Goal: Task Accomplishment & Management: Manage account settings

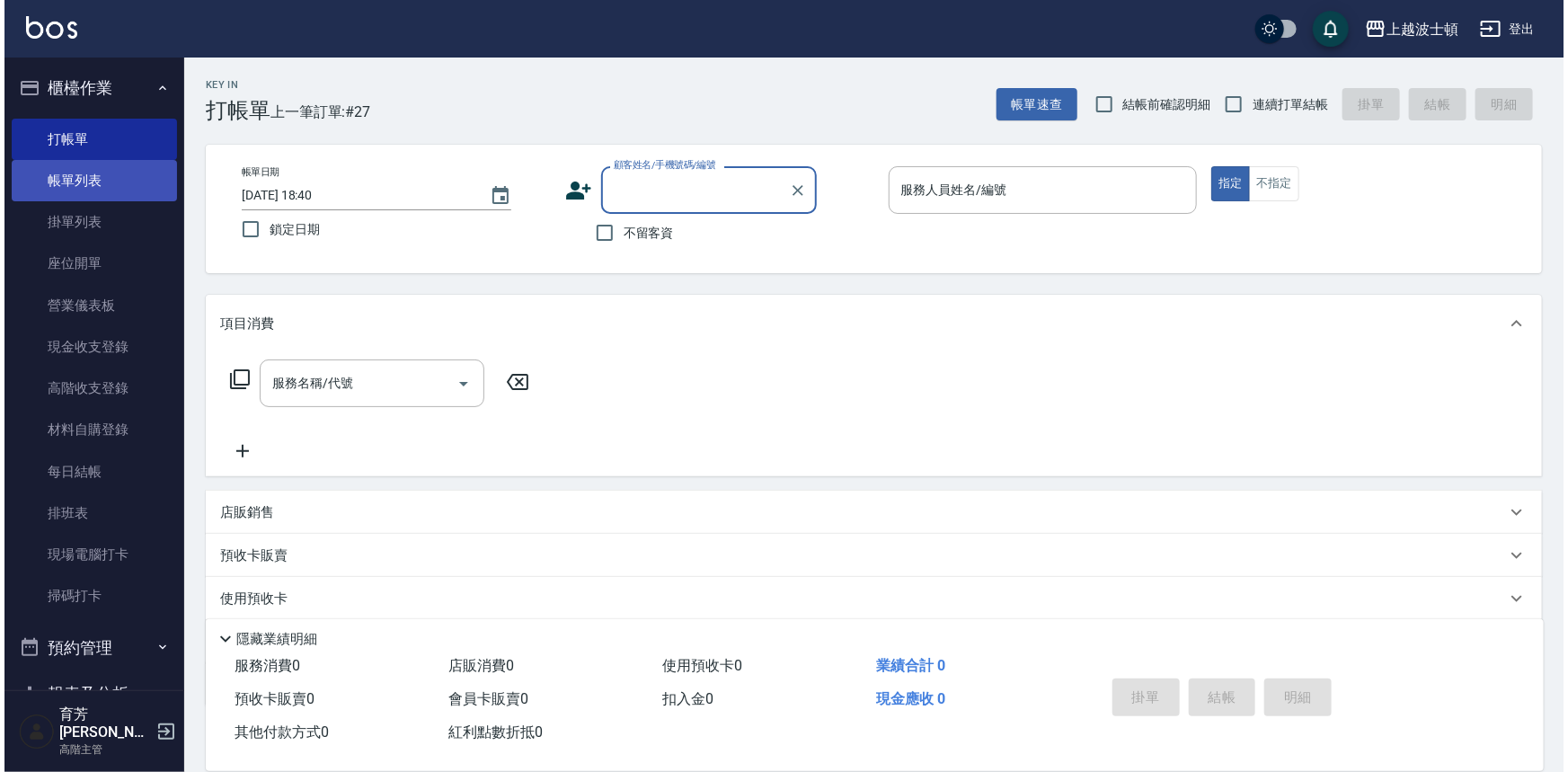
scroll to position [18, 0]
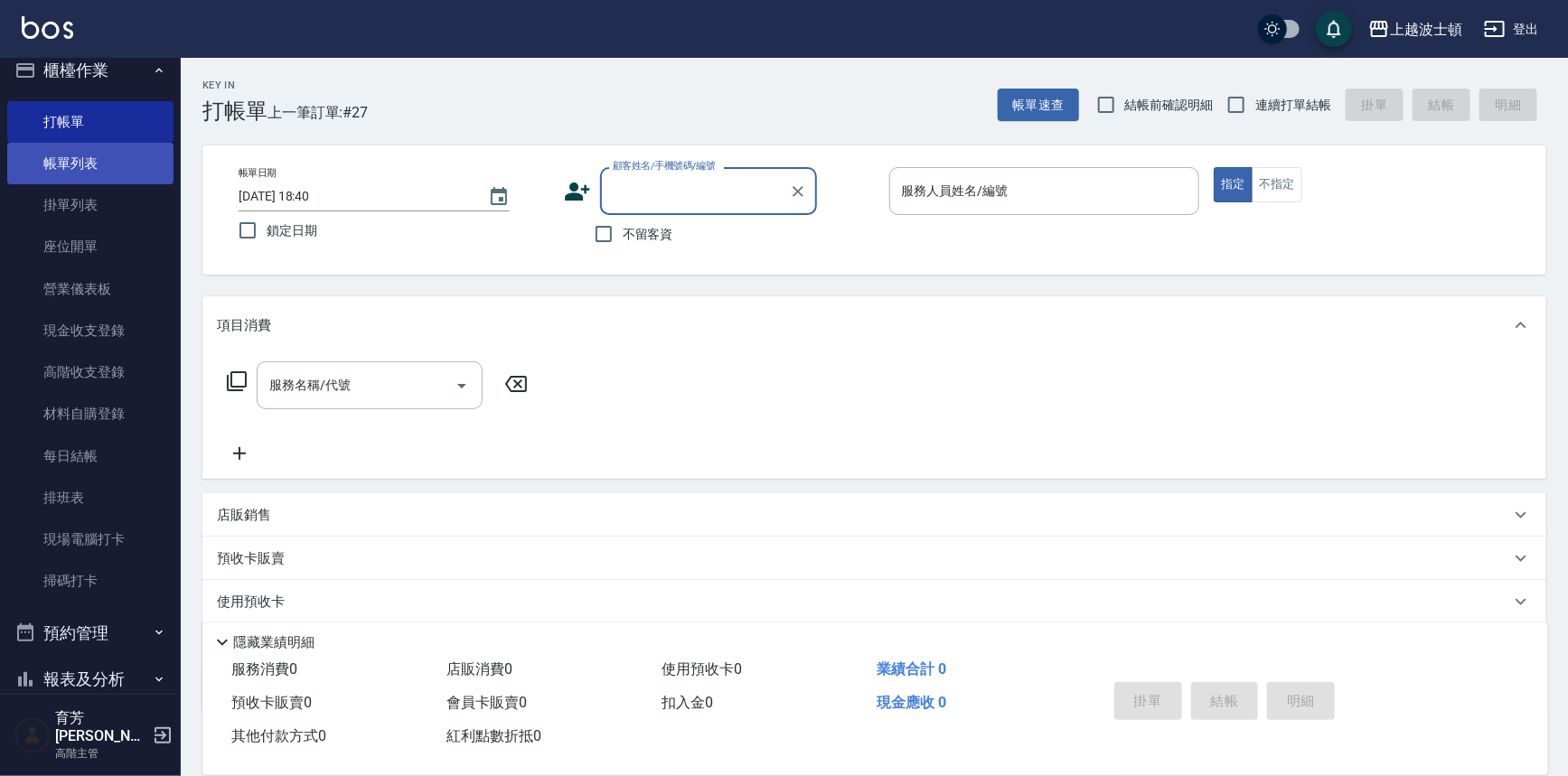
click at [44, 157] on link "帳單列表" at bounding box center [90, 163] width 166 height 42
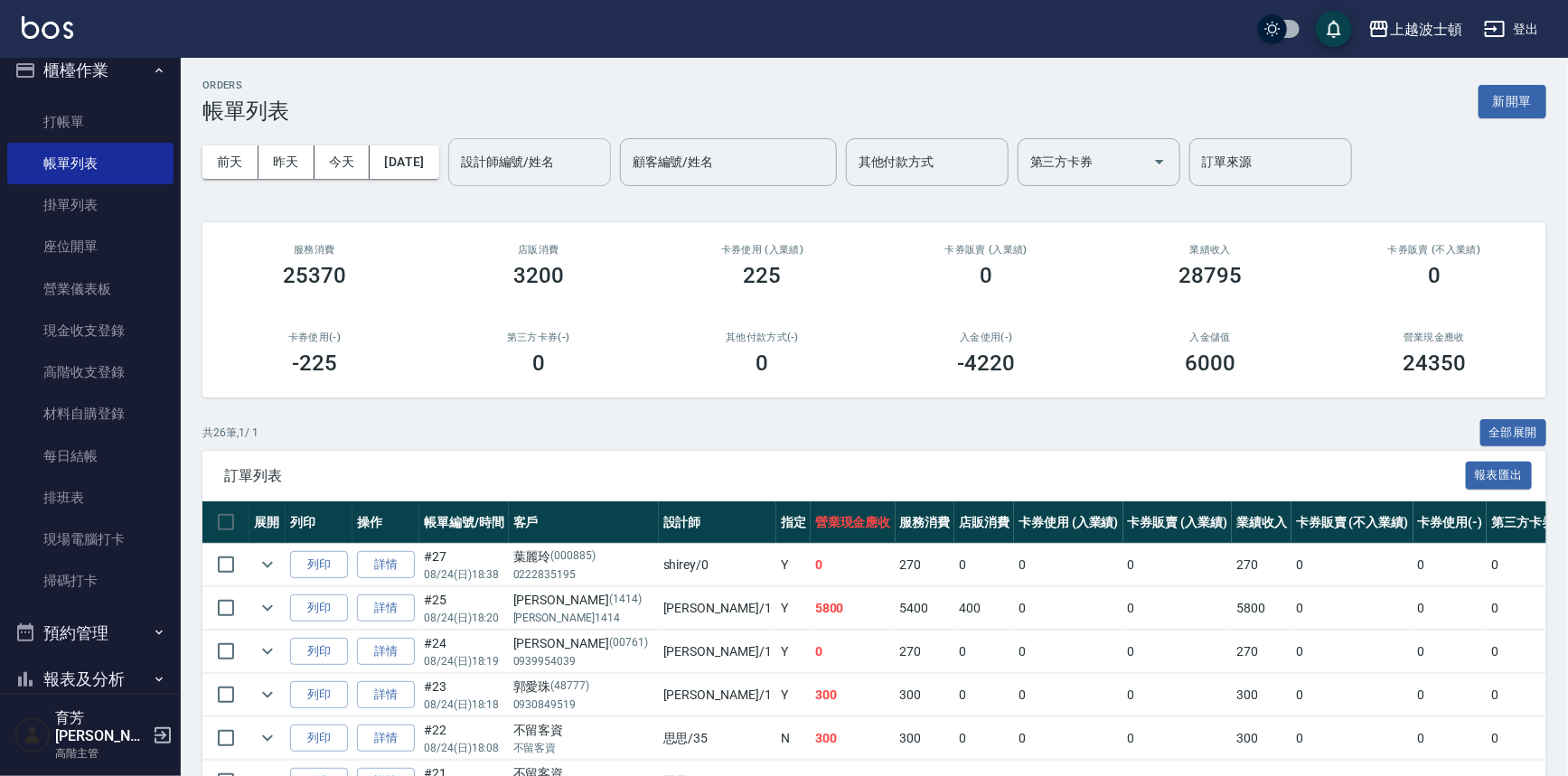
click at [553, 162] on input "設計師編號/姓名" at bounding box center [530, 161] width 146 height 31
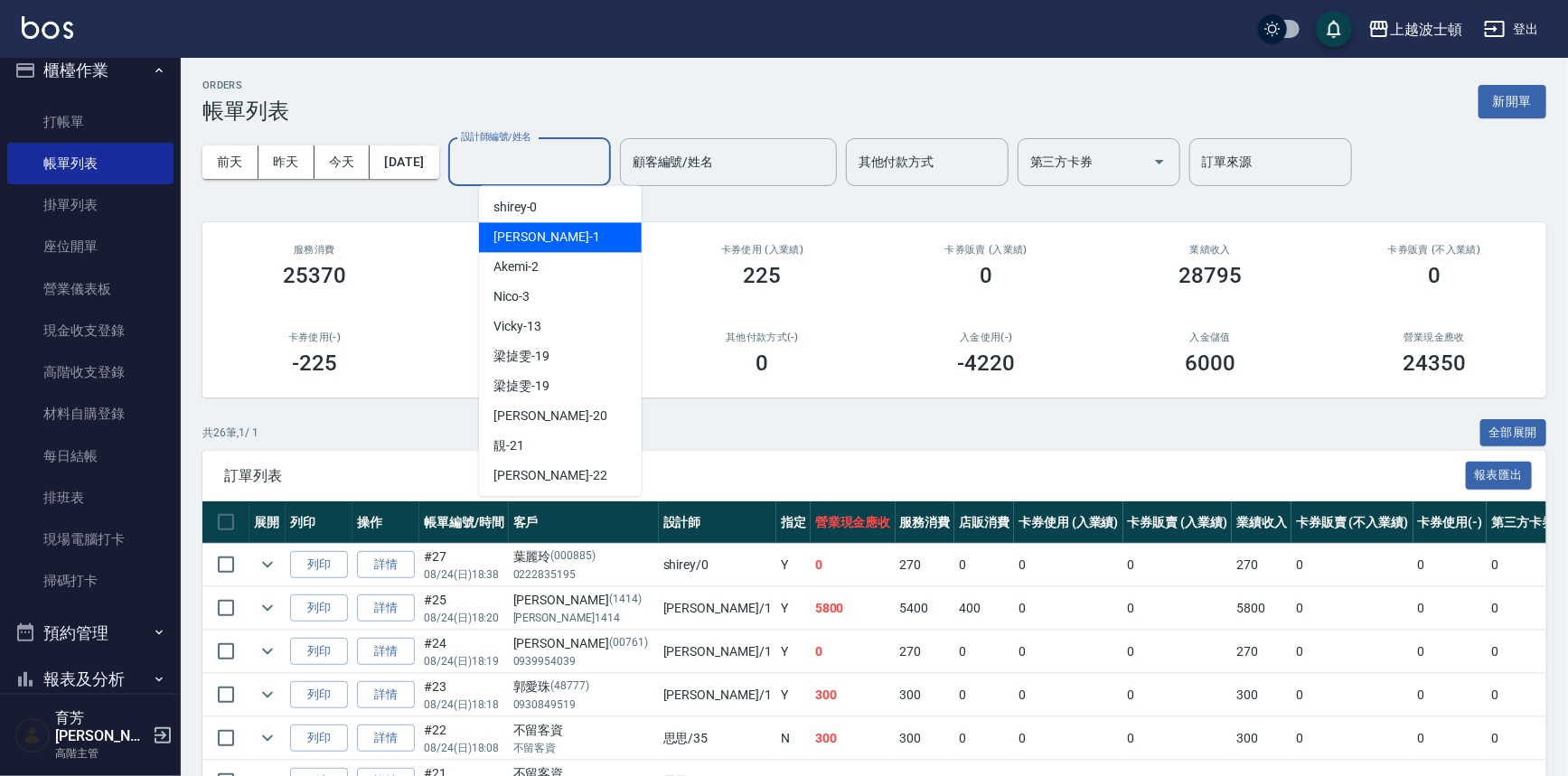
click at [541, 245] on div "[PERSON_NAME] -1" at bounding box center [560, 236] width 162 height 29
type input "[PERSON_NAME]-1"
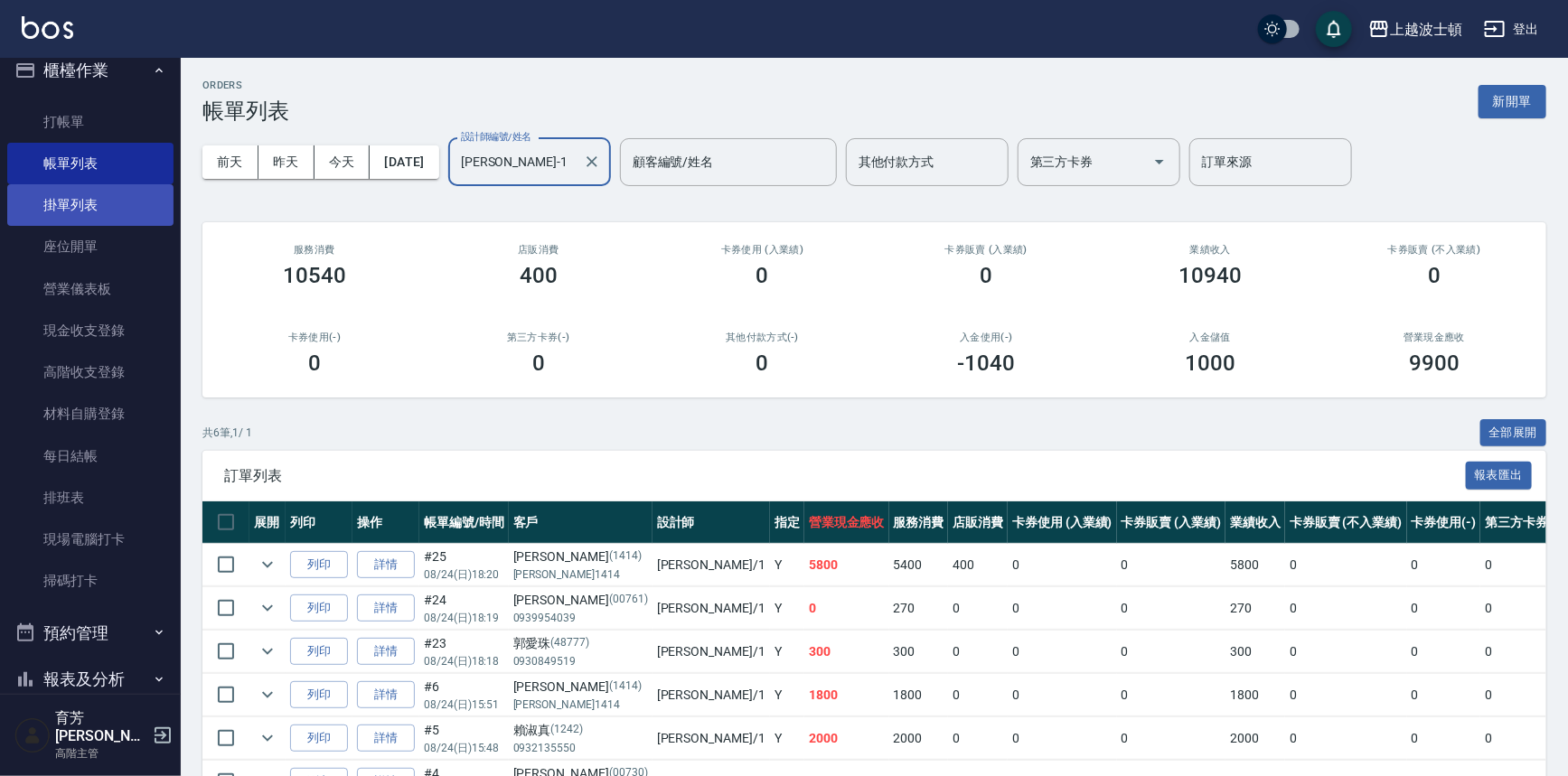
click at [103, 216] on link "掛單列表" at bounding box center [90, 205] width 166 height 42
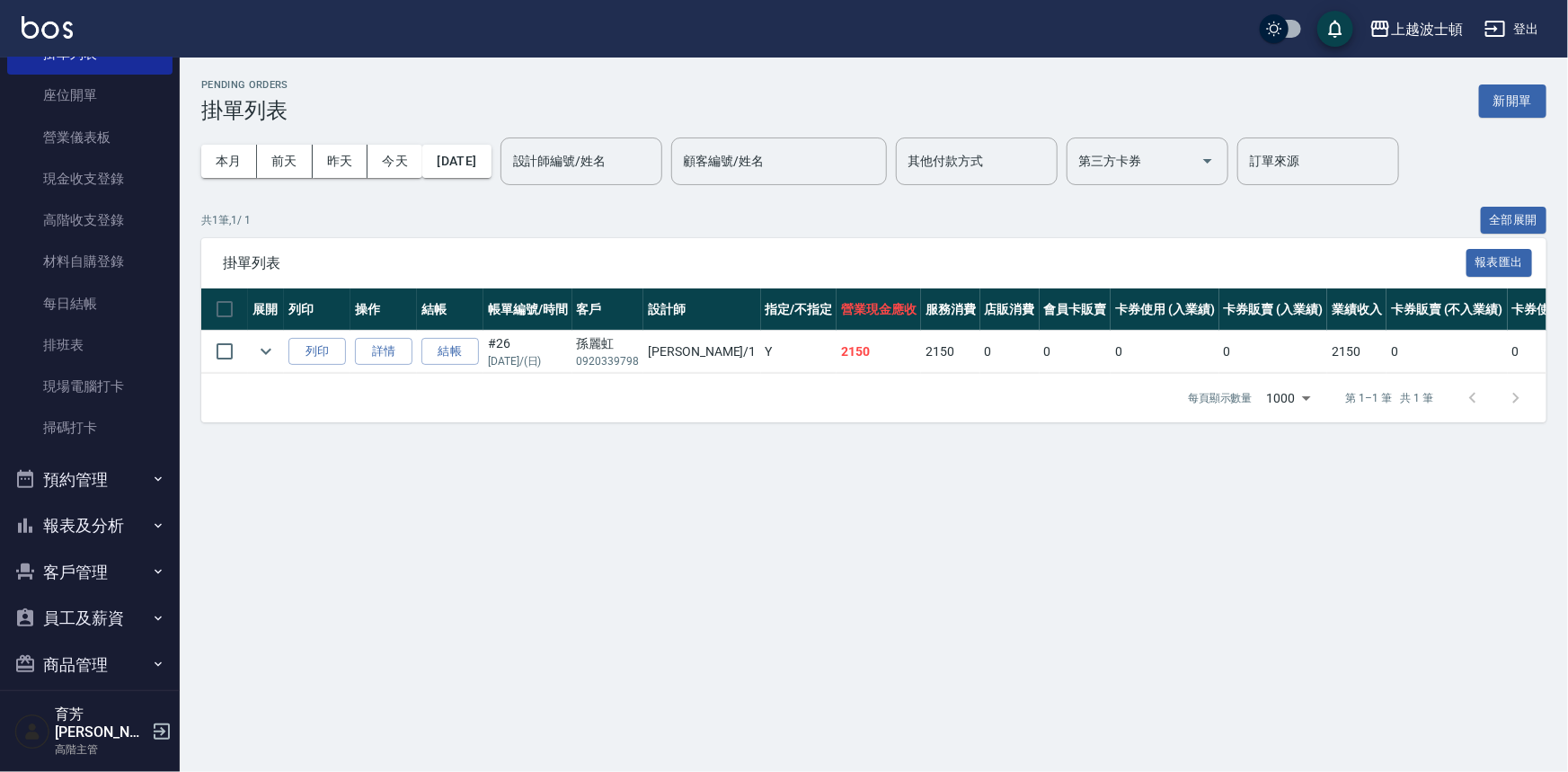
scroll to position [262, 0]
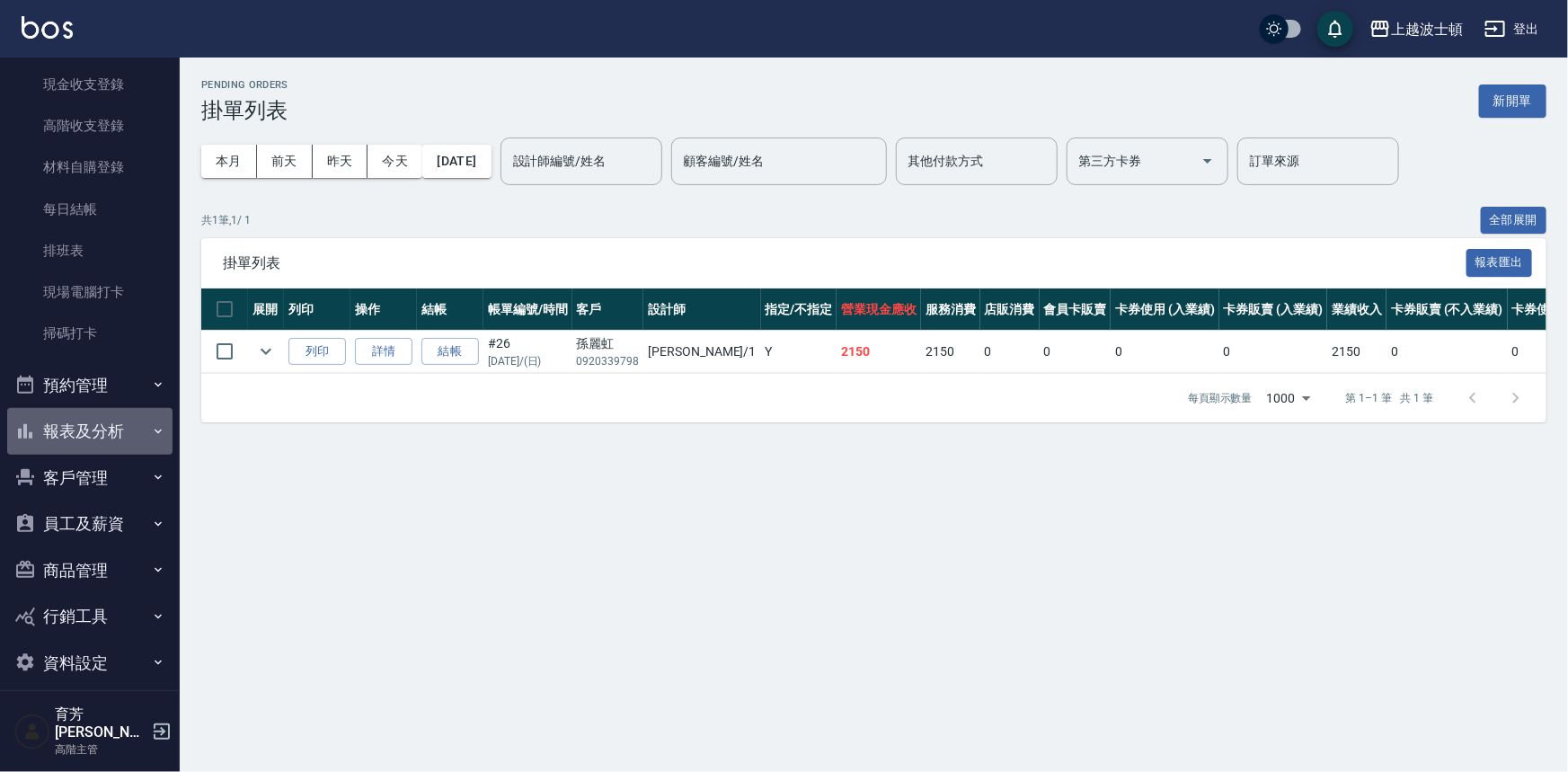
click at [92, 425] on button "報表及分析" at bounding box center [90, 431] width 165 height 47
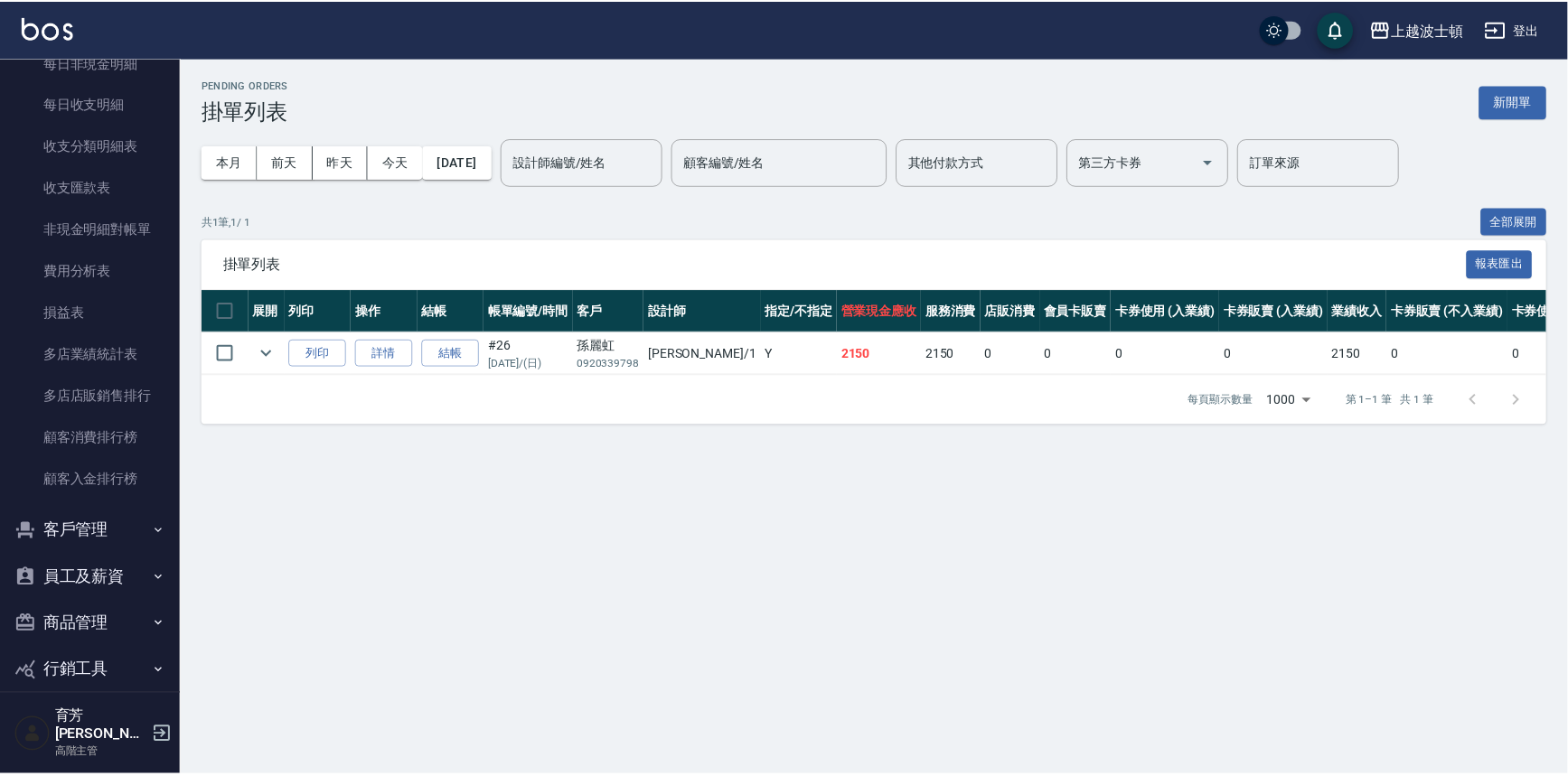
scroll to position [2076, 0]
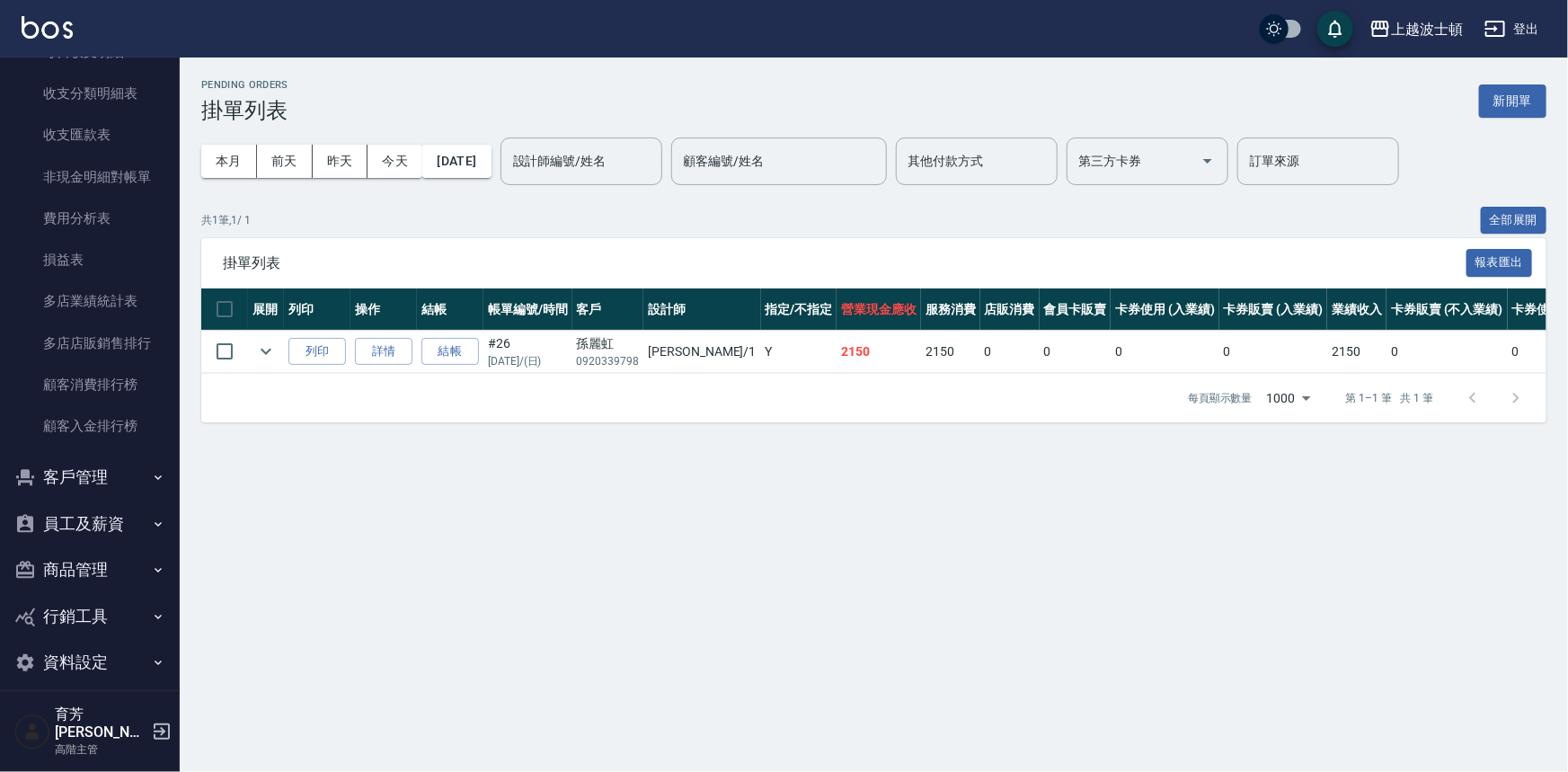
click at [72, 480] on button "客戶管理" at bounding box center [90, 478] width 165 height 47
click at [83, 521] on link "客戶列表" at bounding box center [90, 529] width 165 height 42
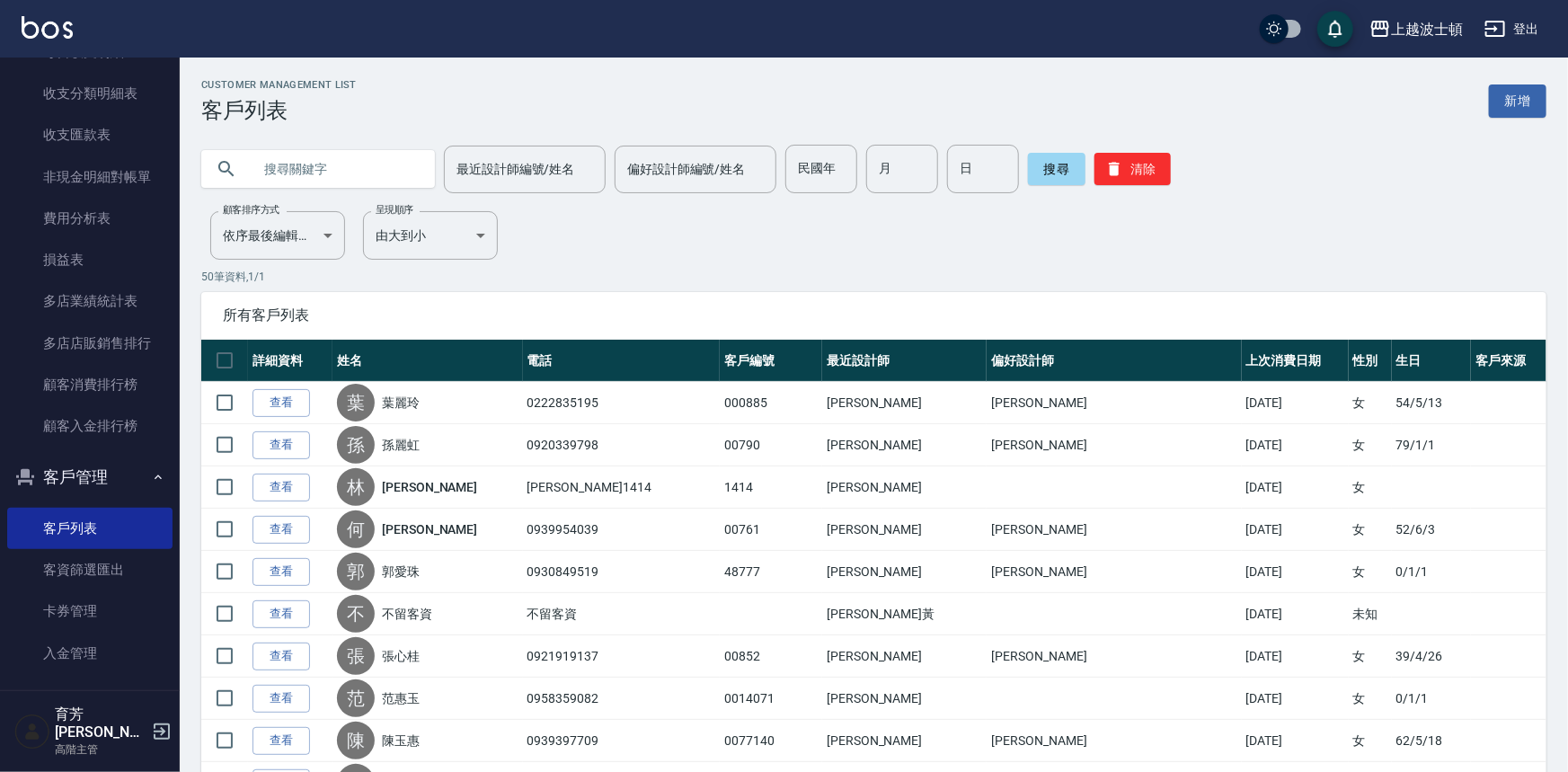
click at [321, 160] on input "text" at bounding box center [336, 168] width 169 height 48
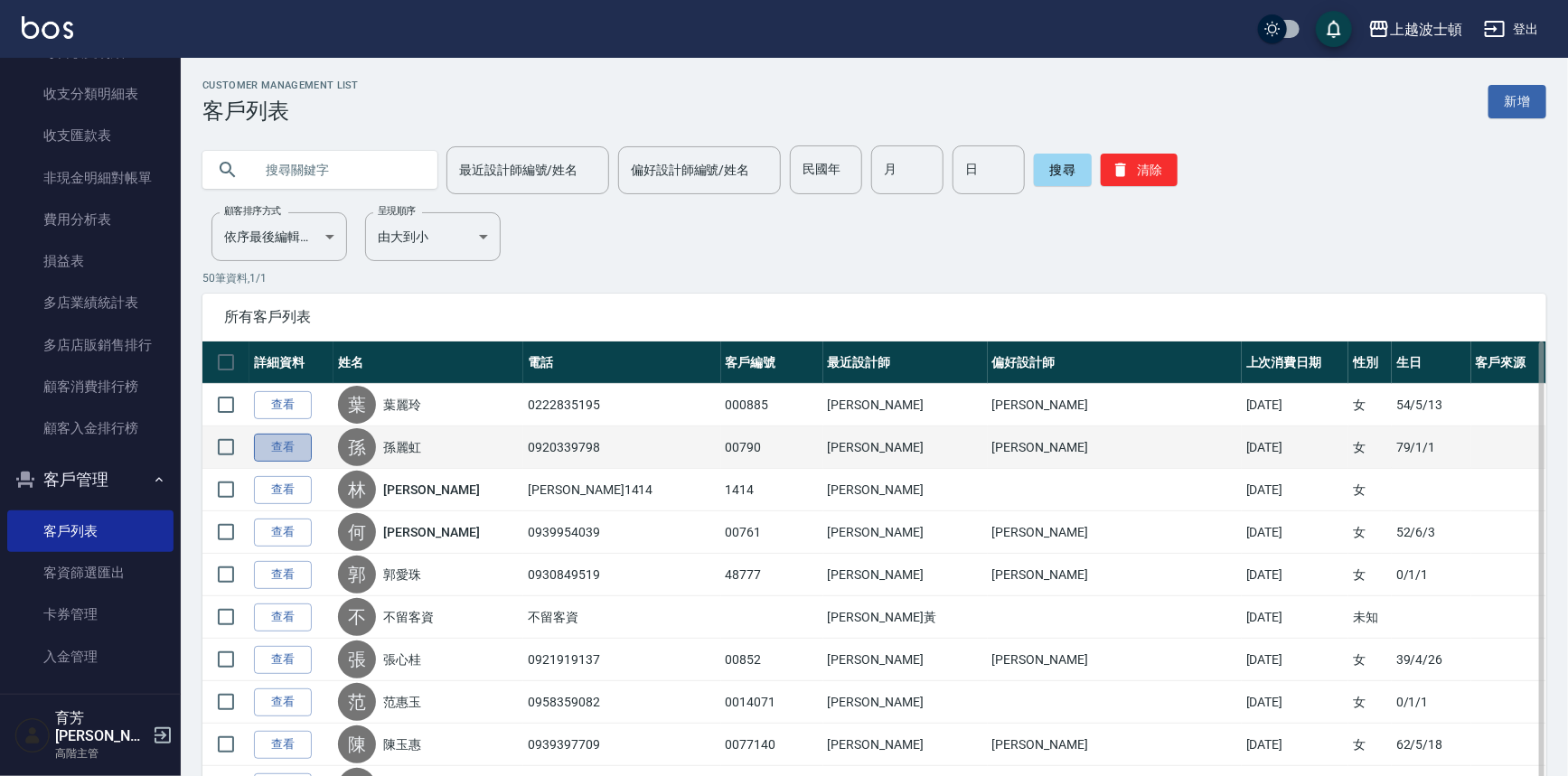
click at [262, 449] on link "查看" at bounding box center [283, 448] width 58 height 28
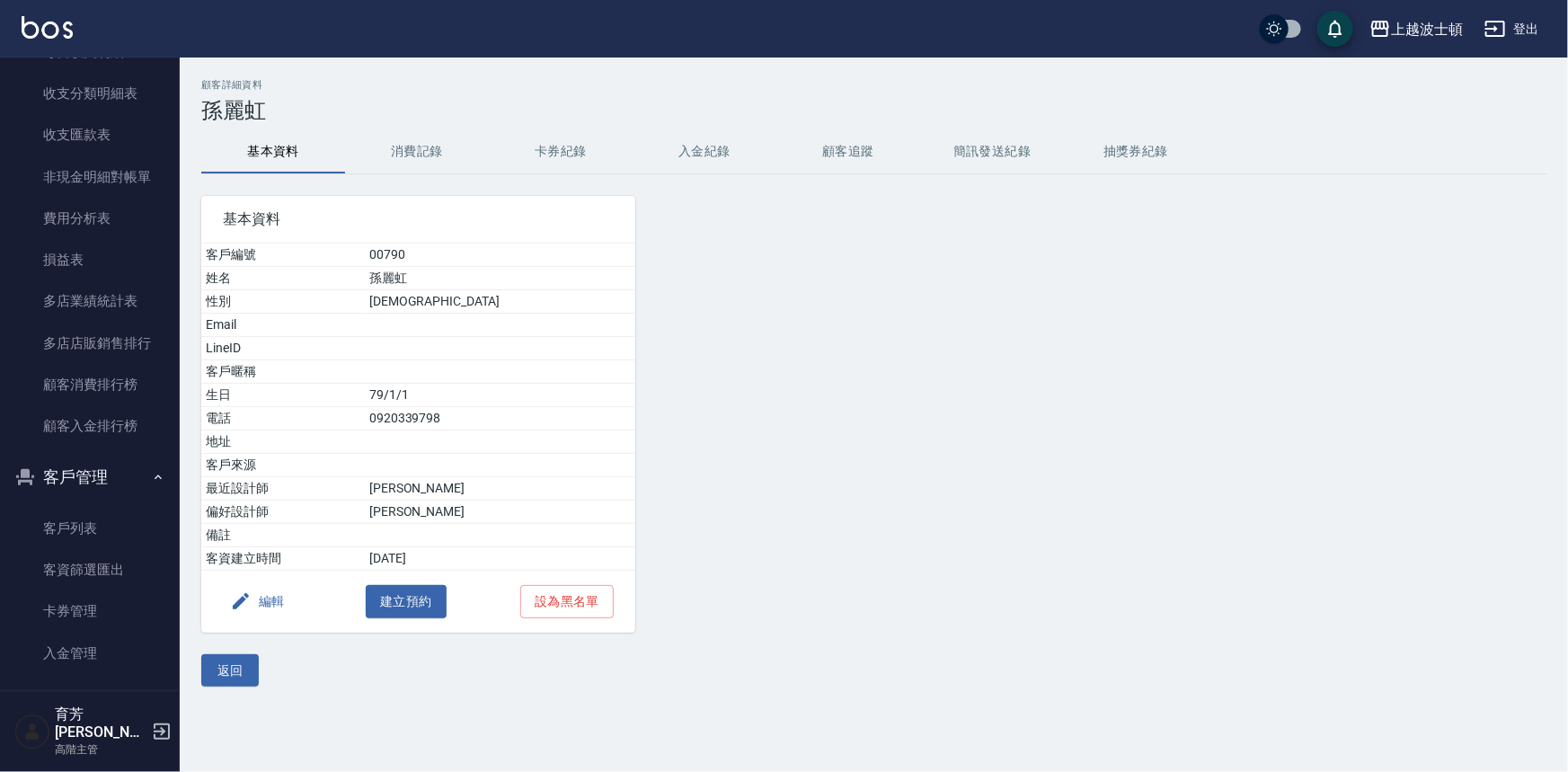
click at [389, 153] on button "消費記錄" at bounding box center [417, 152] width 143 height 43
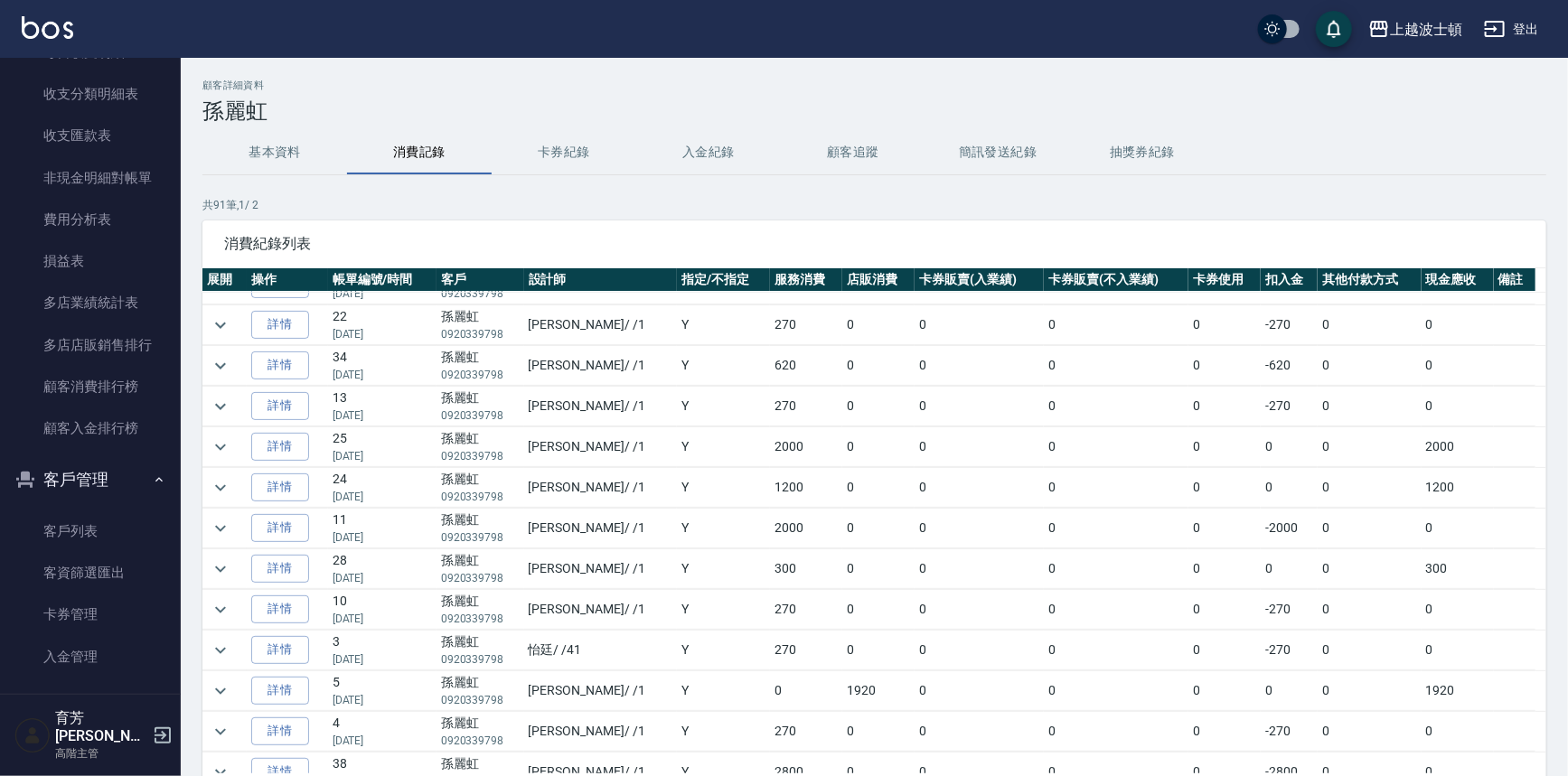
scroll to position [218, 0]
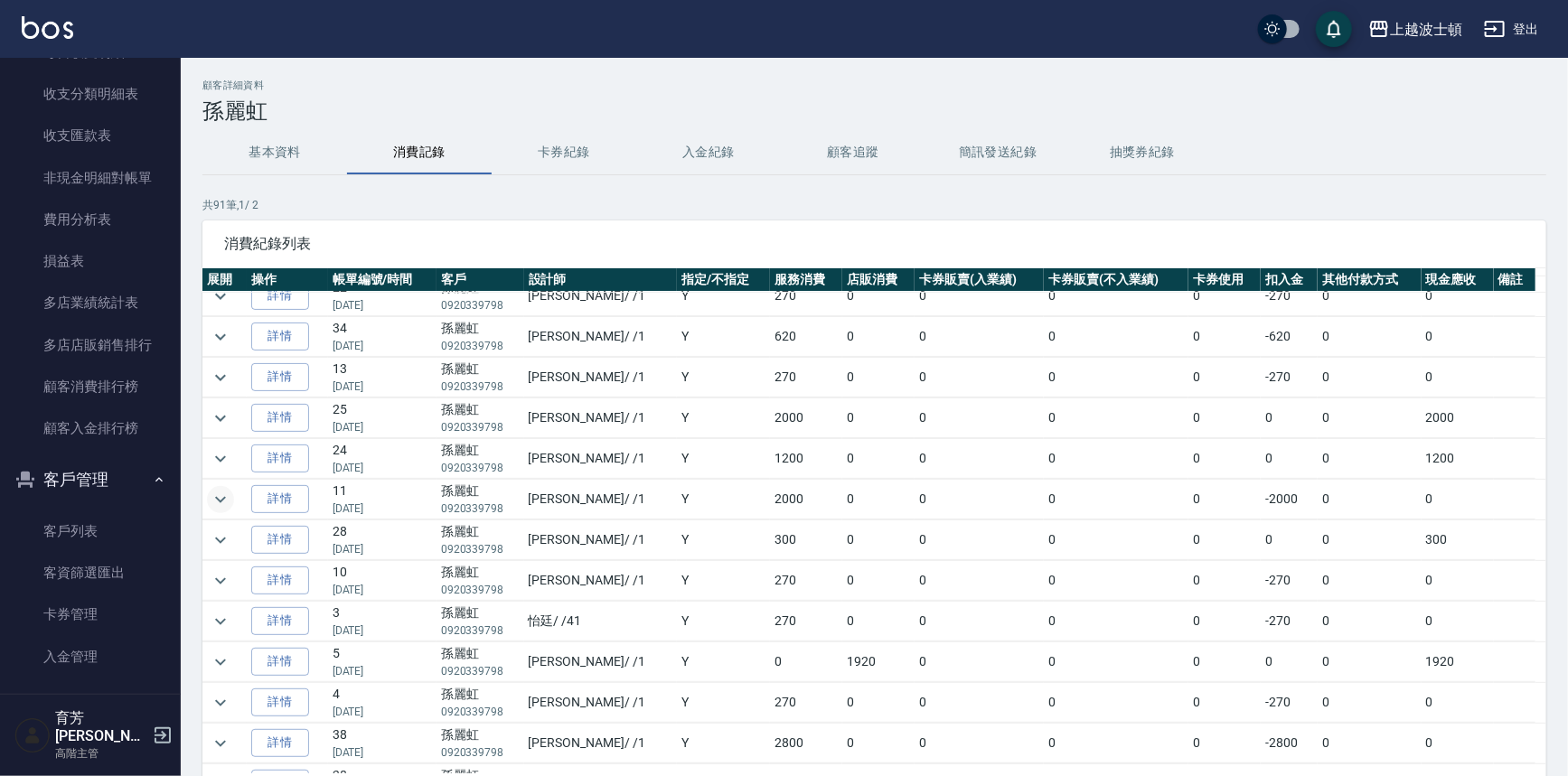
click at [220, 492] on icon "expand row" at bounding box center [220, 499] width 22 height 22
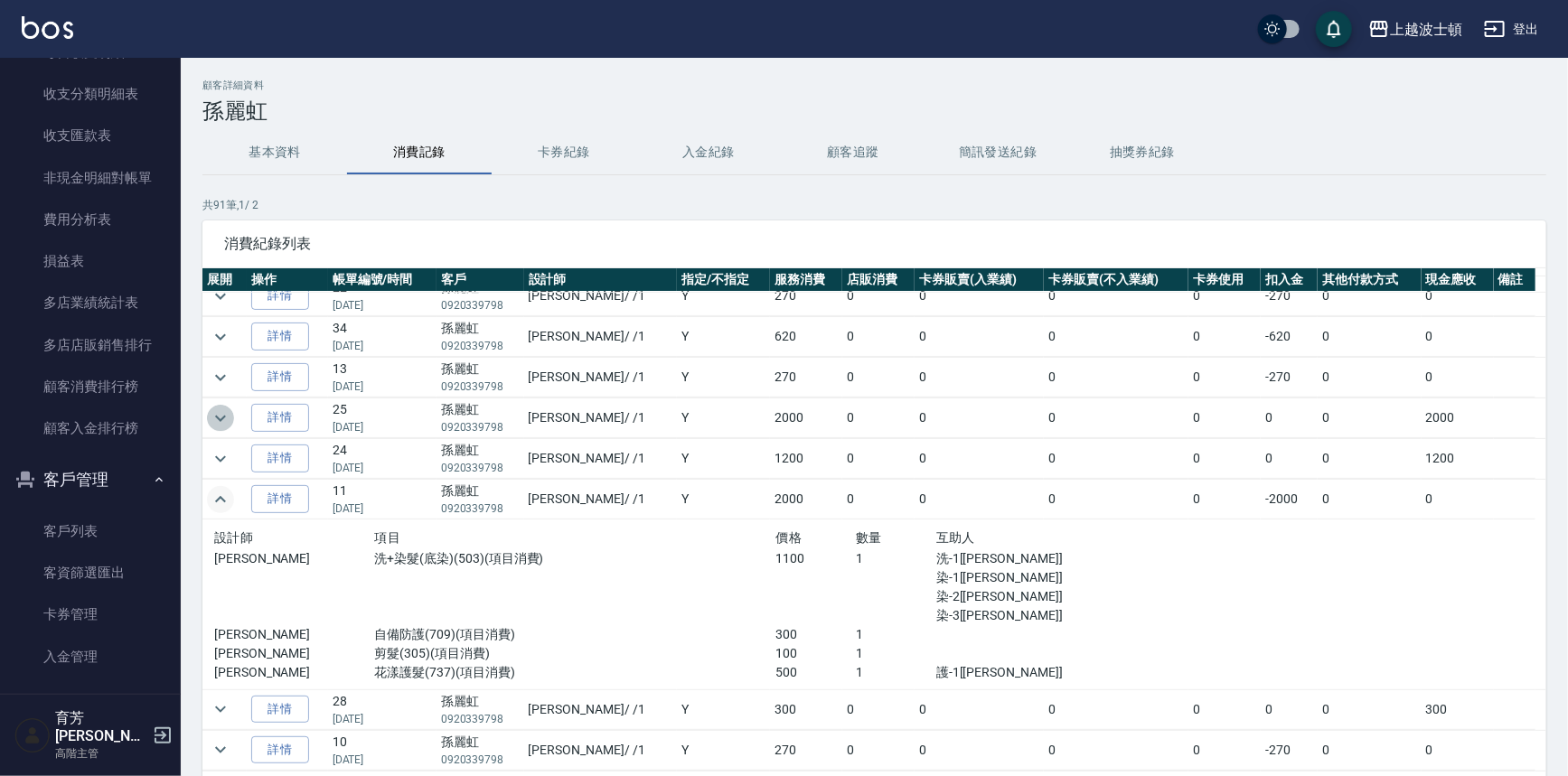
click at [217, 411] on icon "expand row" at bounding box center [220, 418] width 22 height 22
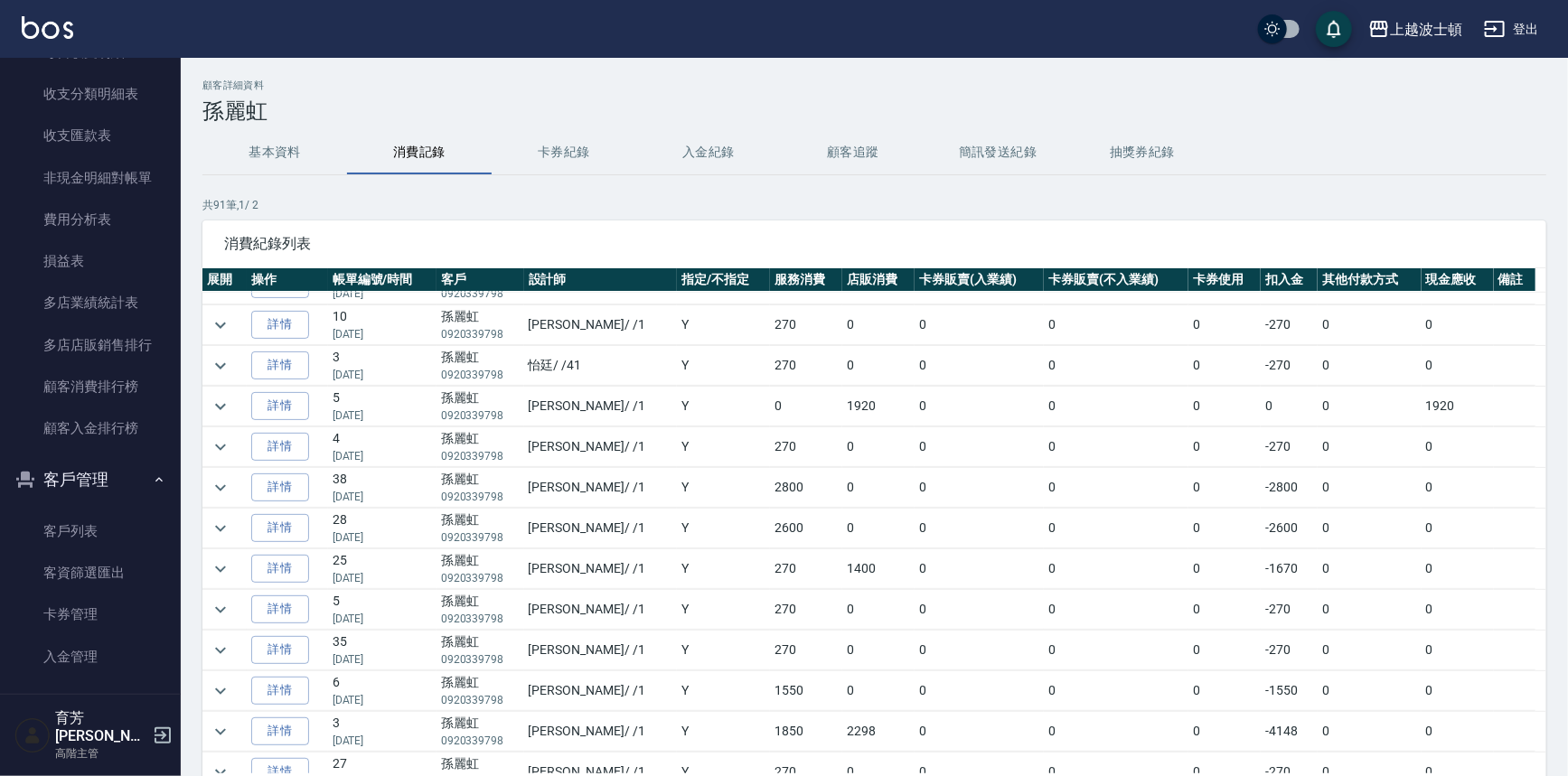
scroll to position [818, 0]
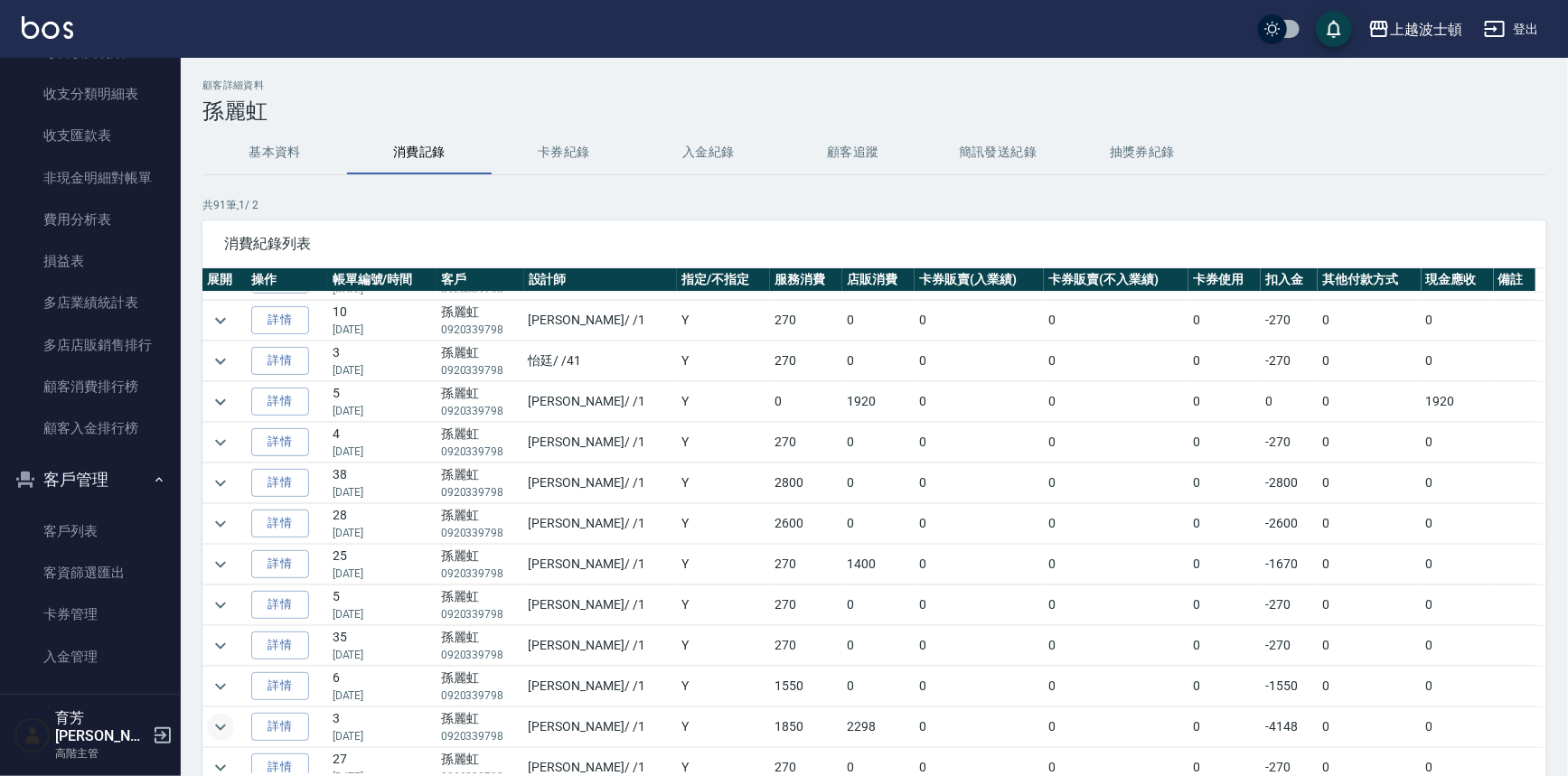
drag, startPoint x: 1566, startPoint y: 465, endPoint x: 225, endPoint y: 724, distance: 1365.8
click at [225, 724] on icon "expand row" at bounding box center [220, 727] width 22 height 22
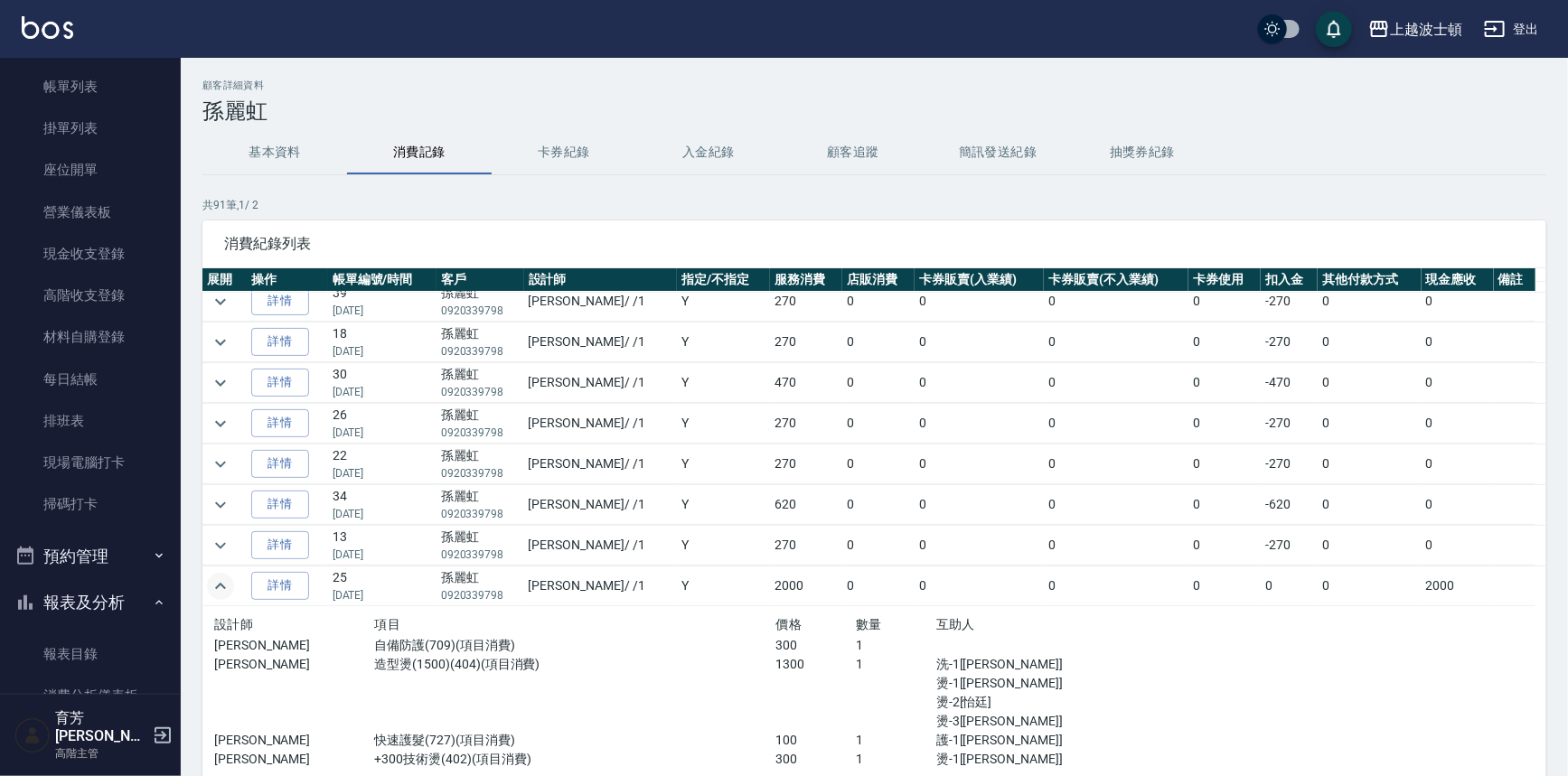
scroll to position [0, 0]
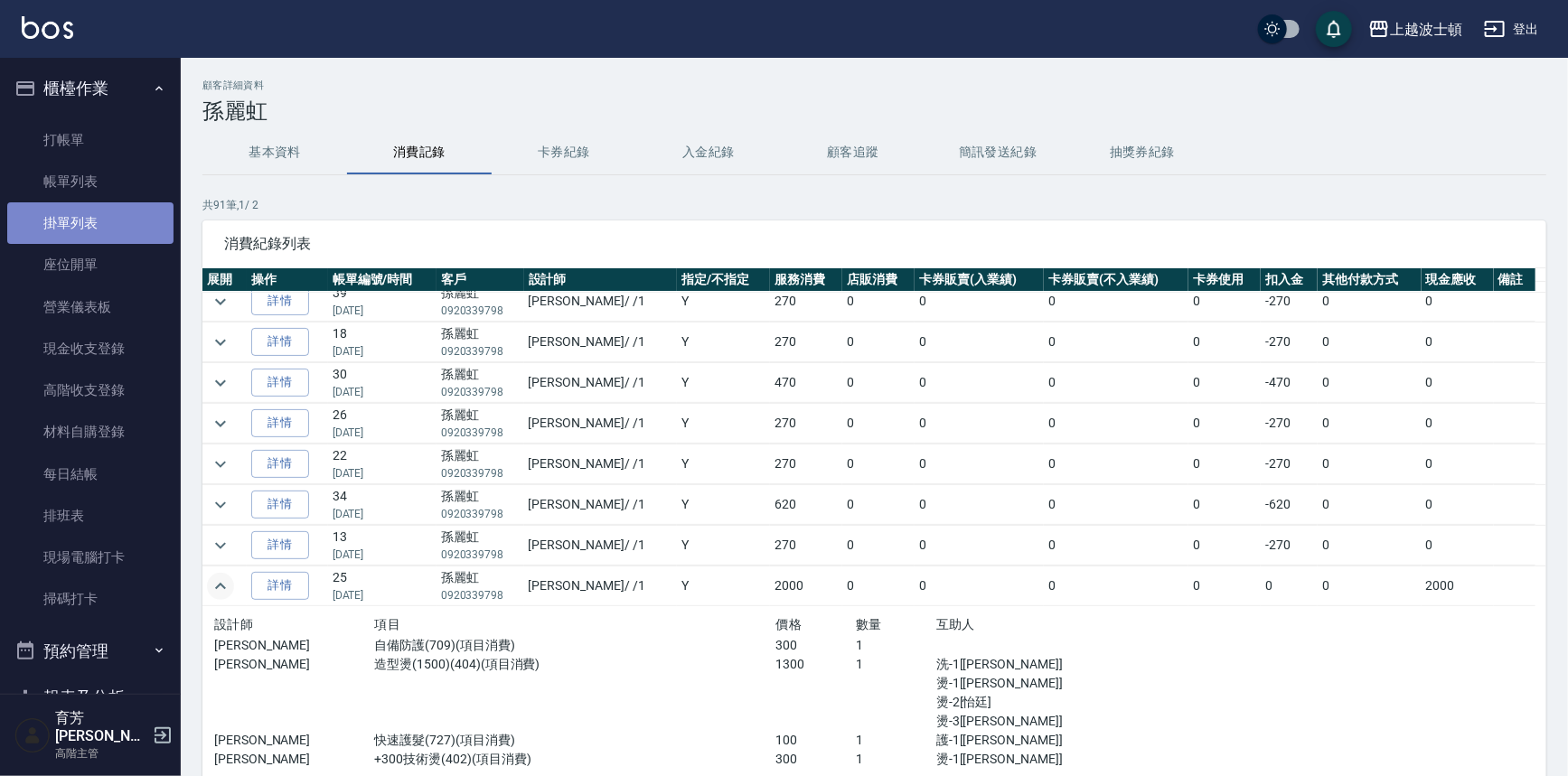
click at [108, 210] on link "掛單列表" at bounding box center [90, 223] width 166 height 42
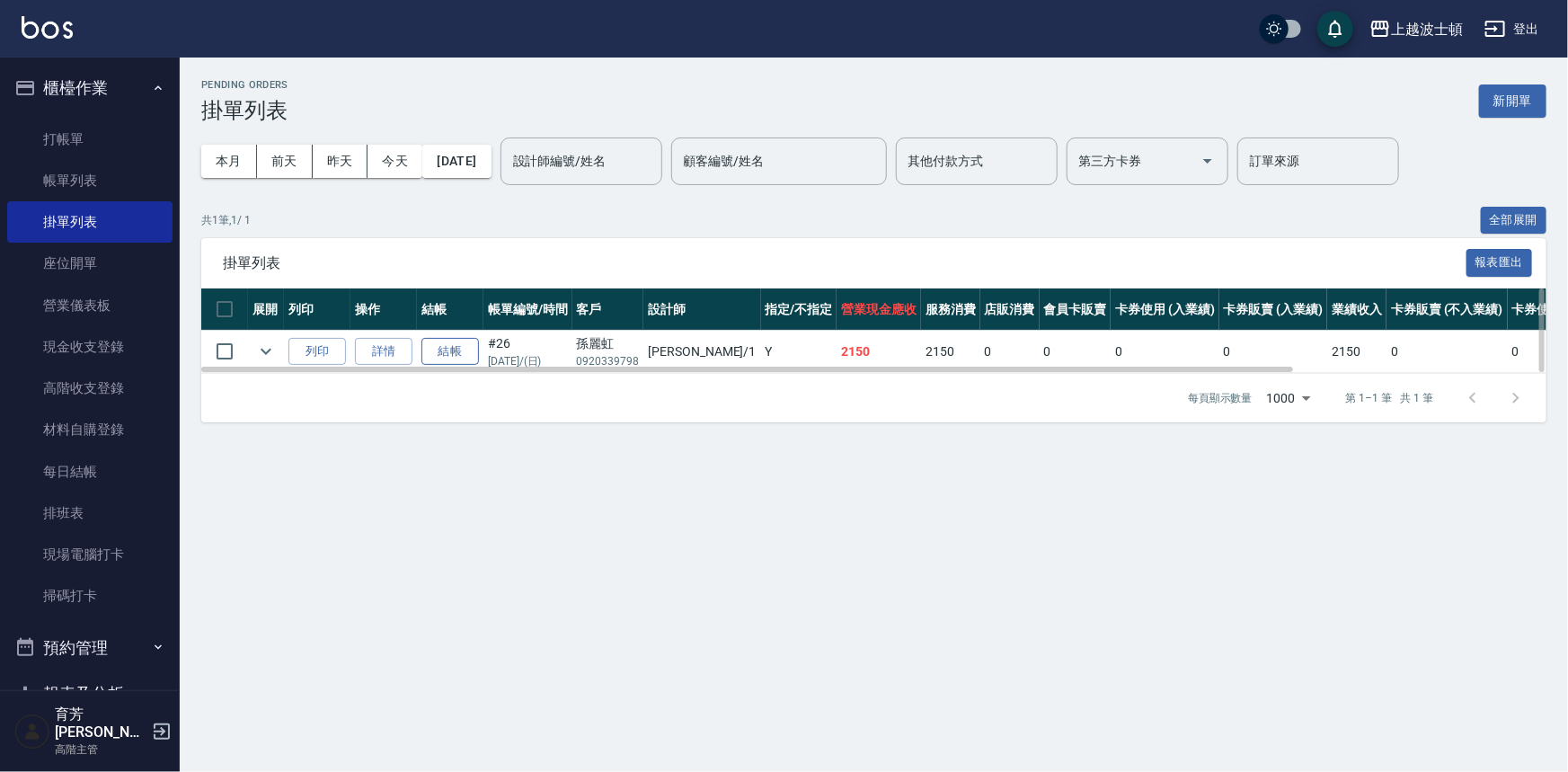
click at [446, 350] on button "結帳" at bounding box center [450, 352] width 58 height 28
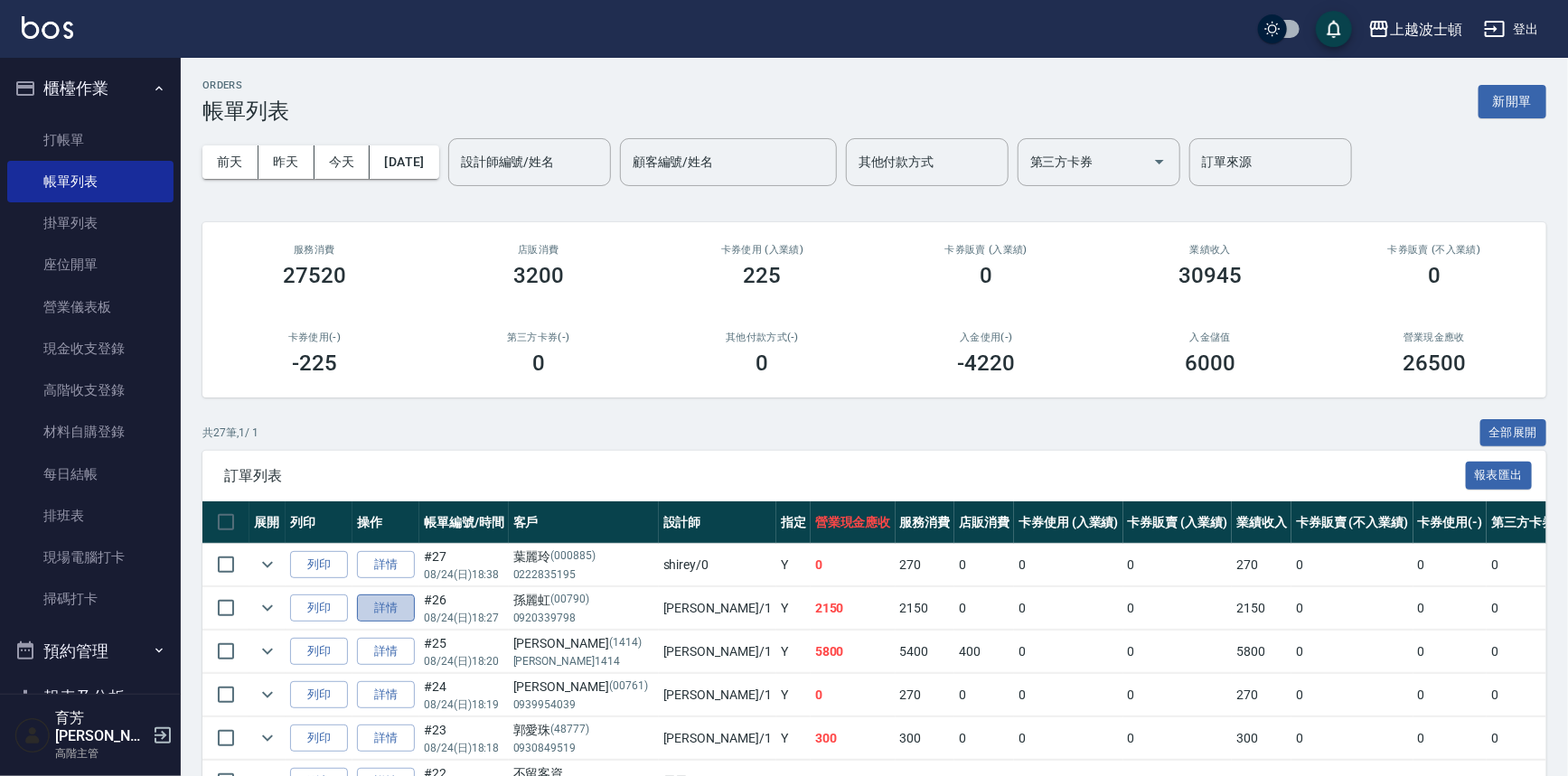
click at [395, 605] on link "詳情" at bounding box center [385, 609] width 58 height 28
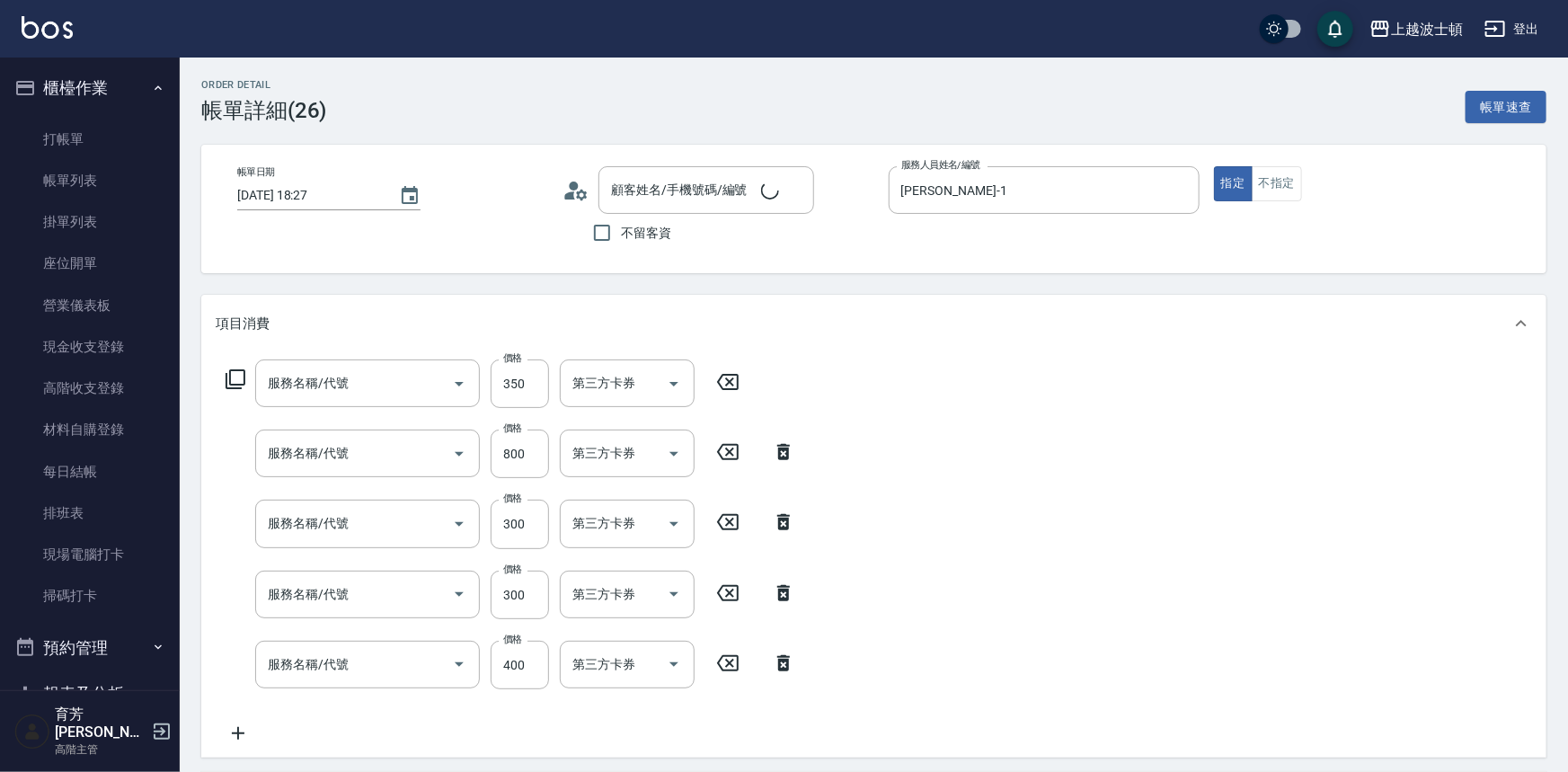
type input "[DATE] 18:27"
type input "[PERSON_NAME]-1"
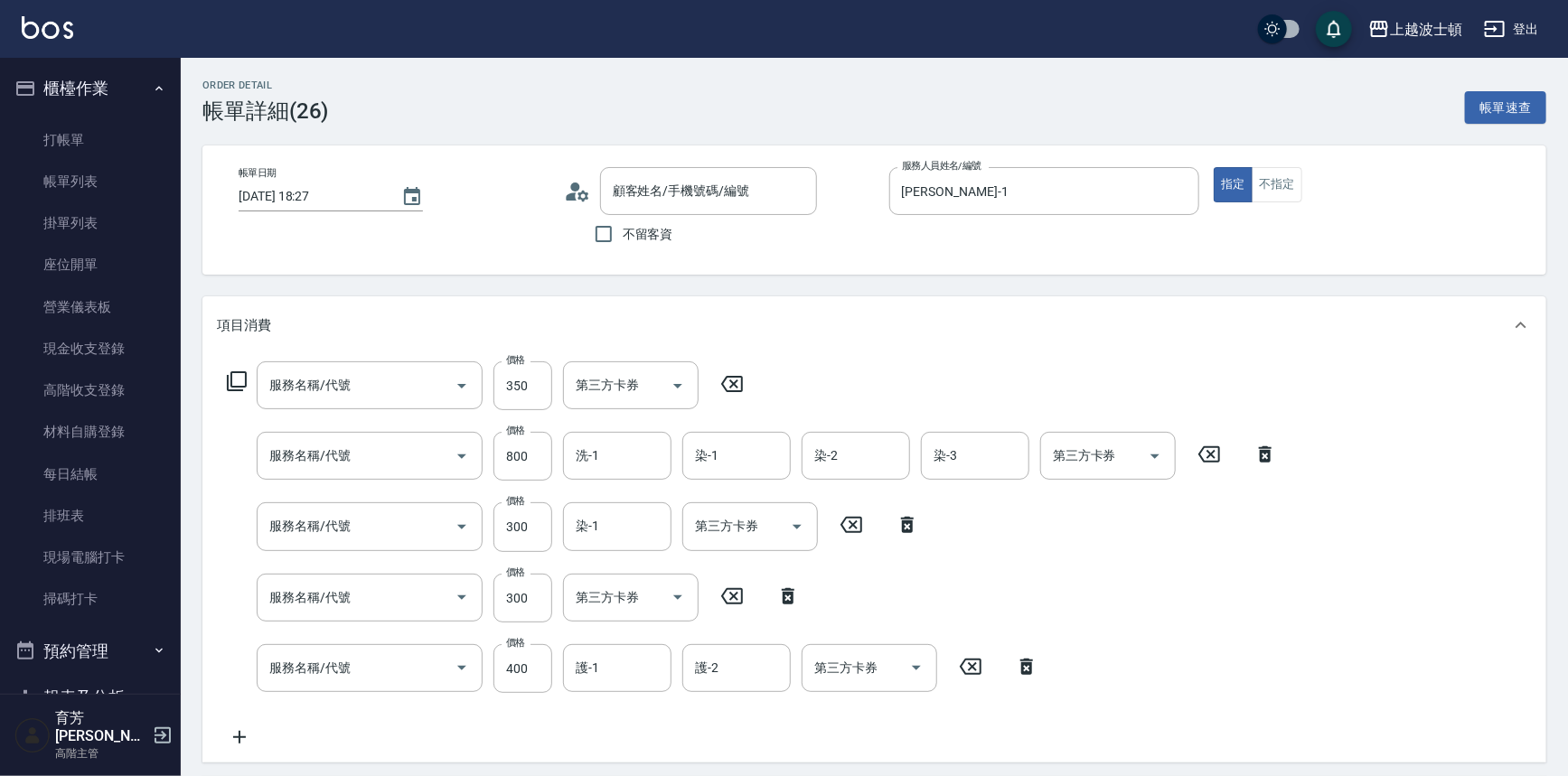
type input "[PERSON_NAME]/0920339798/00790"
type input "剪髮(305)"
type input "洗+染髮(底染)(503)"
type input "+染(中-300)(504)"
type input "自備防護(709)"
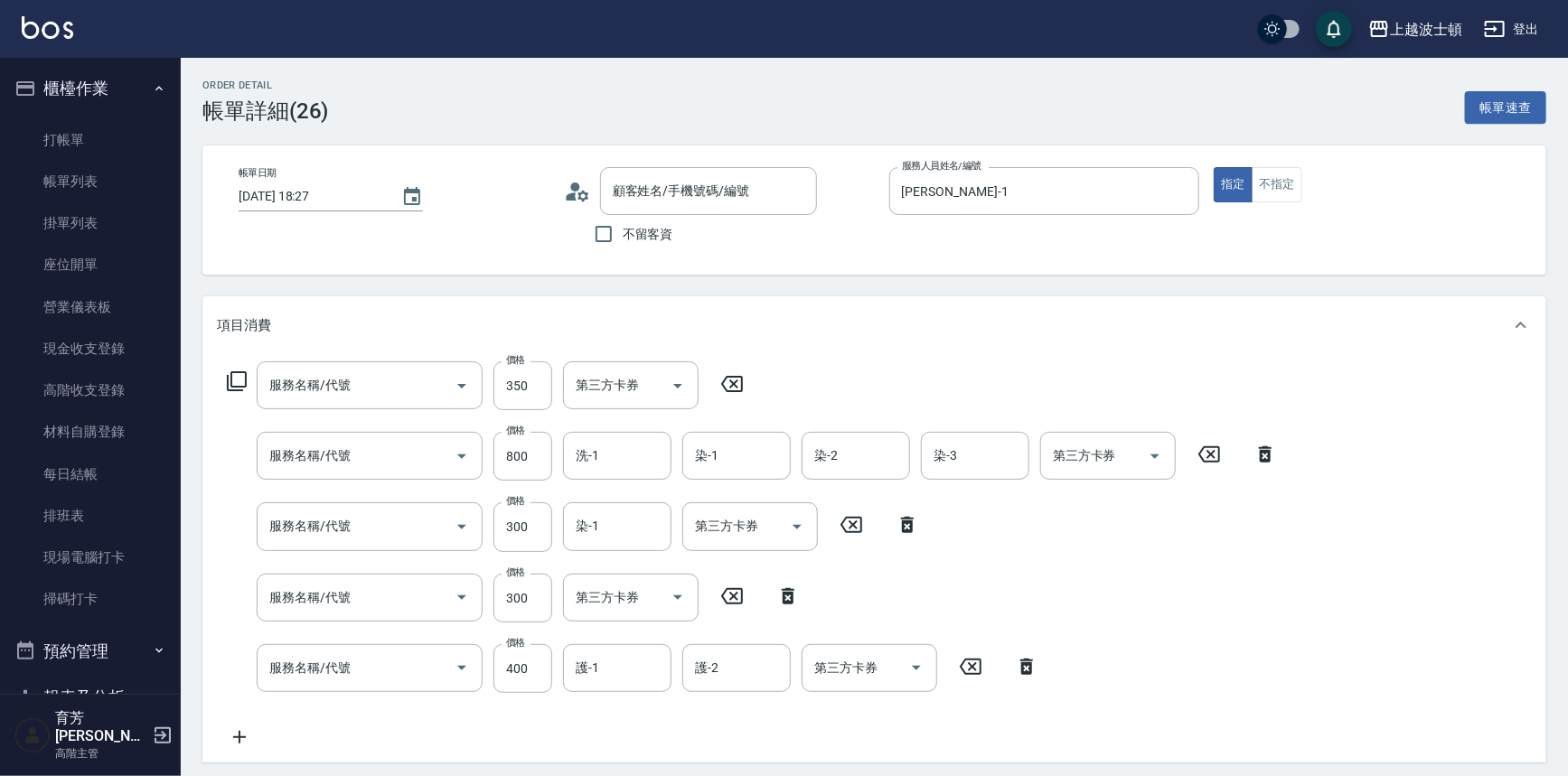
type input "[PERSON_NAME](800)(702)"
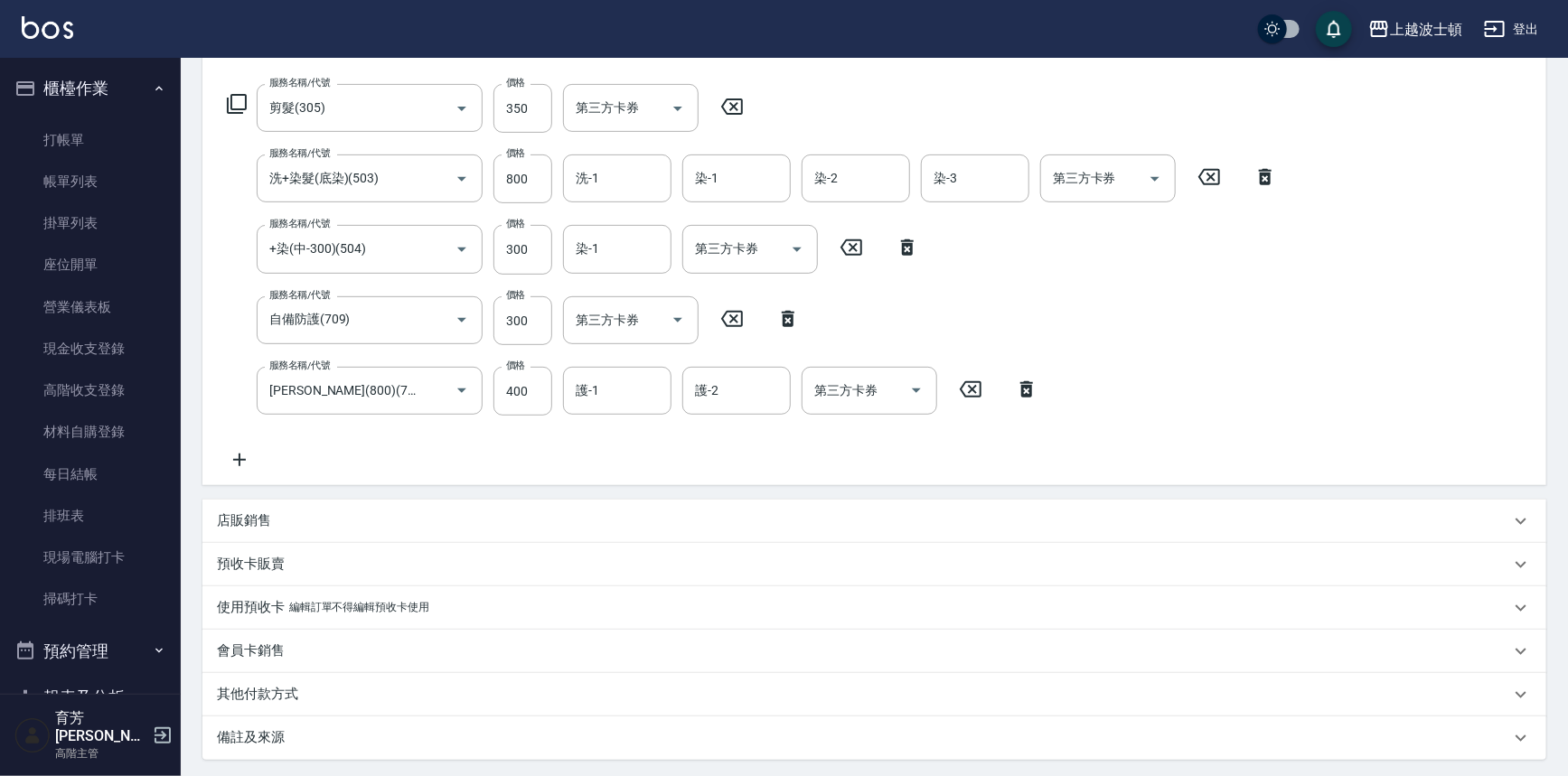
scroll to position [255, 0]
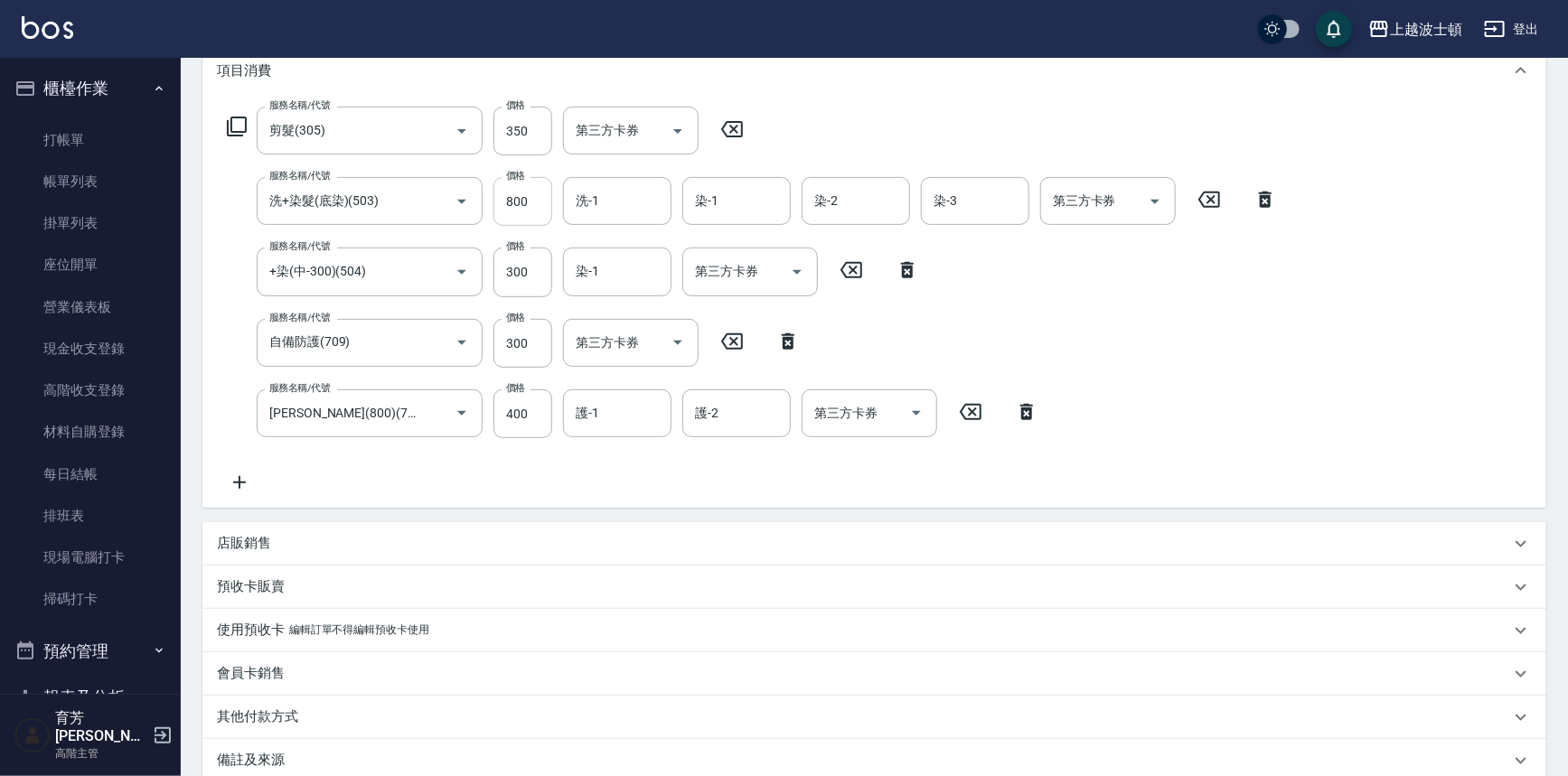
click at [503, 196] on input "800" at bounding box center [523, 201] width 59 height 48
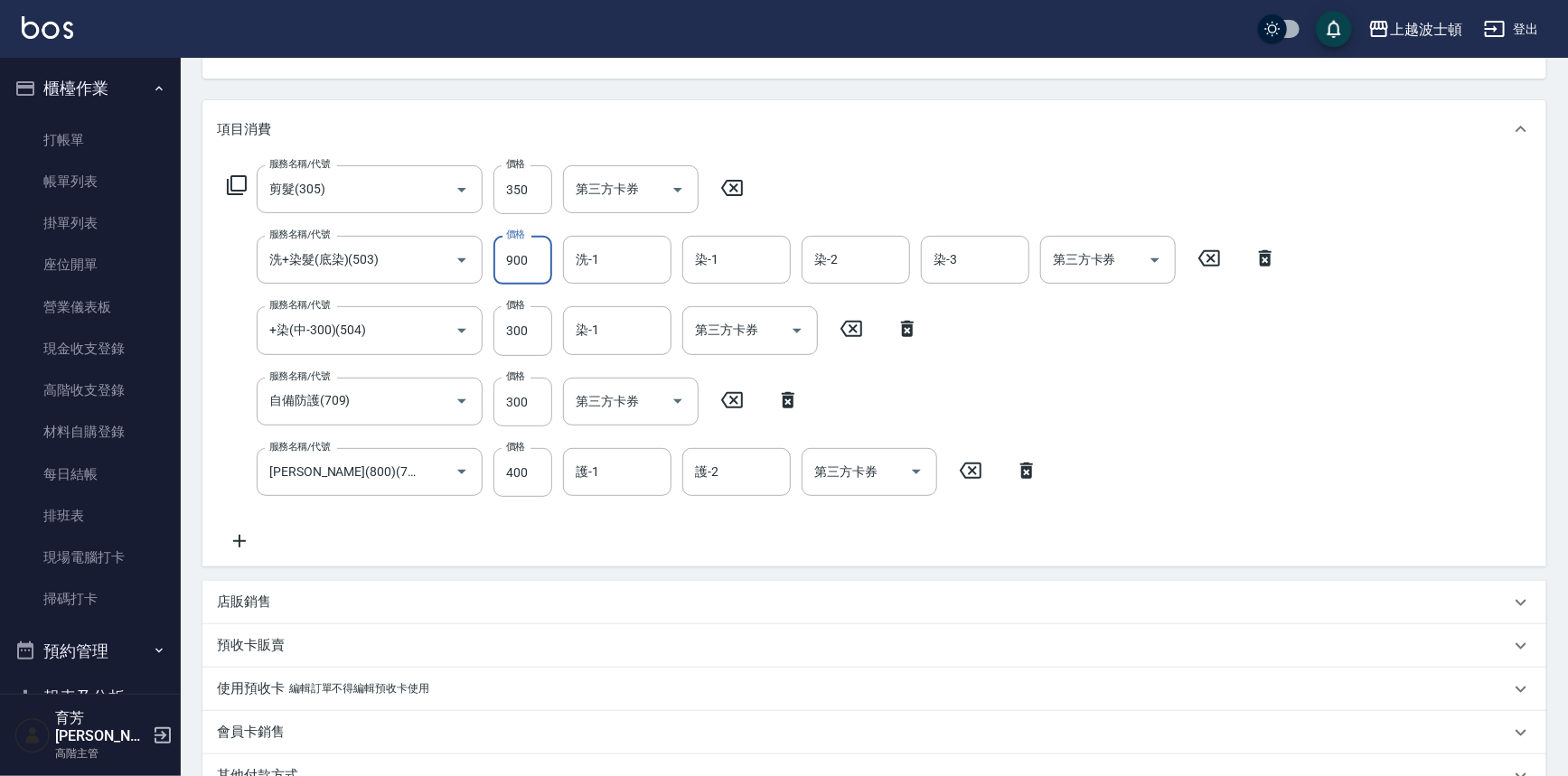
scroll to position [190, 0]
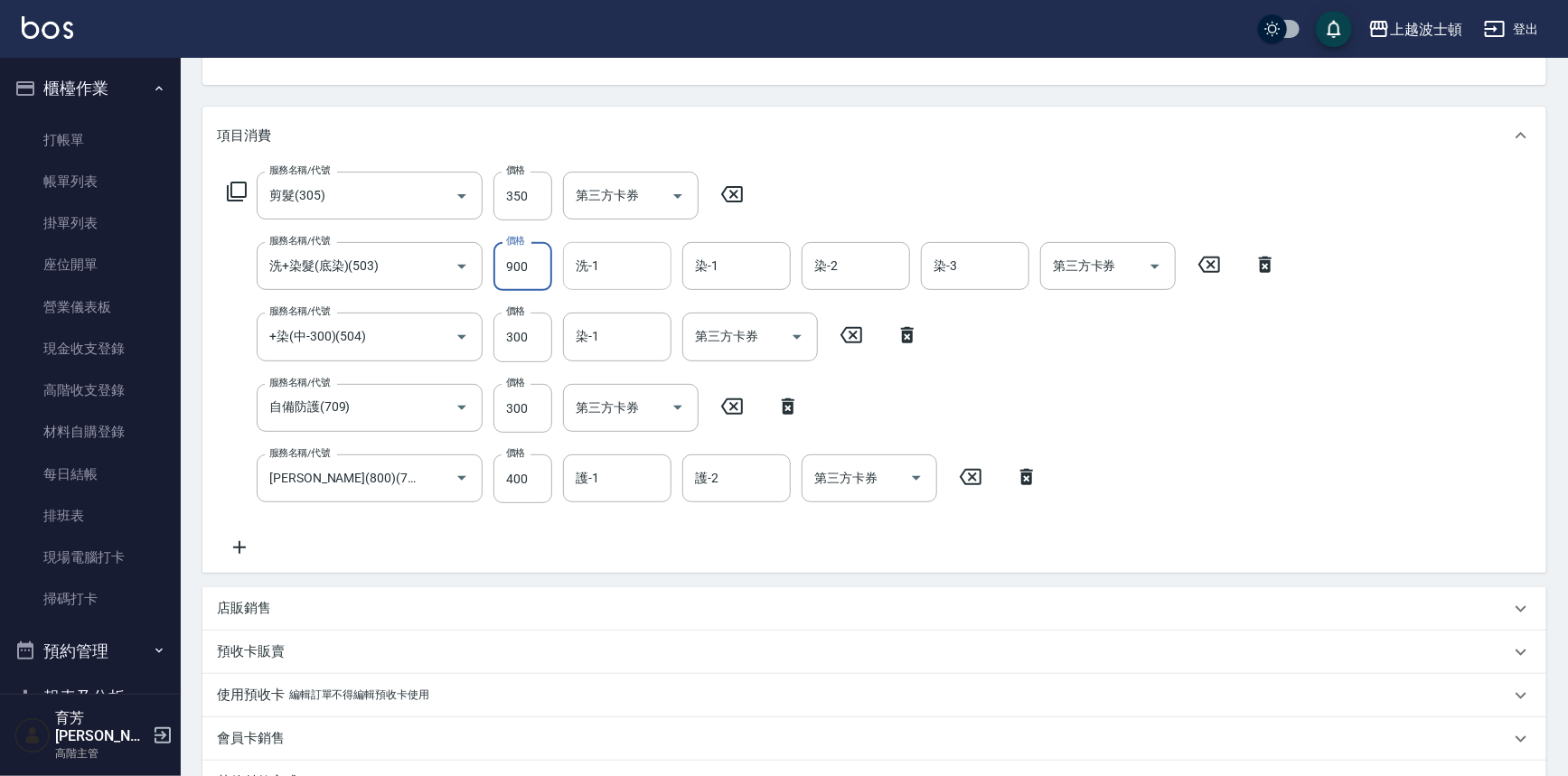
type input "900"
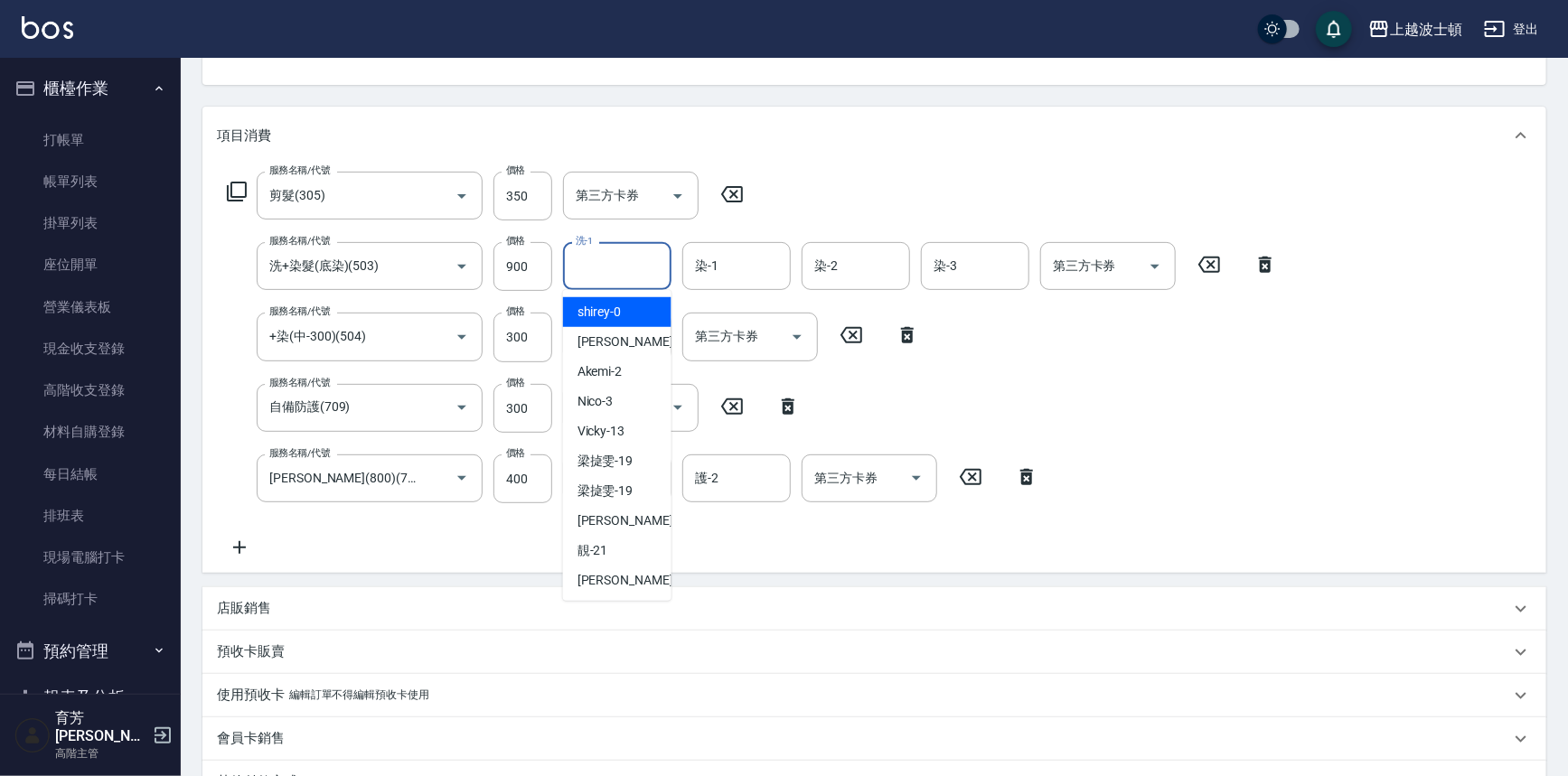
click at [613, 276] on input "洗-1" at bounding box center [617, 266] width 92 height 31
drag, startPoint x: 637, startPoint y: 333, endPoint x: 644, endPoint y: 325, distance: 10.6
click at [637, 332] on div "[PERSON_NAME] -1" at bounding box center [617, 342] width 108 height 29
type input "[PERSON_NAME]-1"
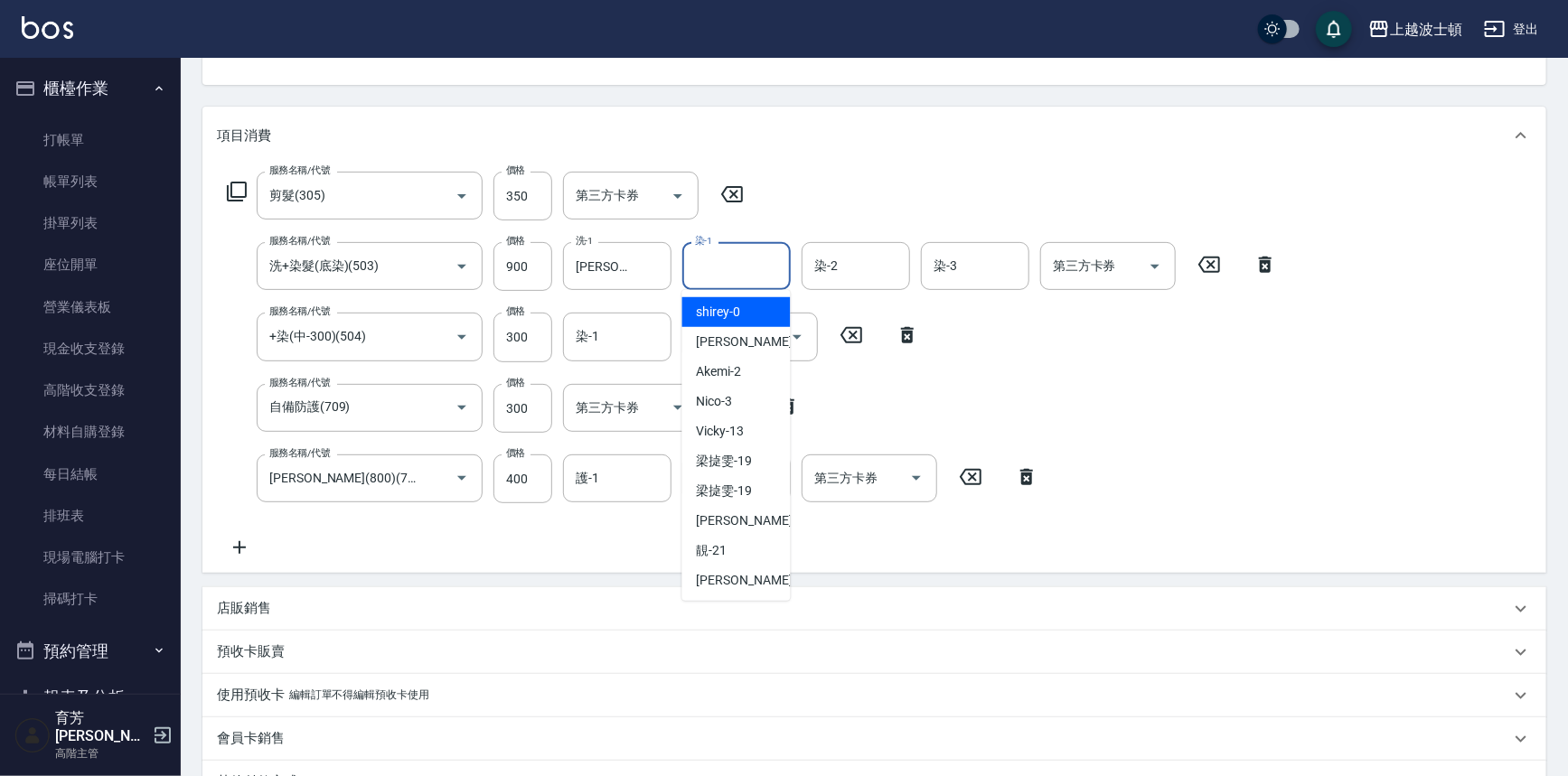
click at [712, 262] on input "染-1" at bounding box center [737, 266] width 92 height 31
click at [734, 342] on div "[PERSON_NAME] -1" at bounding box center [737, 342] width 108 height 29
type input "[PERSON_NAME]-1"
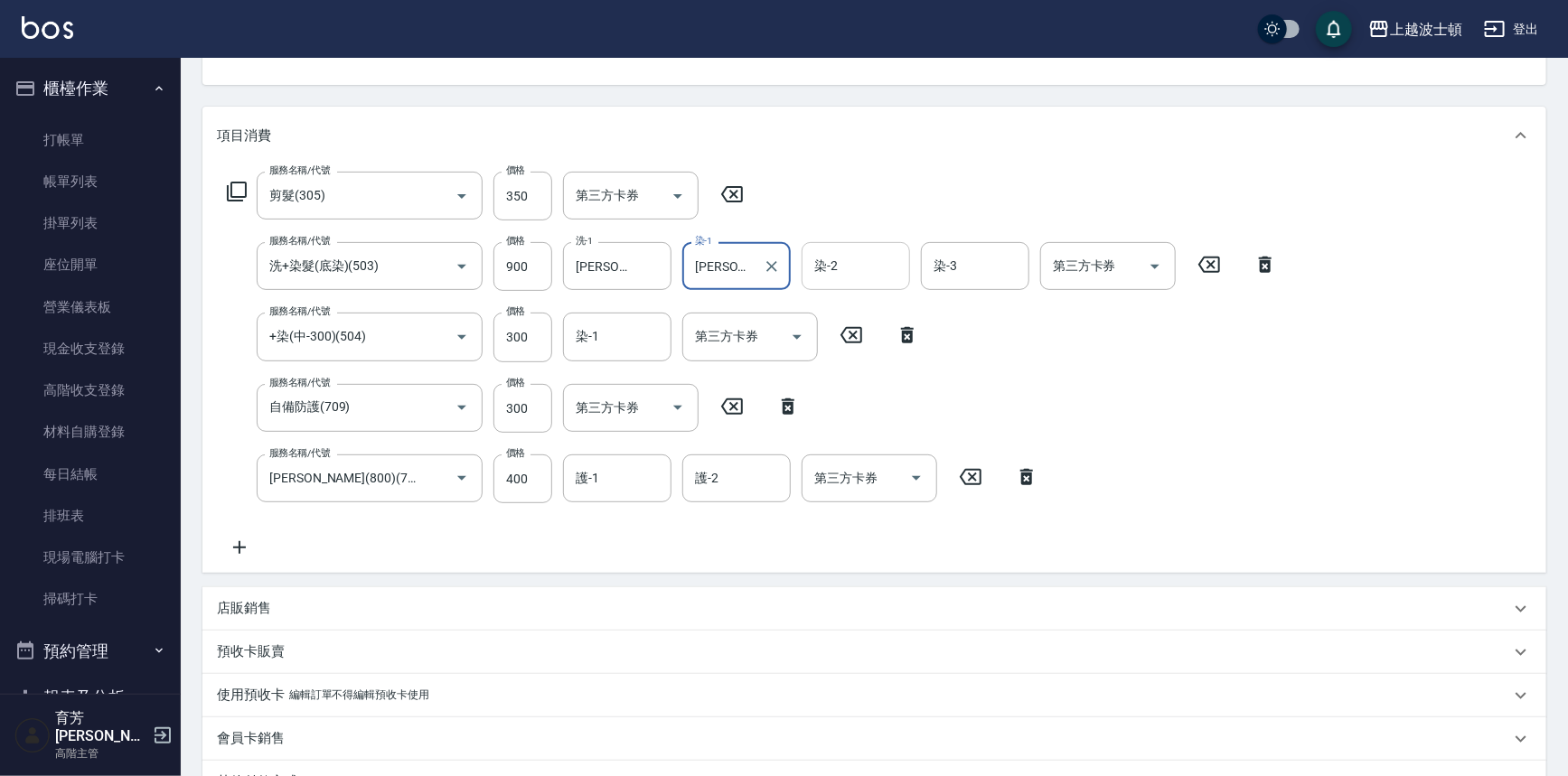
click at [831, 271] on input "染-2" at bounding box center [855, 266] width 92 height 31
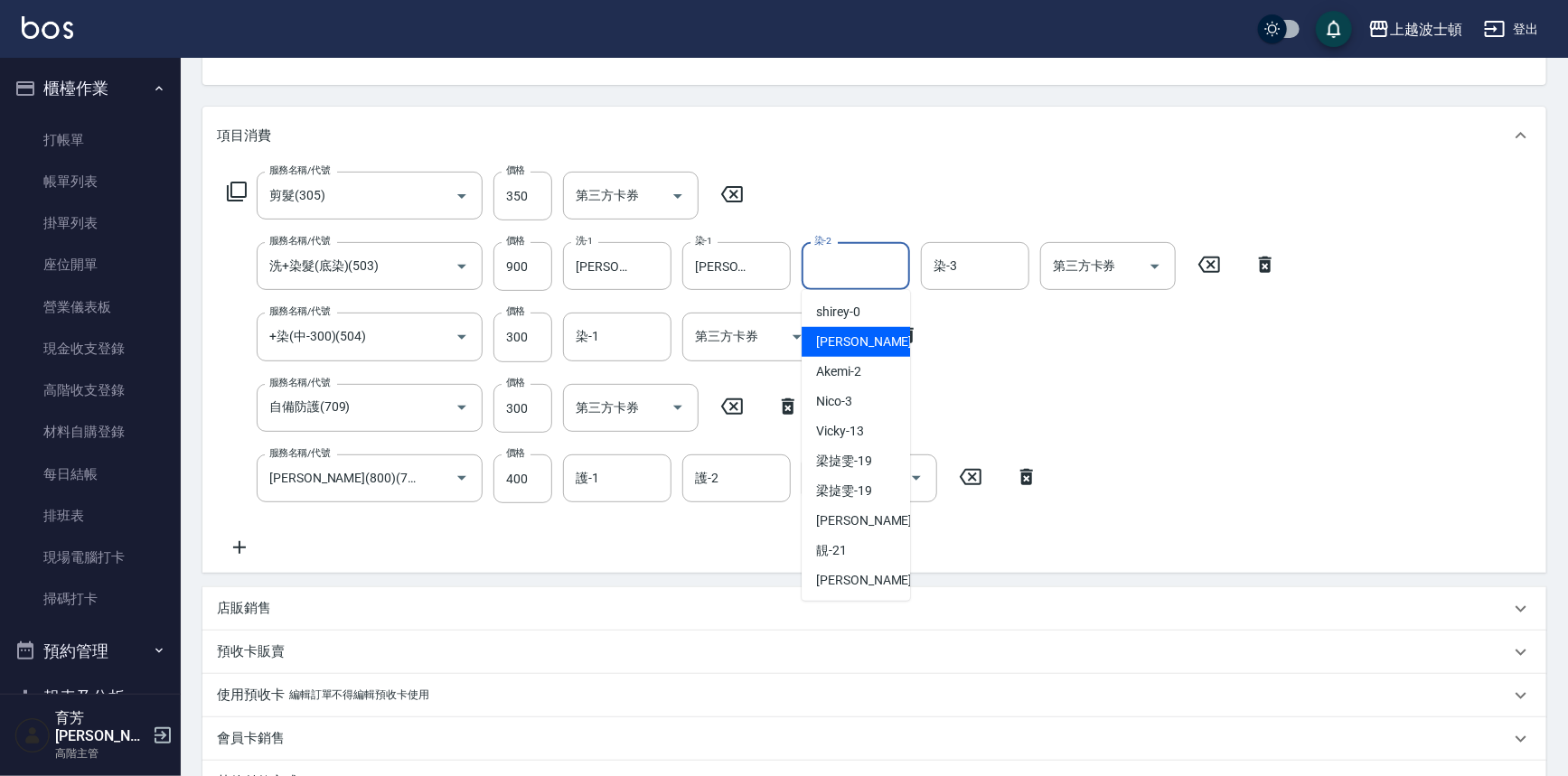
click at [876, 352] on div "[PERSON_NAME] -1" at bounding box center [856, 342] width 108 height 29
type input "[PERSON_NAME]-1"
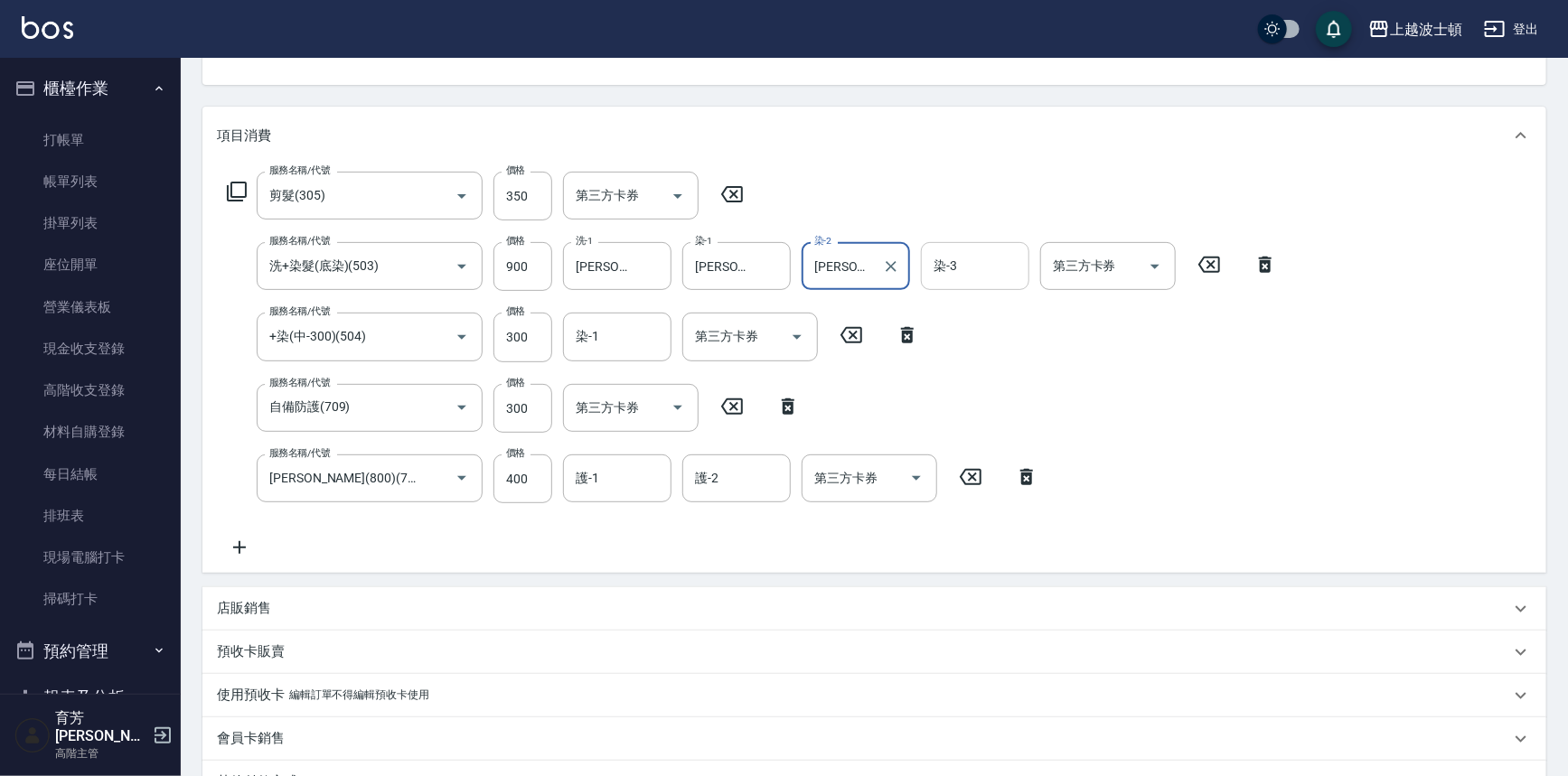
click at [964, 262] on input "染-3" at bounding box center [975, 266] width 92 height 31
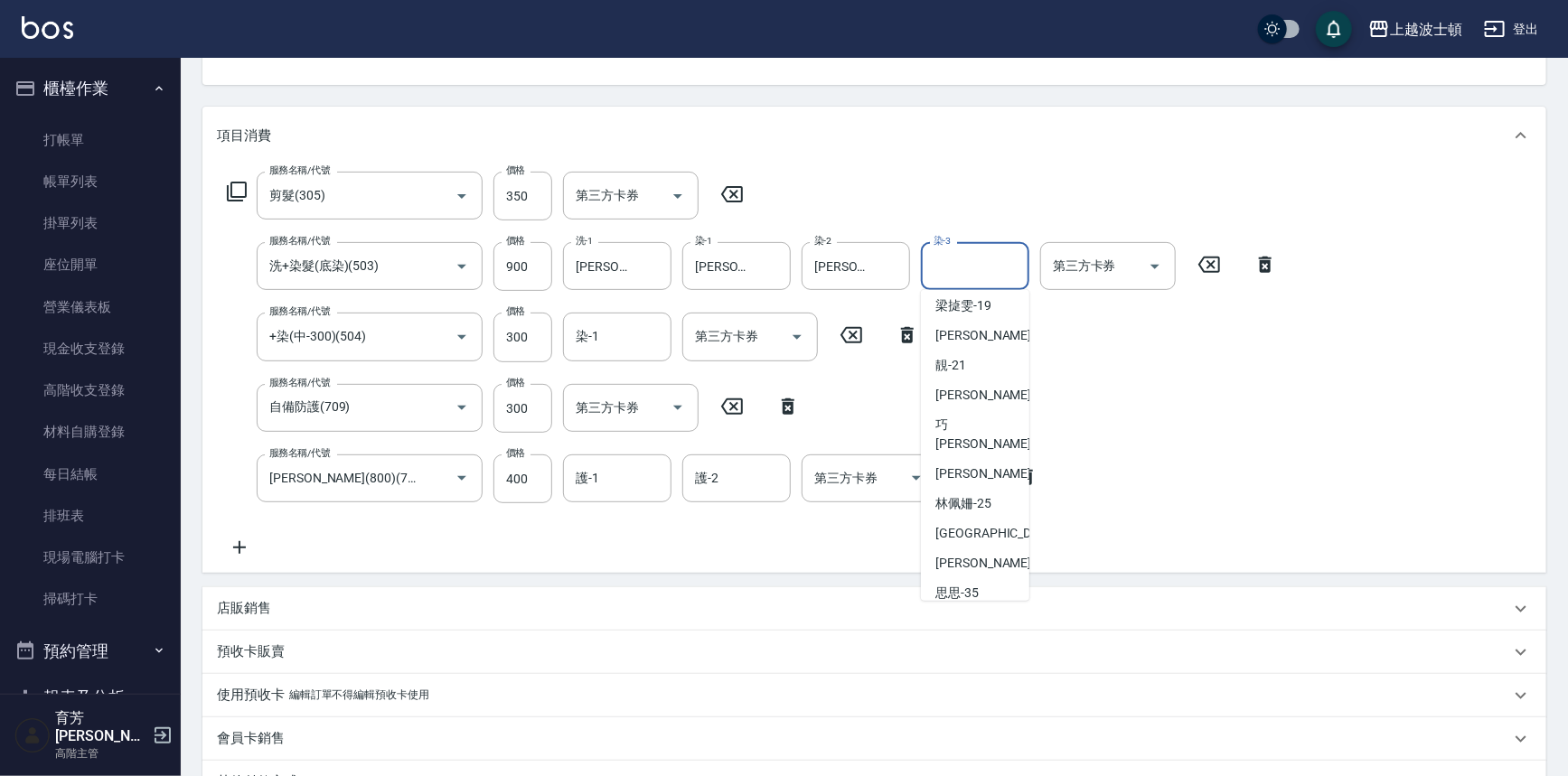
scroll to position [189, 0]
click at [961, 490] on span "[PERSON_NAME]-25" at bounding box center [963, 500] width 56 height 19
type input "[PERSON_NAME]-25"
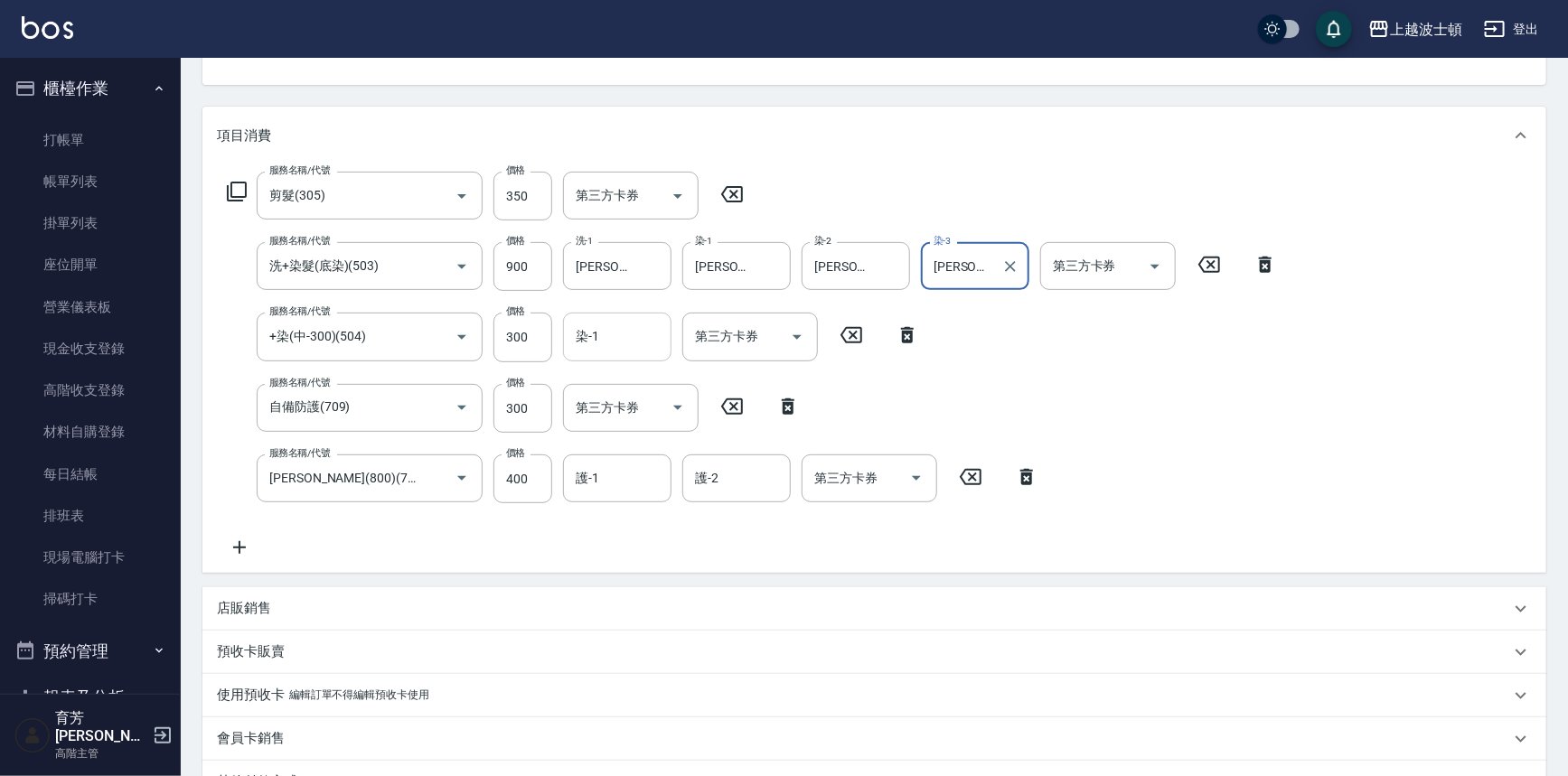
click at [595, 334] on input "染-1" at bounding box center [617, 336] width 92 height 31
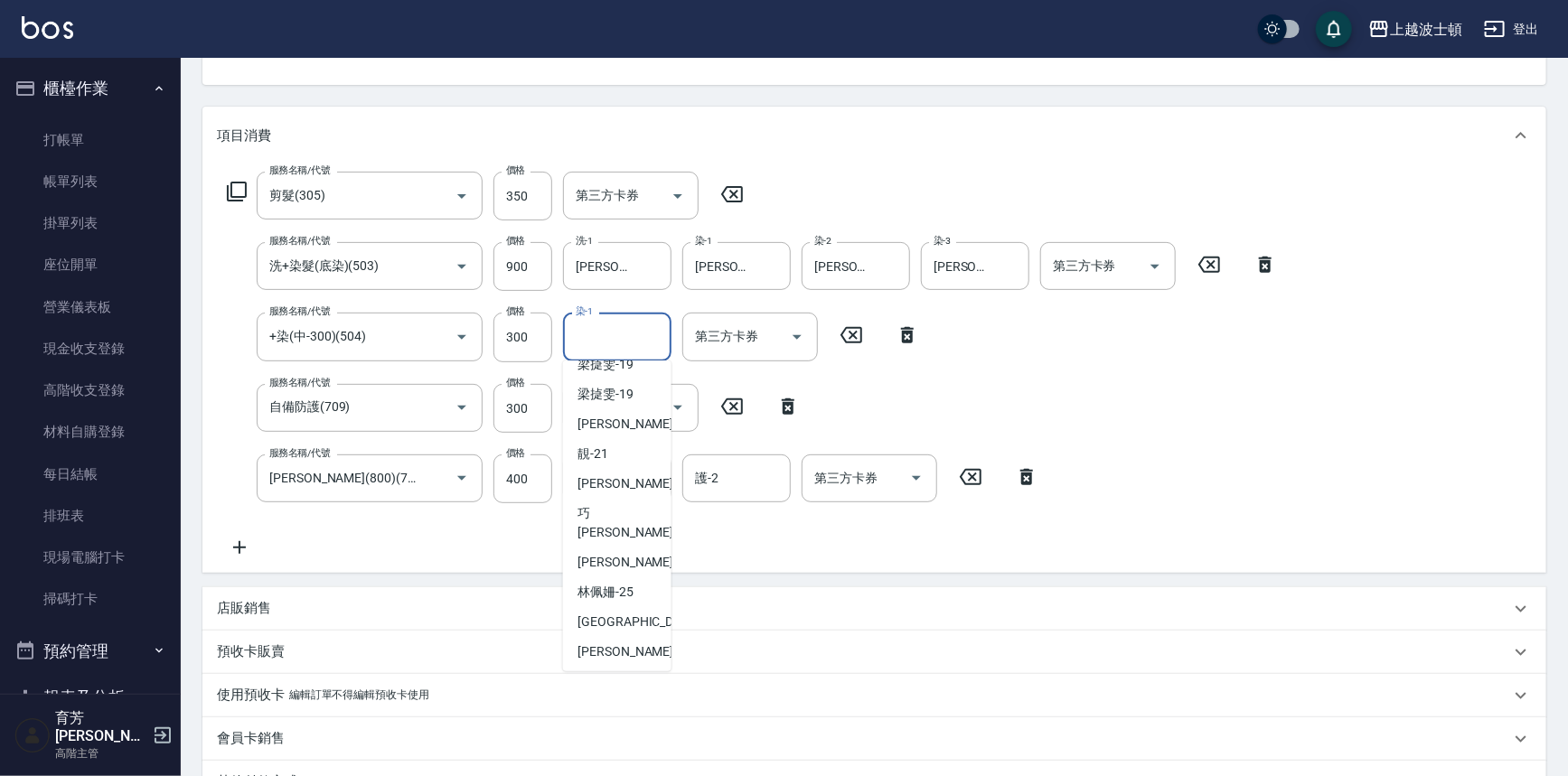
scroll to position [169, 0]
click at [590, 581] on span "[PERSON_NAME]-25" at bounding box center [606, 590] width 56 height 19
type input "[PERSON_NAME]-25"
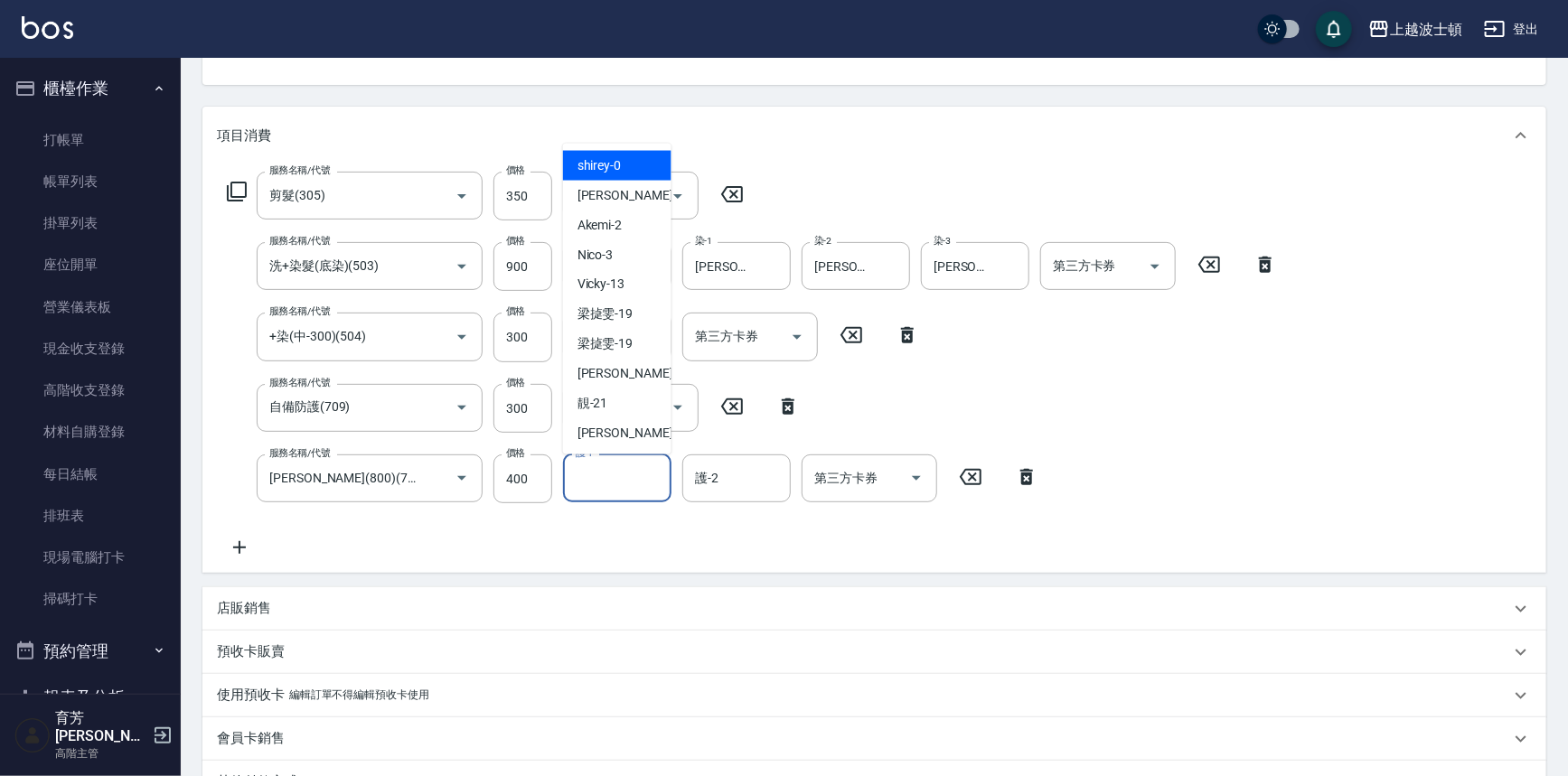
click at [617, 477] on input "護-1" at bounding box center [617, 478] width 92 height 31
click at [615, 162] on div "[PERSON_NAME] -1" at bounding box center [617, 167] width 108 height 29
type input "[PERSON_NAME]-1"
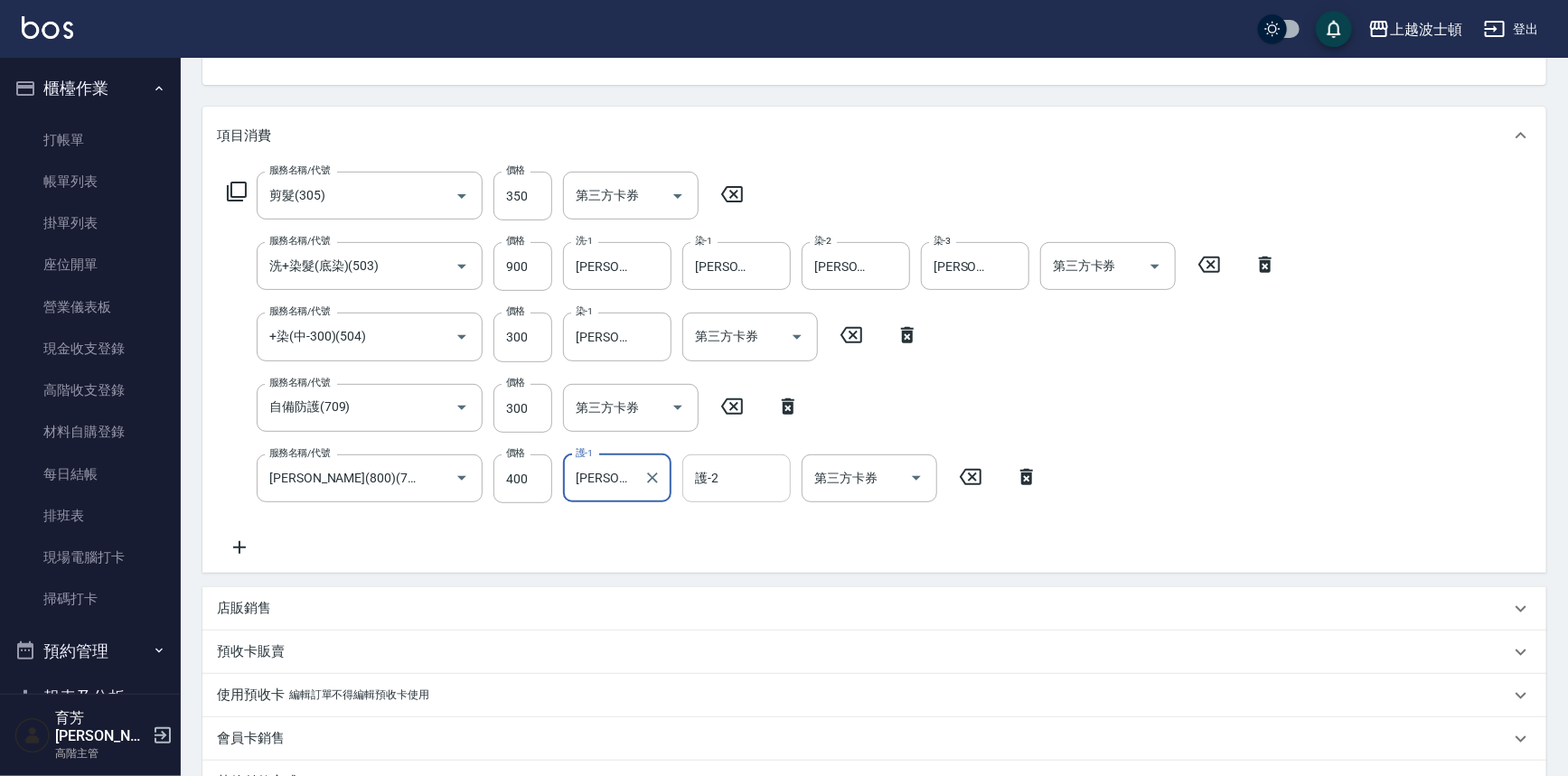
click at [747, 476] on input "護-2" at bounding box center [737, 478] width 92 height 31
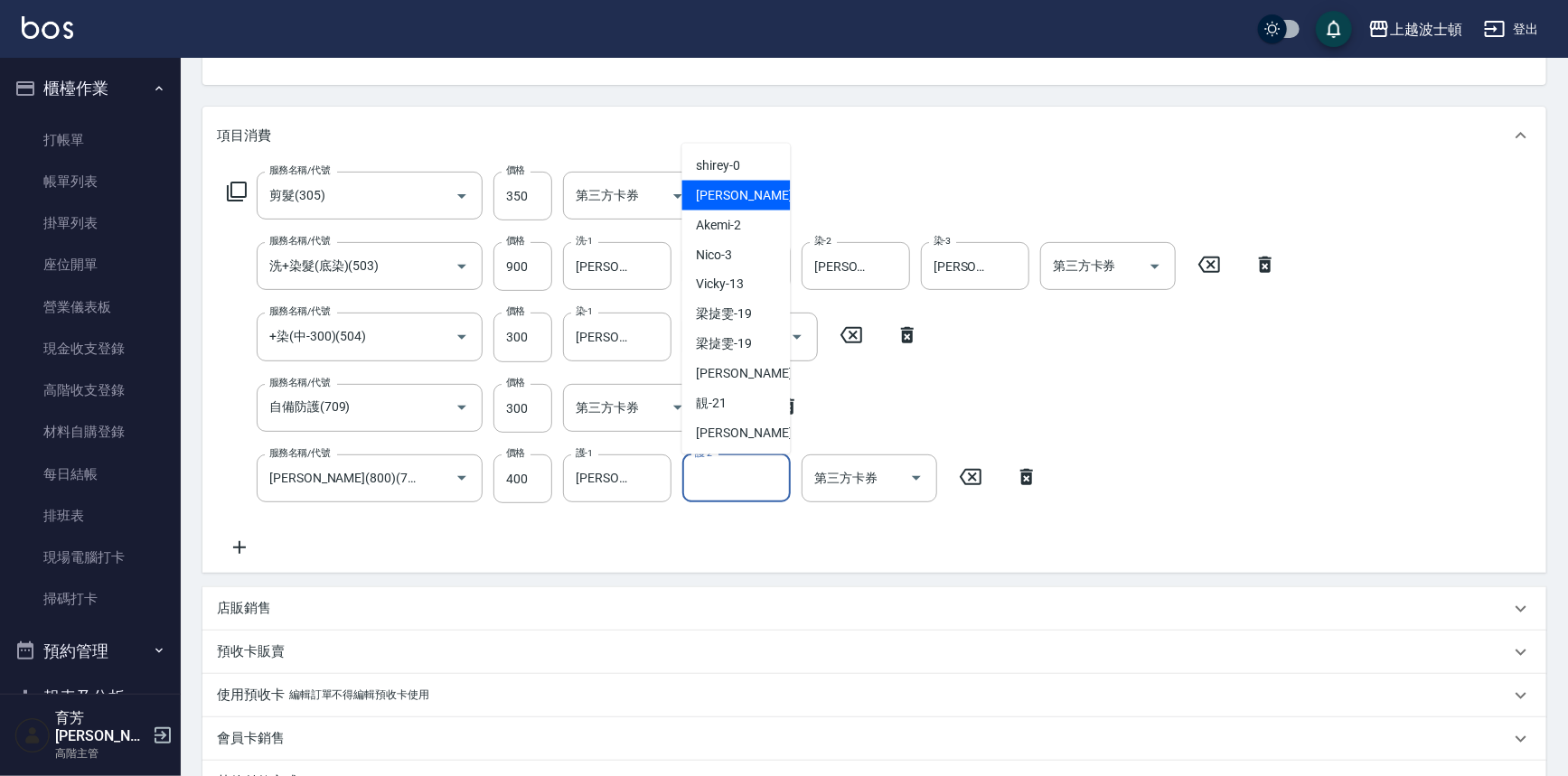
click at [750, 199] on div "[PERSON_NAME] -1" at bounding box center [737, 194] width 108 height 29
type input "[PERSON_NAME]-1"
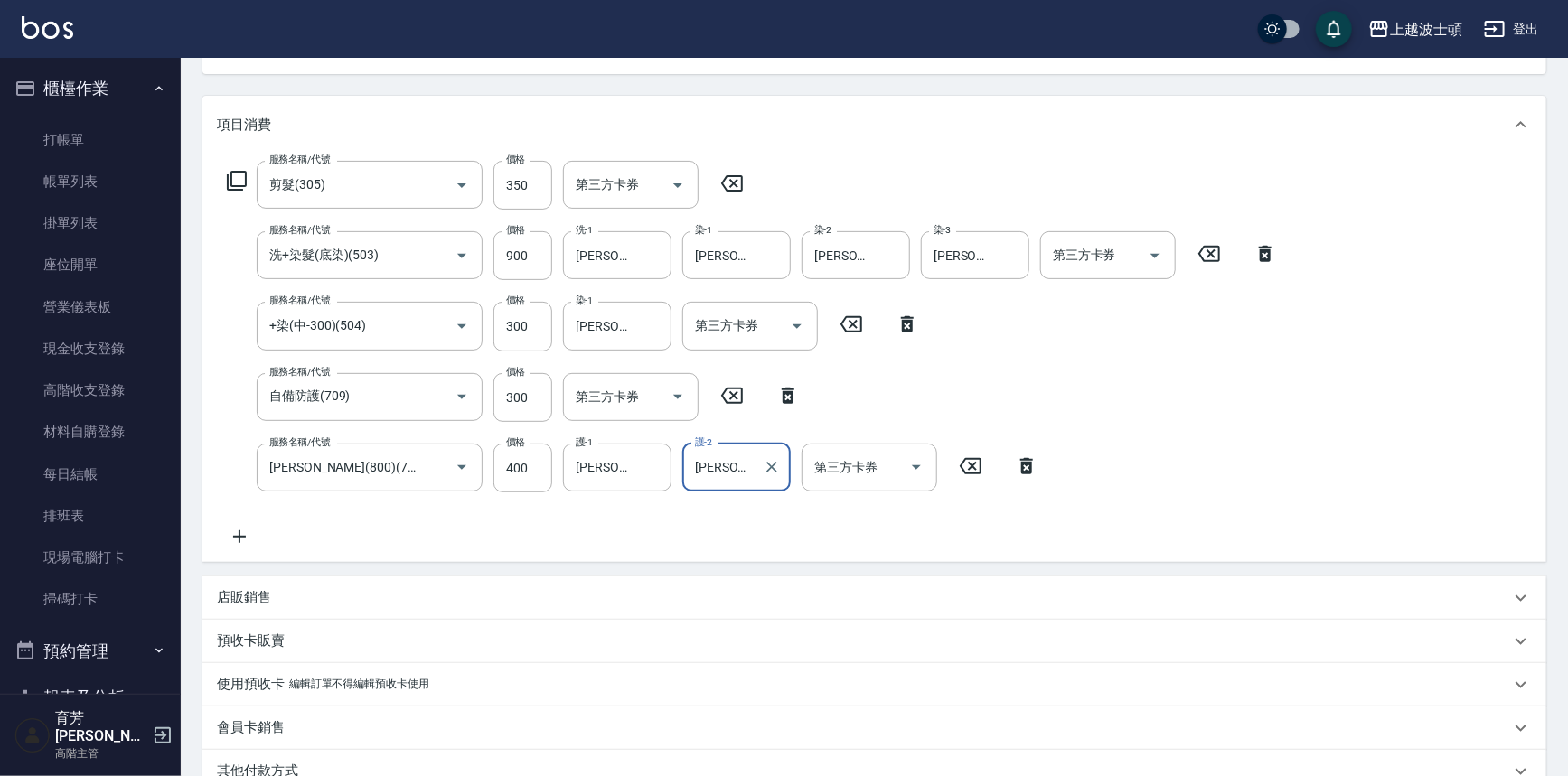
scroll to position [452, 0]
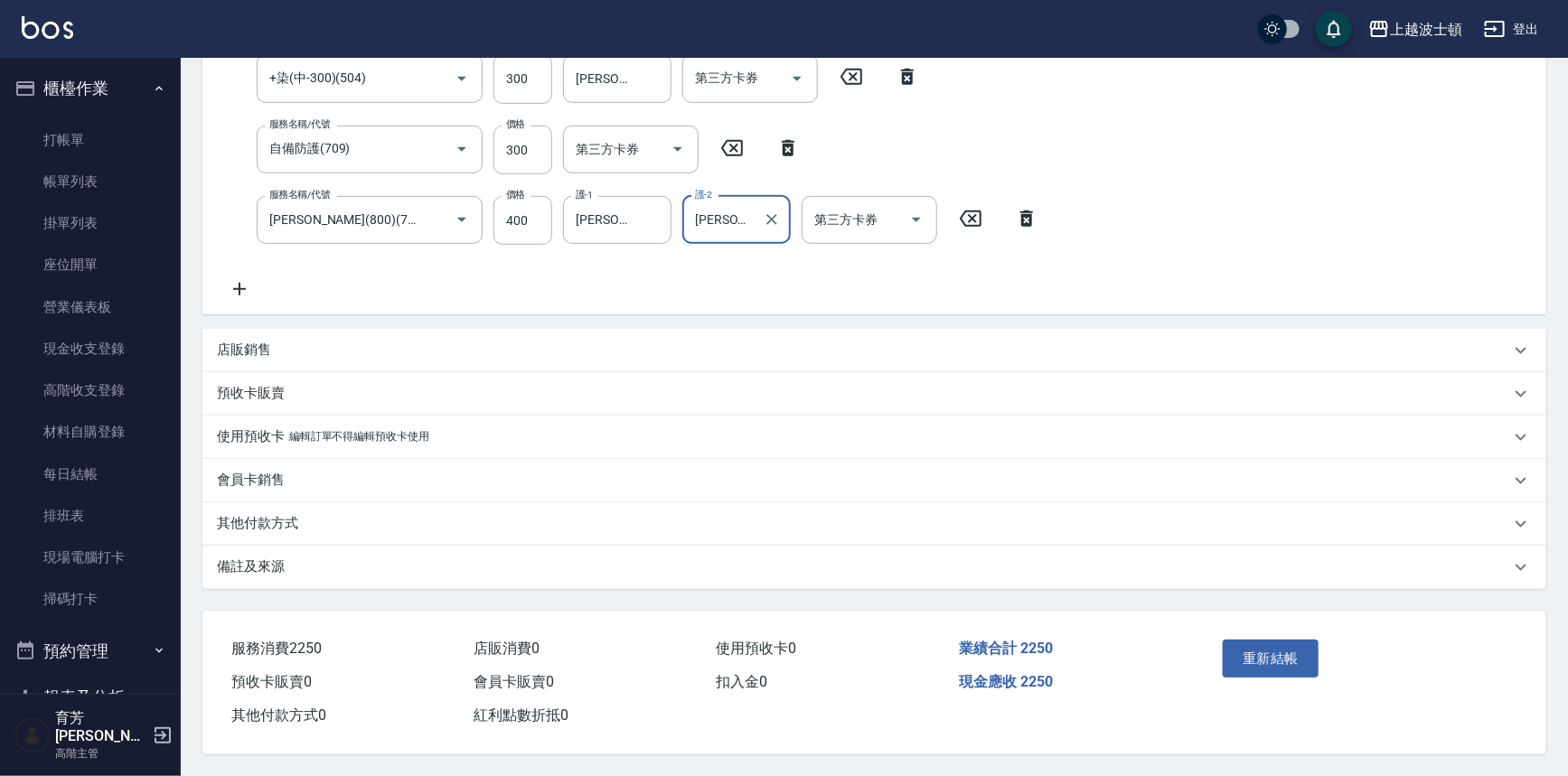
click at [257, 520] on p "其他付款方式" at bounding box center [258, 524] width 82 height 19
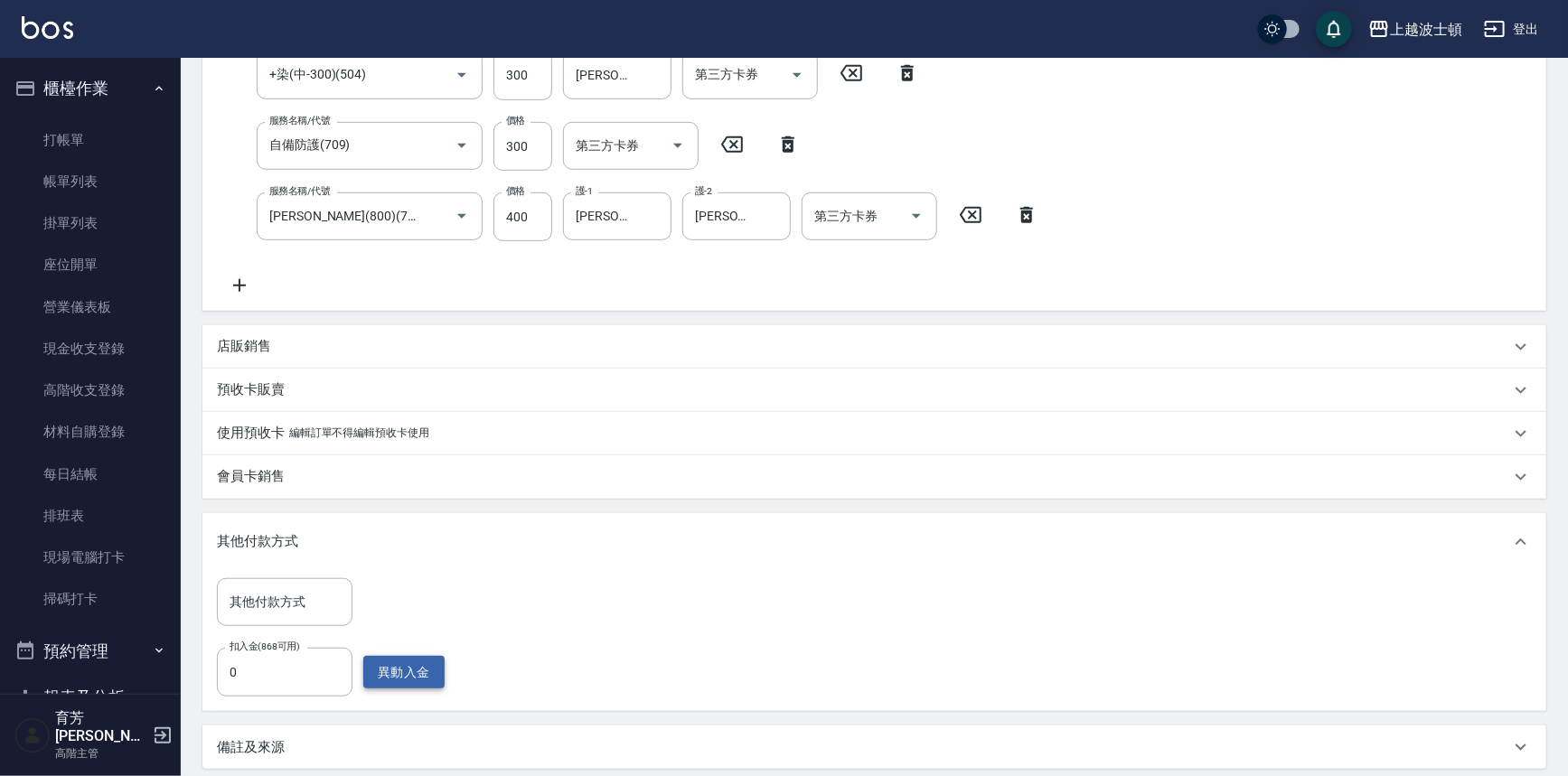
click at [411, 673] on button "異動入金" at bounding box center [404, 672] width 82 height 33
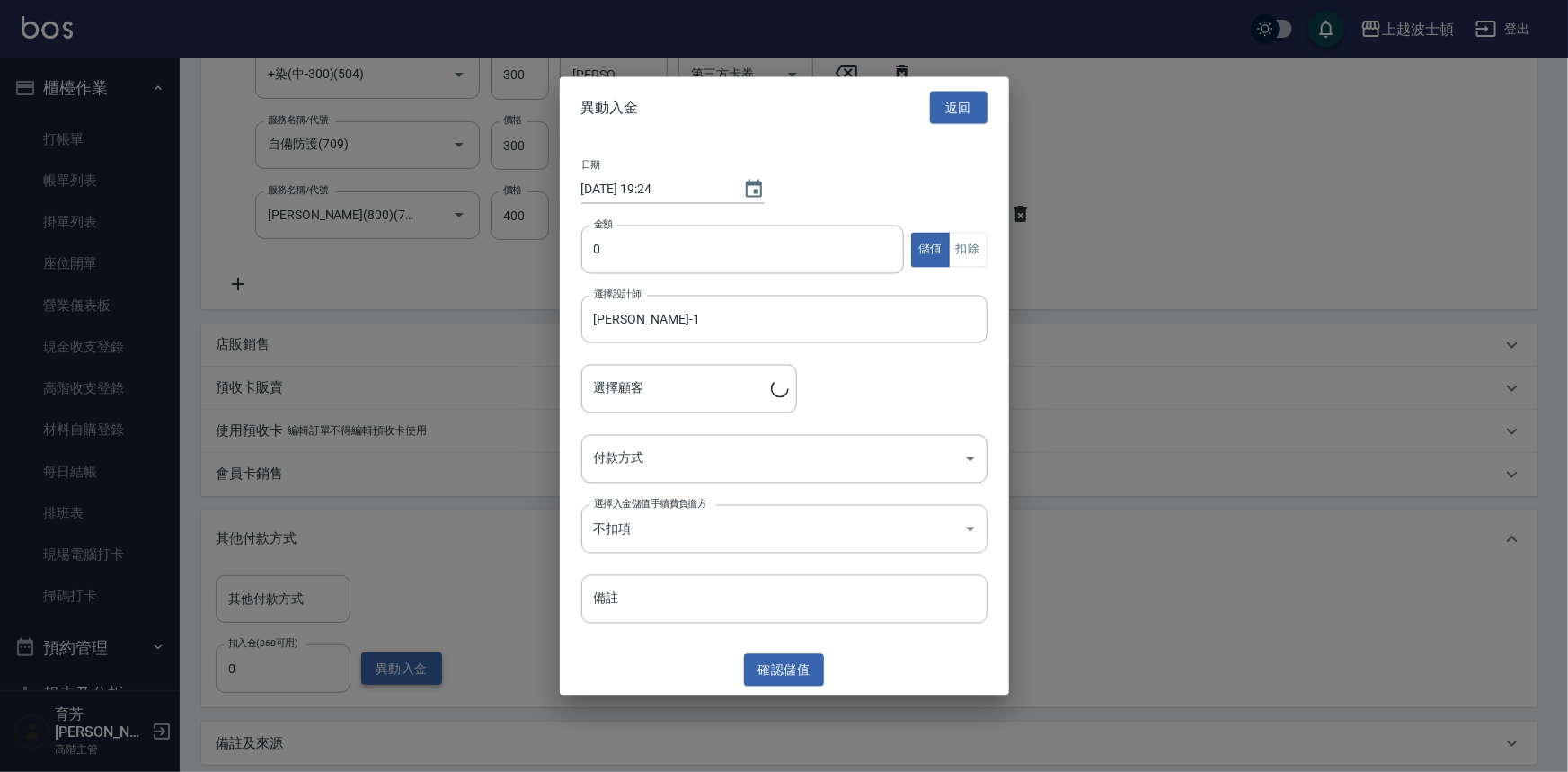
type input "[PERSON_NAME]/0920339798/00790"
click at [592, 249] on input "0" at bounding box center [742, 249] width 324 height 48
type input "2000"
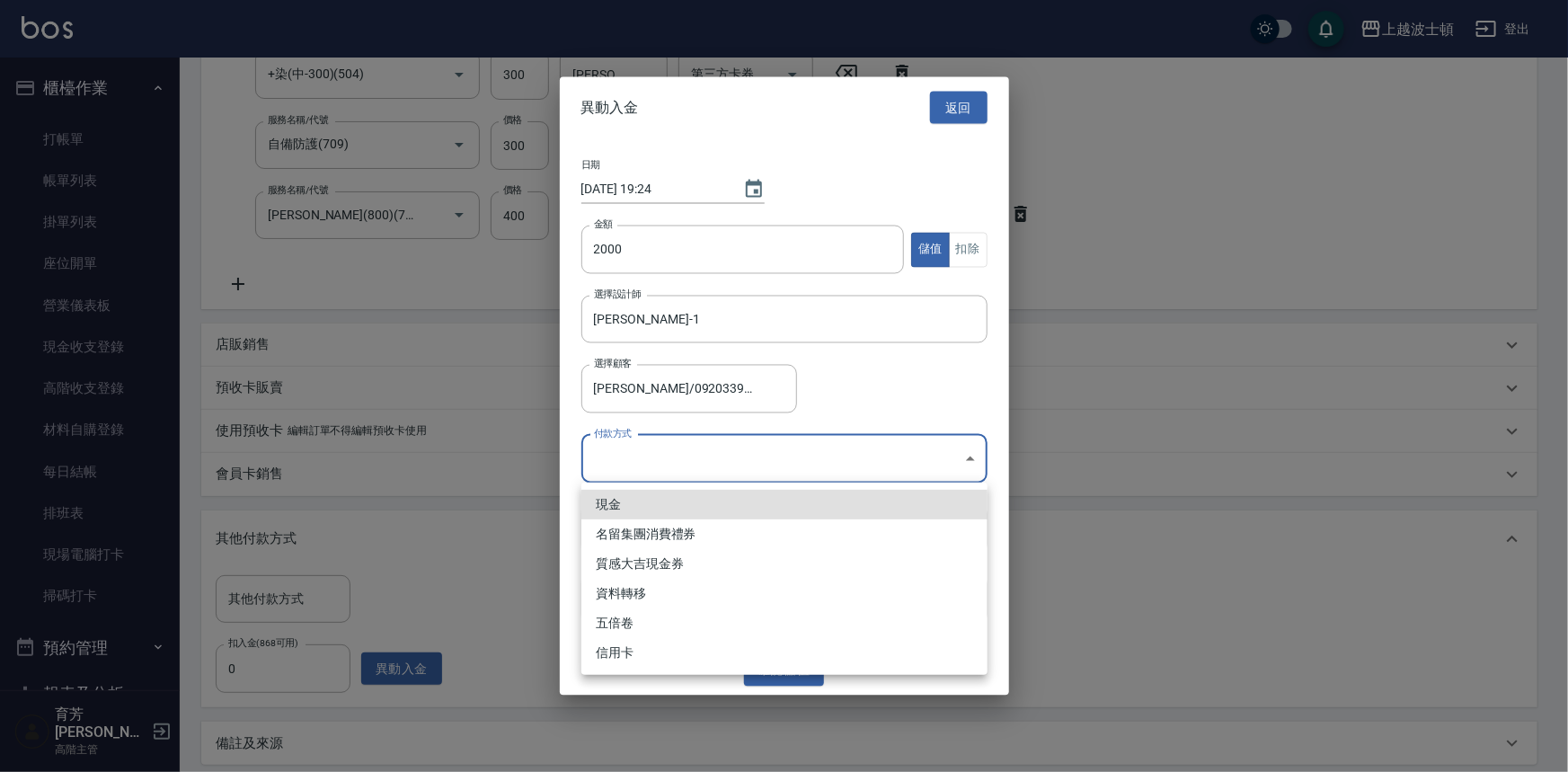
click at [690, 463] on body "上越波士頓 登出 櫃檯作業 打帳單 帳單列表 掛單列表 座位開單 營業儀表板 現金收支登錄 高階收支登錄 材料自購登錄 每日結帳 排班表 現場電腦打卡 掃碼打…" at bounding box center [784, 251] width 1568 height 1401
click at [639, 505] on li "現金" at bounding box center [784, 504] width 406 height 29
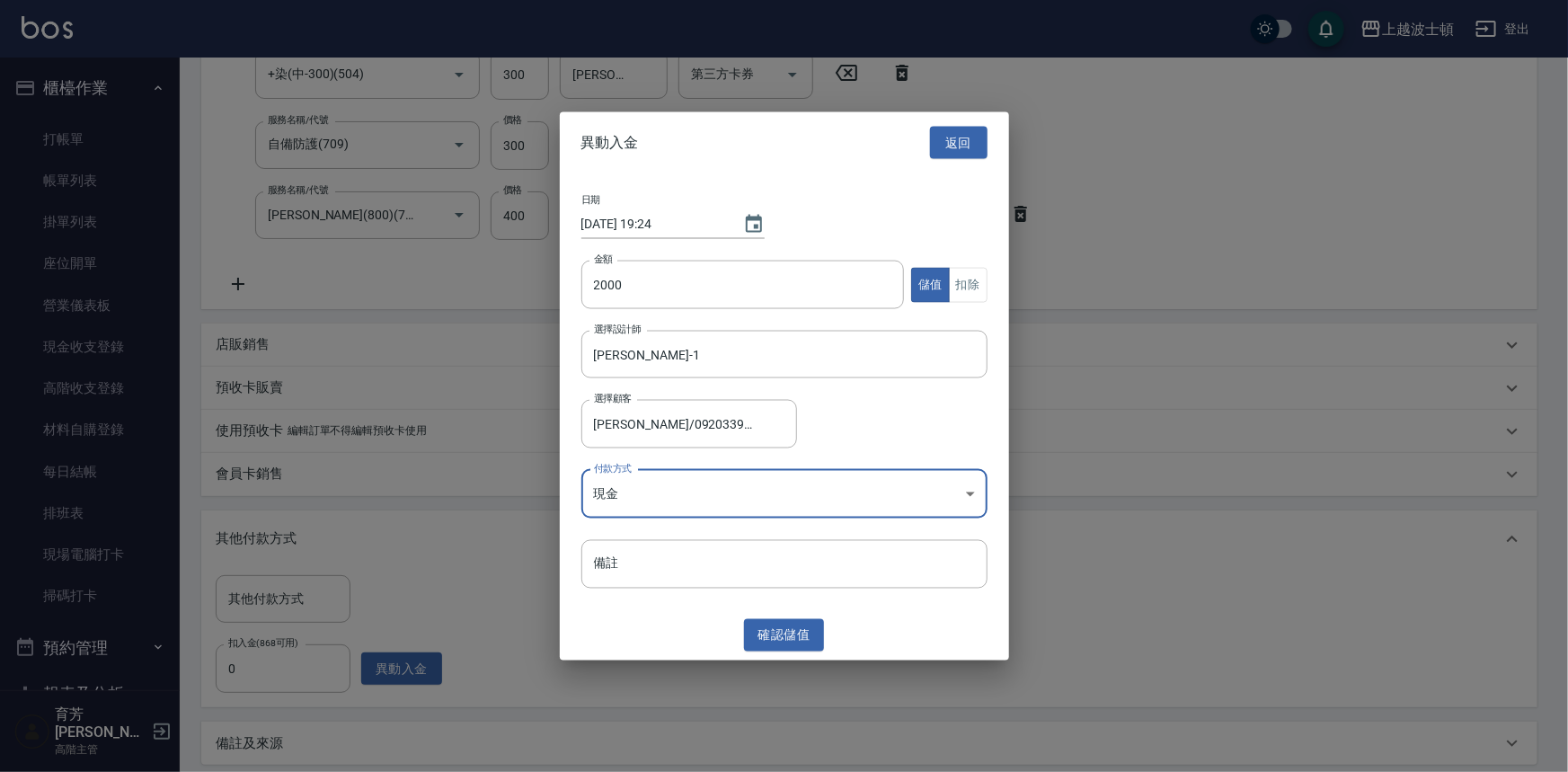
type input "現金"
click at [790, 642] on button "確認 儲值" at bounding box center [785, 634] width 81 height 33
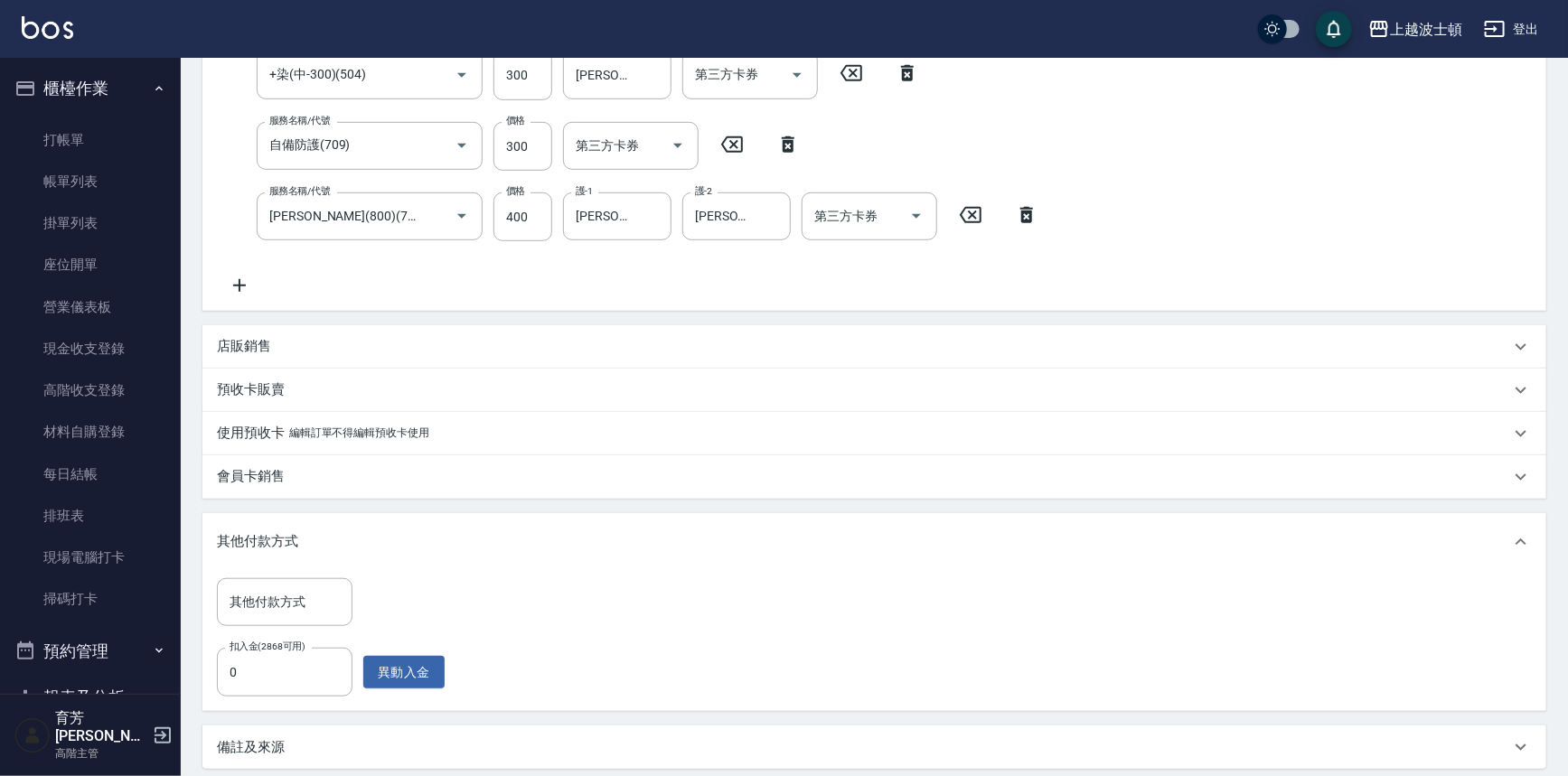
scroll to position [636, 0]
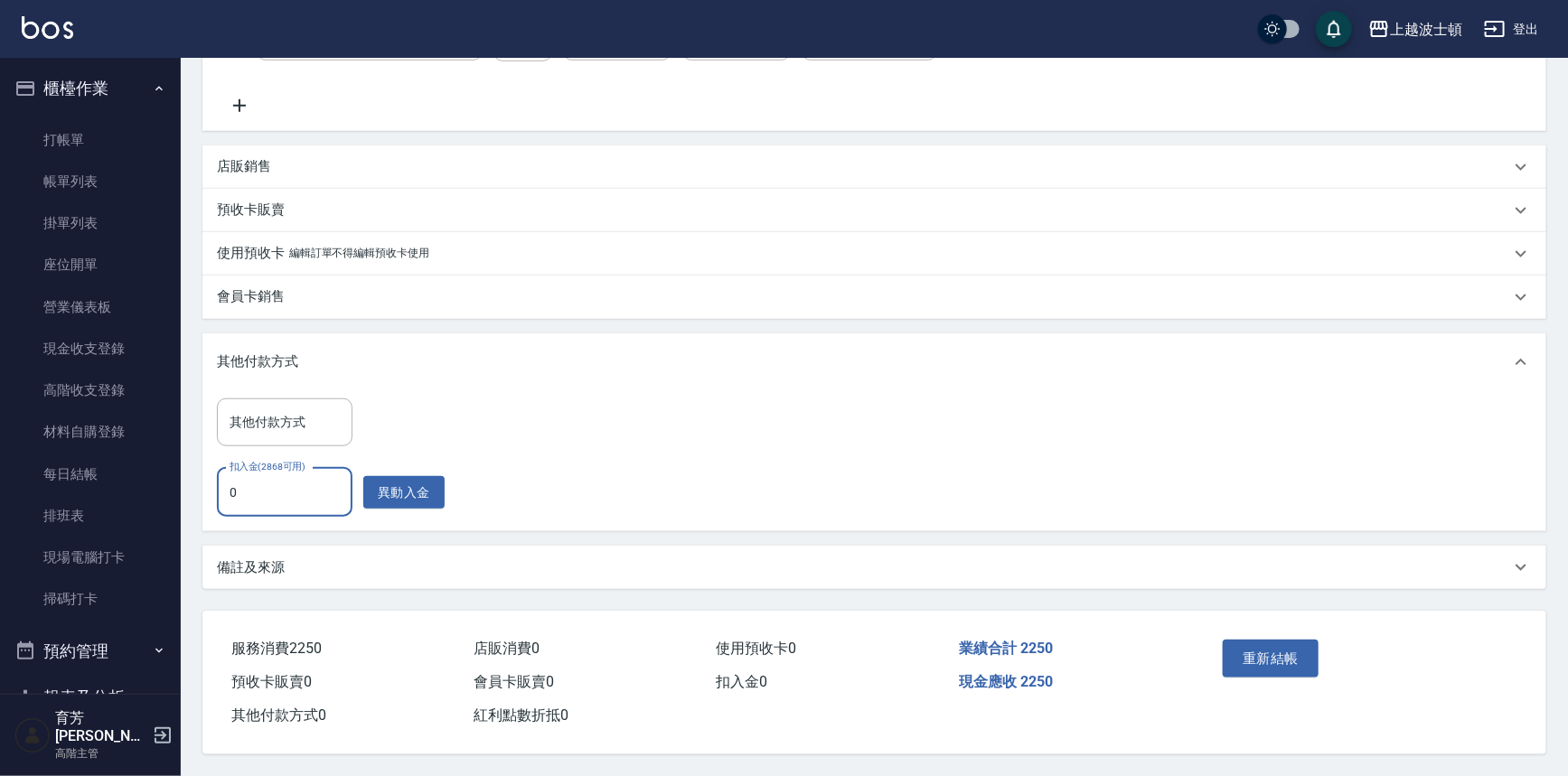
click at [251, 487] on input "0" at bounding box center [285, 491] width 136 height 48
type input "2250"
click at [1256, 650] on button "重新結帳" at bounding box center [1271, 658] width 96 height 38
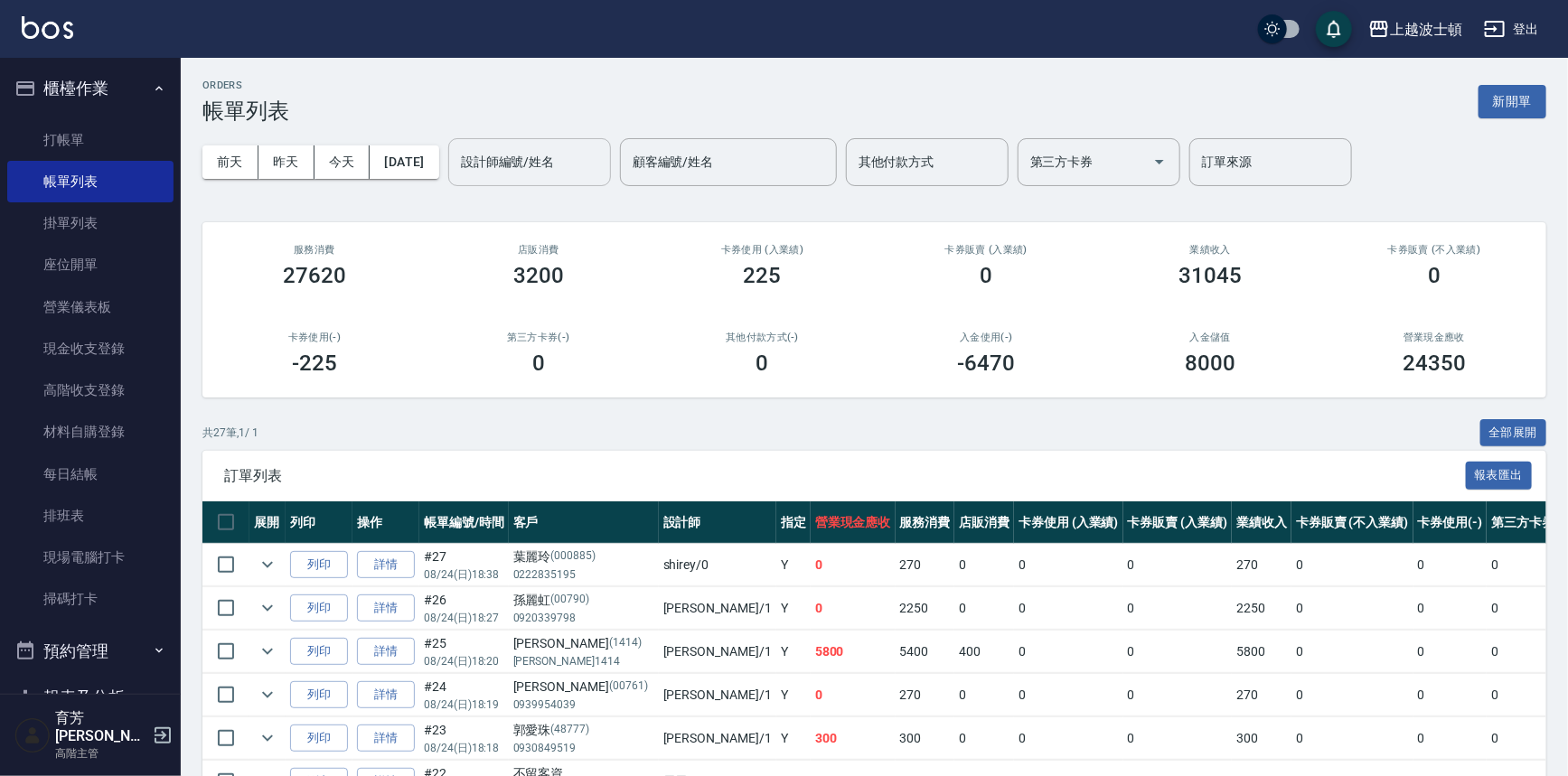
click at [536, 153] on input "設計師編號/姓名" at bounding box center [530, 161] width 146 height 31
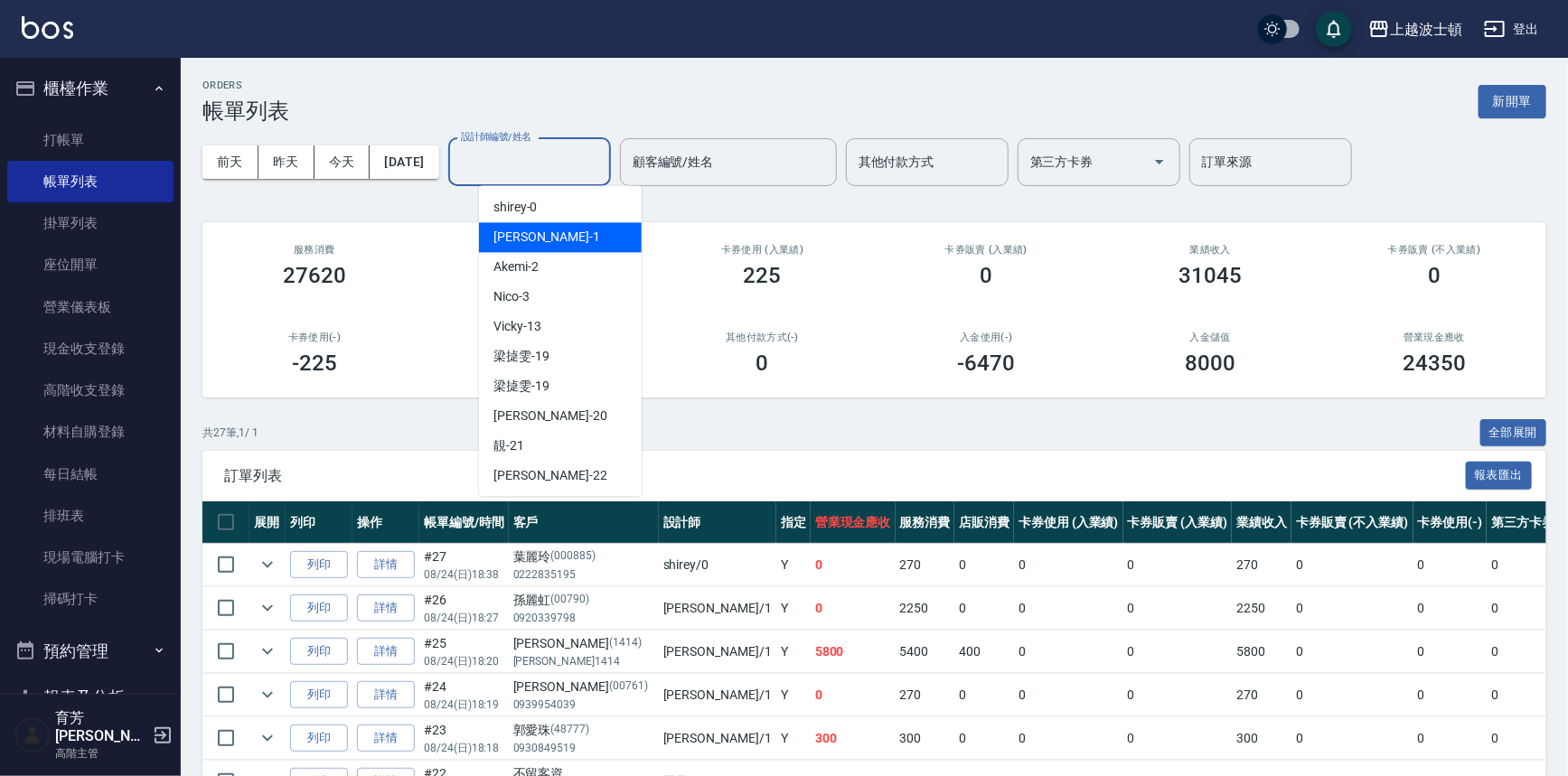
click at [532, 236] on div "[PERSON_NAME] -1" at bounding box center [560, 236] width 162 height 29
type input "[PERSON_NAME]-1"
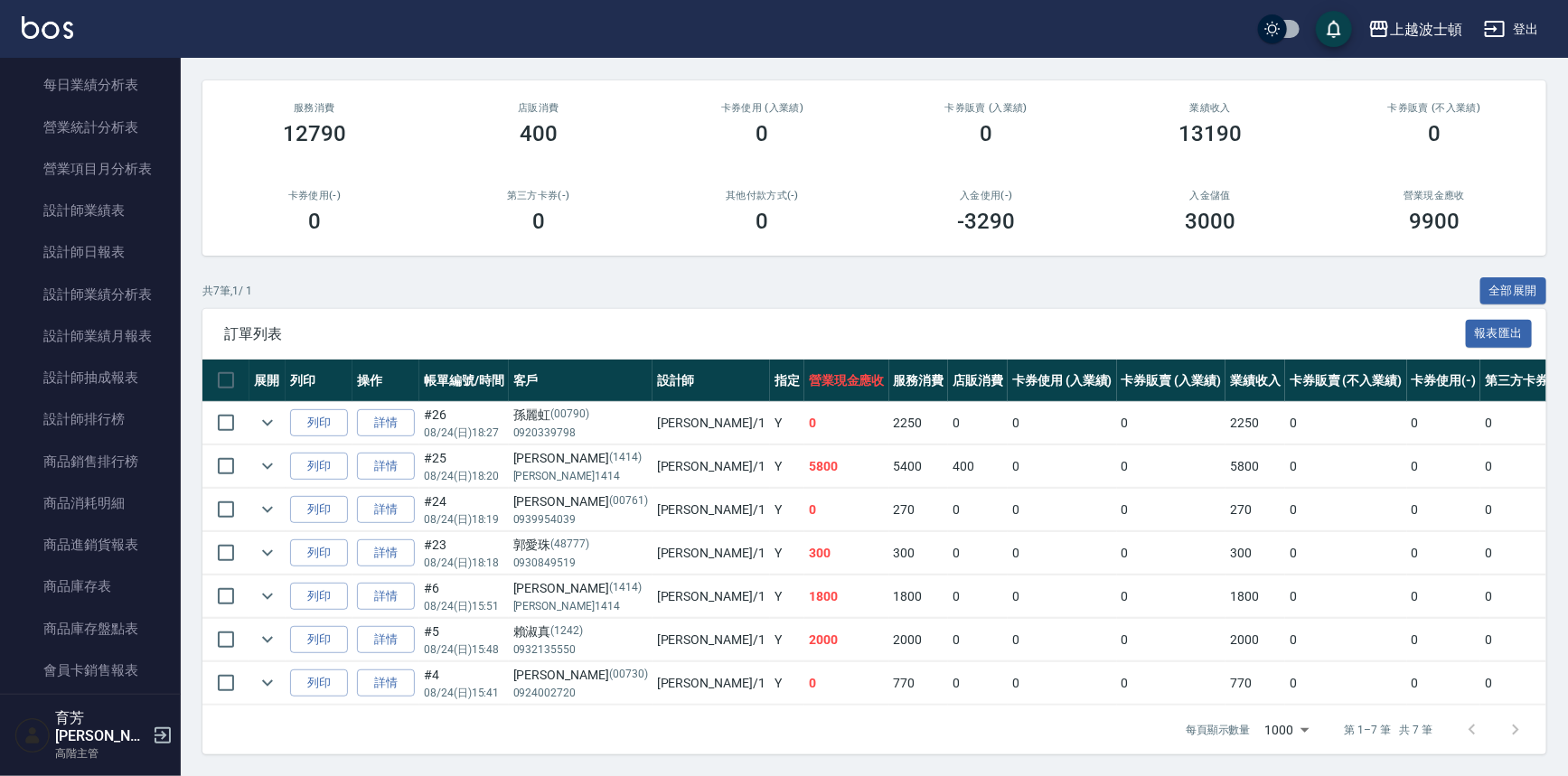
scroll to position [1119, 0]
click at [111, 255] on link "設計師日報表" at bounding box center [90, 256] width 166 height 42
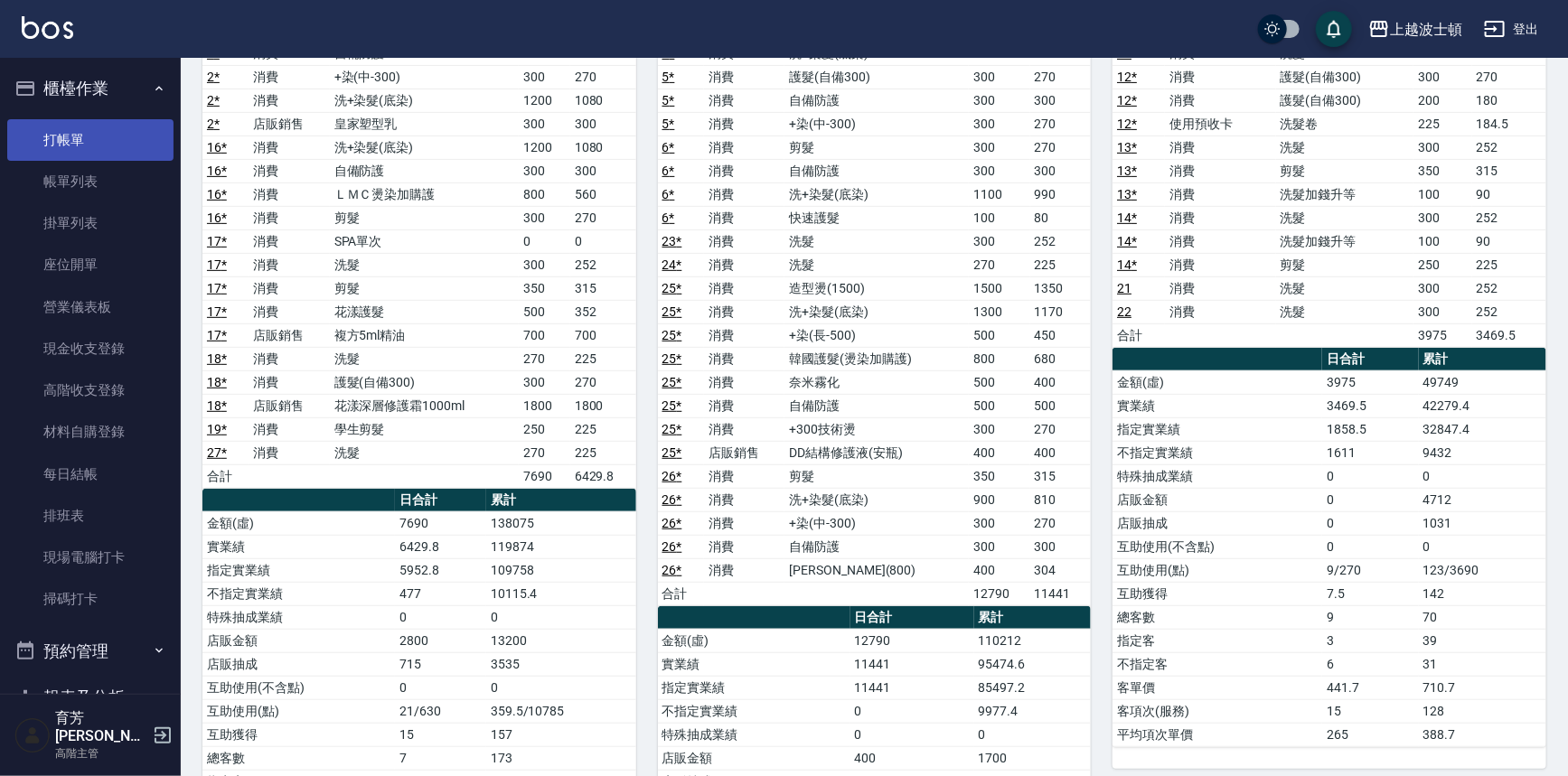
click at [87, 144] on link "打帳單" at bounding box center [90, 140] width 166 height 42
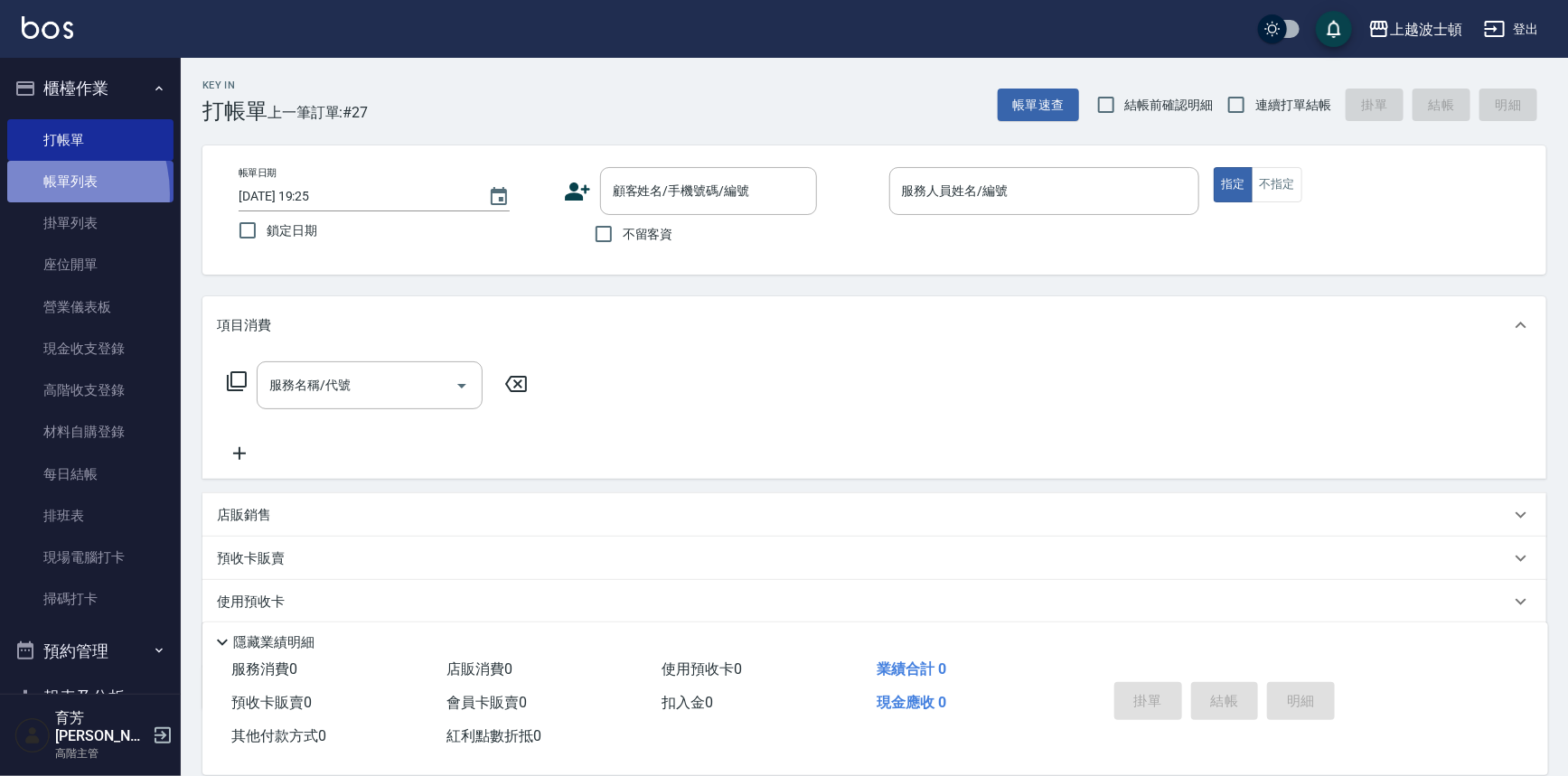
click at [32, 192] on link "帳單列表" at bounding box center [90, 182] width 166 height 42
click at [35, 188] on link "帳單列表" at bounding box center [90, 182] width 166 height 42
click at [36, 187] on link "帳單列表" at bounding box center [90, 182] width 166 height 42
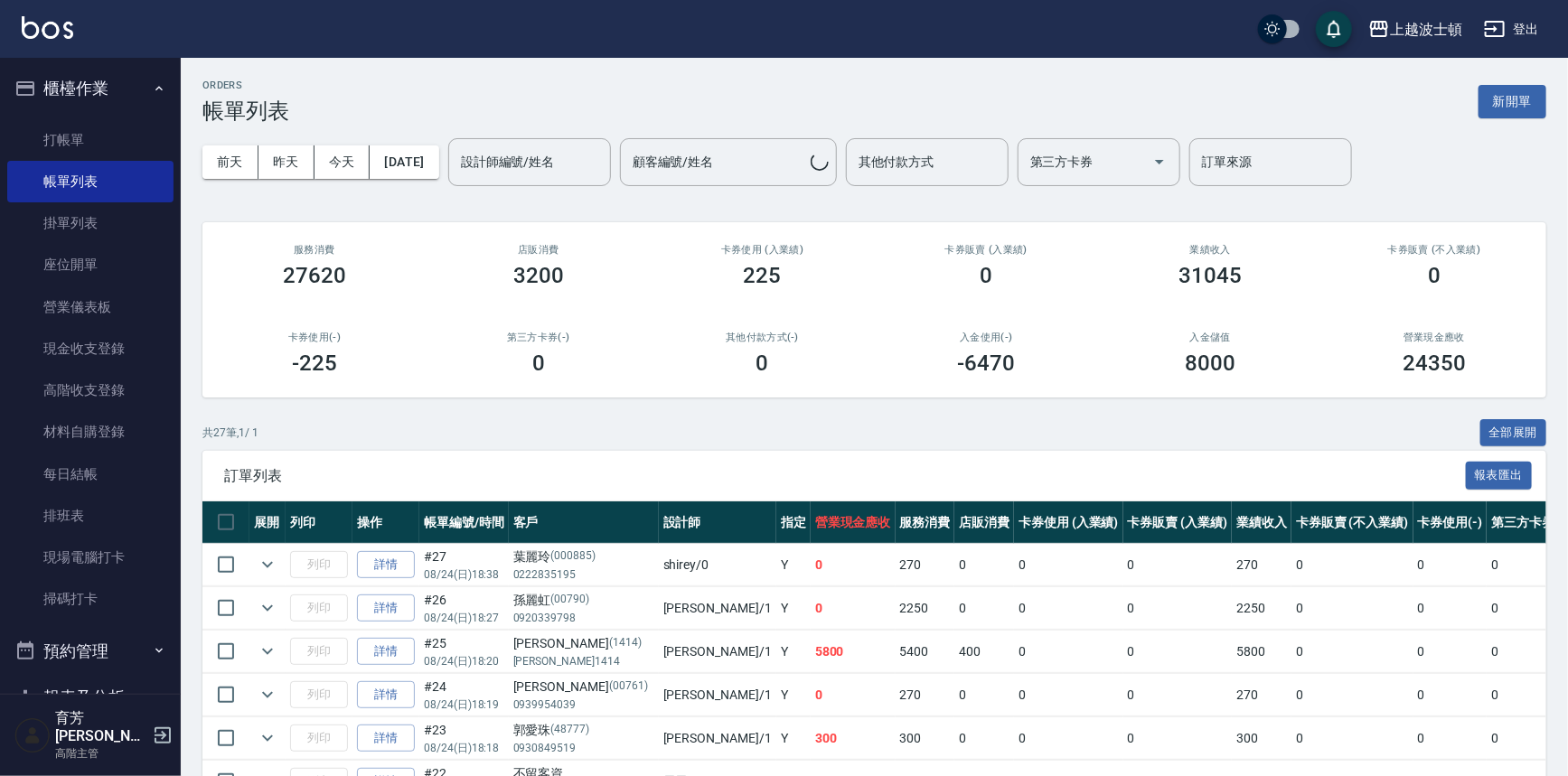
click at [559, 159] on input "設計師編號/姓名" at bounding box center [530, 161] width 146 height 31
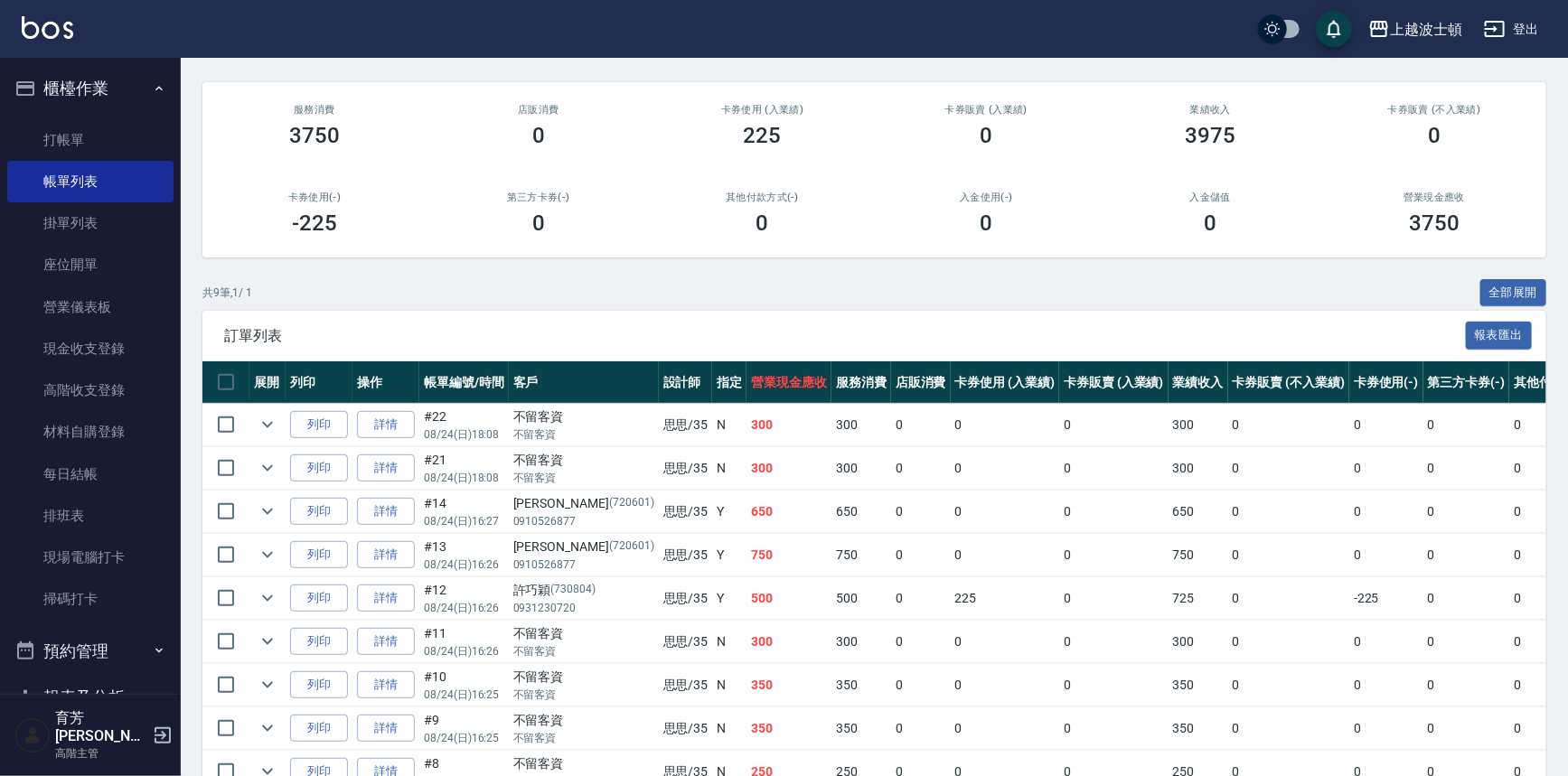
scroll to position [238, 0]
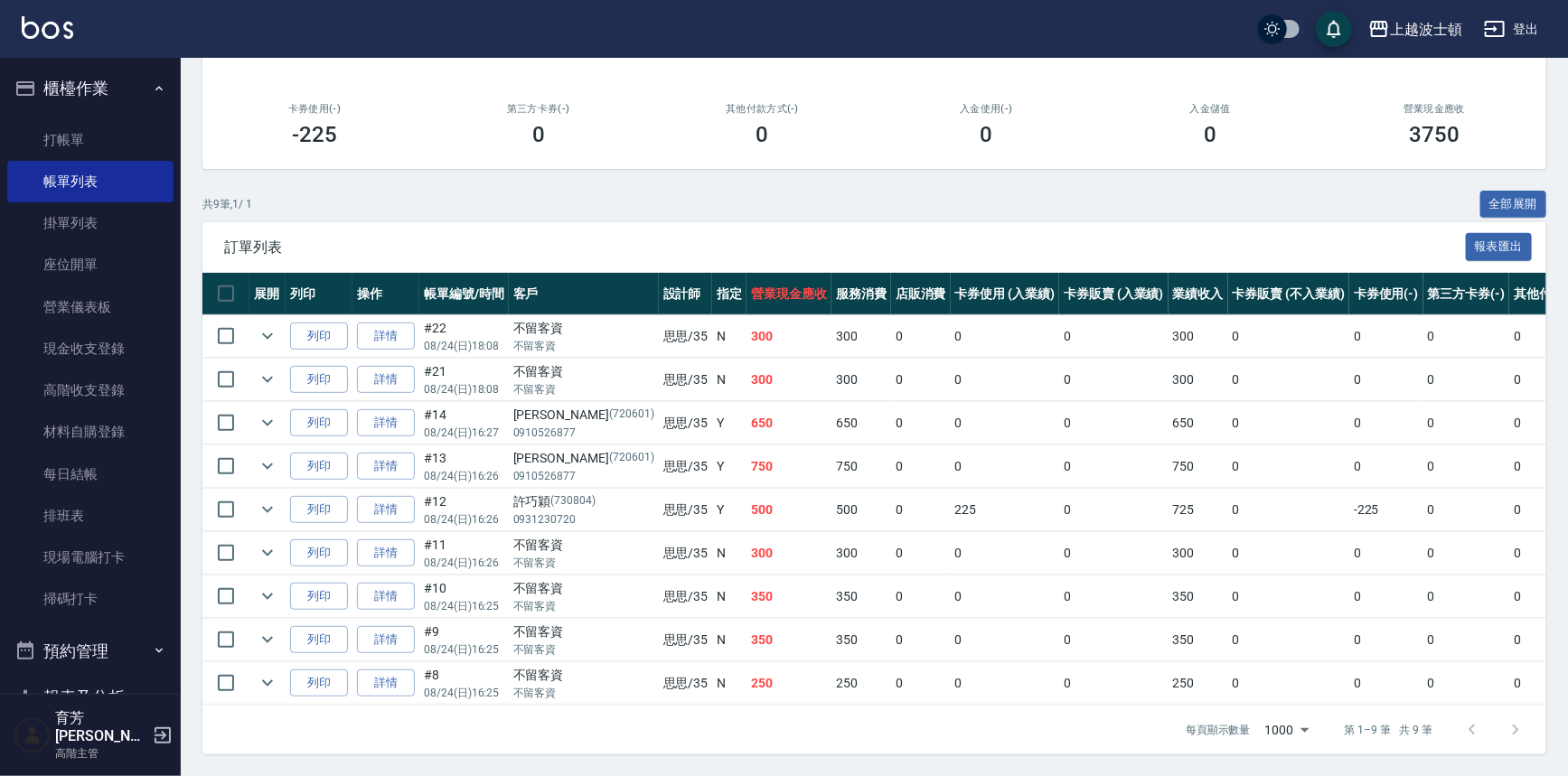
type input "思思-35"
click at [57, 36] on img at bounding box center [47, 28] width 51 height 23
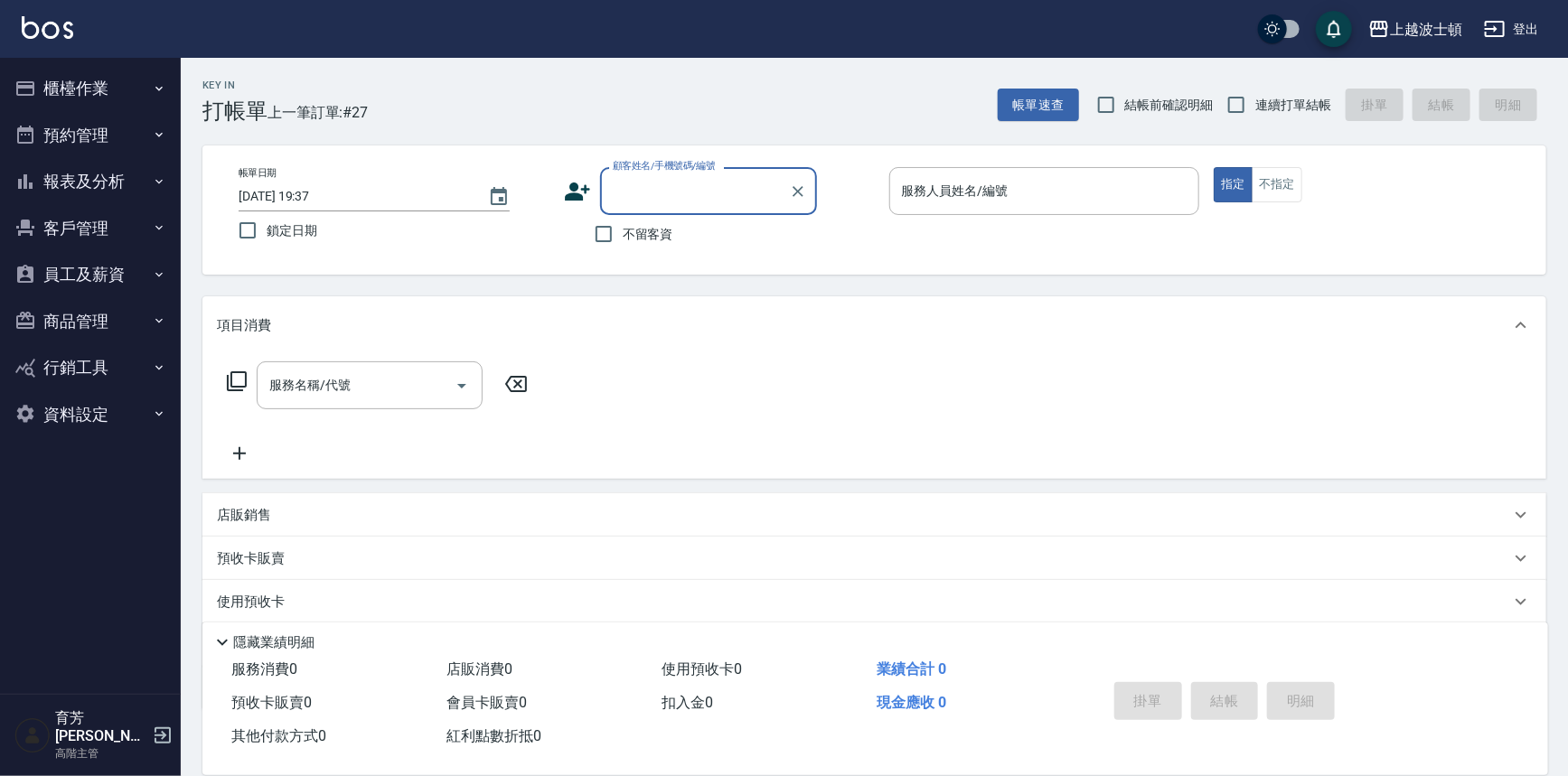
click at [90, 112] on button "預約管理" at bounding box center [90, 136] width 166 height 47
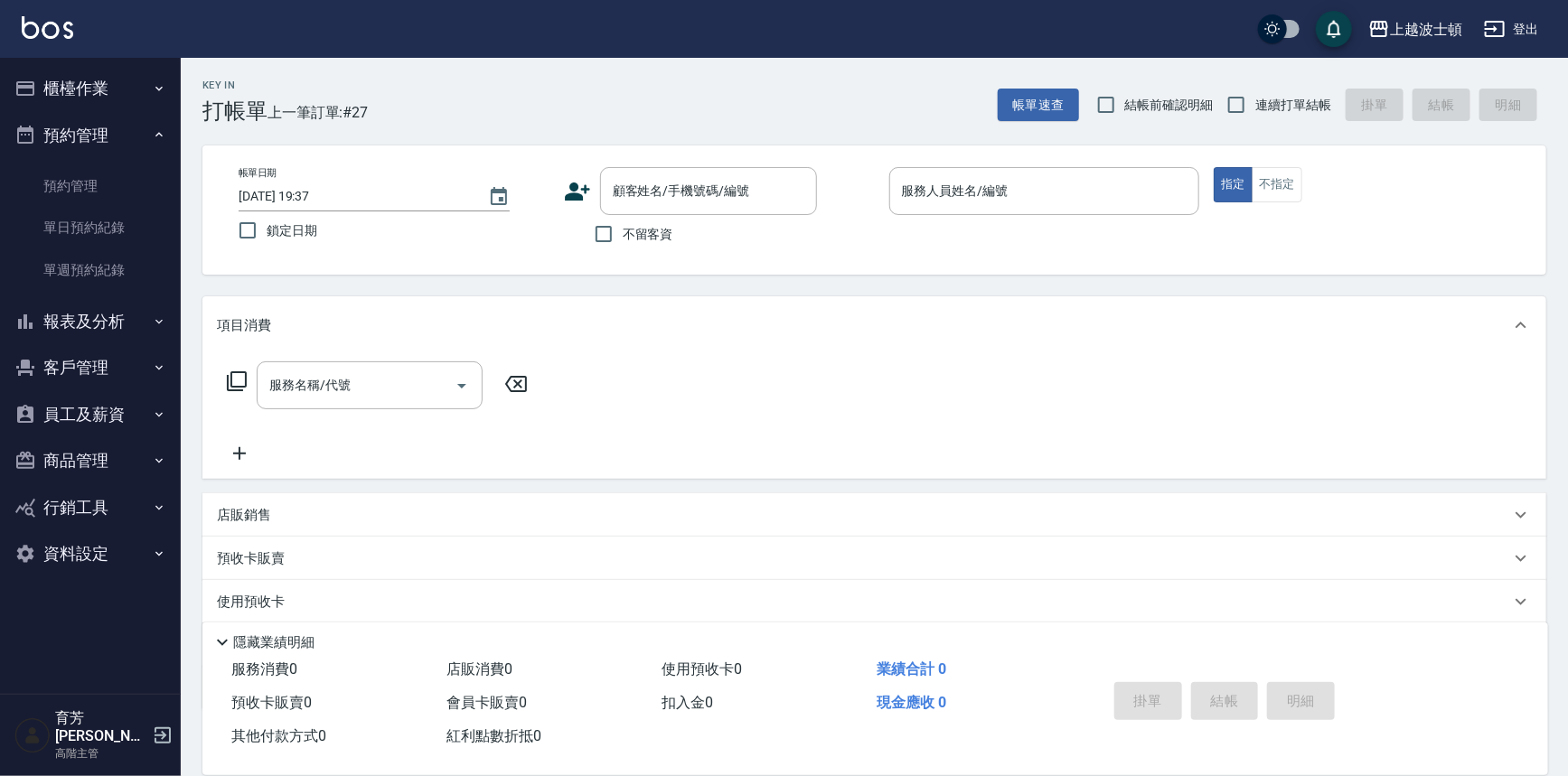
click at [85, 136] on button "預約管理" at bounding box center [90, 136] width 166 height 47
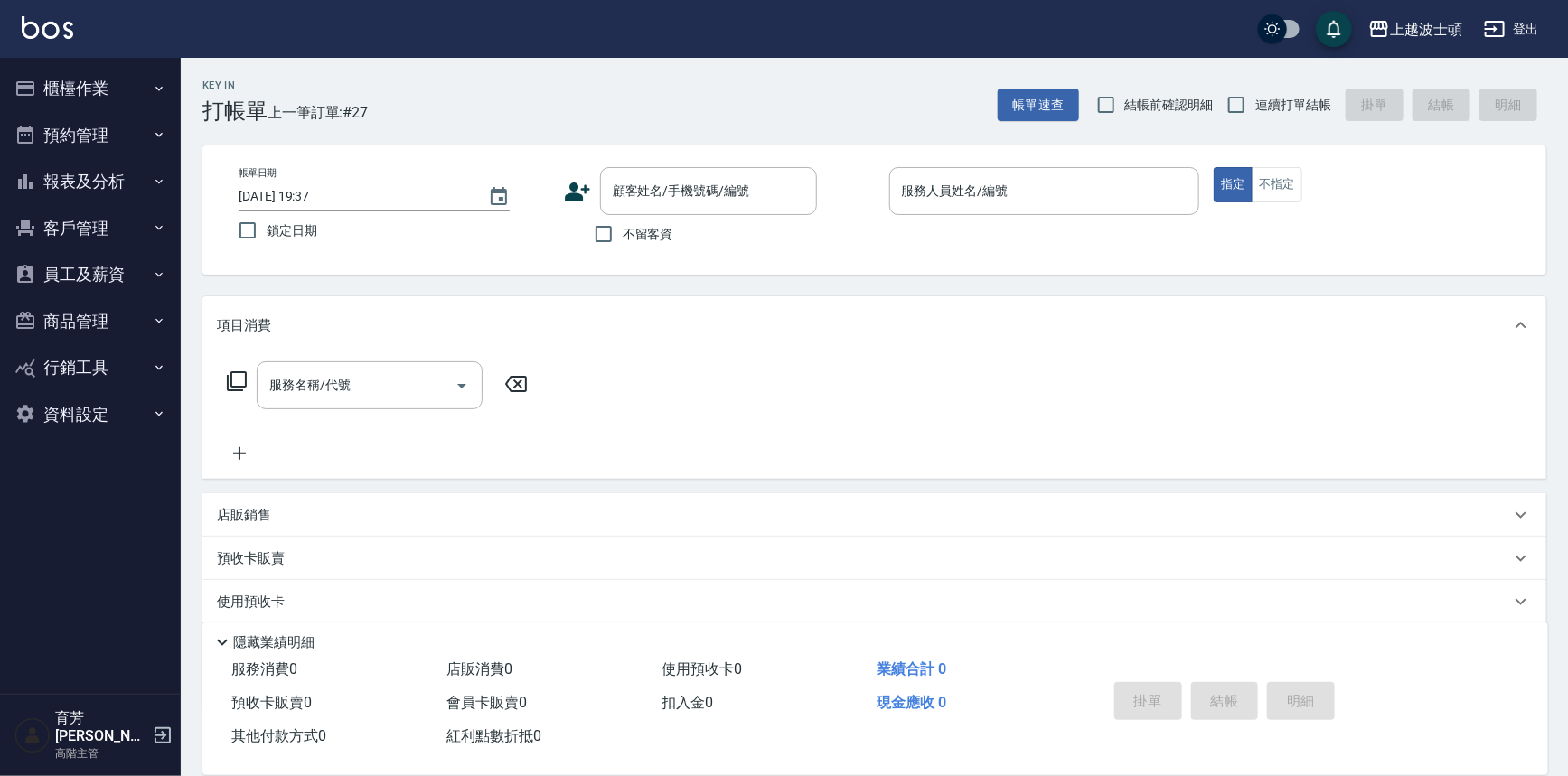
click at [90, 88] on button "櫃檯作業" at bounding box center [90, 89] width 166 height 47
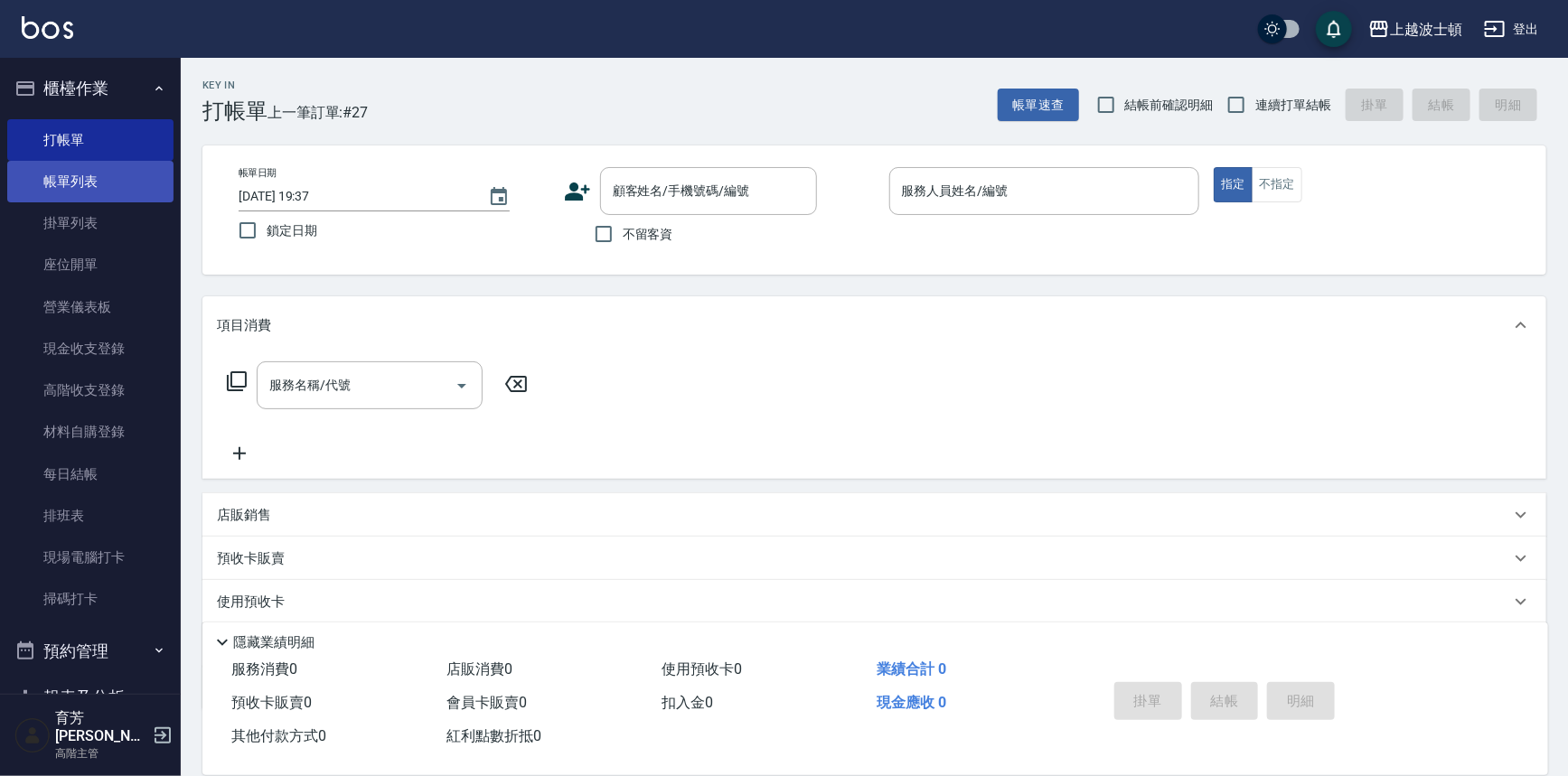
click at [66, 187] on link "帳單列表" at bounding box center [90, 182] width 166 height 42
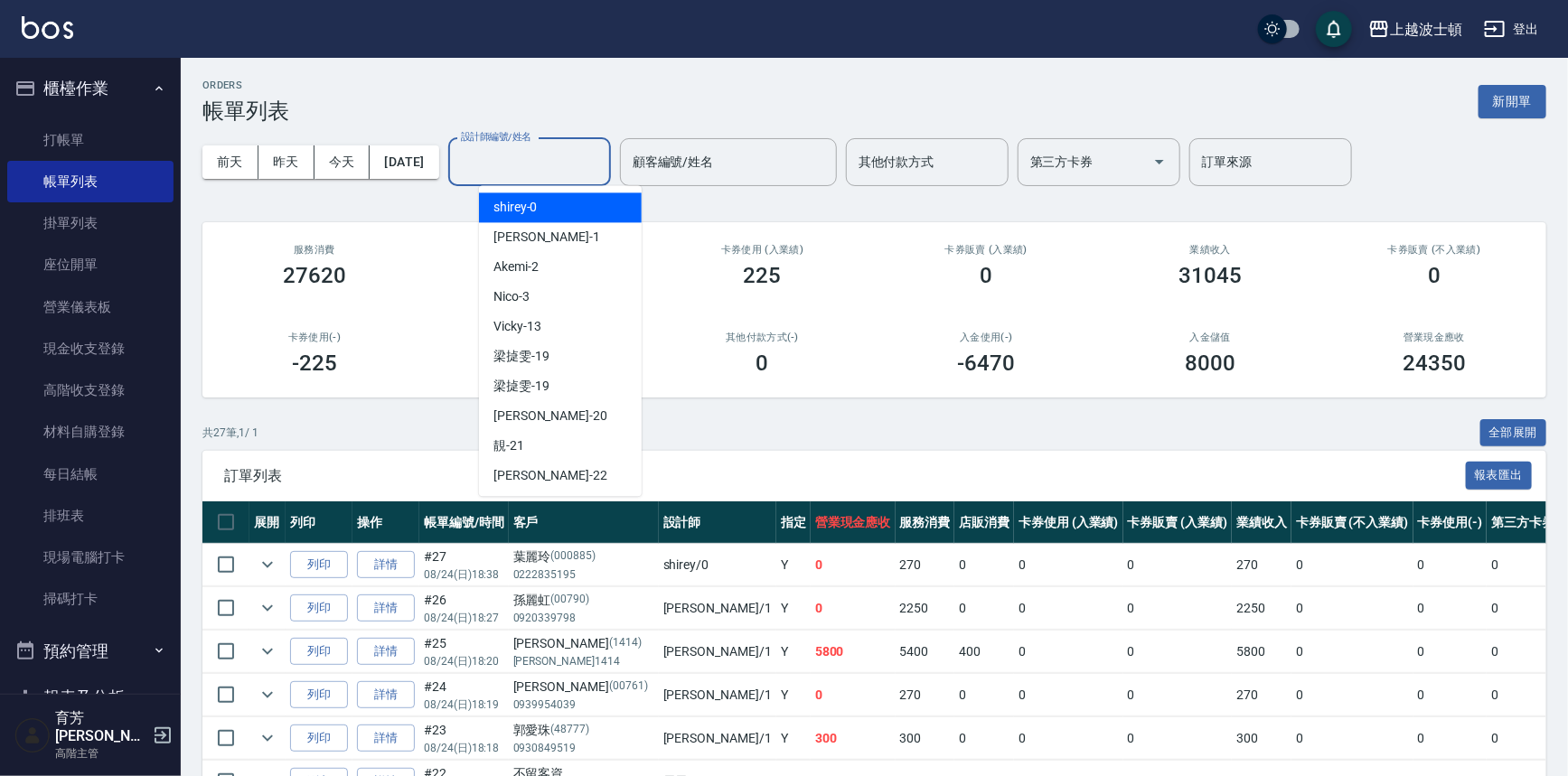
click at [603, 164] on input "設計師編號/姓名" at bounding box center [530, 161] width 146 height 31
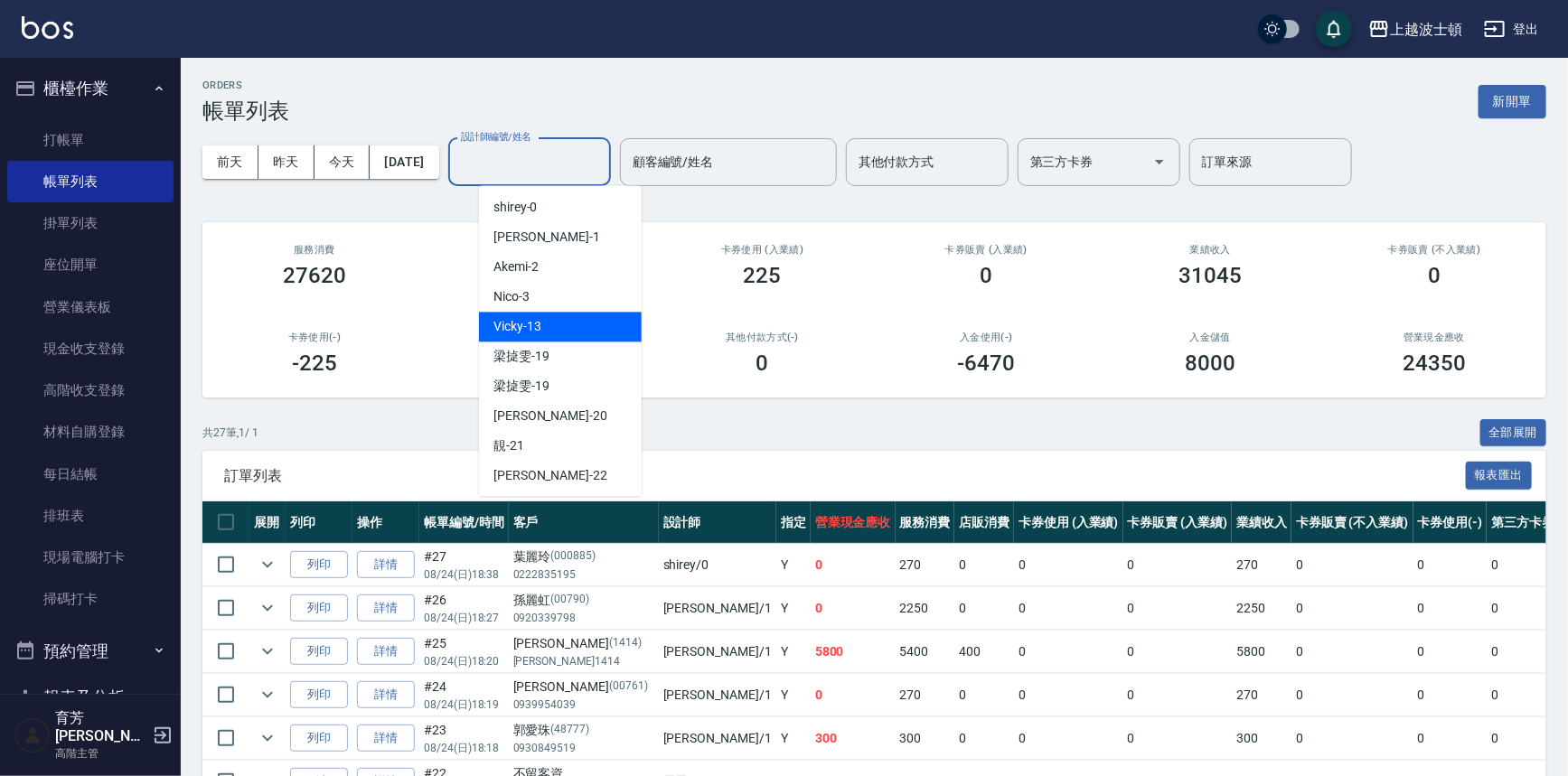
click at [568, 324] on div "Vicky -13" at bounding box center [560, 326] width 162 height 29
type input "Vicky-13"
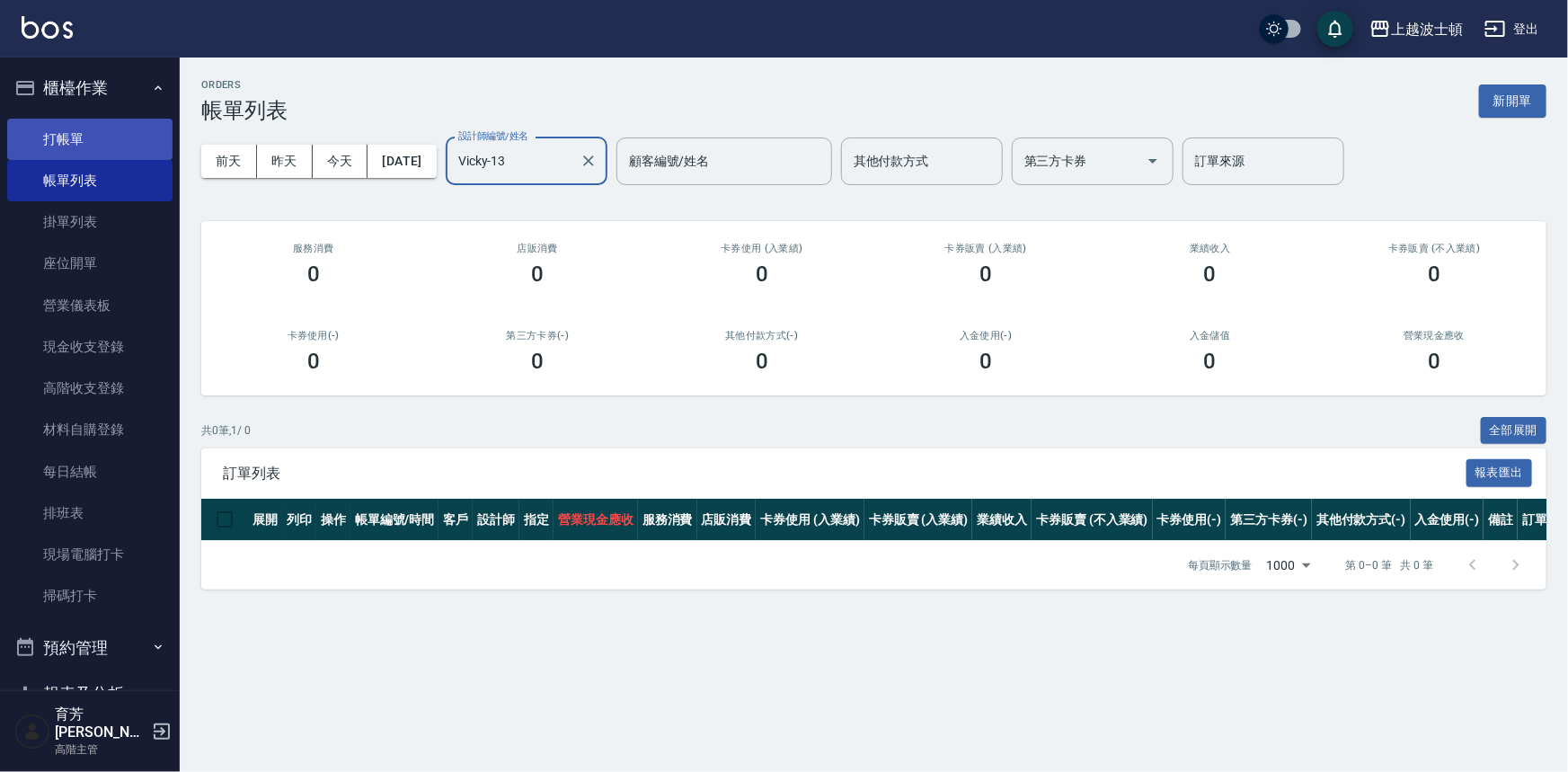
click at [80, 134] on link "打帳單" at bounding box center [90, 140] width 165 height 42
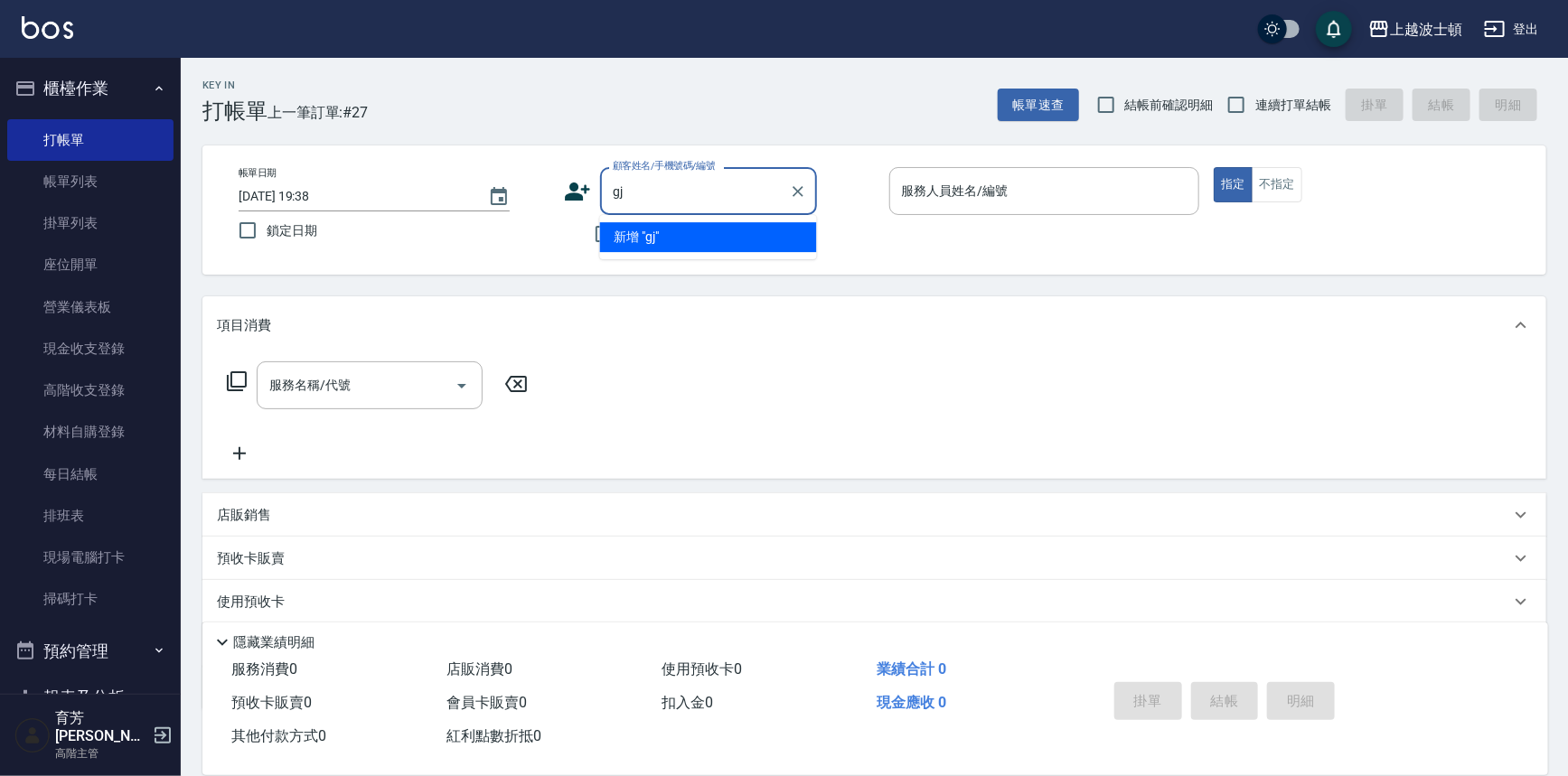
type input "g"
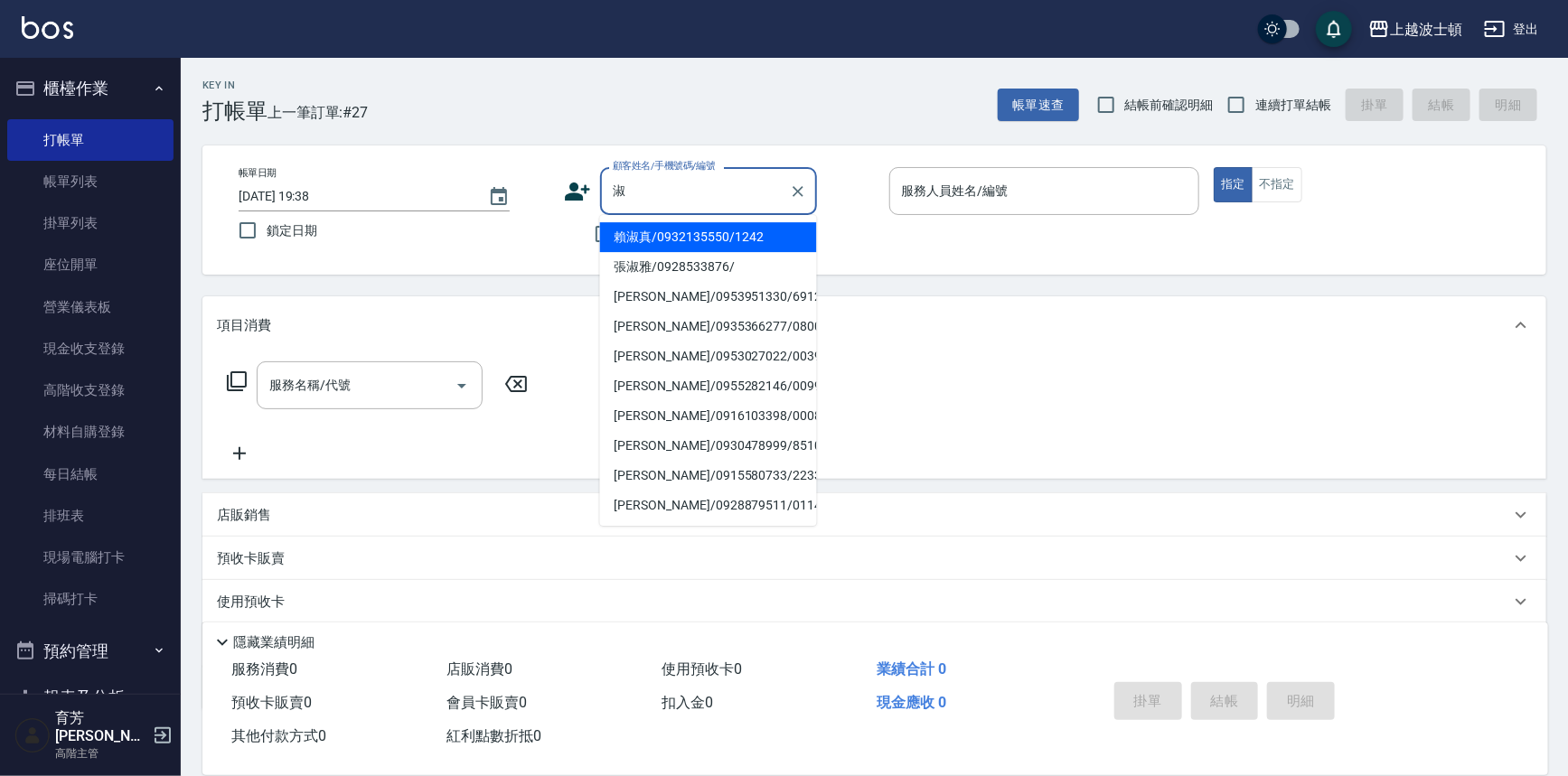
click at [702, 327] on li "[PERSON_NAME]/0935366277/080002" at bounding box center [708, 326] width 217 height 29
type input "[PERSON_NAME]/0935366277/080002"
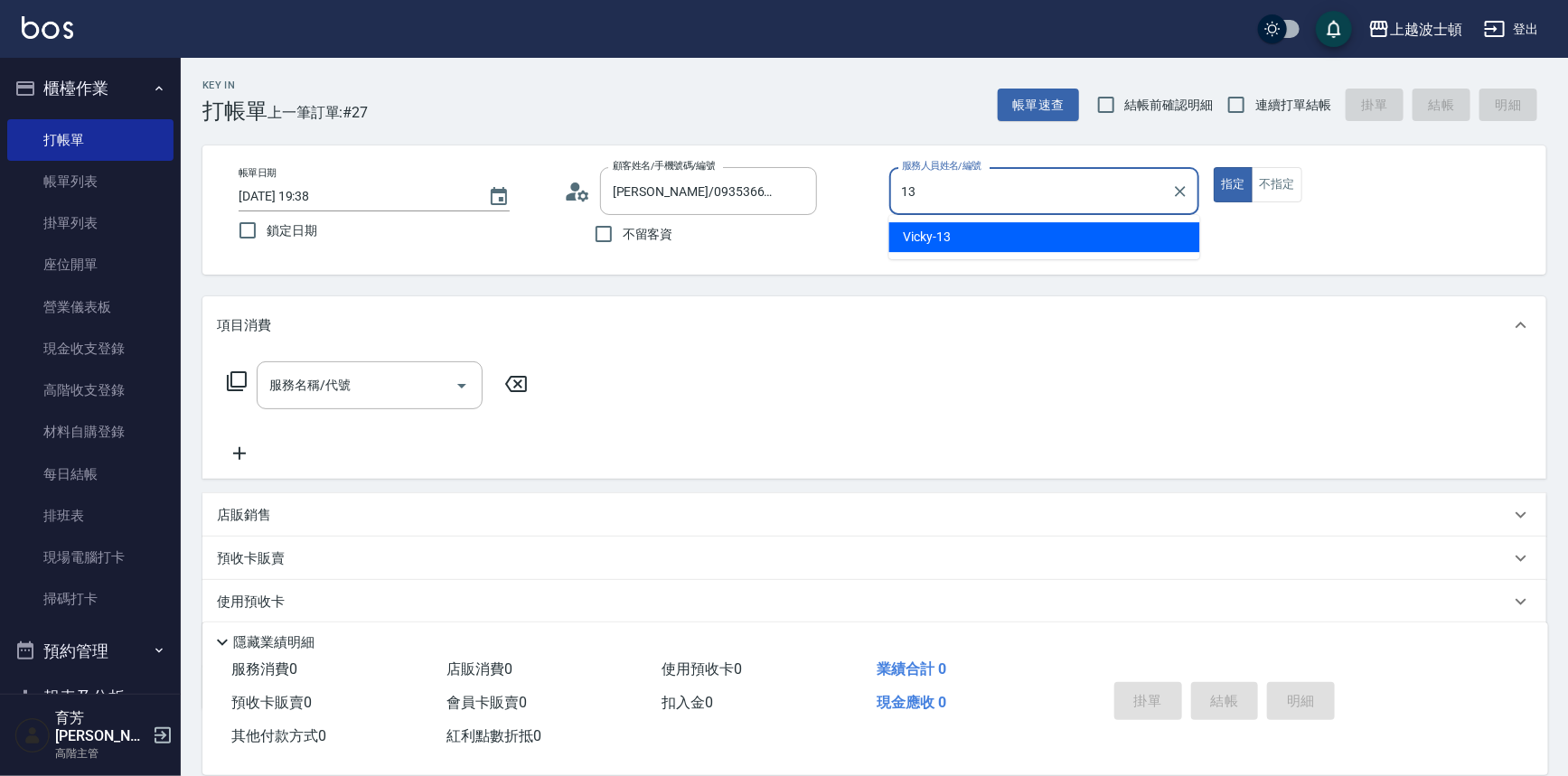
type input "Vicky-13"
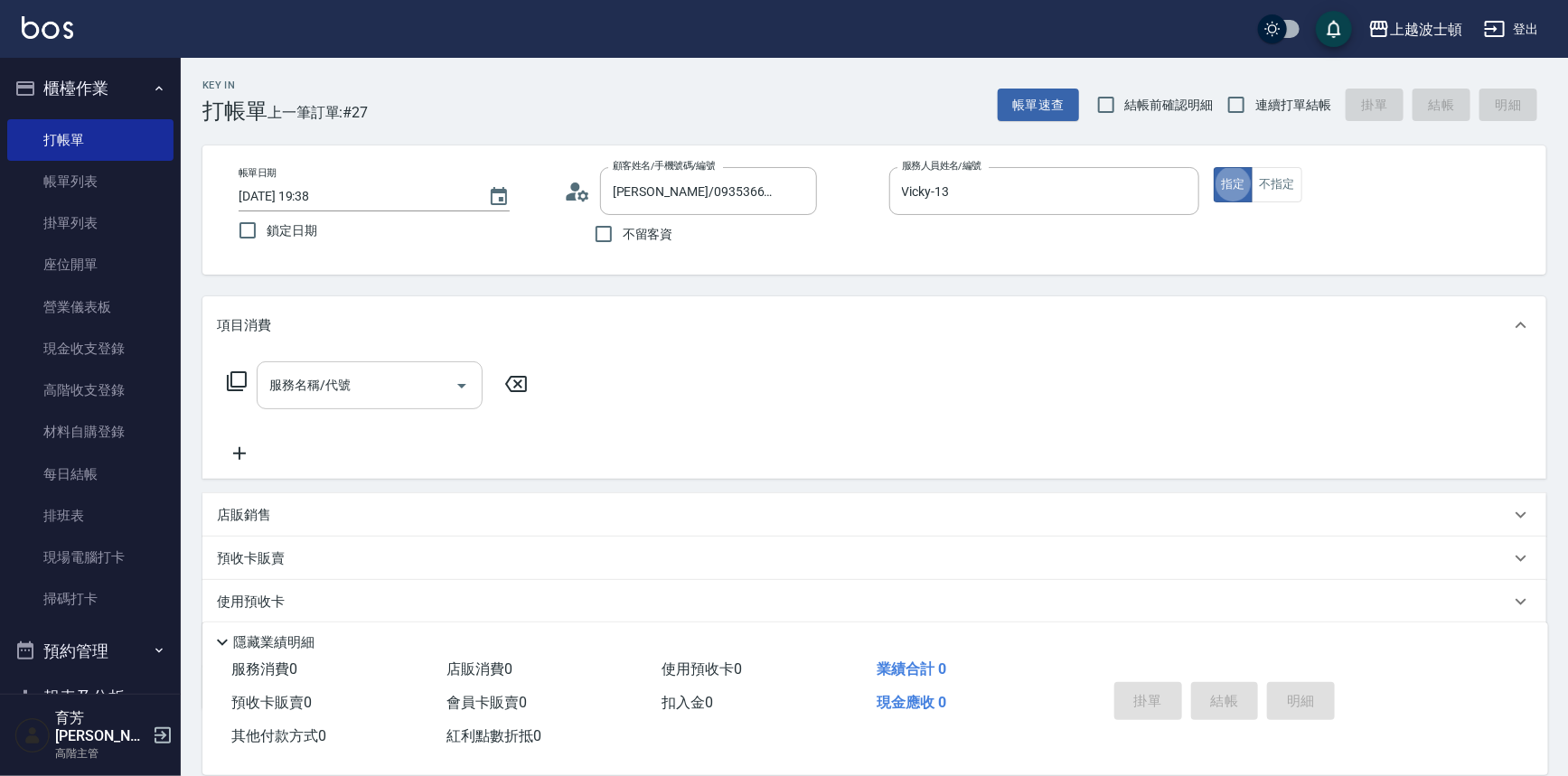
type button "true"
click at [419, 403] on div "服務名稱/代號" at bounding box center [369, 385] width 226 height 47
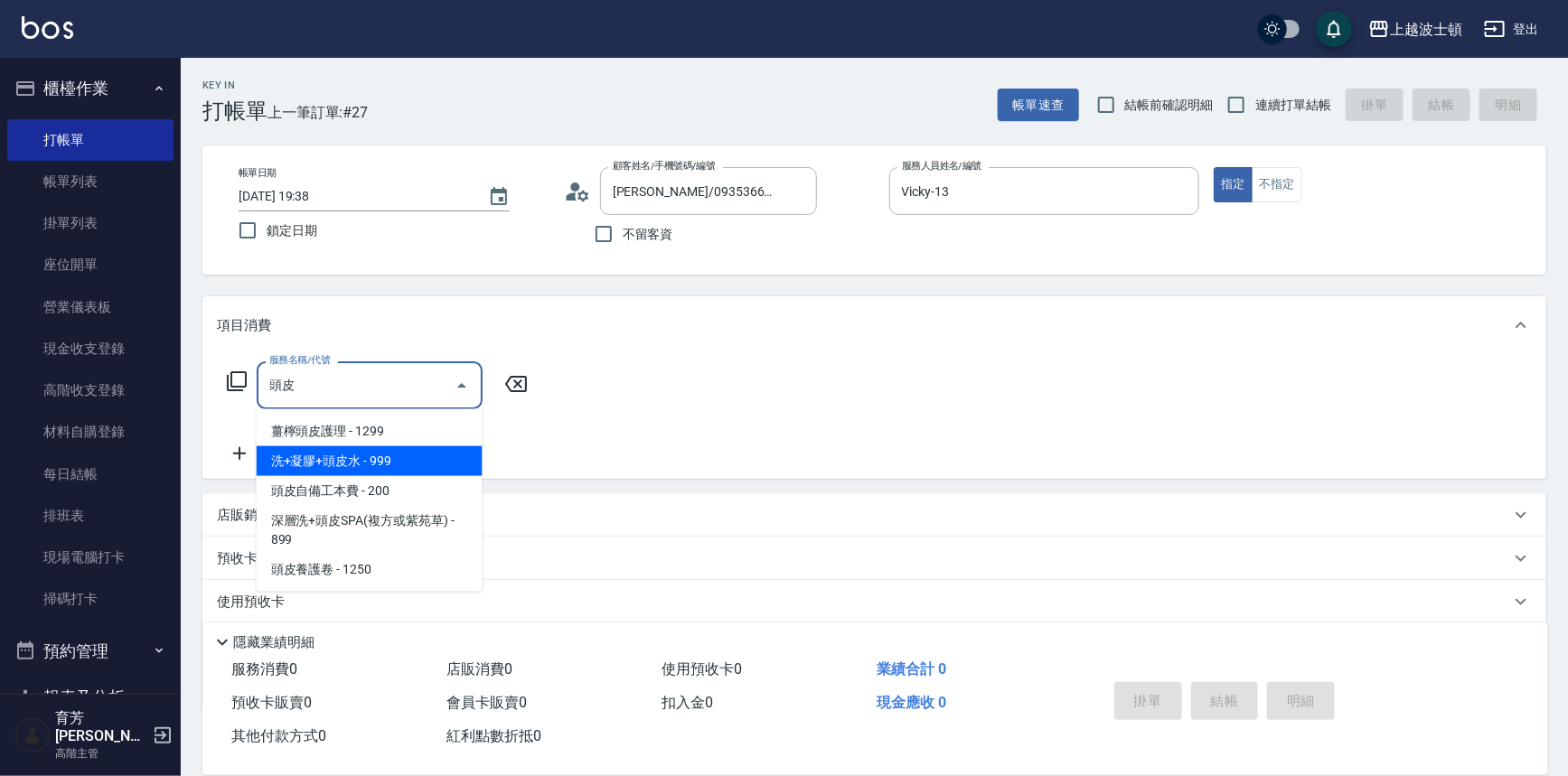
click at [373, 467] on span "洗+凝膠+頭皮水 - 999" at bounding box center [369, 460] width 226 height 29
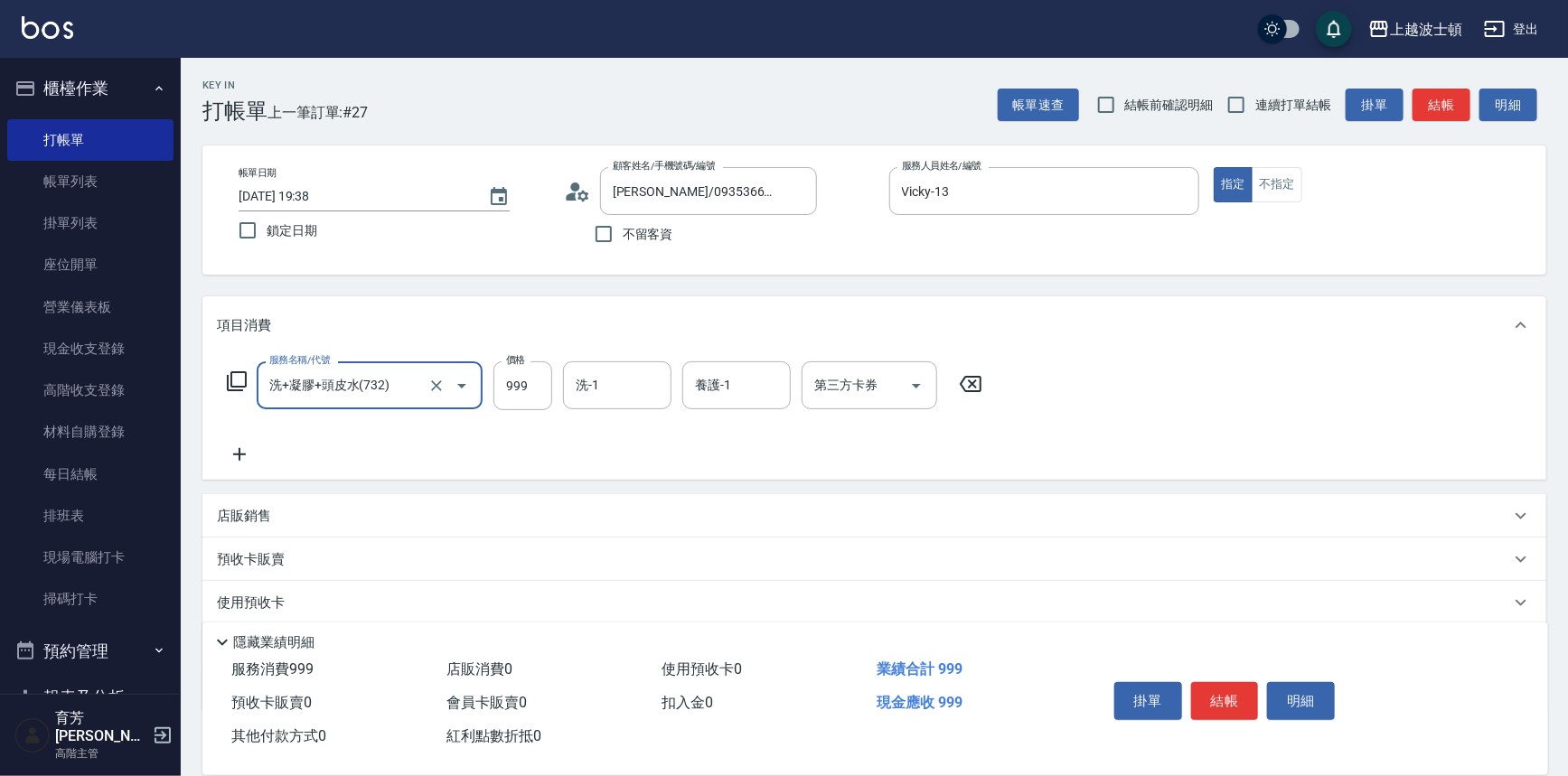
type input "洗+凝膠+頭皮水(732)"
click at [239, 454] on icon at bounding box center [239, 453] width 12 height 12
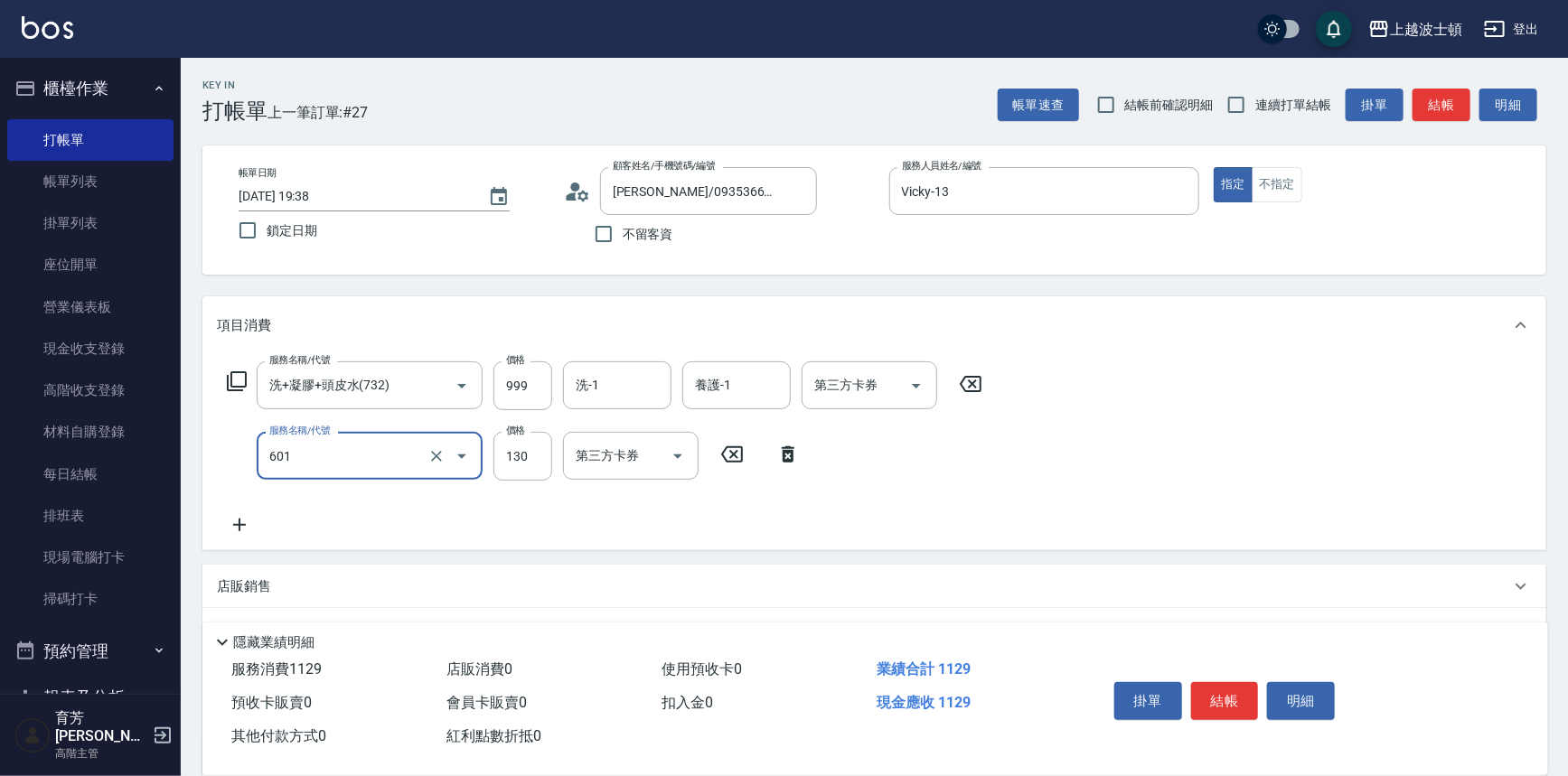
type input "單梳(601)"
type input "100"
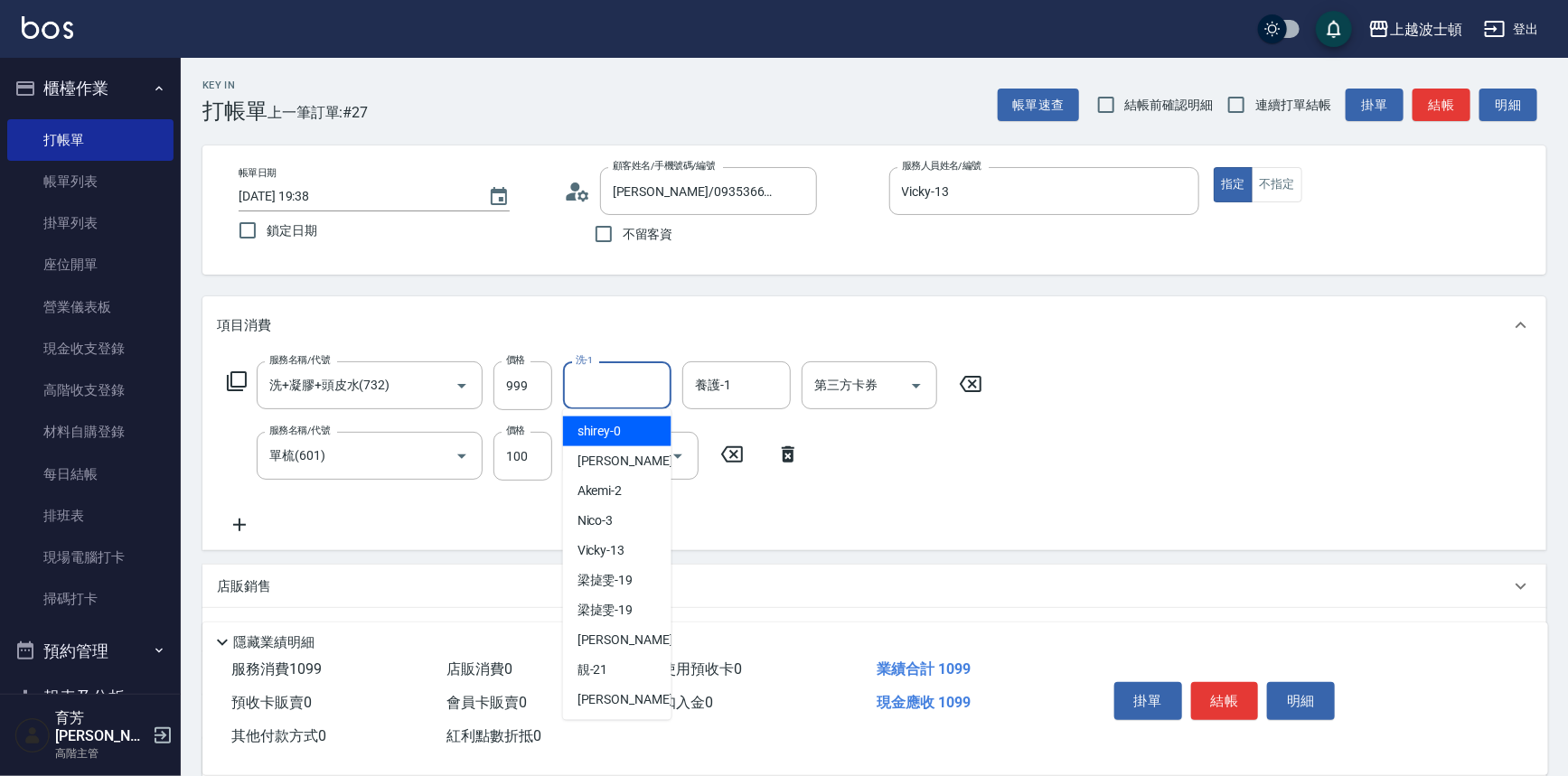
click at [601, 379] on input "洗-1" at bounding box center [617, 385] width 92 height 31
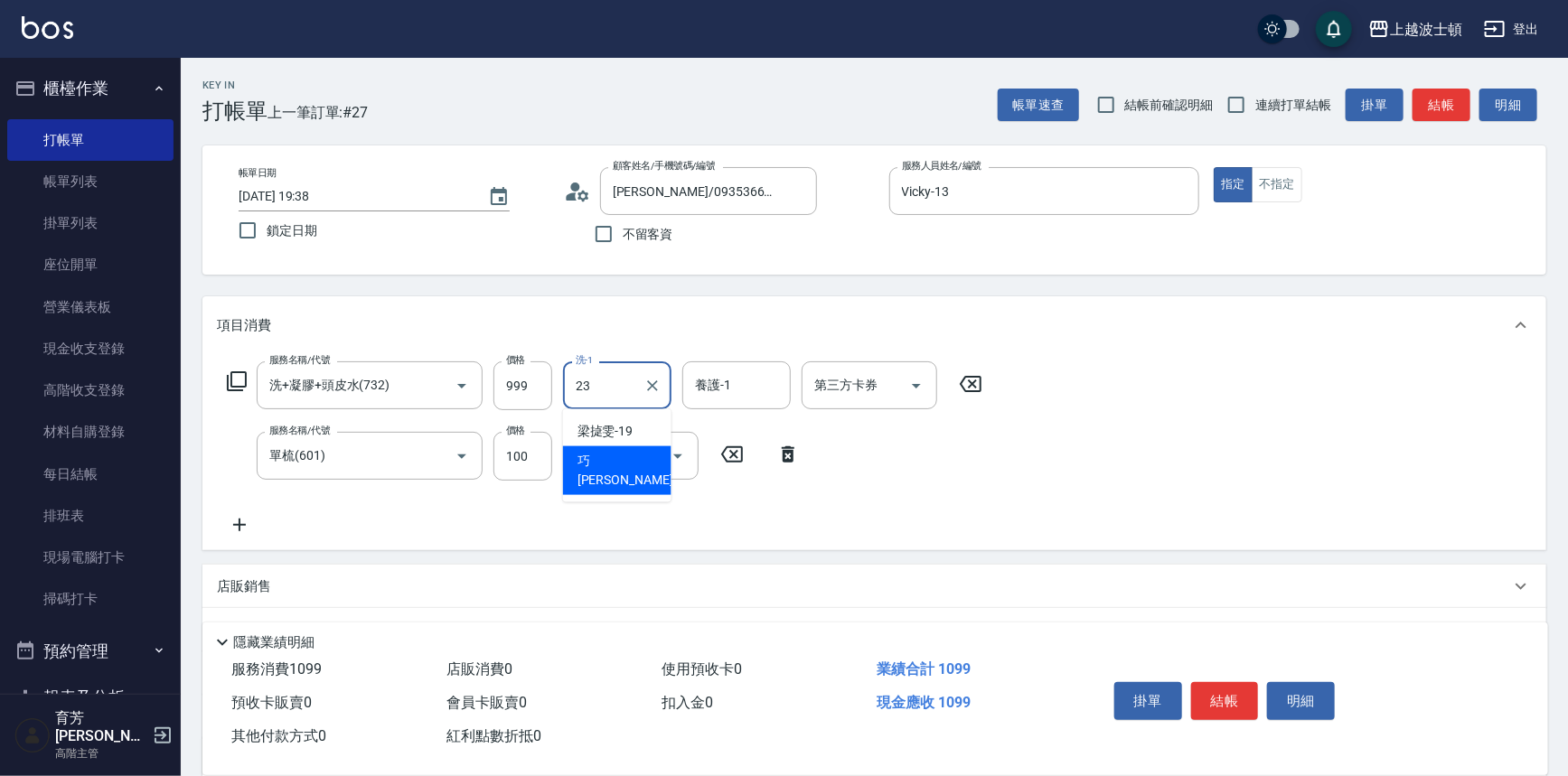
type input "[PERSON_NAME]-23"
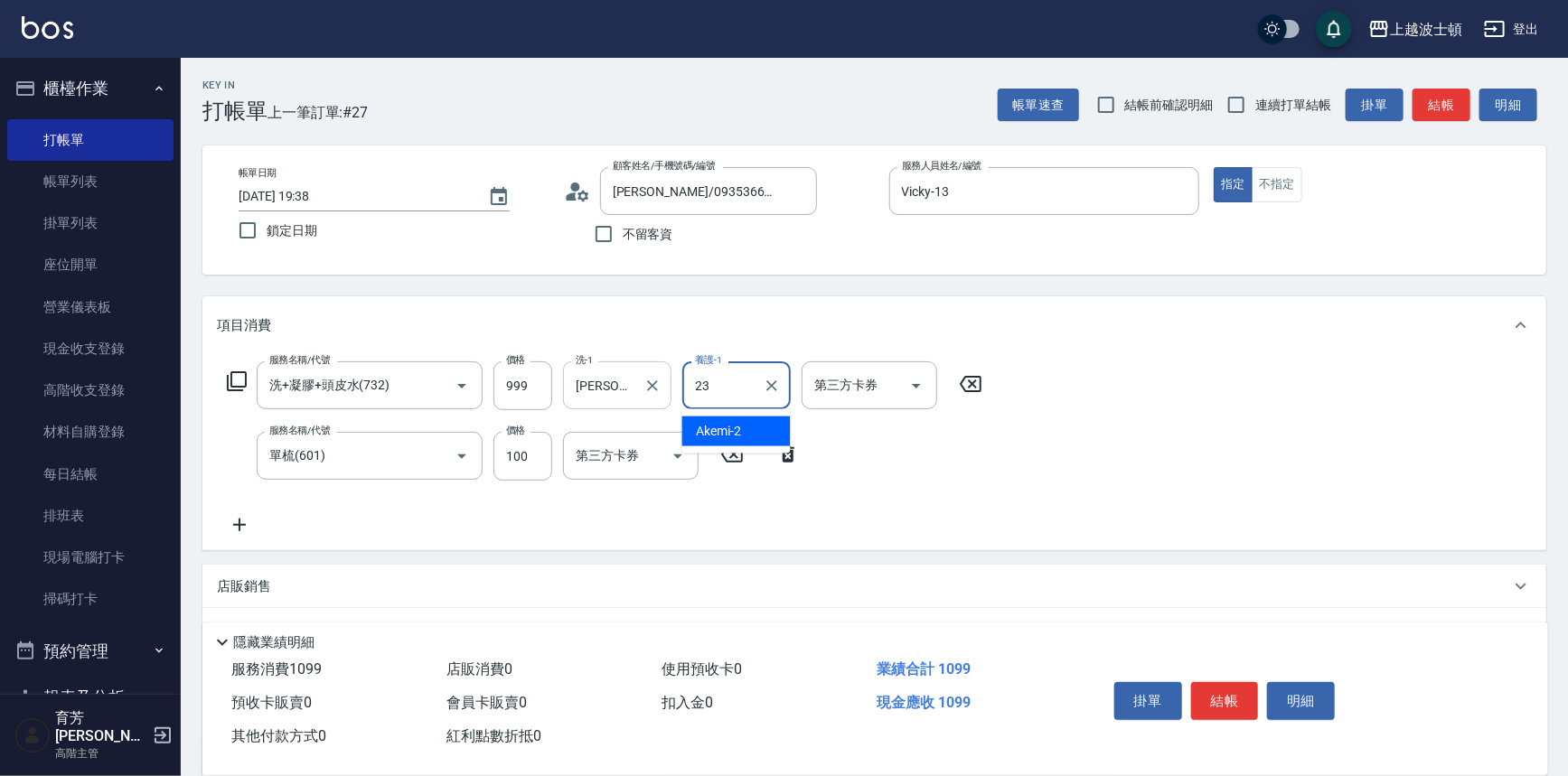
type input "[PERSON_NAME]-23"
click at [1210, 700] on button "結帳" at bounding box center [1224, 701] width 67 height 38
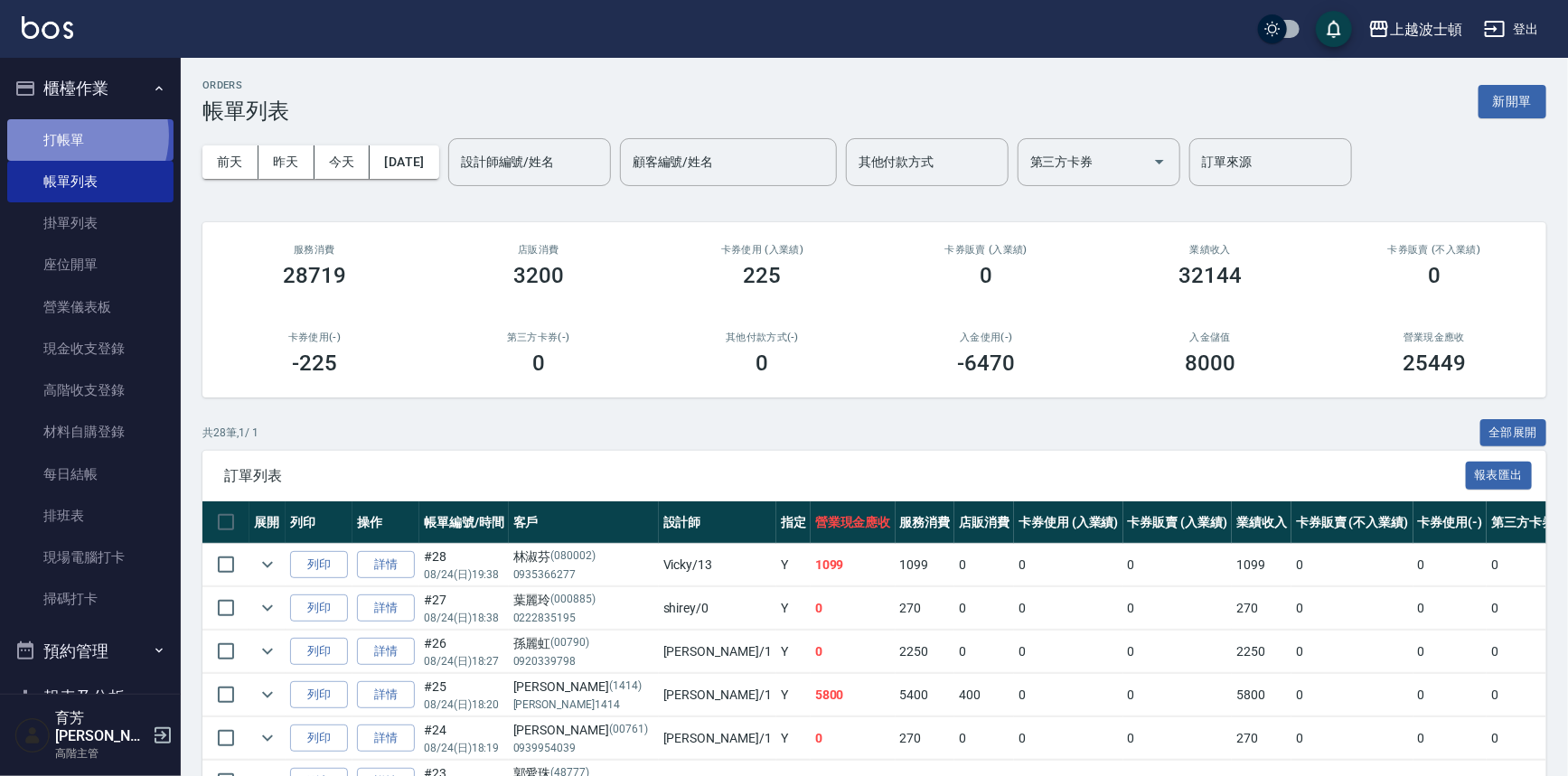
click at [72, 135] on link "打帳單" at bounding box center [90, 140] width 166 height 42
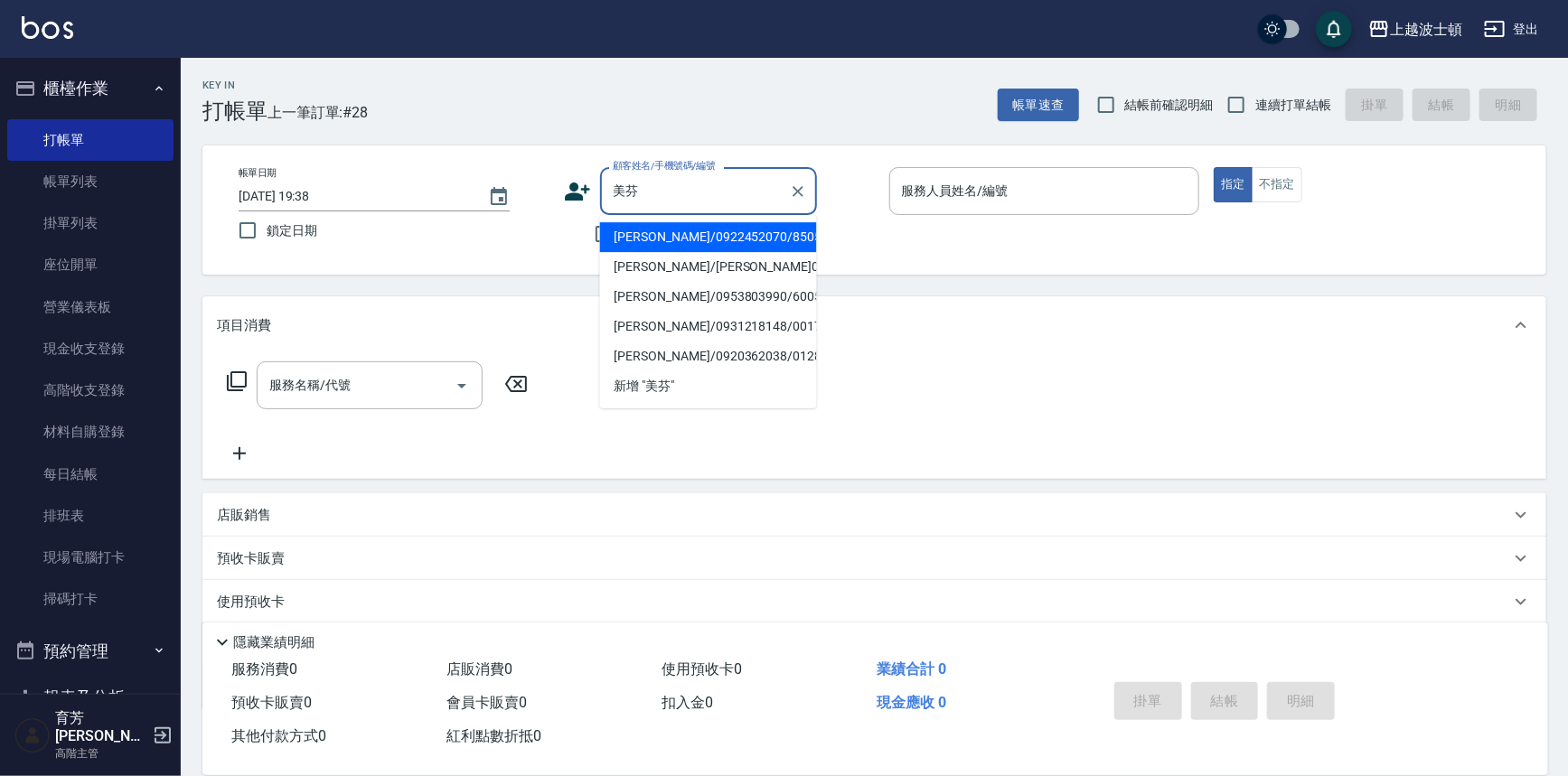
click at [654, 240] on li "[PERSON_NAME]/0922452070/850520" at bounding box center [708, 236] width 217 height 29
type input "[PERSON_NAME]/0922452070/850520"
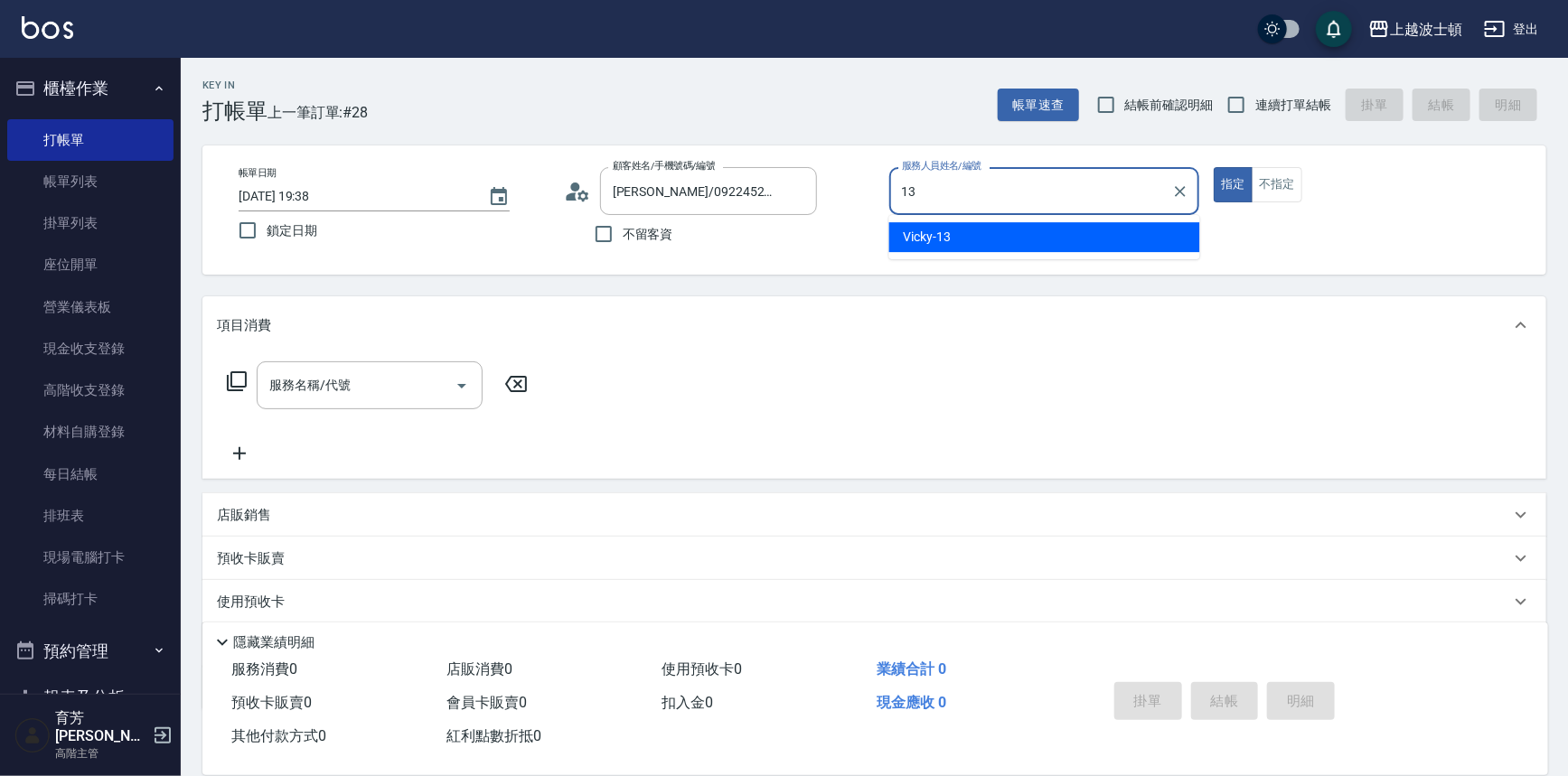
type input "Vicky-13"
type button "true"
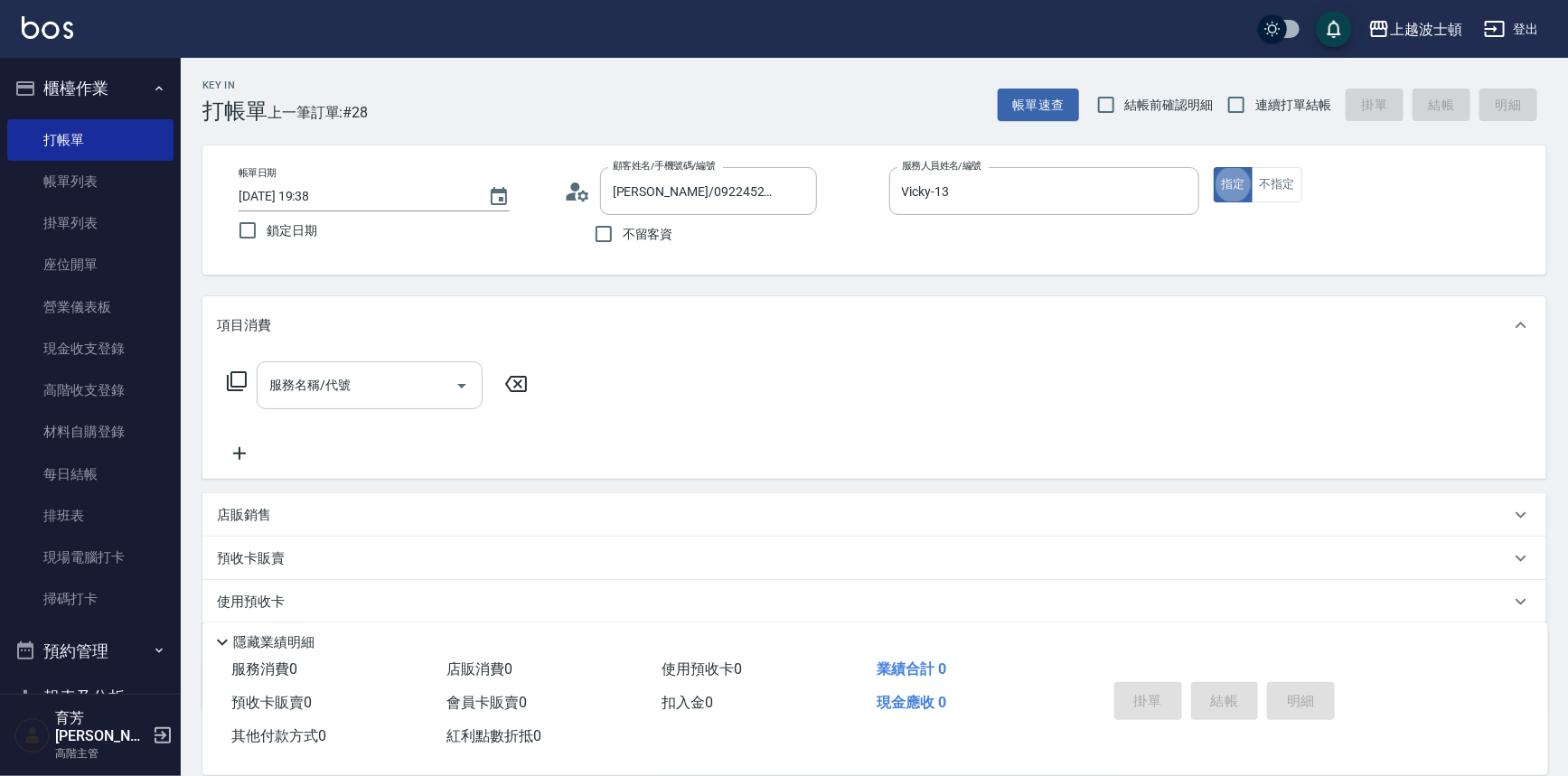
drag, startPoint x: 220, startPoint y: 415, endPoint x: 290, endPoint y: 397, distance: 72.3
click at [243, 408] on div "服務名稱/代號 服務名稱/代號" at bounding box center [378, 413] width 322 height 103
click at [309, 395] on input "服務名稱/代號" at bounding box center [356, 385] width 182 height 31
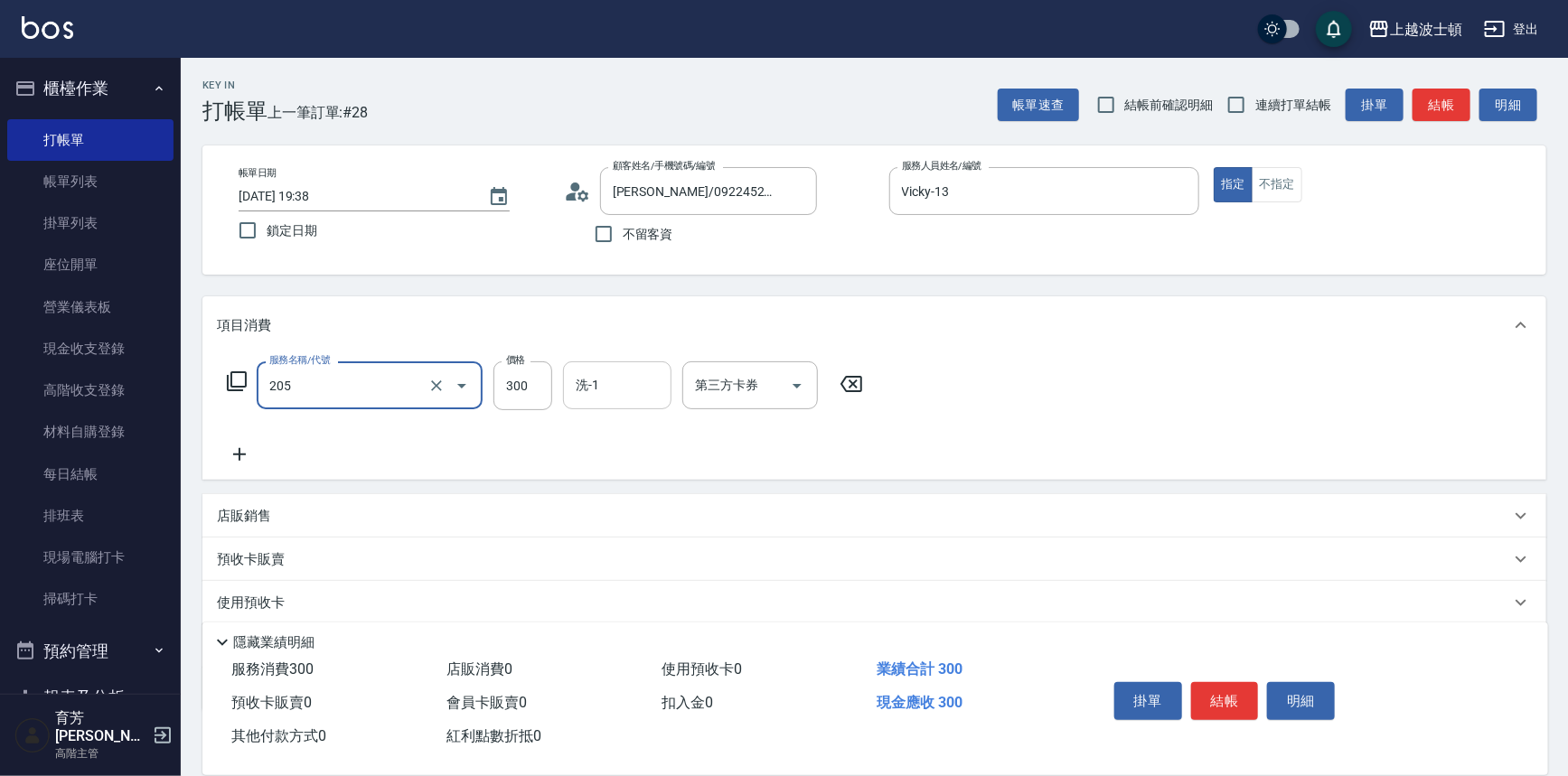
type input "洗髮(205)"
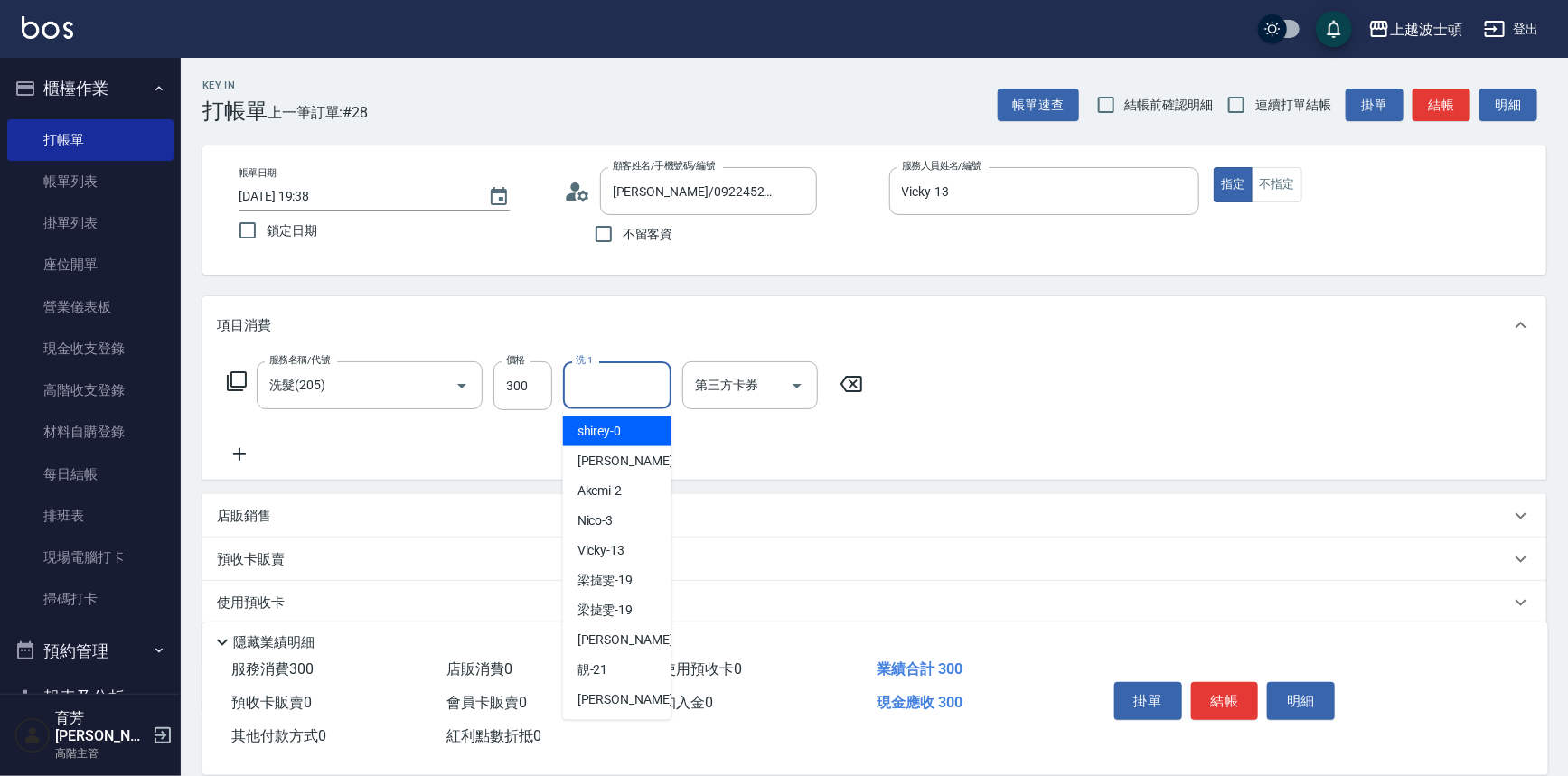
click at [597, 379] on input "洗-1" at bounding box center [617, 385] width 92 height 31
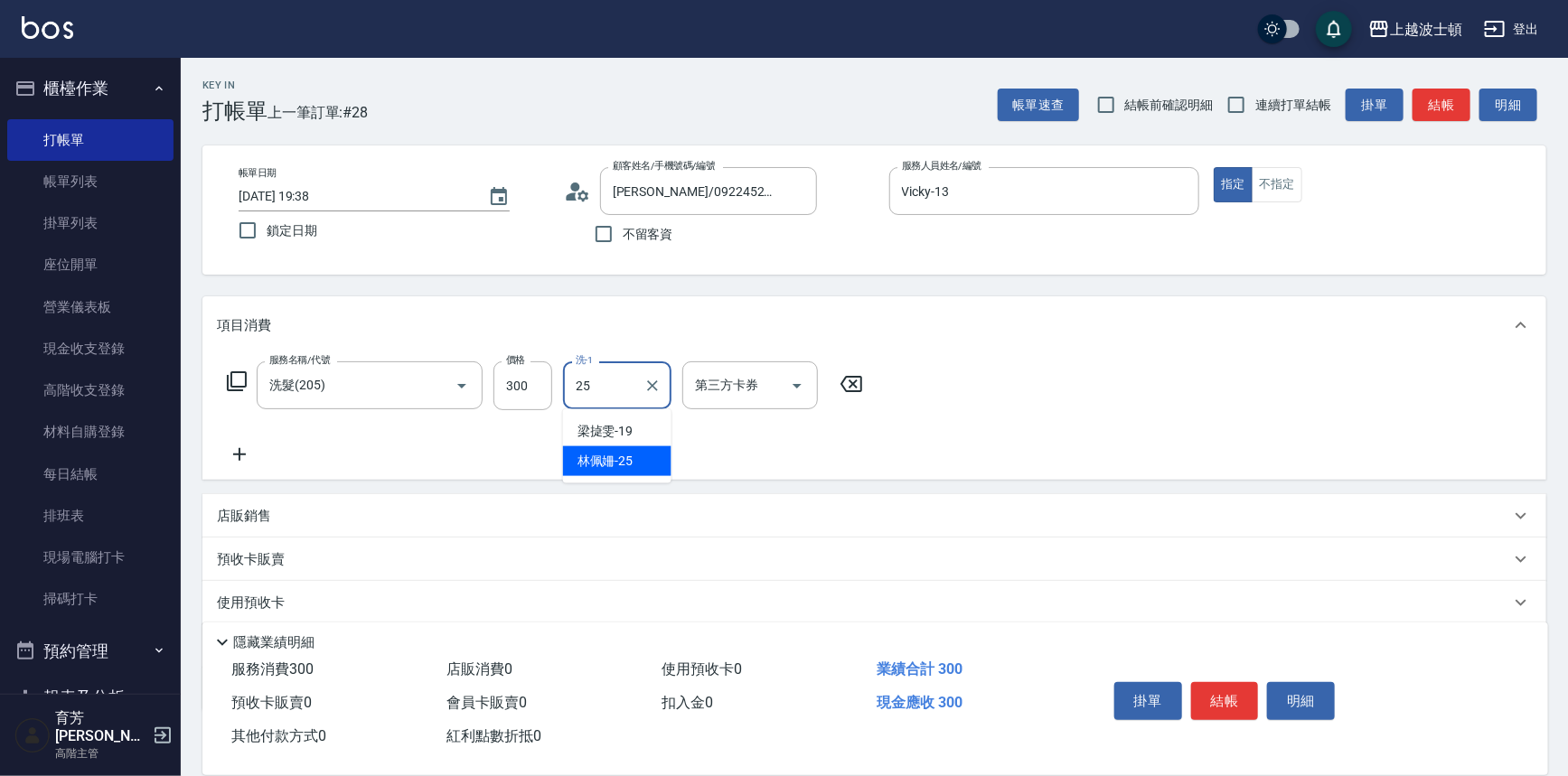
type input "[PERSON_NAME]-25"
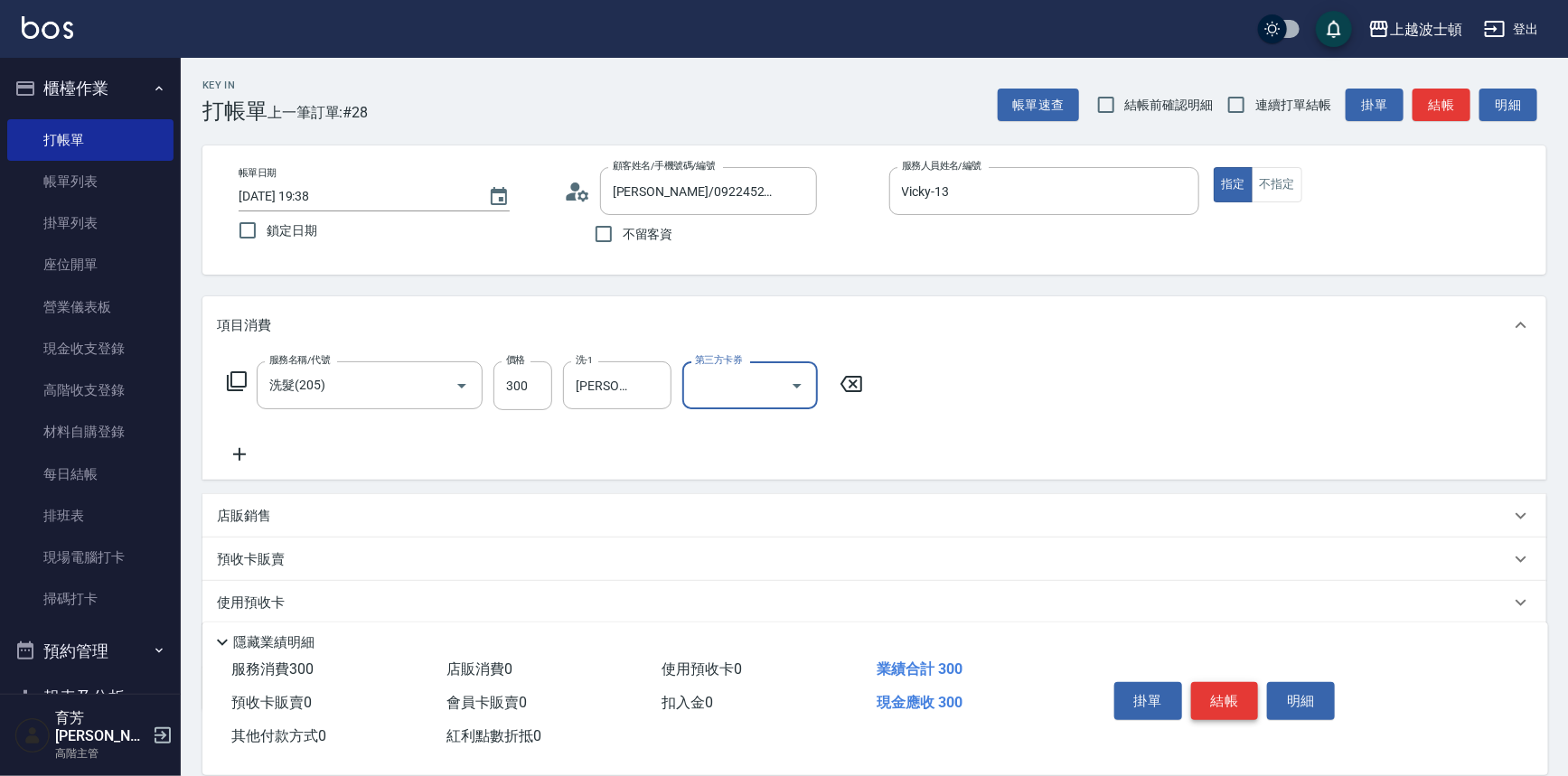
click at [1232, 685] on button "結帳" at bounding box center [1224, 701] width 67 height 38
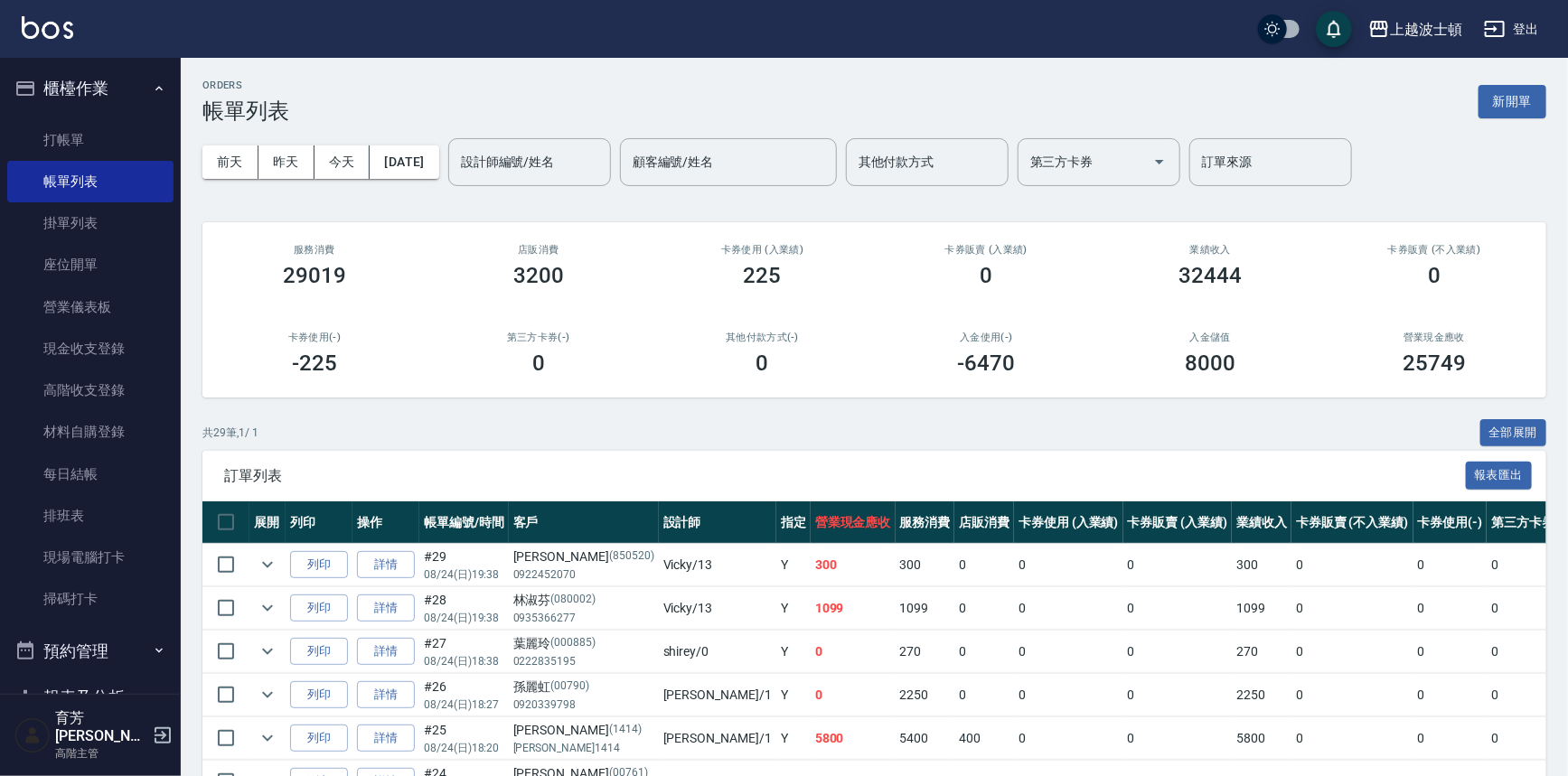
drag, startPoint x: 63, startPoint y: 128, endPoint x: 90, endPoint y: 111, distance: 31.9
click at [63, 128] on link "打帳單" at bounding box center [90, 140] width 166 height 42
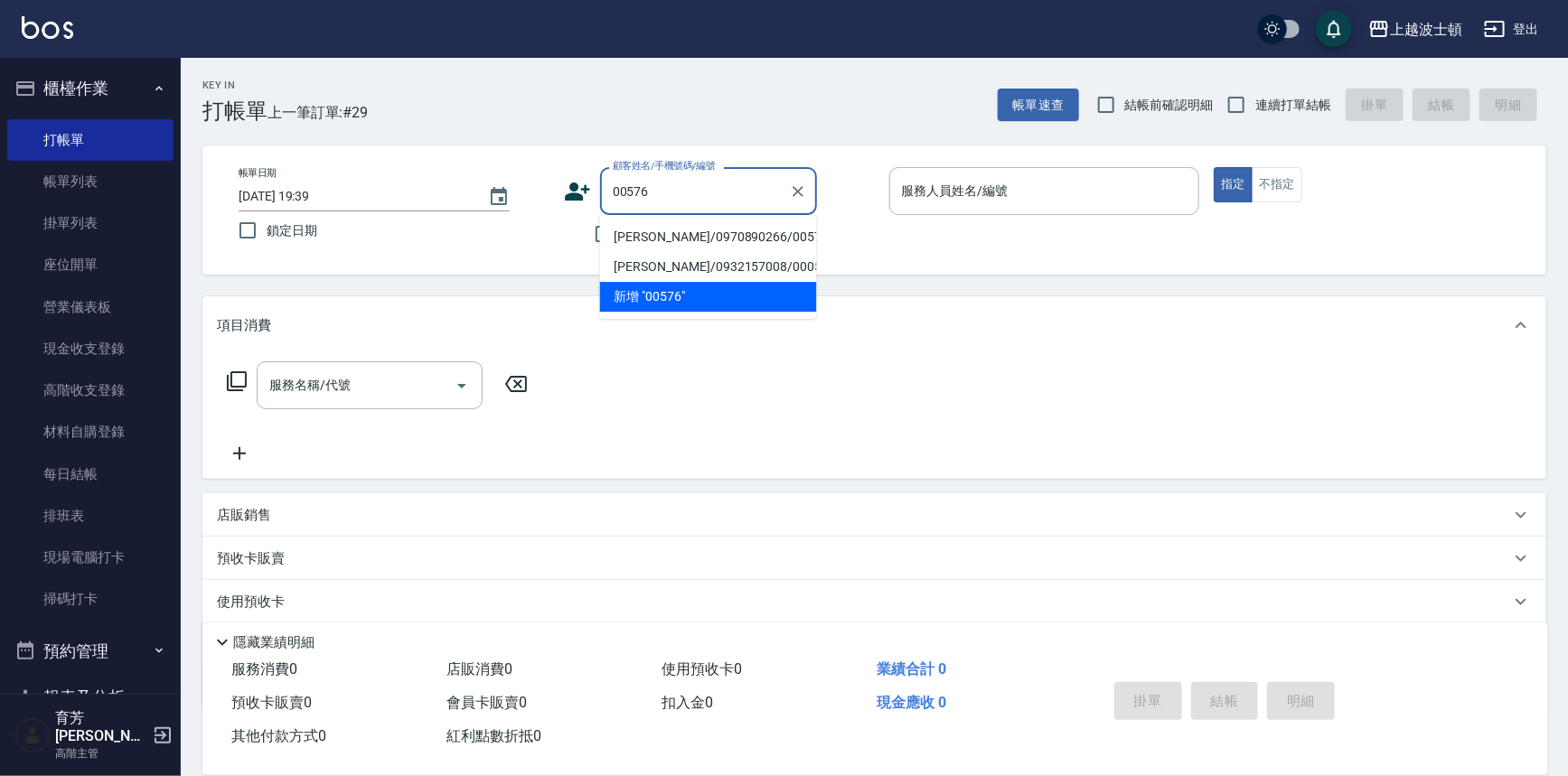
click at [674, 232] on li "[PERSON_NAME]/0970890266/00576" at bounding box center [708, 236] width 217 height 29
type input "[PERSON_NAME]/0970890266/00576"
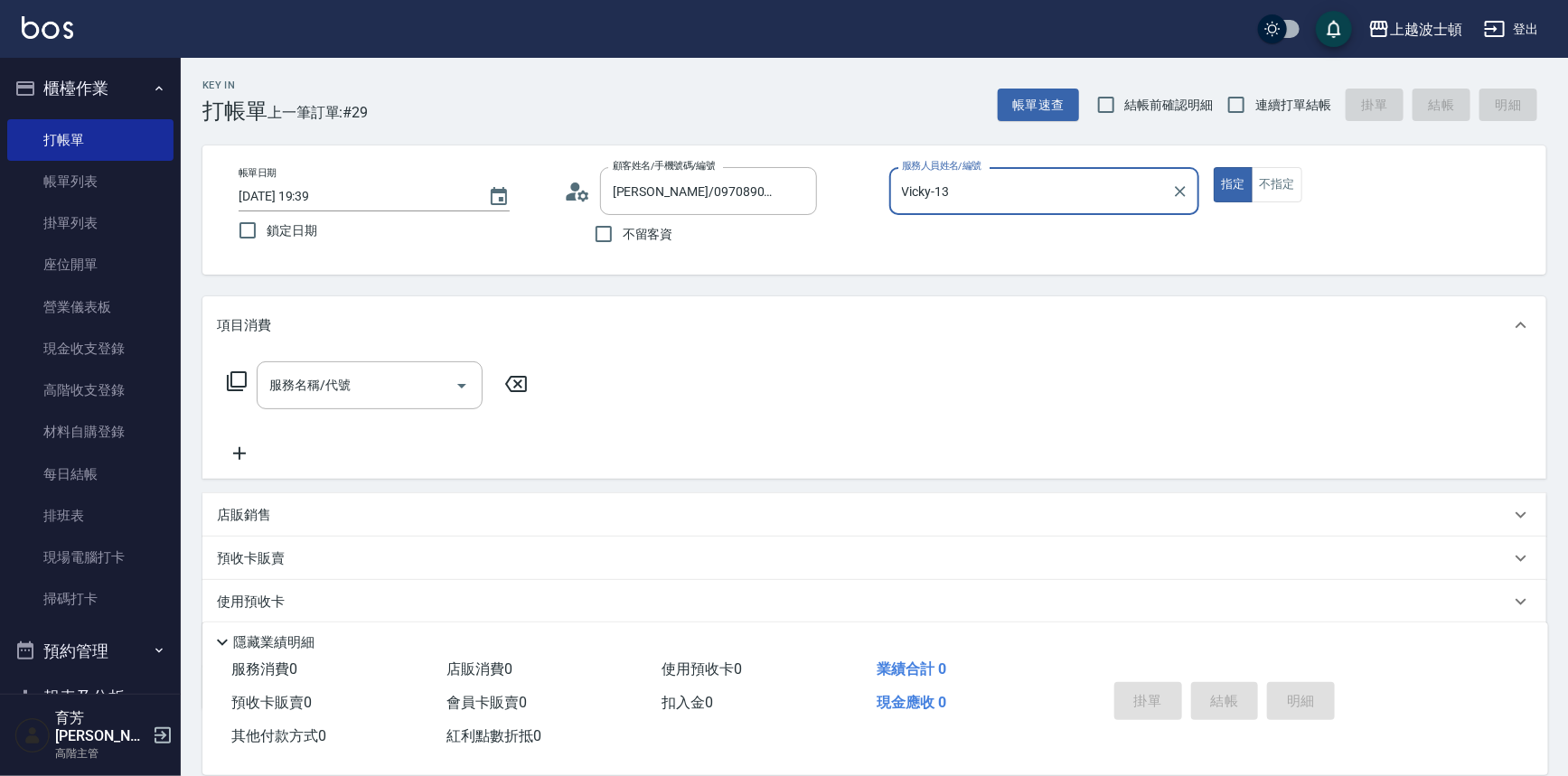
type input "Vicky-13"
click at [304, 371] on div "服務名稱/代號 服務名稱/代號" at bounding box center [369, 385] width 226 height 47
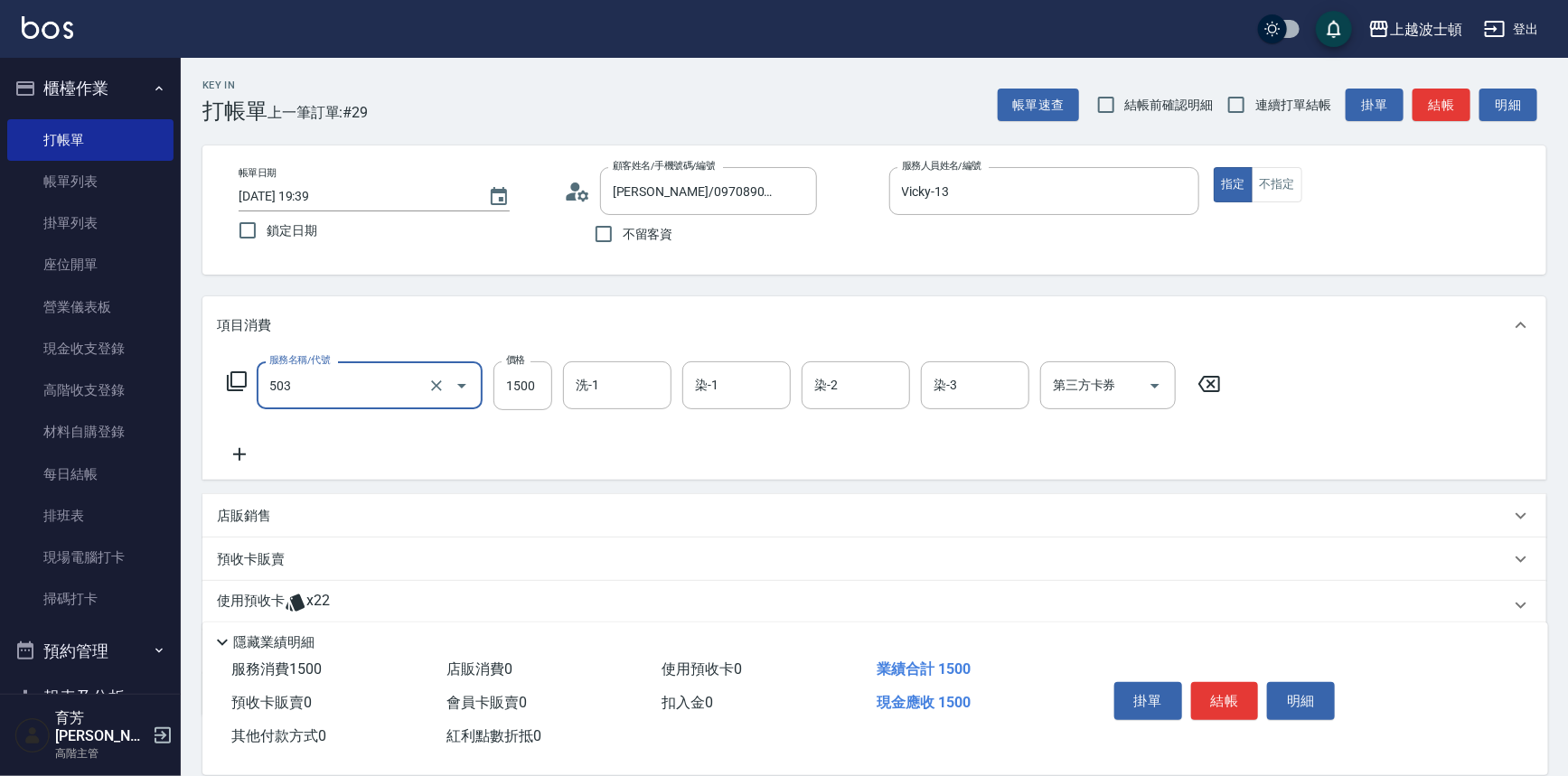
type input "洗+染髮(底染)(503)"
click at [243, 451] on icon at bounding box center [240, 454] width 46 height 22
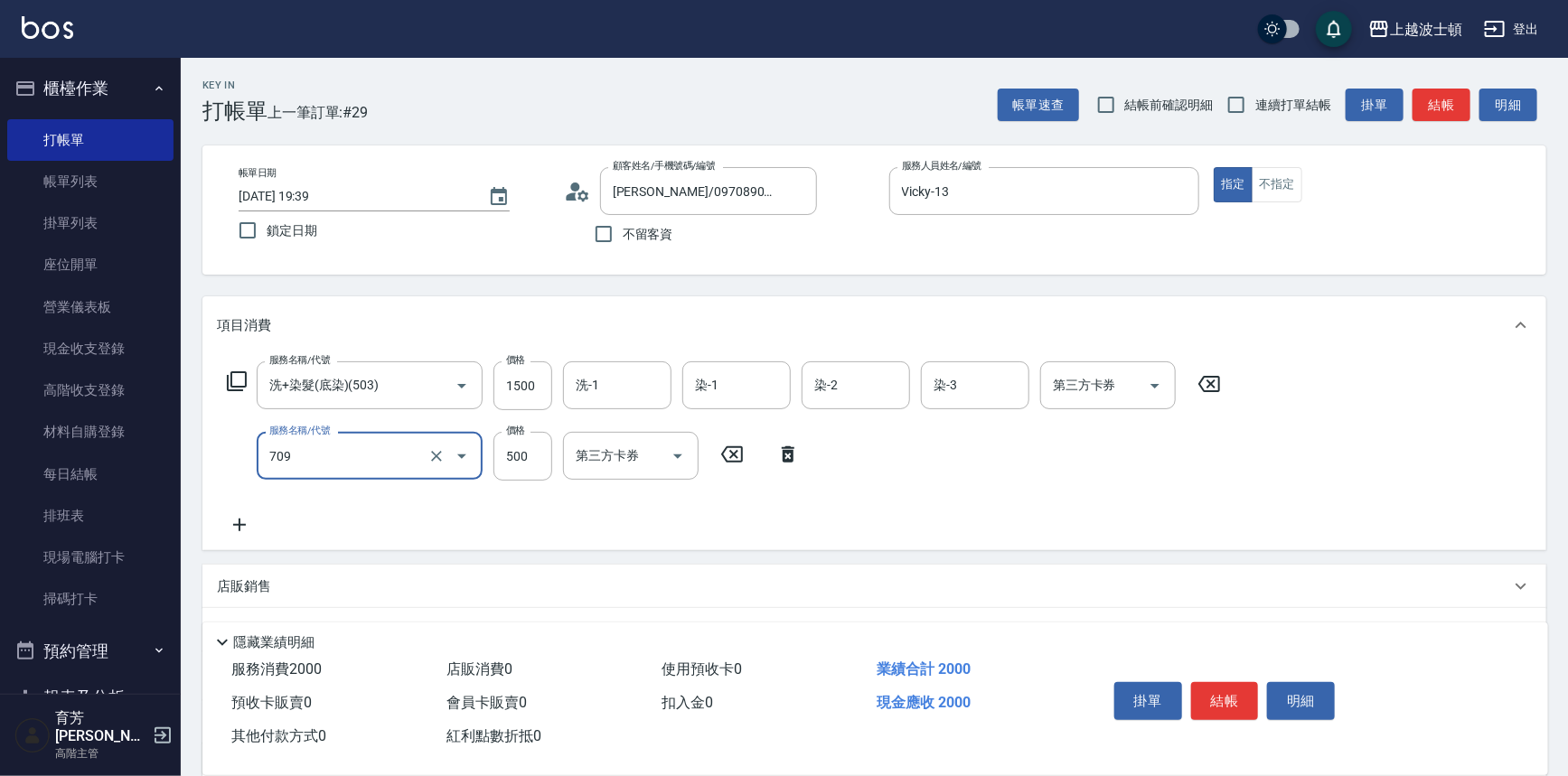
type input "自備防護(709)"
click at [238, 518] on icon at bounding box center [240, 525] width 46 height 22
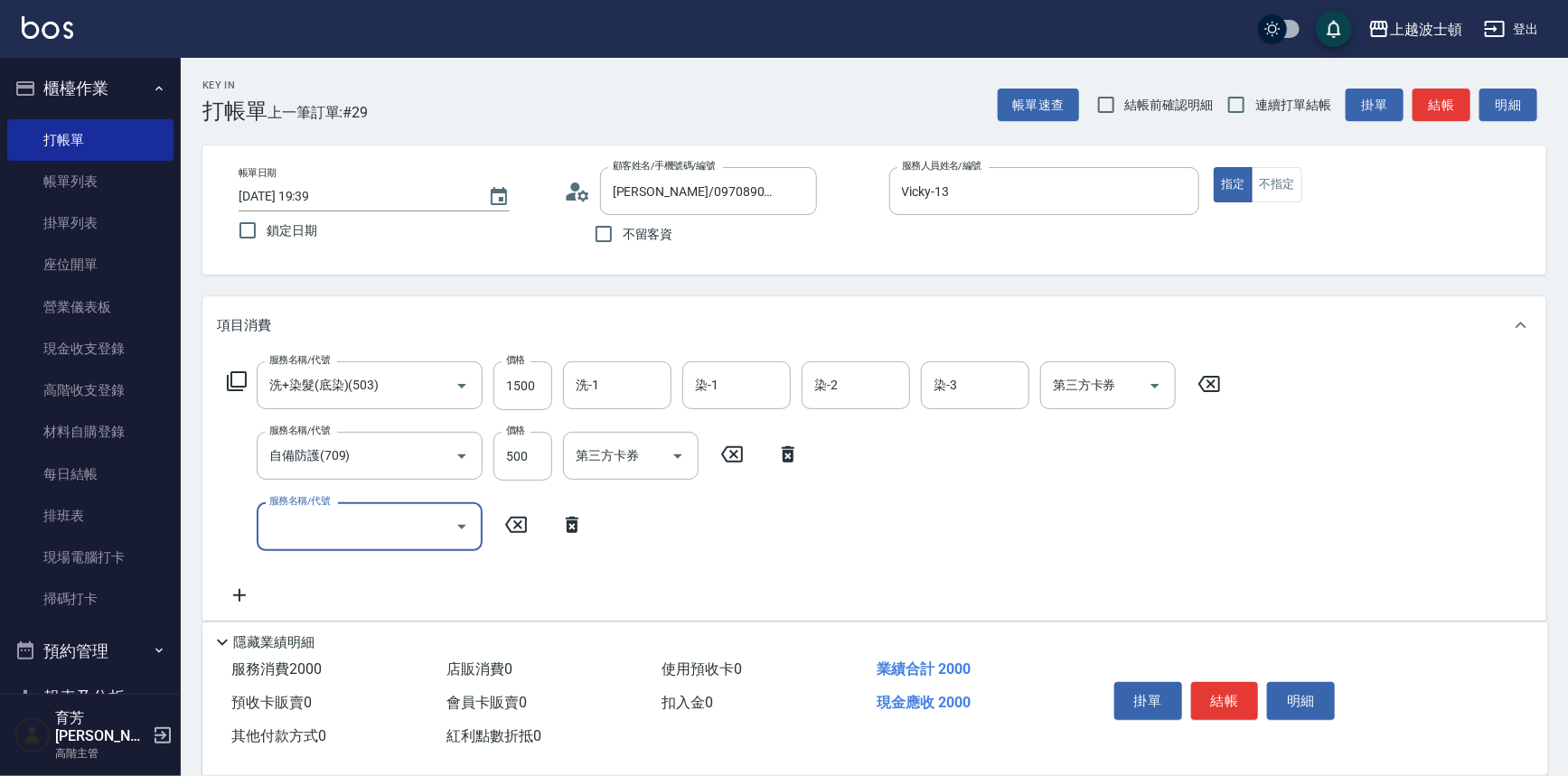
click at [569, 527] on icon at bounding box center [571, 525] width 12 height 16
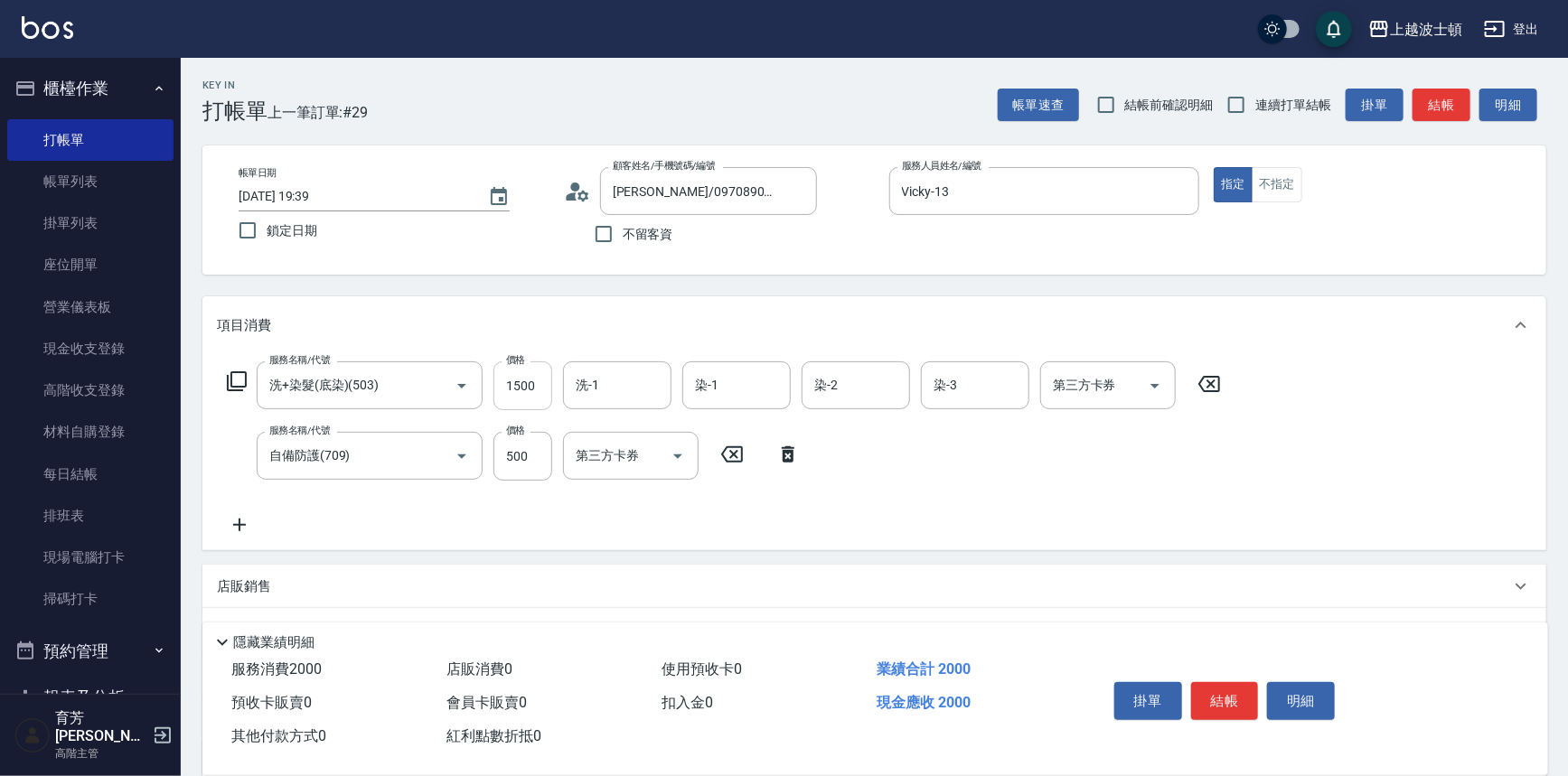
click at [517, 392] on input "1500" at bounding box center [523, 385] width 59 height 48
type input "1200"
click at [522, 448] on input "500" at bounding box center [523, 455] width 59 height 48
click at [638, 514] on div "服務名稱/代號 洗+染髮(底染)(503) 服務名稱/代號 價格 1200 價格 洗-1 洗-1 染-1 染-1 染-2 染-2 染-3 染-3 第三方卡券 …" at bounding box center [725, 449] width 1016 height 175
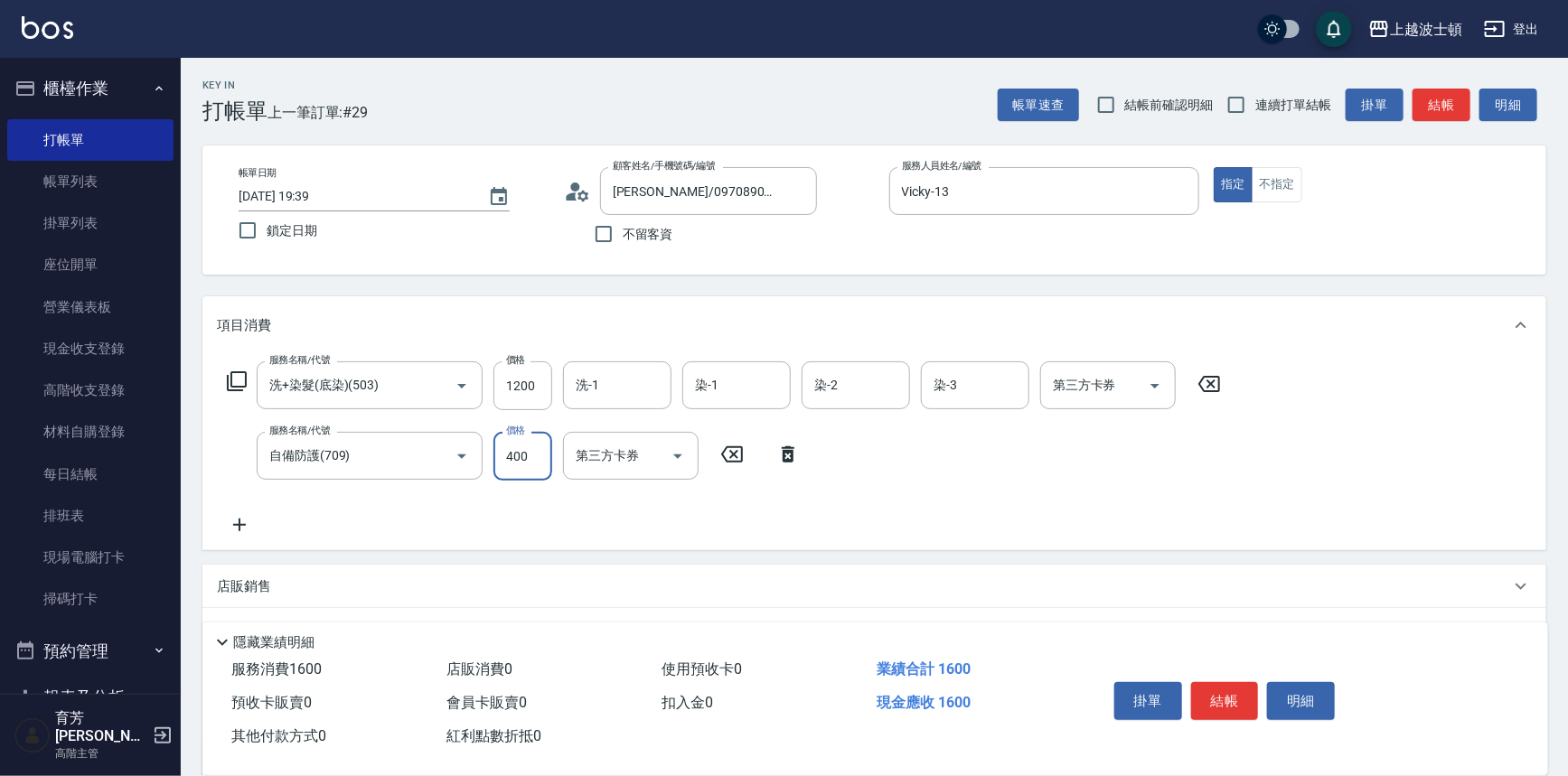
click at [523, 463] on input "400" at bounding box center [523, 455] width 59 height 48
type input "300"
click at [208, 516] on div "服務名稱/代號 洗+染髮(底染)(503) 服務名稱/代號 價格 1200 價格 洗-1 洗-1 染-1 染-1 染-2 染-2 染-3 染-3 第三方卡券 …" at bounding box center [874, 452] width 1344 height 196
click at [235, 532] on icon at bounding box center [240, 525] width 46 height 22
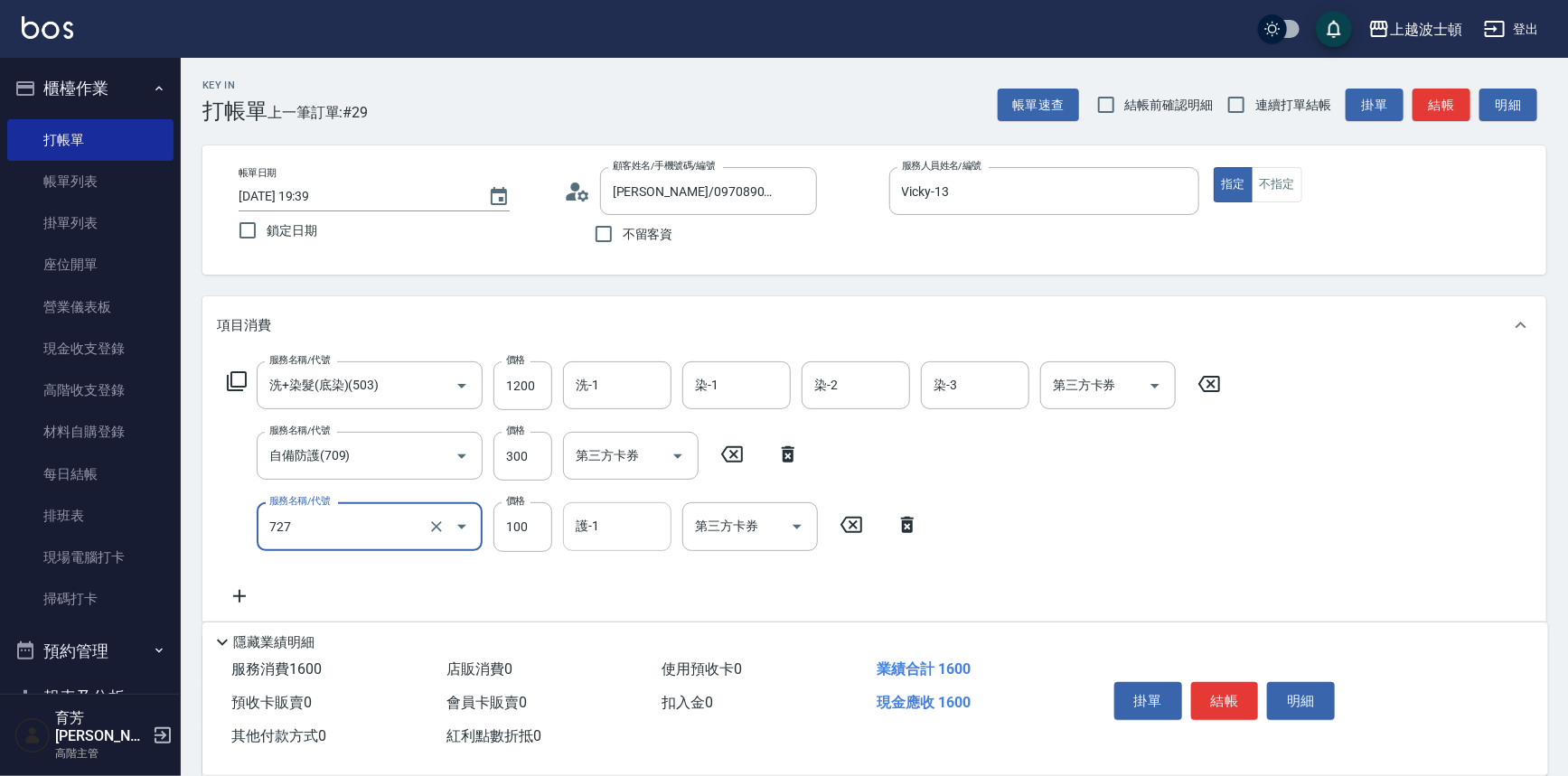
type input "快速護髮(727)"
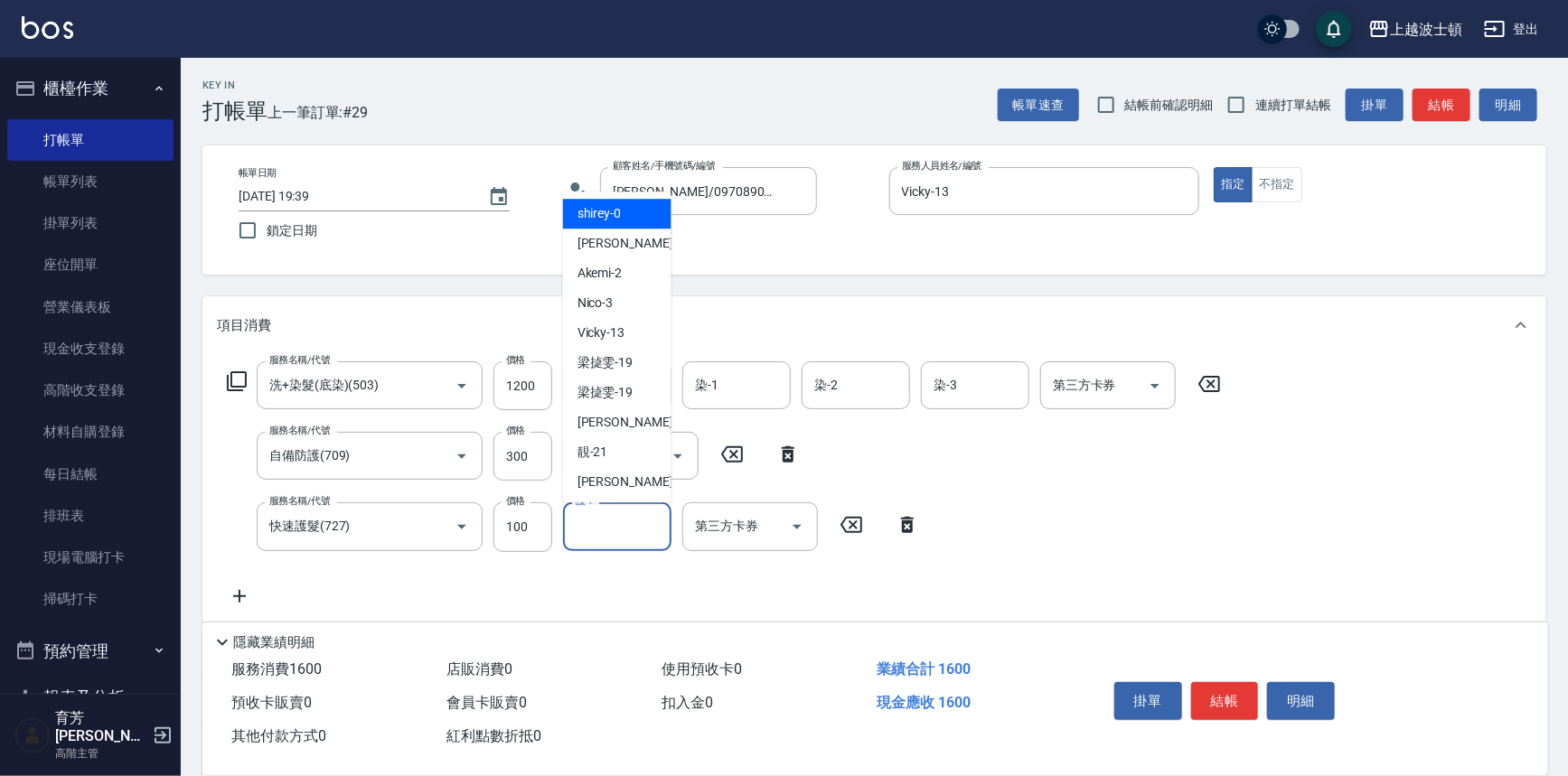
click at [638, 526] on input "護-1" at bounding box center [617, 526] width 92 height 31
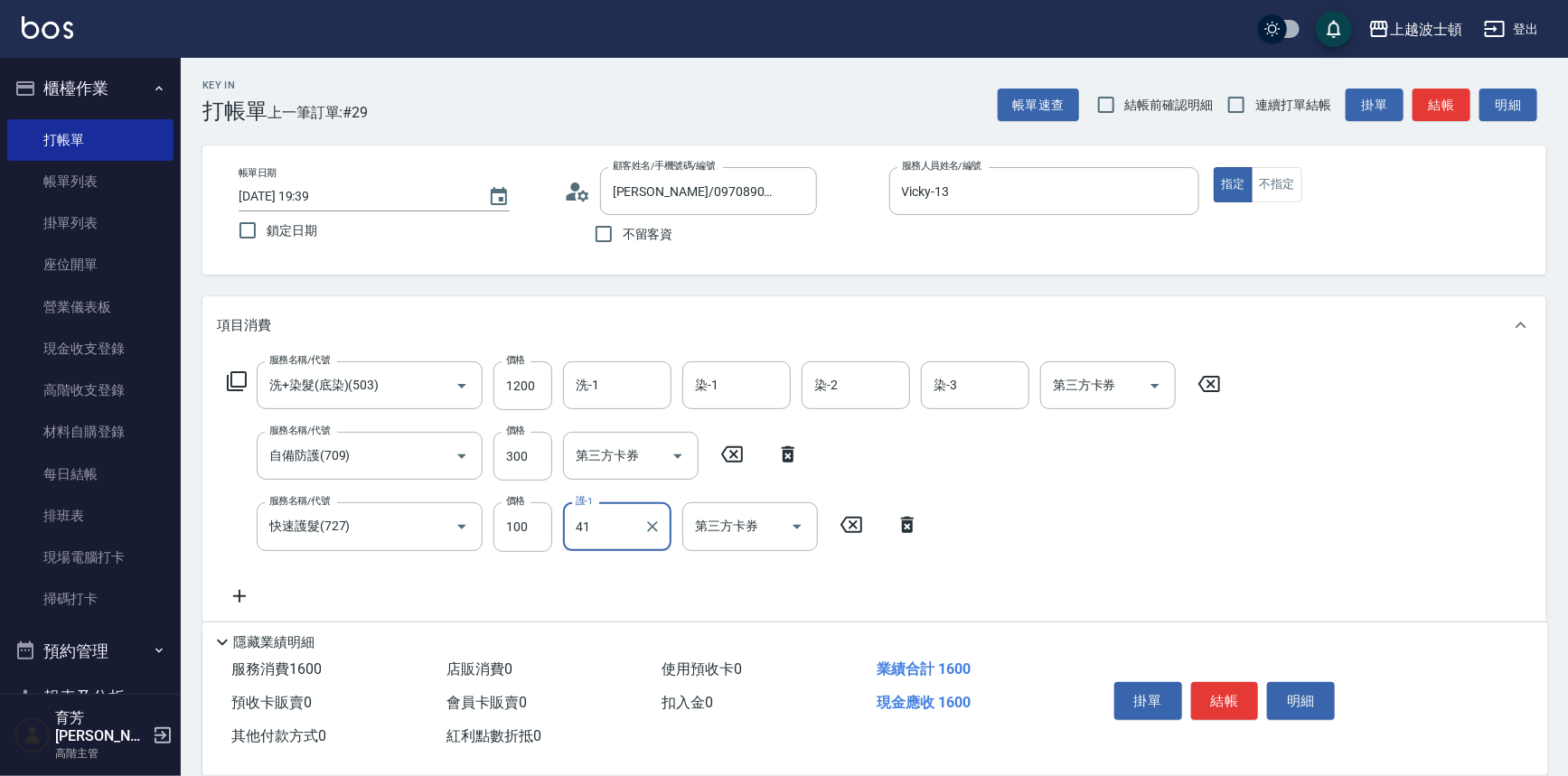
type input "怡廷-41"
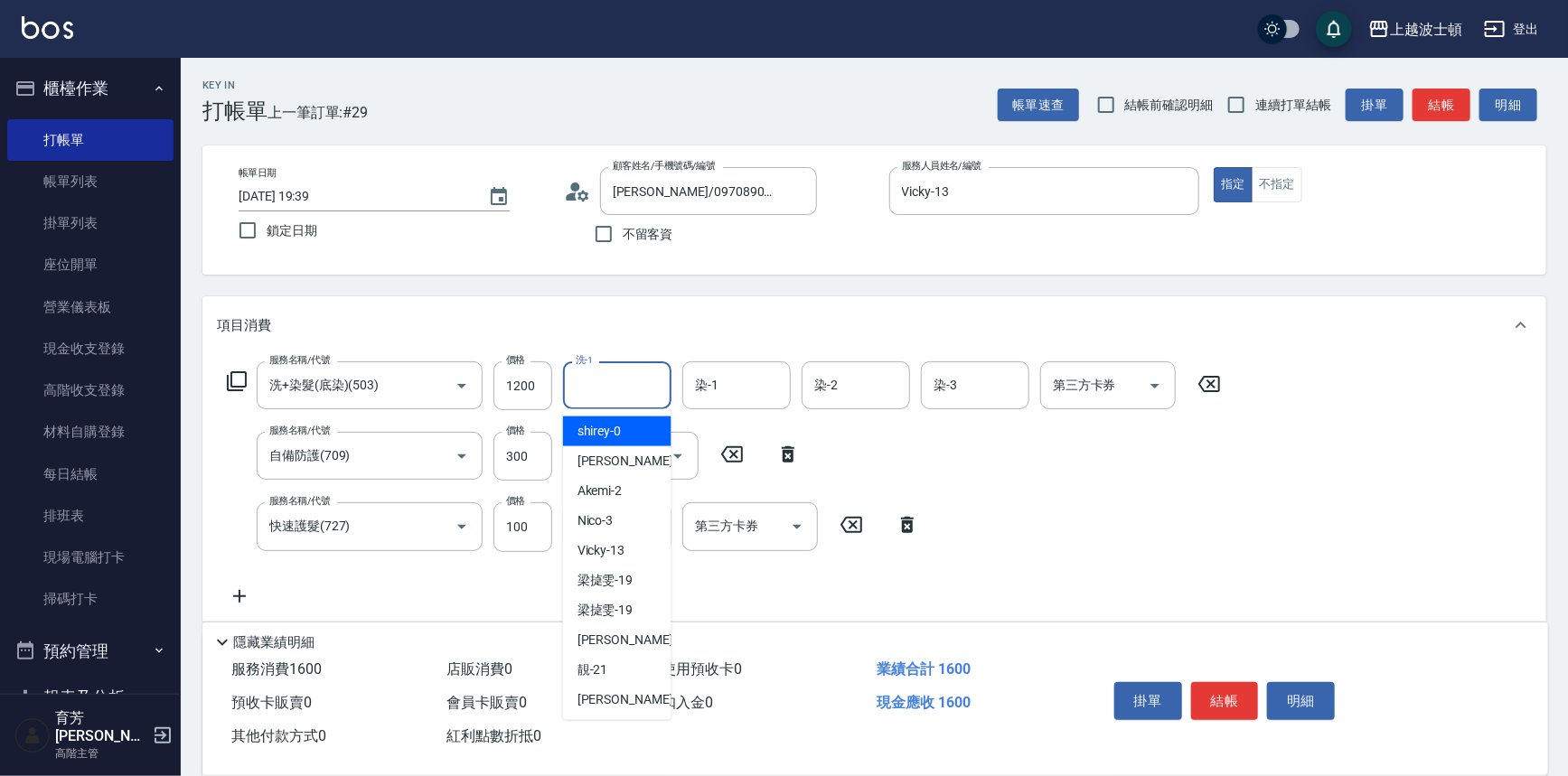
click at [603, 383] on input "洗-1" at bounding box center [617, 385] width 92 height 31
type input "怡廷-41"
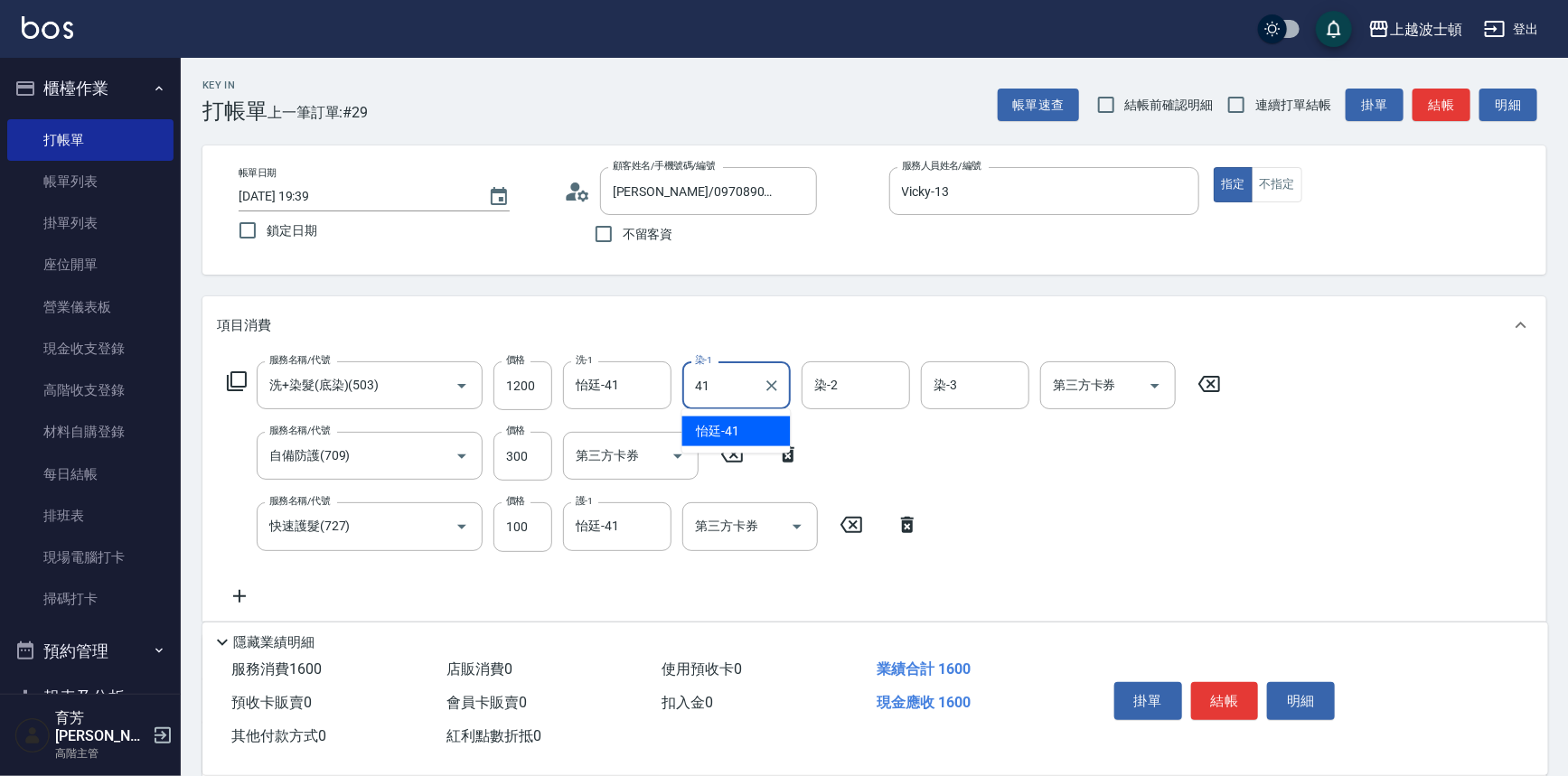
type input "怡廷-41"
type input "思思-35"
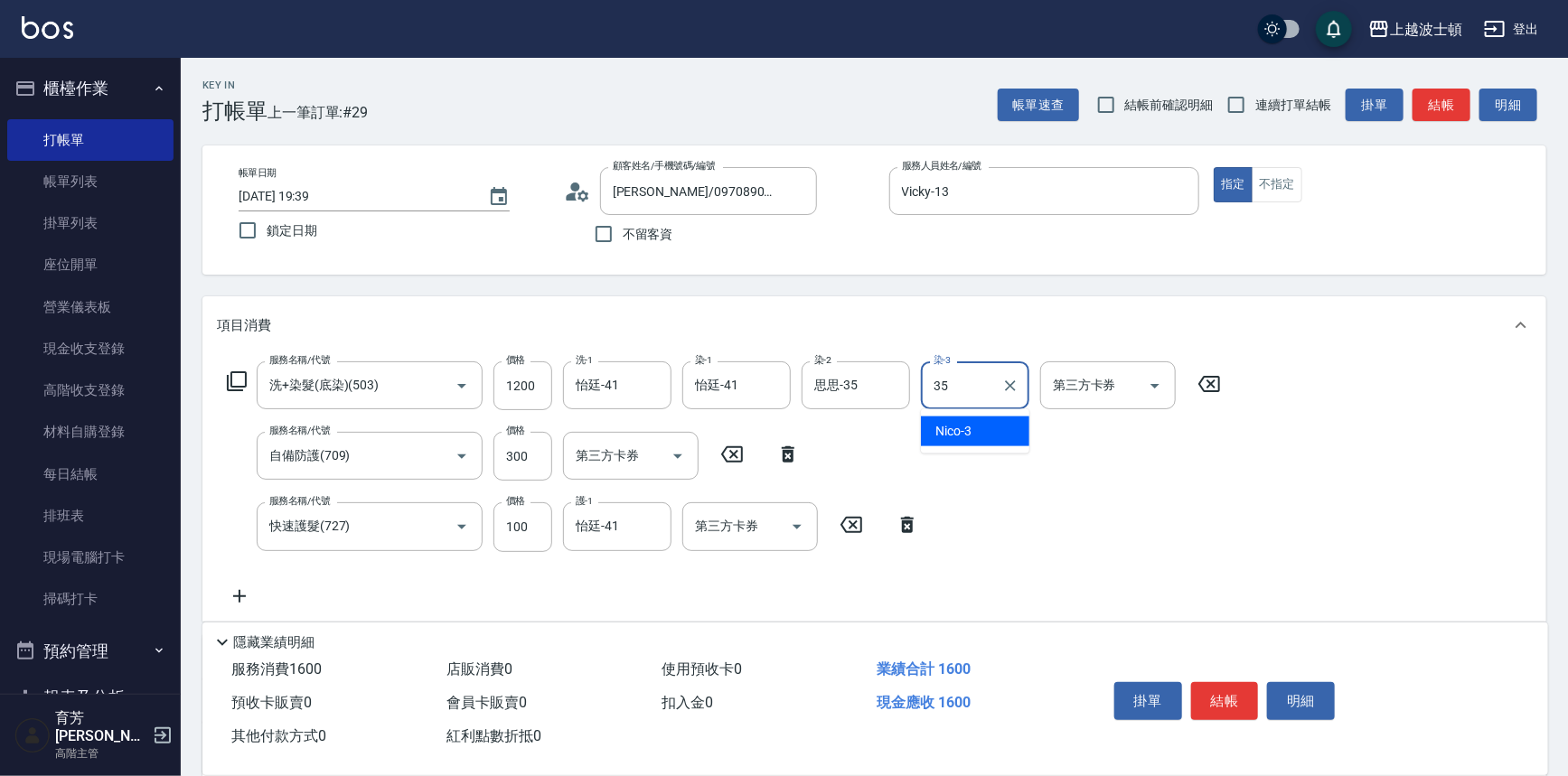
type input "思思-35"
click at [1239, 699] on button "結帳" at bounding box center [1224, 701] width 67 height 38
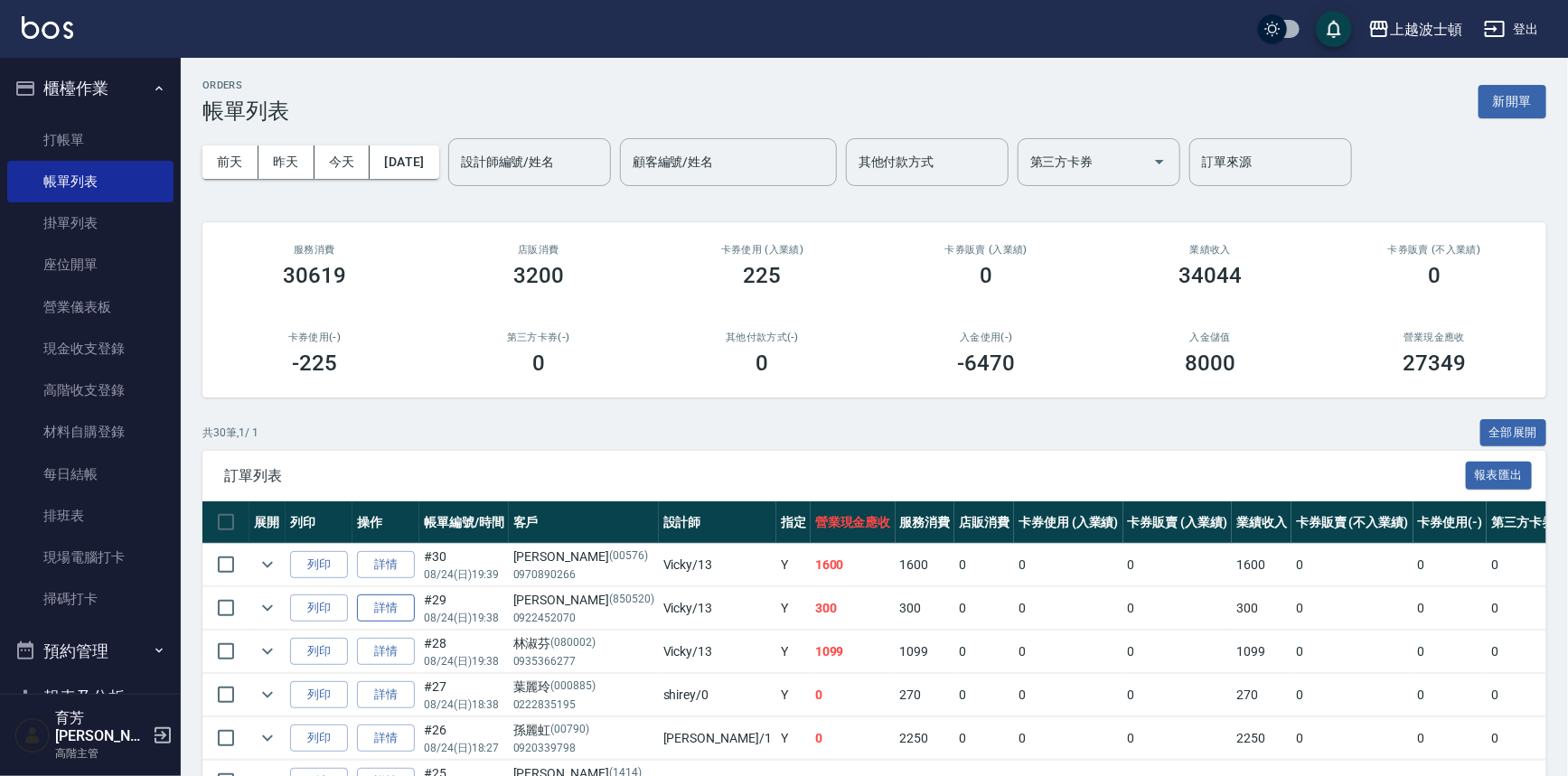
click at [382, 602] on link "詳情" at bounding box center [385, 609] width 58 height 28
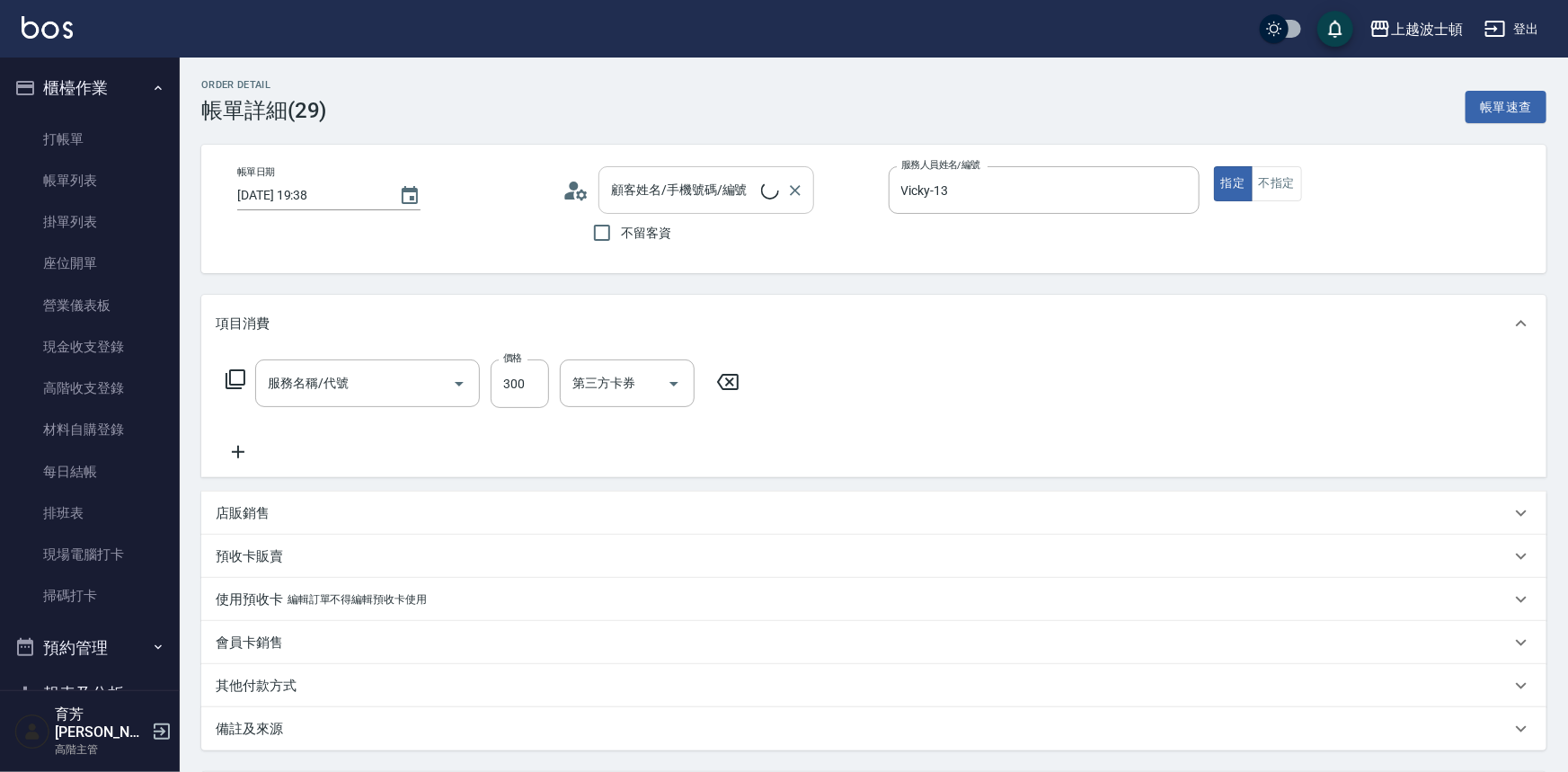
type input "[DATE] 19:38"
type input "Vicky-13"
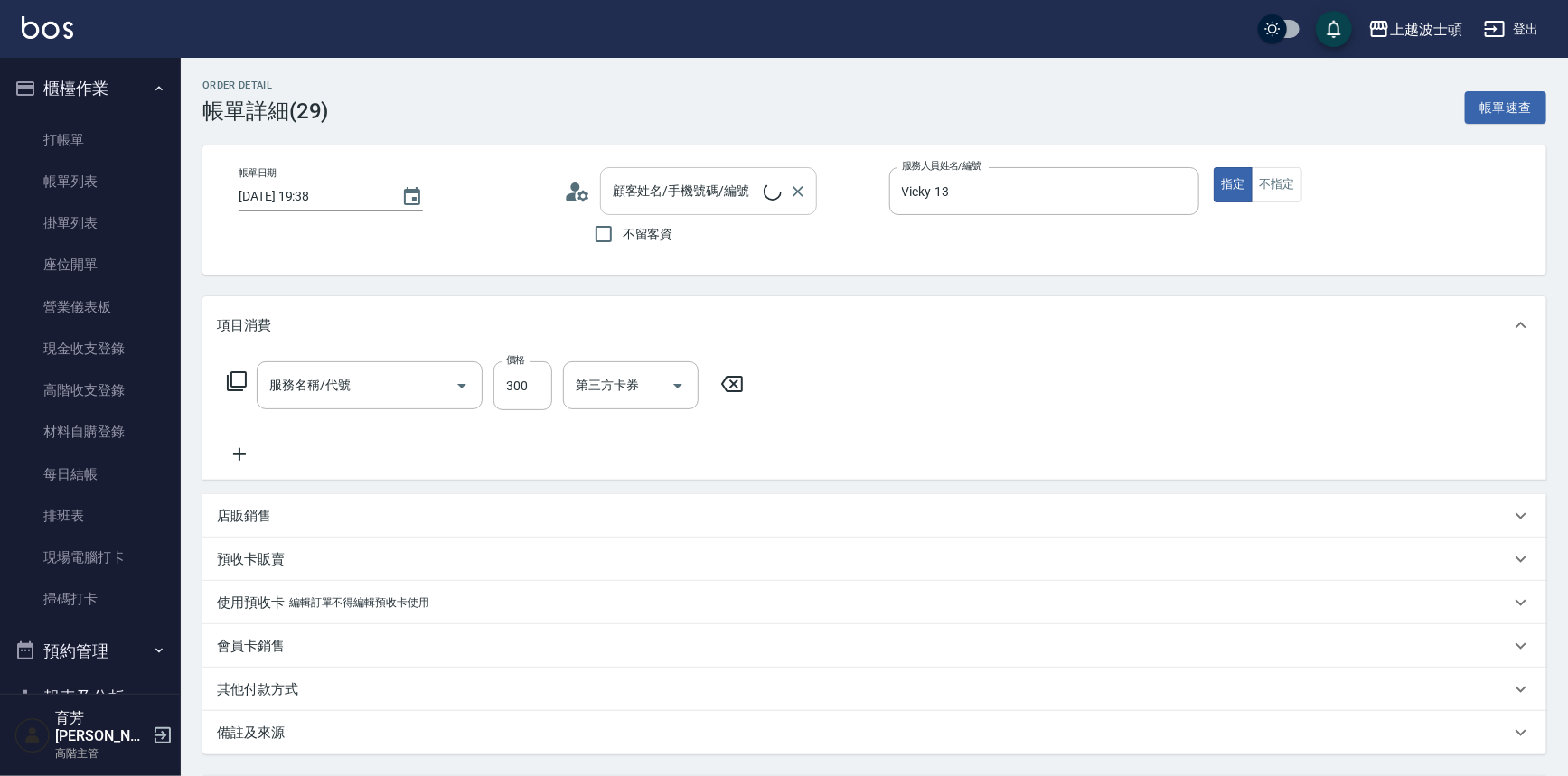
type input "洗髮(205)"
type input "[PERSON_NAME]/0922452070/850520"
click at [799, 194] on icon "Clear" at bounding box center [797, 191] width 18 height 18
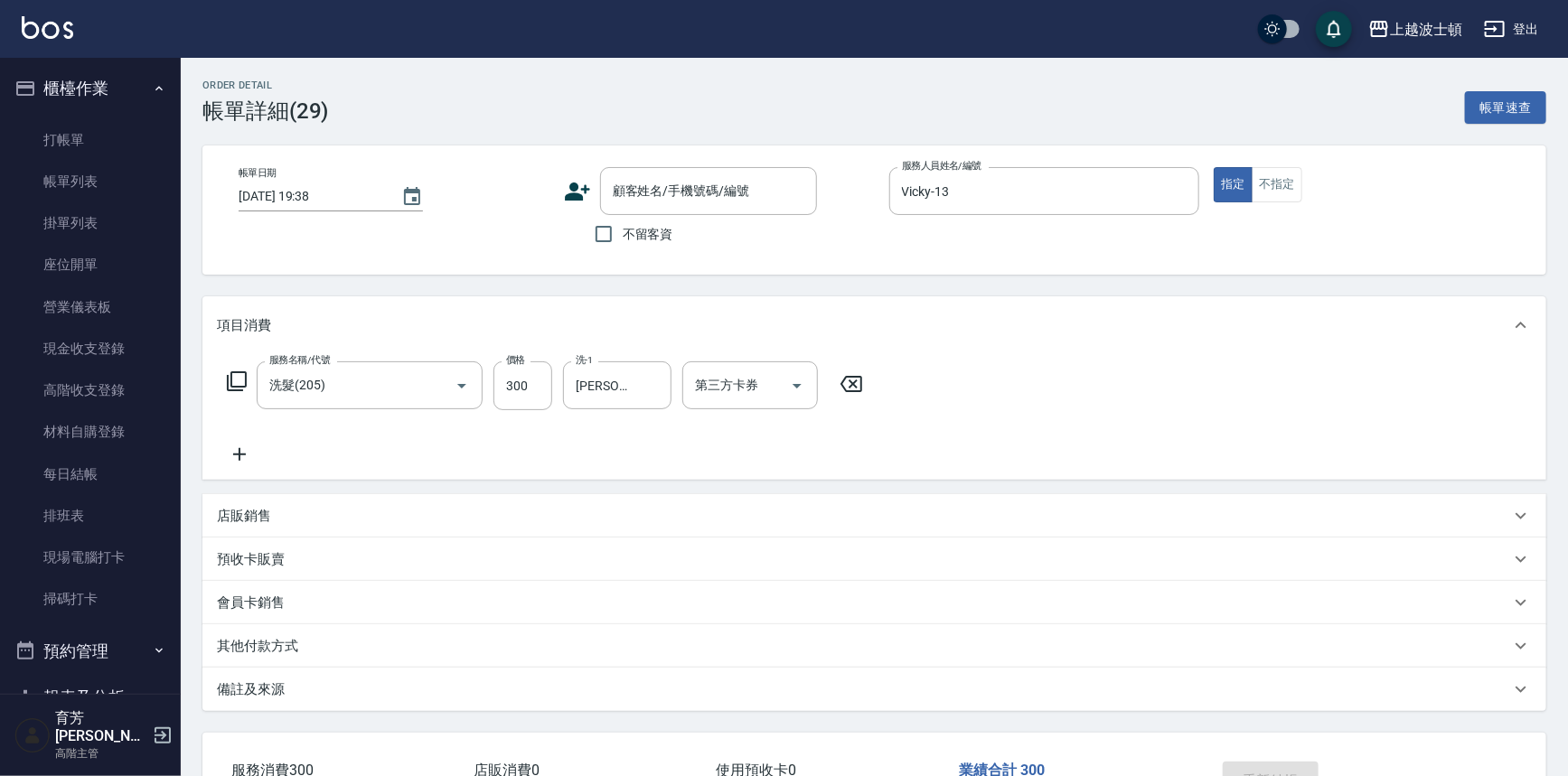
click at [634, 228] on span "不留客資" at bounding box center [647, 234] width 50 height 19
click at [623, 228] on input "不留客資" at bounding box center [604, 234] width 38 height 38
checkbox input "true"
click at [252, 435] on div "服務名稱/代號 洗髮(205) 服務名稱/代號 價格 300 價格 洗-1 [PERSON_NAME]-25 洗-1 第三方卡券 第三方卡券" at bounding box center [546, 414] width 657 height 104
click at [241, 457] on icon at bounding box center [240, 454] width 46 height 22
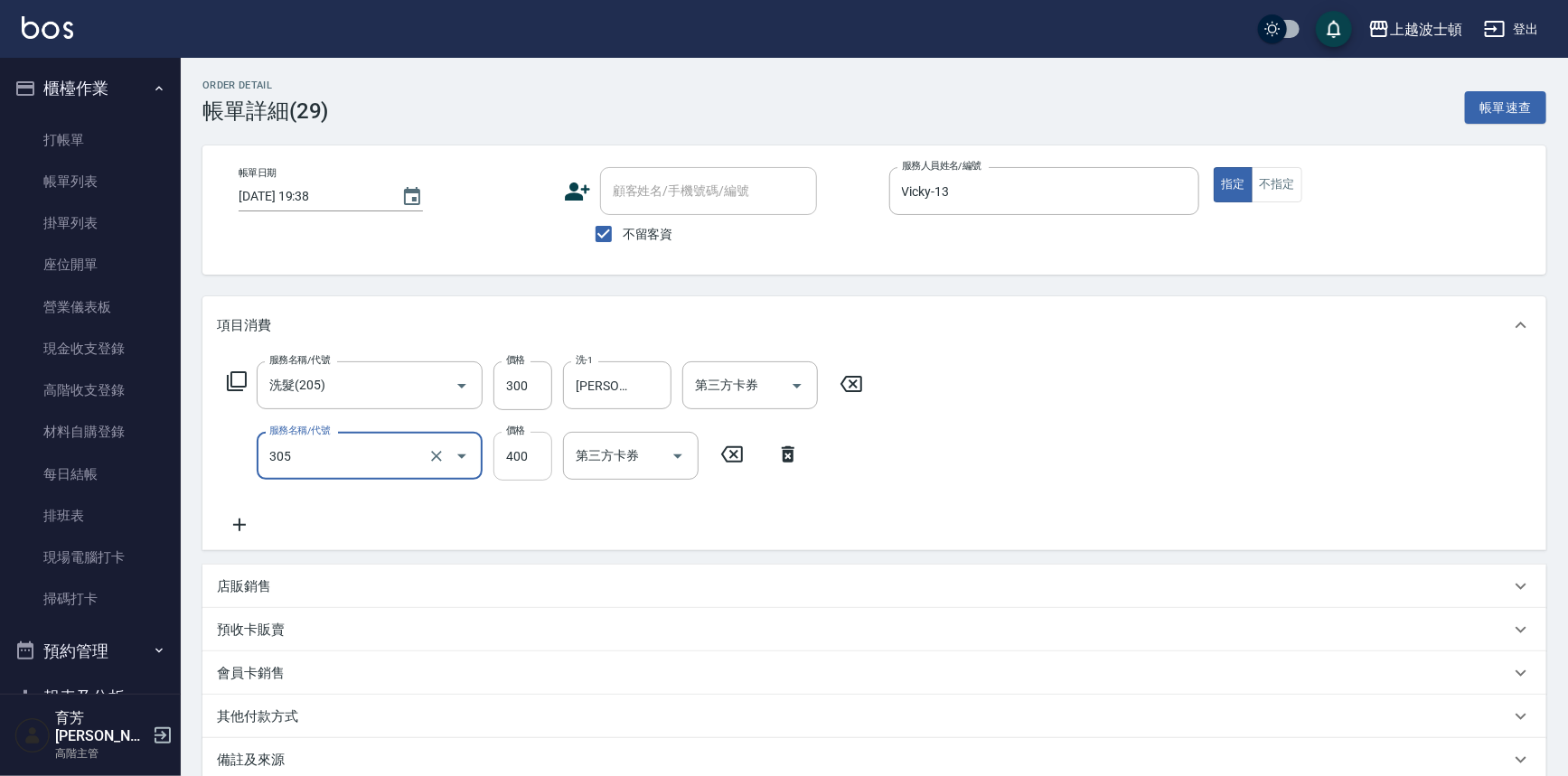
type input "剪髮(305)"
click at [497, 467] on input "400" at bounding box center [523, 455] width 59 height 48
type input "300"
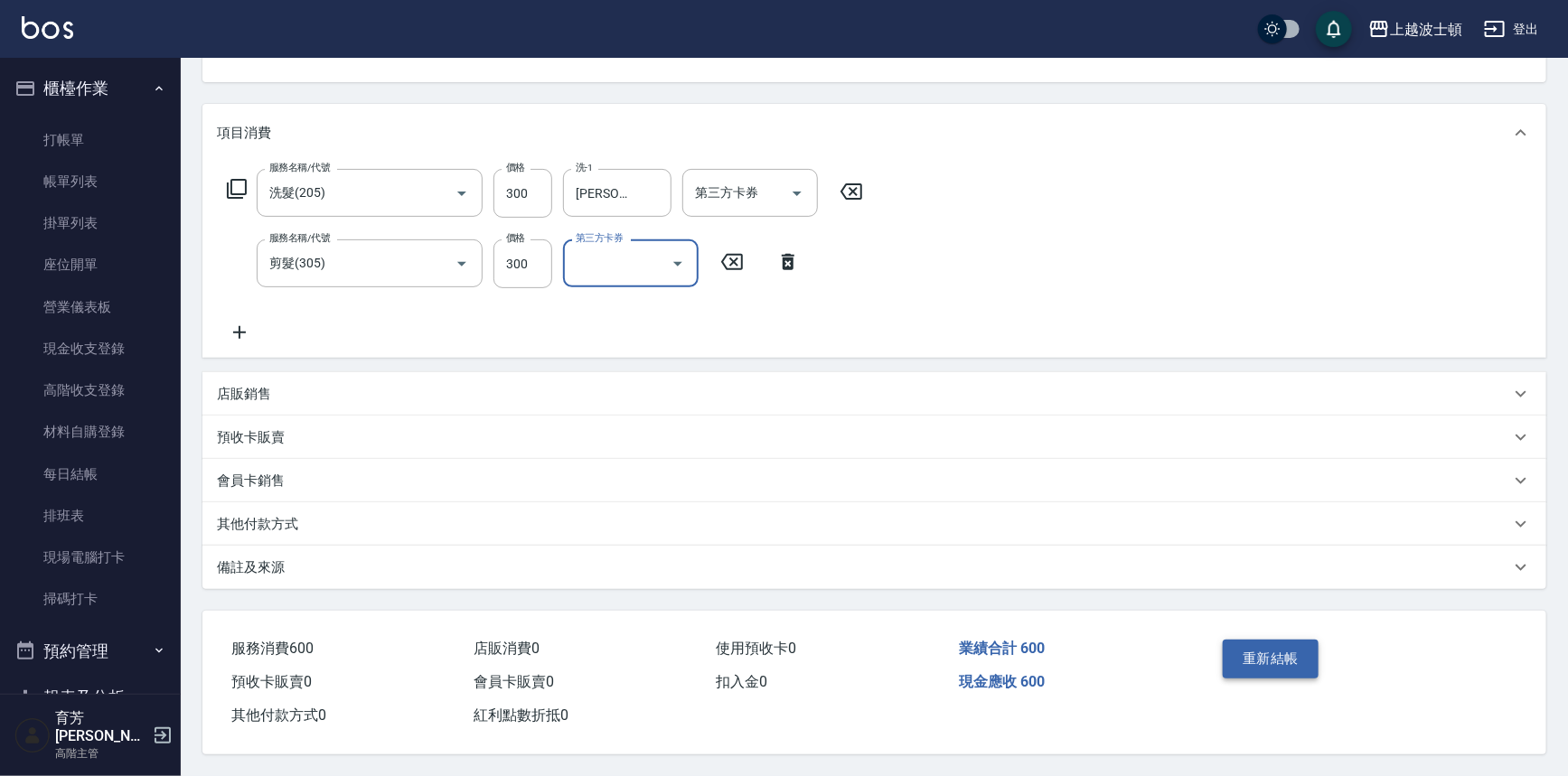
click at [1311, 657] on button "重新結帳" at bounding box center [1271, 658] width 96 height 38
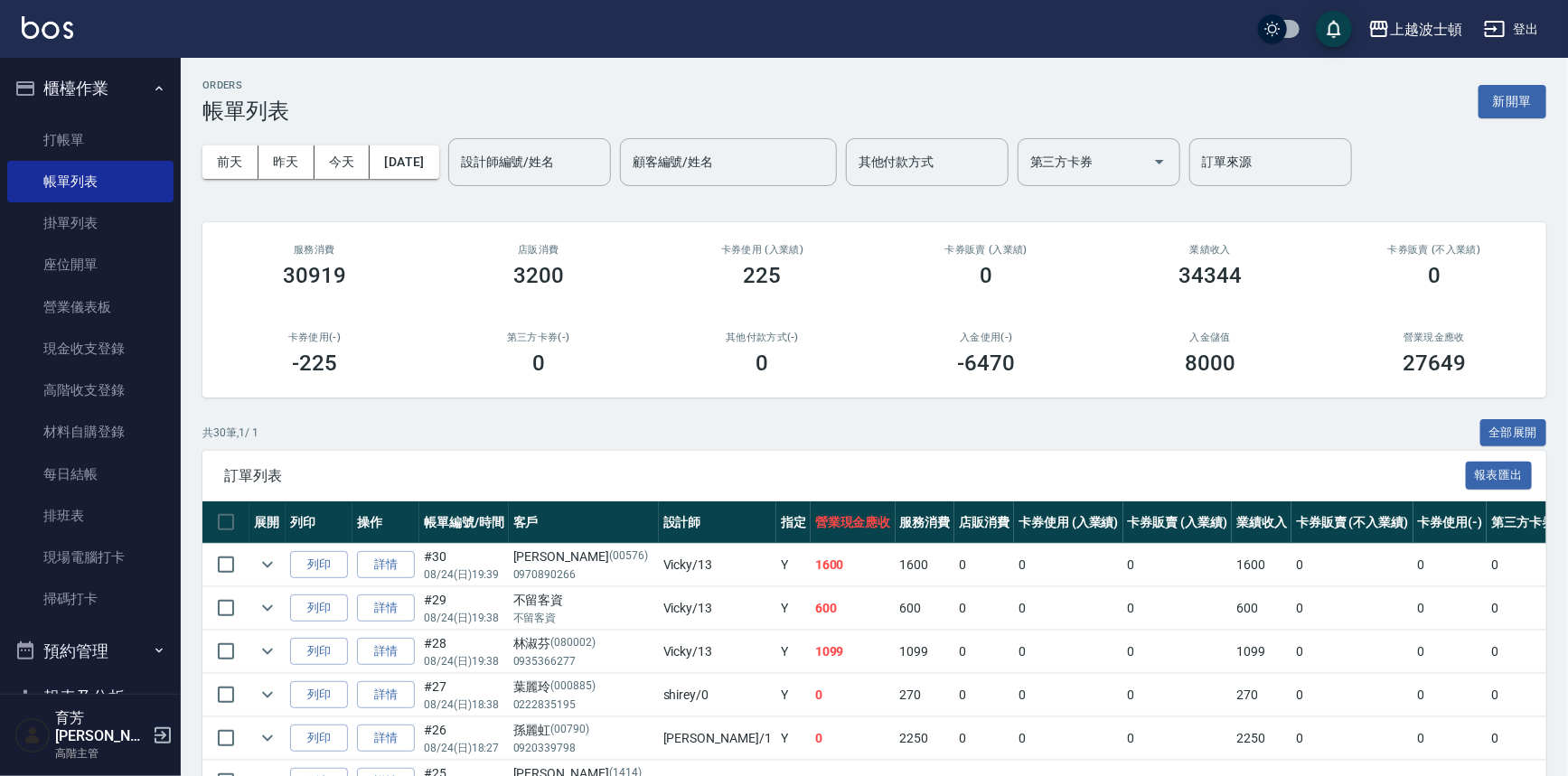
click at [581, 159] on input "設計師編號/姓名" at bounding box center [530, 161] width 146 height 31
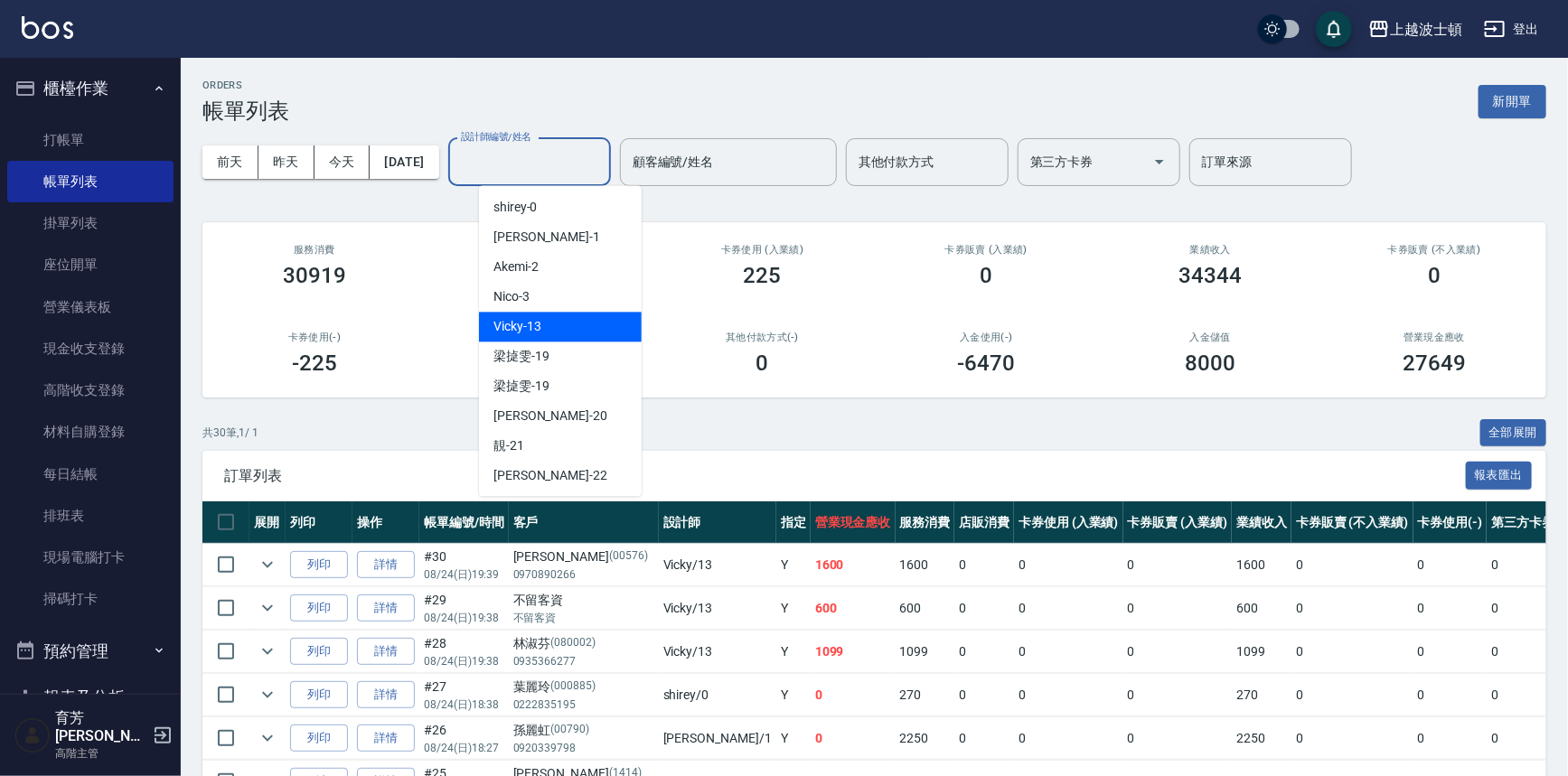
click at [548, 337] on div "Vicky -13" at bounding box center [560, 326] width 162 height 29
type input "Vicky-13"
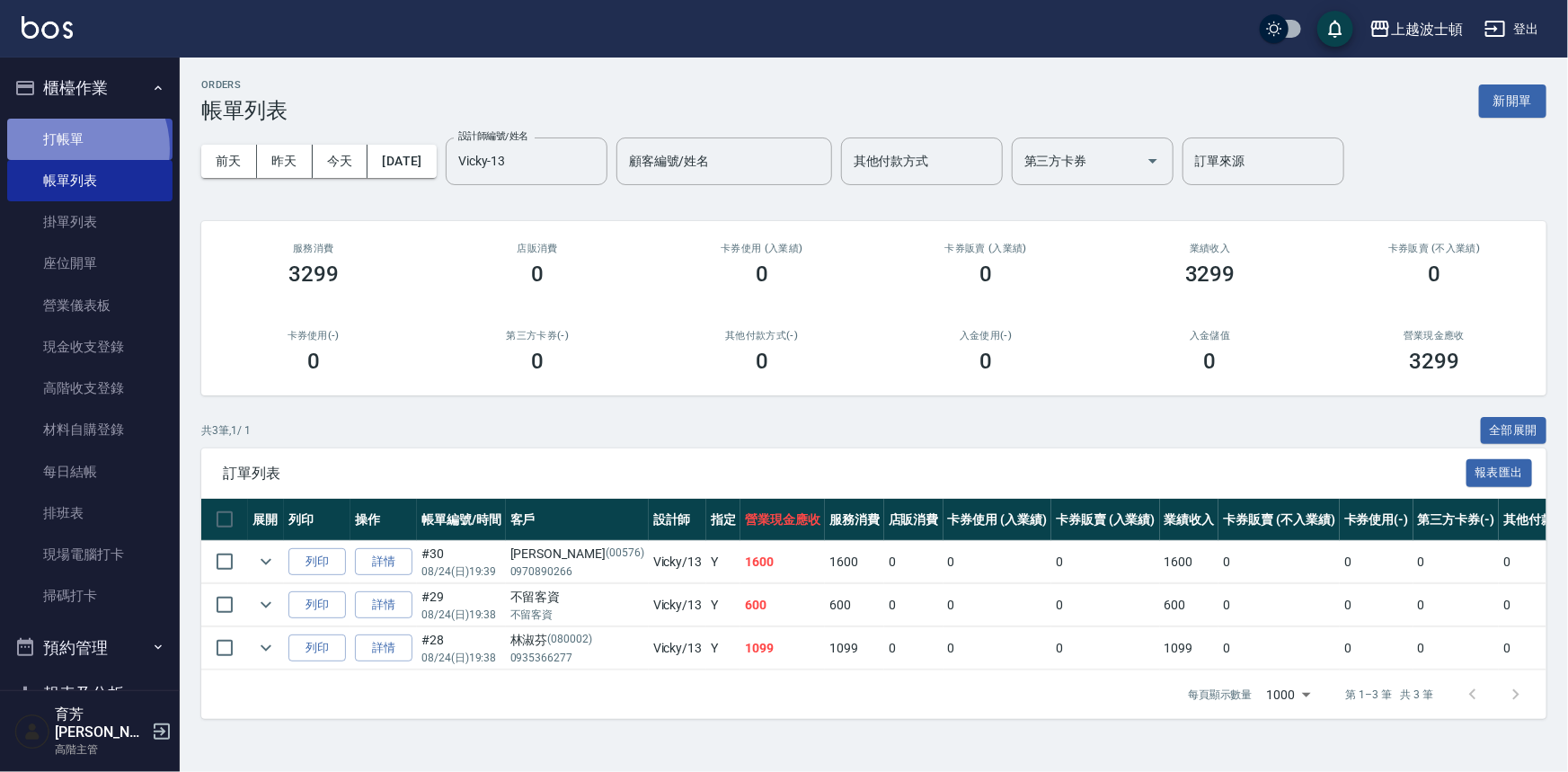
click at [68, 148] on link "打帳單" at bounding box center [90, 140] width 165 height 42
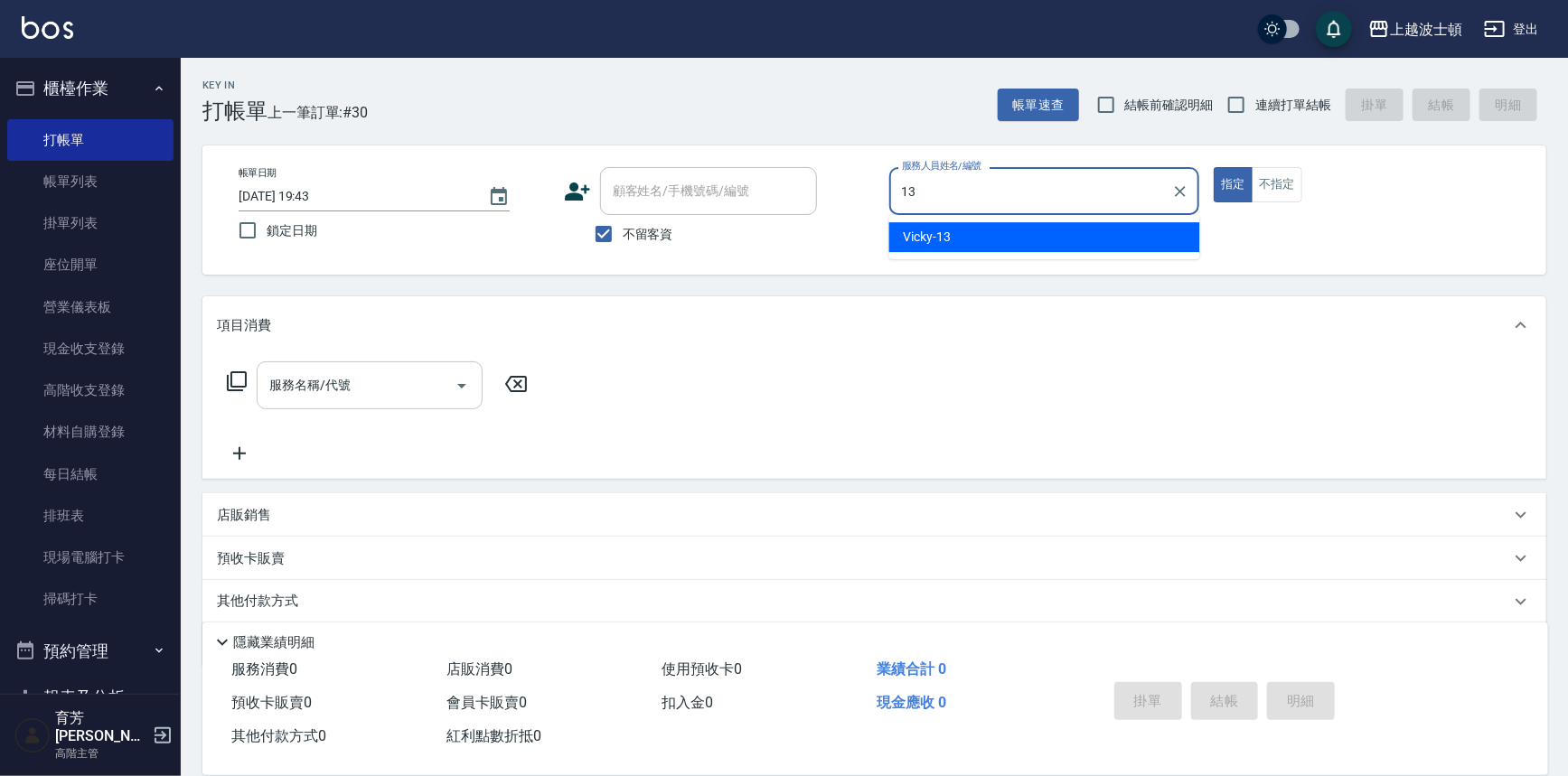
type input "Vicky-13"
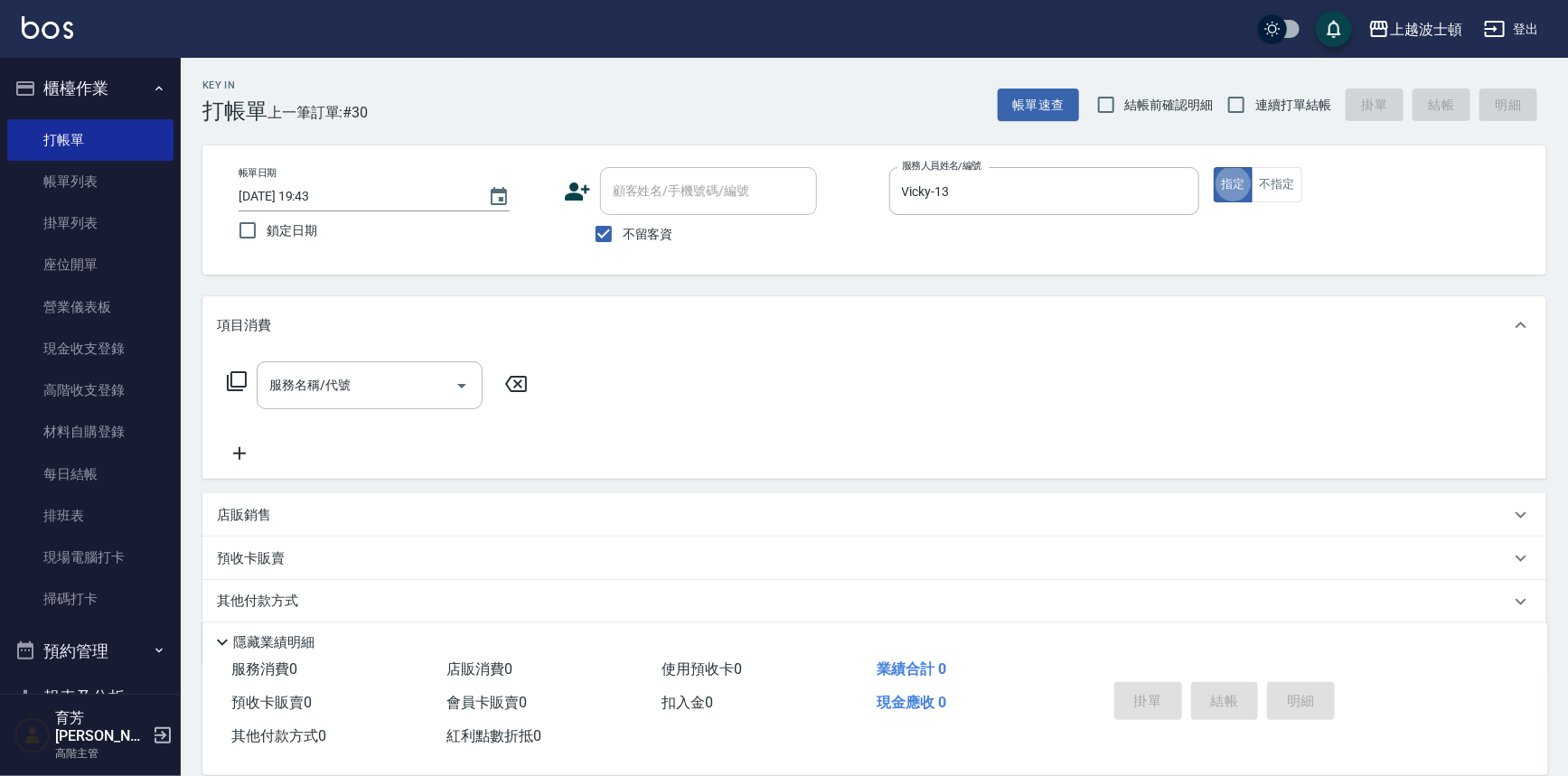
type button "true"
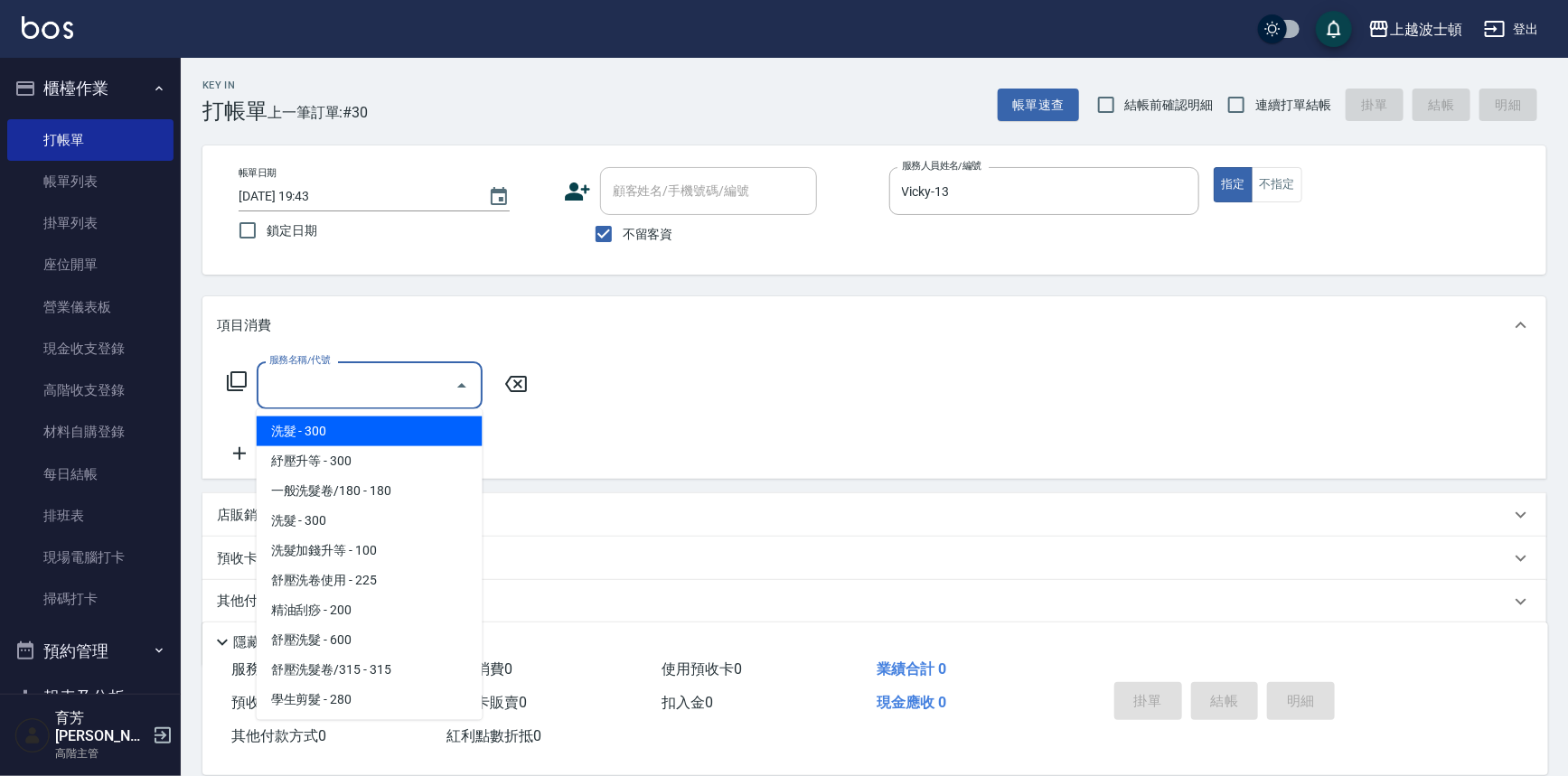
click at [390, 397] on input "服務名稱/代號" at bounding box center [356, 385] width 182 height 31
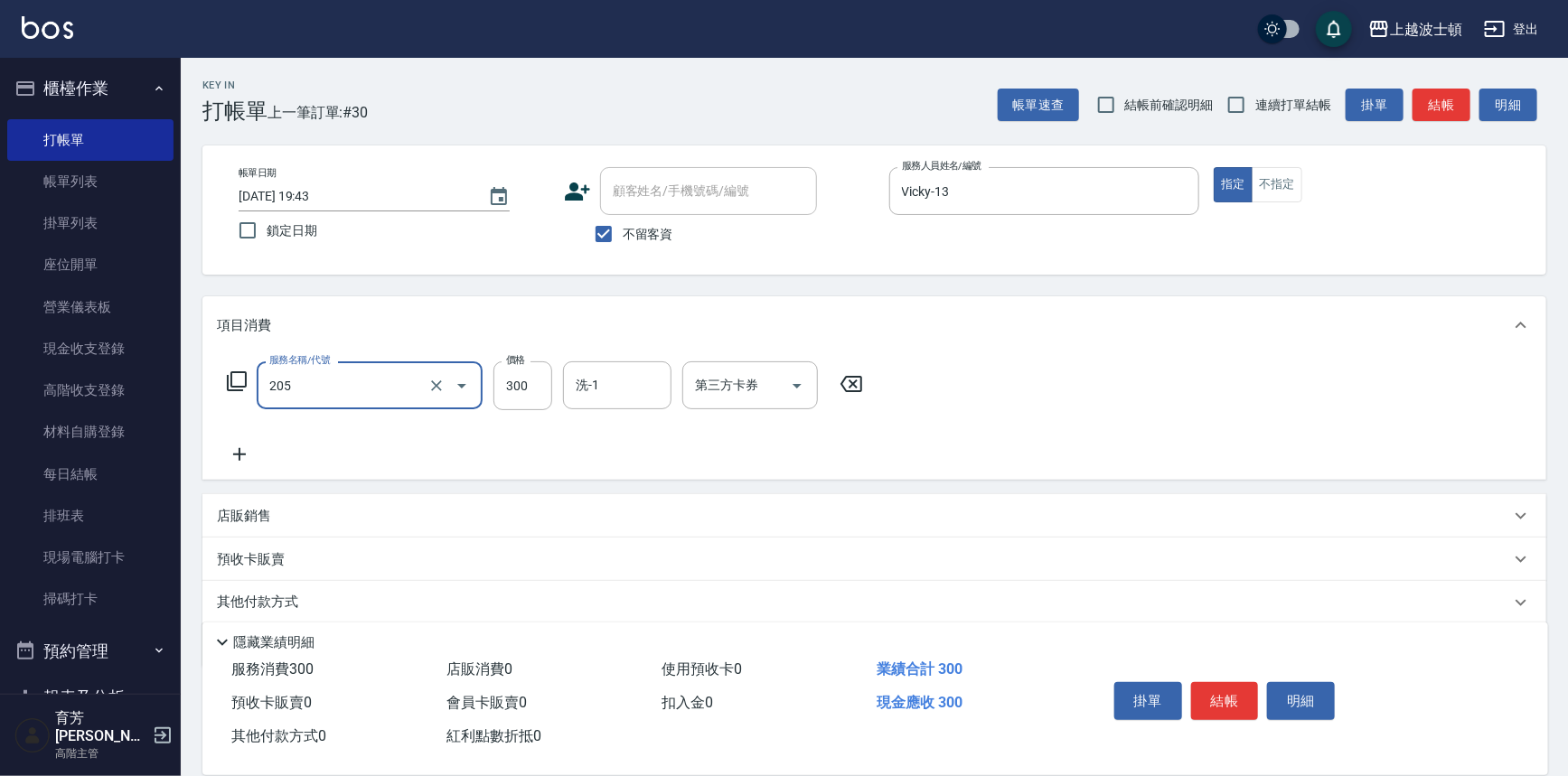
type input "洗髮(205)"
click at [226, 455] on icon at bounding box center [240, 454] width 46 height 22
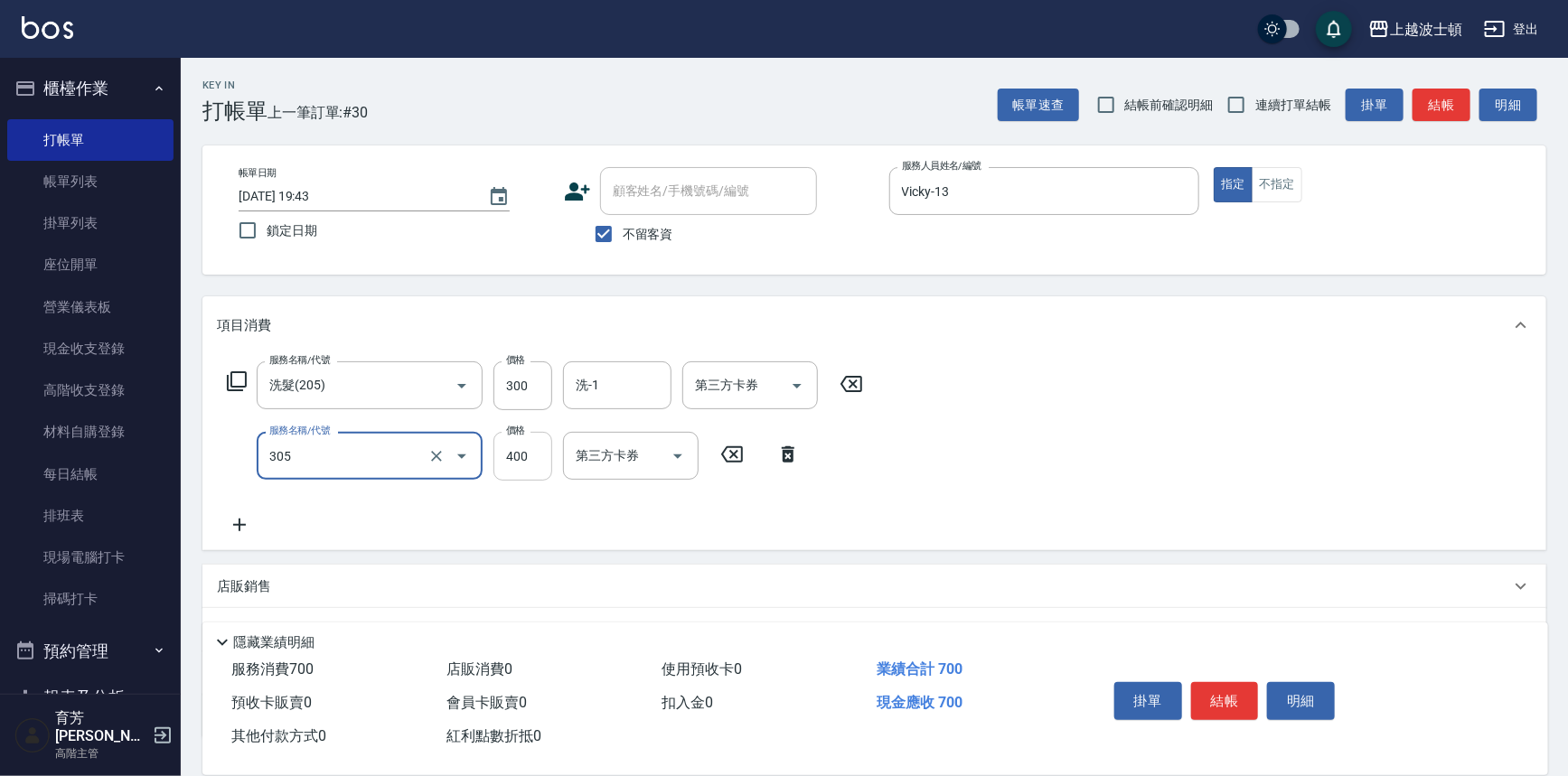
type input "剪髮(305)"
click at [527, 457] on input "400" at bounding box center [523, 455] width 59 height 48
type input "360"
click at [520, 379] on input "300" at bounding box center [523, 385] width 59 height 48
type input "270"
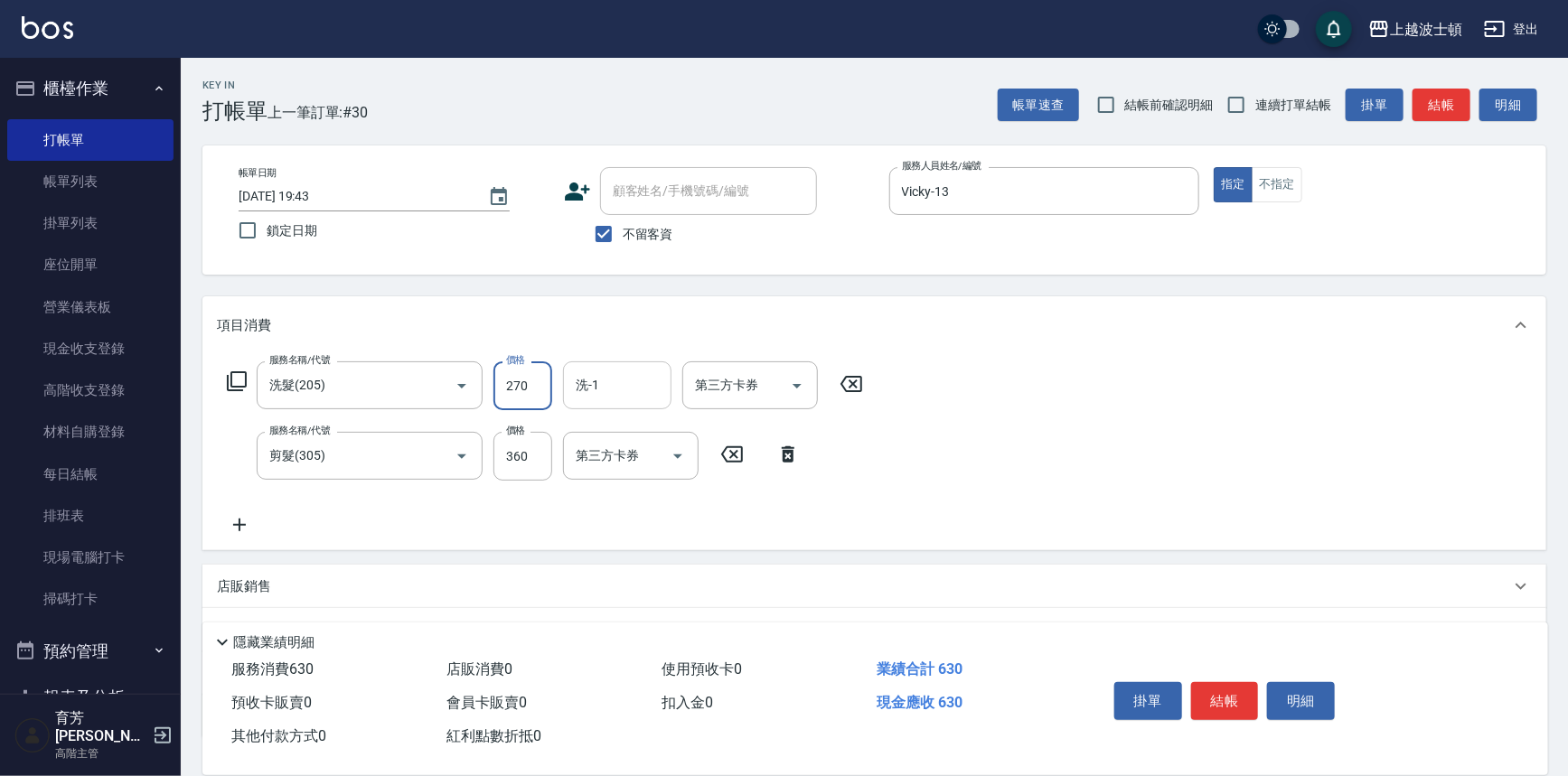
click at [634, 392] on input "洗-1" at bounding box center [617, 385] width 92 height 31
type input "Vicky-13"
click at [1198, 706] on button "結帳" at bounding box center [1224, 701] width 67 height 38
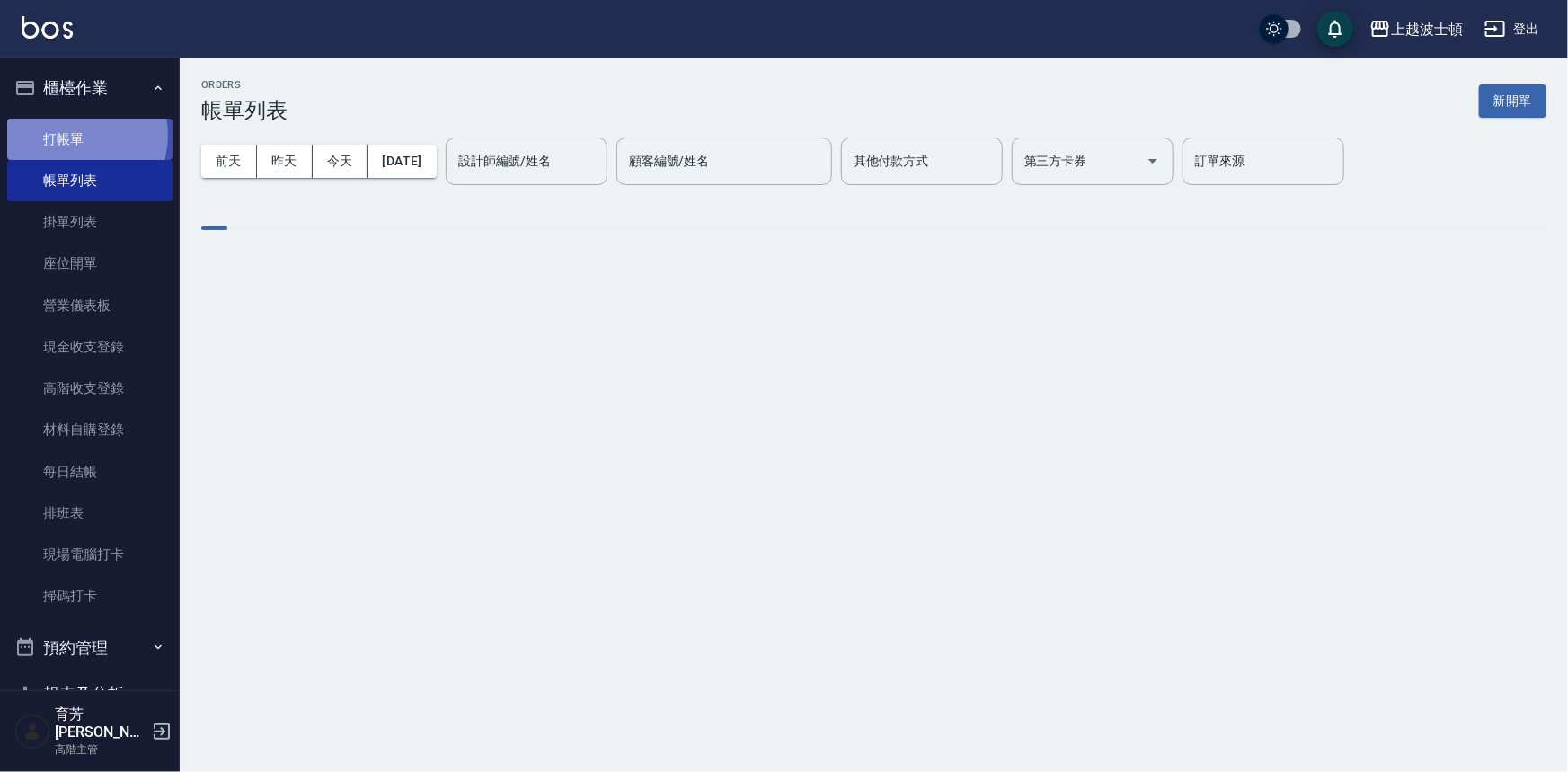
click at [77, 135] on link "打帳單" at bounding box center [90, 140] width 165 height 42
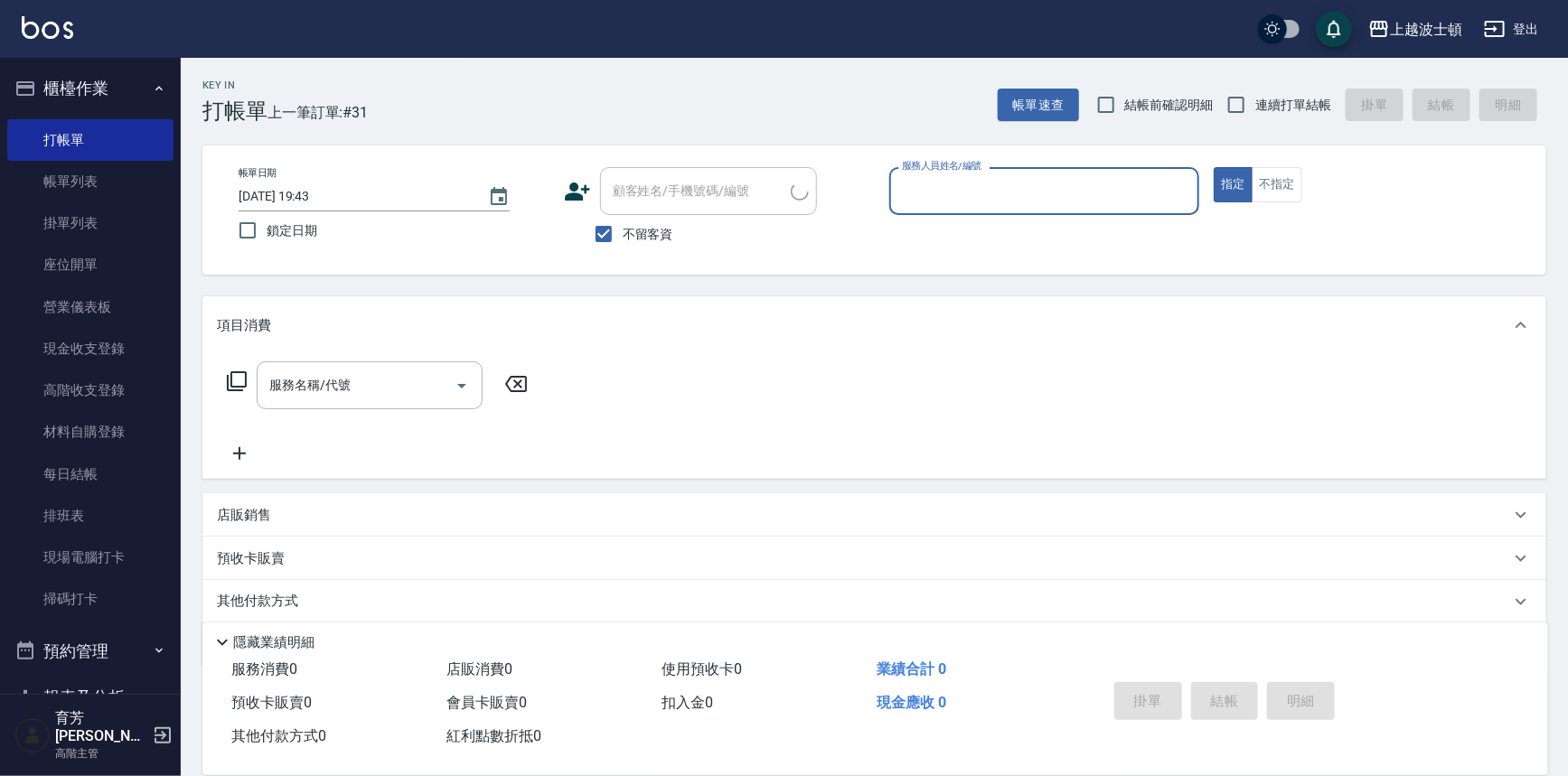
click at [638, 232] on span "不留客資" at bounding box center [647, 234] width 50 height 19
click at [623, 232] on input "不留客資" at bounding box center [604, 234] width 38 height 38
checkbox input "false"
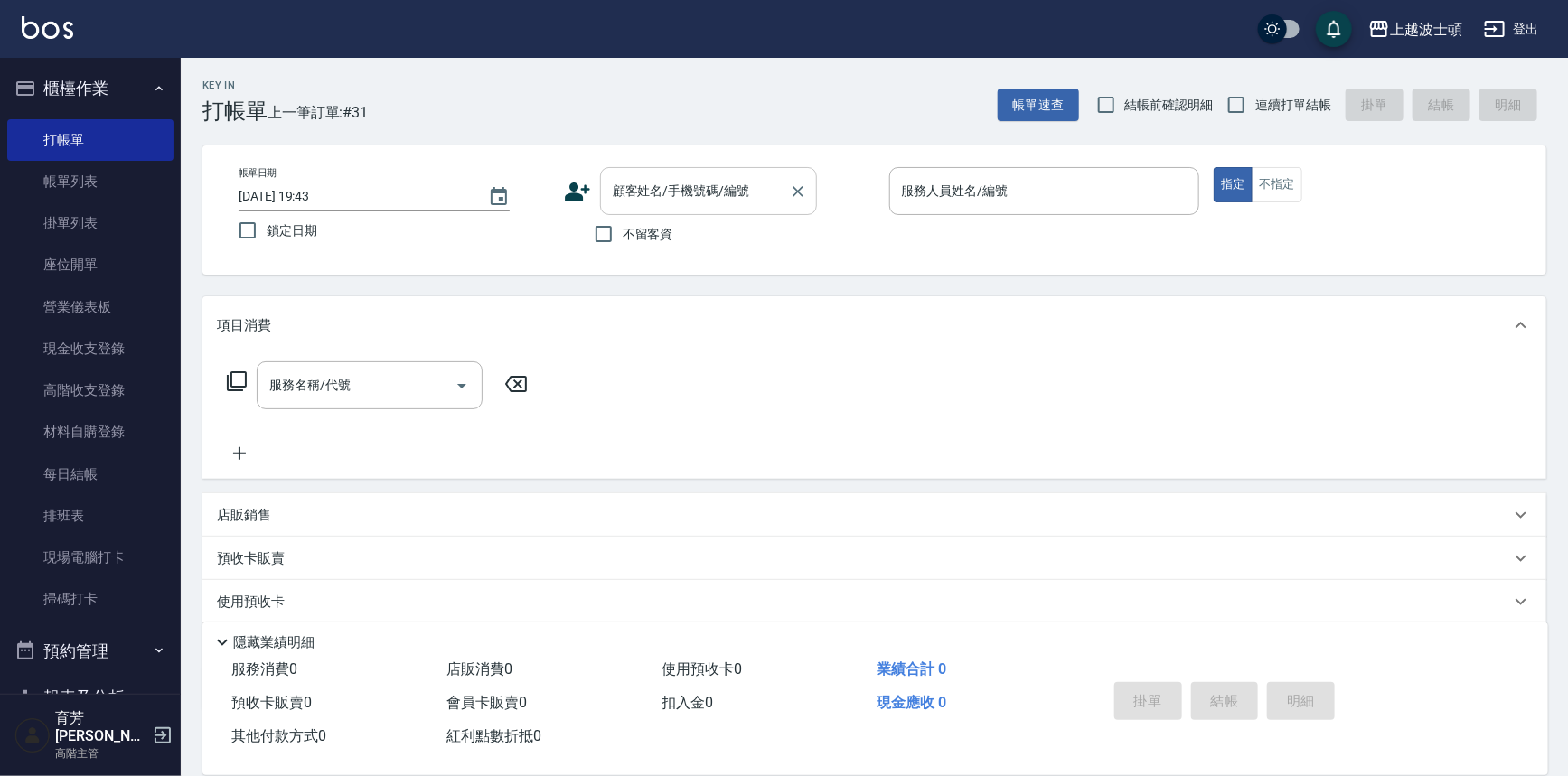
click at [633, 204] on input "顧客姓名/手機號碼/編號" at bounding box center [695, 191] width 174 height 31
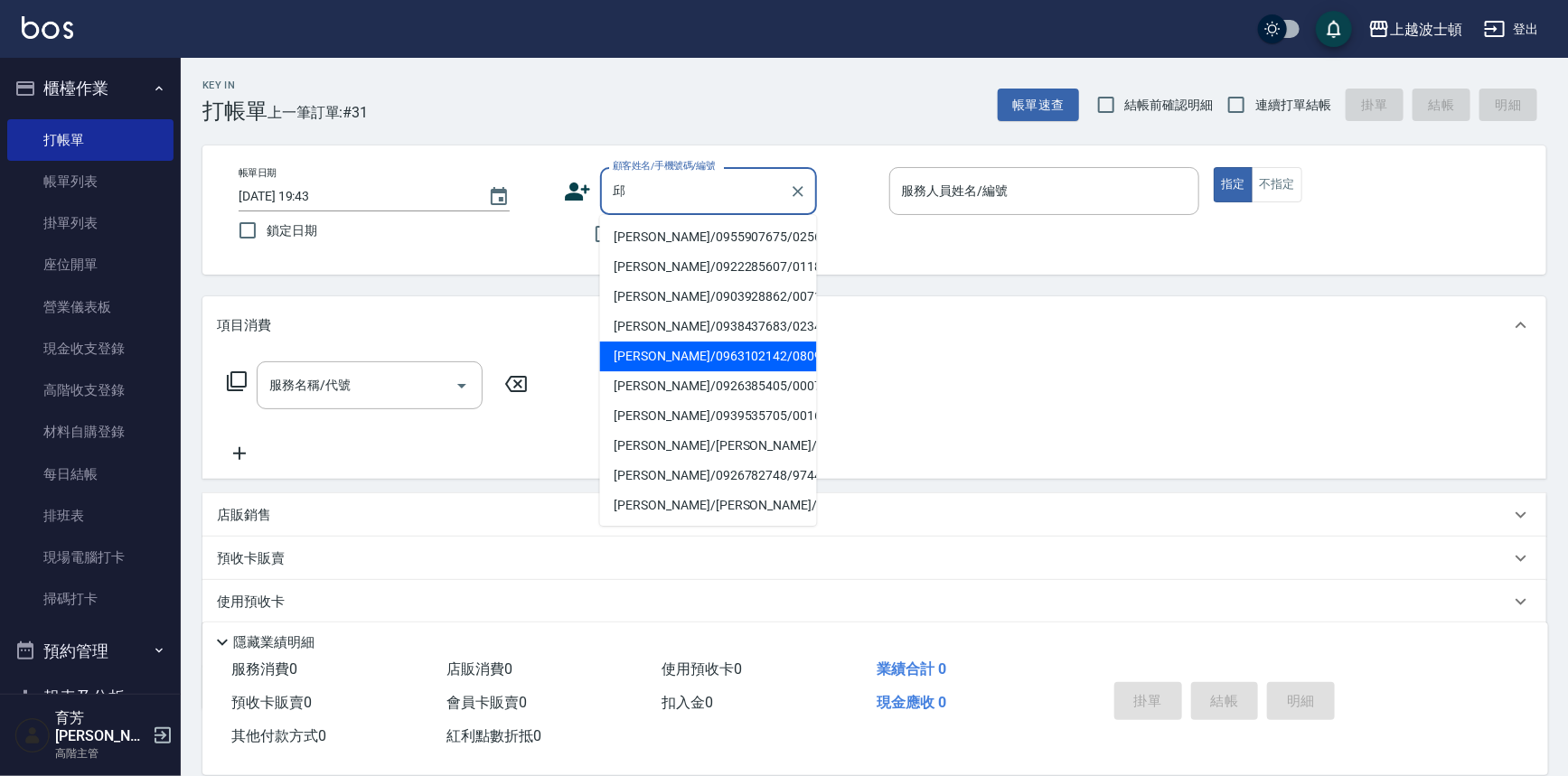
click at [678, 360] on li "[PERSON_NAME]/0963102142/080930" at bounding box center [708, 356] width 217 height 29
type input "[PERSON_NAME]/0963102142/080930"
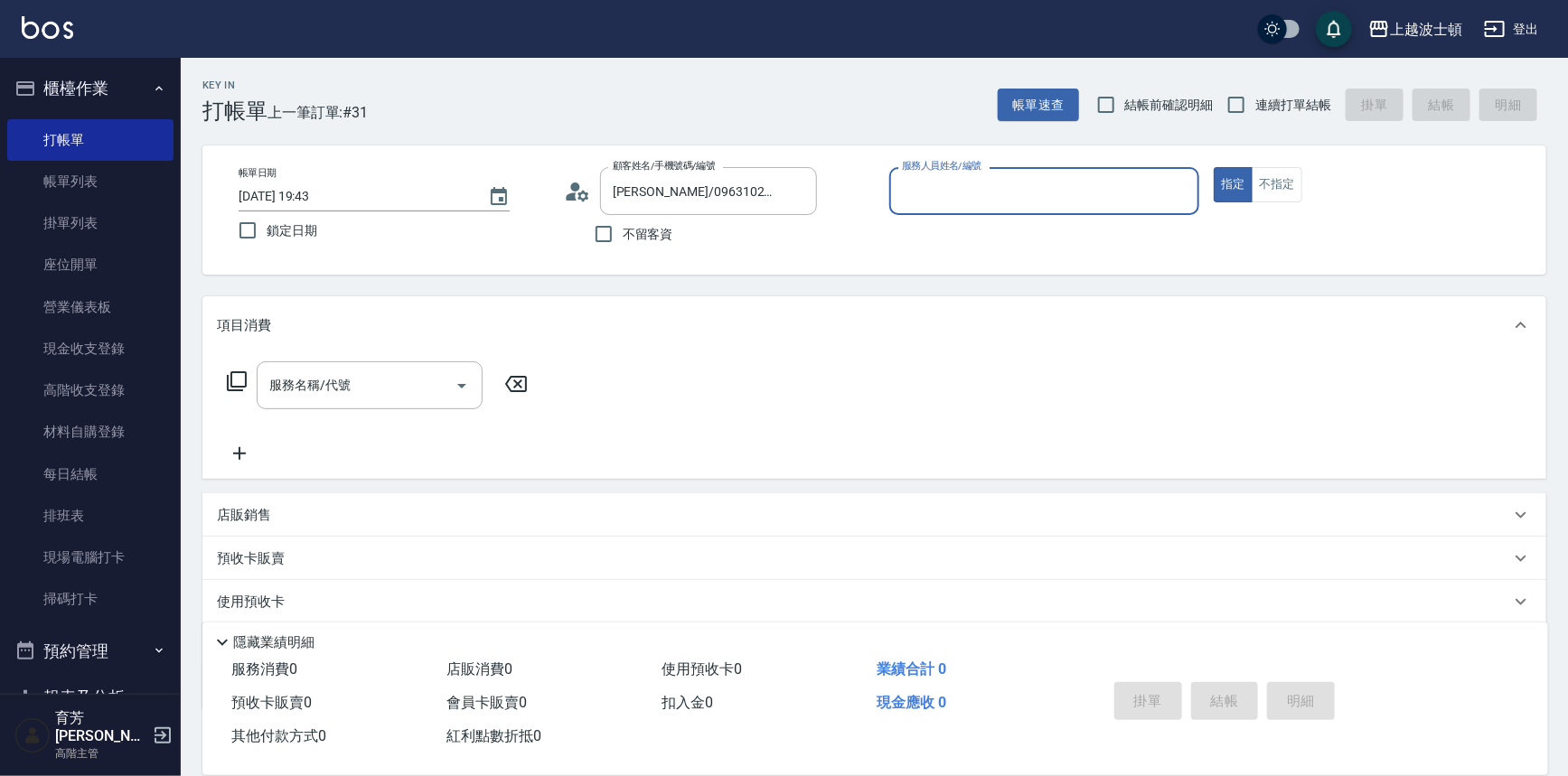
type input "Vicky-13"
click at [327, 389] on input "服務名稱/代號" at bounding box center [356, 385] width 182 height 31
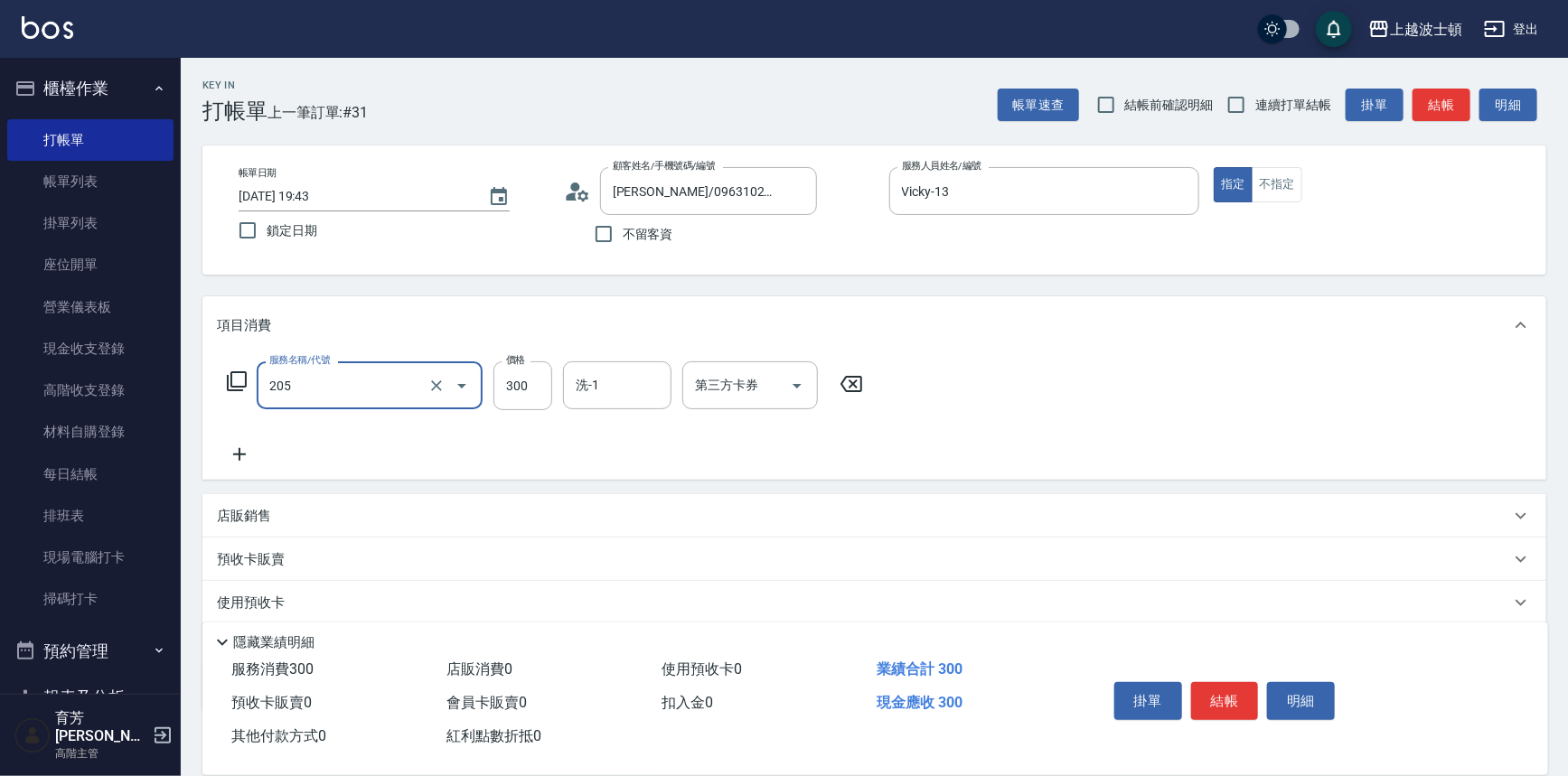
type input "洗髮(205)"
click at [240, 444] on icon at bounding box center [240, 454] width 46 height 22
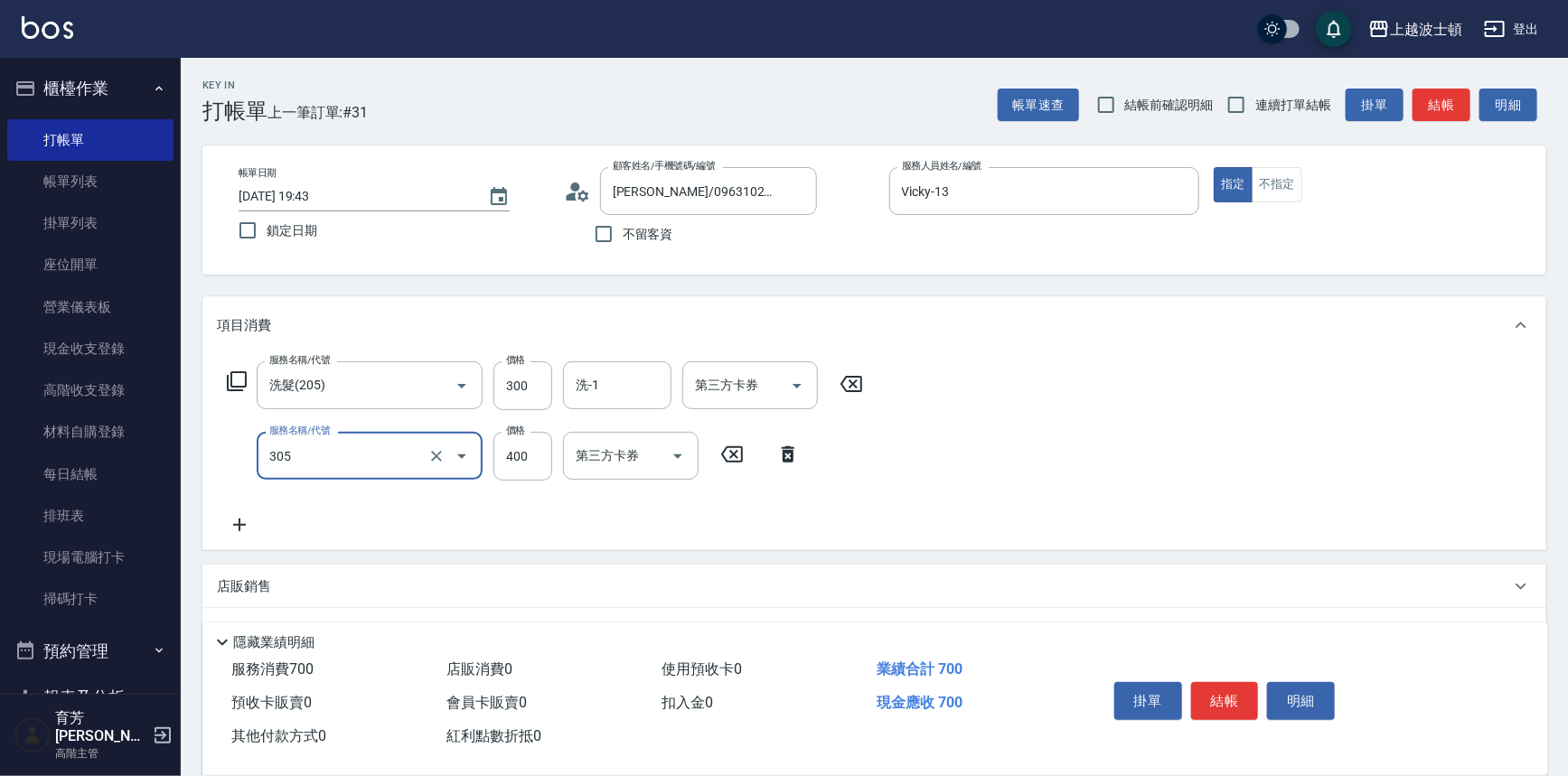
type input "剪髮(305)"
click at [235, 529] on icon at bounding box center [240, 525] width 46 height 22
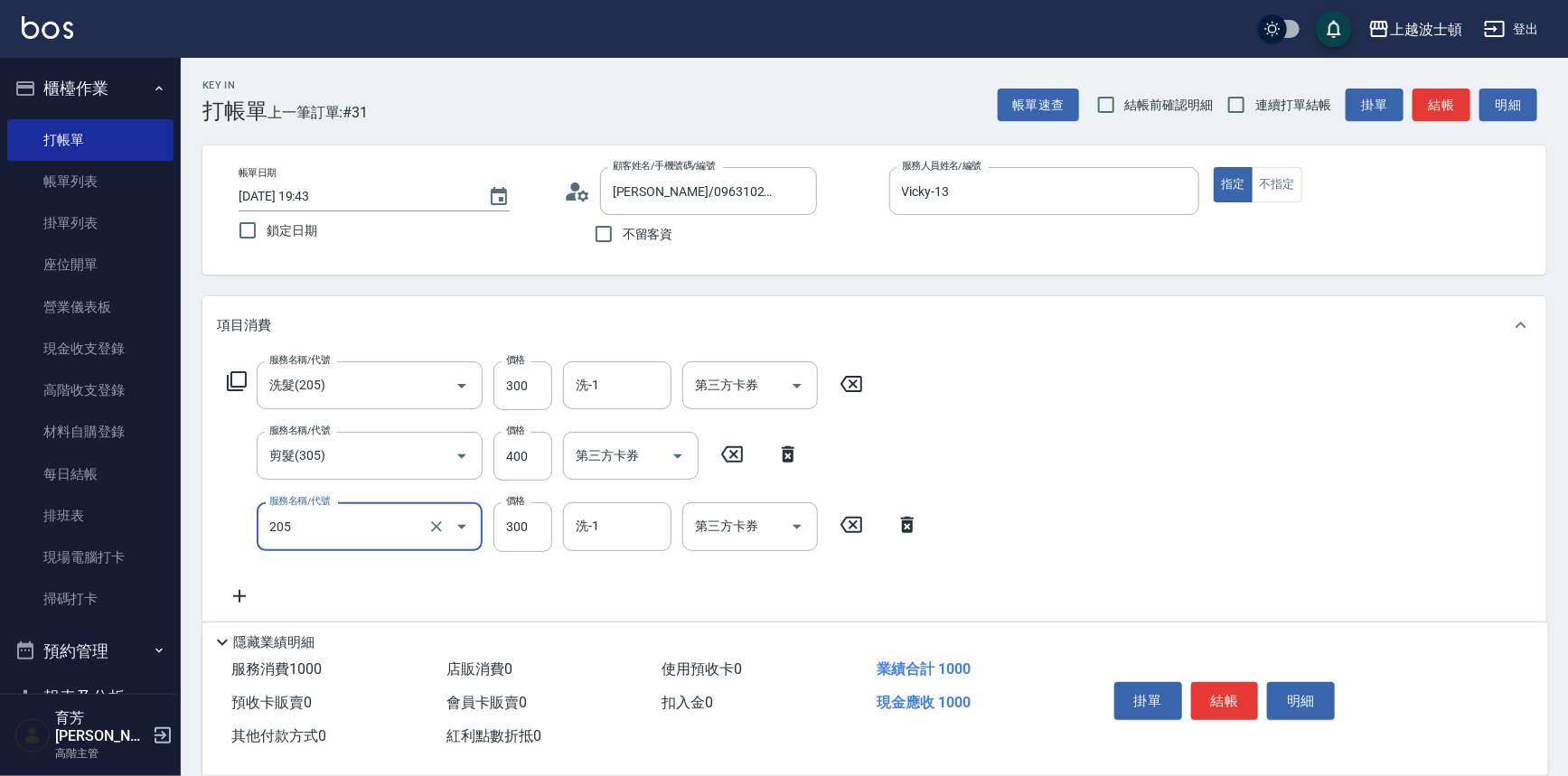
type input "洗髮(205)"
click at [250, 590] on icon at bounding box center [240, 596] width 46 height 22
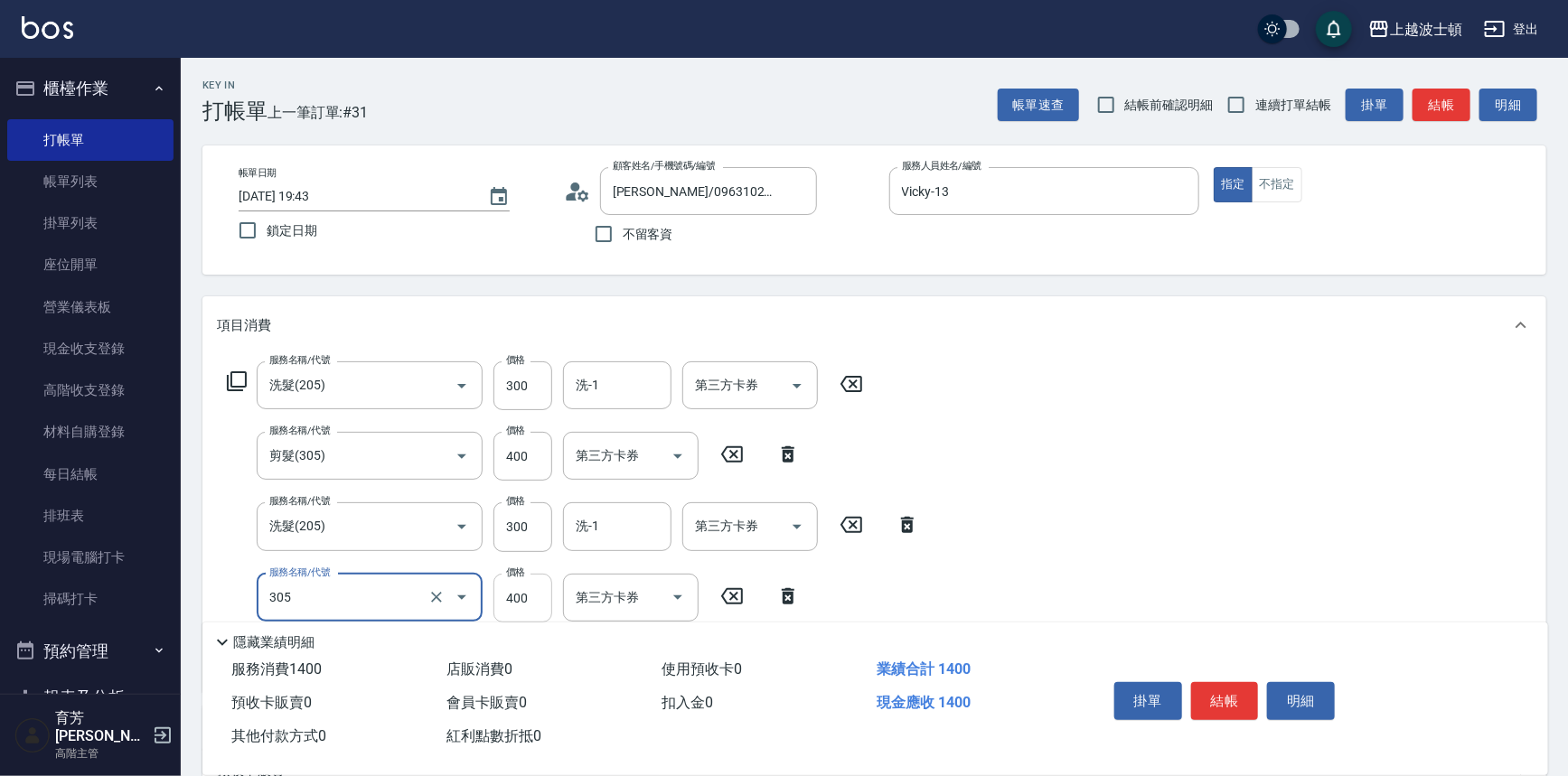
type input "剪髮(305)"
click at [513, 586] on input "400" at bounding box center [523, 598] width 59 height 48
type input "350"
click at [536, 451] on input "400" at bounding box center [523, 455] width 59 height 48
click at [599, 402] on div "洗-1" at bounding box center [617, 385] width 108 height 47
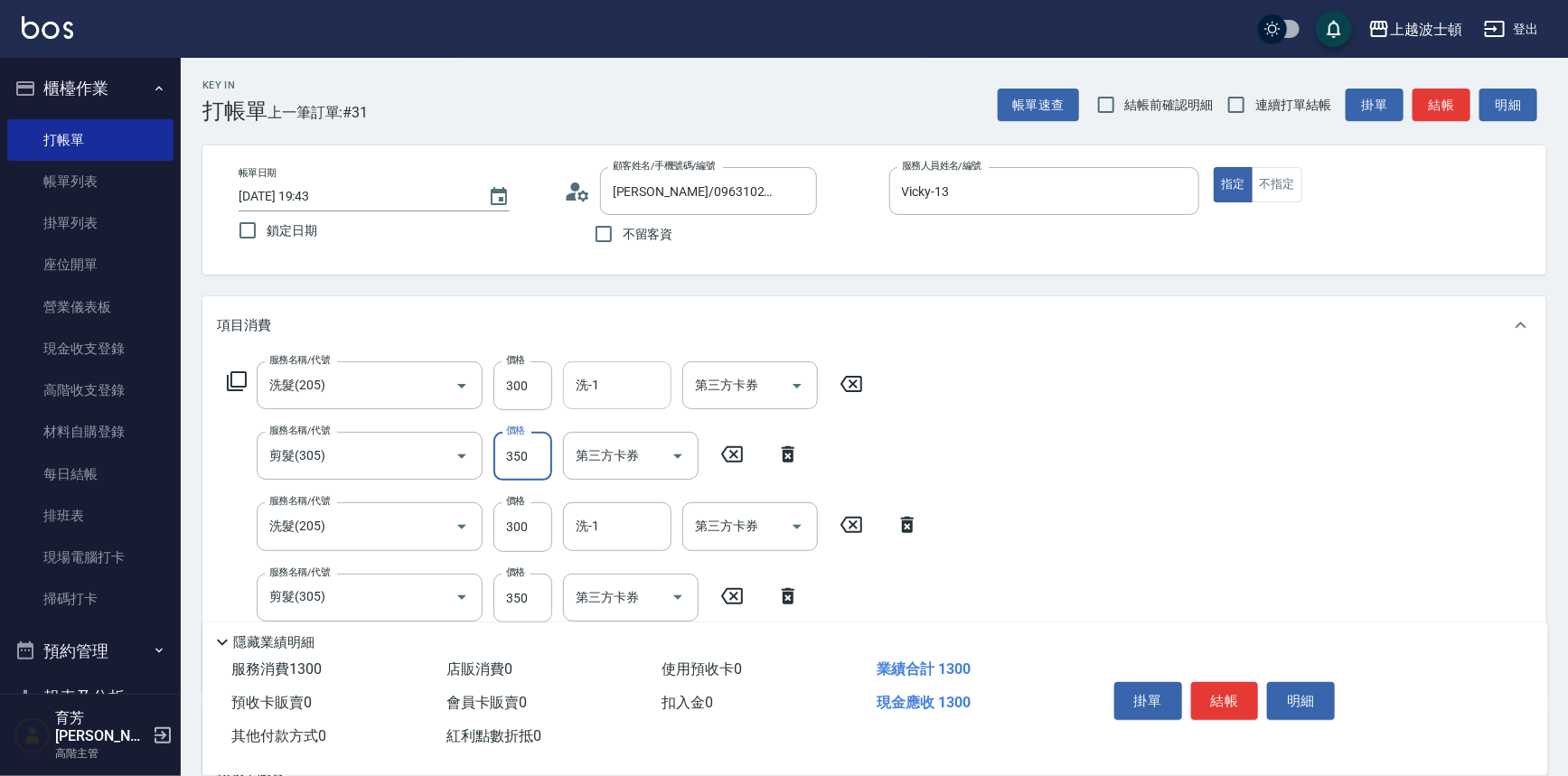
type input "350"
type input "23"
click at [625, 535] on input "洗-1" at bounding box center [617, 526] width 92 height 31
type input "[PERSON_NAME]-25"
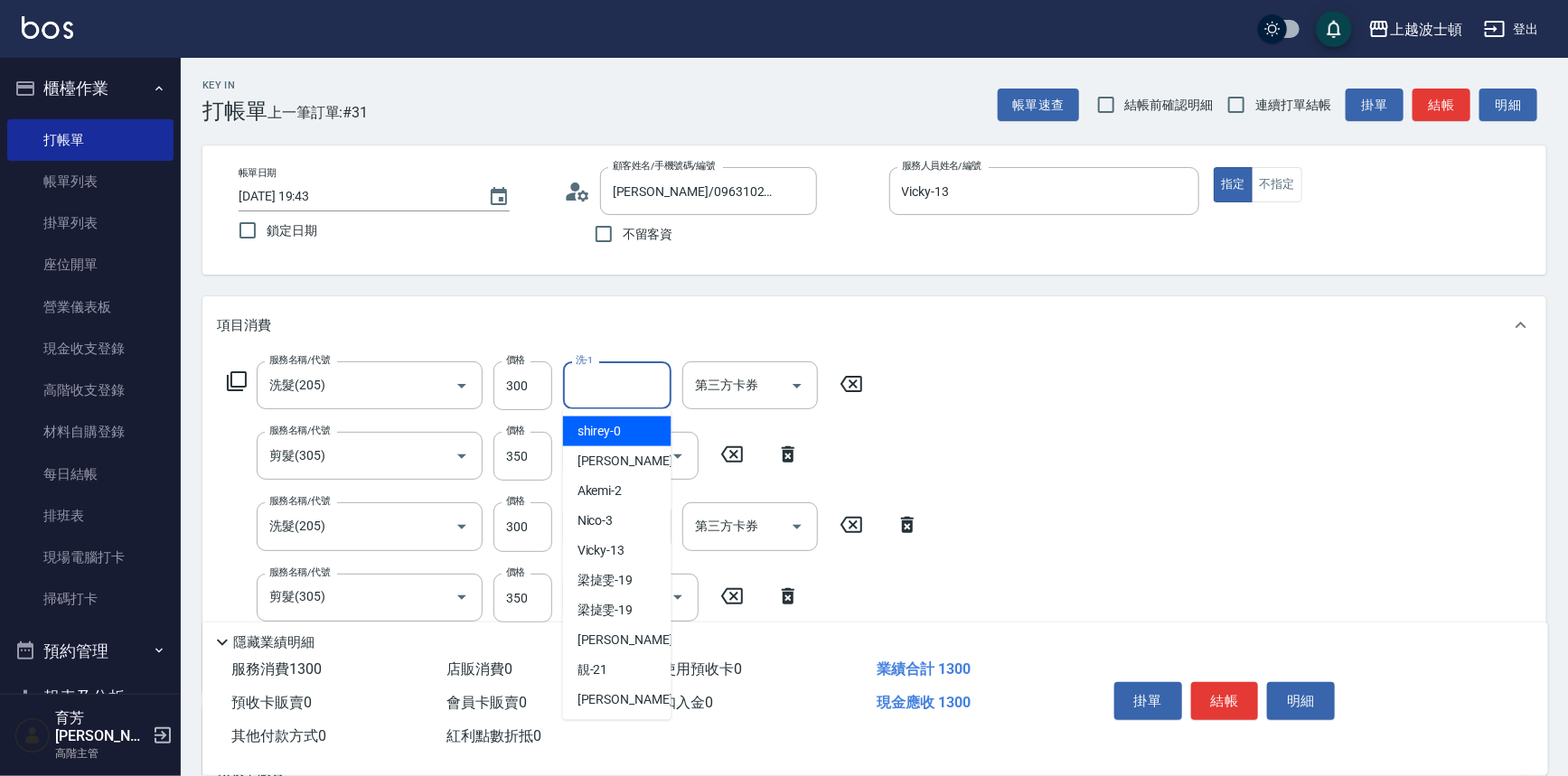
click at [613, 389] on input "洗-1" at bounding box center [617, 385] width 92 height 31
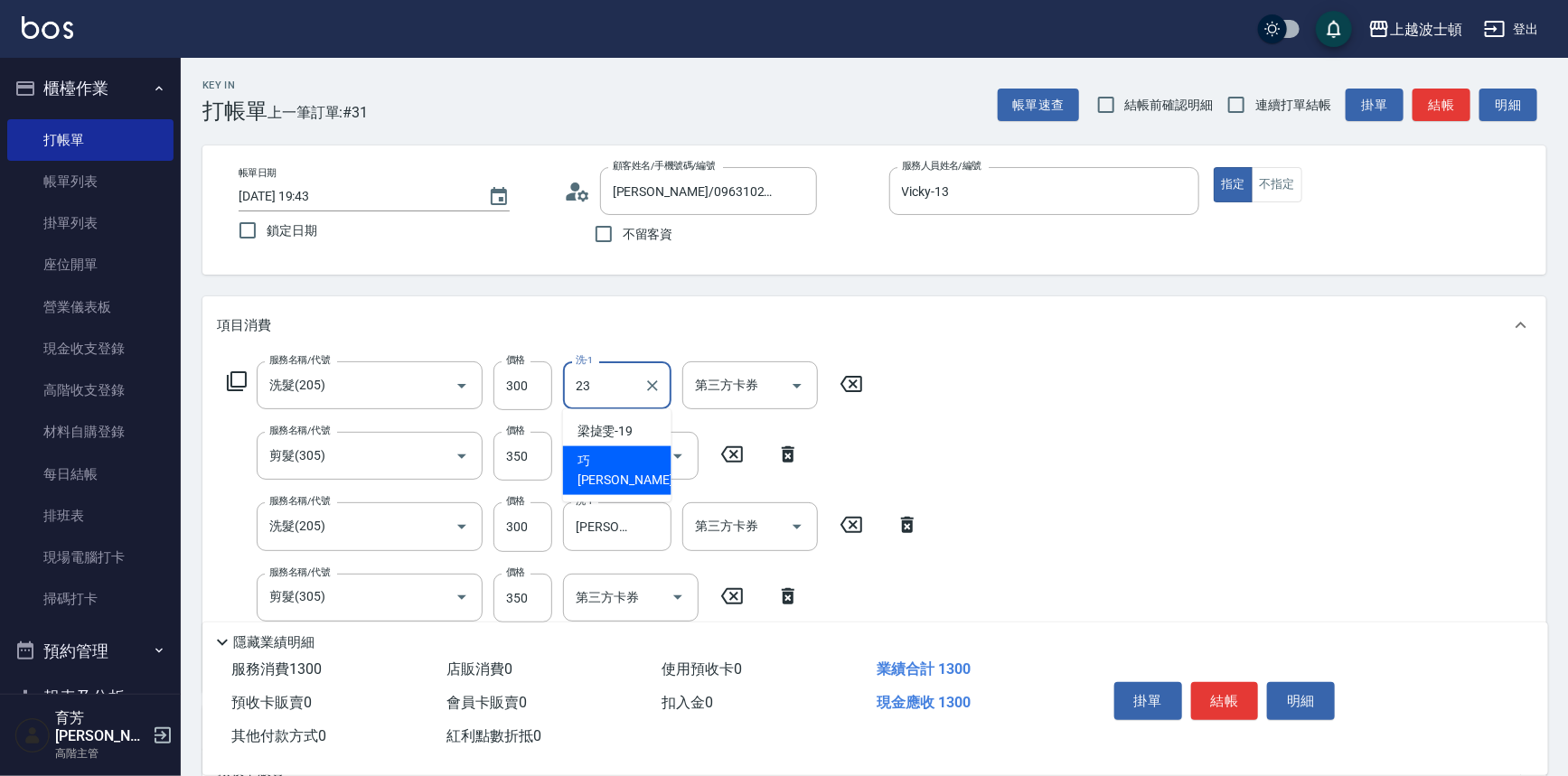
type input "[PERSON_NAME]-23"
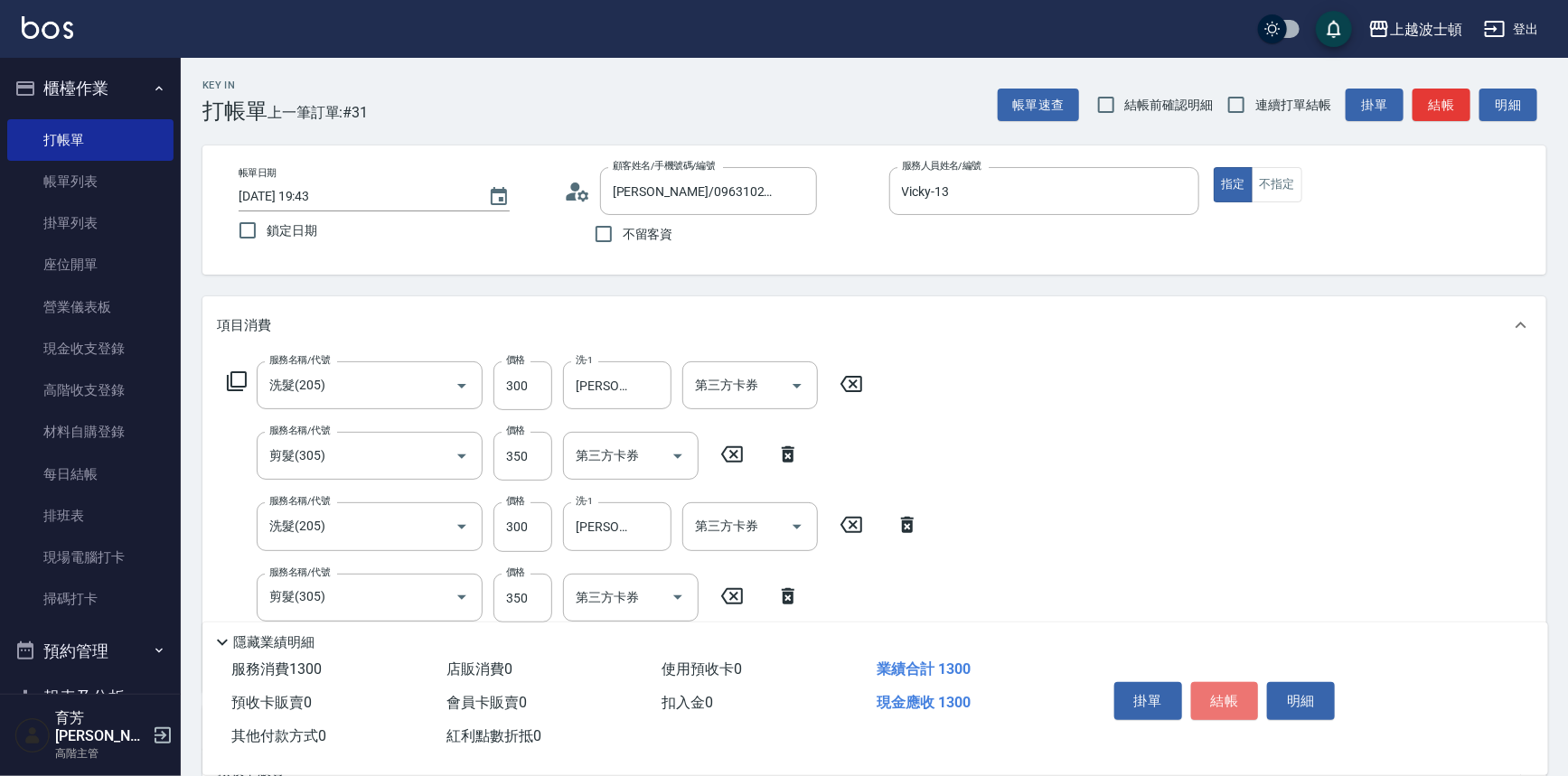
drag, startPoint x: 1211, startPoint y: 693, endPoint x: 1202, endPoint y: 649, distance: 44.9
click at [1211, 693] on button "結帳" at bounding box center [1224, 701] width 67 height 38
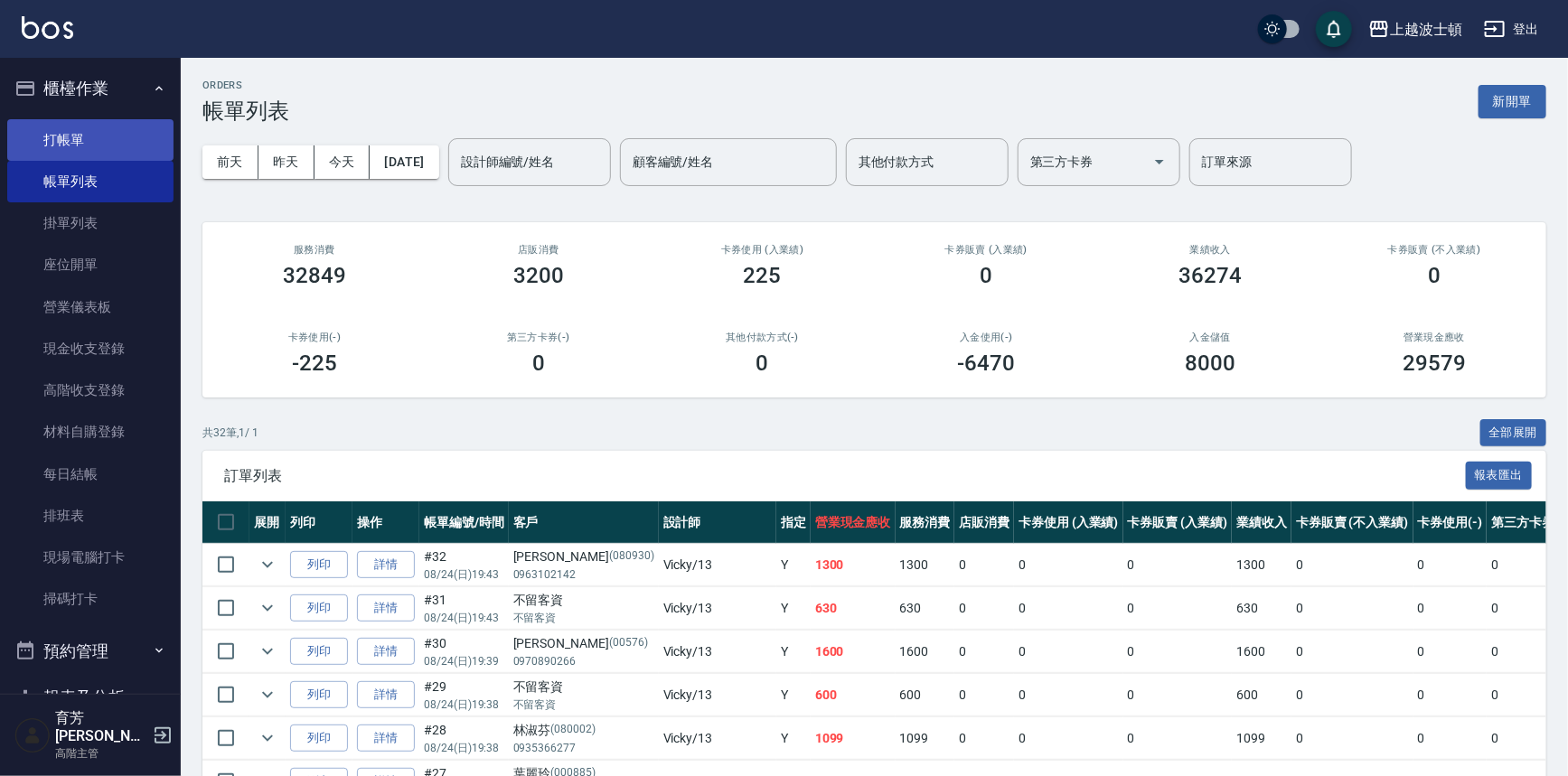
click at [55, 136] on link "打帳單" at bounding box center [90, 140] width 166 height 42
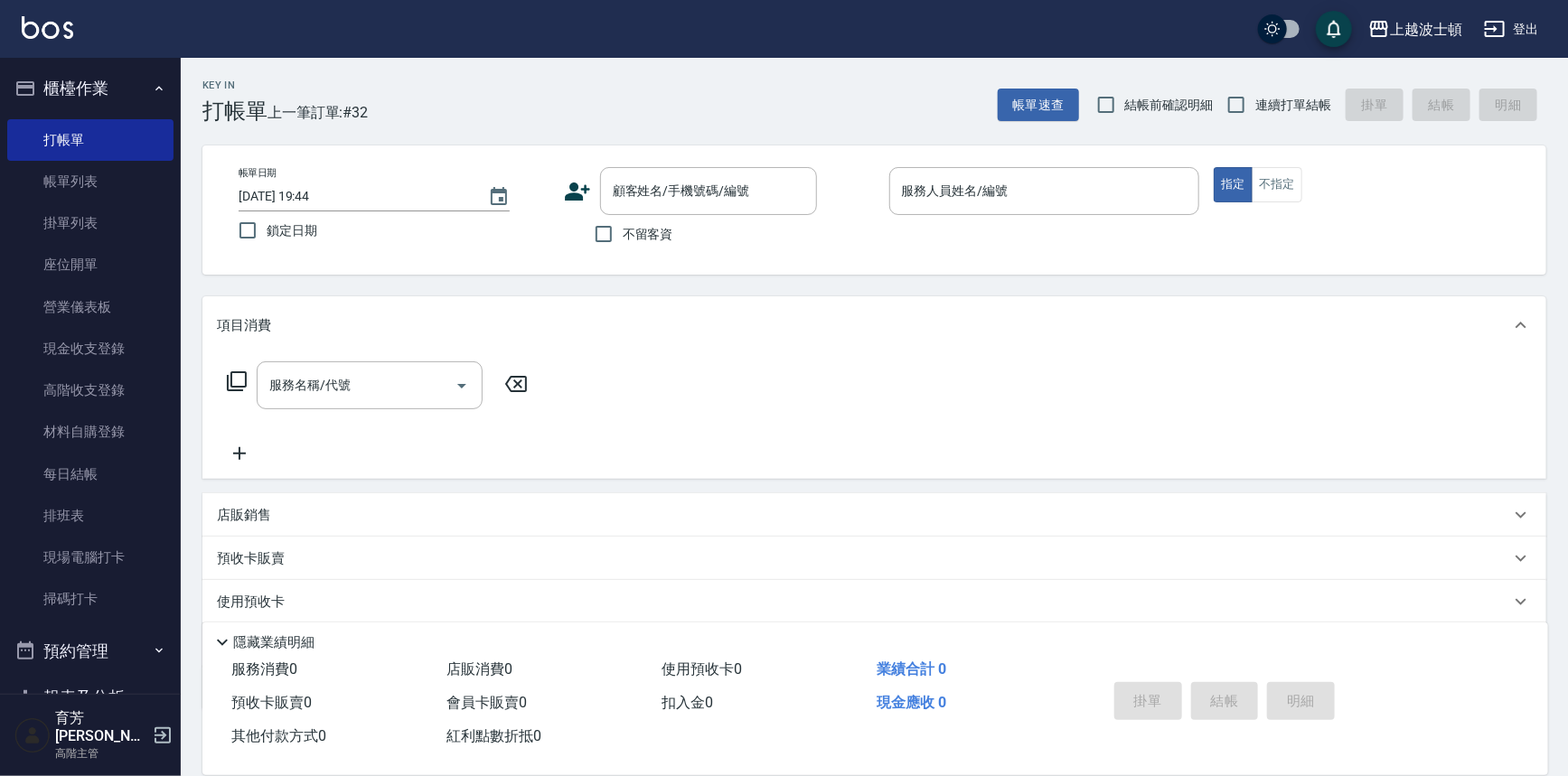
click at [658, 225] on span "不留客資" at bounding box center [647, 234] width 50 height 19
click at [623, 225] on input "不留客資" at bounding box center [604, 234] width 38 height 38
checkbox input "true"
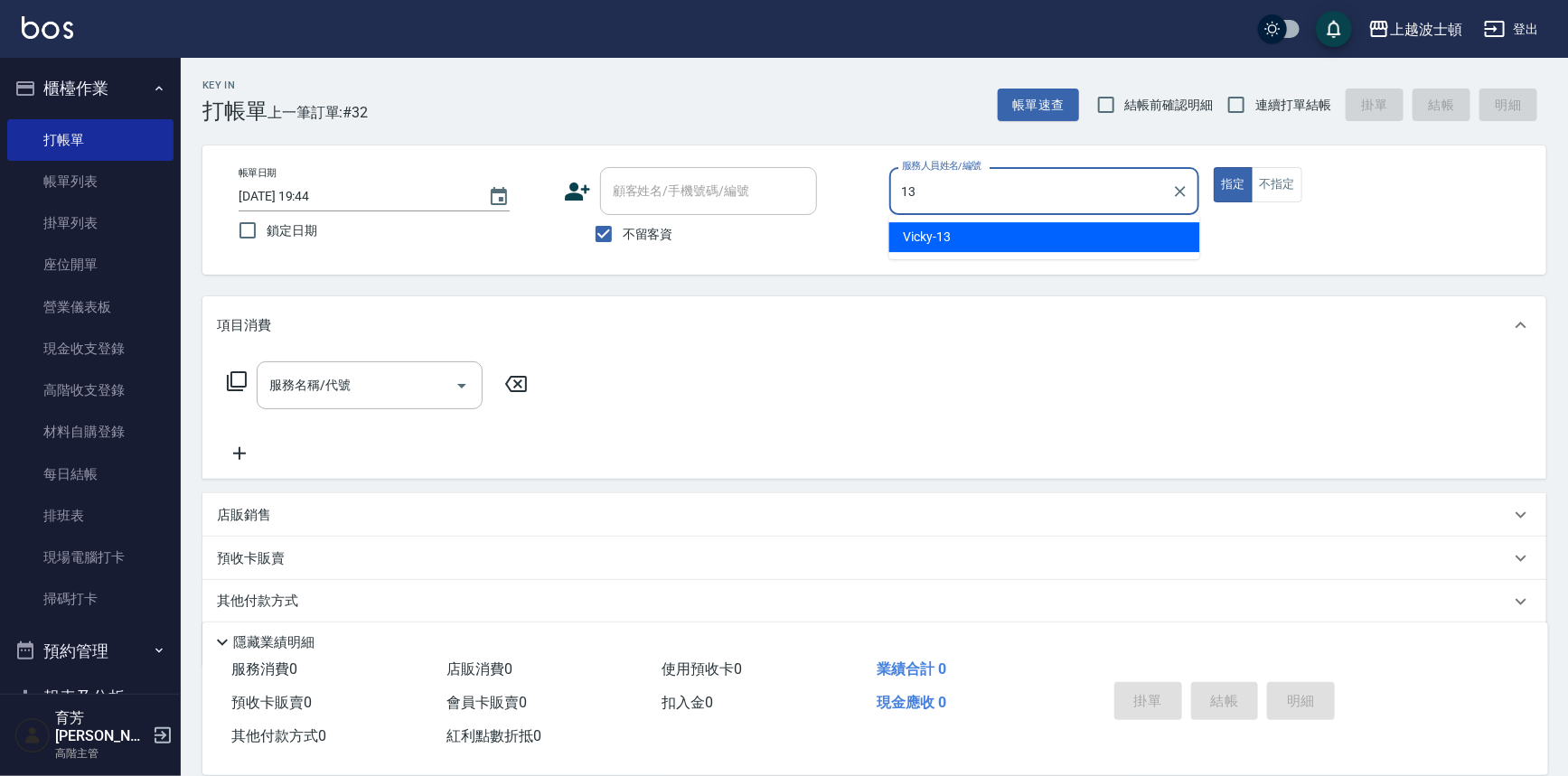
type input "Vicky-13"
type button "true"
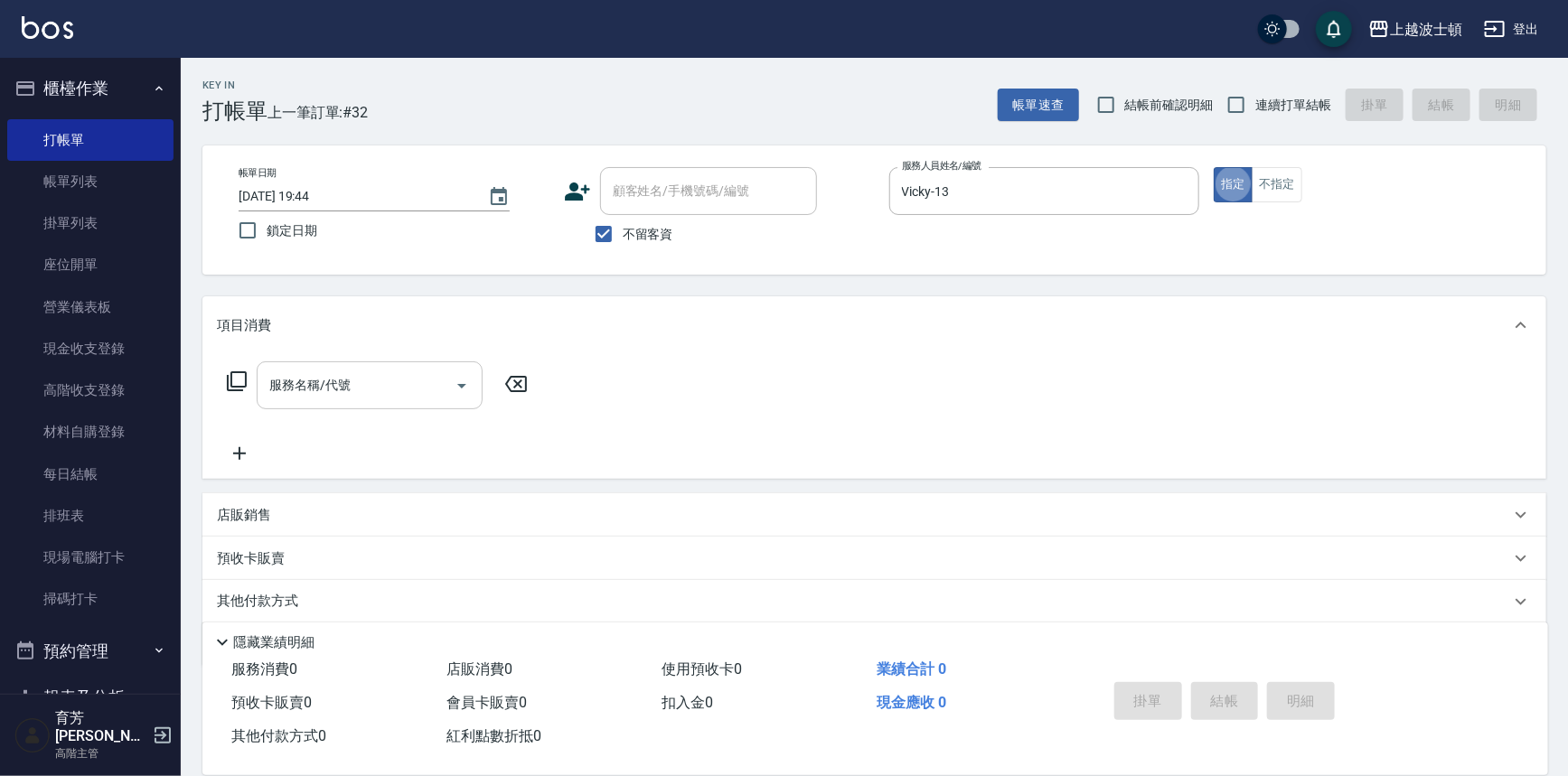
click at [393, 386] on input "服務名稱/代號" at bounding box center [356, 385] width 182 height 31
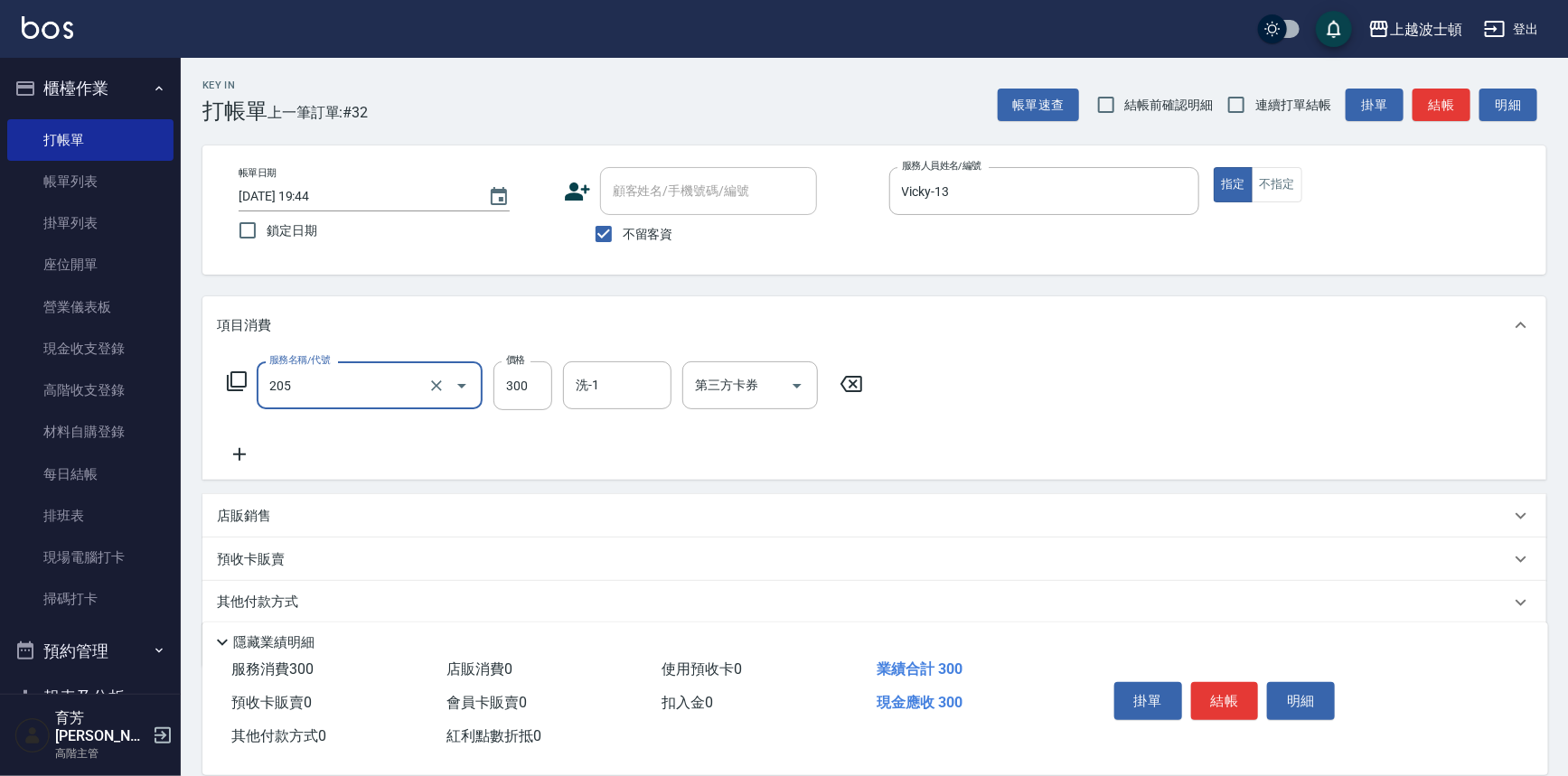
type input "洗髮(205)"
click at [238, 448] on icon at bounding box center [239, 453] width 12 height 12
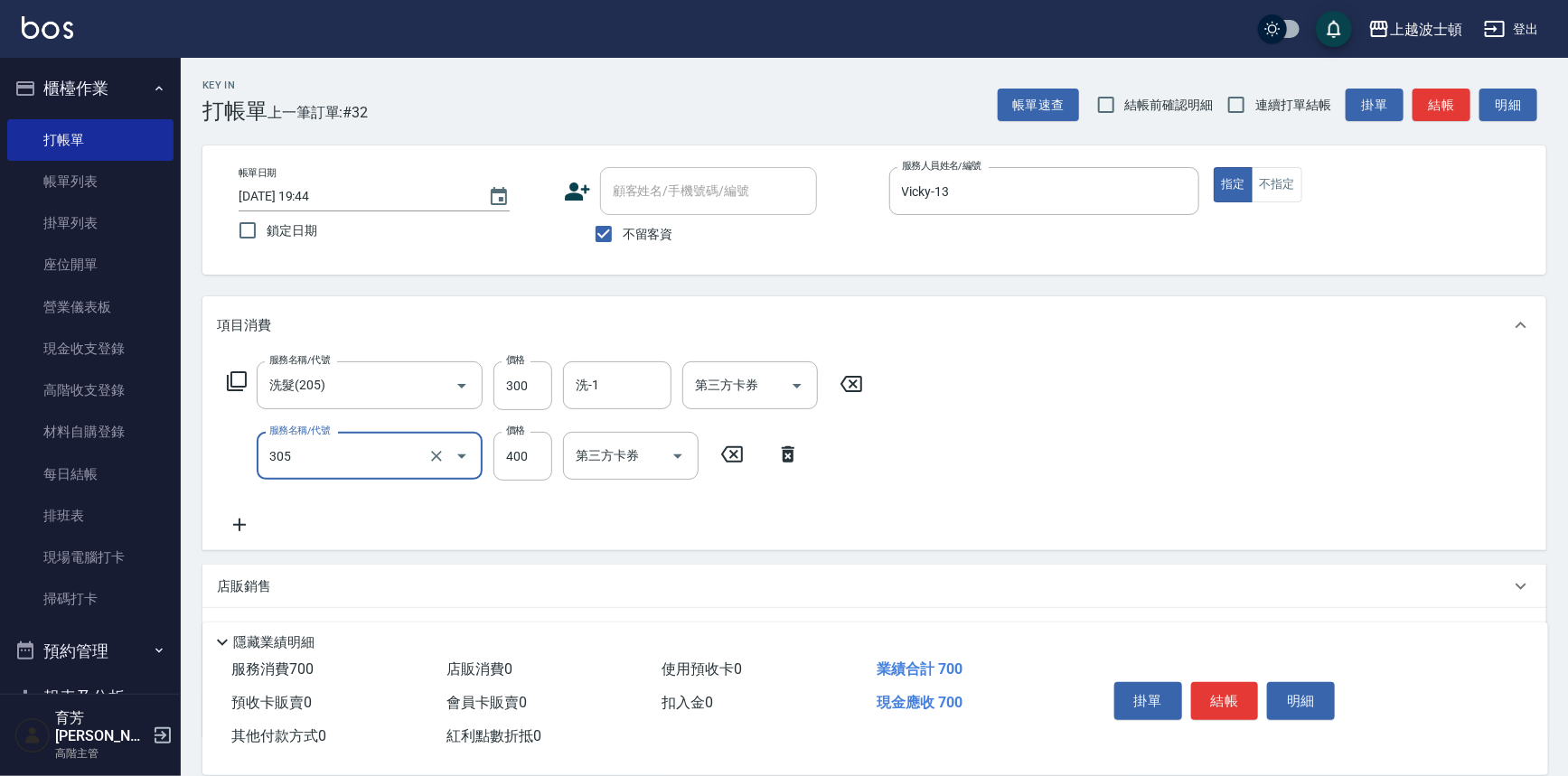
type input "剪髮(305)"
click at [247, 524] on icon at bounding box center [240, 525] width 46 height 22
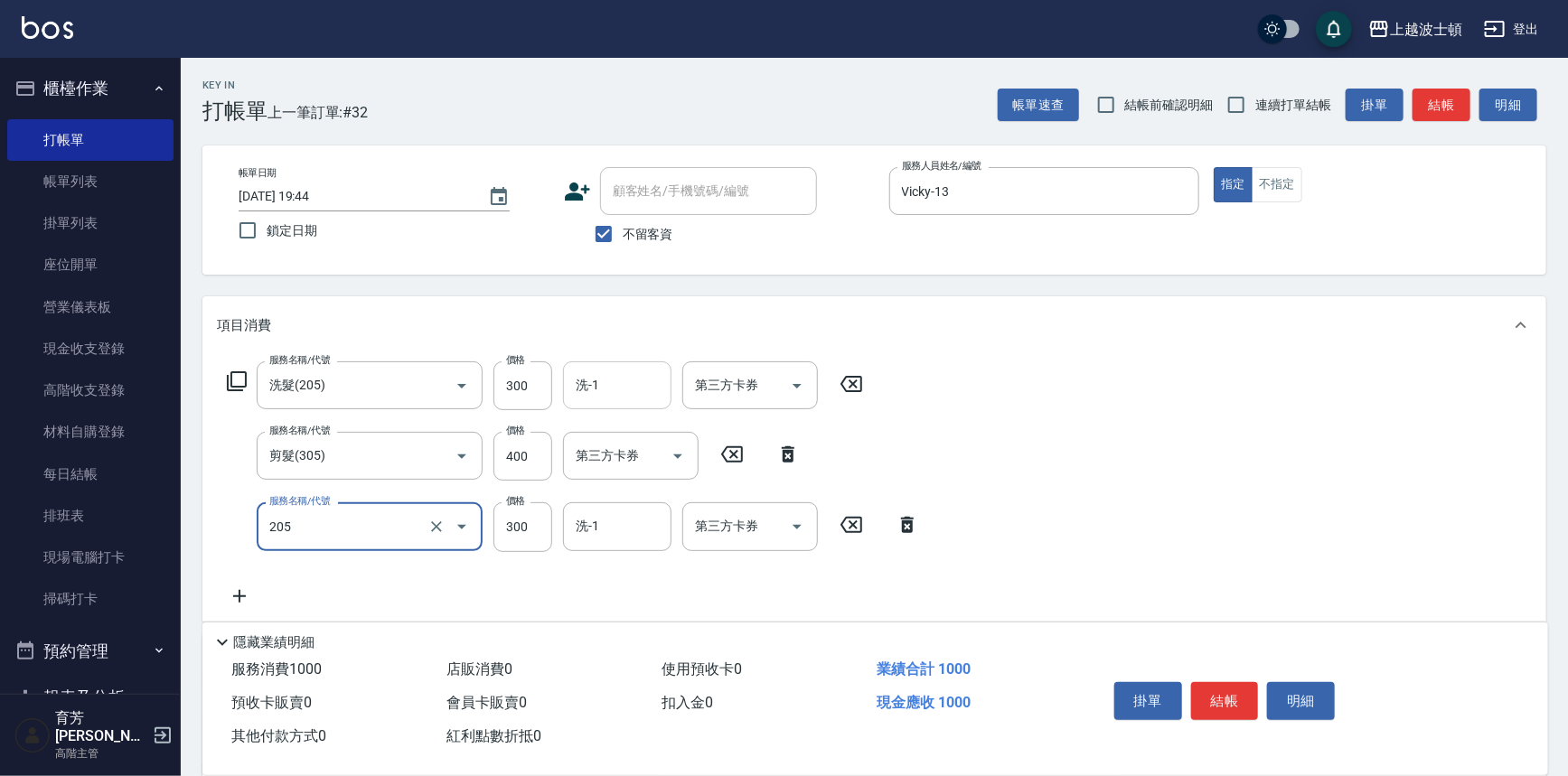
type input "洗髮(205)"
click at [599, 389] on input "洗-1" at bounding box center [617, 385] width 92 height 31
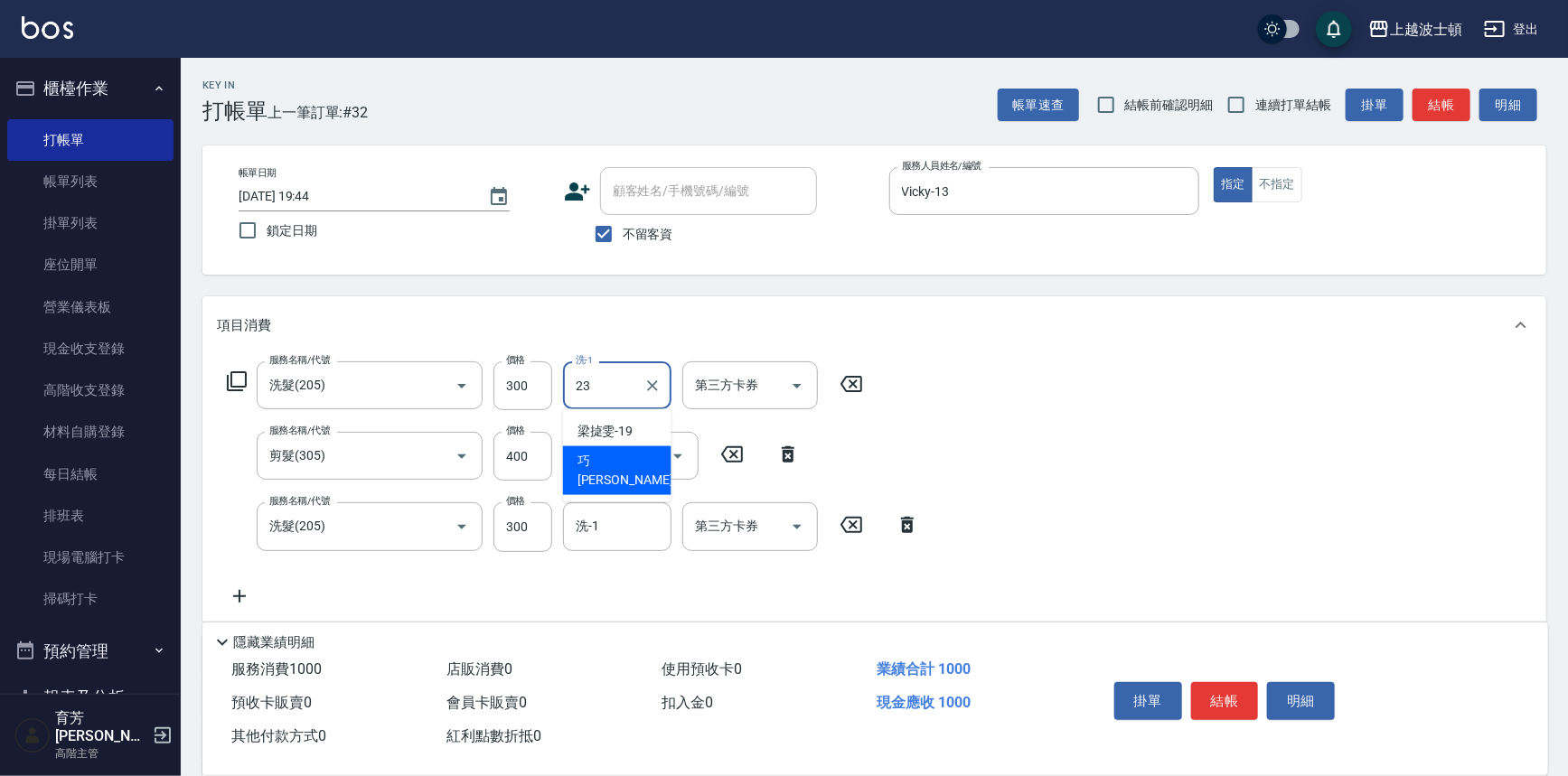
type input "[PERSON_NAME]-23"
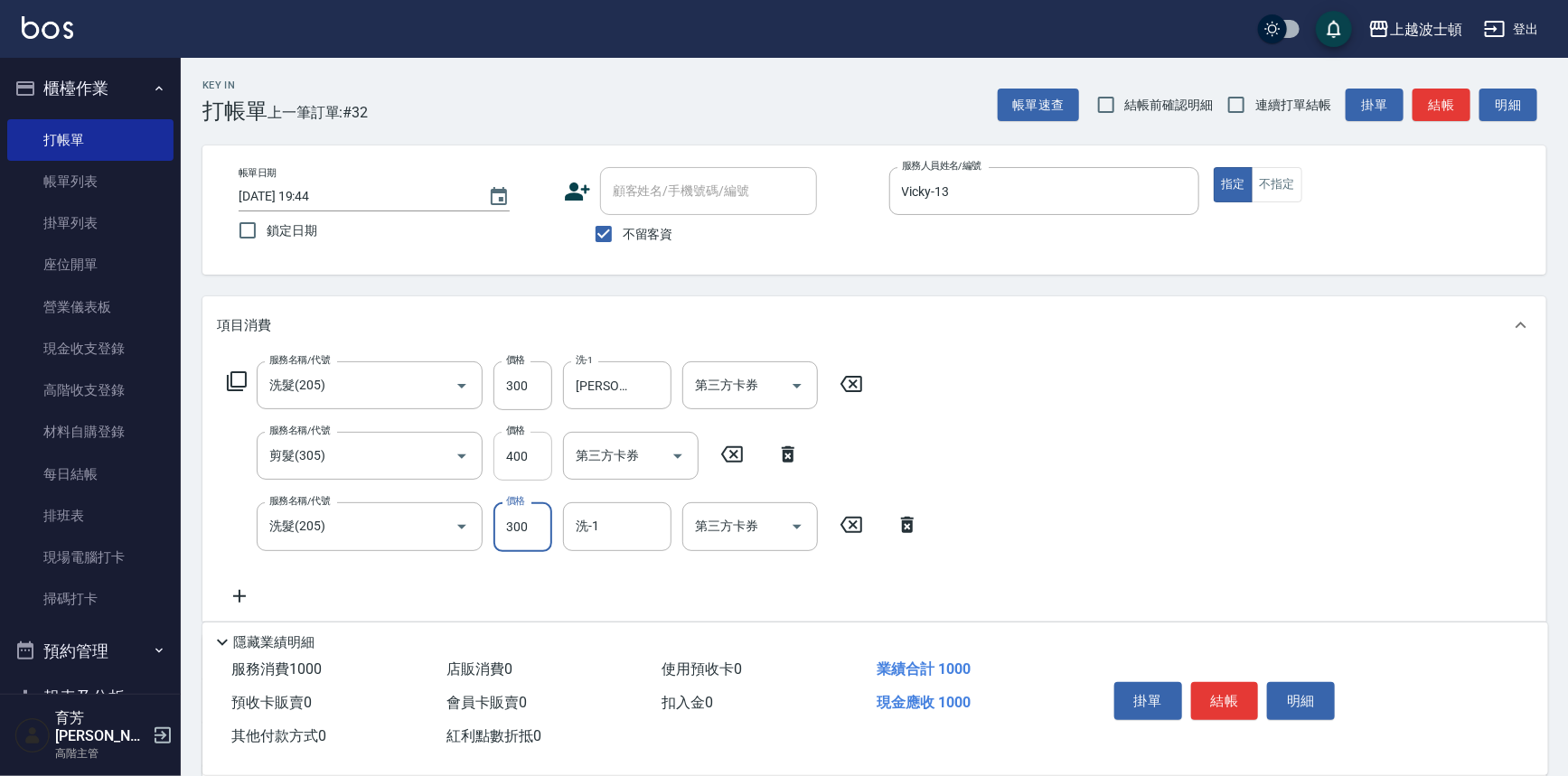
click at [542, 460] on input "400" at bounding box center [523, 455] width 59 height 48
type input "300"
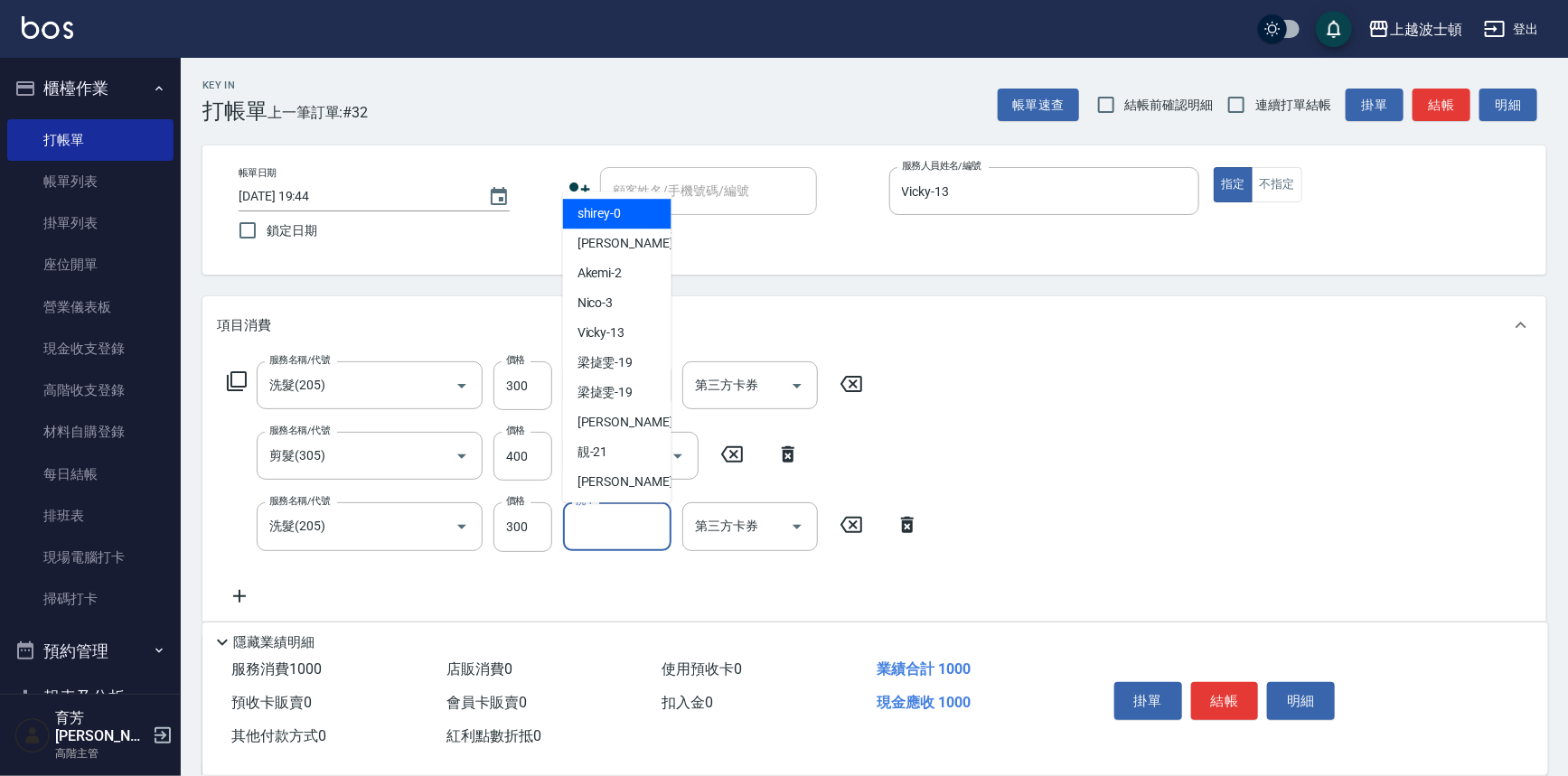
click at [595, 523] on input "洗-1" at bounding box center [617, 526] width 92 height 31
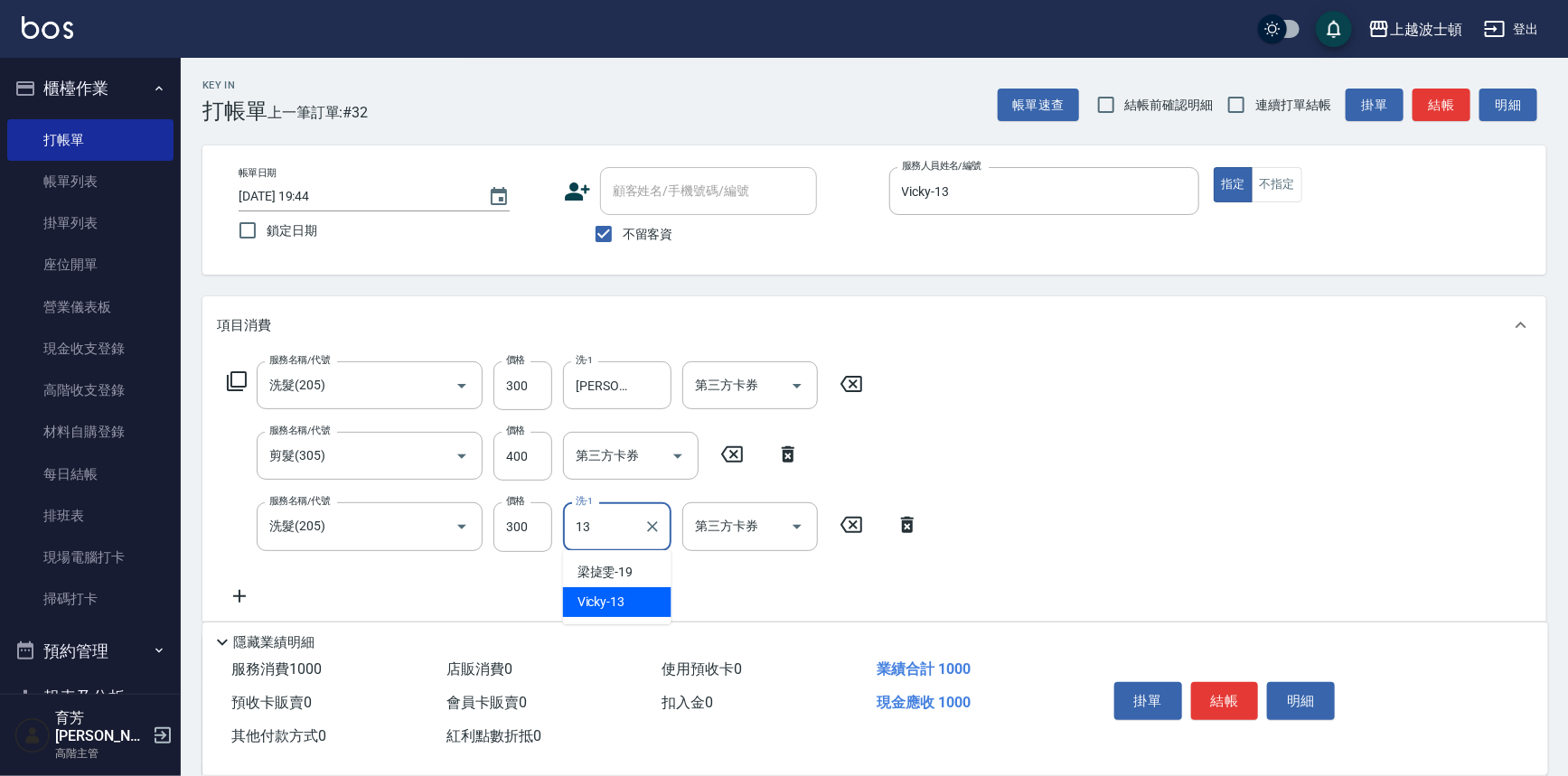
type input "Vicky-13"
click at [522, 453] on input "400" at bounding box center [523, 455] width 59 height 48
type input "300"
click at [538, 456] on input "400" at bounding box center [523, 455] width 59 height 48
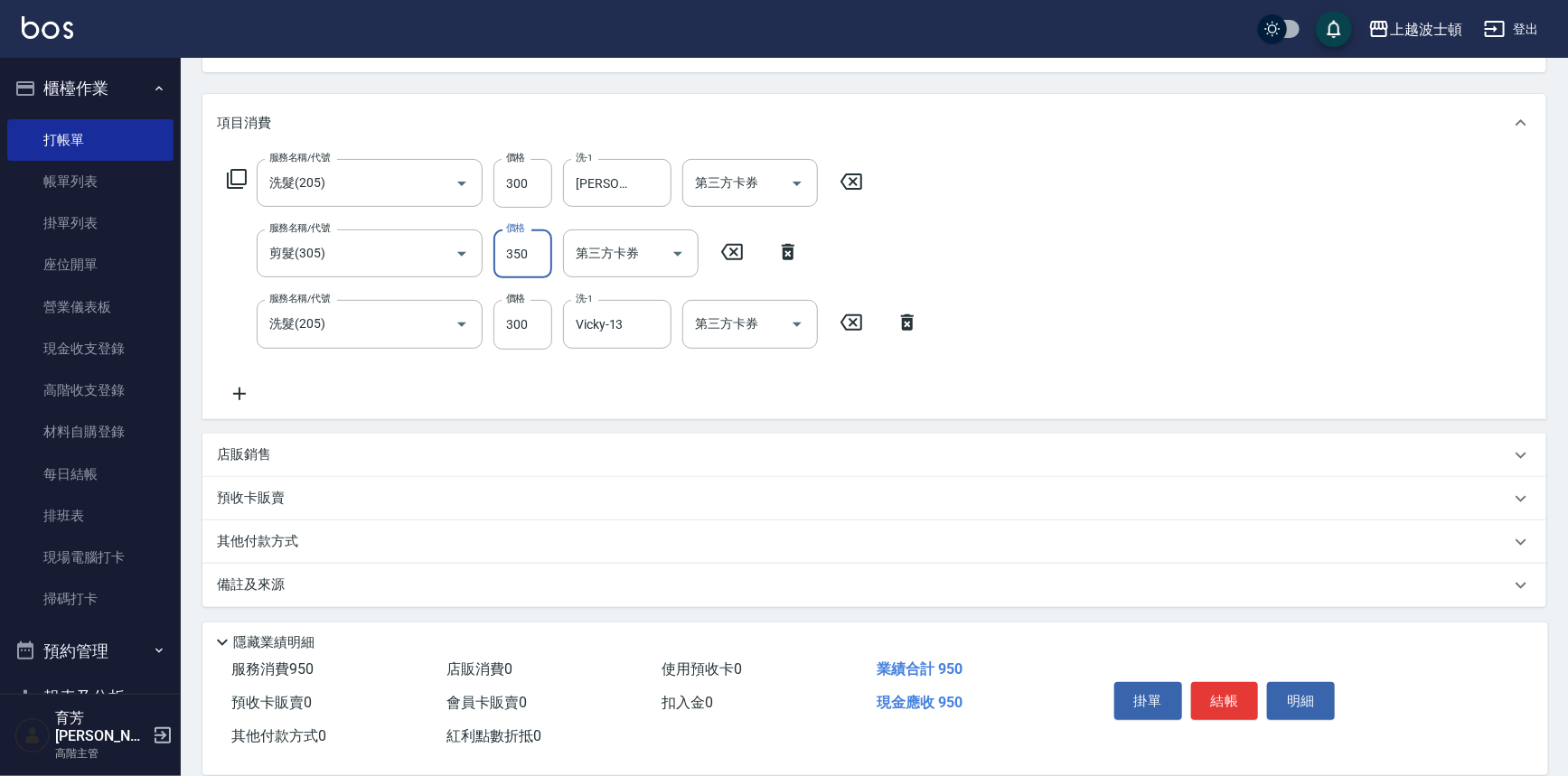
type input "350"
click at [243, 389] on icon at bounding box center [240, 394] width 46 height 22
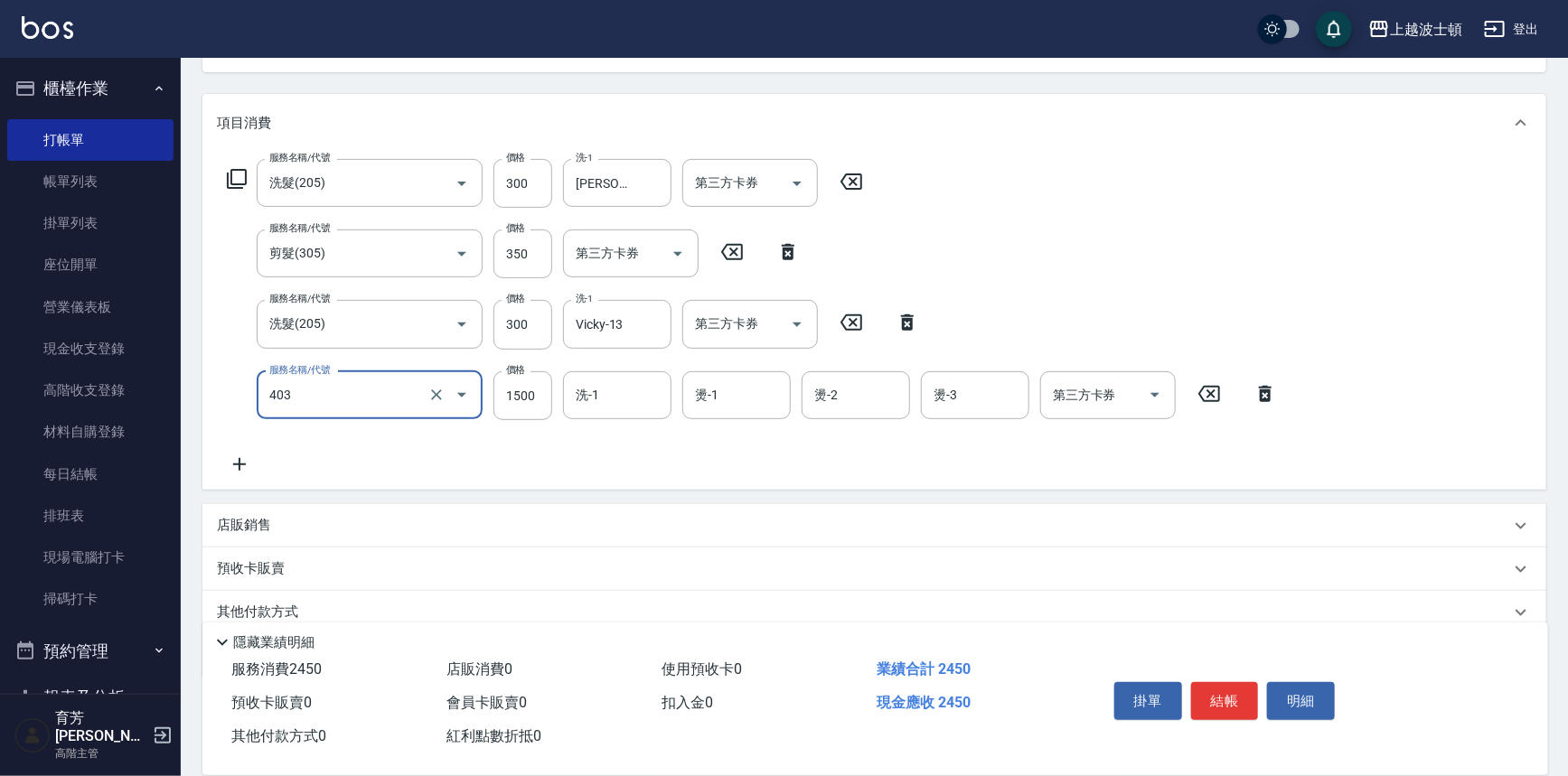
type input "離子燙1500(403)"
click at [237, 467] on icon at bounding box center [240, 464] width 46 height 22
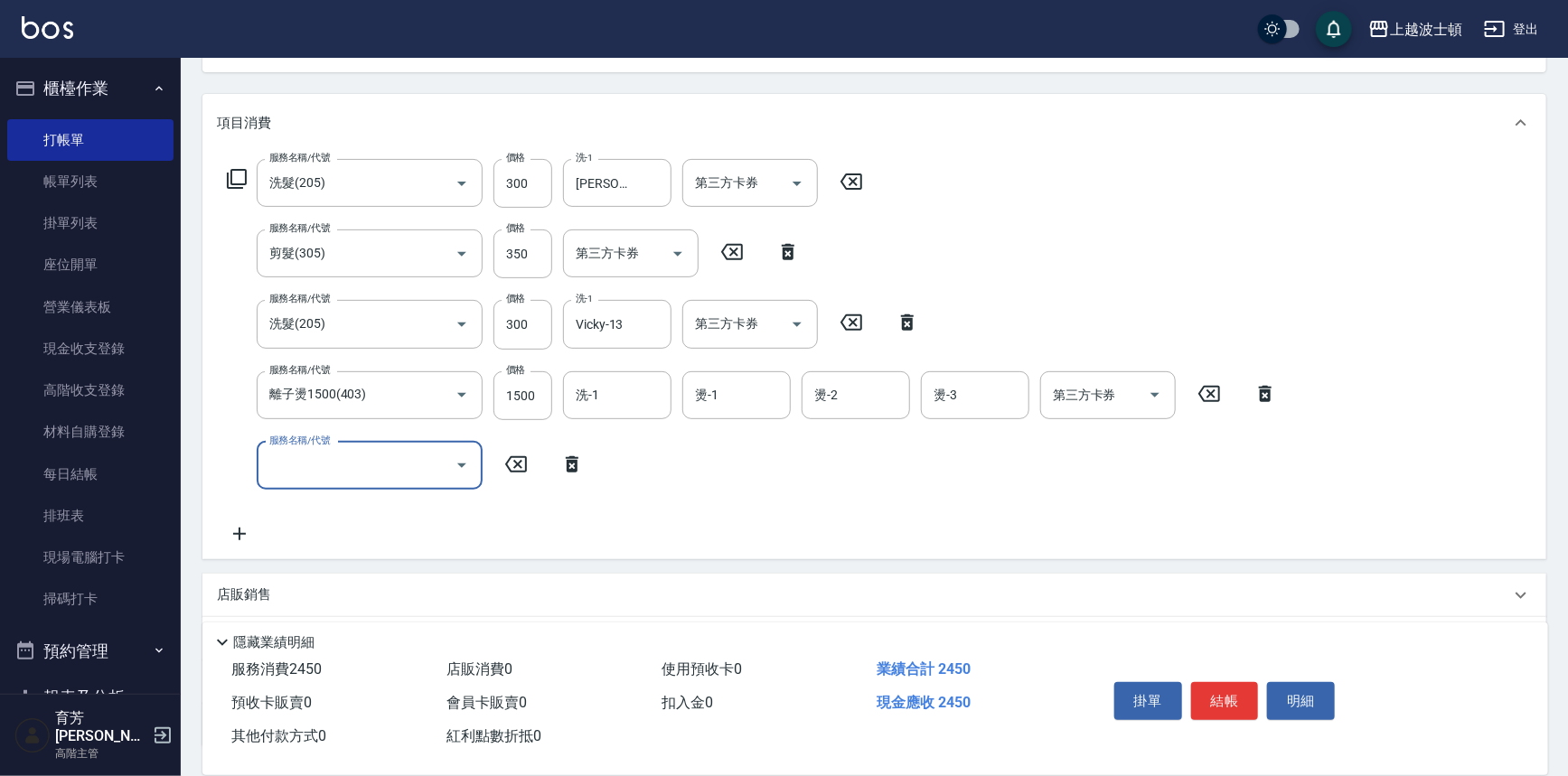
click at [433, 442] on div "服務名稱/代號" at bounding box center [369, 466] width 226 height 47
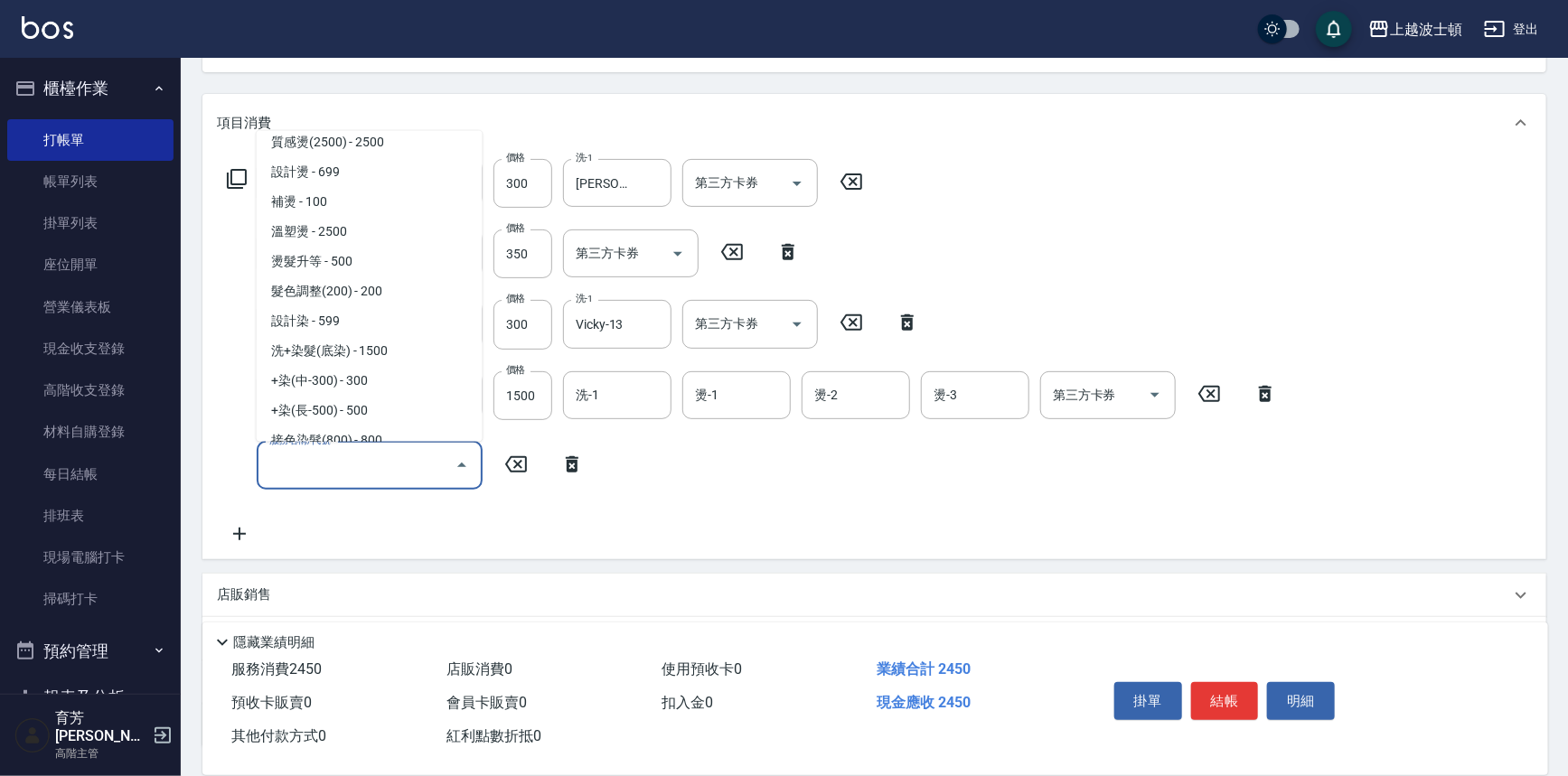
scroll to position [720, 0]
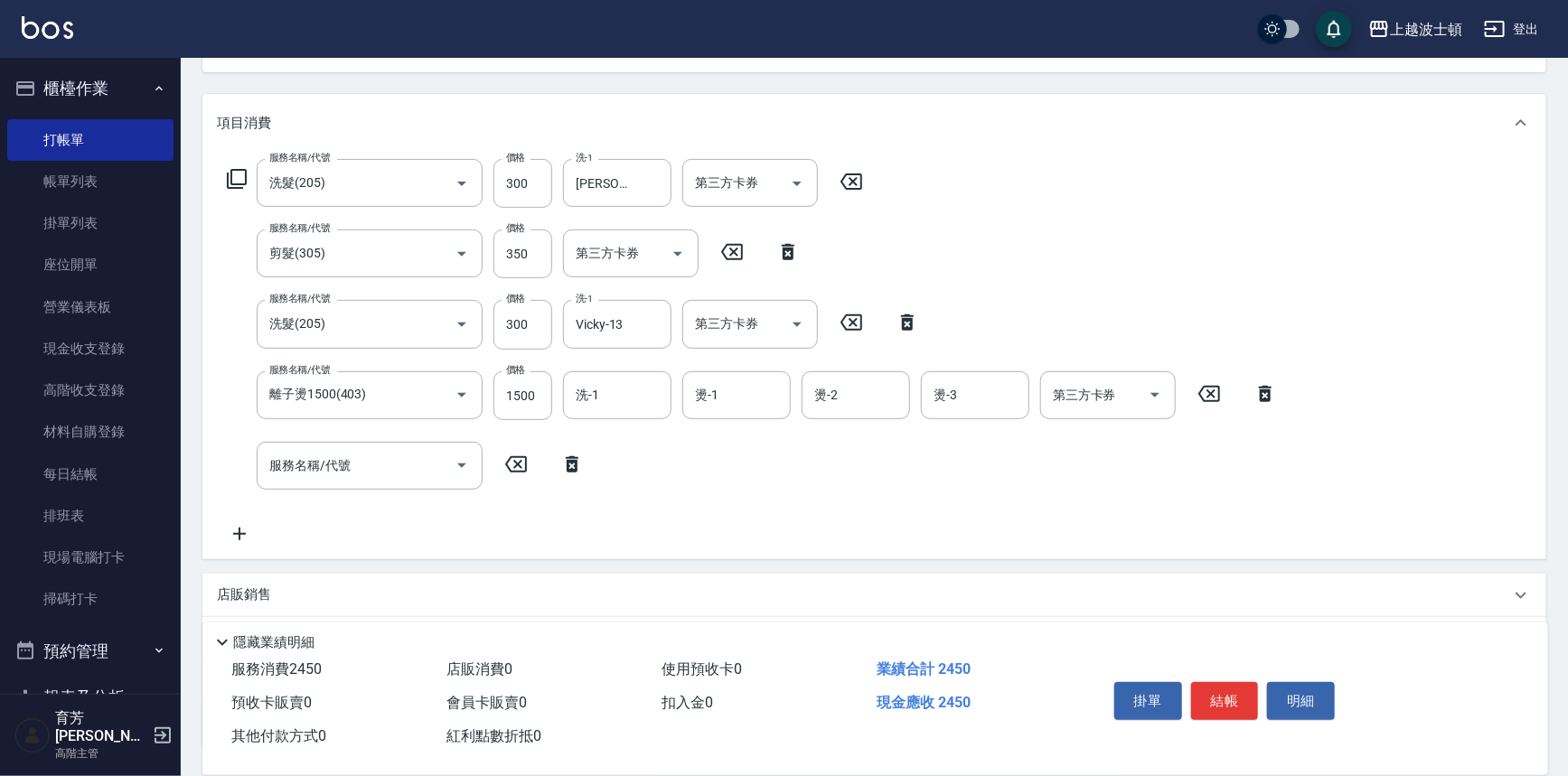
drag, startPoint x: 486, startPoint y: 216, endPoint x: 486, endPoint y: 186, distance: 30.0
click at [486, 186] on div "服務名稱/代號 洗髮(205) 服務名稱/代號 價格 300 價格 洗-1 巧莉-23 洗-1 第三方卡券 第三方卡券 服務名稱/代號 剪髮(305) 服務名…" at bounding box center [753, 352] width 1072 height 386
click at [461, 465] on icon "Open" at bounding box center [462, 466] width 9 height 5
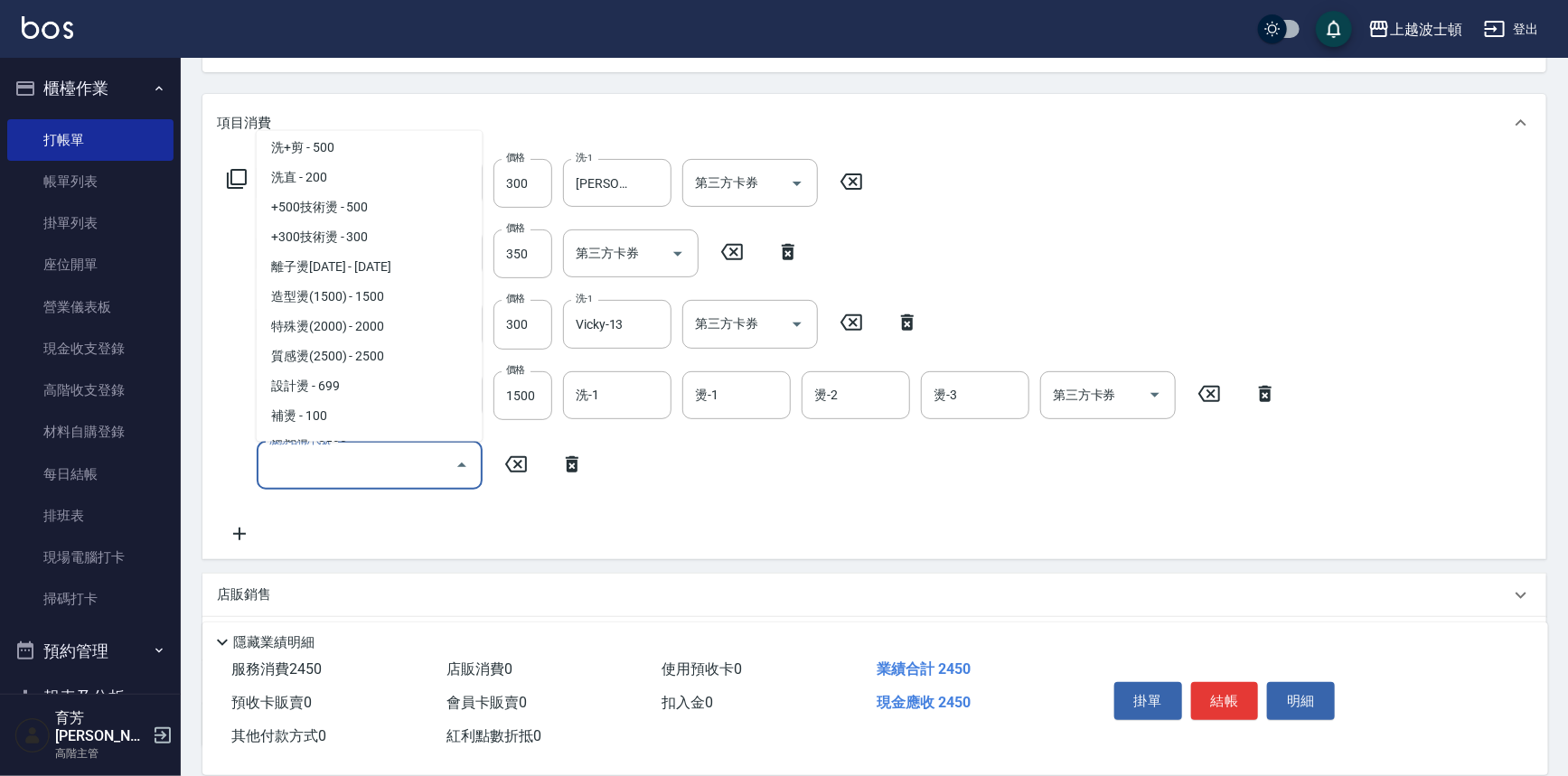
scroll to position [377, 0]
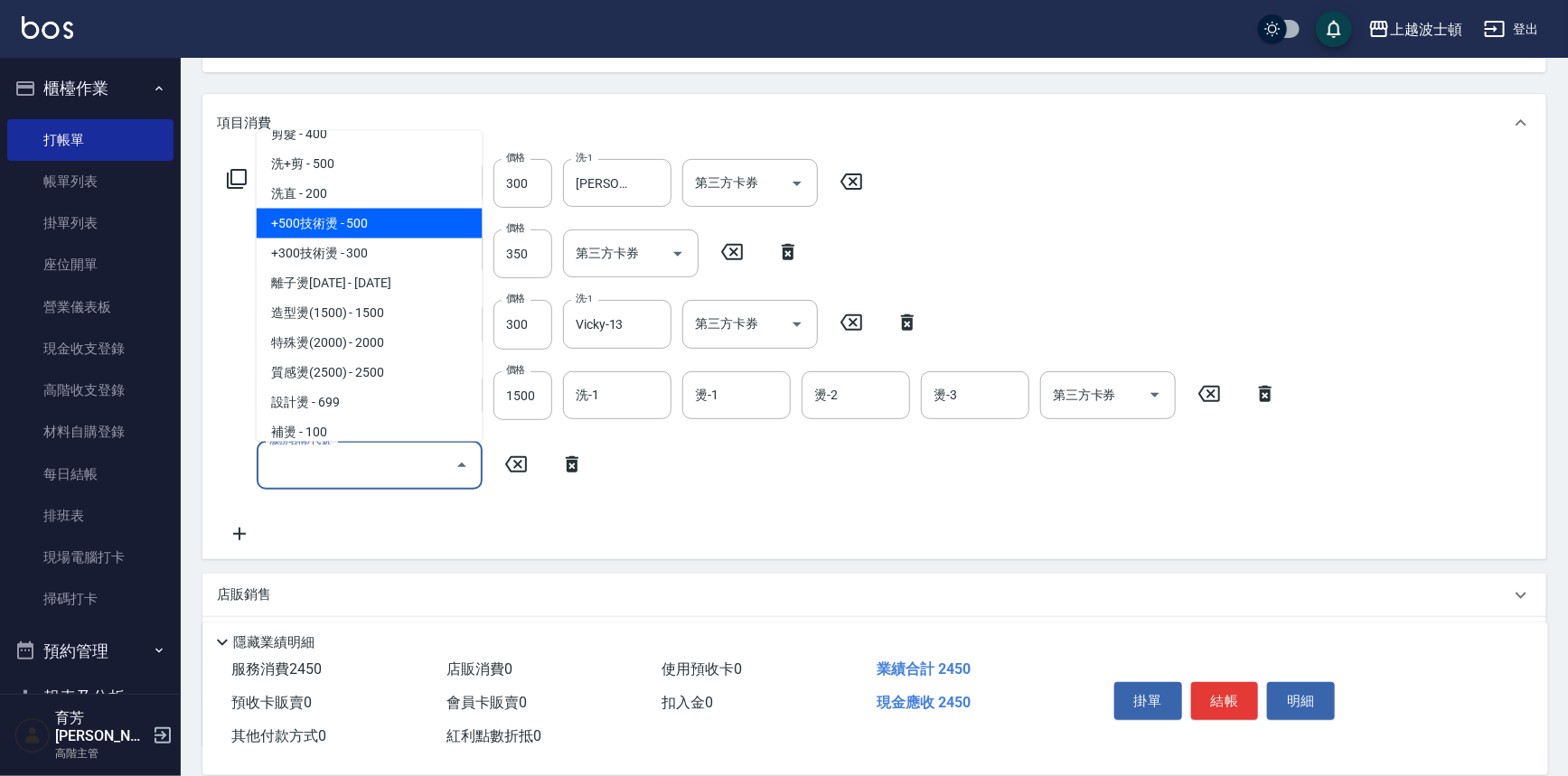
click at [331, 230] on span "+500技術燙 - 500" at bounding box center [369, 223] width 226 height 29
type input "+500技術燙(401)"
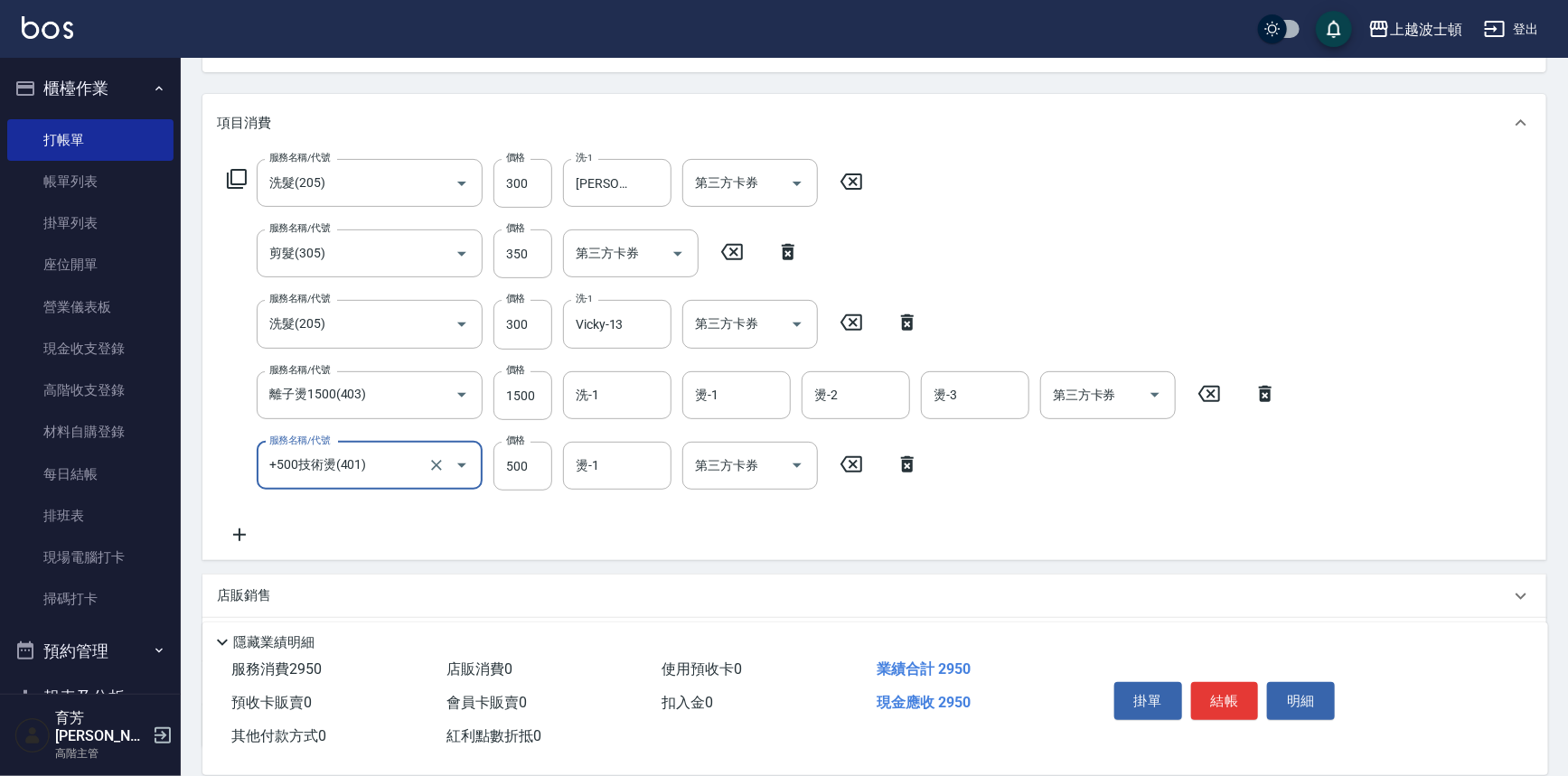
click at [237, 525] on icon at bounding box center [240, 534] width 46 height 22
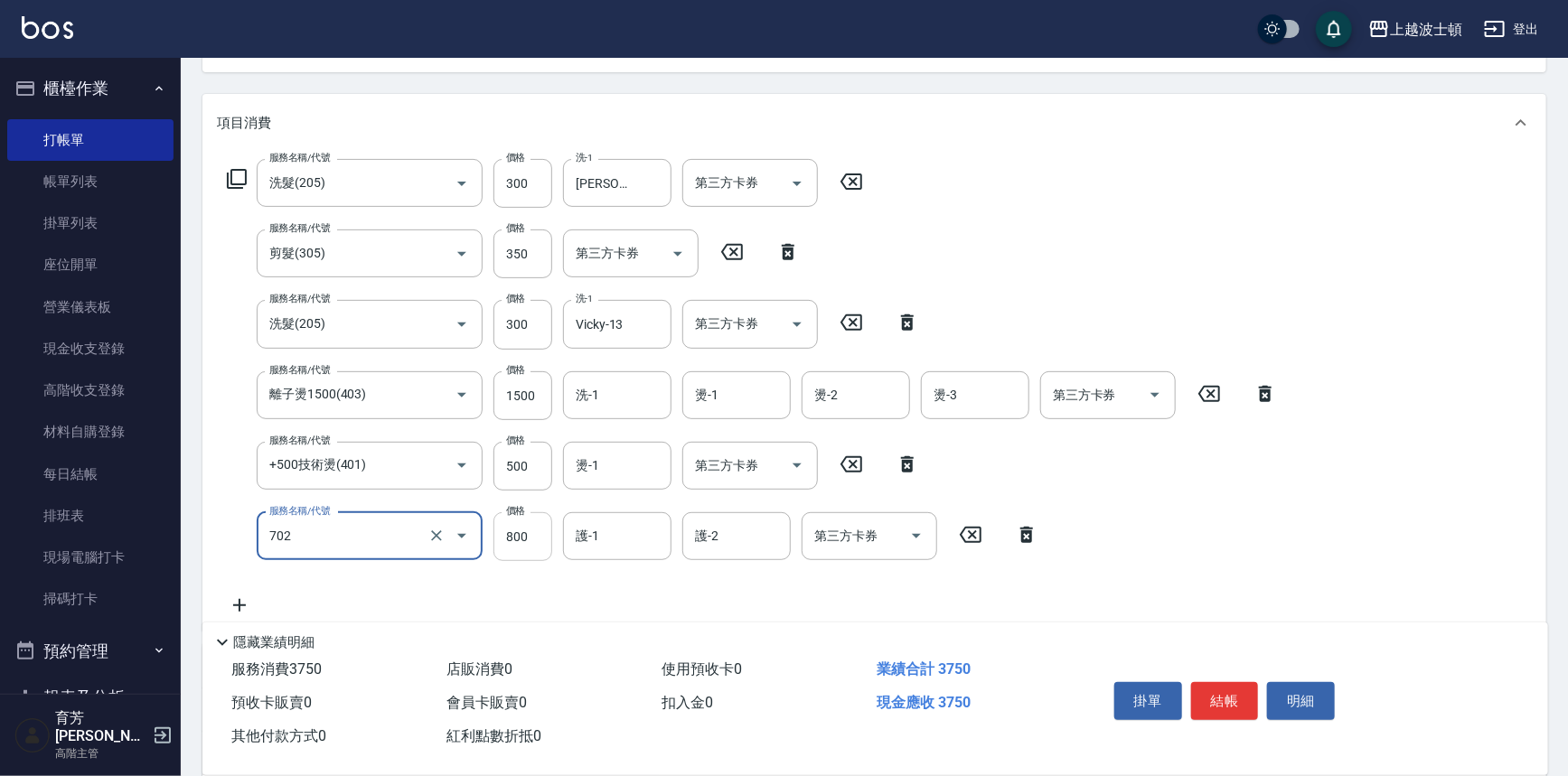
type input "[PERSON_NAME](800)(702)"
click at [533, 534] on input "800" at bounding box center [523, 536] width 59 height 48
drag, startPoint x: 537, startPoint y: 527, endPoint x: 462, endPoint y: 528, distance: 75.0
click at [462, 528] on div "服務名稱/代號 [PERSON_NAME](800)(702) 服務名稱/代號 價格 100 價格 護-1 護-1 護-2 護-2 第三方卡券 第三方卡券" at bounding box center [633, 536] width 832 height 48
type input "400"
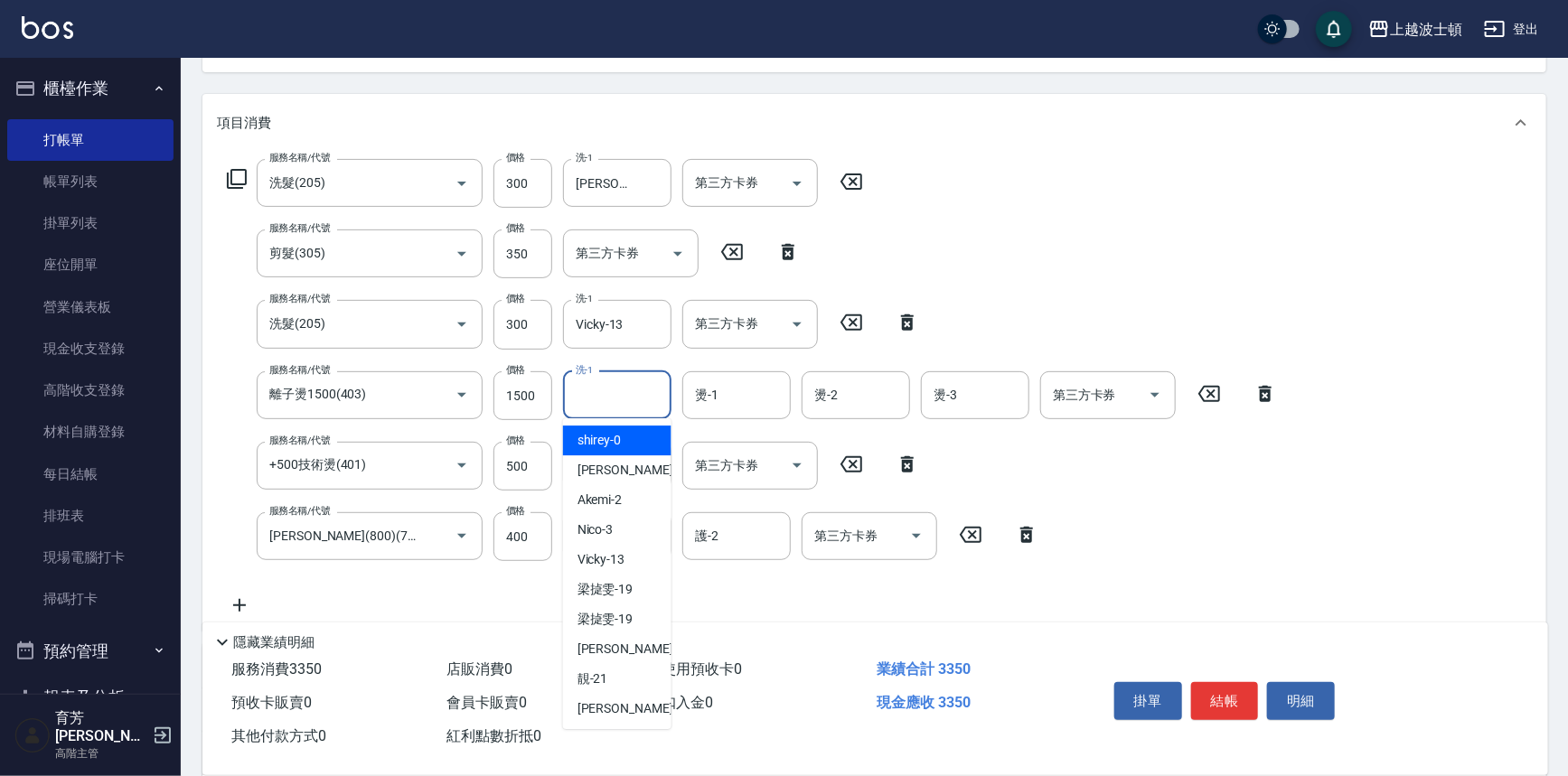
click at [607, 390] on input "洗-1" at bounding box center [617, 395] width 92 height 31
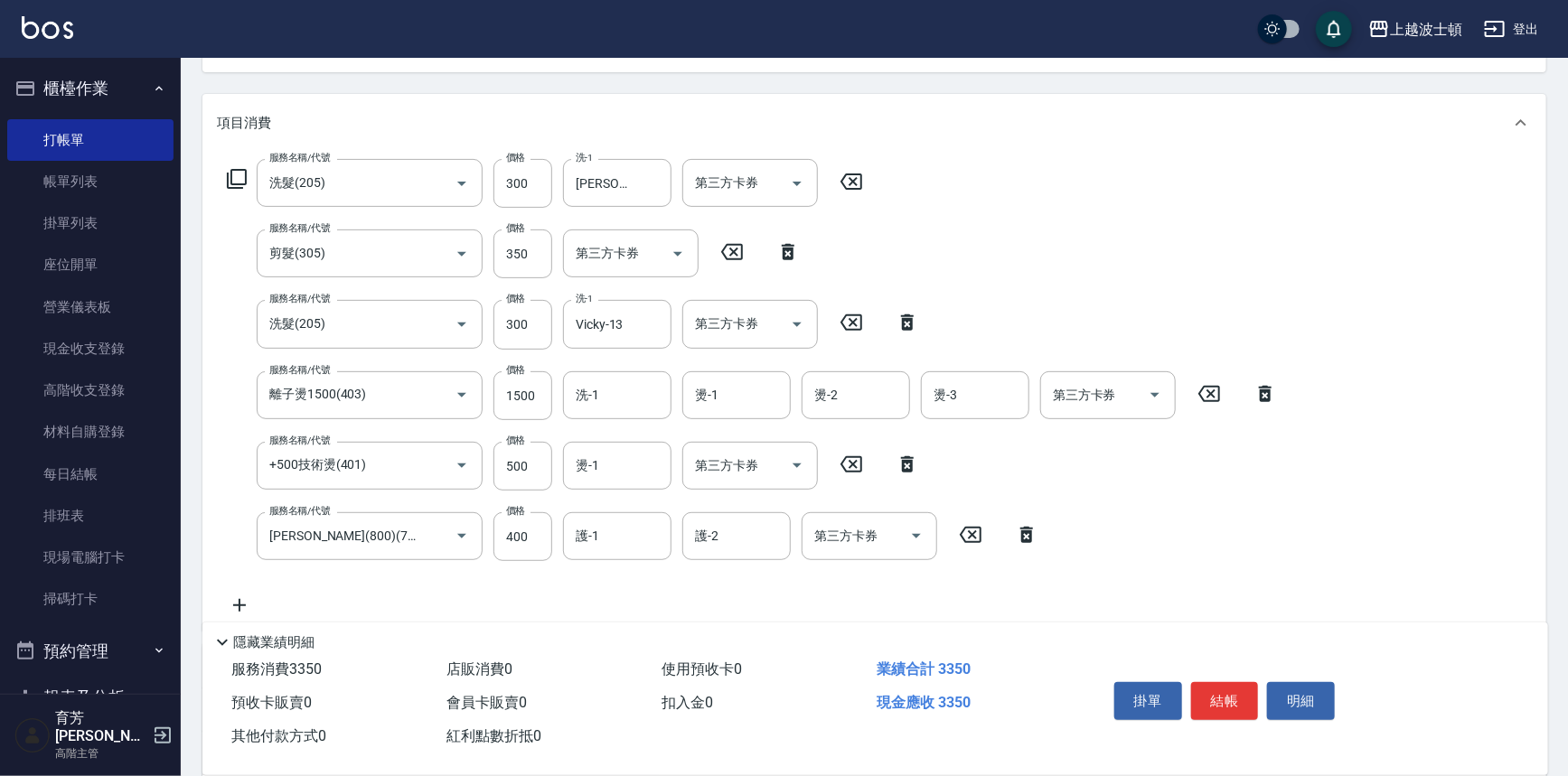
click at [1078, 298] on div "服務名稱/代號 洗髮(205) 服務名稱/代號 價格 300 價格 洗-1 巧莉-23 洗-1 第三方卡券 第三方卡券 服務名稱/代號 剪髮(305) 服務名…" at bounding box center [753, 388] width 1072 height 457
click at [605, 398] on input "洗-1" at bounding box center [617, 395] width 92 height 31
type input "[PERSON_NAME]-25"
click at [601, 560] on div "服務名稱/代號 洗髮(205) 服務名稱/代號 價格 300 價格 洗-1 巧莉-23 洗-1 第三方卡券 第三方卡券 服務名稱/代號 剪髮(305) 服務名…" at bounding box center [753, 388] width 1072 height 457
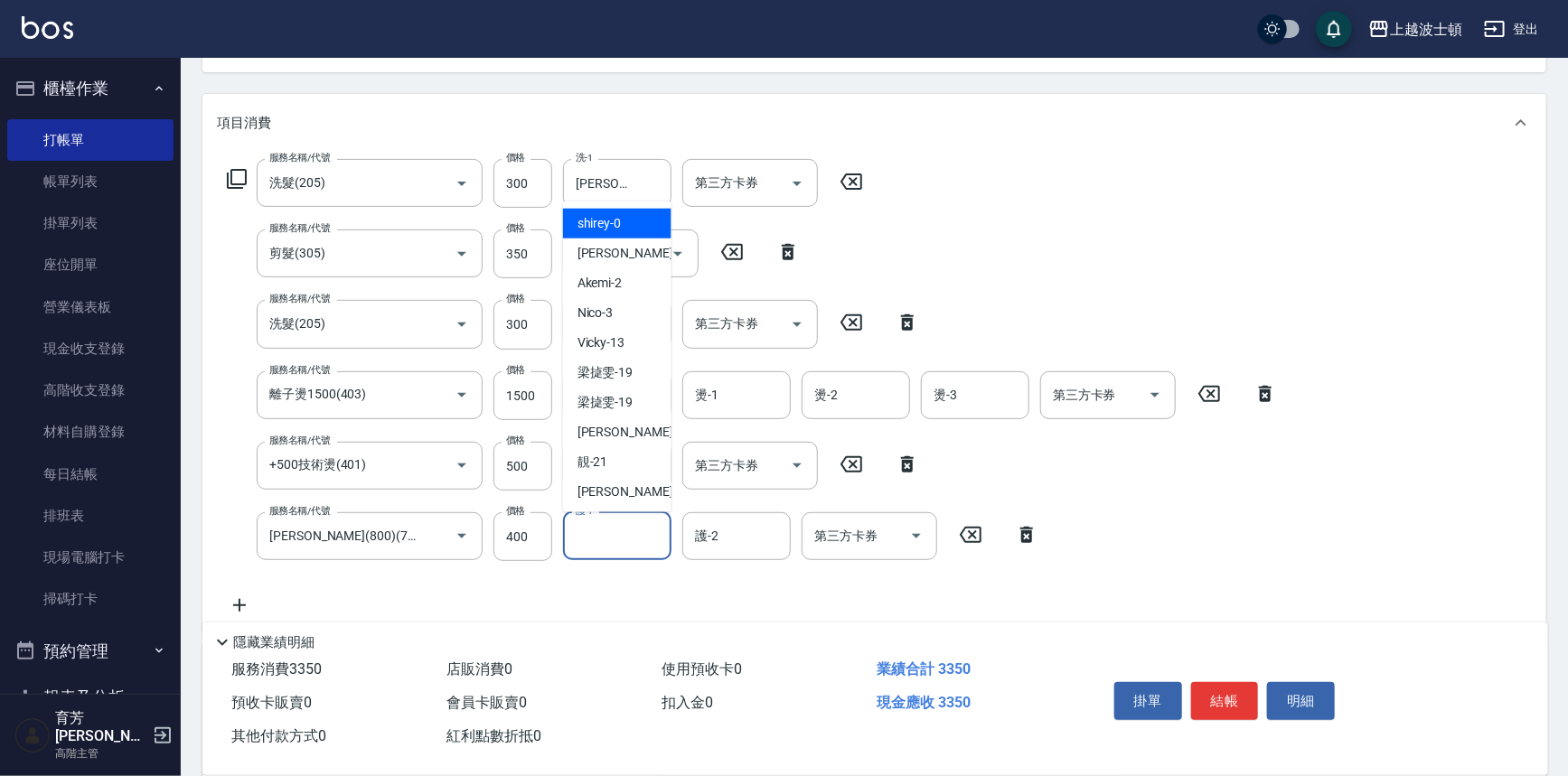
click at [599, 542] on input "護-1" at bounding box center [617, 536] width 92 height 31
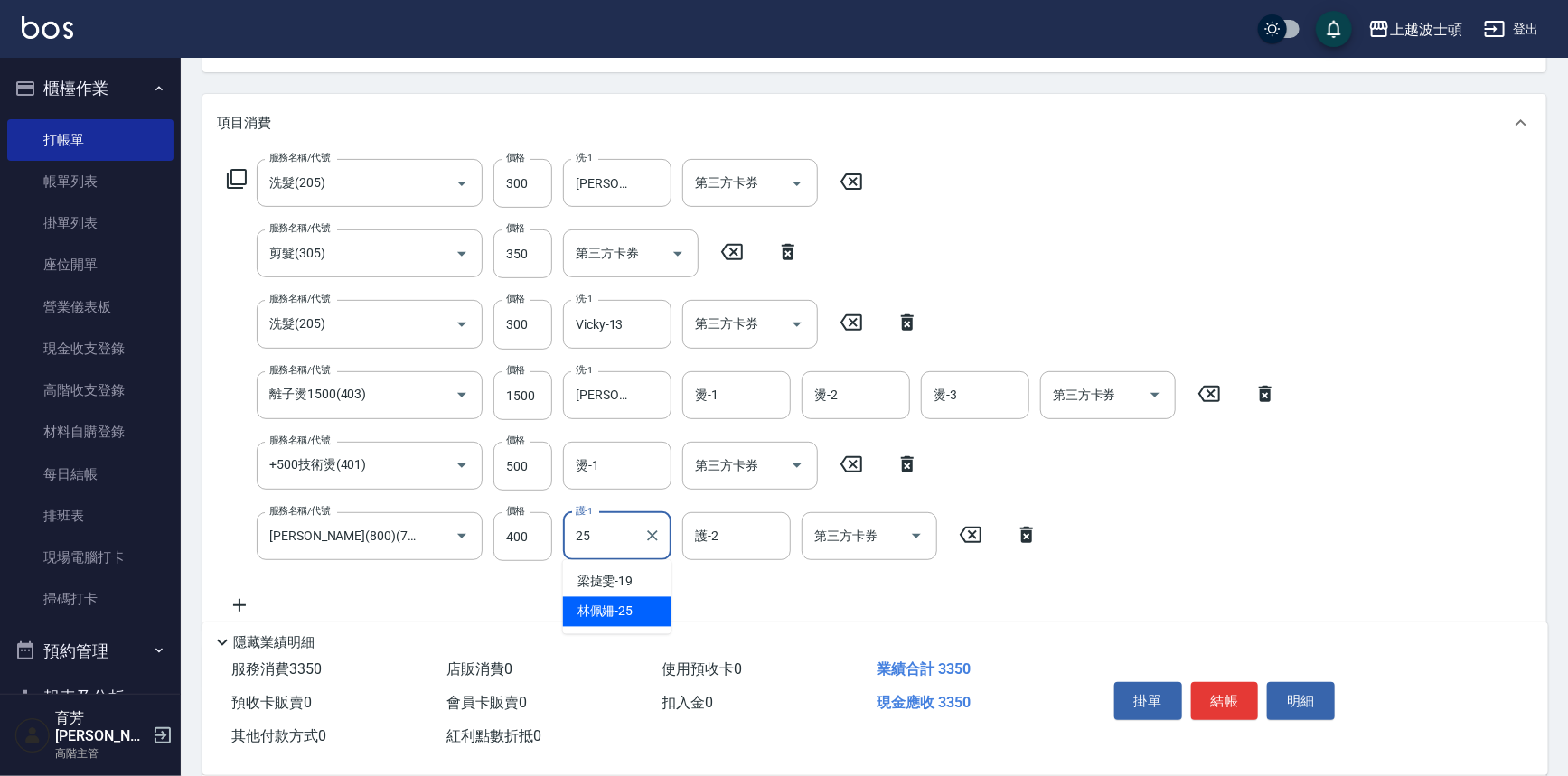
type input "[PERSON_NAME]-25"
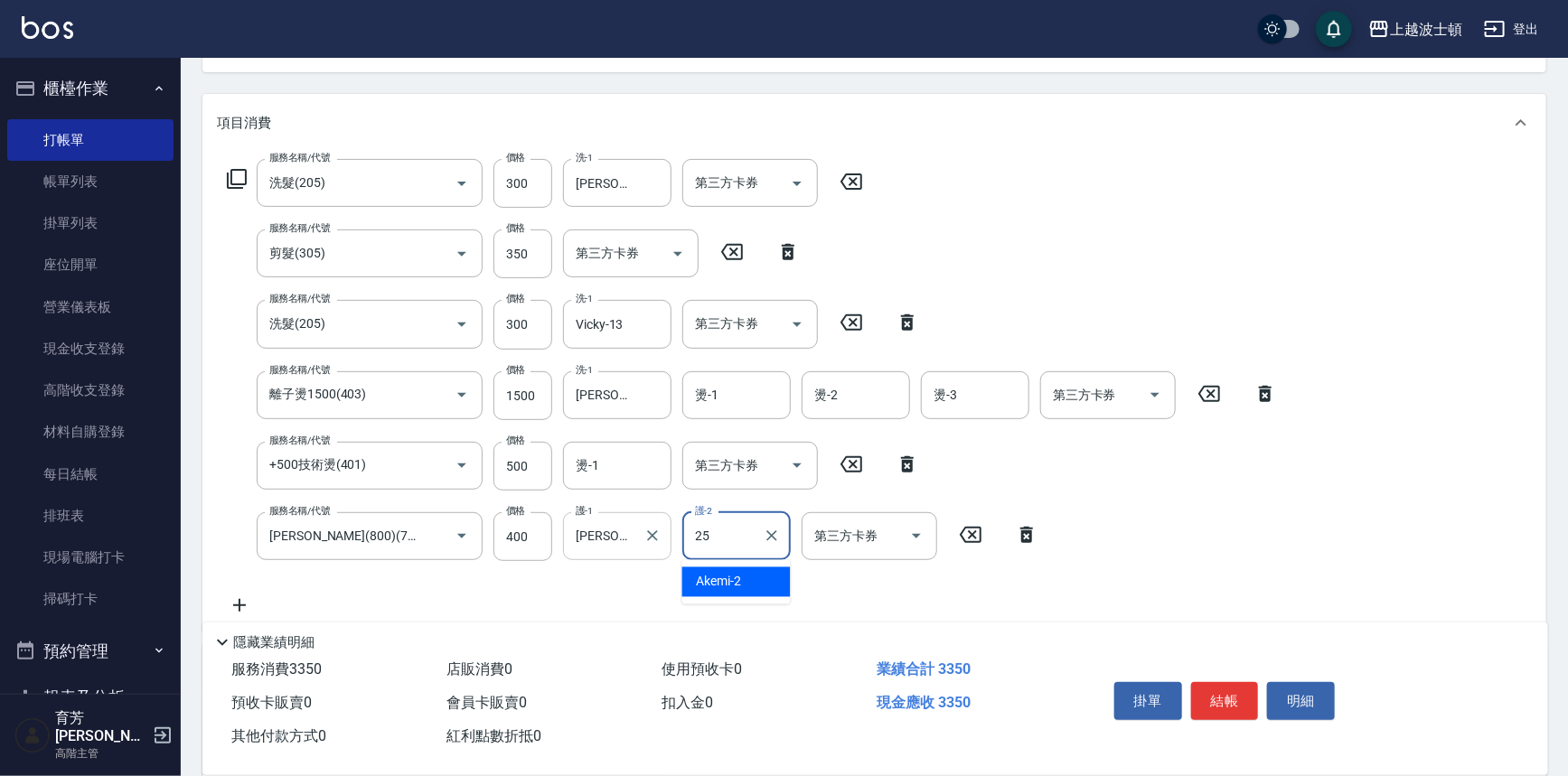
type input "[PERSON_NAME]-25"
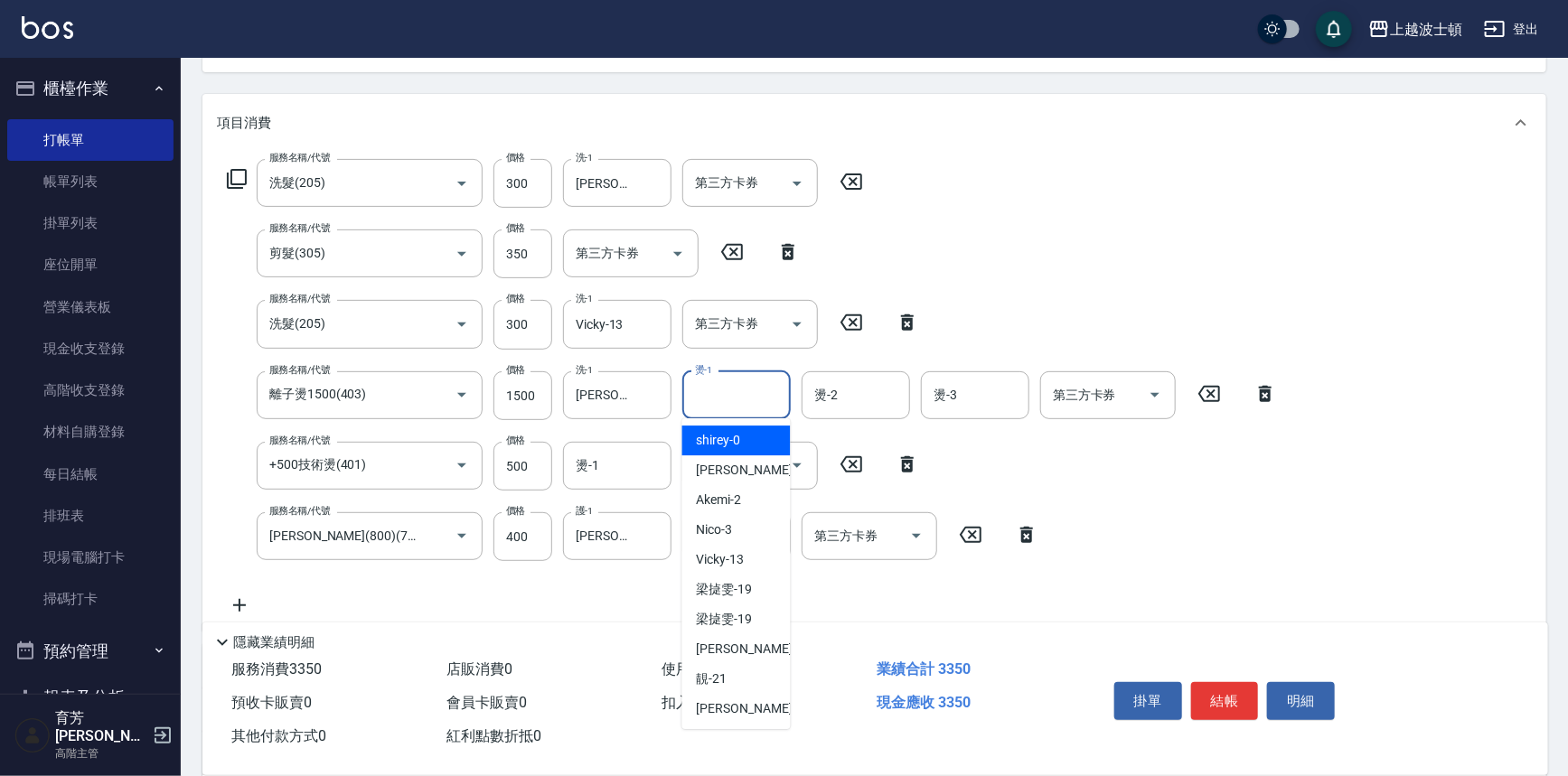
click at [712, 381] on div "燙-1 燙-1" at bounding box center [737, 395] width 108 height 47
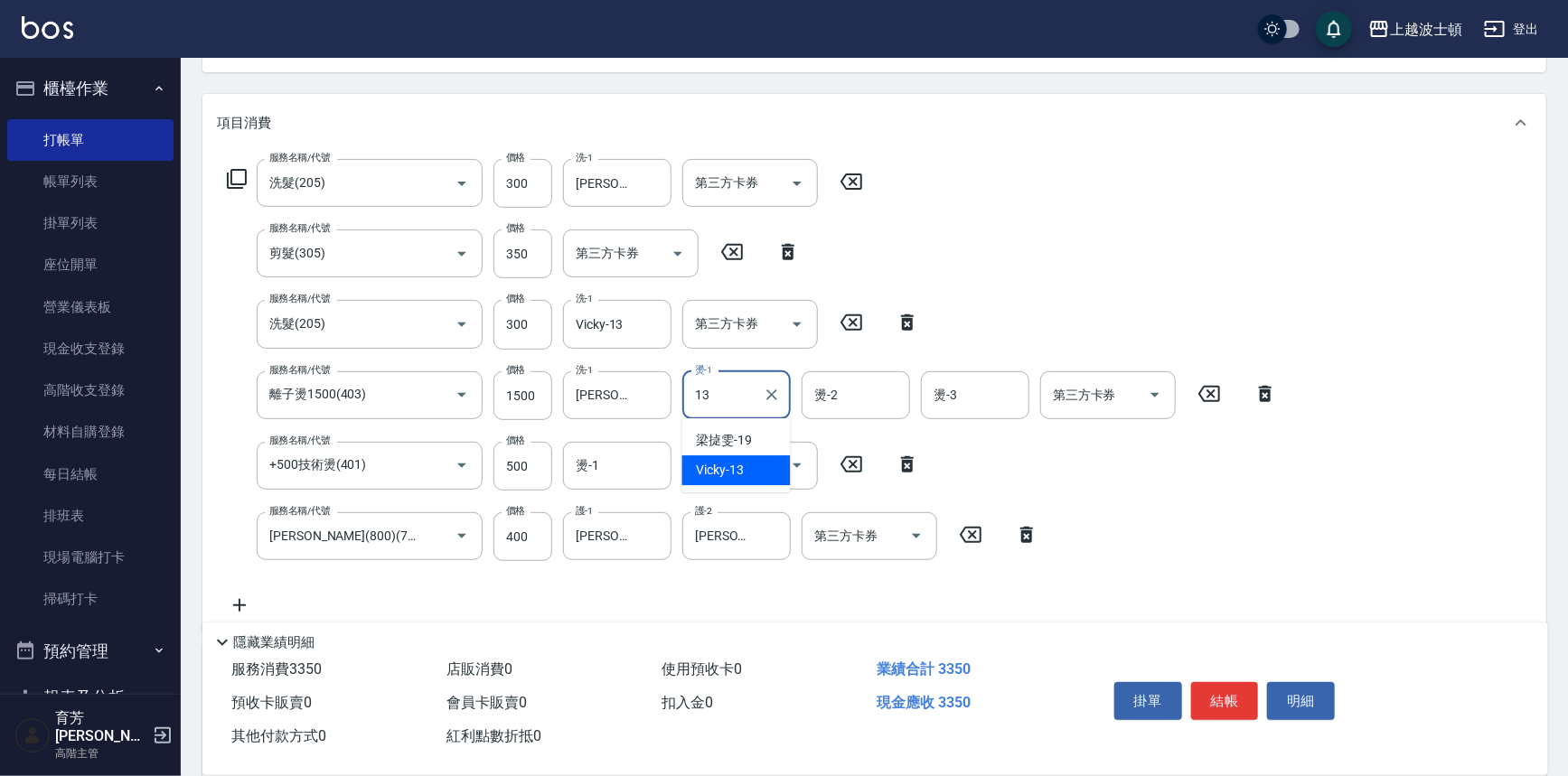
type input "Vicky-13"
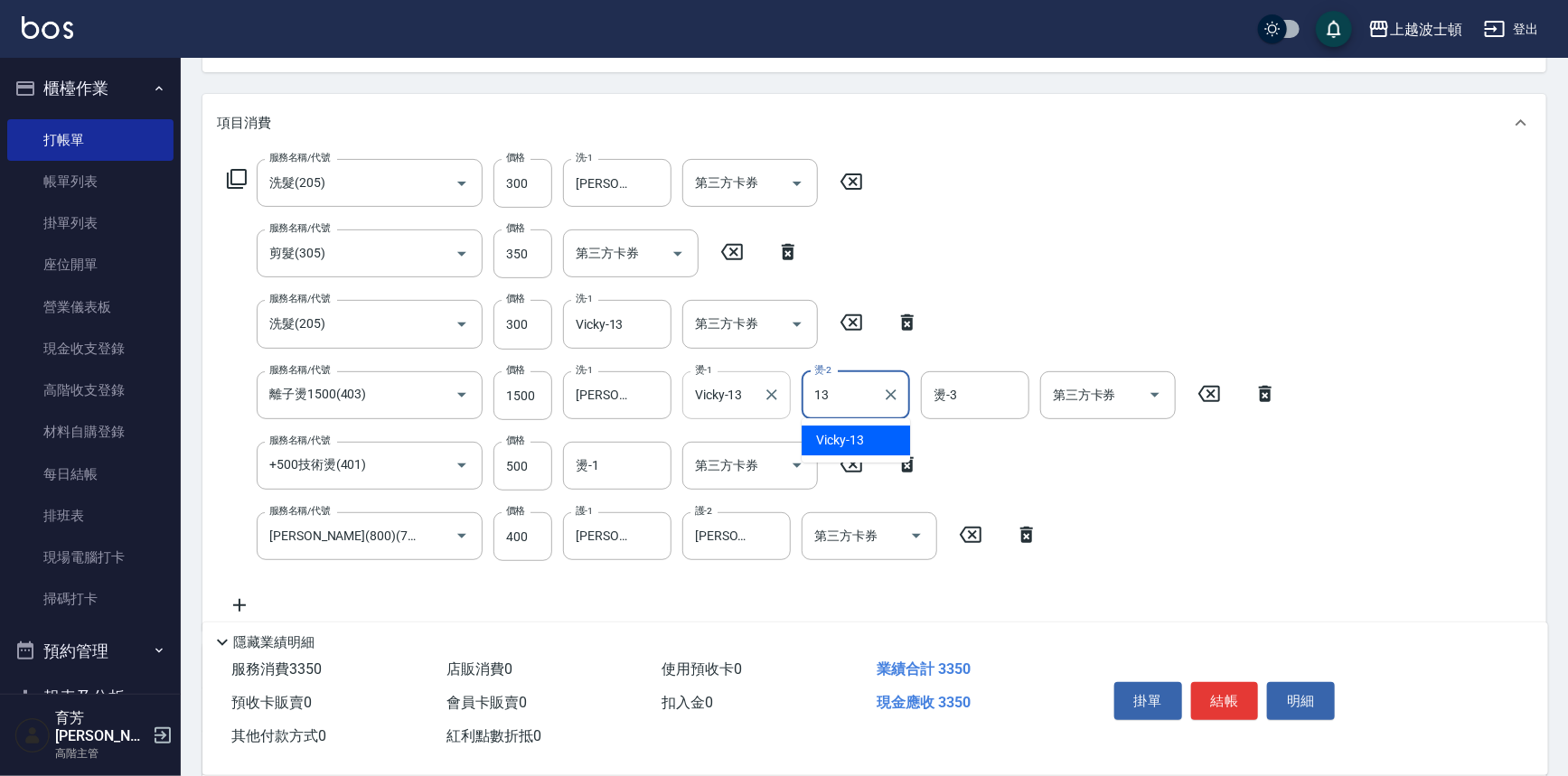
type input "Vicky-13"
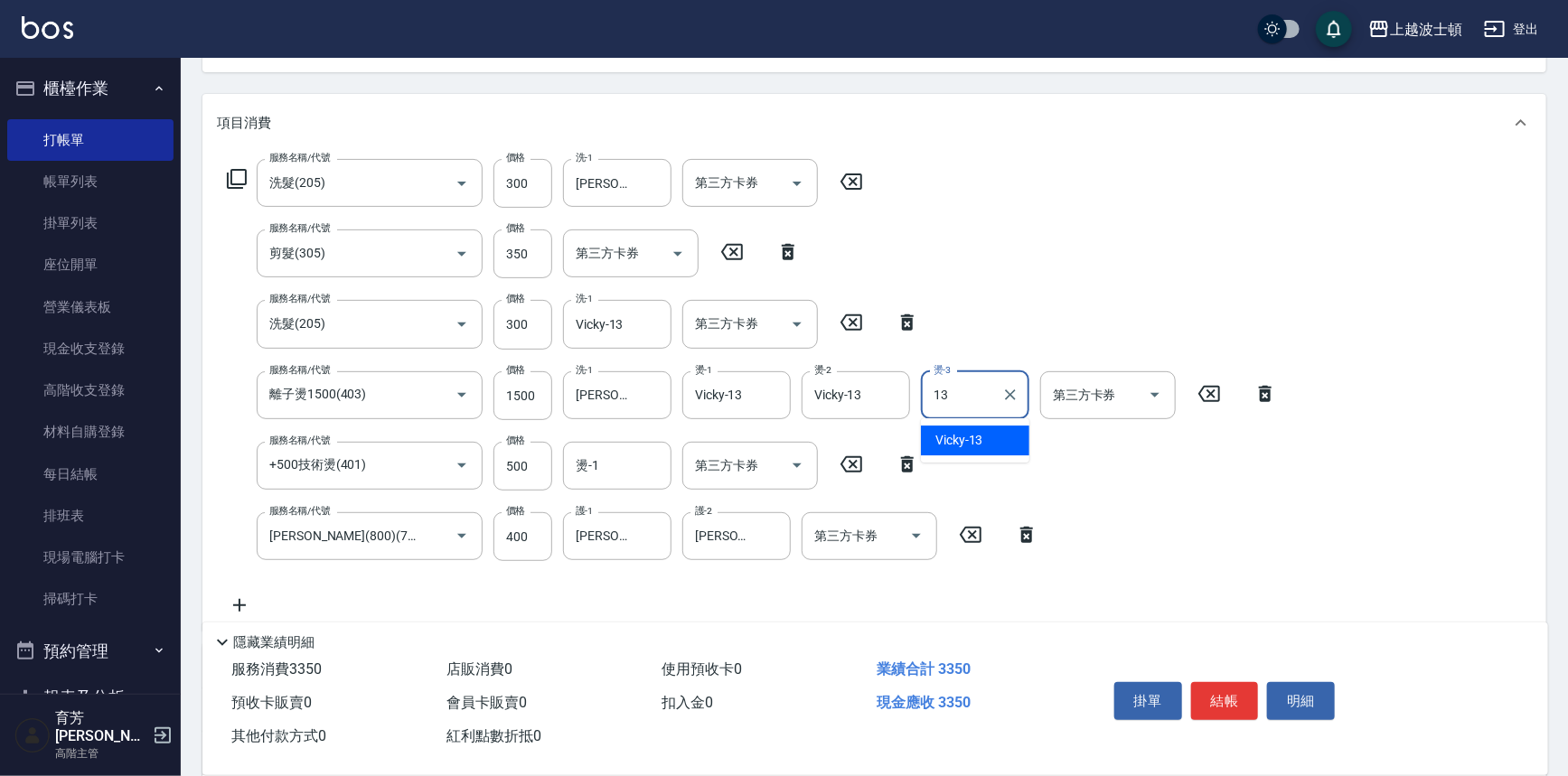
type input "Vicky-13"
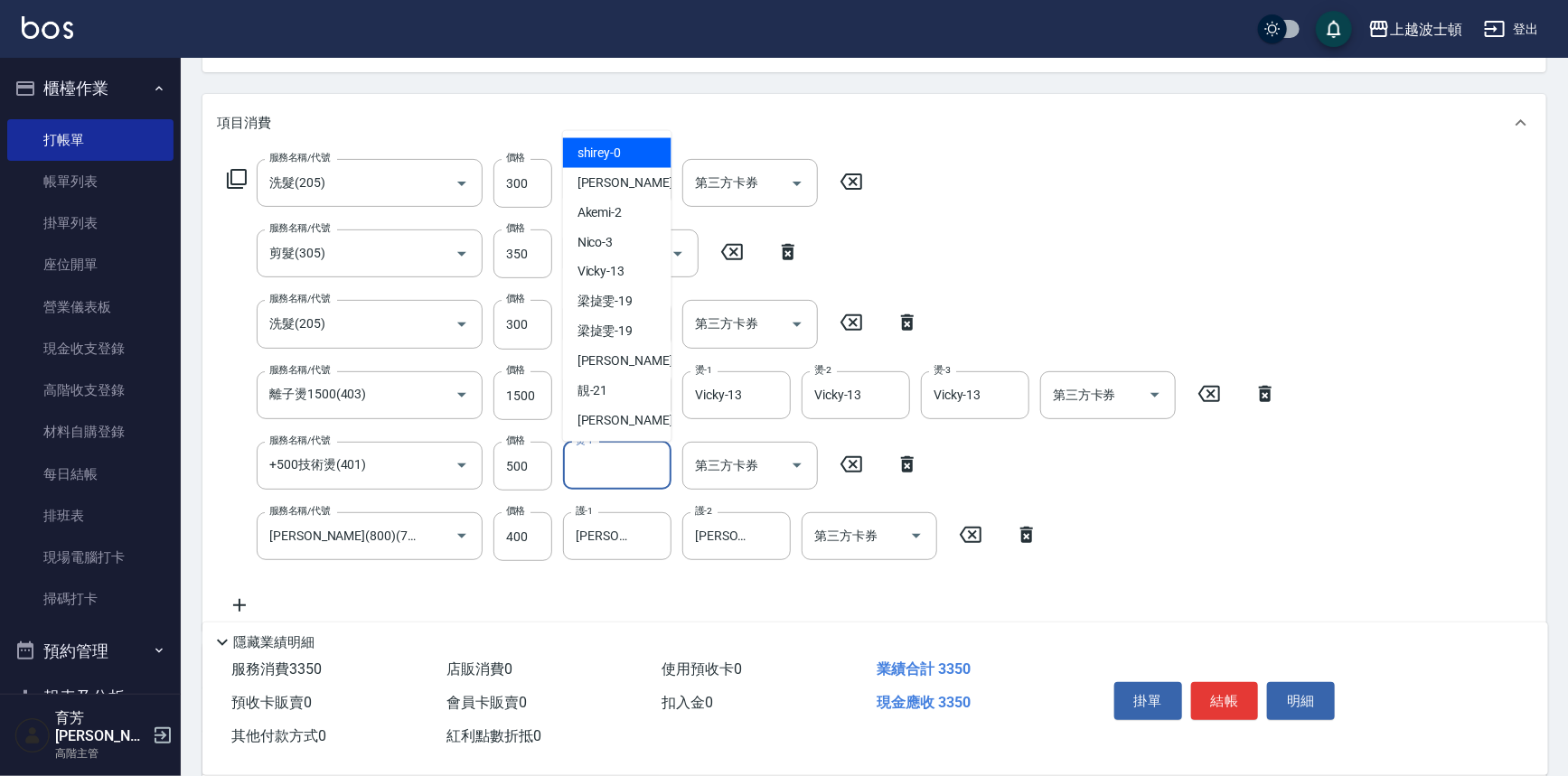
click at [660, 460] on input "燙-1" at bounding box center [617, 465] width 92 height 31
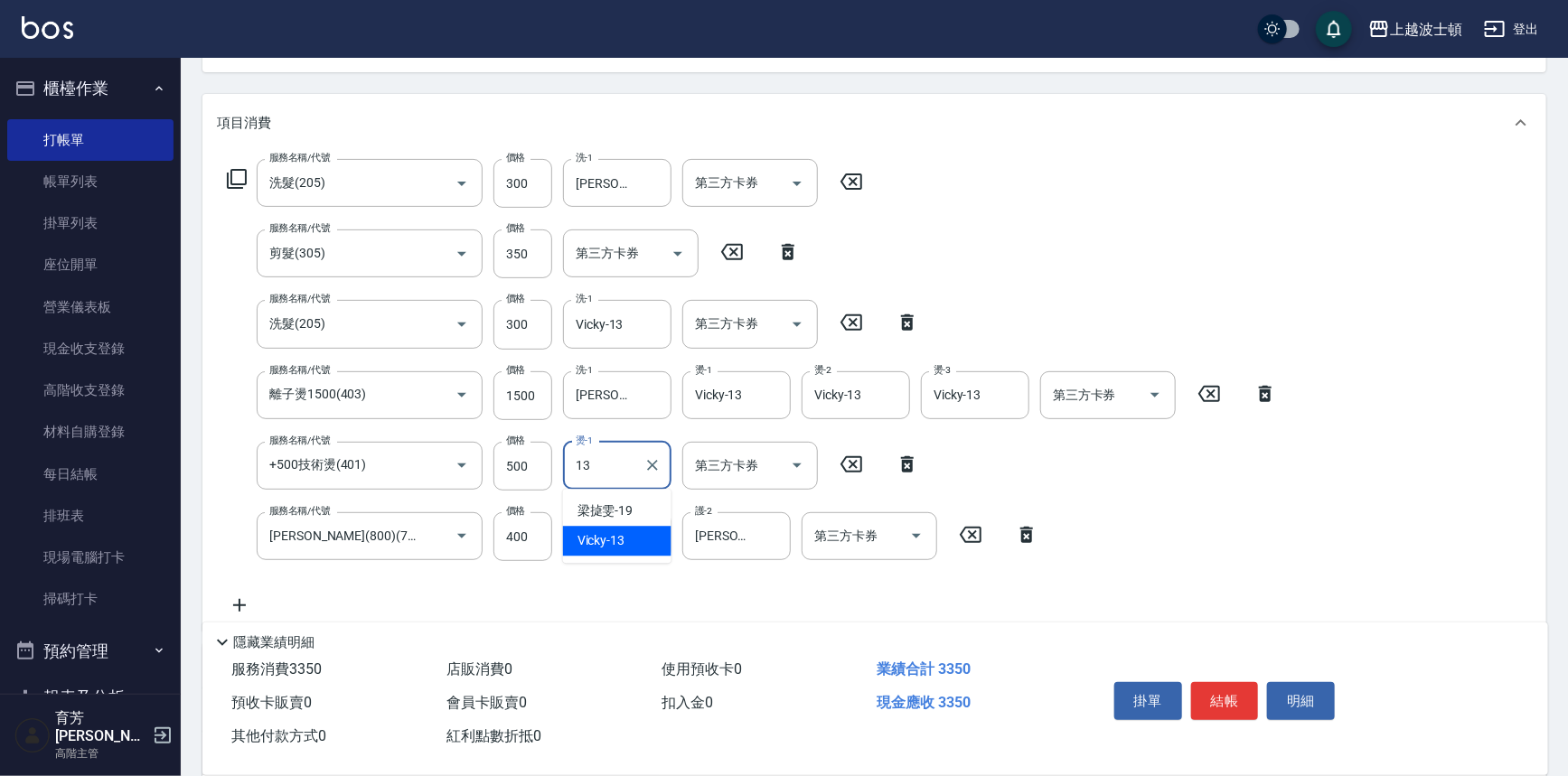
type input "Vicky-13"
click at [1203, 687] on button "結帳" at bounding box center [1224, 701] width 67 height 38
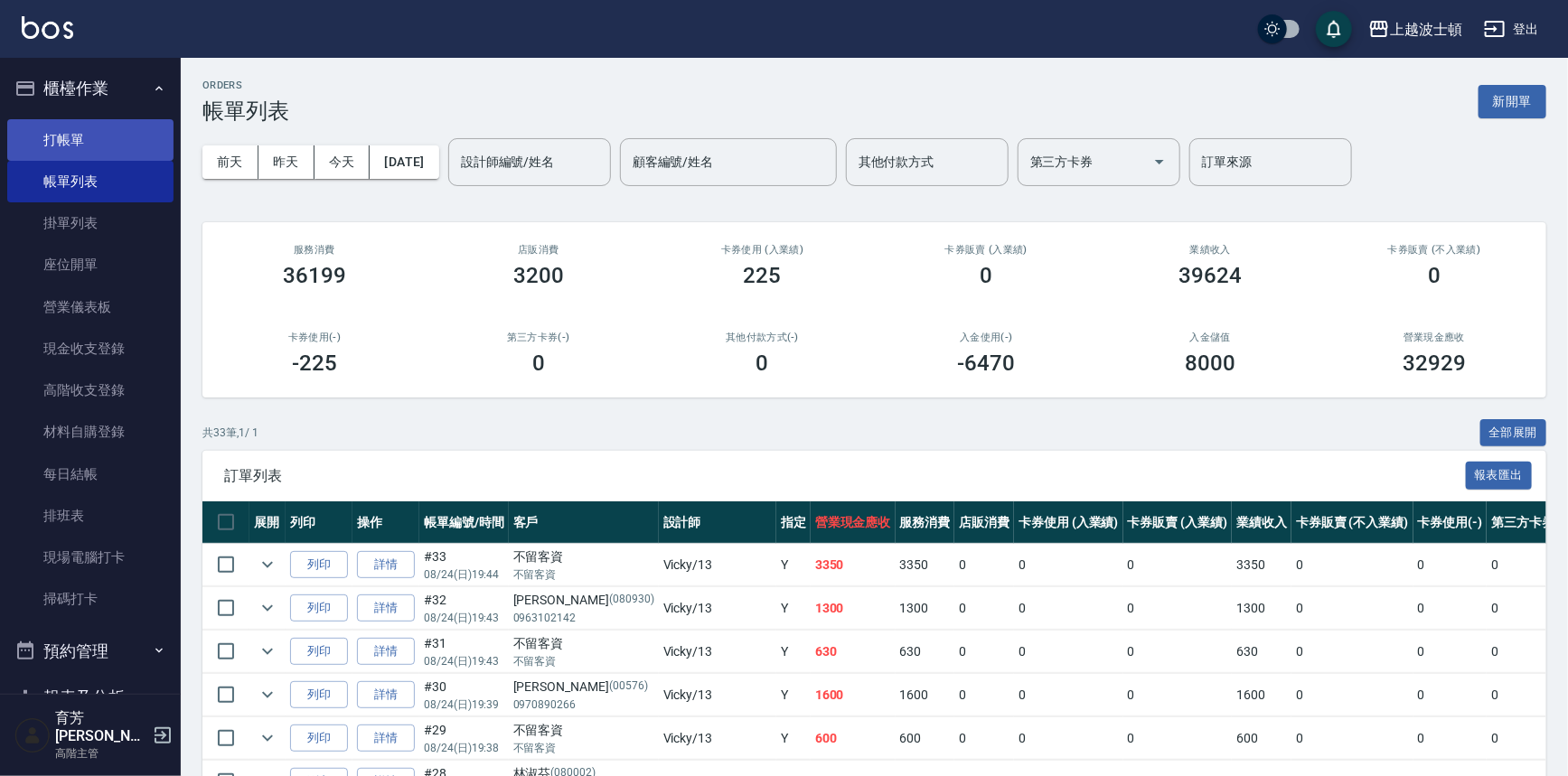
click at [64, 141] on link "打帳單" at bounding box center [90, 140] width 166 height 42
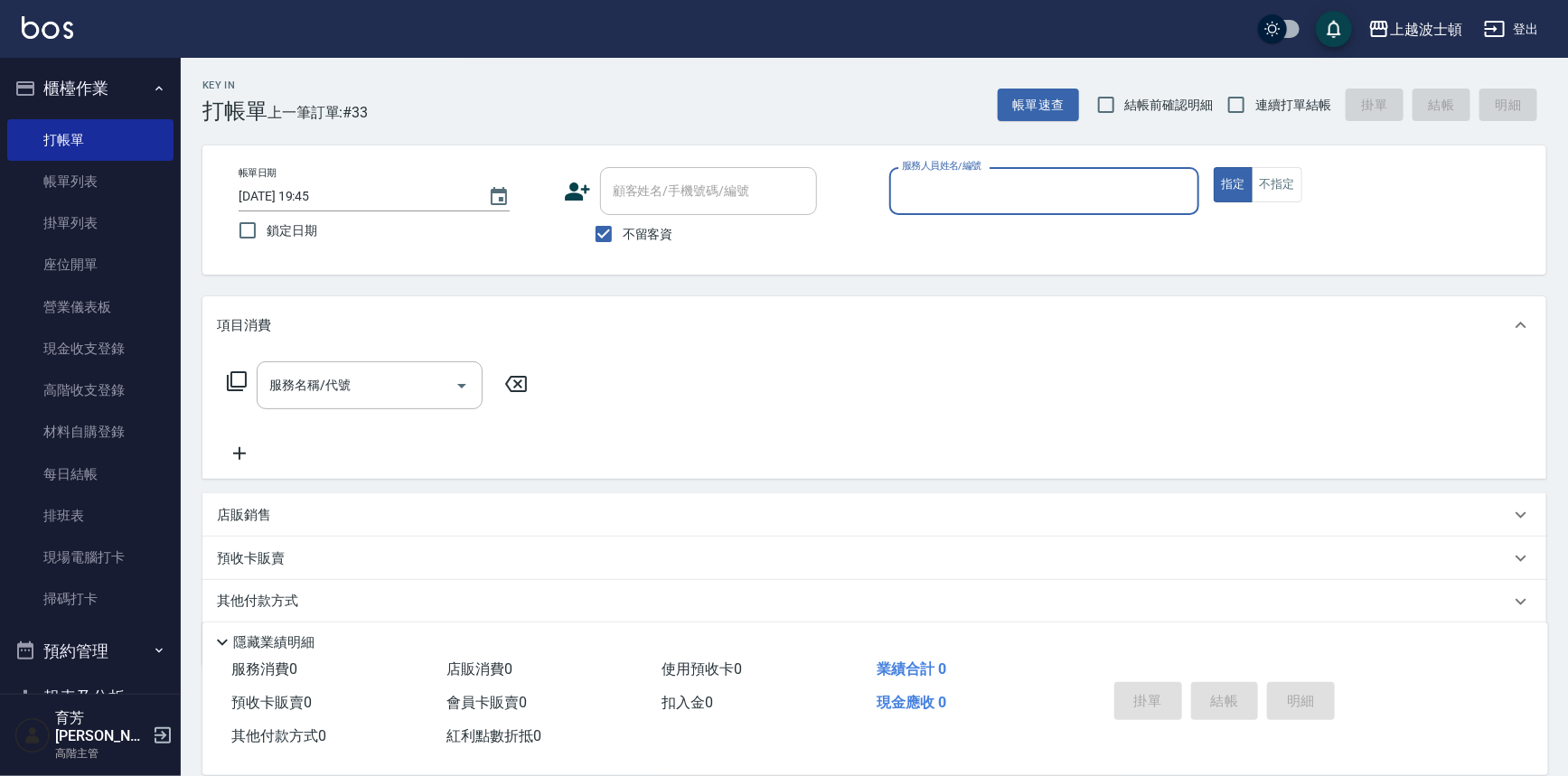
click at [655, 240] on span "不留客資" at bounding box center [647, 234] width 50 height 19
click at [623, 240] on input "不留客資" at bounding box center [604, 234] width 38 height 38
checkbox input "false"
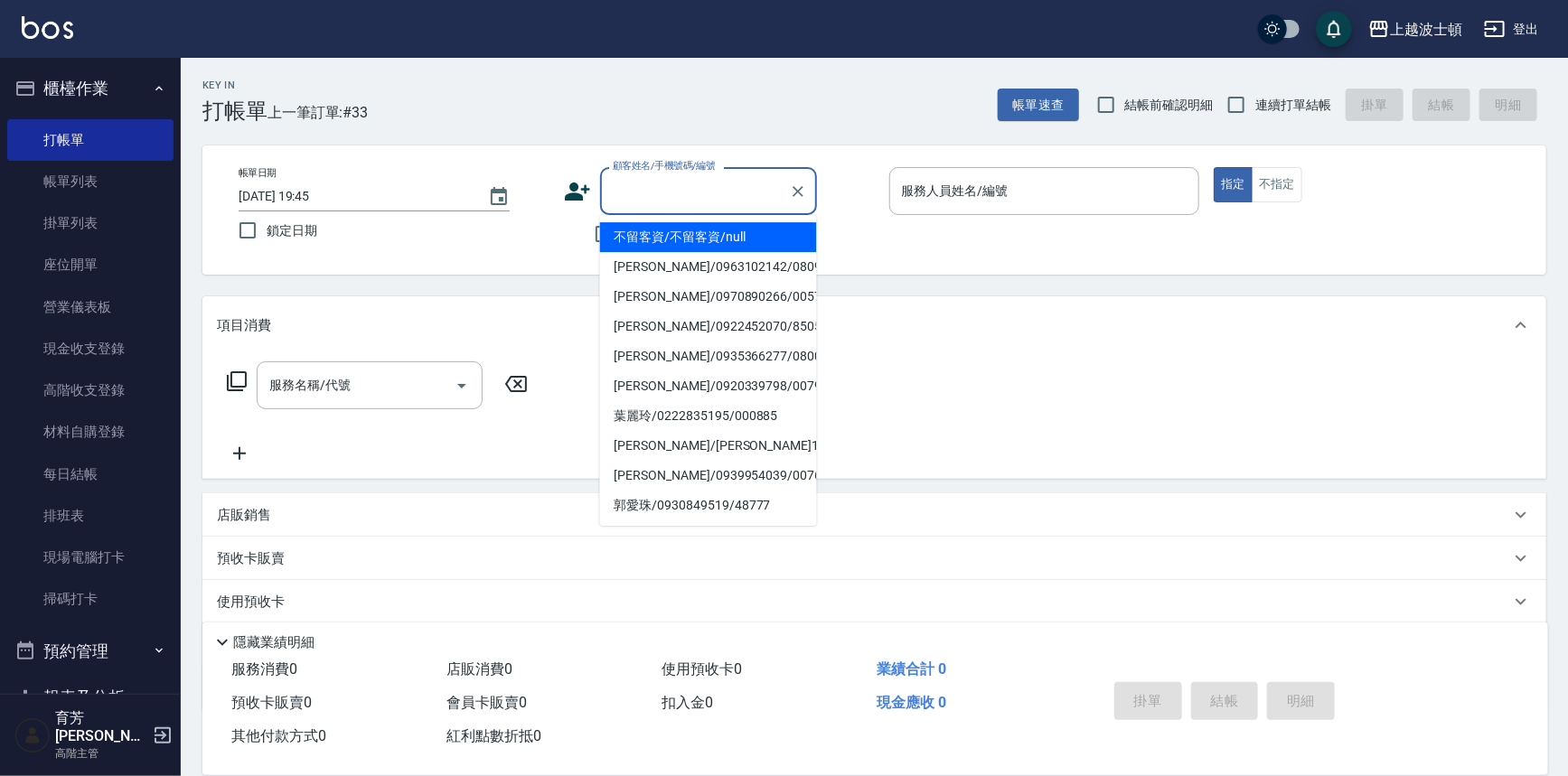
click at [648, 191] on input "顧客姓名/手機號碼/編號" at bounding box center [695, 191] width 174 height 31
click at [645, 294] on li "[PERSON_NAME]/[PERSON_NAME]083399/083399" at bounding box center [708, 296] width 217 height 29
type input "[PERSON_NAME]/[PERSON_NAME]083399/083399"
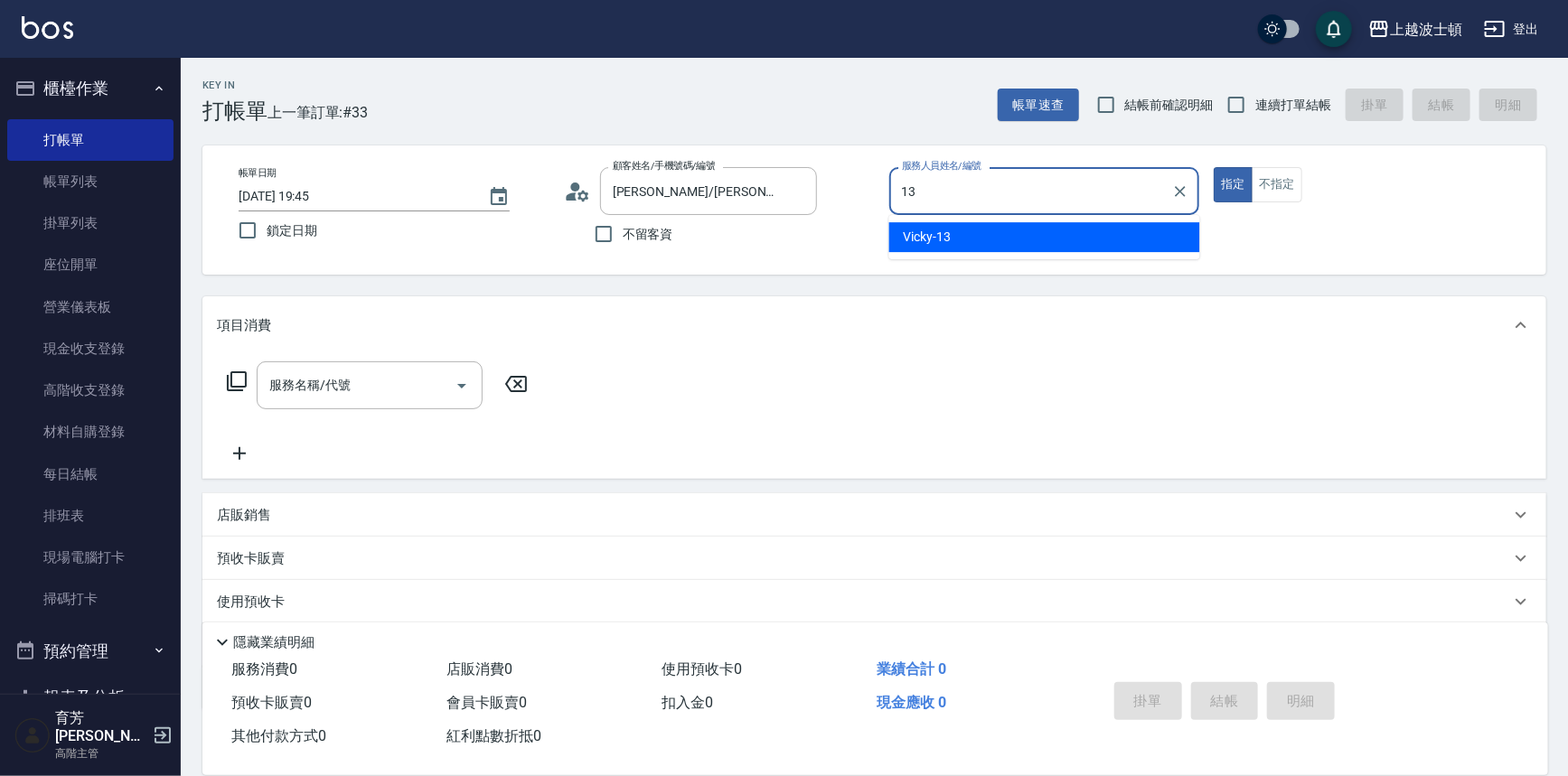
type input "Vicky-13"
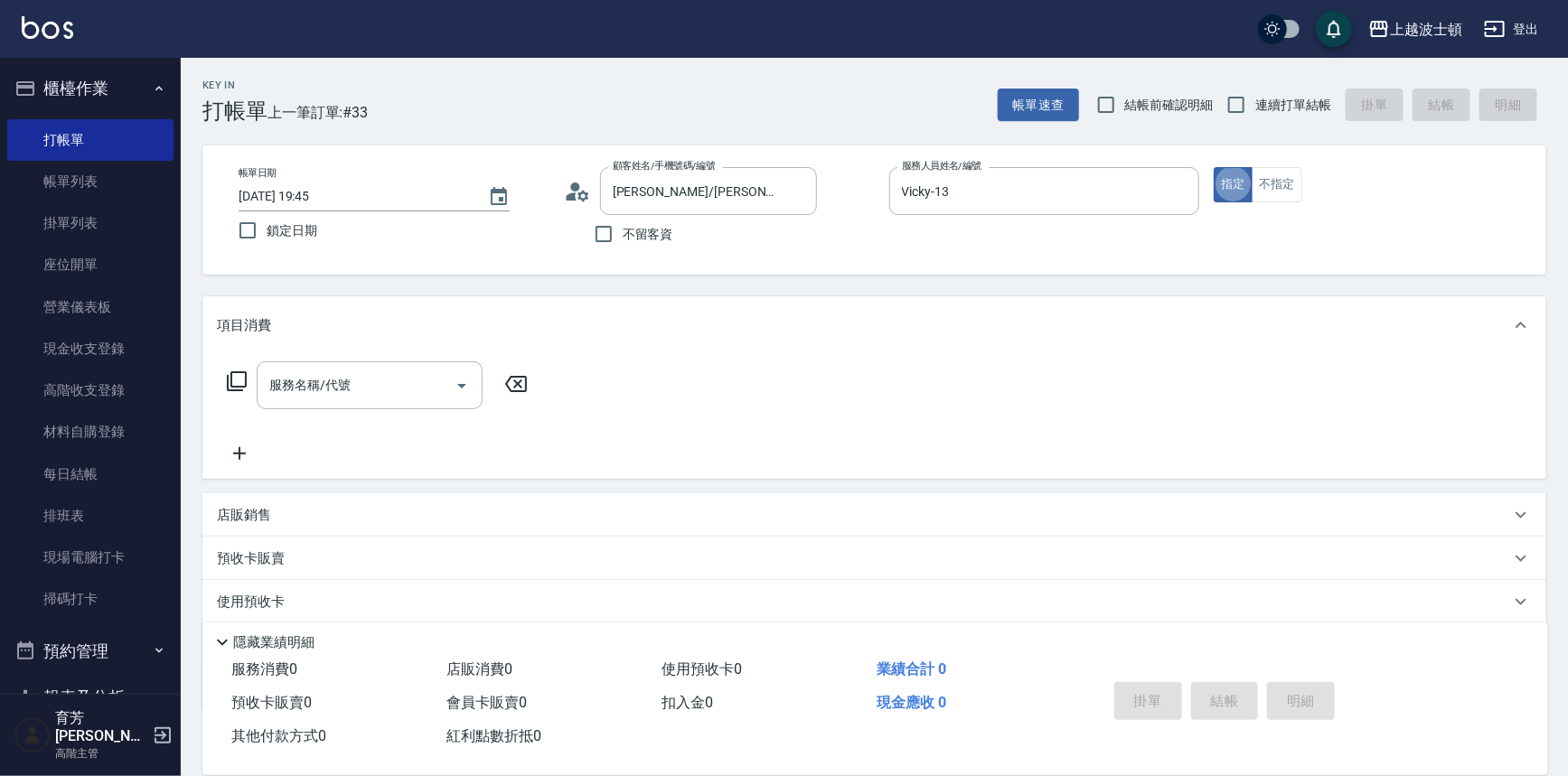
type button "true"
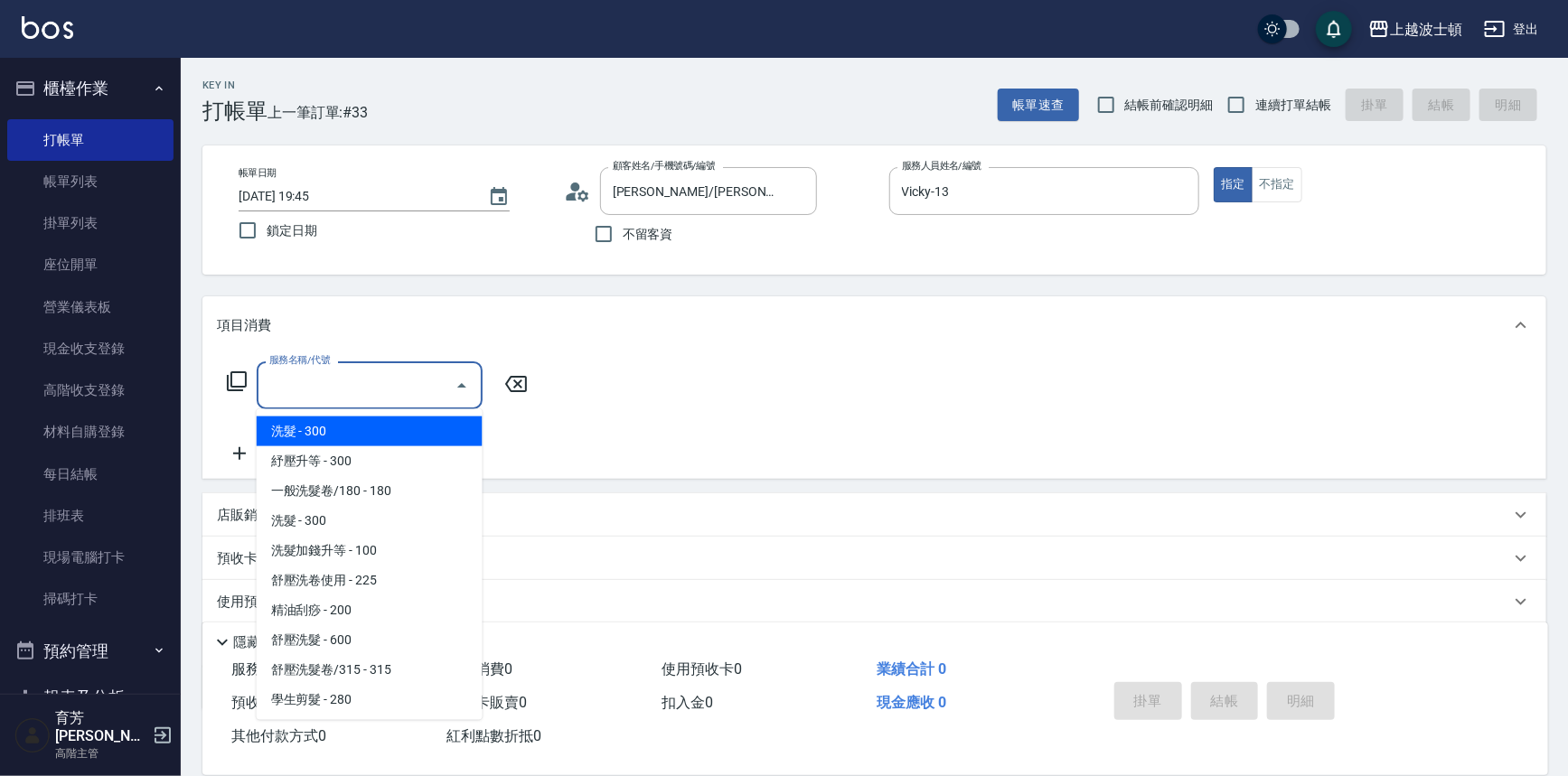
click at [361, 398] on input "服務名稱/代號" at bounding box center [356, 385] width 182 height 31
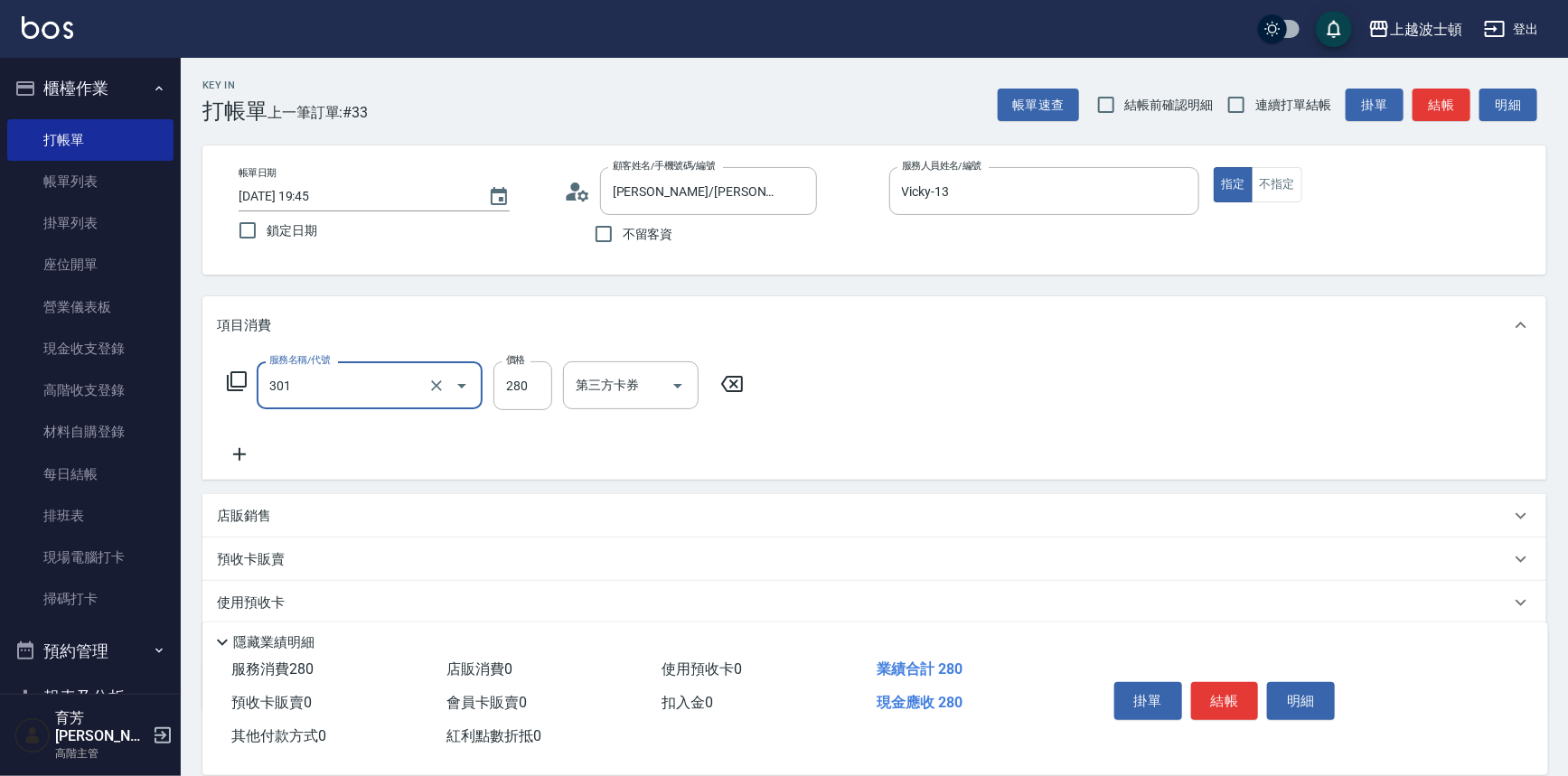
type input "學生剪髮(301)"
click at [244, 452] on icon at bounding box center [240, 454] width 46 height 22
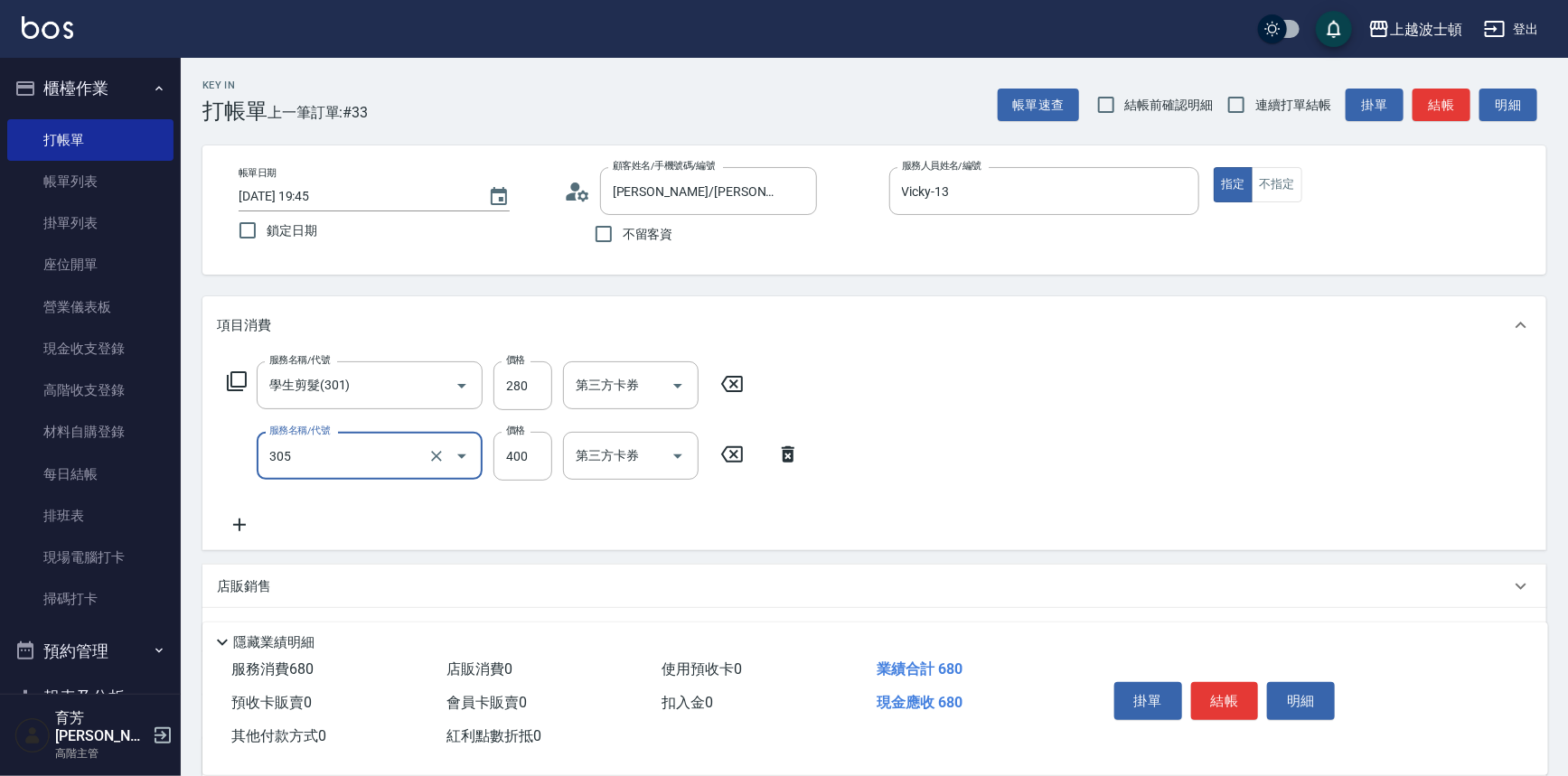
type input "剪髮(305)"
click at [237, 535] on div "服務名稱/代號 學生剪髮(301) 服務名稱/代號 價格 280 價格 第三方卡券 第三方卡券 服務名稱/代號 剪髮(305) 服務名稱/代號 價格 400 …" at bounding box center [874, 452] width 1344 height 196
click at [244, 527] on icon at bounding box center [240, 525] width 46 height 22
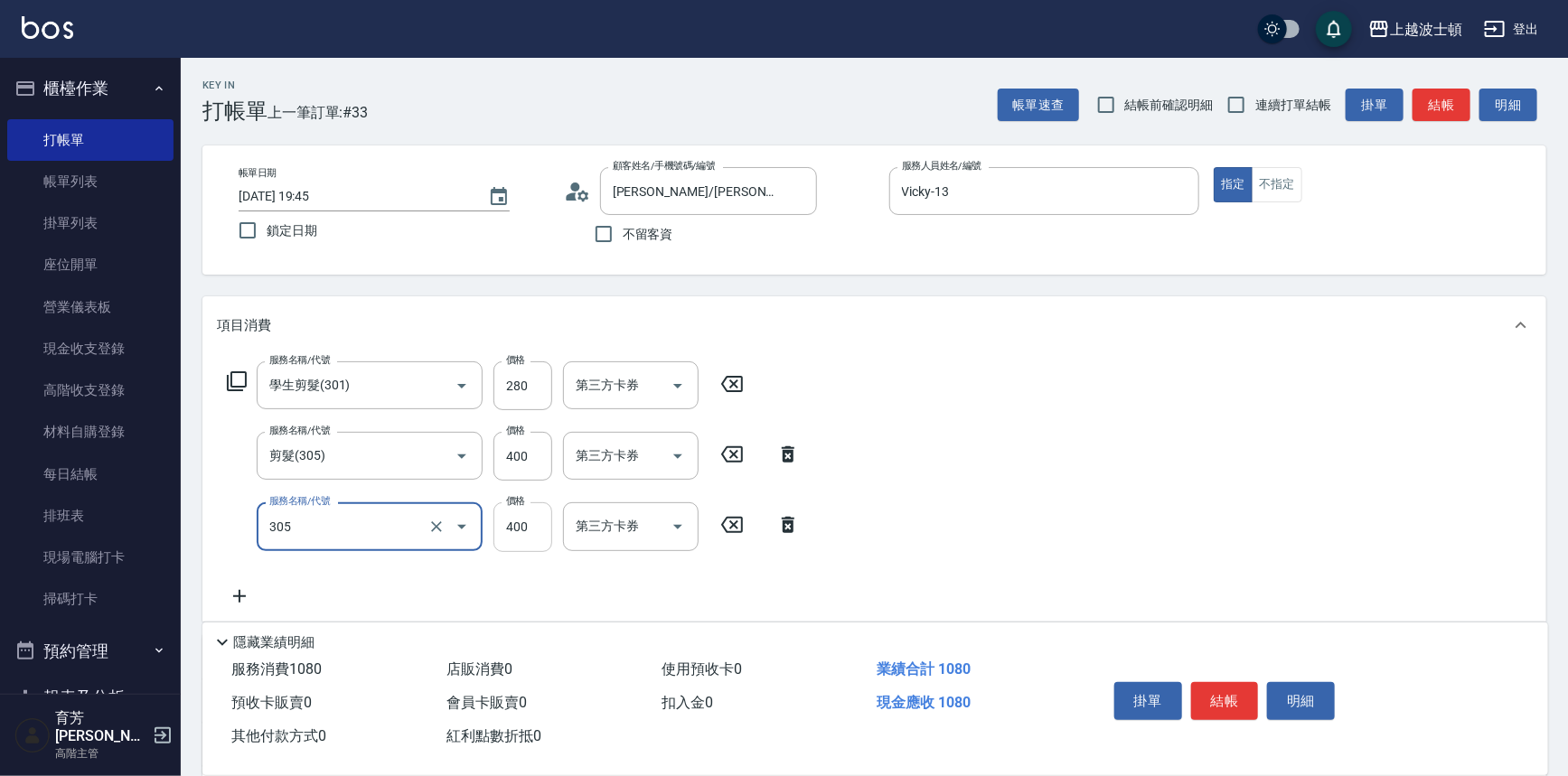
type input "剪髮(305)"
click at [520, 533] on input "400" at bounding box center [523, 527] width 59 height 48
type input "350"
click at [528, 450] on input "400" at bounding box center [523, 455] width 59 height 48
type input "300"
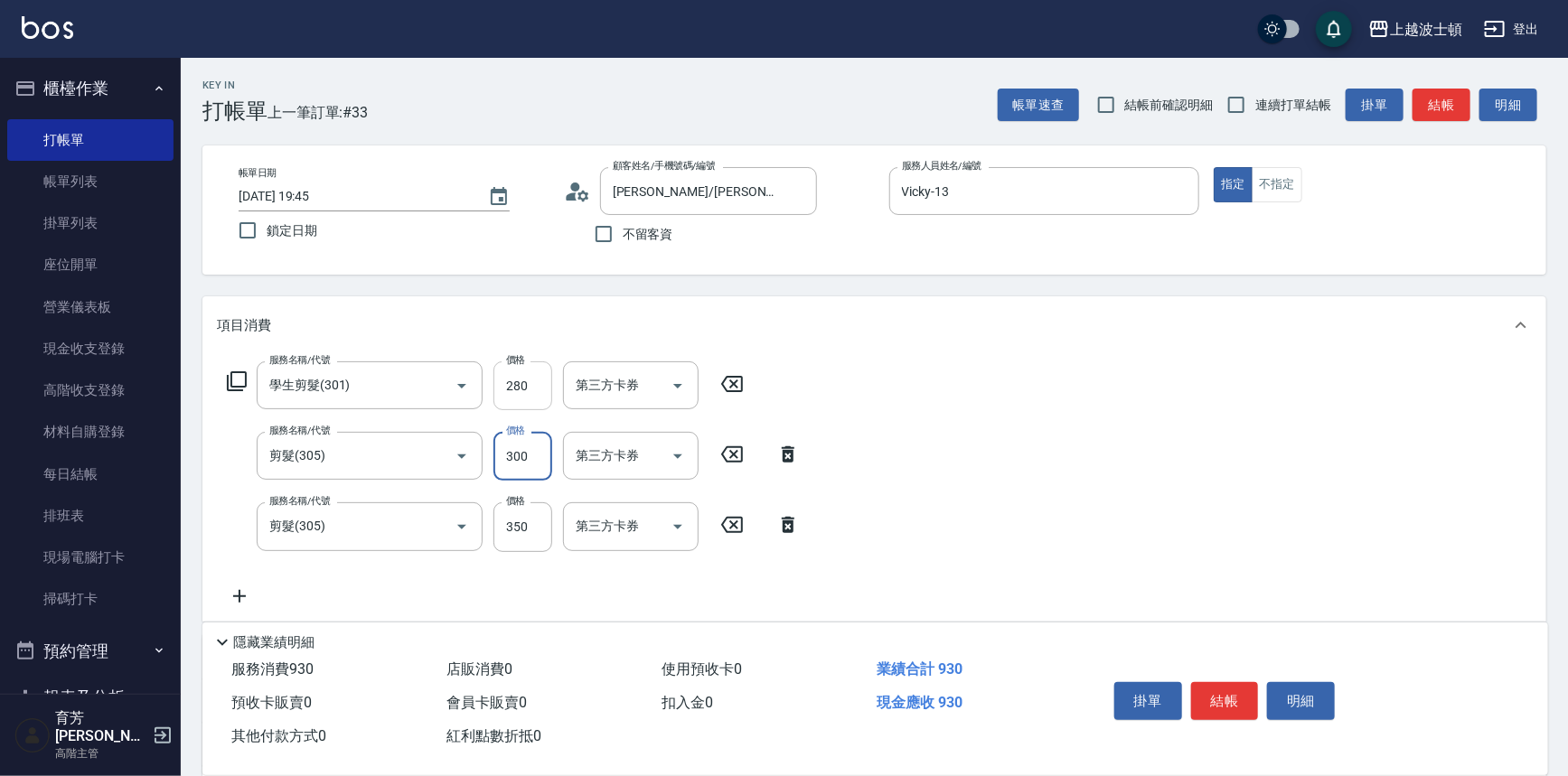
click at [532, 383] on input "280" at bounding box center [523, 385] width 59 height 48
type input "250"
click at [1204, 688] on button "結帳" at bounding box center [1224, 701] width 67 height 38
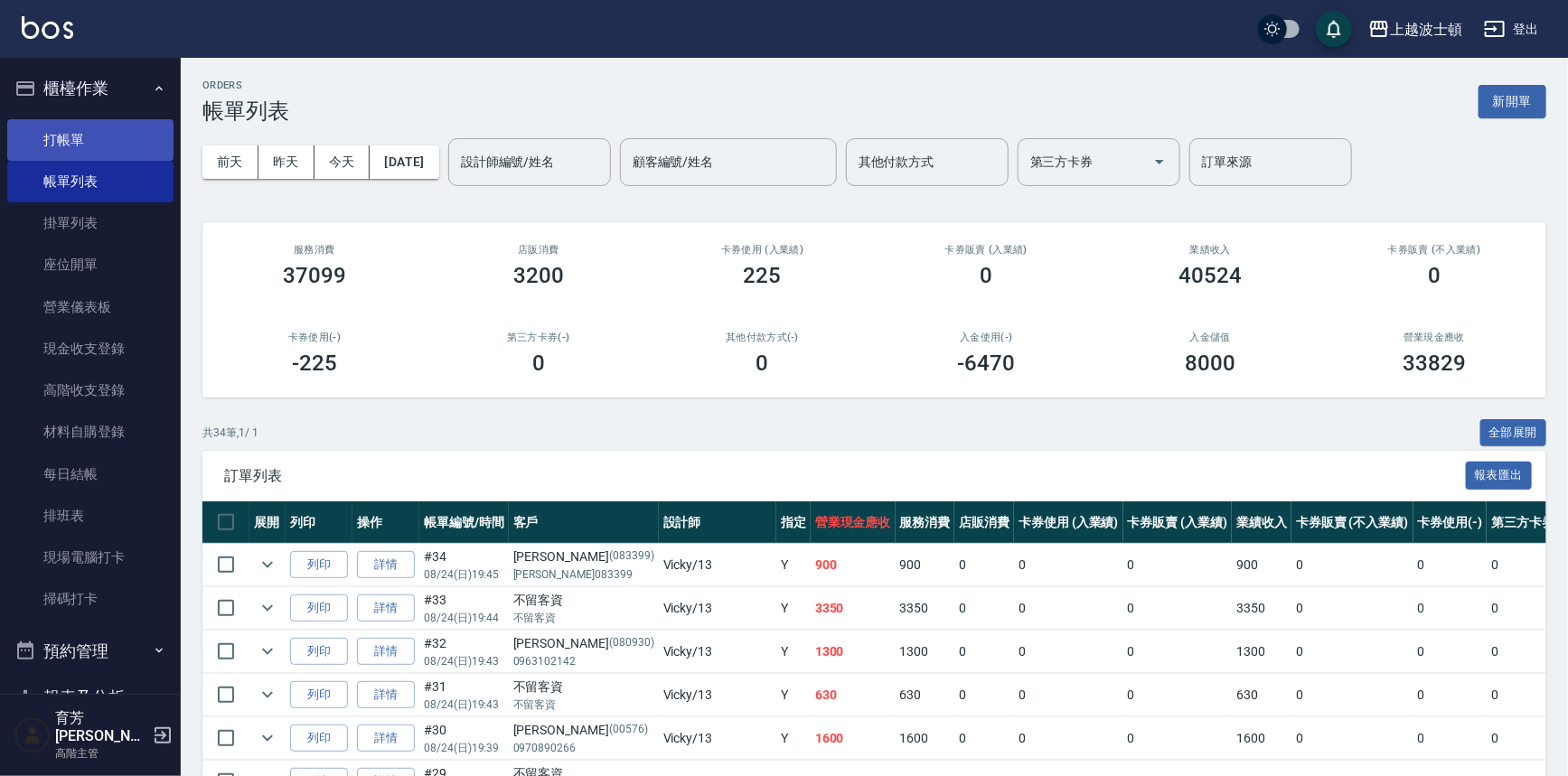
click at [72, 134] on link "打帳單" at bounding box center [90, 140] width 166 height 42
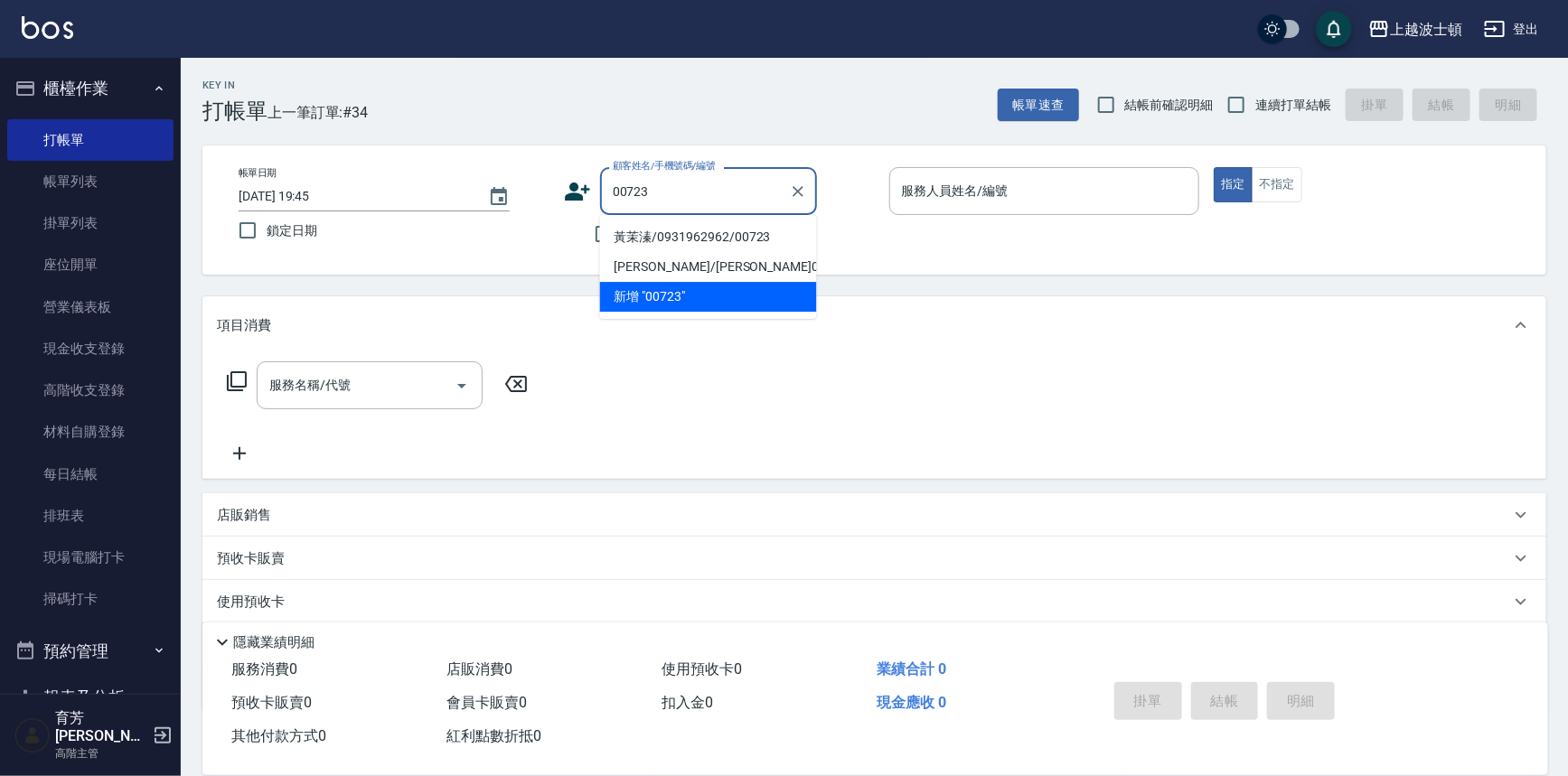
click at [651, 235] on li "黃茉溱/0931962962/00723" at bounding box center [708, 236] width 217 height 29
type input "黃茉溱/0931962962/00723"
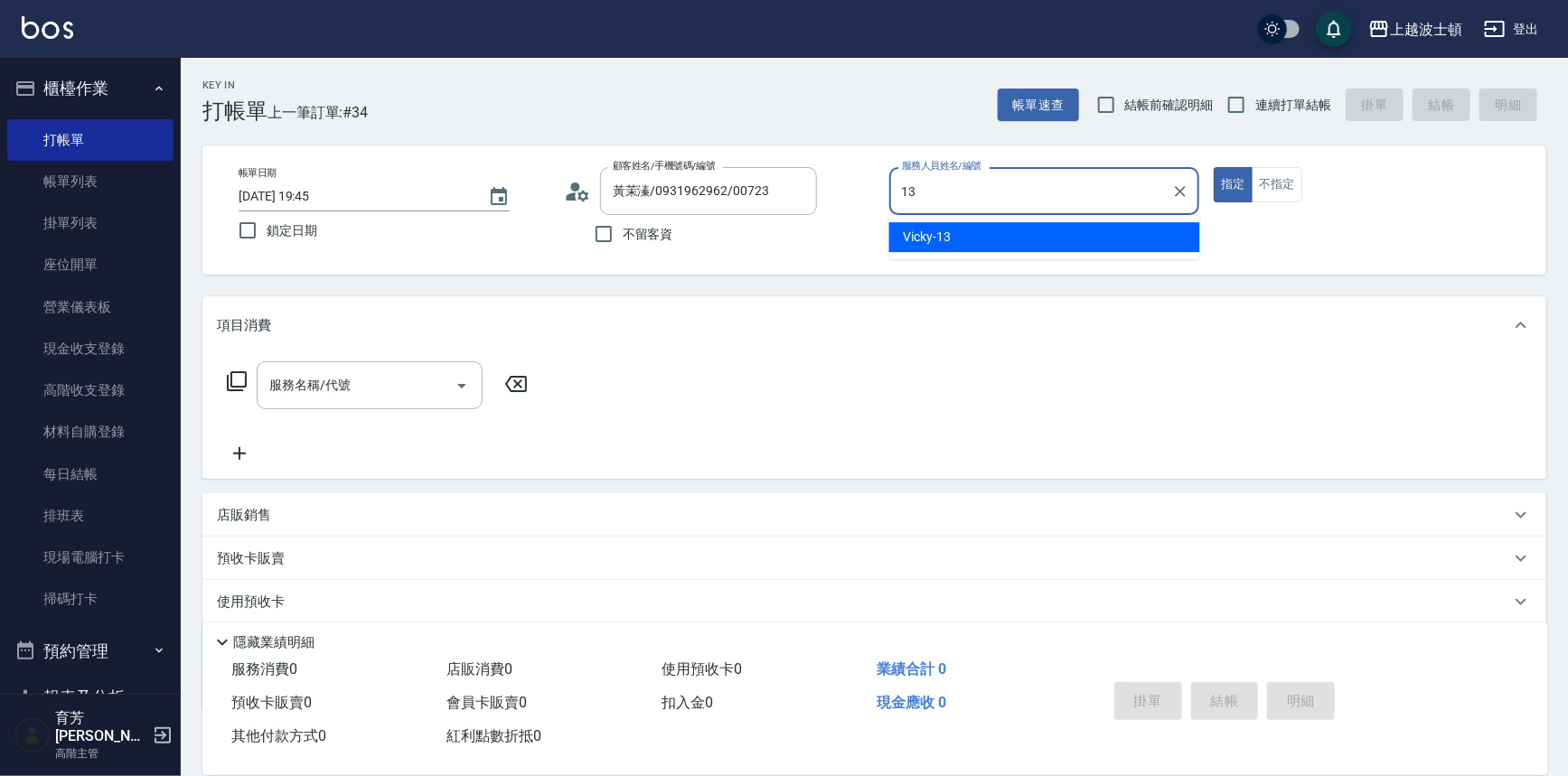
type input "Vicky-13"
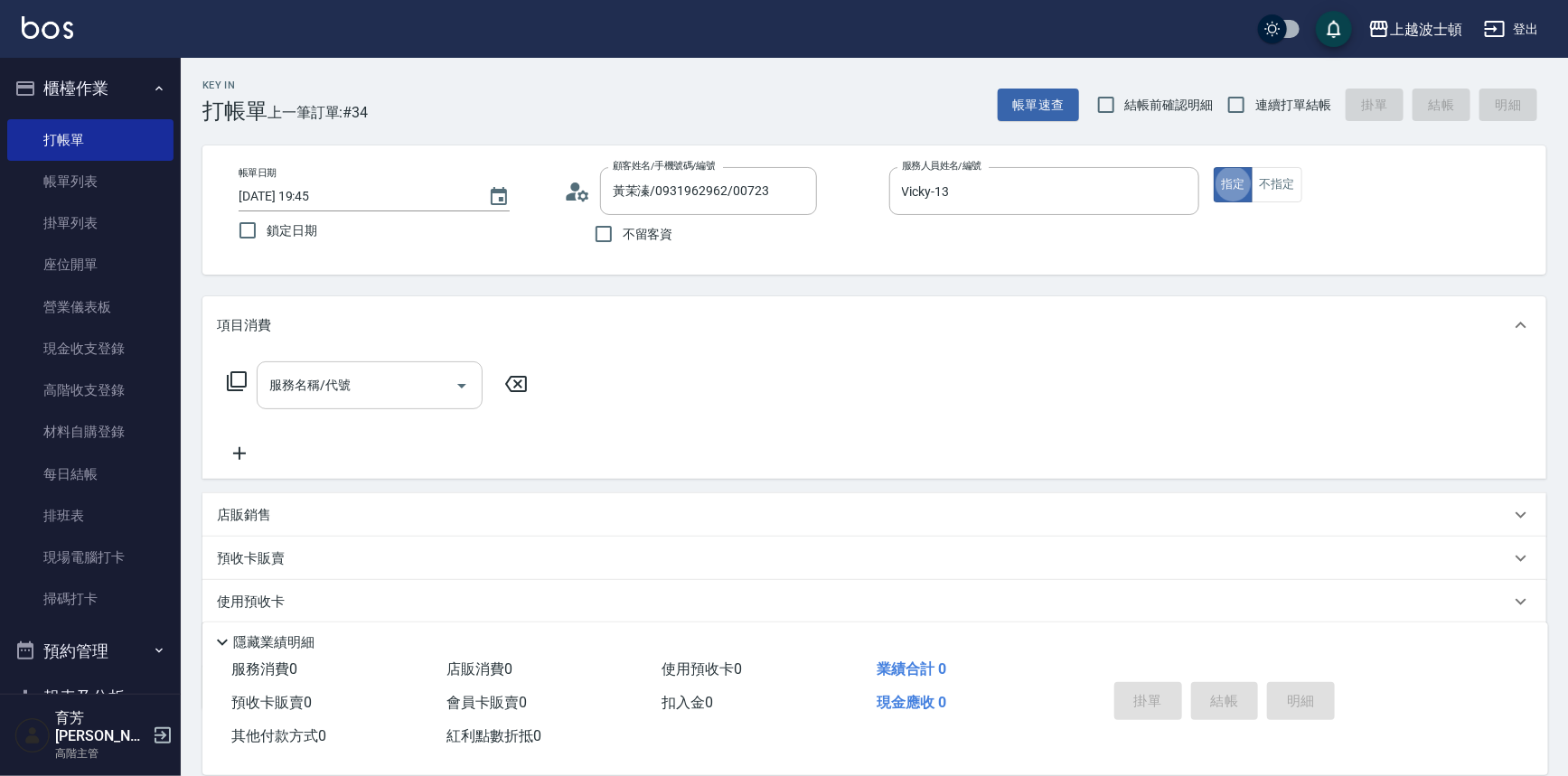
type button "true"
click at [398, 381] on input "服務名稱/代號" at bounding box center [356, 385] width 182 height 31
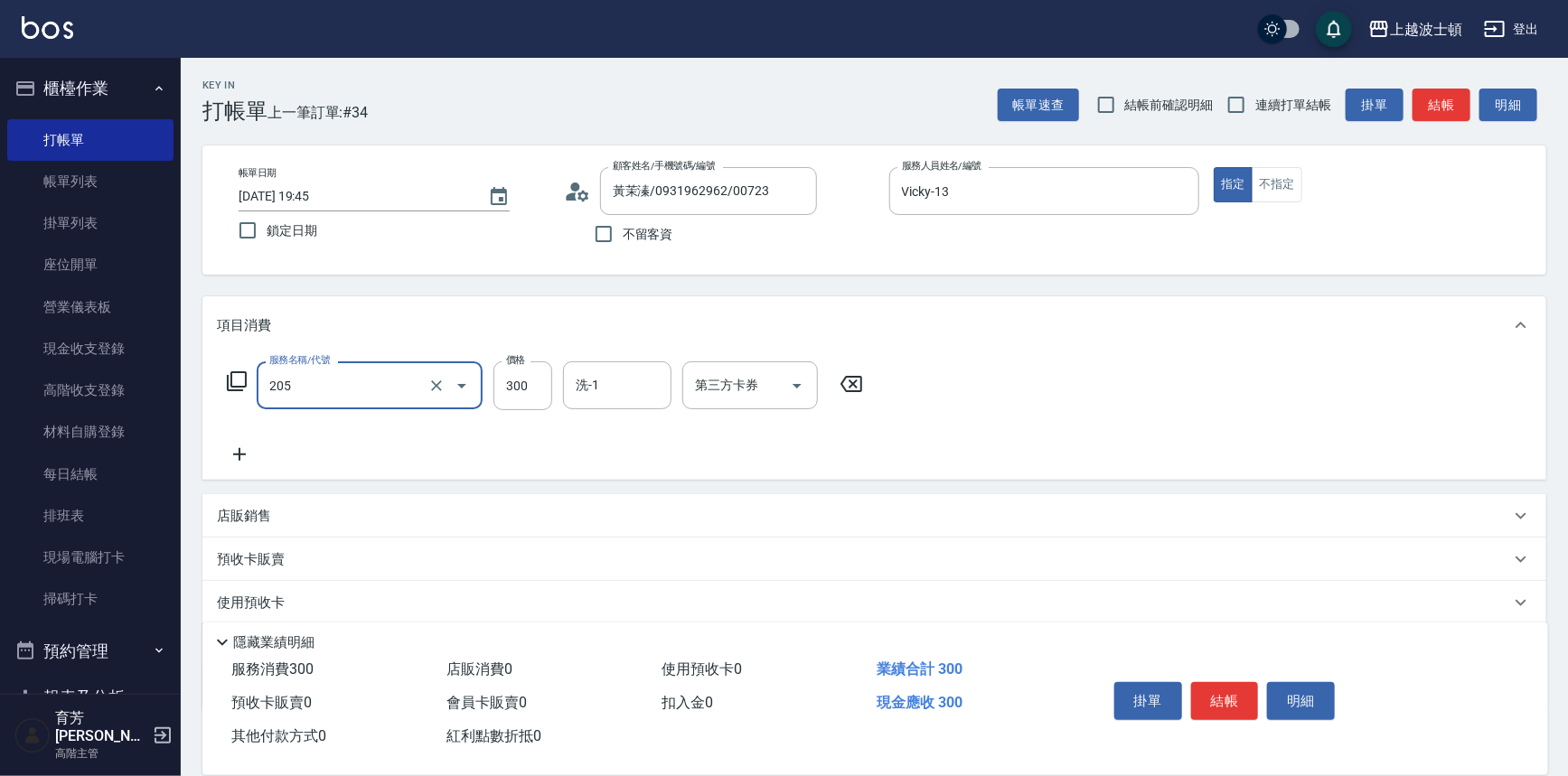
type input "洗髮(205)"
click at [239, 446] on icon at bounding box center [240, 454] width 46 height 22
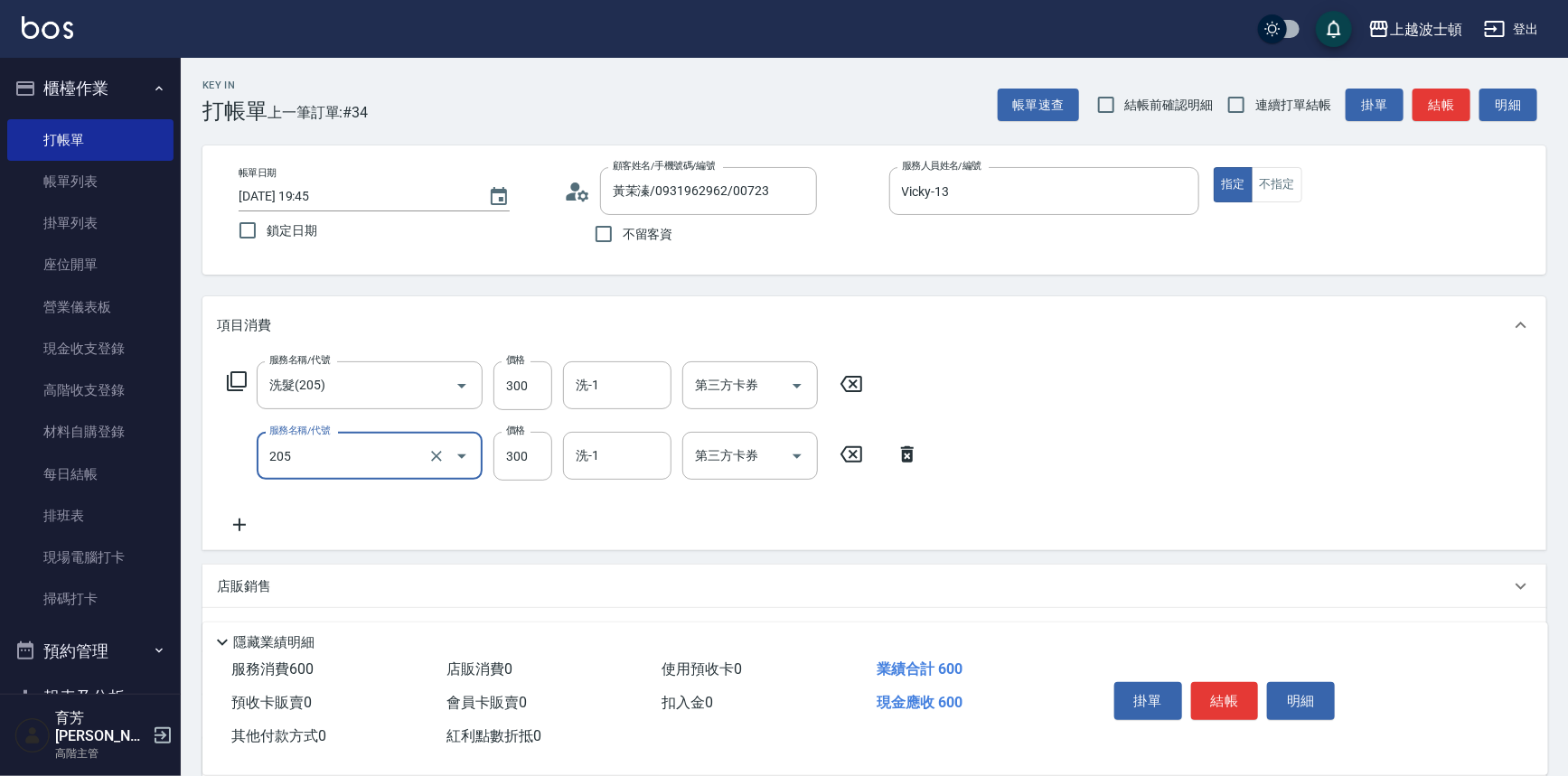
type input "洗髮(205)"
click at [244, 520] on icon at bounding box center [240, 525] width 46 height 22
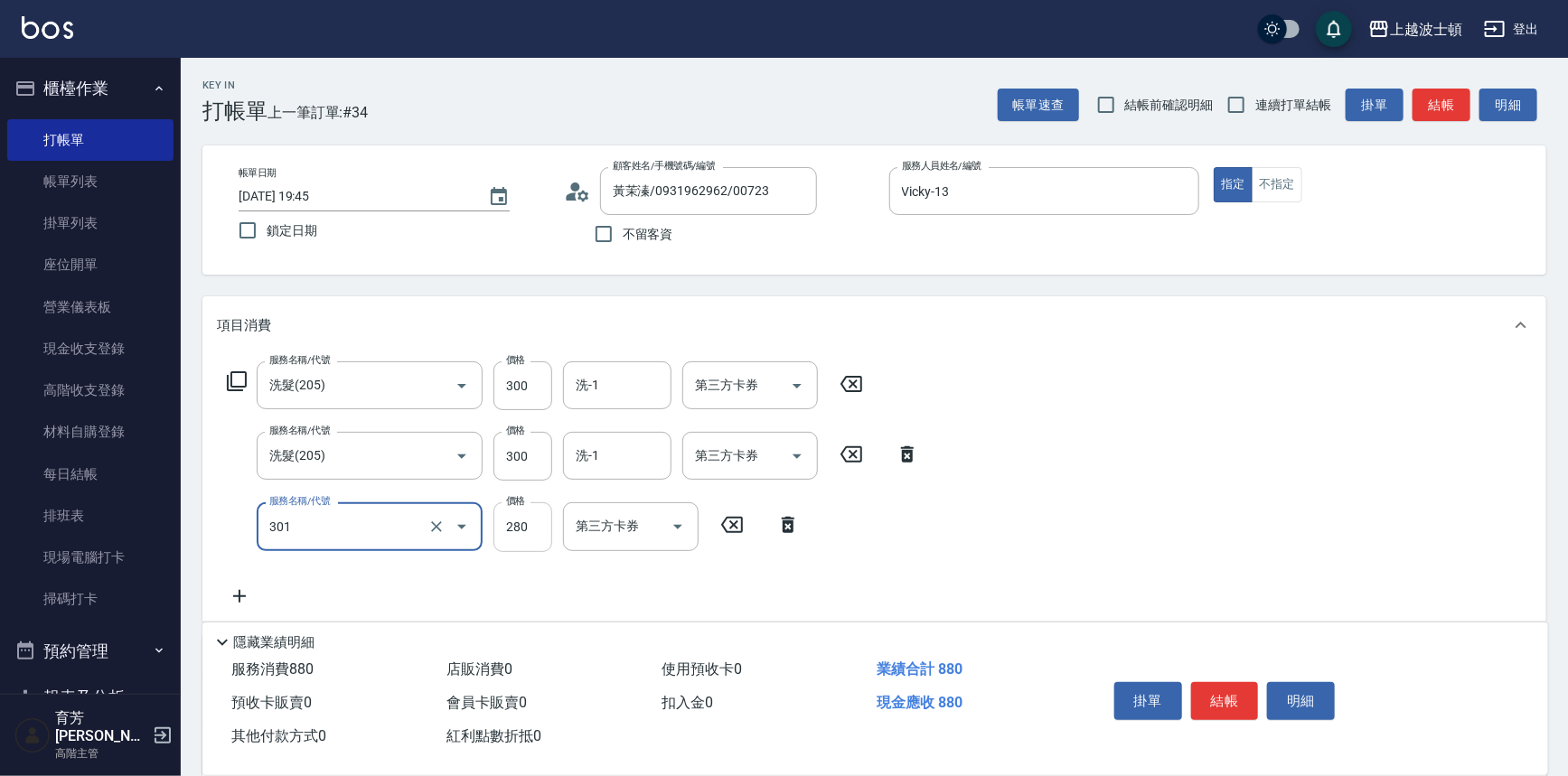
drag, startPoint x: 471, startPoint y: 541, endPoint x: 512, endPoint y: 541, distance: 41.0
click at [505, 541] on div "服務名稱/代號 301 服務名稱/代號 價格 280 價格 第三方卡券 第三方卡券" at bounding box center [514, 527] width 594 height 48
type input "學生剪髮(301)"
click at [513, 541] on input "280" at bounding box center [523, 527] width 59 height 48
type input "100"
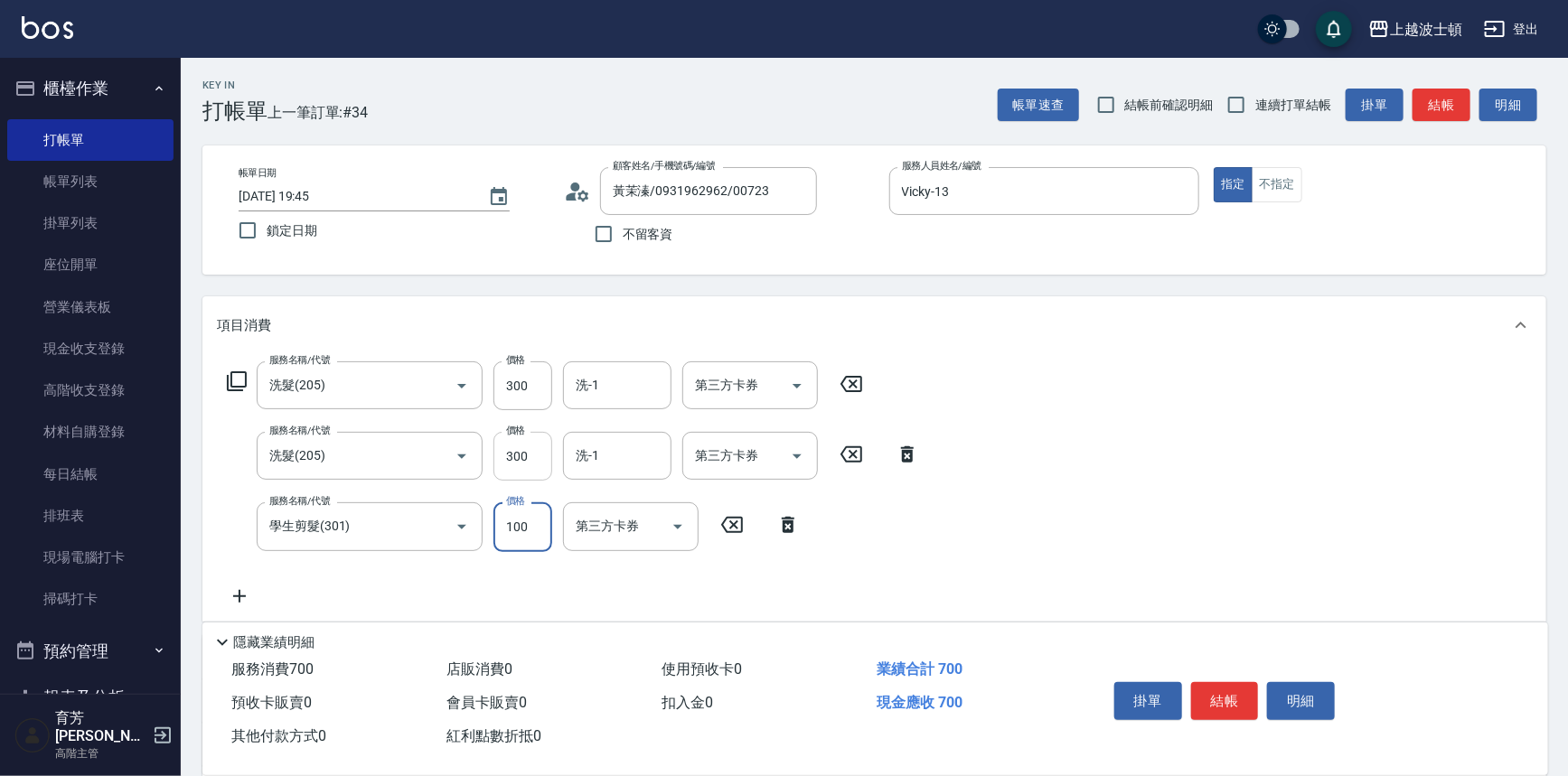
click at [529, 454] on input "300" at bounding box center [523, 455] width 59 height 48
type input "270"
click at [523, 374] on input "300" at bounding box center [523, 385] width 59 height 48
type input "270"
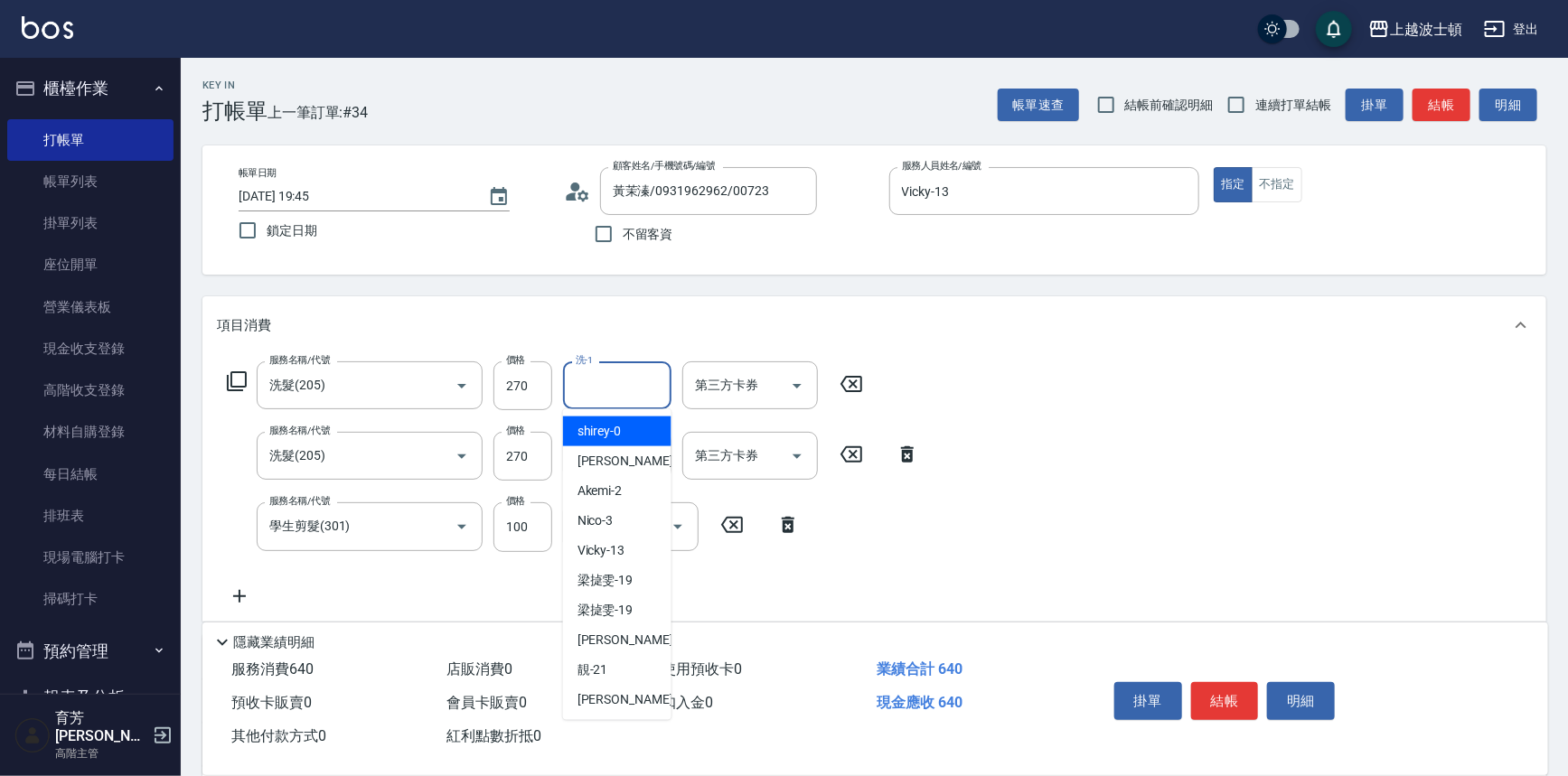
click at [623, 397] on input "洗-1" at bounding box center [617, 385] width 92 height 31
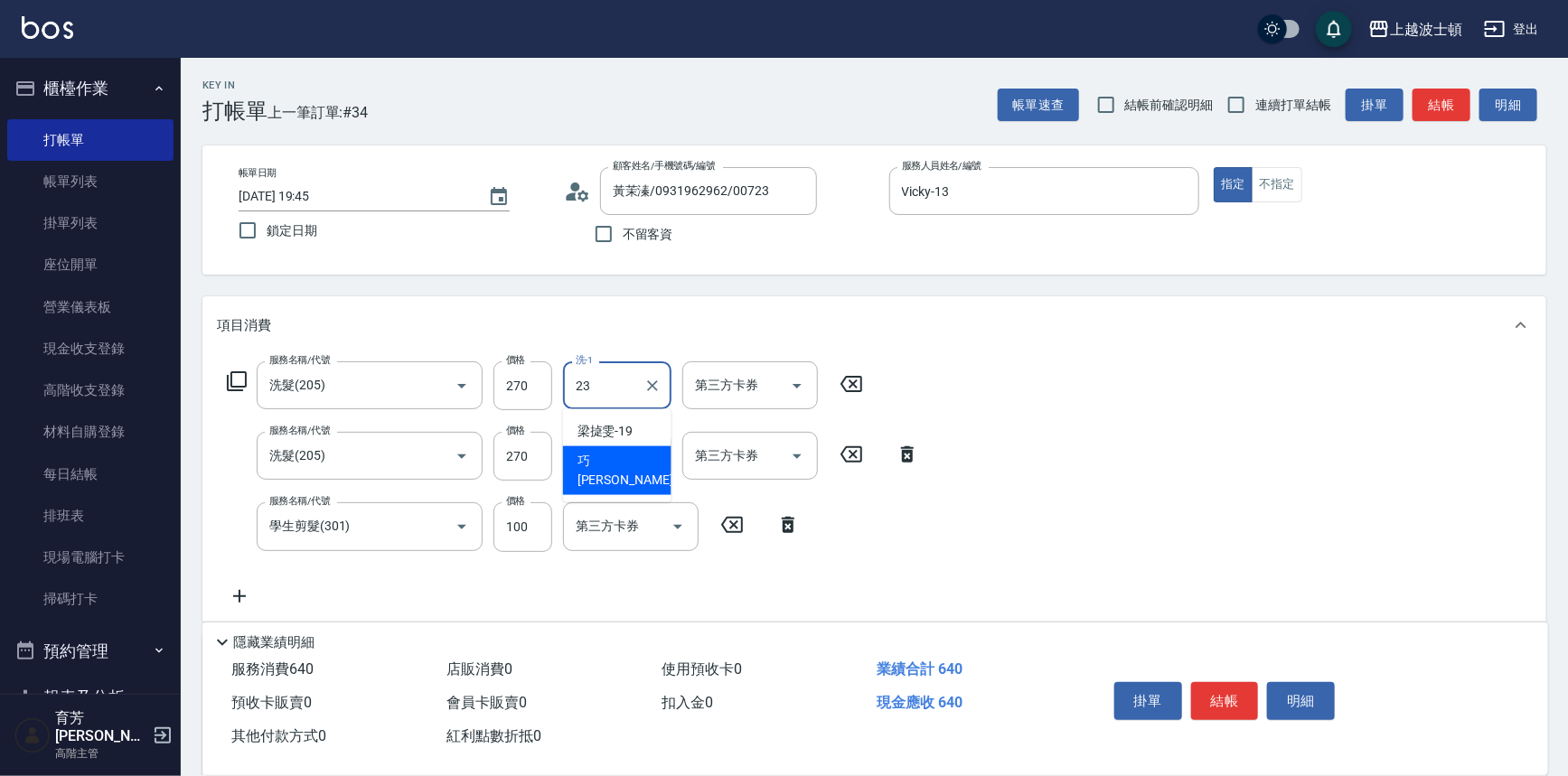
type input "[PERSON_NAME]-23"
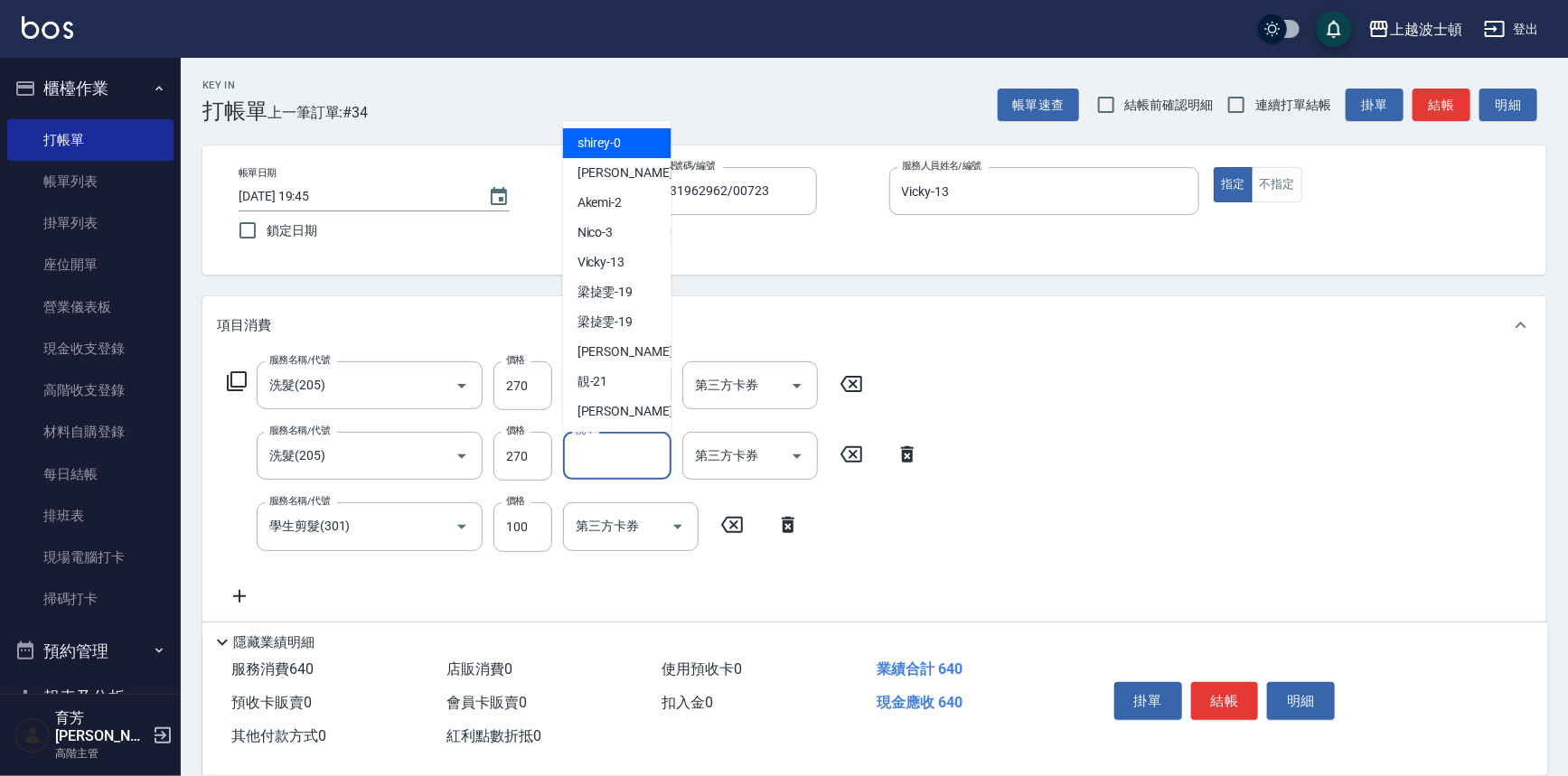
click at [606, 468] on input "洗-1" at bounding box center [617, 455] width 92 height 31
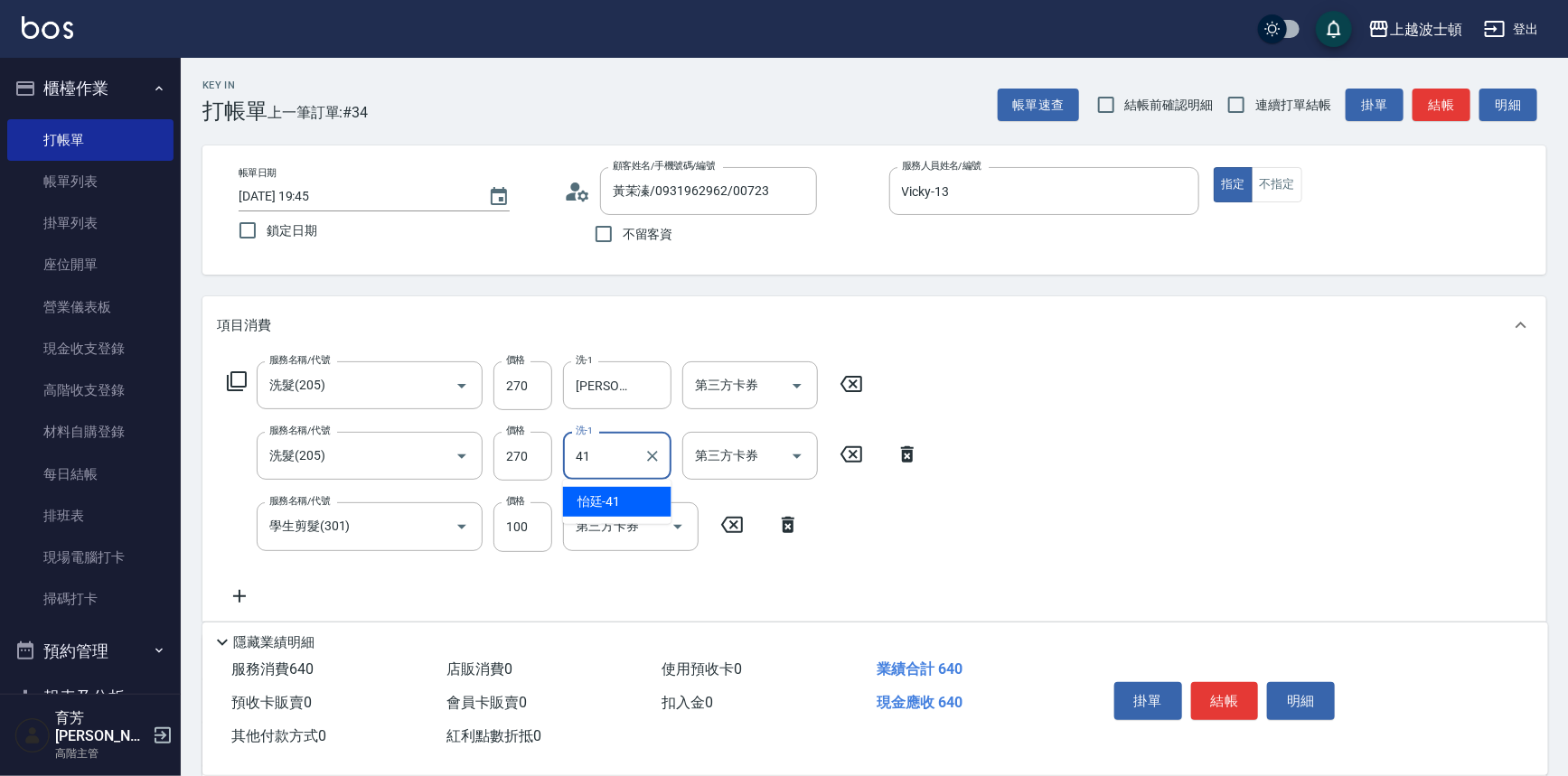
type input "怡廷-41"
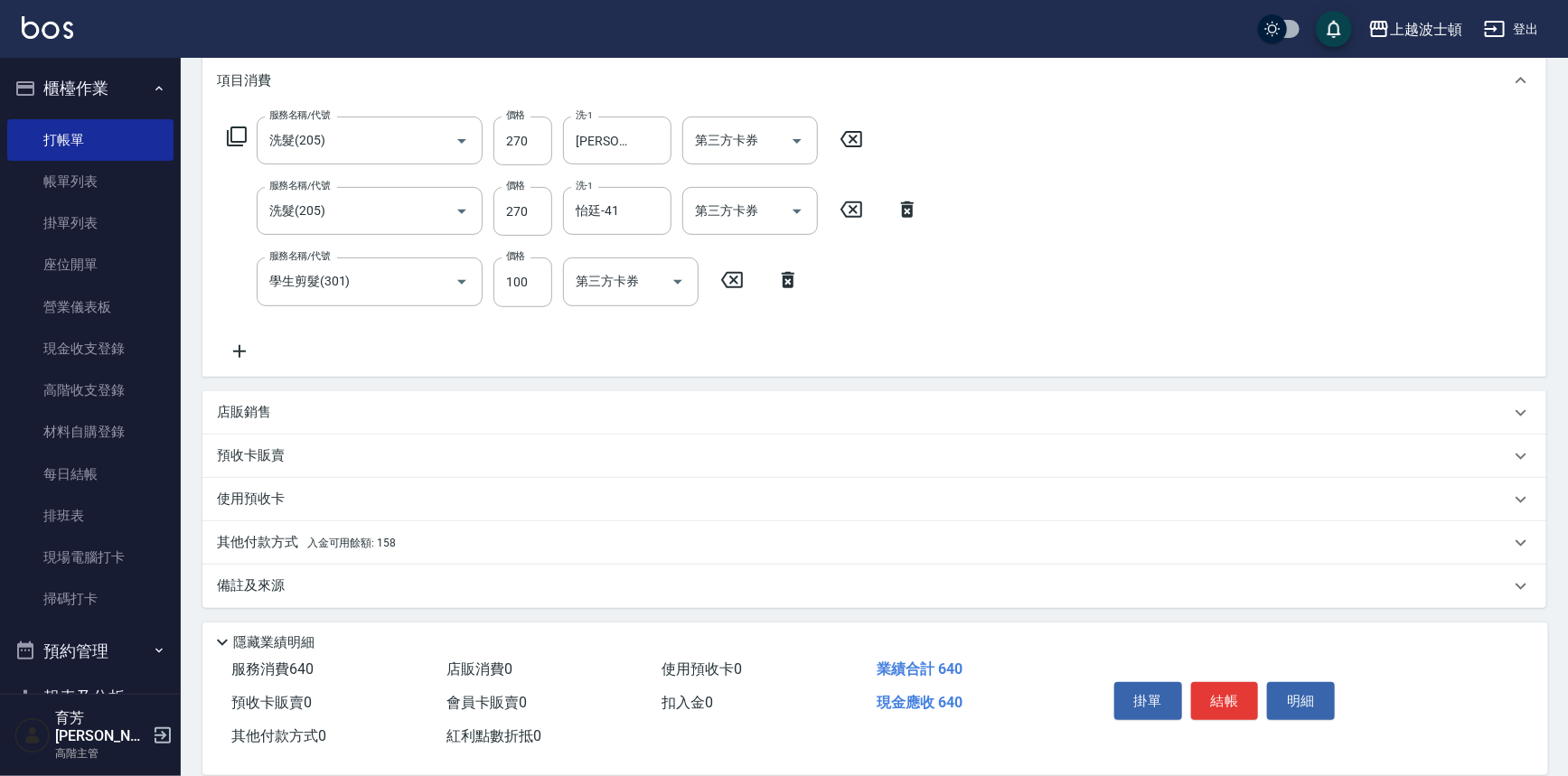
click at [271, 546] on p "其他付款方式 入金可用餘額: 158" at bounding box center [307, 543] width 179 height 20
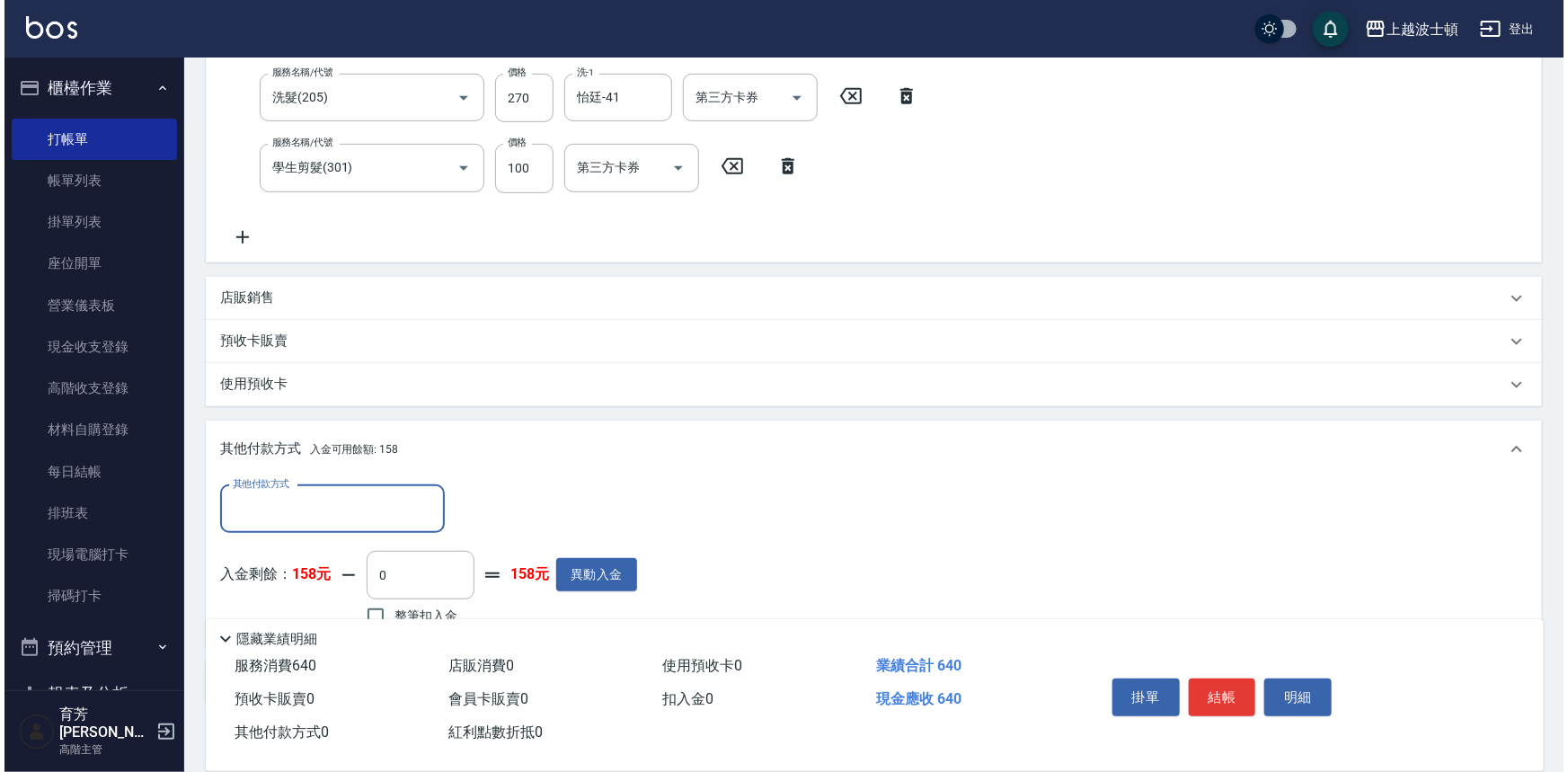
scroll to position [443, 0]
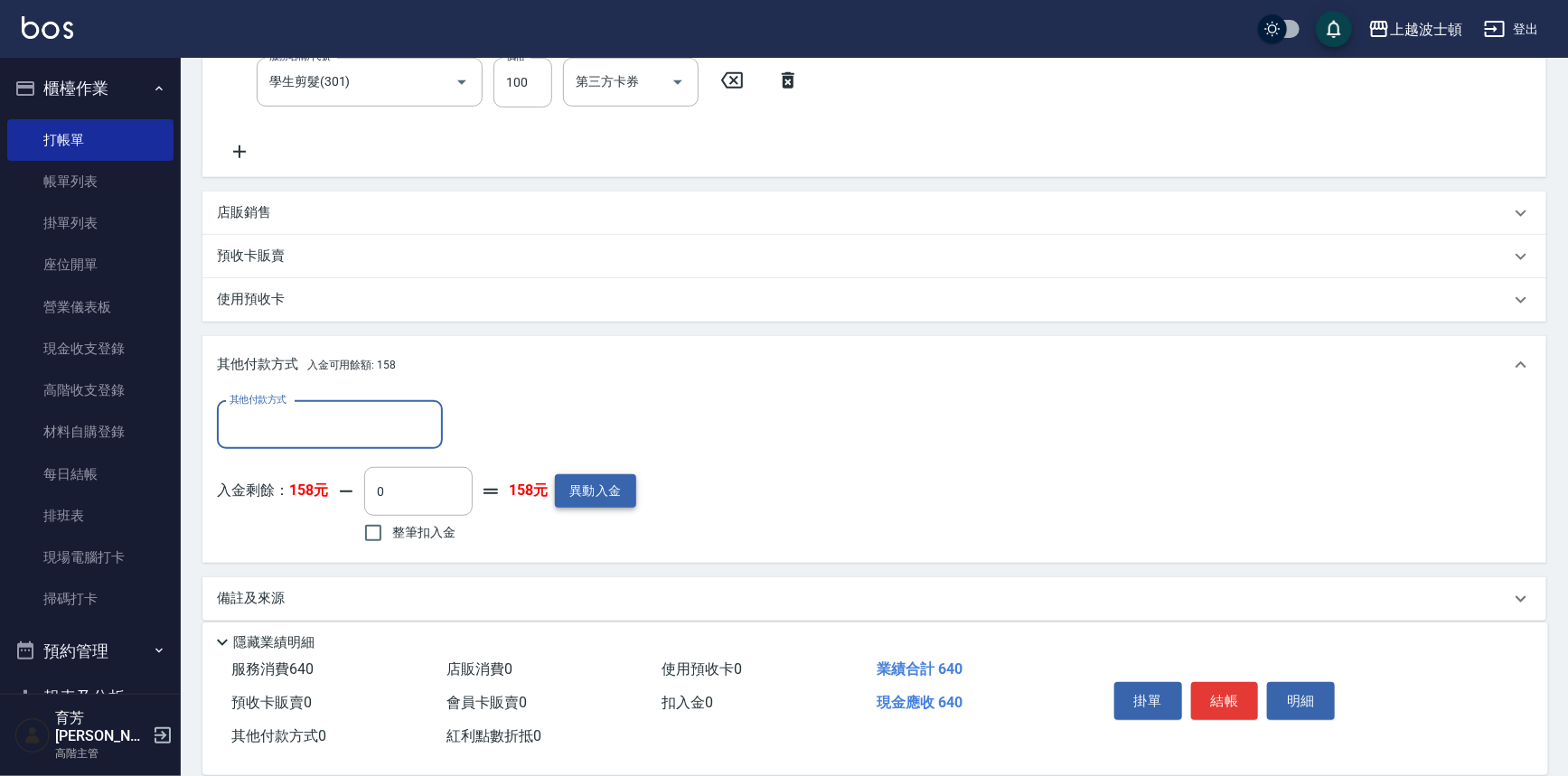
click at [596, 479] on button "異動入金" at bounding box center [596, 490] width 82 height 33
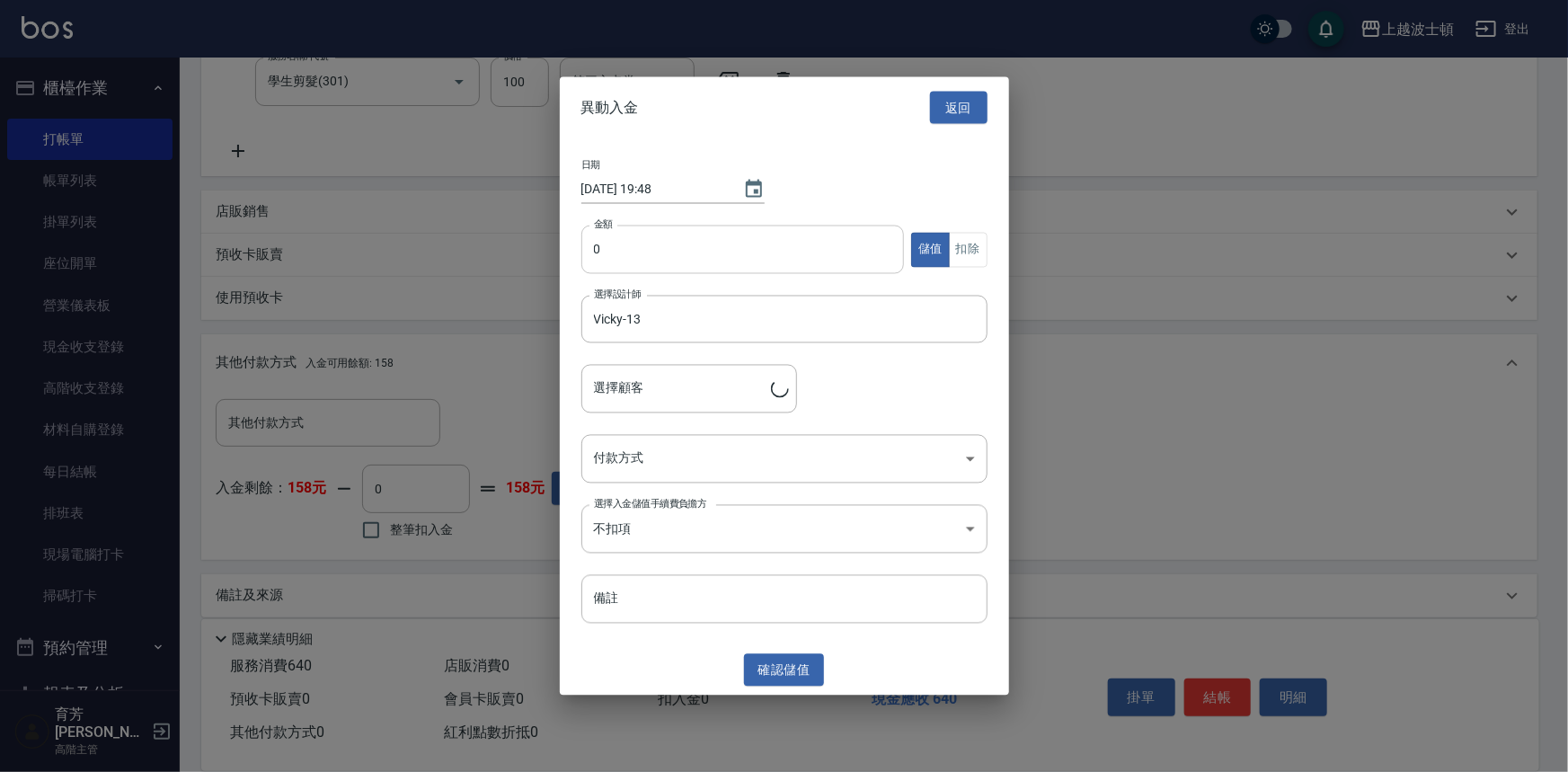
type input "黃茉溱/0931962962/00723"
click at [609, 249] on input "0" at bounding box center [742, 249] width 324 height 48
type input "500"
click at [620, 466] on body "上越波士頓 登出 櫃檯作業 打帳單 帳單列表 掛單列表 座位開單 營業儀表板 現金收支登錄 高階收支登錄 材料自購登錄 每日結帳 排班表 現場電腦打卡 掃碼打…" at bounding box center [784, 172] width 1568 height 1229
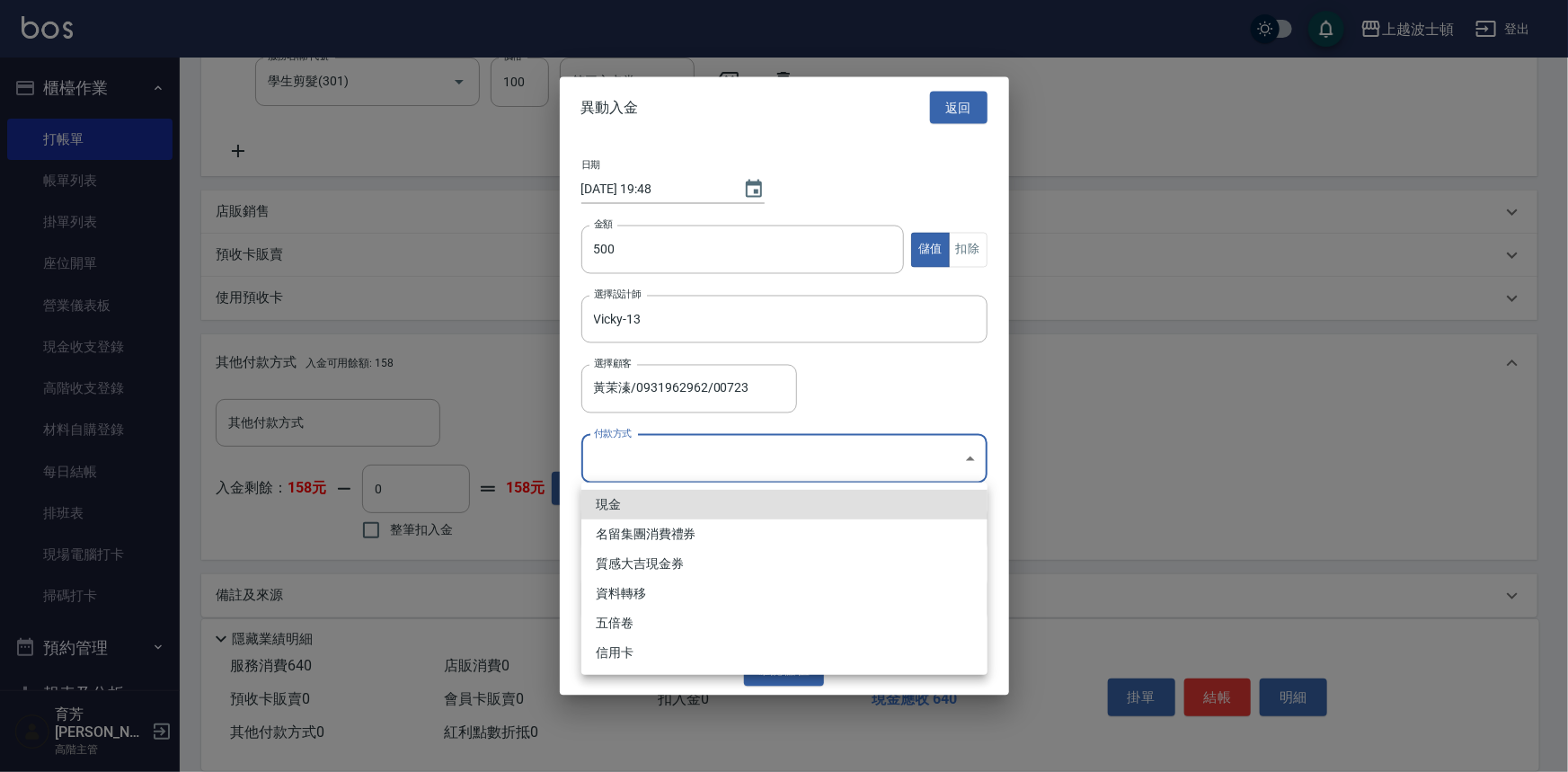
click at [605, 503] on li "現金" at bounding box center [784, 504] width 406 height 29
type input "現金"
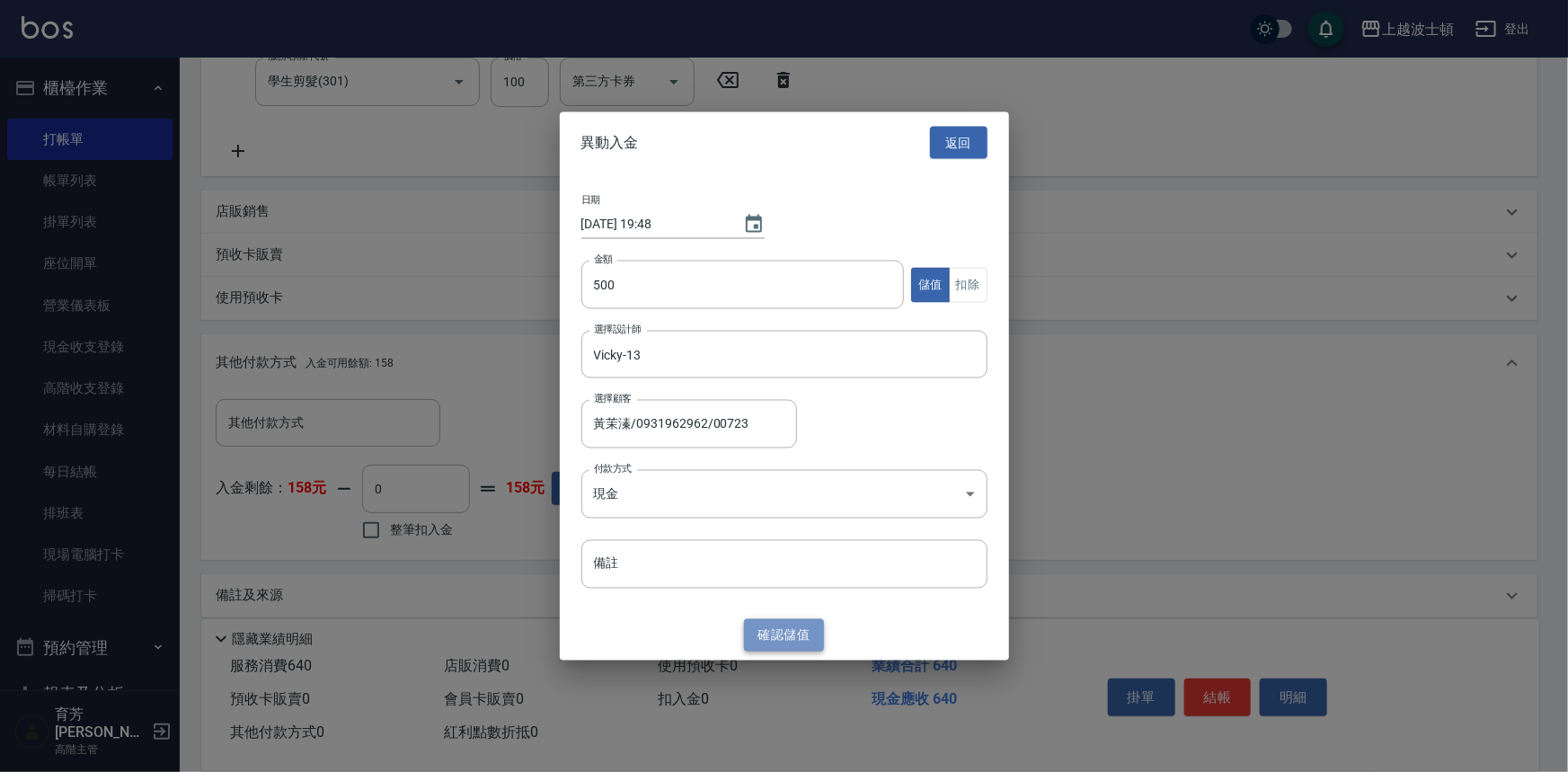
click at [795, 638] on button "確認 儲值" at bounding box center [785, 634] width 81 height 33
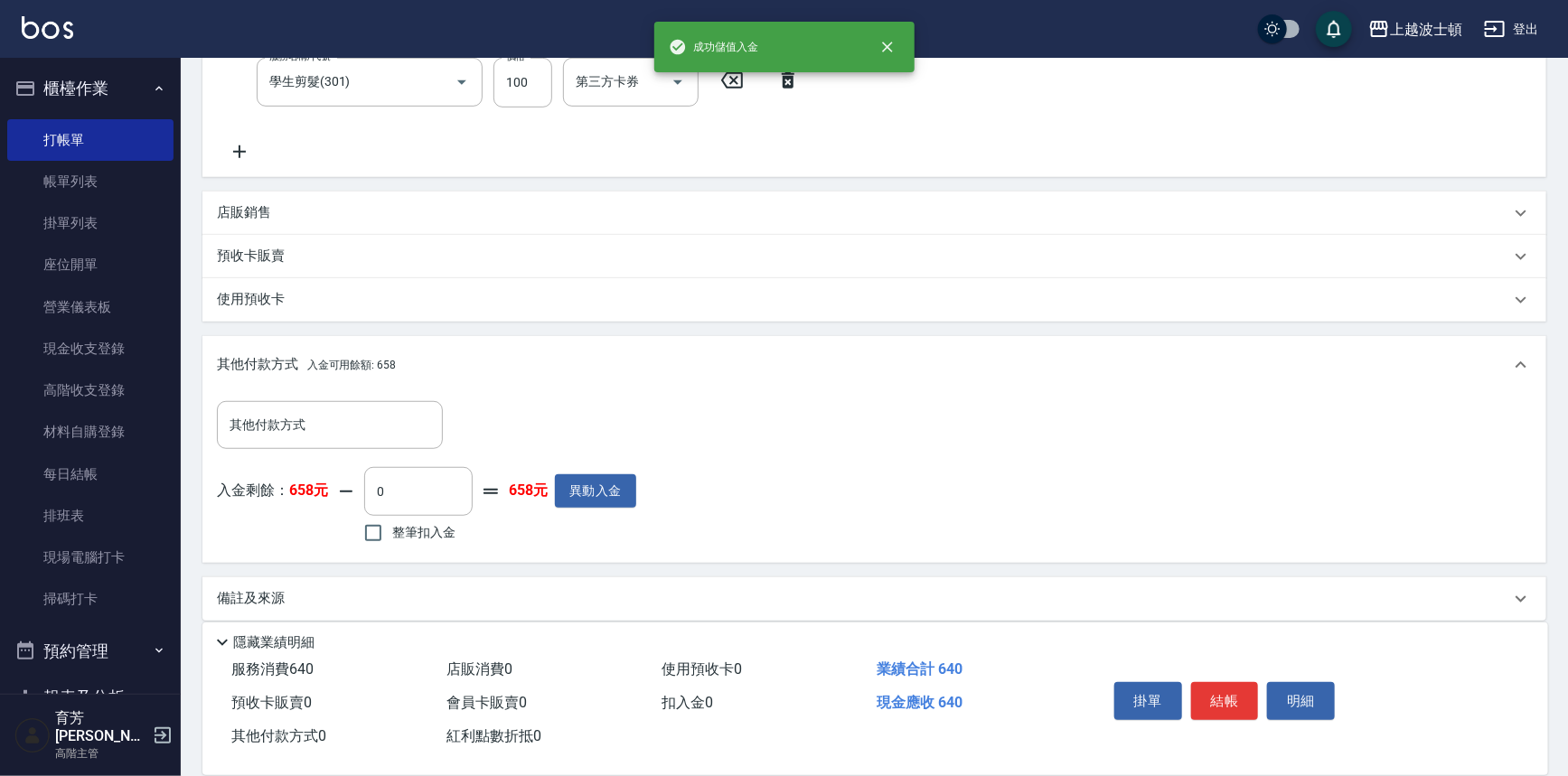
click at [447, 537] on span "整筆扣入金" at bounding box center [423, 532] width 64 height 19
click at [392, 537] on input "整筆扣入金" at bounding box center [373, 533] width 38 height 38
checkbox input "true"
type input "640"
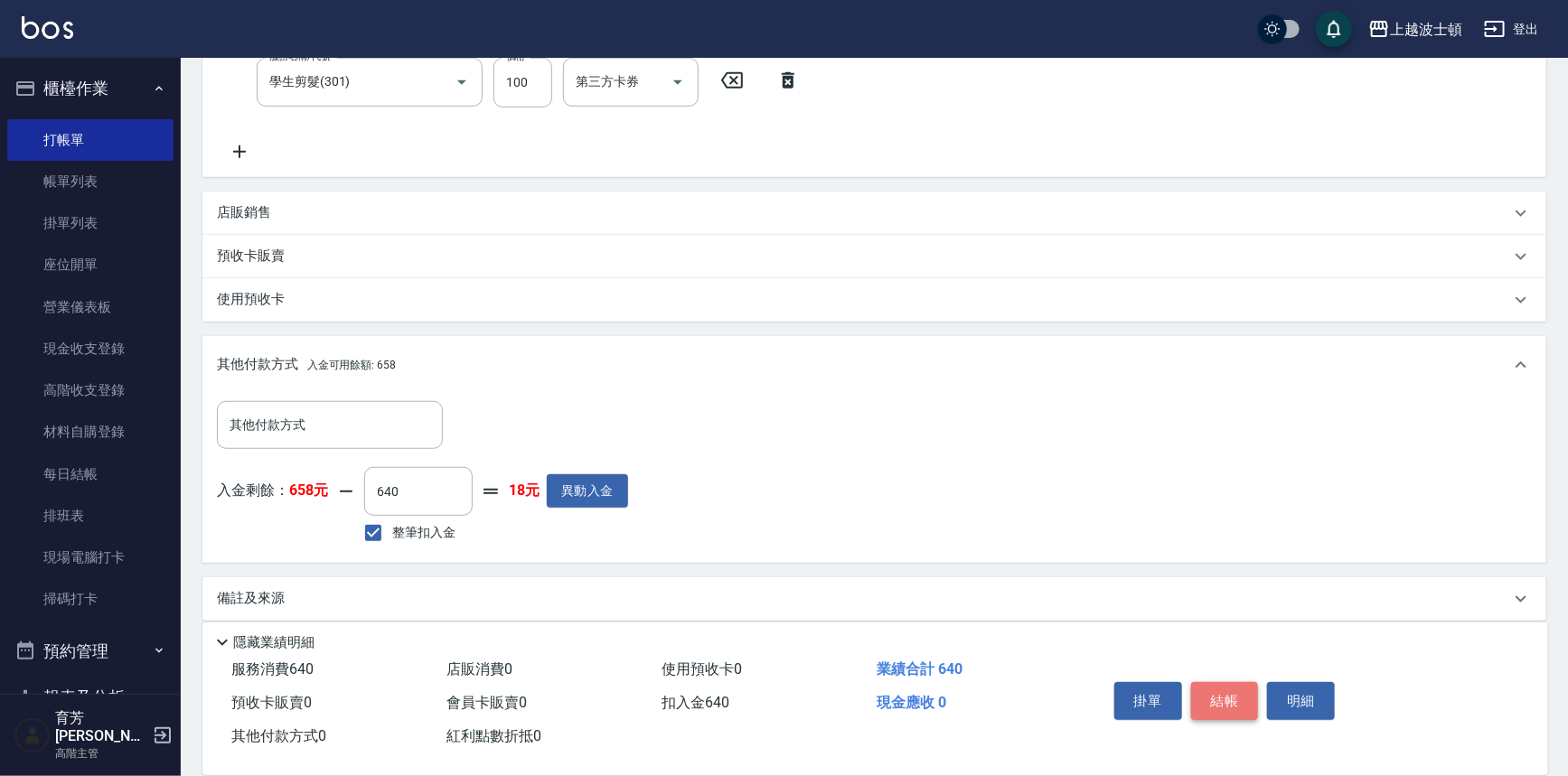
click at [1205, 697] on button "結帳" at bounding box center [1224, 701] width 67 height 38
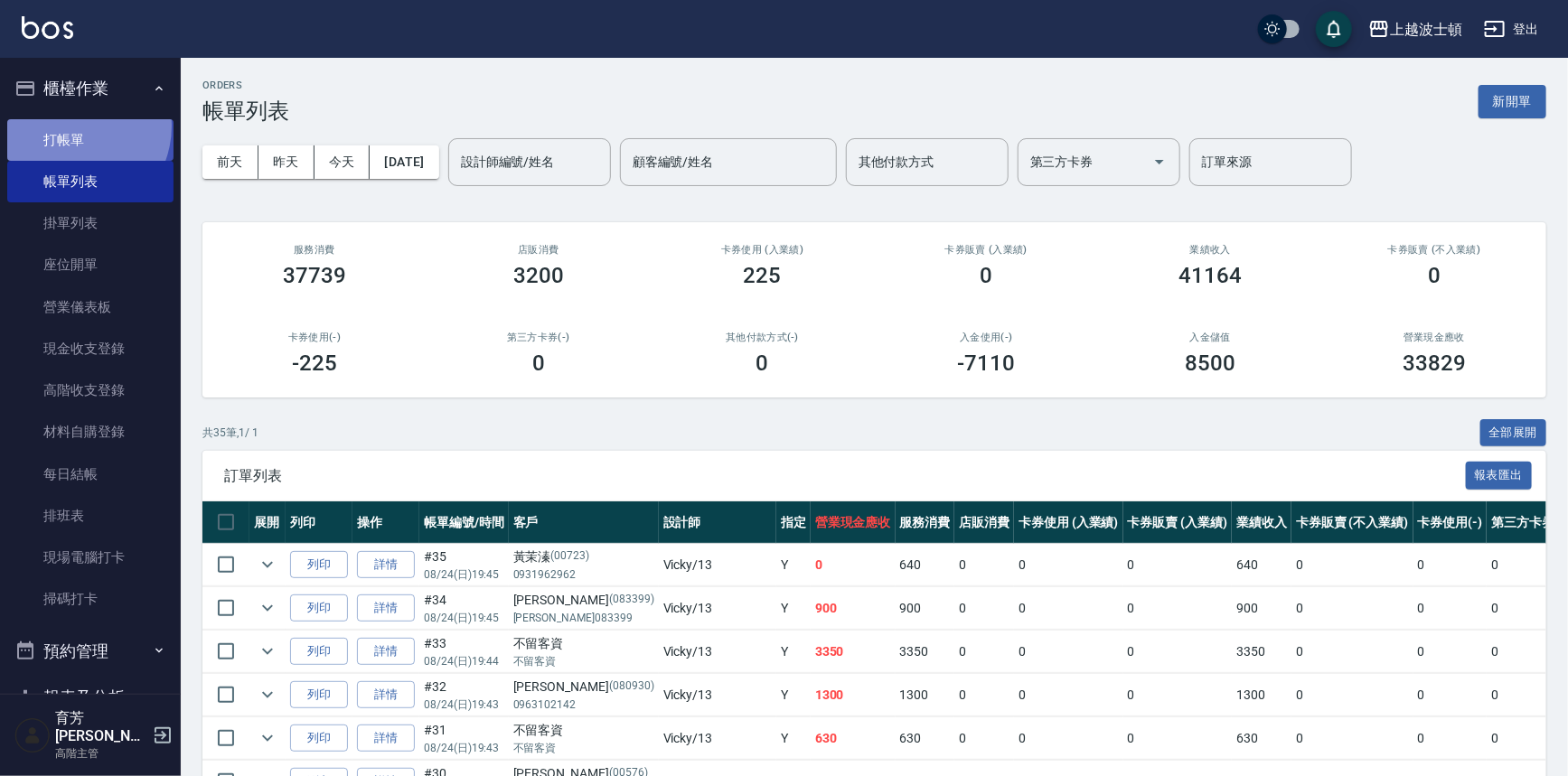
click at [68, 125] on link "打帳單" at bounding box center [90, 140] width 166 height 42
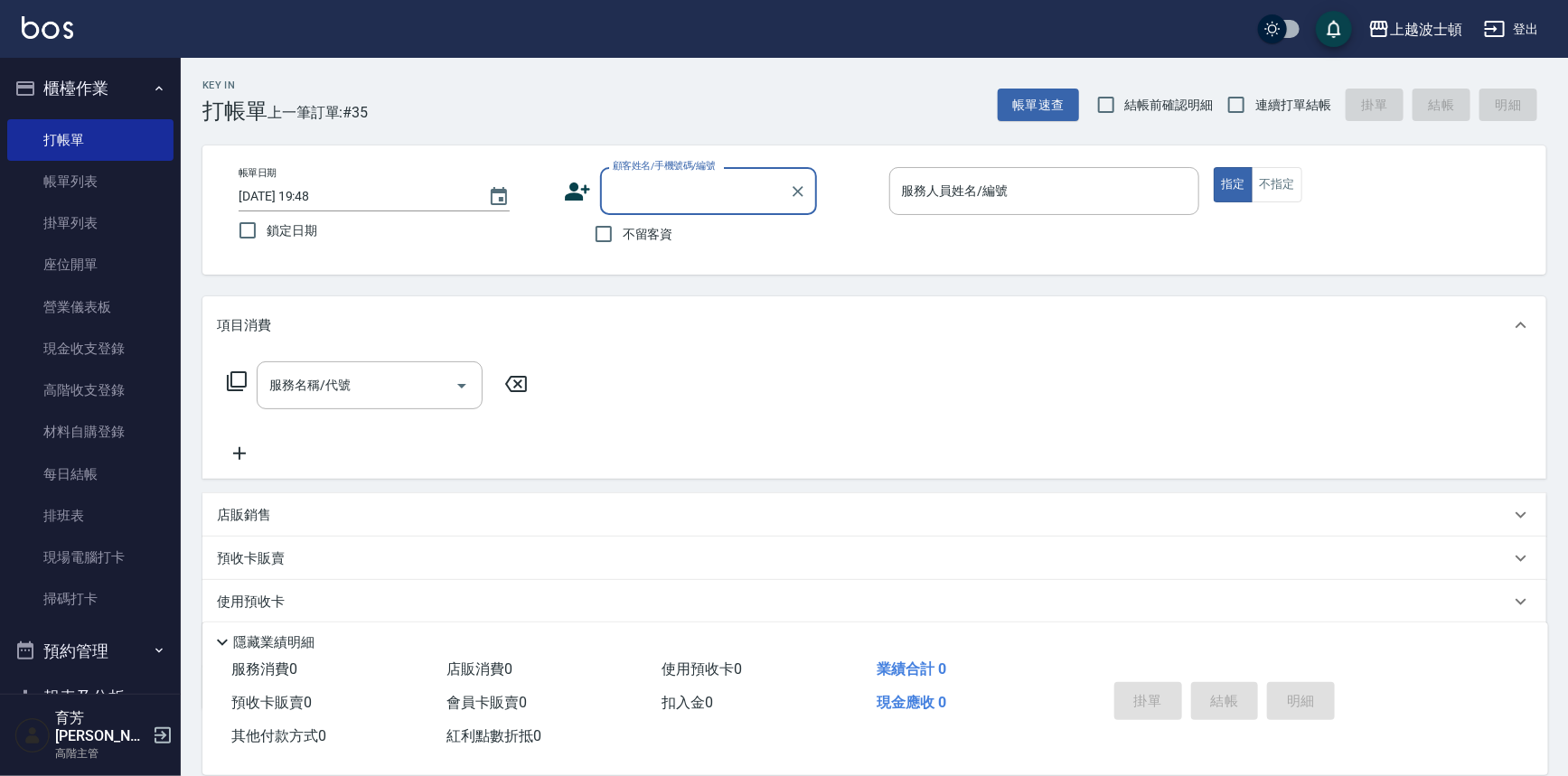
click at [642, 235] on span "不留客資" at bounding box center [647, 234] width 50 height 19
click at [623, 235] on input "不留客資" at bounding box center [604, 234] width 38 height 38
checkbox input "true"
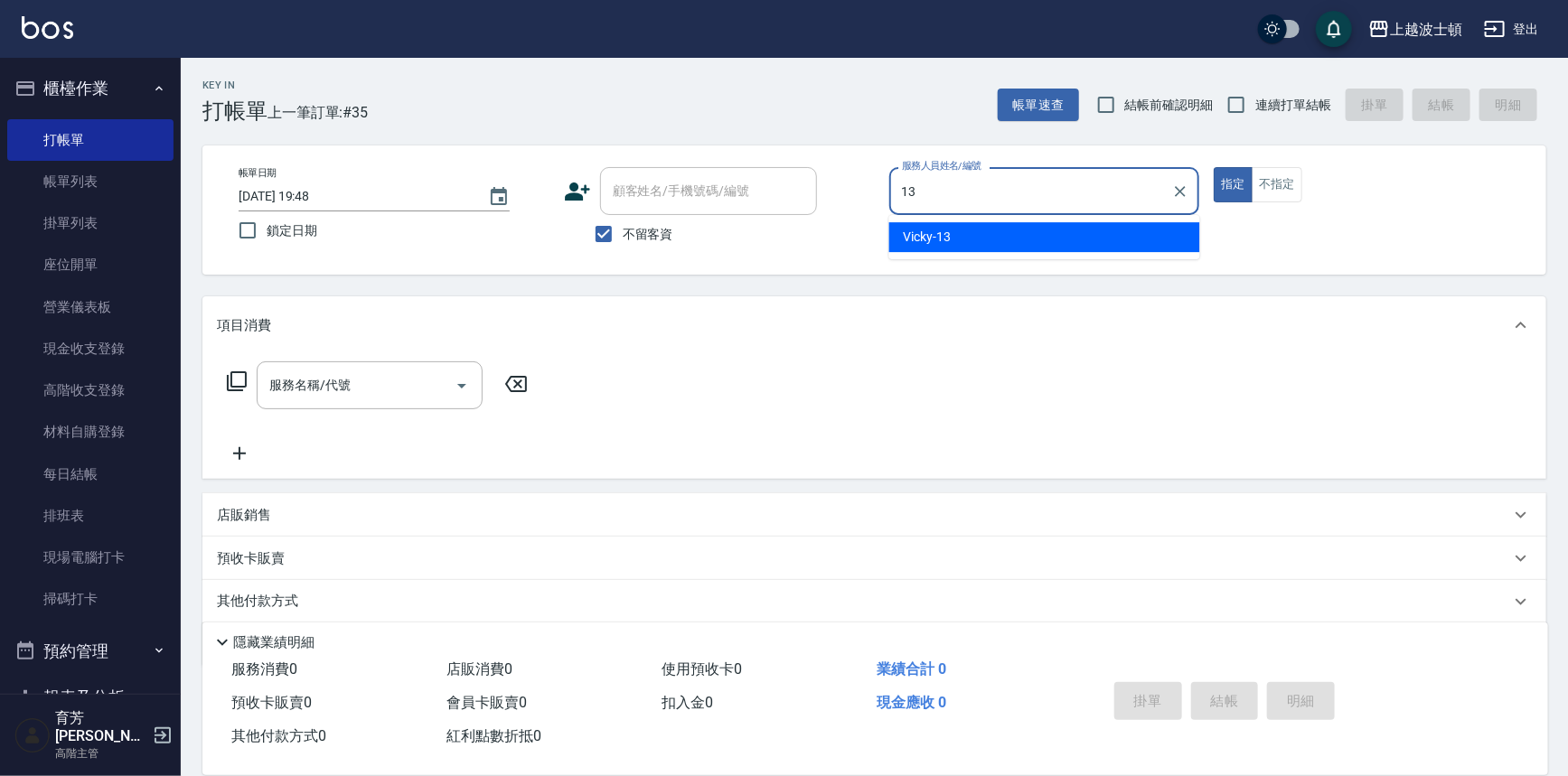
type input "Vicky-13"
type button "true"
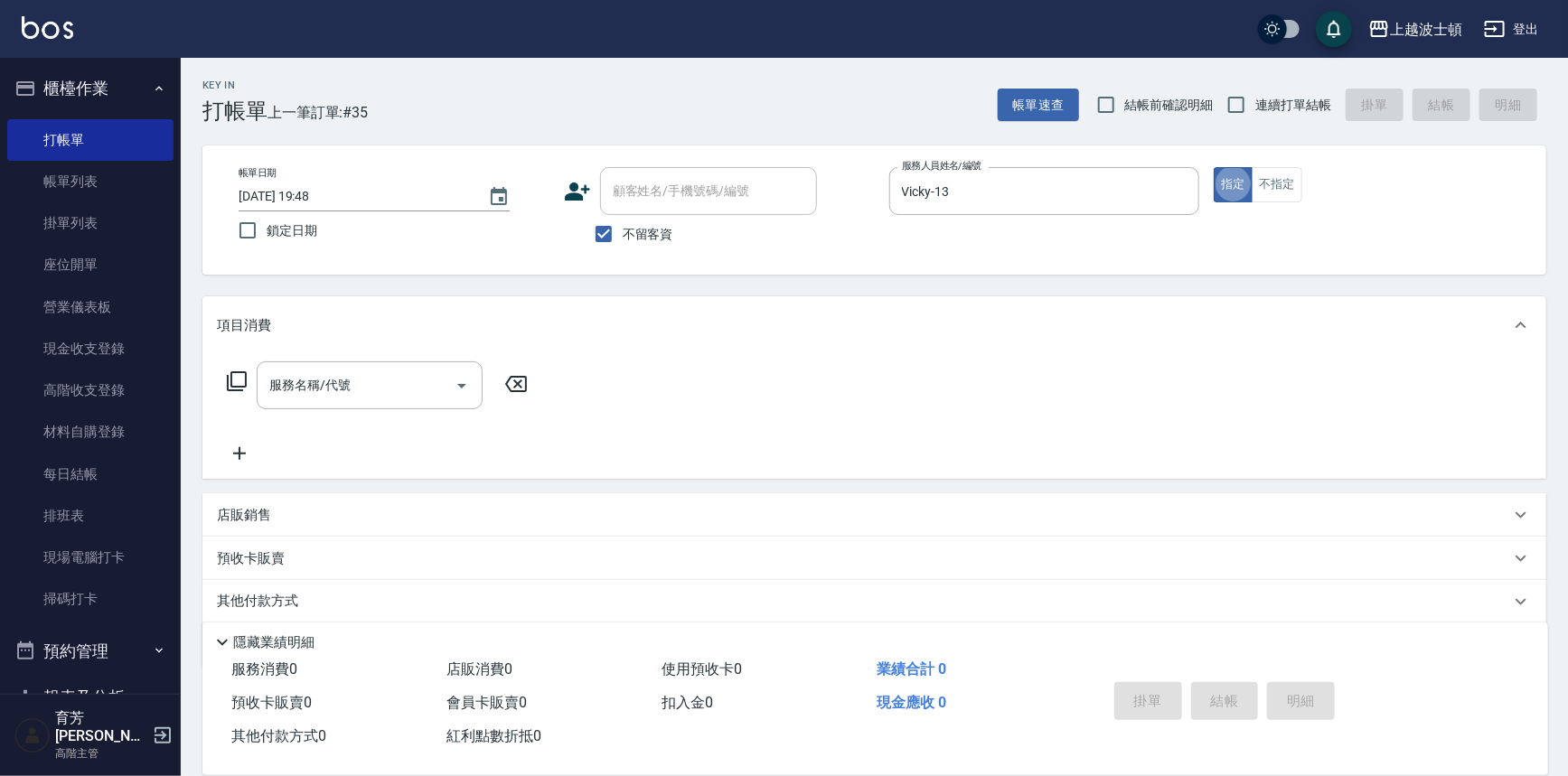
click at [347, 410] on div "服務名稱/代號 服務名稱/代號" at bounding box center [378, 413] width 322 height 103
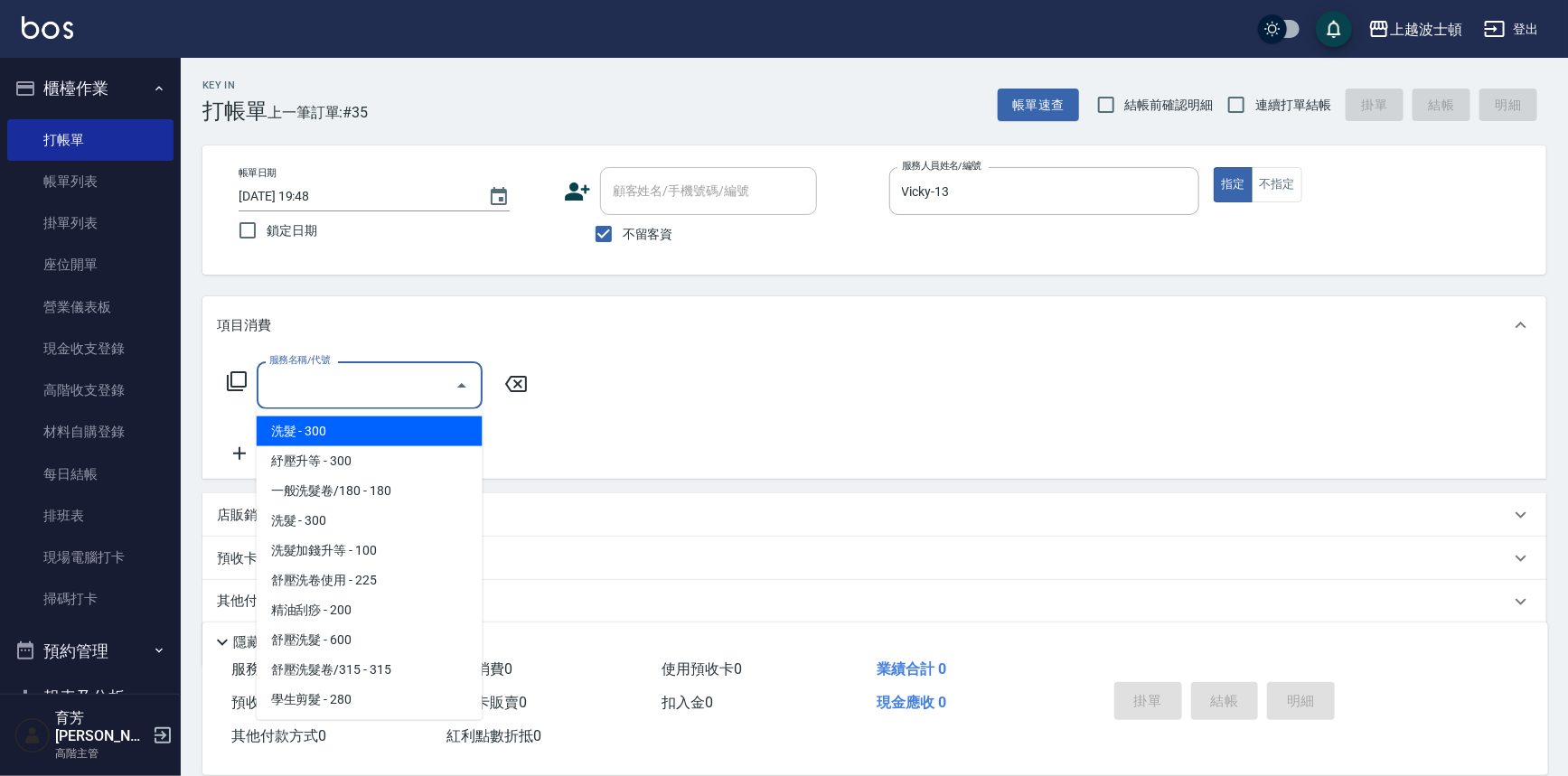
click at [364, 380] on input "服務名稱/代號" at bounding box center [356, 385] width 182 height 31
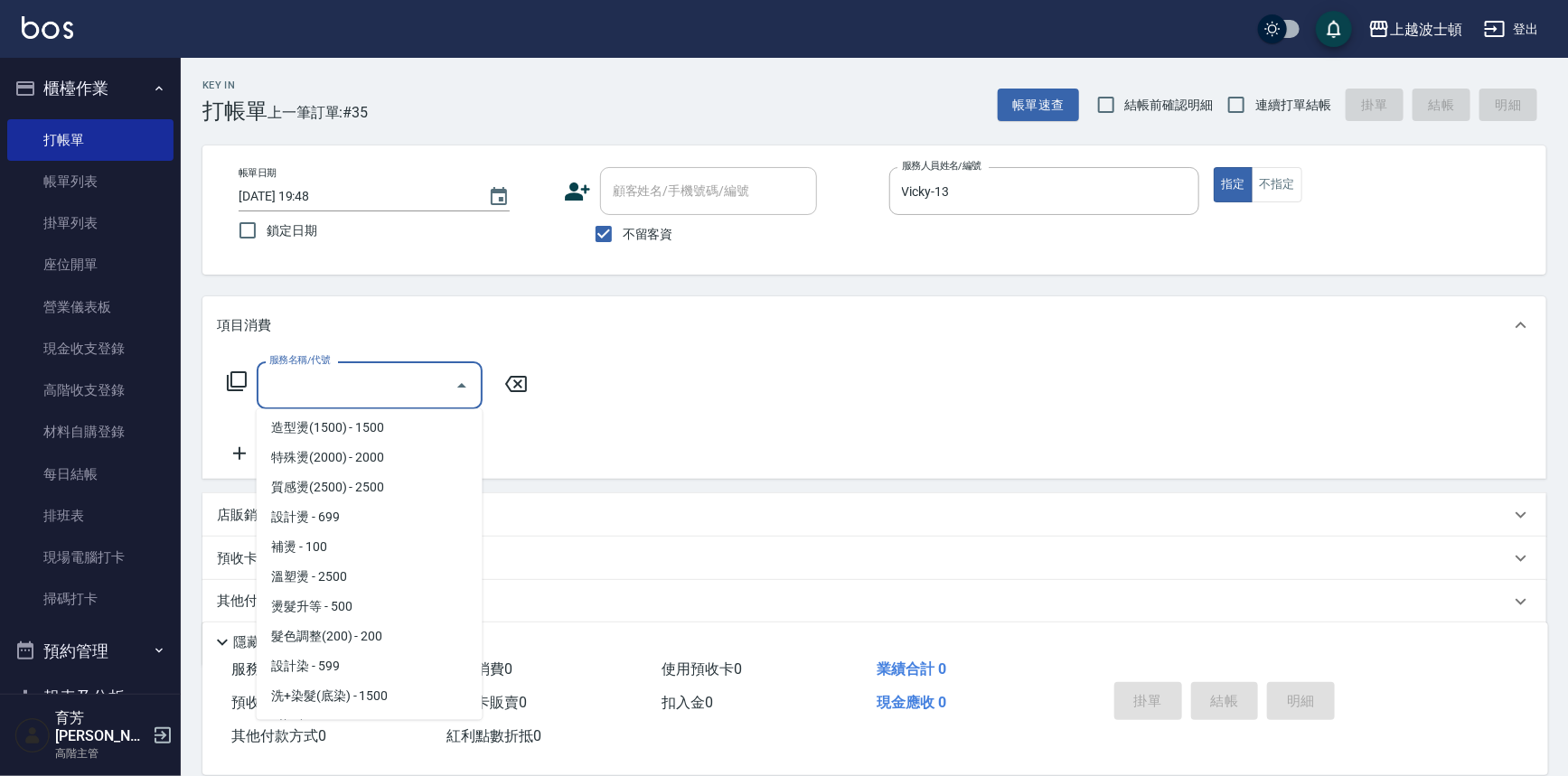
scroll to position [608, 0]
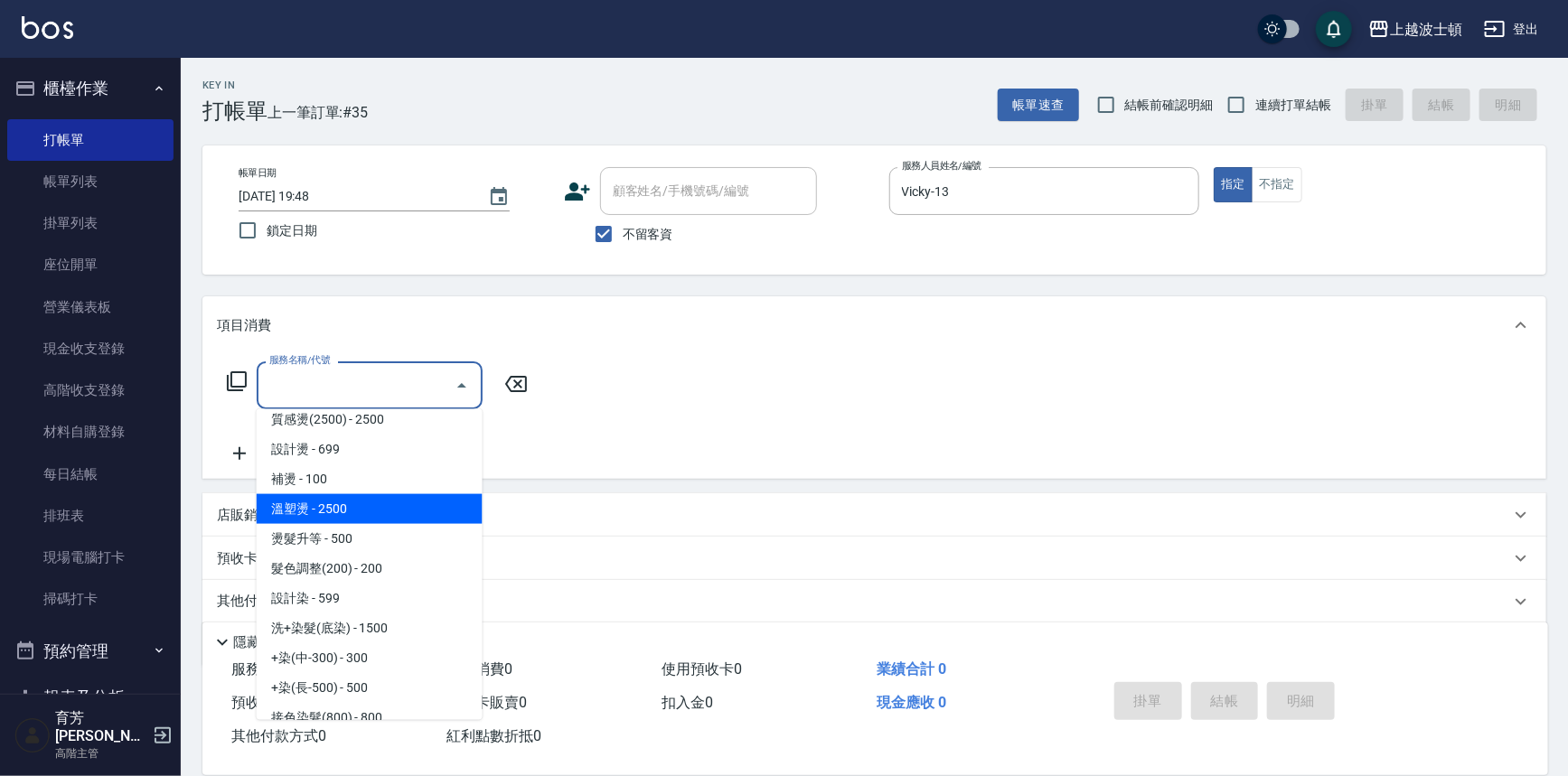
click at [302, 497] on span "溫塑燙 - 2500" at bounding box center [369, 508] width 226 height 29
type input "溫塑燙(415)"
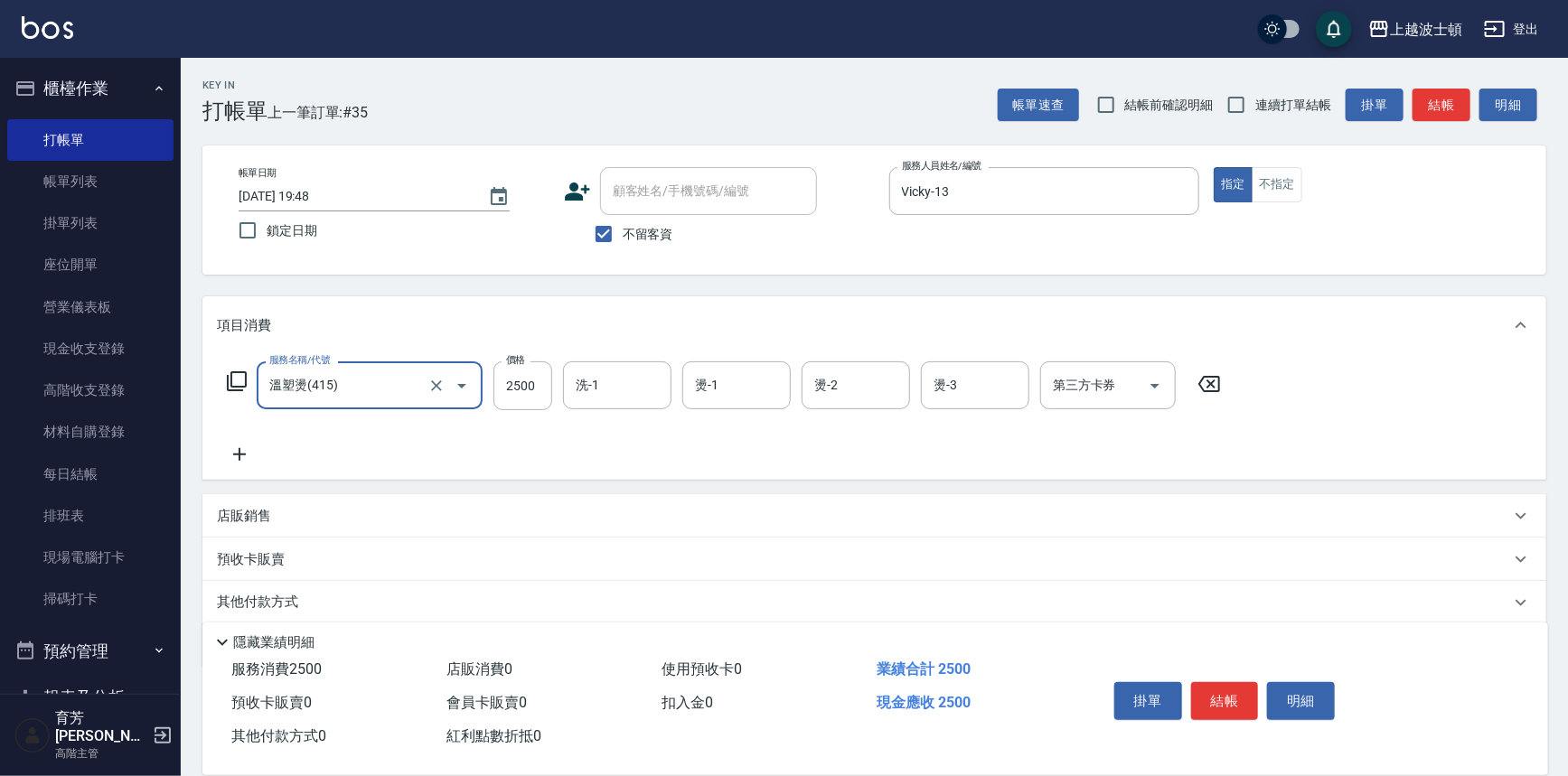
click at [235, 454] on icon at bounding box center [239, 453] width 12 height 12
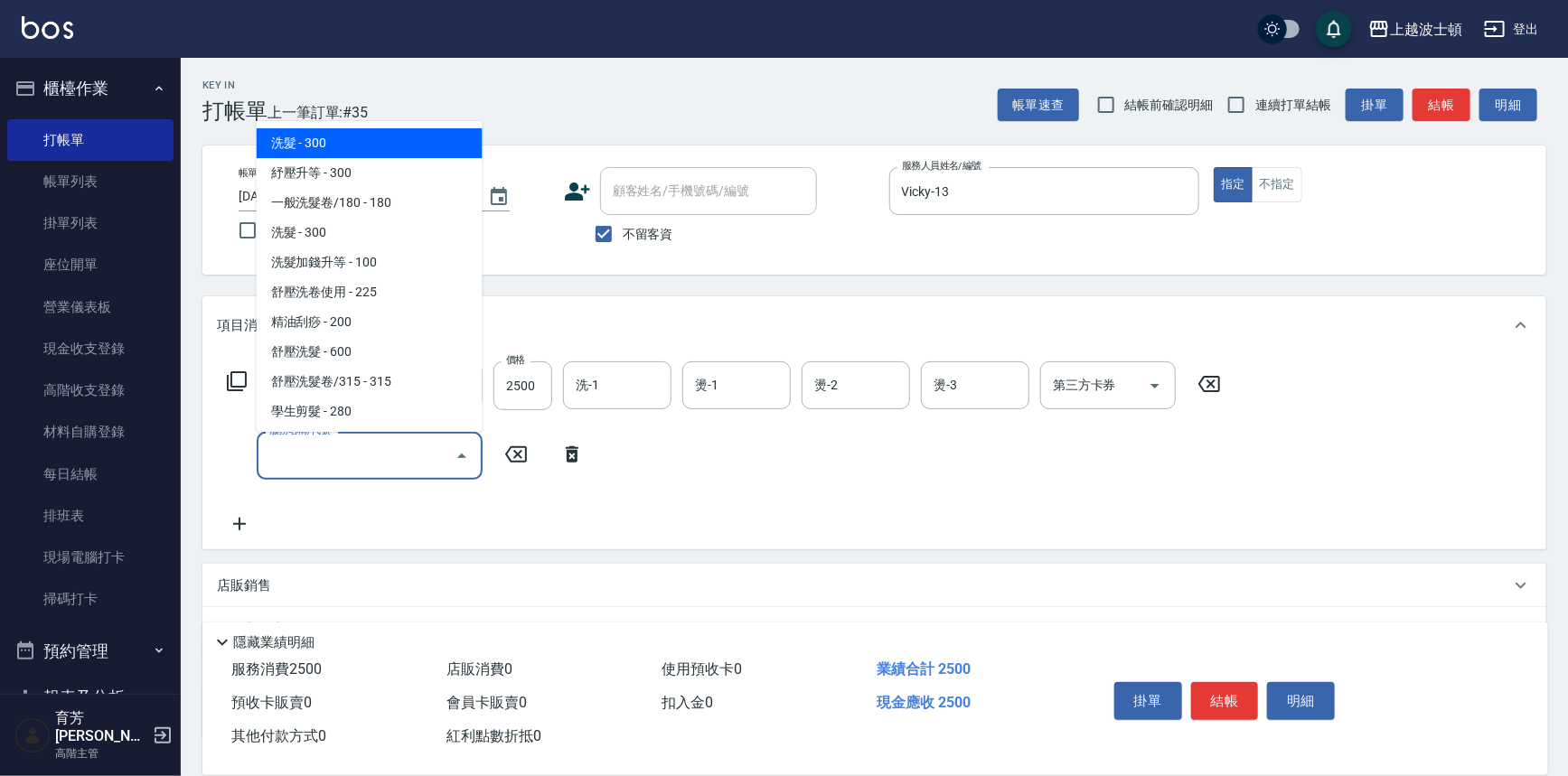
click at [351, 452] on input "服務名稱/代號" at bounding box center [356, 455] width 182 height 31
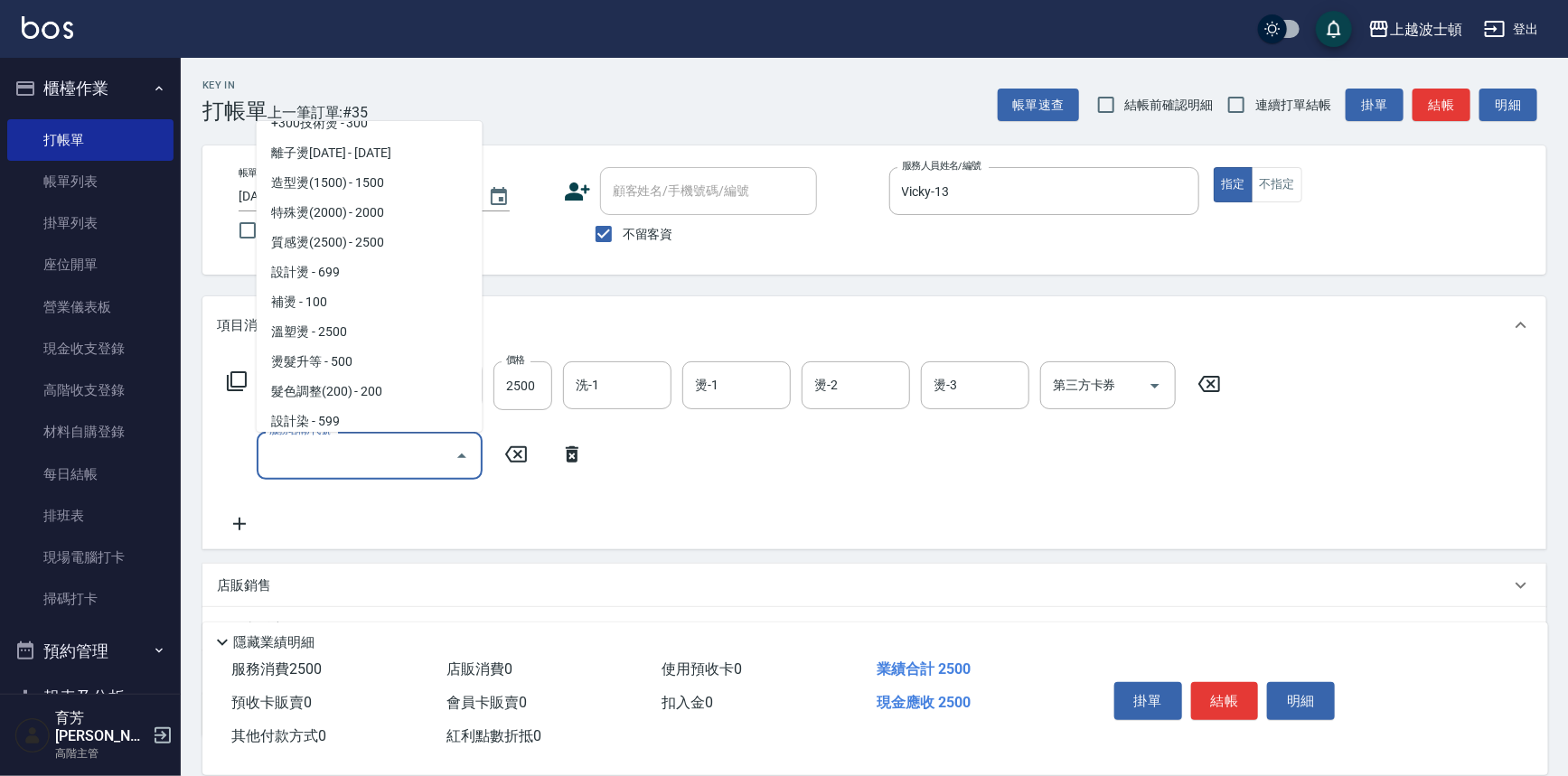
scroll to position [506, 0]
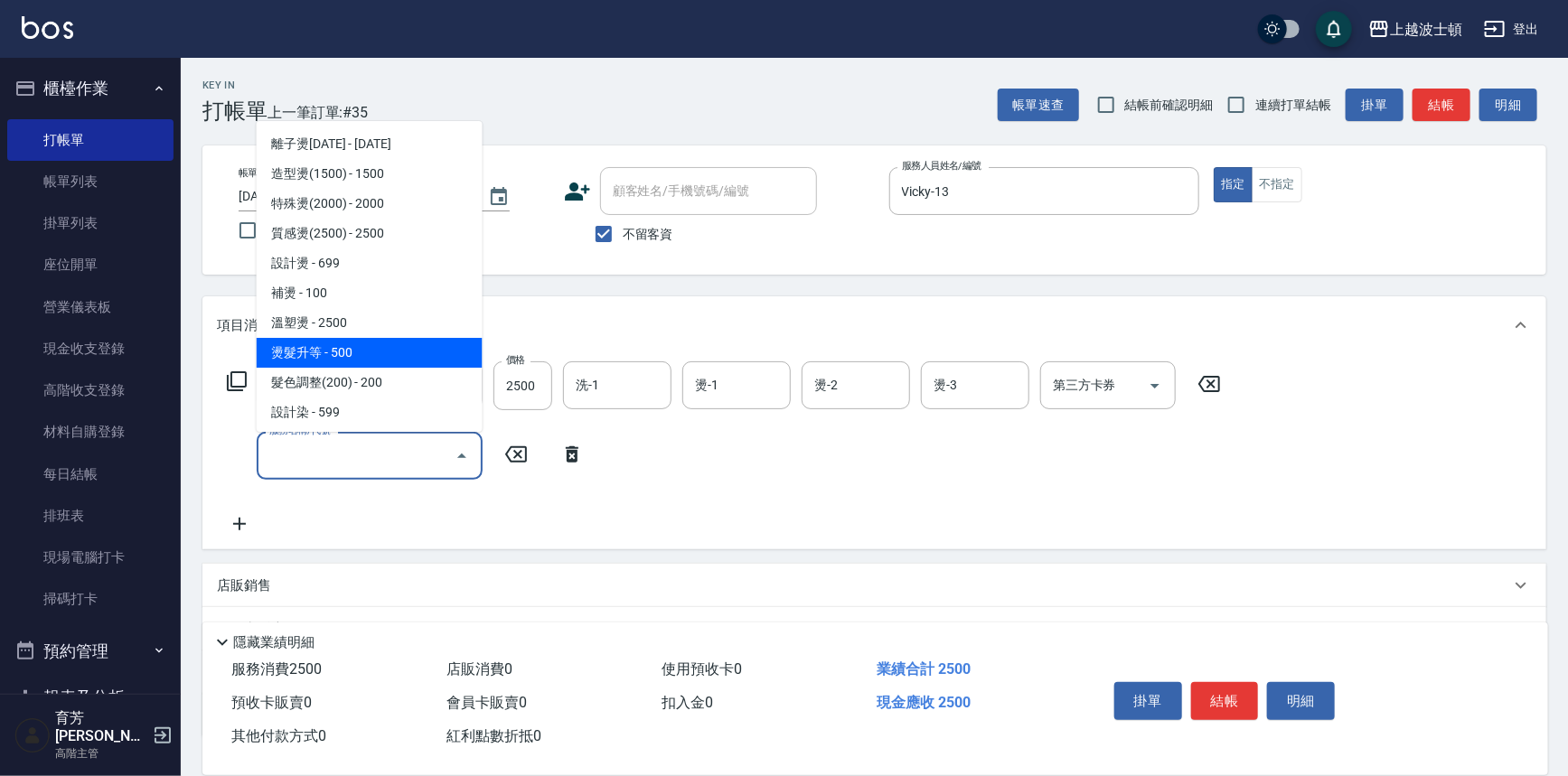
click at [376, 349] on span "燙髮升等 - 500" at bounding box center [369, 352] width 226 height 29
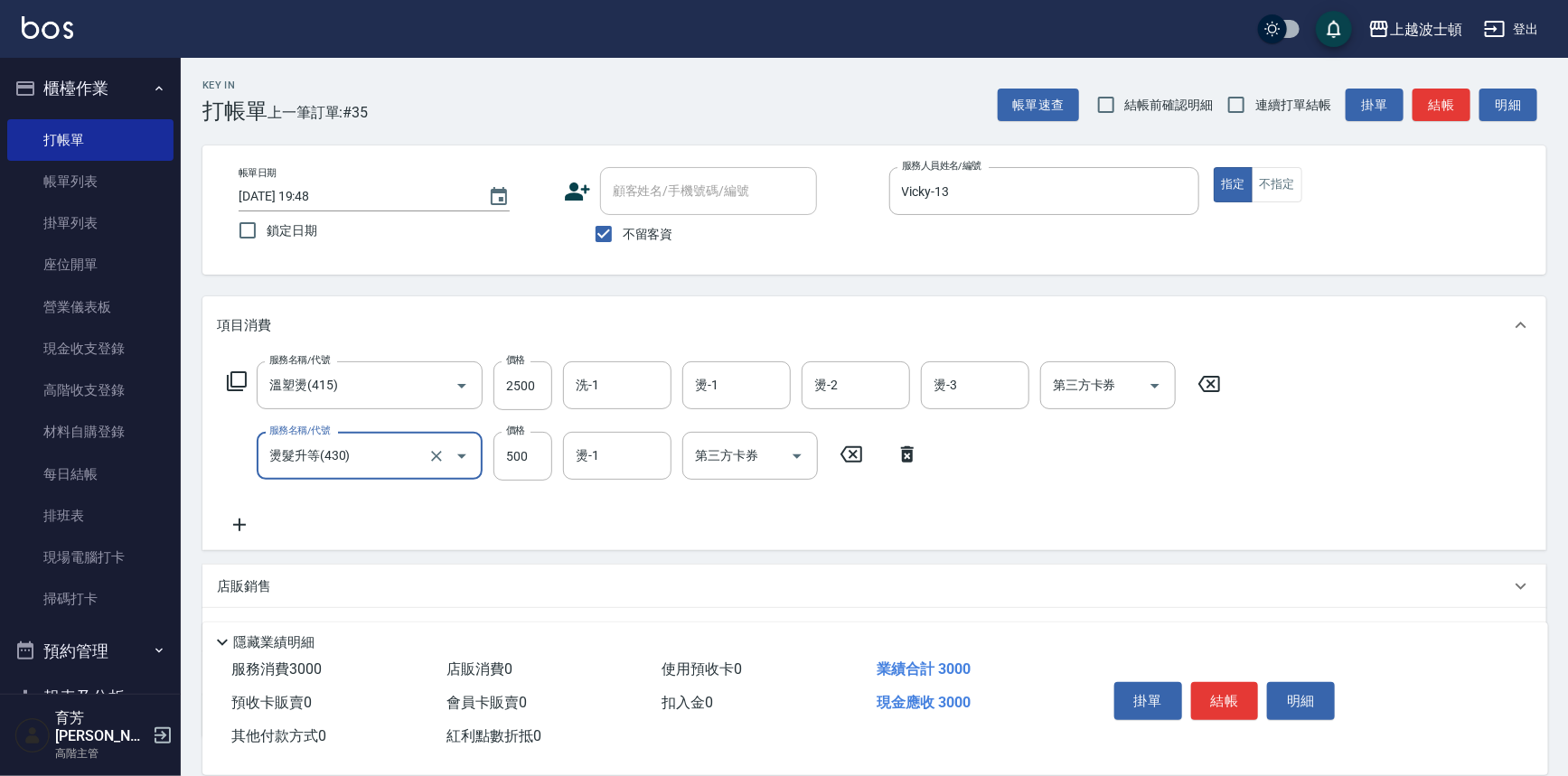
click at [387, 466] on input "燙髮升等(430)" at bounding box center [345, 455] width 159 height 31
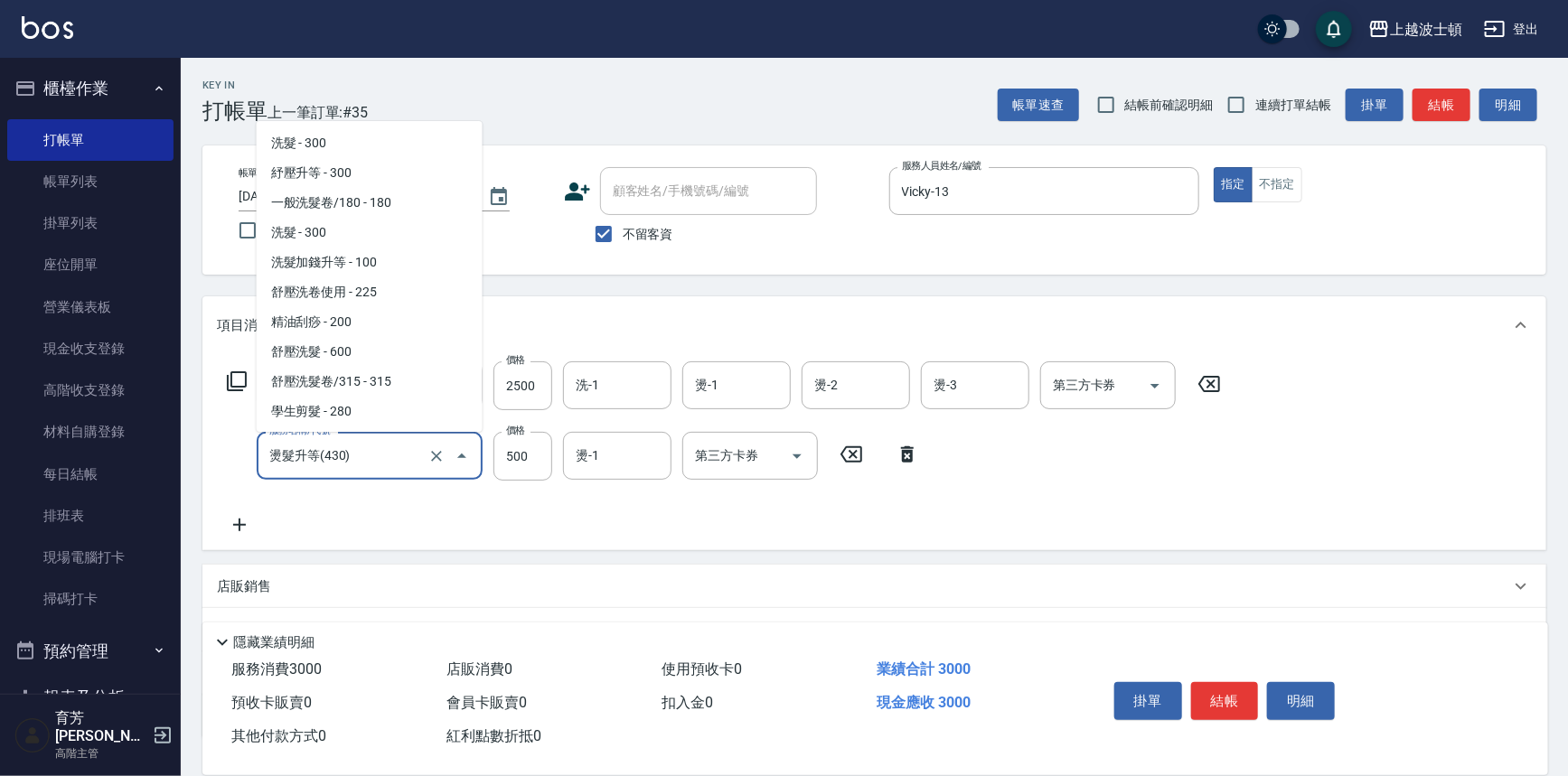
scroll to position [442, 0]
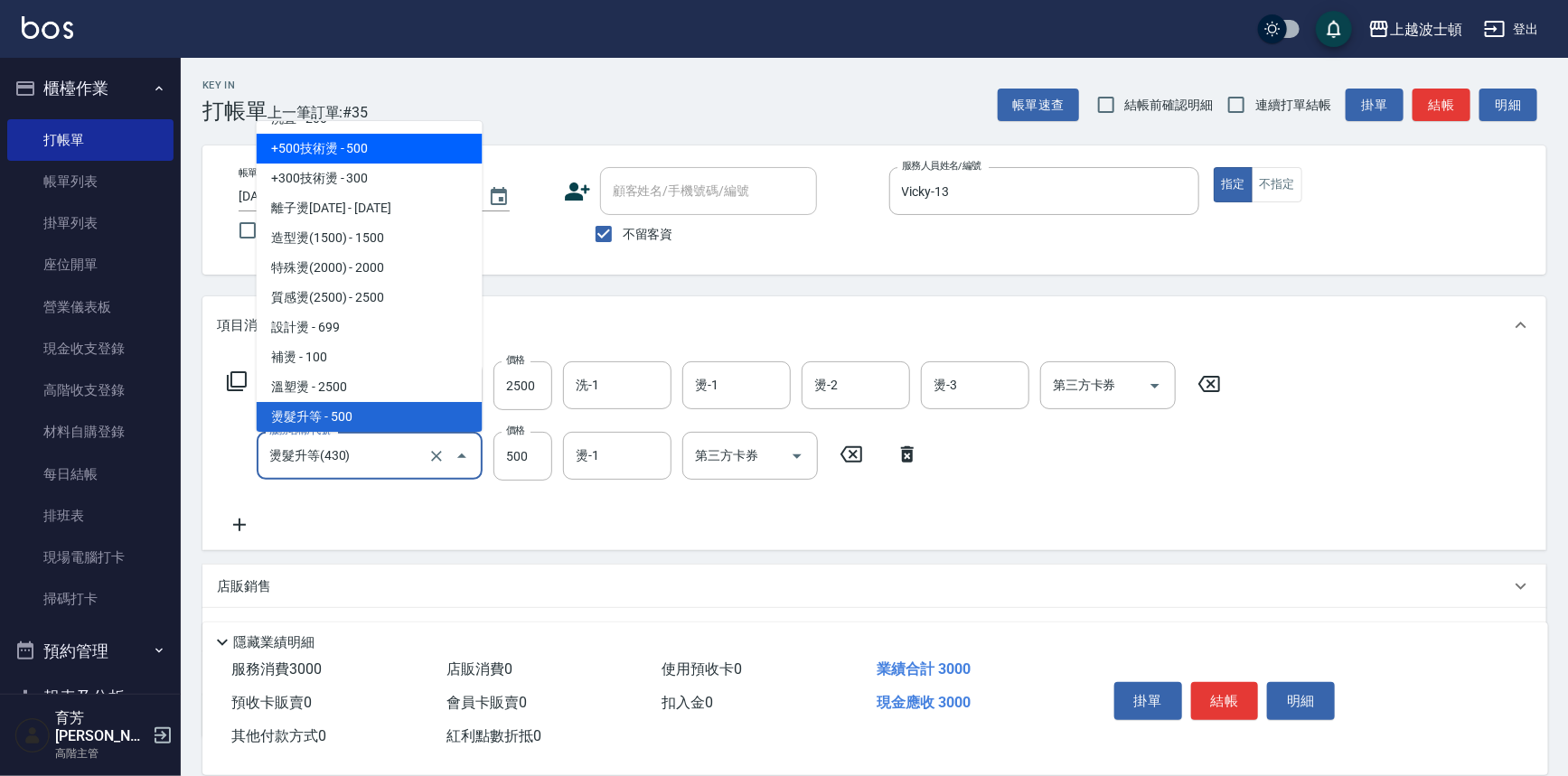
click at [362, 147] on span "+500技術燙 - 500" at bounding box center [369, 148] width 226 height 29
type input "+500技術燙(401)"
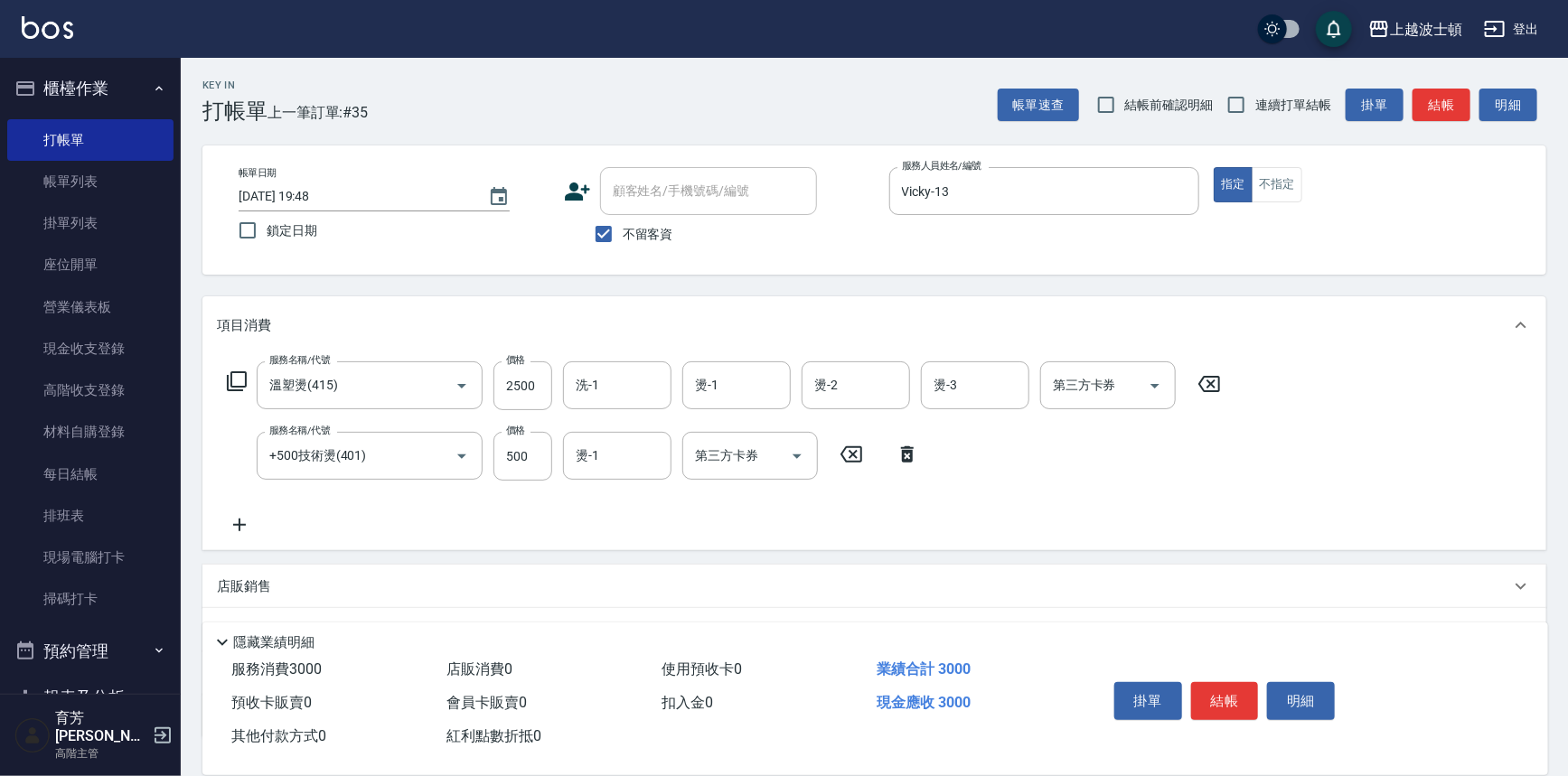
click at [234, 522] on icon at bounding box center [240, 525] width 46 height 22
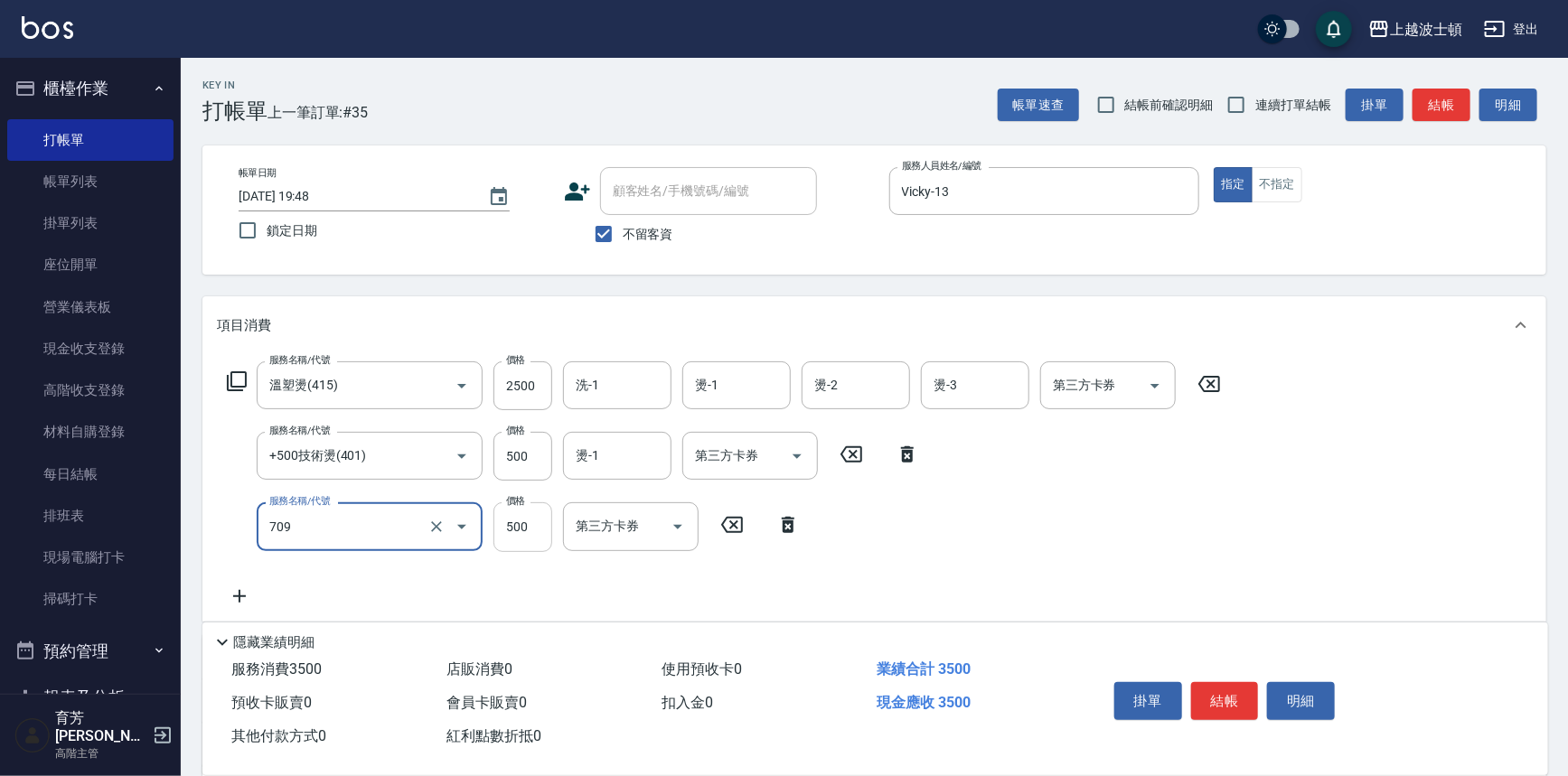
type input "自備防護(709)"
click at [544, 531] on input "500" at bounding box center [523, 527] width 59 height 48
type input "300"
click at [640, 564] on div "服務名稱/代號 溫塑燙(415) 服務名稱/代號 價格 2500 價格 洗-1 洗-1 燙-1 燙-1 燙-2 燙-2 燙-3 燙-3 第三方卡券 第三方卡券…" at bounding box center [725, 484] width 1016 height 245
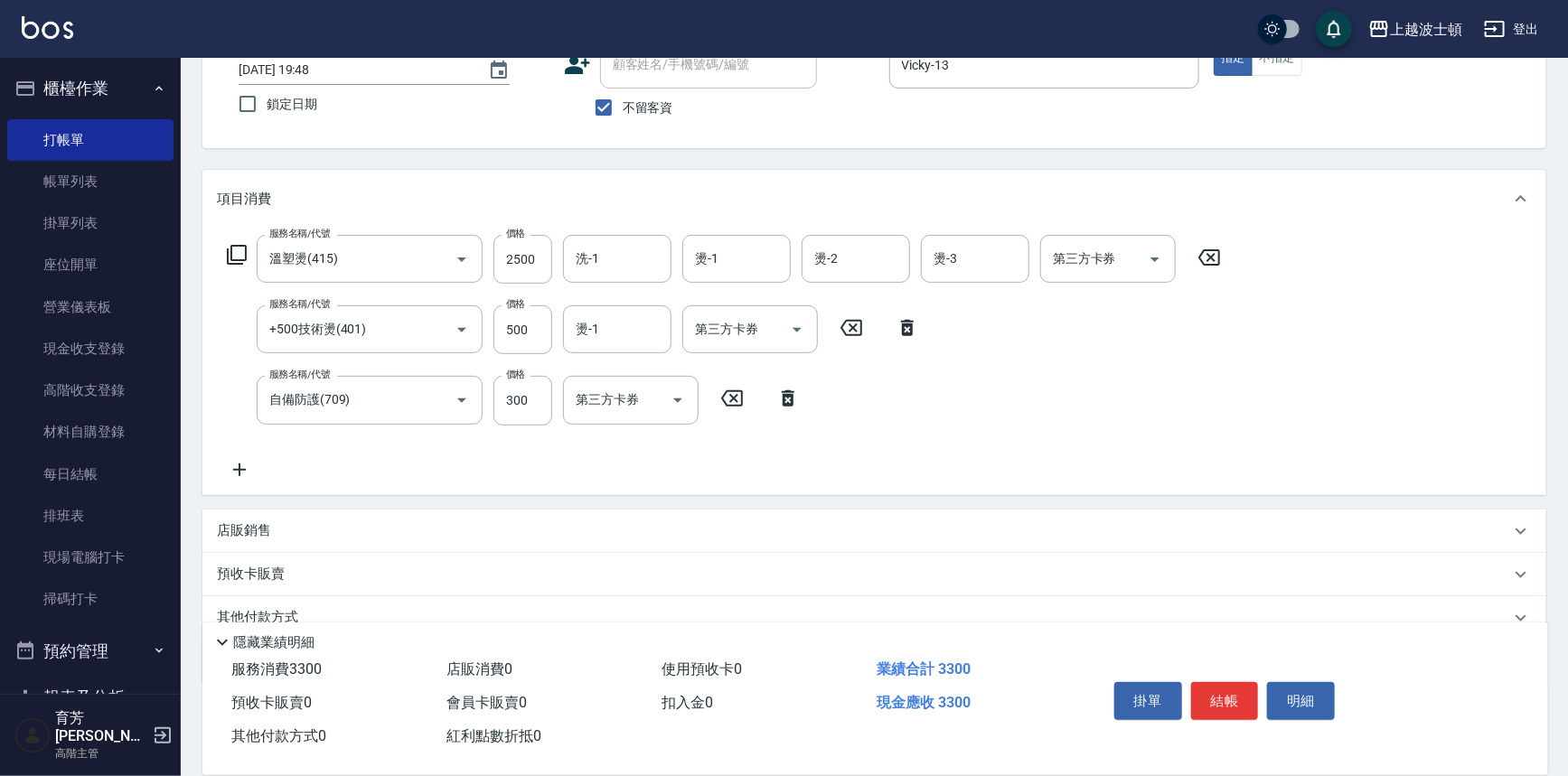
scroll to position [135, 0]
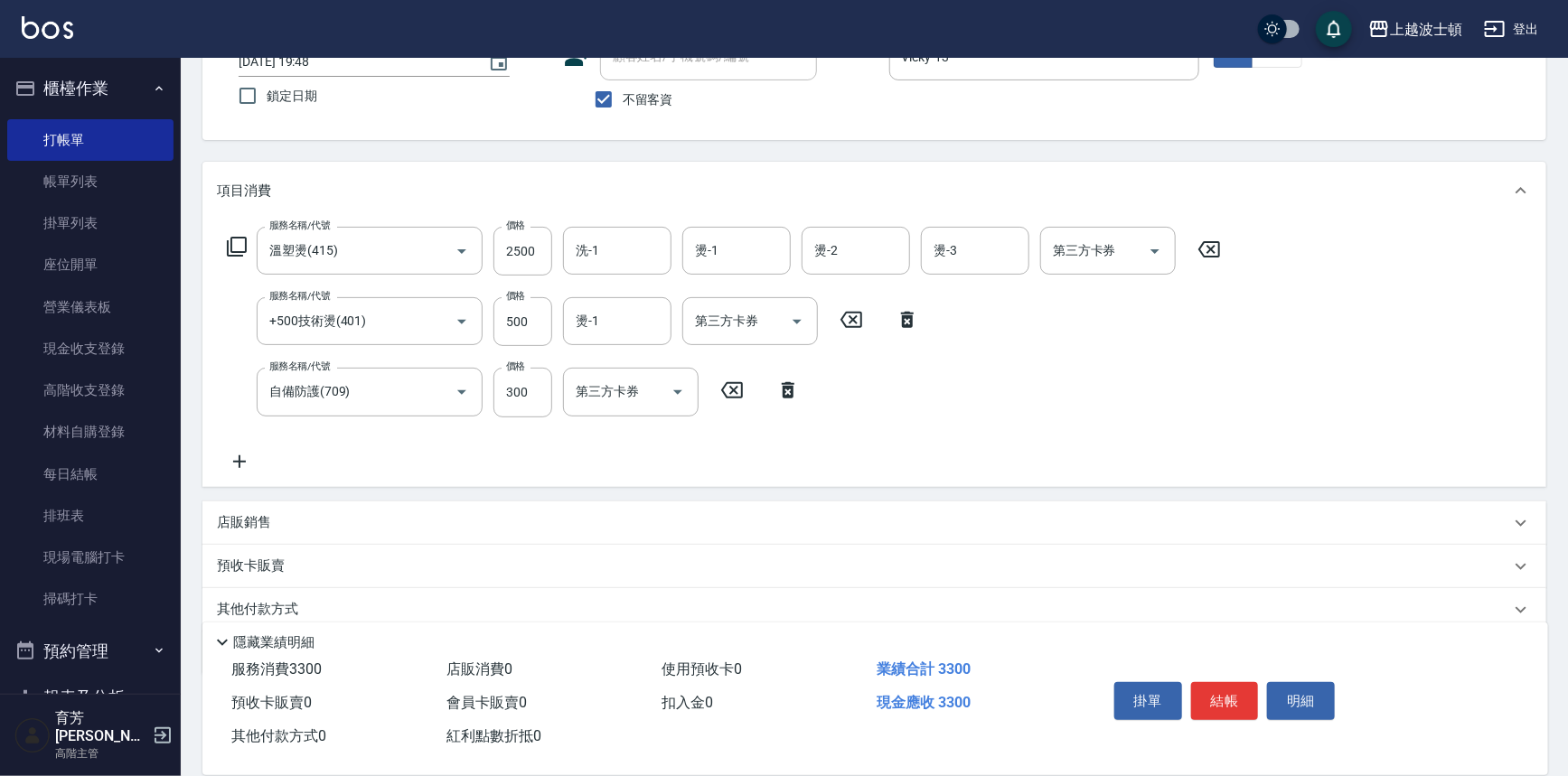
click at [252, 508] on div "店販銷售" at bounding box center [874, 524] width 1344 height 44
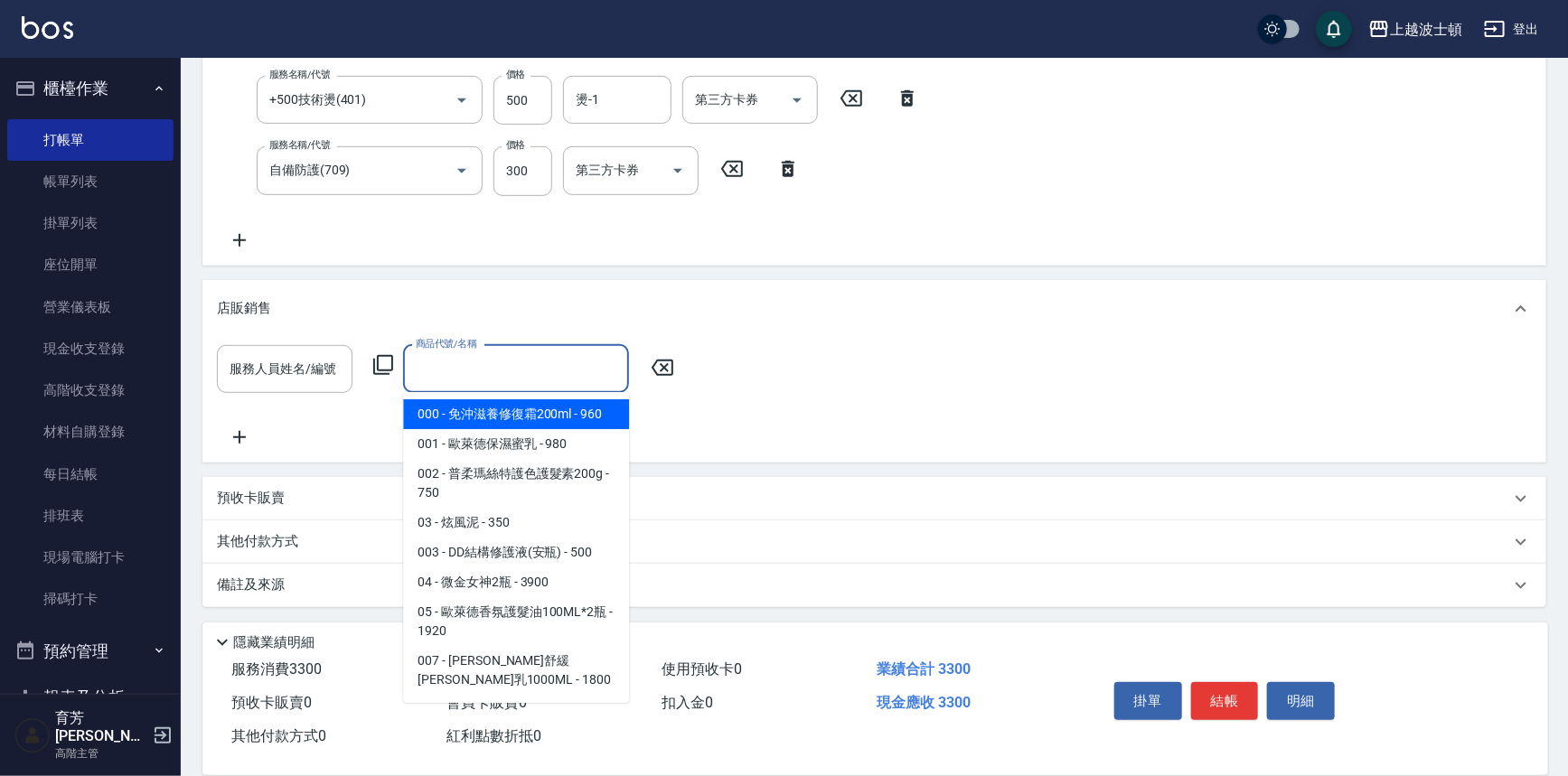
click at [502, 381] on input "商品代號/名稱" at bounding box center [515, 368] width 210 height 31
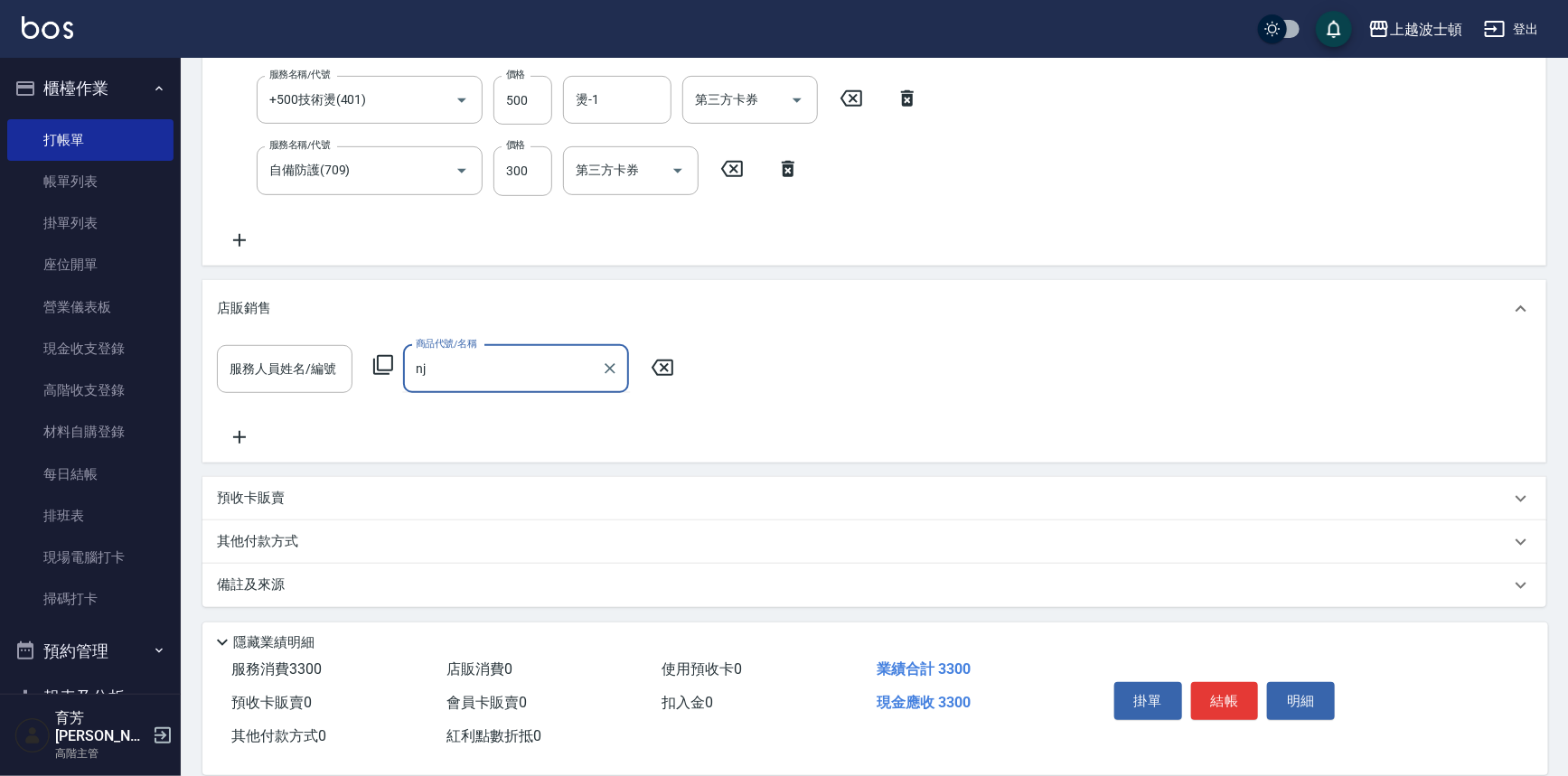
type input "n"
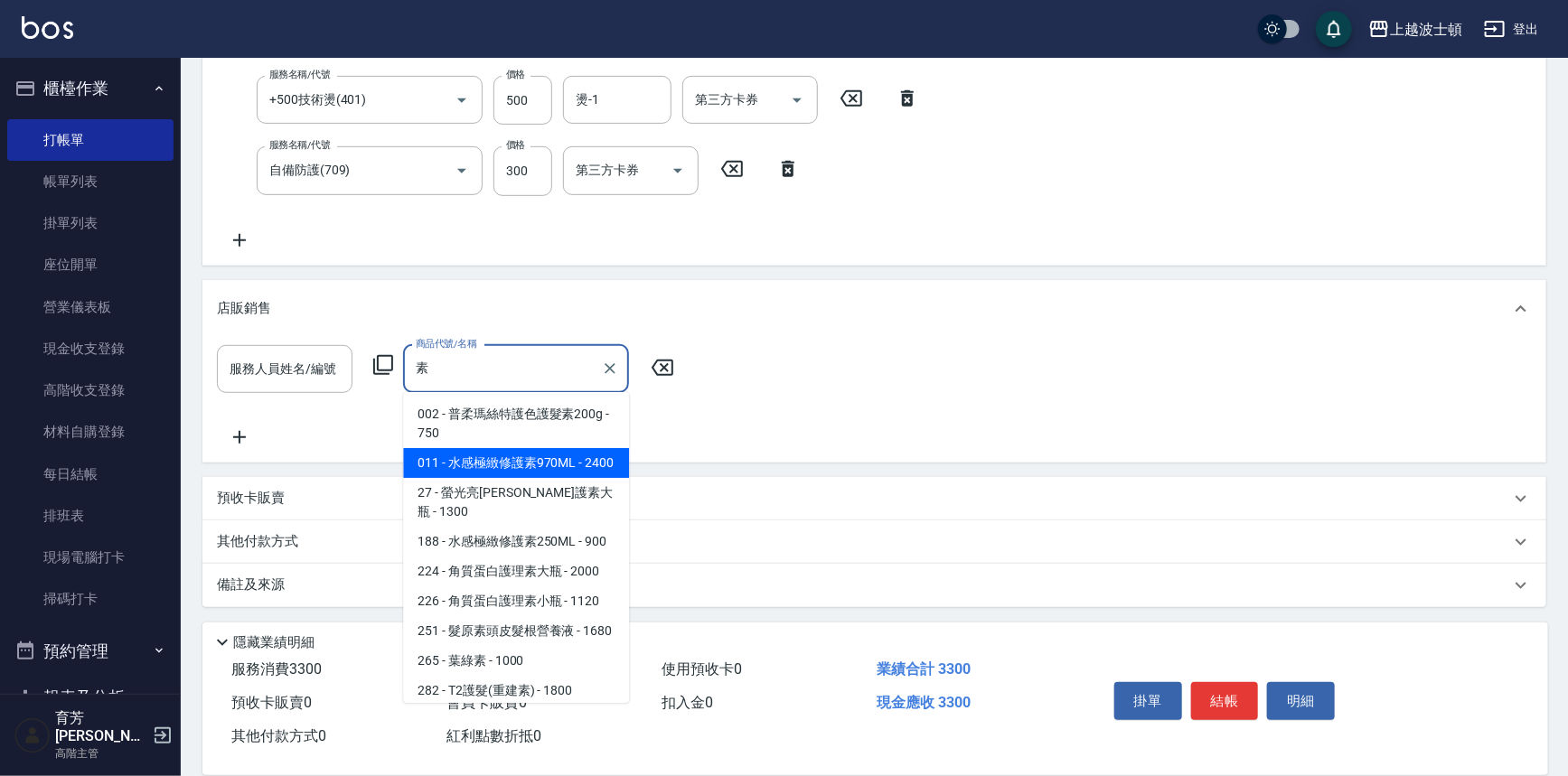
type input "塑"
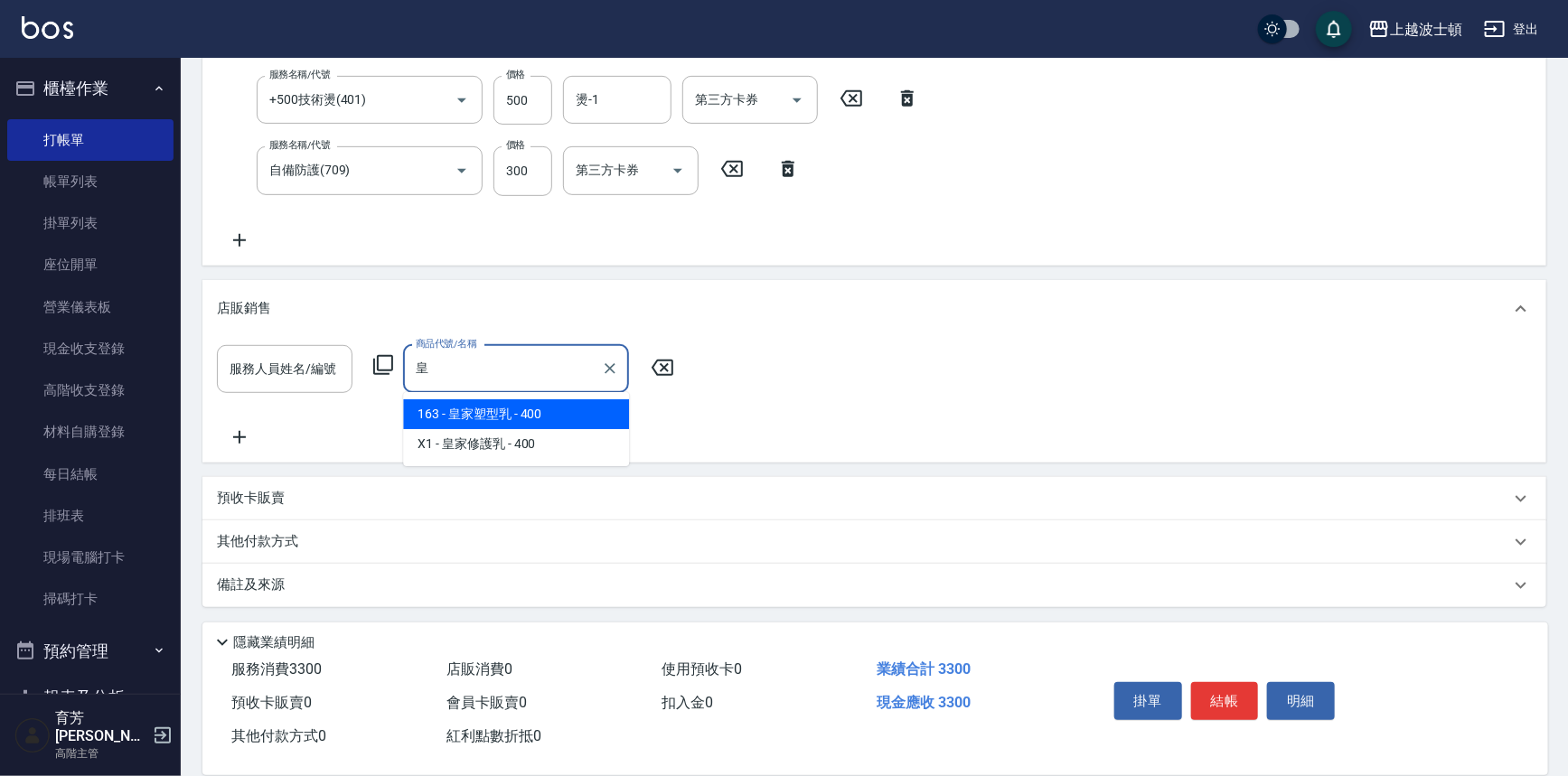
click at [479, 411] on span "163 - 皇家塑型乳 - 400" at bounding box center [516, 414] width 226 height 29
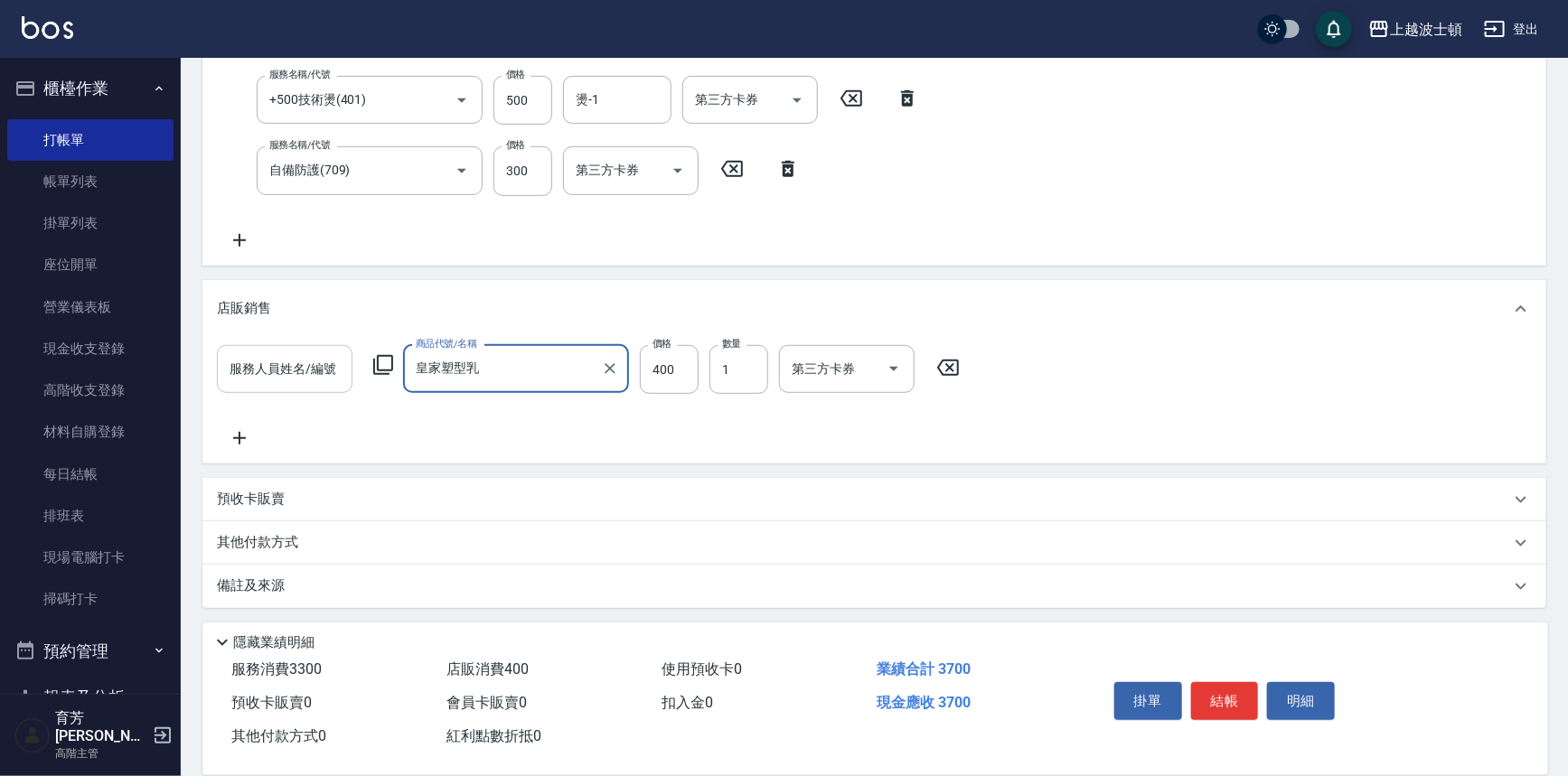
type input "皇家塑型乳"
click at [275, 367] on input "服務人員姓名/編號" at bounding box center [285, 368] width 120 height 31
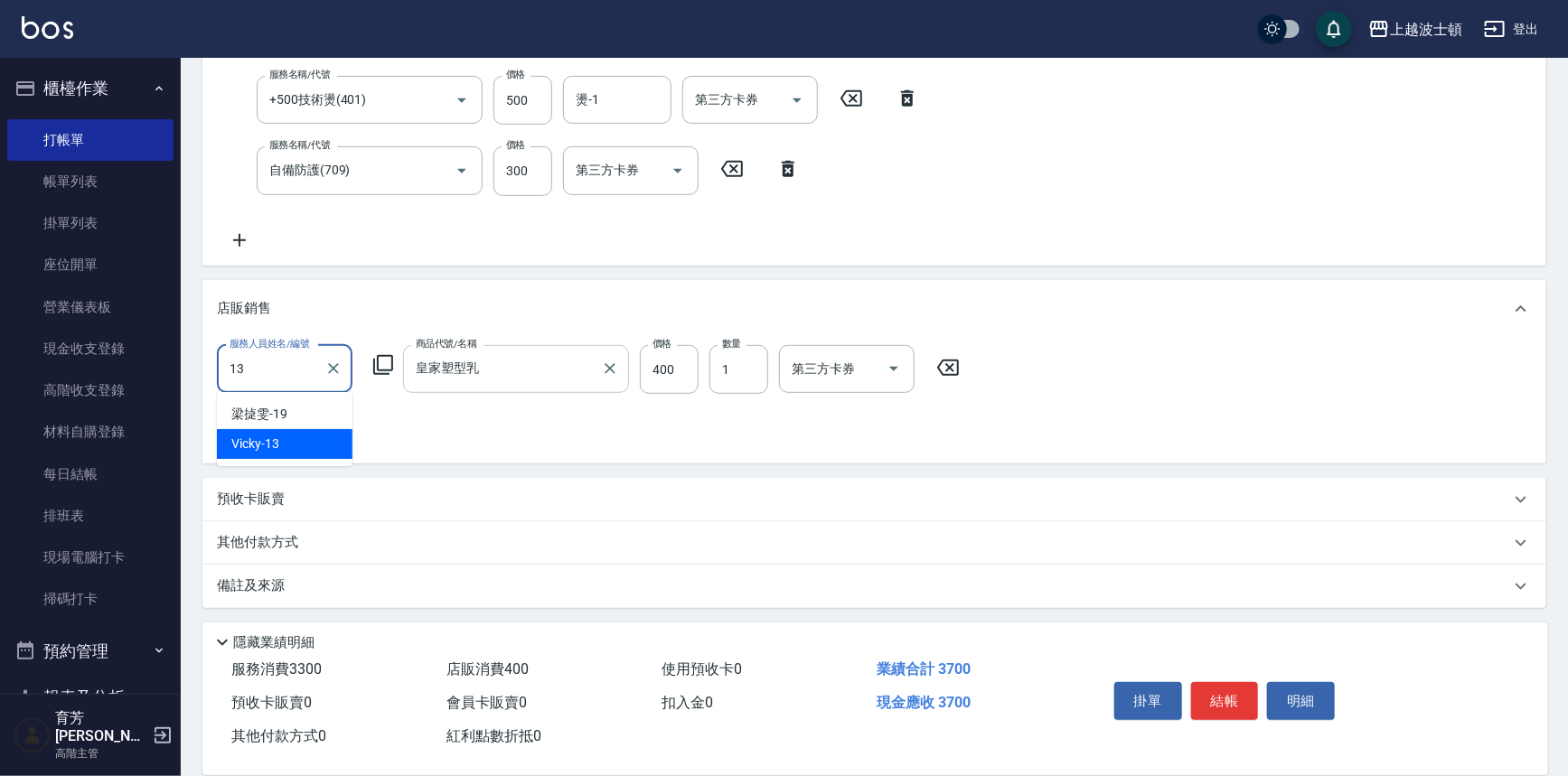
type input "Vicky-13"
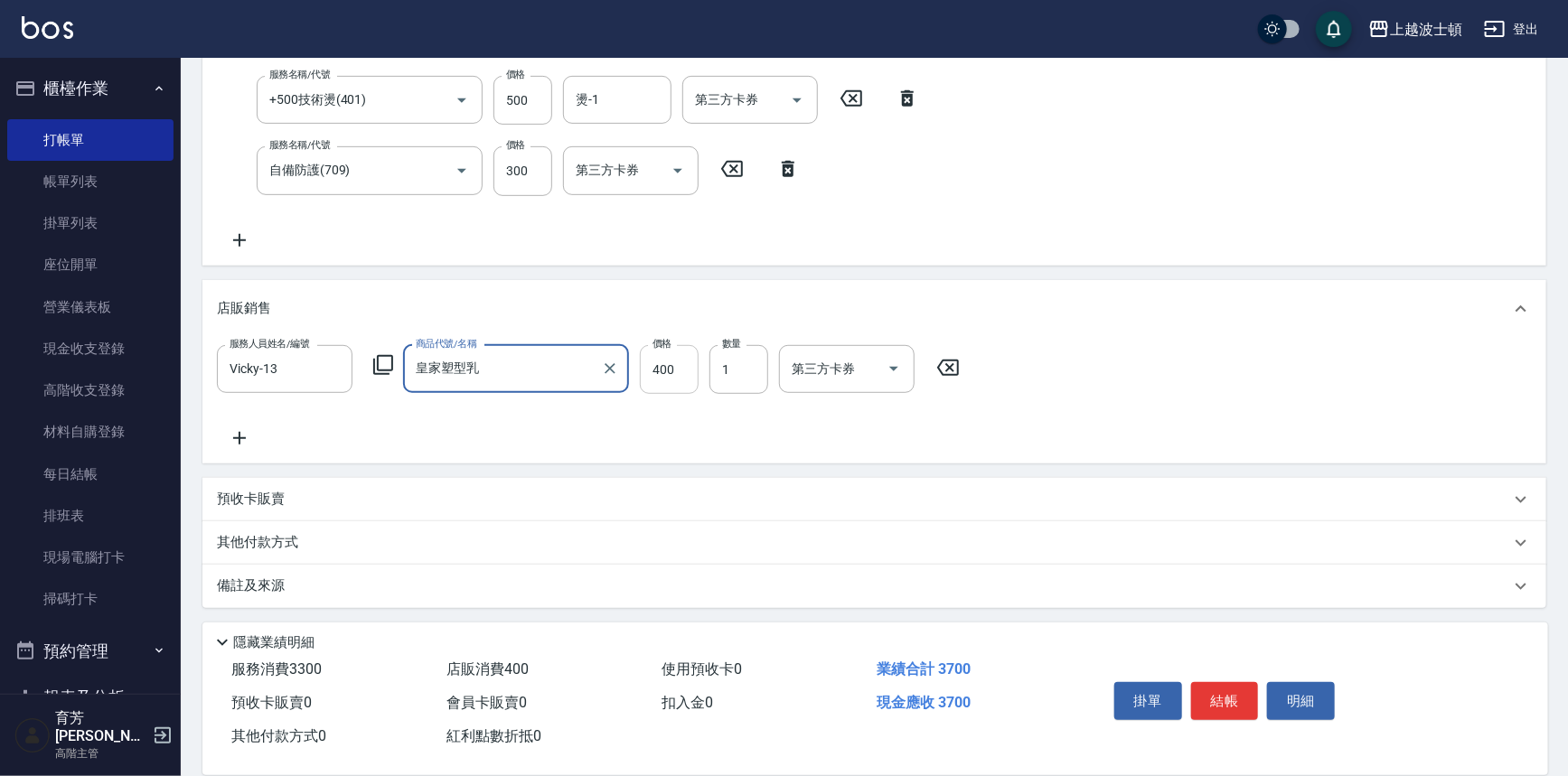
click at [685, 377] on input "400" at bounding box center [669, 369] width 59 height 48
type input "300"
click at [239, 442] on icon at bounding box center [239, 437] width 12 height 12
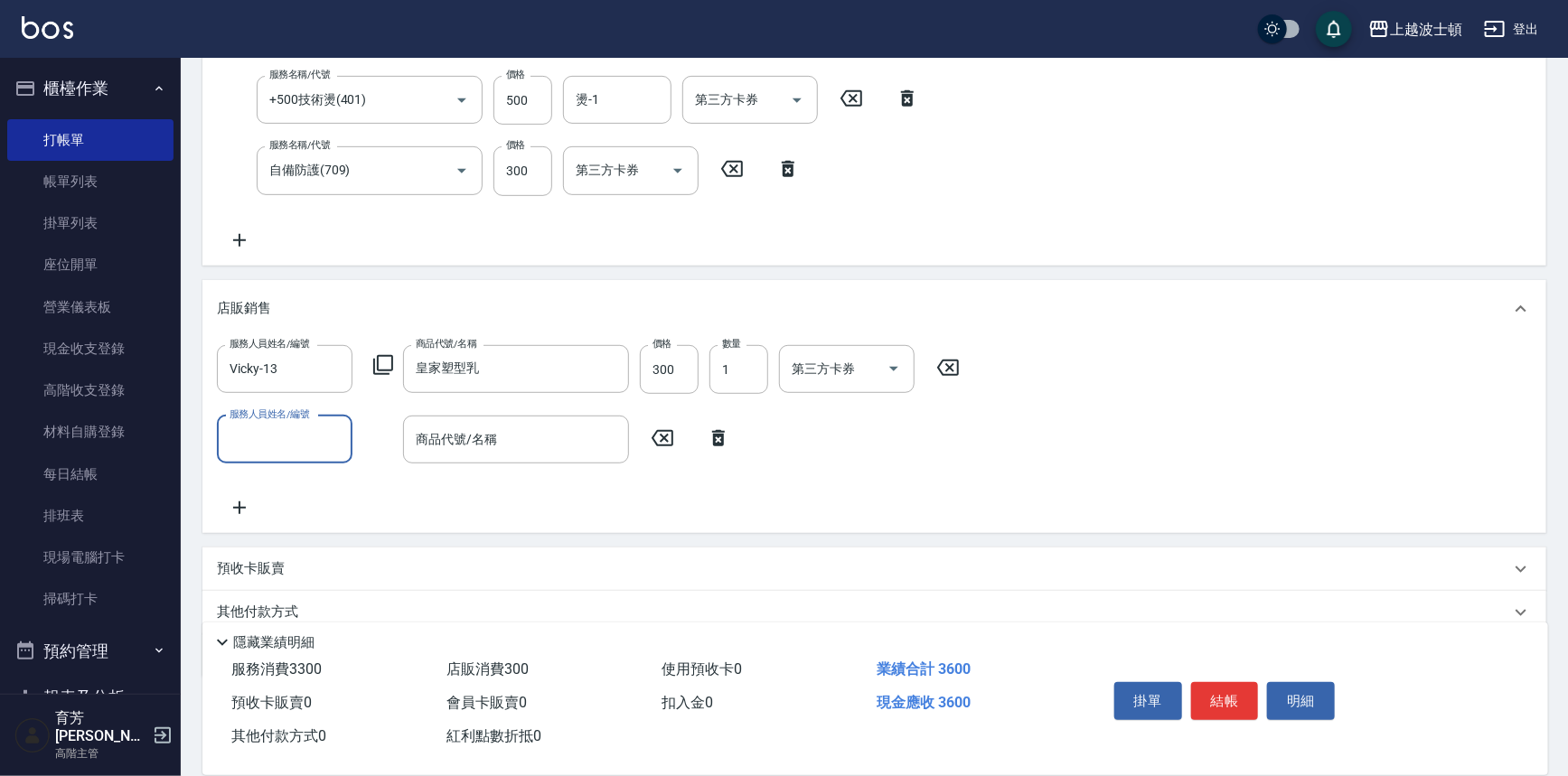
click at [286, 436] on input "服務人員姓名/編號" at bounding box center [285, 439] width 120 height 31
type input "Vicky-13"
click at [490, 431] on input "商品代號/名稱" at bounding box center [515, 439] width 210 height 31
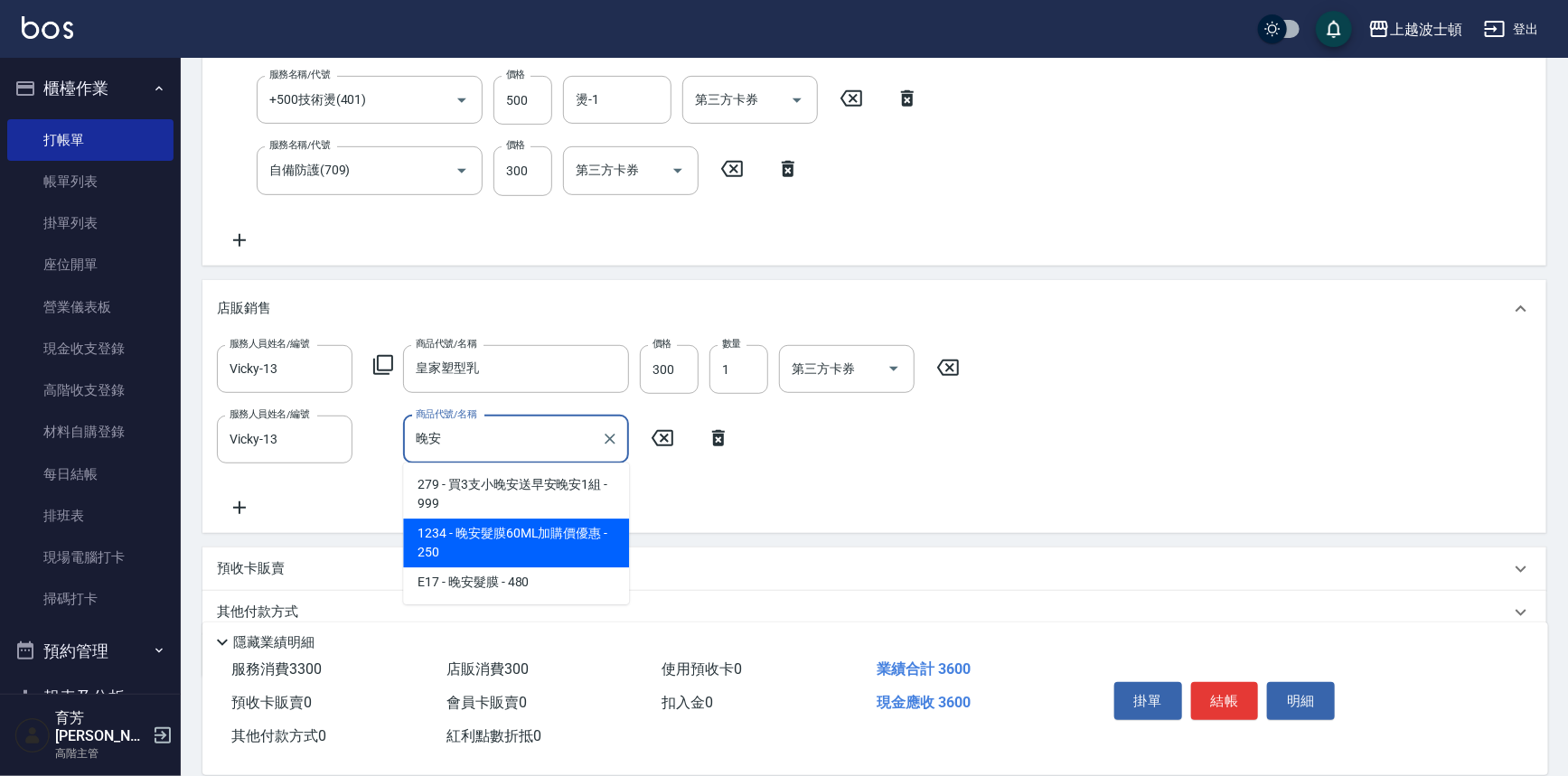
click at [516, 544] on span "1234 - 晚安髮膜60ML加購價優惠 - 250" at bounding box center [516, 543] width 226 height 48
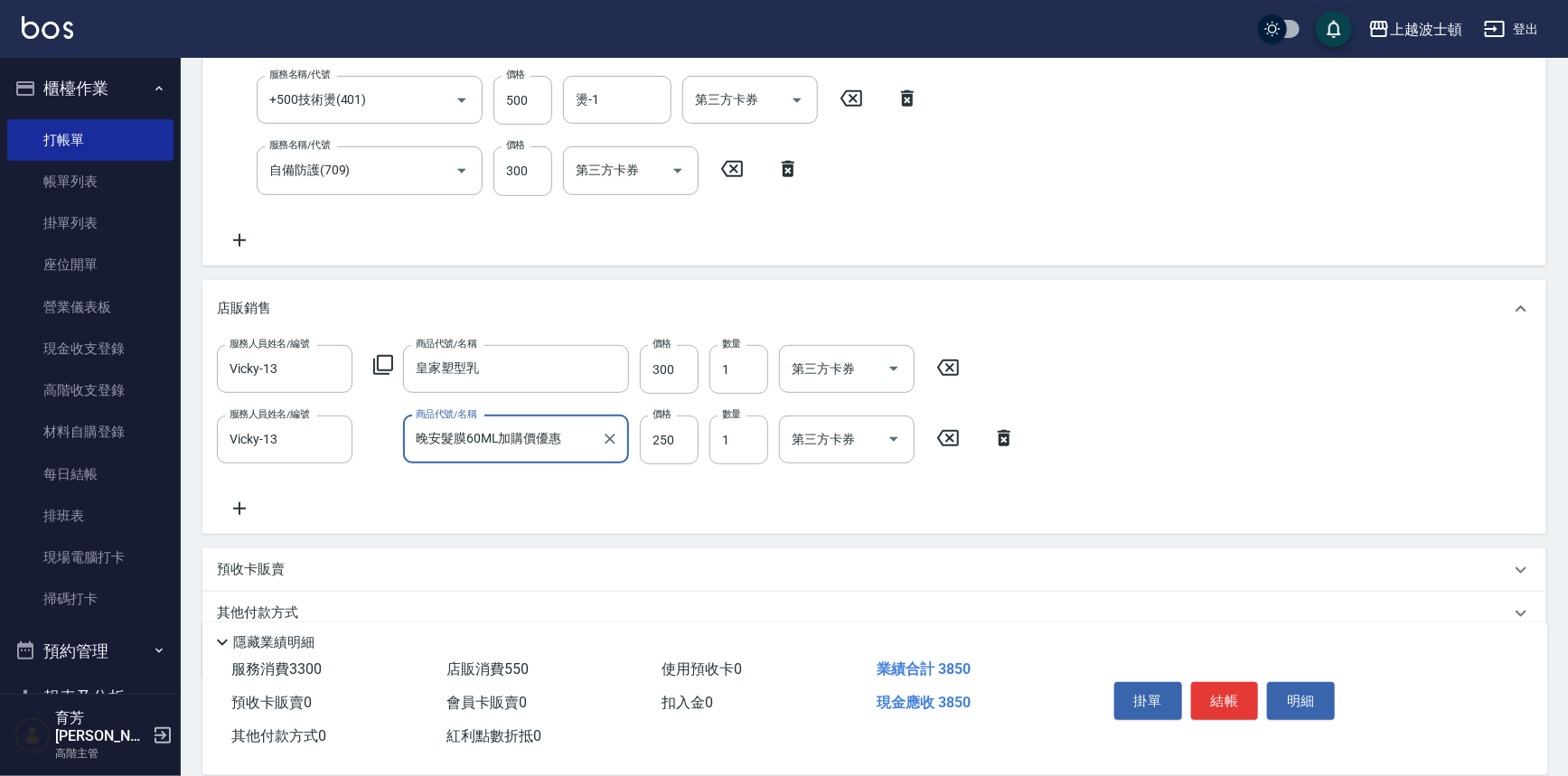
type input "晚安髮膜60ML加購價優惠"
click at [594, 251] on div "服務名稱/代號 溫塑燙(415) 服務名稱/代號 價格 2500 價格 洗-1 洗-1 燙-1 燙-1 燙-2 燙-2 燙-3 燙-3 第三方卡券 第三方卡券…" at bounding box center [874, 131] width 1344 height 267
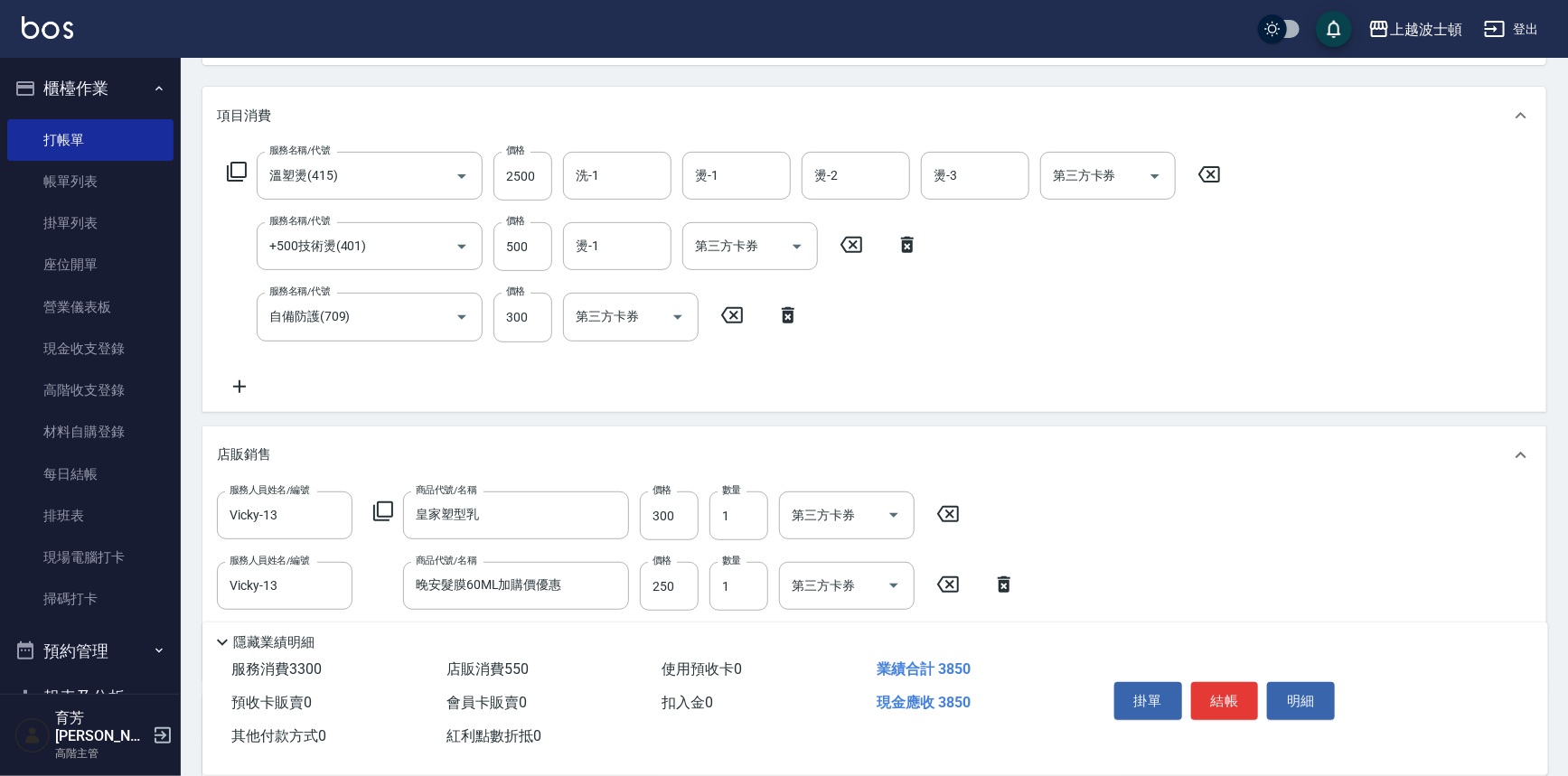
scroll to position [191, 0]
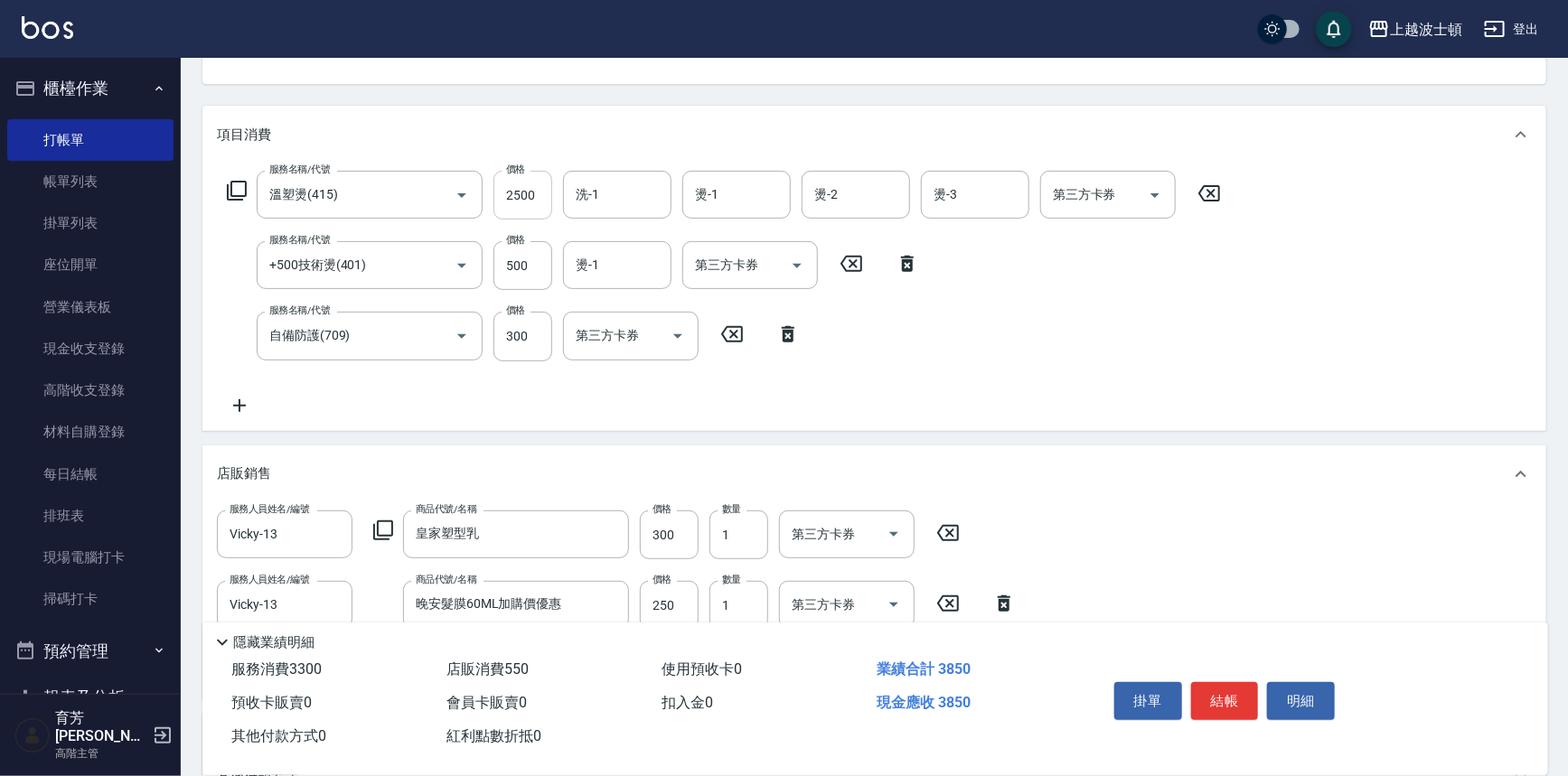
click at [533, 199] on input "2500" at bounding box center [523, 194] width 59 height 48
click at [239, 399] on icon at bounding box center [239, 405] width 12 height 12
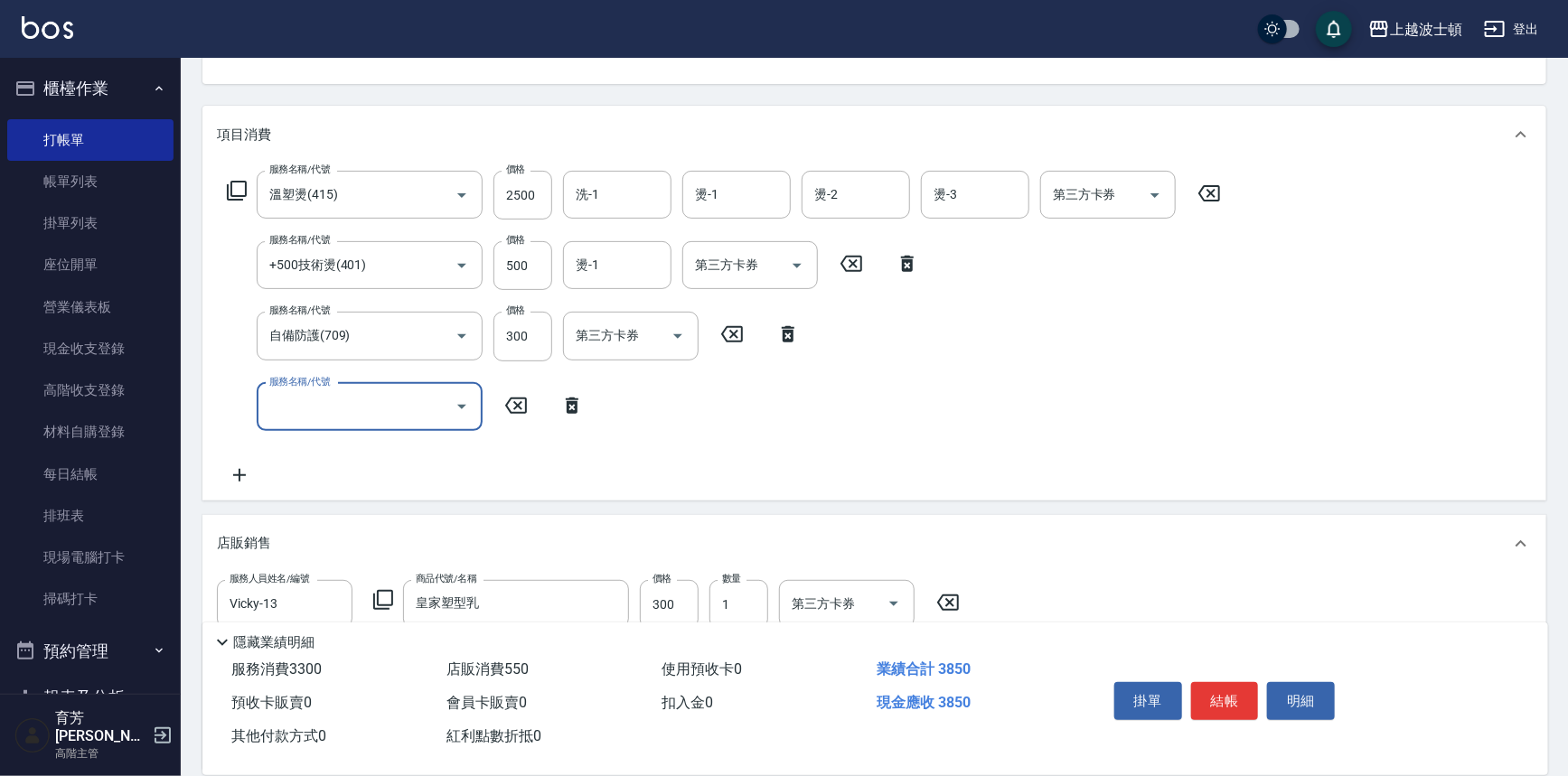
click at [352, 422] on div "服務名稱/代號" at bounding box center [369, 407] width 226 height 47
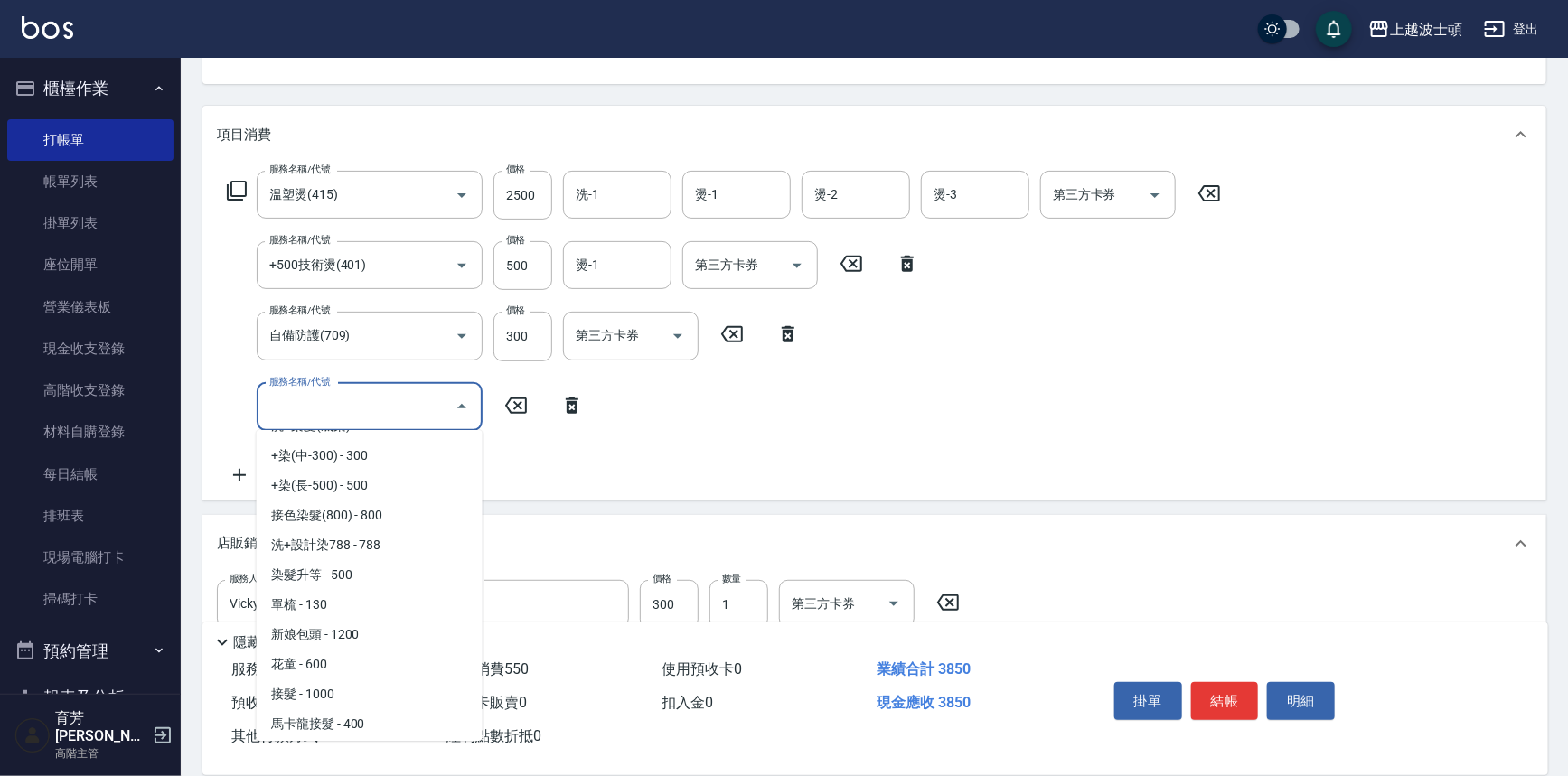
scroll to position [676, 0]
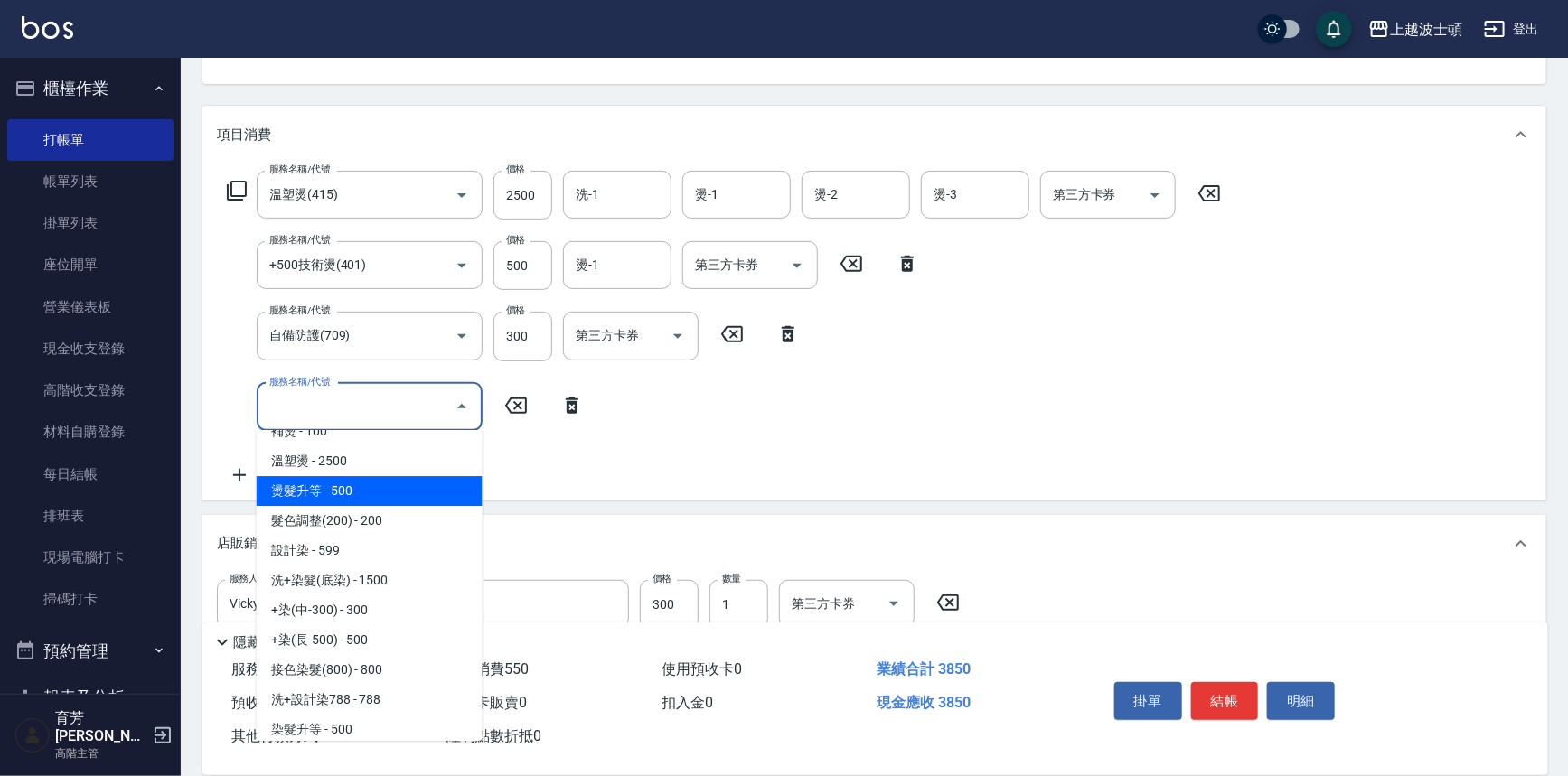
click at [352, 491] on span "燙髮升等 - 500" at bounding box center [369, 490] width 226 height 29
type input "燙髮升等(430)"
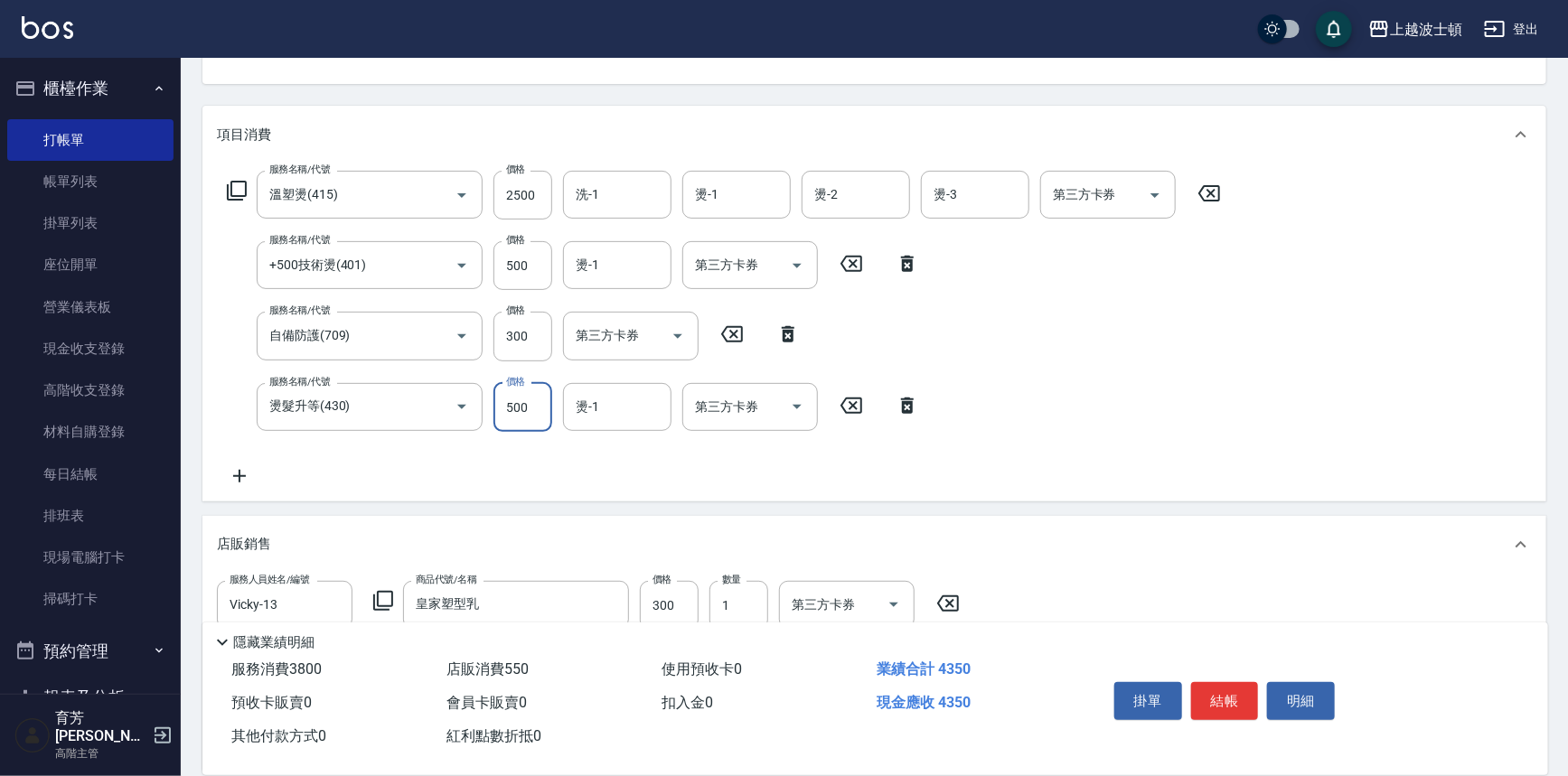
click at [535, 415] on input "500" at bounding box center [523, 407] width 59 height 48
click at [463, 266] on icon "Open" at bounding box center [461, 266] width 22 height 22
click at [465, 265] on icon "Open" at bounding box center [461, 266] width 22 height 22
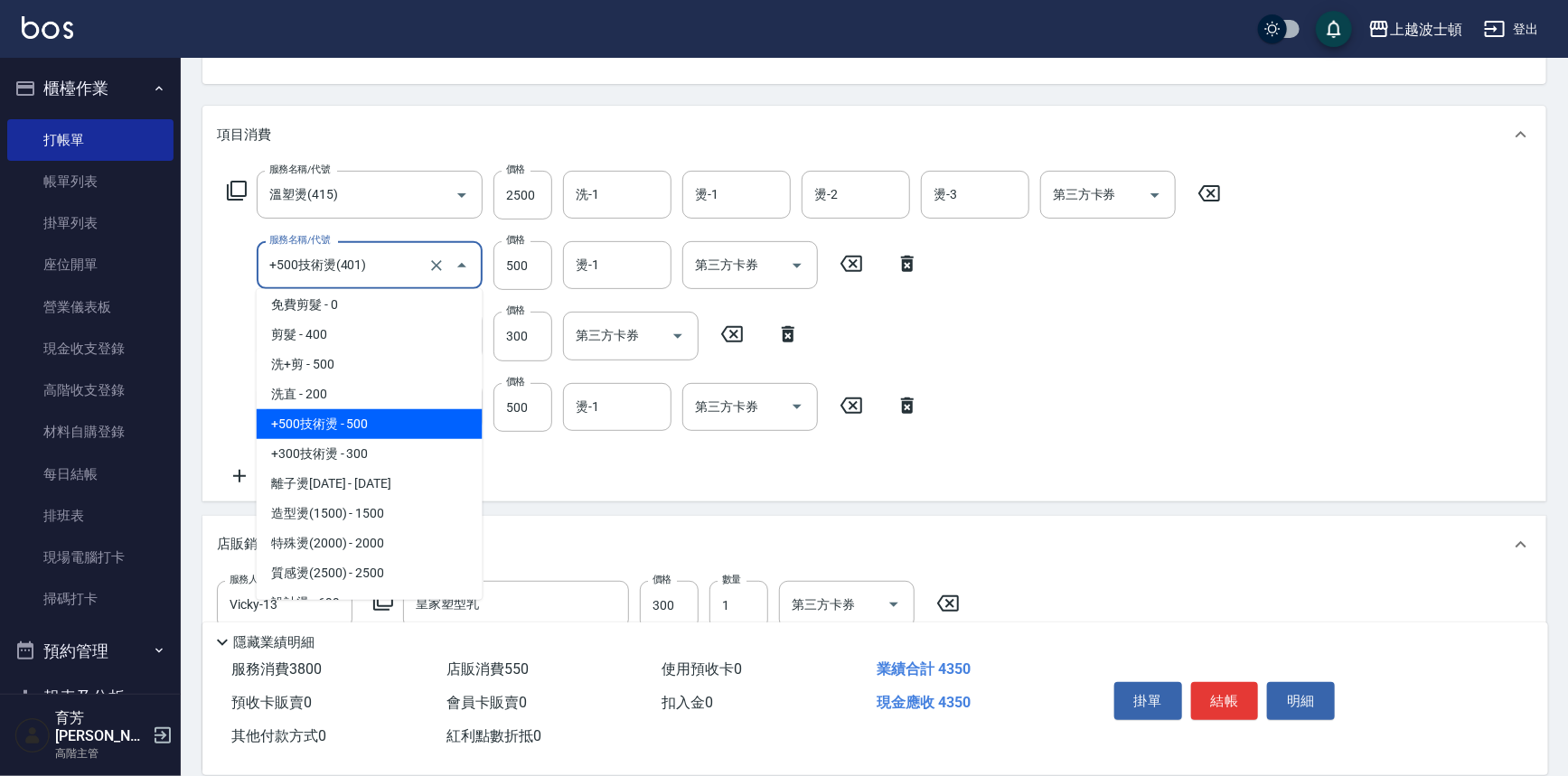
scroll to position [342, 0]
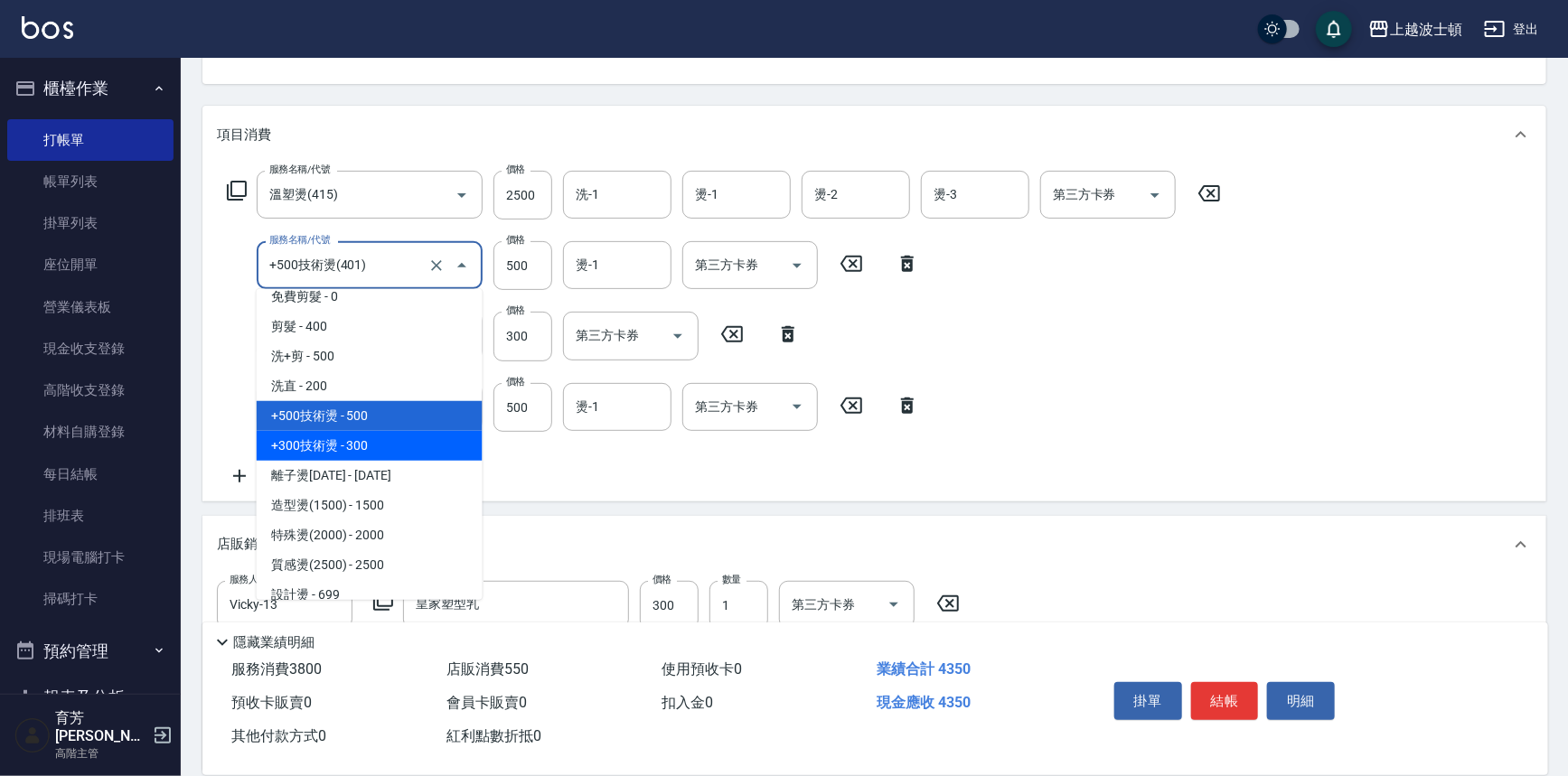
click at [349, 444] on span "+300技術燙 - 300" at bounding box center [369, 445] width 226 height 29
type input "+300技術燙(402)"
type input "300"
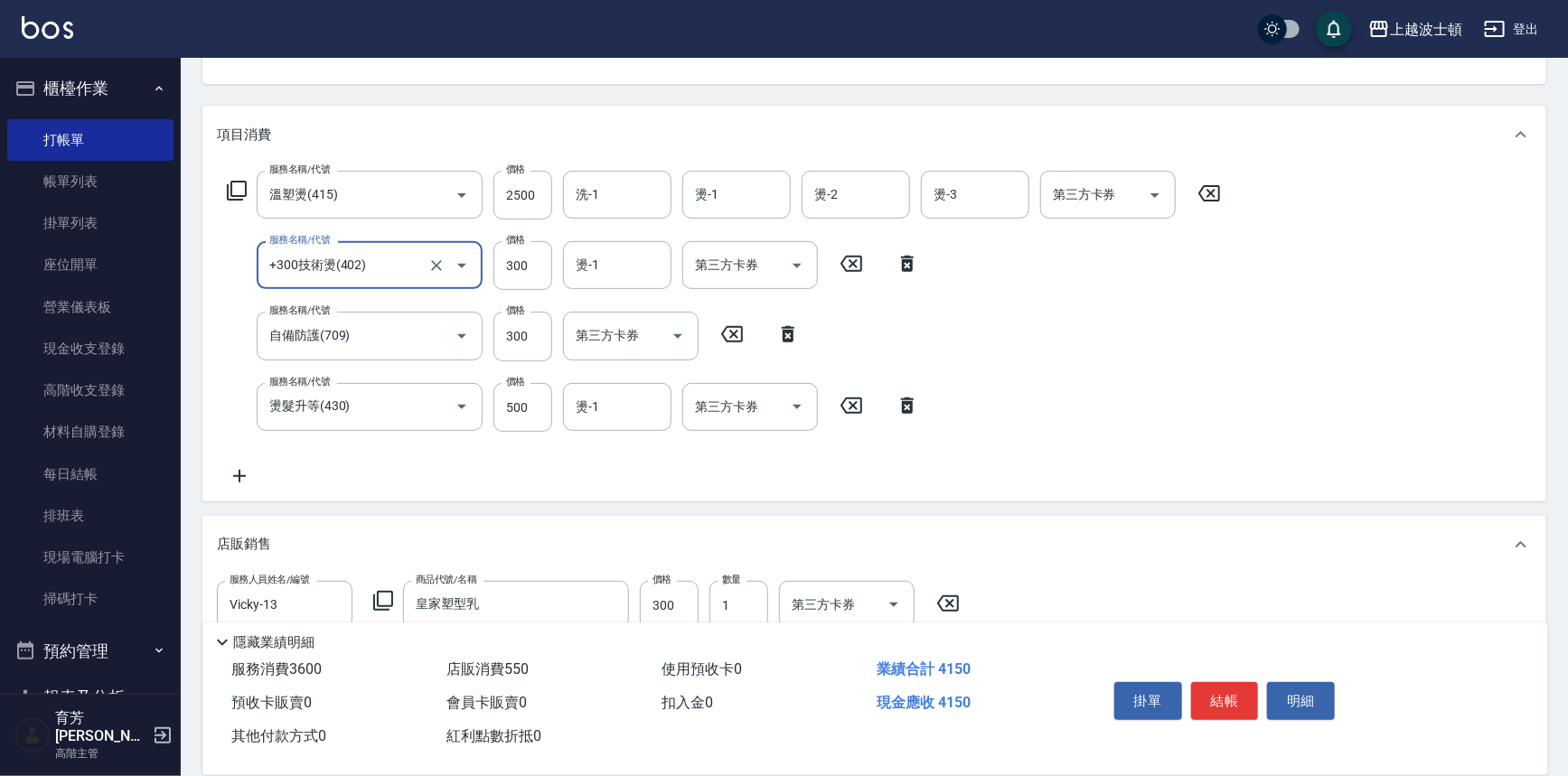
scroll to position [260, 0]
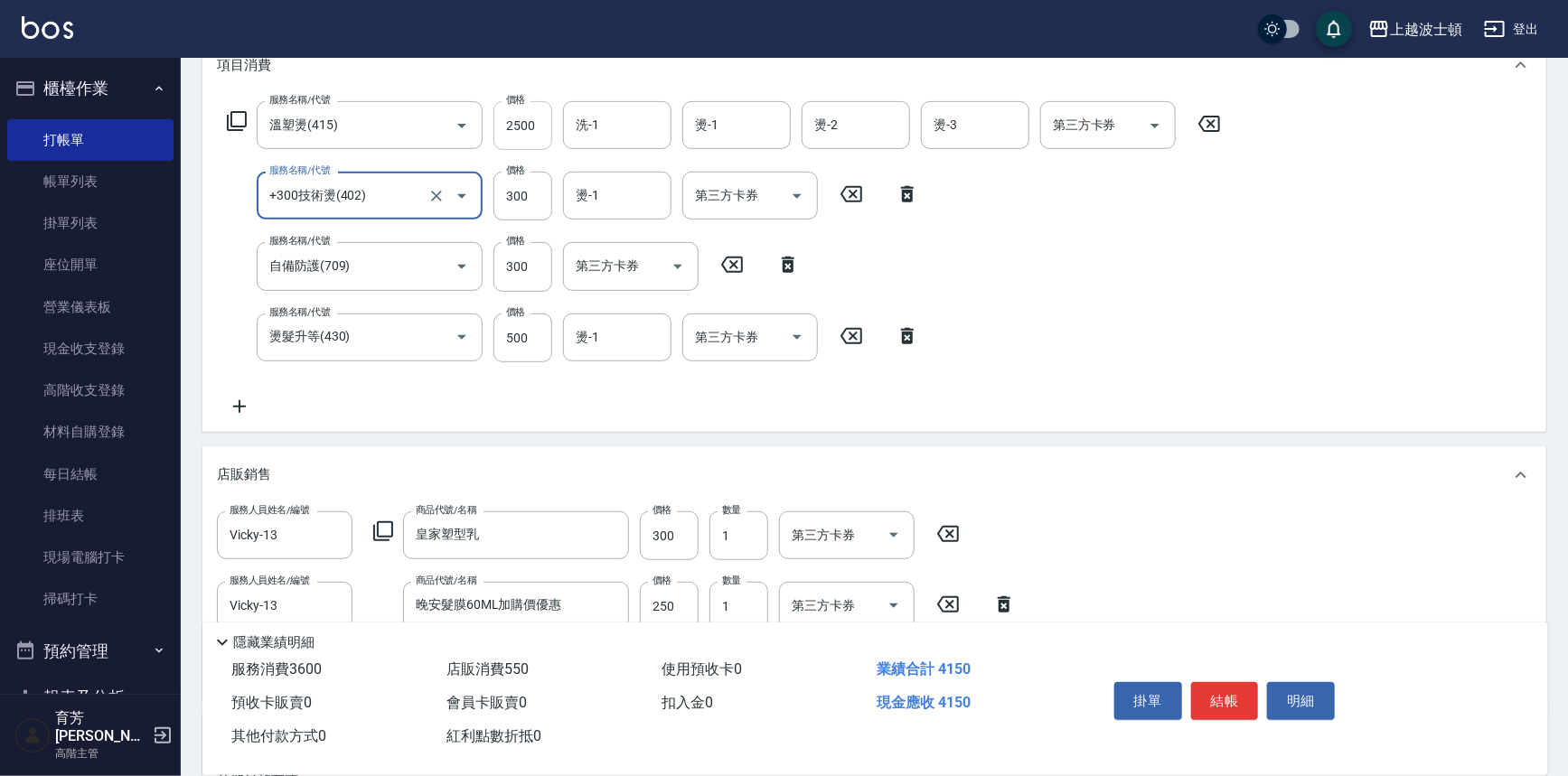
click at [534, 120] on input "2500" at bounding box center [523, 125] width 59 height 48
click at [535, 121] on input "2500" at bounding box center [523, 125] width 59 height 48
click at [588, 82] on div "項目消費" at bounding box center [874, 65] width 1344 height 58
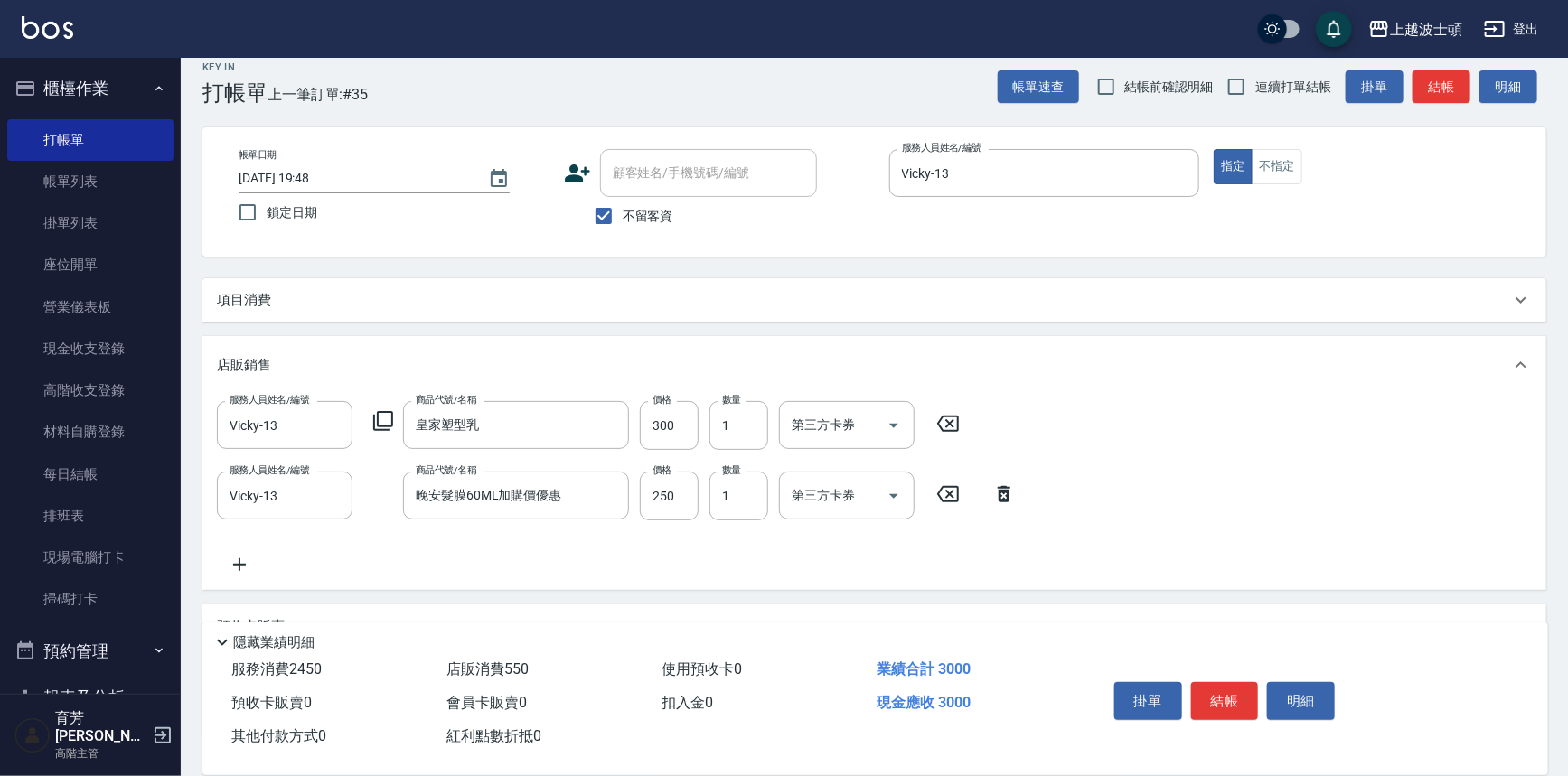
scroll to position [0, 0]
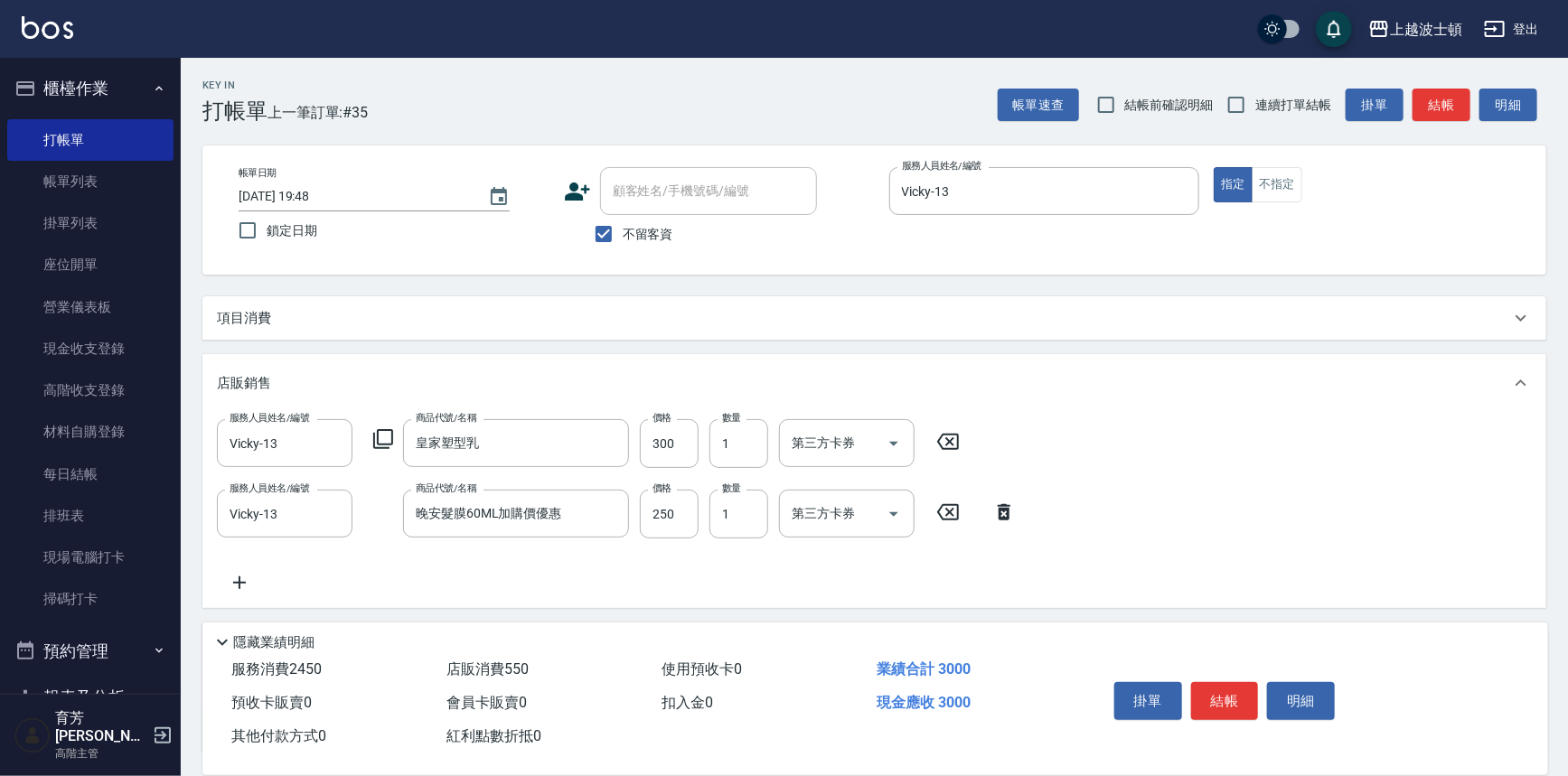
click at [238, 318] on p "項目消費" at bounding box center [244, 319] width 54 height 19
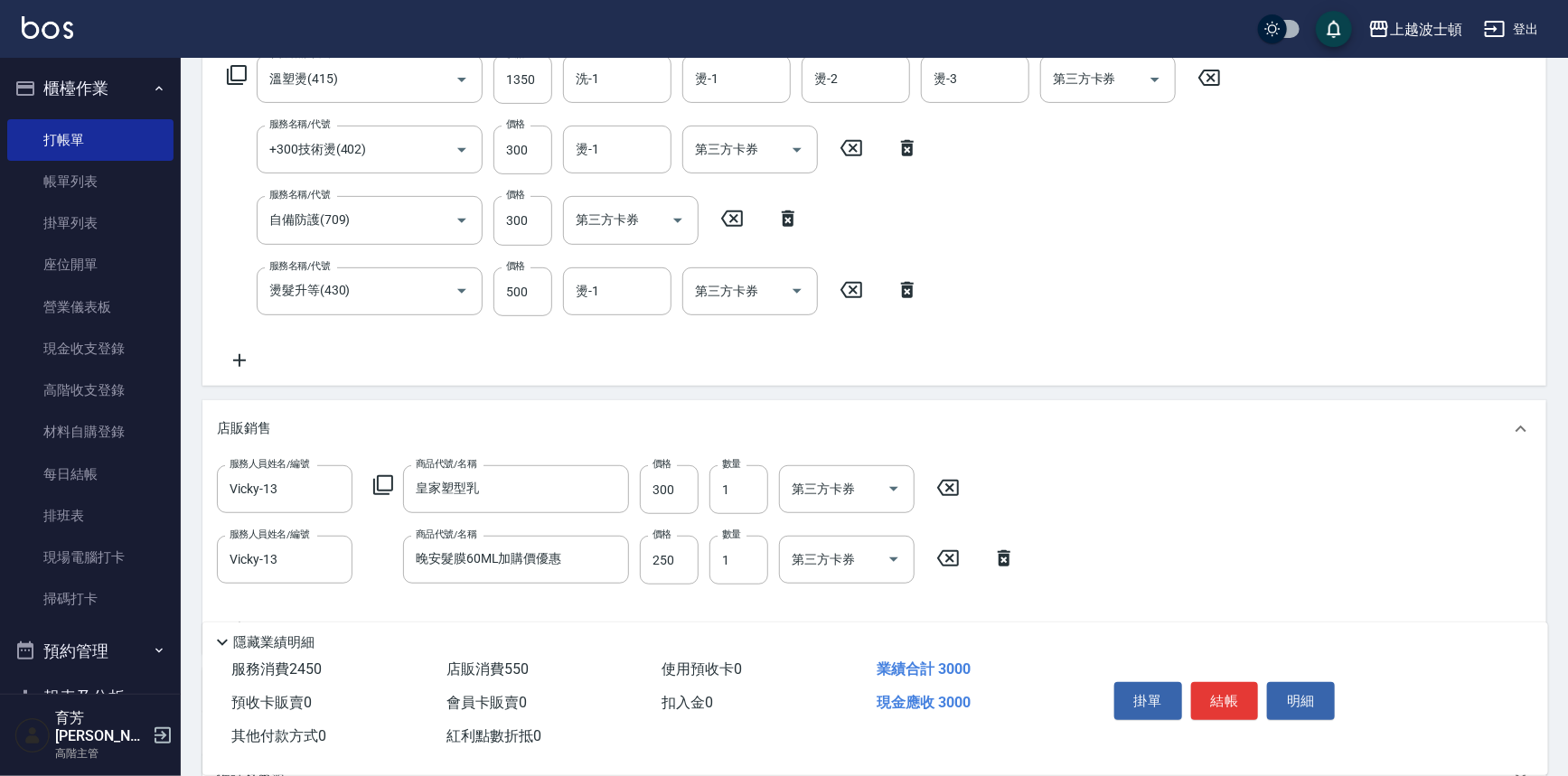
scroll to position [209, 0]
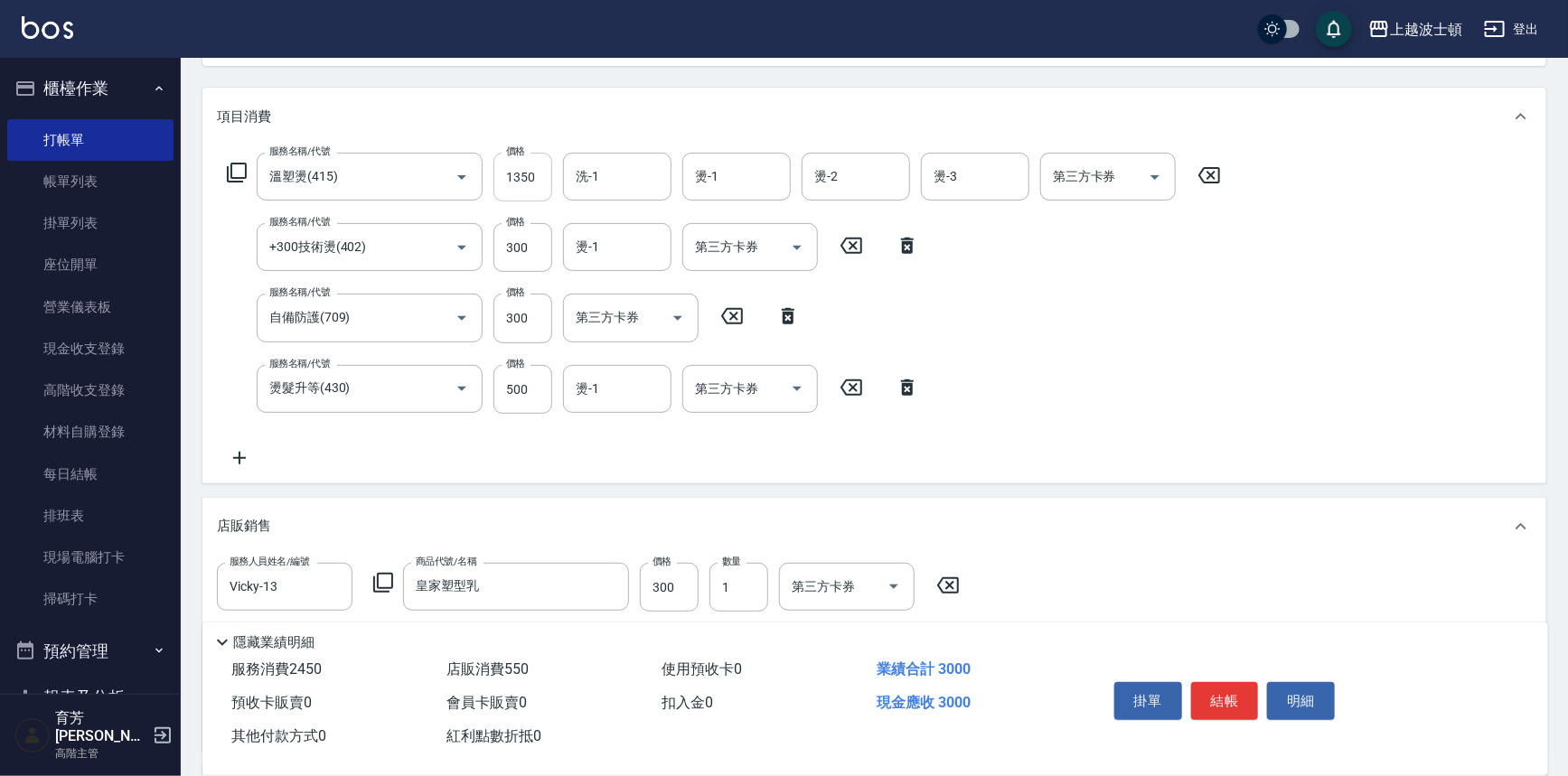
click at [520, 167] on input "1350" at bounding box center [523, 176] width 59 height 48
type input "2350"
click at [596, 176] on input "洗-1" at bounding box center [617, 176] width 92 height 31
click at [630, 173] on input "Vicky-13" at bounding box center [604, 176] width 65 height 31
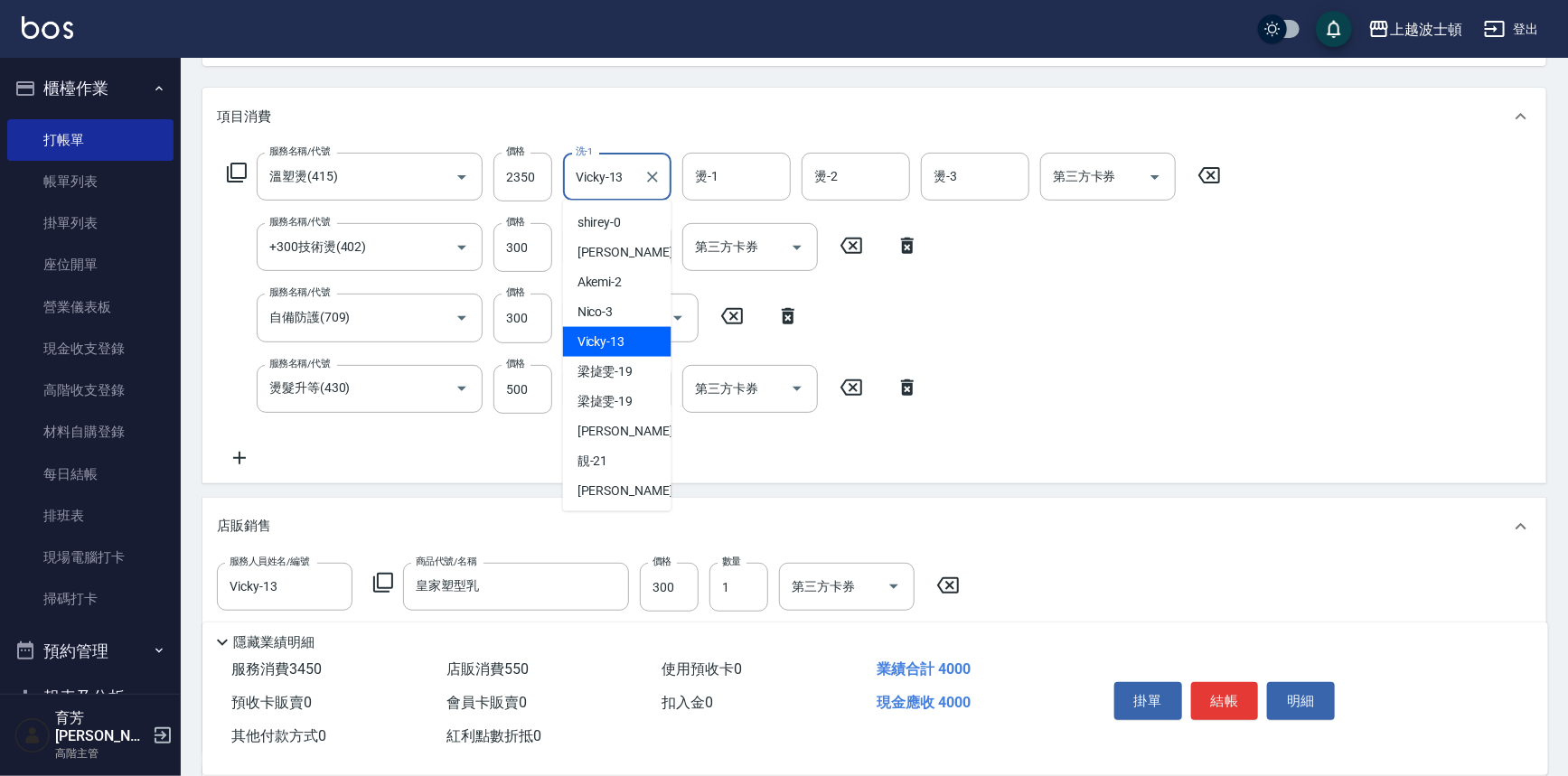
drag, startPoint x: 630, startPoint y: 173, endPoint x: 571, endPoint y: 176, distance: 59.1
click at [571, 176] on input "Vicky-13" at bounding box center [604, 176] width 65 height 31
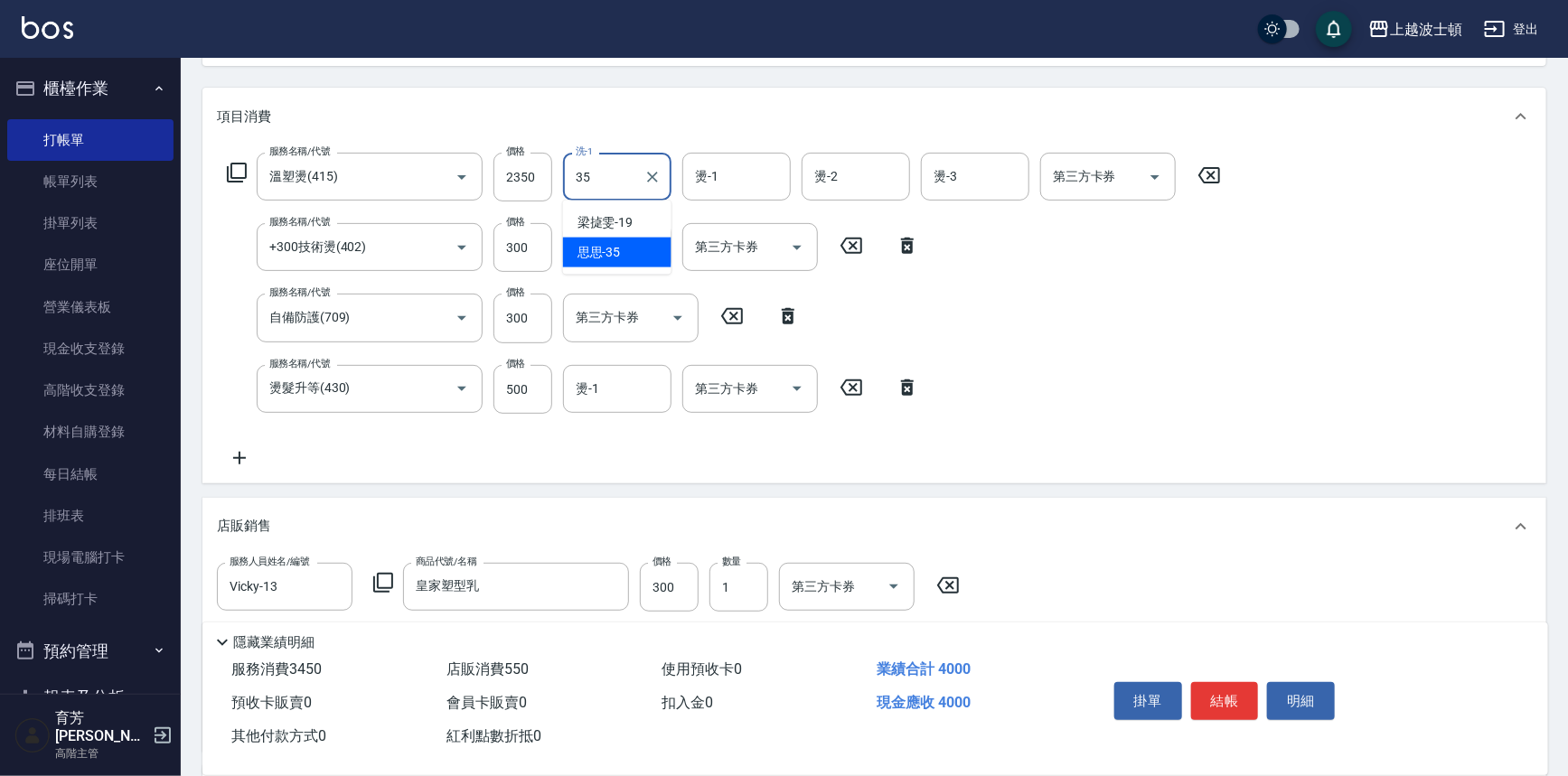
type input "思思-35"
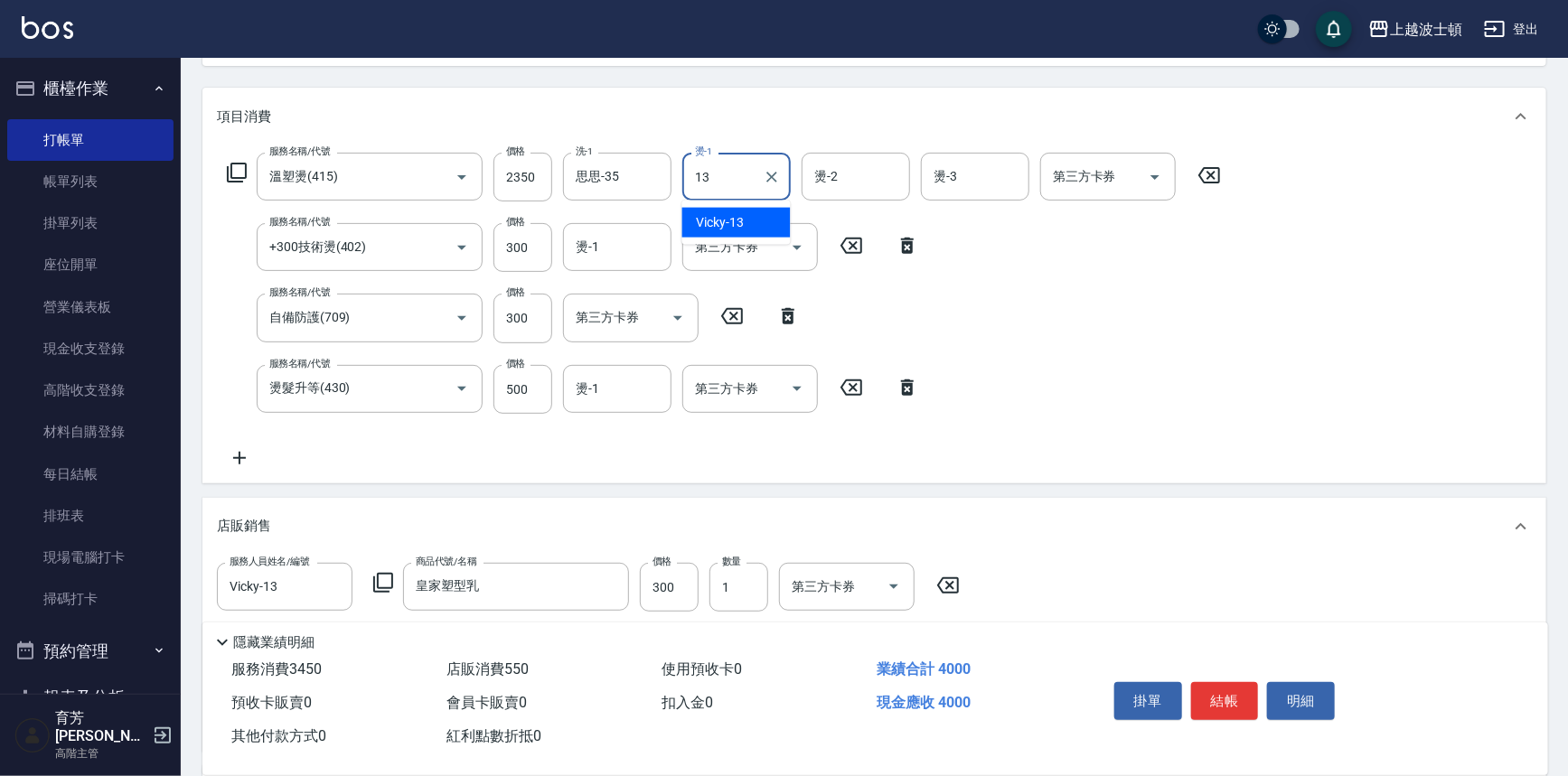
type input "Vicky-13"
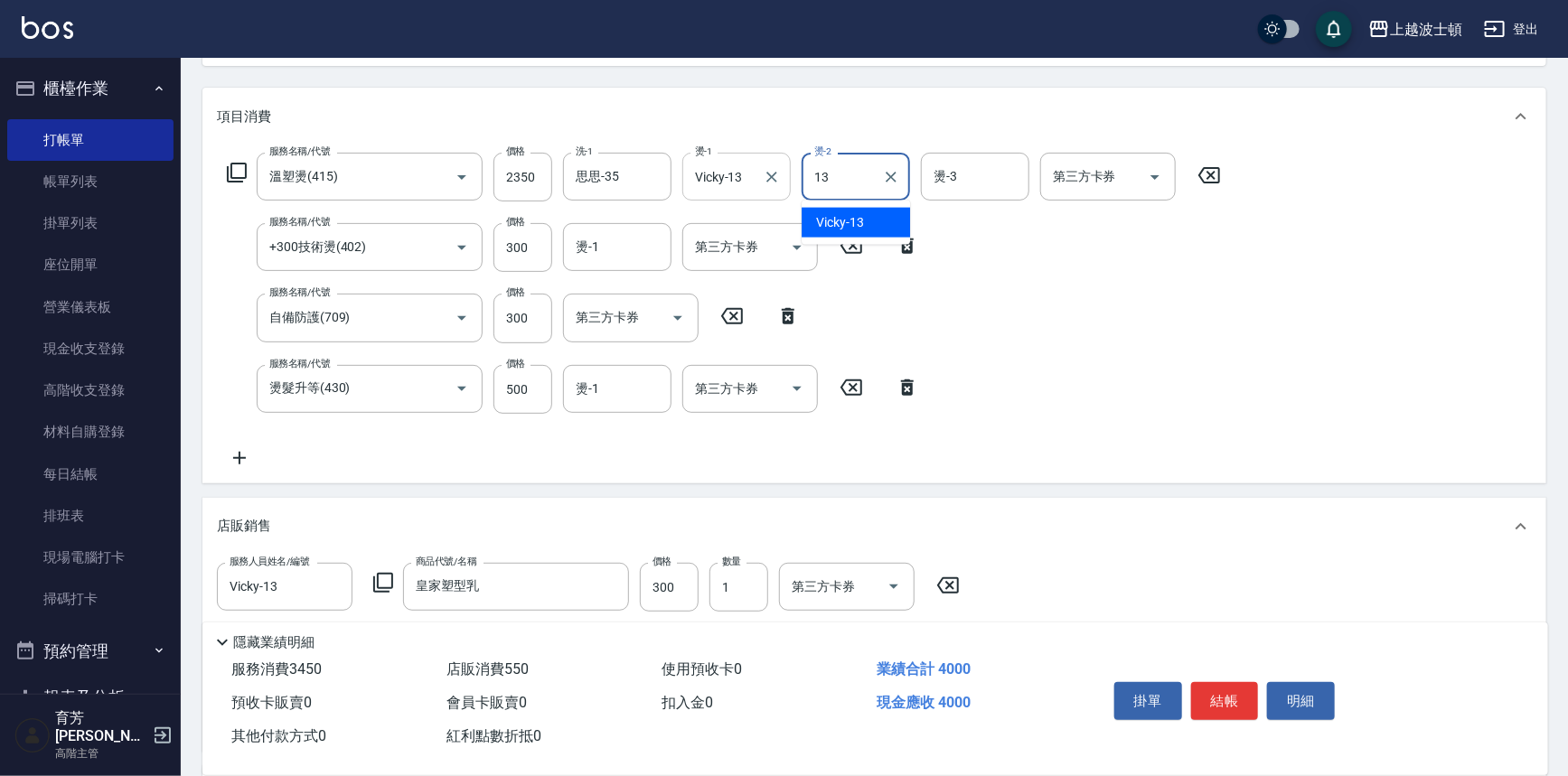
type input "Vicky-13"
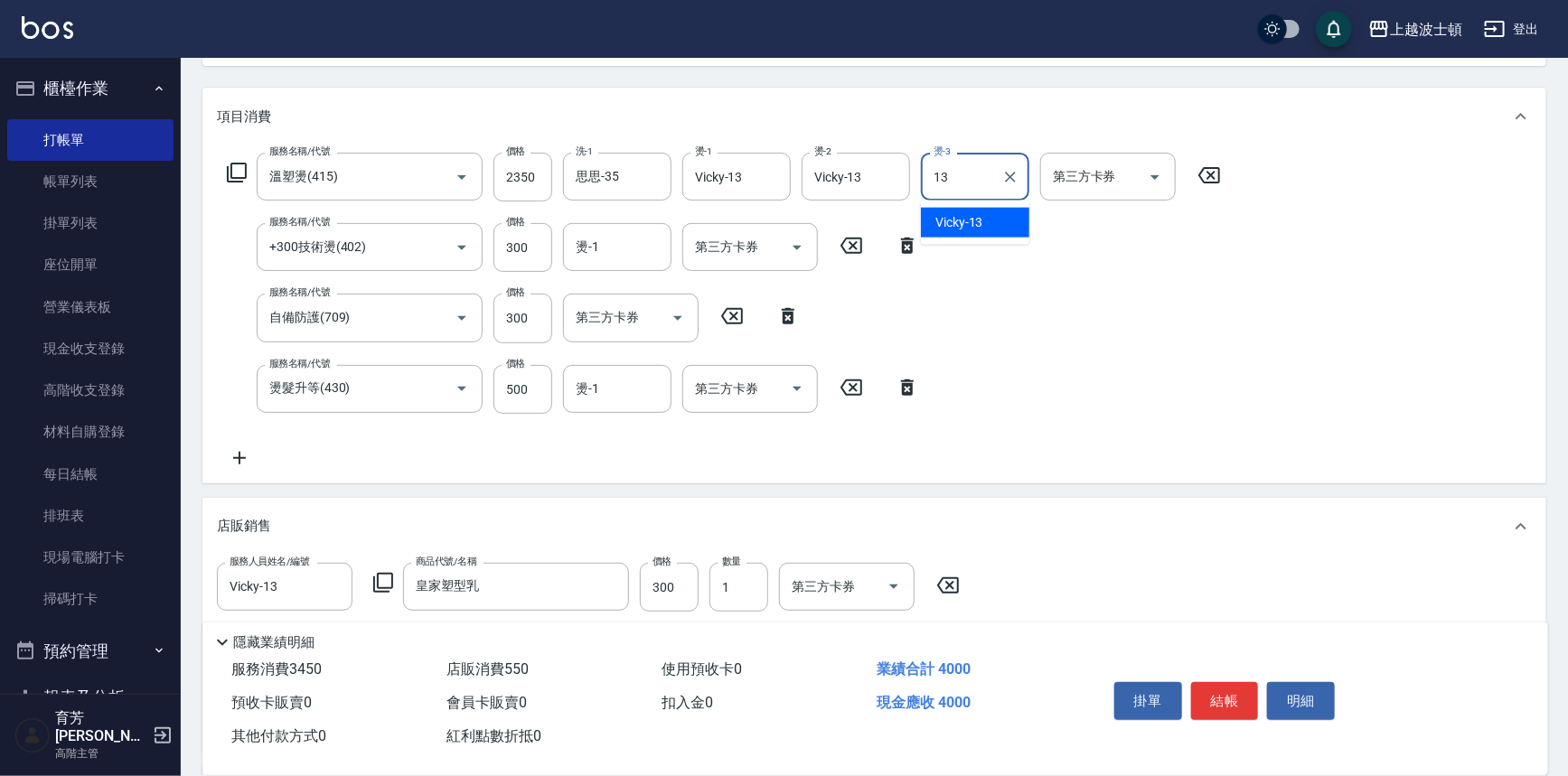
type input "Vicky-13"
click at [642, 261] on input "燙-1" at bounding box center [617, 247] width 92 height 31
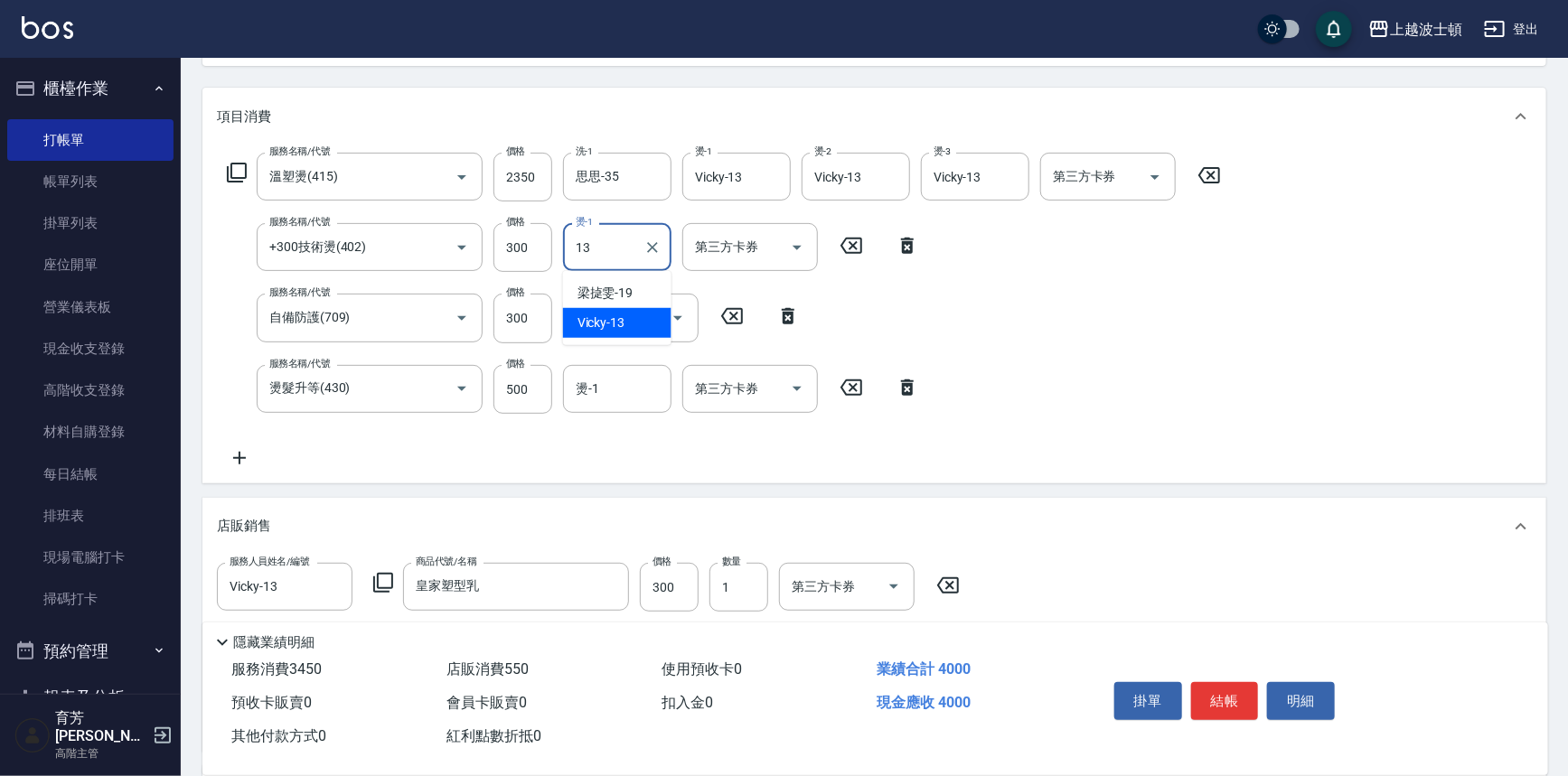
type input "Vicky-13"
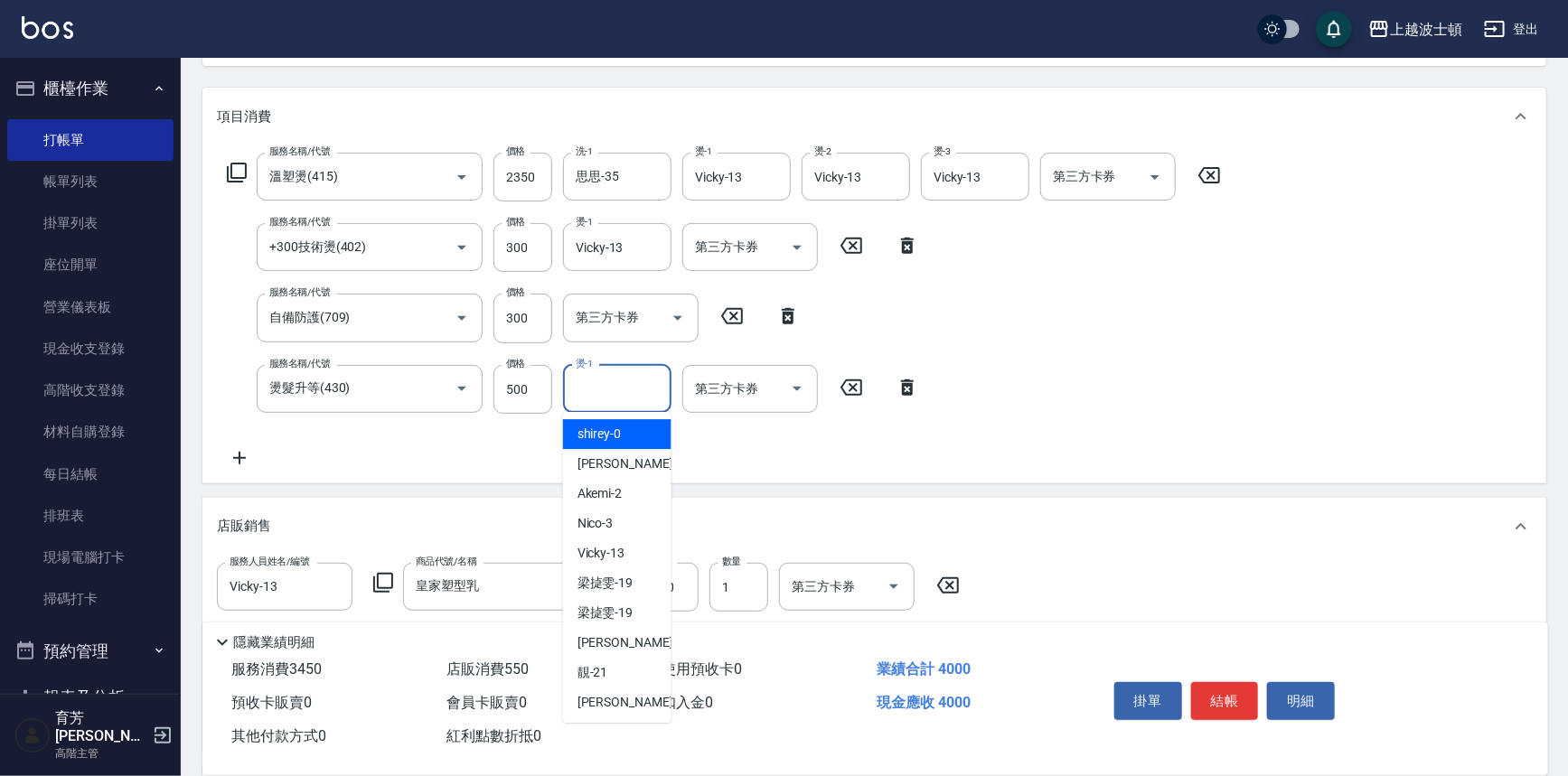
click at [595, 388] on input "燙-1" at bounding box center [617, 388] width 92 height 31
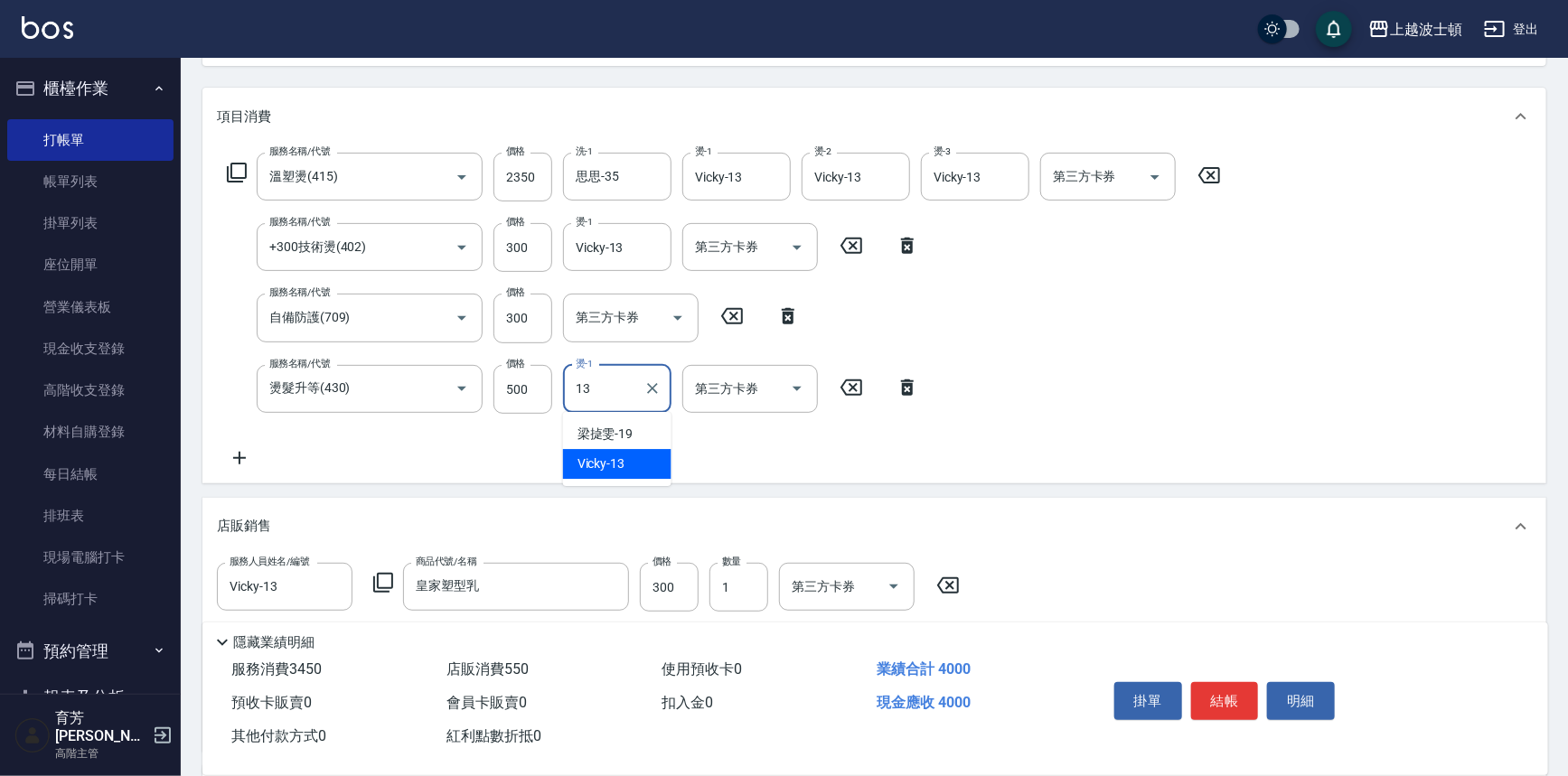
type input "Vicky-13"
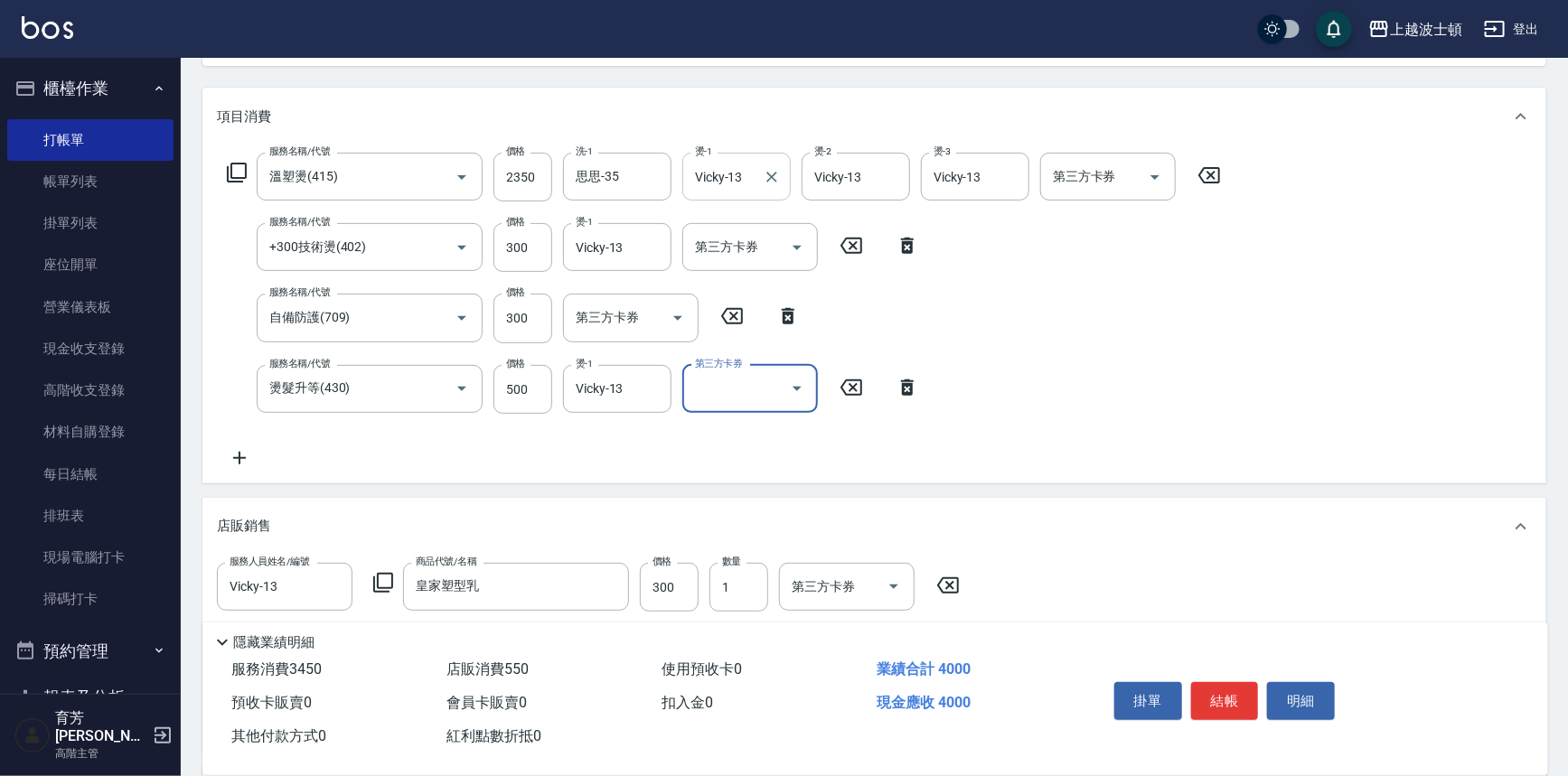
click at [750, 176] on input "Vicky-13" at bounding box center [723, 176] width 65 height 31
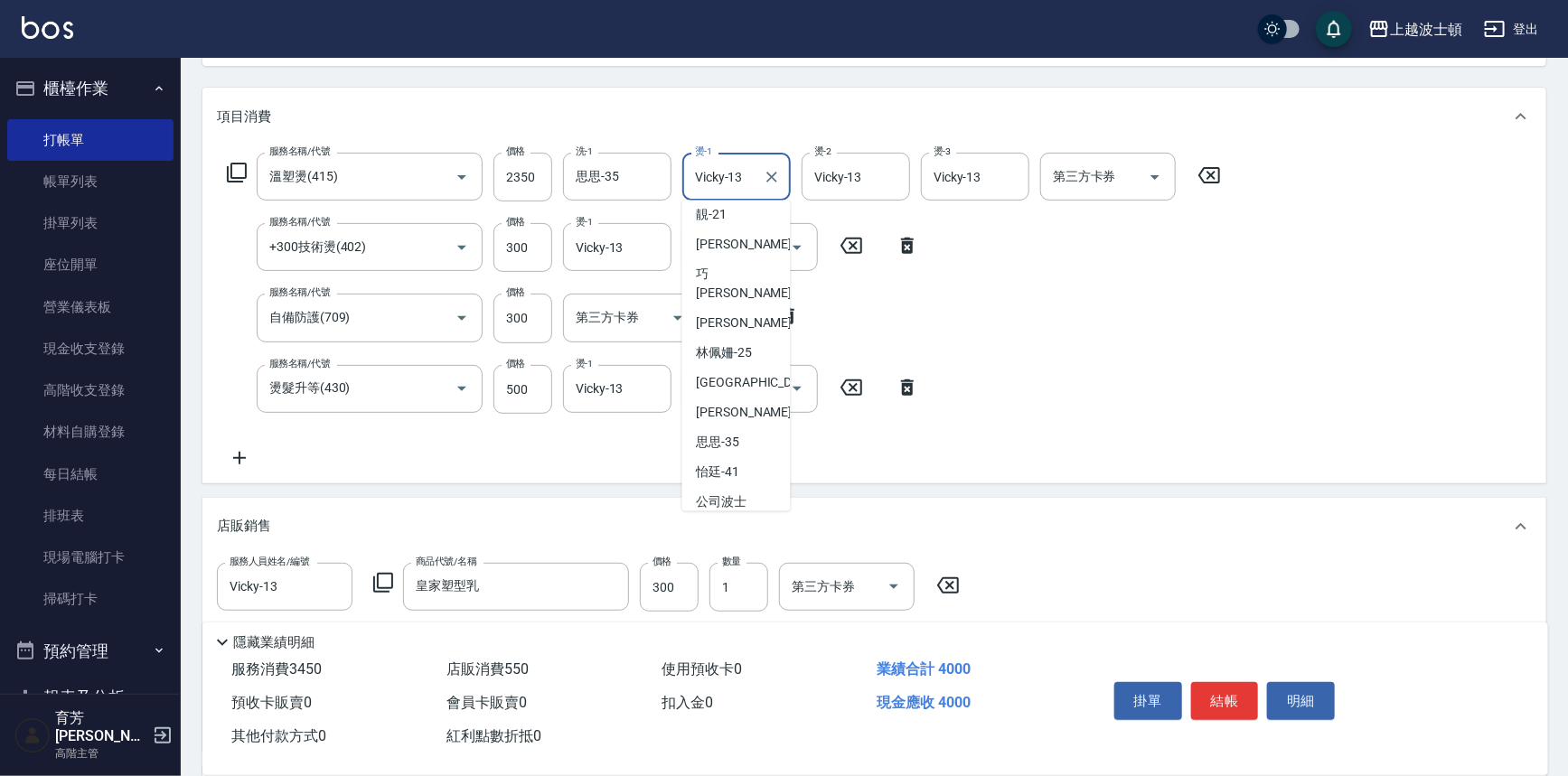
scroll to position [259, 0]
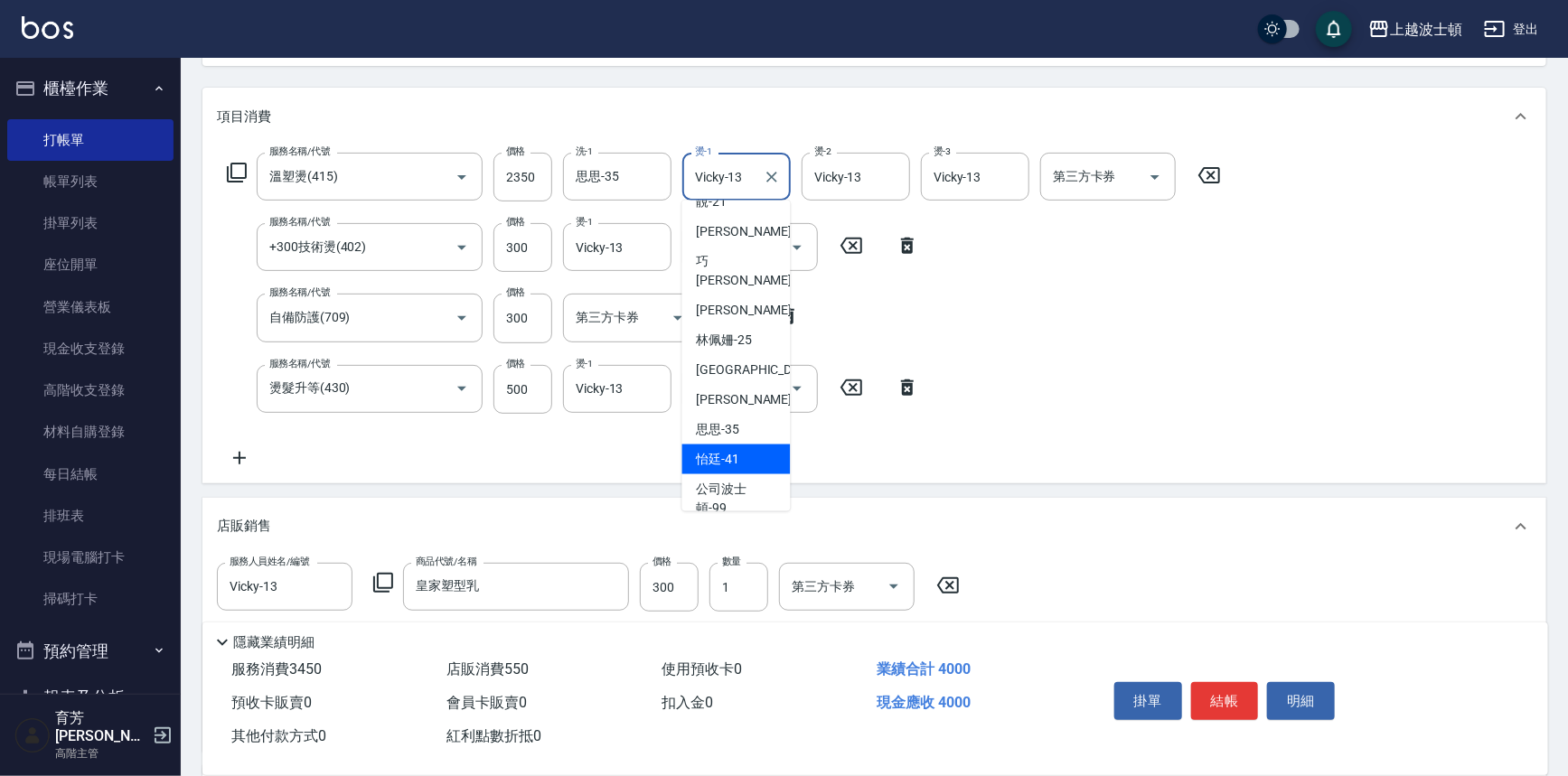
click at [735, 450] on span "怡廷 -41" at bounding box center [719, 459] width 44 height 19
type input "怡廷-41"
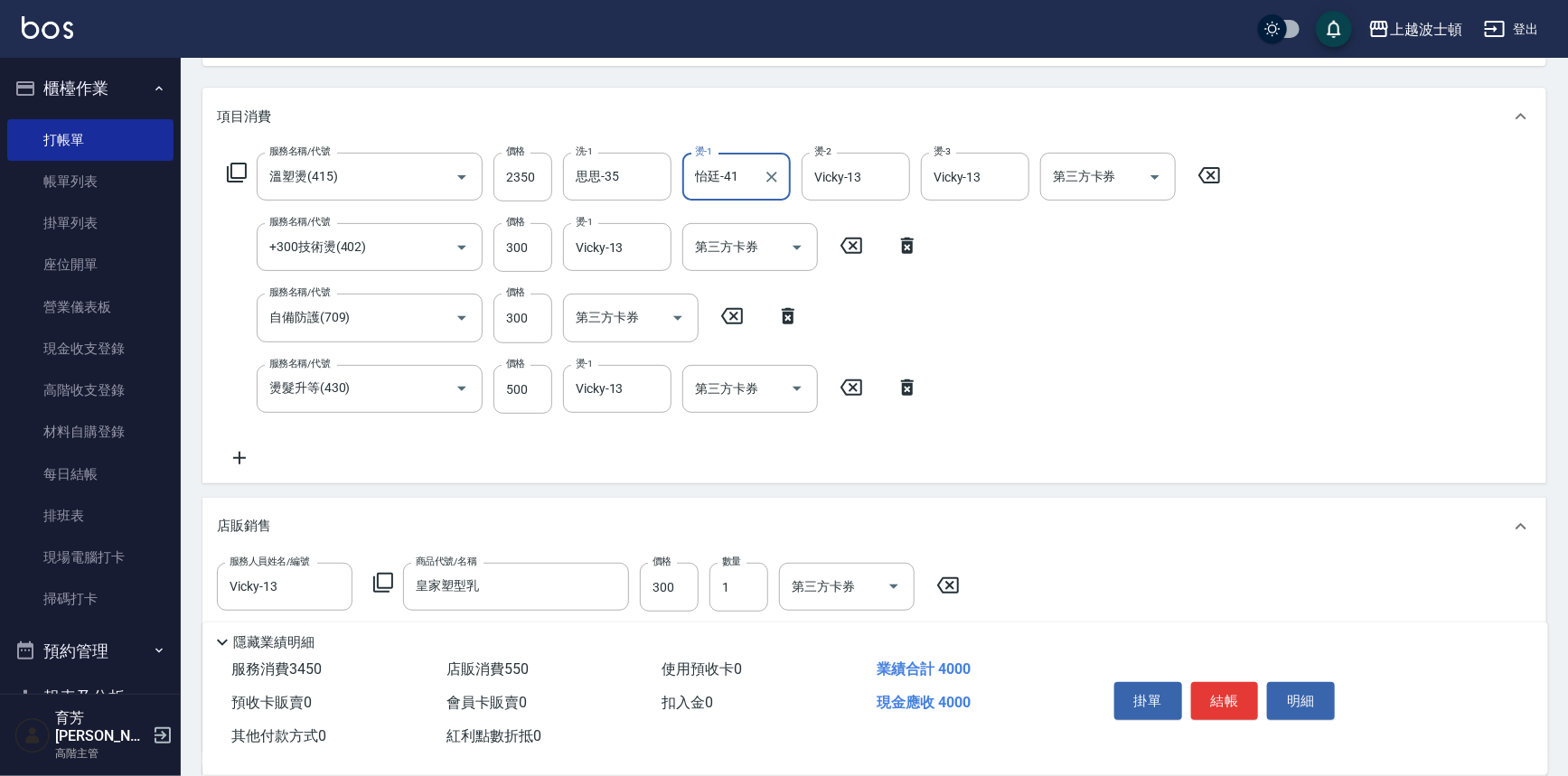
click at [1111, 261] on div "服務名稱/代號 溫塑燙(415) 服務名稱/代號 價格 2350 價格 洗-1 思思-35 洗-1 燙-1 怡廷-41 燙-1 燙-2 Vicky-13 燙-…" at bounding box center [725, 310] width 1016 height 316
click at [1231, 692] on button "結帳" at bounding box center [1224, 701] width 67 height 38
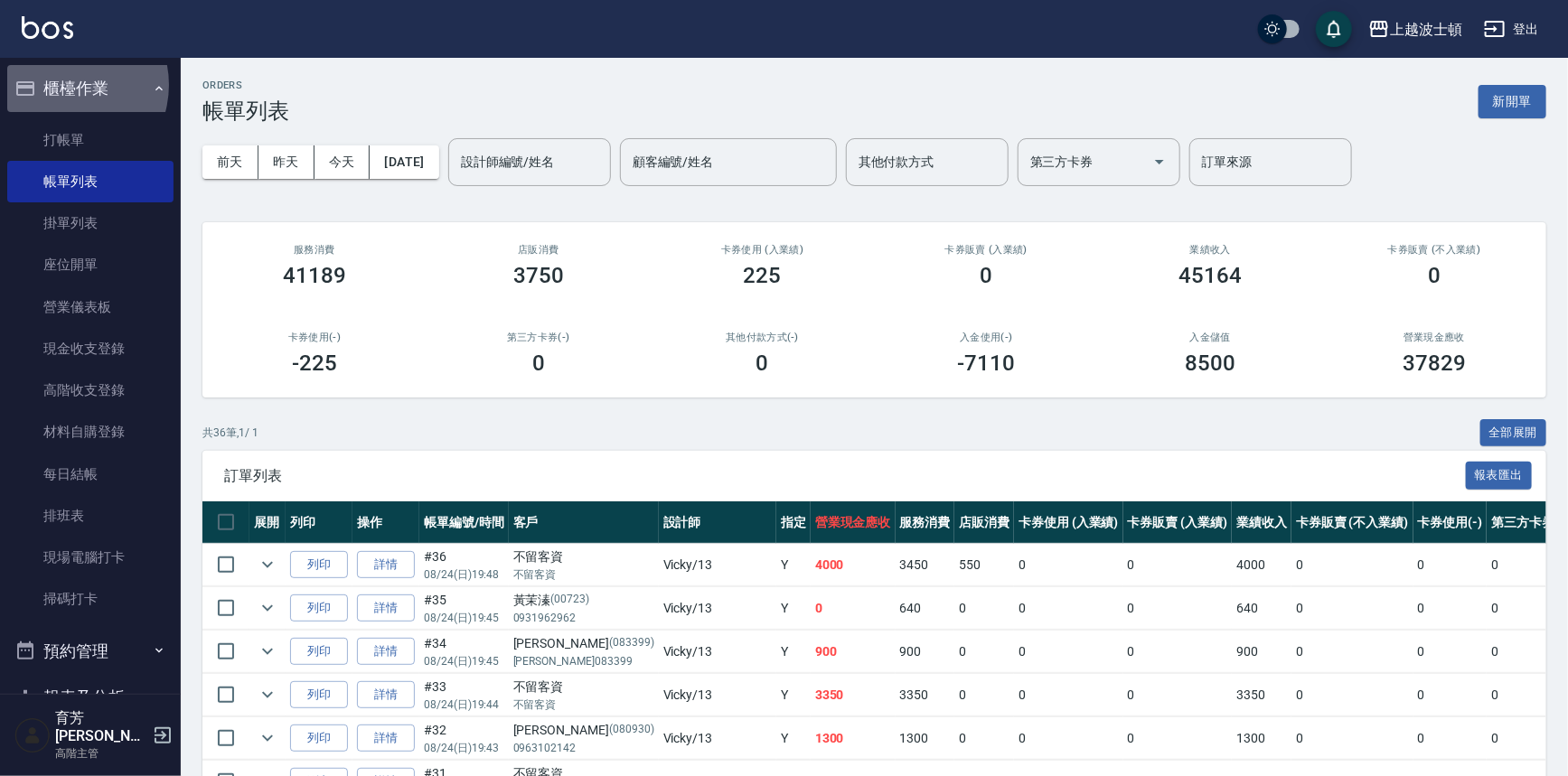
click at [64, 85] on button "櫃檯作業" at bounding box center [90, 89] width 166 height 47
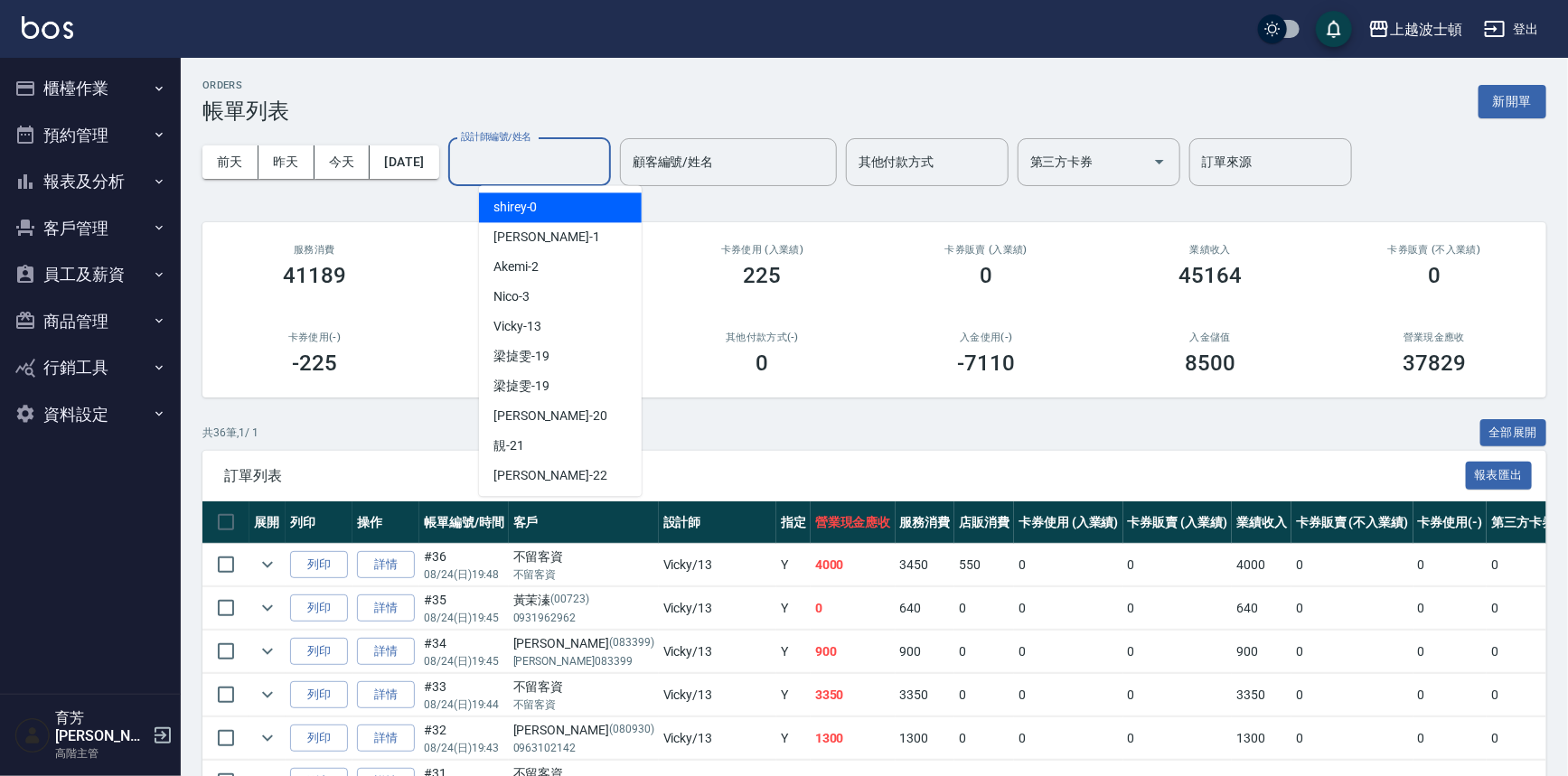
click at [588, 146] on input "設計師編號/姓名" at bounding box center [530, 161] width 146 height 31
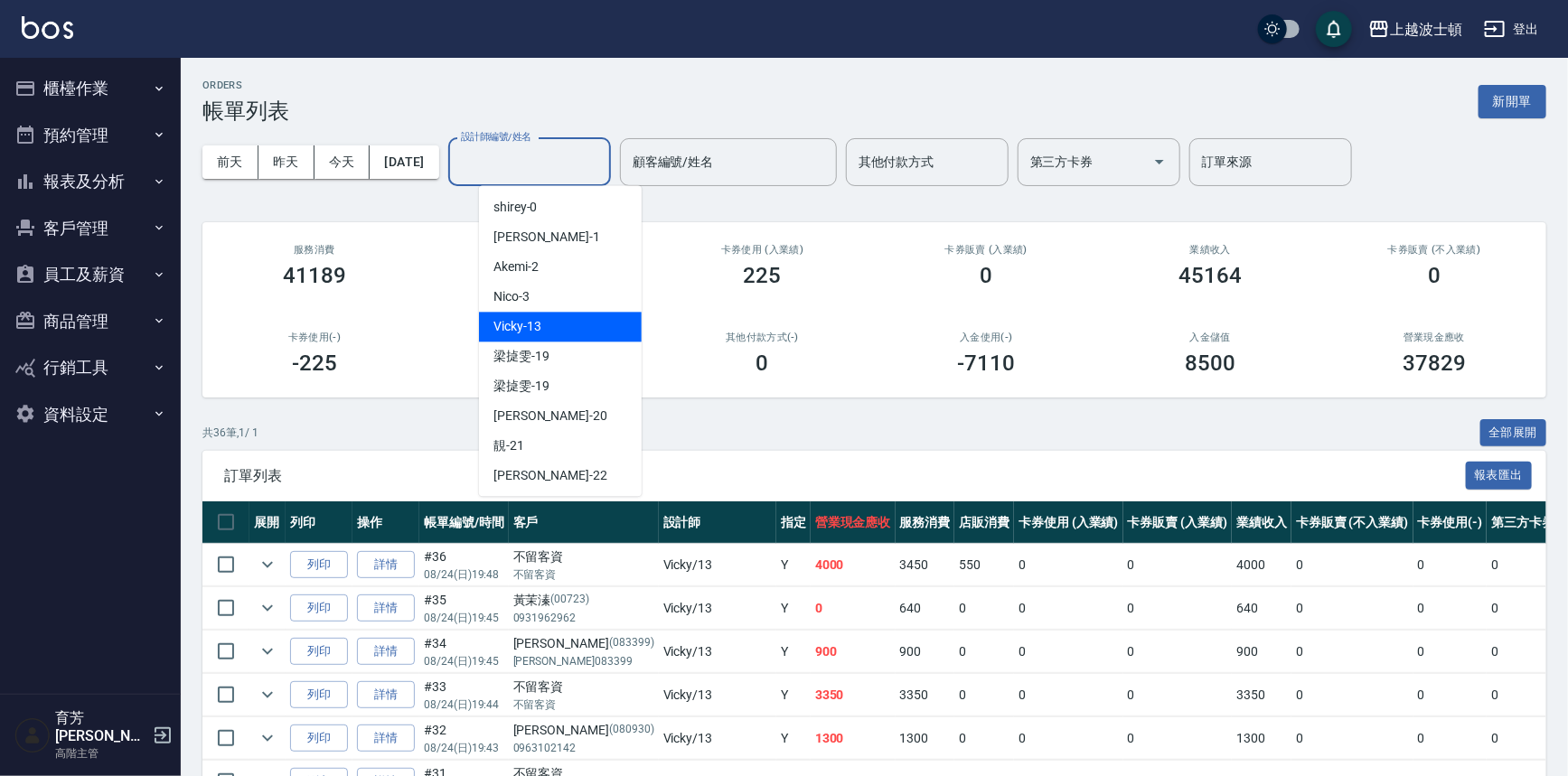
click at [552, 328] on div "Vicky -13" at bounding box center [560, 326] width 162 height 29
type input "Vicky-13"
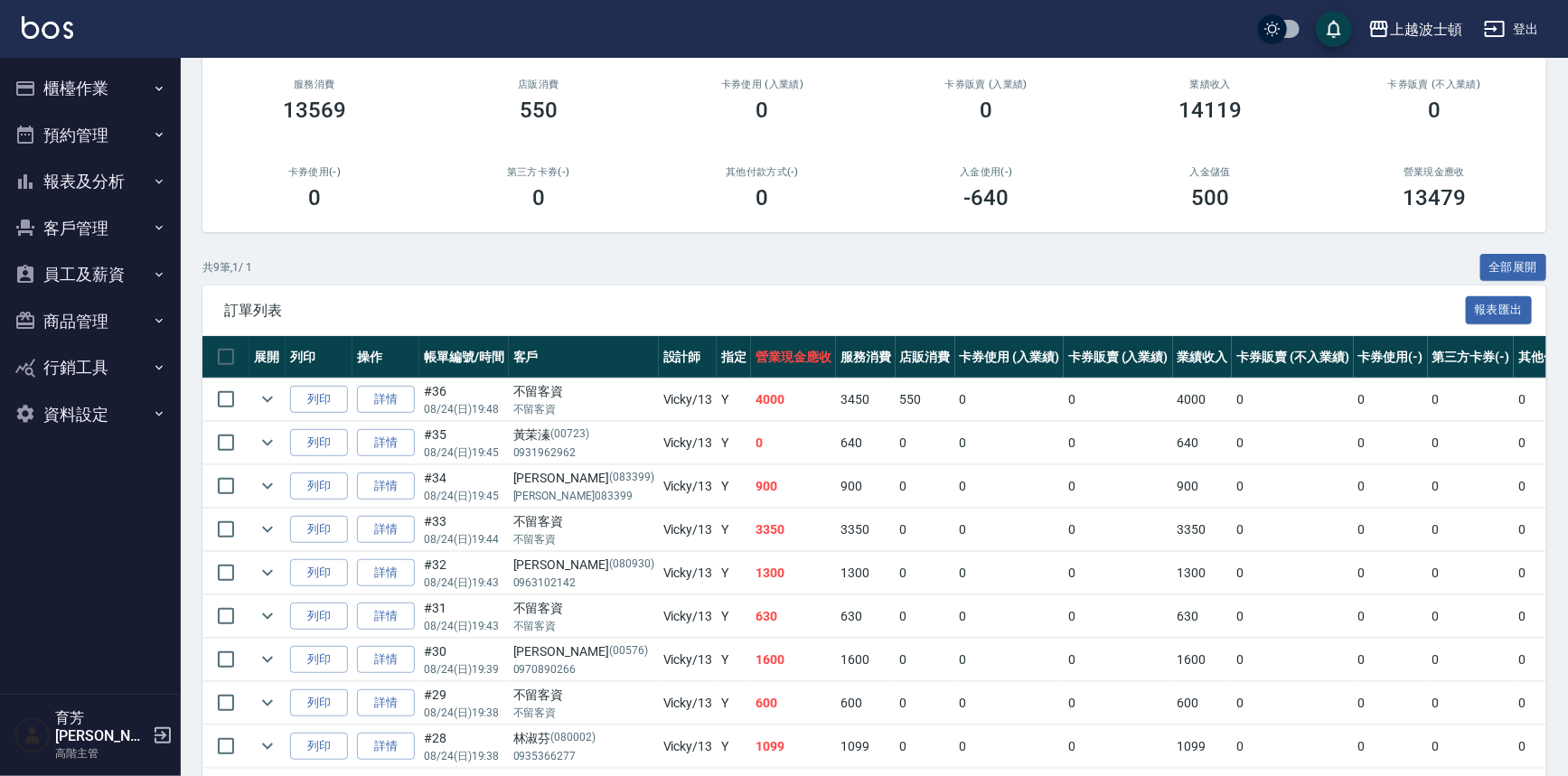
scroll to position [238, 0]
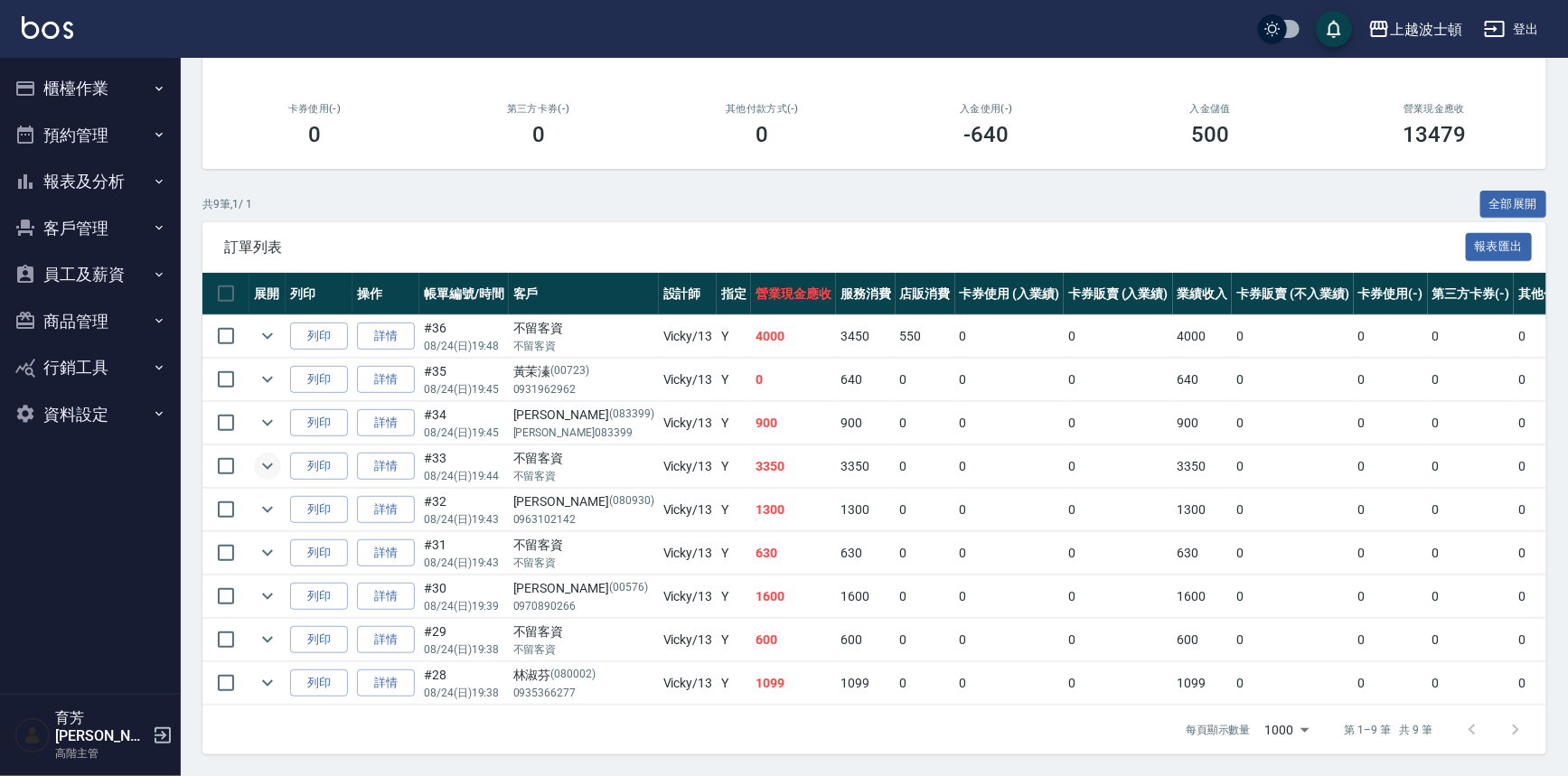
click at [263, 455] on icon "expand row" at bounding box center [267, 466] width 22 height 22
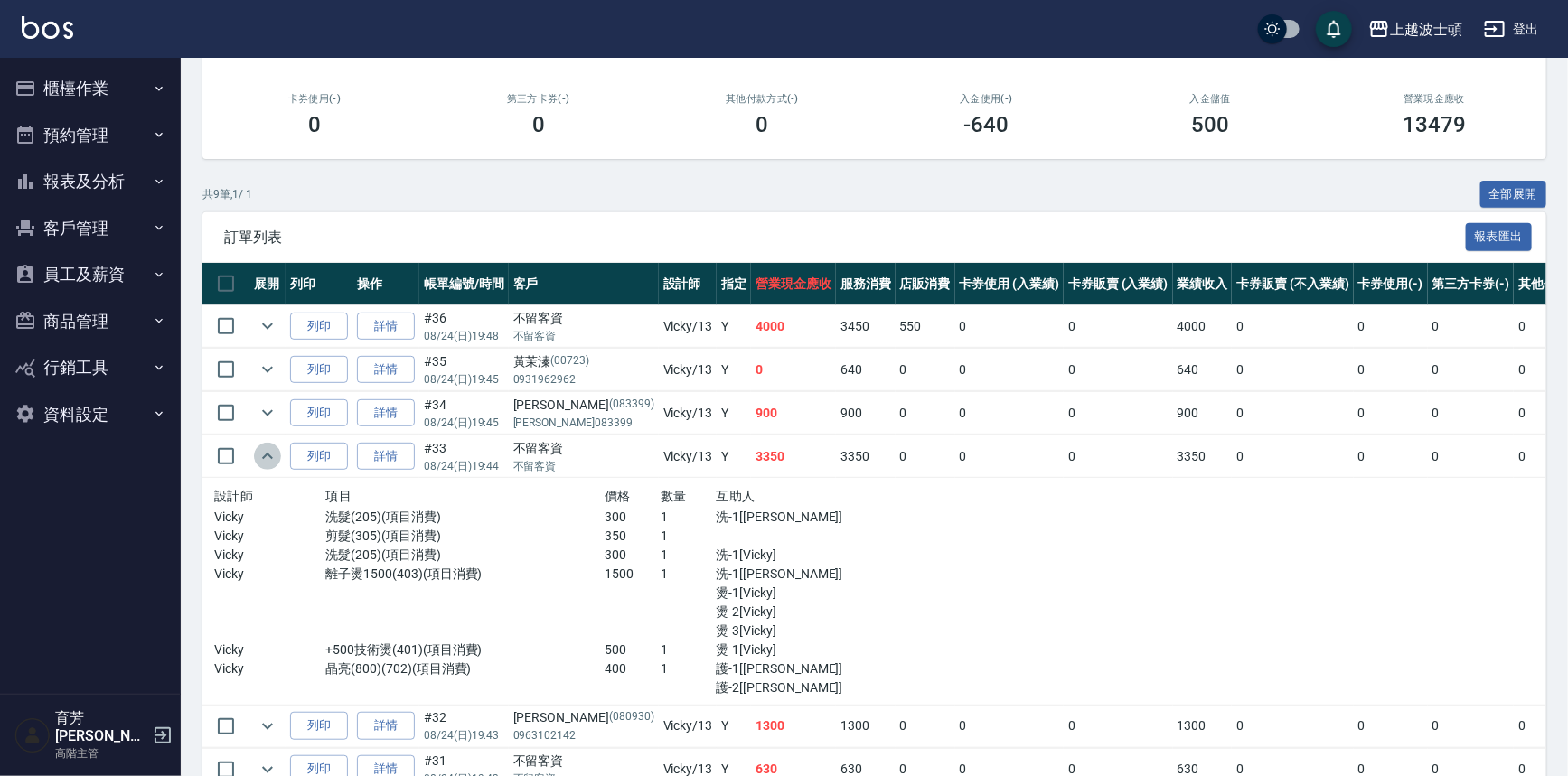
click at [263, 455] on icon "expand row" at bounding box center [267, 455] width 10 height 7
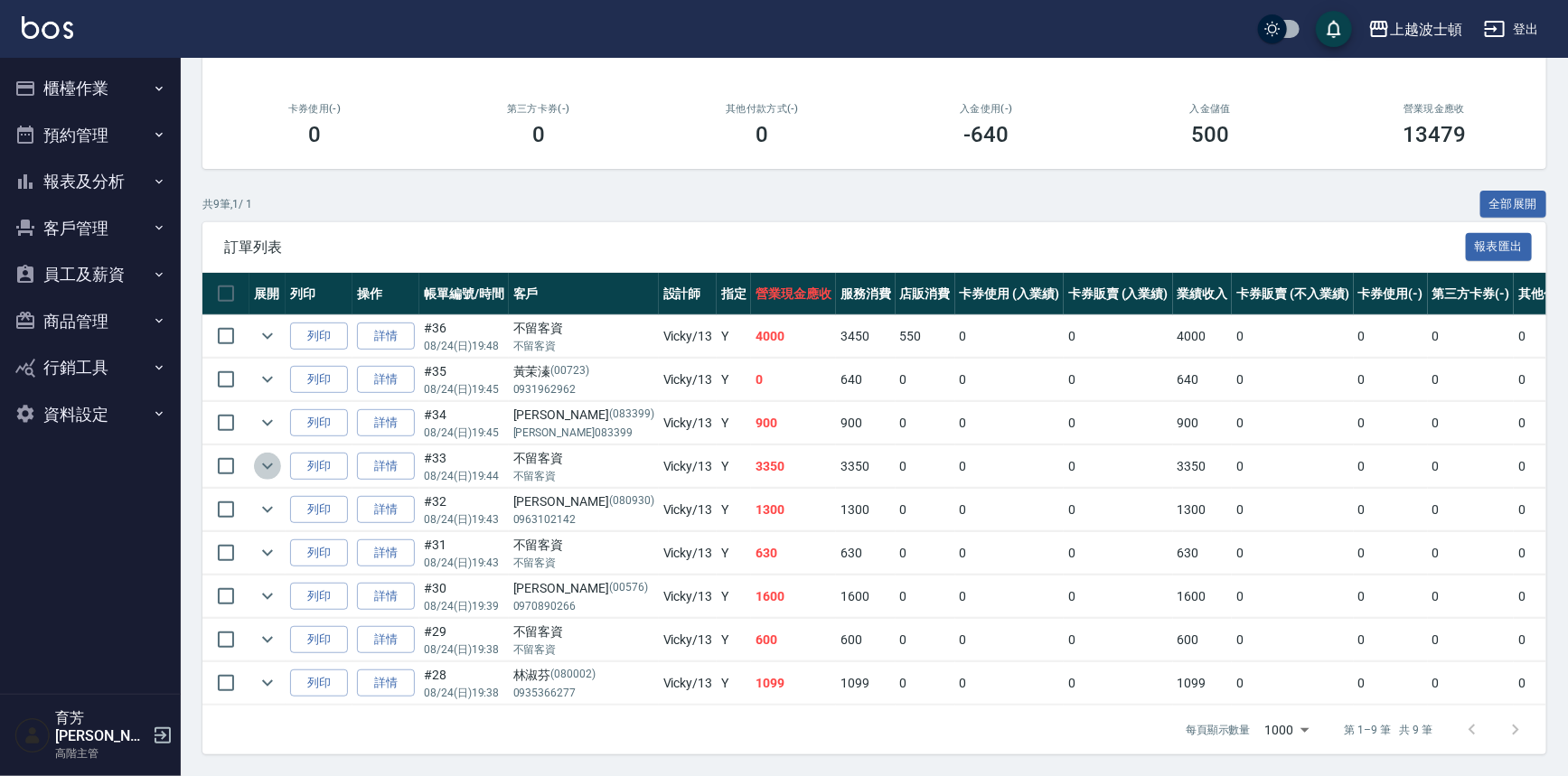
click at [263, 455] on icon "expand row" at bounding box center [267, 466] width 22 height 22
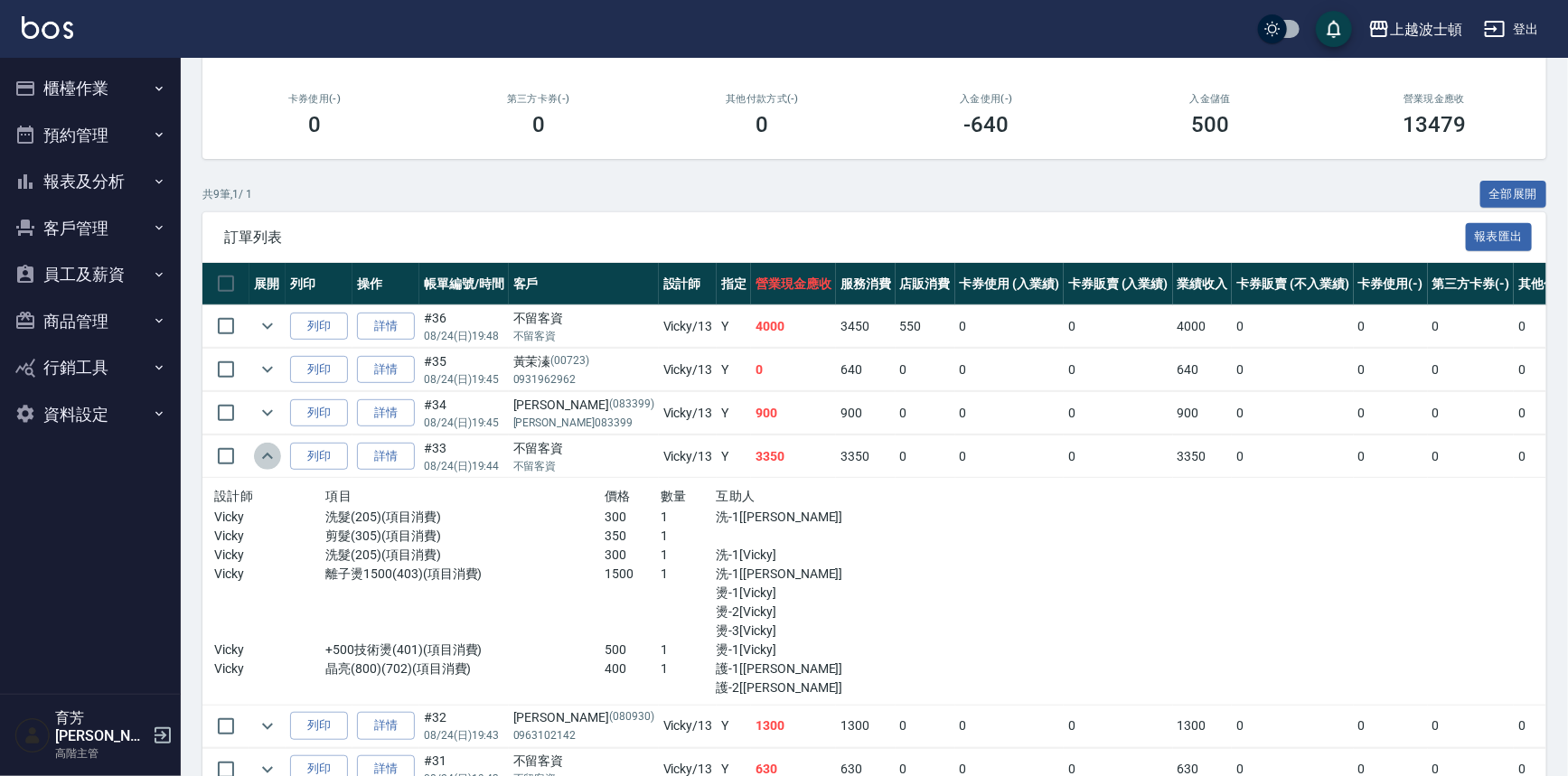
click at [259, 457] on icon "expand row" at bounding box center [267, 456] width 22 height 22
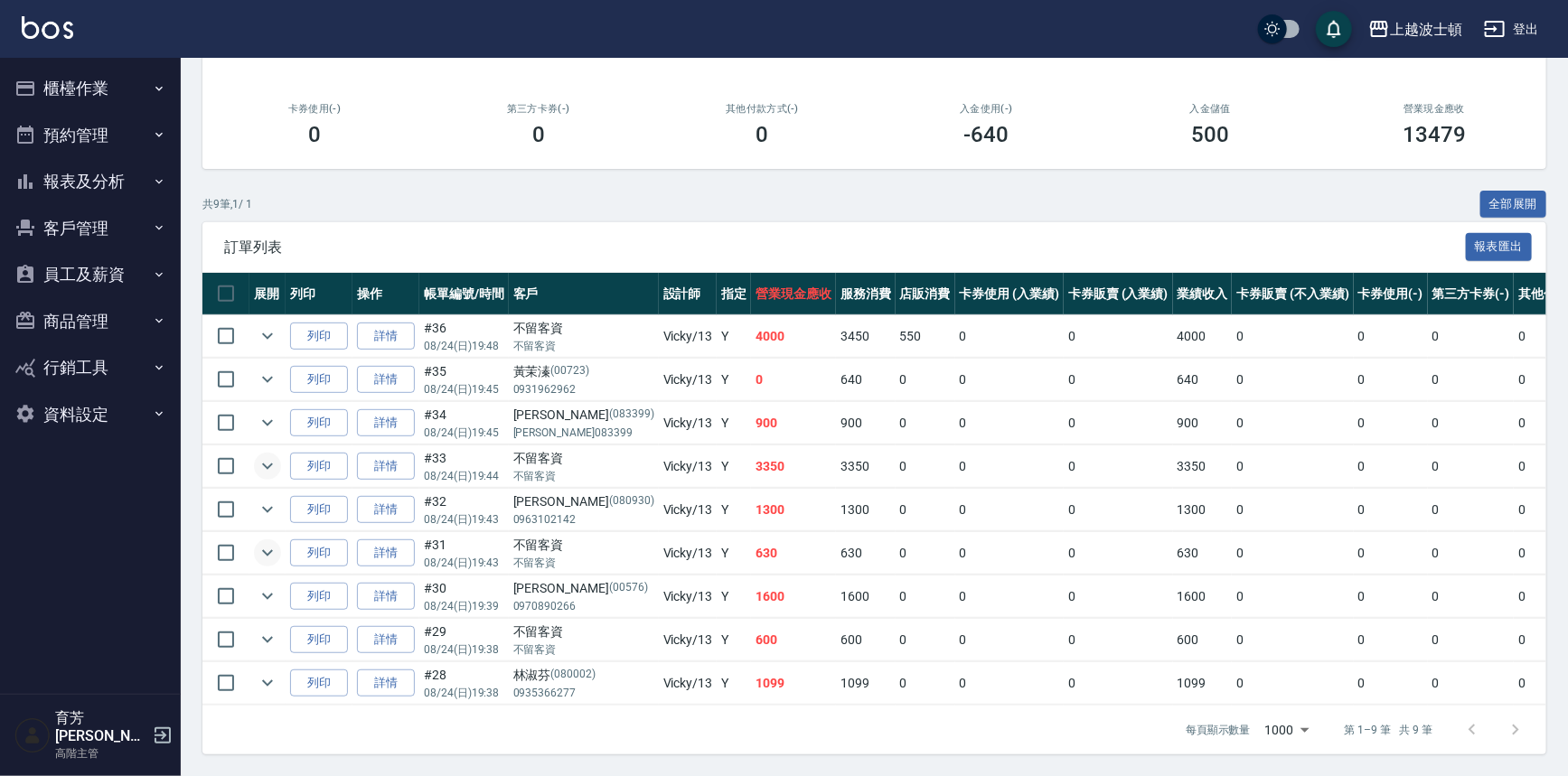
click at [261, 542] on icon "expand row" at bounding box center [267, 552] width 22 height 22
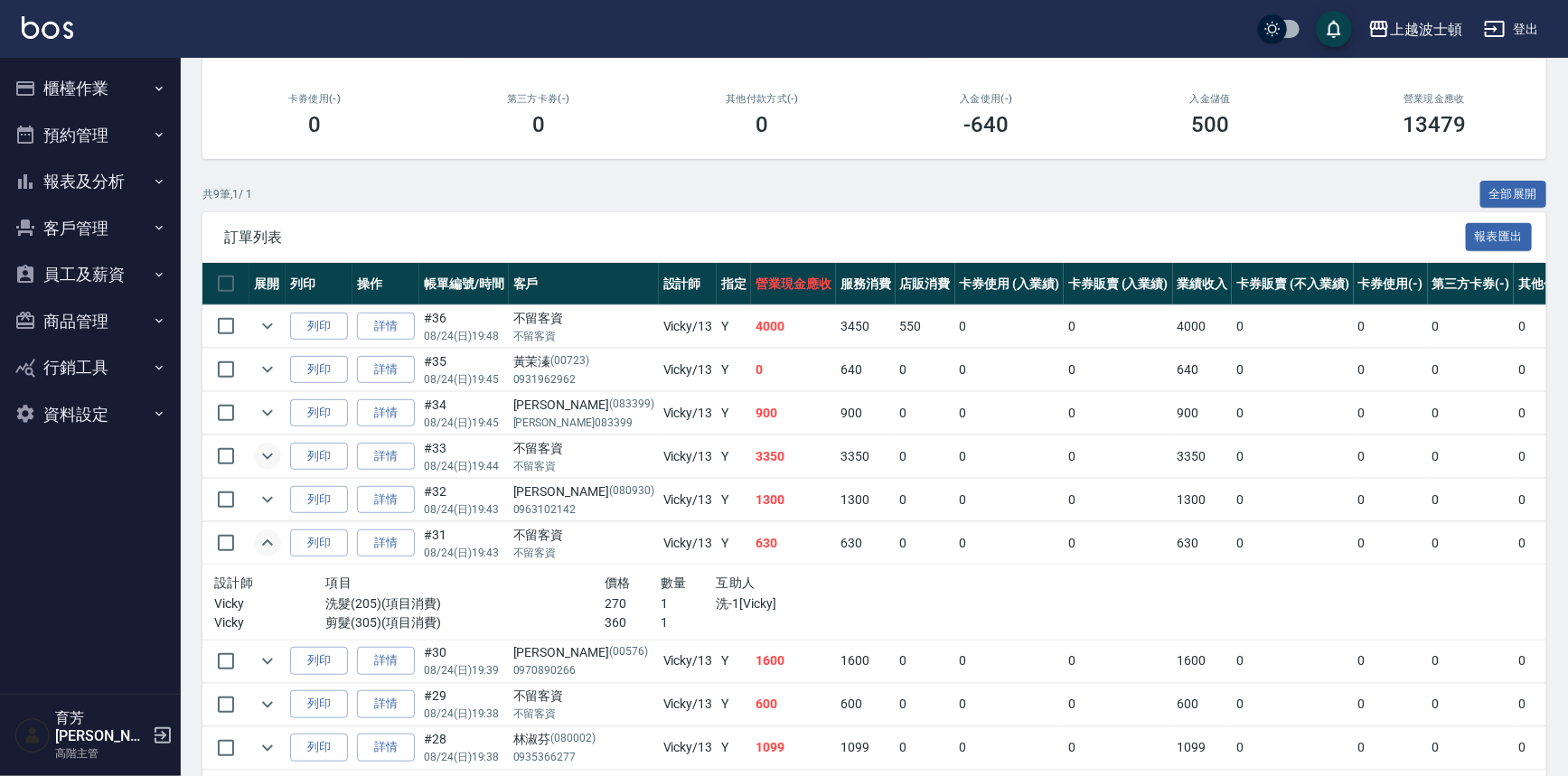
click at [261, 542] on icon "expand row" at bounding box center [267, 543] width 22 height 22
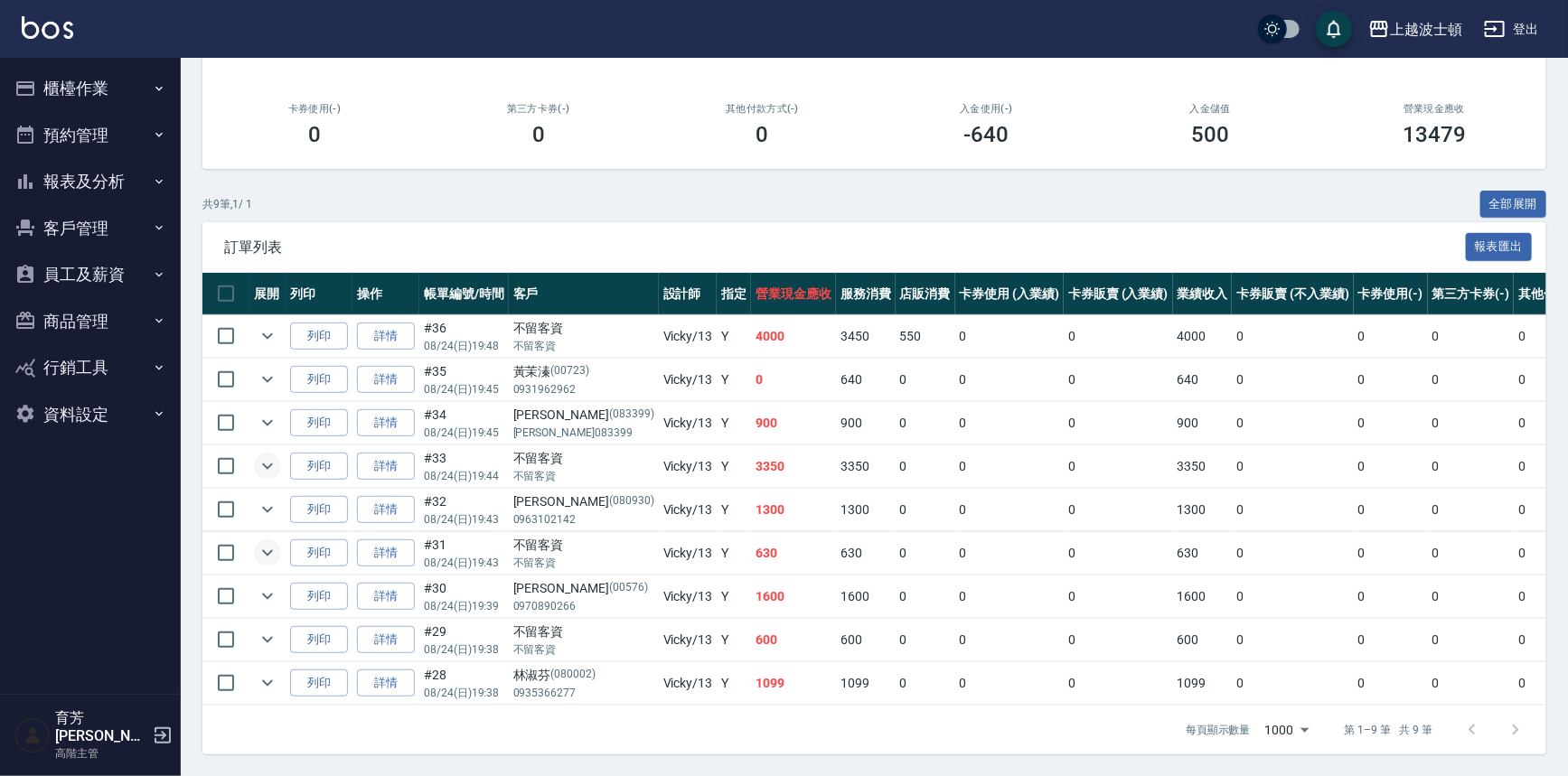
click at [69, 90] on button "櫃檯作業" at bounding box center [90, 89] width 166 height 47
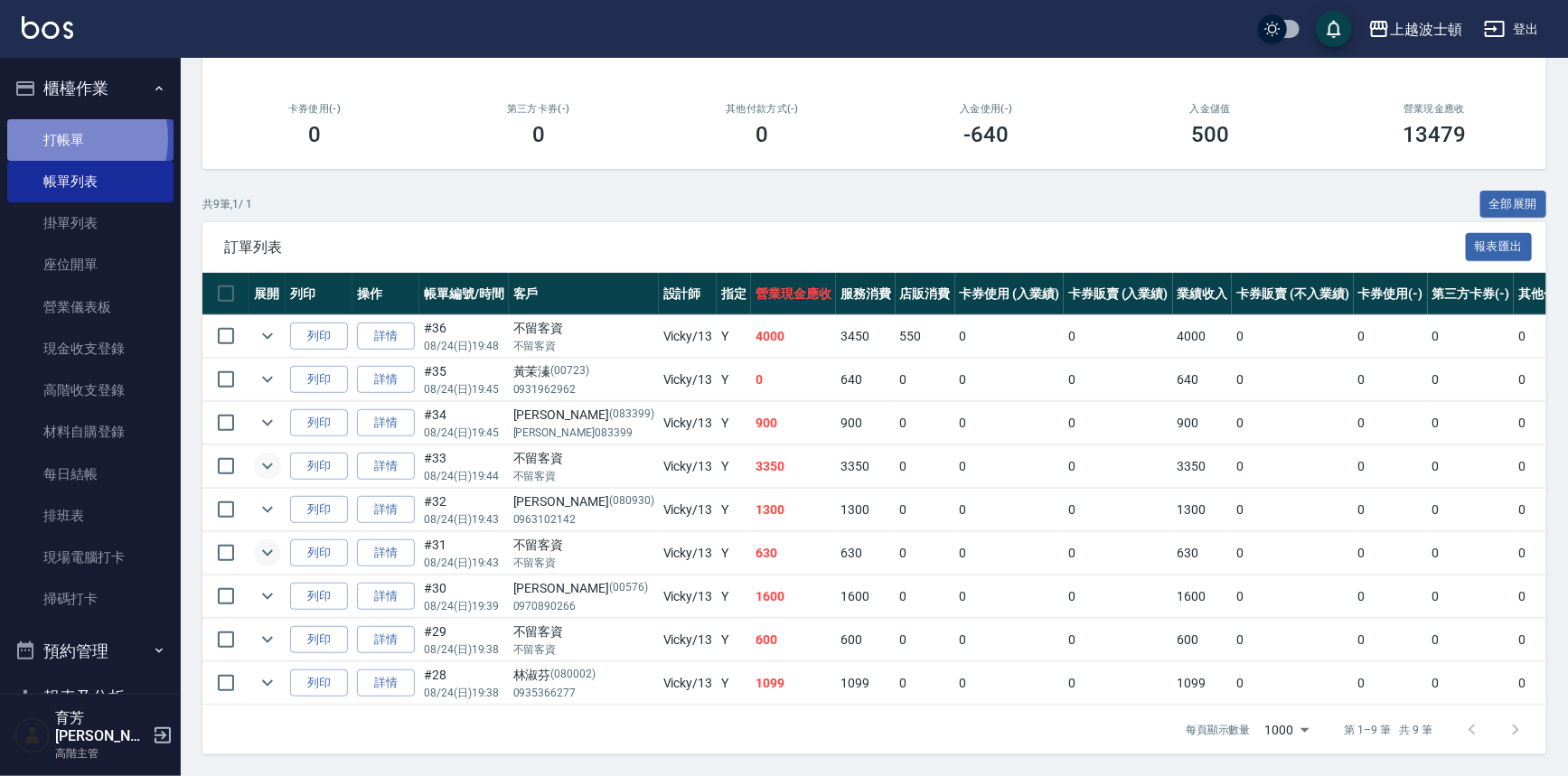
click at [56, 139] on link "打帳單" at bounding box center [90, 140] width 166 height 42
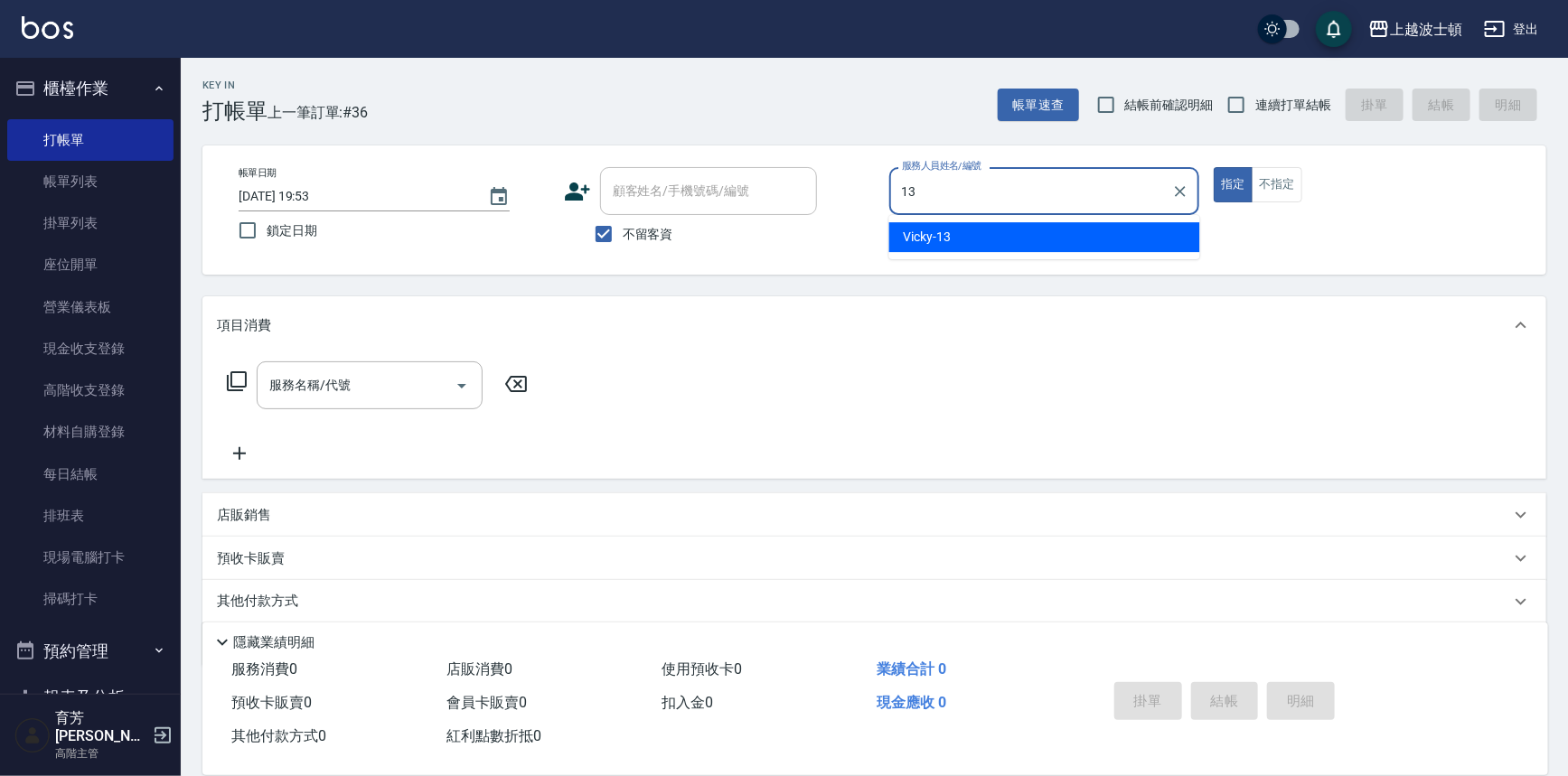
type input "Vicky-13"
type button "true"
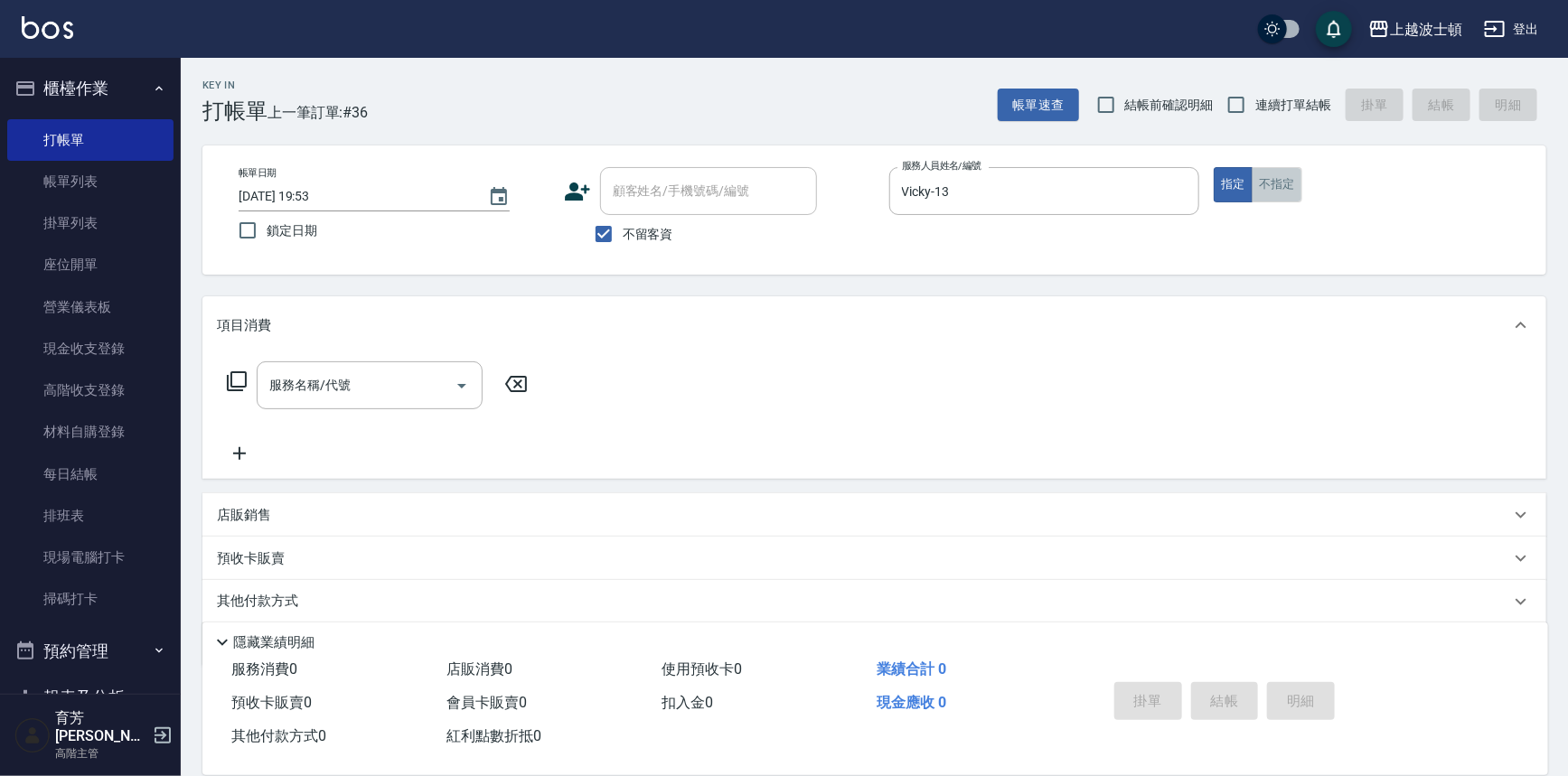
click at [1285, 181] on button "不指定" at bounding box center [1277, 184] width 50 height 35
click at [433, 378] on input "服務名稱/代號" at bounding box center [356, 385] width 182 height 31
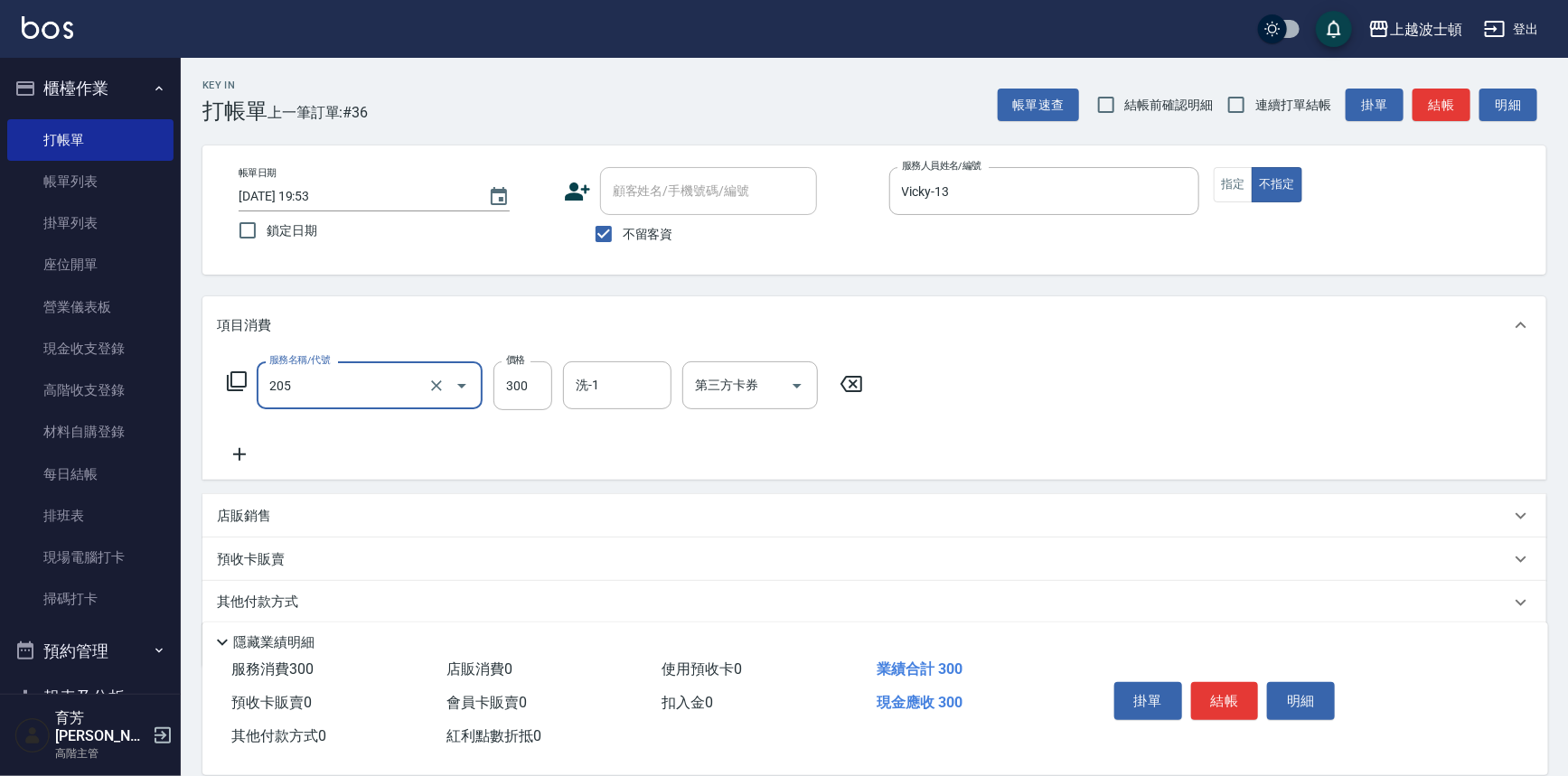
type input "洗髮(205)"
click at [237, 450] on icon at bounding box center [240, 454] width 46 height 22
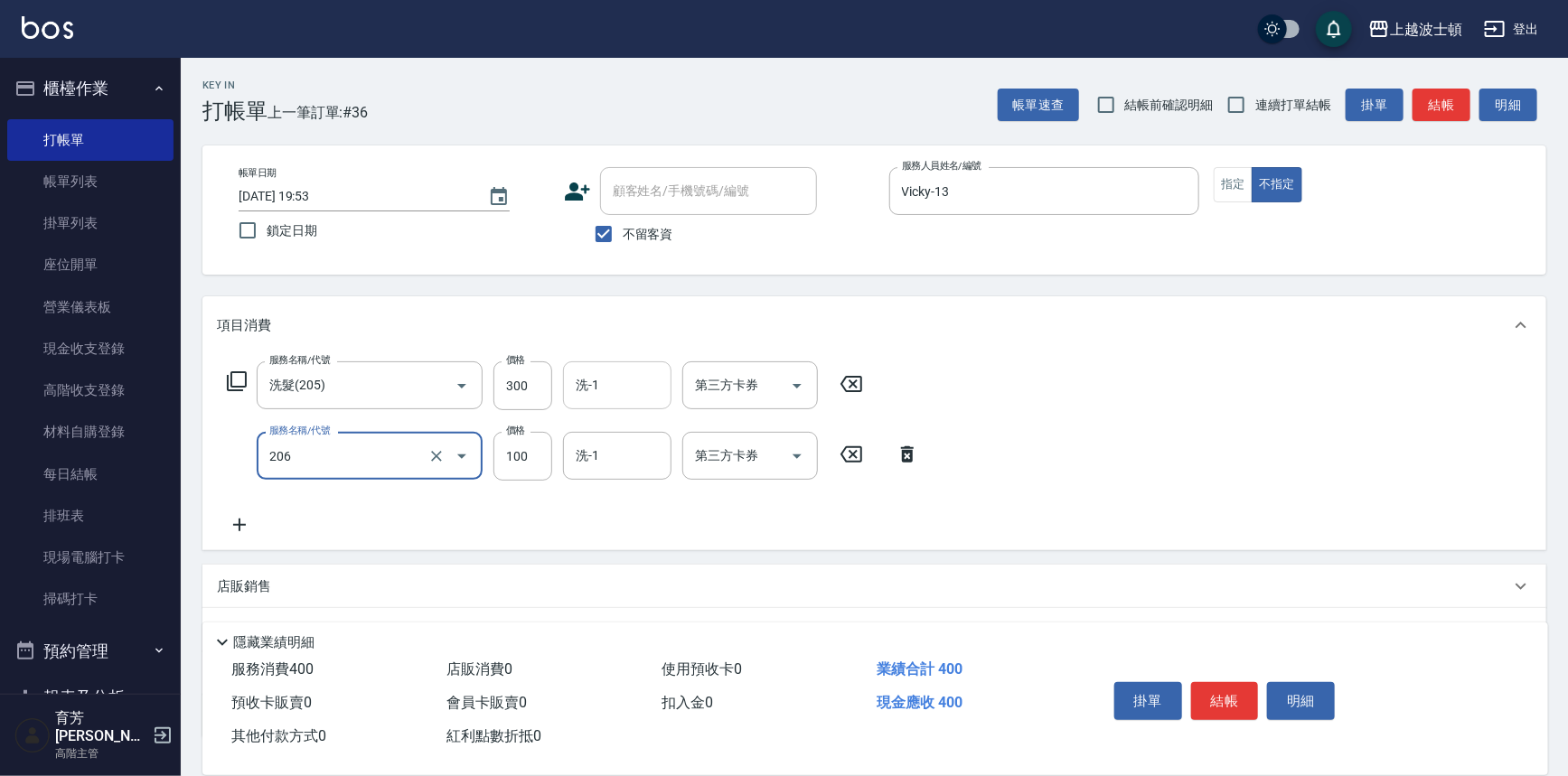
type input "洗髮加錢升等(206)"
click at [607, 375] on input "洗-1" at bounding box center [617, 385] width 92 height 31
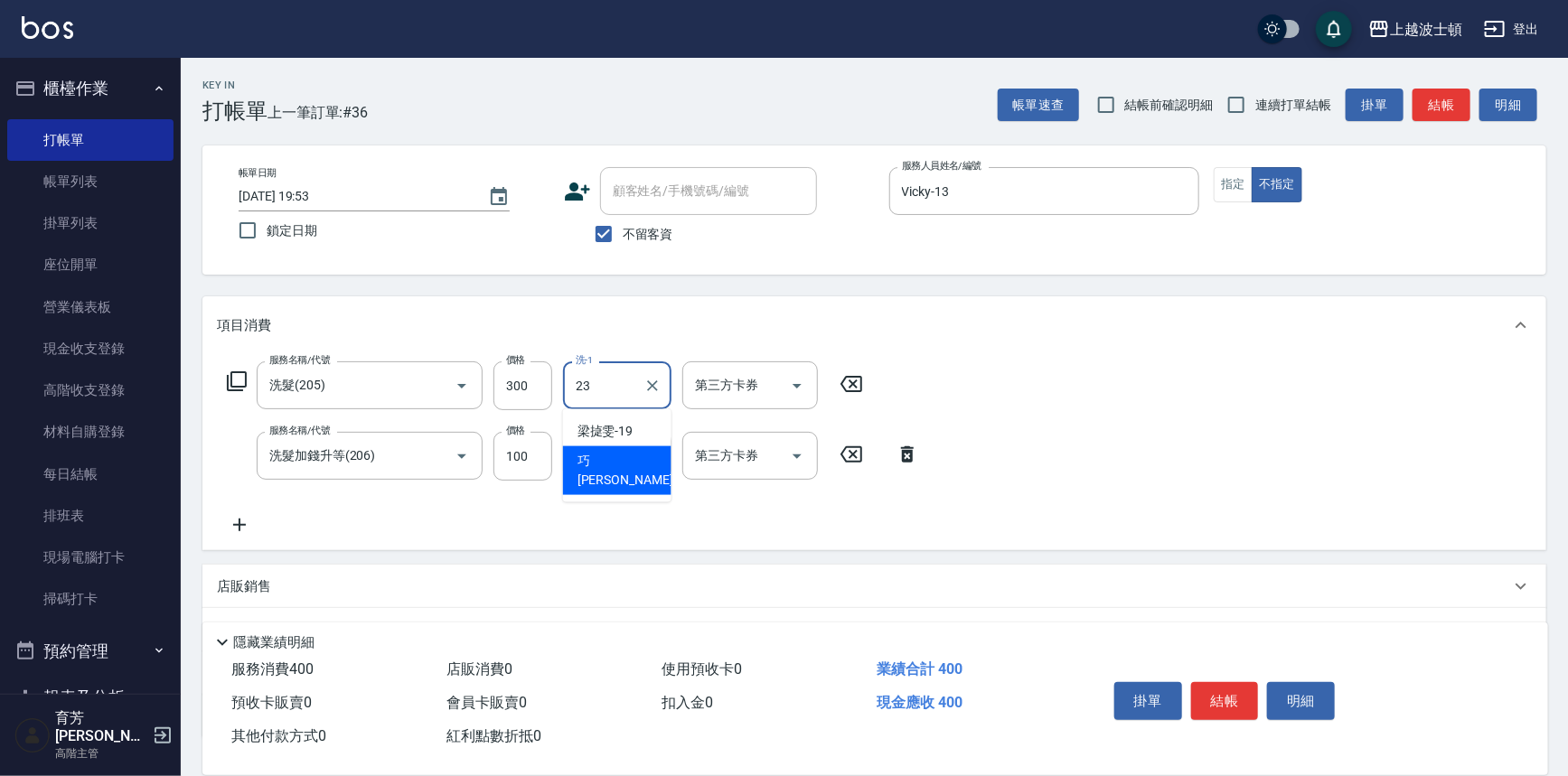
type input "[PERSON_NAME]-23"
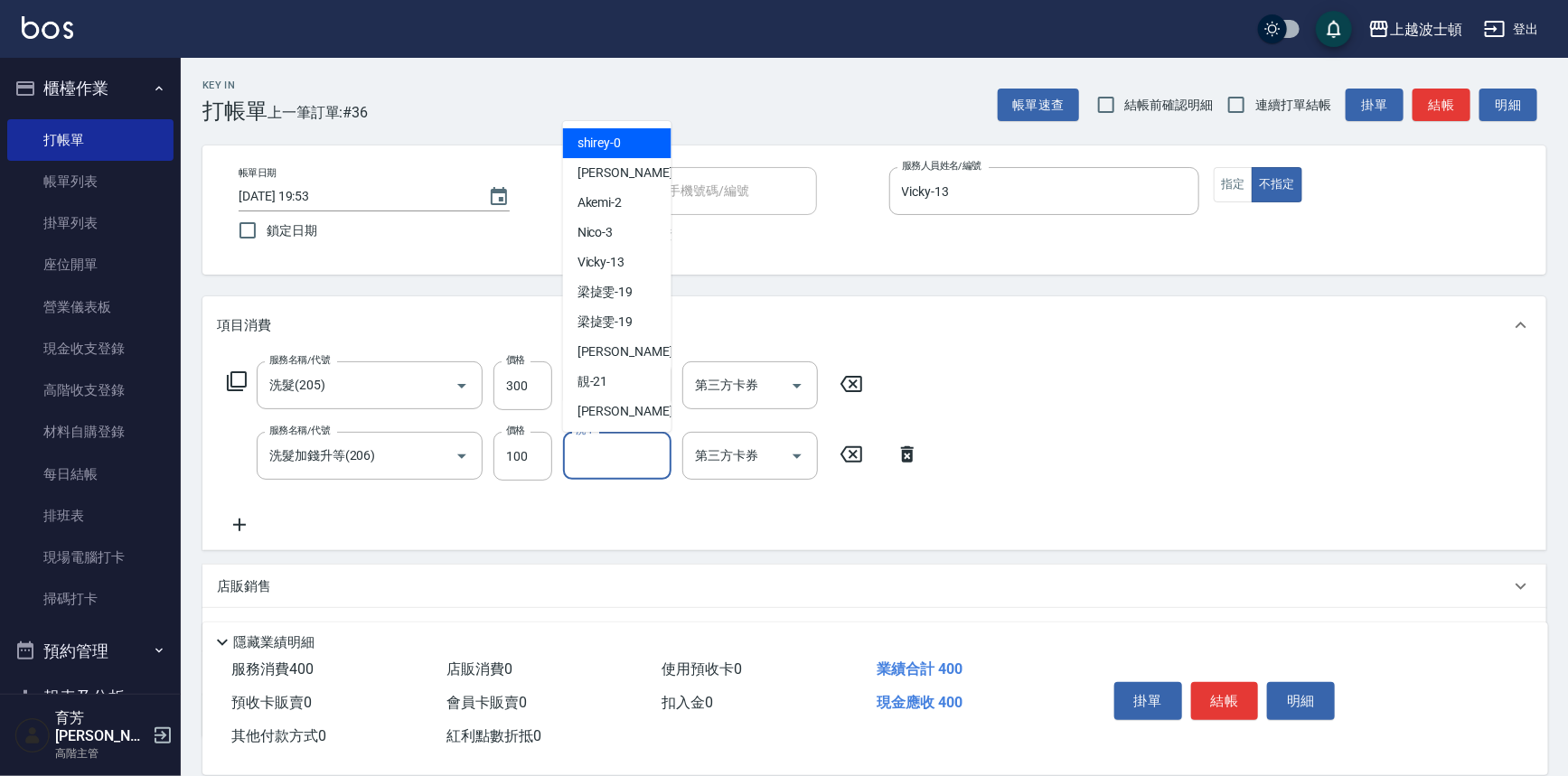
click at [599, 453] on input "洗-1" at bounding box center [617, 455] width 92 height 31
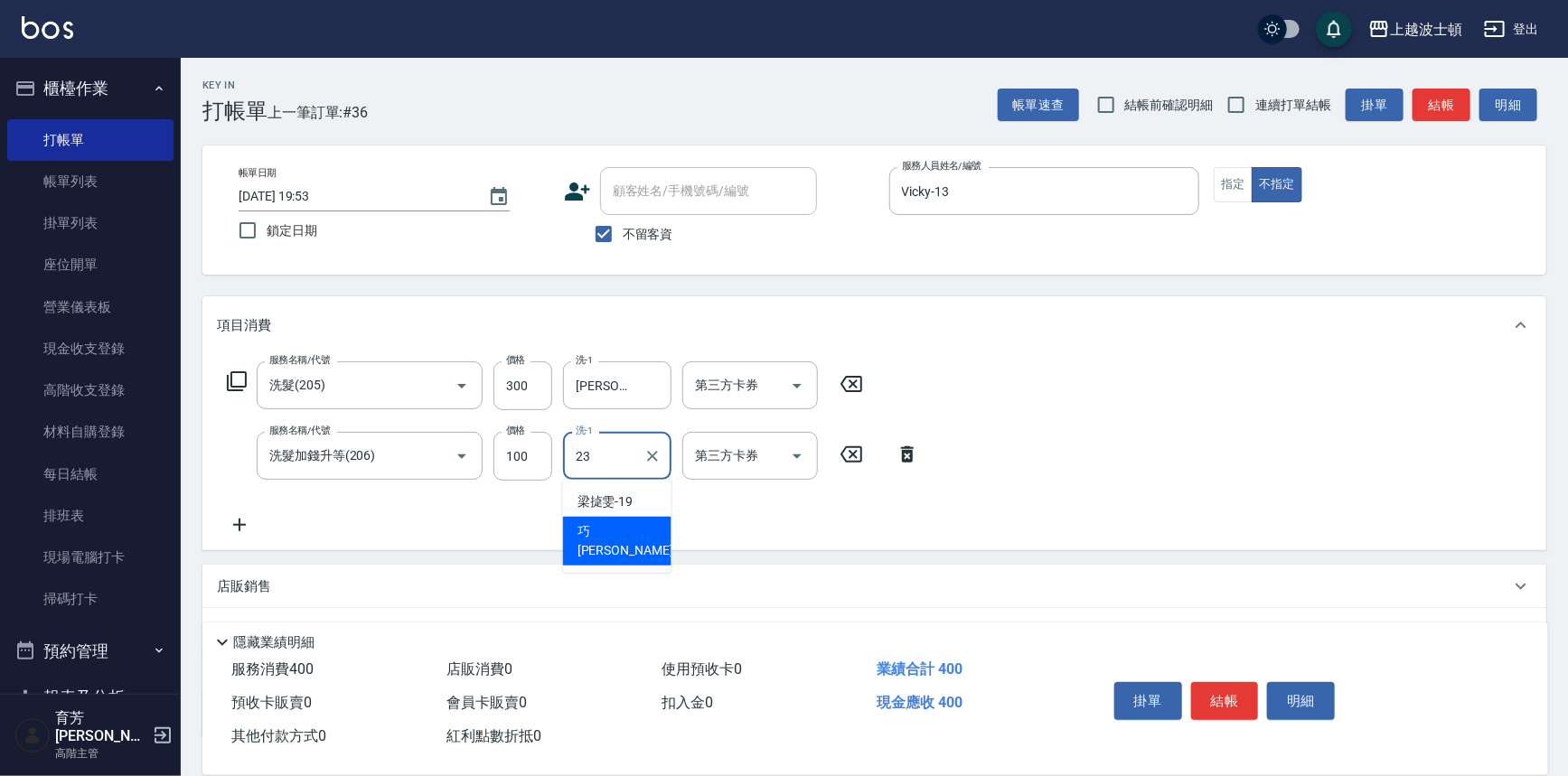
type input "[PERSON_NAME]-23"
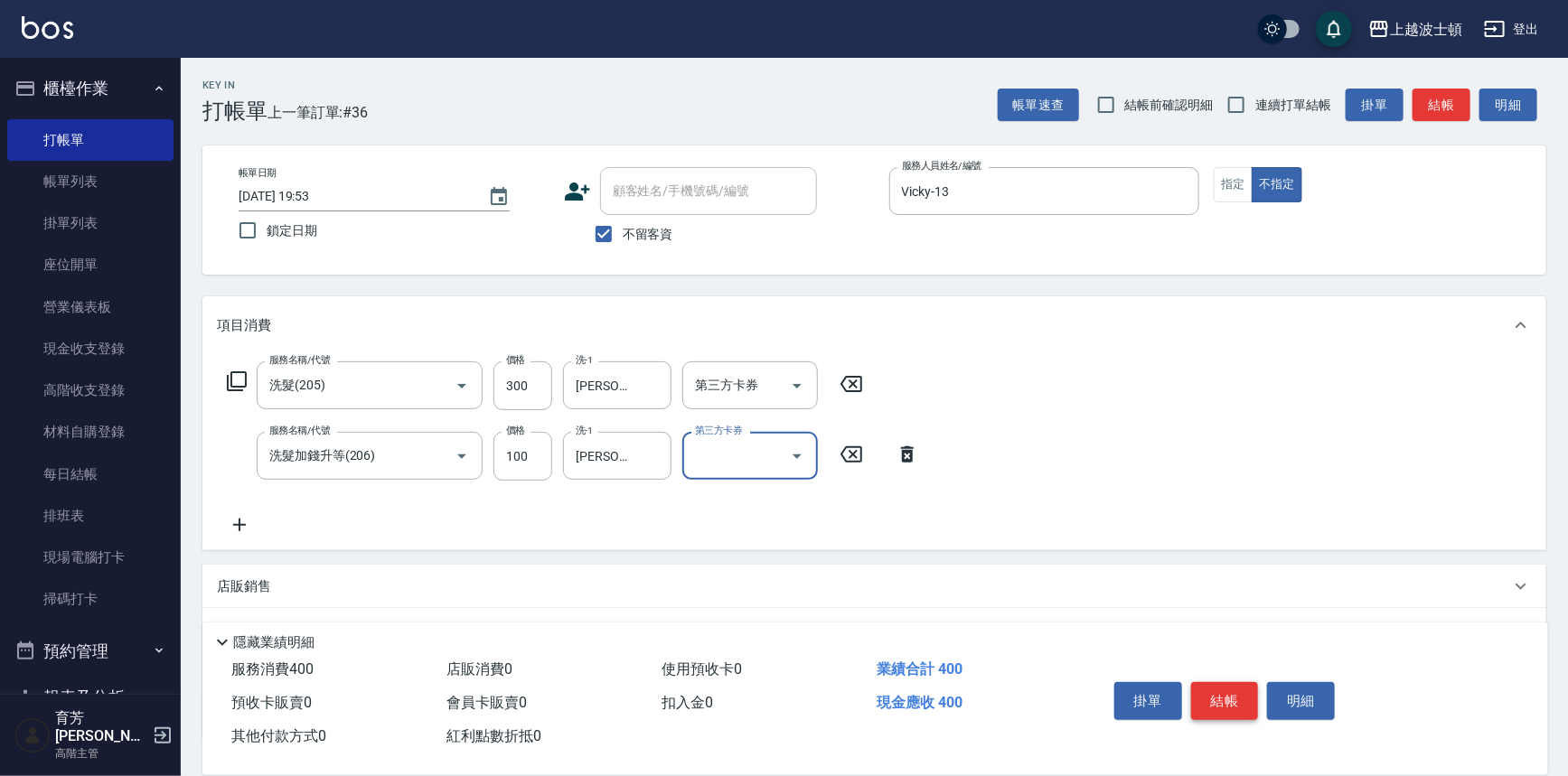
click at [1193, 686] on button "結帳" at bounding box center [1224, 701] width 67 height 38
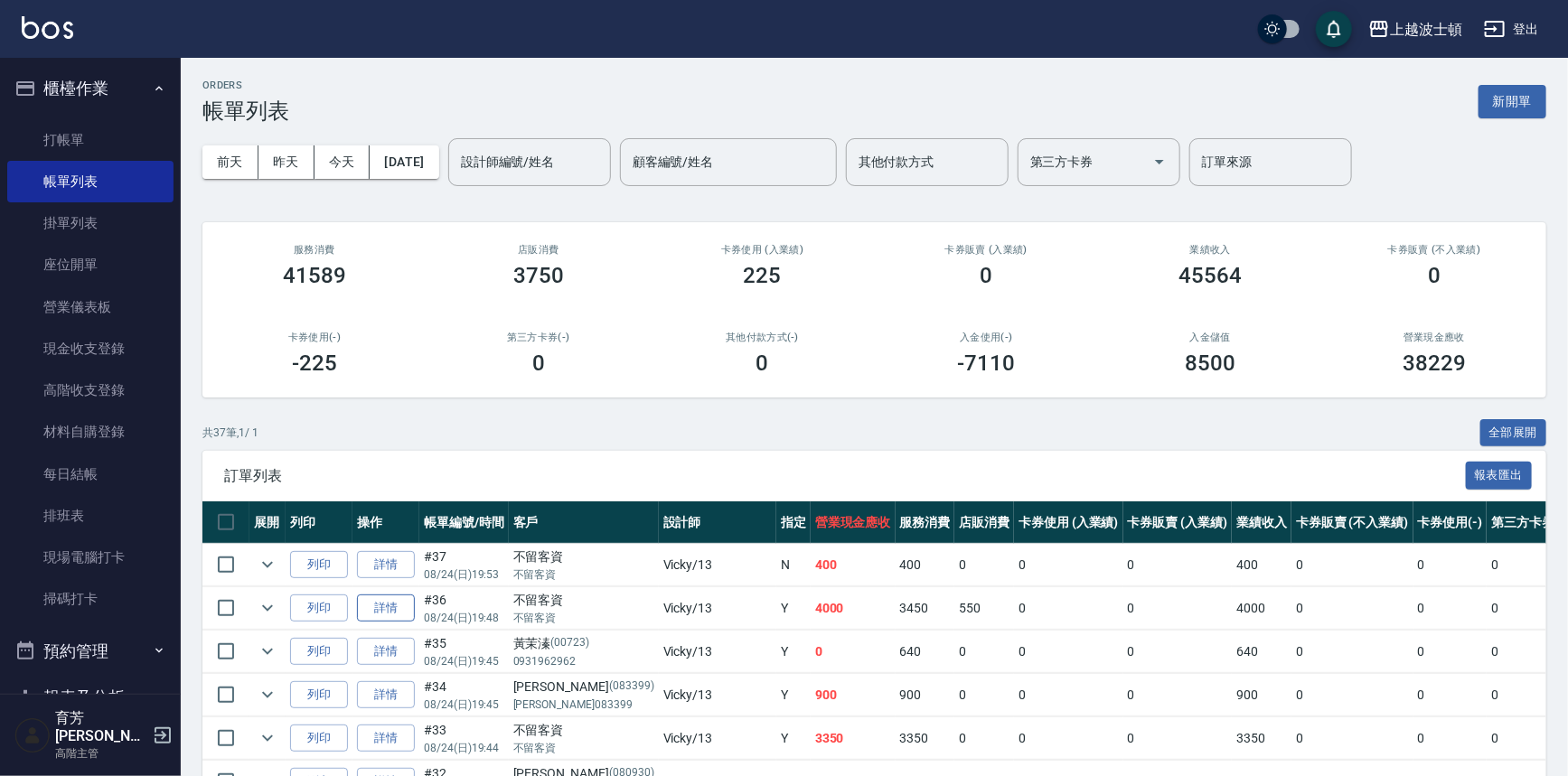
click at [397, 600] on link "詳情" at bounding box center [385, 609] width 58 height 28
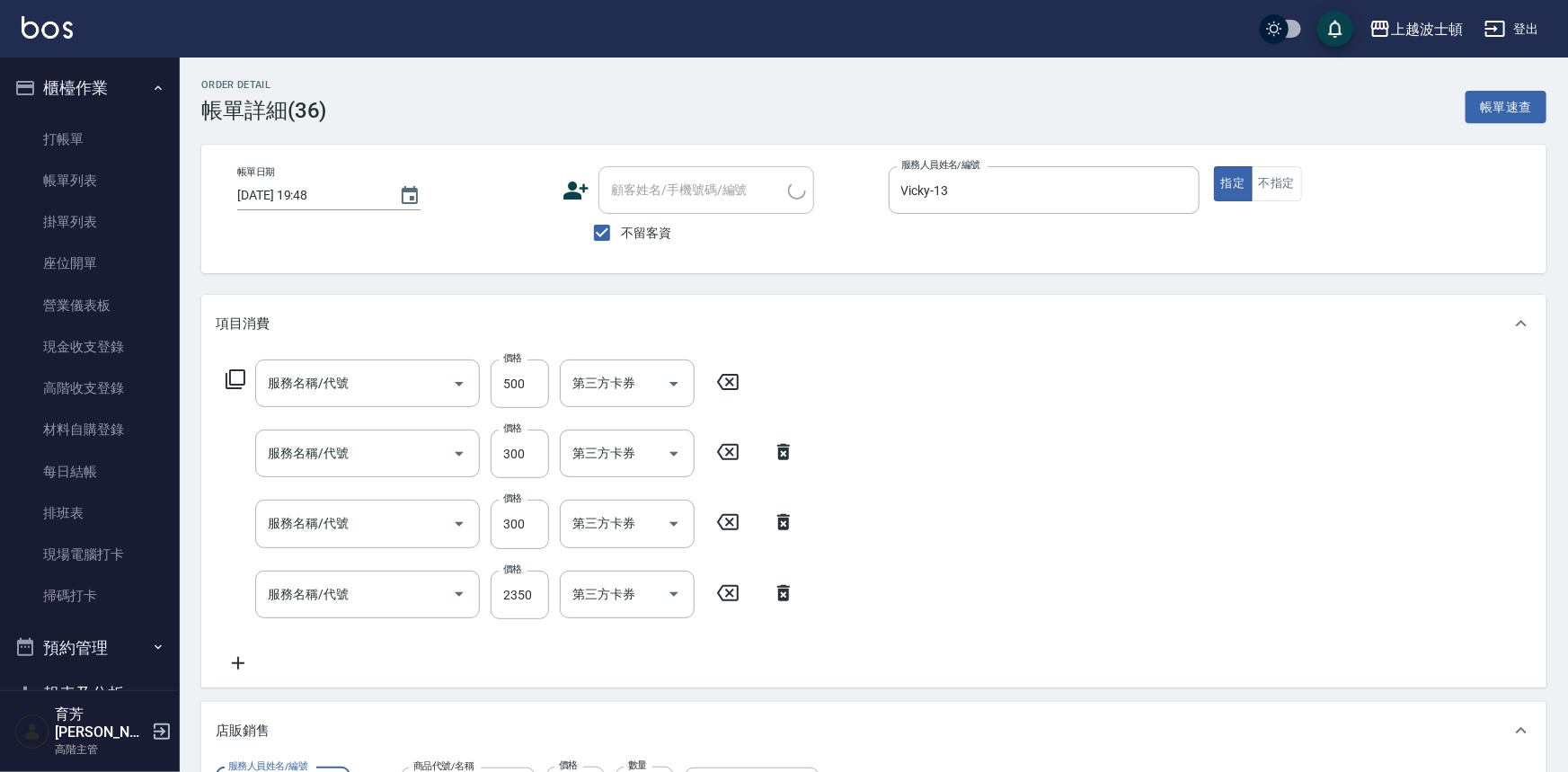
type input "[DATE] 19:48"
checkbox input "true"
type input "Vicky-13"
type input "燙髮升等(430)"
type input "自備防護(709)"
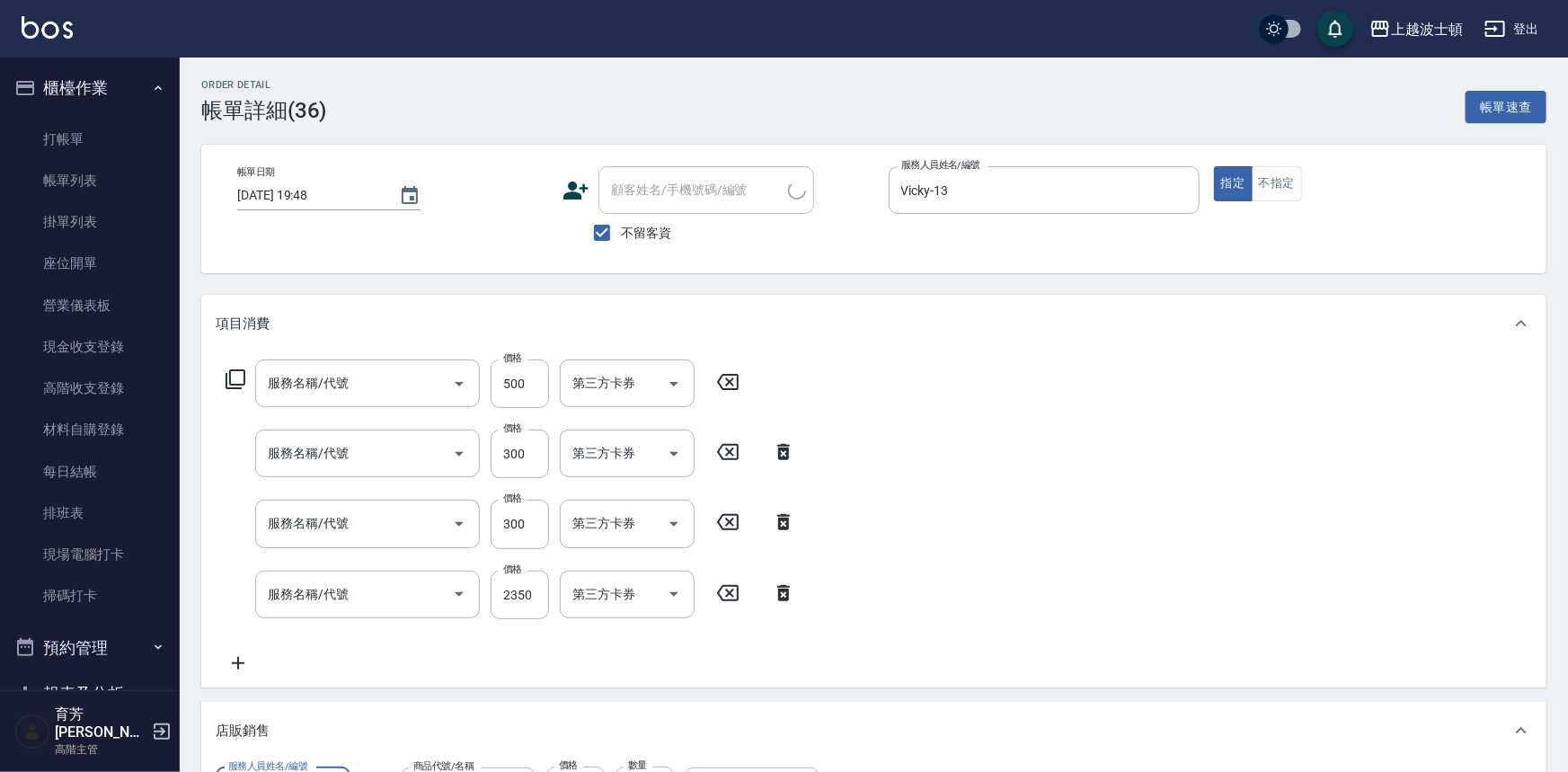
type input "+300技術燙(402)"
type input "溫塑燙(415)"
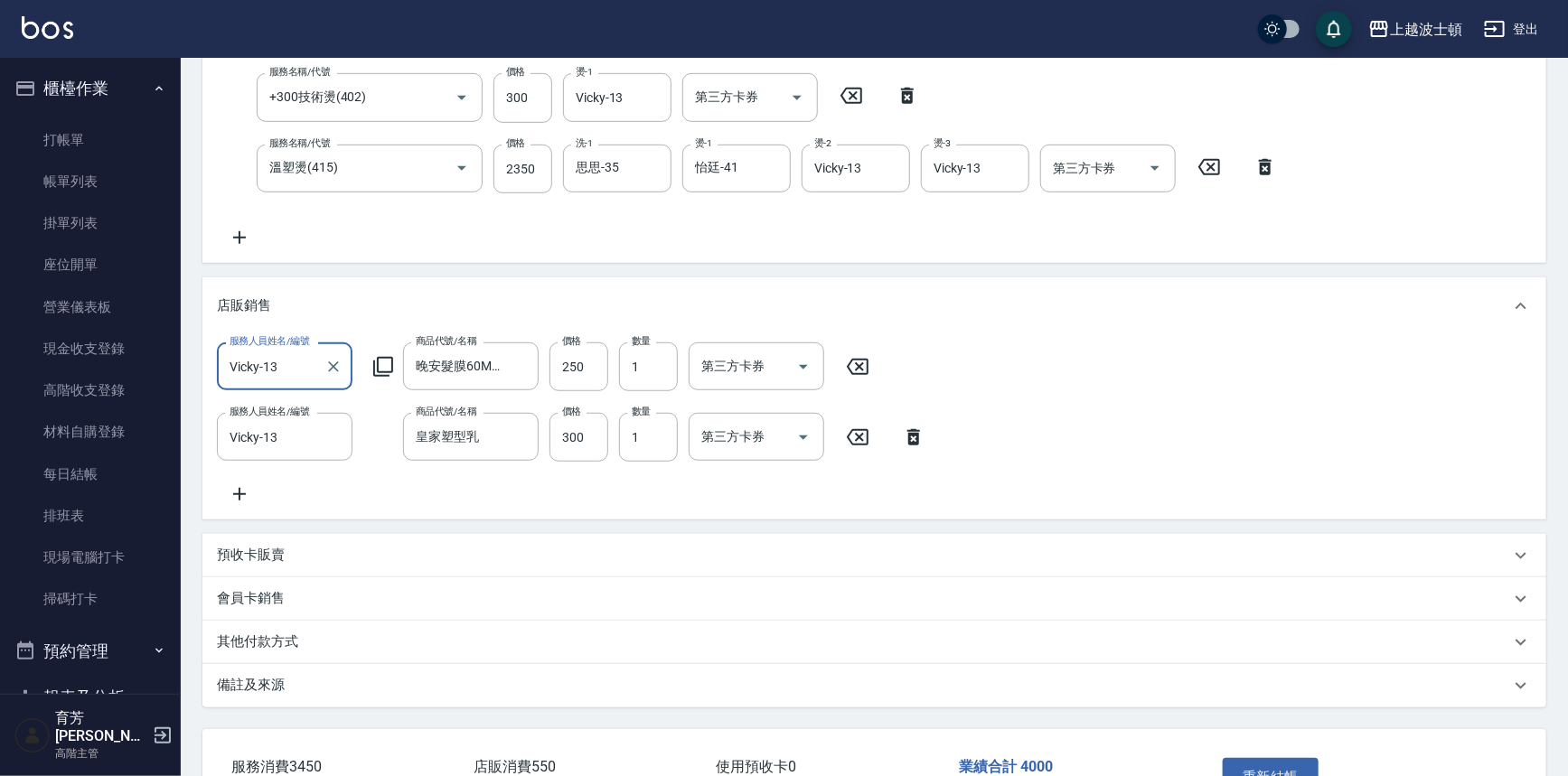
scroll to position [434, 0]
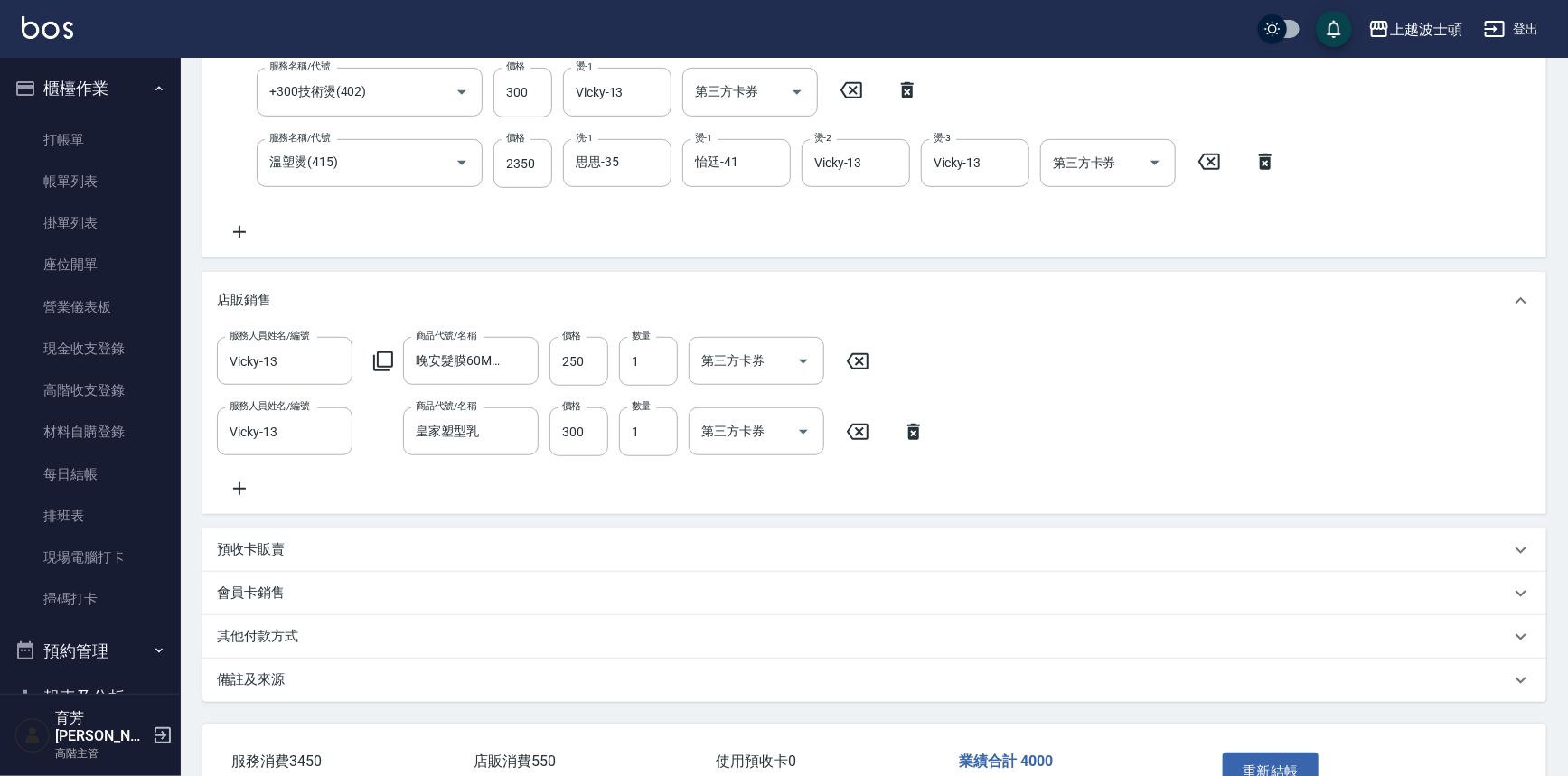
drag, startPoint x: 914, startPoint y: 433, endPoint x: 1129, endPoint y: 303, distance: 251.2
click at [1129, 303] on div "店販銷售 服務人員姓名/編號 Vicky-13 服務人員姓名/編號 商品代號/名稱 晚安髮膜60ML加購價優惠 商品代號/名稱 價格 250 價格 數量 1 …" at bounding box center [874, 393] width 1344 height 242
click at [858, 360] on icon at bounding box center [857, 360] width 22 height 16
click at [571, 361] on icon at bounding box center [571, 360] width 22 height 16
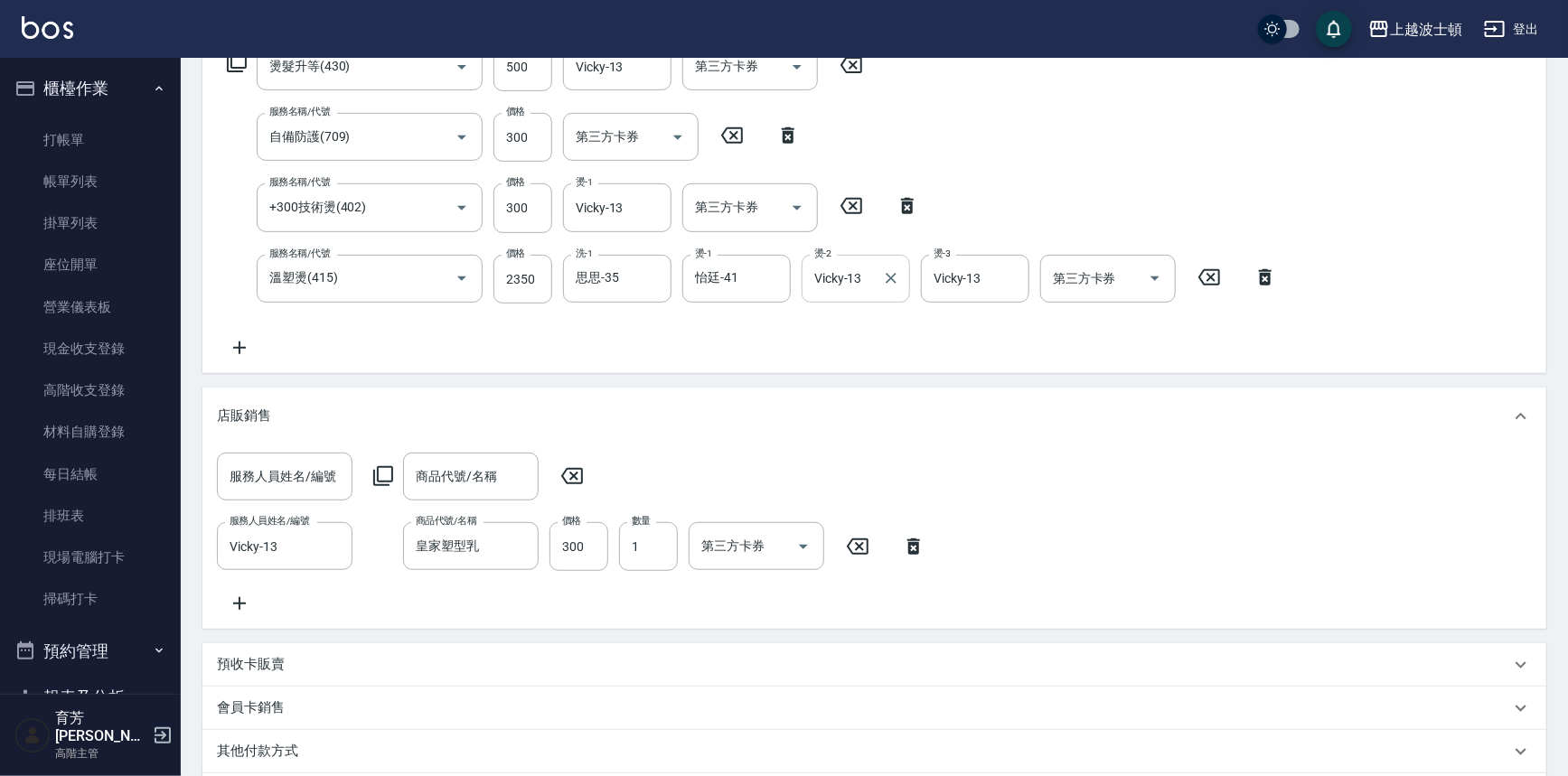
scroll to position [314, 0]
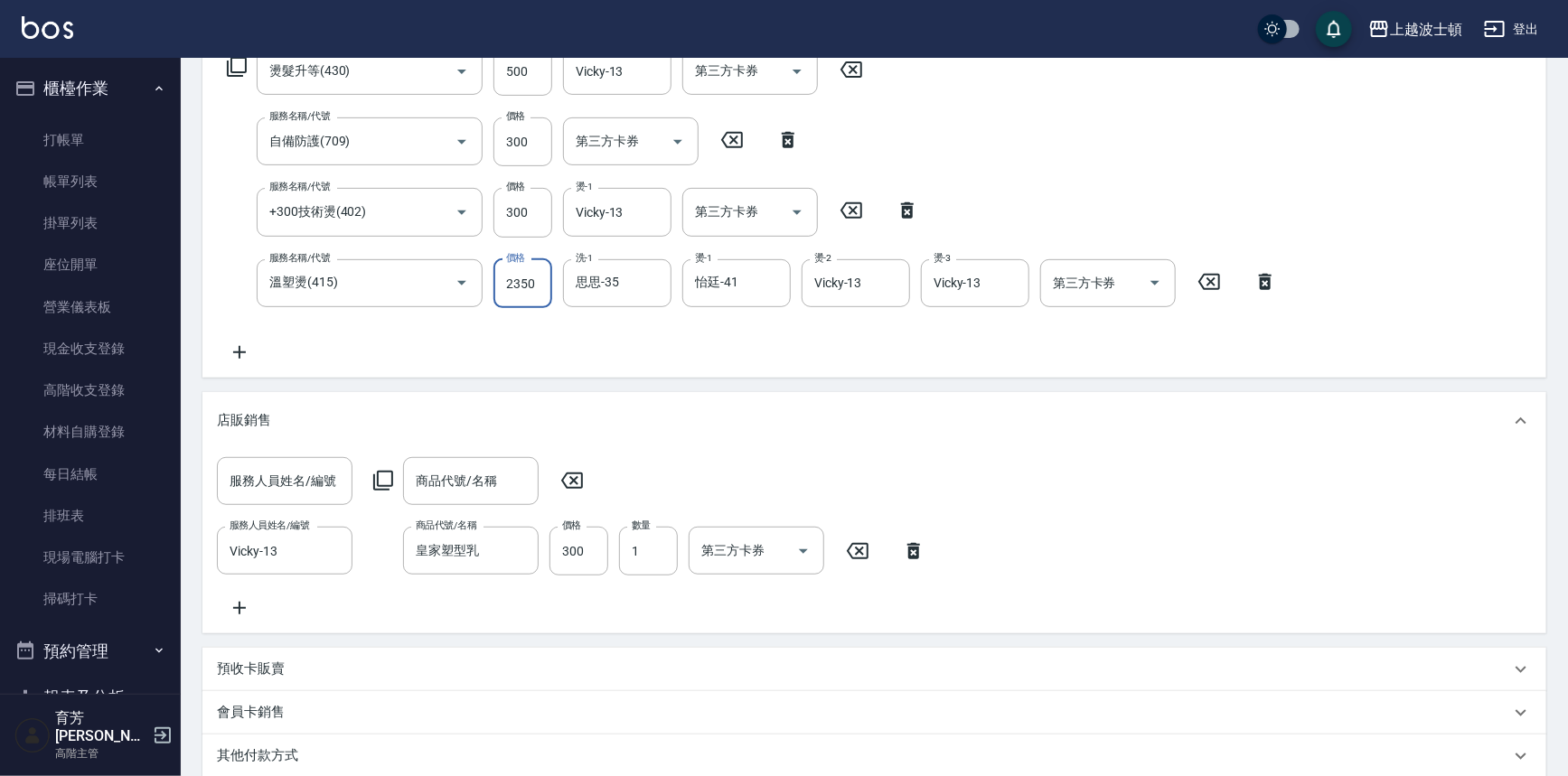
click at [534, 279] on input "2350" at bounding box center [523, 283] width 59 height 48
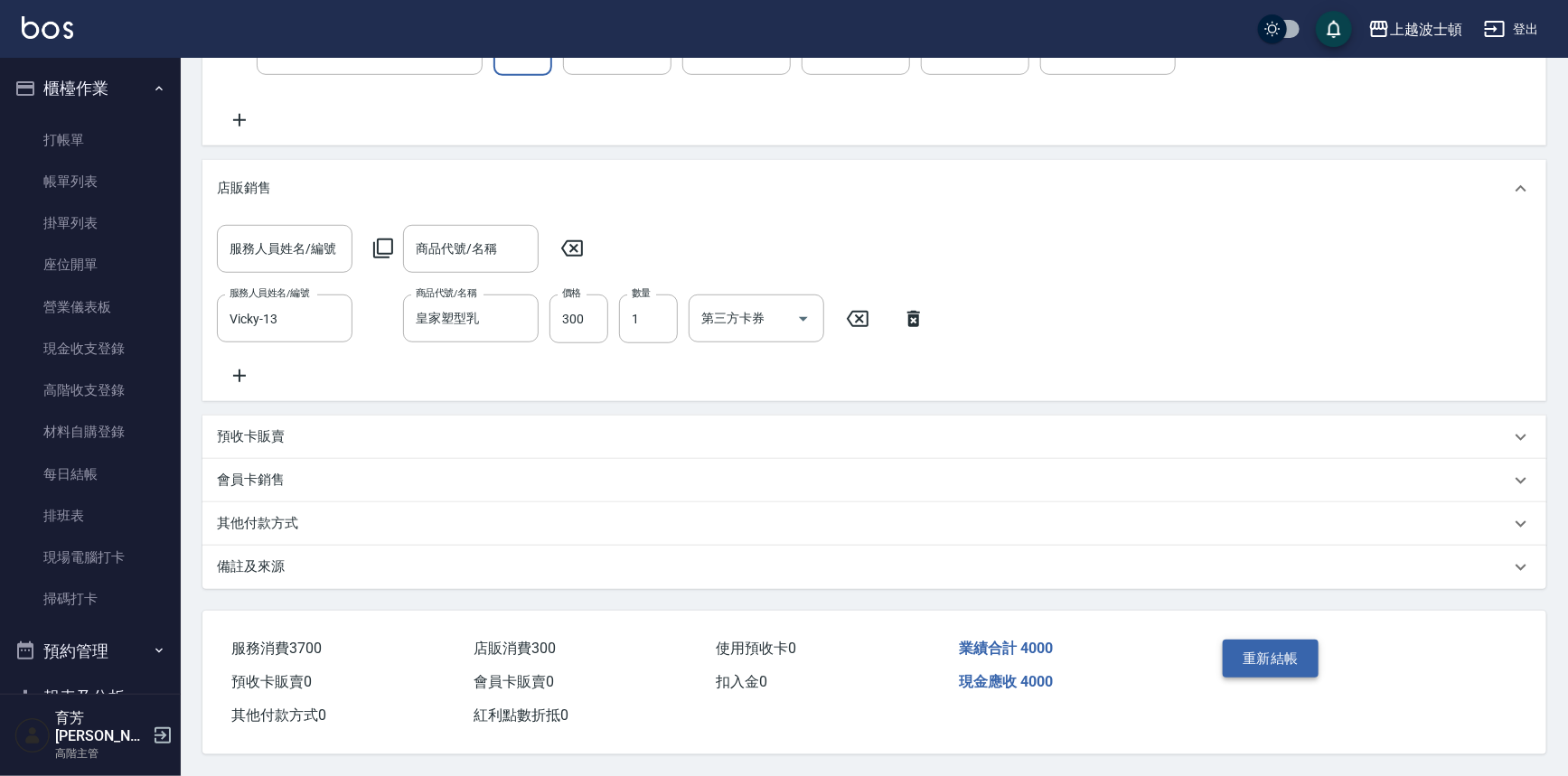
type input "2600"
click at [1260, 666] on button "重新結帳" at bounding box center [1271, 658] width 96 height 38
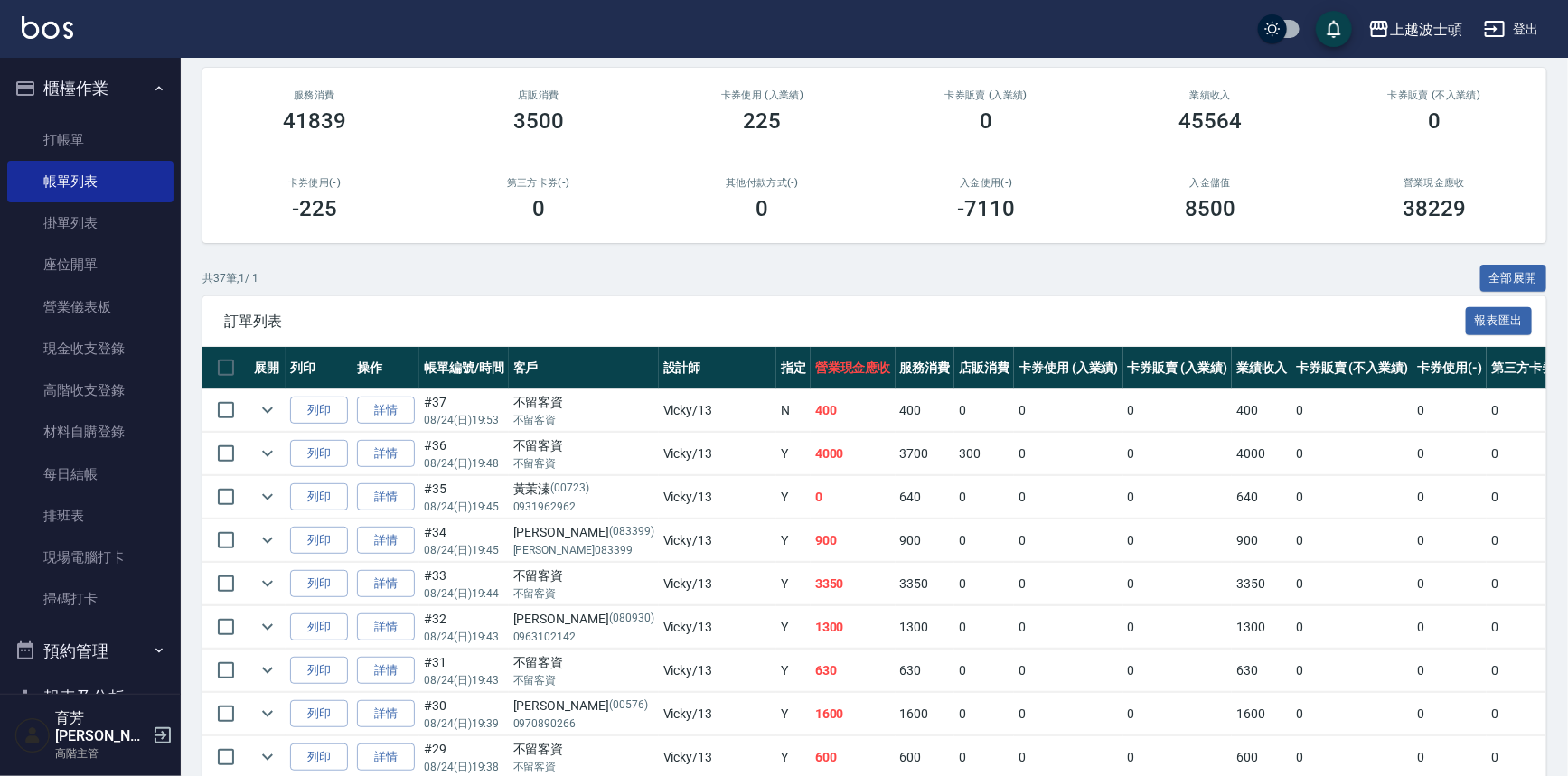
scroll to position [93, 0]
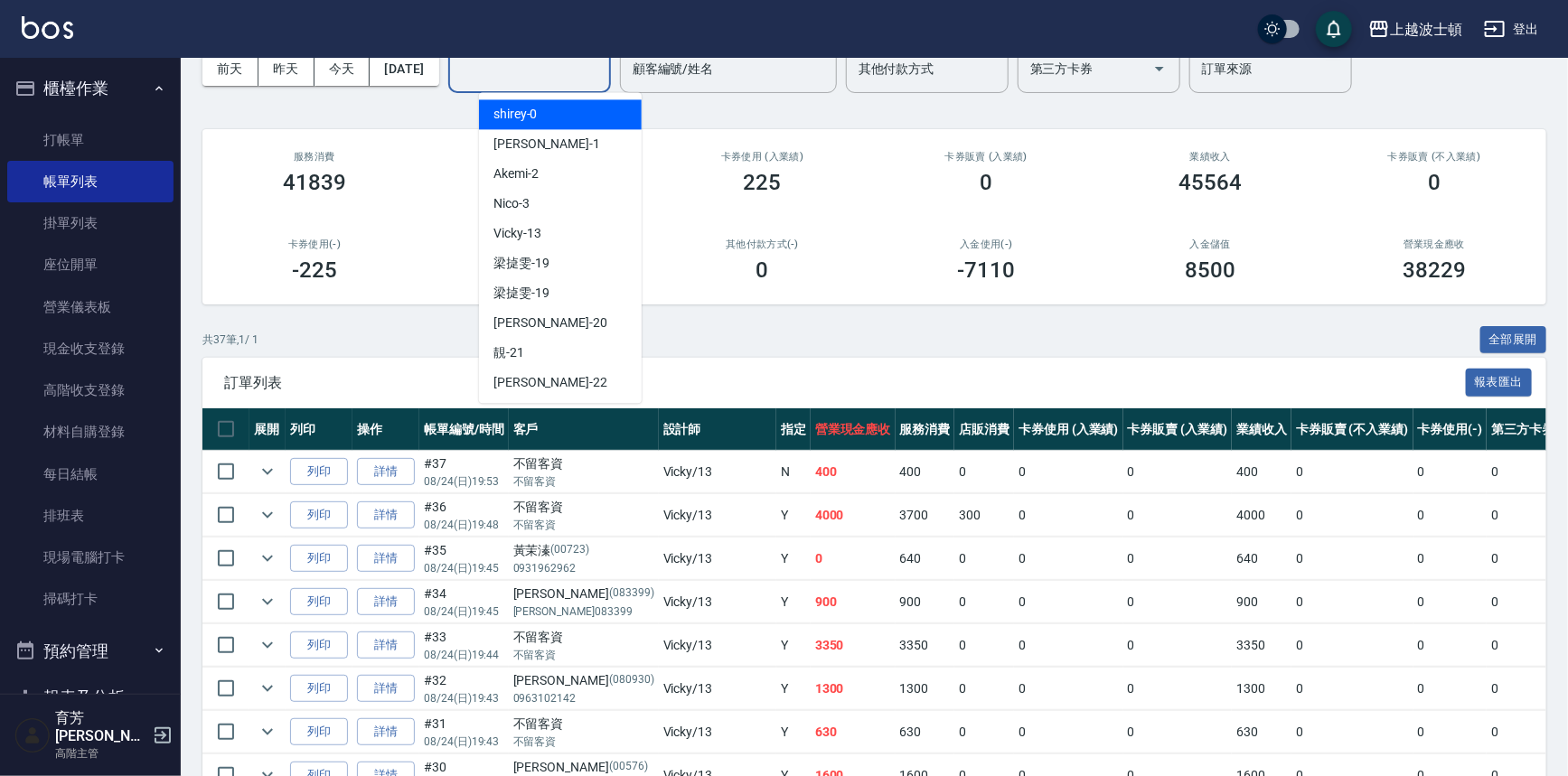
click at [590, 74] on input "設計師編號/姓名" at bounding box center [530, 68] width 146 height 31
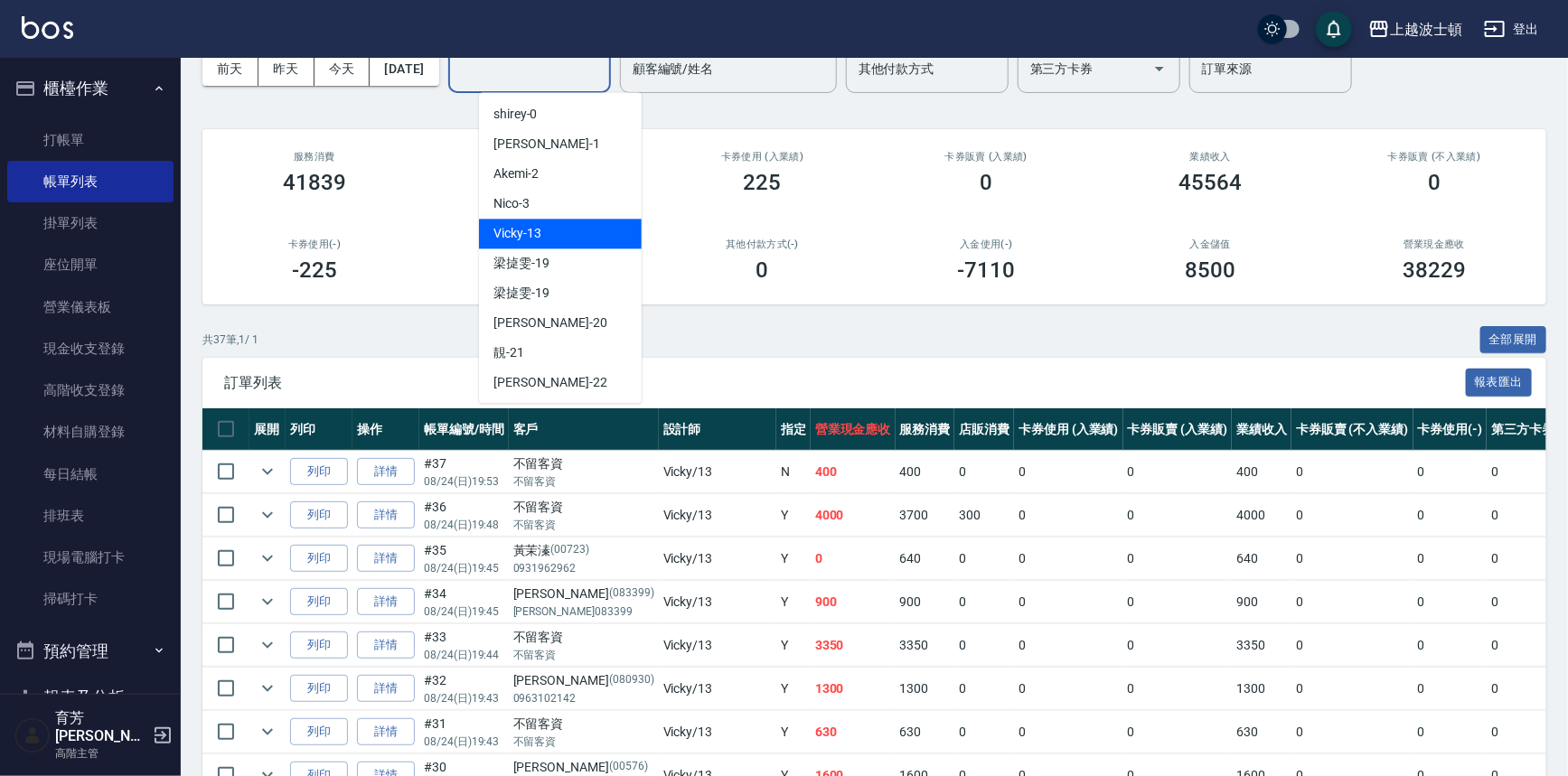
click at [565, 235] on div "Vicky -13" at bounding box center [560, 232] width 162 height 29
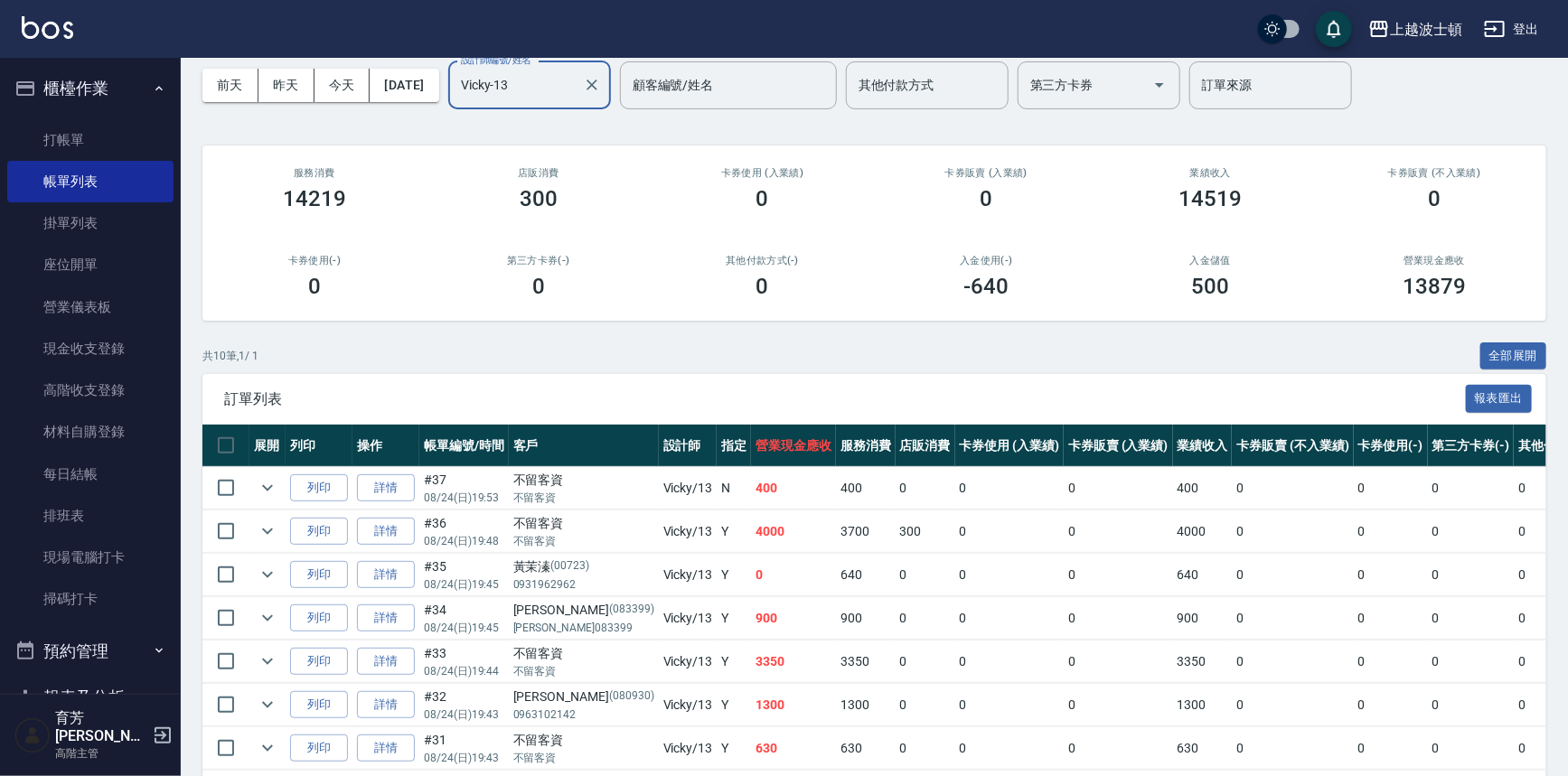
scroll to position [0, 0]
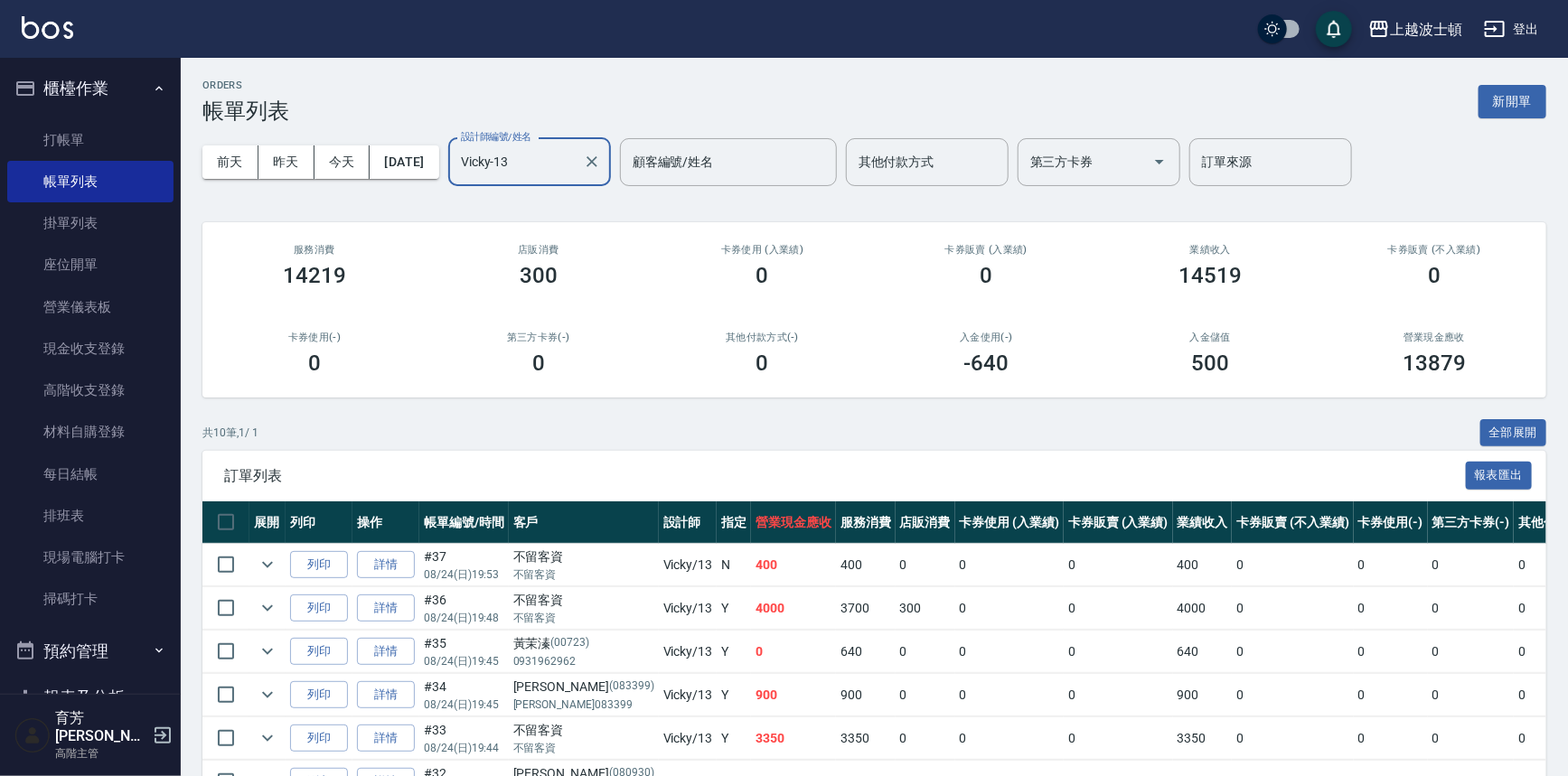
click at [92, 85] on button "櫃檯作業" at bounding box center [90, 89] width 166 height 47
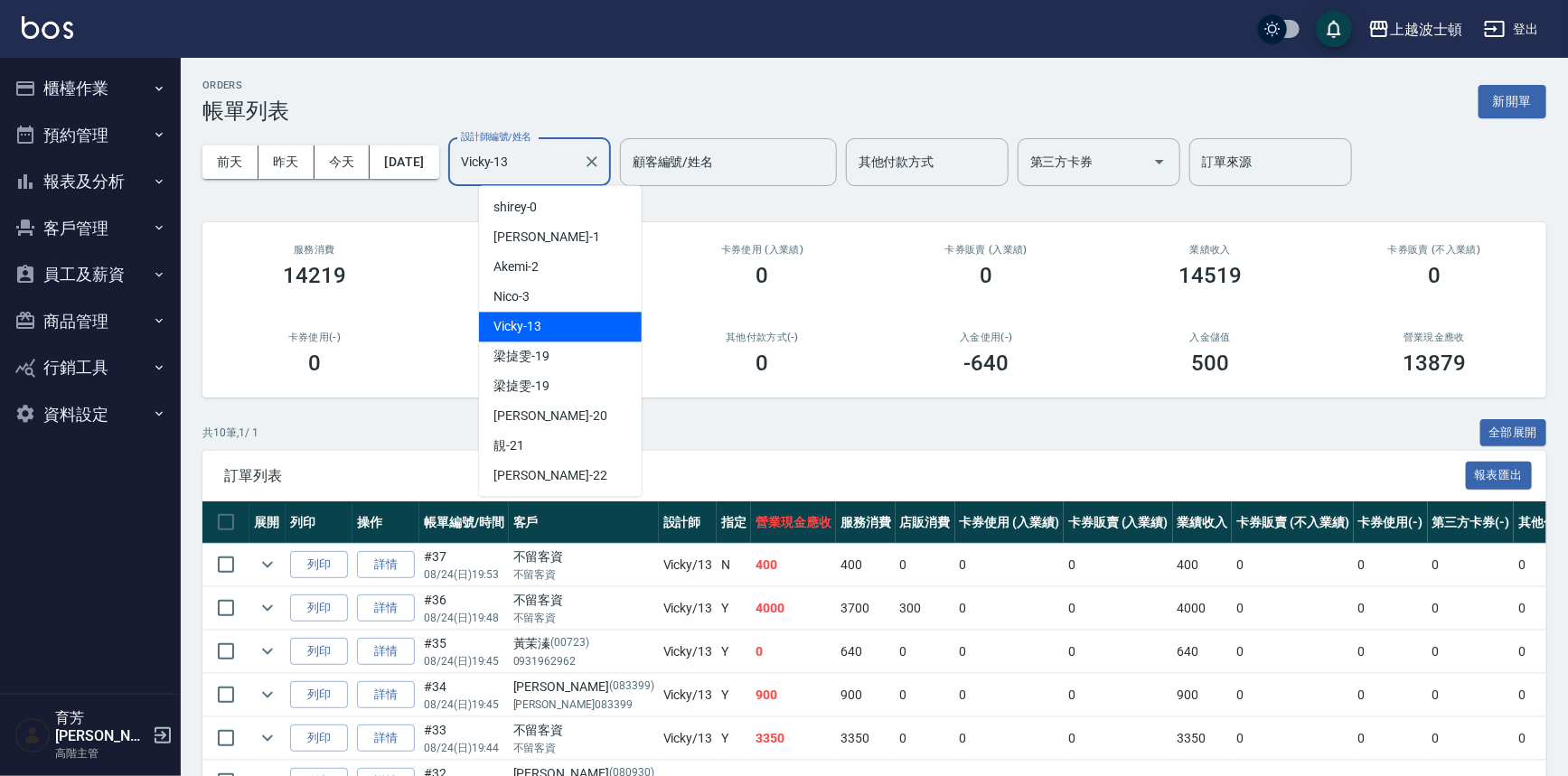
click at [549, 177] on input "Vicky-13" at bounding box center [516, 161] width 120 height 31
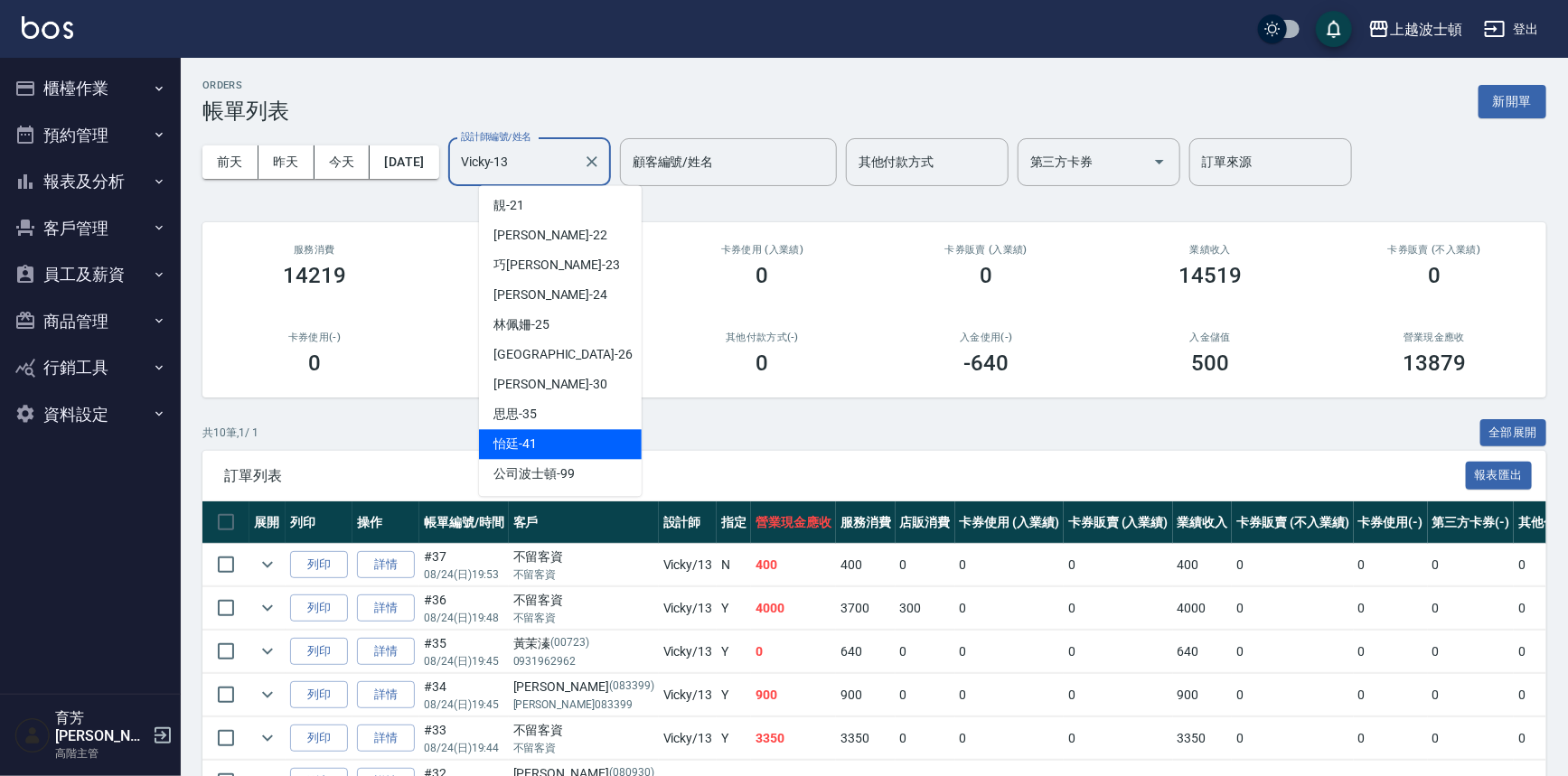
click at [552, 438] on div "怡廷 -41" at bounding box center [560, 443] width 162 height 29
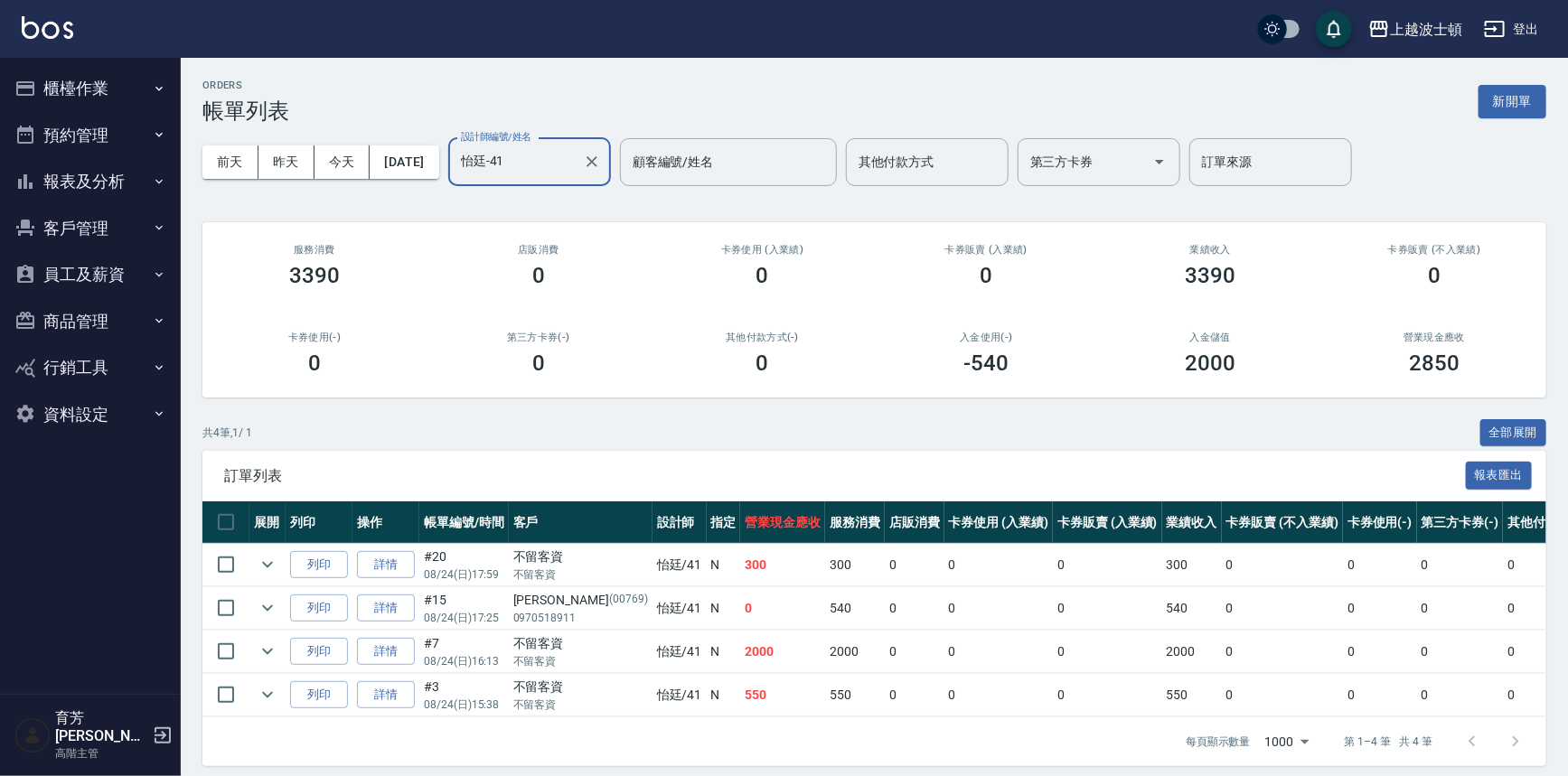
click at [556, 168] on input "怡廷-41" at bounding box center [516, 161] width 120 height 31
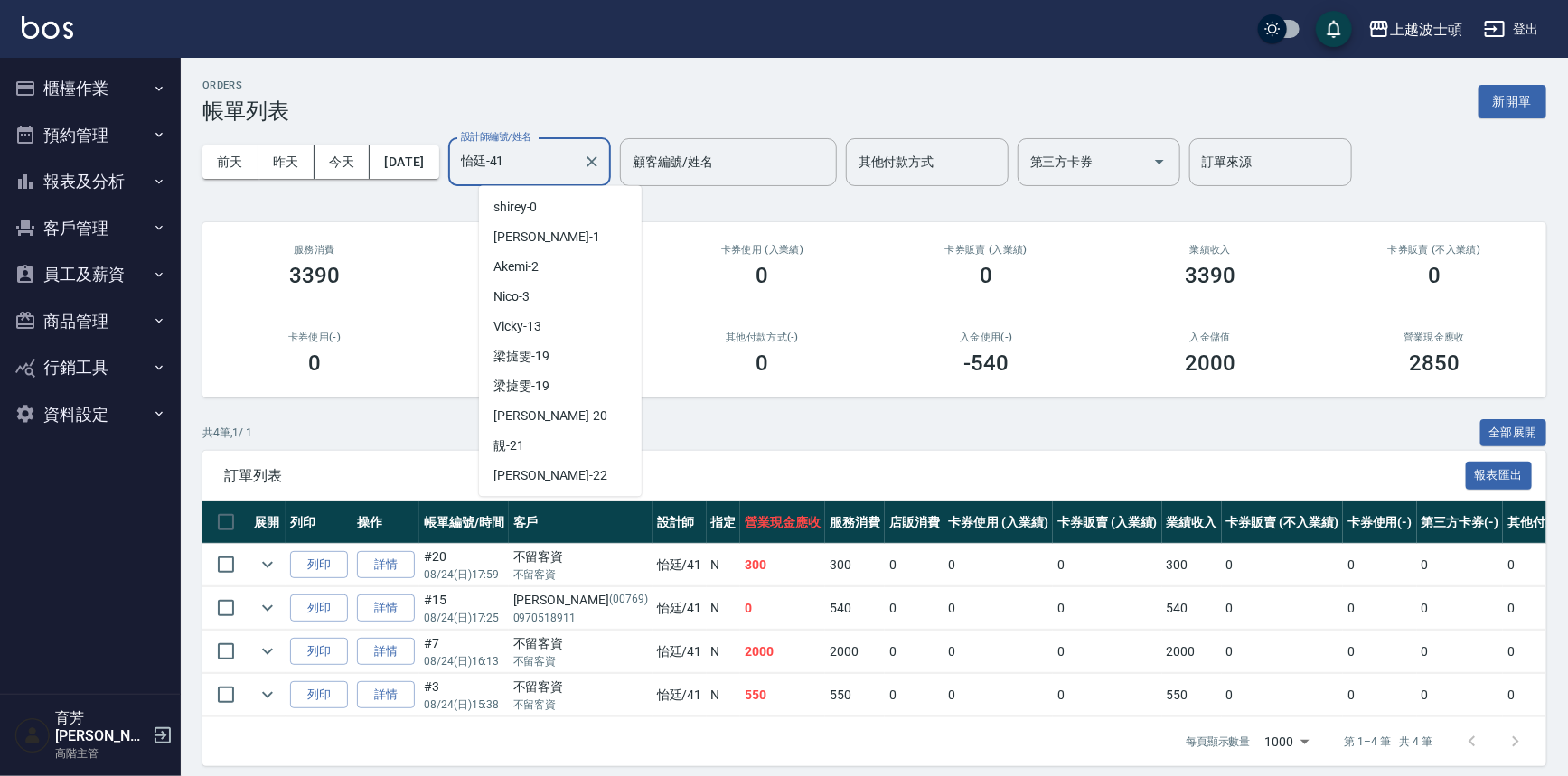
scroll to position [203, 0]
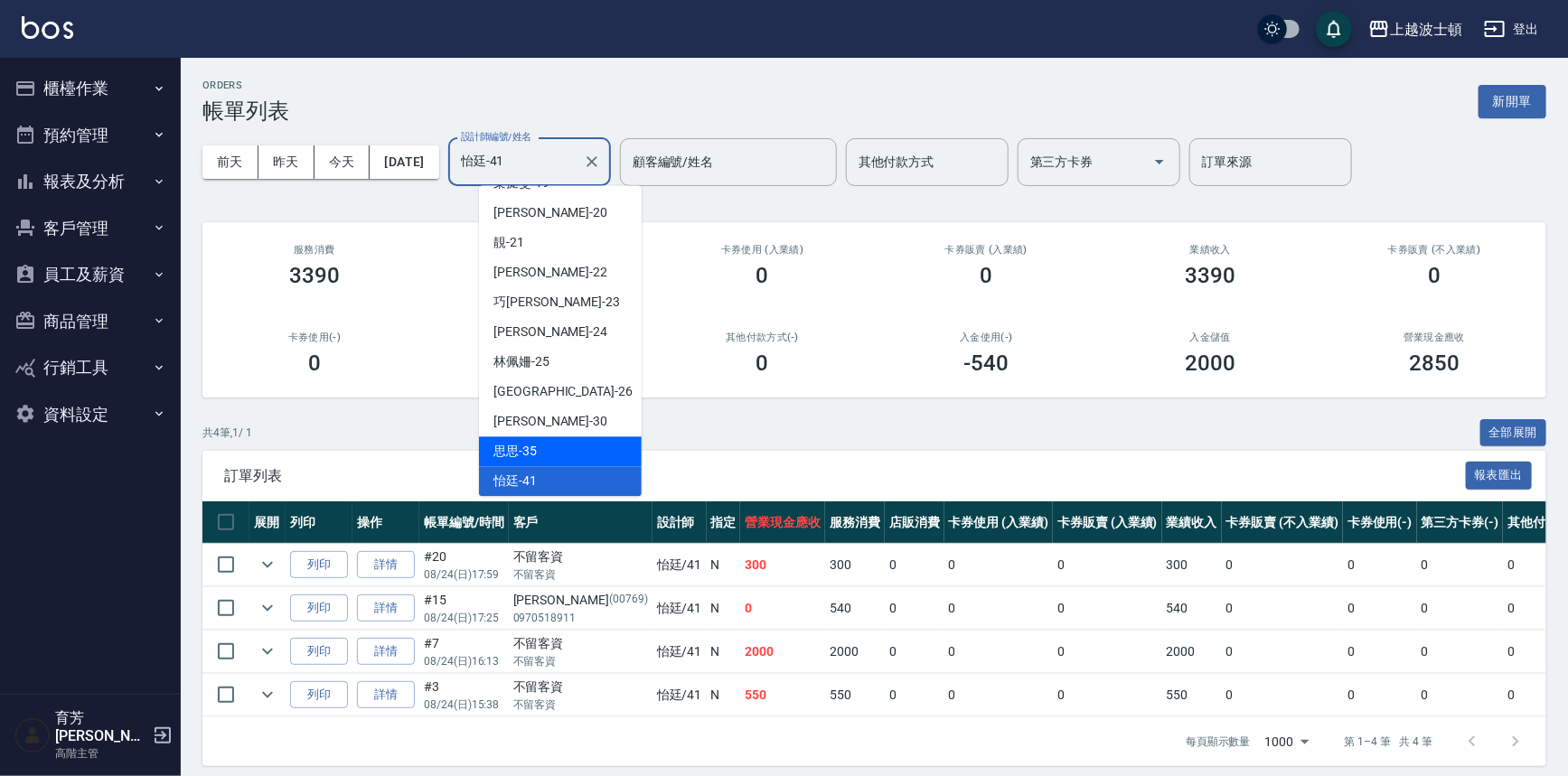
click at [551, 452] on div "思思 -35" at bounding box center [560, 451] width 162 height 29
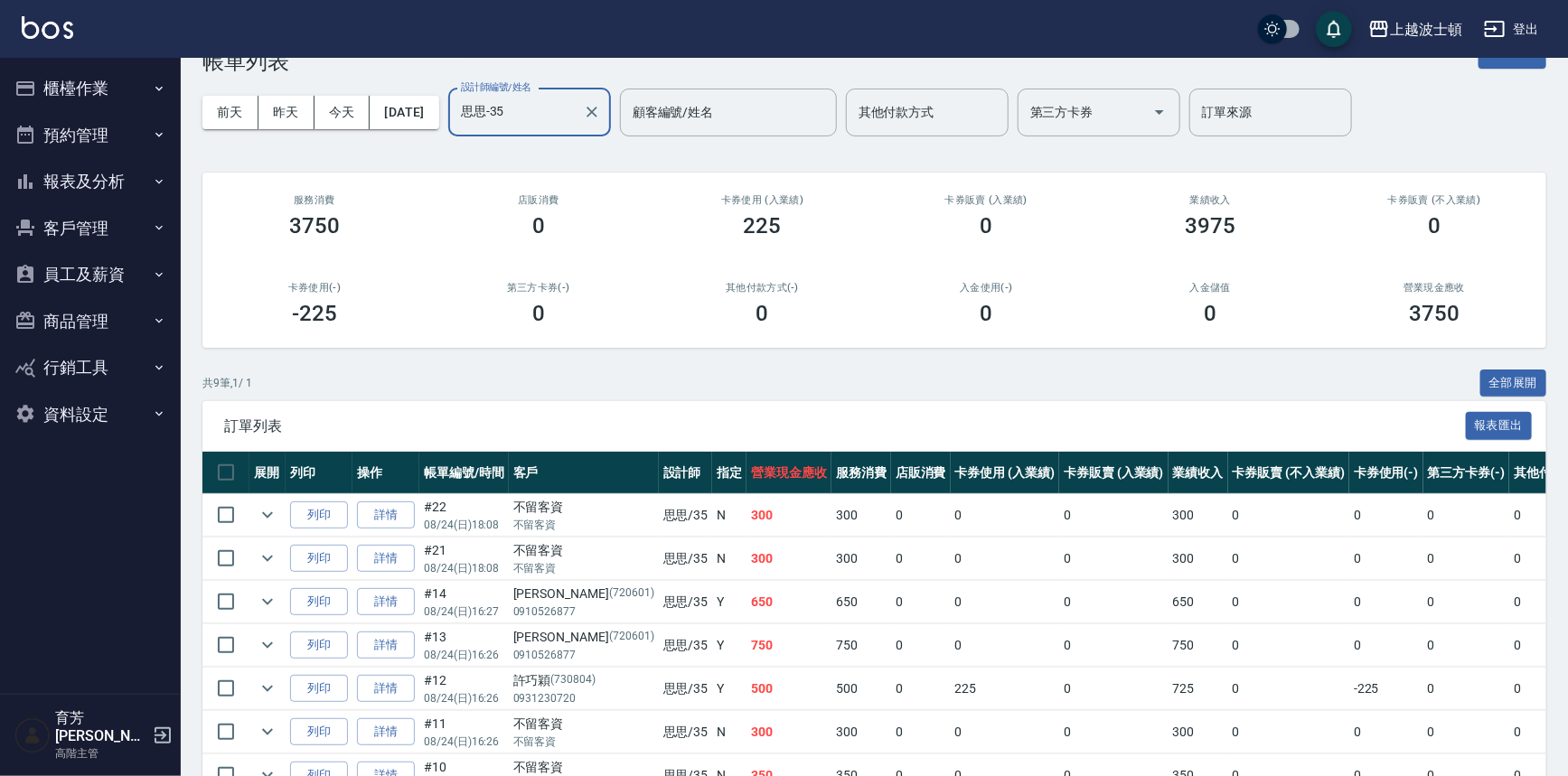
scroll to position [0, 0]
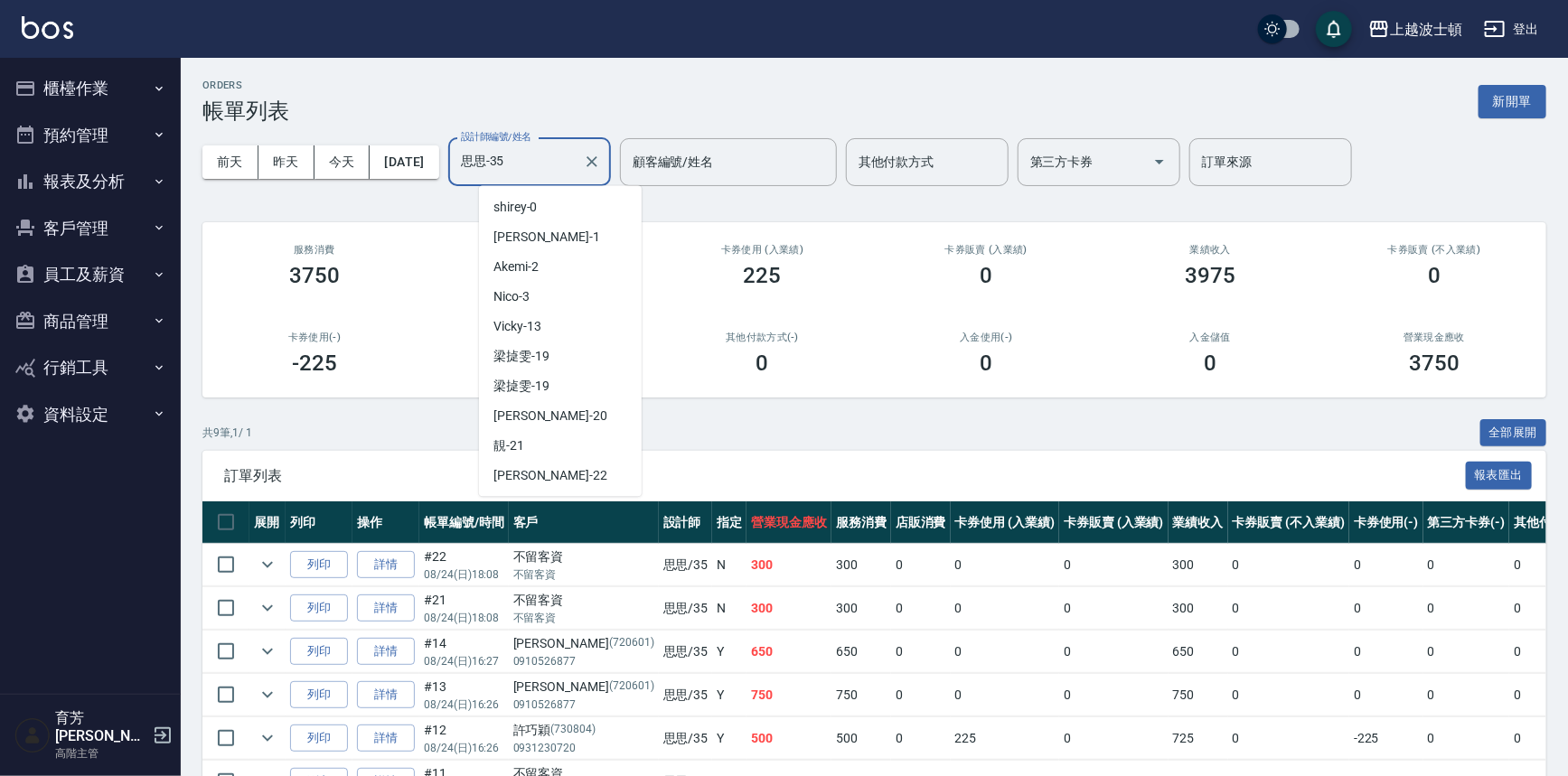
click at [546, 162] on input "思思-35" at bounding box center [516, 161] width 120 height 31
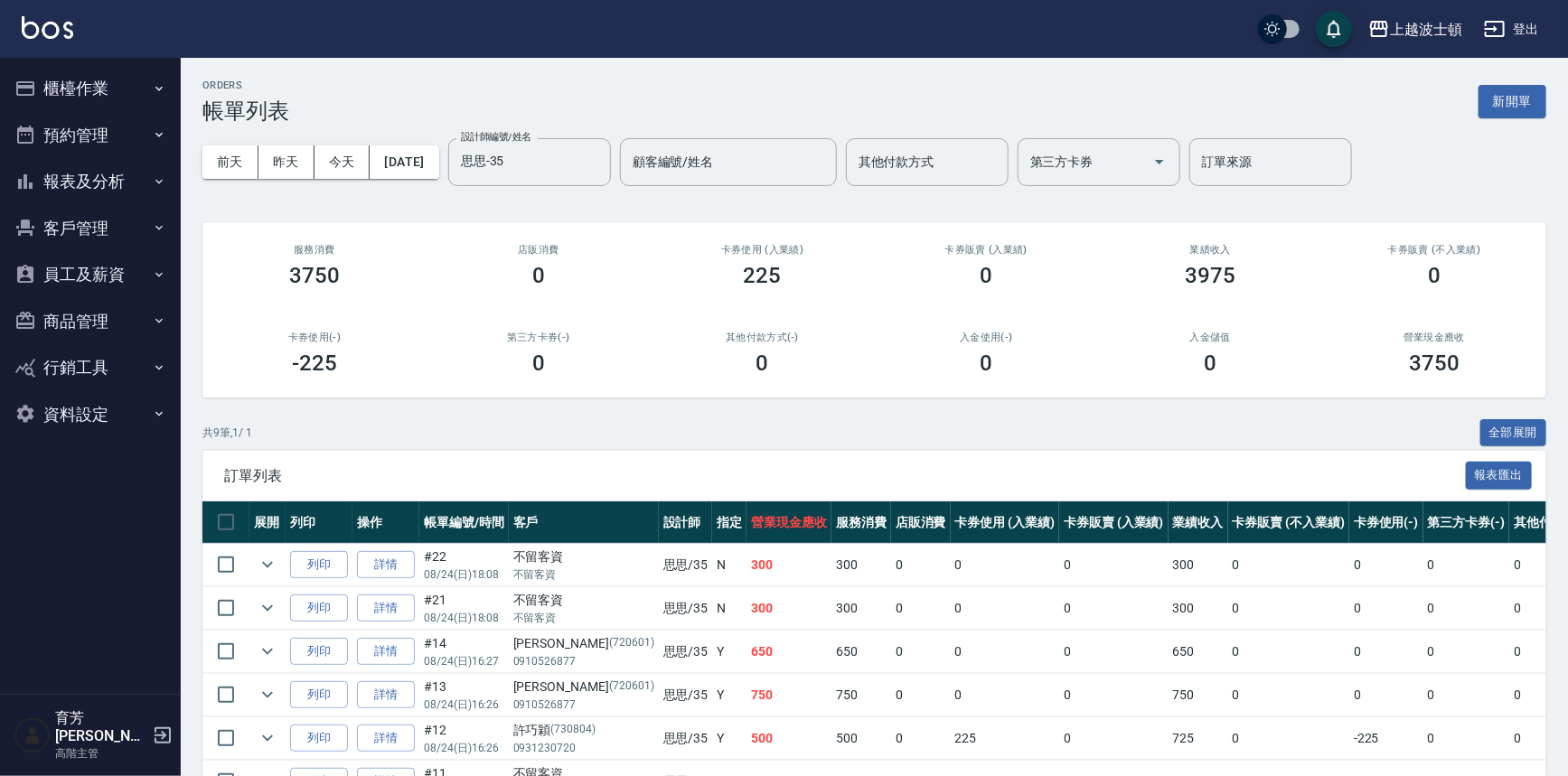
click at [664, 363] on div "其他付款方式(-) 0" at bounding box center [763, 354] width 224 height 87
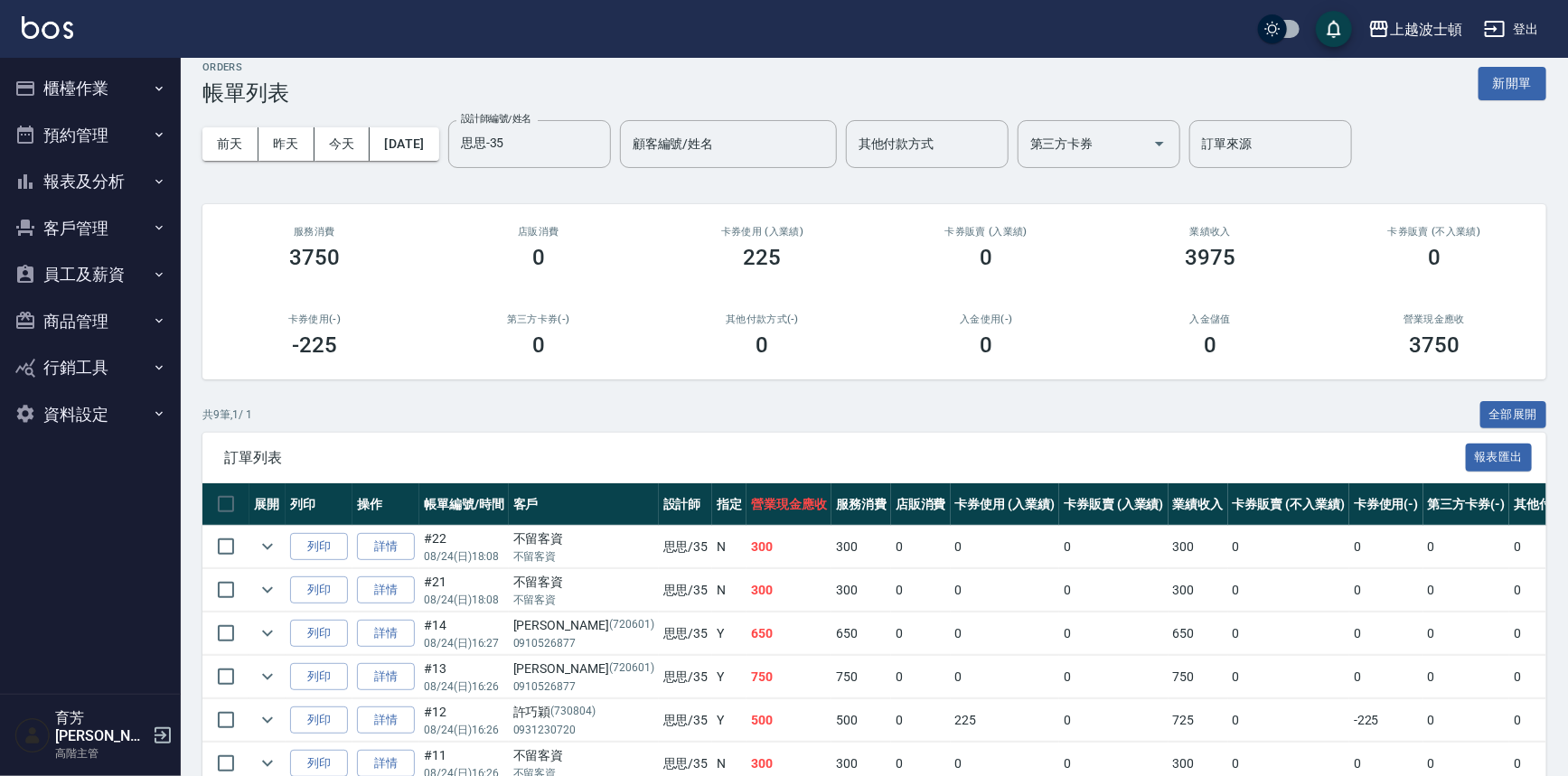
scroll to position [0, 0]
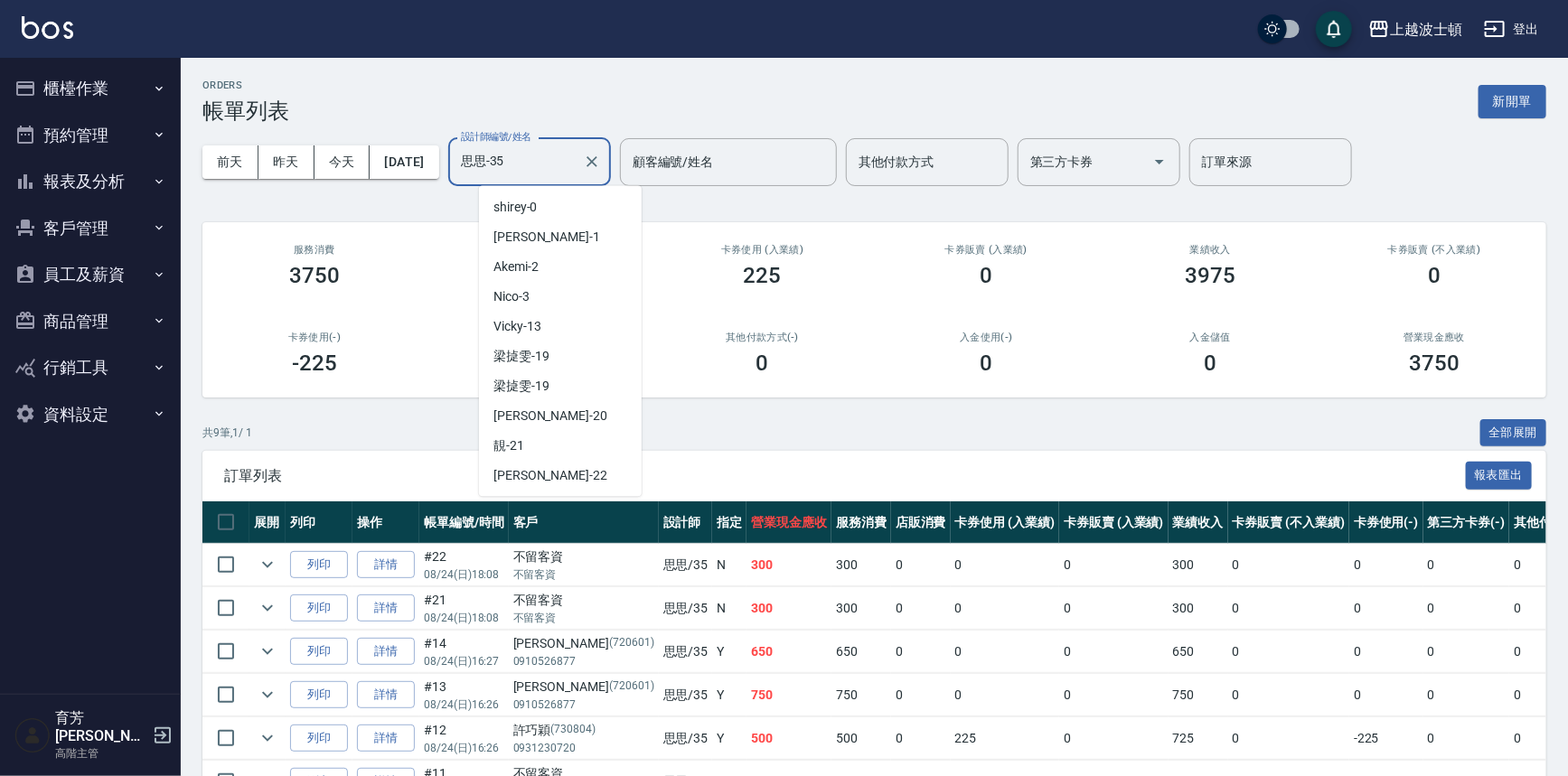
click at [576, 156] on input "思思-35" at bounding box center [516, 161] width 120 height 31
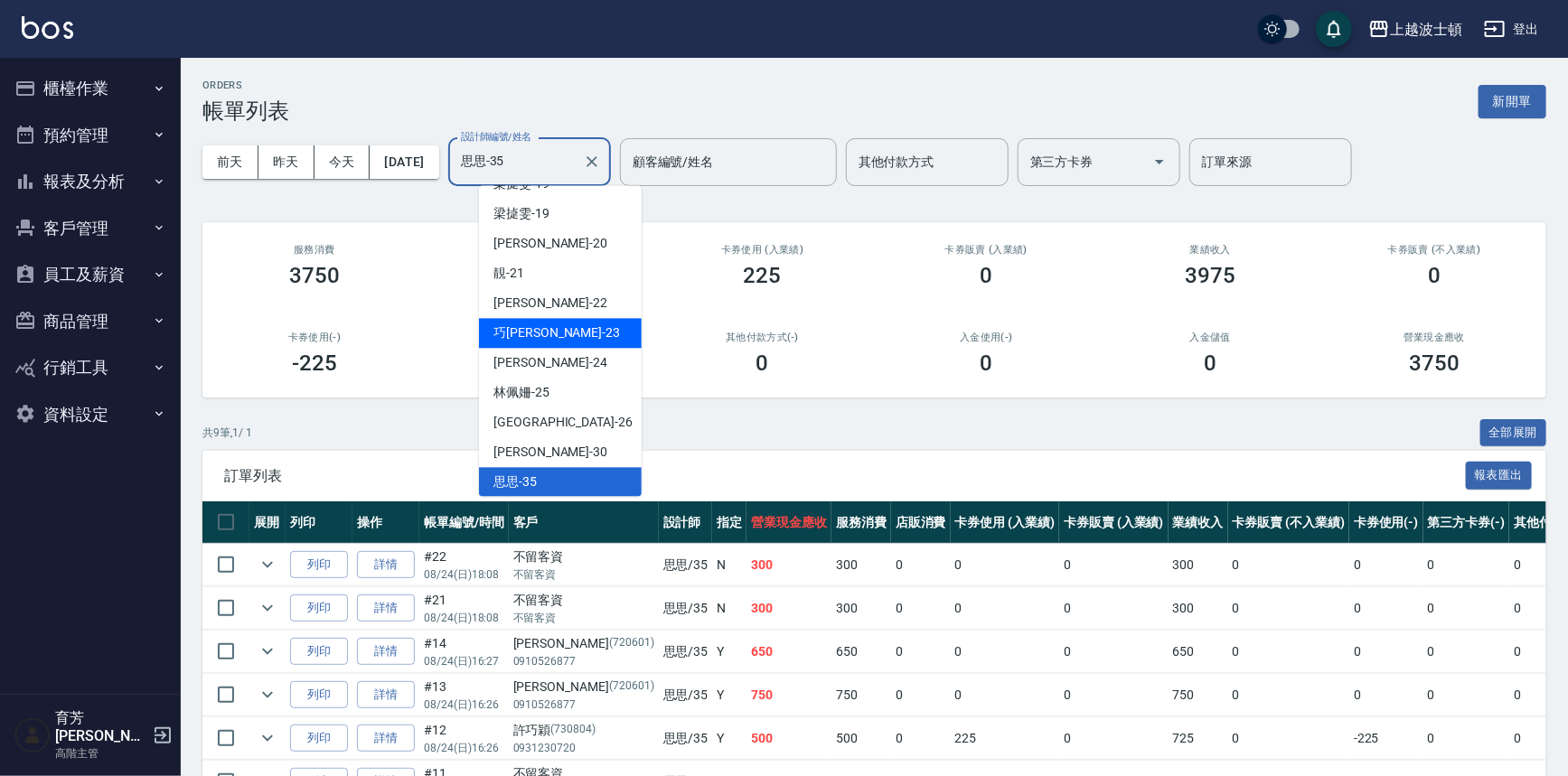
scroll to position [118, 0]
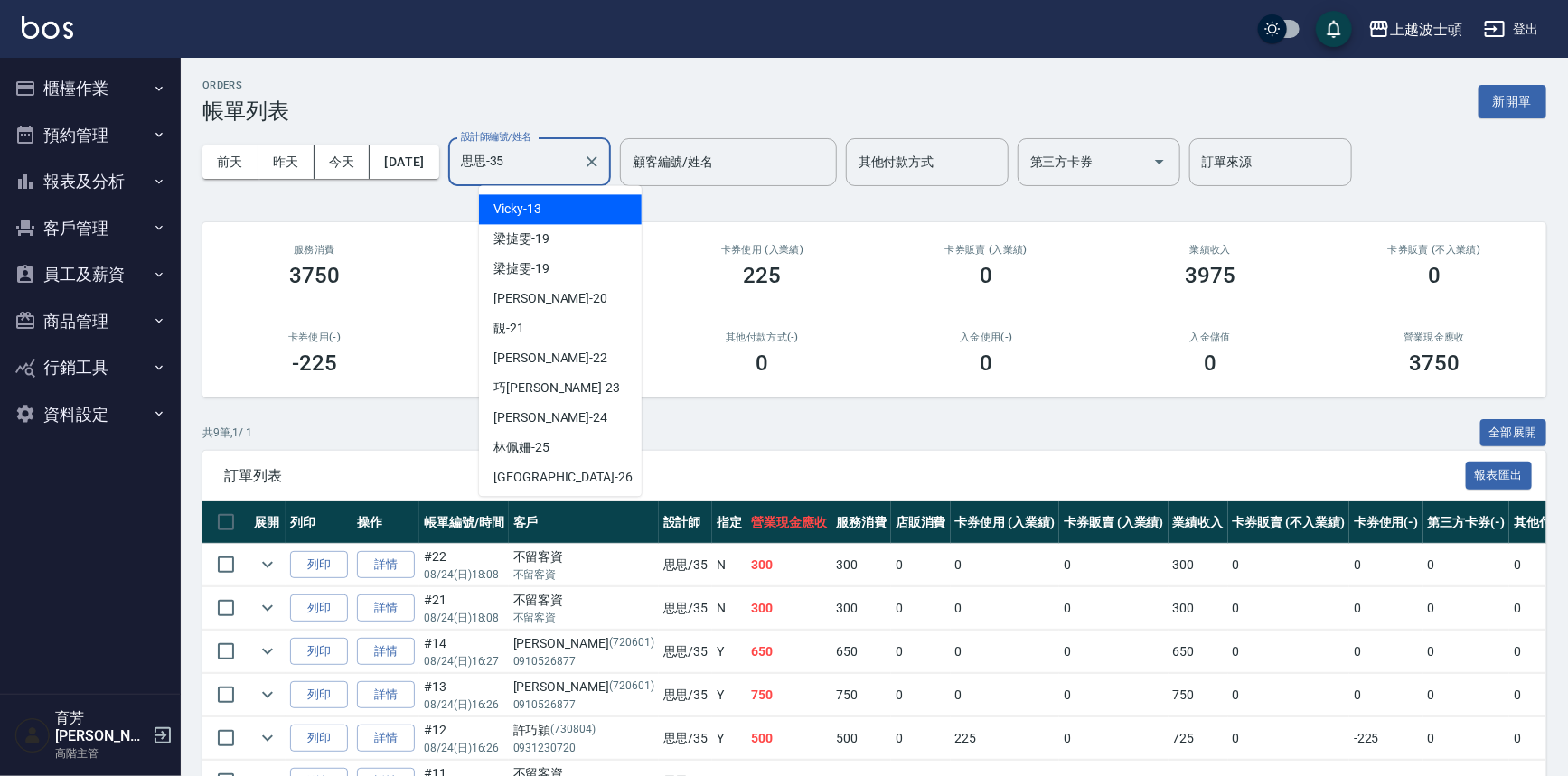
click at [534, 214] on span "Vicky -13" at bounding box center [517, 209] width 47 height 19
type input "Vicky-13"
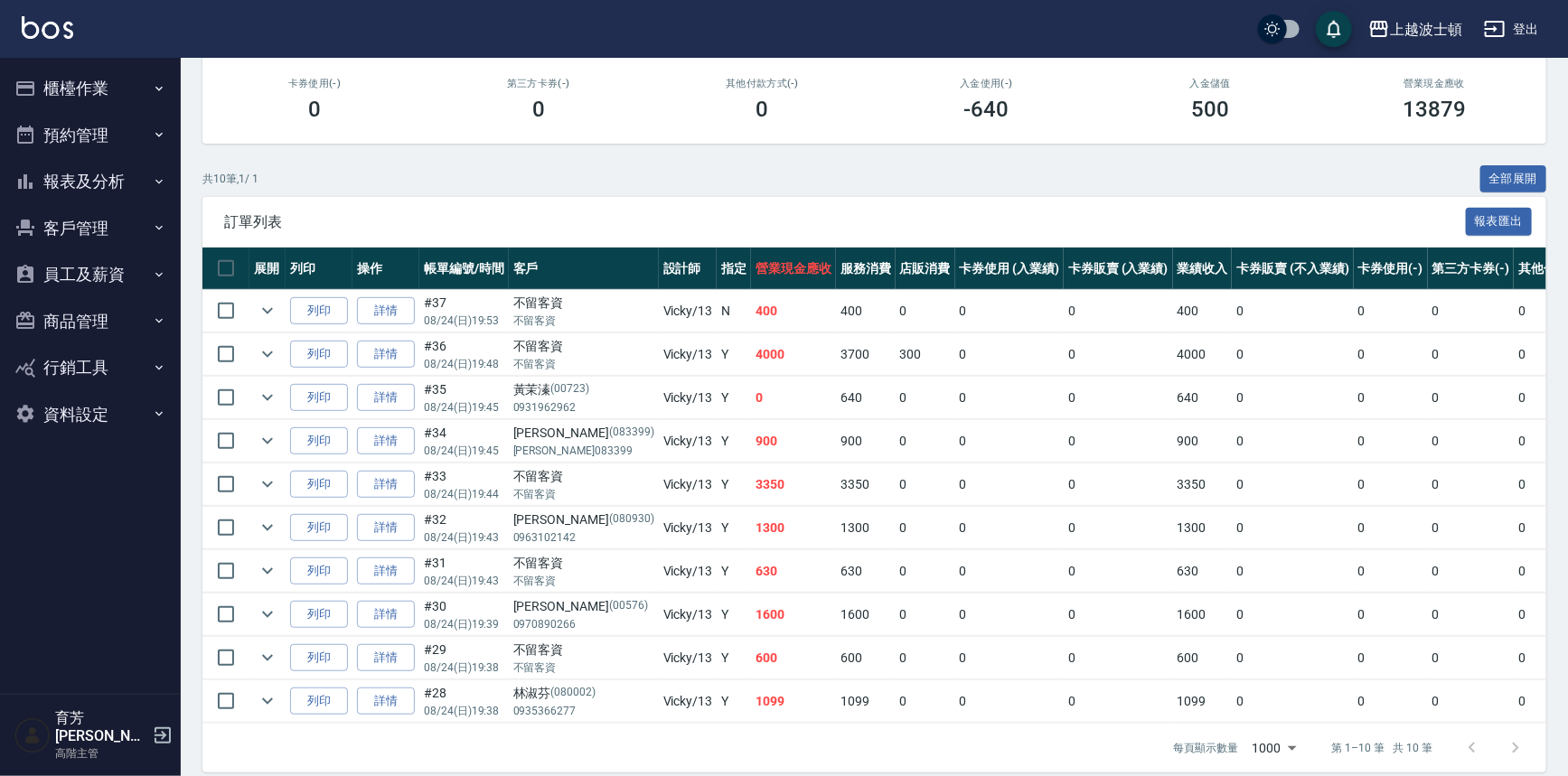
scroll to position [281, 0]
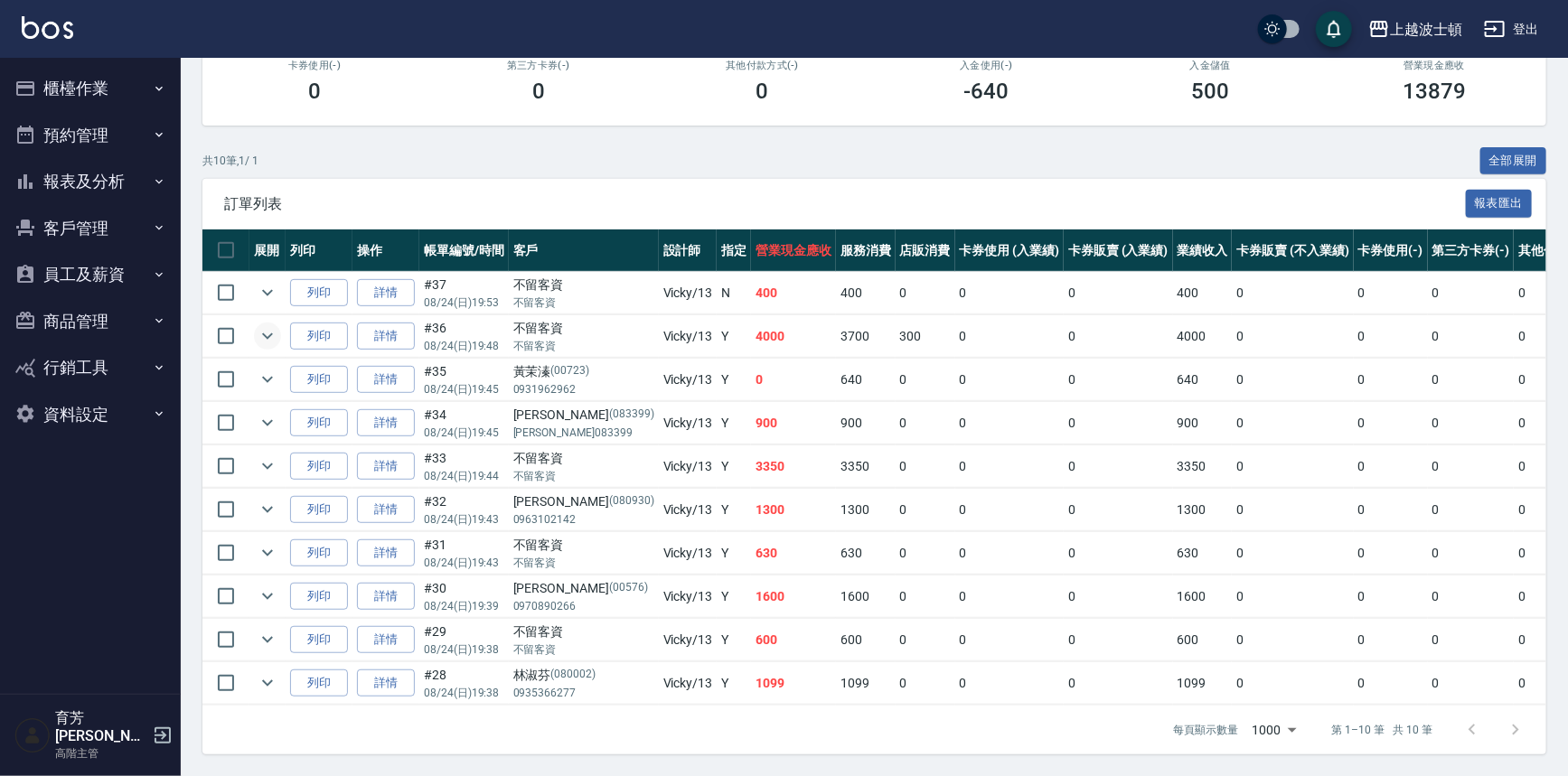
click at [267, 329] on icon "expand row" at bounding box center [267, 336] width 22 height 22
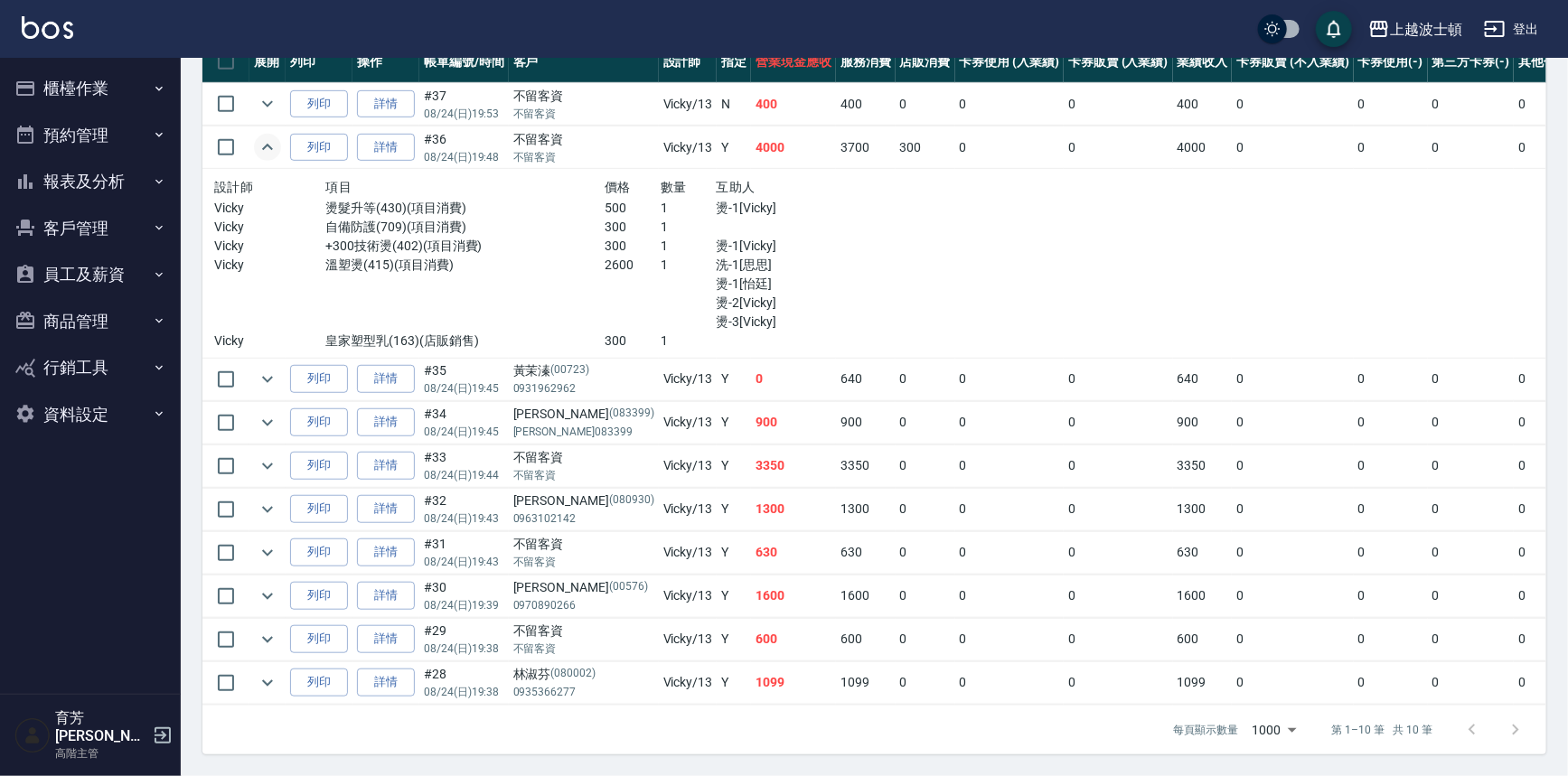
scroll to position [470, 0]
click at [262, 401] on td at bounding box center [268, 422] width 36 height 43
click at [257, 412] on icon "expand row" at bounding box center [267, 422] width 22 height 22
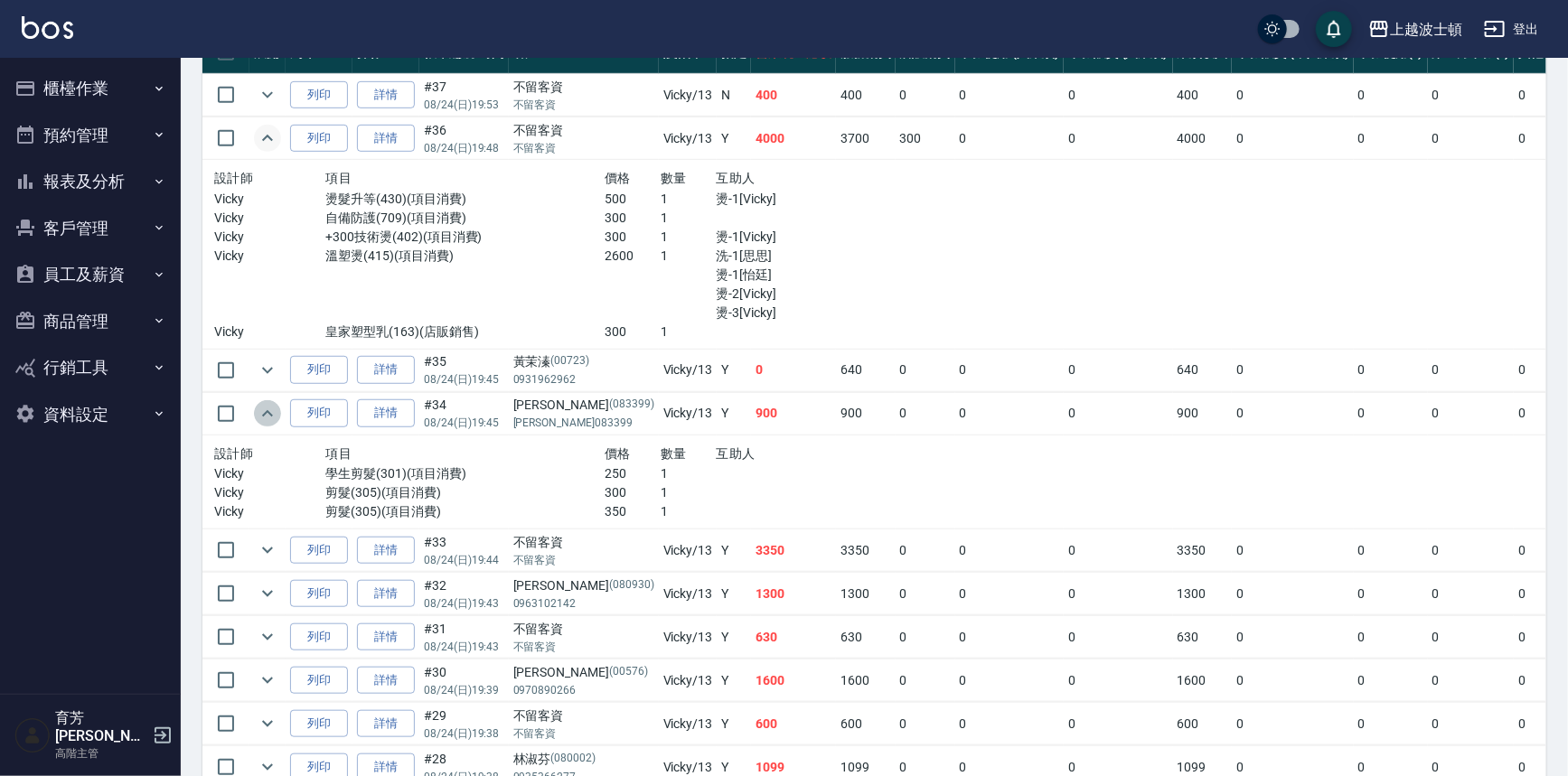
click at [257, 406] on icon "expand row" at bounding box center [267, 414] width 22 height 22
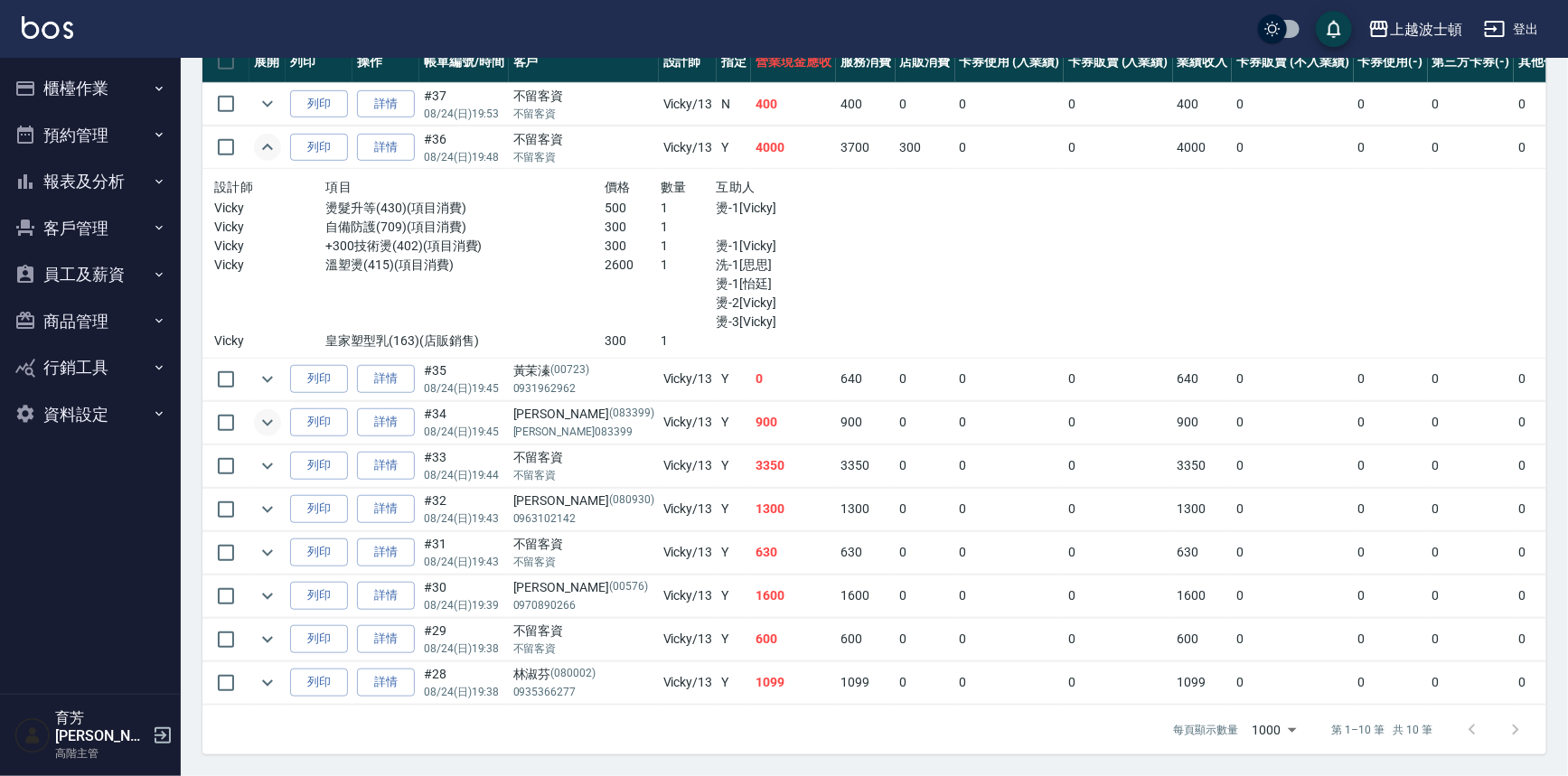
click at [259, 470] on td at bounding box center [268, 466] width 36 height 43
click at [265, 455] on icon "expand row" at bounding box center [267, 466] width 22 height 22
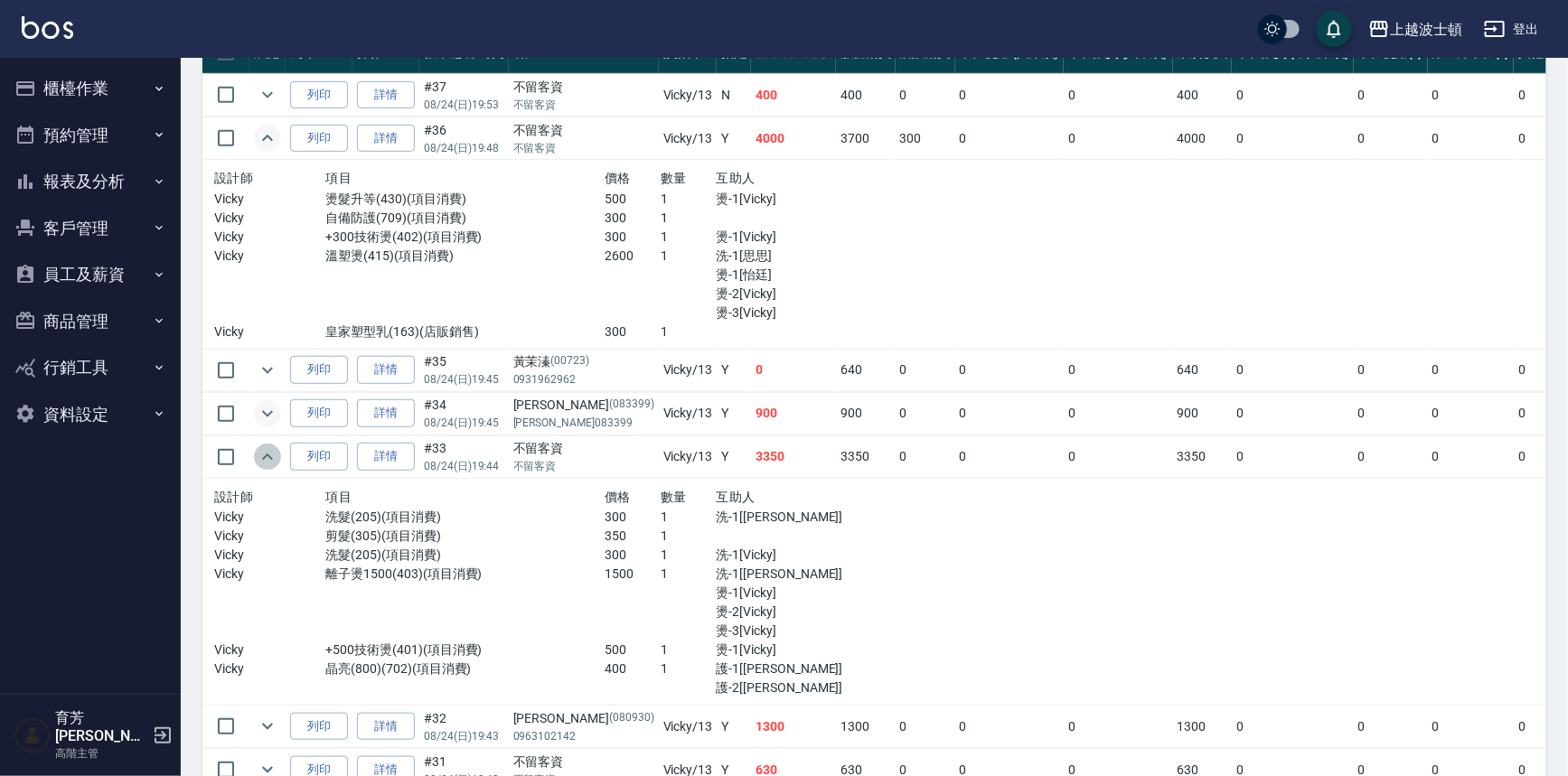
click at [267, 450] on icon "expand row" at bounding box center [267, 456] width 22 height 22
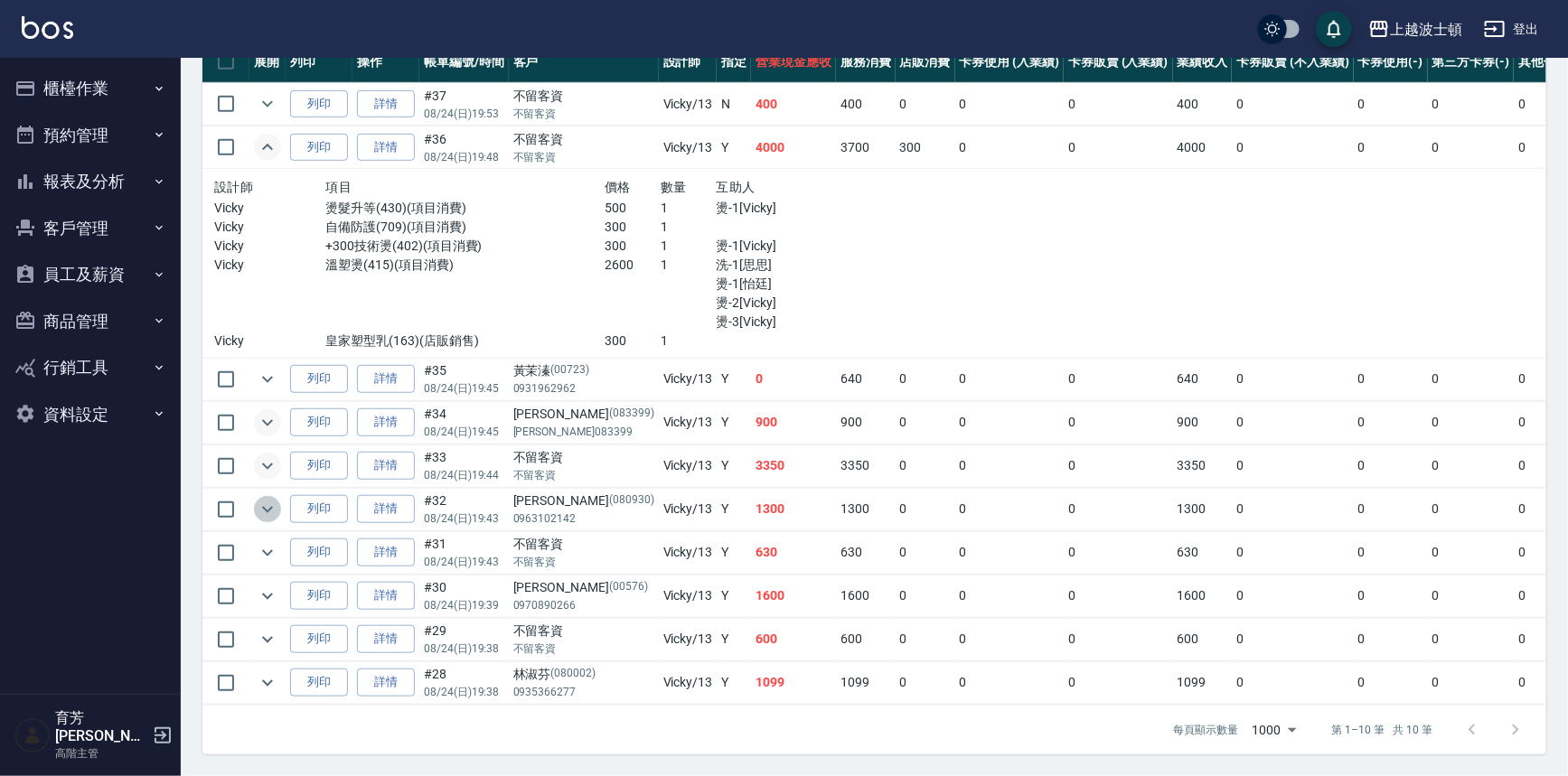
click at [268, 499] on icon "expand row" at bounding box center [267, 509] width 22 height 22
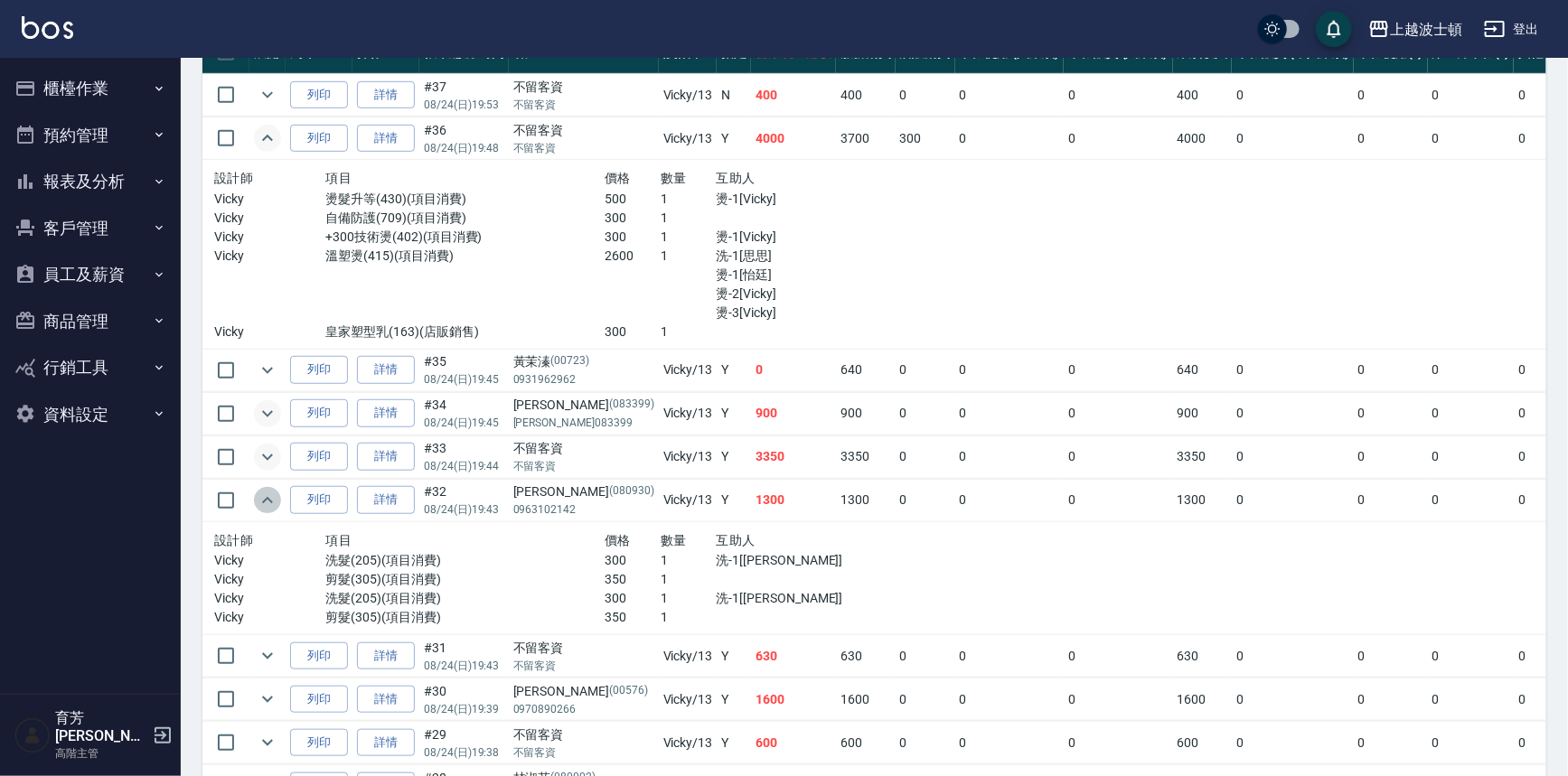
click at [268, 497] on icon "expand row" at bounding box center [267, 500] width 10 height 7
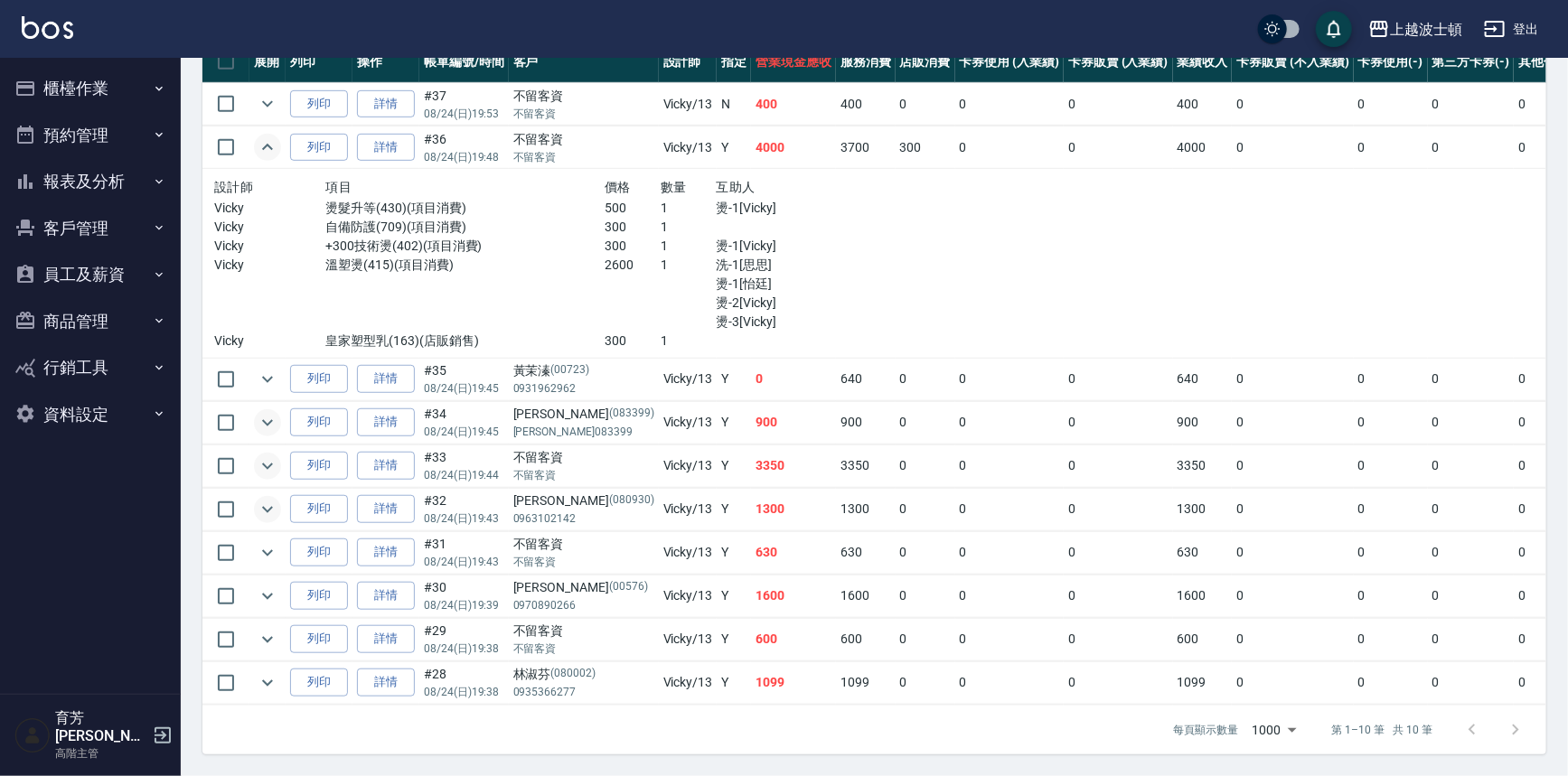
click at [255, 597] on td at bounding box center [268, 596] width 36 height 43
click at [255, 599] on td at bounding box center [268, 596] width 36 height 43
click at [265, 593] on icon "expand row" at bounding box center [267, 596] width 10 height 7
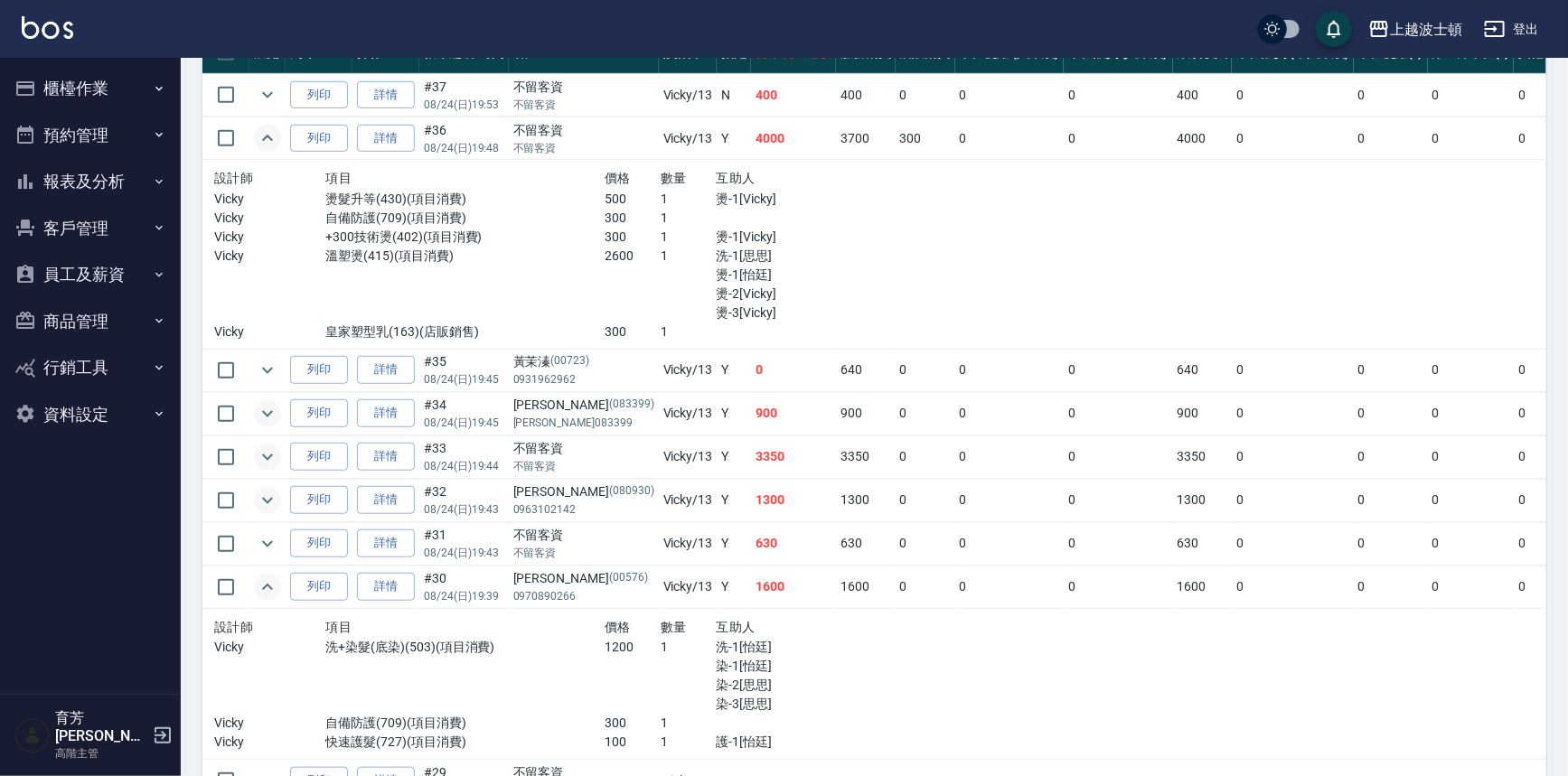
click at [266, 583] on icon "expand row" at bounding box center [267, 586] width 10 height 7
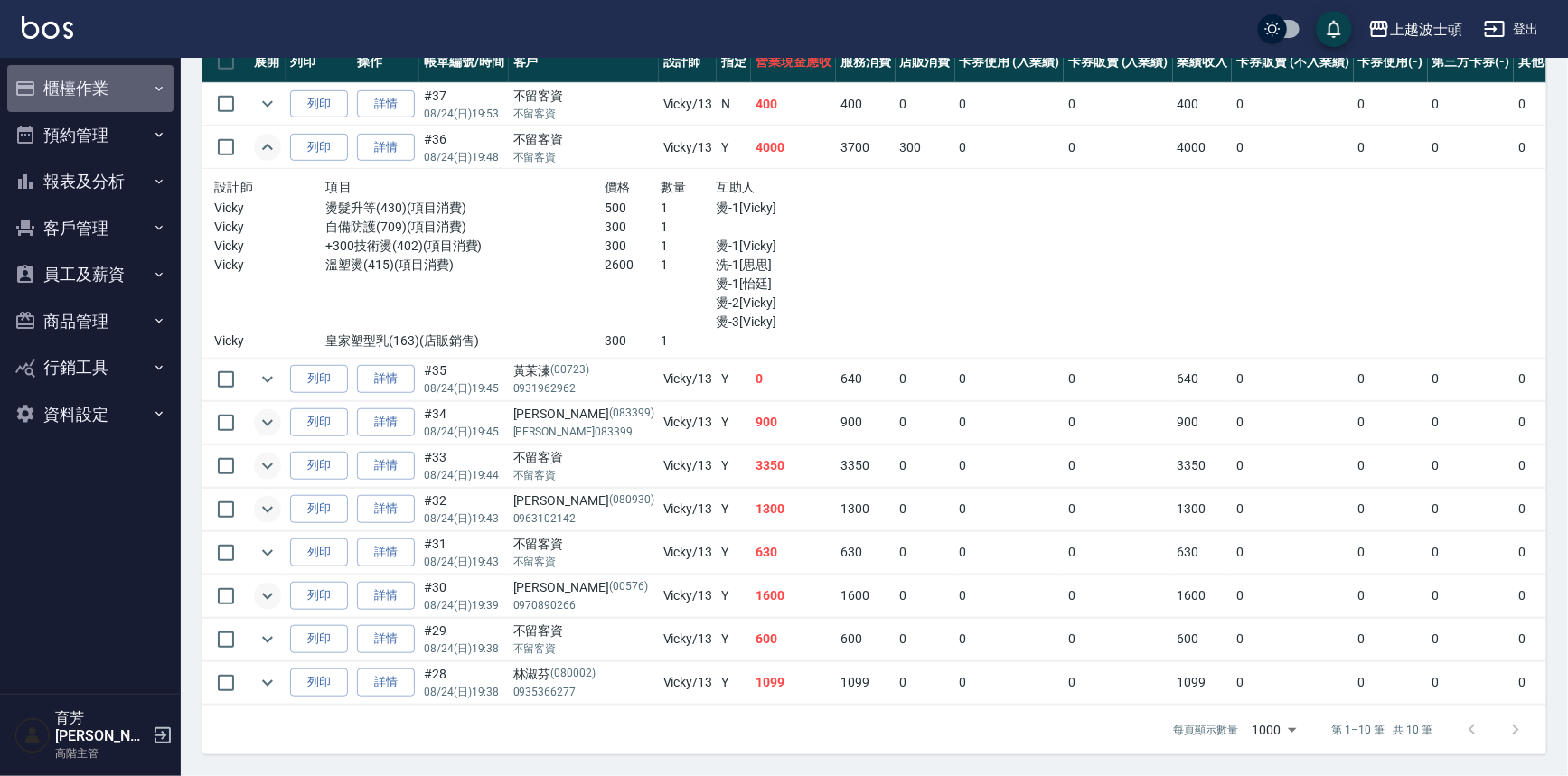
click at [88, 95] on button "櫃檯作業" at bounding box center [90, 89] width 166 height 47
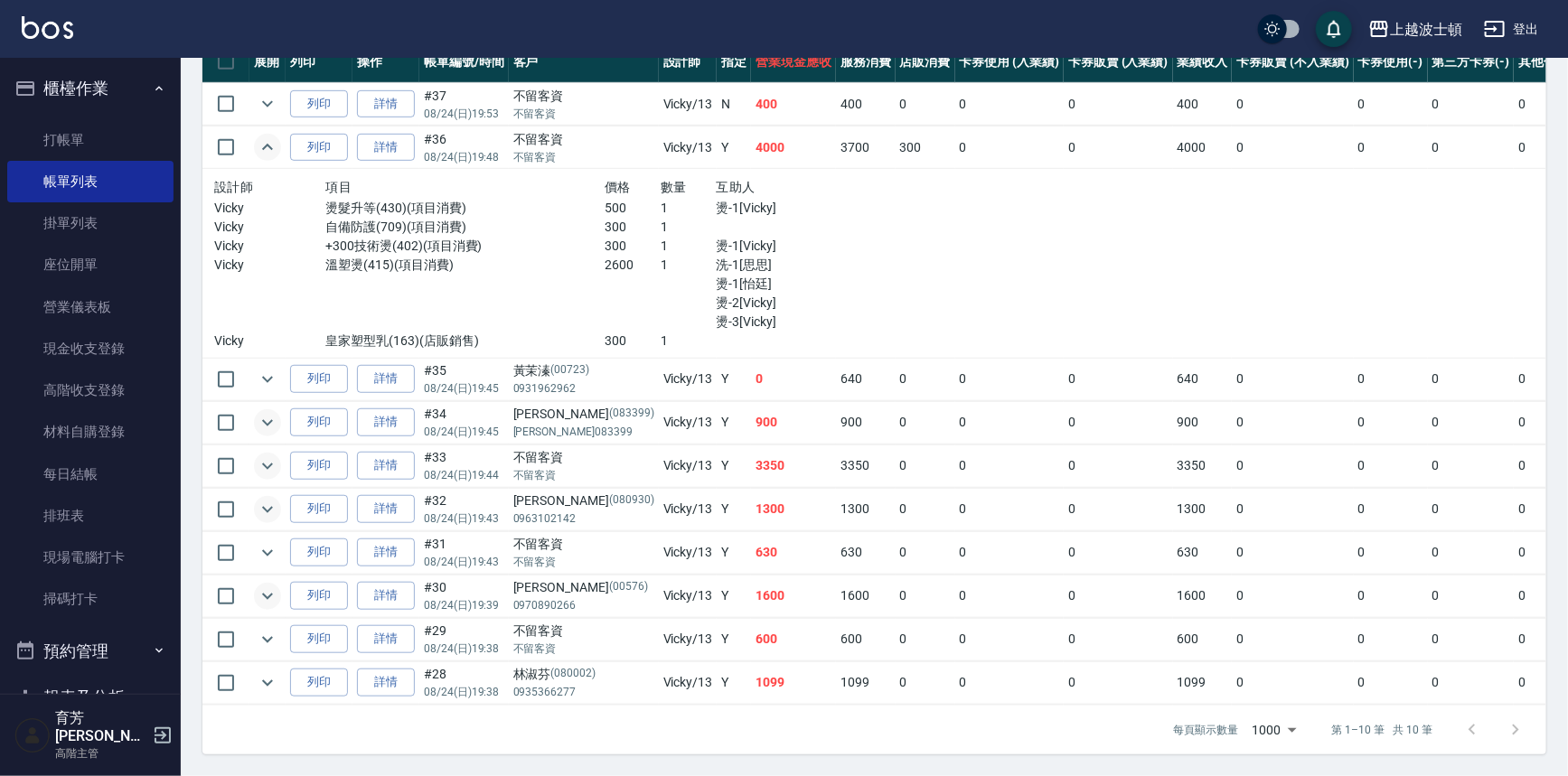
click at [99, 80] on button "櫃檯作業" at bounding box center [90, 89] width 166 height 47
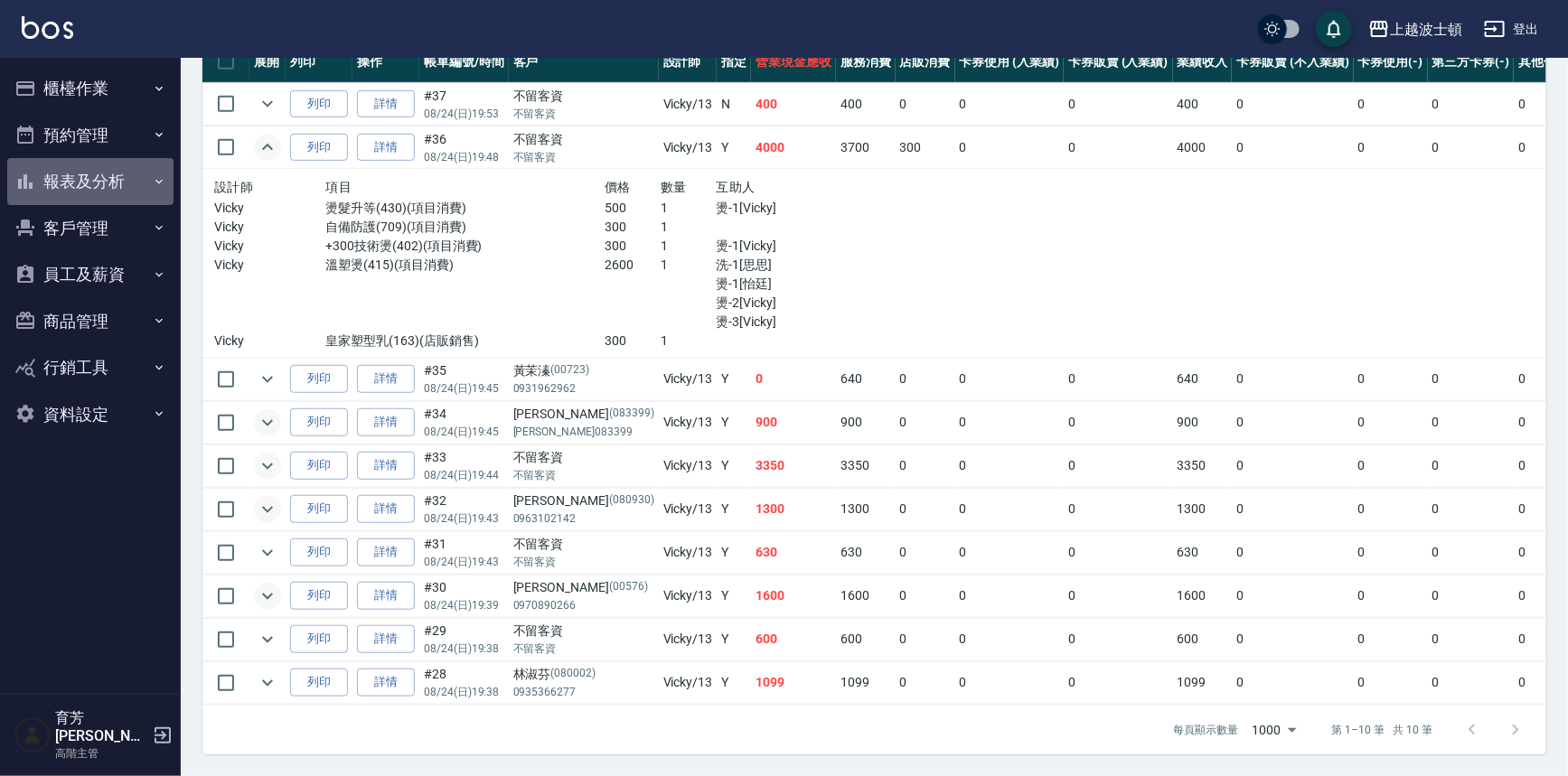
click at [89, 170] on button "報表及分析" at bounding box center [90, 182] width 166 height 47
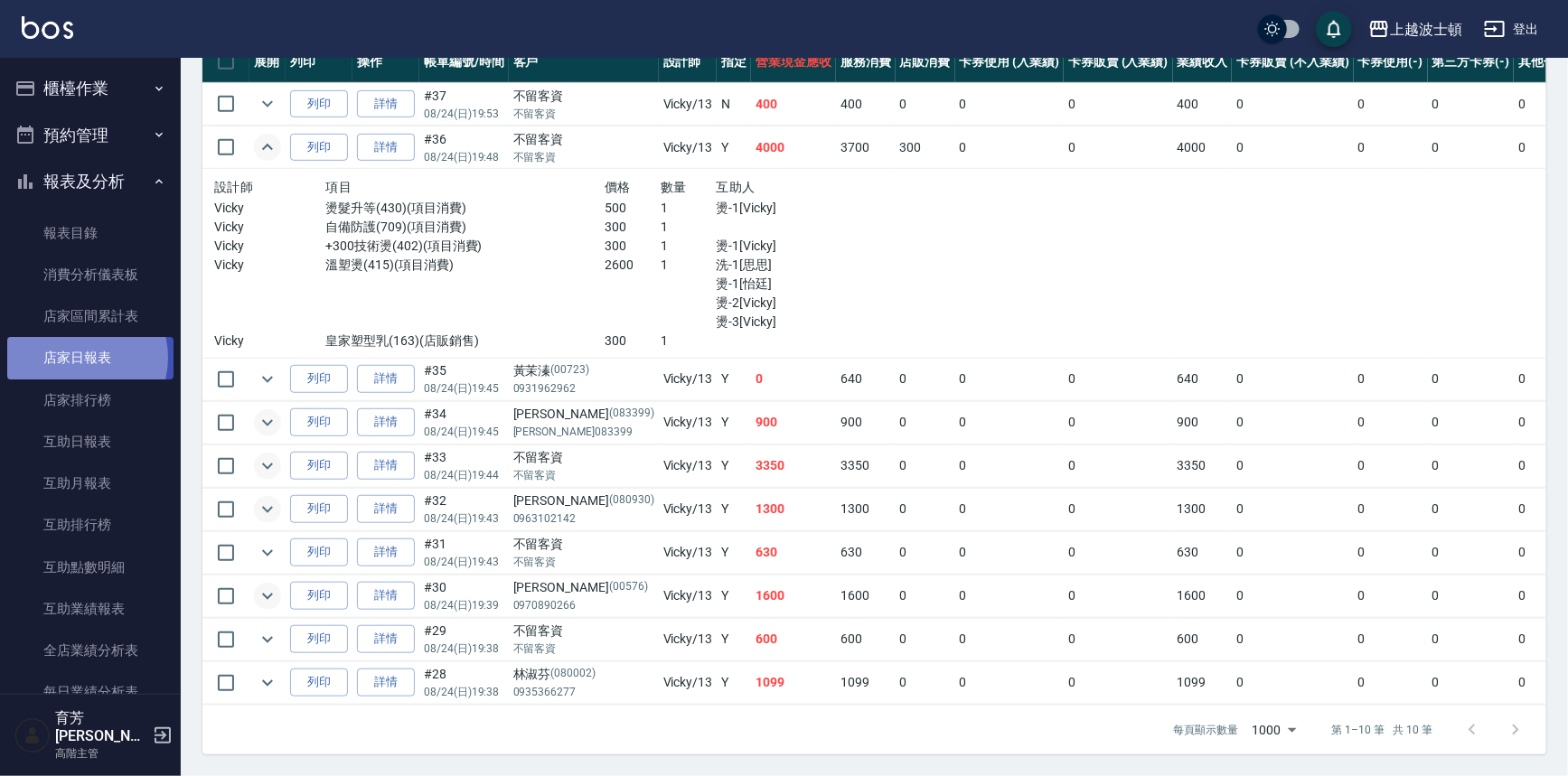
click at [75, 358] on link "店家日報表" at bounding box center [90, 358] width 166 height 42
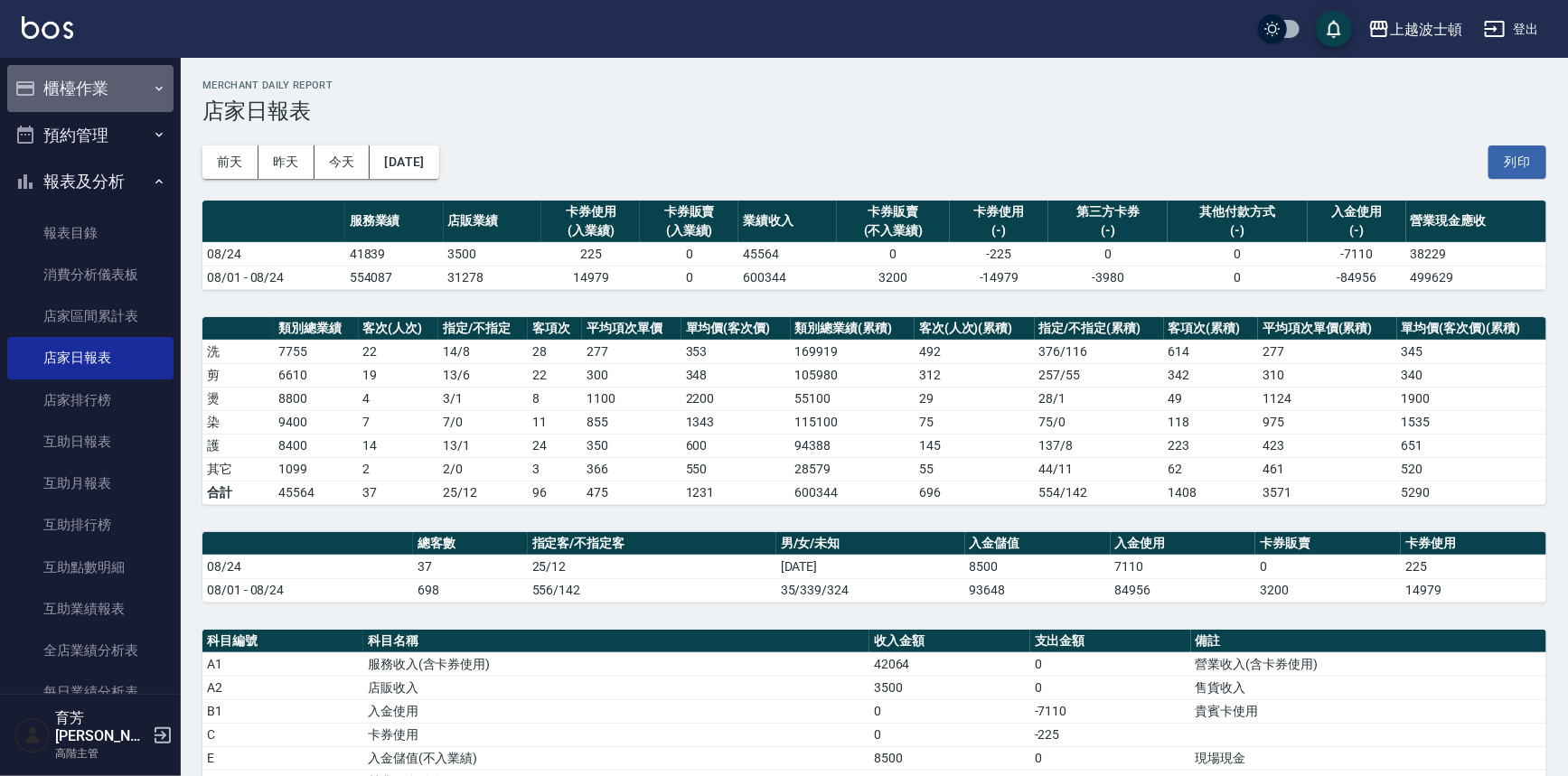
click at [91, 88] on button "櫃檯作業" at bounding box center [90, 89] width 166 height 47
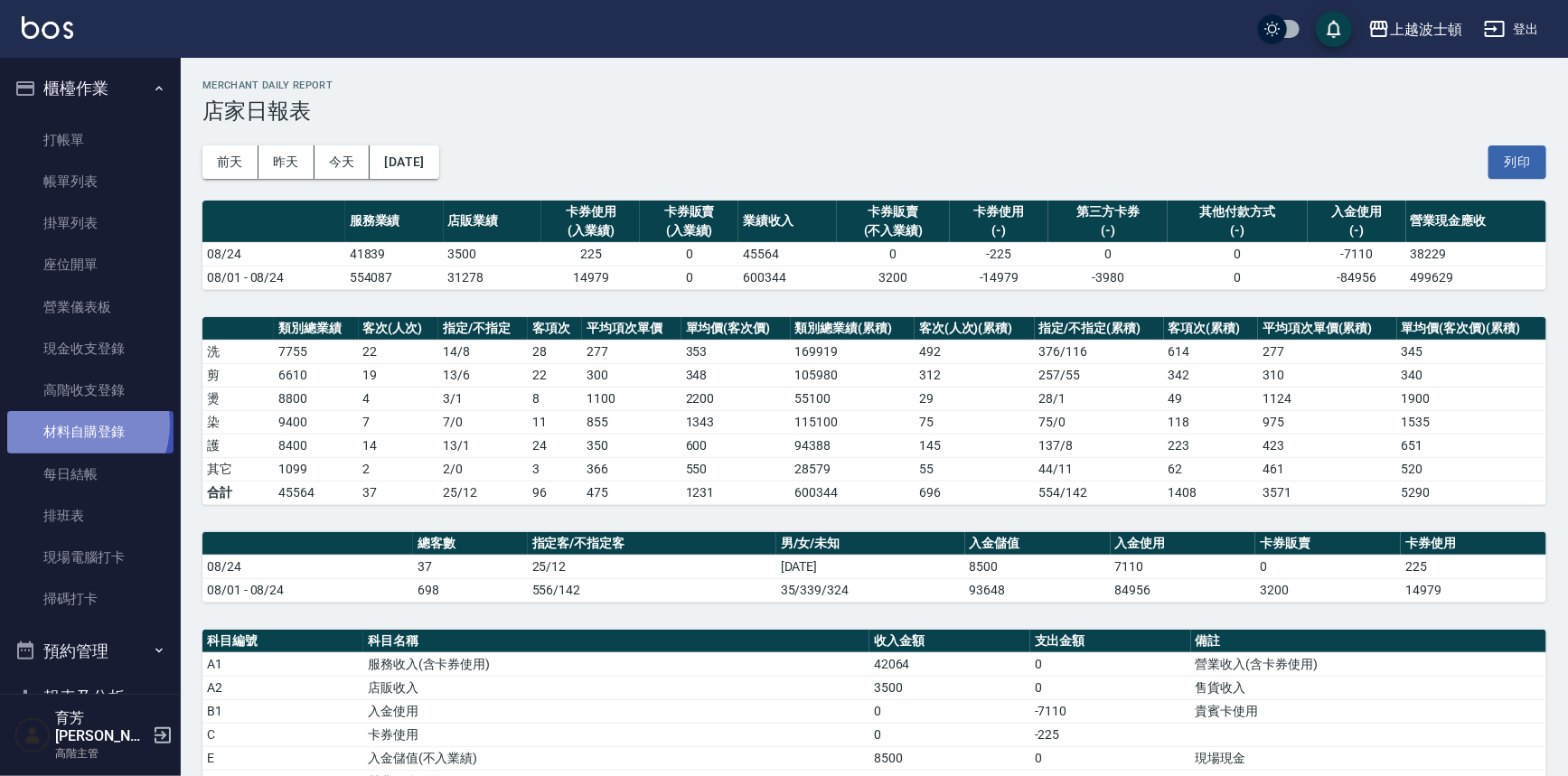
click at [73, 425] on link "材料自購登錄" at bounding box center [90, 432] width 166 height 42
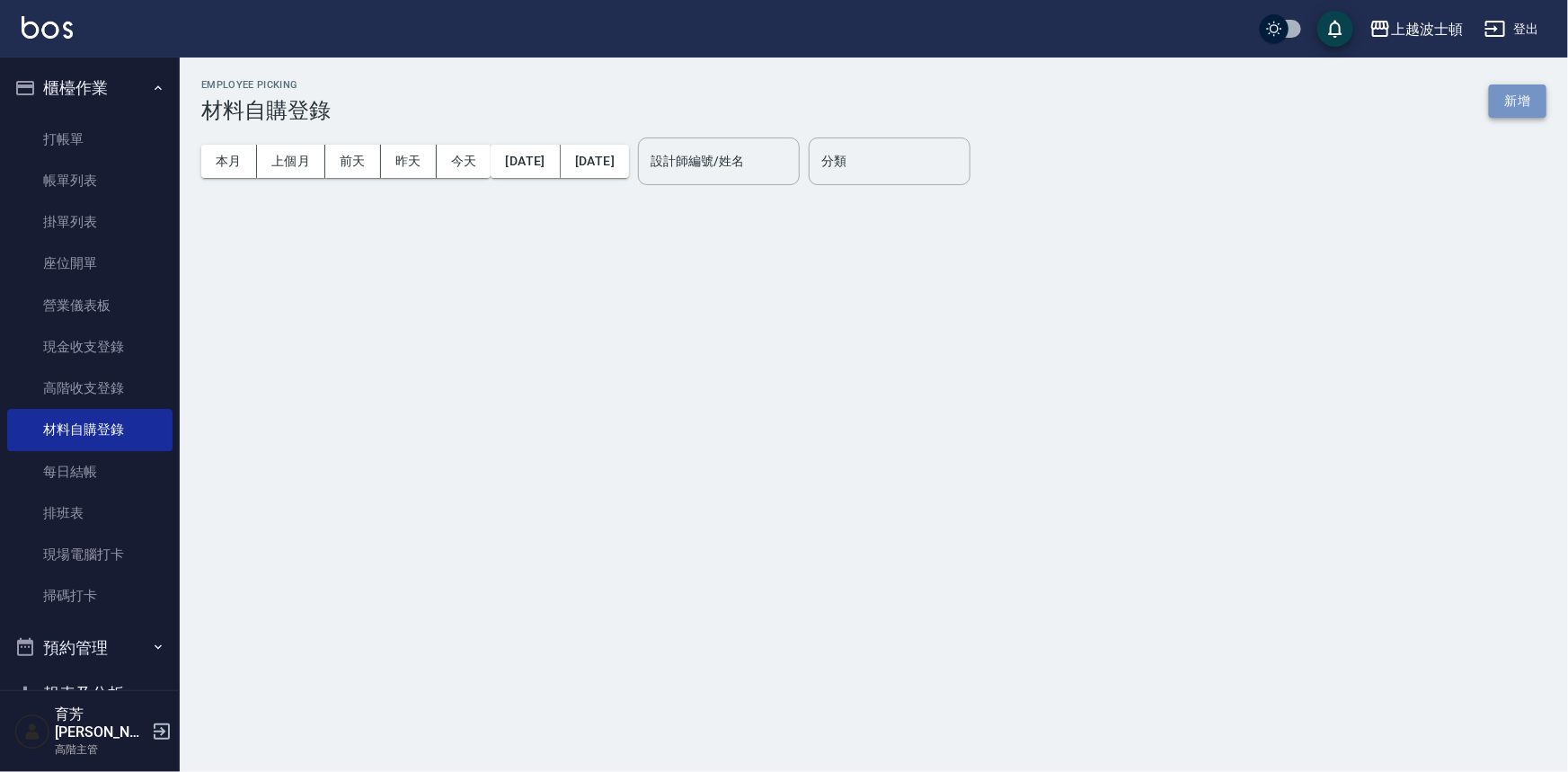
click at [1510, 94] on button "新增" at bounding box center [1517, 101] width 58 height 33
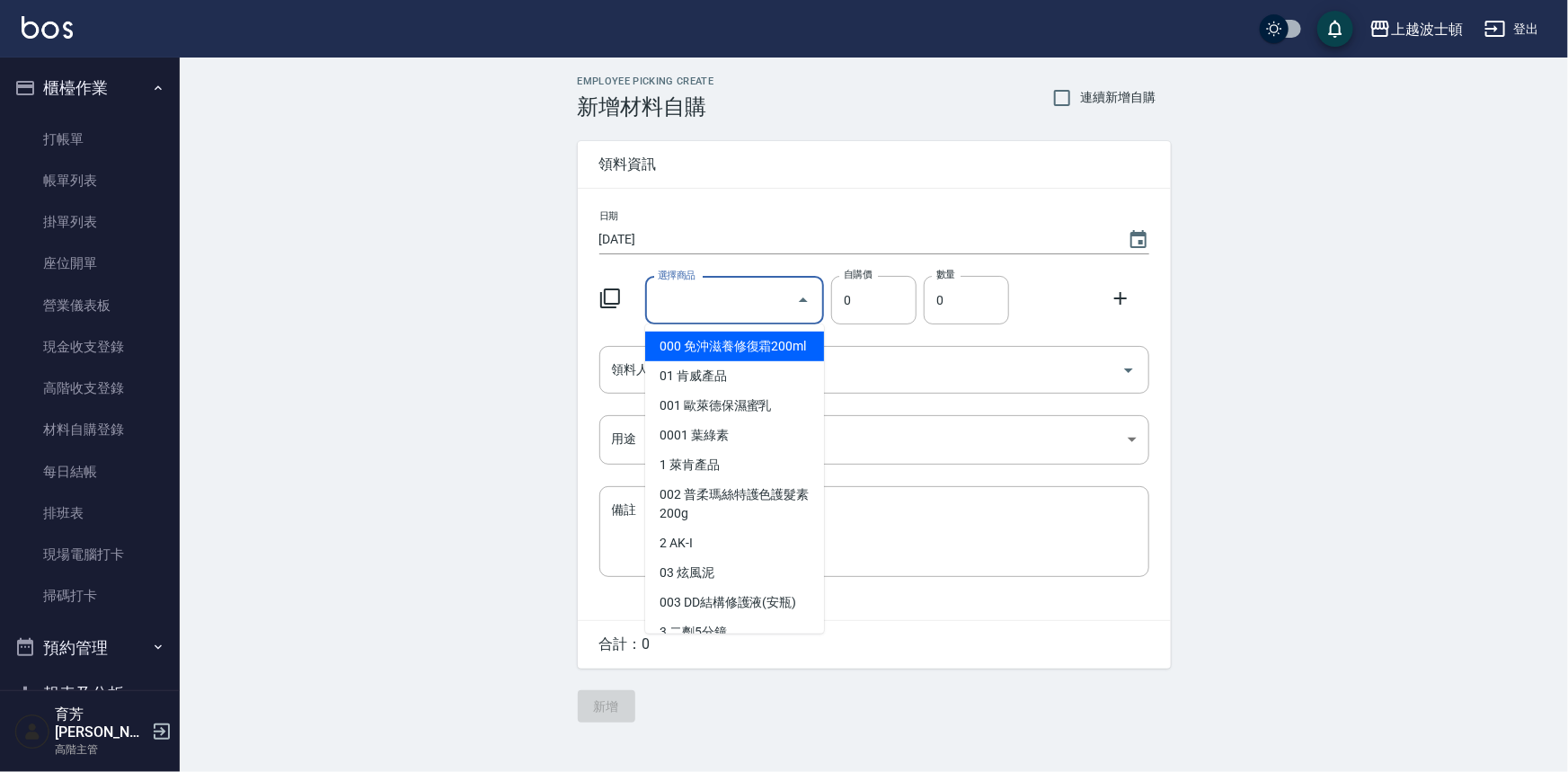
click at [714, 294] on input "選擇商品" at bounding box center [721, 300] width 136 height 31
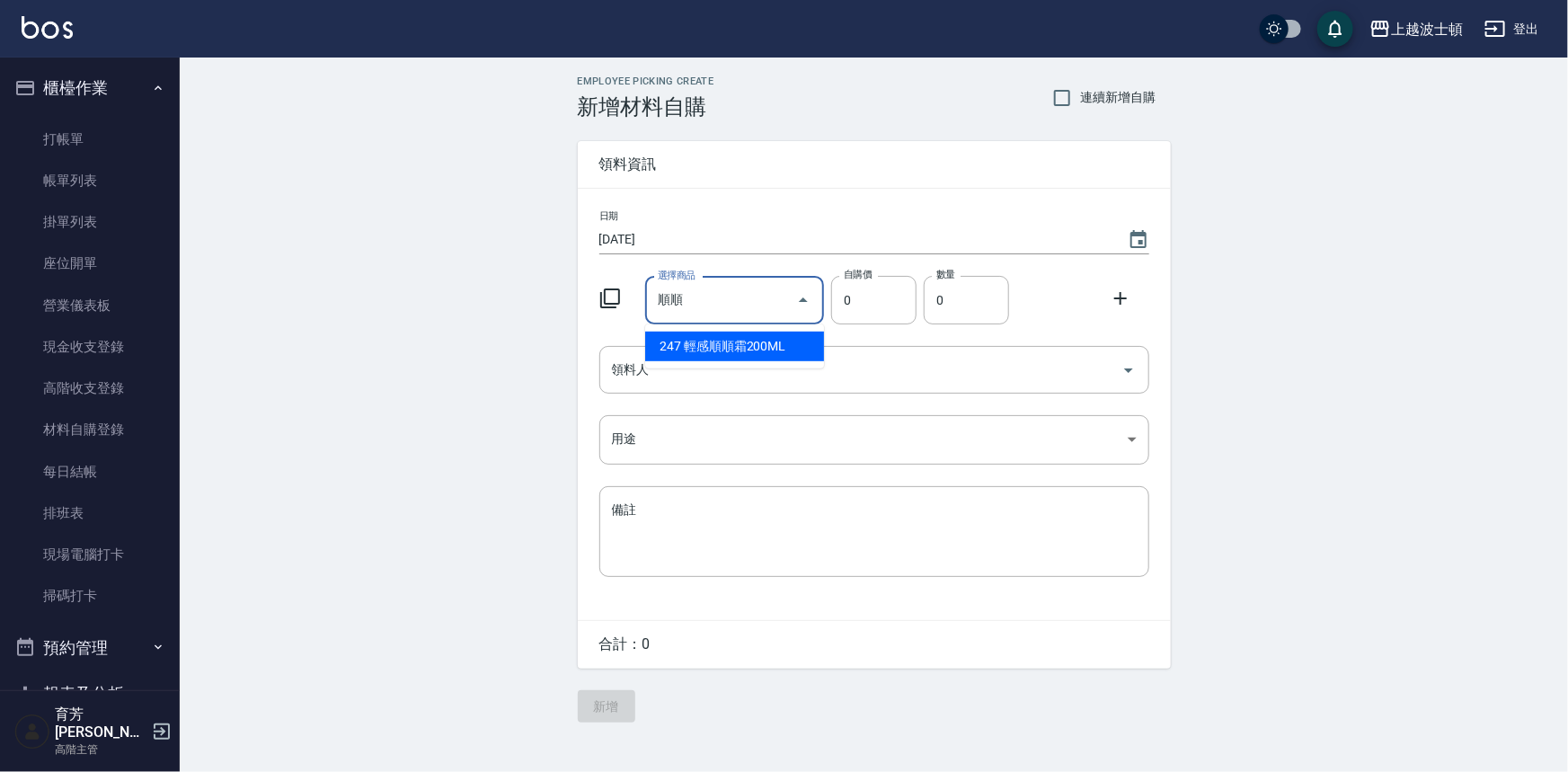
click at [795, 345] on li "247 輕感順順霜200ML" at bounding box center [735, 345] width 179 height 29
type input "輕感順順霜200ML"
type input "315"
type input "1"
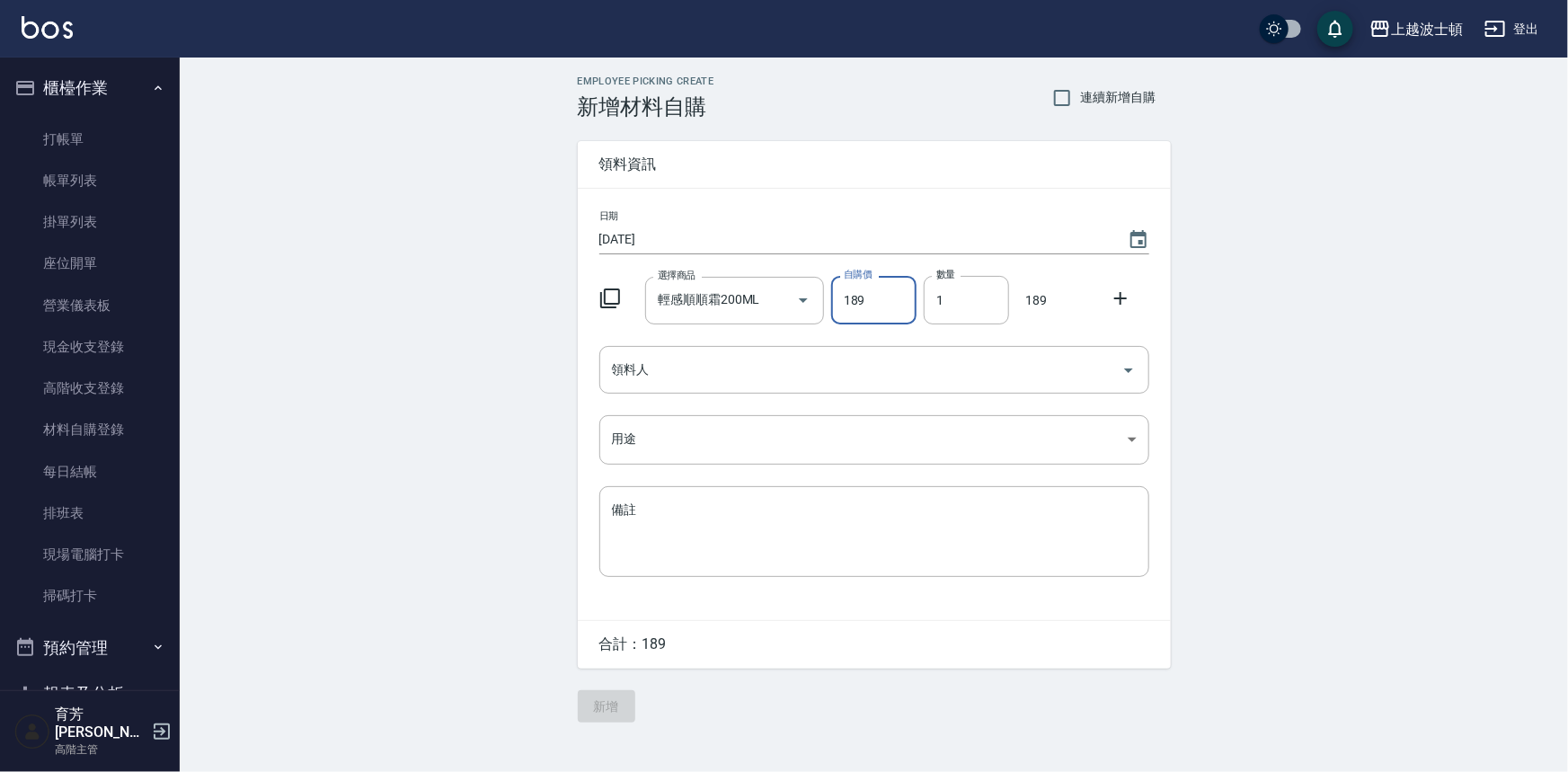
type input "189"
click at [1123, 301] on icon at bounding box center [1120, 298] width 22 height 22
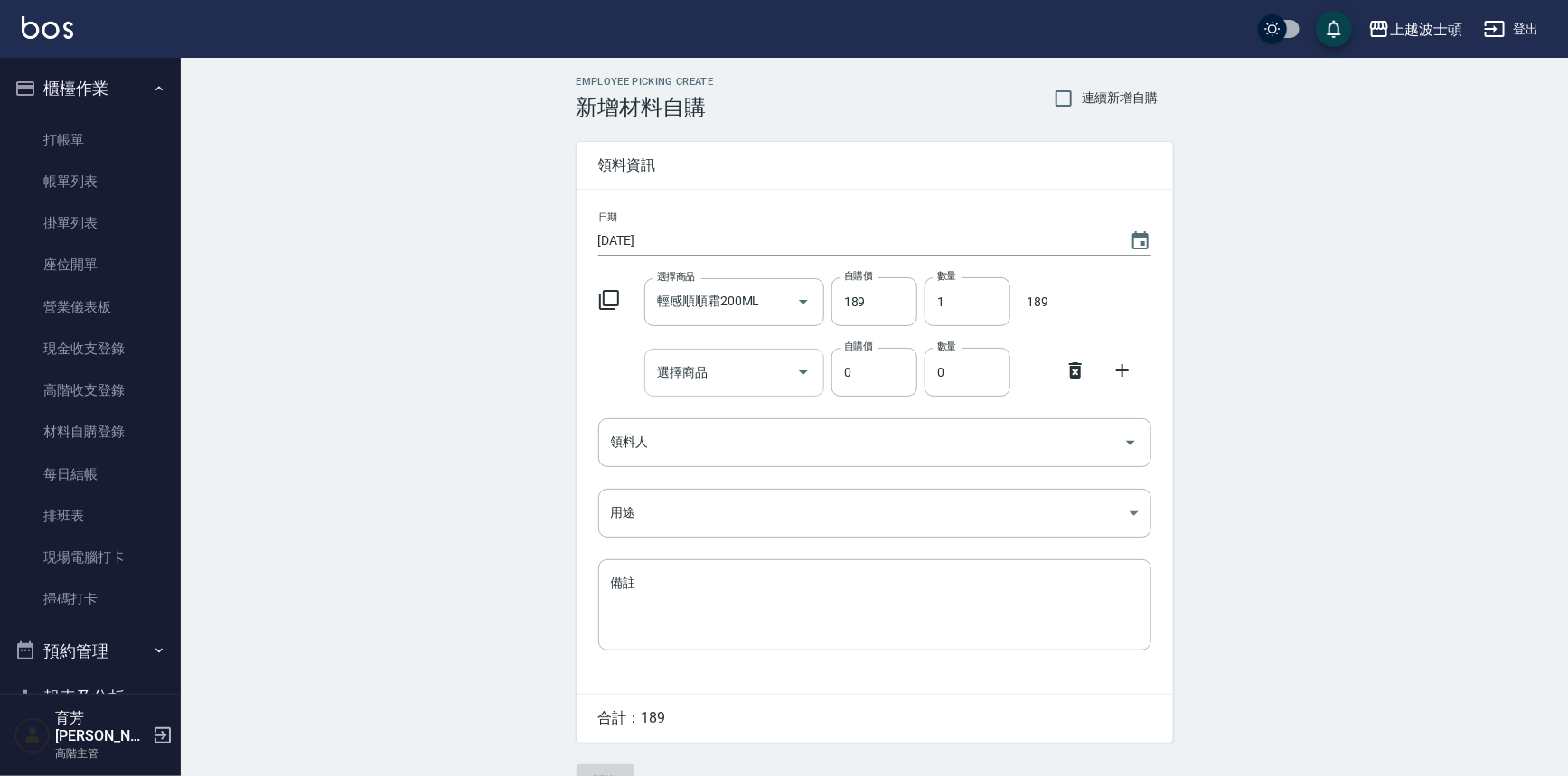
click at [689, 368] on input "選擇商品" at bounding box center [721, 372] width 137 height 31
type input "j"
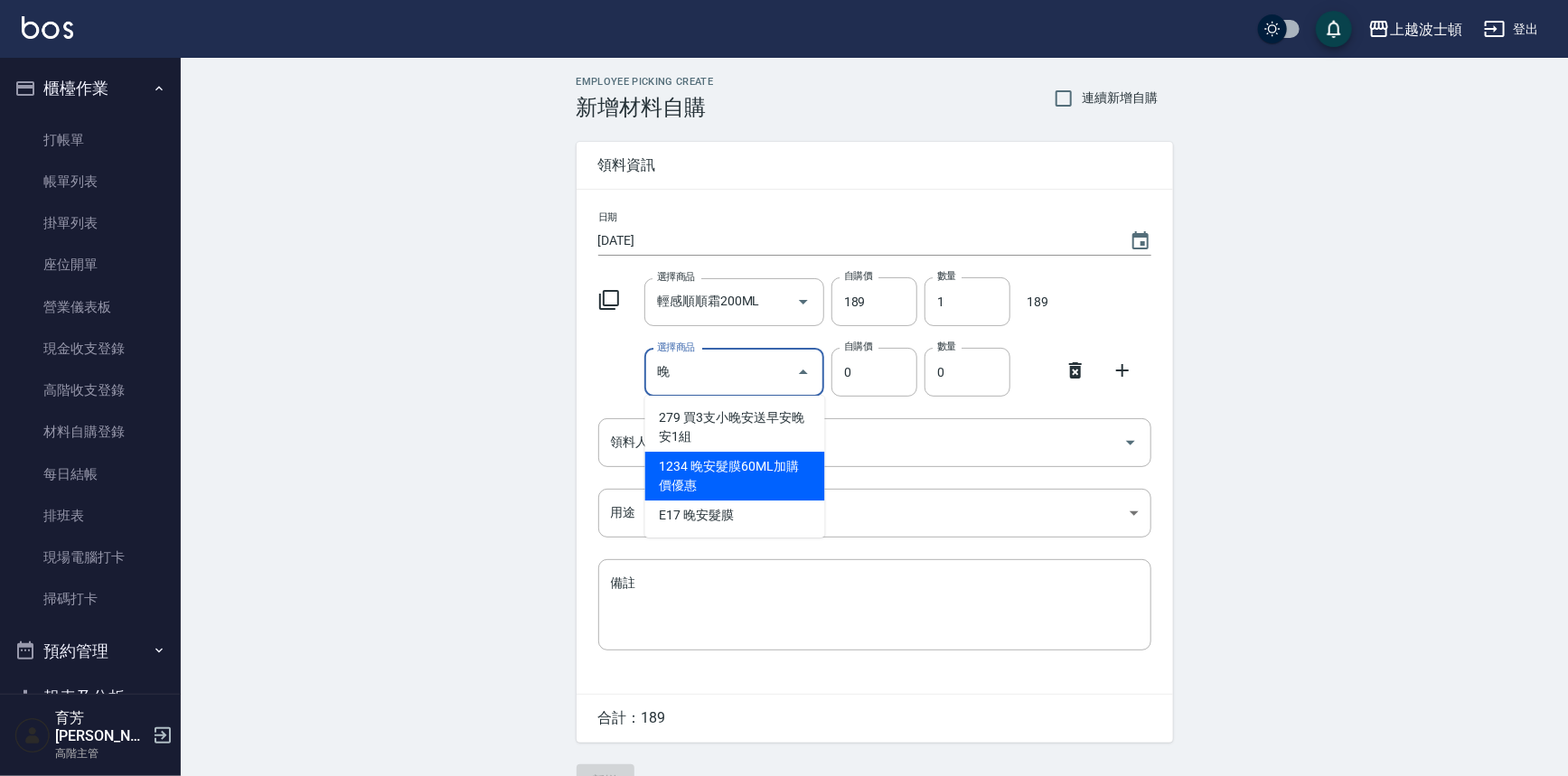
click at [740, 461] on li "1234 晚安髮膜60ML加購價優惠" at bounding box center [736, 475] width 180 height 48
type input "晚安髮膜60ML加購價優惠"
type input "100"
type input "1"
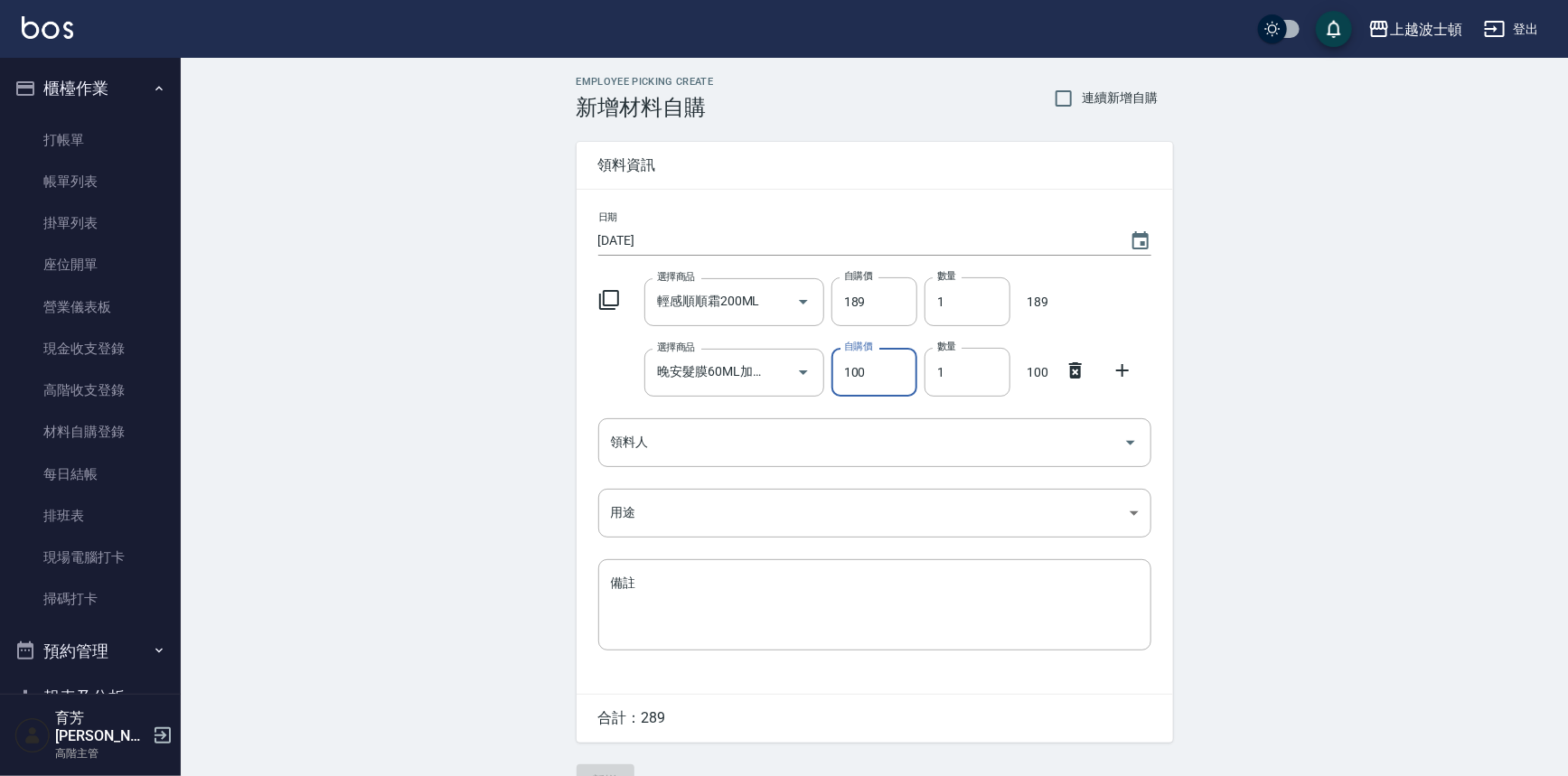
drag, startPoint x: 872, startPoint y: 374, endPoint x: 837, endPoint y: 378, distance: 35.2
click at [837, 378] on input "100" at bounding box center [874, 372] width 85 height 48
type input "90"
click at [713, 440] on input "領料人" at bounding box center [861, 442] width 510 height 31
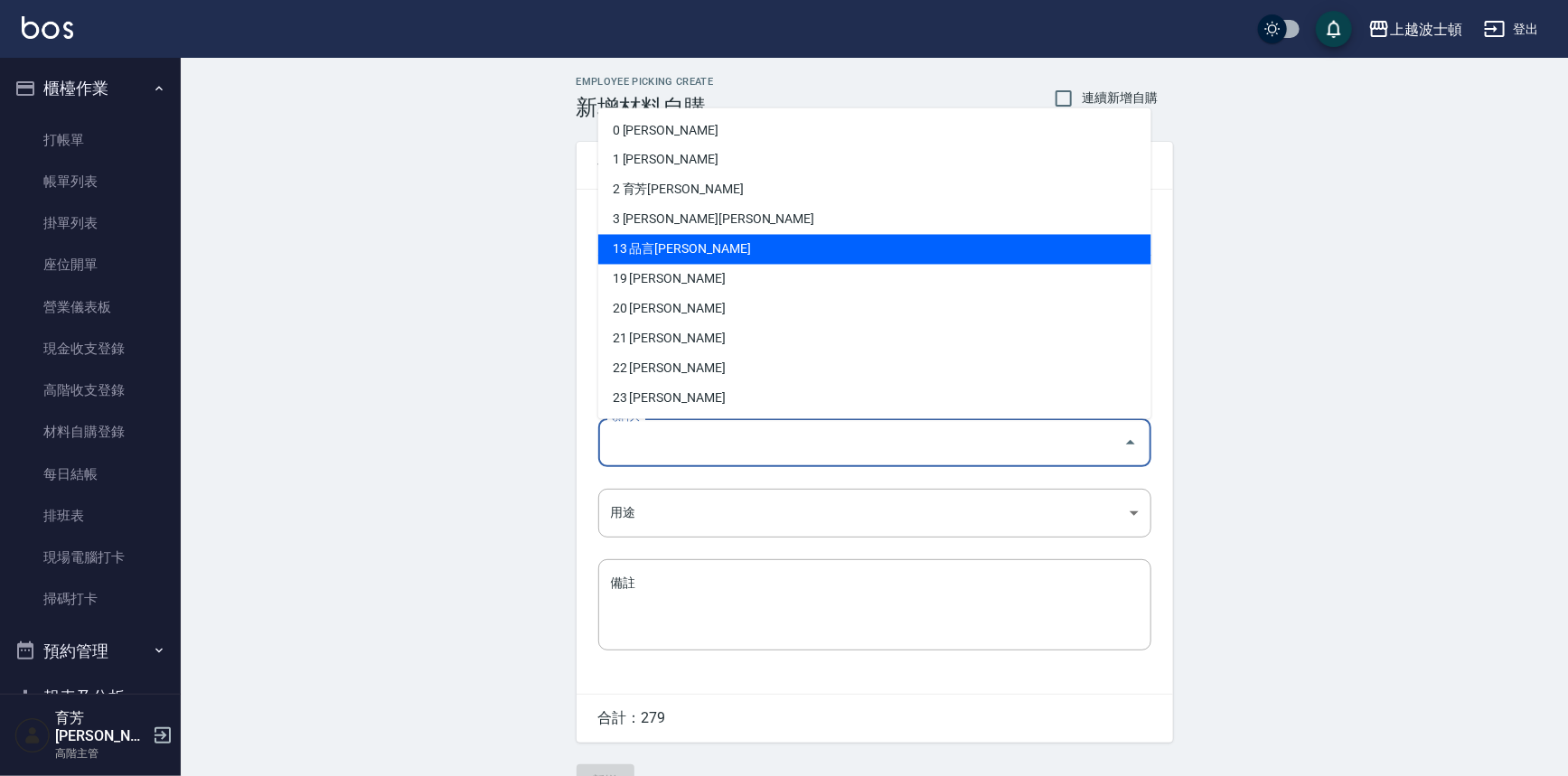
click at [655, 246] on li "13 品言[PERSON_NAME]" at bounding box center [874, 249] width 553 height 29
type input "品言[PERSON_NAME]"
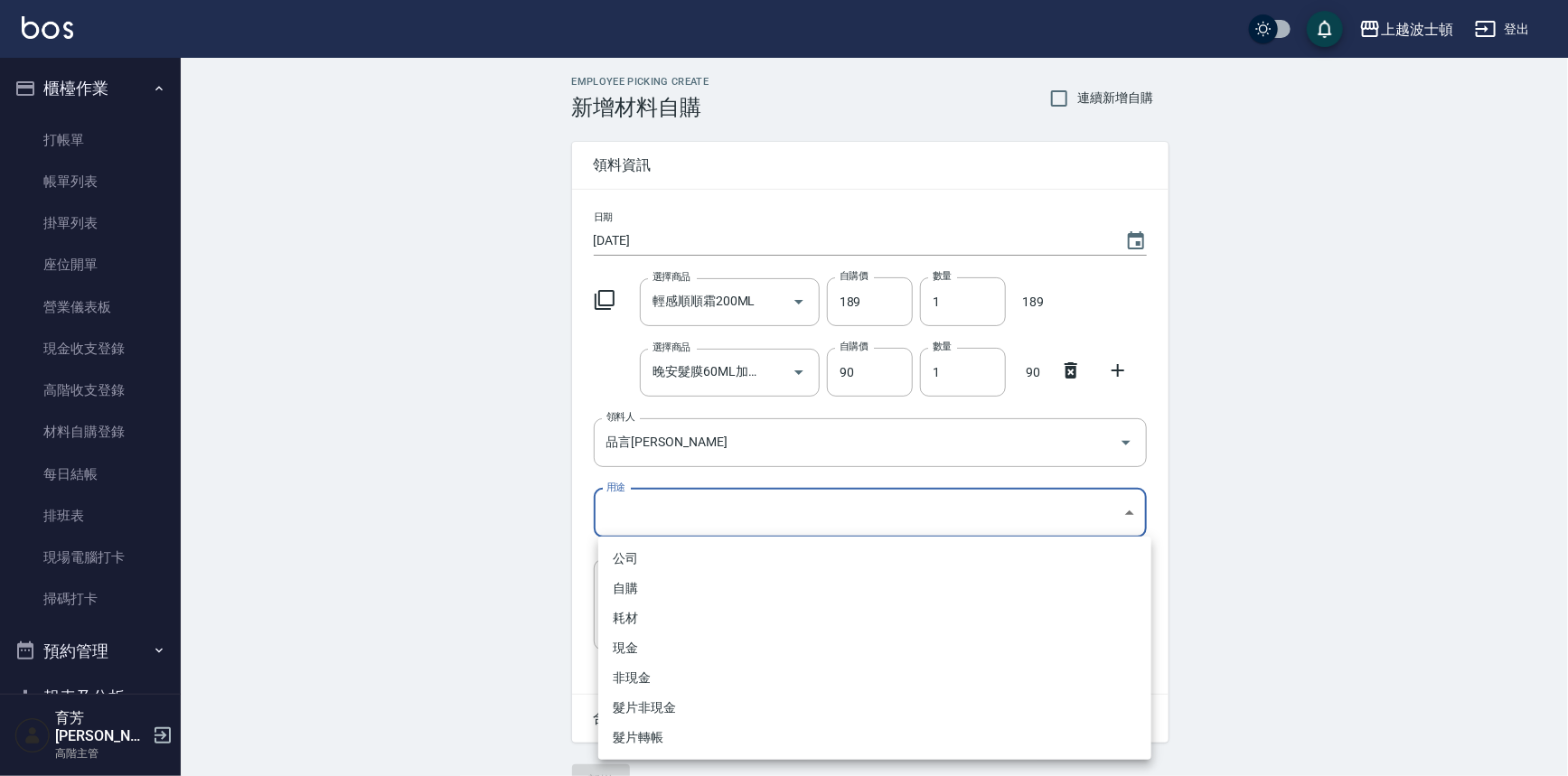
click at [636, 510] on body "上越波士頓 登出 櫃檯作業 打帳單 帳單列表 掛單列表 座位開單 營業儀表板 現金收支登錄 高階收支登錄 材料自購登錄 每日結帳 排班表 現場電腦打卡 掃碼打…" at bounding box center [784, 407] width 1568 height 815
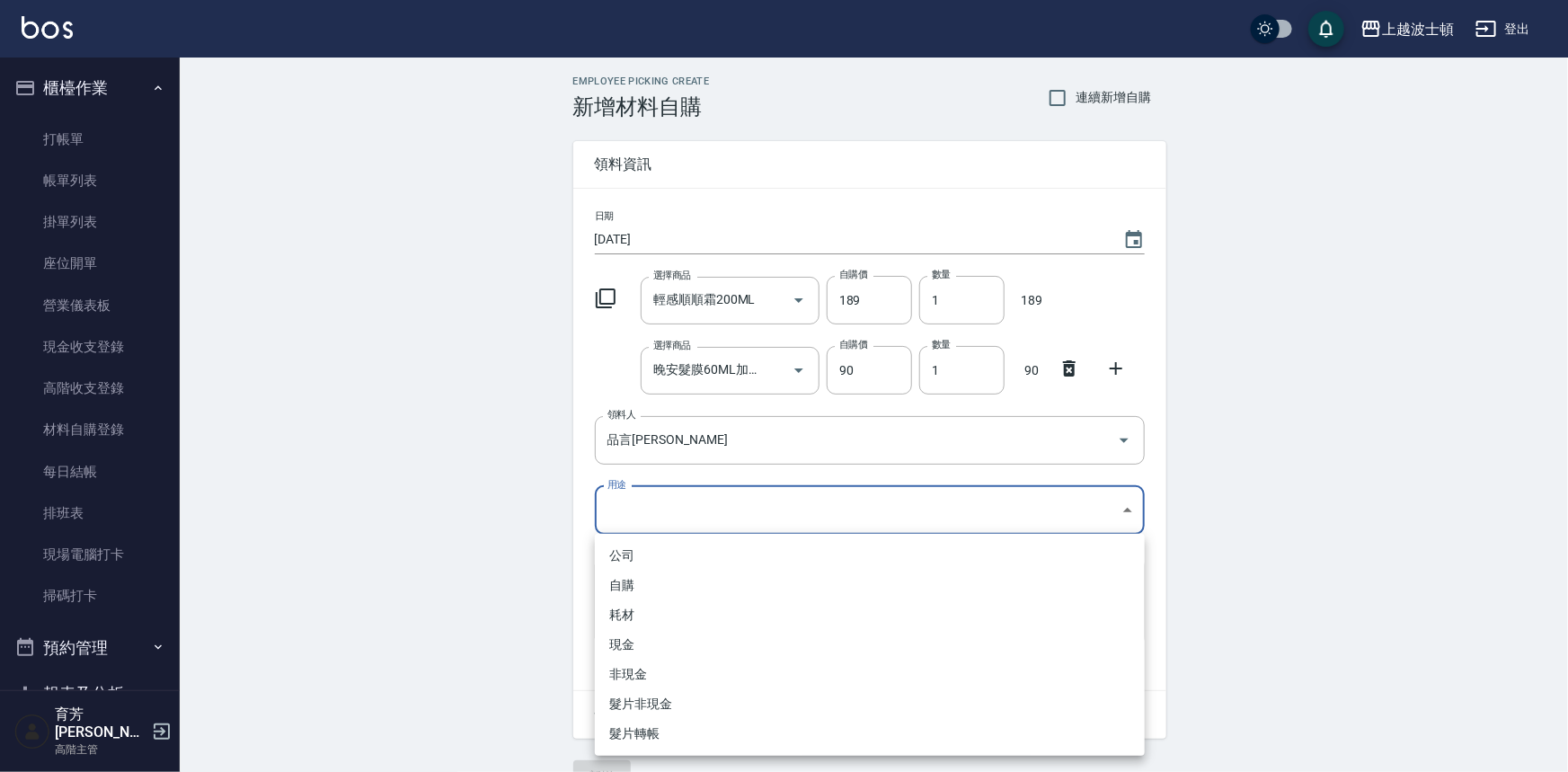
click at [635, 586] on li "自購" at bounding box center [869, 585] width 550 height 29
type input "自購"
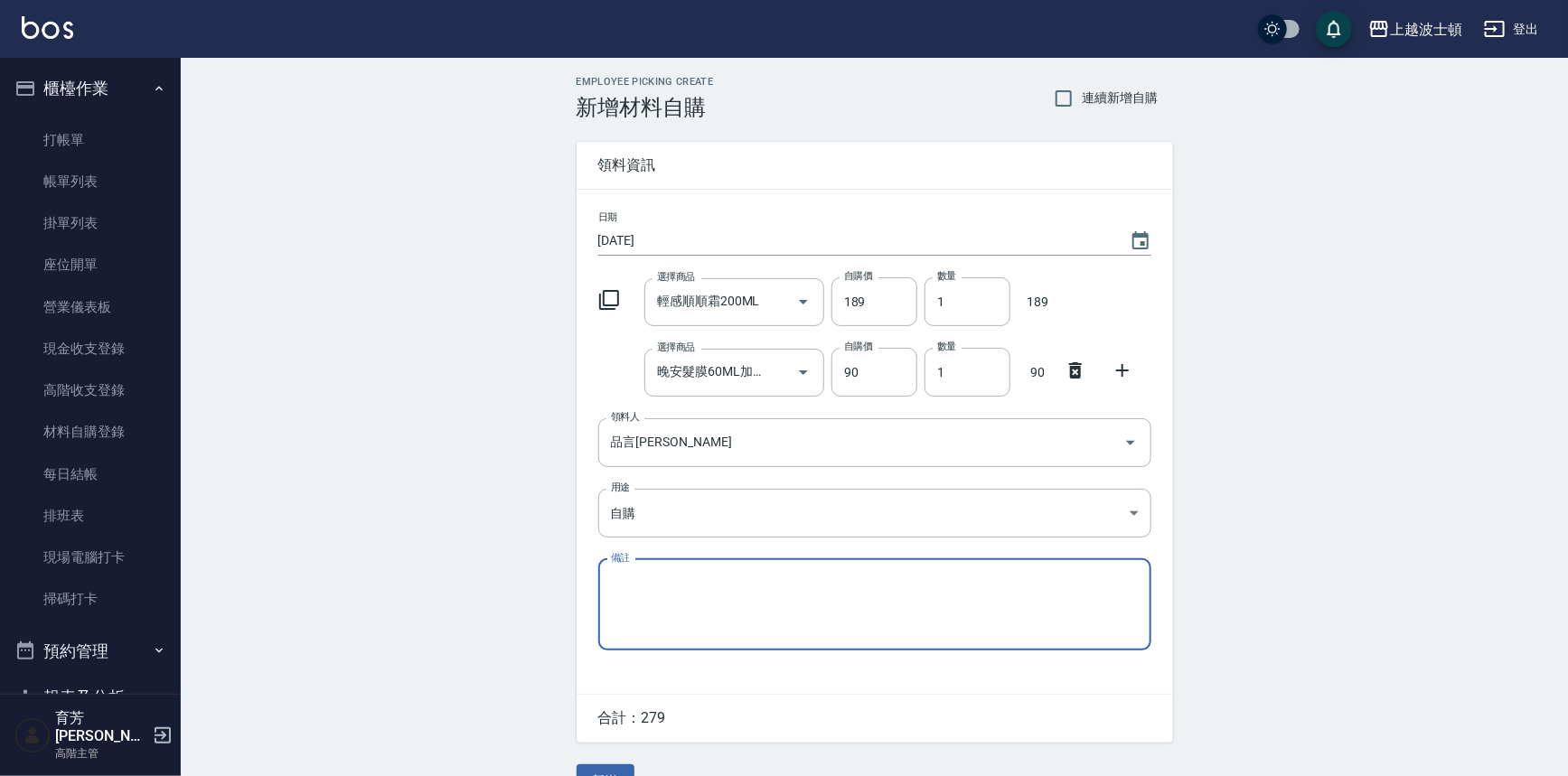
scroll to position [40, 0]
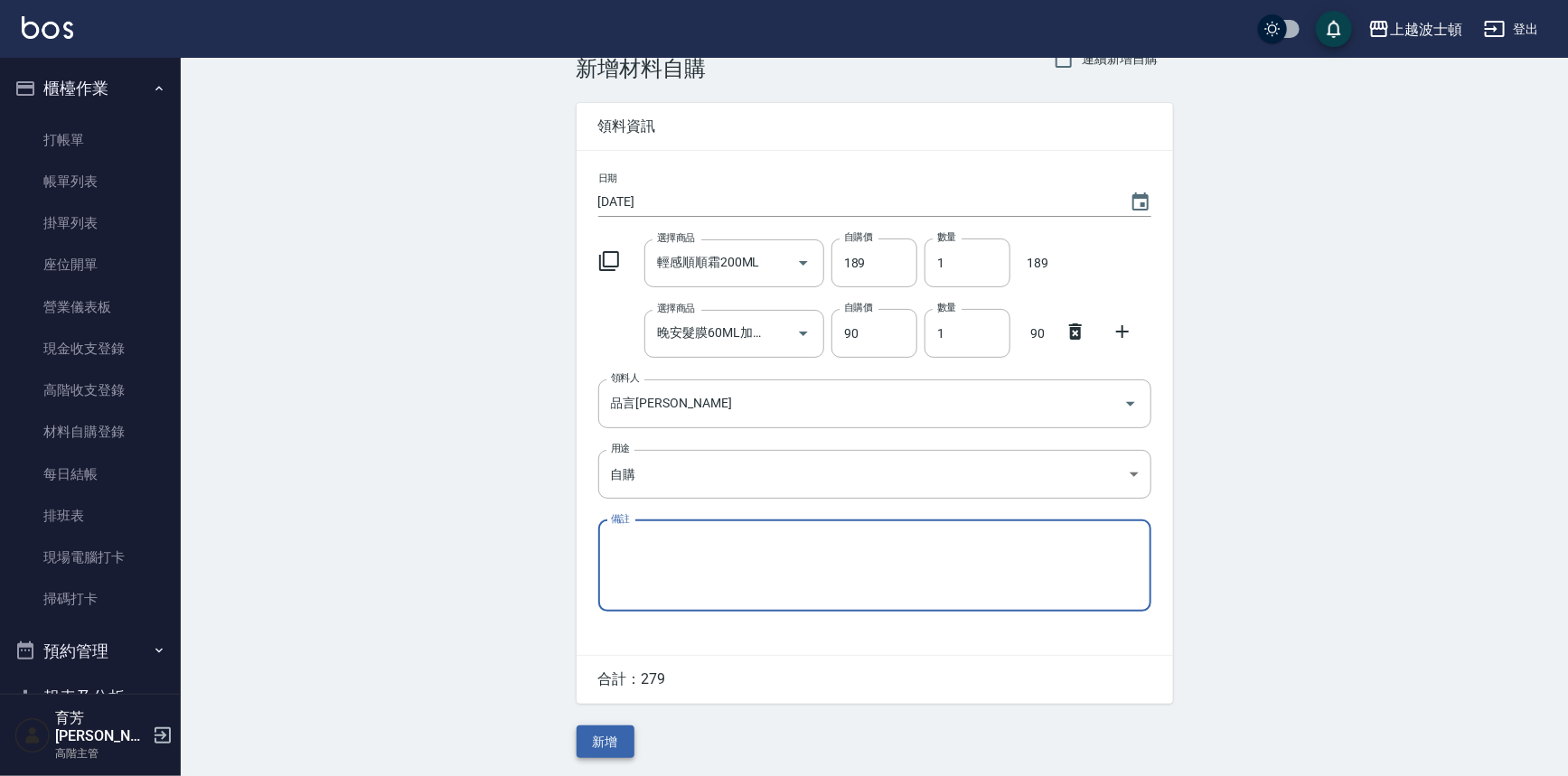
click at [592, 747] on button "新增" at bounding box center [606, 742] width 58 height 33
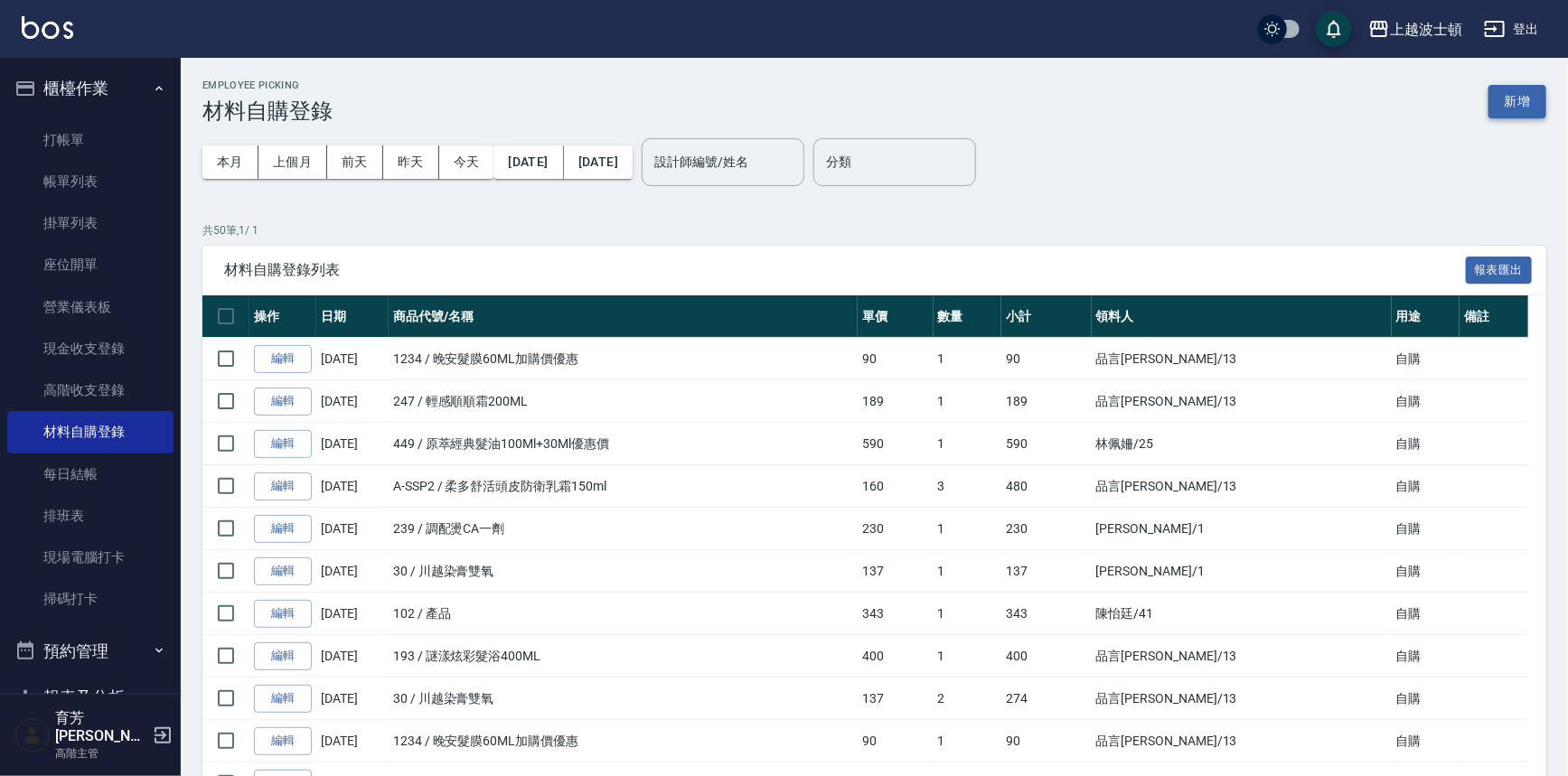
click at [1518, 104] on button "新增" at bounding box center [1518, 102] width 58 height 33
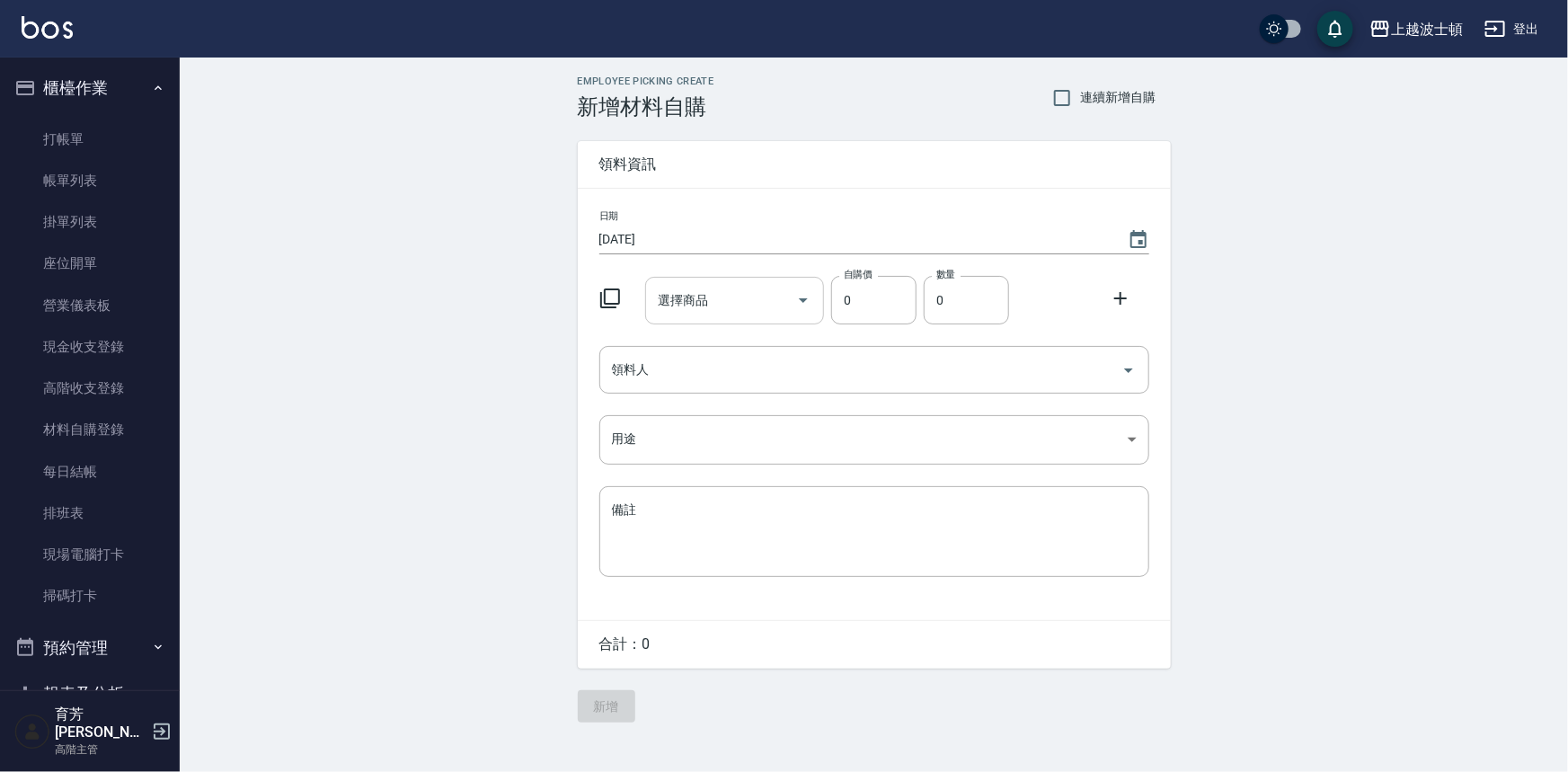
click at [774, 310] on input "選擇商品" at bounding box center [721, 300] width 136 height 31
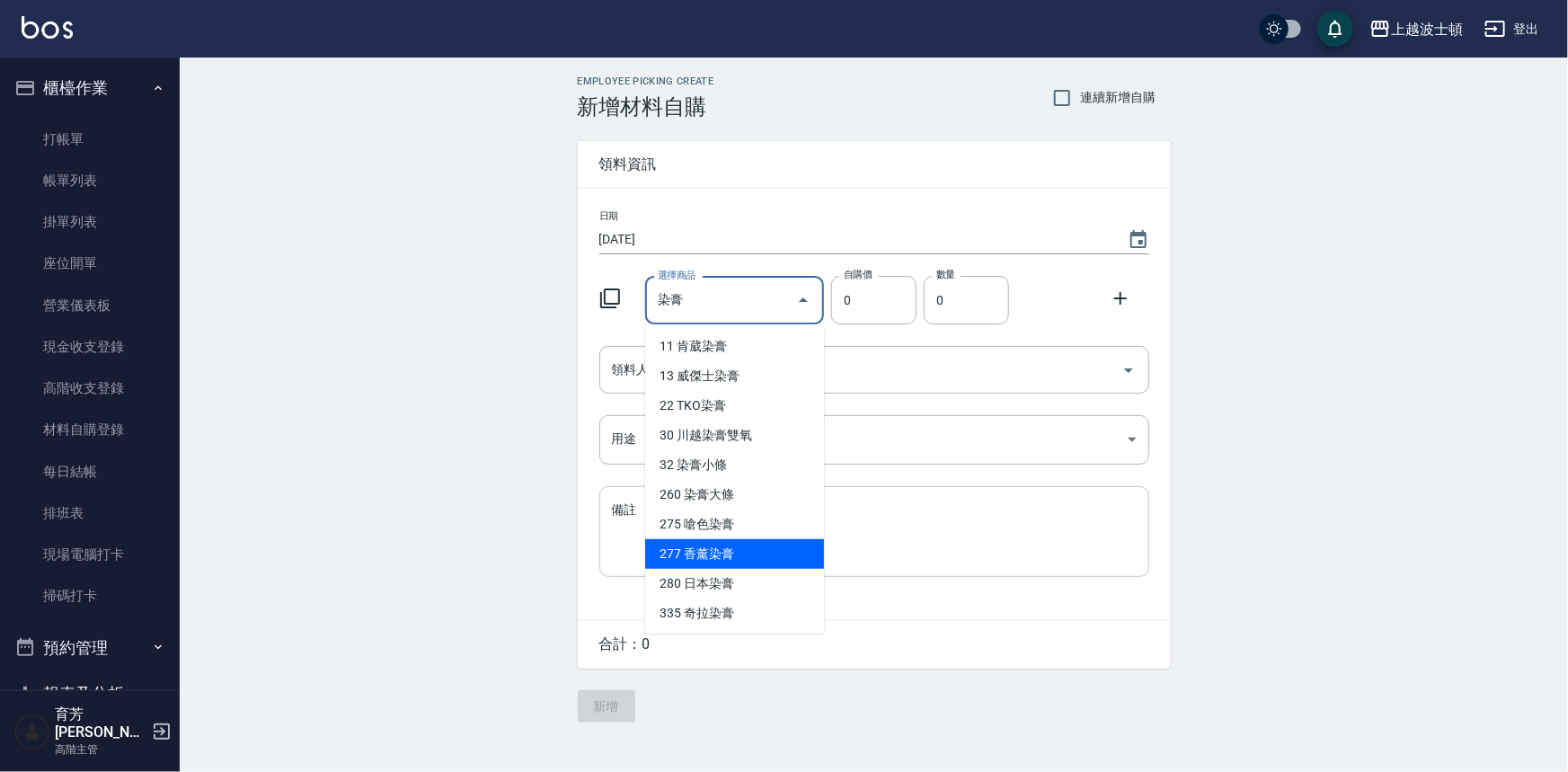
drag, startPoint x: 709, startPoint y: 556, endPoint x: 717, endPoint y: 542, distance: 16.1
click at [709, 556] on li "277 香薰染膏" at bounding box center [735, 553] width 179 height 29
type input "香薰染膏"
type input "90"
type input "1"
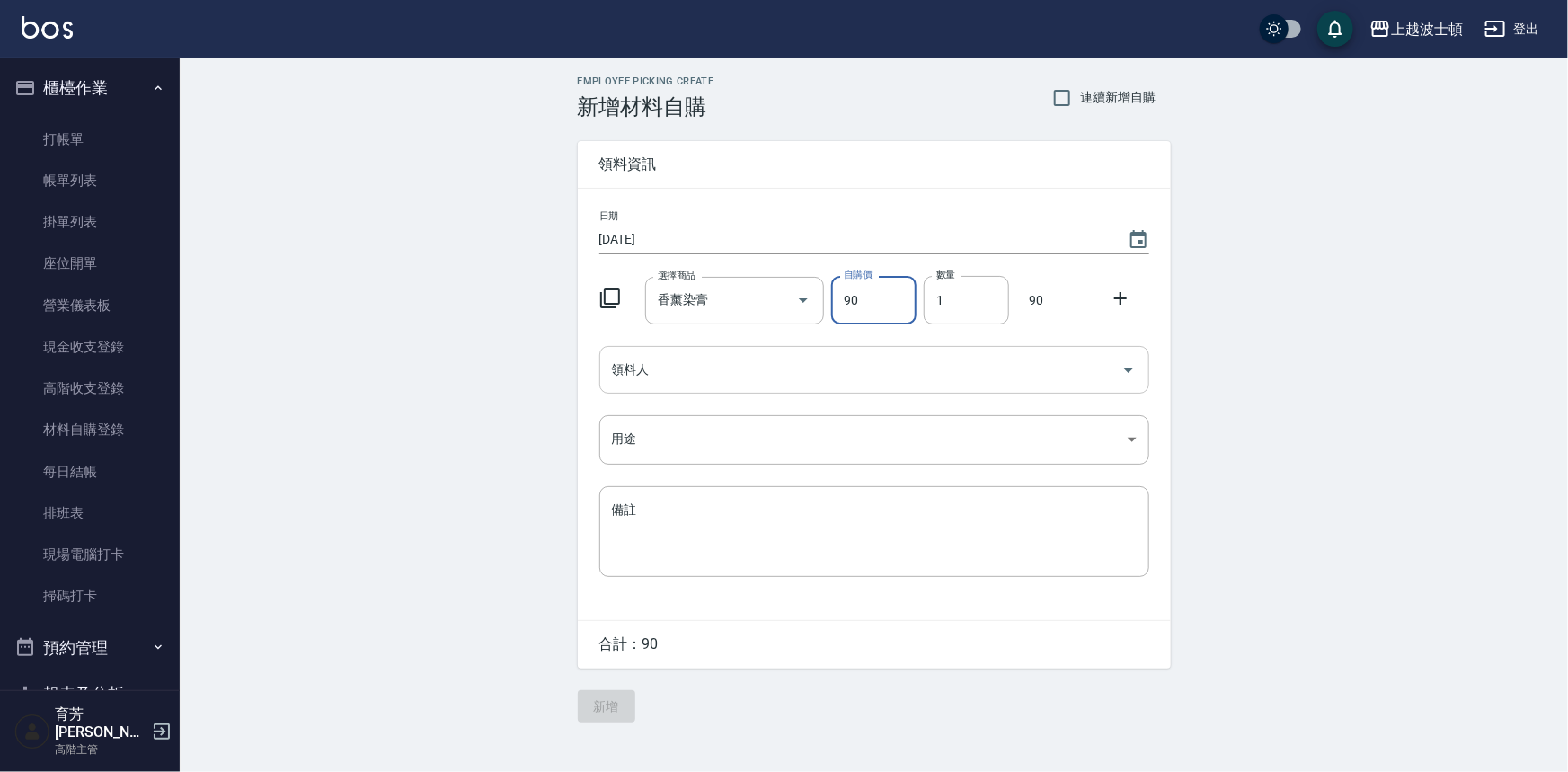
click at [751, 364] on input "領料人" at bounding box center [860, 369] width 507 height 31
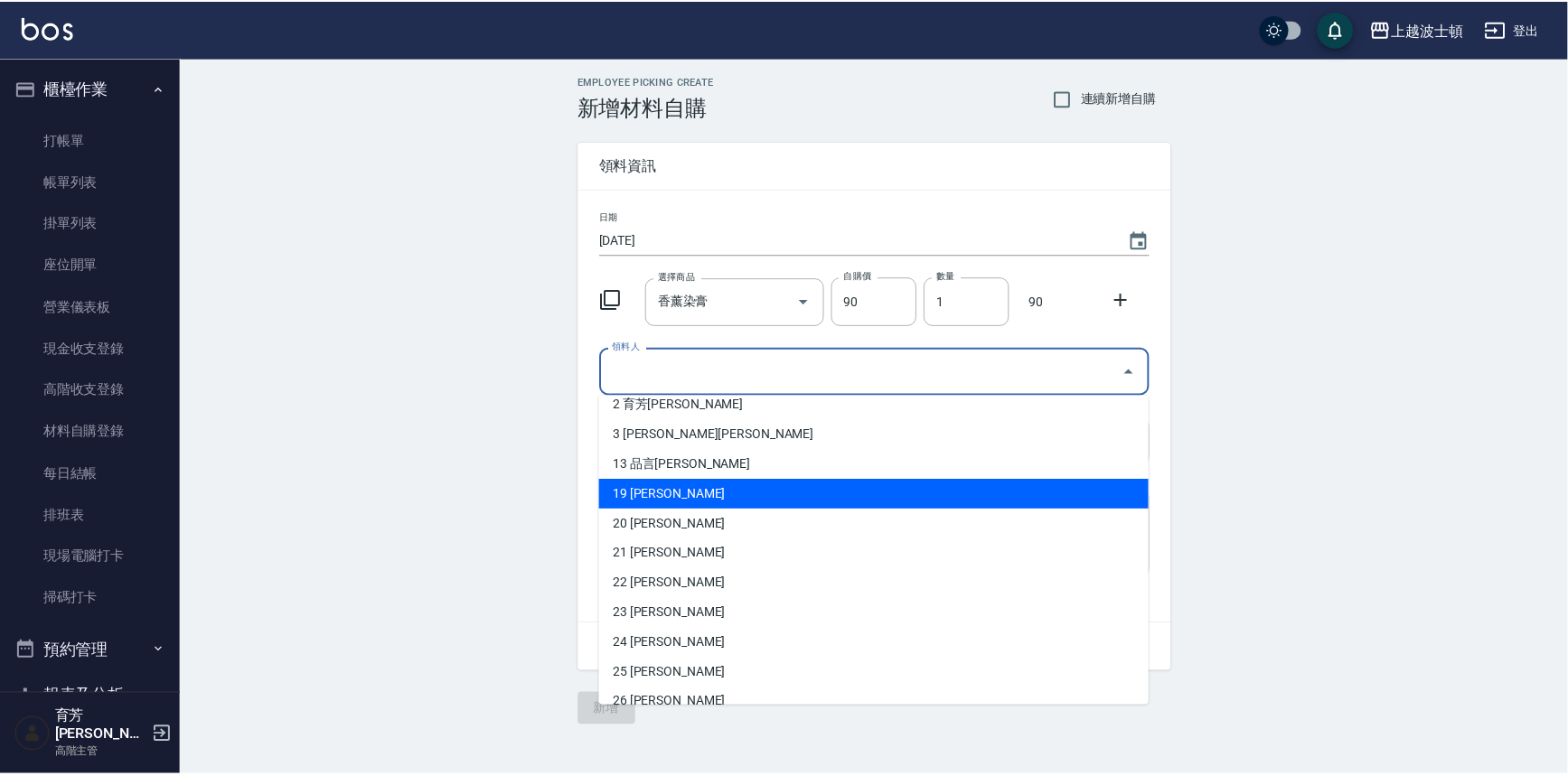
scroll to position [85, 0]
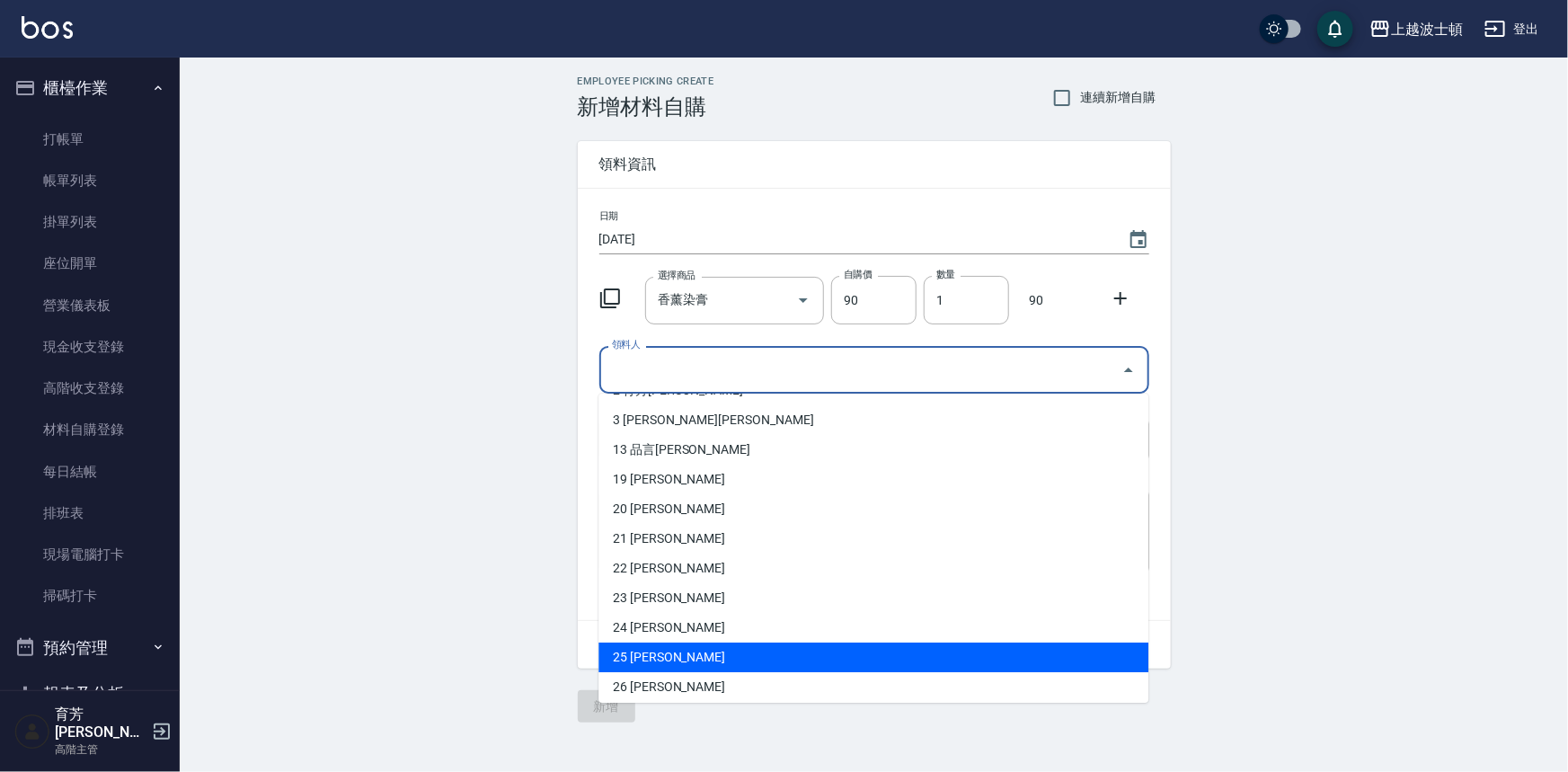
click at [662, 650] on li "25 [PERSON_NAME]" at bounding box center [873, 657] width 550 height 29
type input "林佩姍"
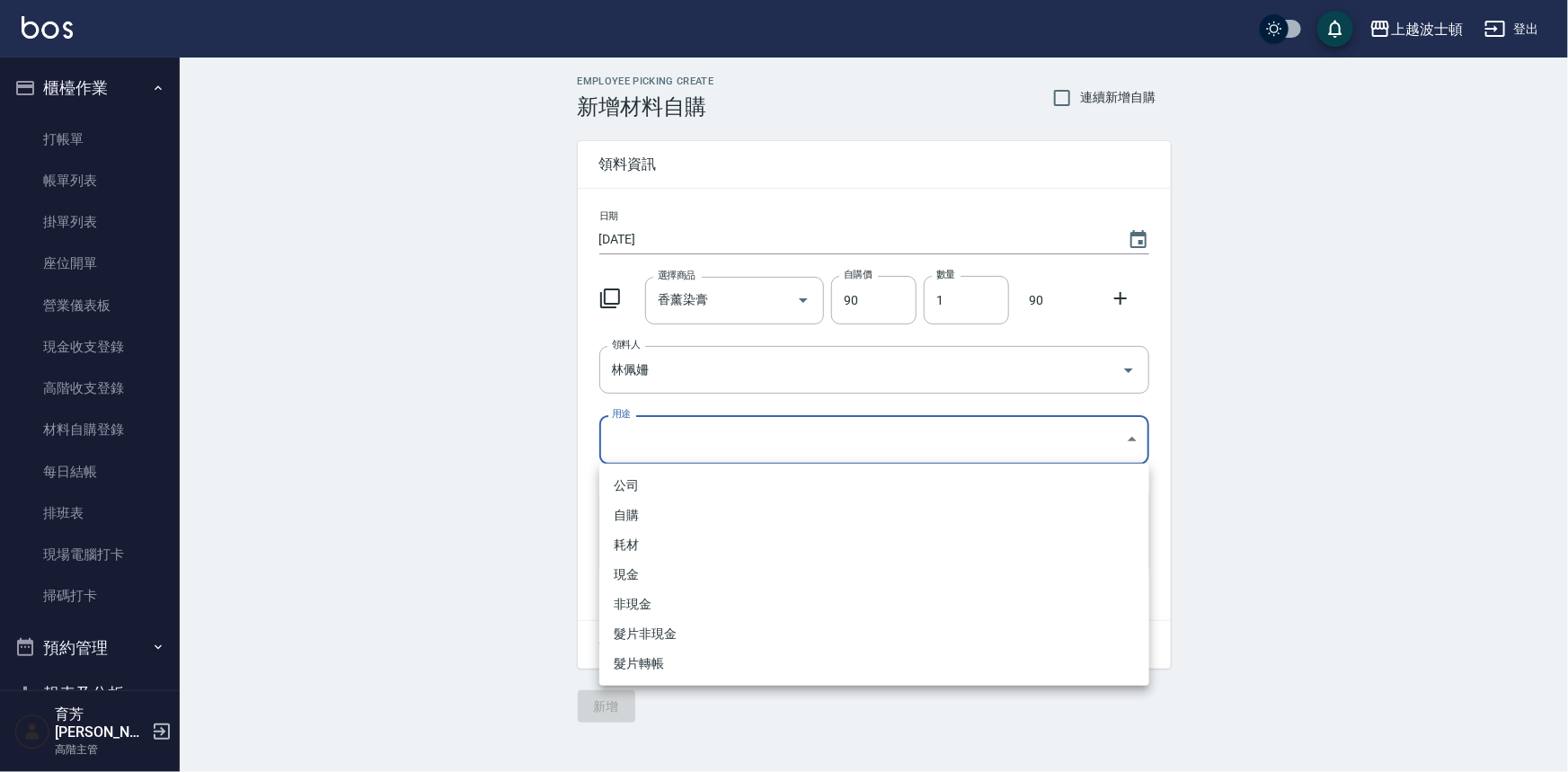
click at [630, 424] on body "上越波士頓 登出 櫃檯作業 打帳單 帳單列表 掛單列表 座位開單 營業儀表板 現金收支登錄 高階收支登錄 材料自購登錄 每日結帳 排班表 現場電腦打卡 掃碼打…" at bounding box center [784, 386] width 1568 height 772
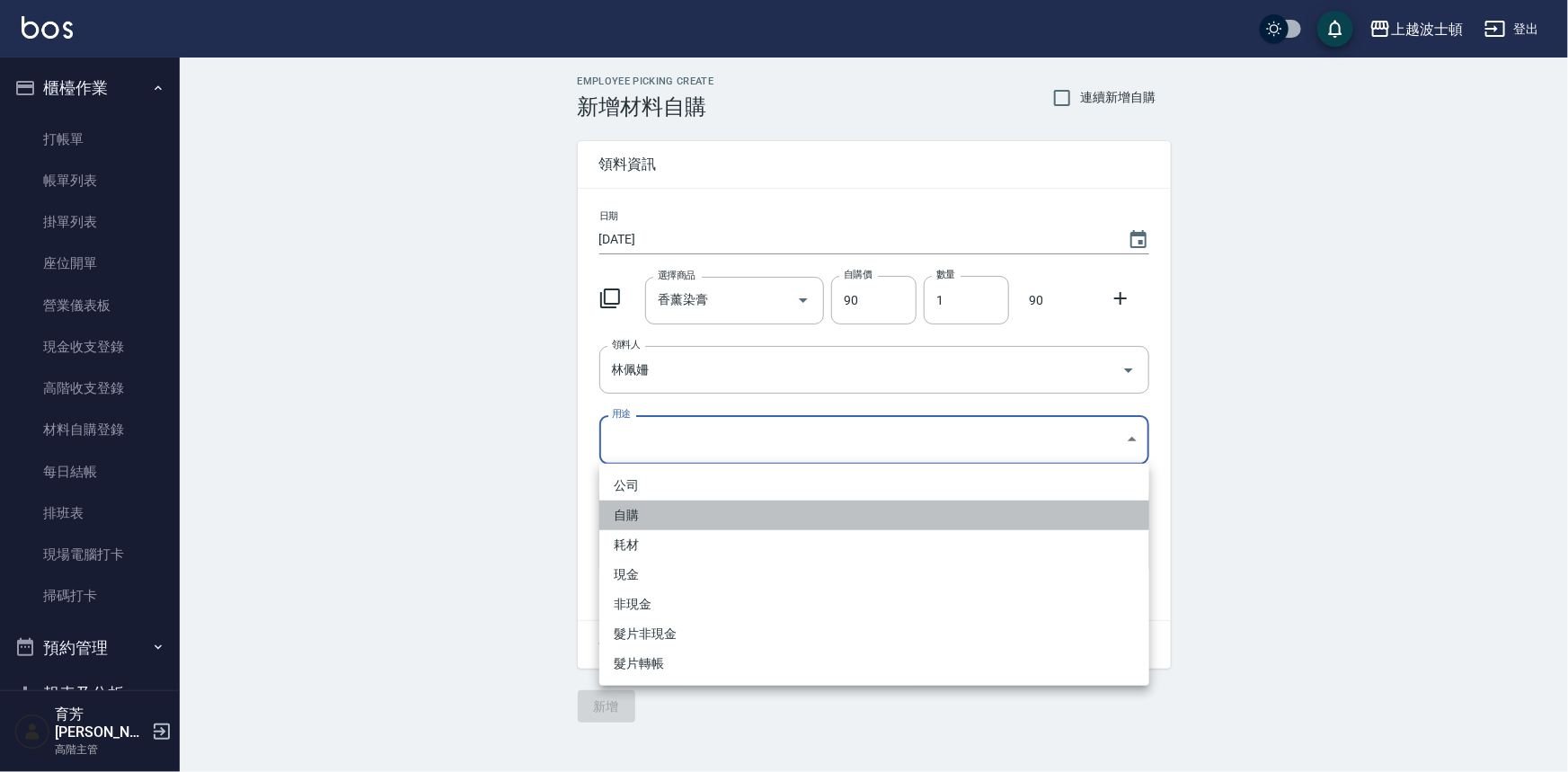
click at [629, 515] on li "自購" at bounding box center [874, 514] width 550 height 29
type input "自購"
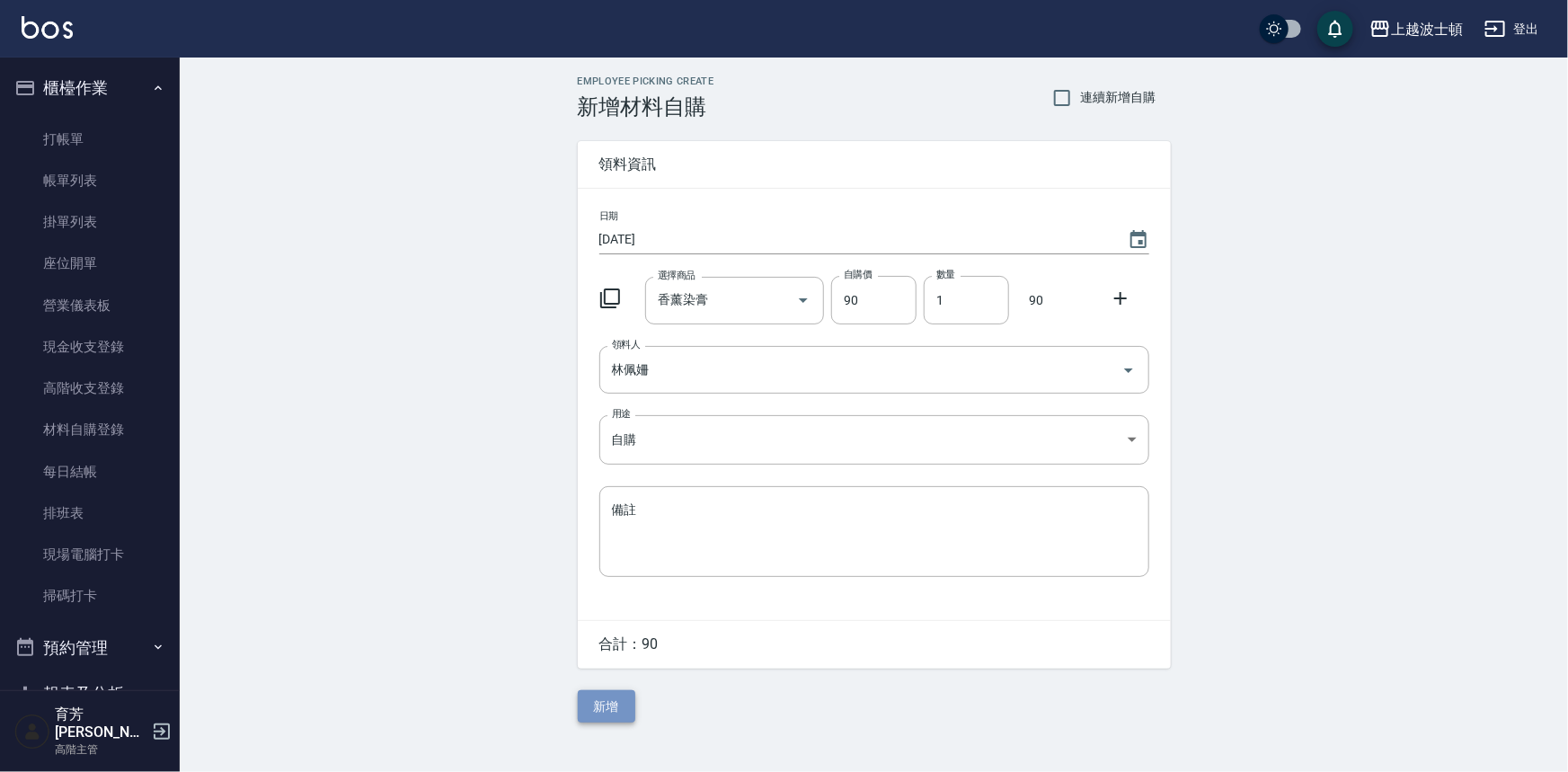
click at [609, 710] on button "新增" at bounding box center [606, 706] width 58 height 33
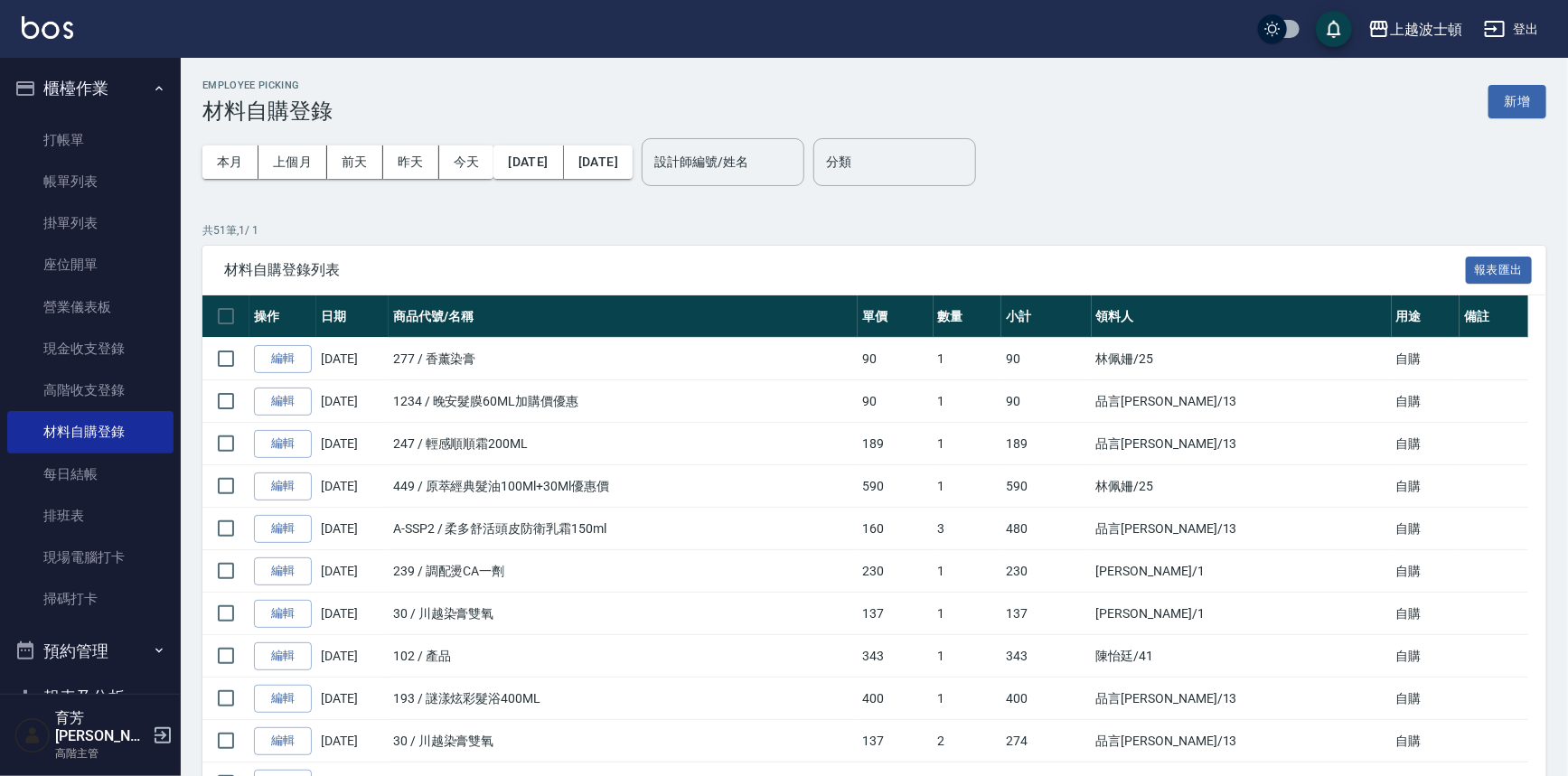
click at [64, 87] on button "櫃檯作業" at bounding box center [90, 89] width 166 height 47
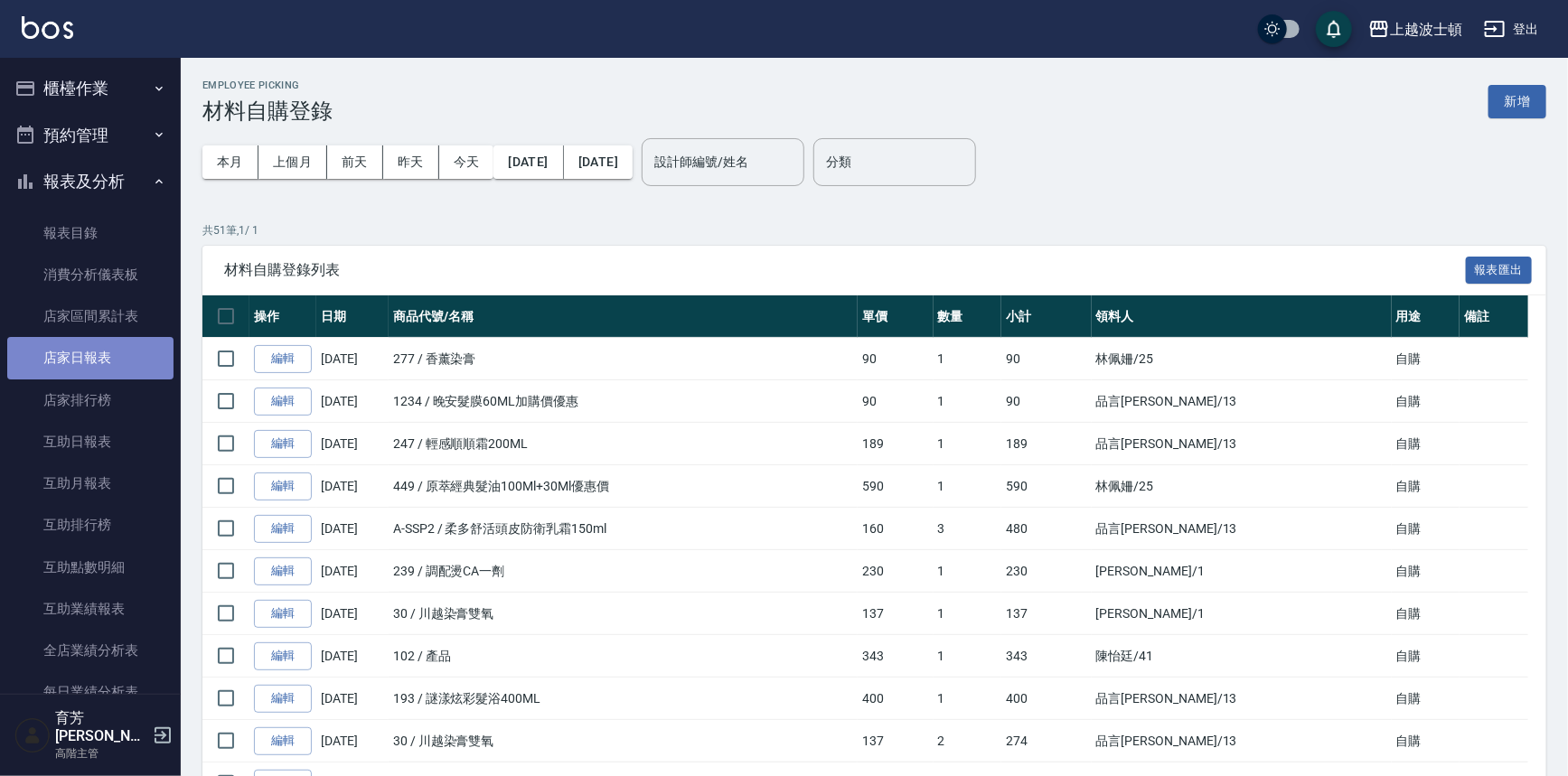
click at [91, 353] on link "店家日報表" at bounding box center [90, 358] width 166 height 42
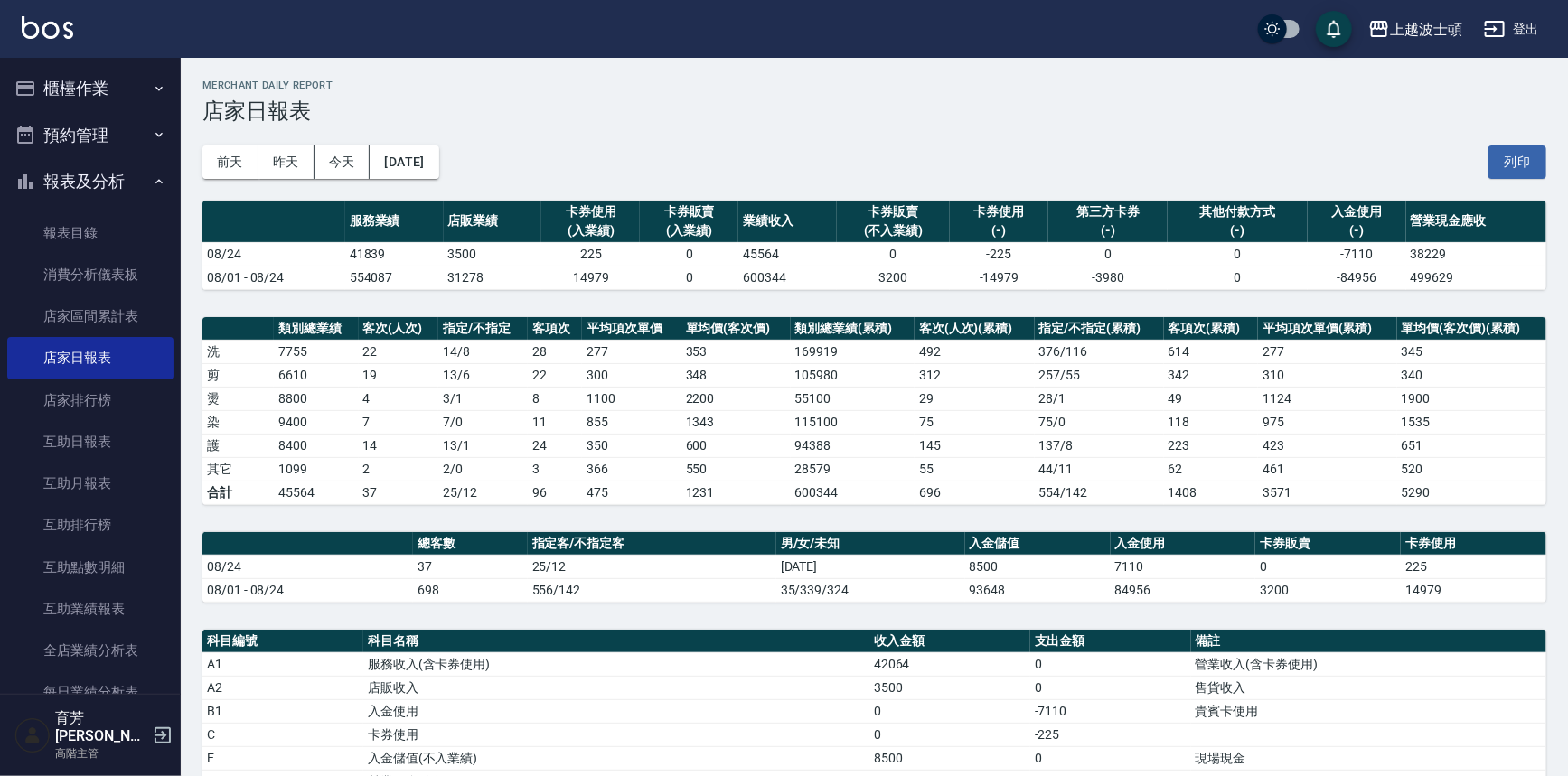
scroll to position [343, 0]
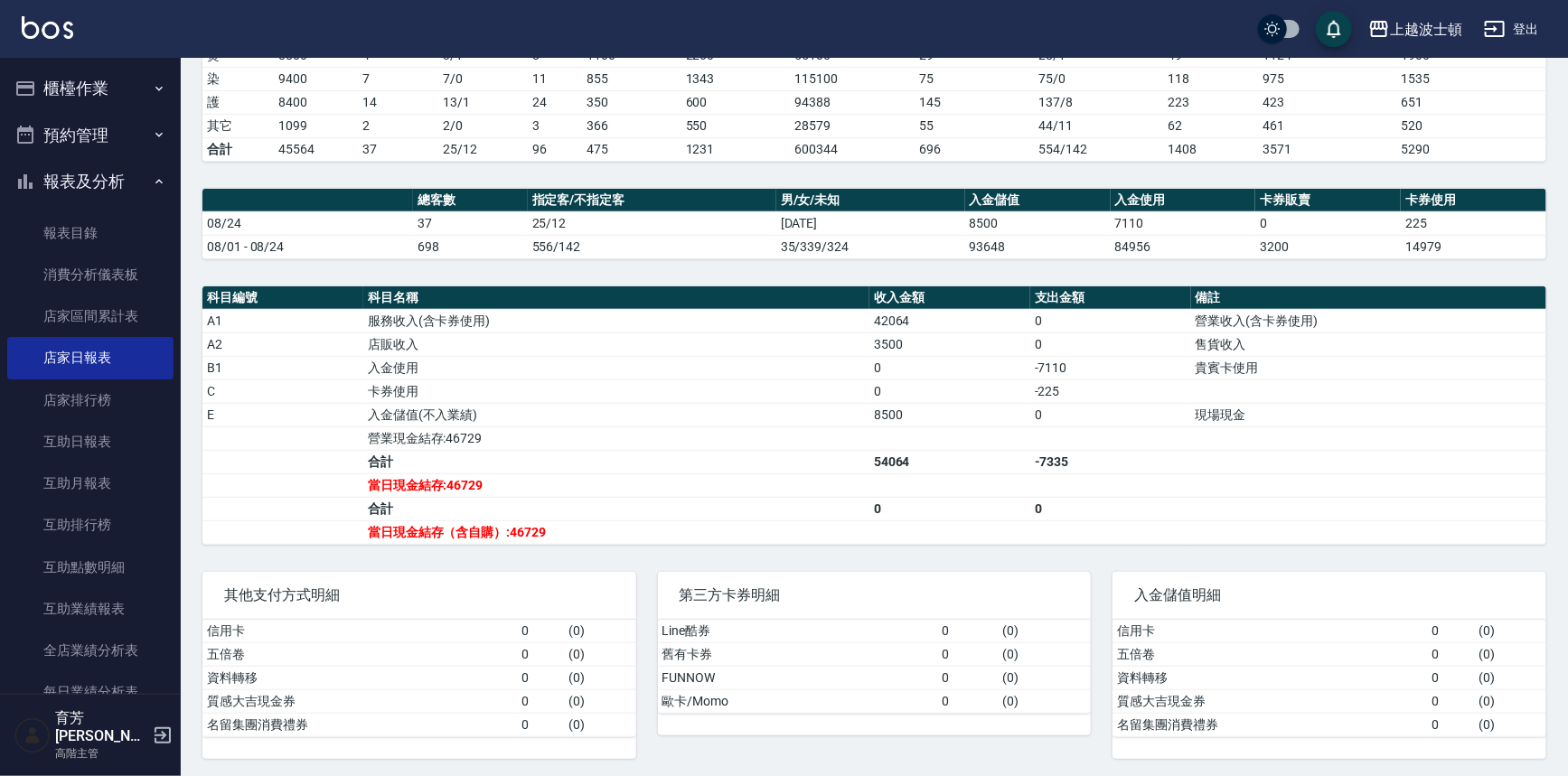
drag, startPoint x: 944, startPoint y: 731, endPoint x: 802, endPoint y: 695, distance: 146.5
click at [943, 731] on div "第三方卡券明細 Line酷券 0 ( 0 ) 舊有卡券 0 ( 0 ) FUNNOW 0 ( 0 ) 歐卡/Momo 0 ( 0 )" at bounding box center [864, 655] width 456 height 209
click at [68, 180] on button "報表及分析" at bounding box center [90, 182] width 166 height 47
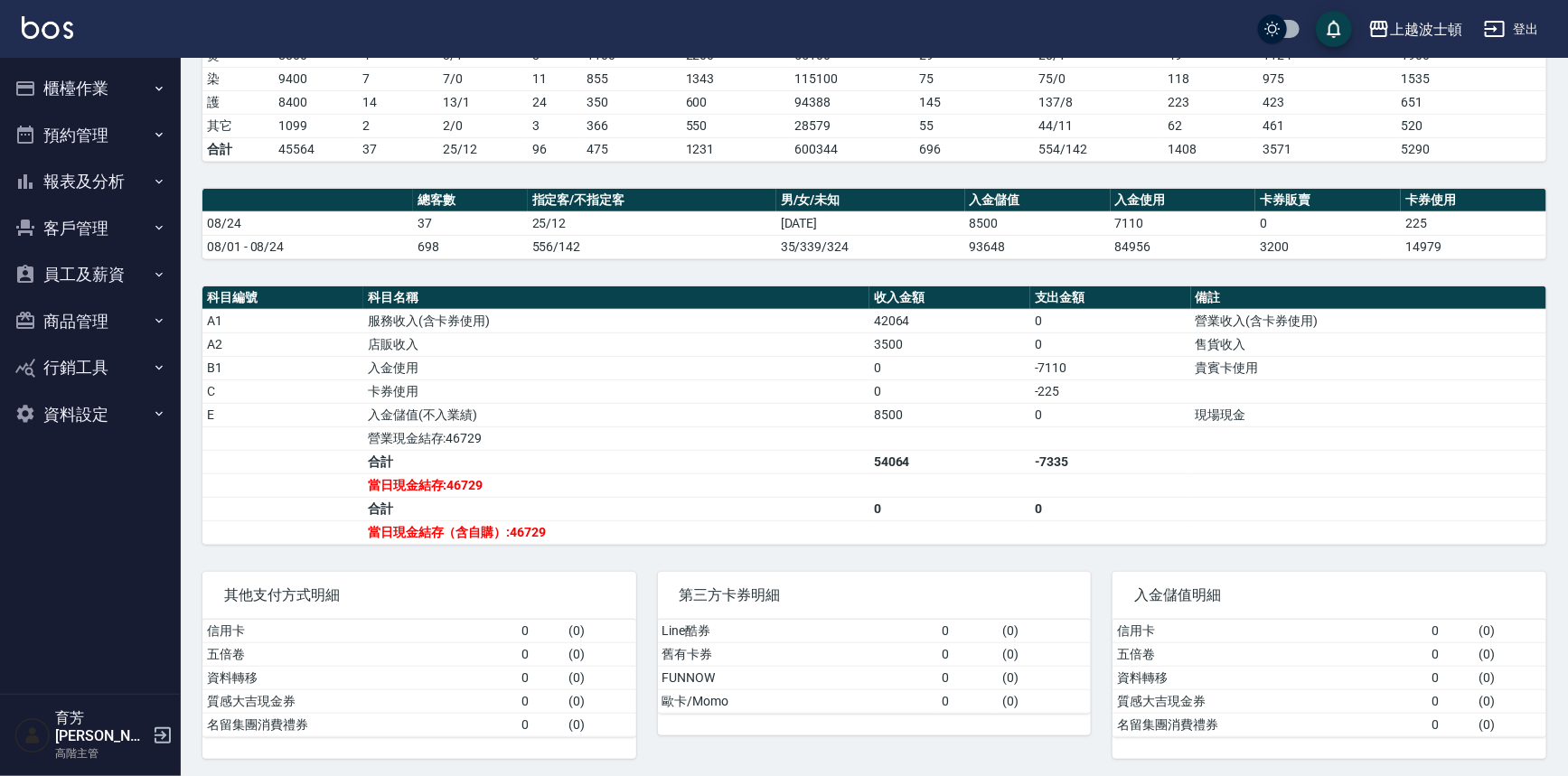
click at [82, 88] on button "櫃檯作業" at bounding box center [90, 89] width 166 height 47
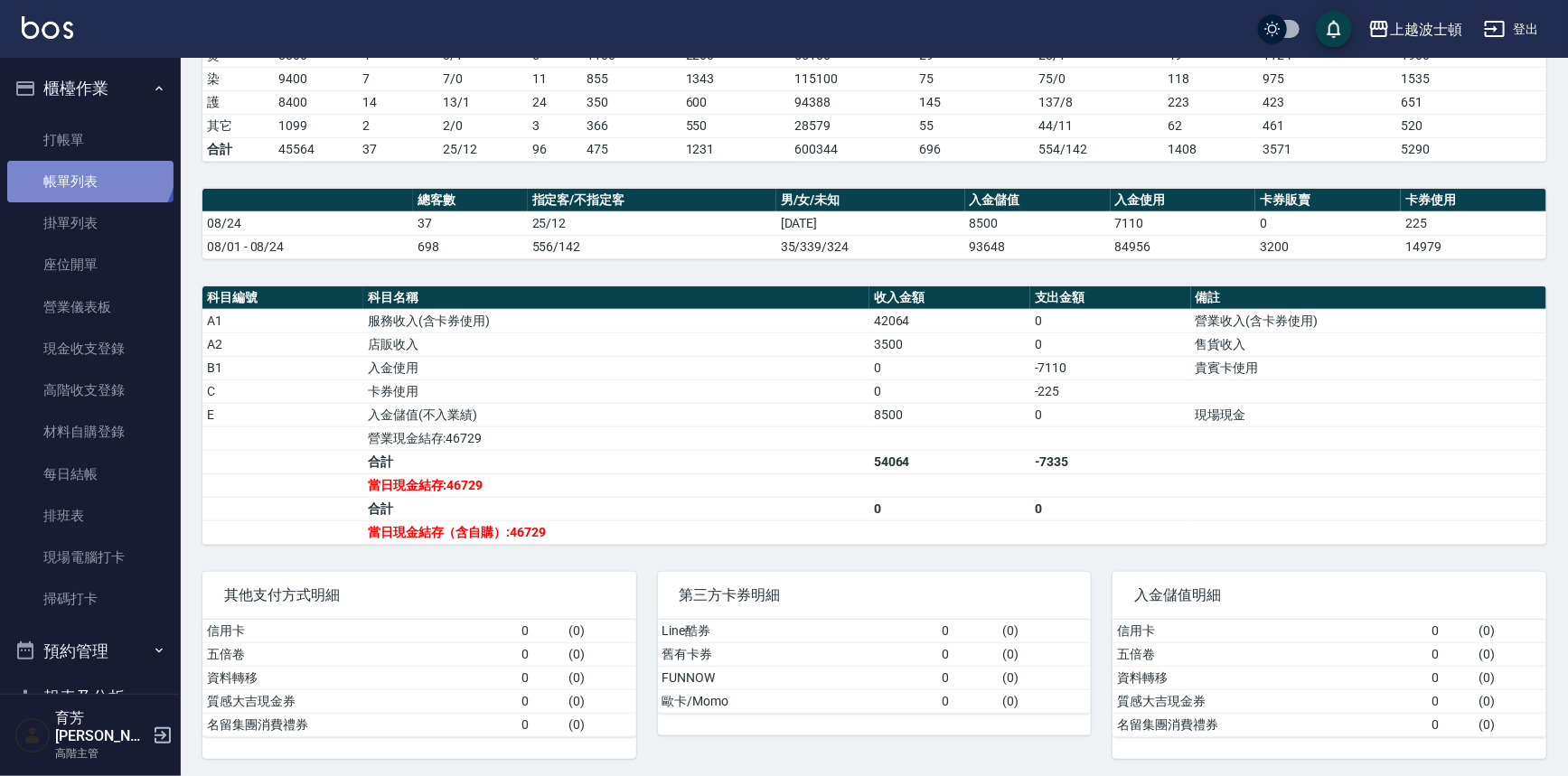
click at [86, 161] on link "帳單列表" at bounding box center [90, 182] width 166 height 42
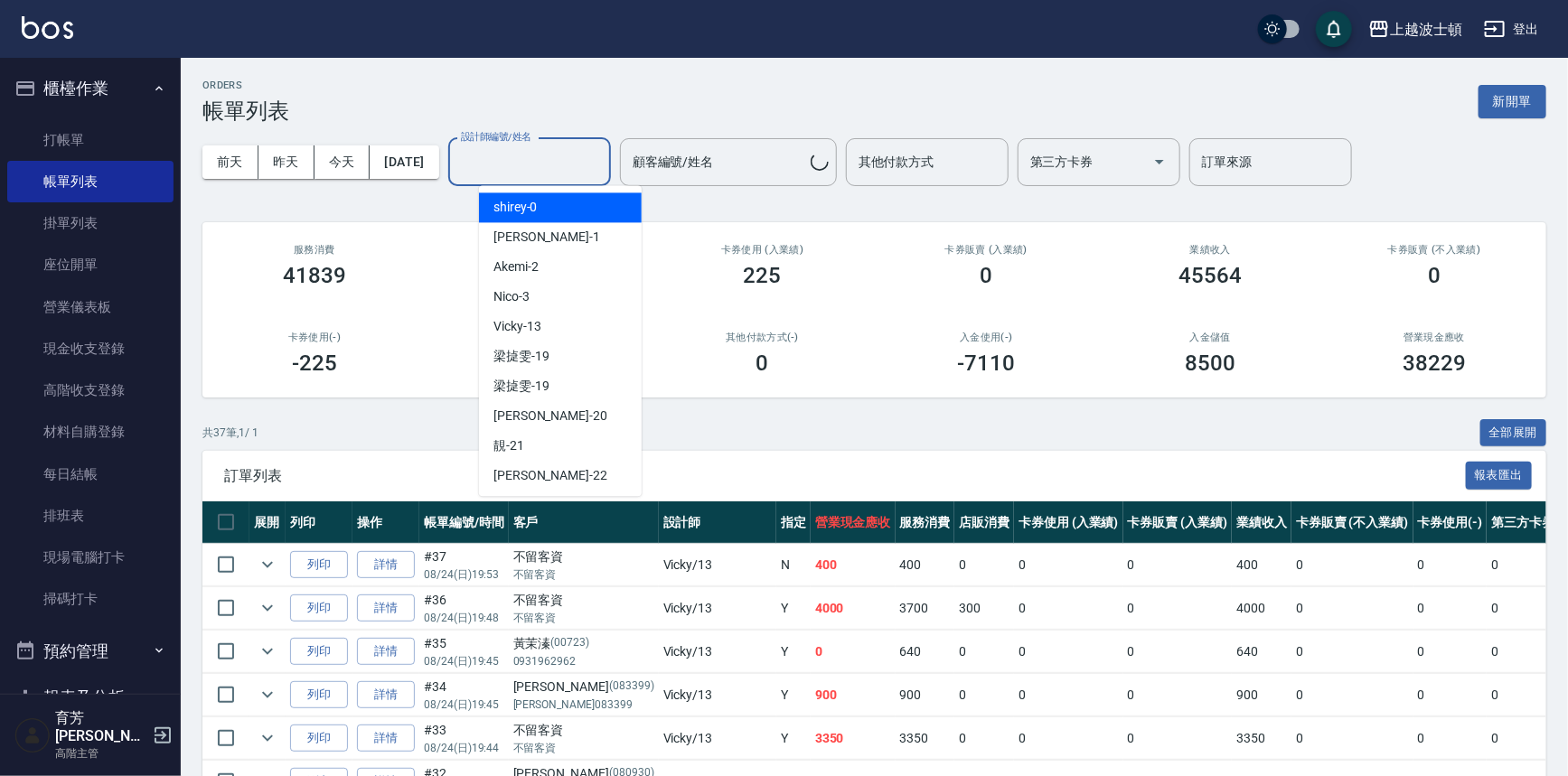
click at [561, 150] on input "設計師編號/姓名" at bounding box center [530, 161] width 146 height 31
click at [562, 212] on div "shirey -0" at bounding box center [560, 207] width 162 height 29
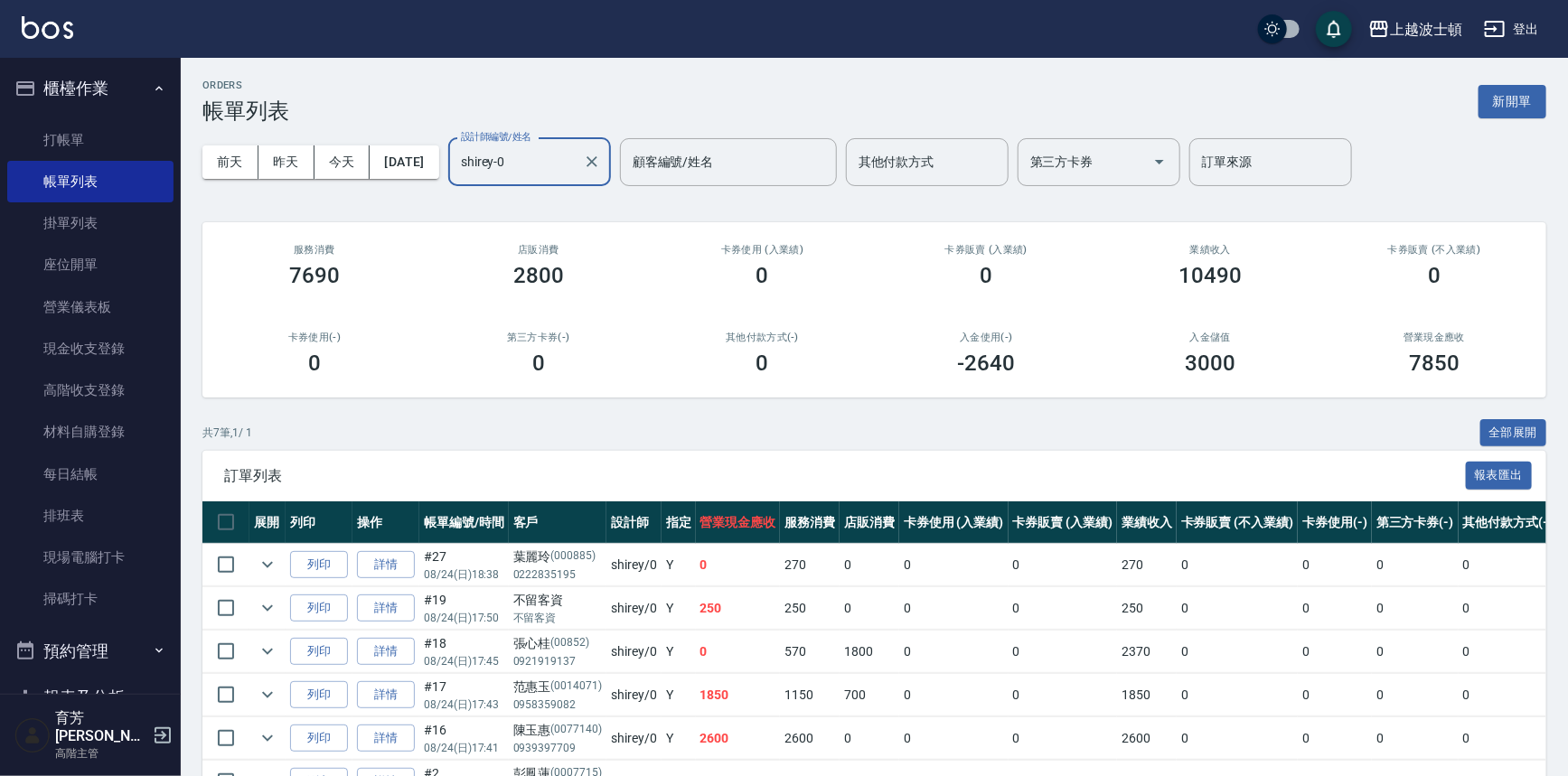
scroll to position [153, 0]
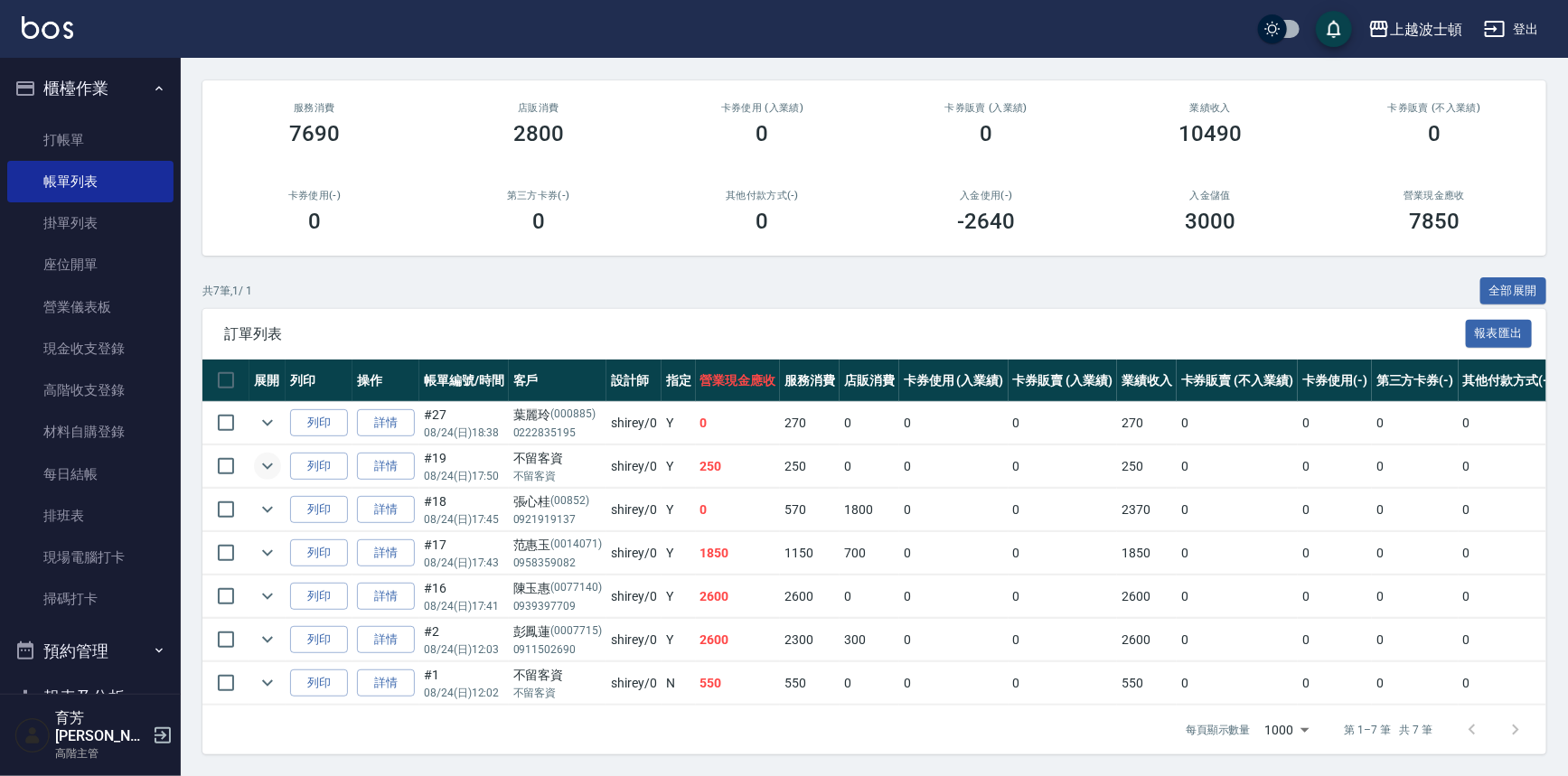
click at [268, 455] on icon "expand row" at bounding box center [267, 466] width 22 height 22
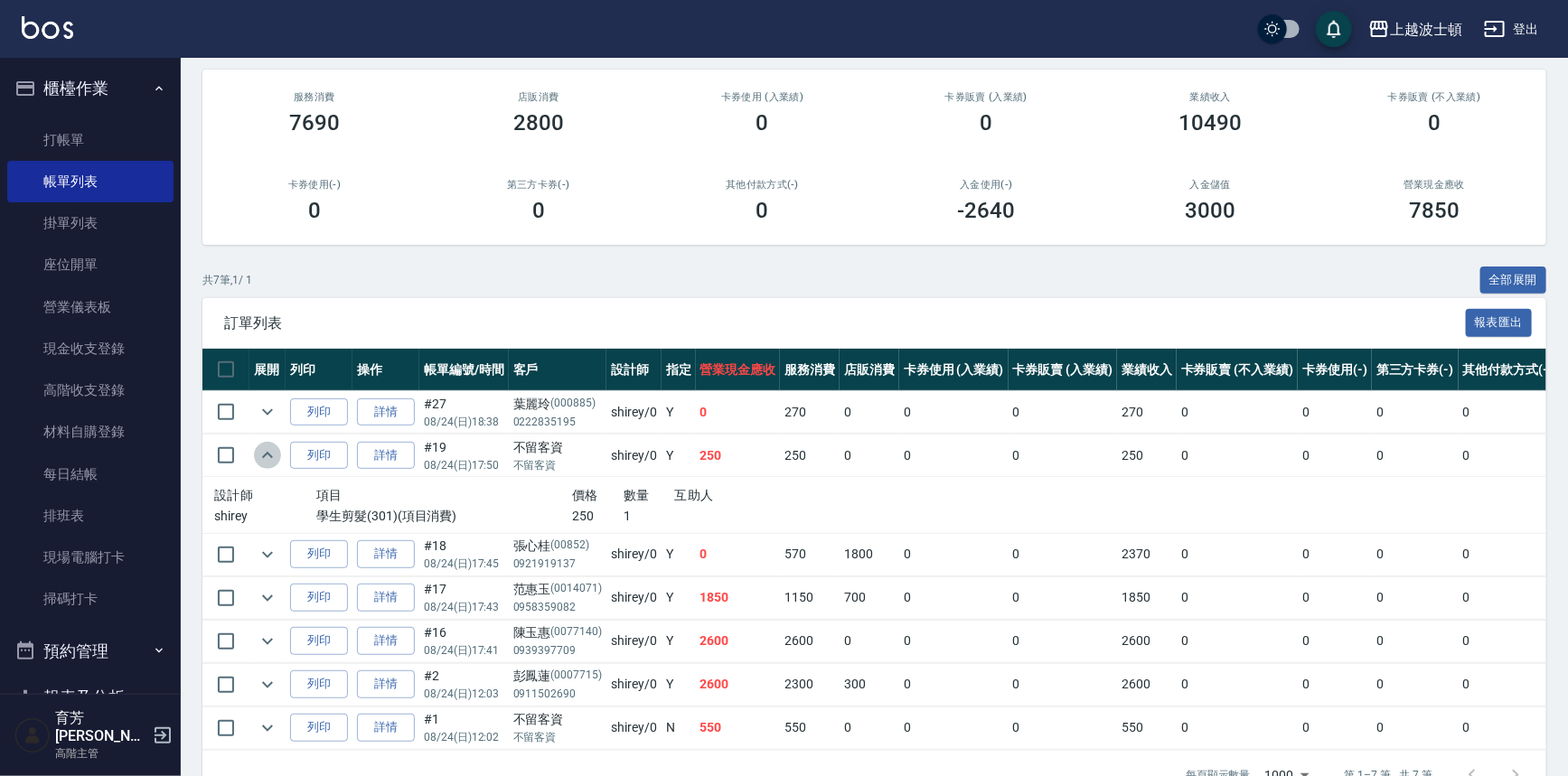
click at [268, 448] on icon "expand row" at bounding box center [267, 455] width 22 height 22
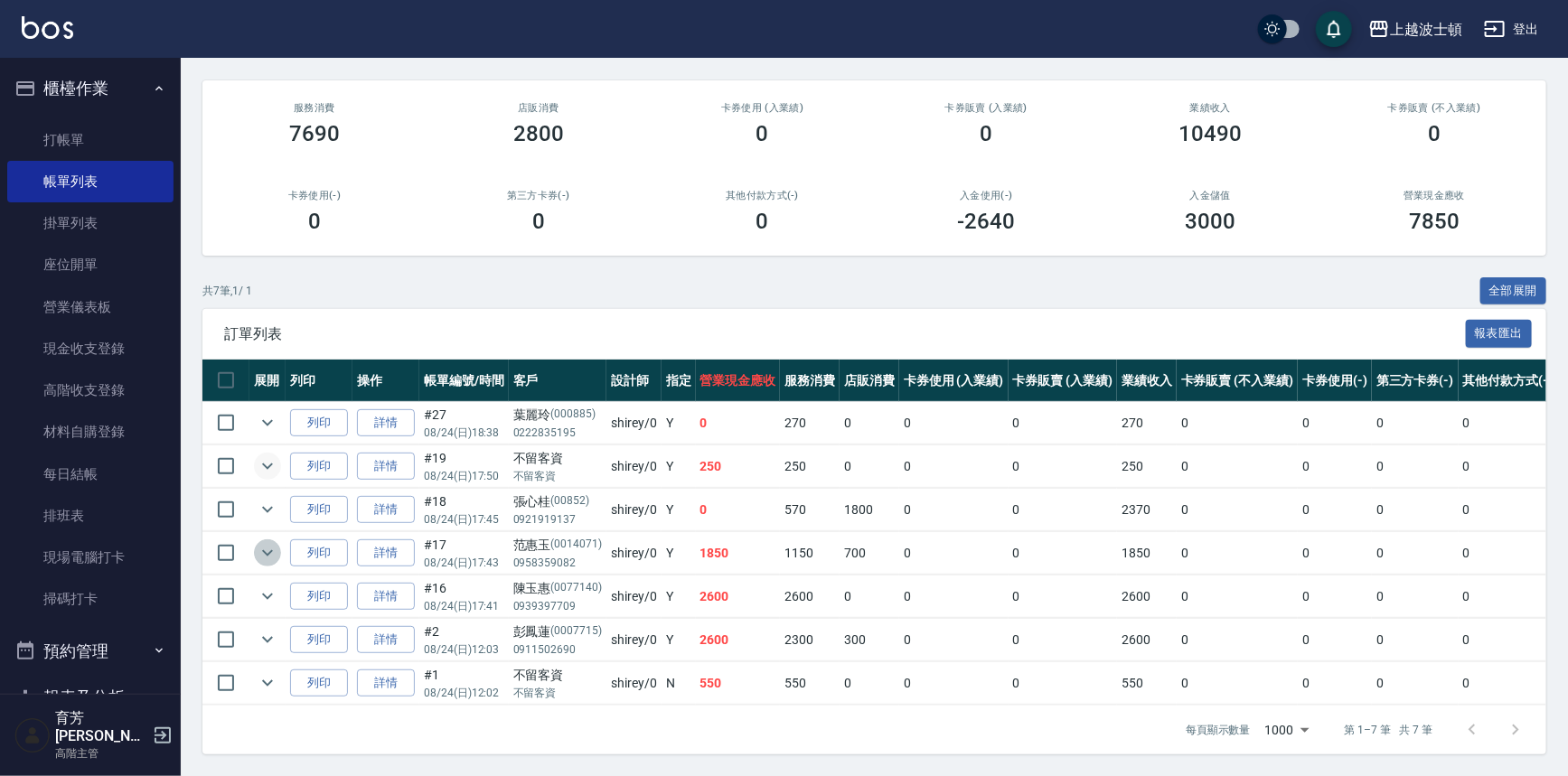
click at [262, 542] on icon "expand row" at bounding box center [267, 552] width 22 height 22
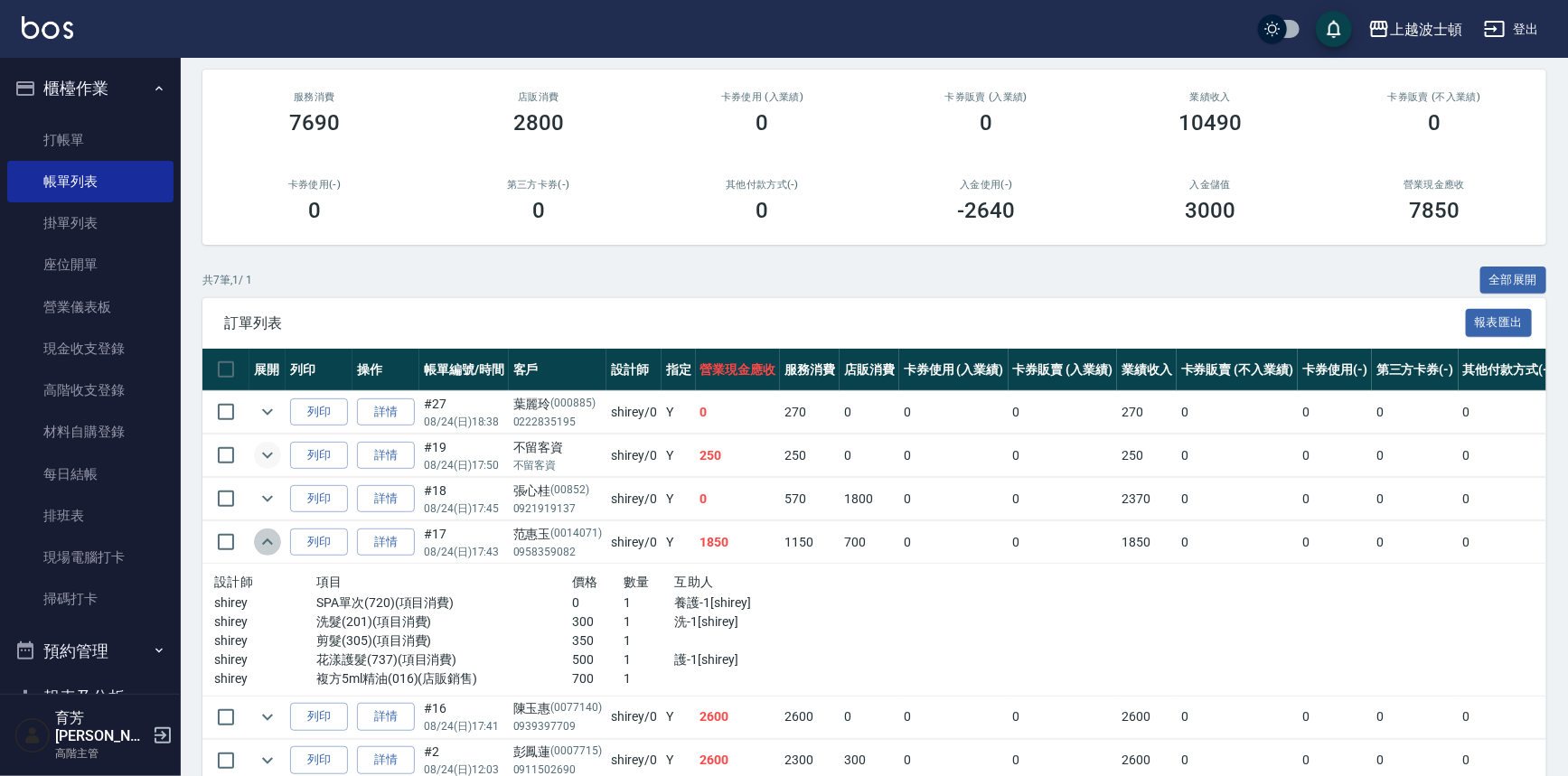
click at [262, 534] on icon "expand row" at bounding box center [267, 542] width 22 height 22
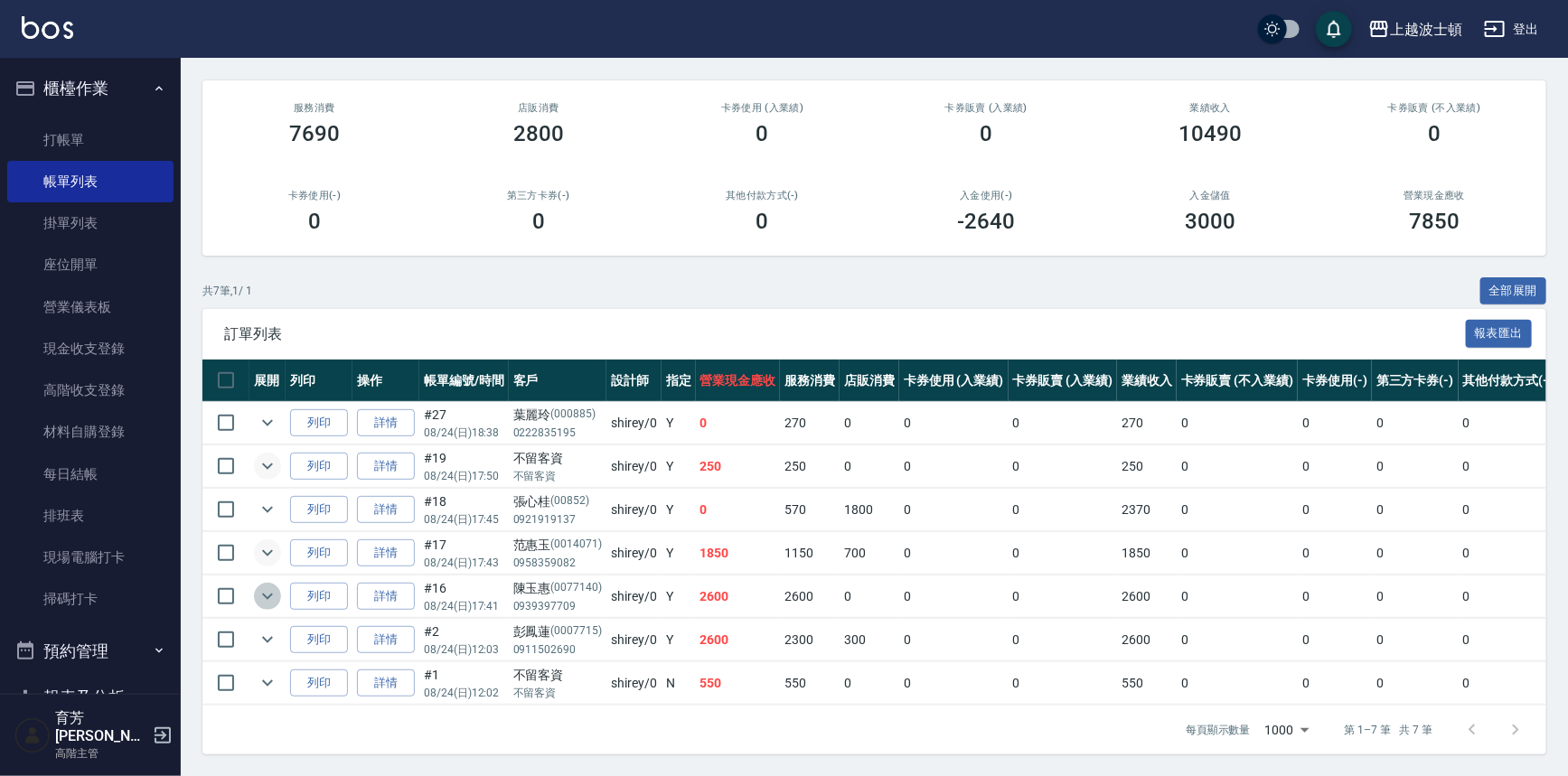
click at [264, 585] on icon "expand row" at bounding box center [267, 596] width 22 height 22
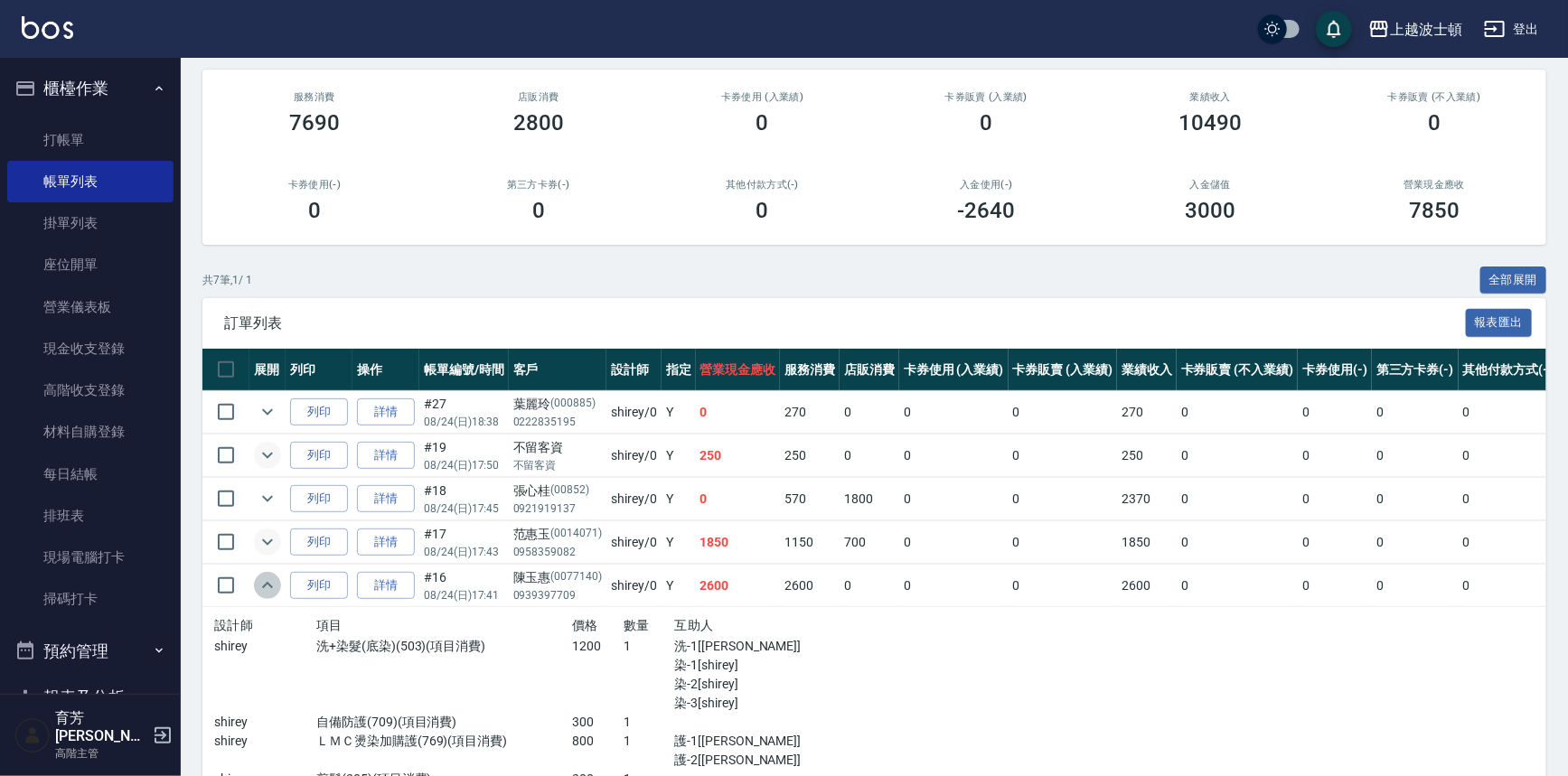
click at [264, 581] on icon "expand row" at bounding box center [267, 585] width 22 height 22
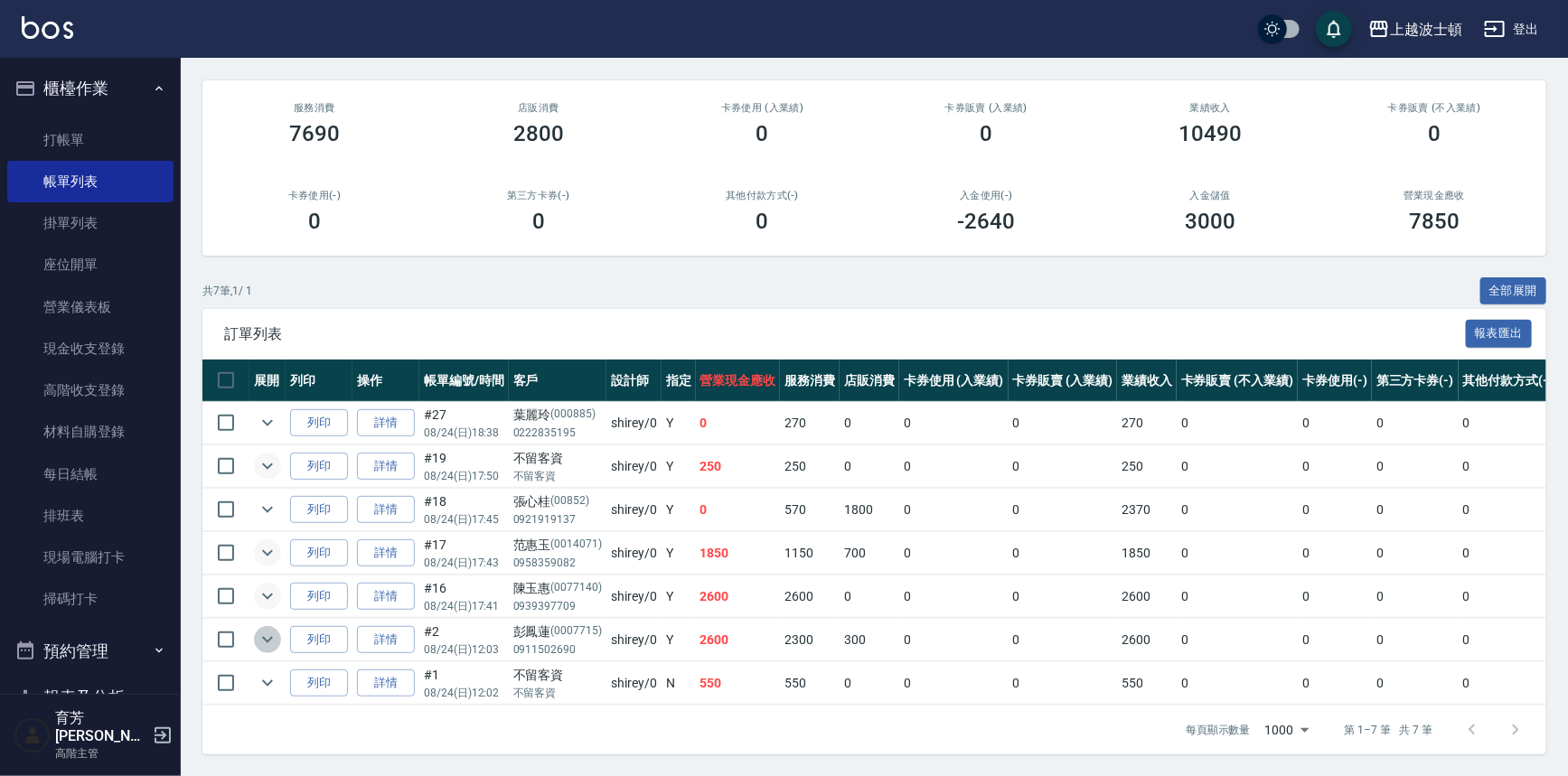
click at [256, 630] on icon "expand row" at bounding box center [267, 639] width 22 height 22
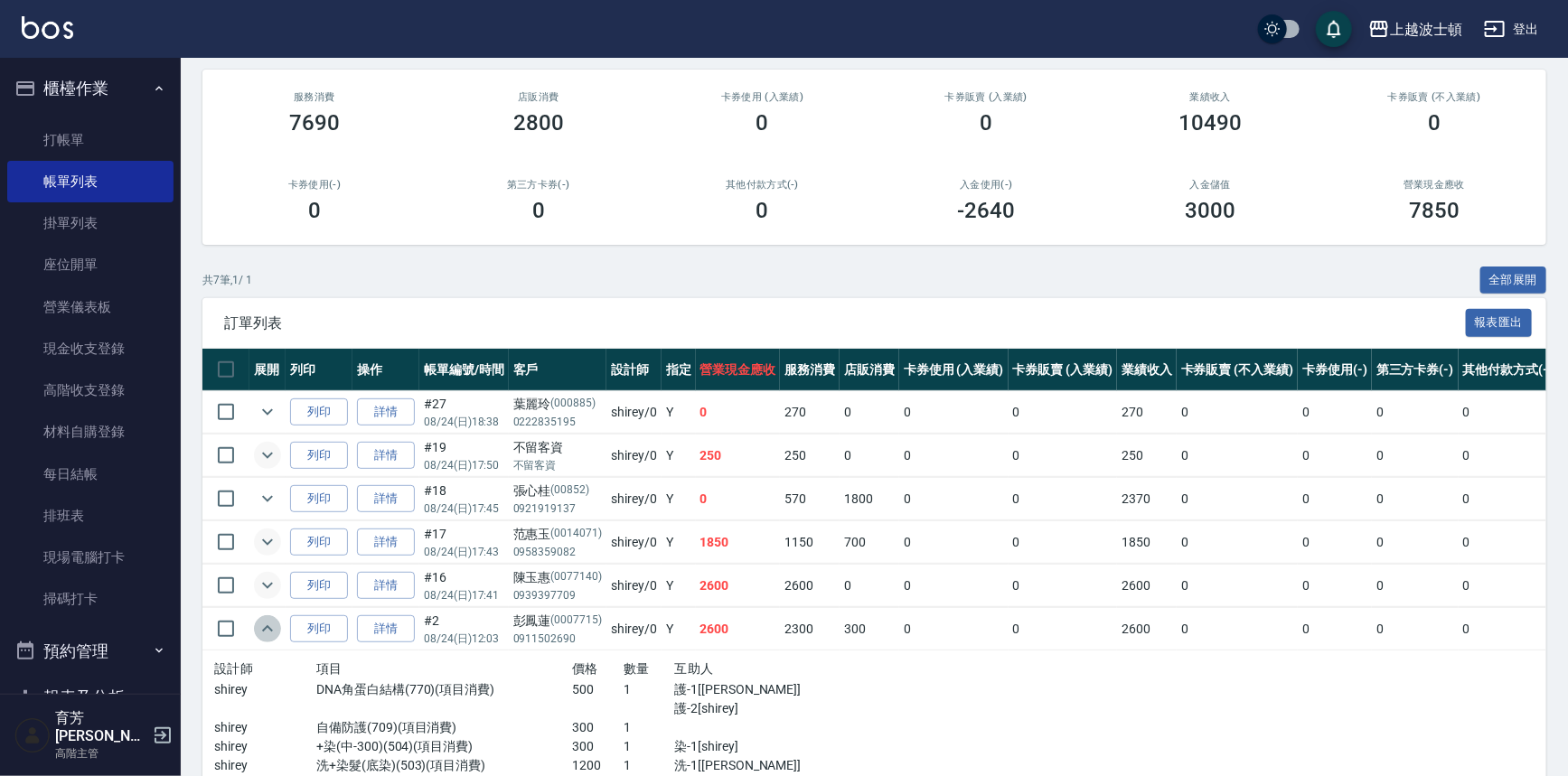
click at [256, 630] on icon "expand row" at bounding box center [267, 628] width 22 height 22
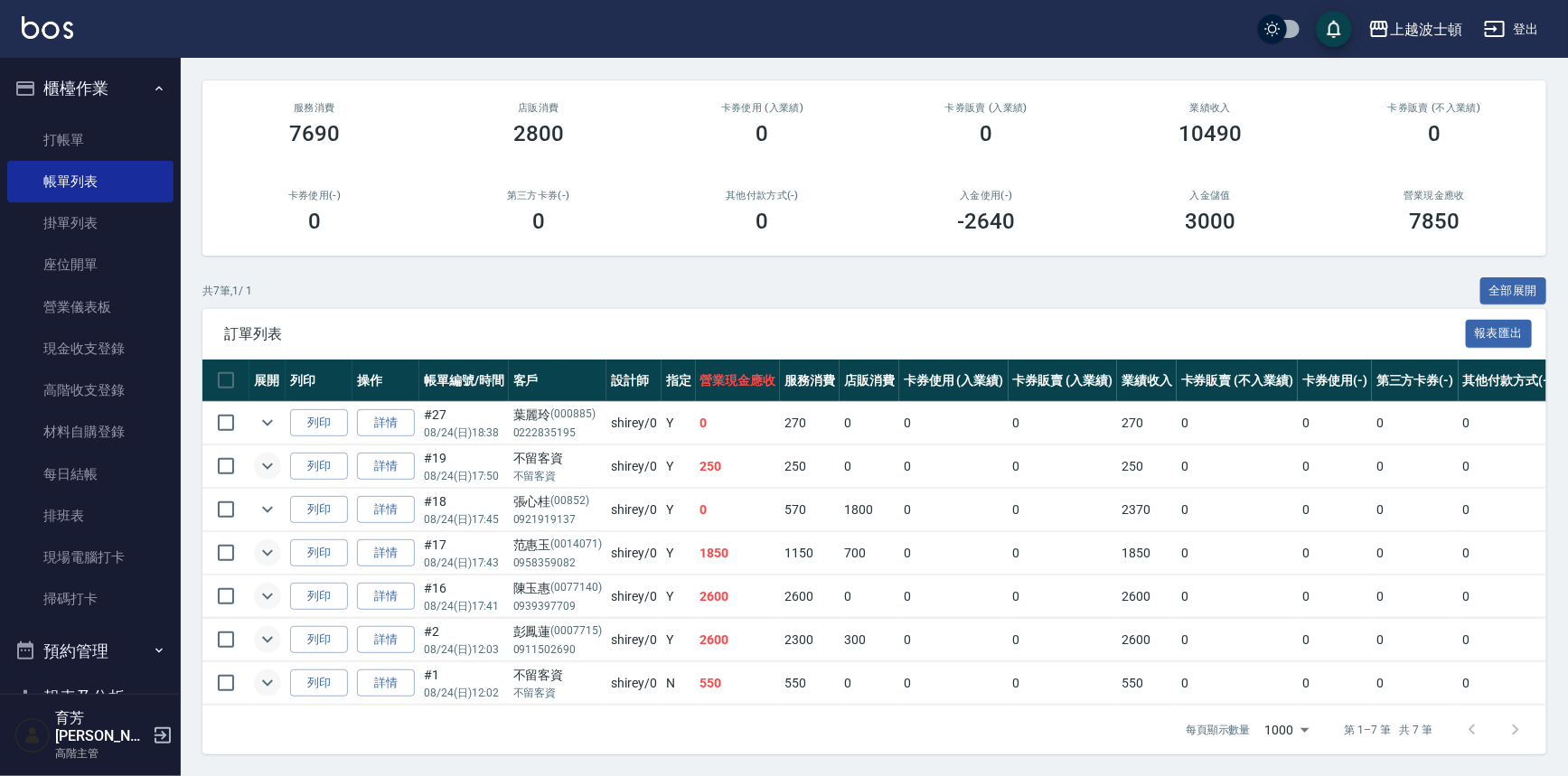
click at [272, 673] on icon "expand row" at bounding box center [267, 683] width 22 height 22
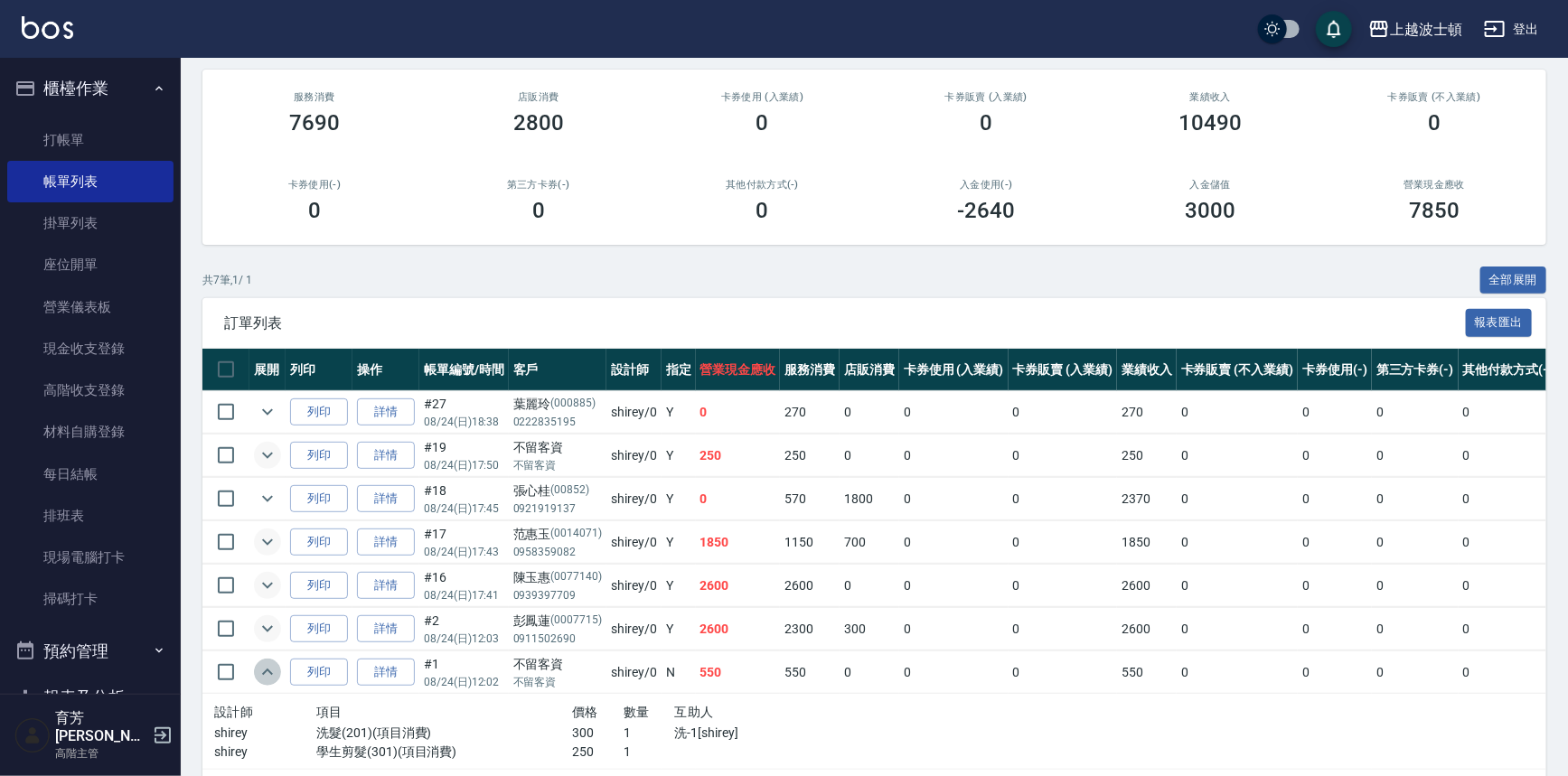
click at [272, 669] on icon "expand row" at bounding box center [267, 672] width 22 height 22
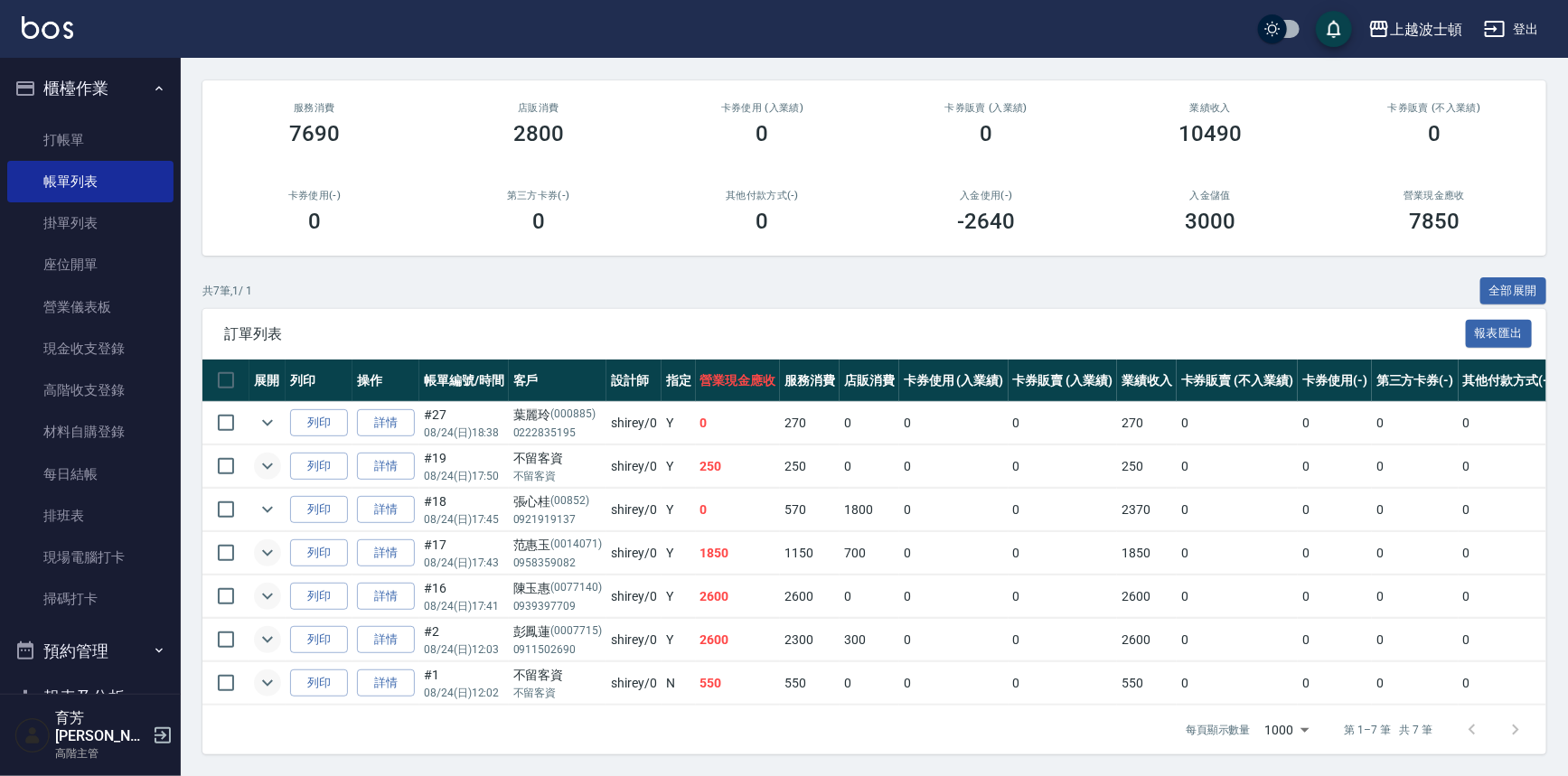
scroll to position [2, 0]
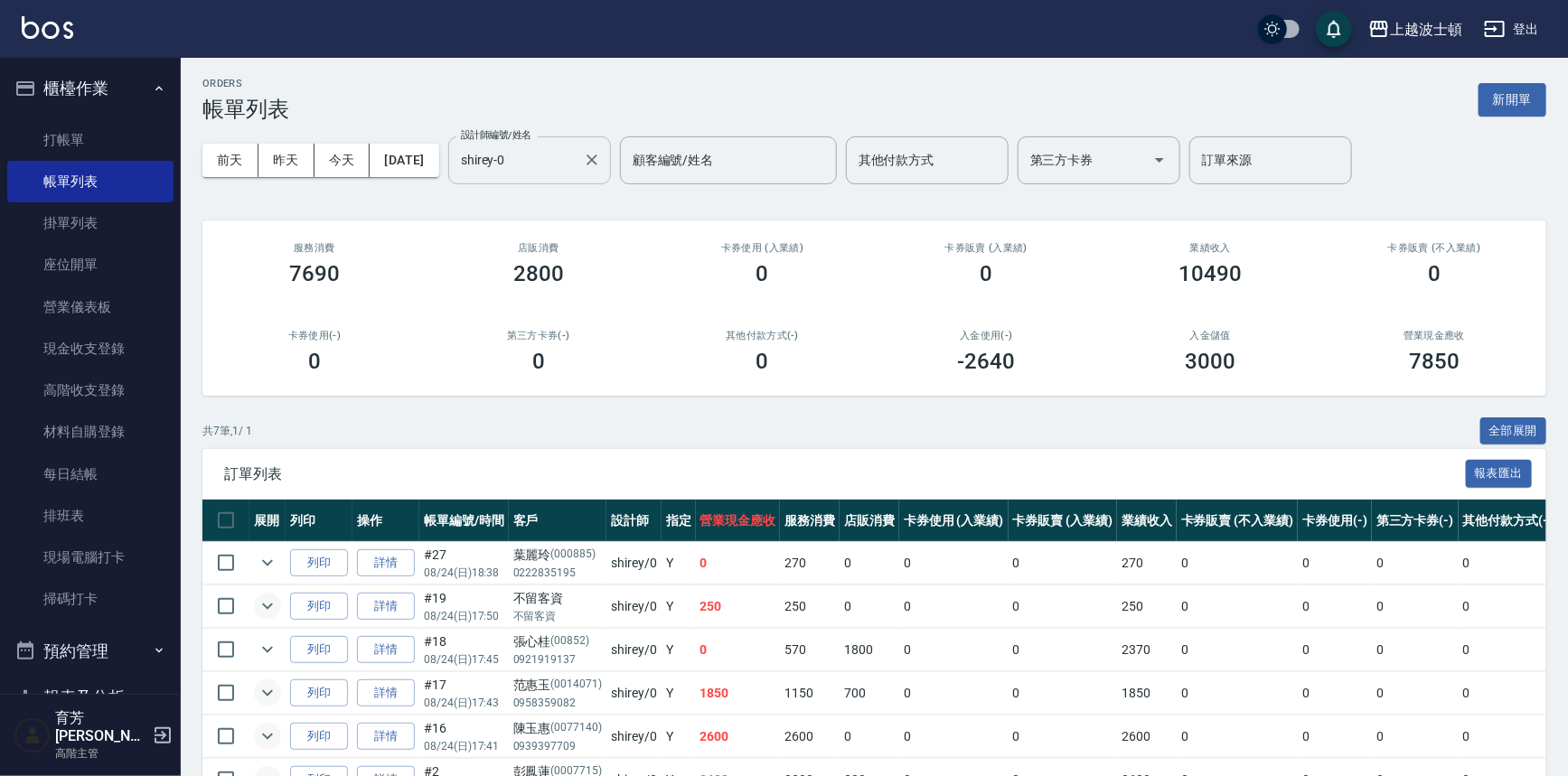
click at [576, 157] on input "shirey-0" at bounding box center [516, 159] width 120 height 31
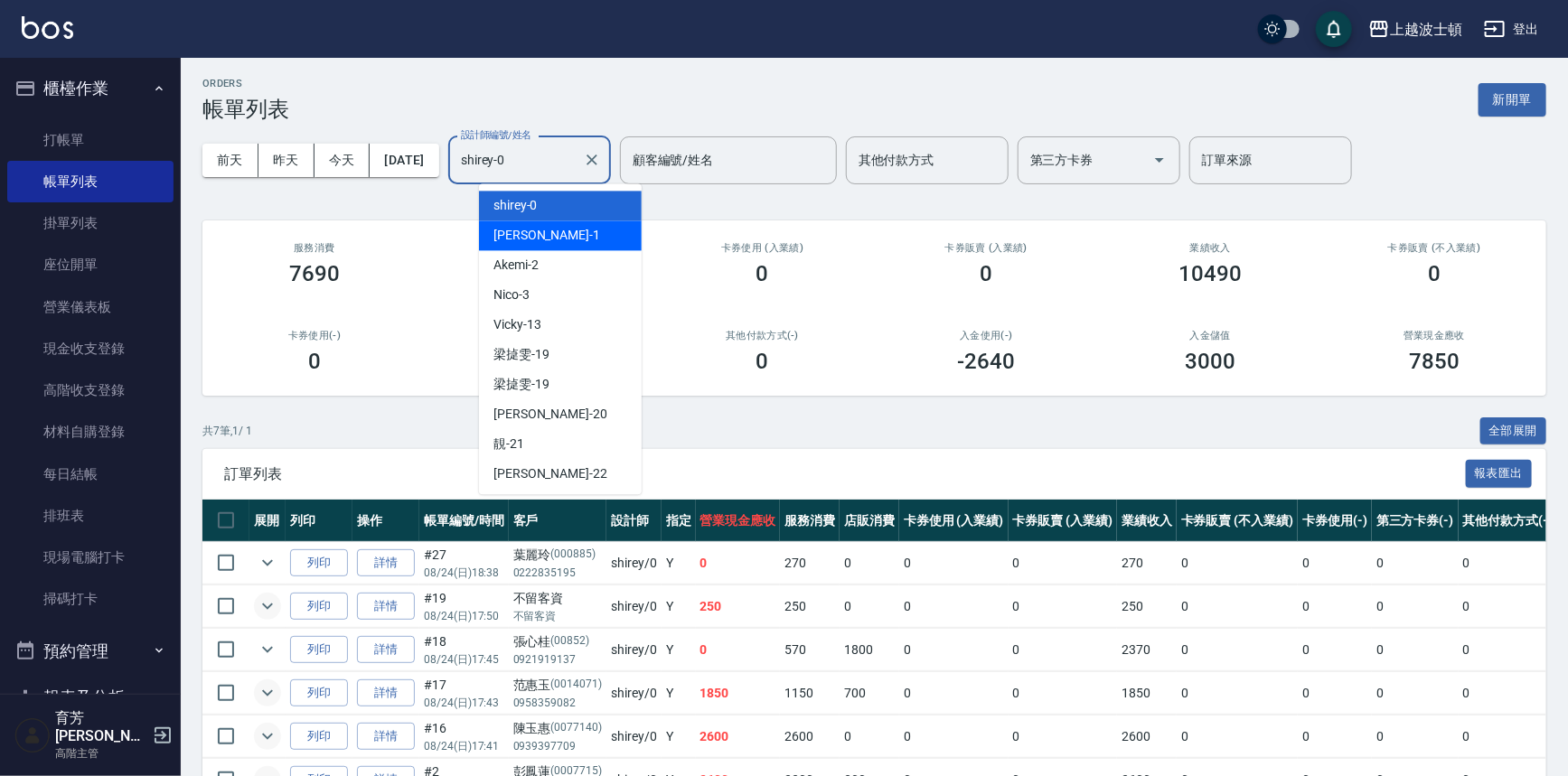
click at [564, 239] on div "[PERSON_NAME] -1" at bounding box center [560, 234] width 162 height 29
type input "[PERSON_NAME]-1"
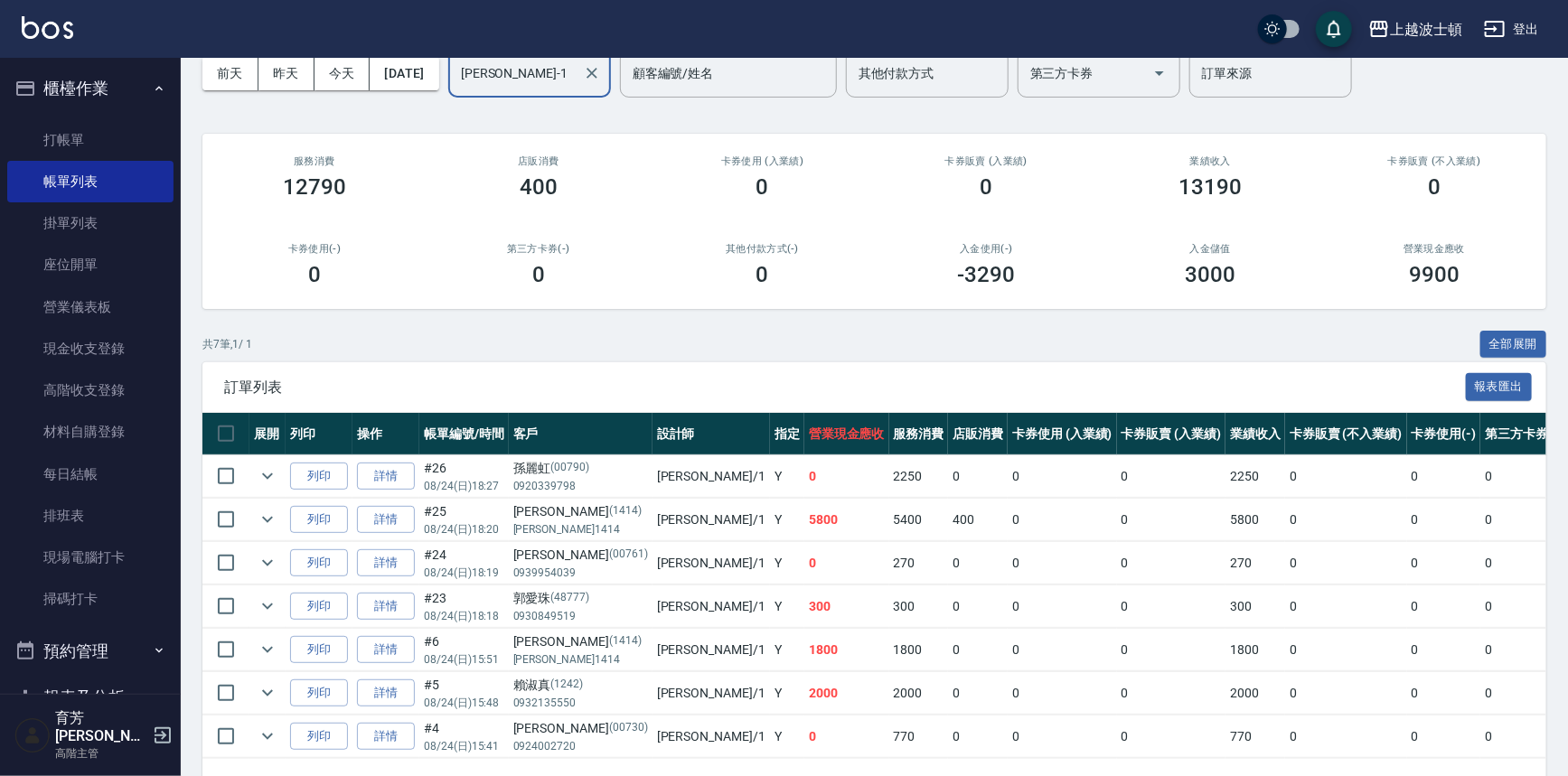
scroll to position [153, 0]
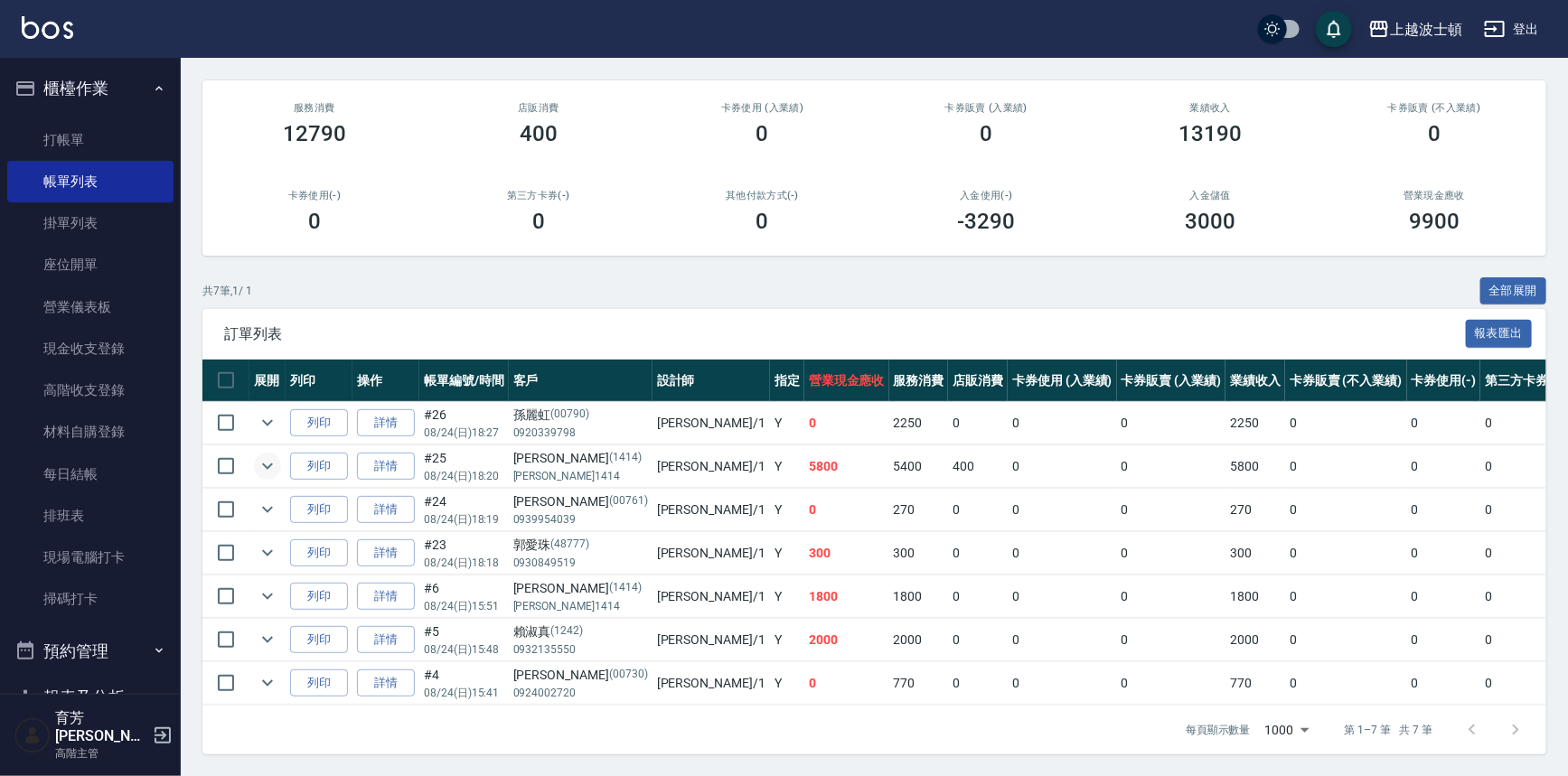
click at [264, 455] on icon "expand row" at bounding box center [267, 466] width 22 height 22
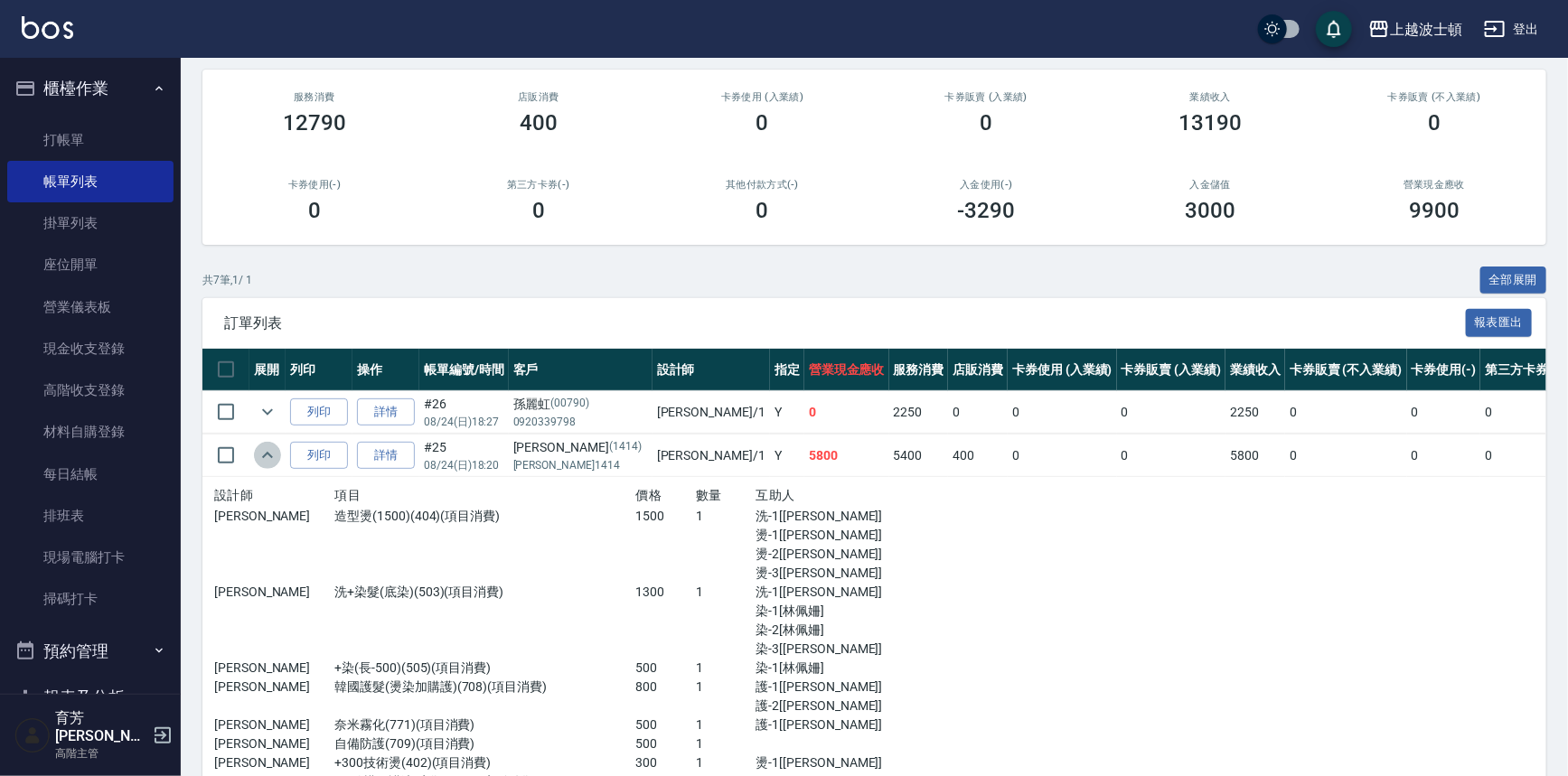
click at [264, 447] on icon "expand row" at bounding box center [267, 455] width 22 height 22
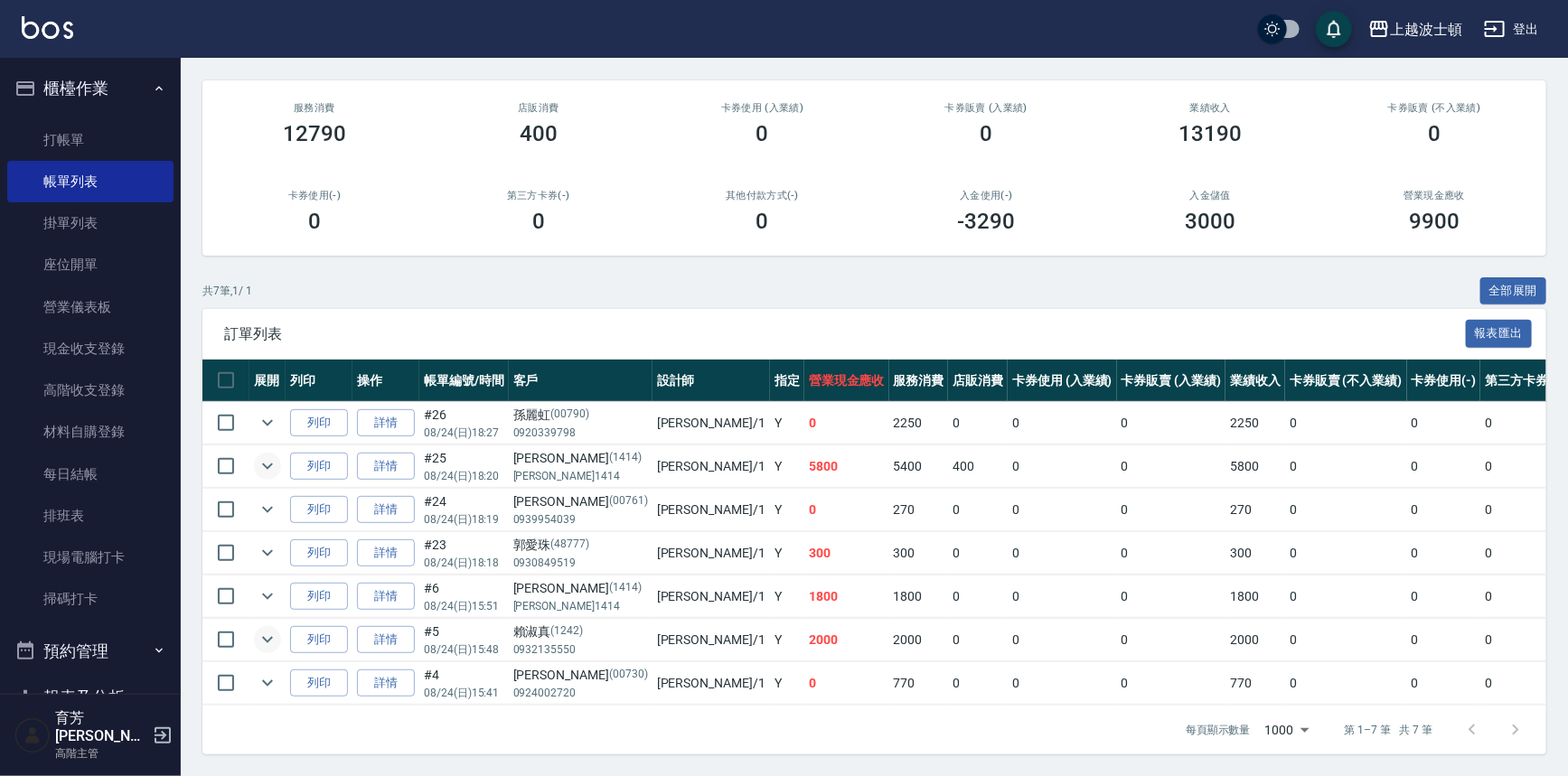
click at [264, 629] on icon "expand row" at bounding box center [267, 639] width 22 height 22
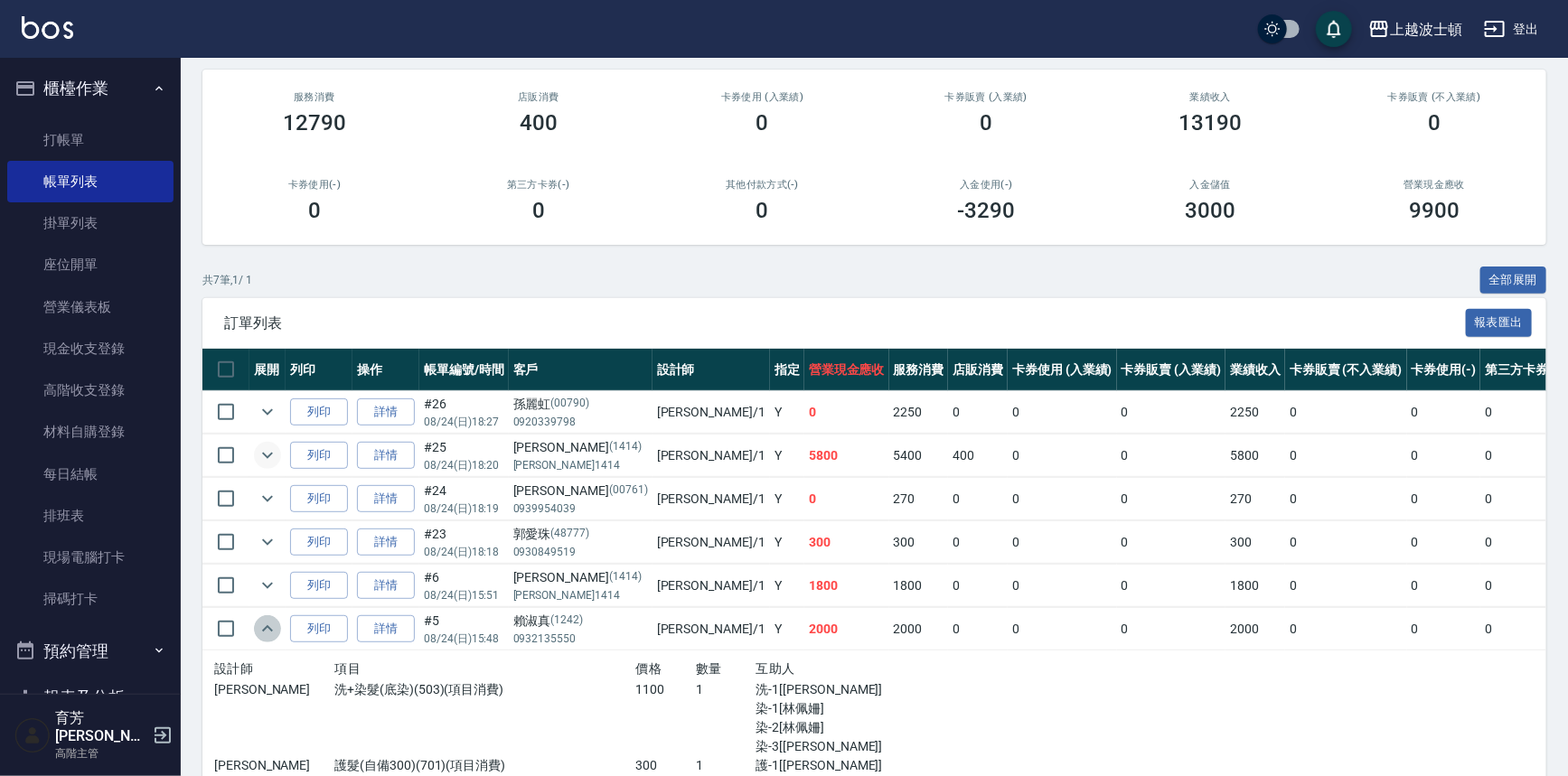
click at [264, 623] on icon "expand row" at bounding box center [267, 628] width 22 height 22
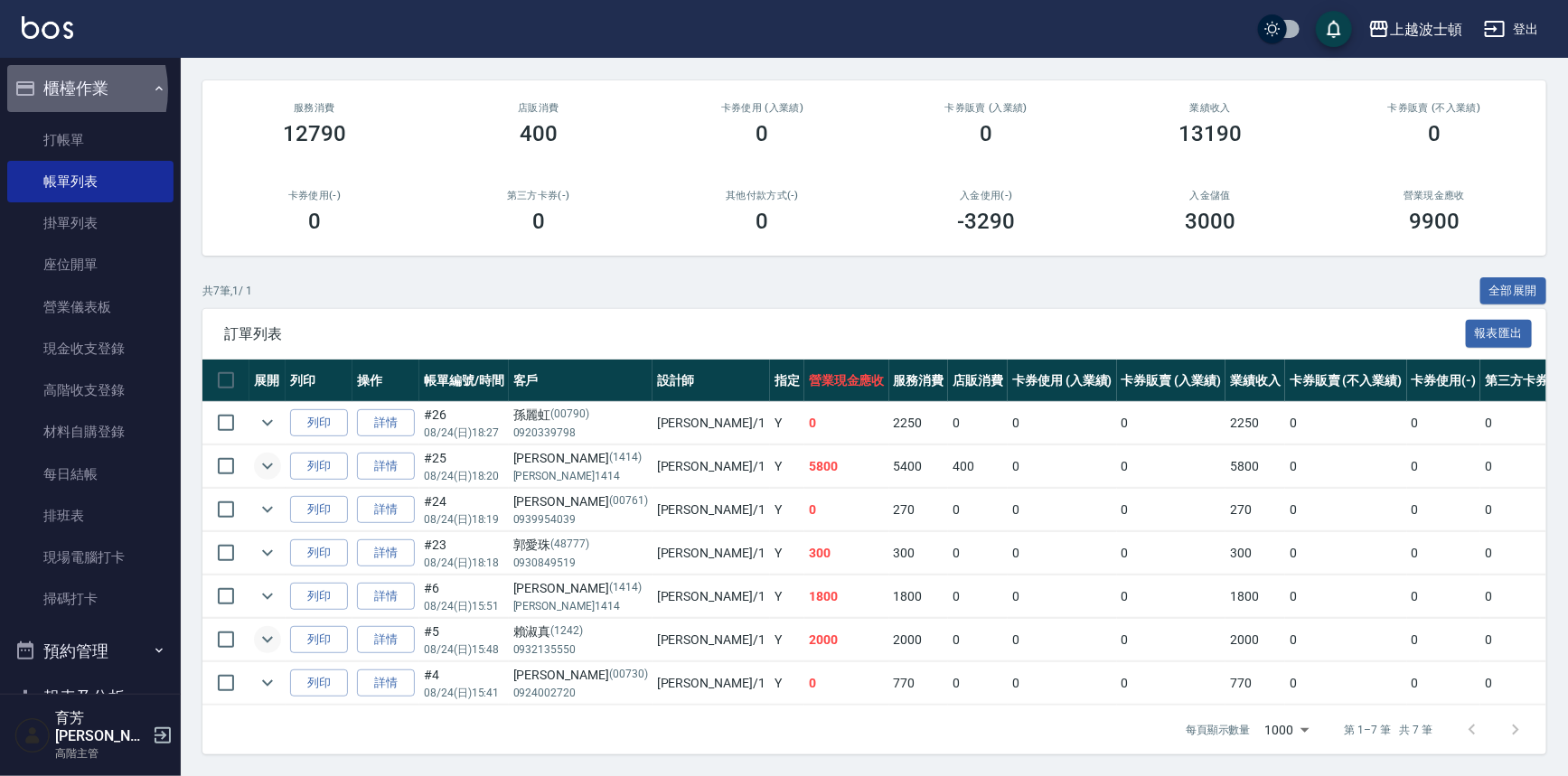
click at [49, 90] on button "櫃檯作業" at bounding box center [90, 89] width 166 height 47
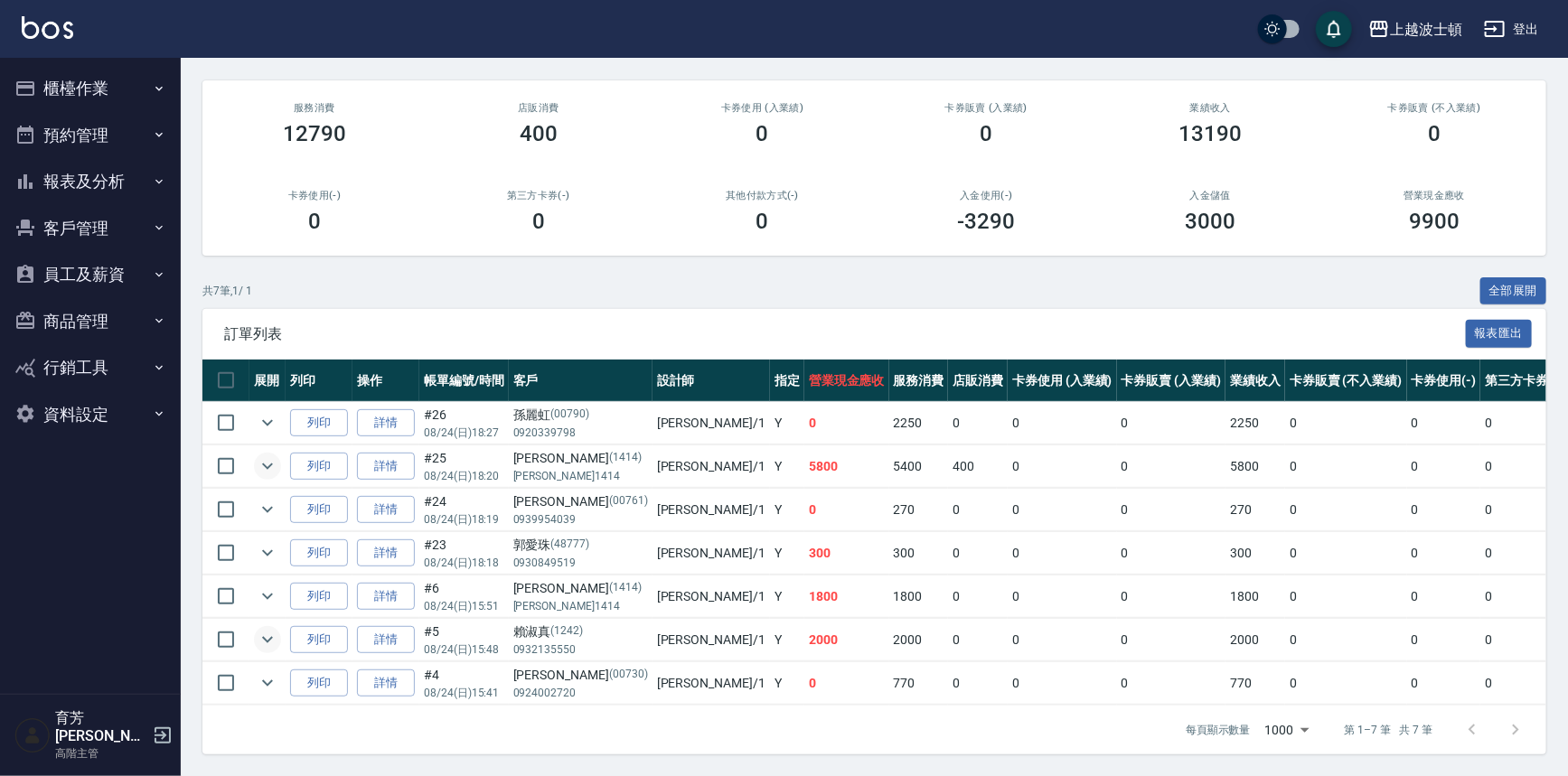
click at [88, 180] on button "報表及分析" at bounding box center [90, 182] width 166 height 47
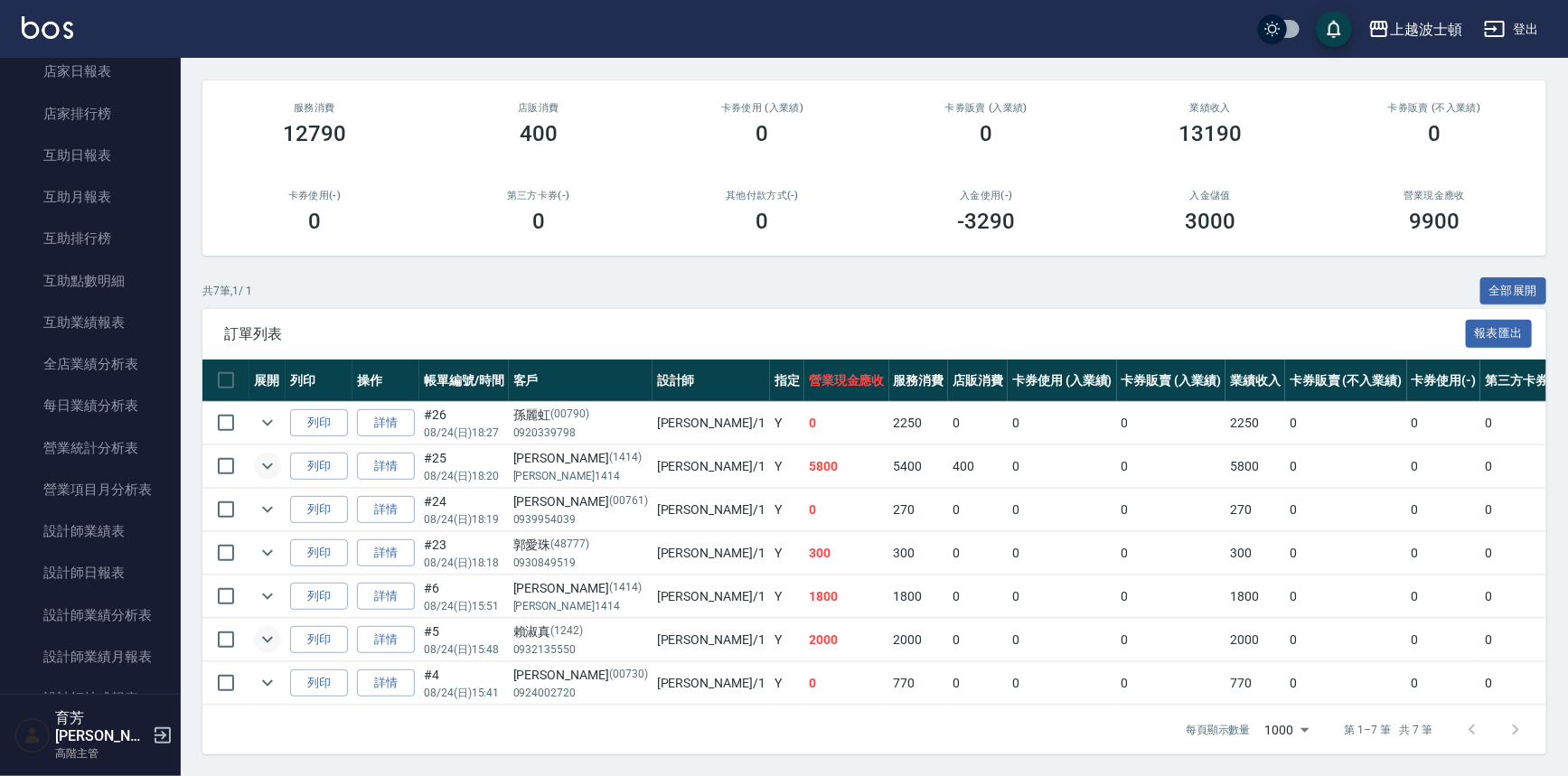
scroll to position [0, 0]
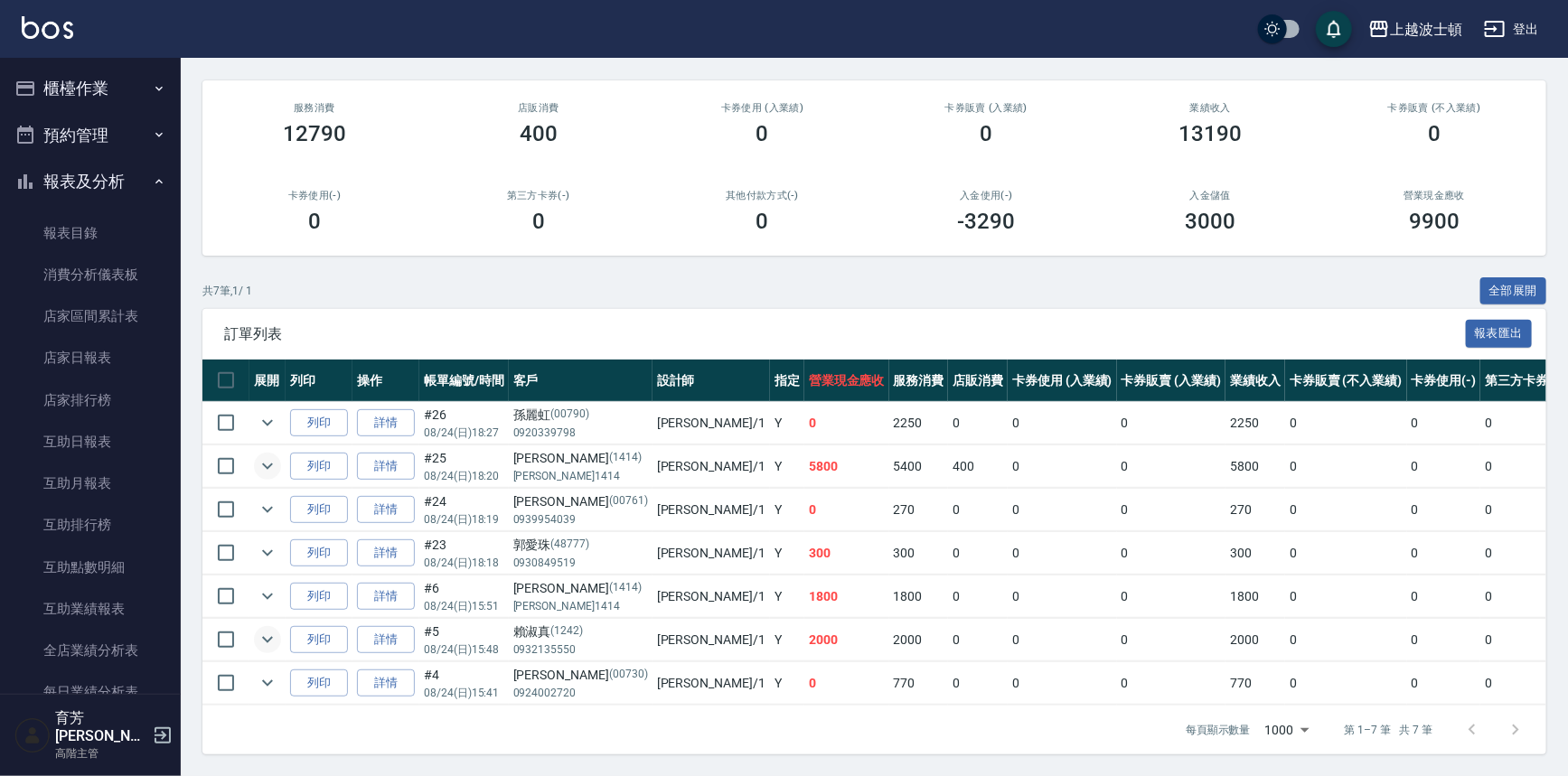
click at [120, 175] on button "報表及分析" at bounding box center [90, 182] width 166 height 47
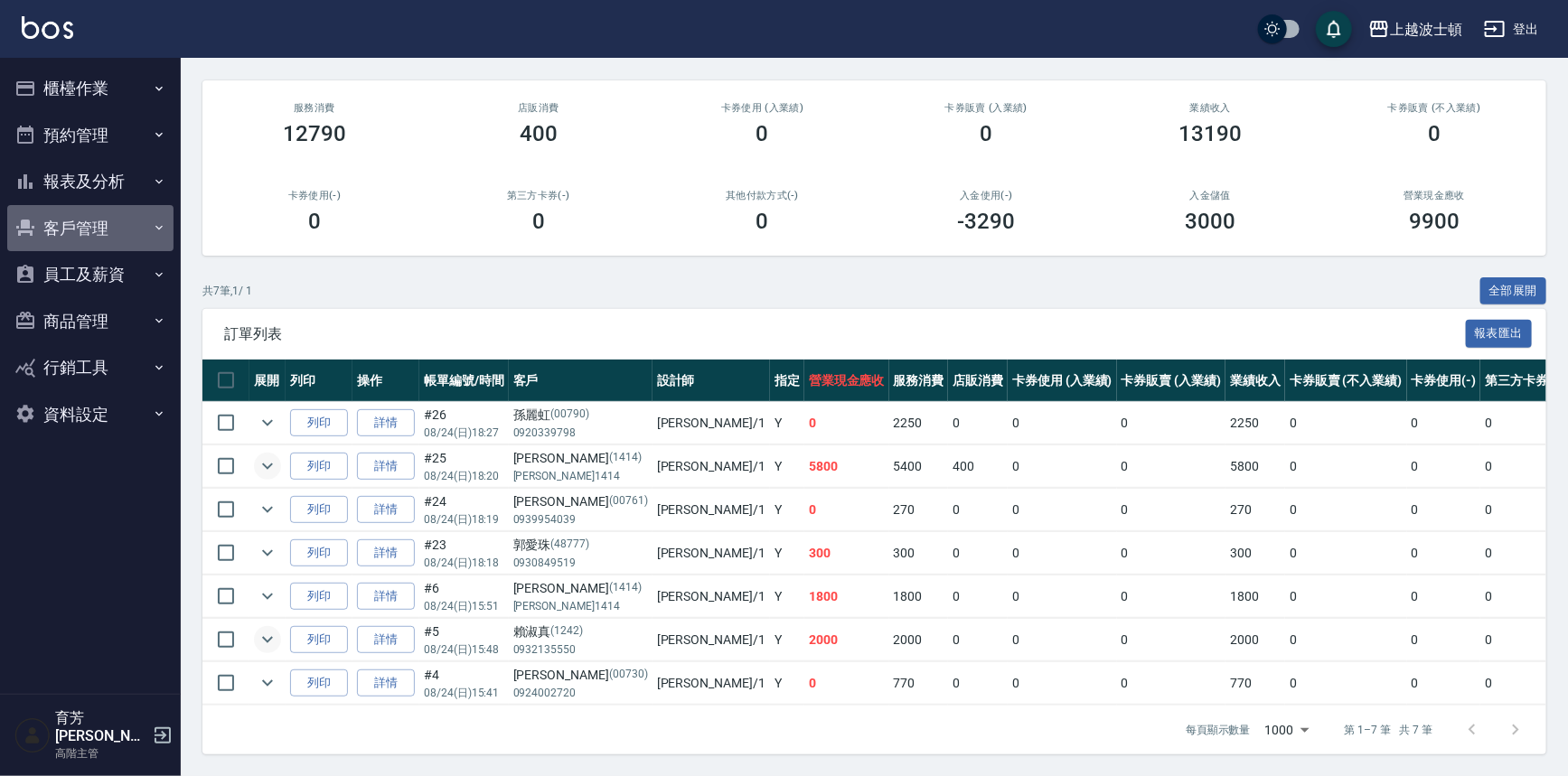
drag, startPoint x: 103, startPoint y: 220, endPoint x: 99, endPoint y: 352, distance: 132.1
click at [103, 222] on button "客戶管理" at bounding box center [90, 229] width 166 height 47
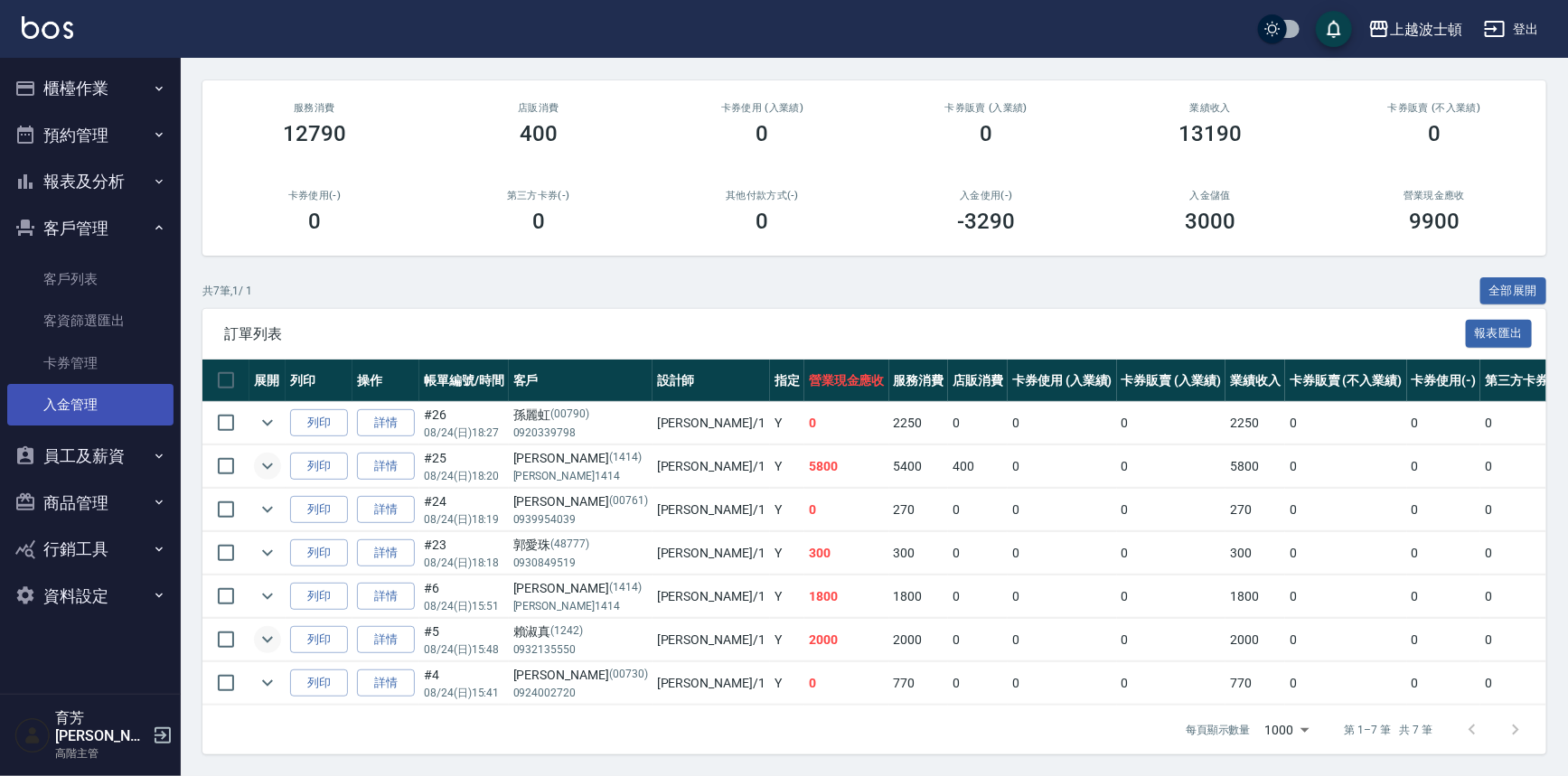
click at [79, 403] on link "入金管理" at bounding box center [90, 405] width 166 height 42
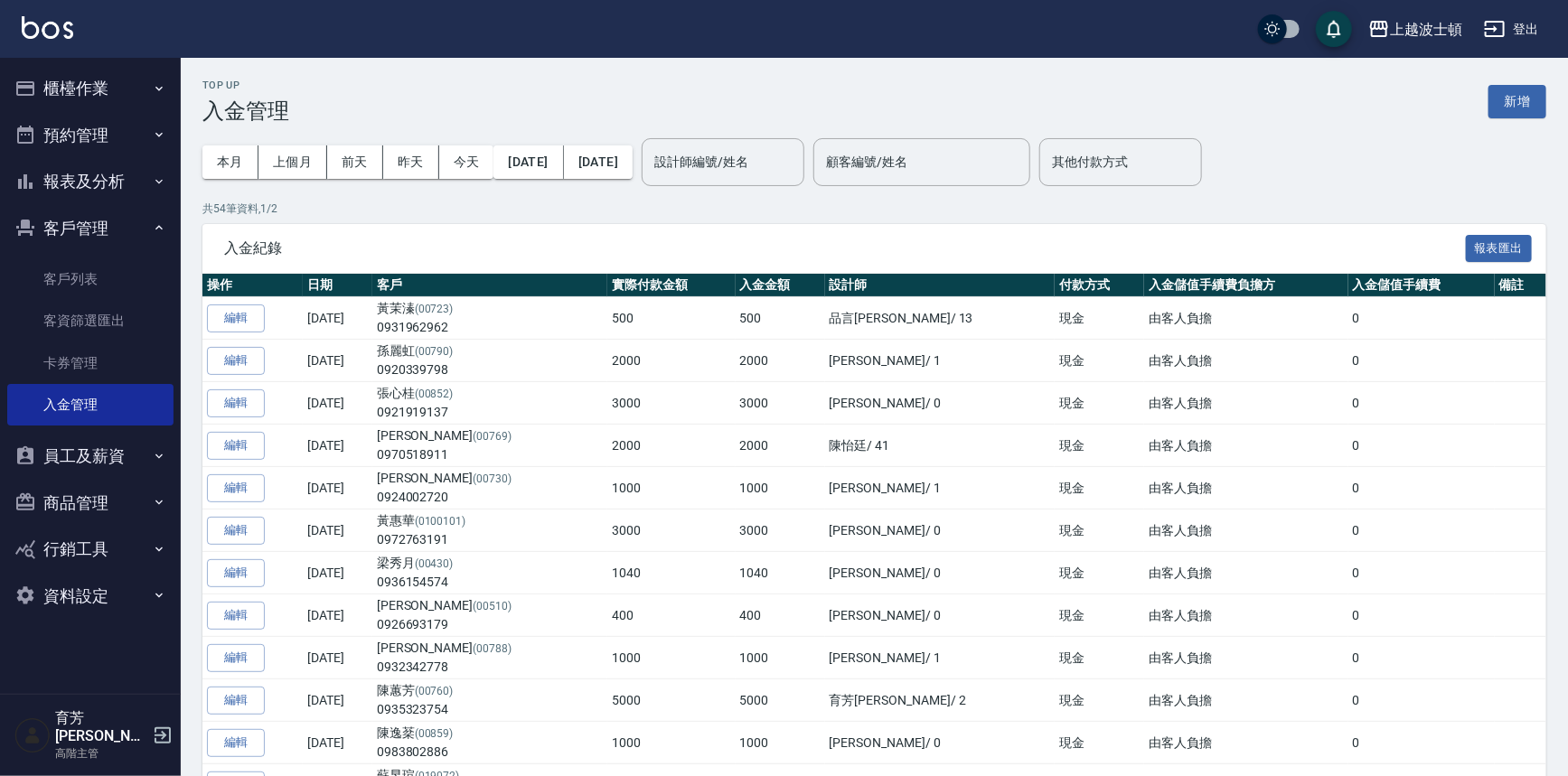
click at [64, 90] on button "櫃檯作業" at bounding box center [90, 89] width 166 height 47
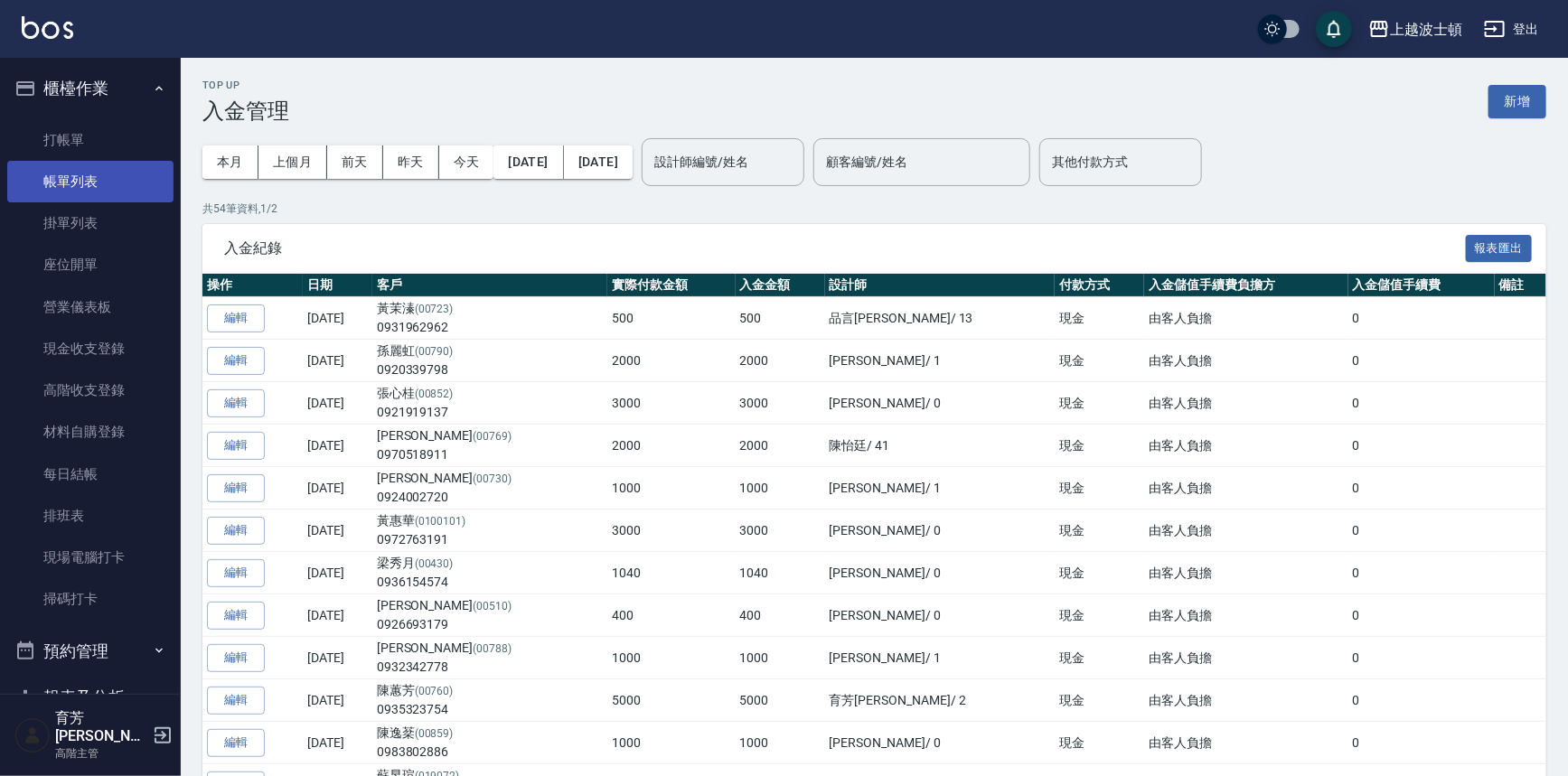
click at [72, 178] on link "帳單列表" at bounding box center [90, 182] width 166 height 42
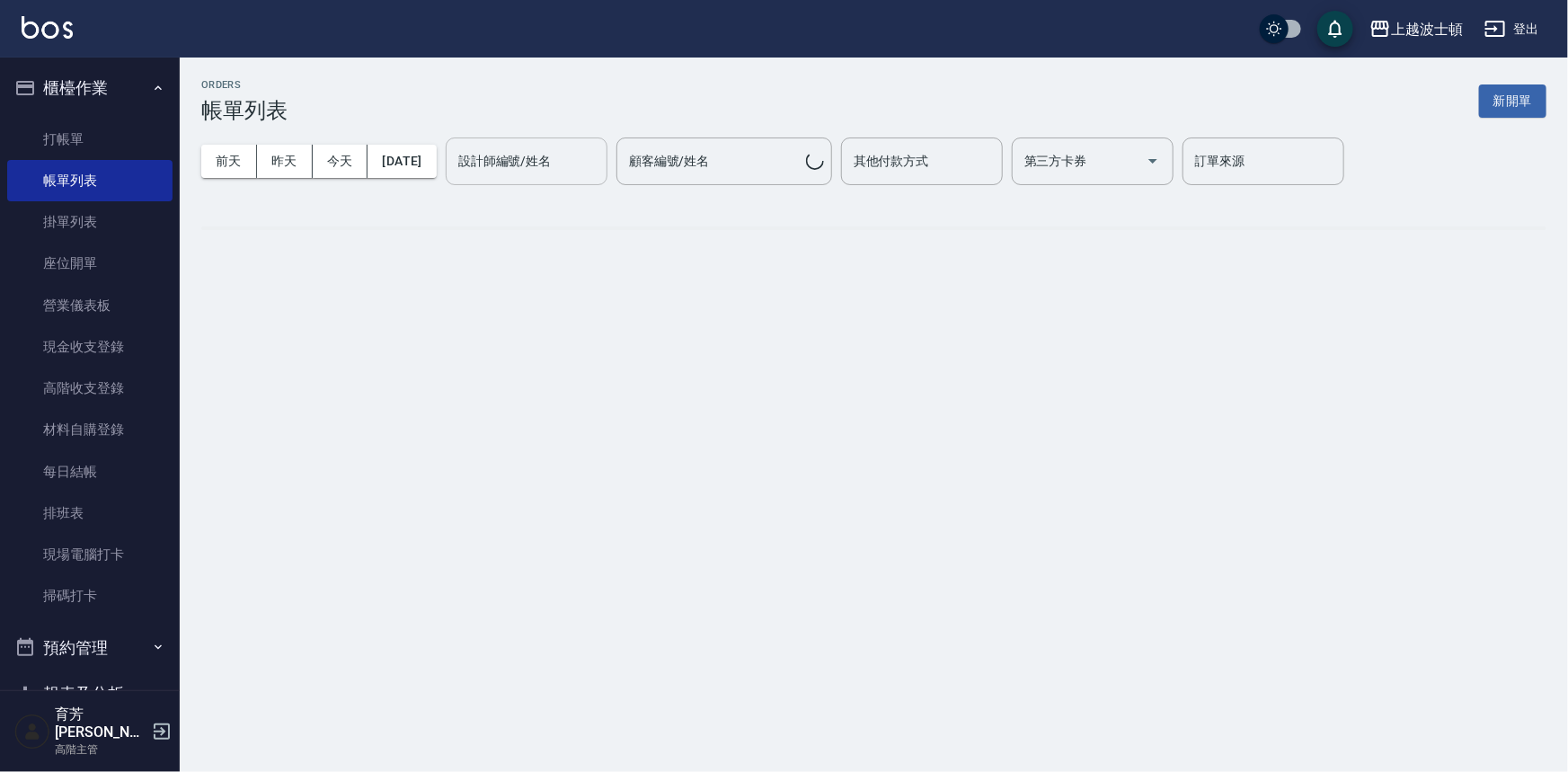
click at [572, 158] on div "設計師編號/姓名 設計師編號/姓名" at bounding box center [525, 161] width 161 height 47
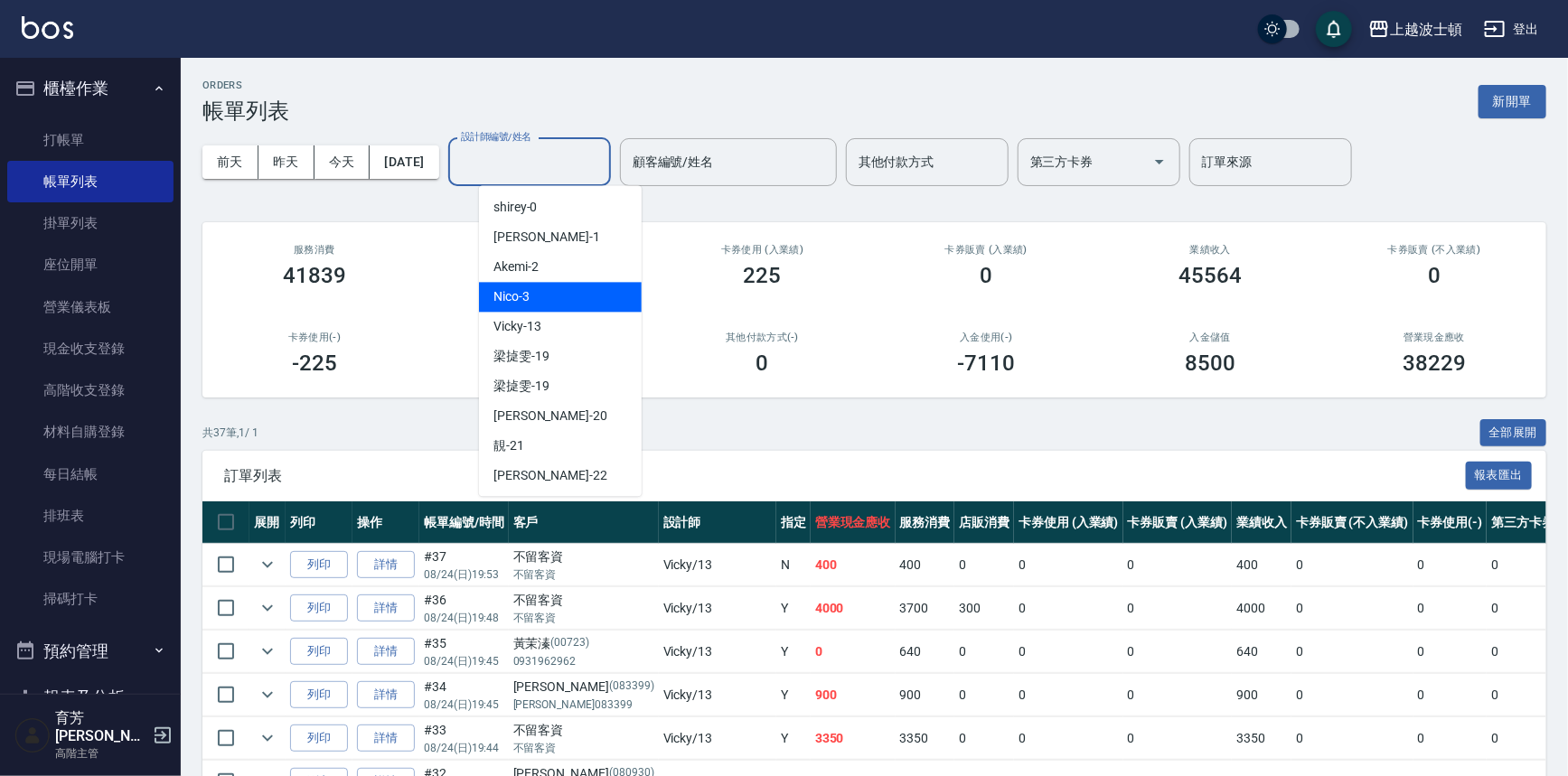
scroll to position [240, 0]
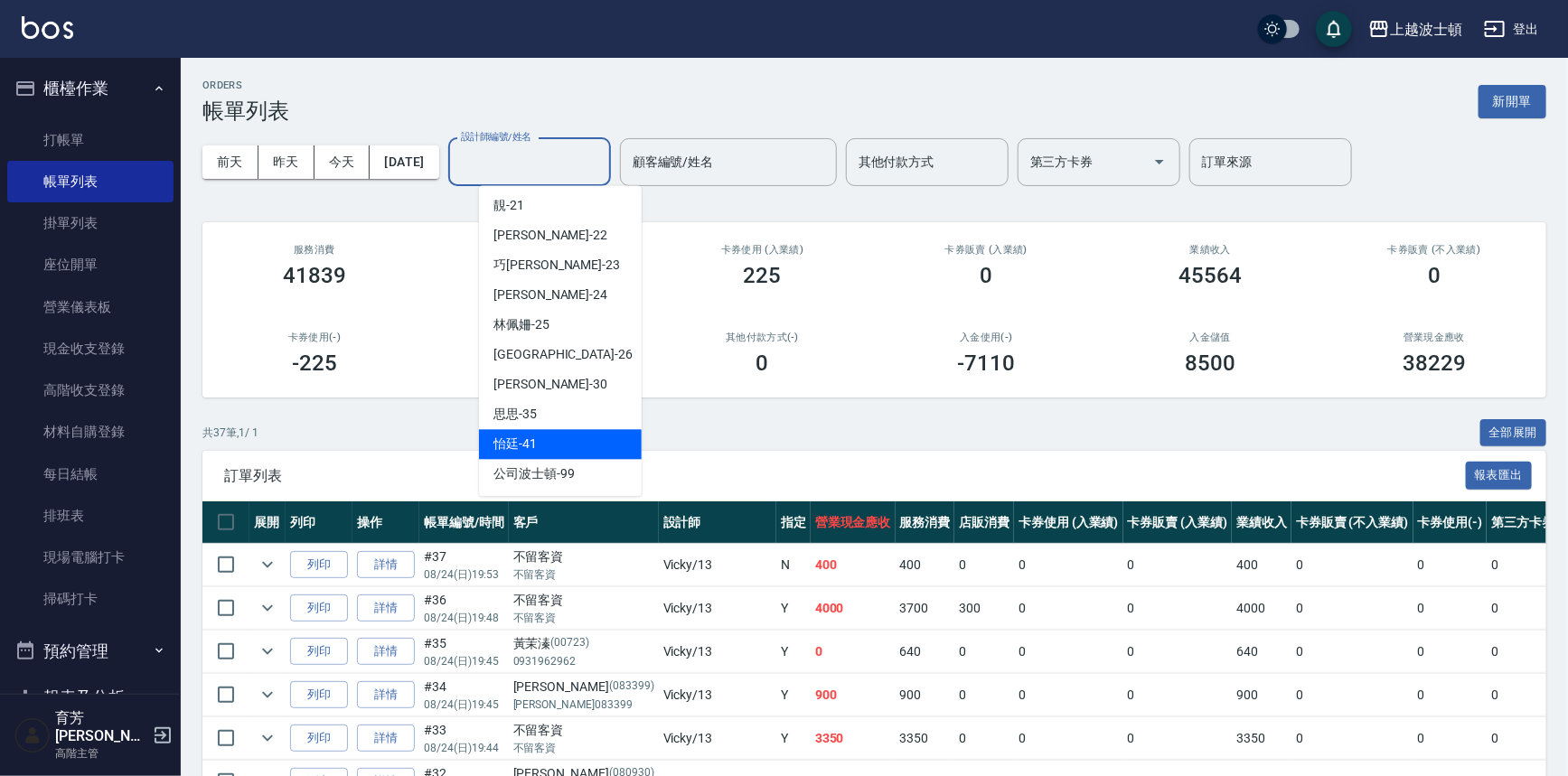
click at [546, 444] on div "怡廷 -41" at bounding box center [560, 443] width 162 height 29
type input "怡廷-41"
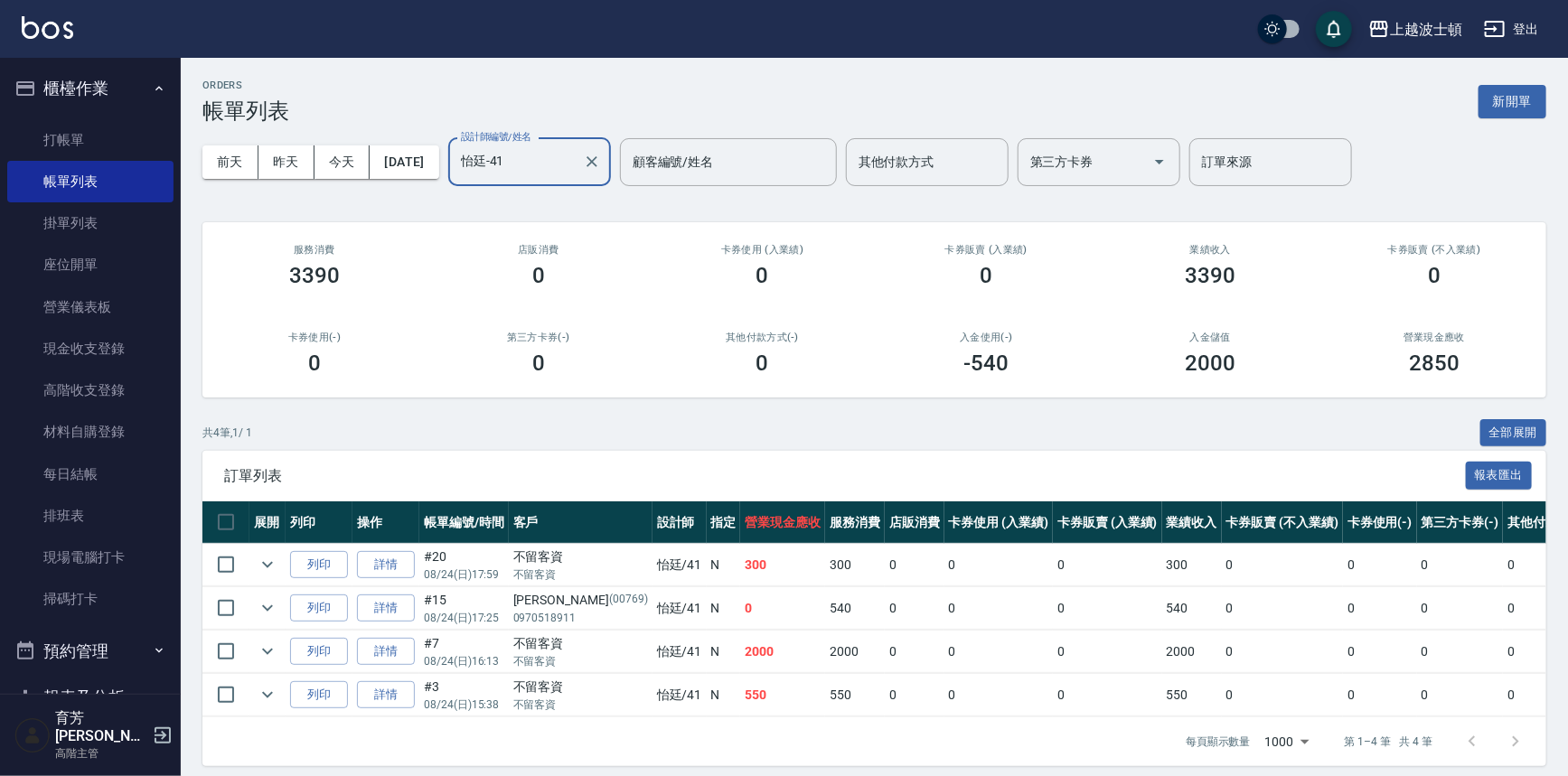
scroll to position [23, 0]
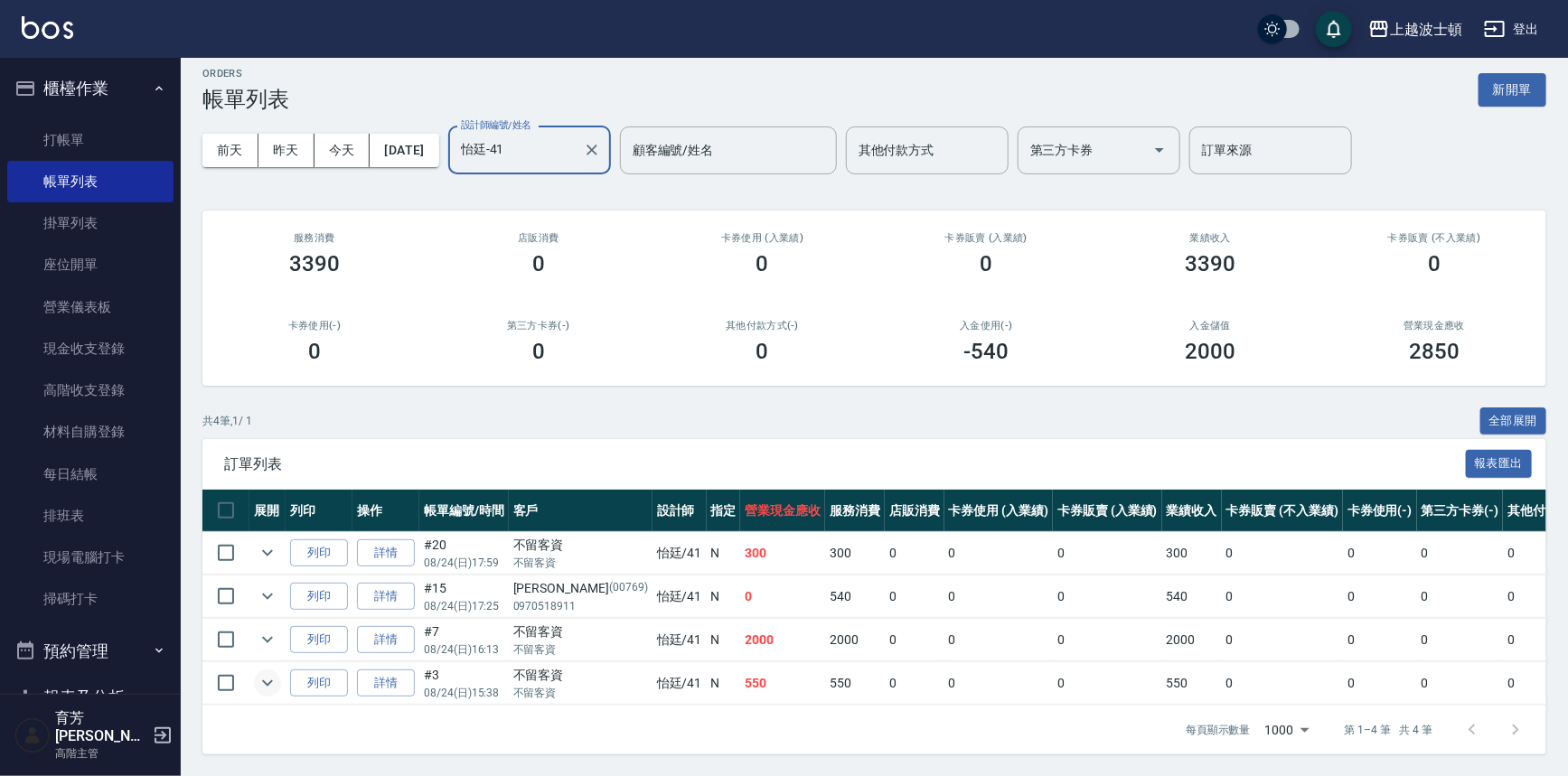
click at [256, 674] on icon "expand row" at bounding box center [267, 683] width 22 height 22
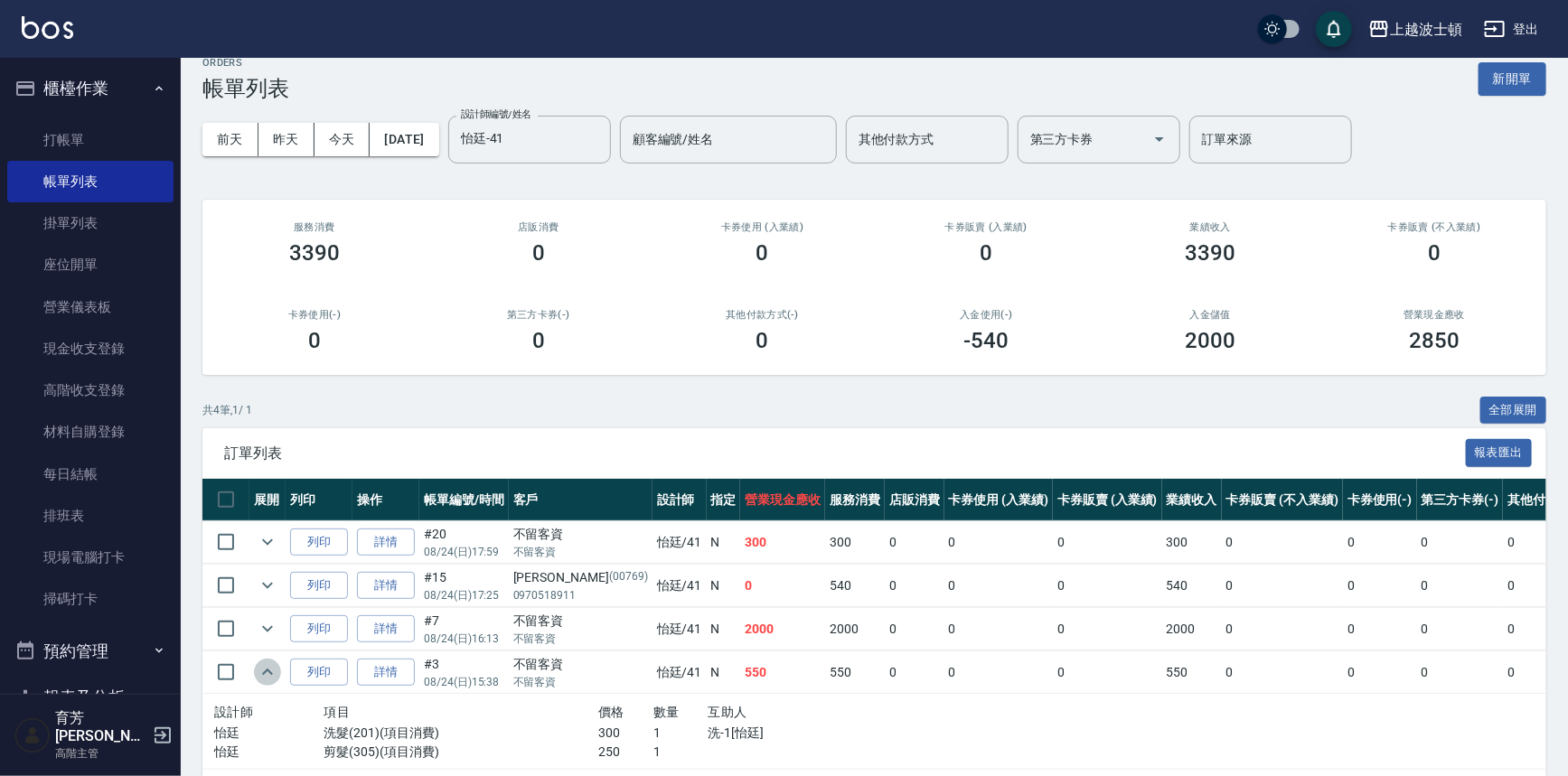
click at [256, 674] on icon "expand row" at bounding box center [267, 672] width 22 height 22
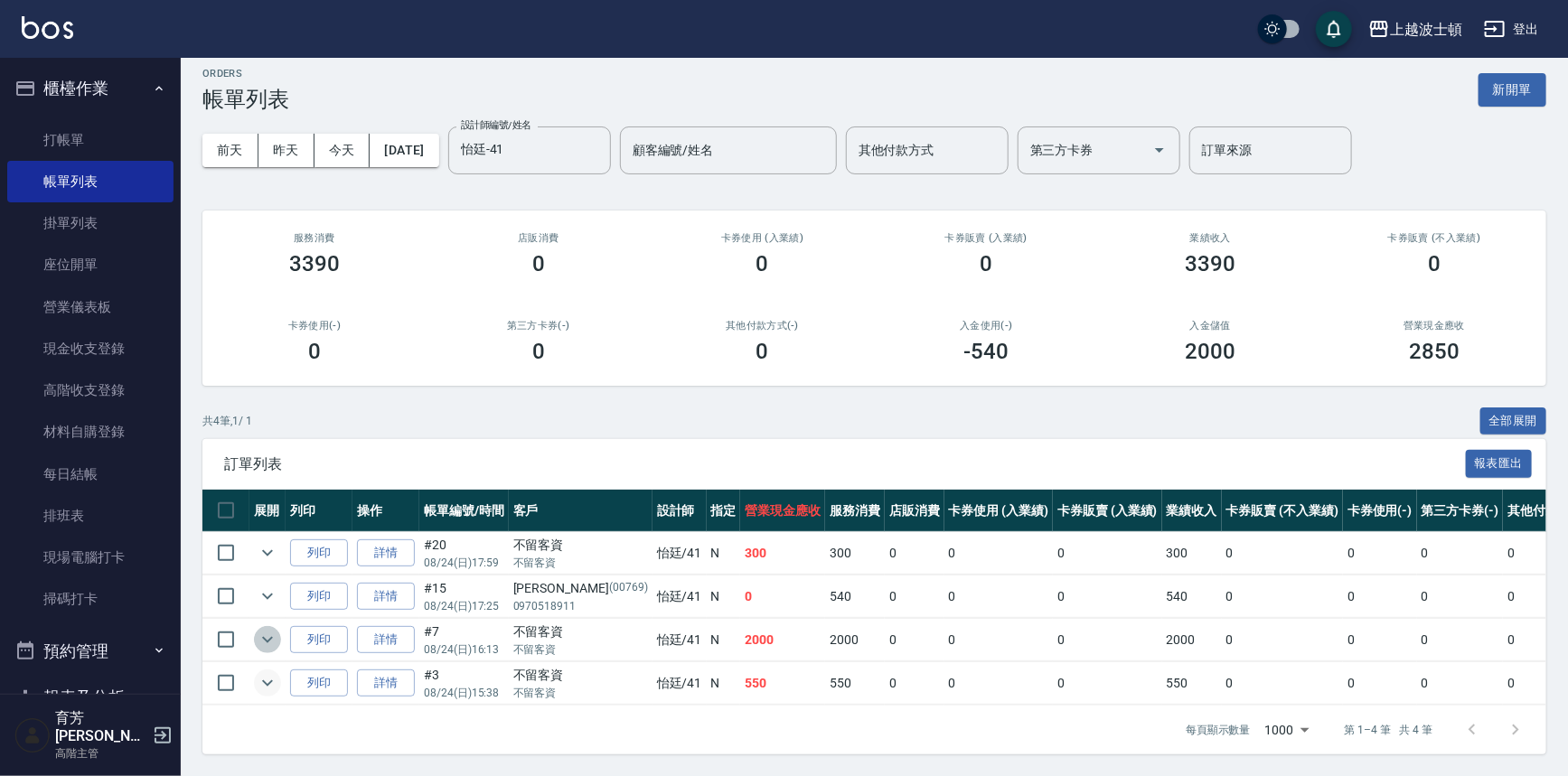
click at [264, 637] on icon "expand row" at bounding box center [267, 639] width 10 height 7
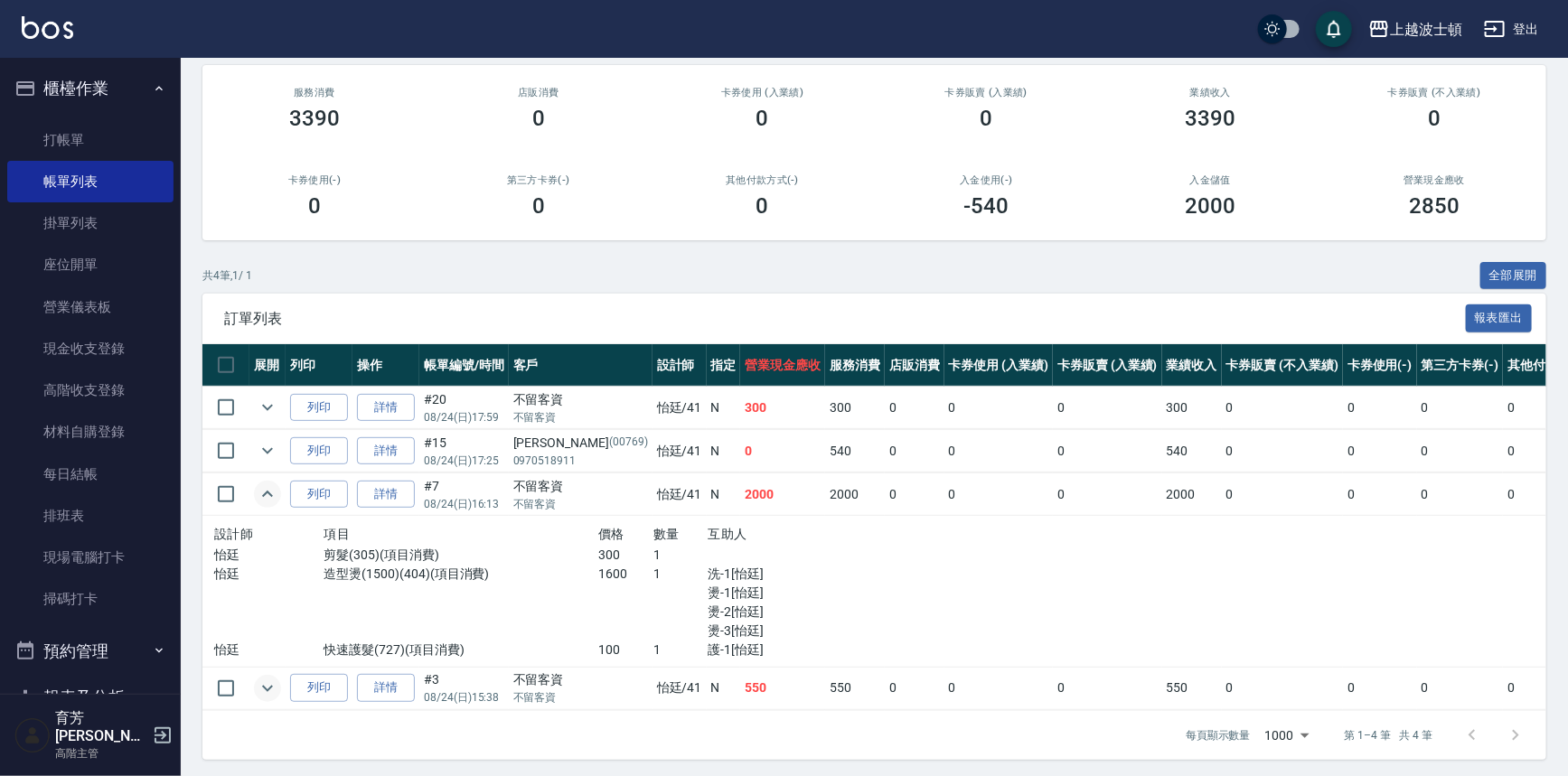
scroll to position [173, 0]
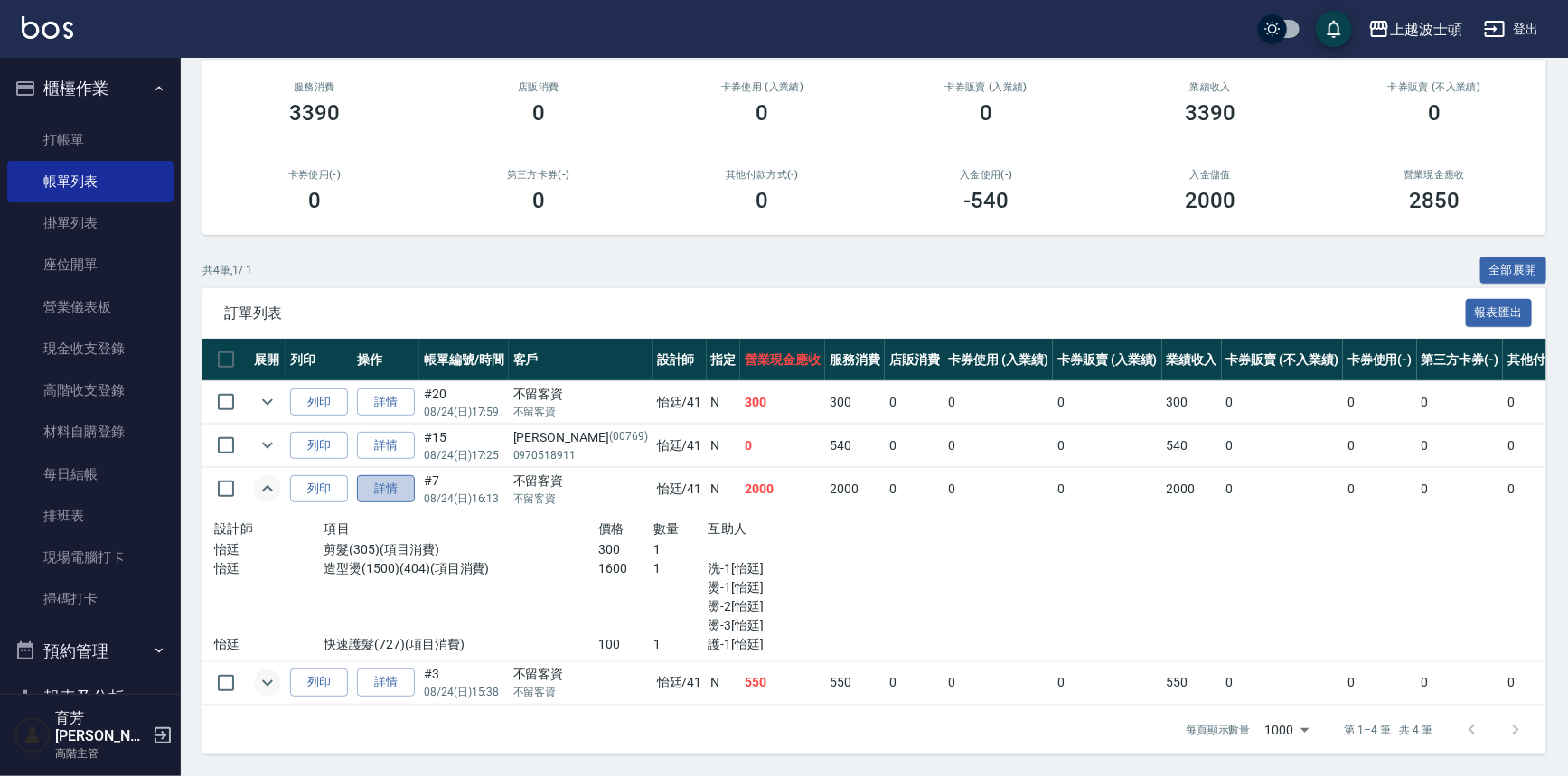
click at [395, 475] on link "詳情" at bounding box center [385, 490] width 58 height 28
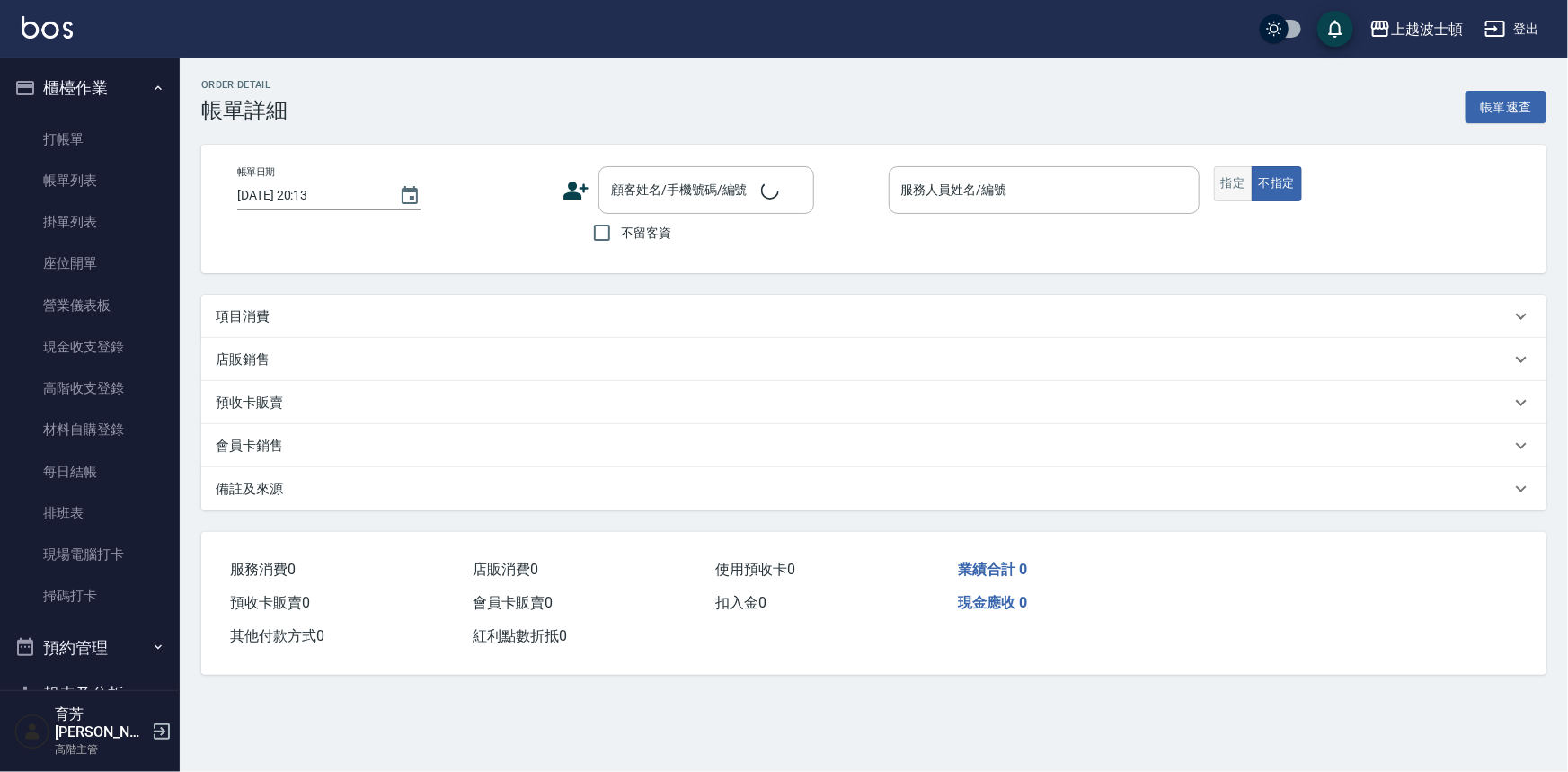
type input "[DATE] 16:13"
checkbox input "true"
type input "怡廷-41"
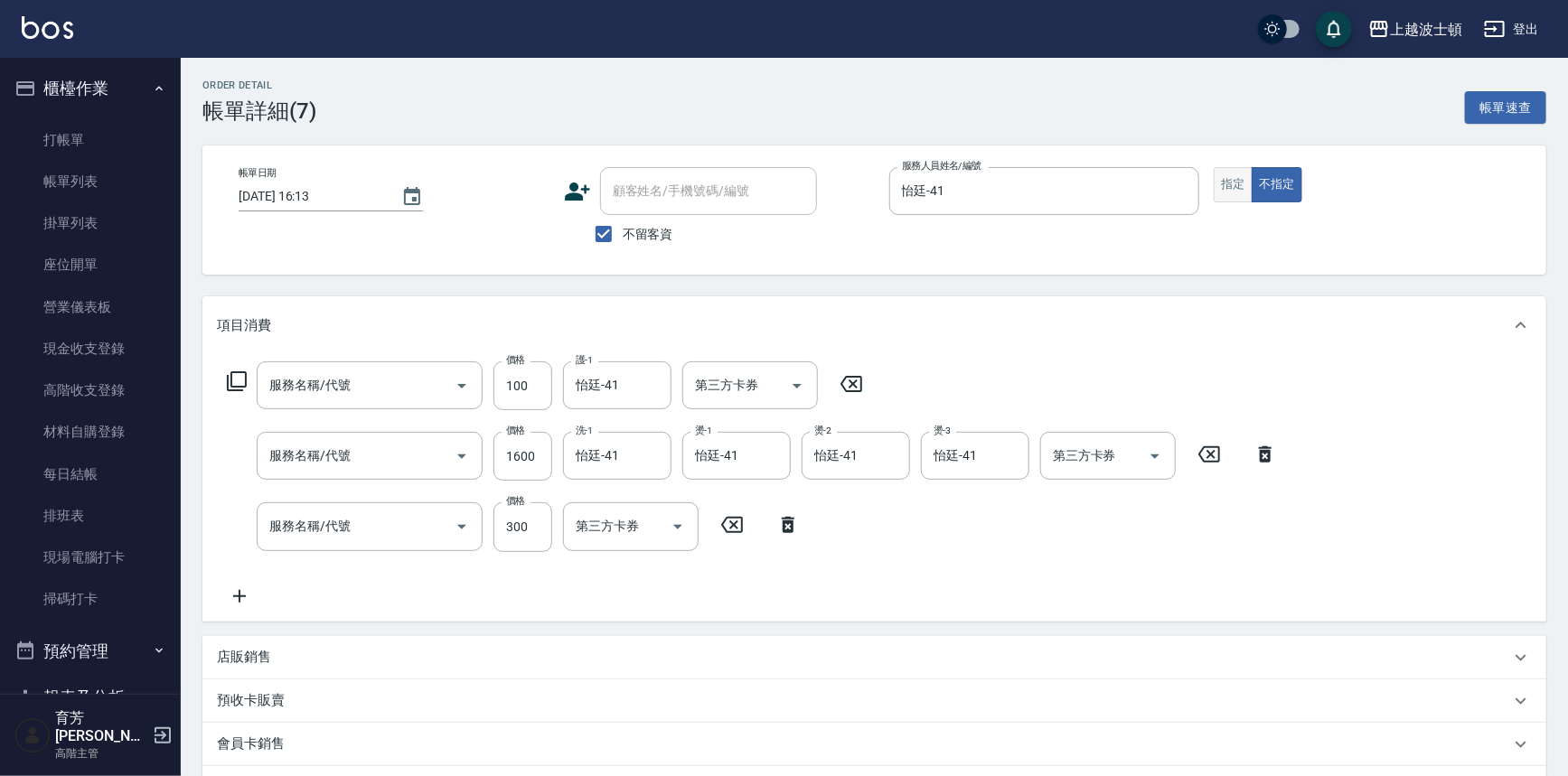
type input "快速護髮(727)"
type input "造型燙(1500)(404)"
type input "剪髮(305)"
click at [1236, 182] on button "指定" at bounding box center [1233, 184] width 39 height 35
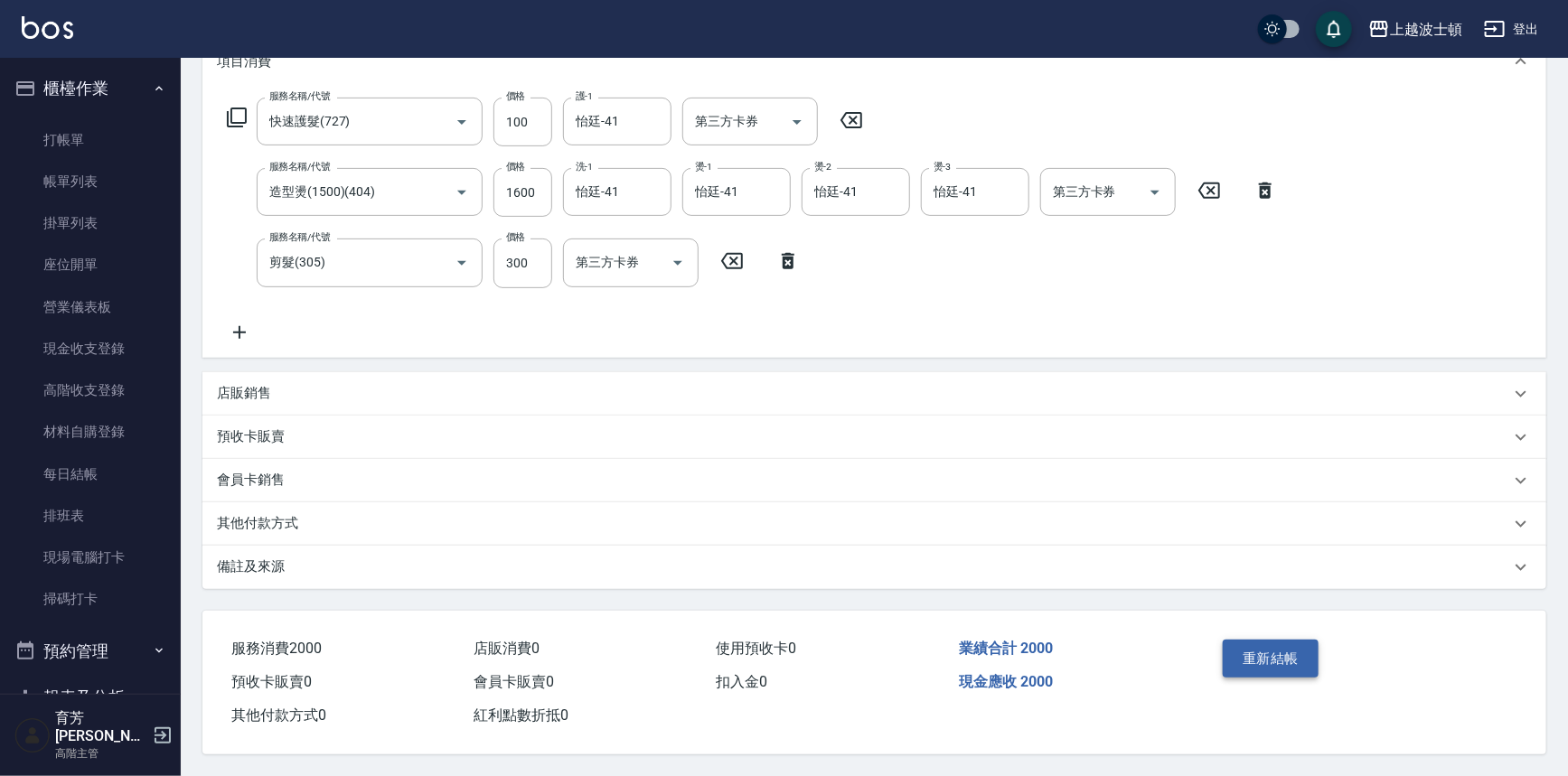
click at [1292, 669] on button "重新結帳" at bounding box center [1271, 658] width 96 height 38
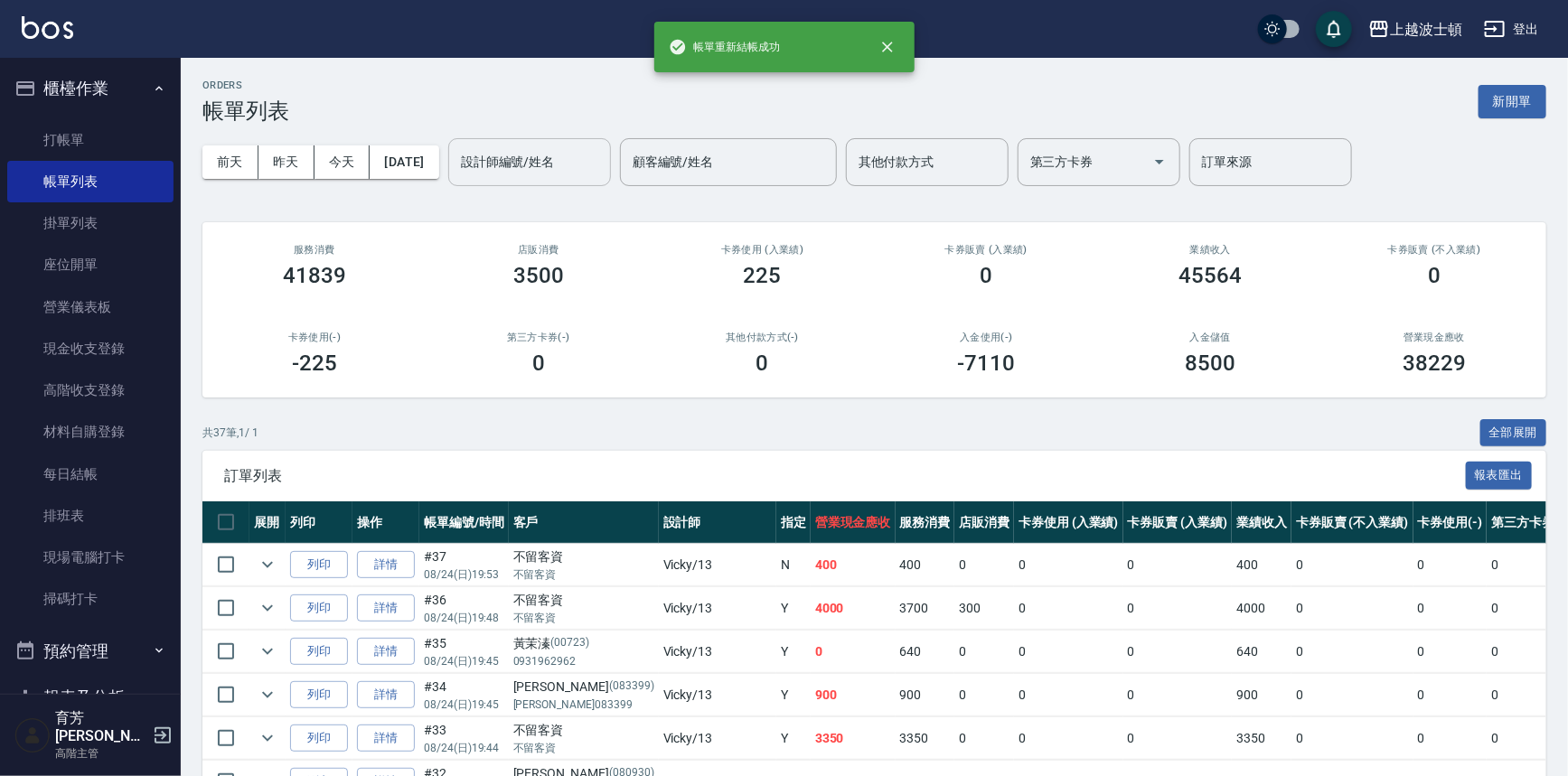
click at [543, 157] on input "設計師編號/姓名" at bounding box center [530, 161] width 146 height 31
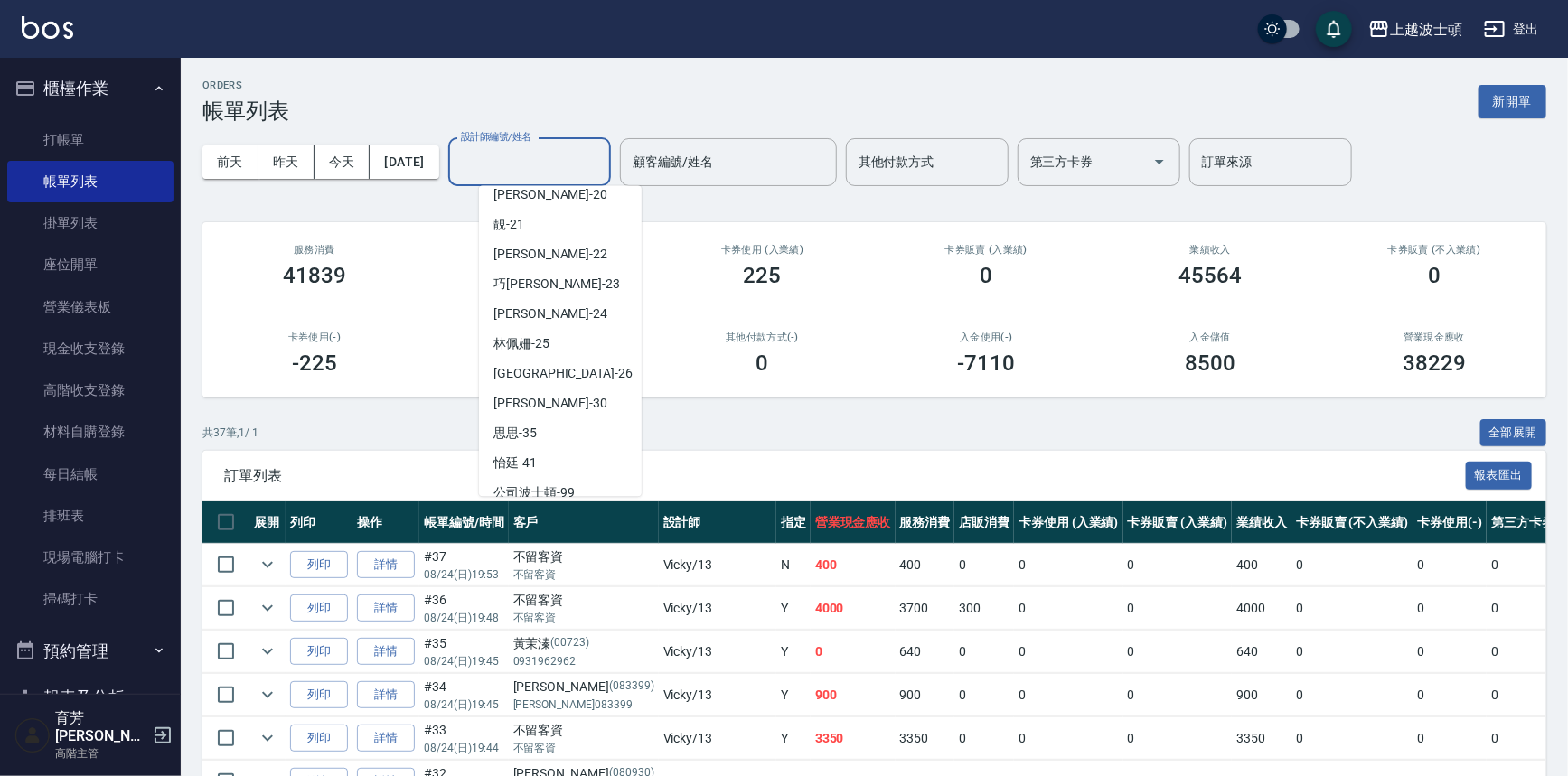
scroll to position [240, 0]
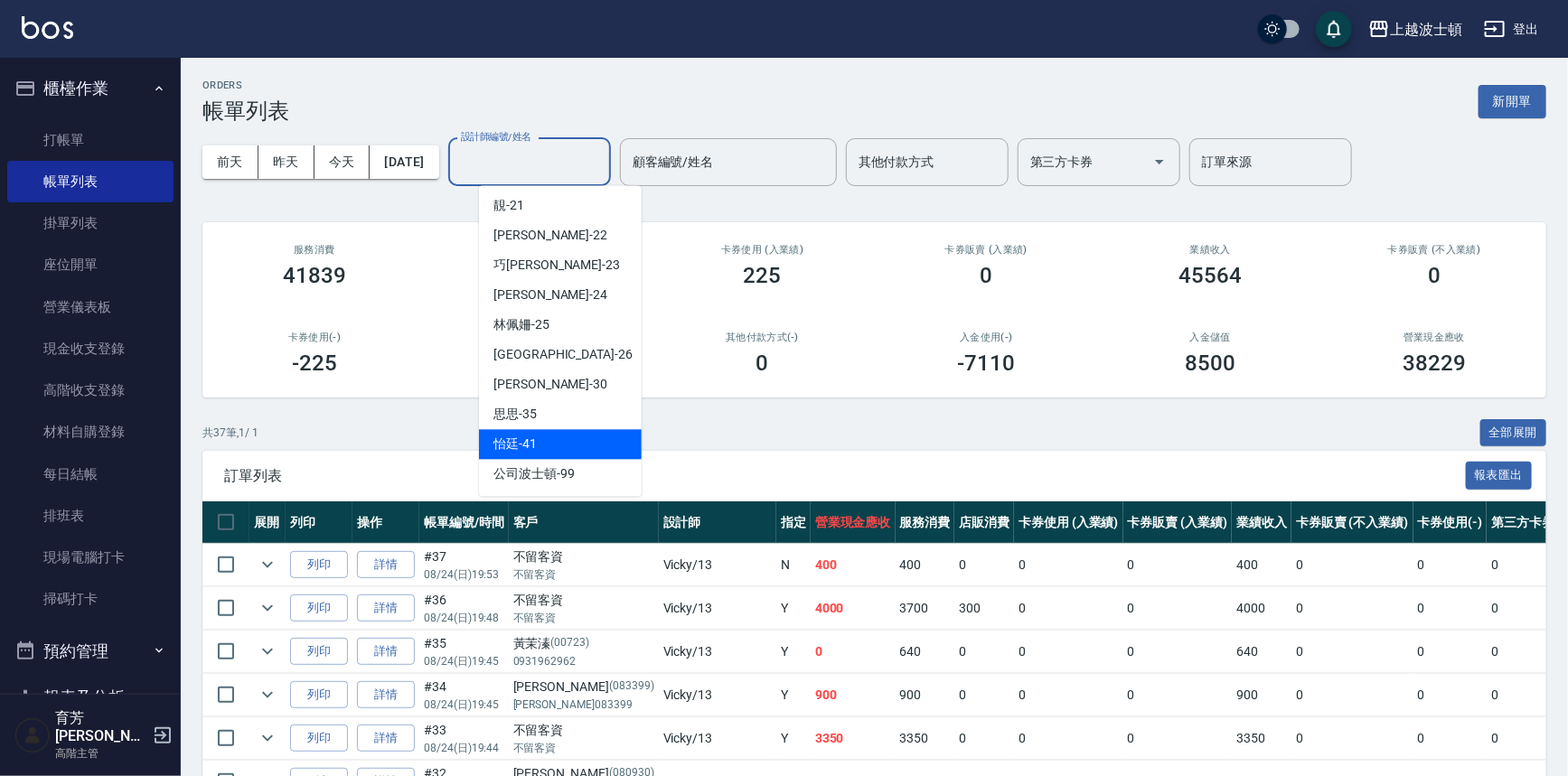
click at [537, 436] on div "怡廷 -41" at bounding box center [560, 443] width 162 height 29
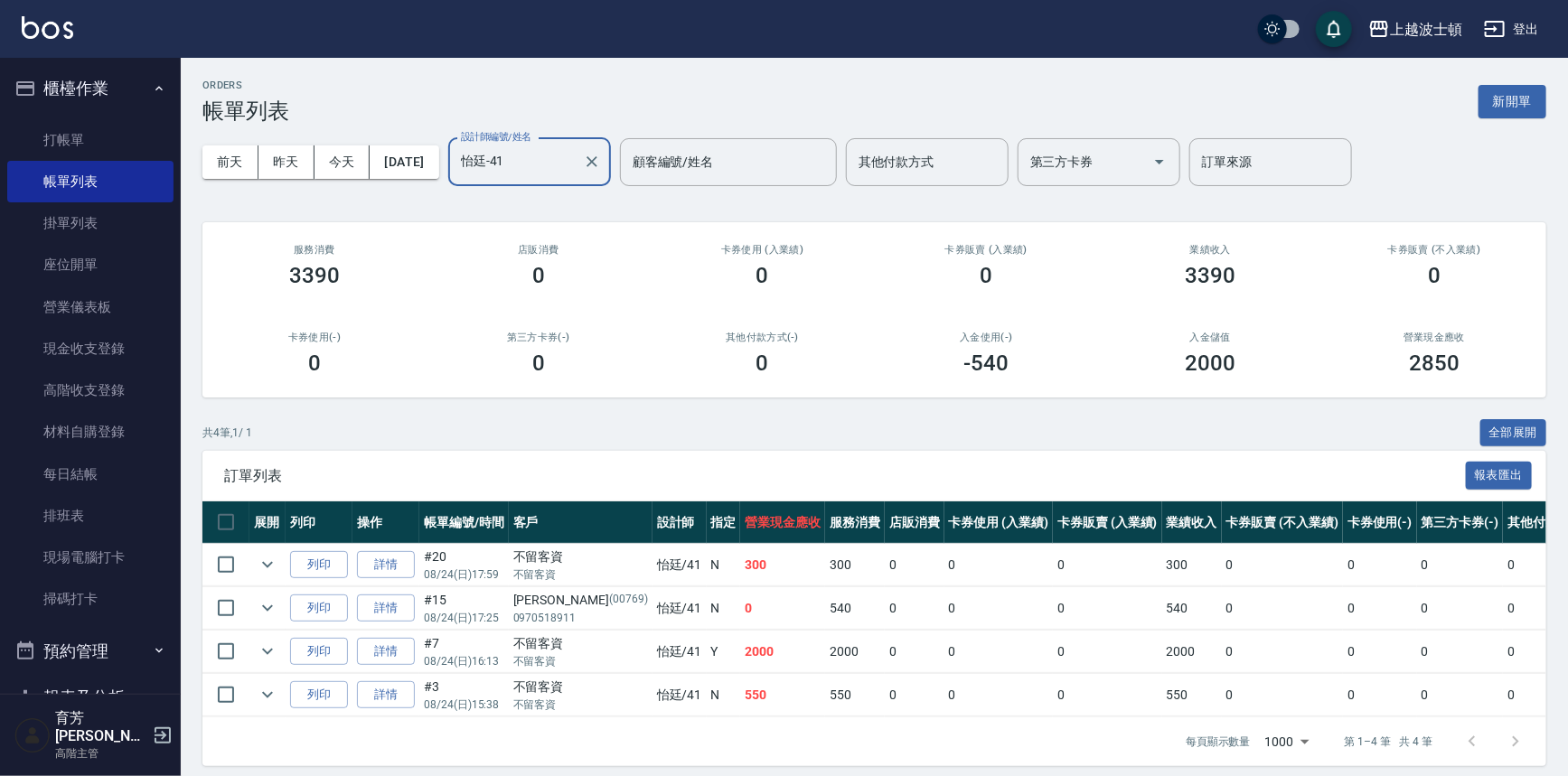
scroll to position [23, 0]
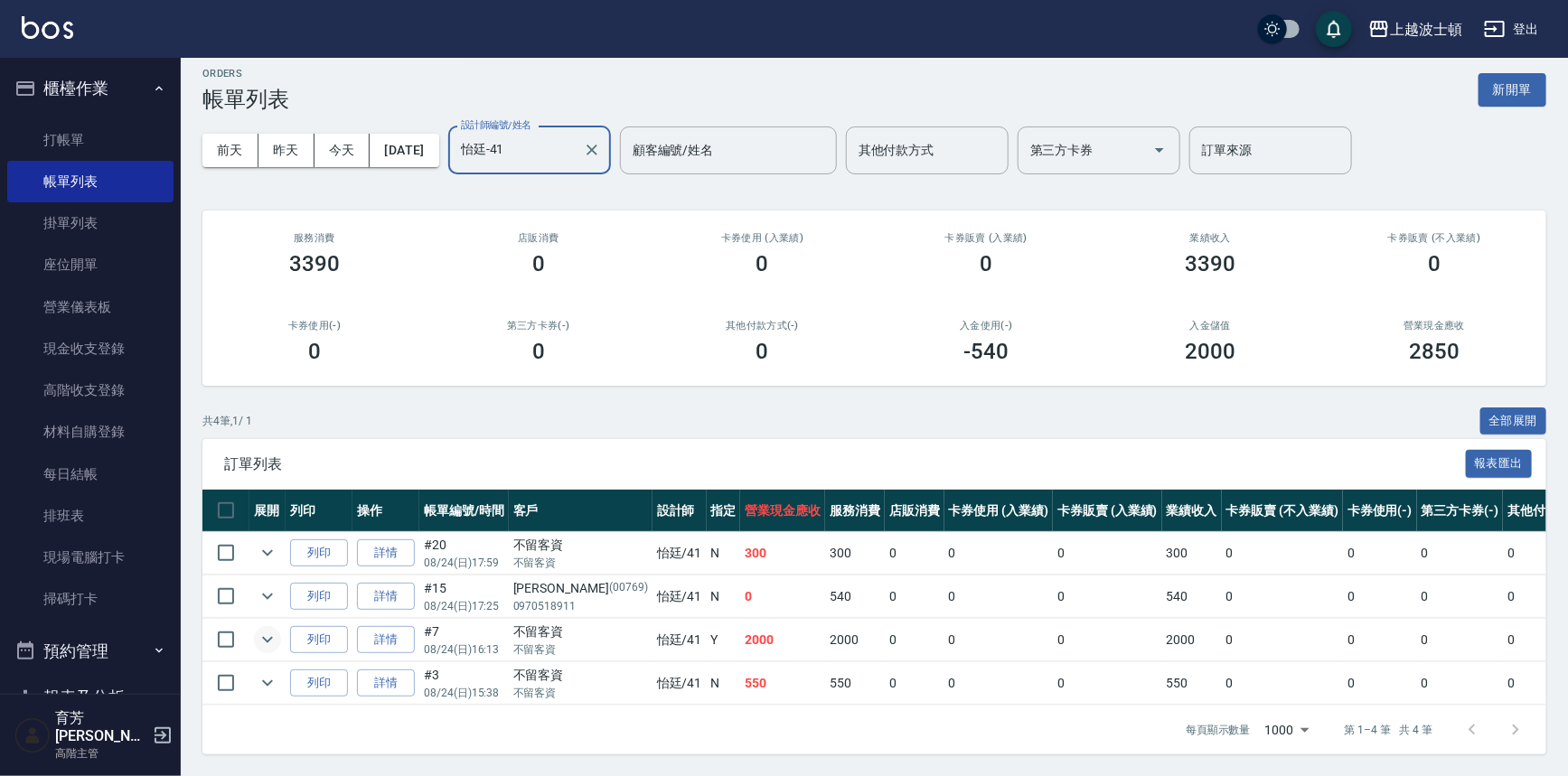
click at [268, 629] on icon "expand row" at bounding box center [267, 639] width 22 height 22
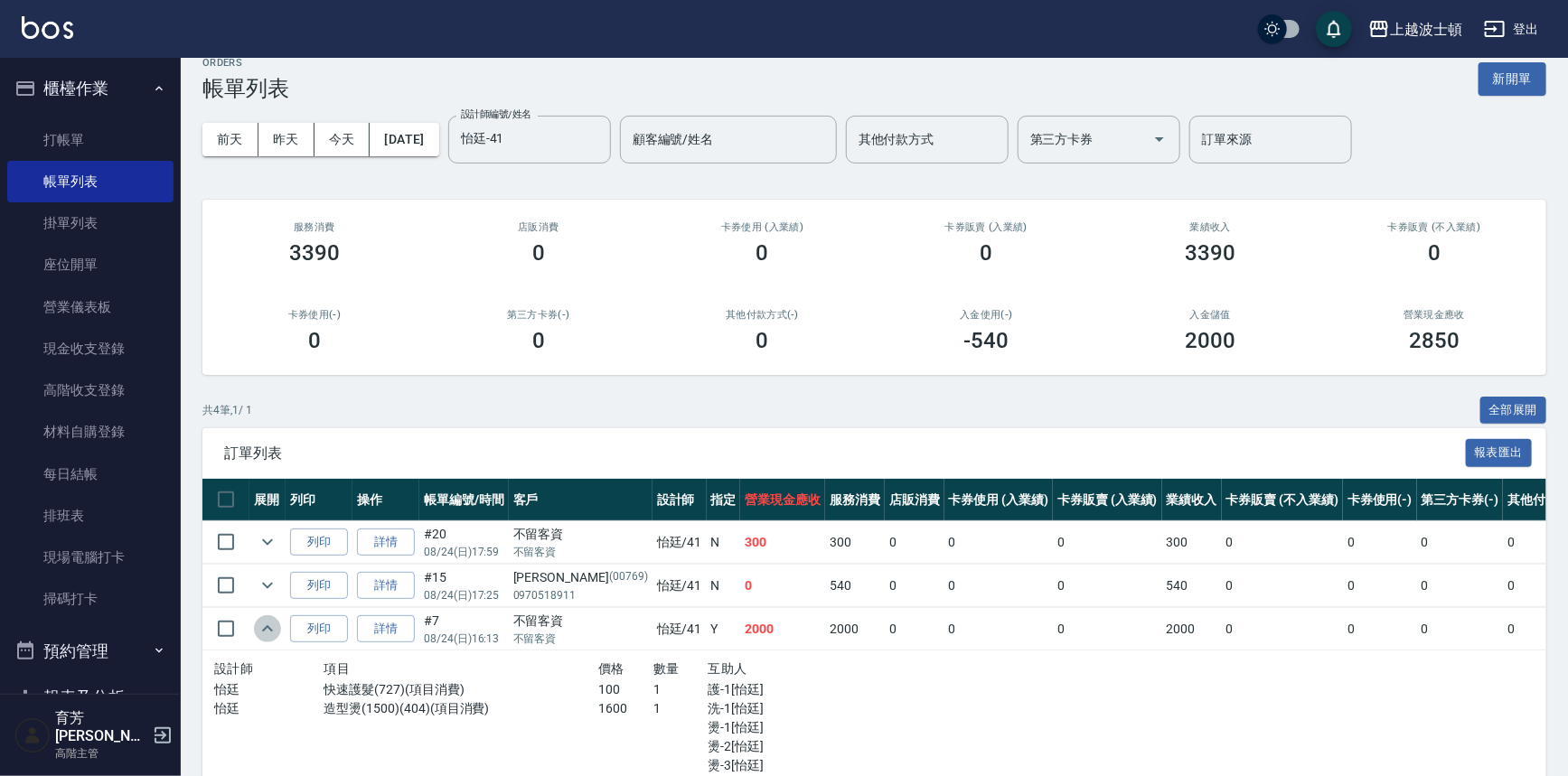
click at [268, 618] on icon "expand row" at bounding box center [267, 628] width 22 height 22
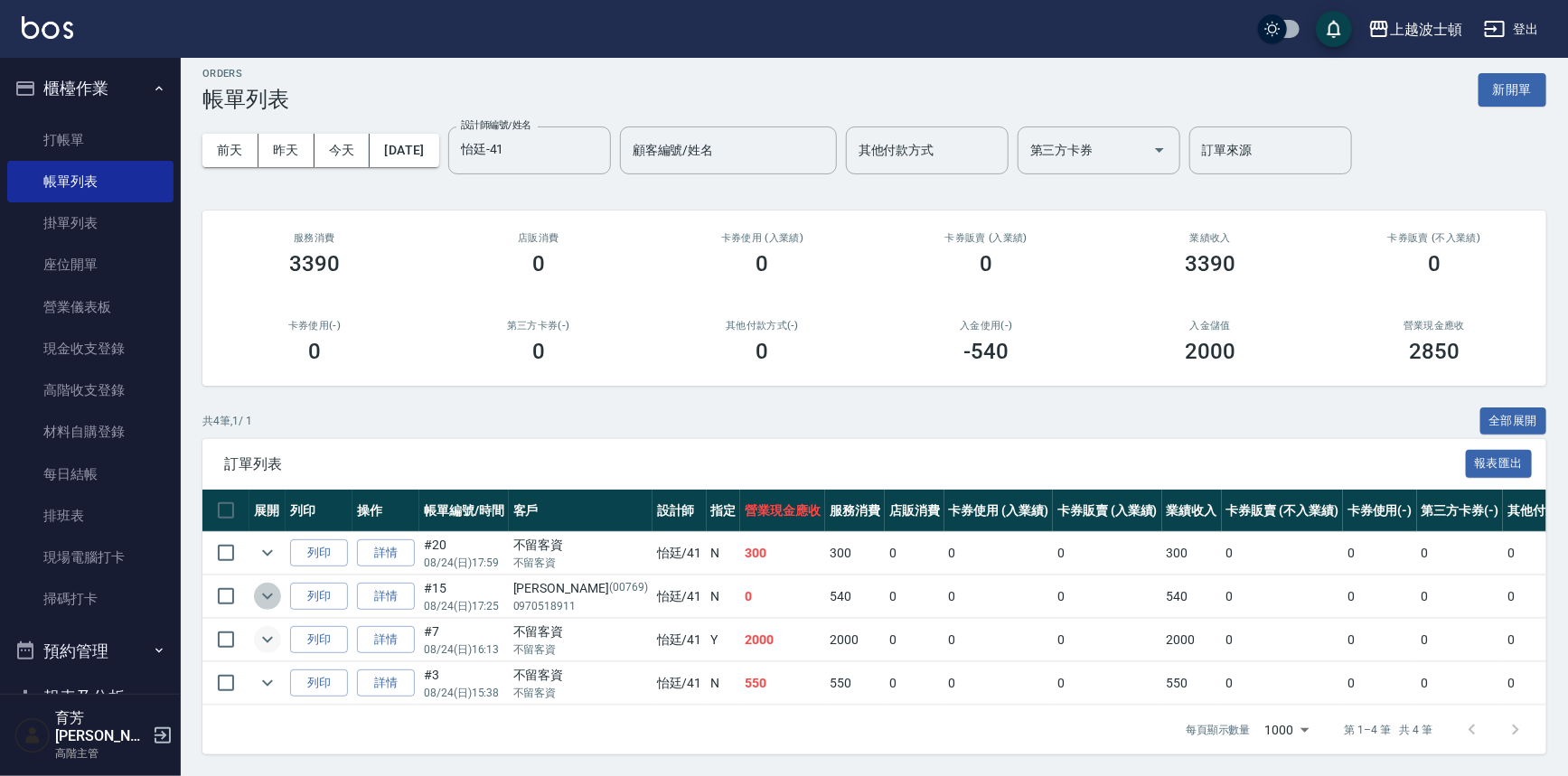
click at [263, 588] on icon "expand row" at bounding box center [267, 596] width 22 height 22
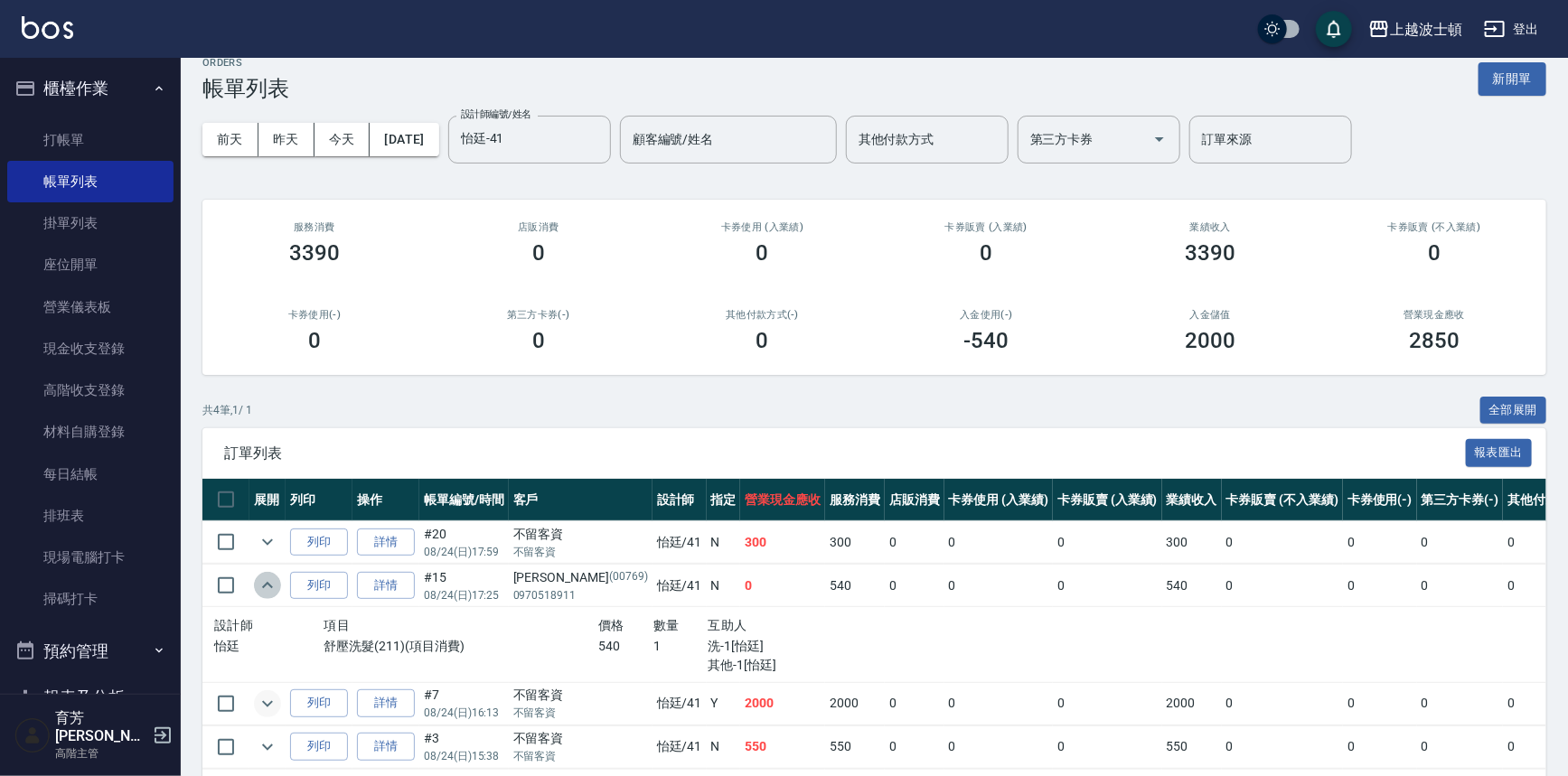
click at [263, 588] on icon "expand row" at bounding box center [267, 585] width 22 height 22
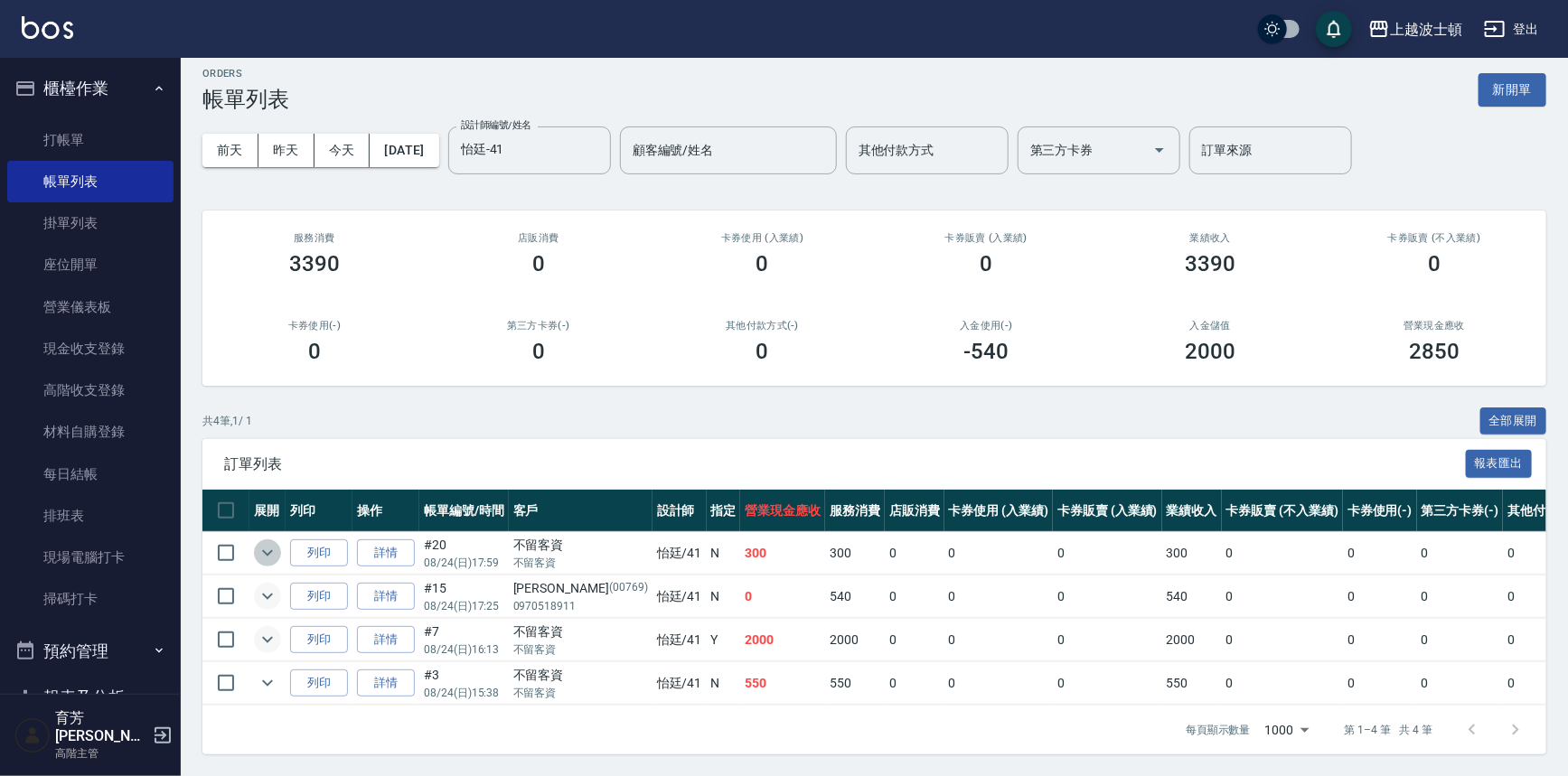
click at [271, 550] on icon "expand row" at bounding box center [267, 553] width 10 height 7
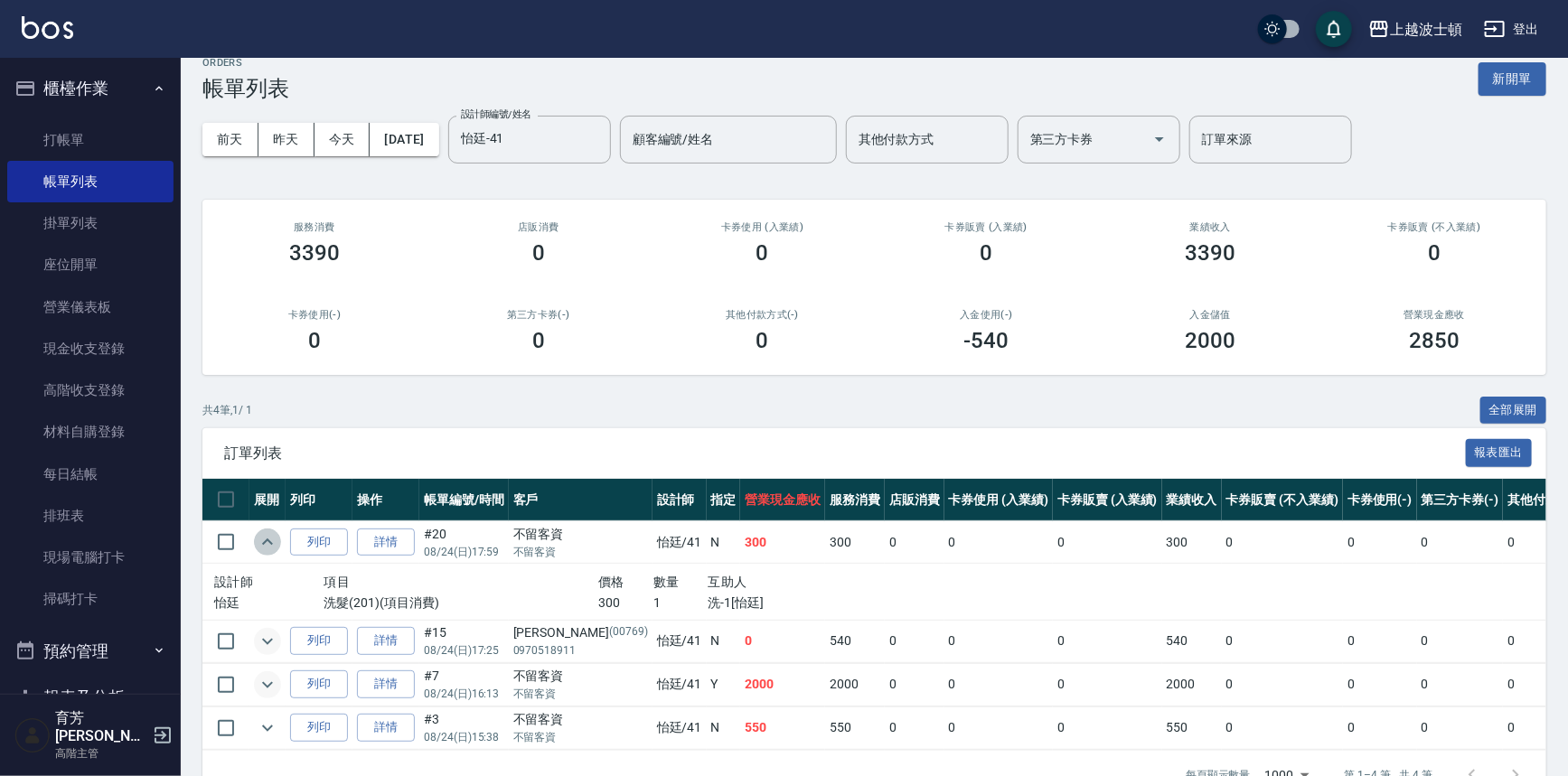
click at [271, 540] on icon "expand row" at bounding box center [267, 542] width 22 height 22
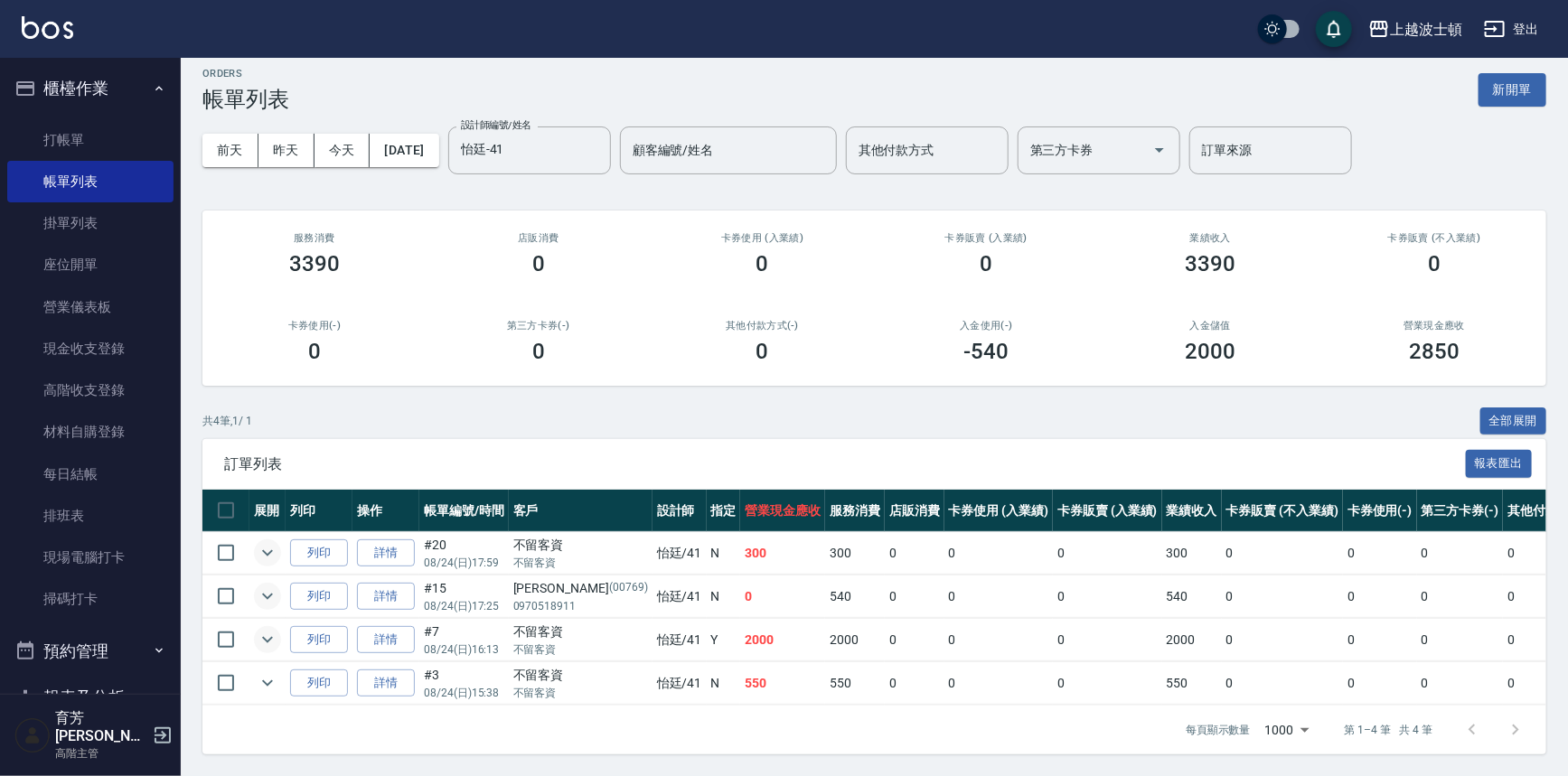
scroll to position [0, 0]
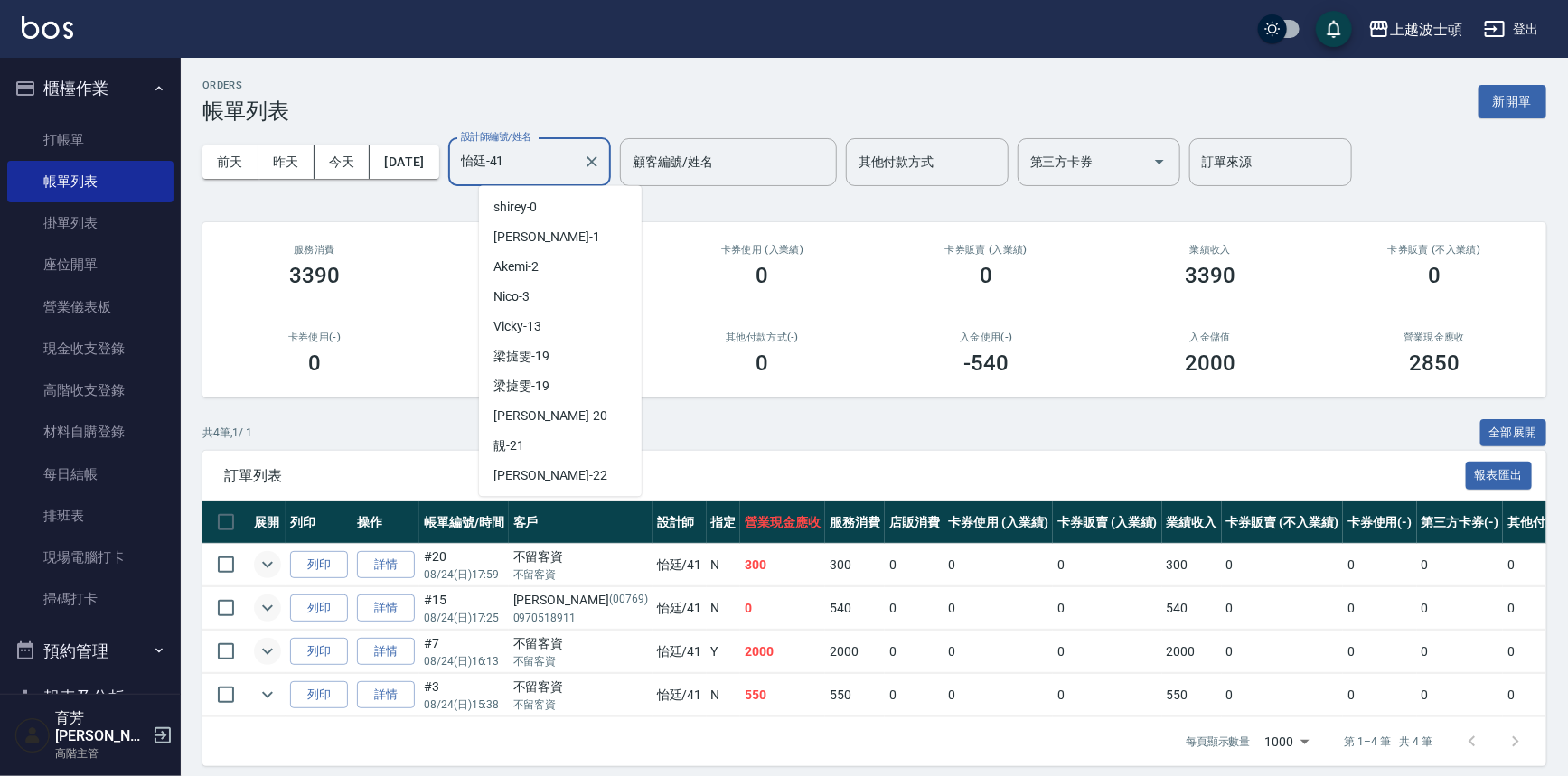
click at [534, 162] on input "怡廷-41" at bounding box center [516, 161] width 120 height 31
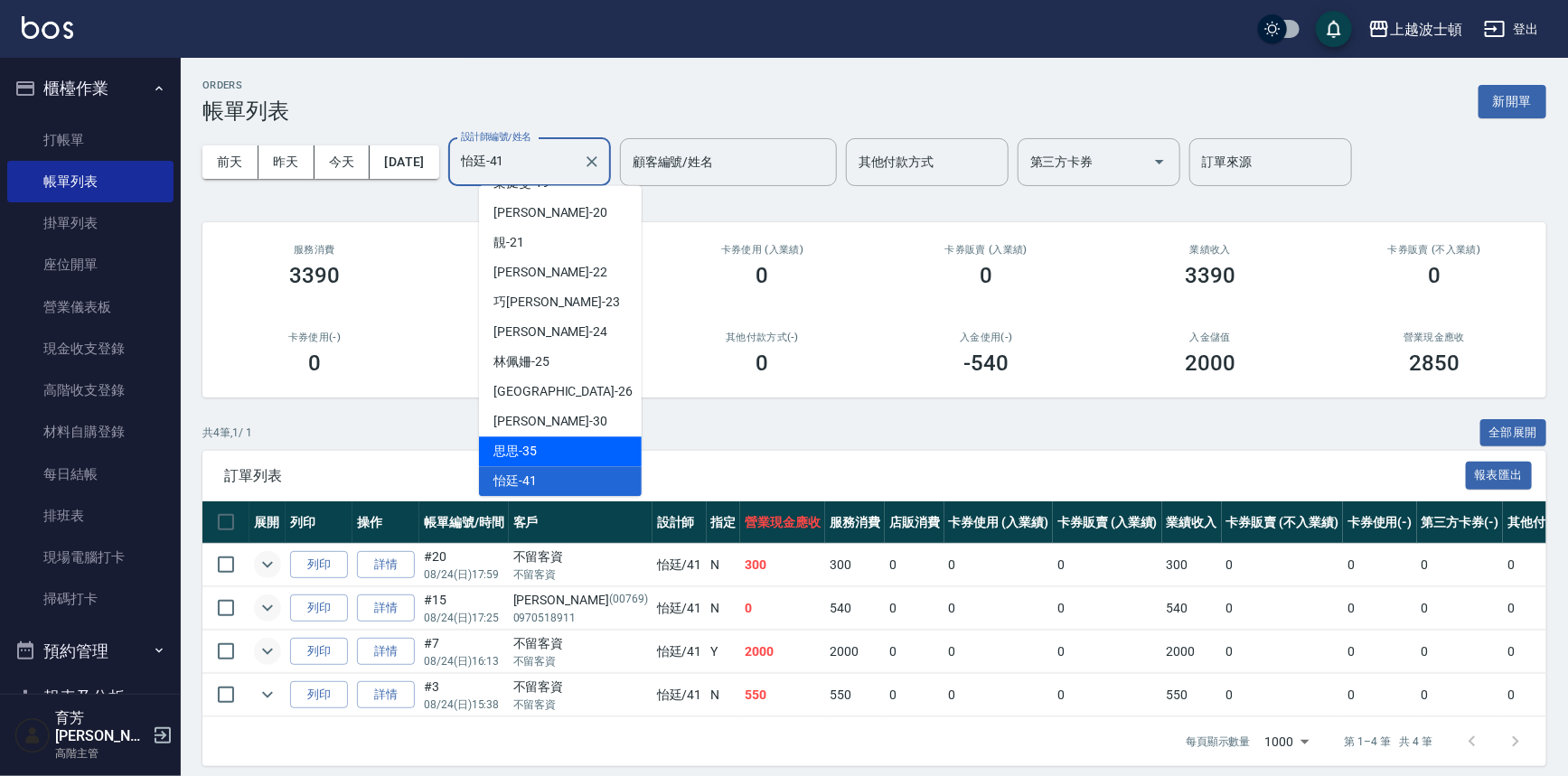
click at [547, 453] on div "思思 -35" at bounding box center [560, 451] width 162 height 29
type input "思思-35"
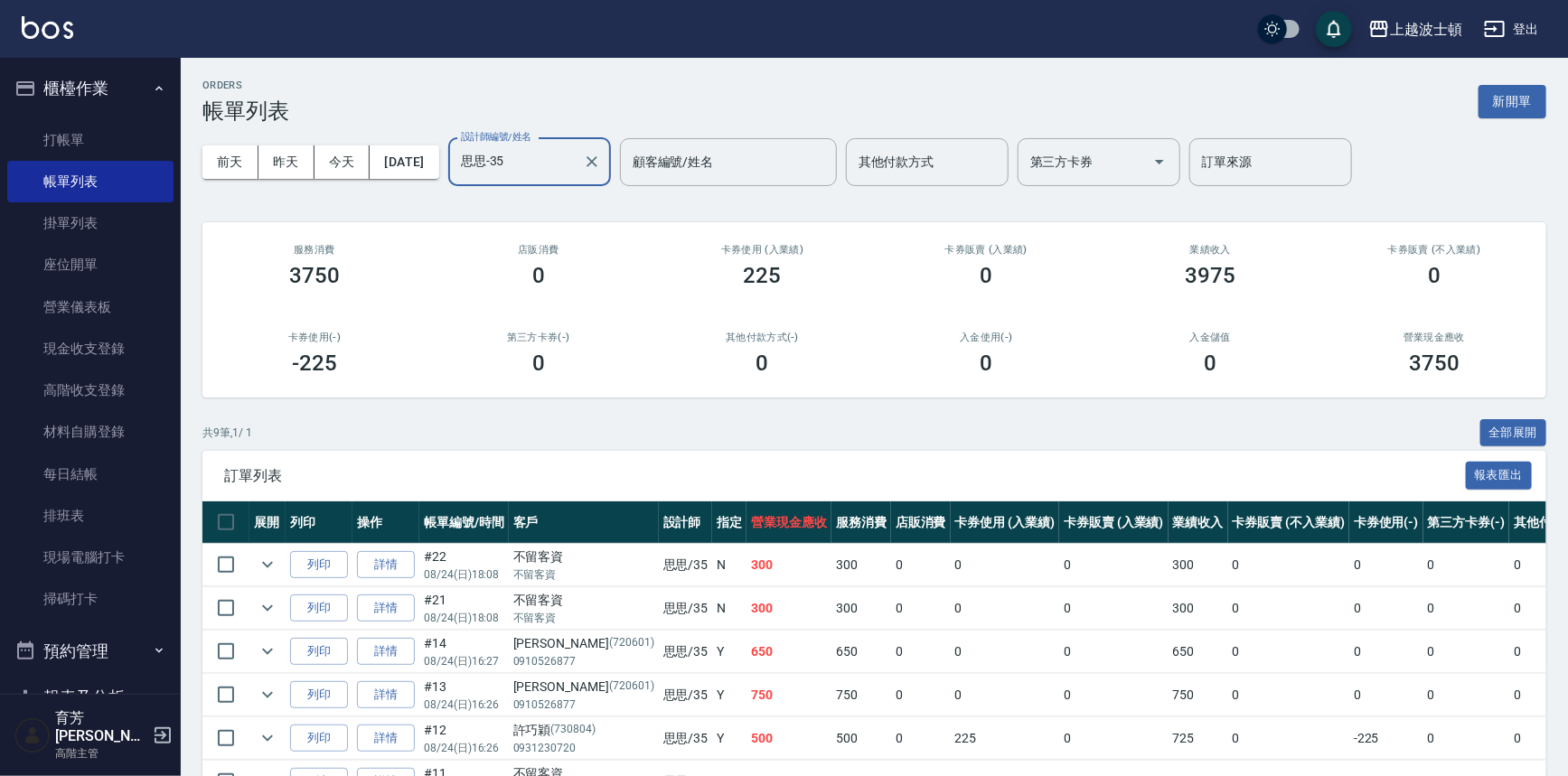
scroll to position [238, 0]
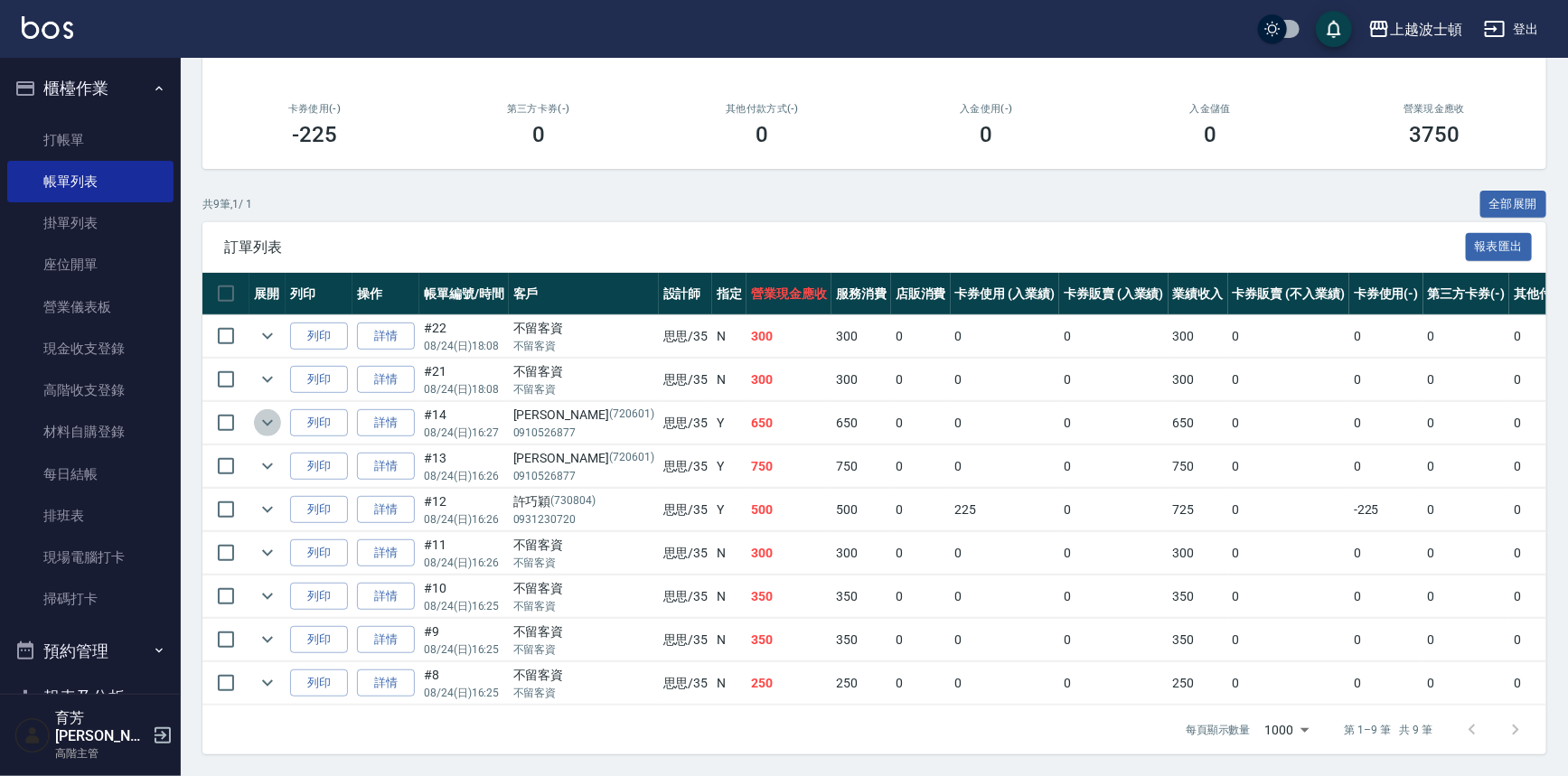
click at [268, 412] on icon "expand row" at bounding box center [267, 422] width 22 height 22
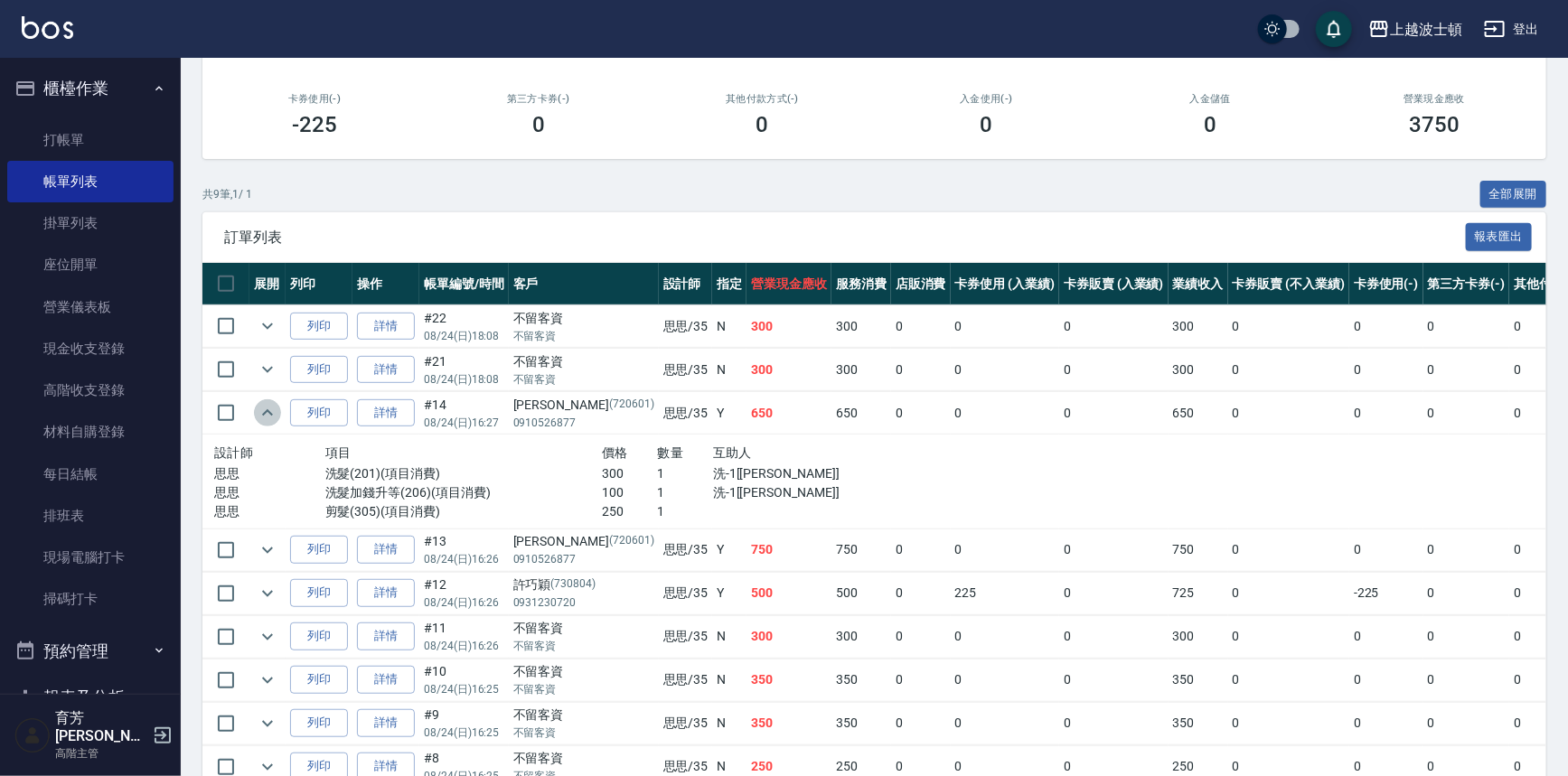
click at [268, 402] on icon "expand row" at bounding box center [267, 413] width 22 height 22
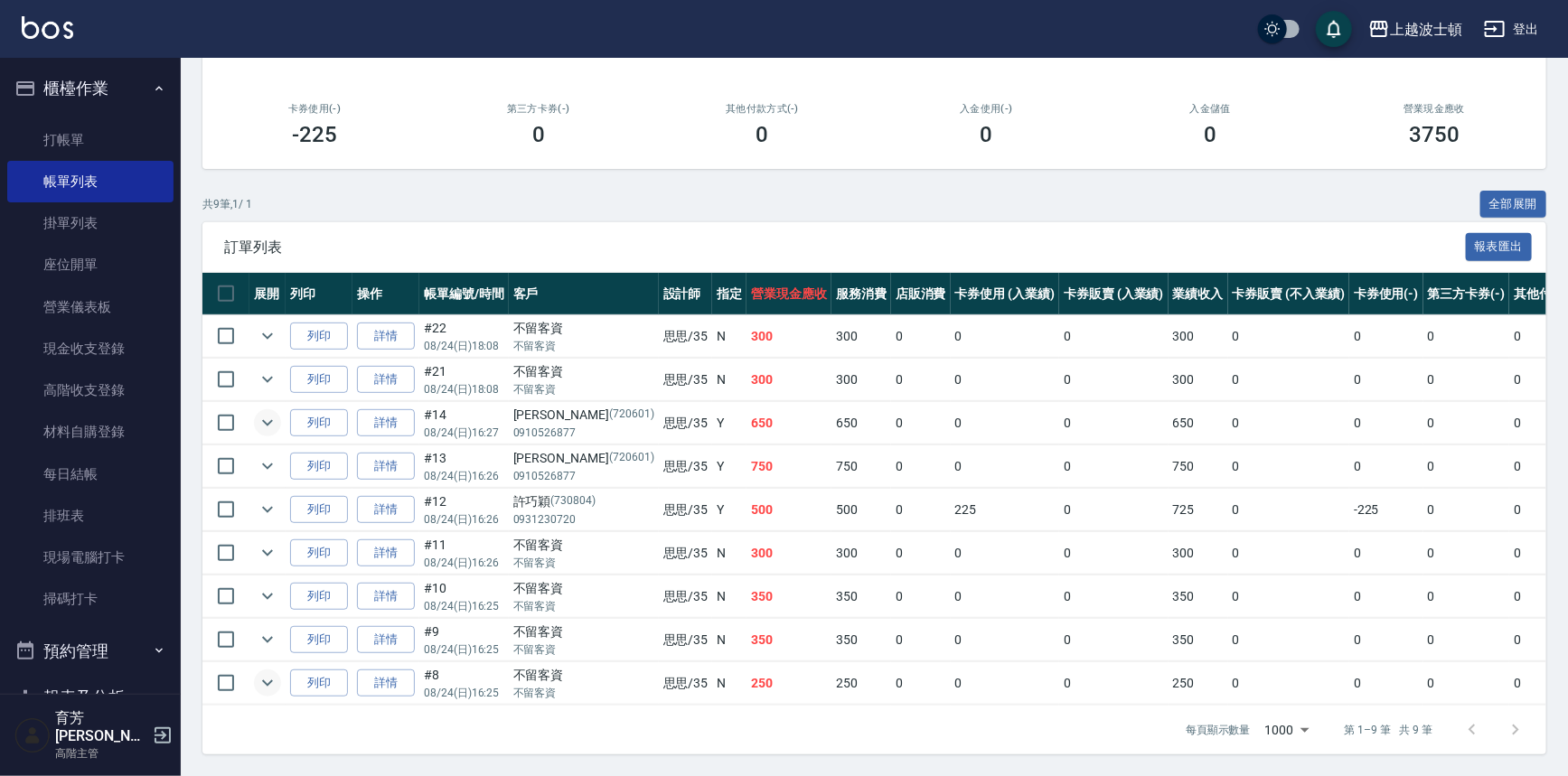
click at [265, 680] on icon "expand row" at bounding box center [267, 683] width 10 height 7
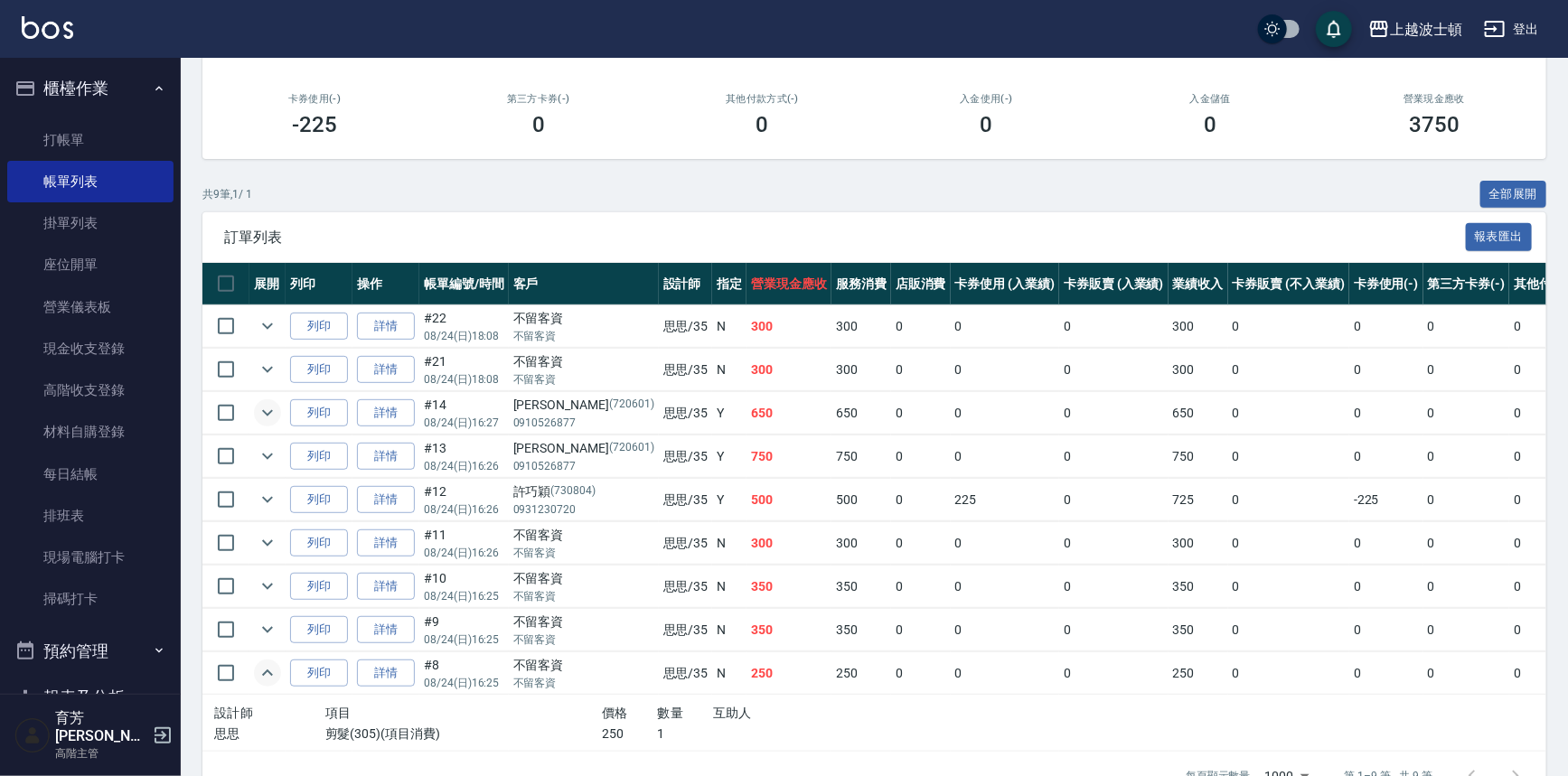
click at [265, 671] on icon "expand row" at bounding box center [267, 673] width 10 height 7
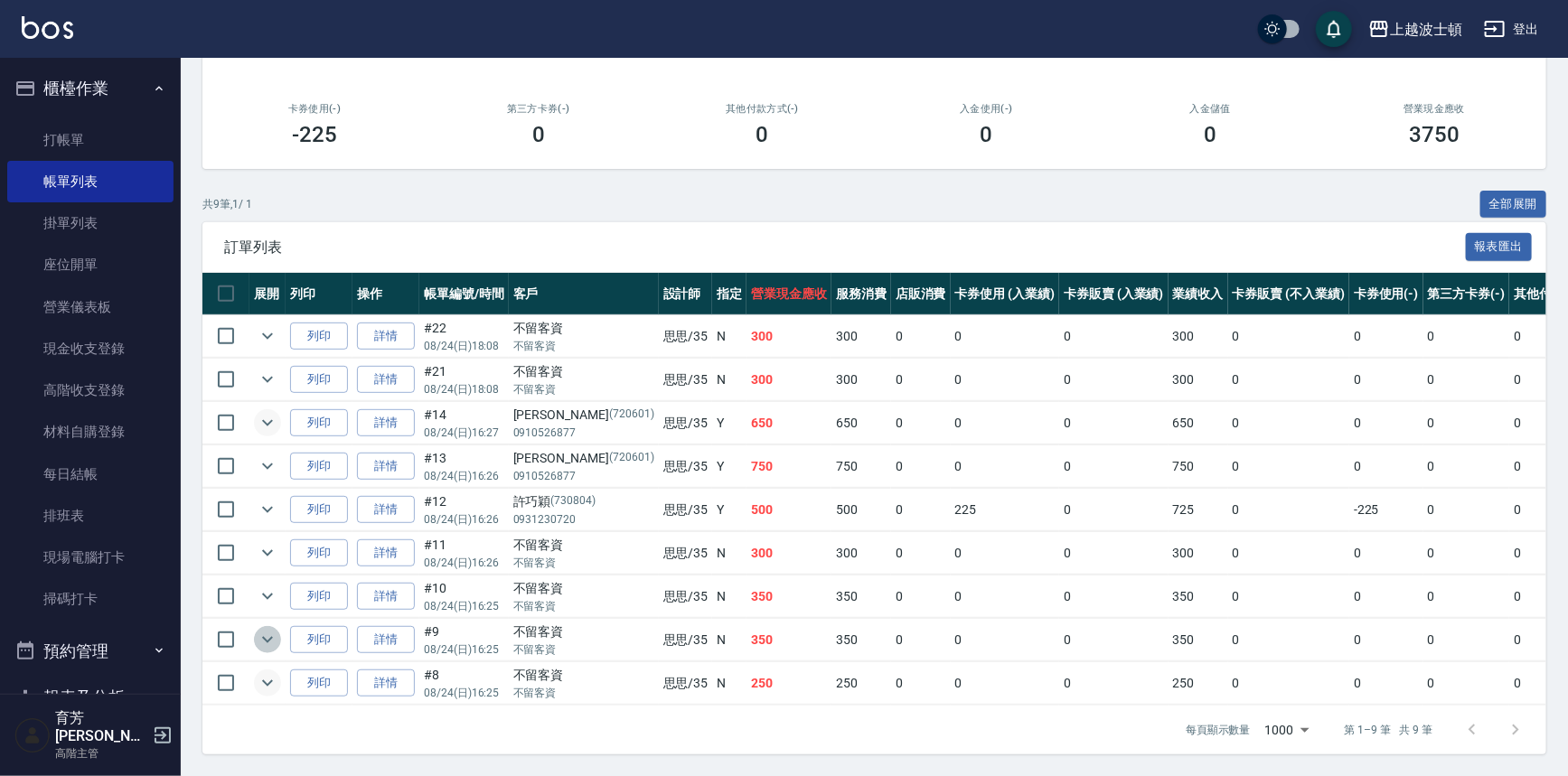
click at [266, 629] on icon "expand row" at bounding box center [267, 639] width 22 height 22
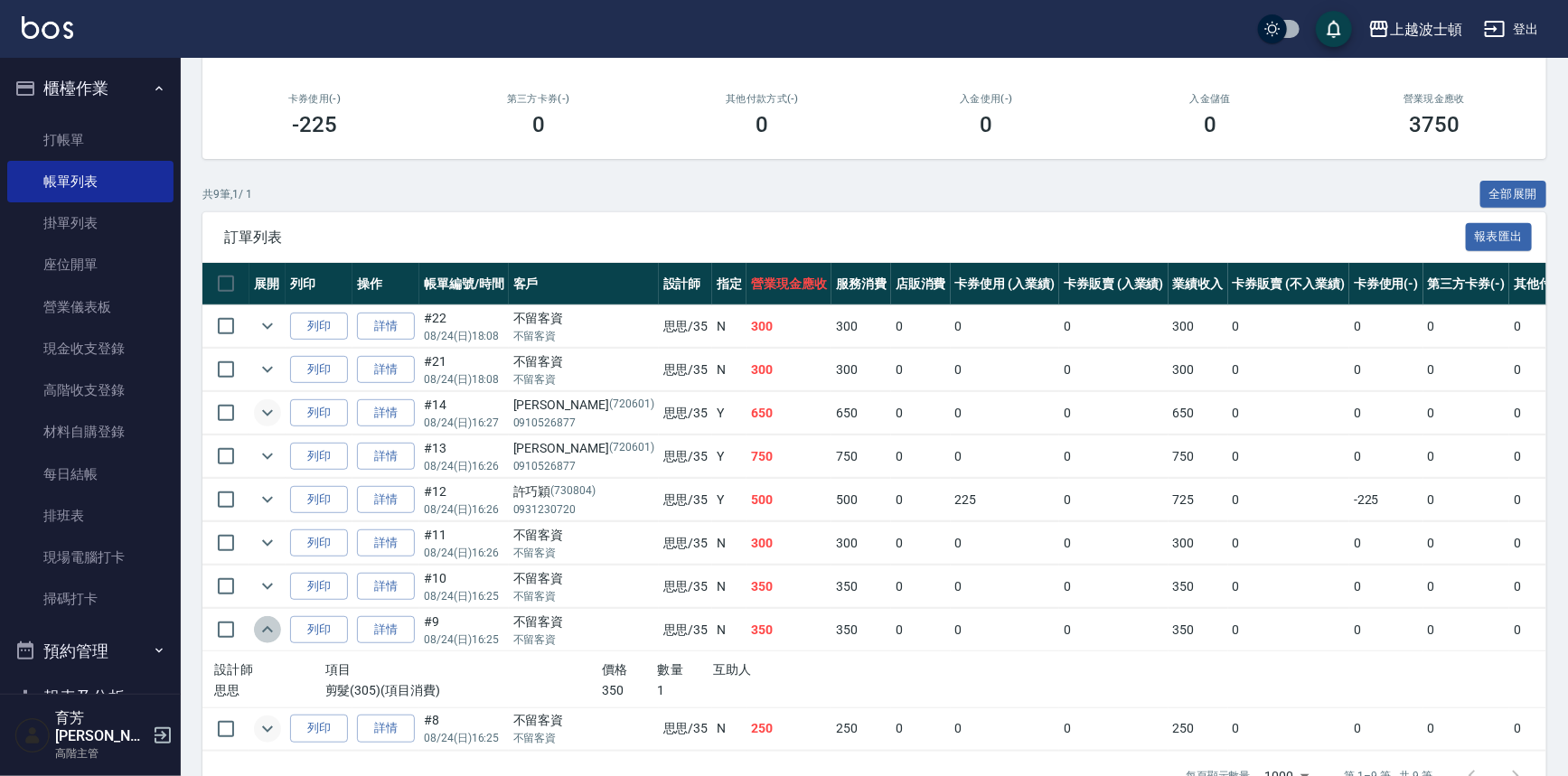
click at [266, 623] on icon "expand row" at bounding box center [267, 629] width 22 height 22
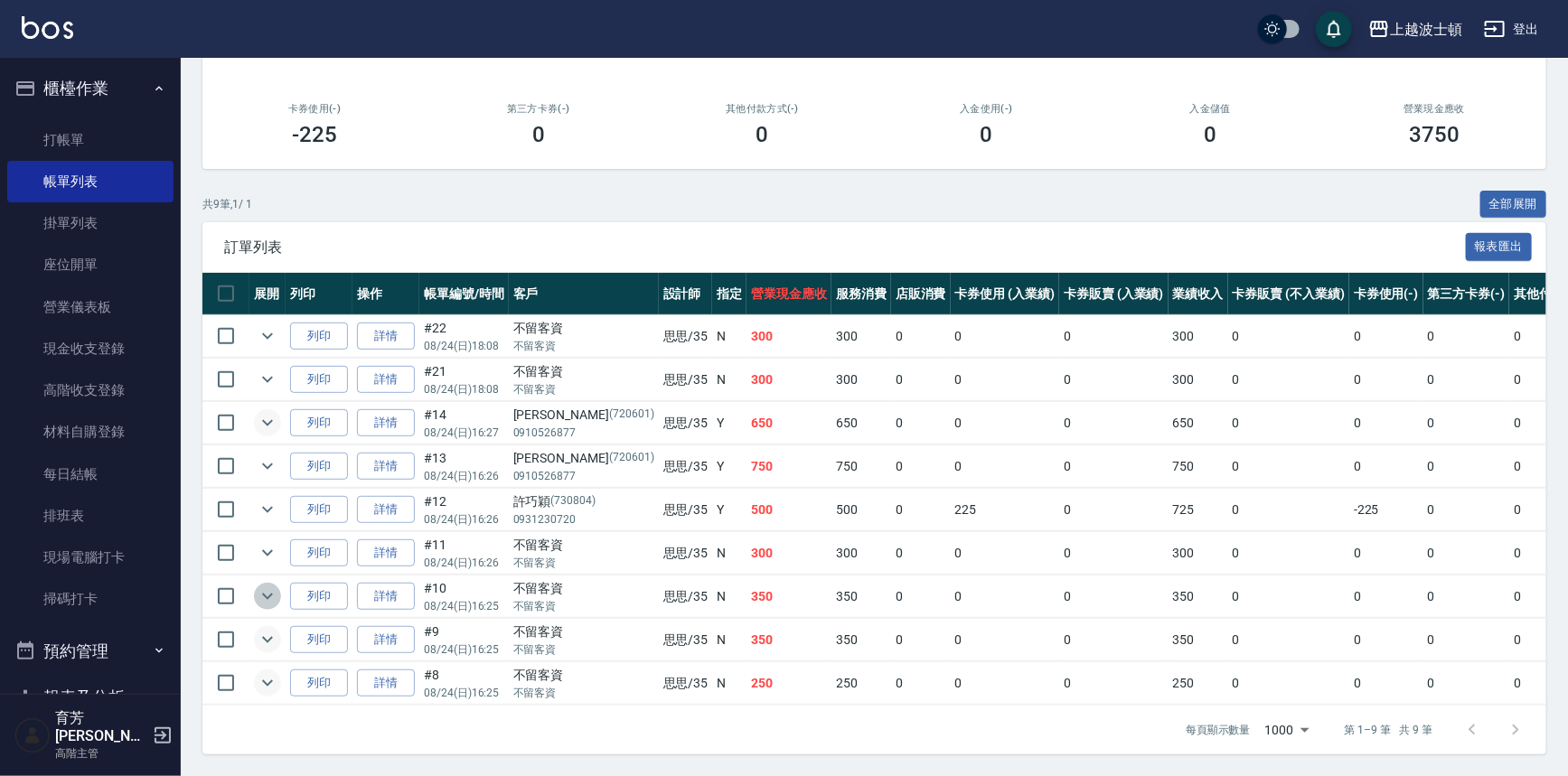
click at [269, 585] on icon "expand row" at bounding box center [267, 596] width 22 height 22
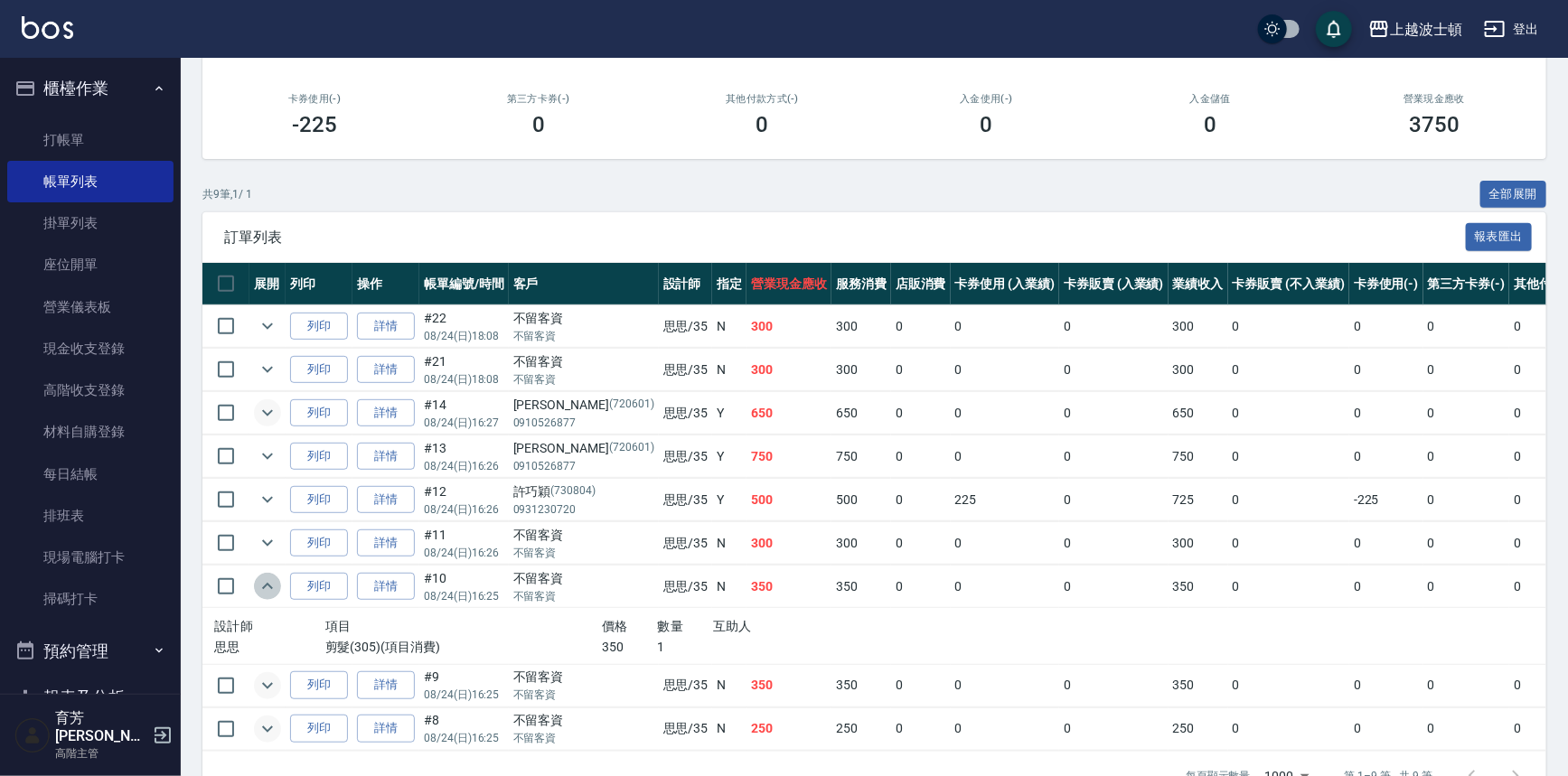
click at [269, 582] on icon "expand row" at bounding box center [267, 585] width 10 height 7
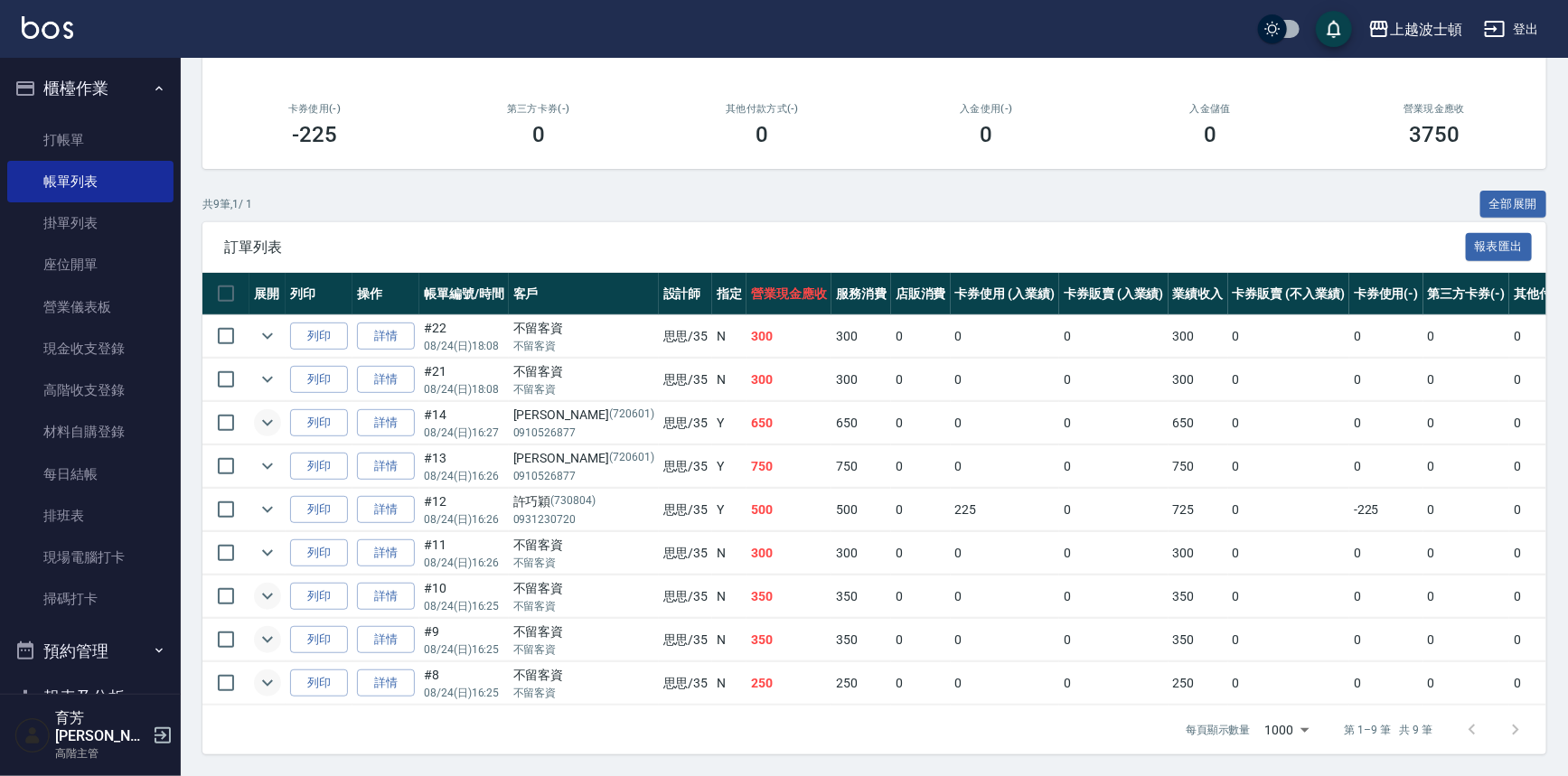
click at [269, 585] on icon "expand row" at bounding box center [267, 596] width 22 height 22
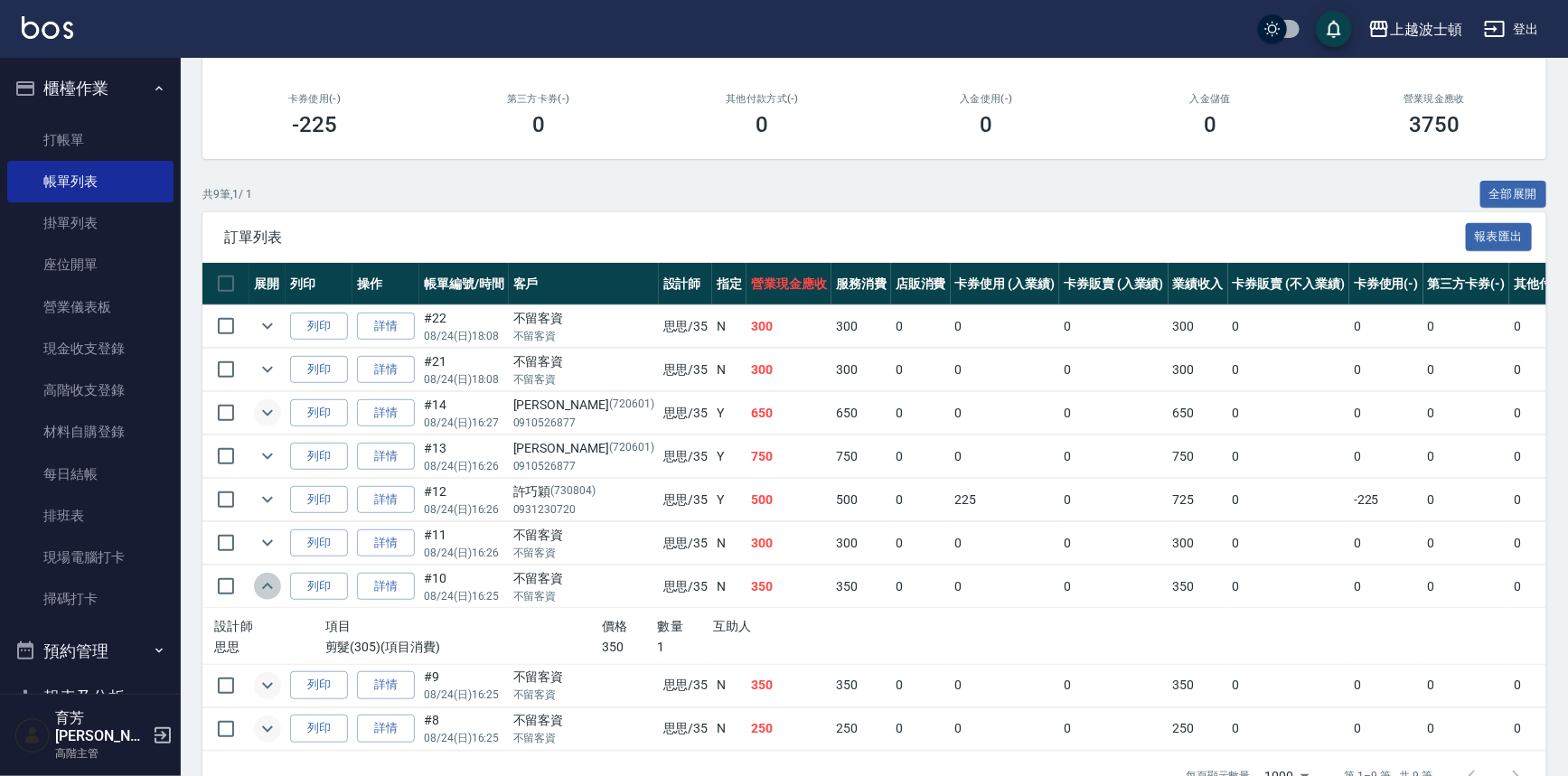
click at [269, 582] on icon "expand row" at bounding box center [267, 585] width 10 height 7
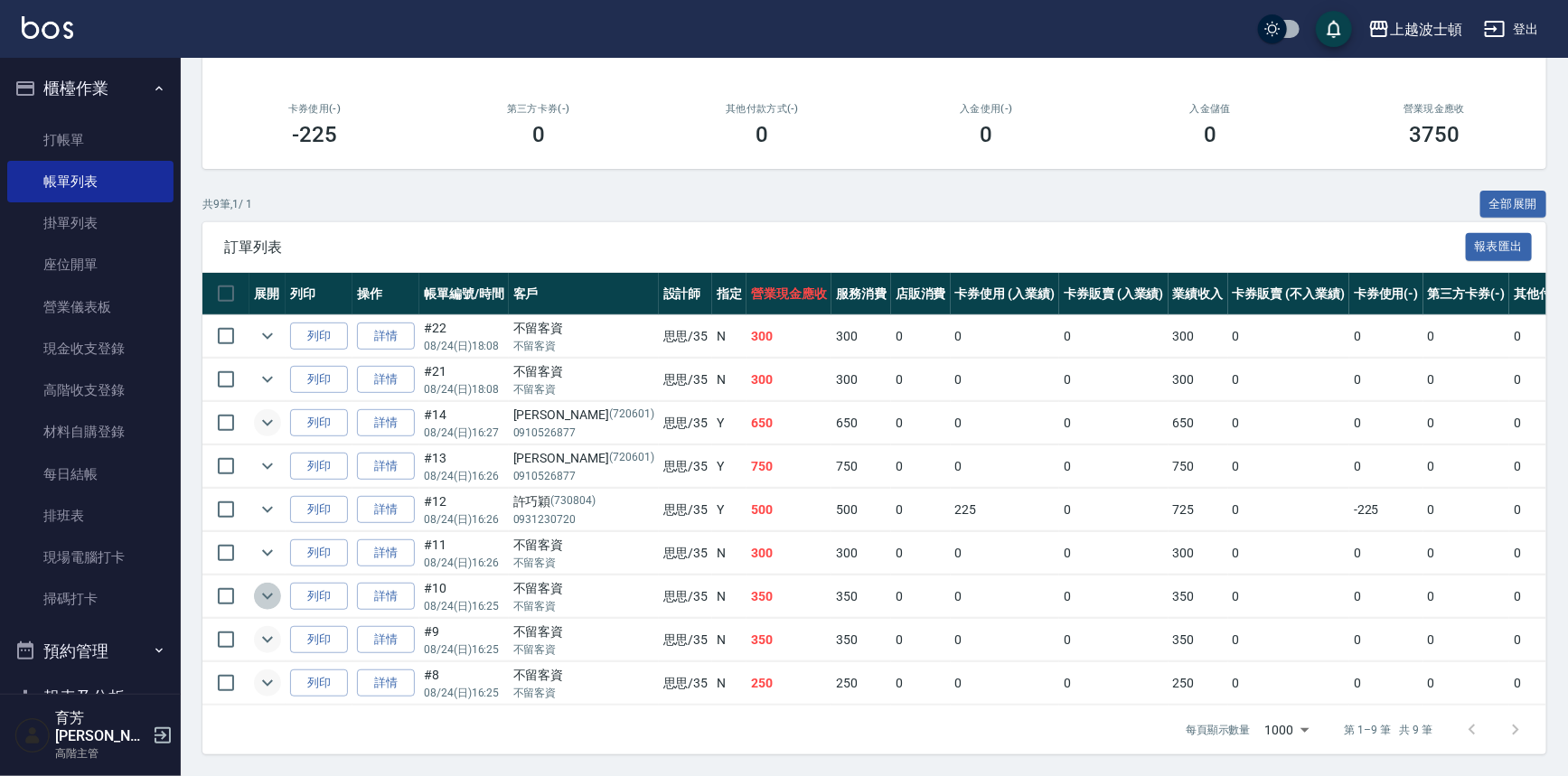
click at [269, 585] on icon "expand row" at bounding box center [267, 596] width 22 height 22
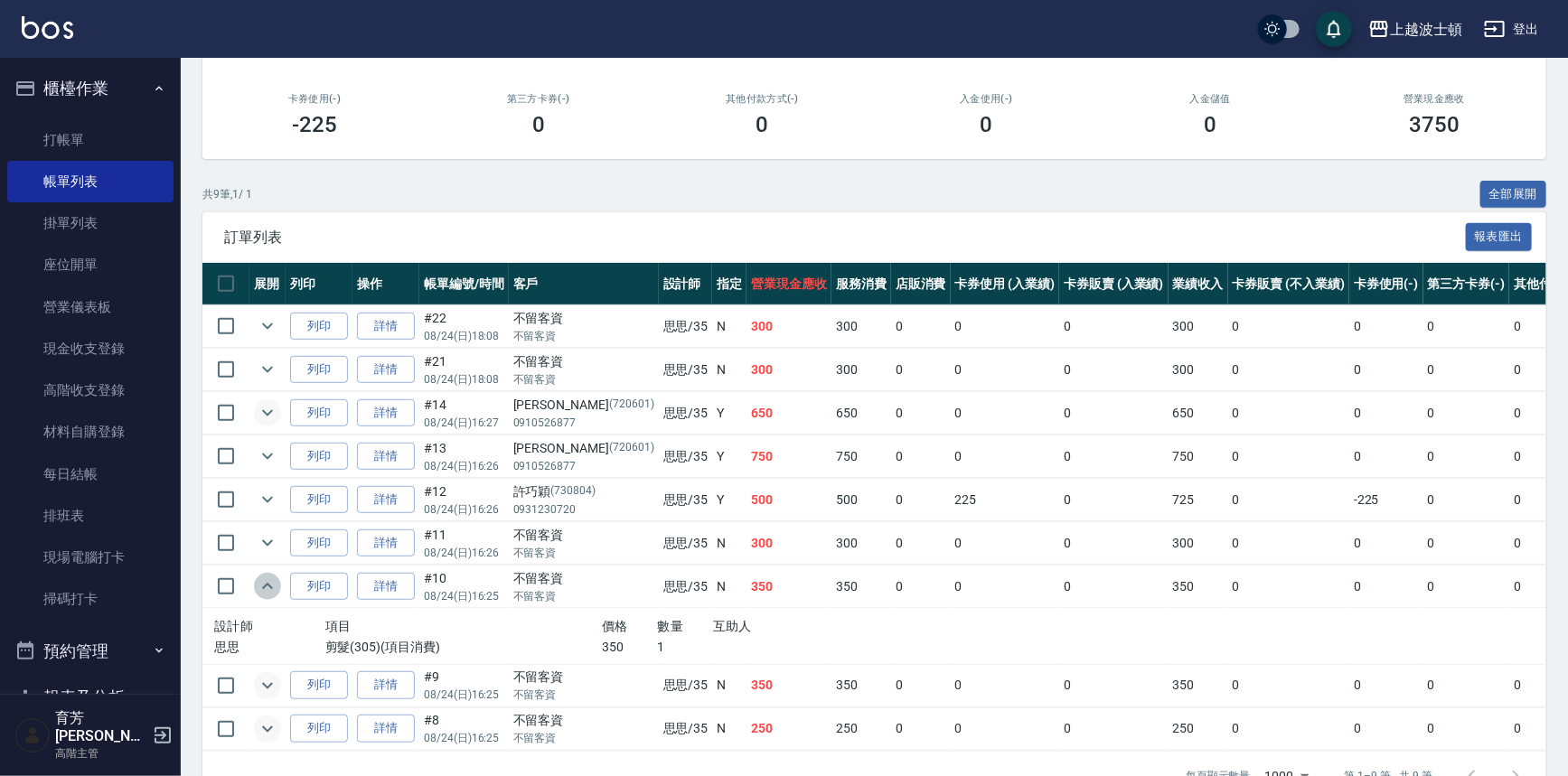
click at [269, 582] on icon "expand row" at bounding box center [267, 585] width 10 height 7
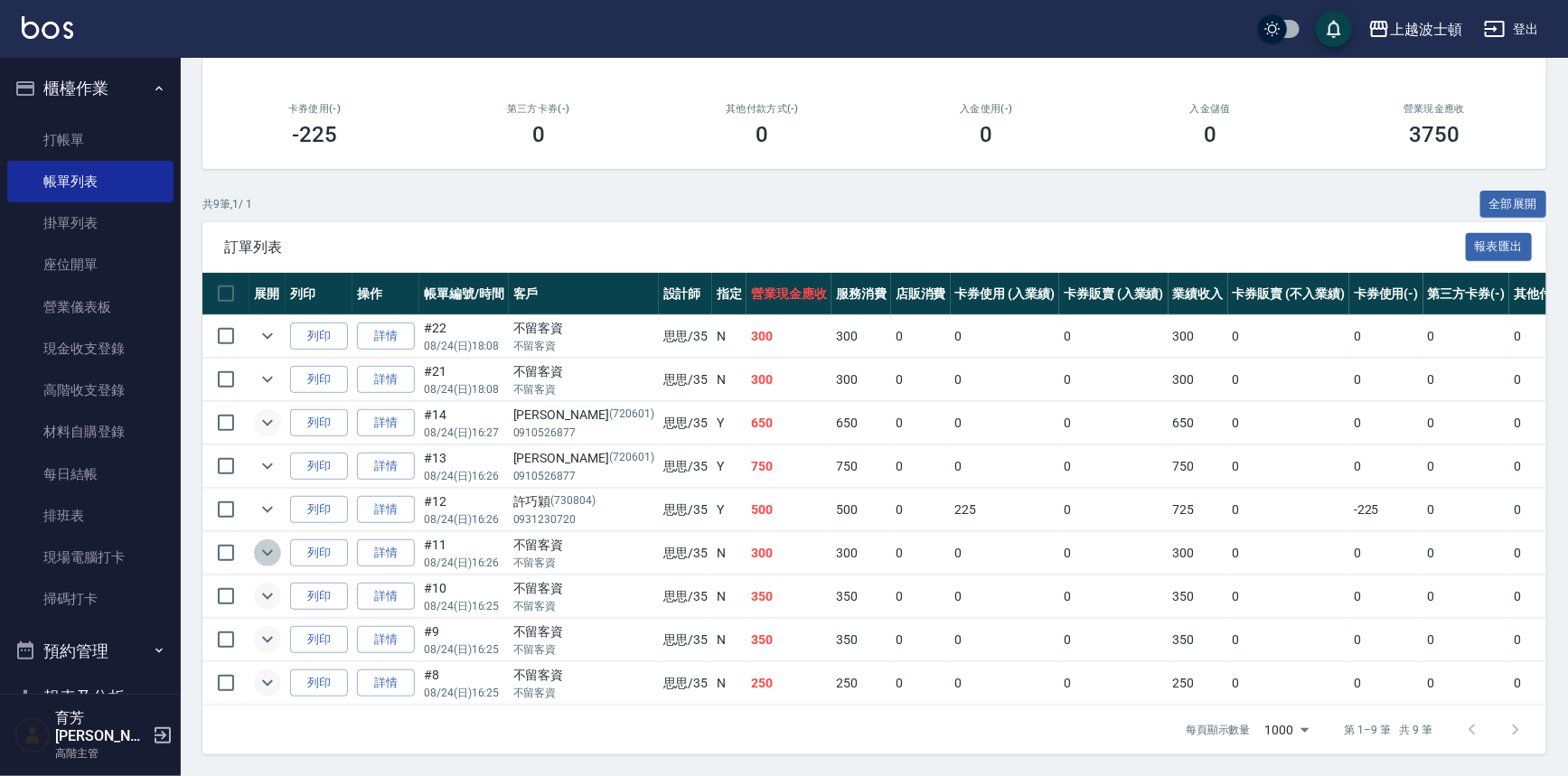
click at [264, 542] on icon "expand row" at bounding box center [267, 552] width 22 height 22
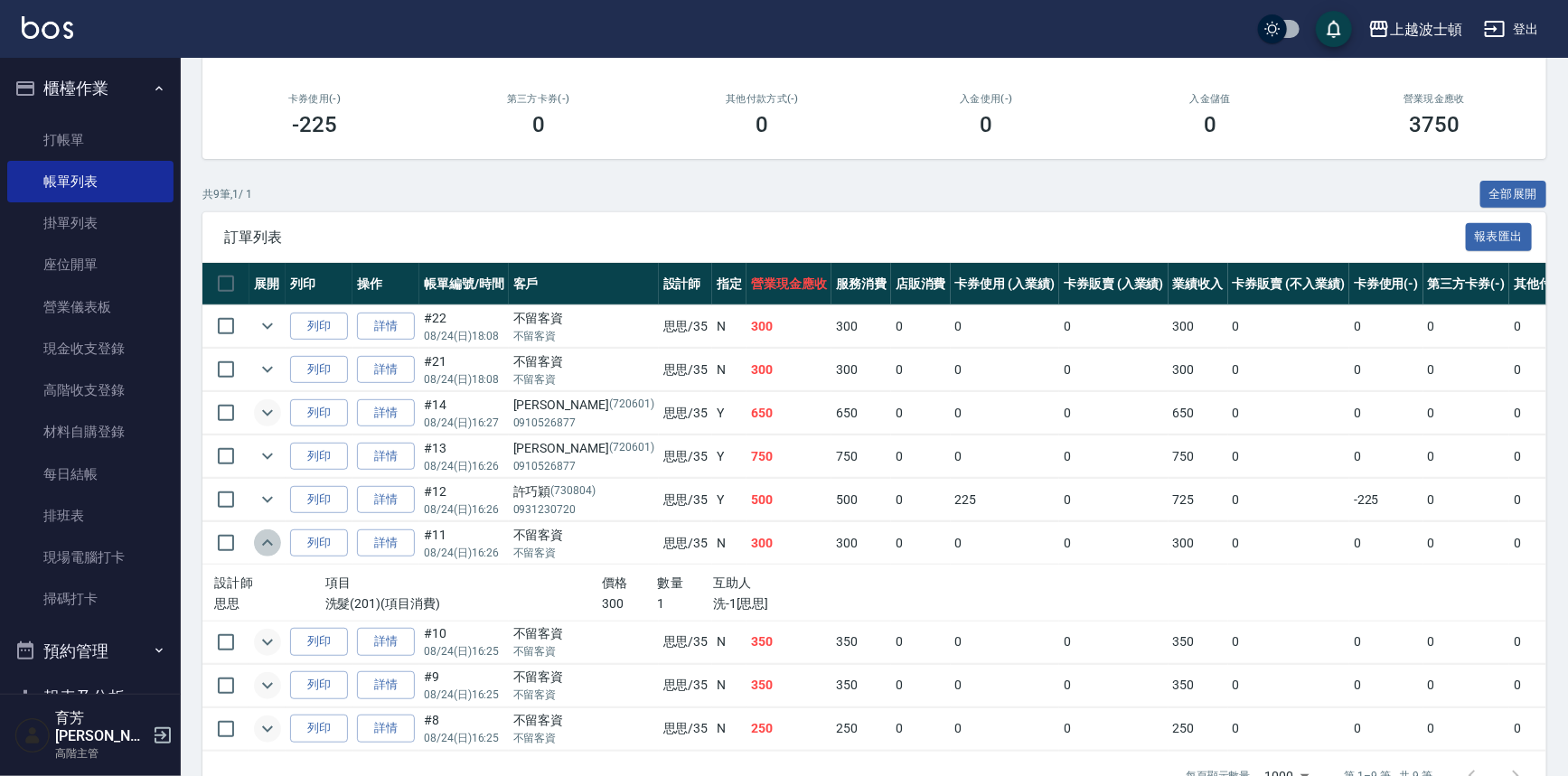
click at [264, 542] on icon "expand row" at bounding box center [267, 543] width 10 height 7
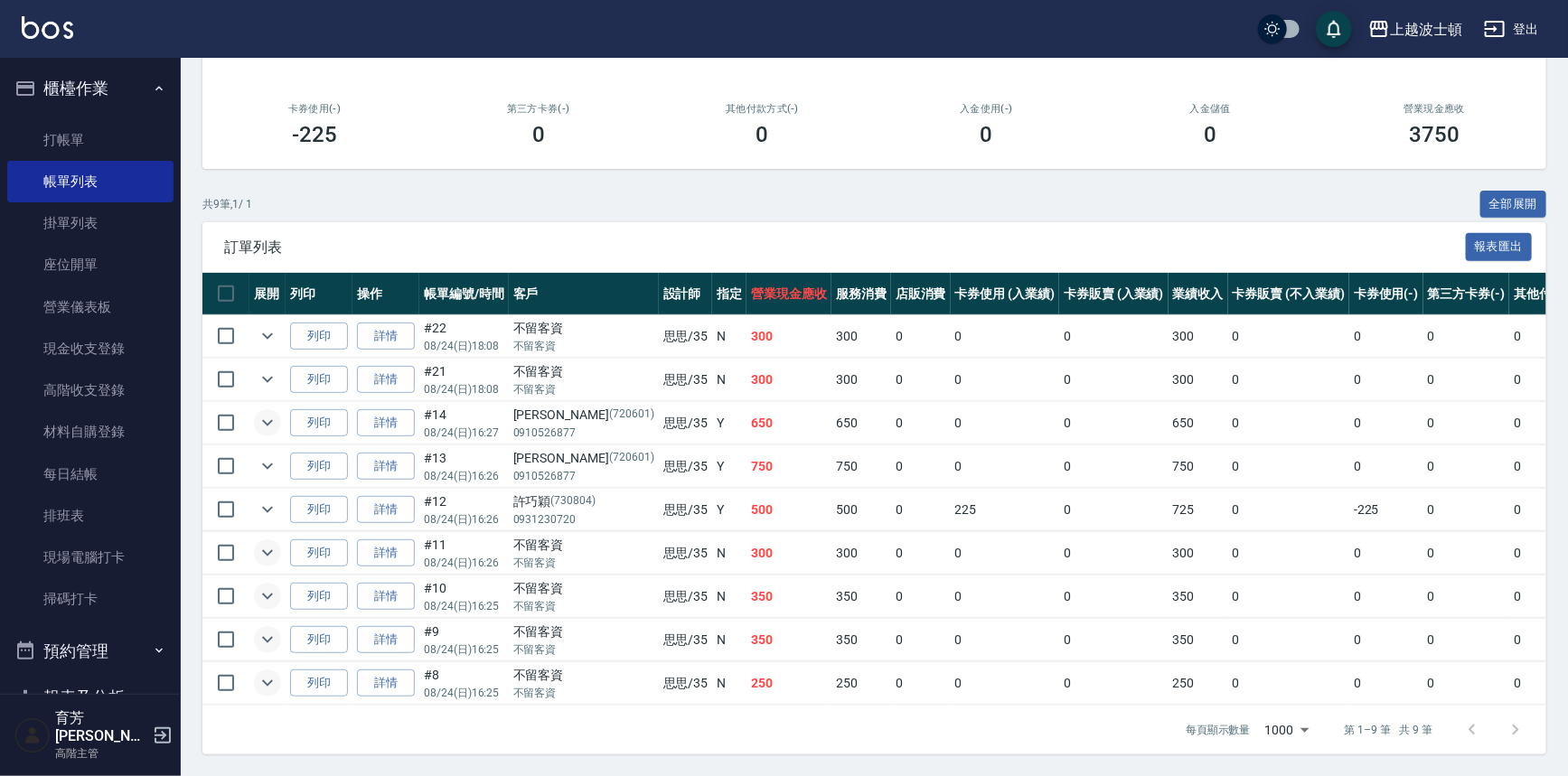
scroll to position [0, 0]
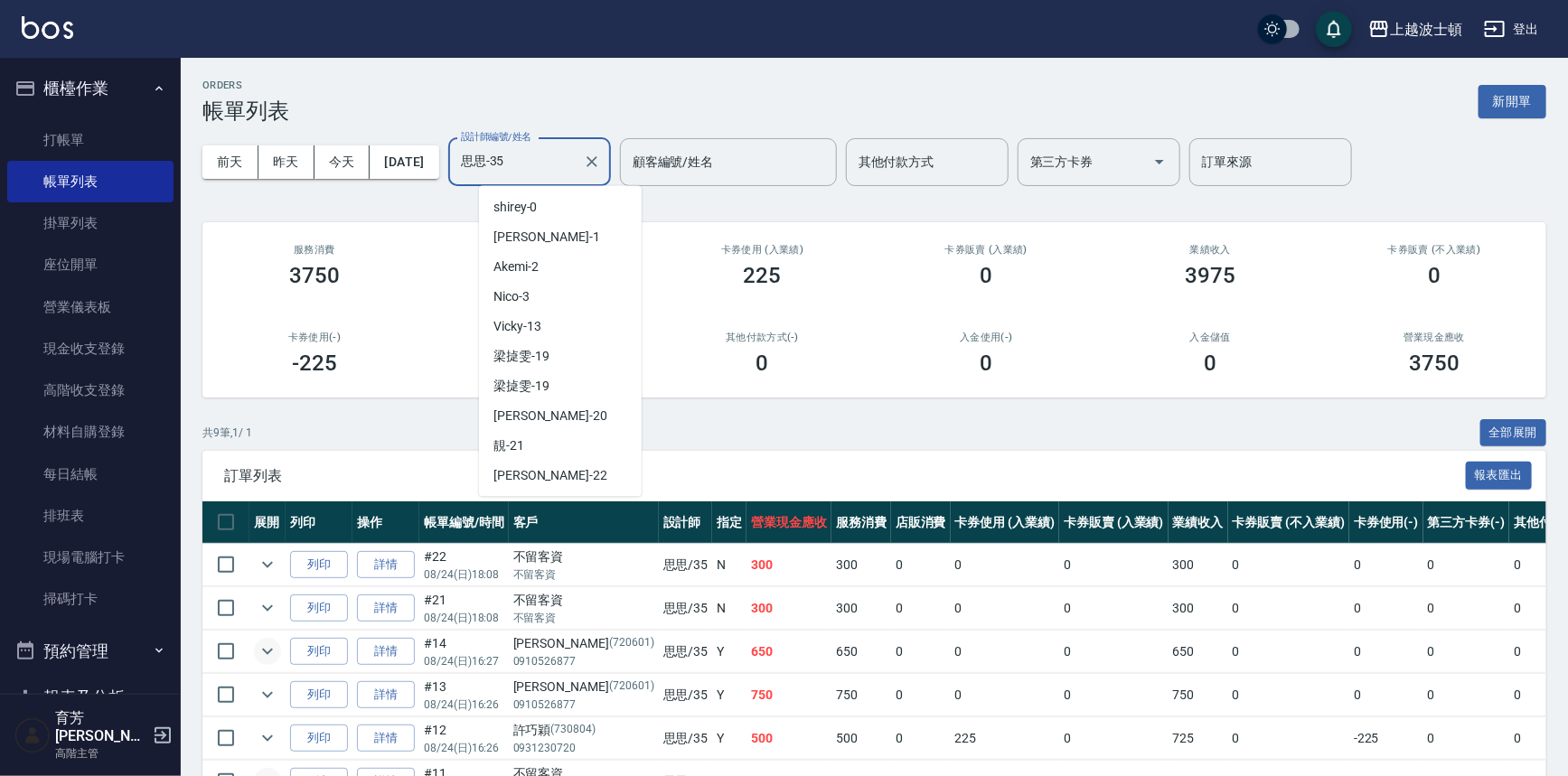
click at [550, 162] on input "思思-35" at bounding box center [516, 161] width 120 height 31
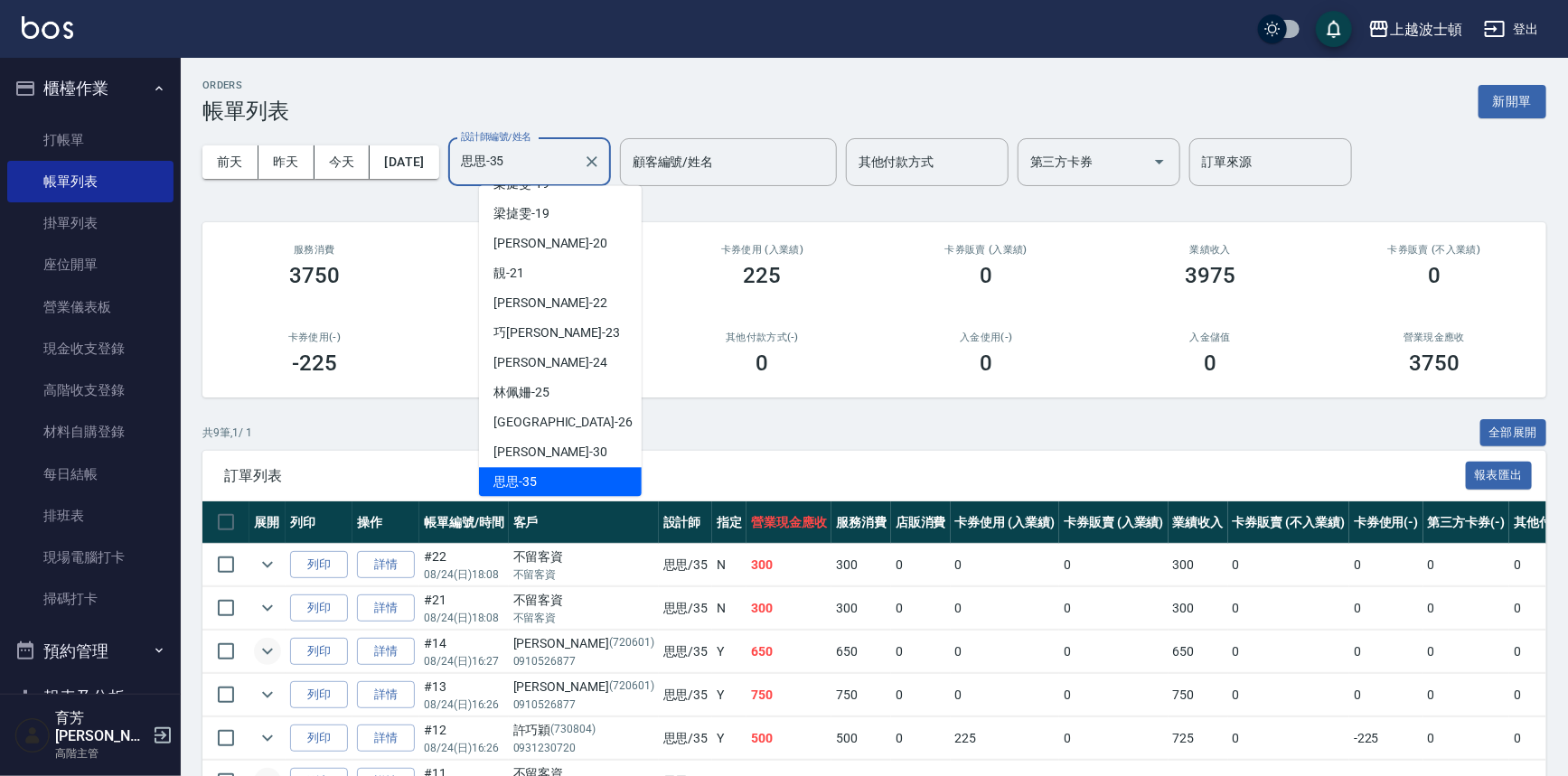
click at [348, 83] on div "ORDERS 帳單列表 新開單" at bounding box center [874, 102] width 1344 height 45
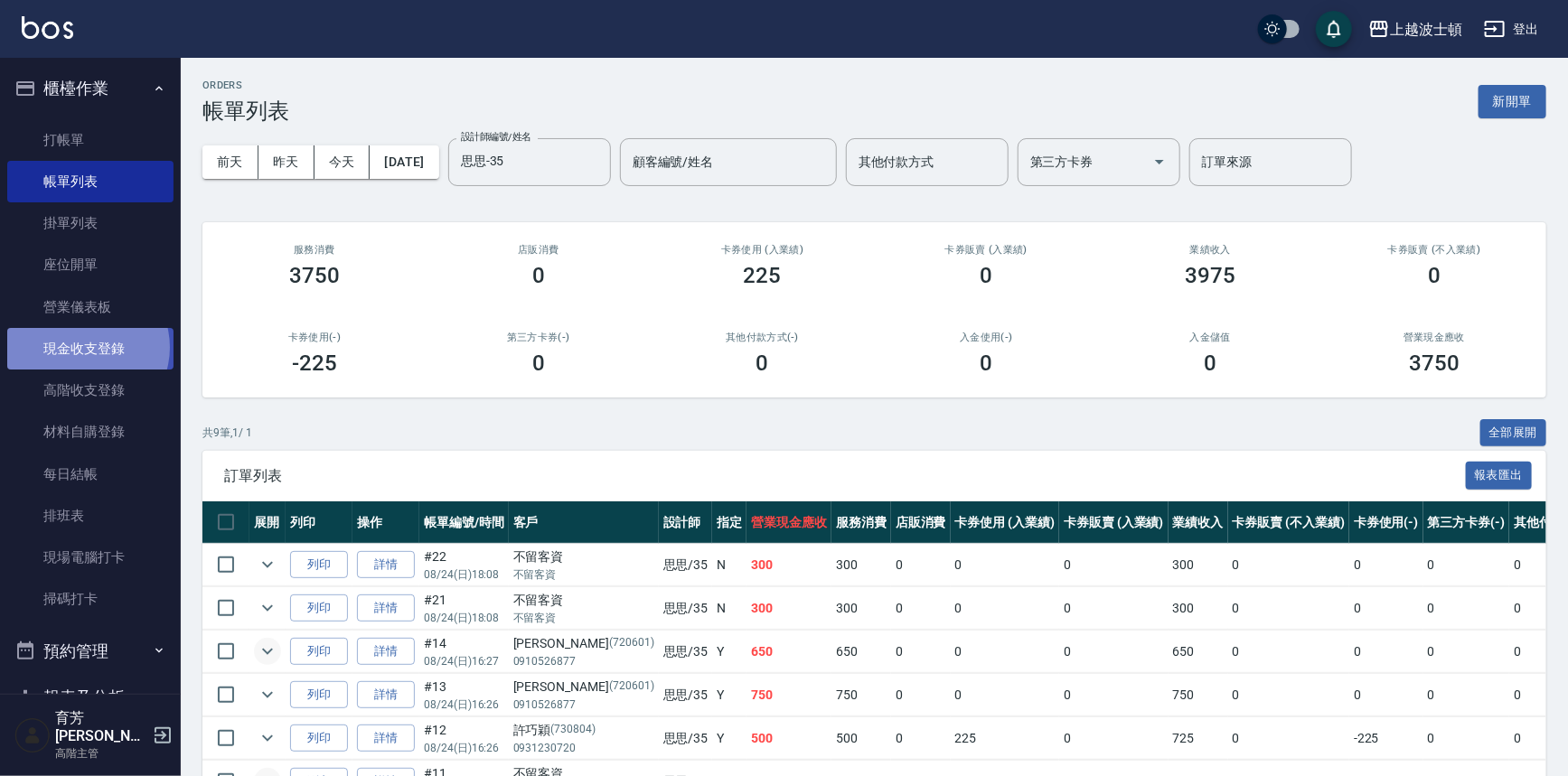
click at [86, 348] on link "現金收支登錄" at bounding box center [90, 349] width 166 height 42
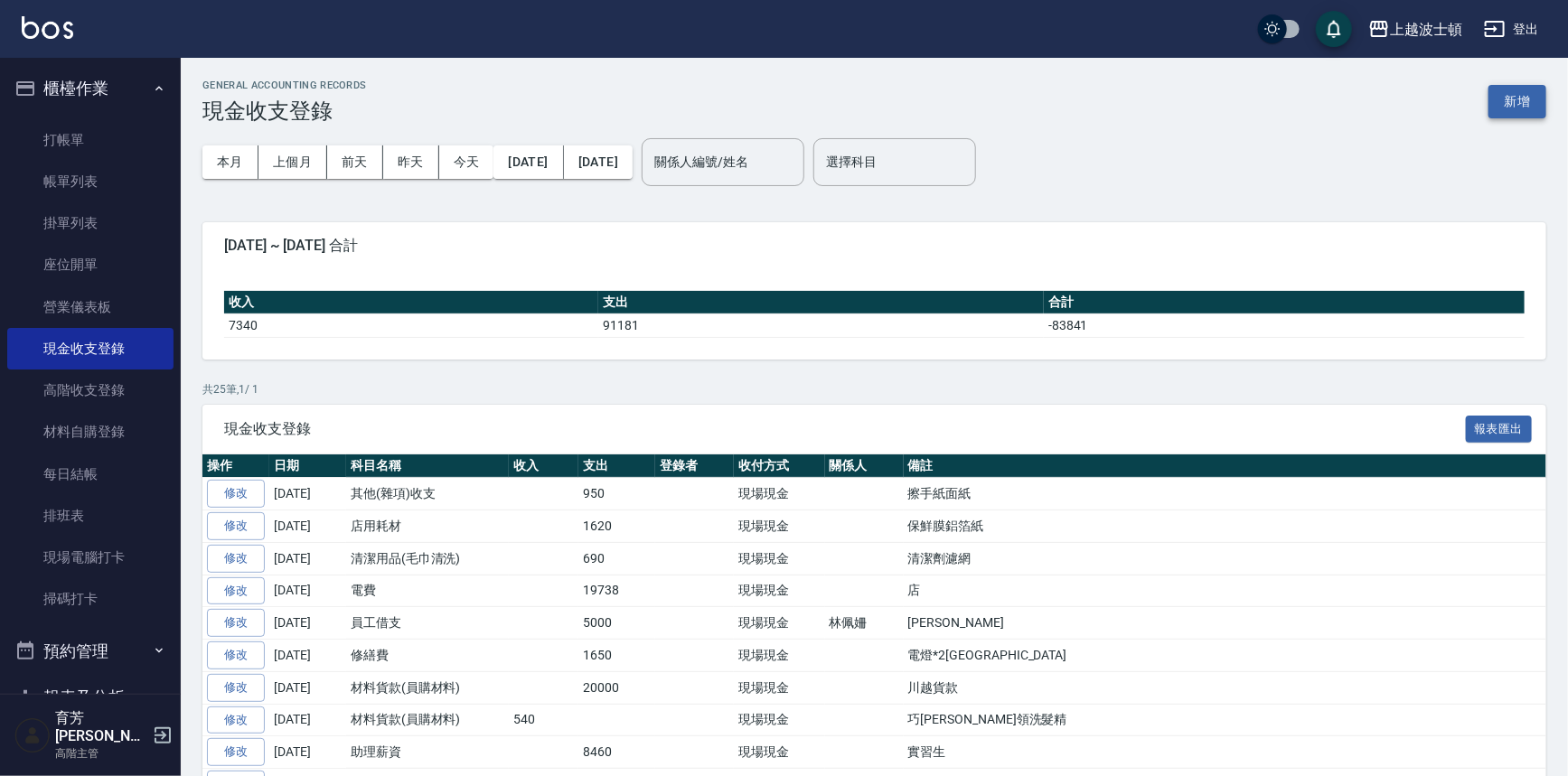
click at [1512, 100] on button "新增" at bounding box center [1518, 102] width 58 height 33
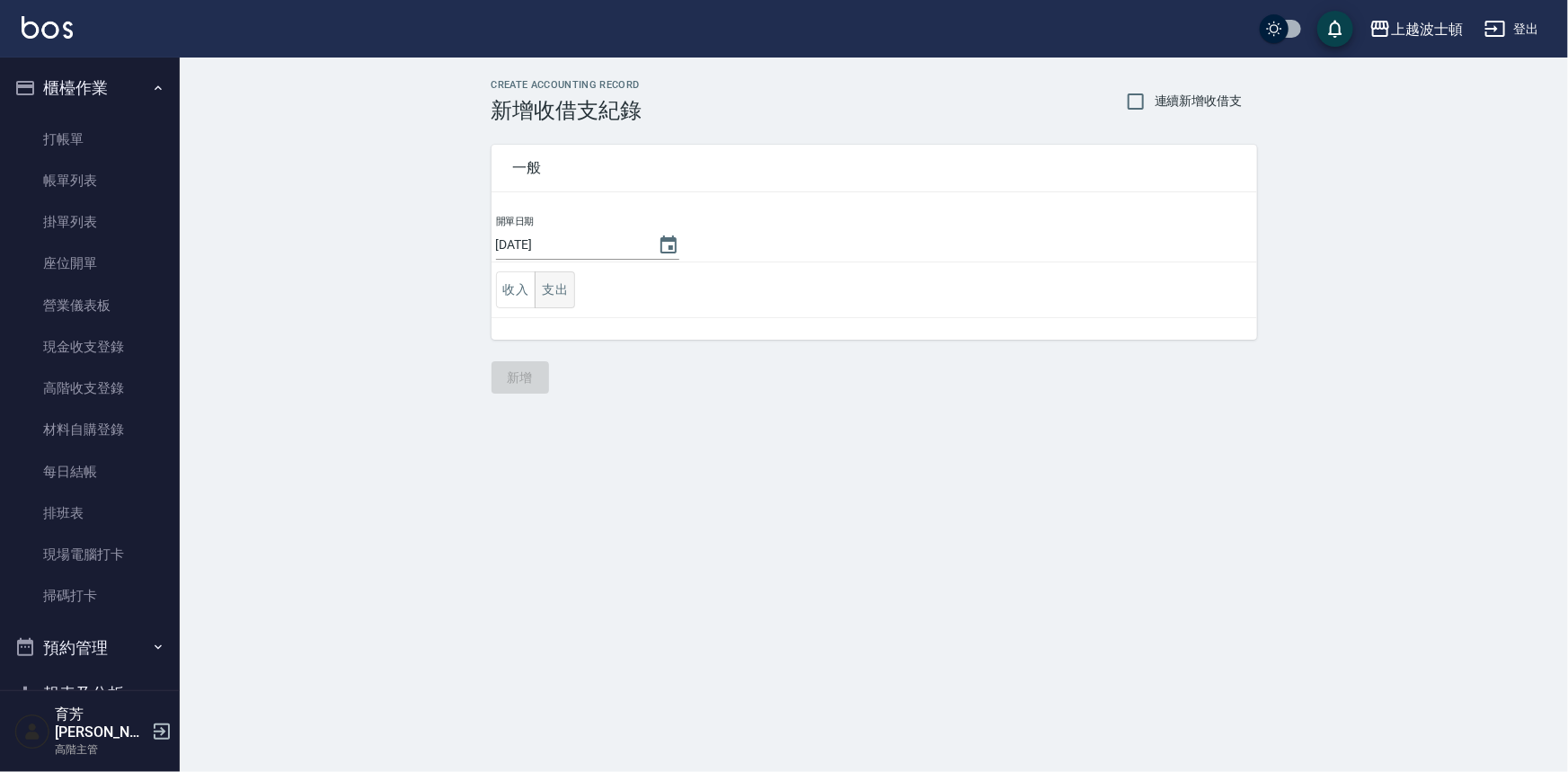
click at [557, 291] on button "支出" at bounding box center [555, 290] width 41 height 37
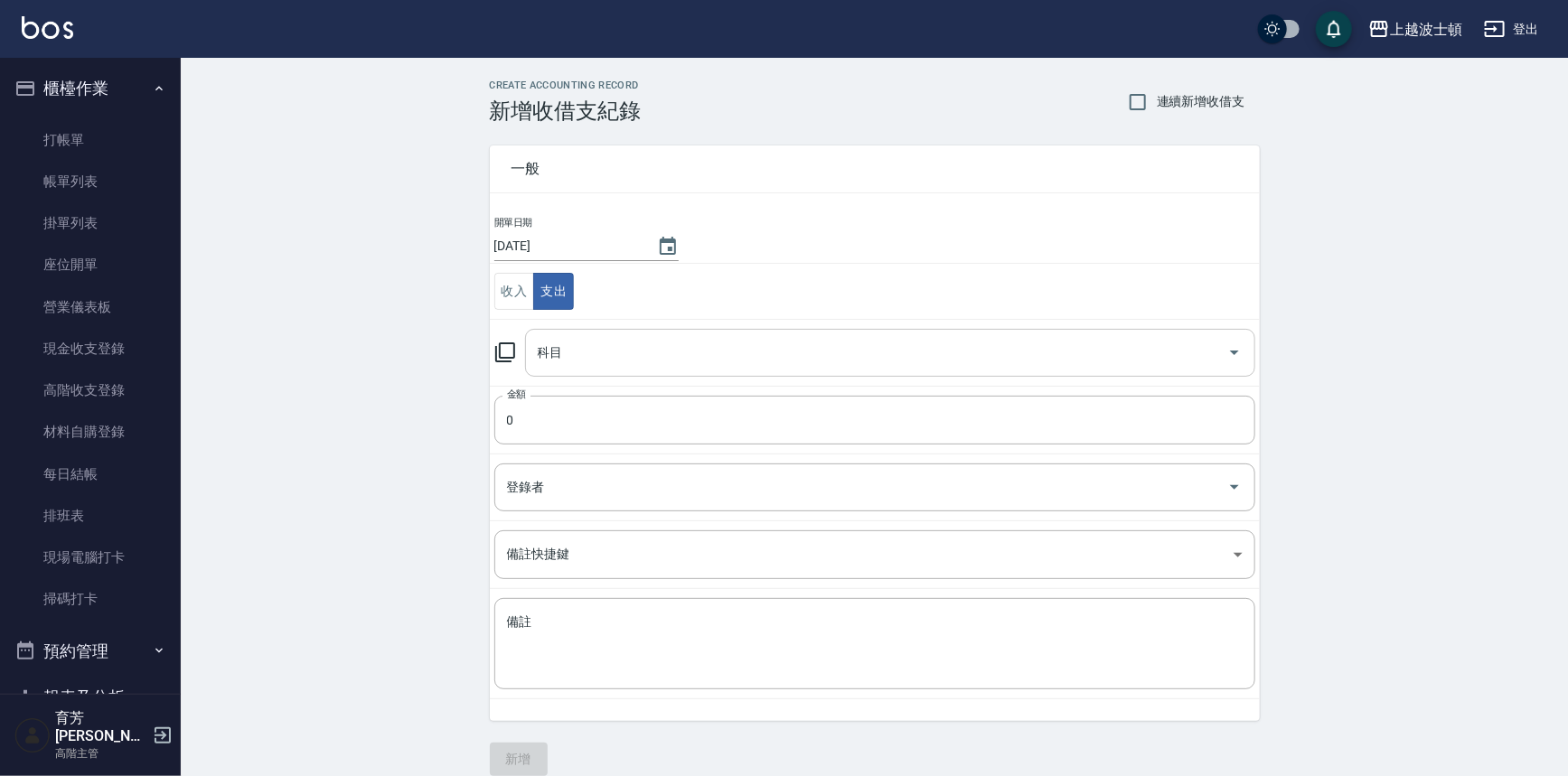
click at [1239, 352] on icon "Open" at bounding box center [1235, 352] width 22 height 22
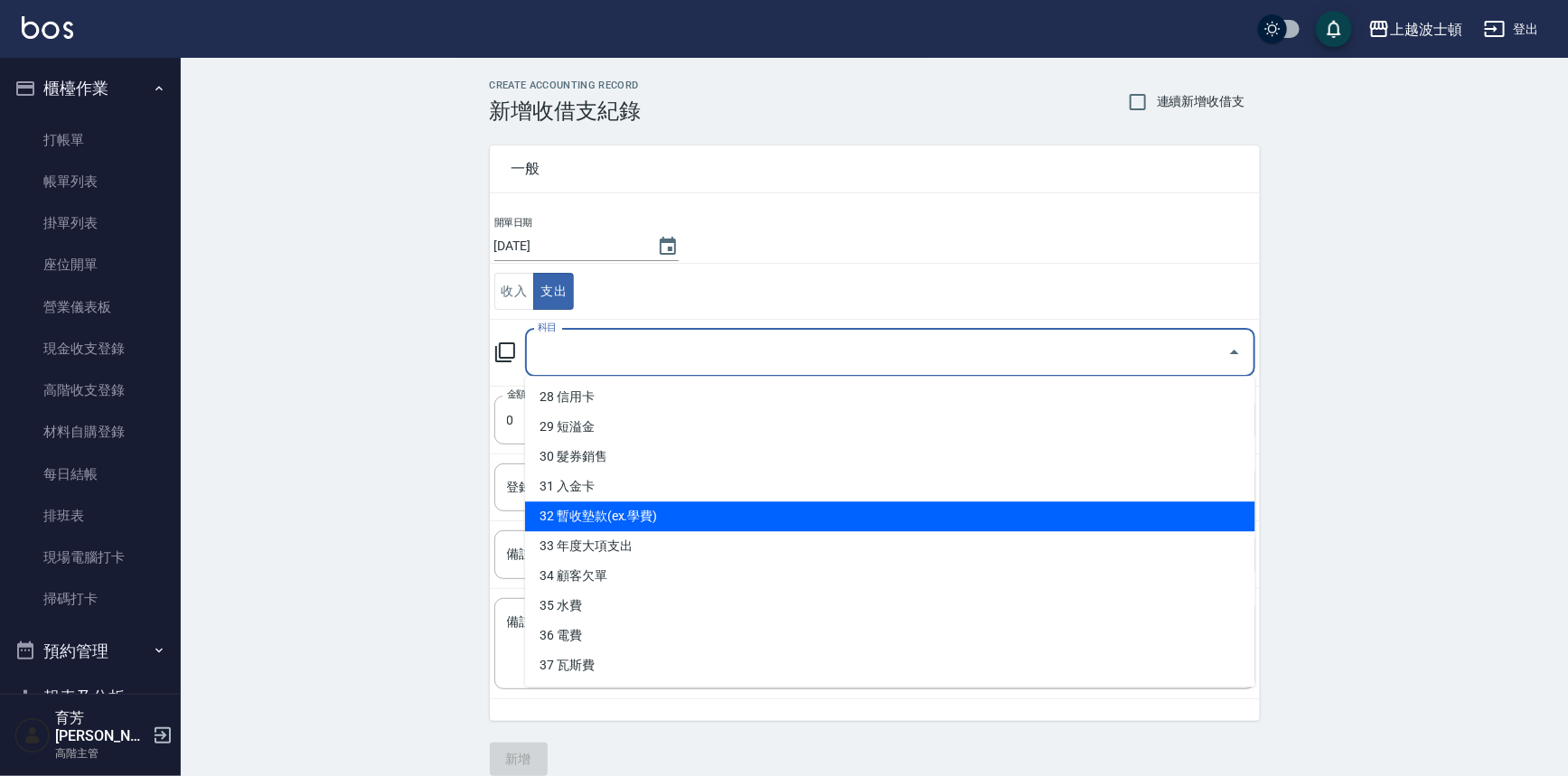
scroll to position [600, 0]
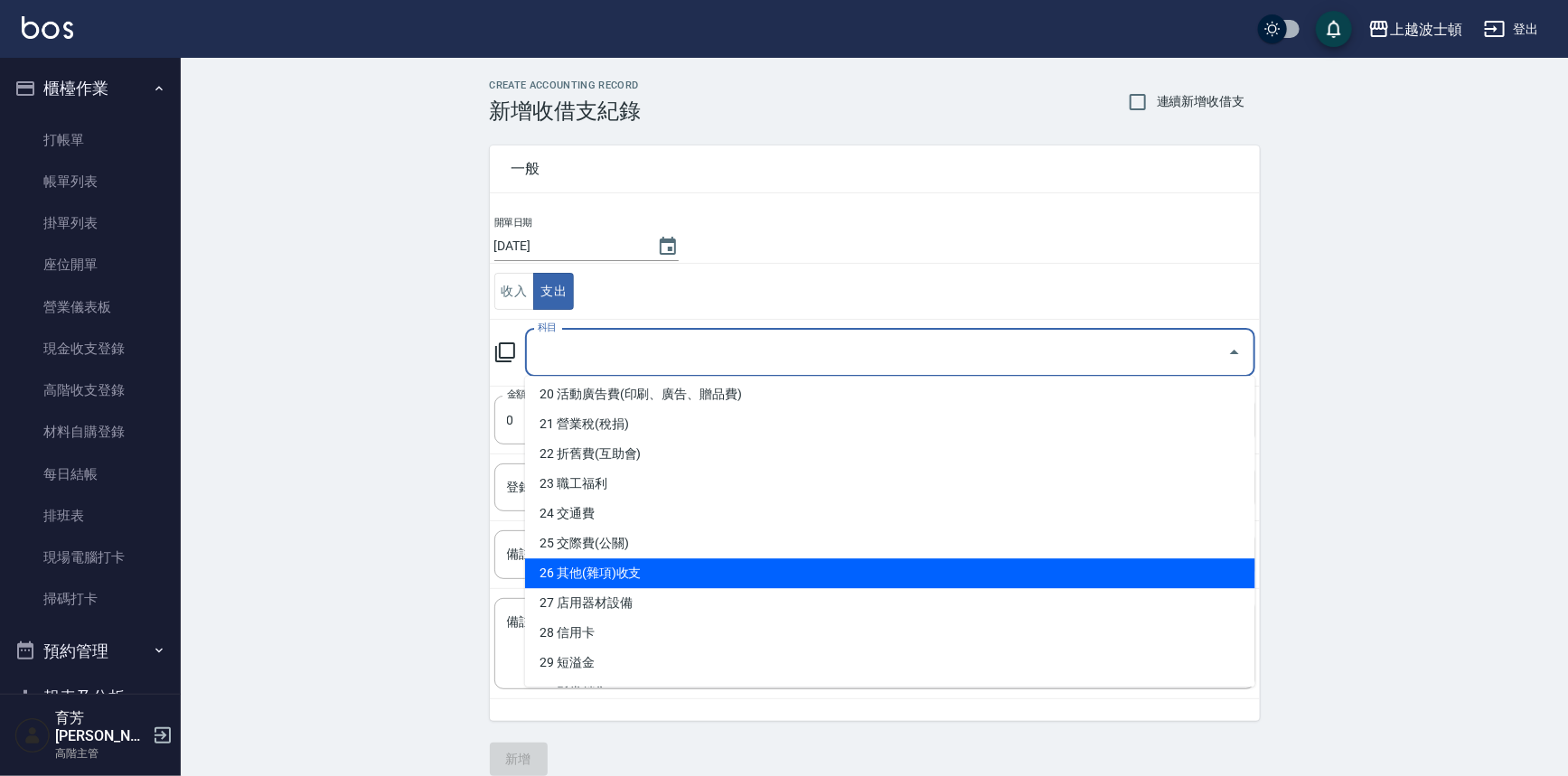
click at [637, 581] on li "26 其他(雜項)收支" at bounding box center [890, 573] width 731 height 29
type input "26 其他(雜項)收支"
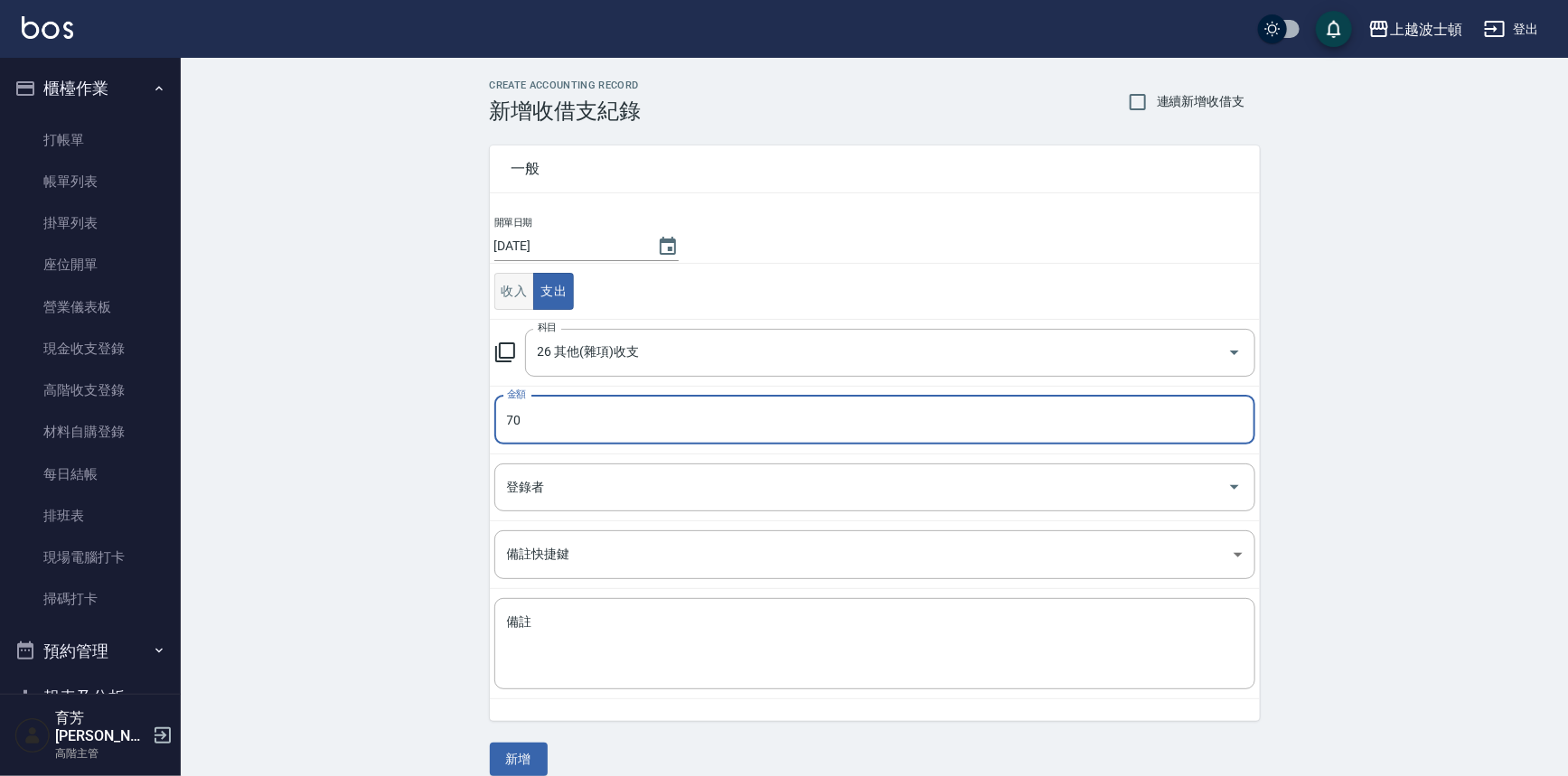
type input "70"
click at [510, 290] on button "收入" at bounding box center [514, 291] width 41 height 37
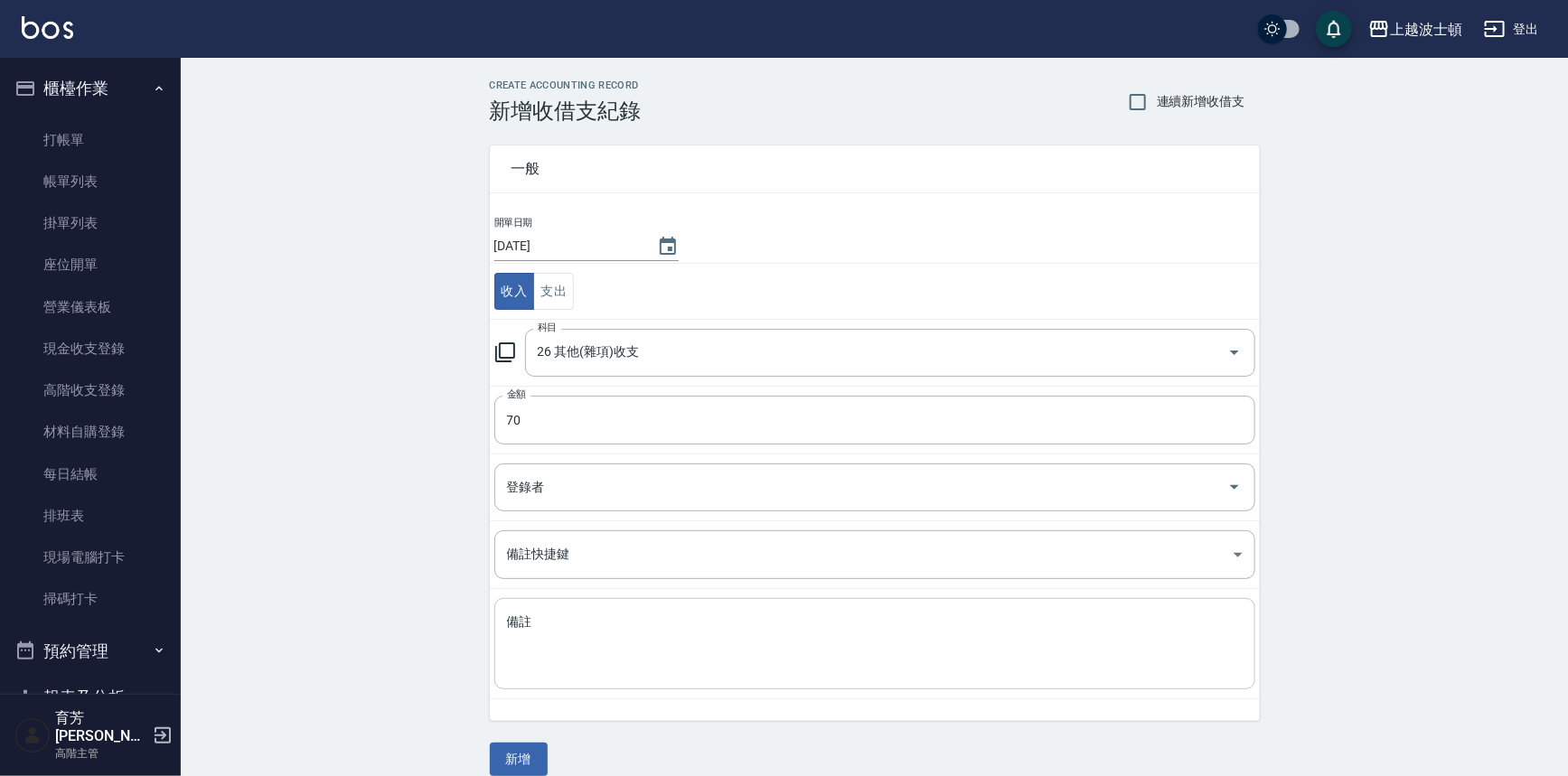
click at [561, 617] on textarea "備註" at bounding box center [874, 644] width 736 height 62
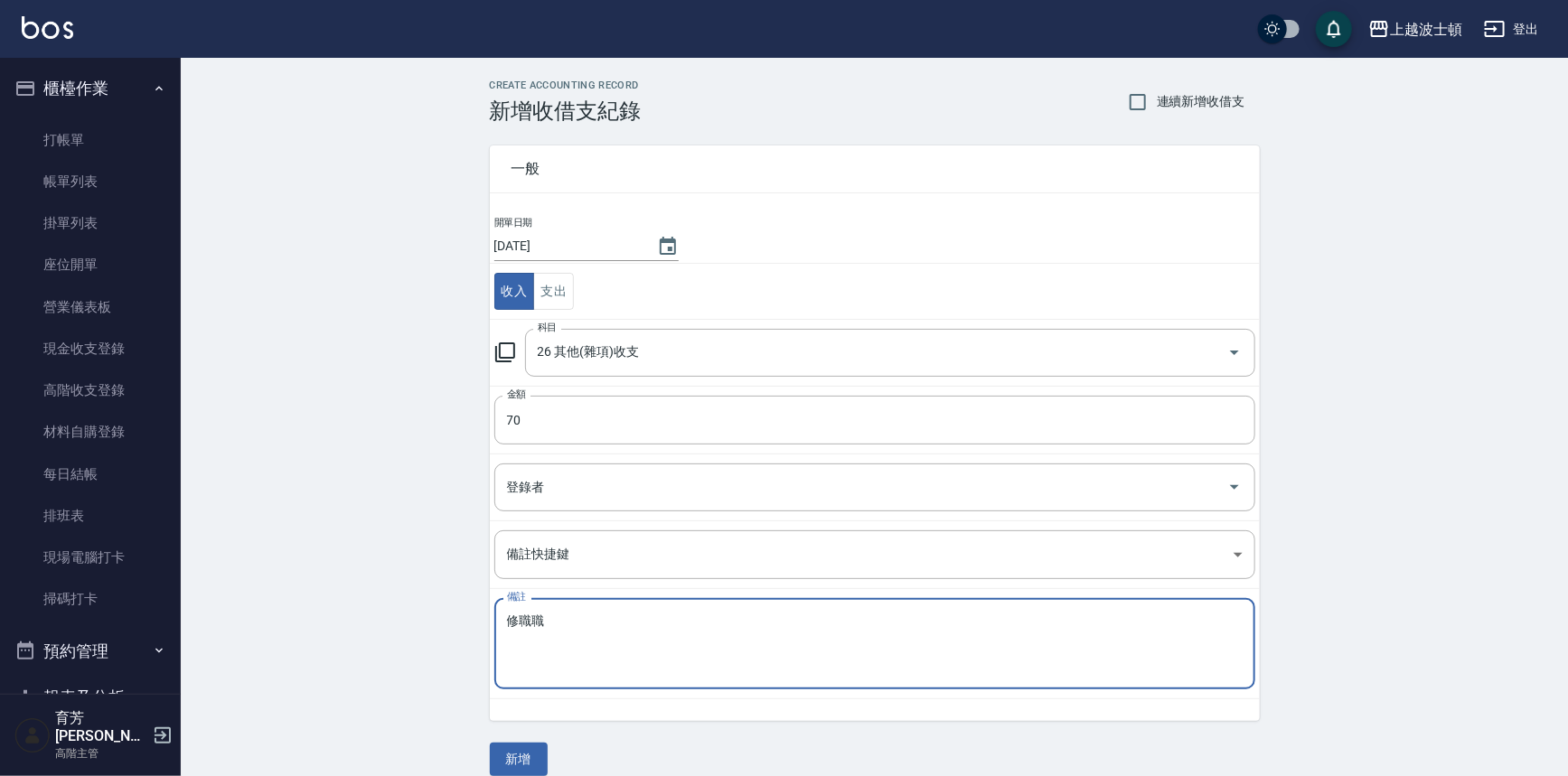
click at [560, 633] on textarea "修職職" at bounding box center [874, 644] width 736 height 62
click at [553, 651] on textarea "修指甲" at bounding box center [874, 644] width 736 height 62
type textarea "修指甲"
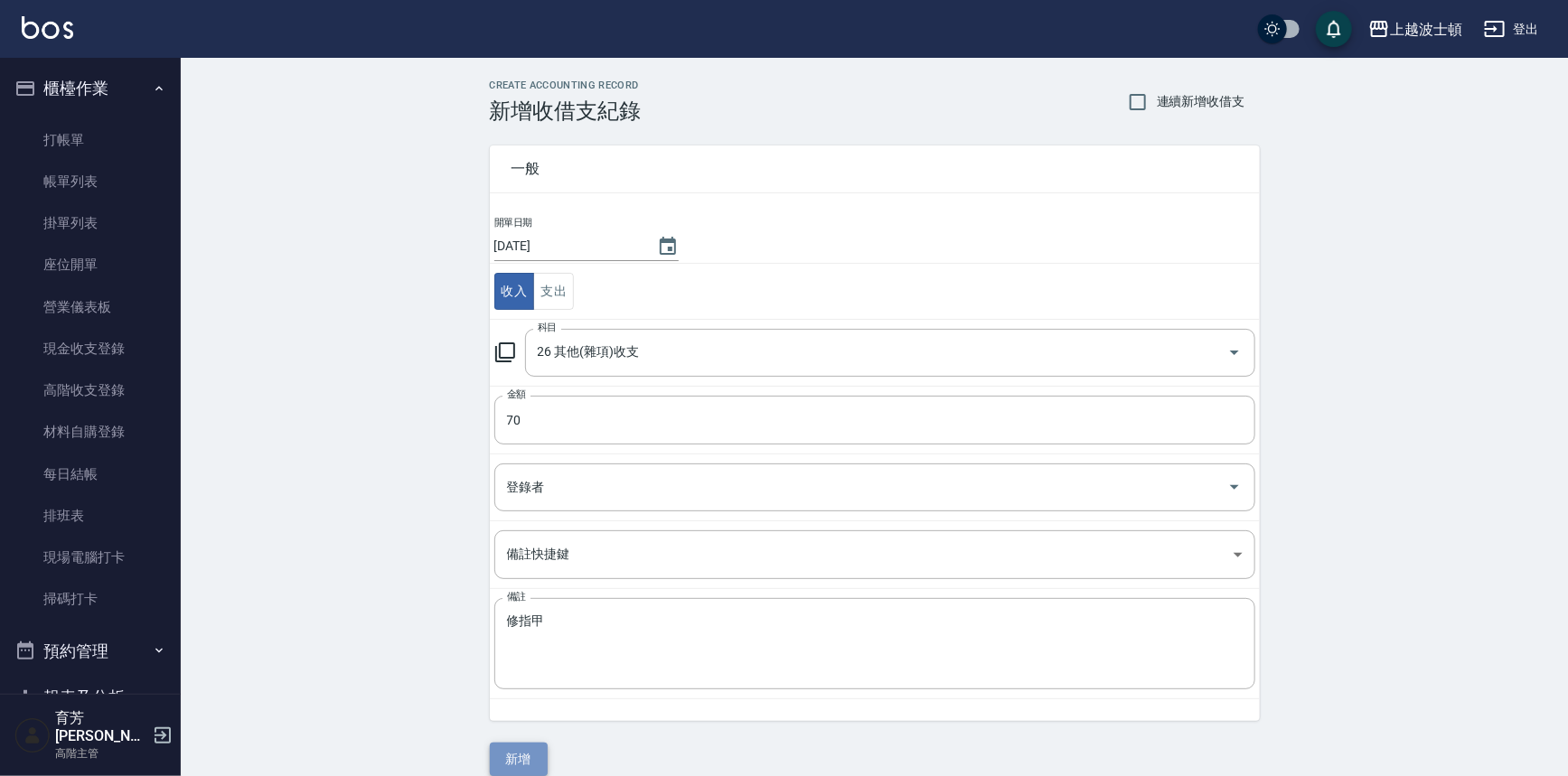
click at [530, 748] on button "新增" at bounding box center [518, 759] width 58 height 33
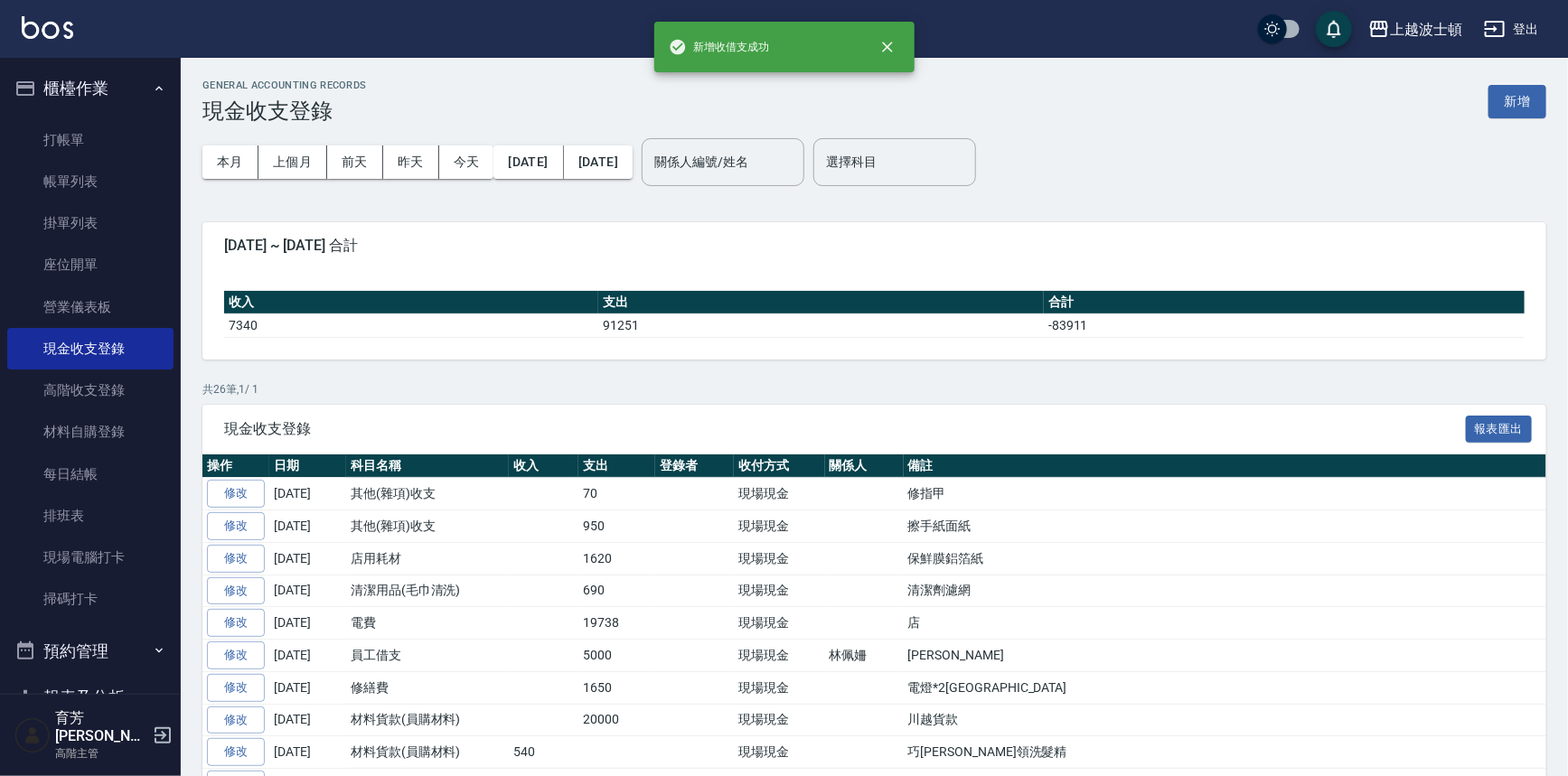
click at [77, 79] on button "櫃檯作業" at bounding box center [90, 89] width 166 height 47
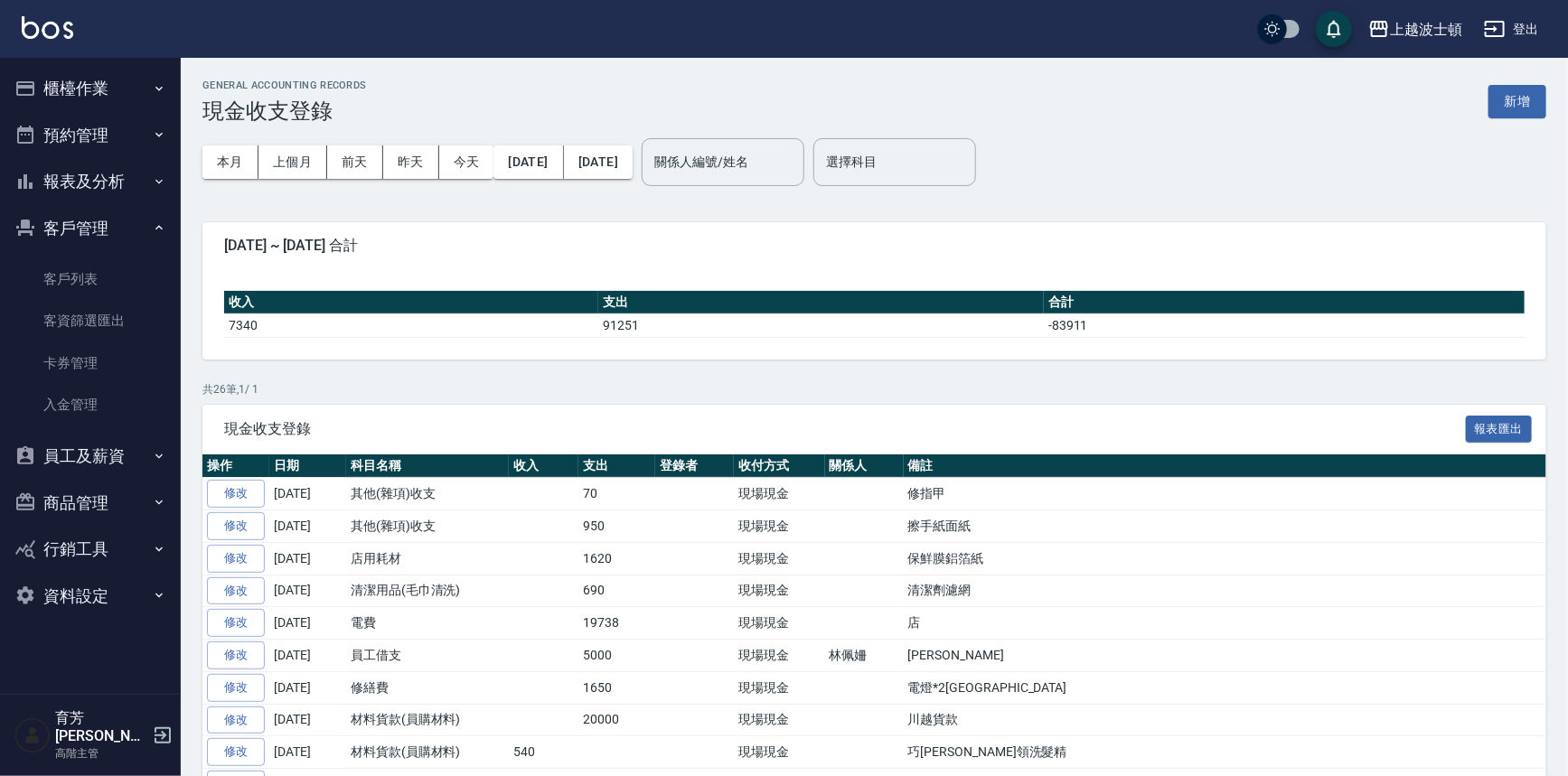
click at [99, 223] on button "客戶管理" at bounding box center [90, 229] width 166 height 47
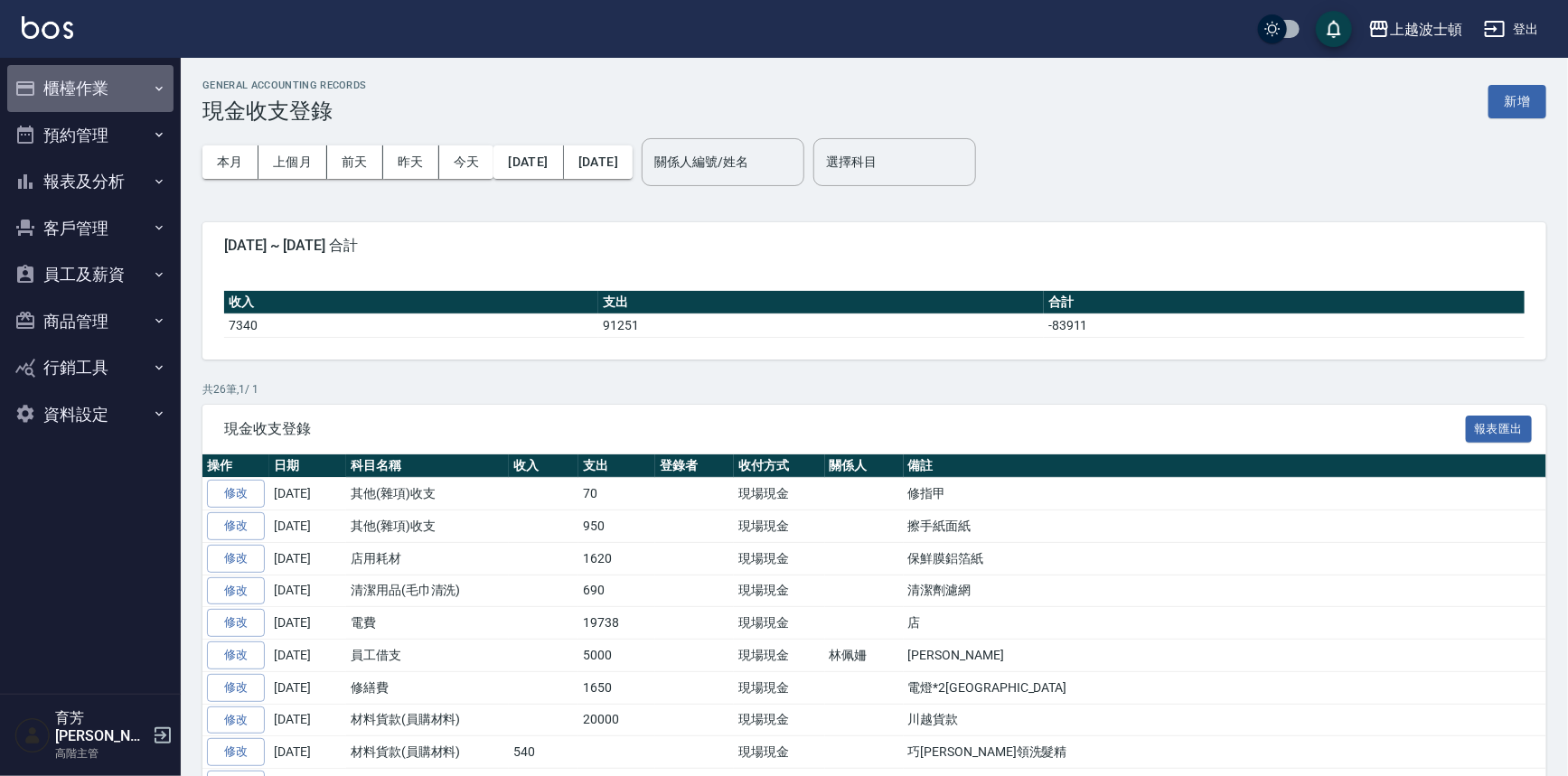
drag, startPoint x: 103, startPoint y: 82, endPoint x: 93, endPoint y: 106, distance: 26.0
click at [103, 87] on button "櫃檯作業" at bounding box center [90, 89] width 166 height 47
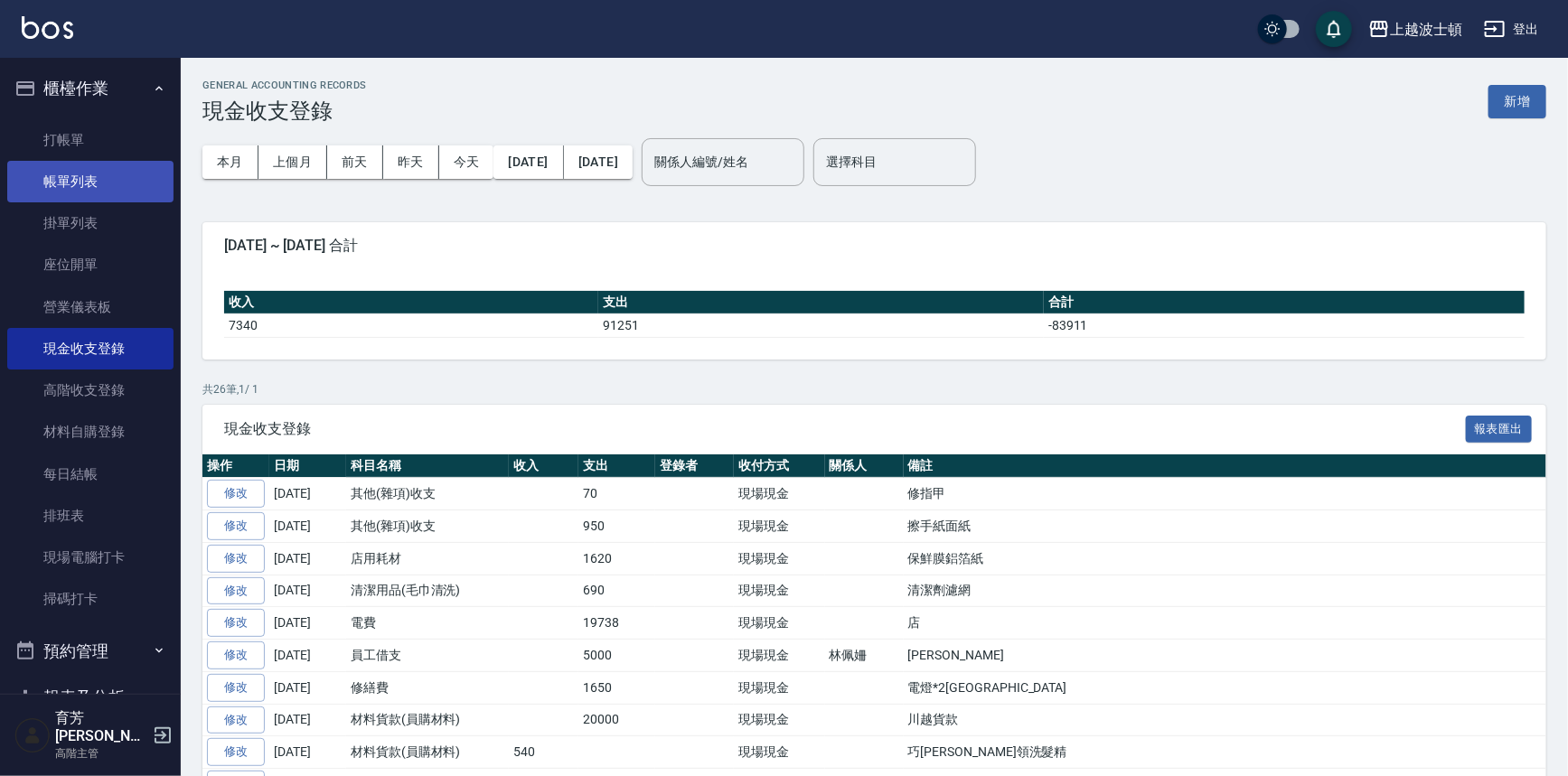
click at [75, 178] on link "帳單列表" at bounding box center [90, 182] width 166 height 42
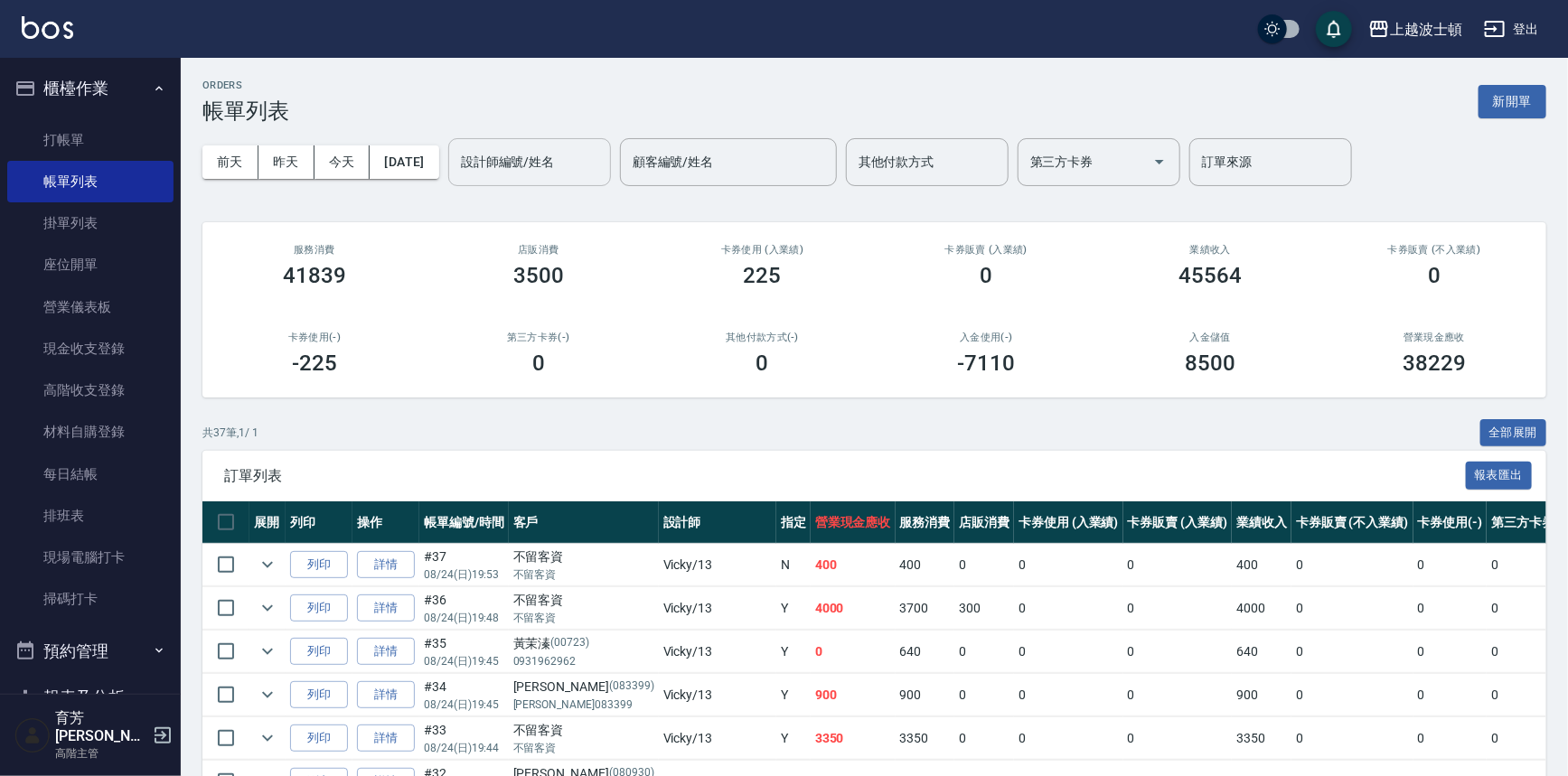
click at [569, 157] on input "設計師編號/姓名" at bounding box center [530, 161] width 146 height 31
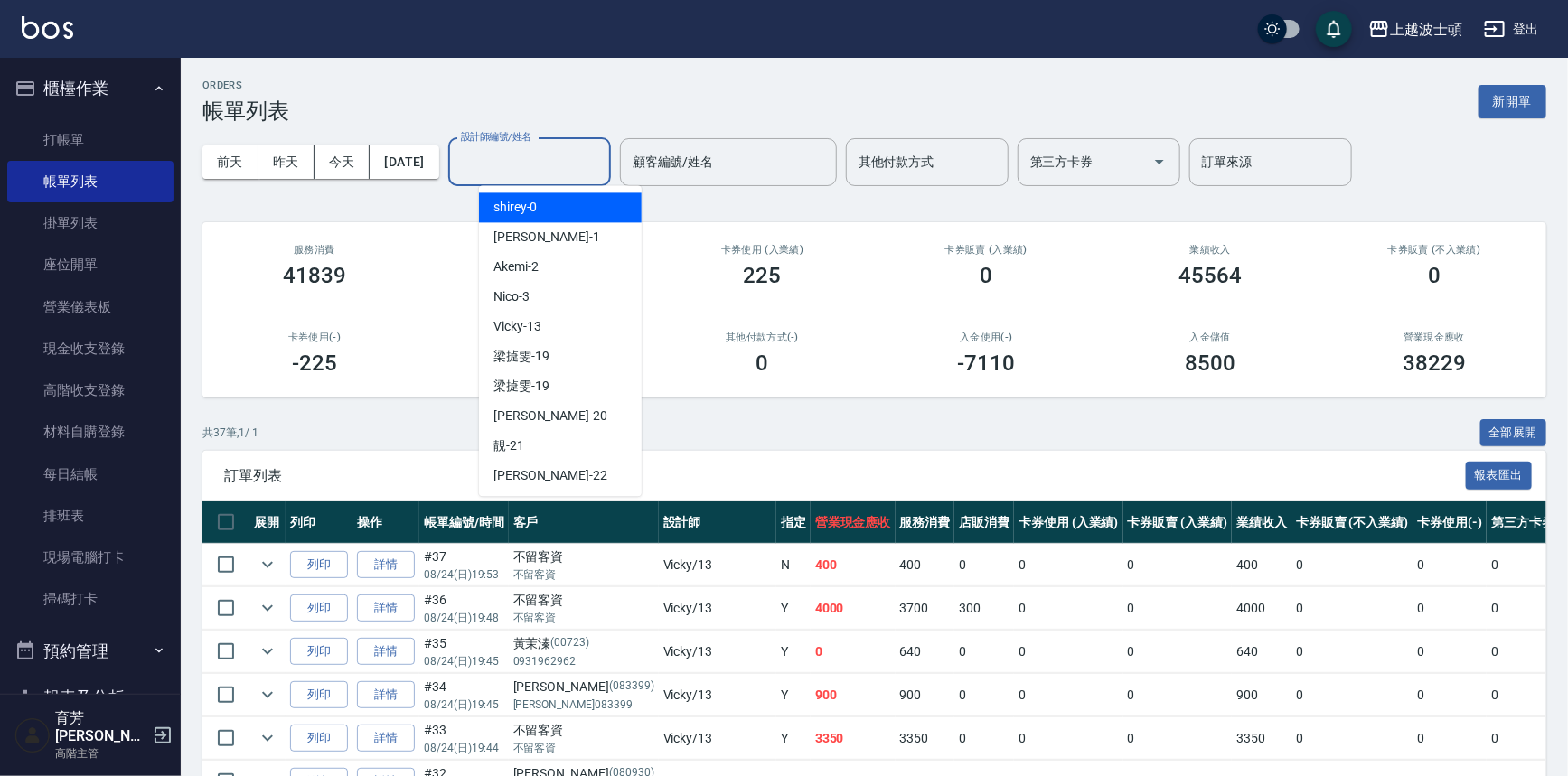
click at [544, 211] on div "shirey -0" at bounding box center [560, 207] width 162 height 29
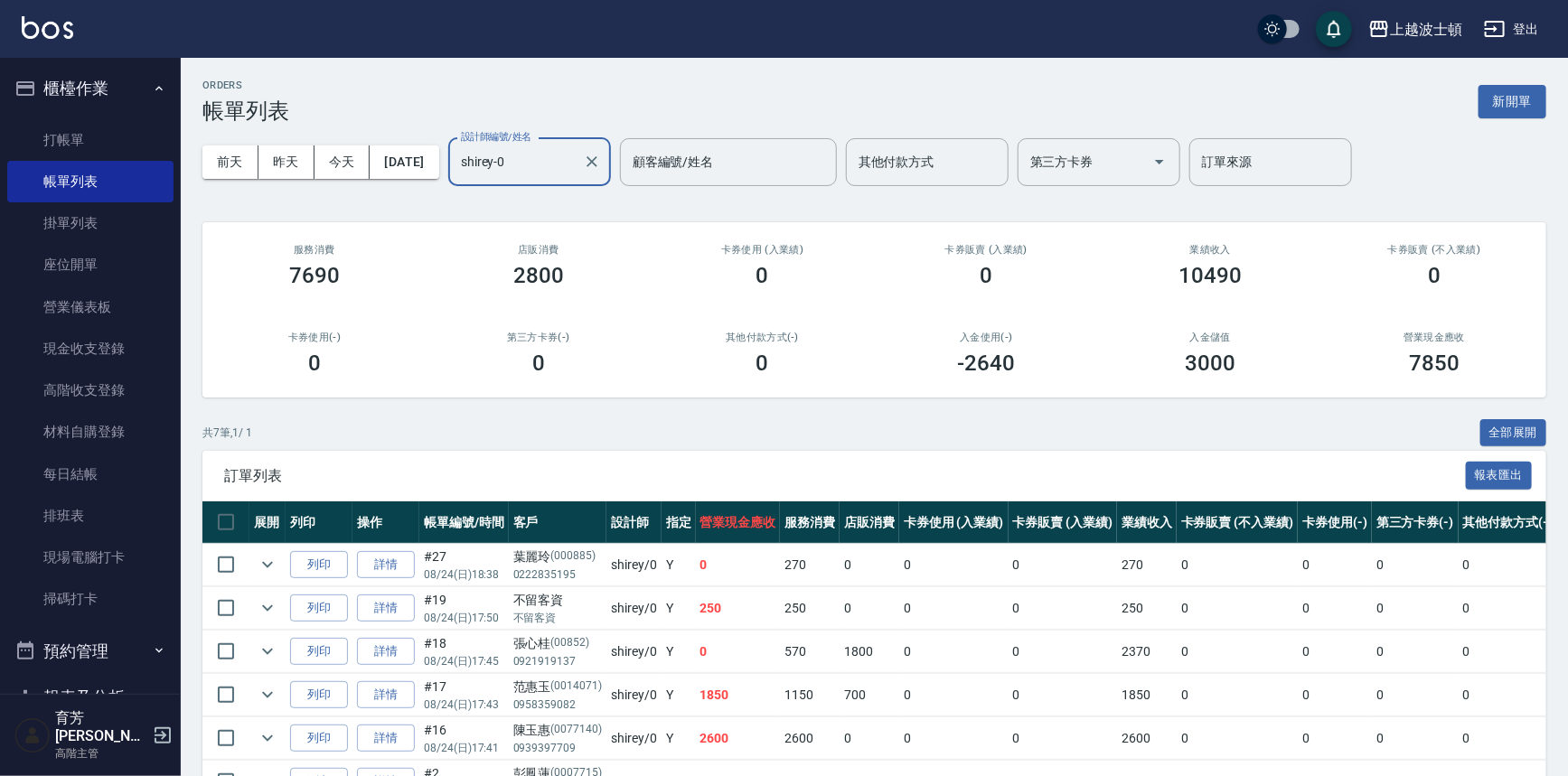
scroll to position [116, 0]
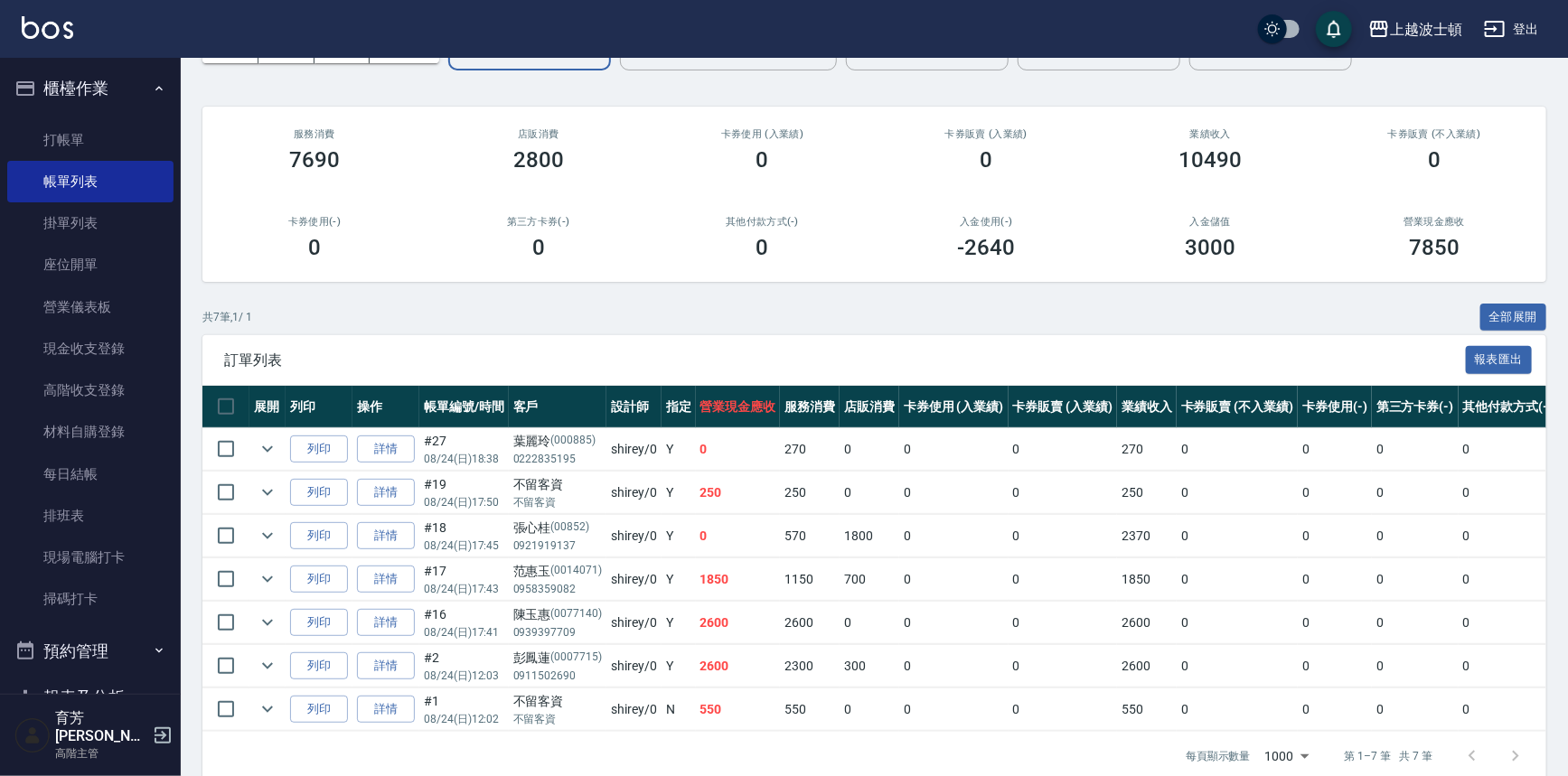
click at [576, 59] on input "shirey-0" at bounding box center [516, 46] width 120 height 31
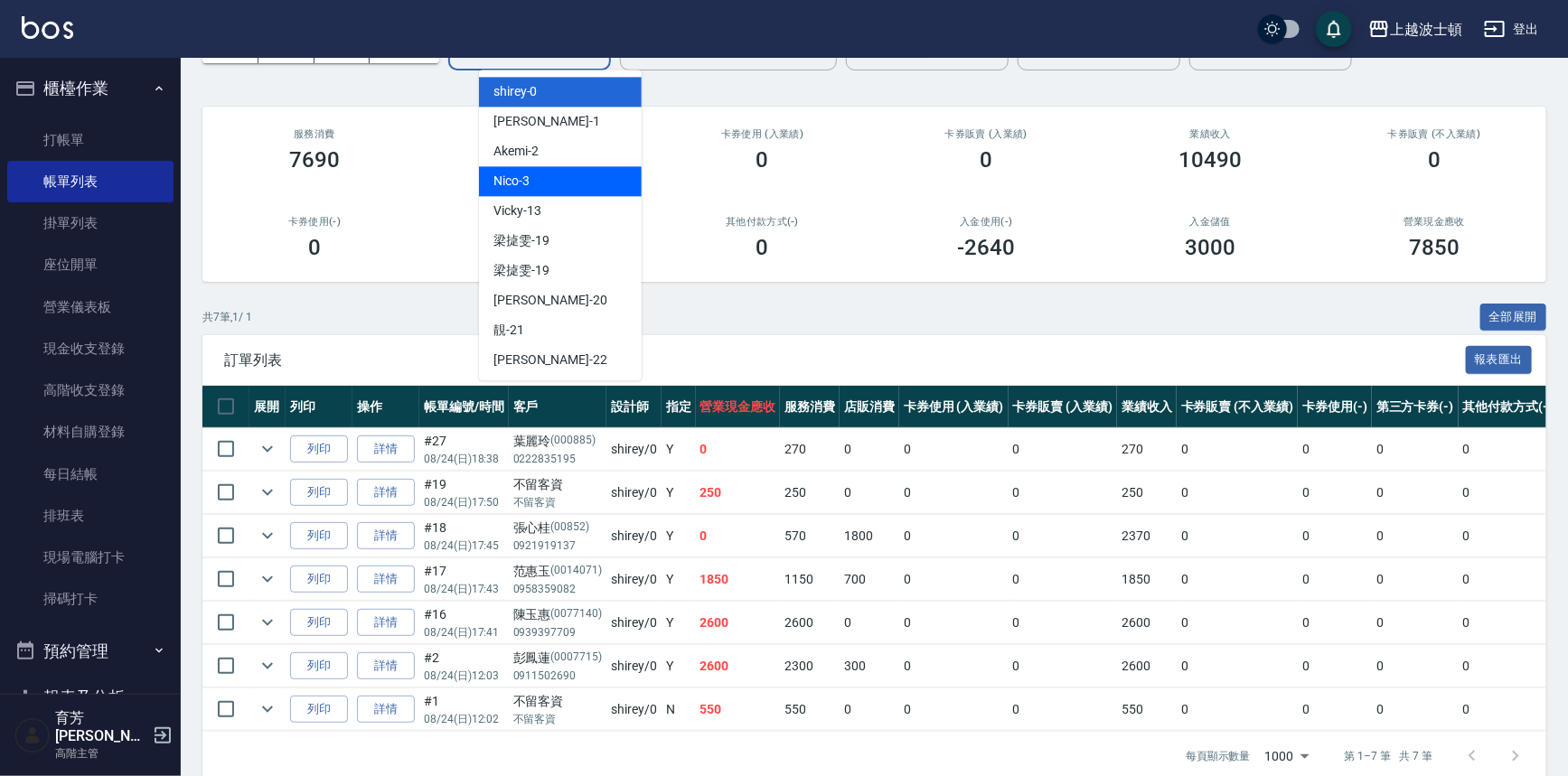
drag, startPoint x: 633, startPoint y: 194, endPoint x: 642, endPoint y: 332, distance: 138.3
click at [642, 332] on body "上越波士頓 登出 櫃檯作業 打帳單 帳單列表 掛單列表 座位開單 營業儀表板 現金收支登錄 高階收支登錄 材料自購登錄 每日結帳 排班表 現場電腦打卡 掃碼打…" at bounding box center [784, 343] width 1568 height 918
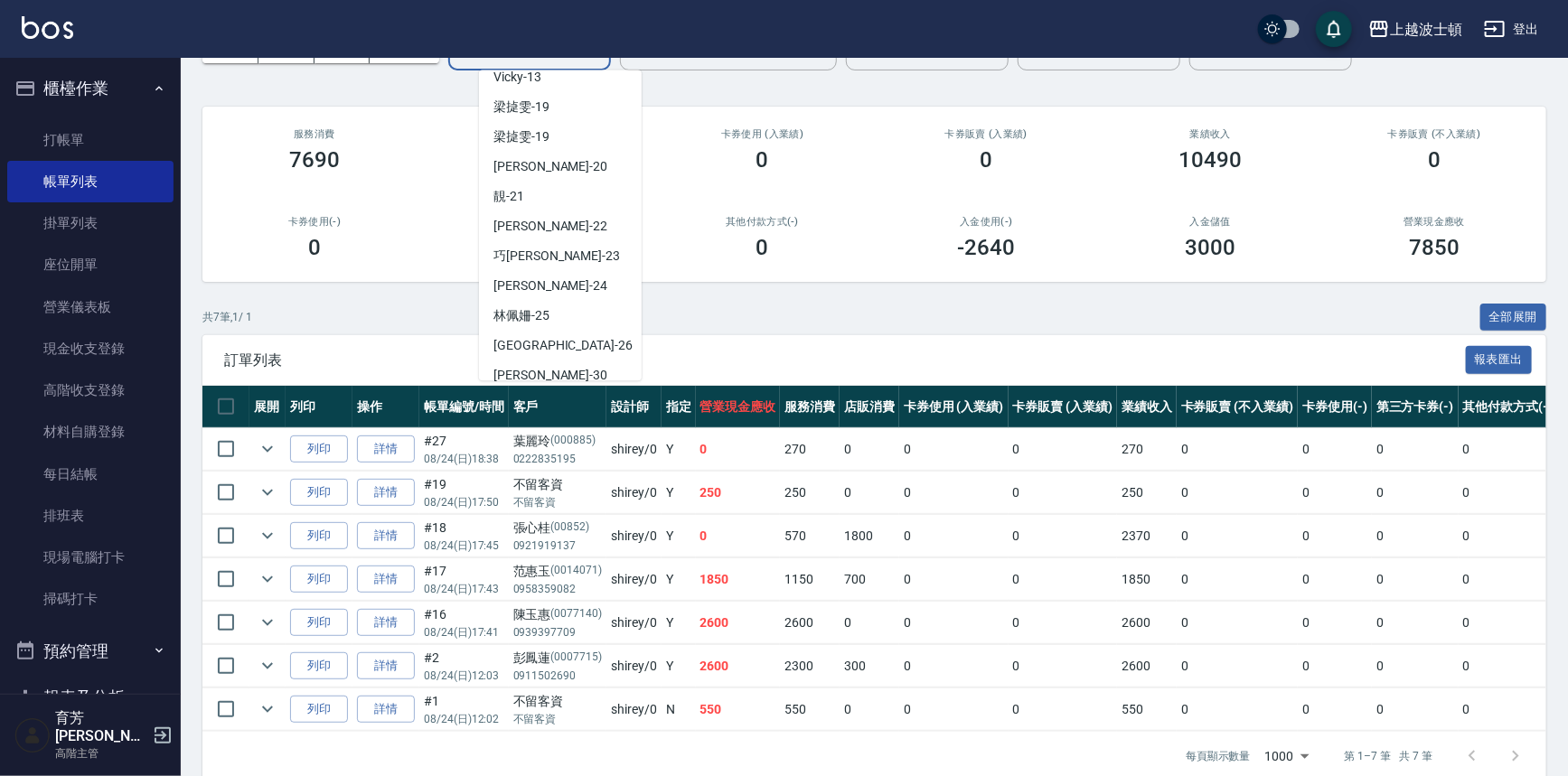
scroll to position [240, 0]
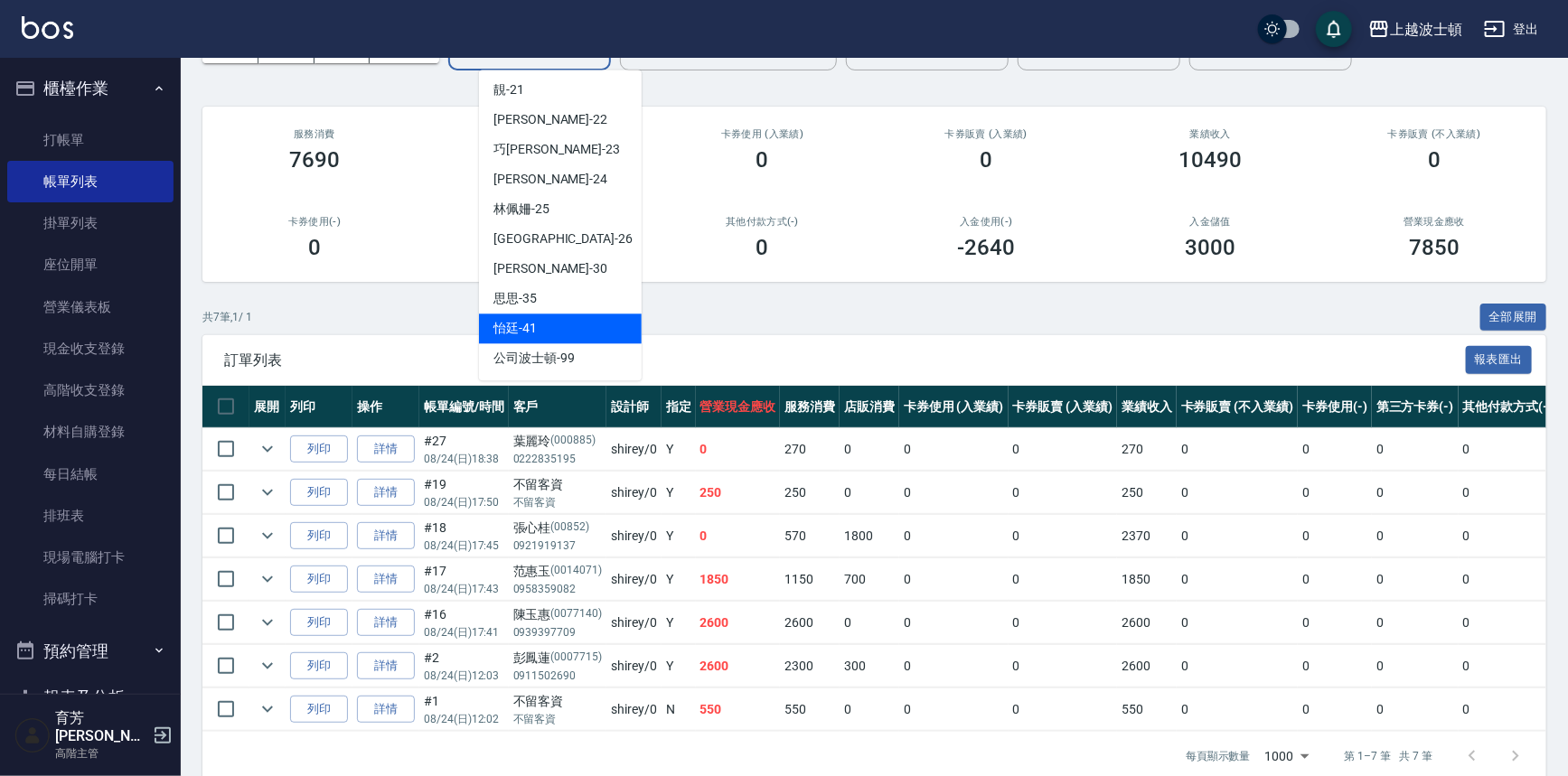
click at [533, 320] on span "怡廷 -41" at bounding box center [515, 328] width 44 height 19
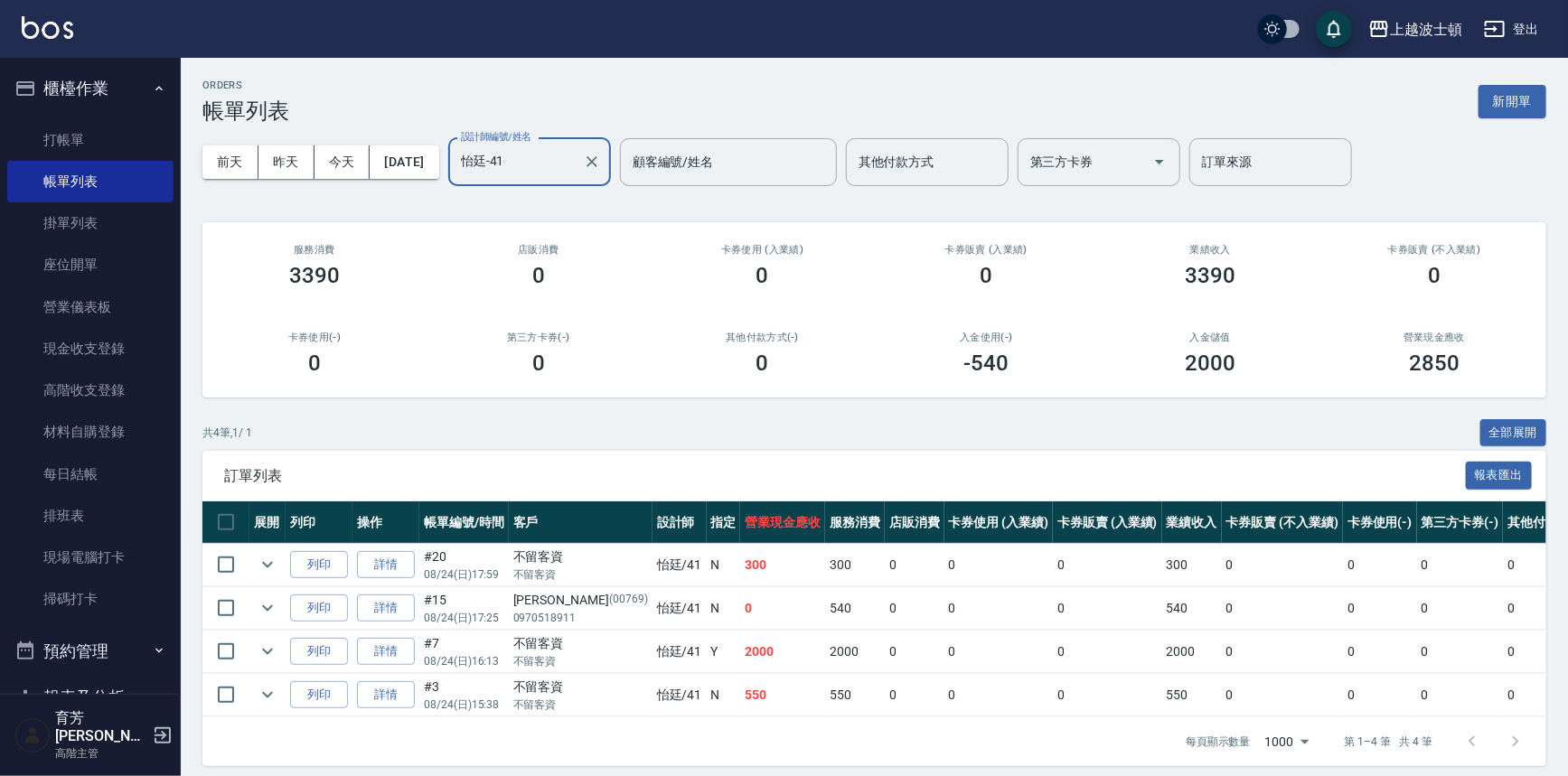
scroll to position [23, 0]
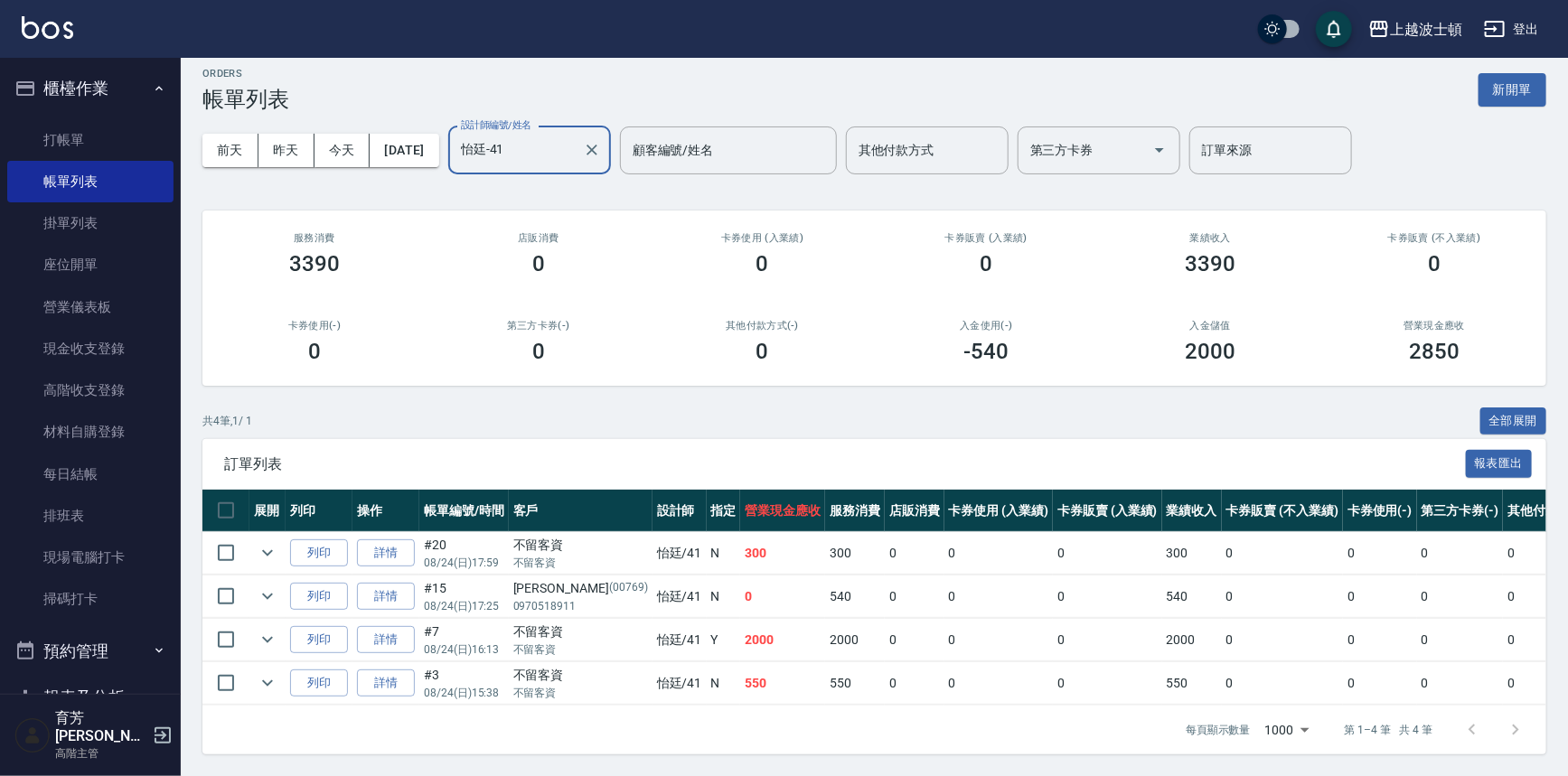
click at [710, 370] on div "其他付款方式(-) 0" at bounding box center [763, 342] width 224 height 87
click at [576, 136] on input "怡廷-41" at bounding box center [516, 150] width 120 height 31
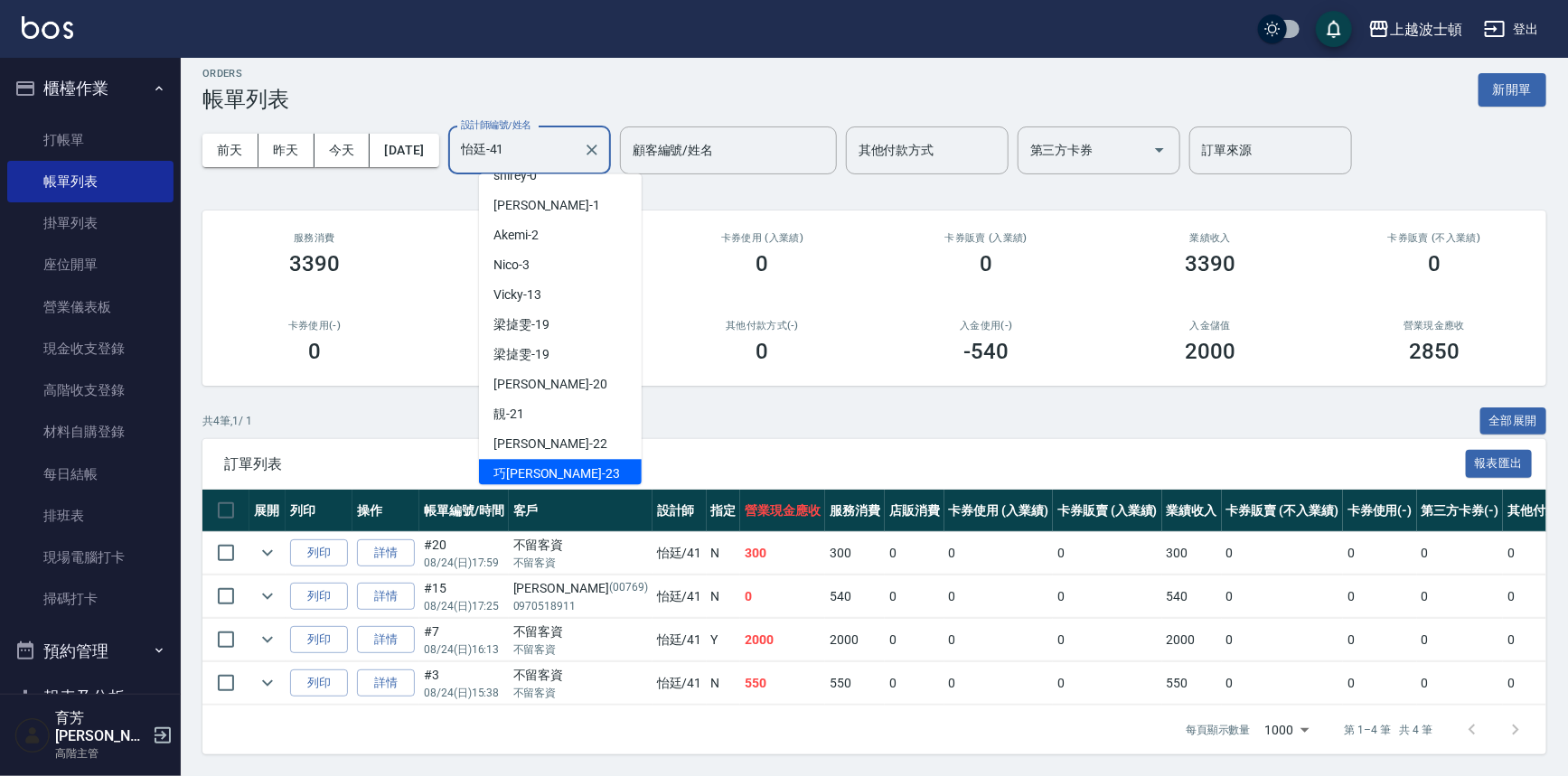
scroll to position [0, 0]
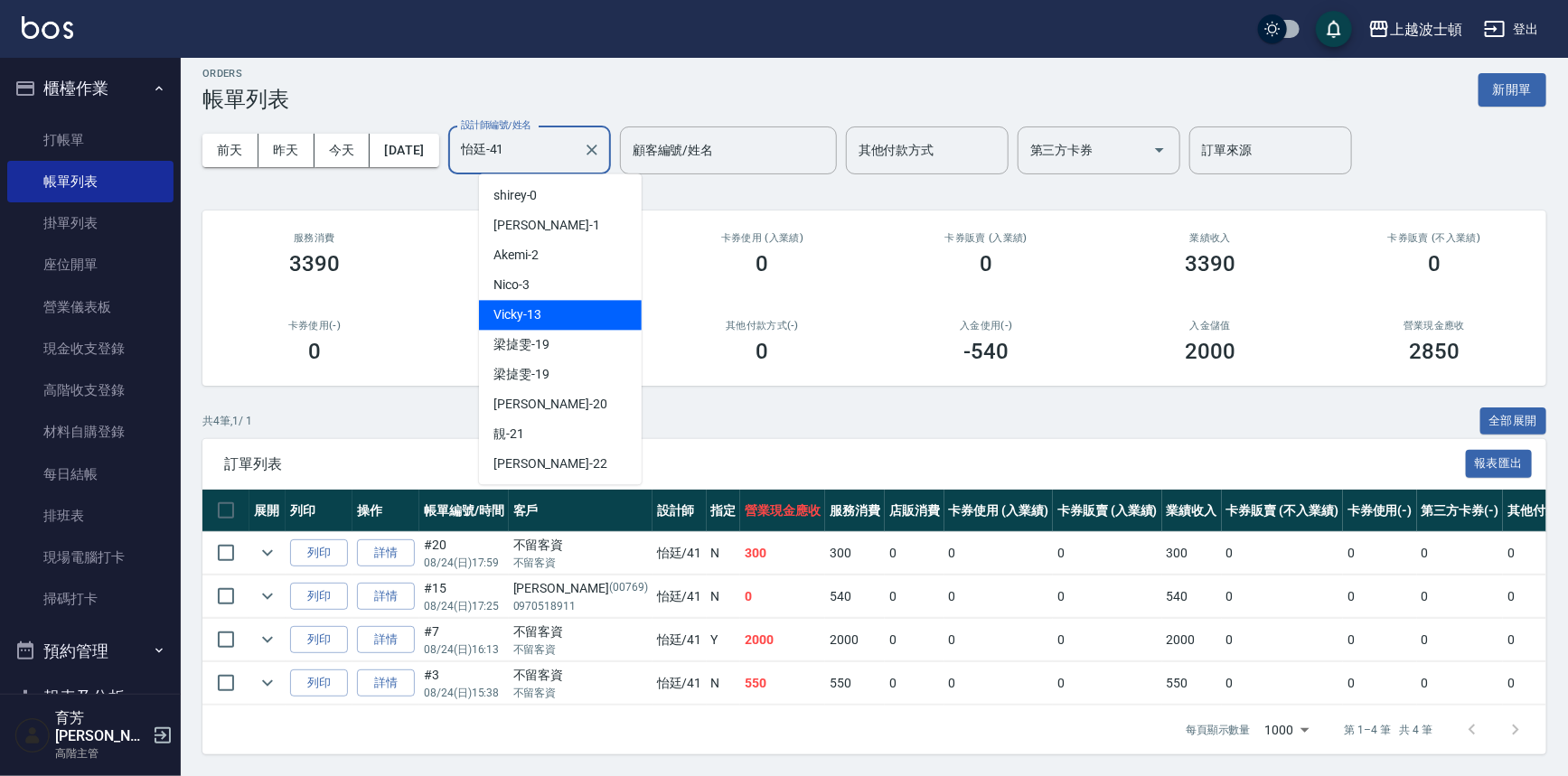
click at [520, 305] on span "Vicky -13" at bounding box center [517, 315] width 47 height 19
type input "Vicky-13"
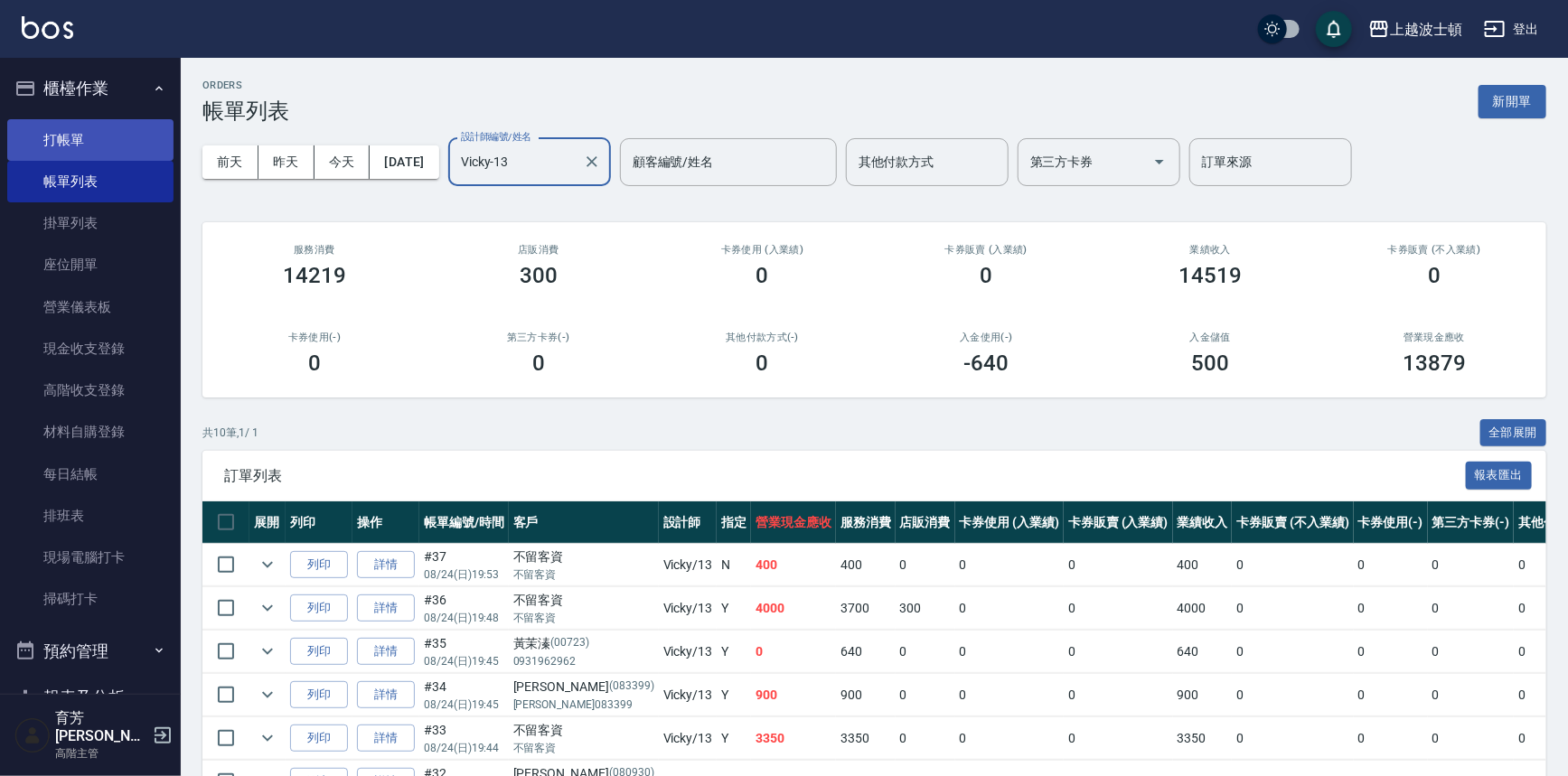
click at [75, 151] on link "打帳單" at bounding box center [90, 140] width 166 height 42
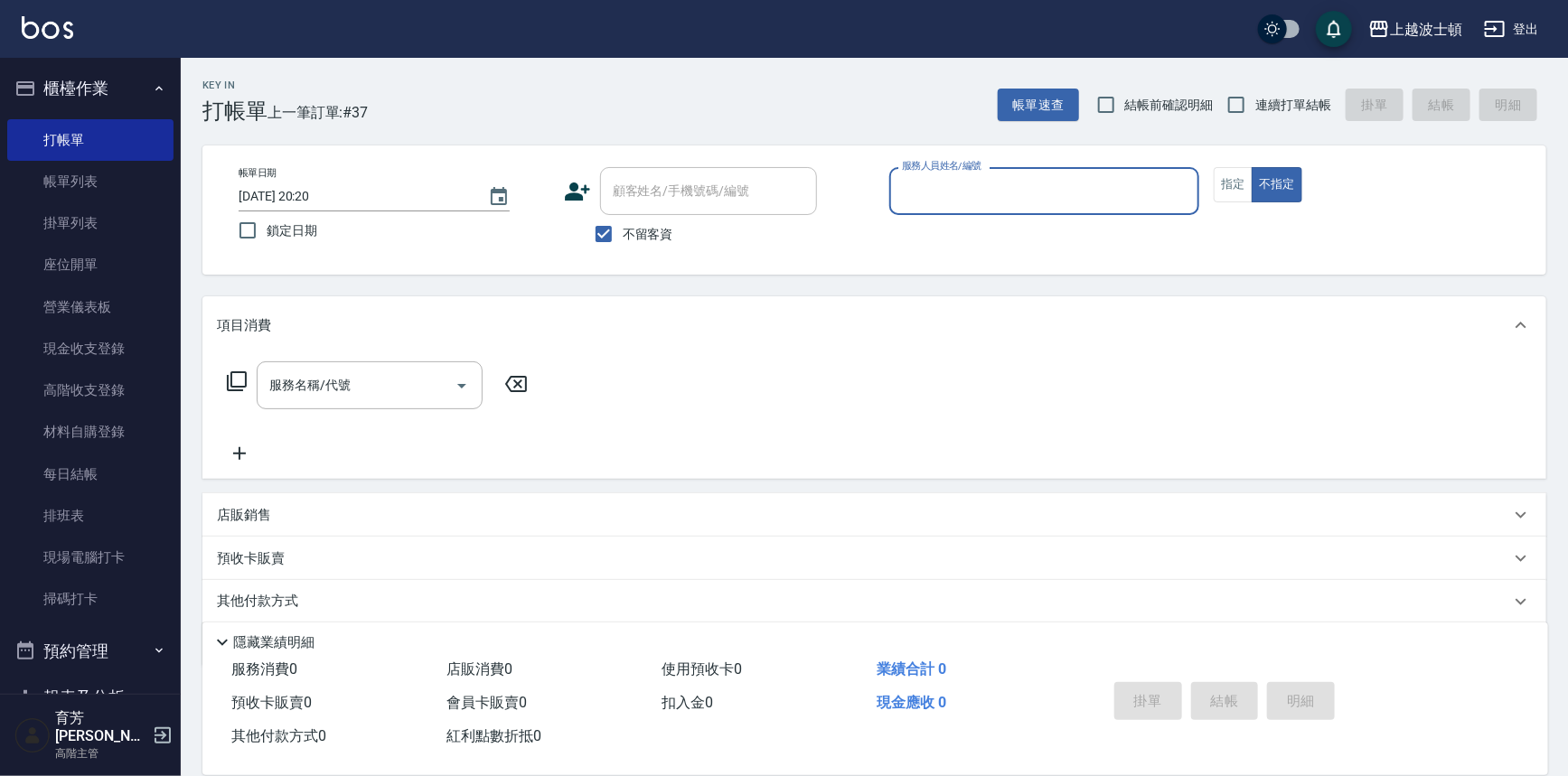
click at [654, 242] on span "不留客資" at bounding box center [647, 234] width 50 height 19
click at [623, 242] on input "不留客資" at bounding box center [604, 234] width 38 height 38
checkbox input "false"
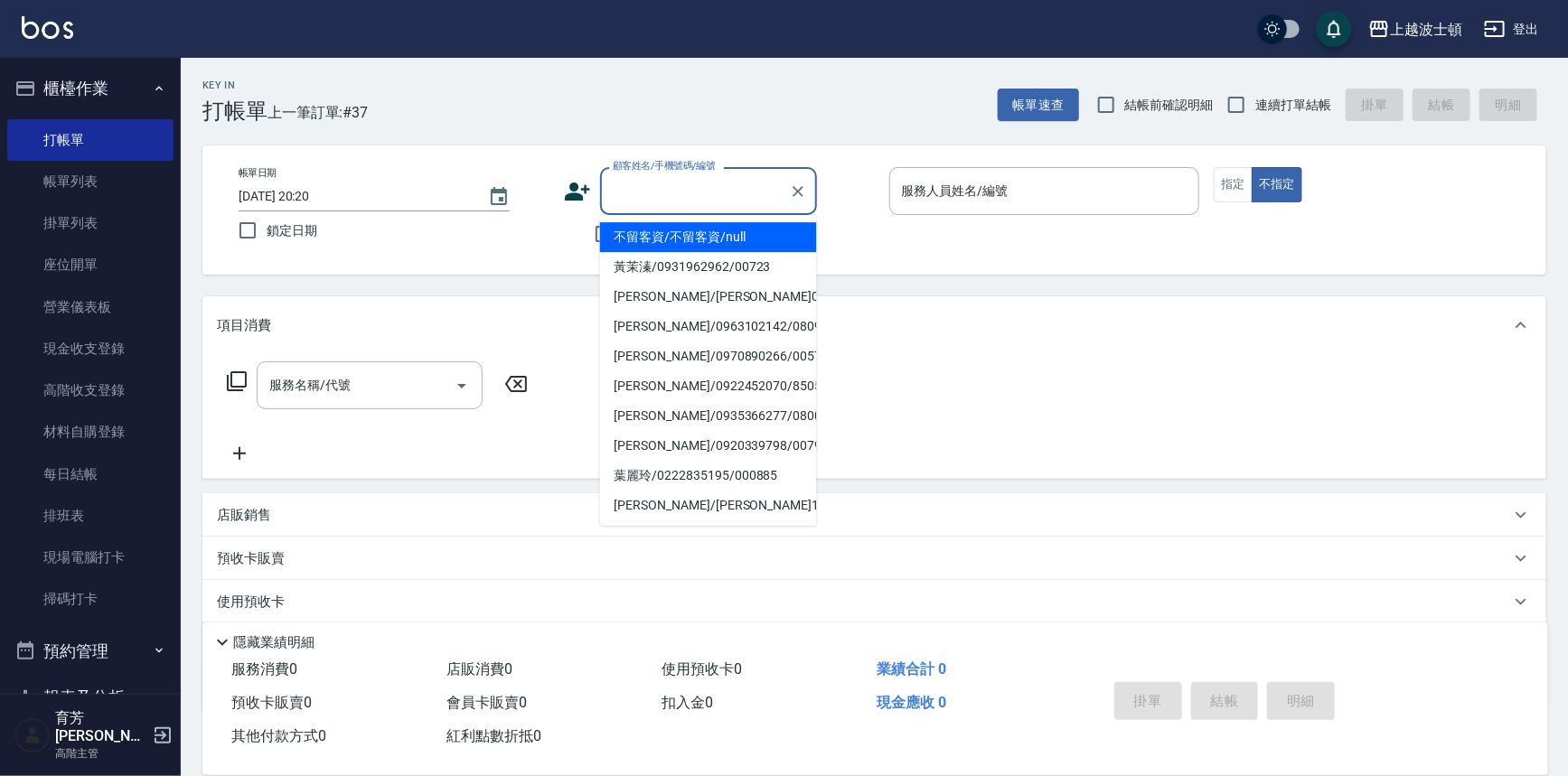
click at [652, 199] on input "顧客姓名/手機號碼/編號" at bounding box center [695, 191] width 174 height 31
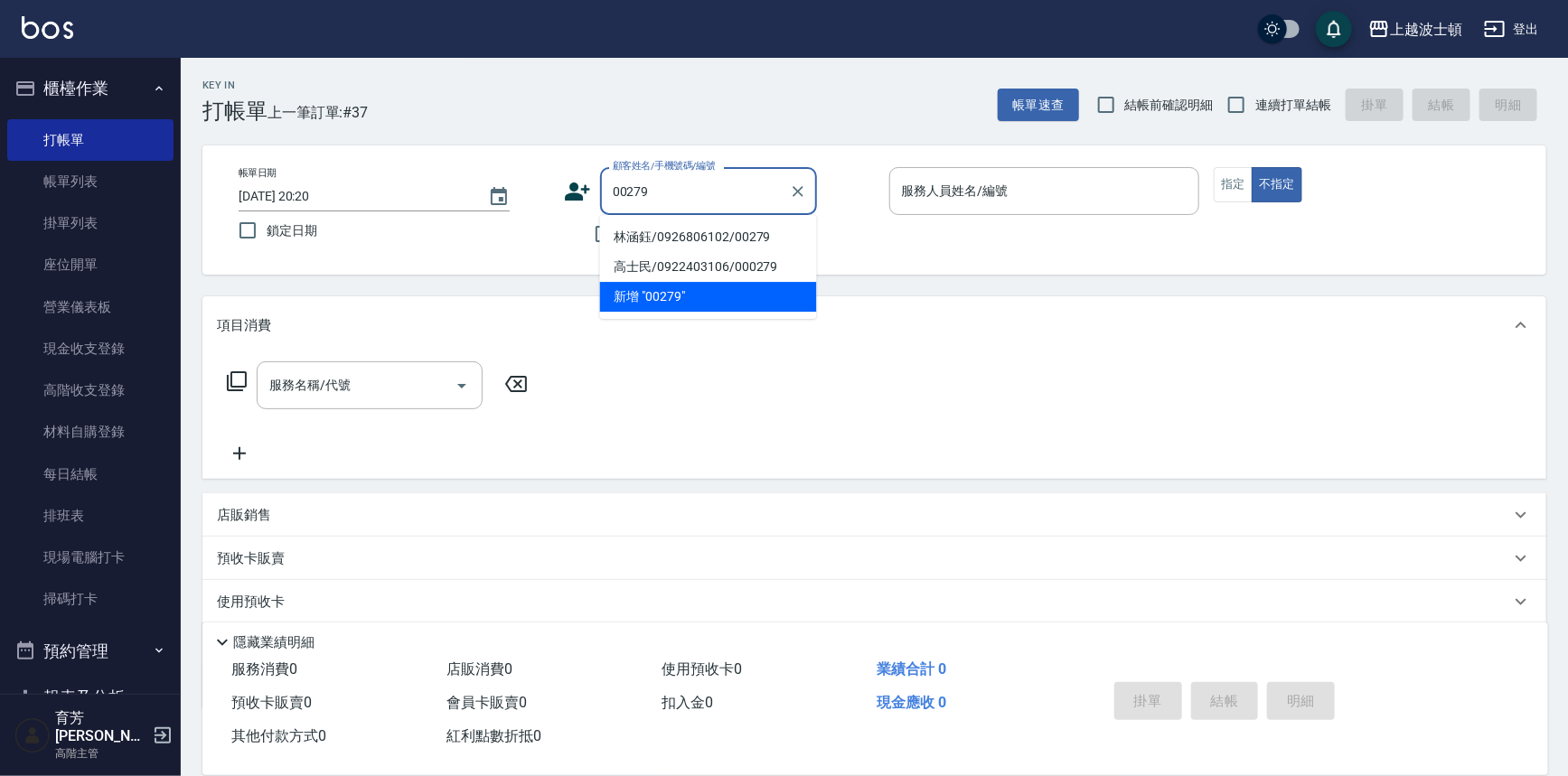
click at [658, 233] on li "林涵鈺/0926806102/00279" at bounding box center [708, 236] width 217 height 29
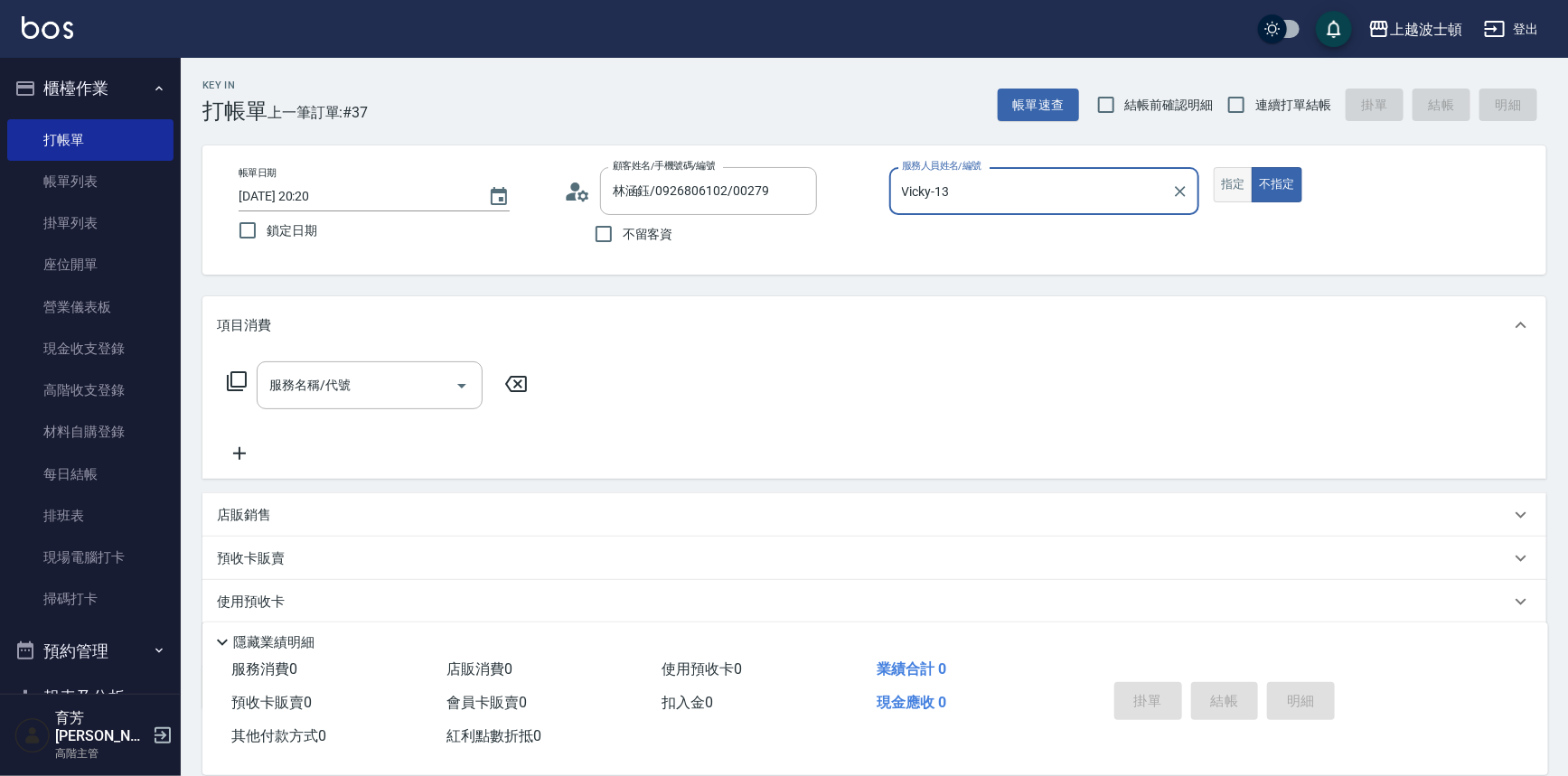
click at [1246, 191] on button "指定" at bounding box center [1233, 184] width 39 height 35
click at [309, 401] on div "服務名稱/代號" at bounding box center [369, 385] width 226 height 47
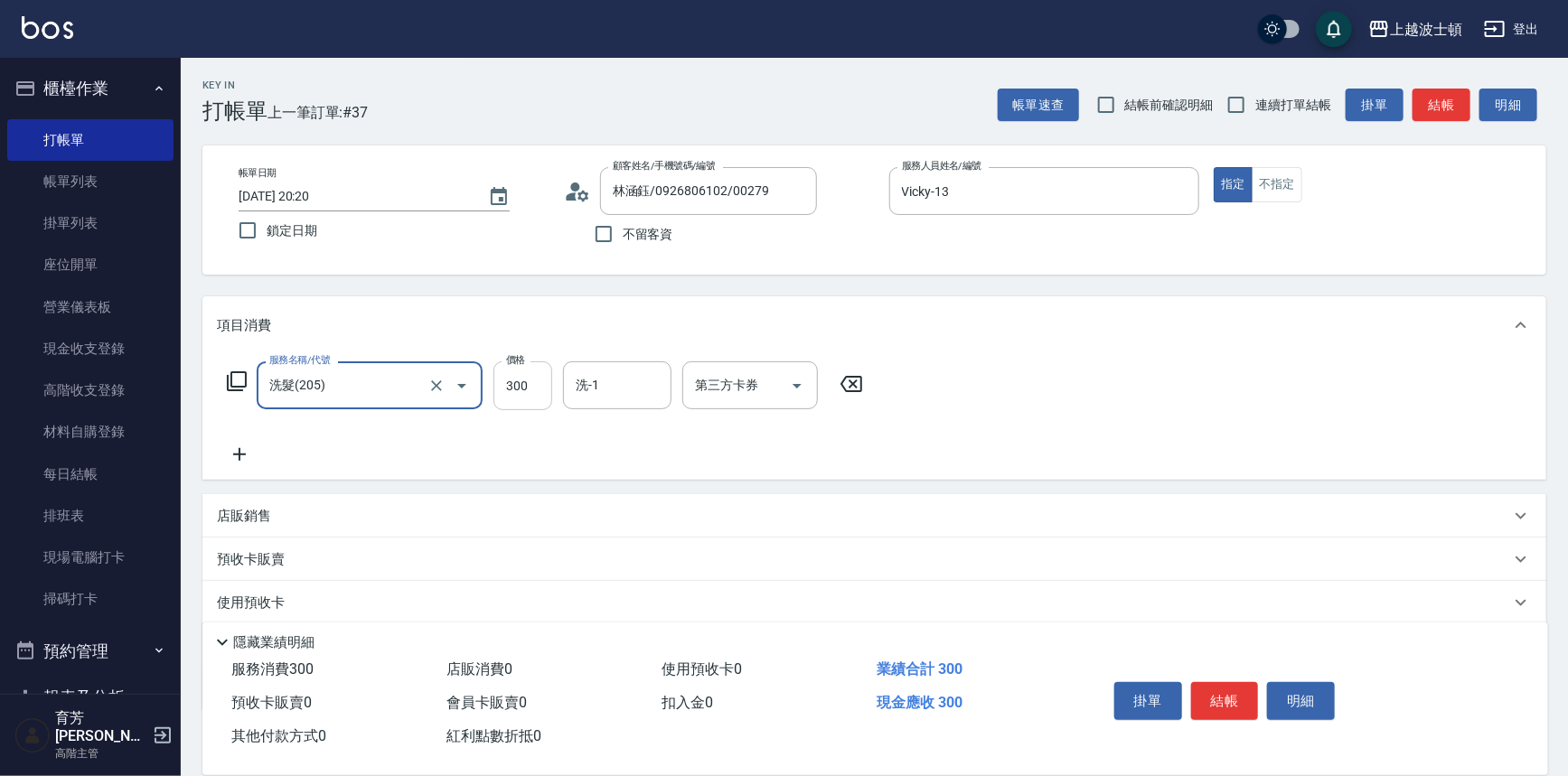
click at [532, 388] on input "300" at bounding box center [523, 385] width 59 height 48
click at [575, 387] on input "洗-1" at bounding box center [617, 385] width 92 height 31
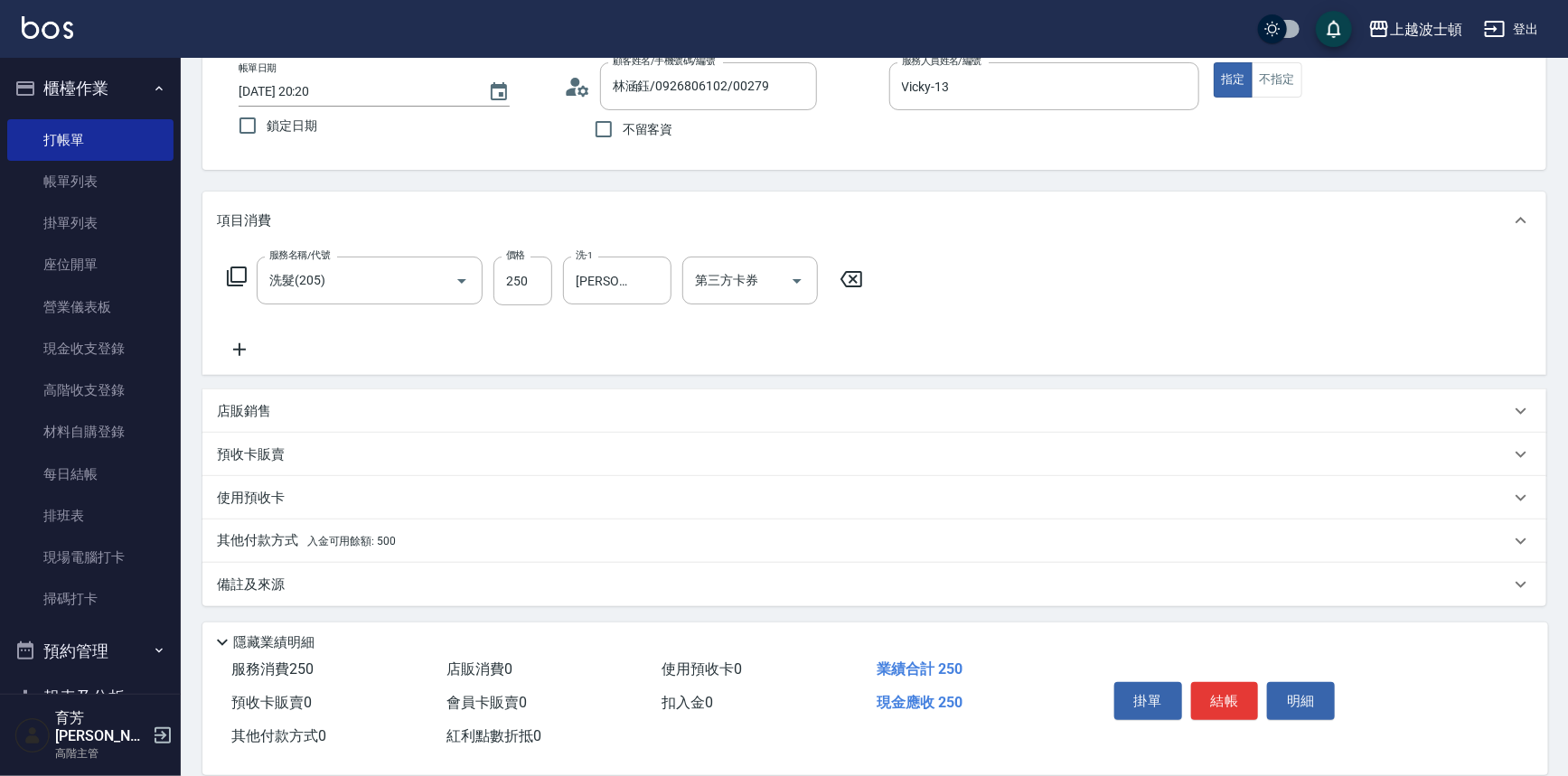
click at [239, 541] on p "其他付款方式 入金可用餘額: 500" at bounding box center [307, 541] width 179 height 20
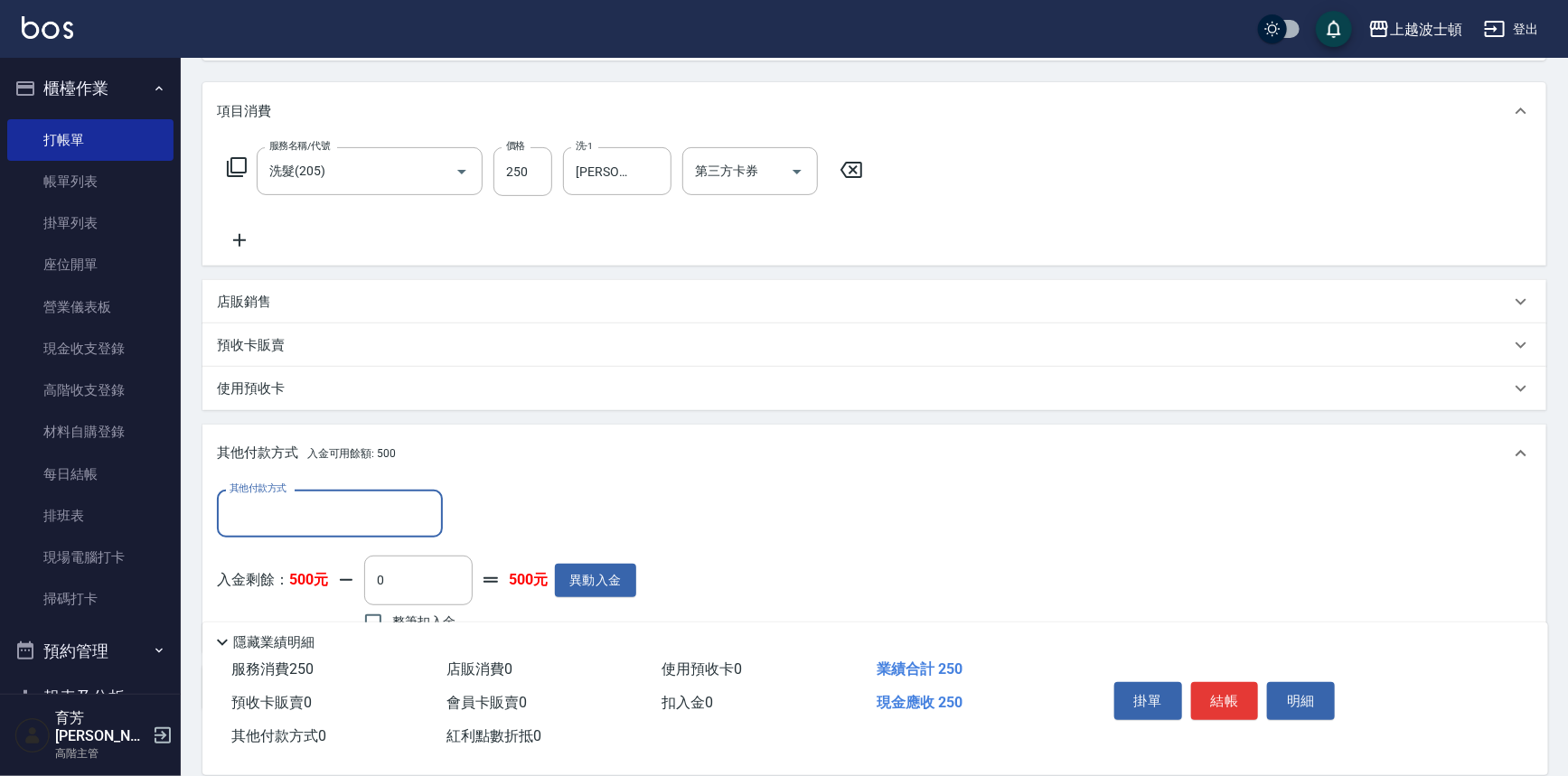
scroll to position [263, 0]
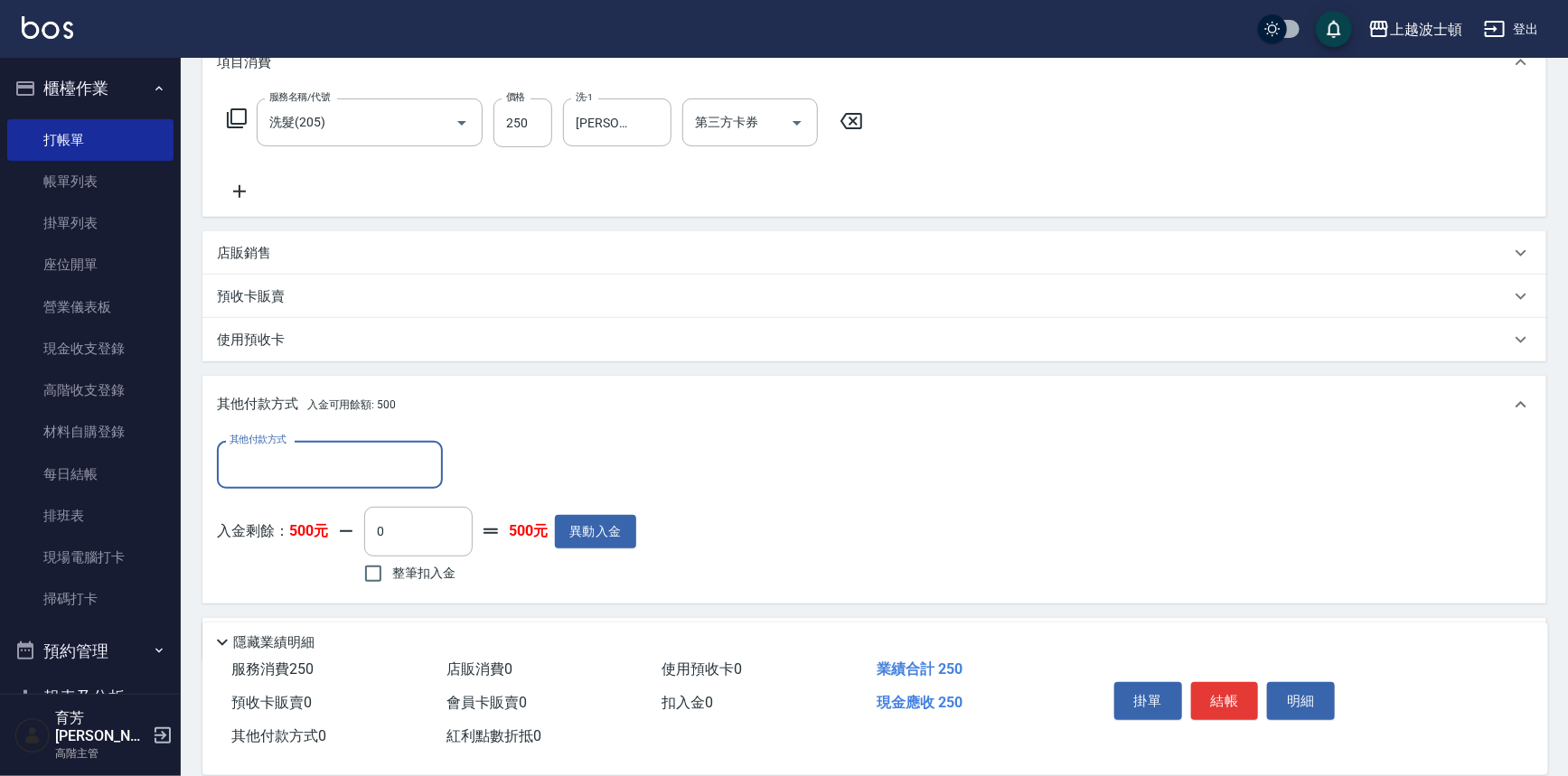
click at [419, 575] on span "整筆扣入金" at bounding box center [423, 573] width 64 height 19
click at [392, 575] on input "整筆扣入金" at bounding box center [373, 574] width 38 height 38
click at [1185, 698] on div "掛單 結帳 明細" at bounding box center [1225, 703] width 236 height 57
click at [1217, 693] on button "結帳" at bounding box center [1224, 701] width 67 height 38
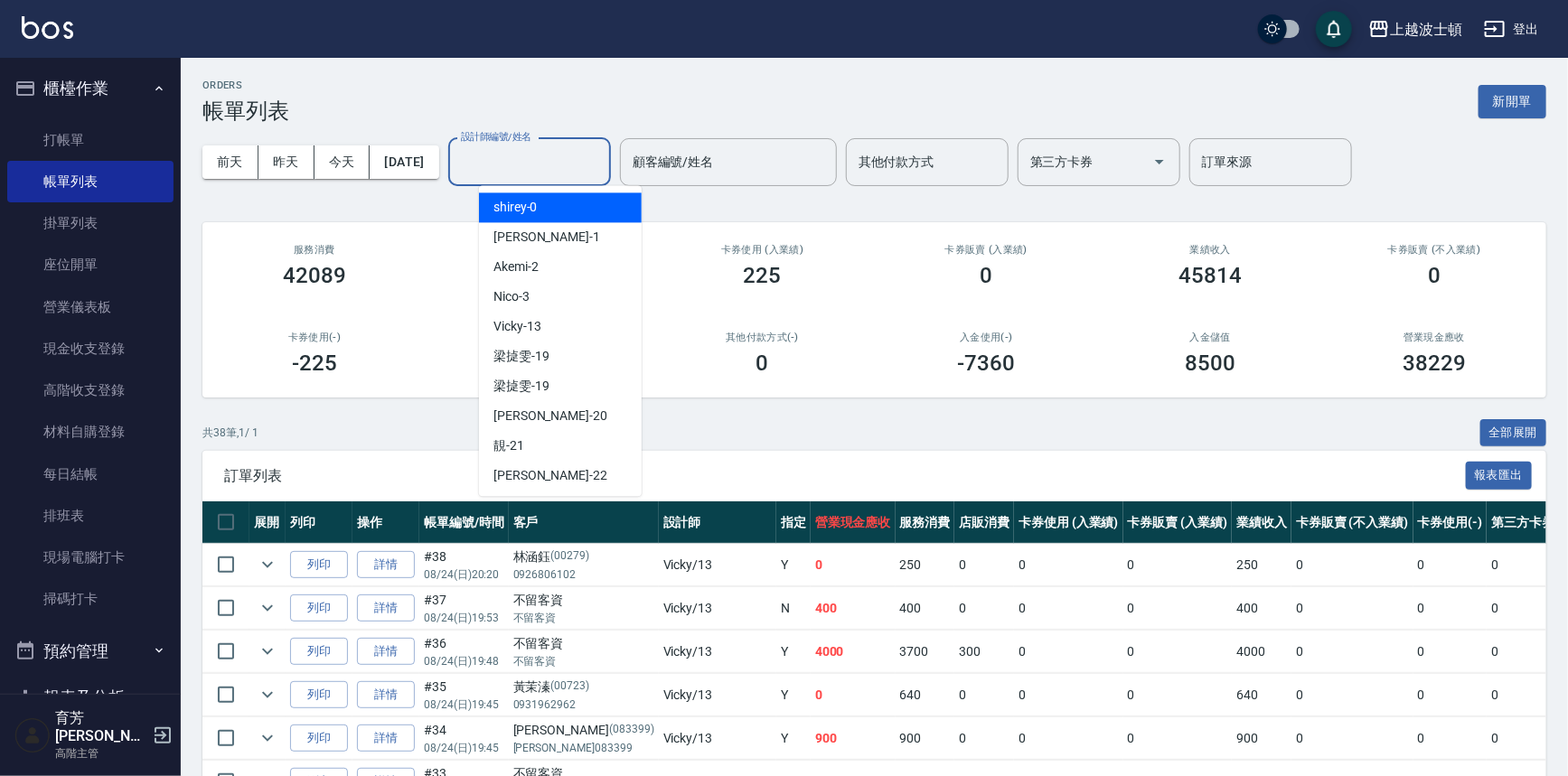
click at [531, 158] on input "設計師編號/姓名" at bounding box center [530, 161] width 146 height 31
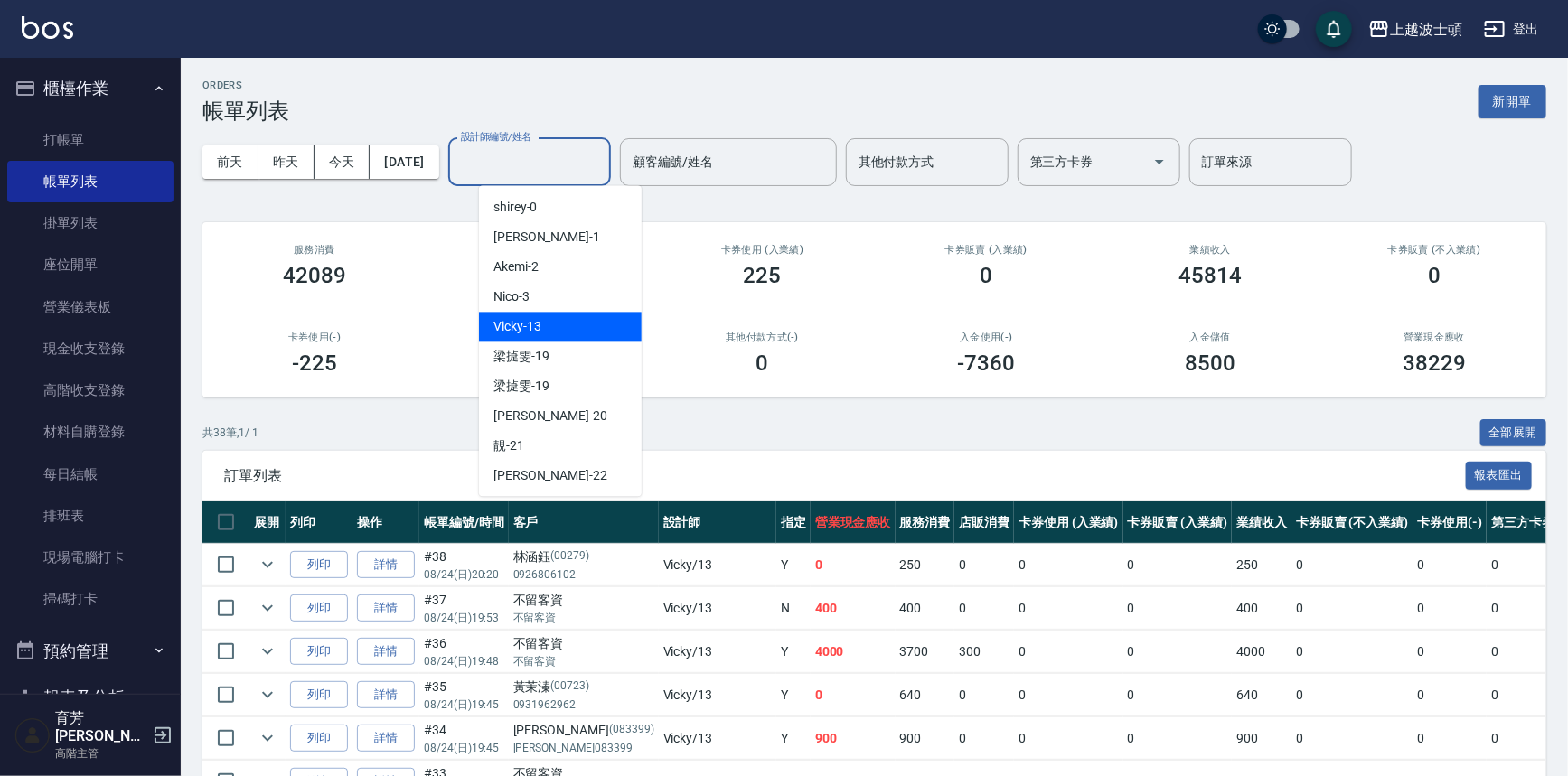
click at [558, 340] on div "Vicky -13" at bounding box center [560, 326] width 162 height 29
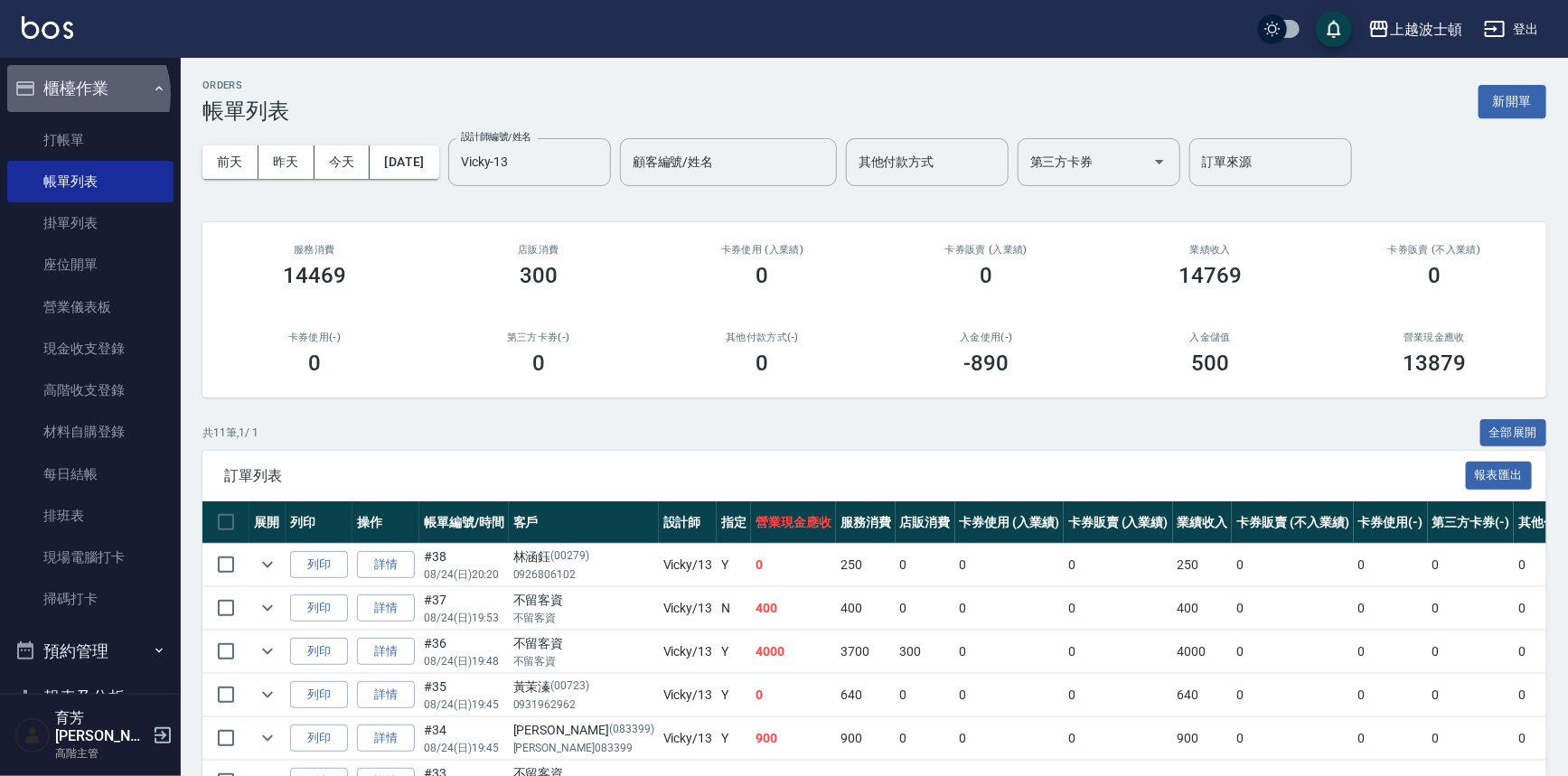
click at [74, 95] on button "櫃檯作業" at bounding box center [90, 89] width 166 height 47
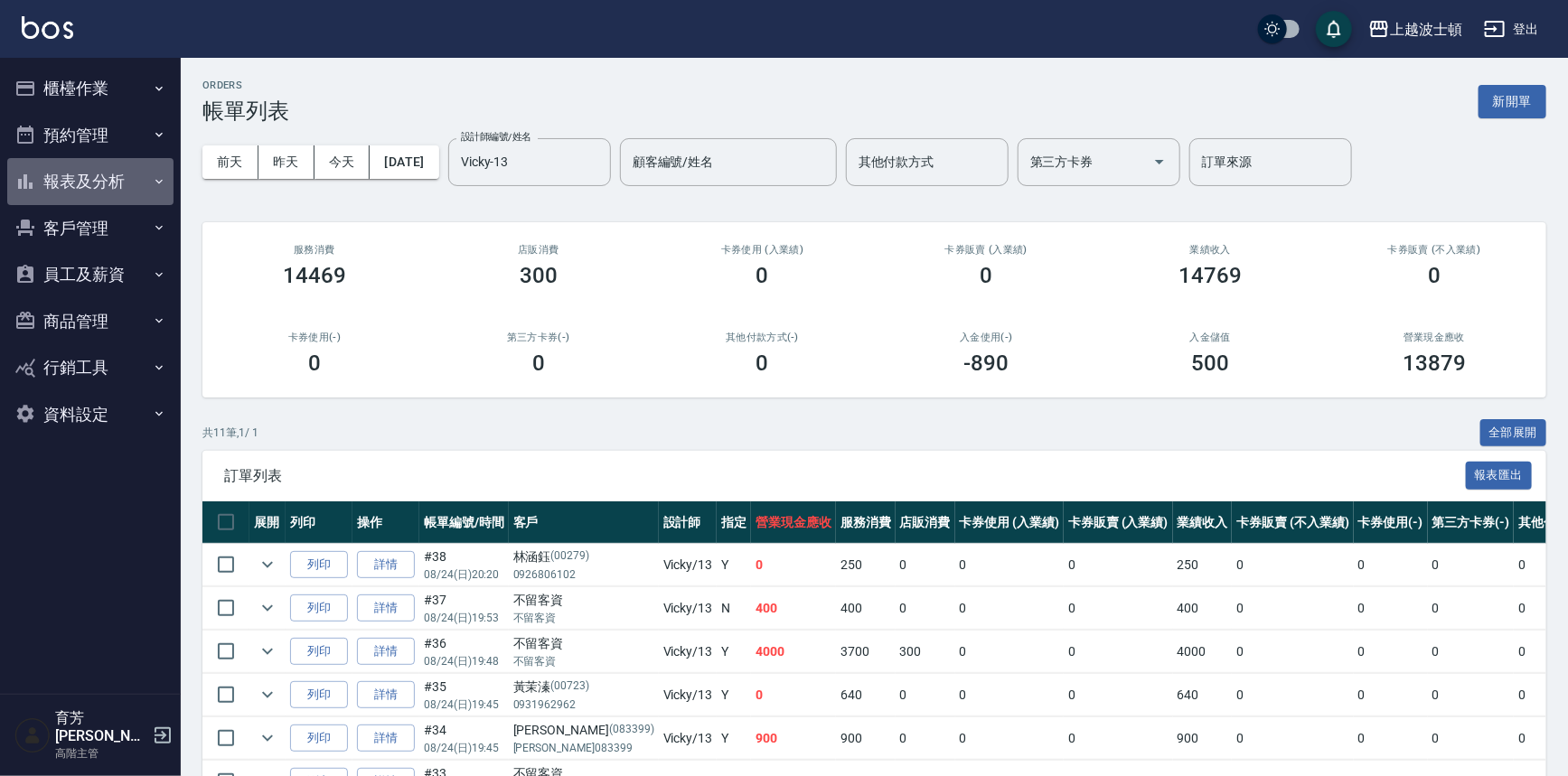
click at [82, 176] on button "報表及分析" at bounding box center [90, 182] width 166 height 47
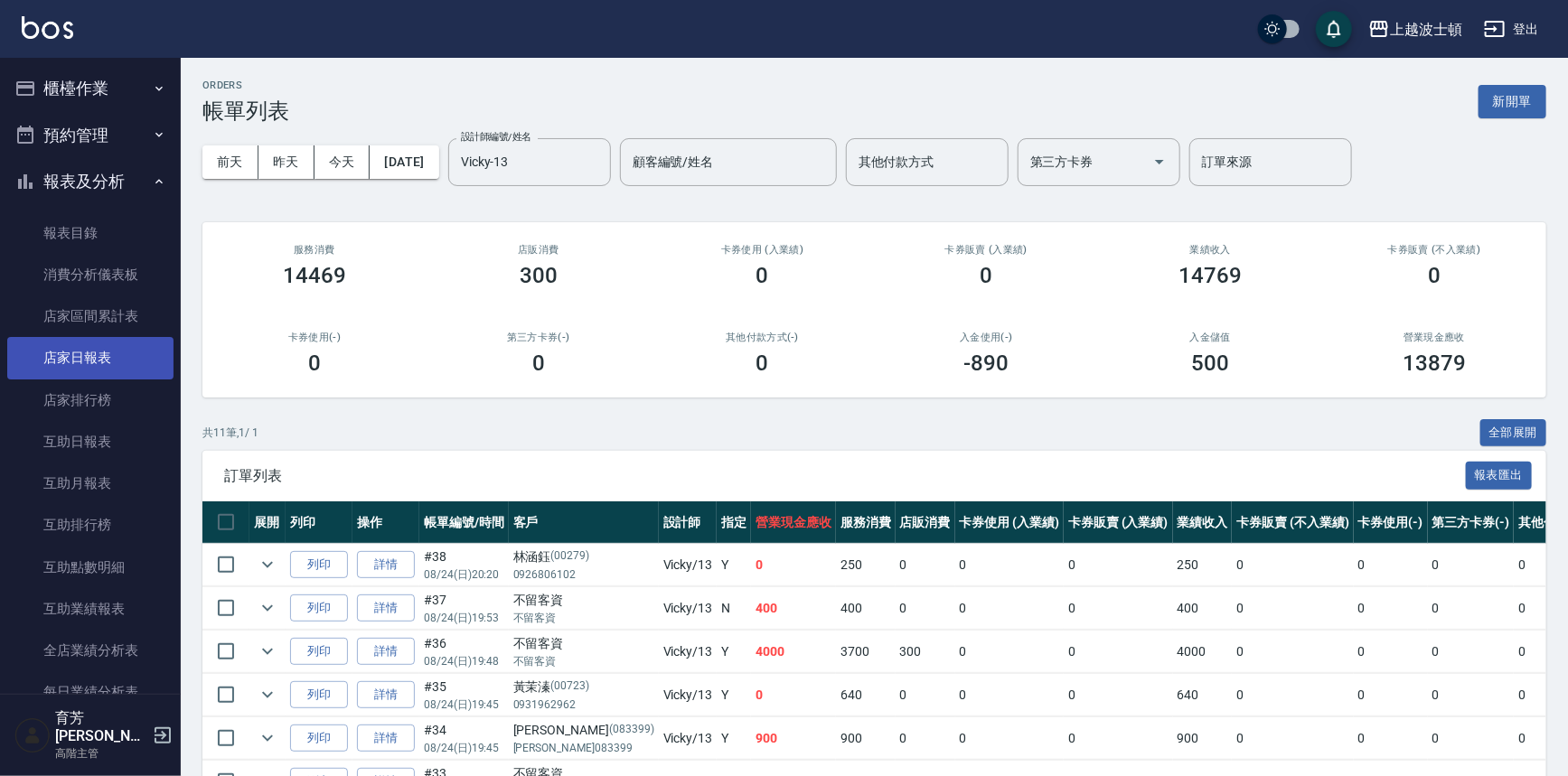
click at [93, 369] on link "店家日報表" at bounding box center [90, 358] width 166 height 42
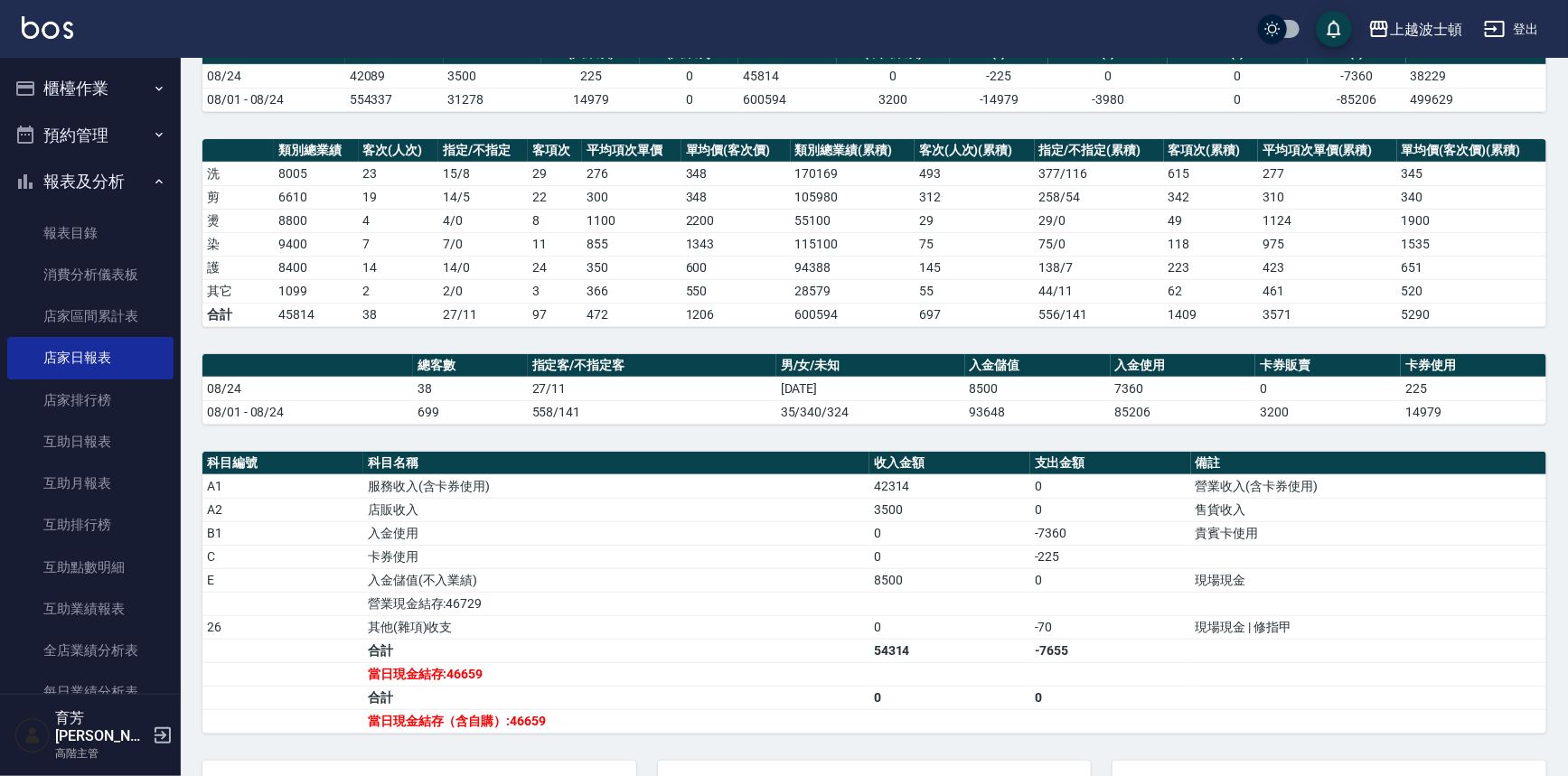
scroll to position [367, 0]
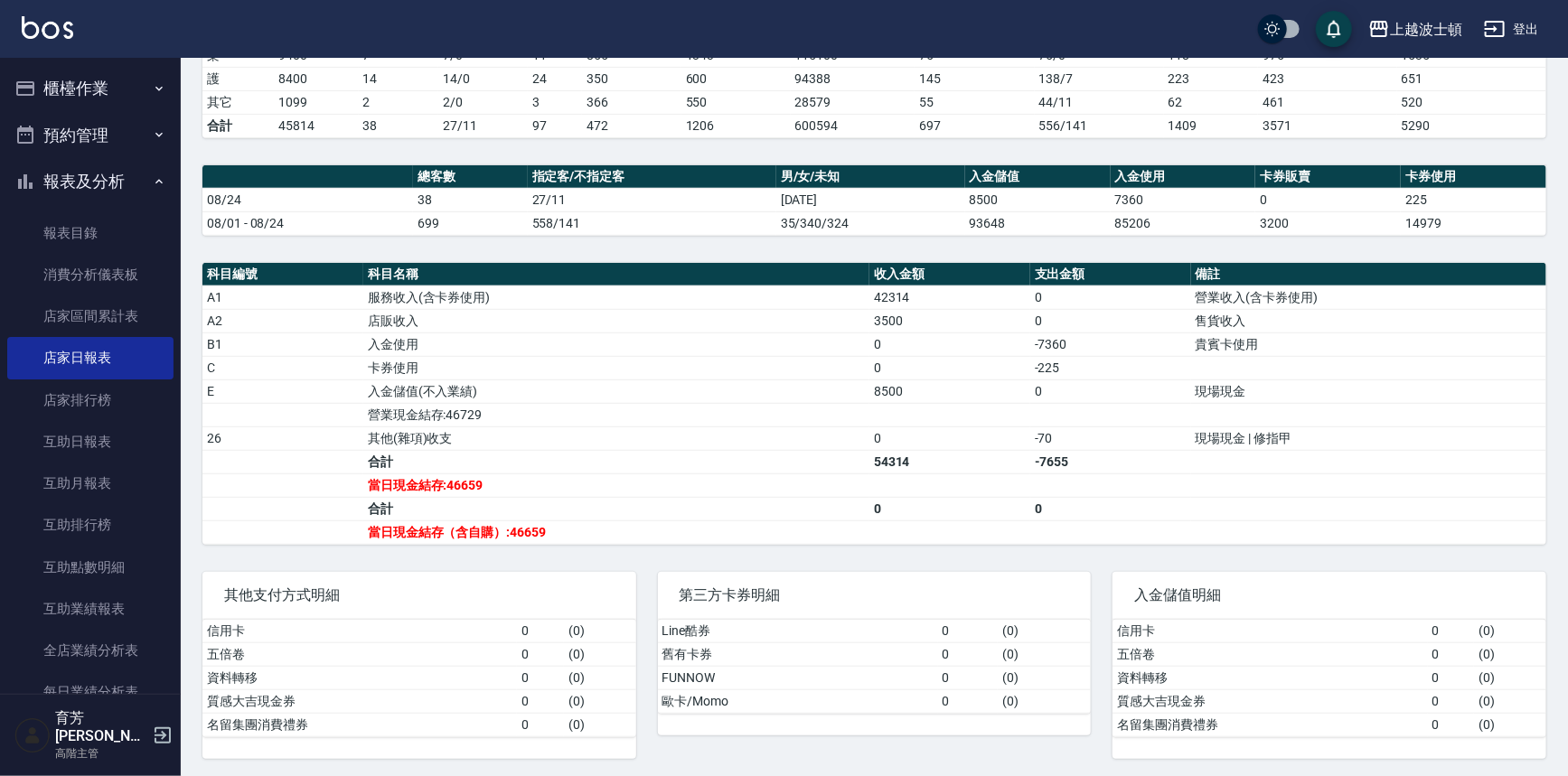
click at [109, 171] on button "報表及分析" at bounding box center [90, 182] width 166 height 47
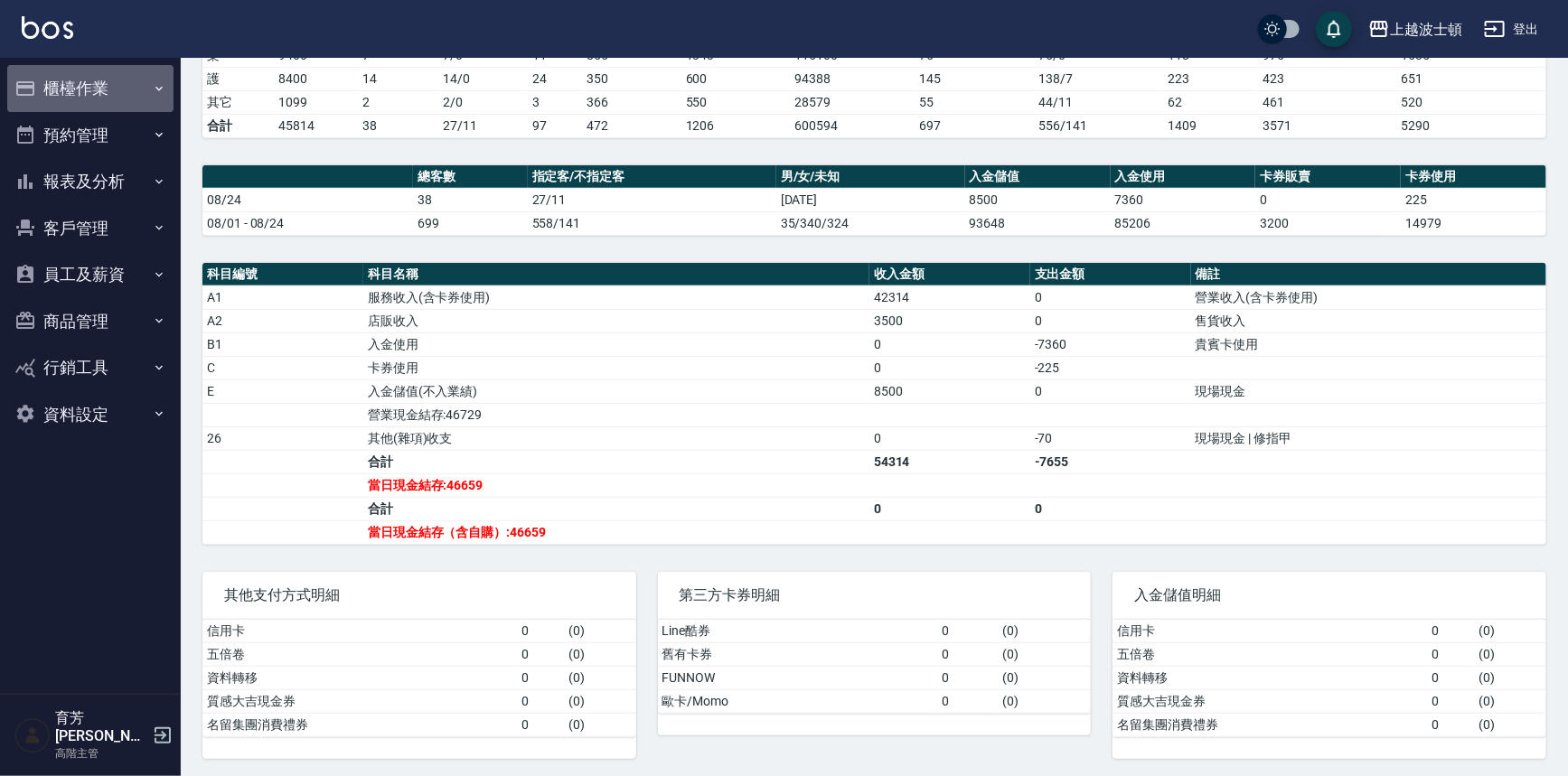
click at [75, 93] on button "櫃檯作業" at bounding box center [90, 89] width 166 height 47
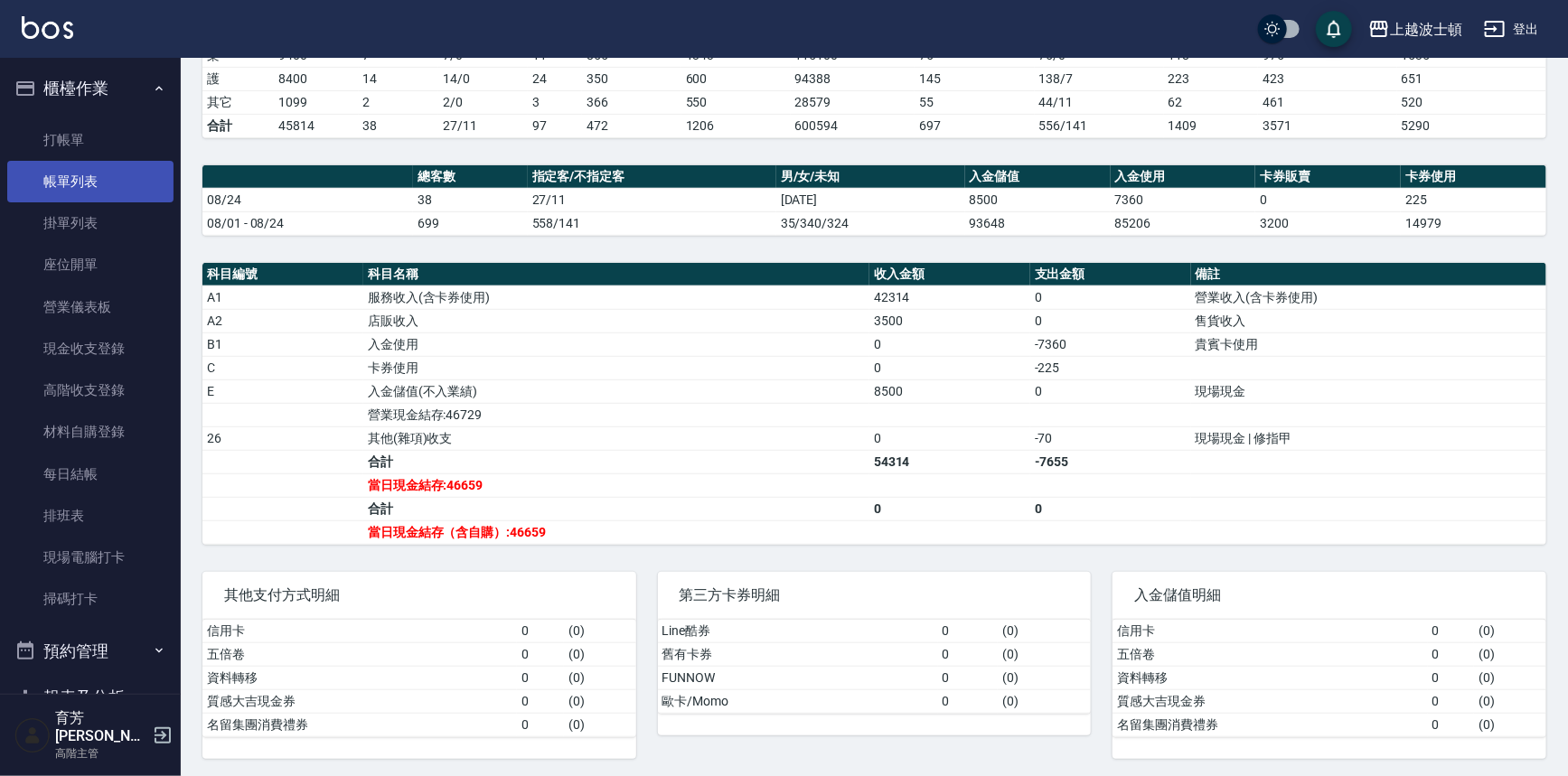
click at [74, 199] on link "帳單列表" at bounding box center [90, 182] width 166 height 42
click at [81, 176] on link "帳單列表" at bounding box center [90, 182] width 166 height 42
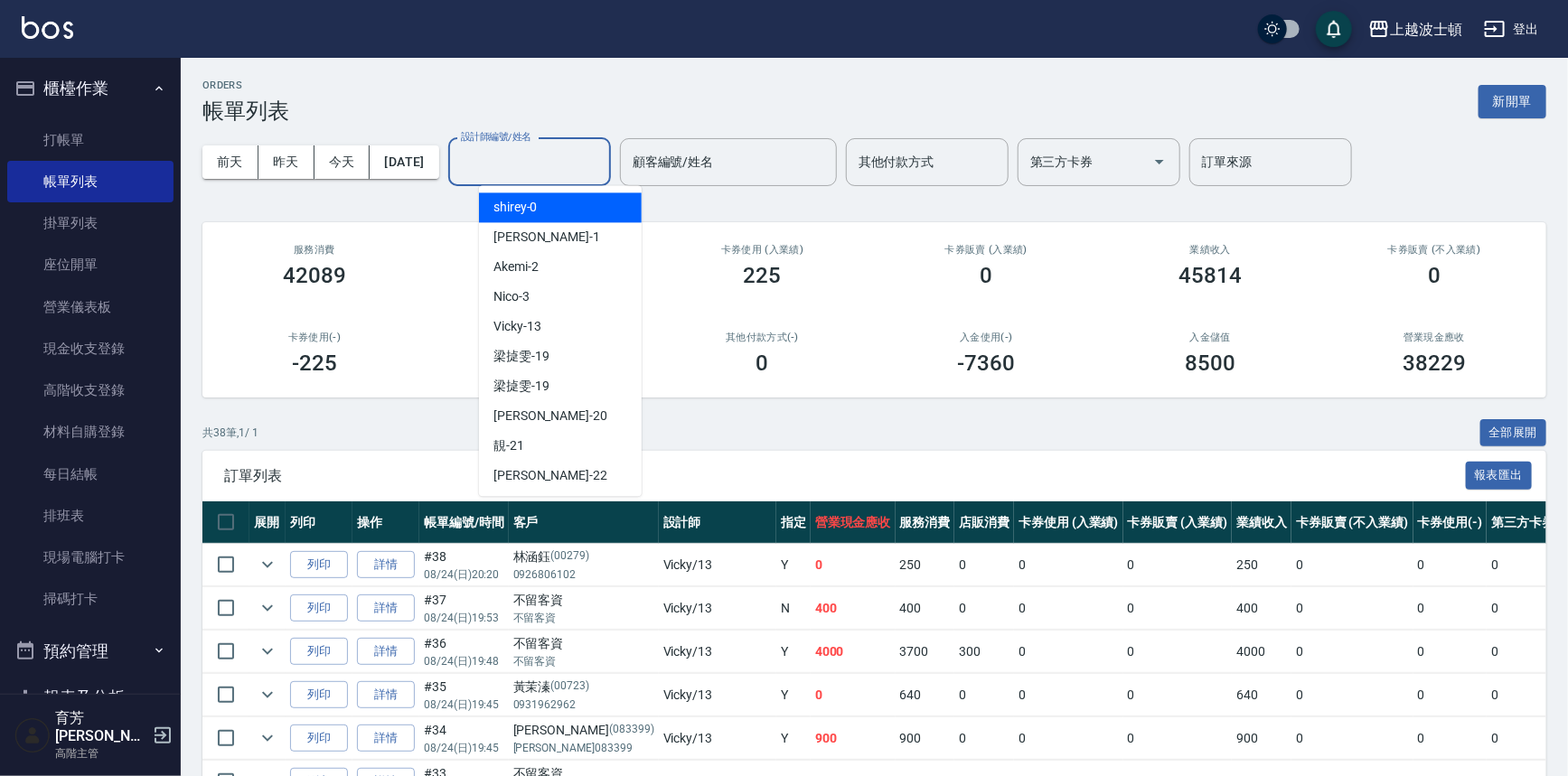
click at [496, 147] on div "設計師編號/姓名 設計師編號/姓名" at bounding box center [529, 162] width 162 height 47
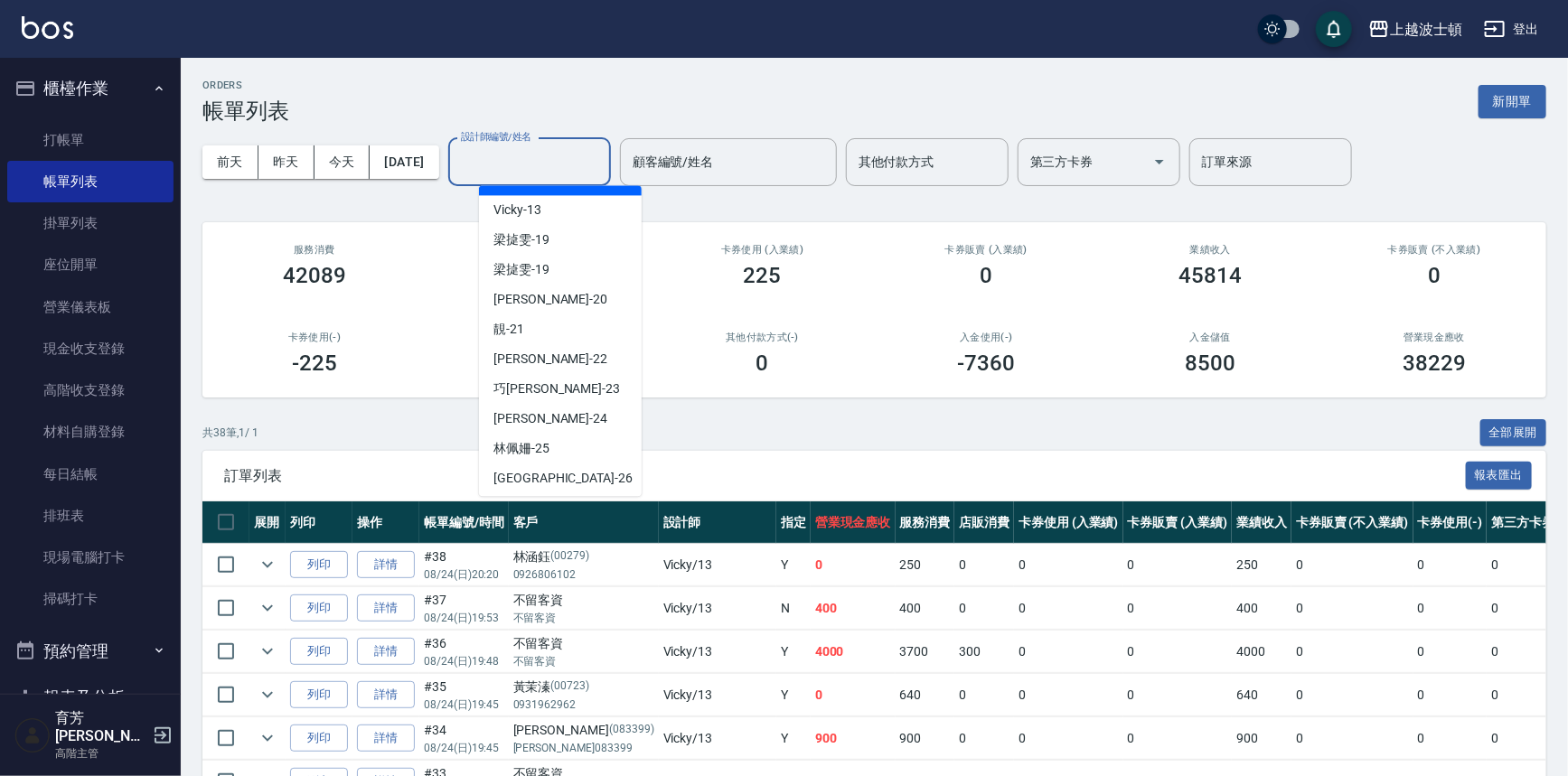
scroll to position [240, 0]
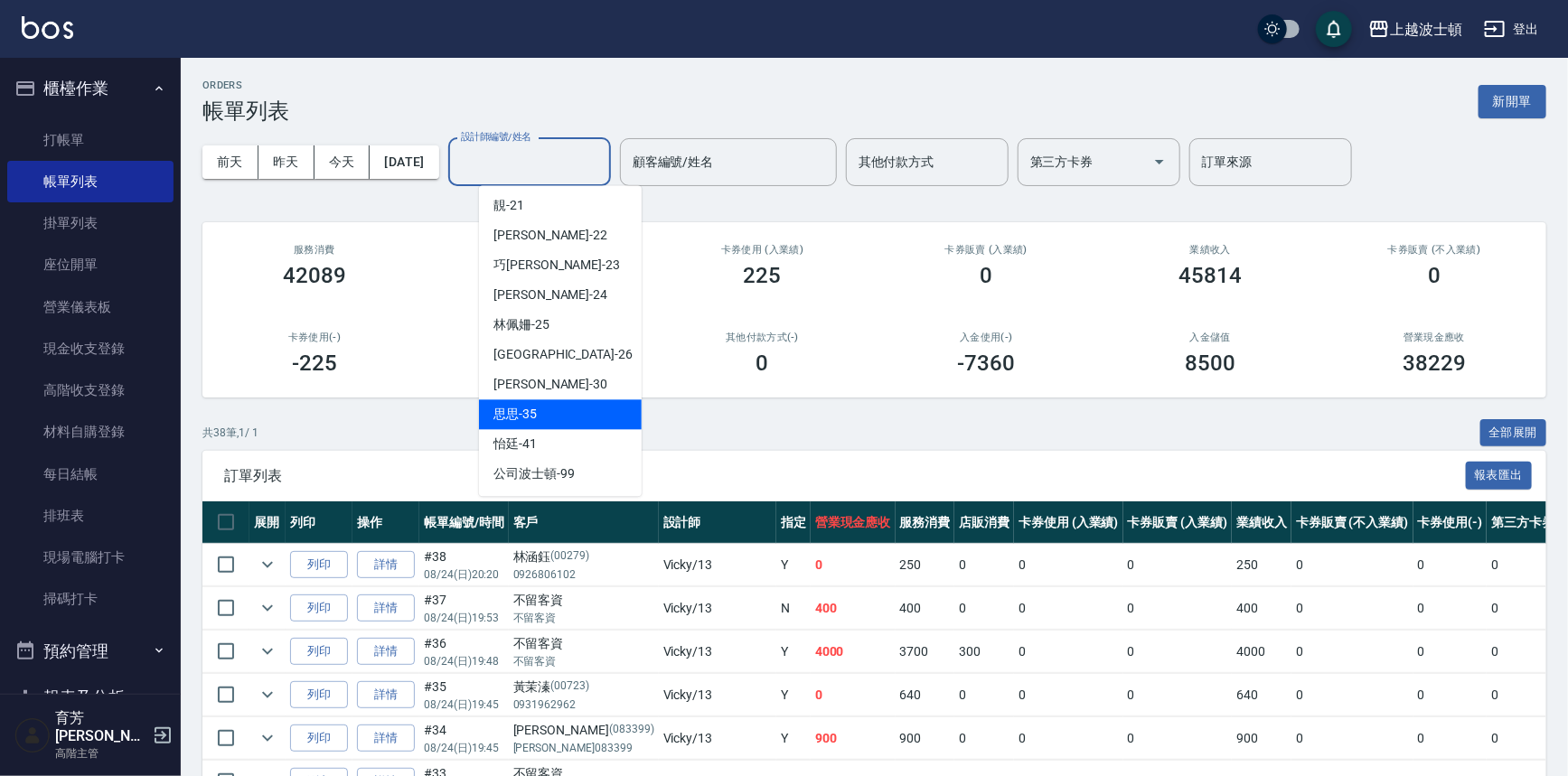
click at [533, 423] on div "思思 -35" at bounding box center [560, 414] width 162 height 29
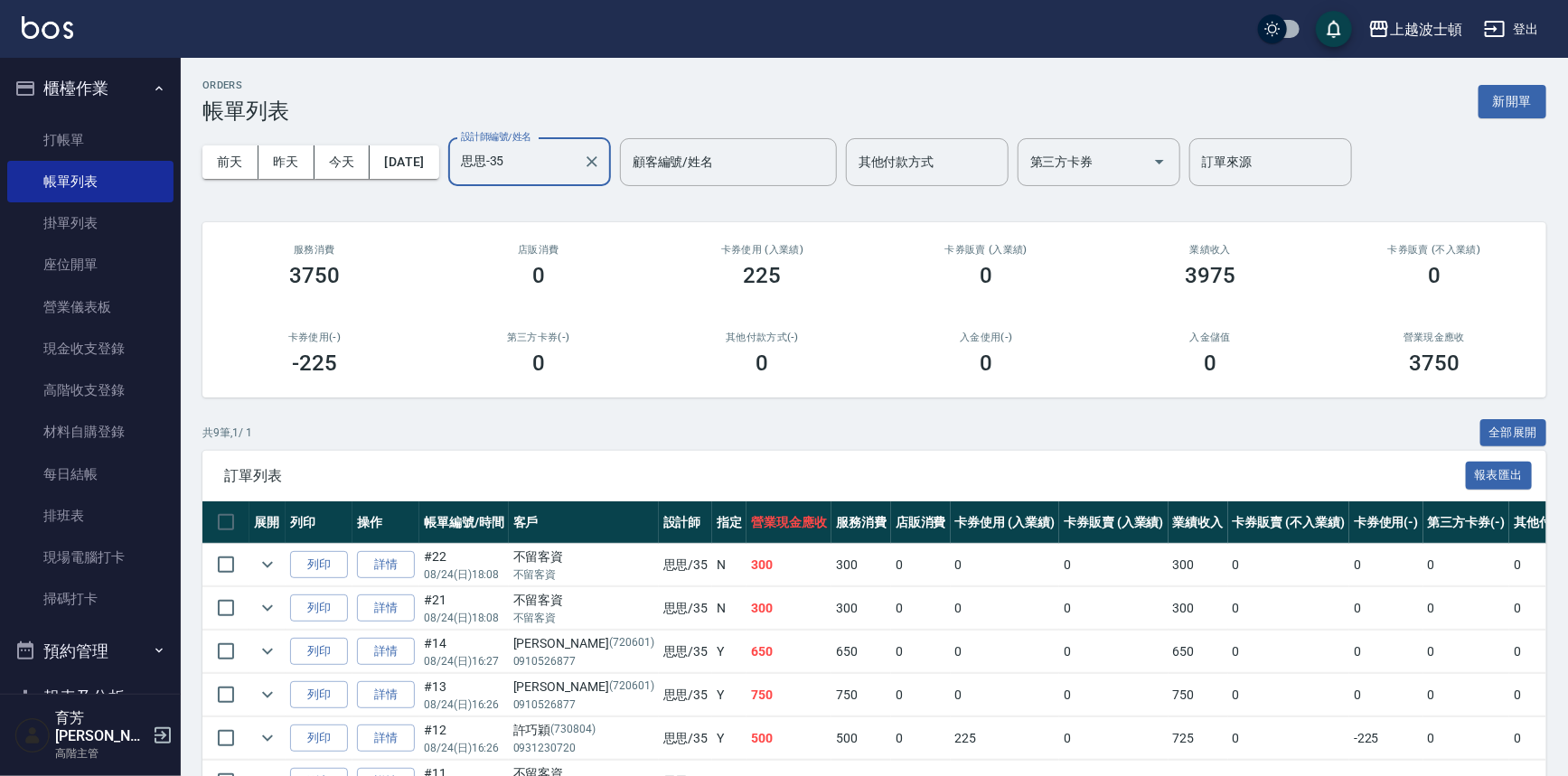
scroll to position [238, 0]
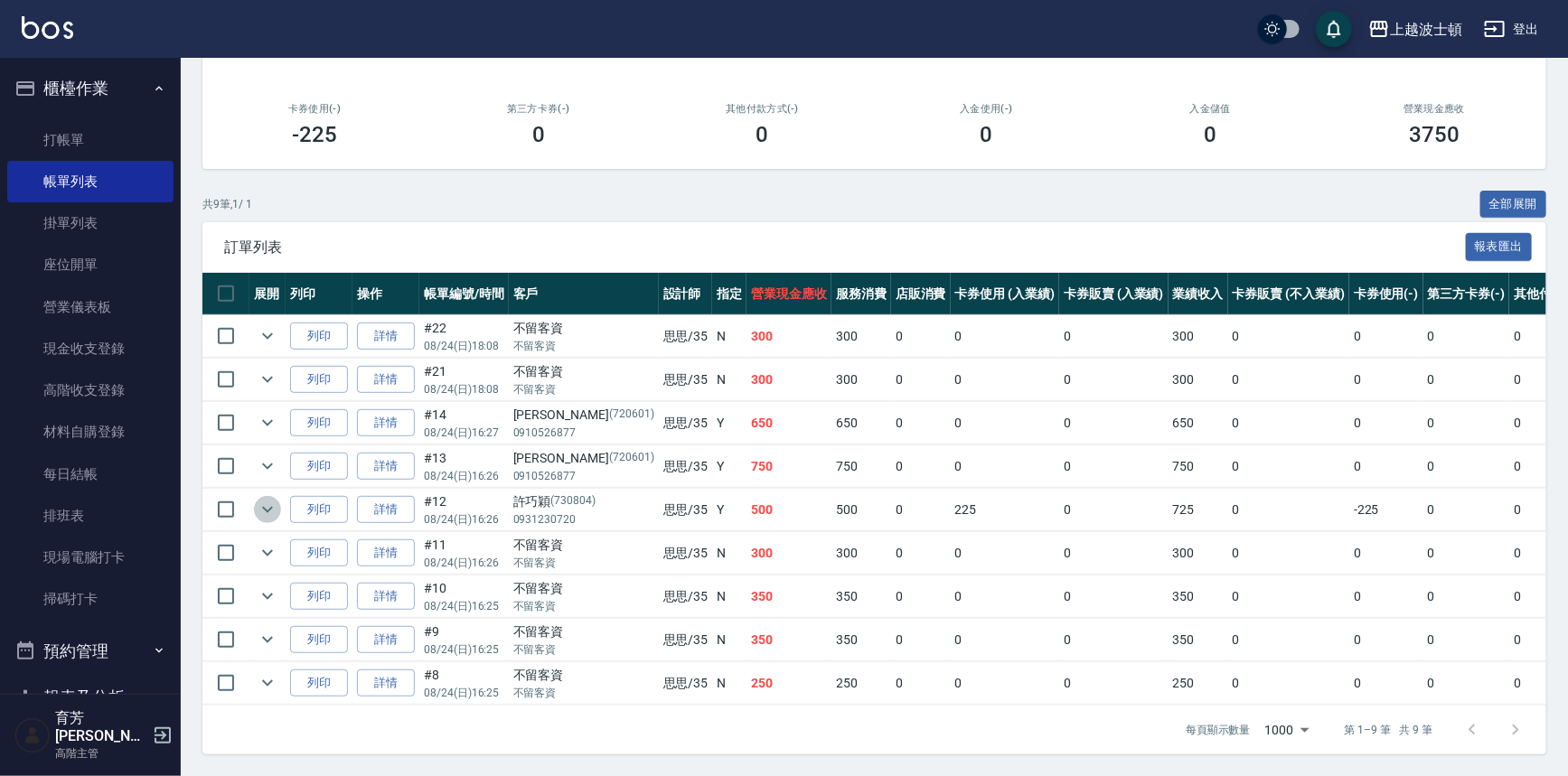
click at [271, 499] on icon "expand row" at bounding box center [267, 509] width 22 height 22
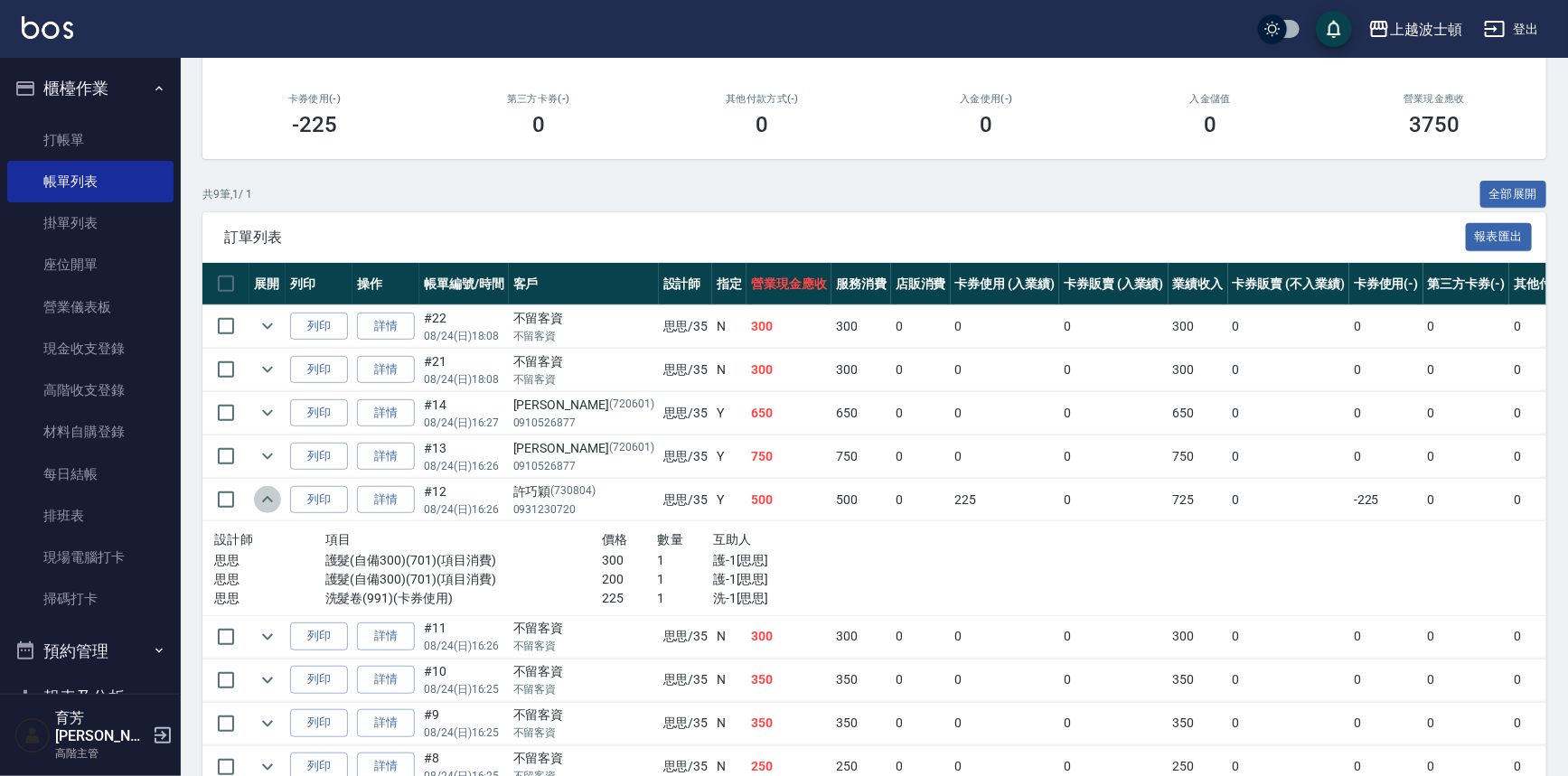
click at [271, 493] on icon "expand row" at bounding box center [267, 499] width 22 height 22
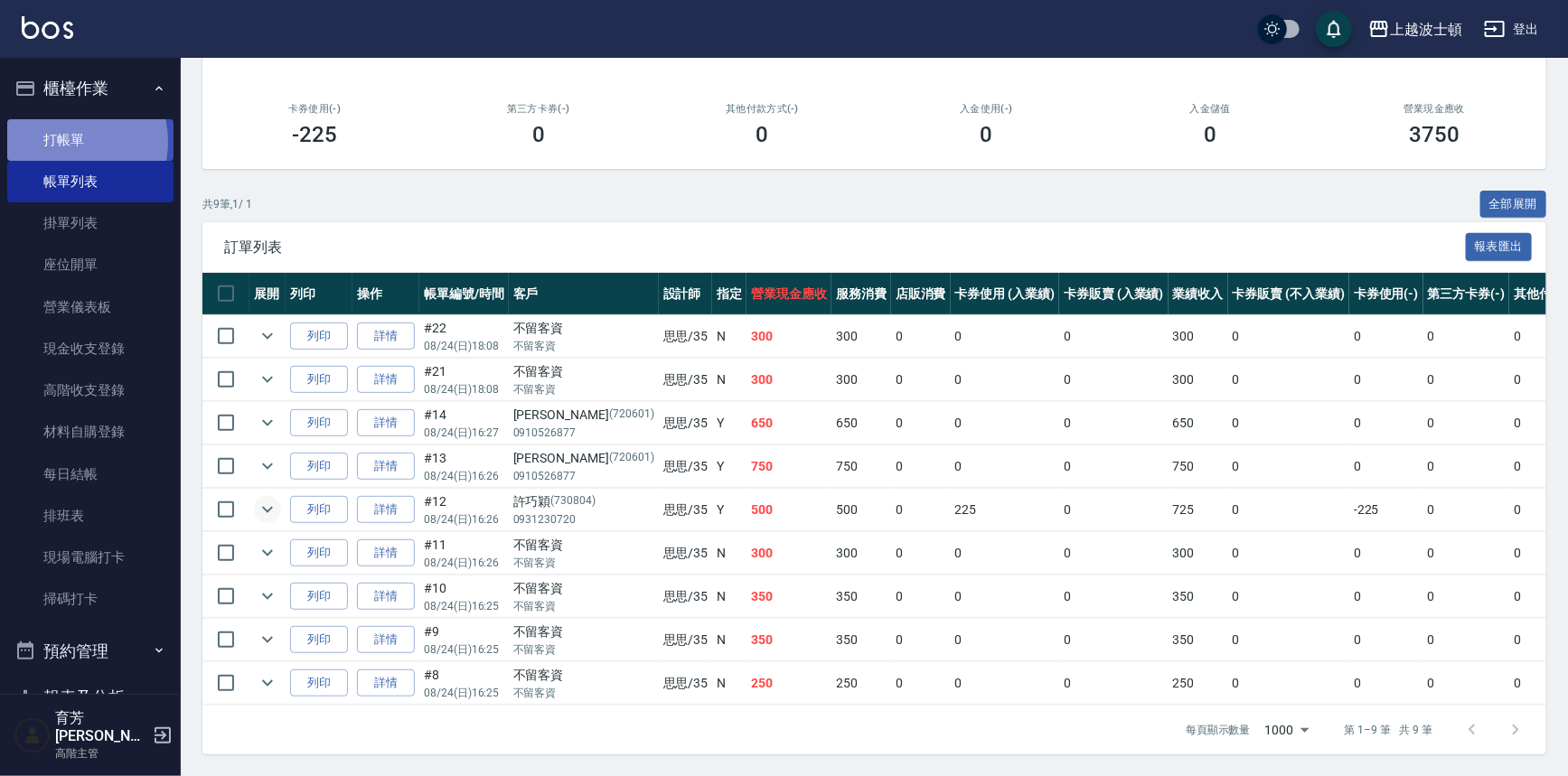
click at [65, 141] on link "打帳單" at bounding box center [90, 140] width 166 height 42
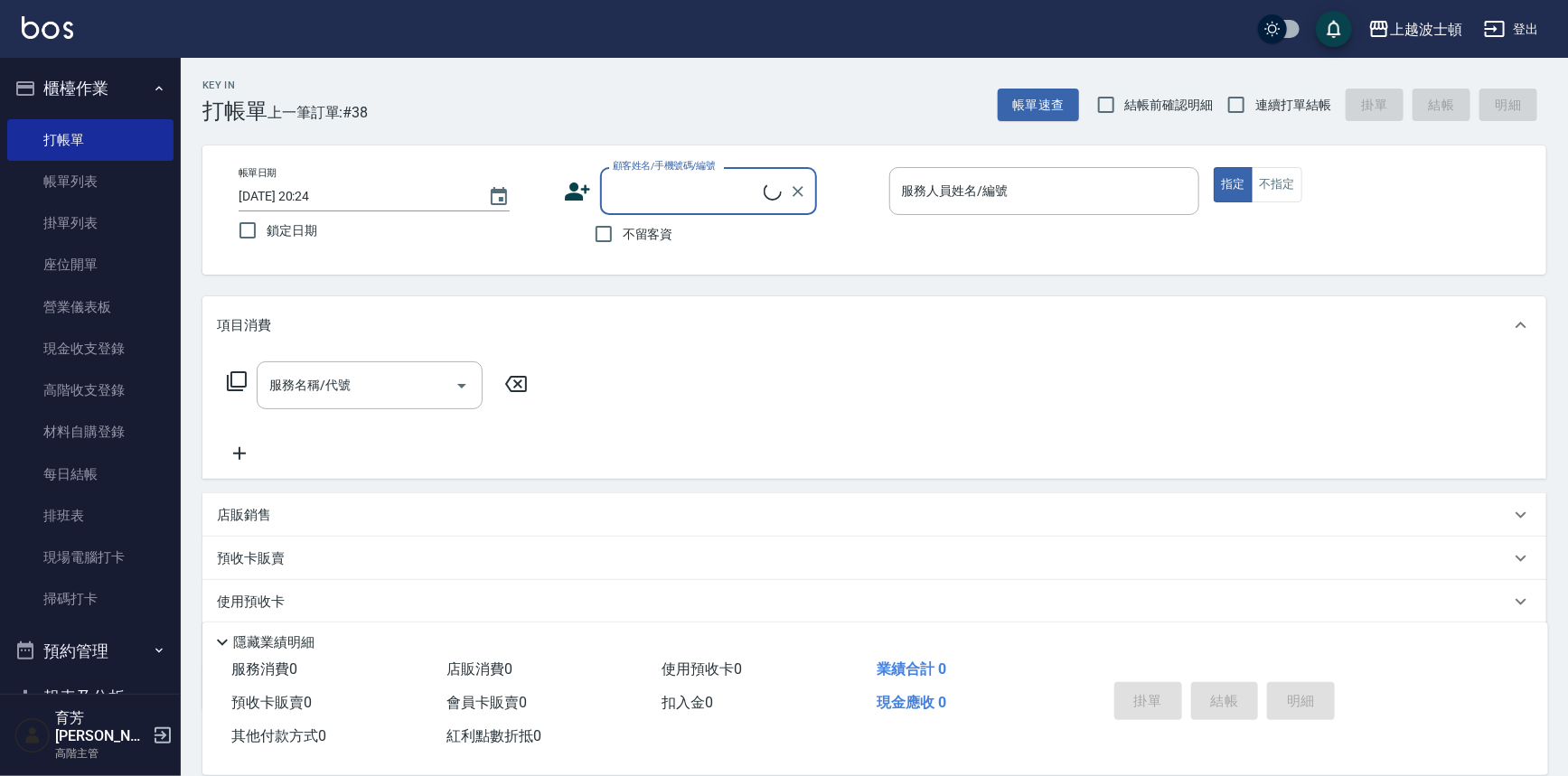
click at [97, 96] on button "櫃檯作業" at bounding box center [90, 89] width 166 height 47
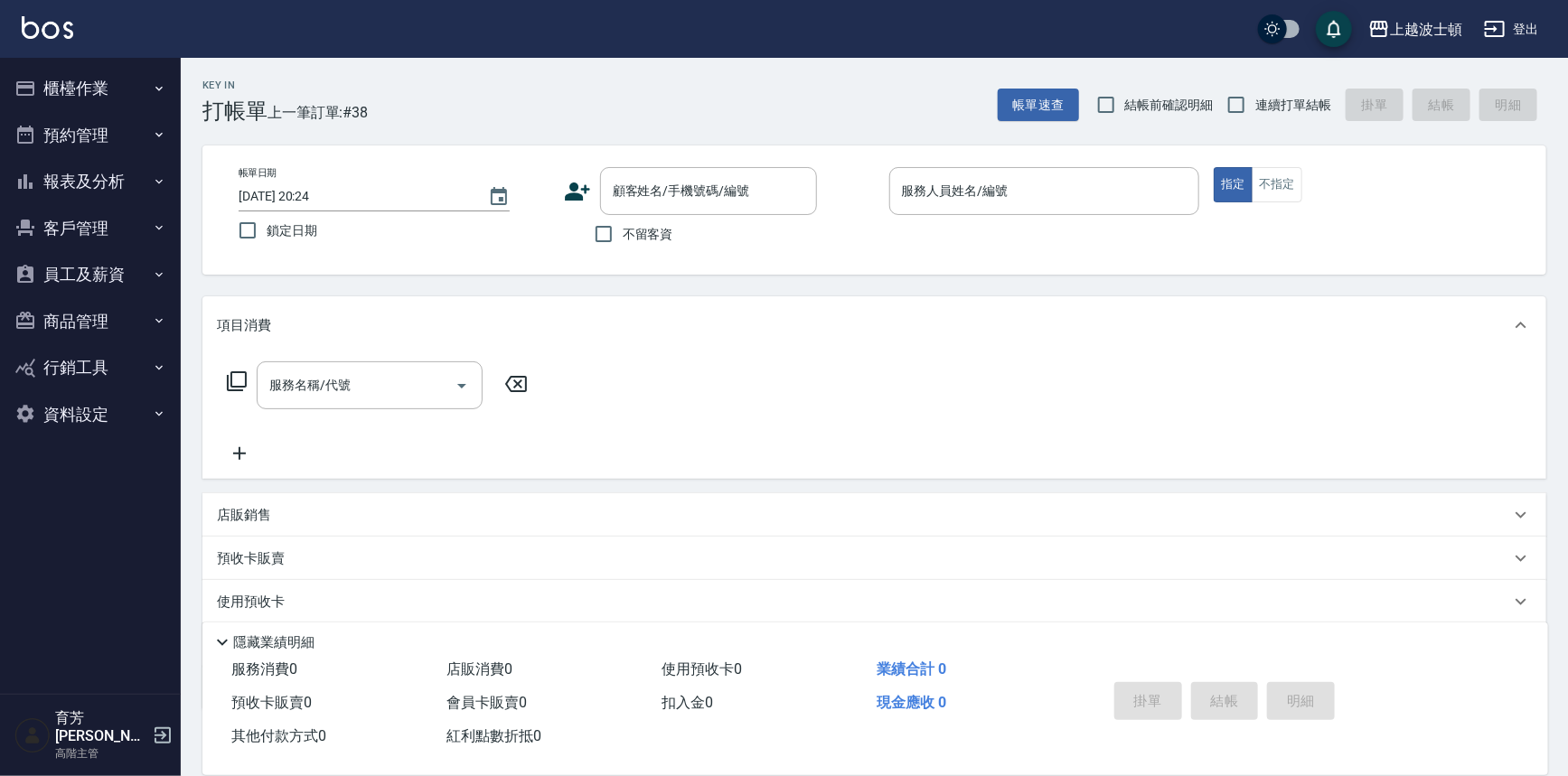
click at [84, 186] on button "報表及分析" at bounding box center [90, 182] width 166 height 47
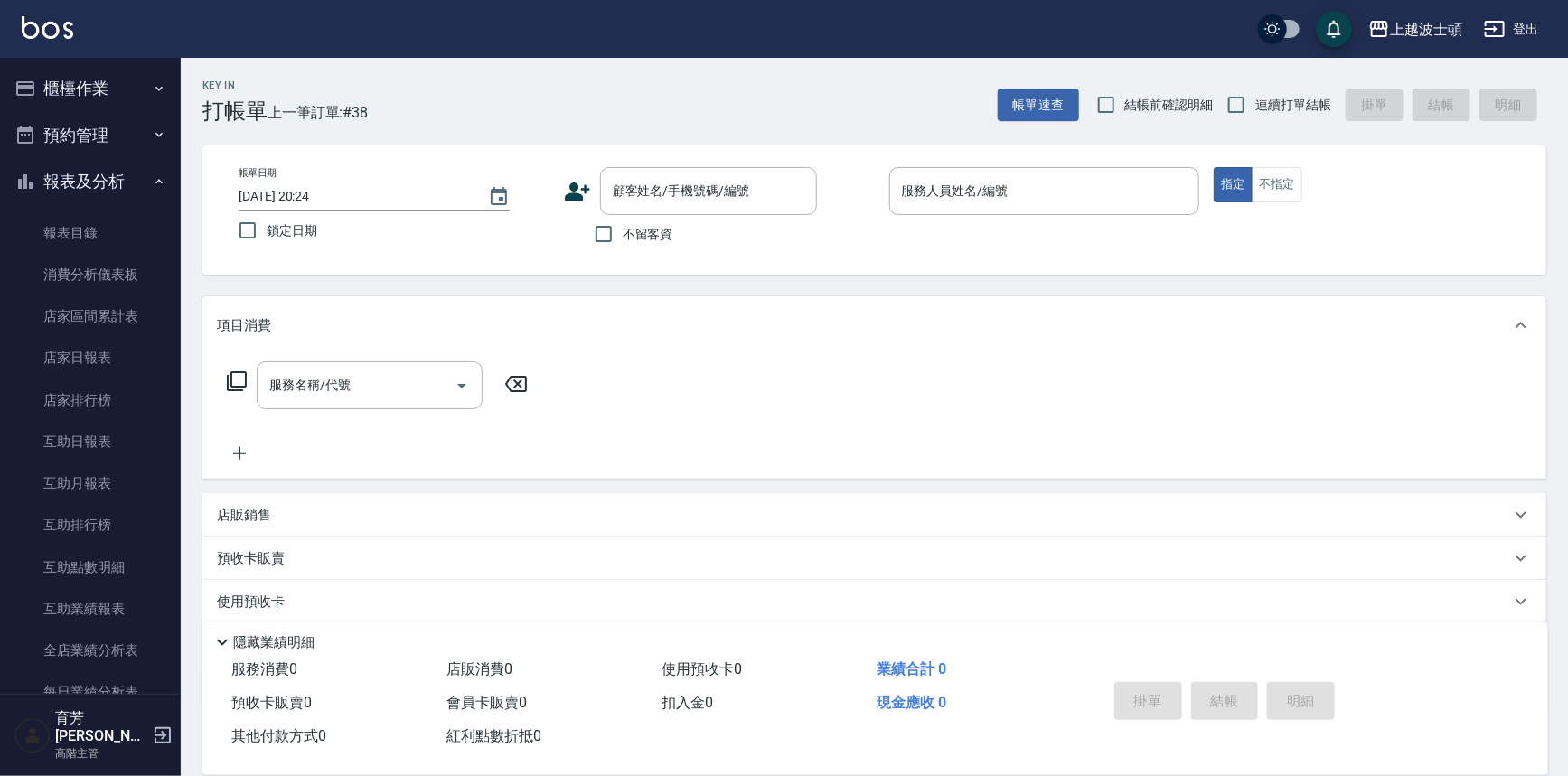
click at [102, 96] on button "櫃檯作業" at bounding box center [90, 89] width 166 height 47
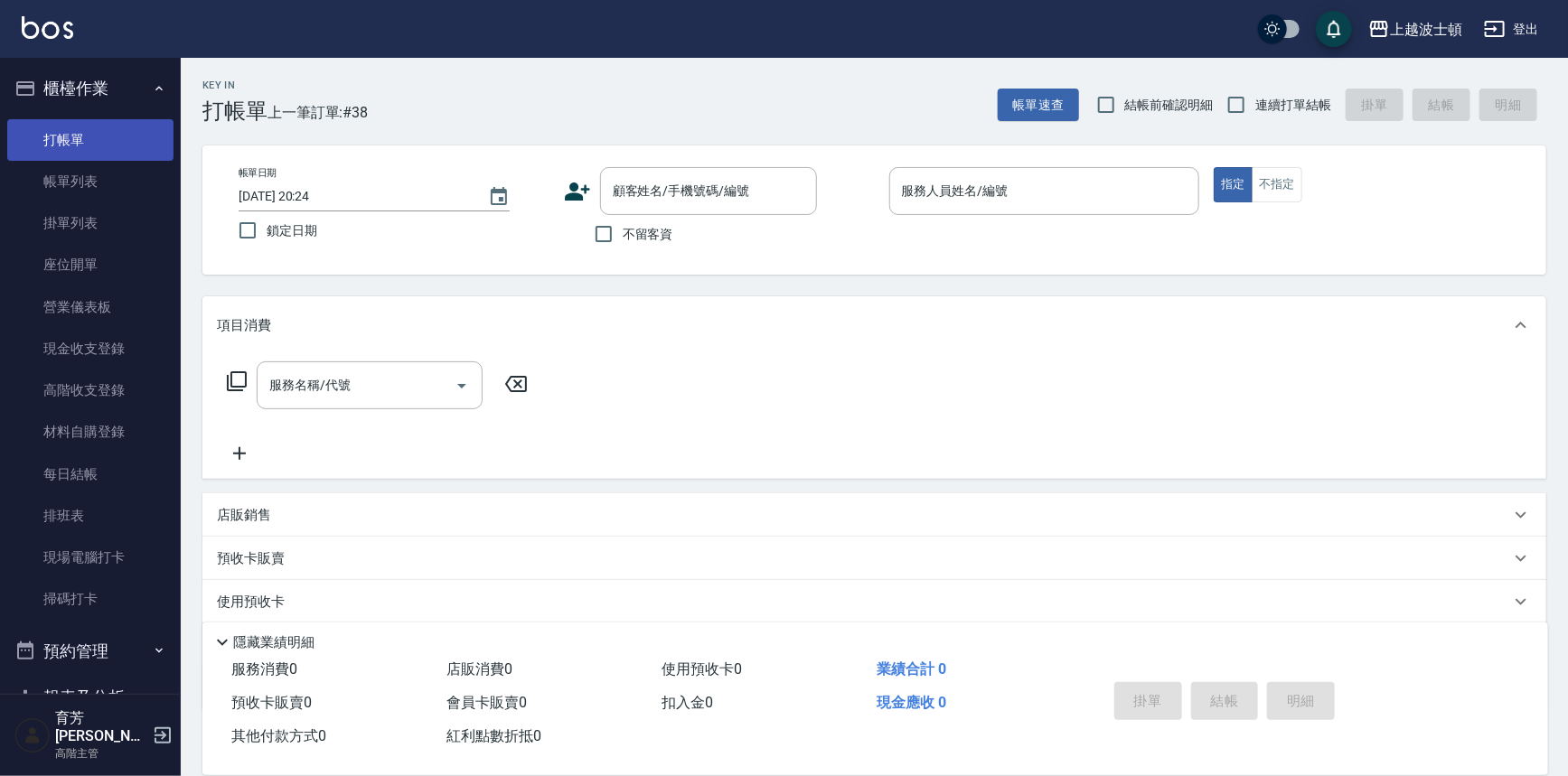
click at [86, 155] on link "打帳單" at bounding box center [90, 140] width 166 height 42
click at [107, 78] on button "櫃檯作業" at bounding box center [90, 89] width 166 height 47
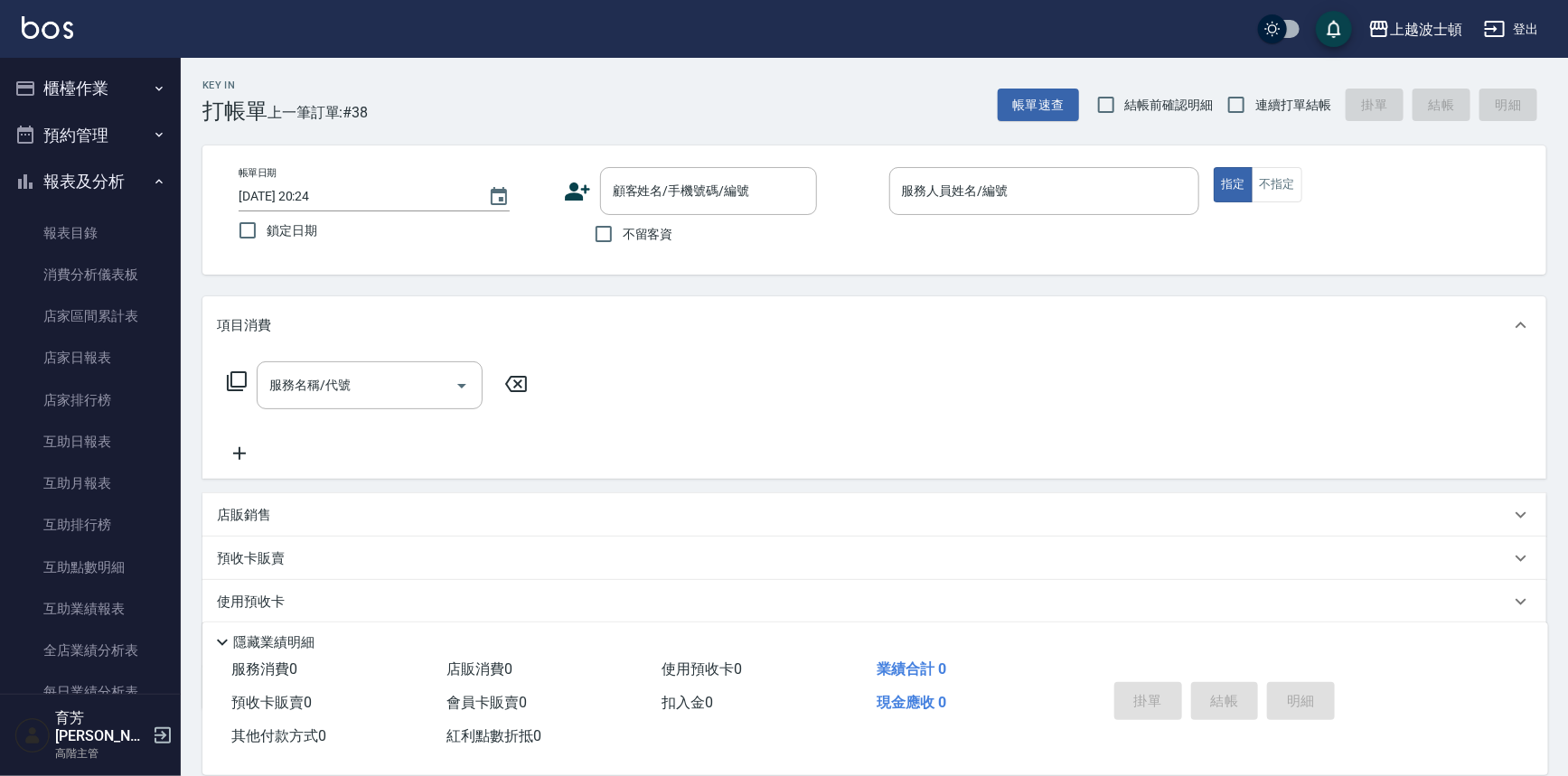
click at [82, 185] on button "報表及分析" at bounding box center [90, 182] width 166 height 47
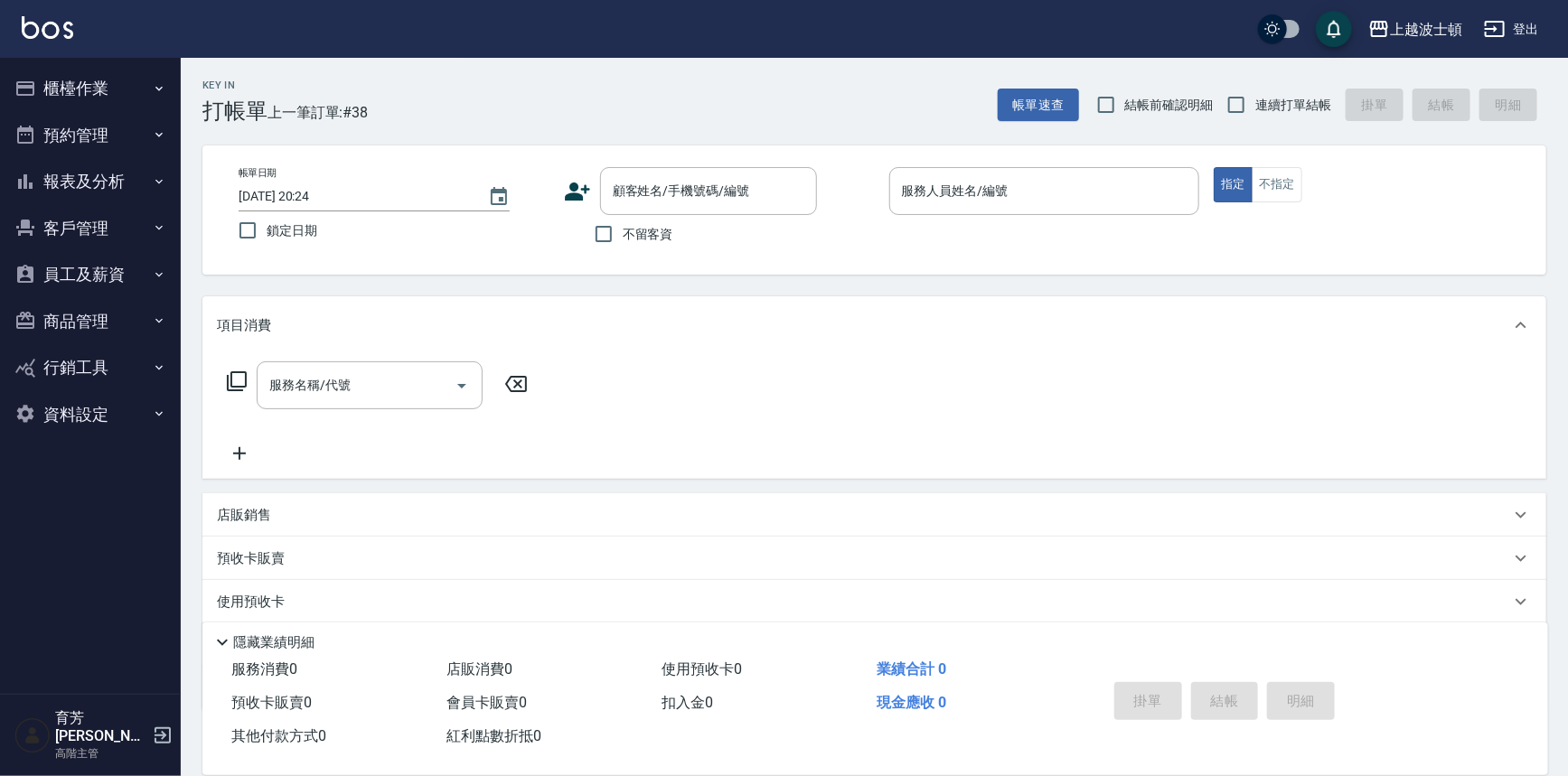
click at [85, 109] on button "櫃檯作業" at bounding box center [90, 89] width 166 height 47
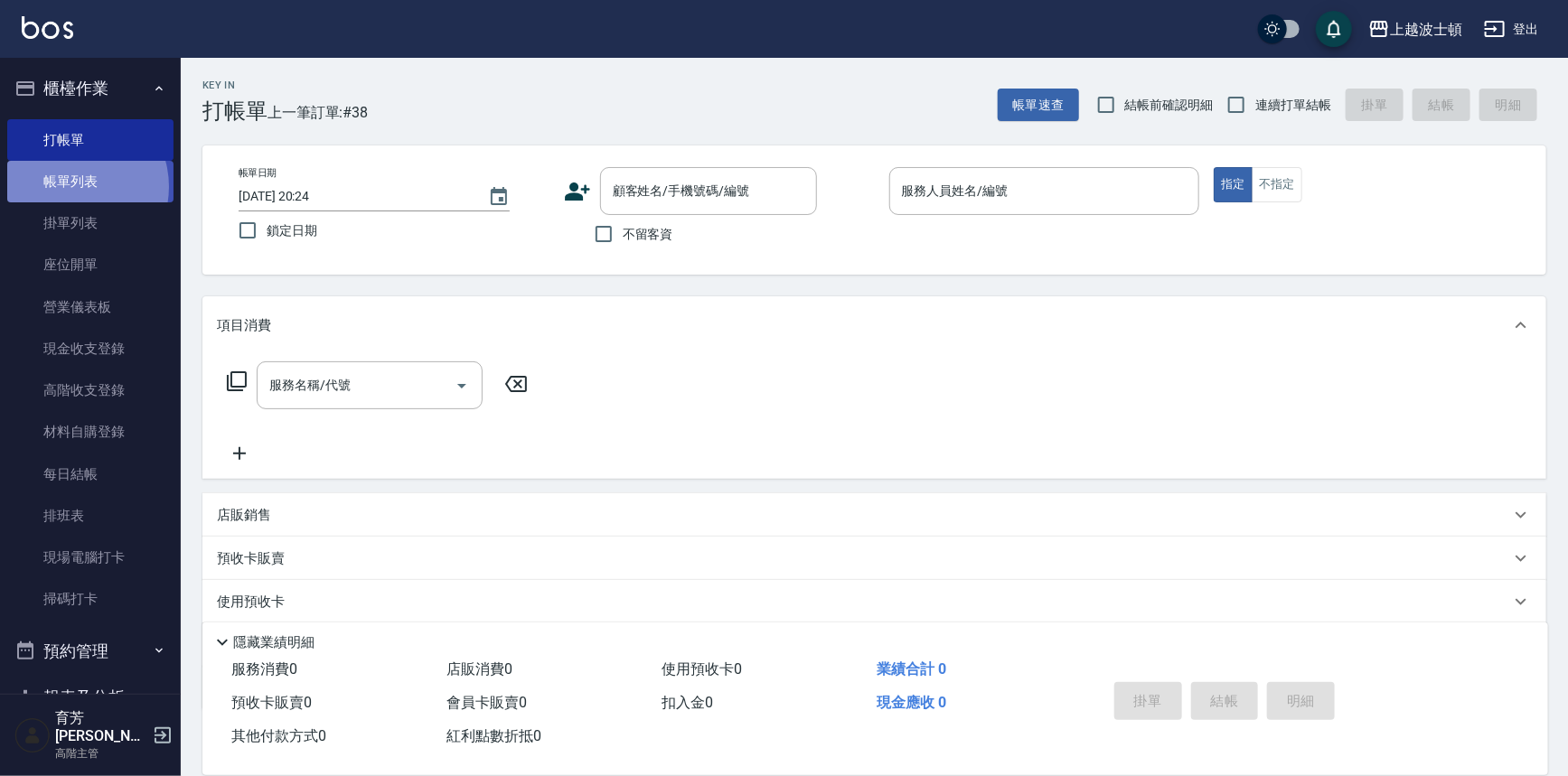
click at [75, 186] on link "帳單列表" at bounding box center [90, 182] width 166 height 42
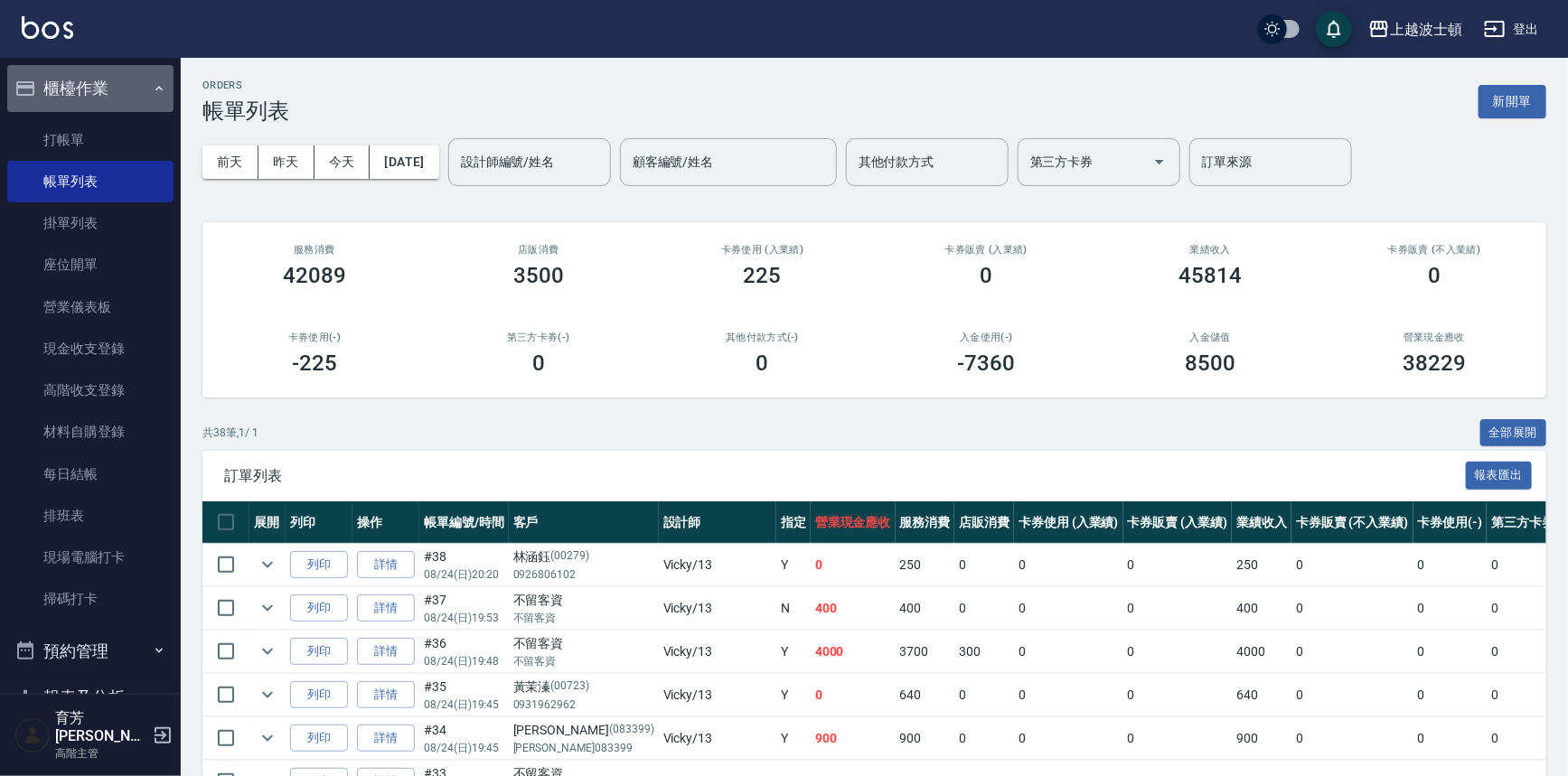
click at [97, 87] on button "櫃檯作業" at bounding box center [90, 89] width 166 height 47
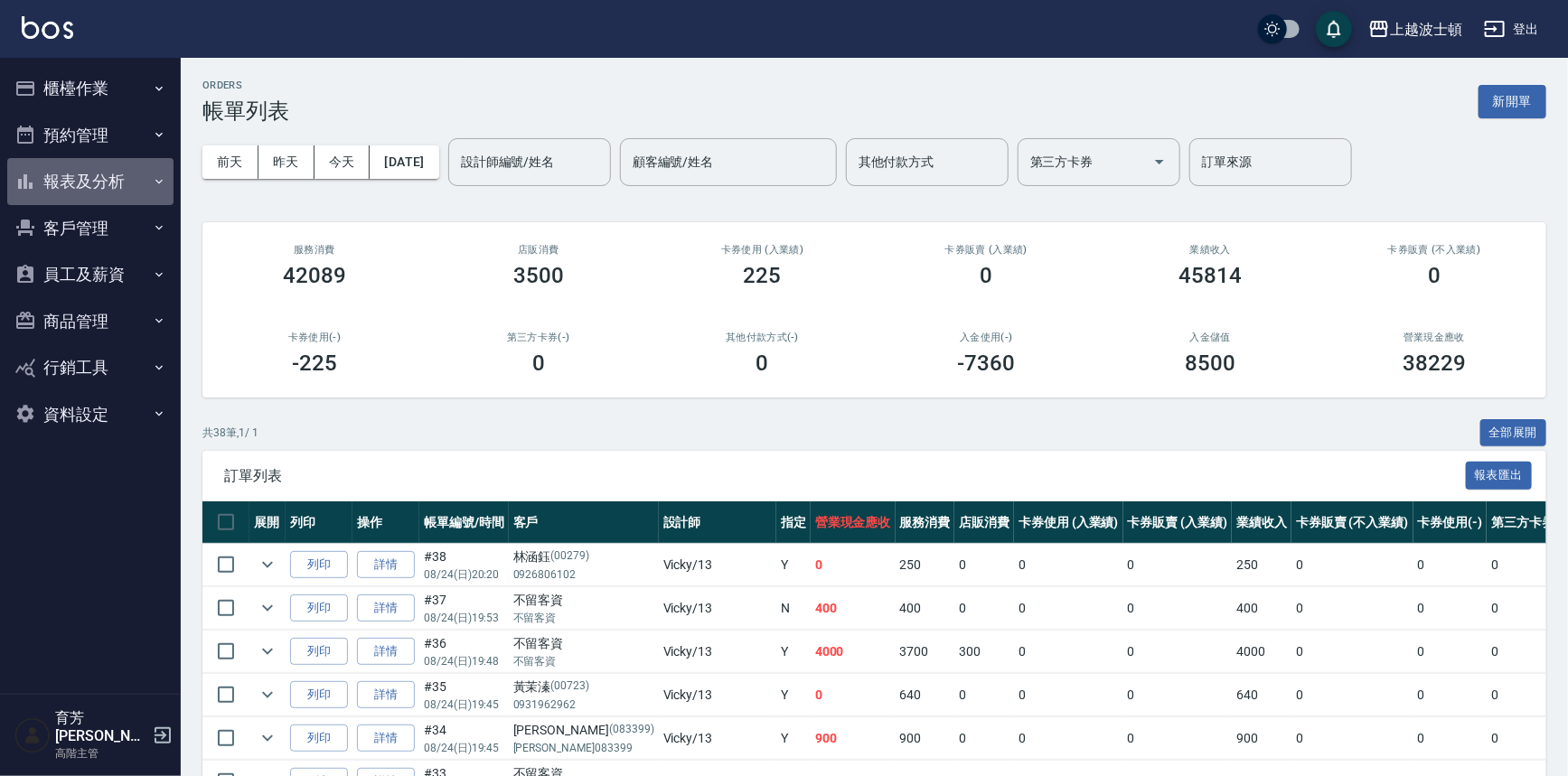
click at [75, 170] on button "報表及分析" at bounding box center [90, 182] width 166 height 47
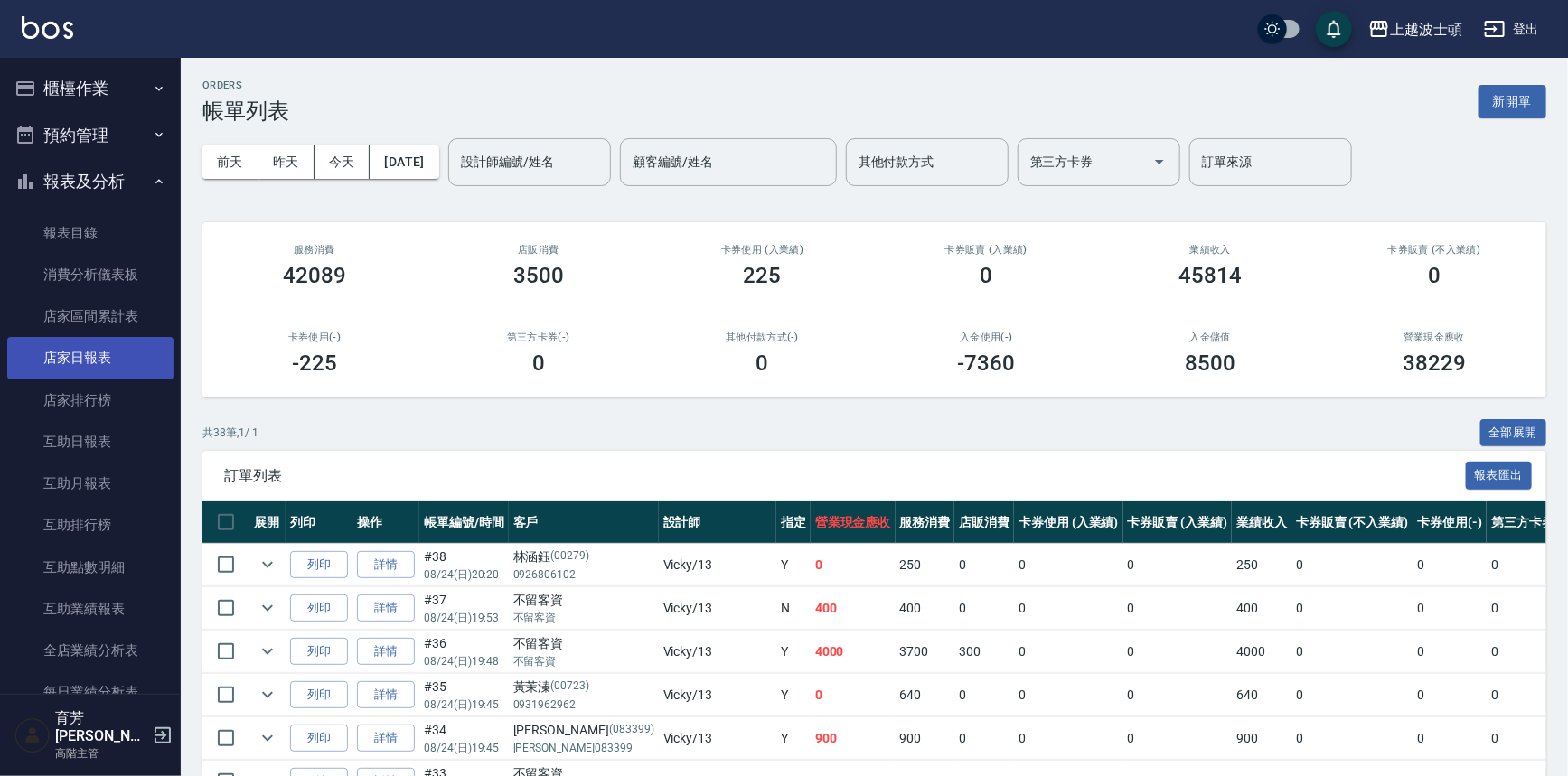
click at [60, 364] on link "店家日報表" at bounding box center [90, 358] width 166 height 42
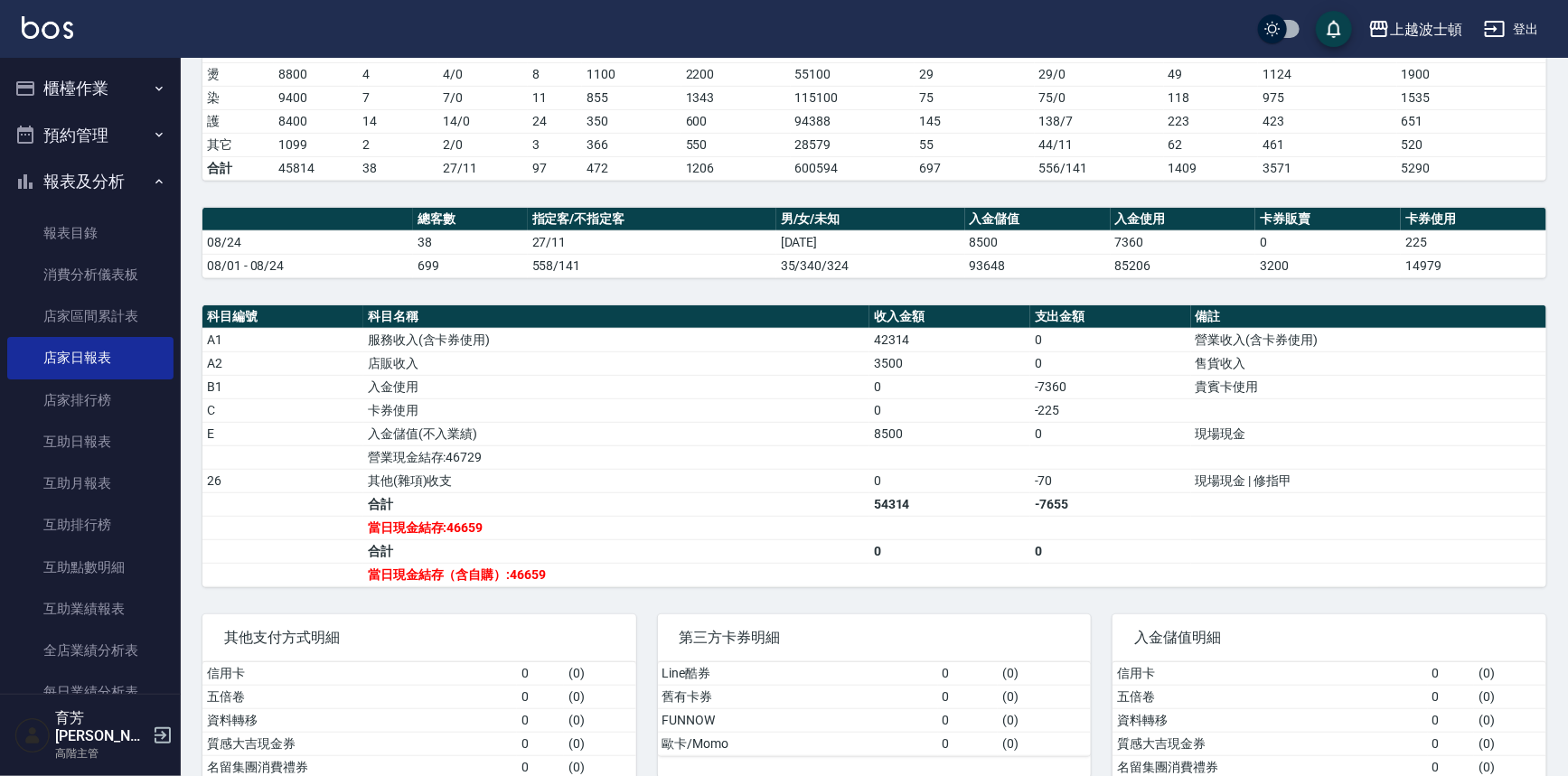
scroll to position [367, 0]
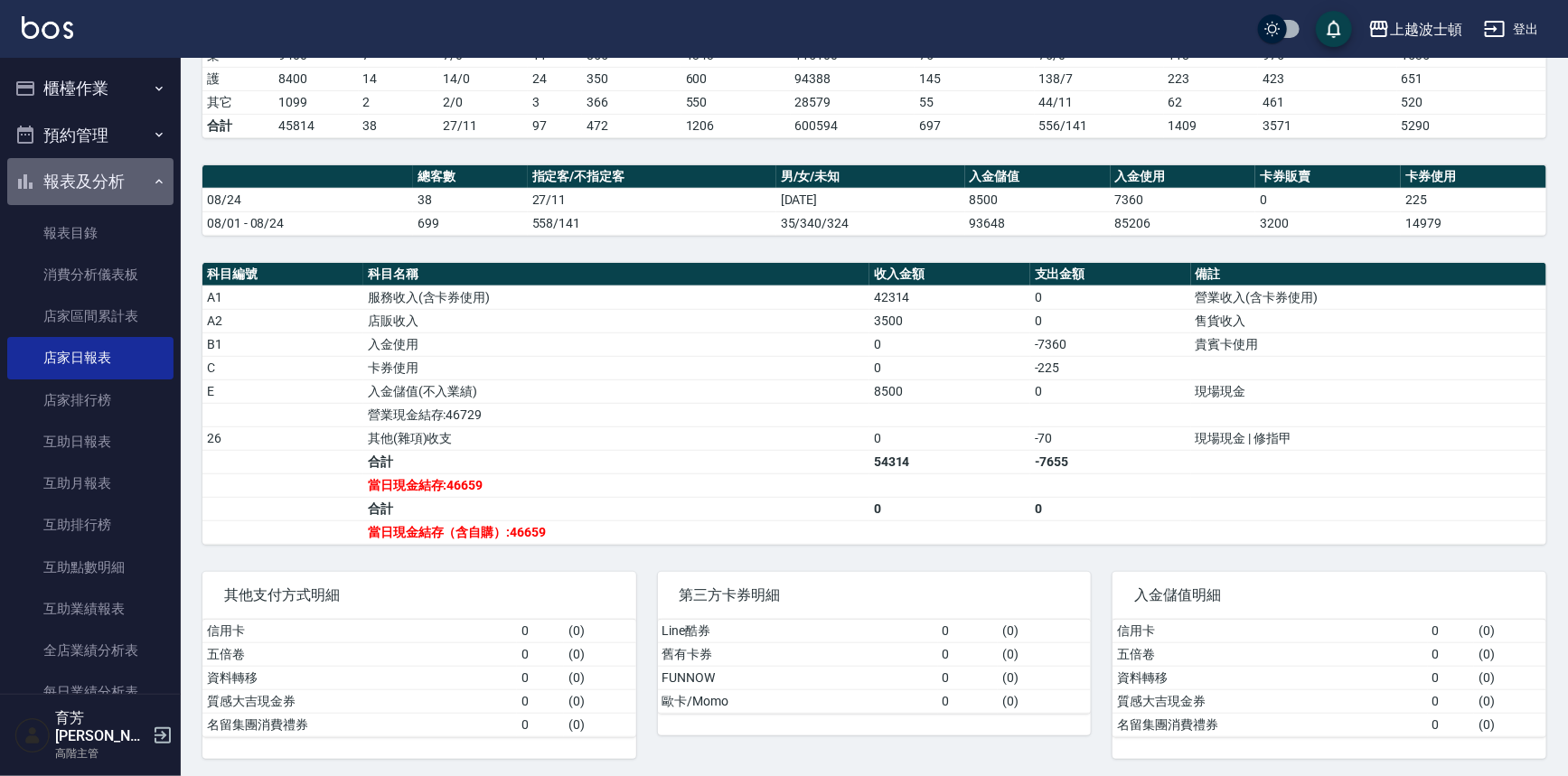
click at [100, 189] on button "報表及分析" at bounding box center [90, 182] width 166 height 47
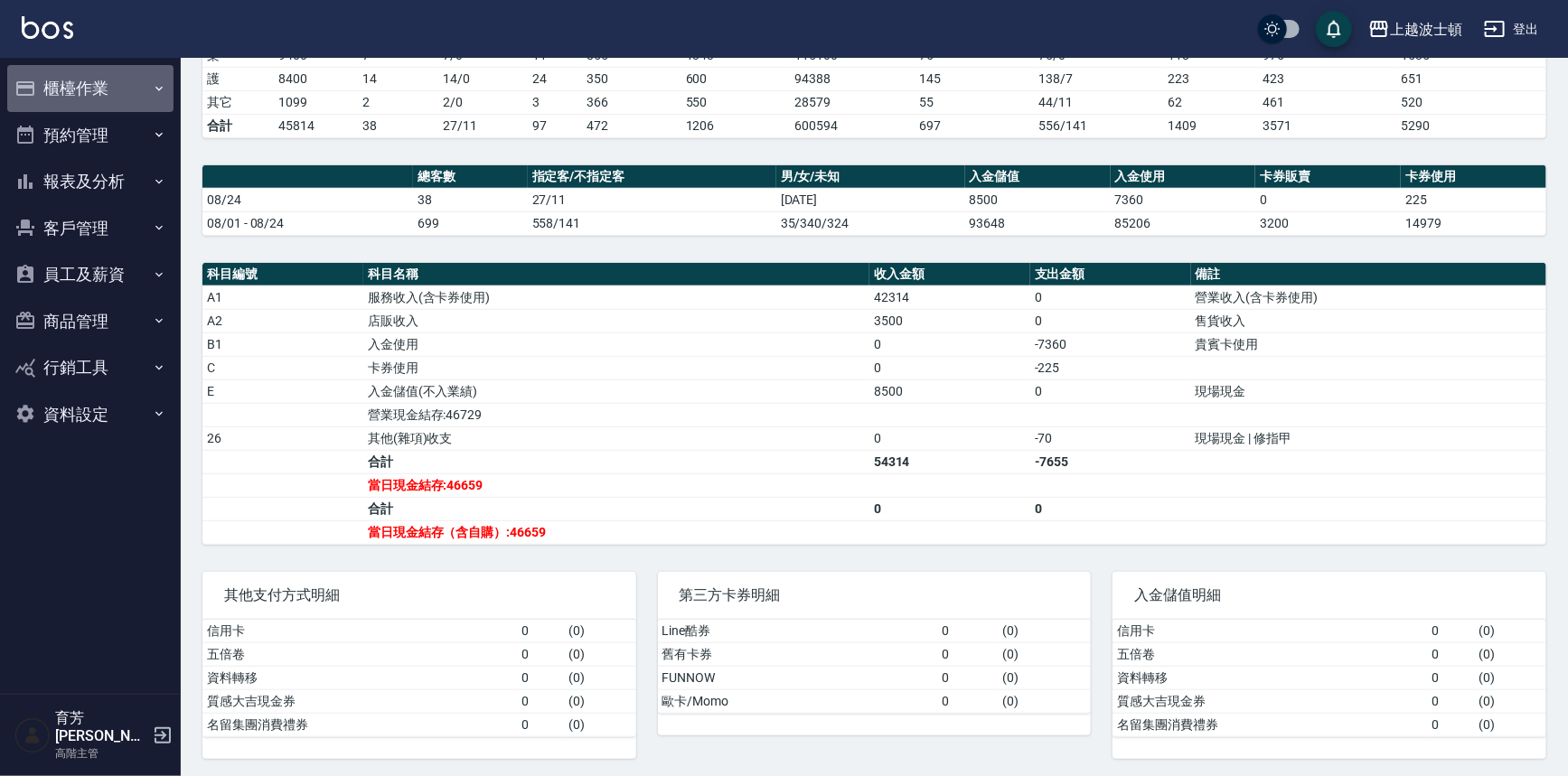
click at [97, 100] on button "櫃檯作業" at bounding box center [90, 89] width 166 height 47
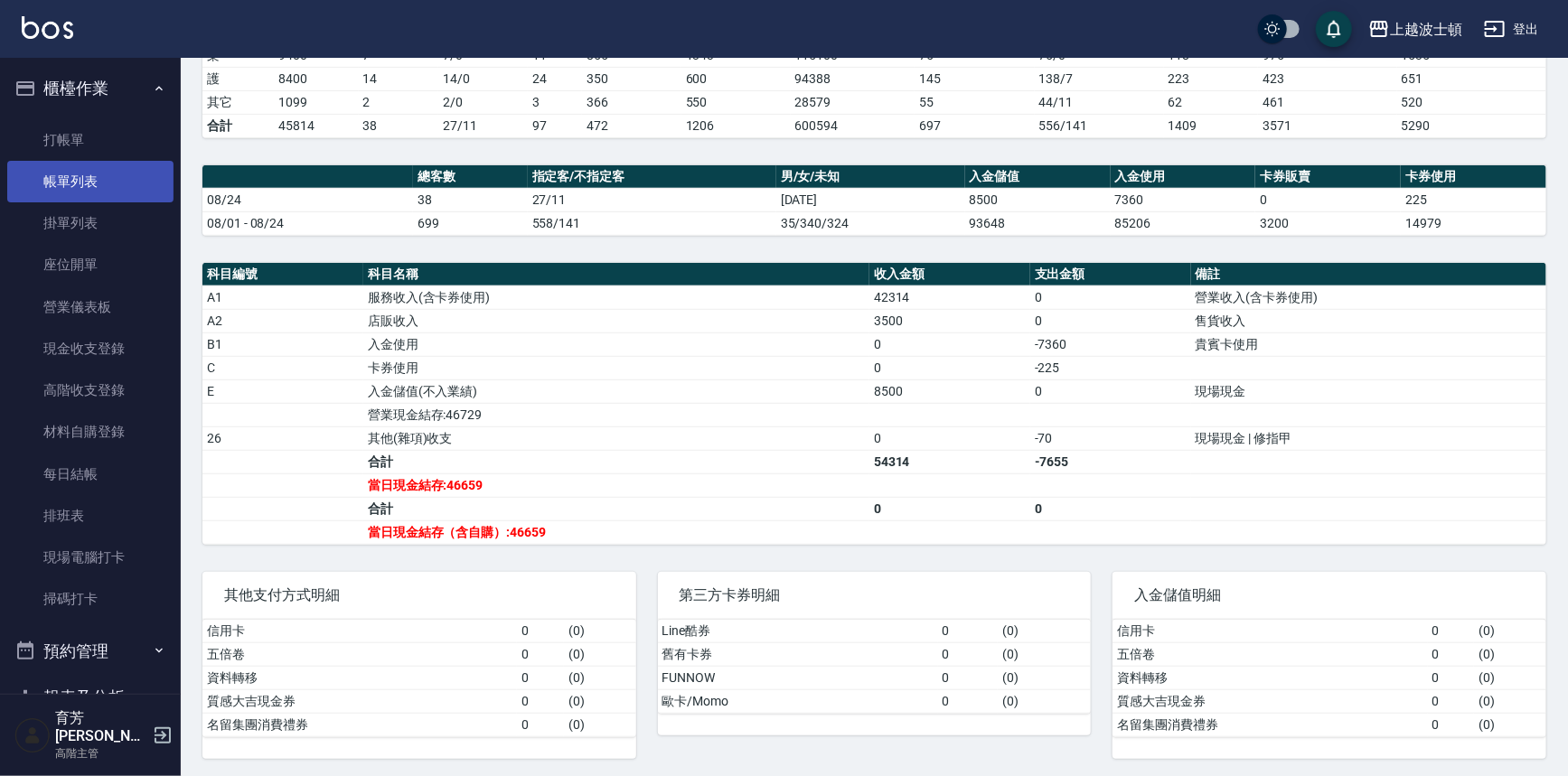
click at [40, 177] on link "帳單列表" at bounding box center [90, 182] width 166 height 42
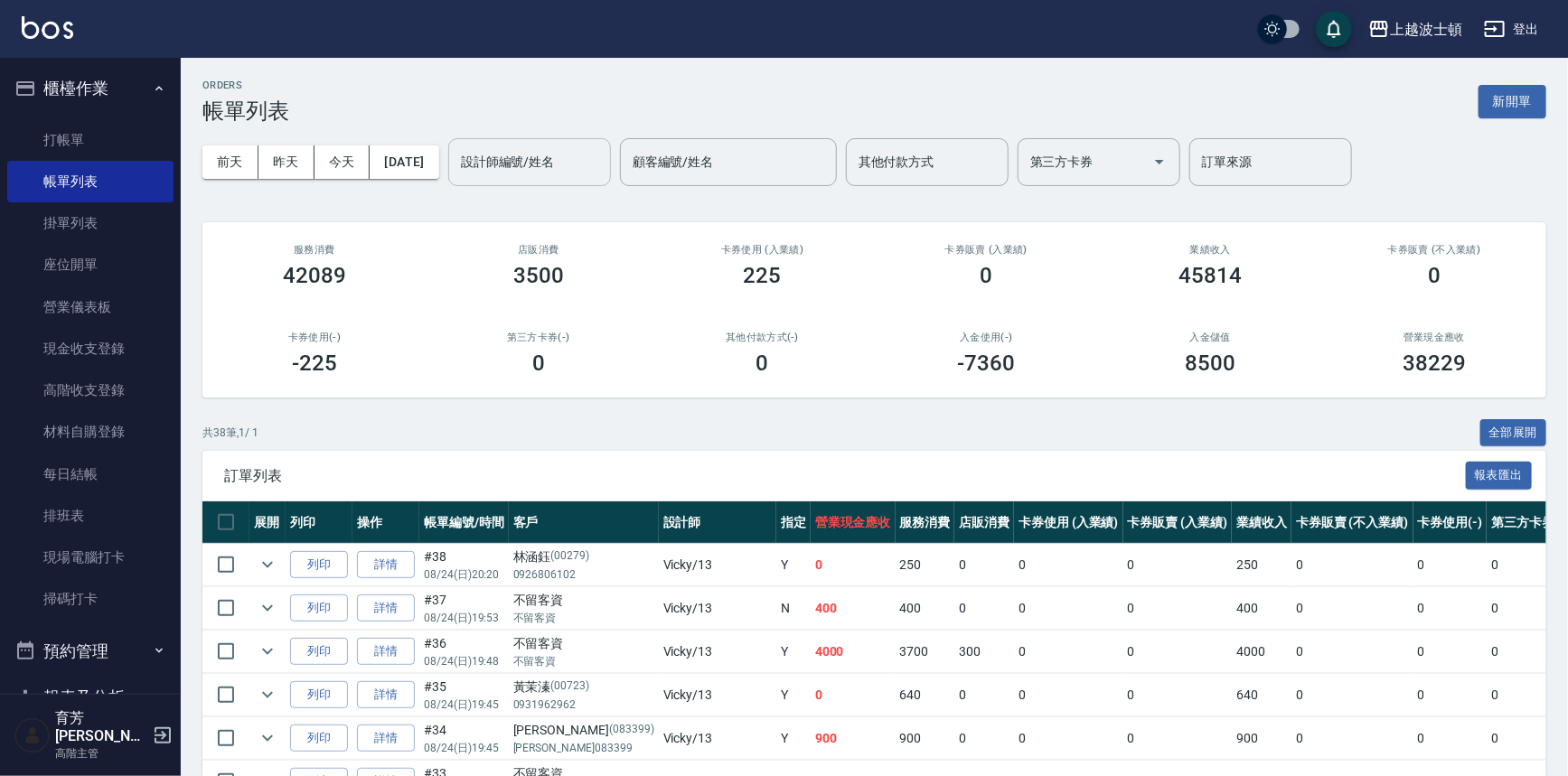
drag, startPoint x: 573, startPoint y: 151, endPoint x: 579, endPoint y: 171, distance: 20.9
click at [575, 152] on input "設計師編號/姓名" at bounding box center [530, 161] width 146 height 31
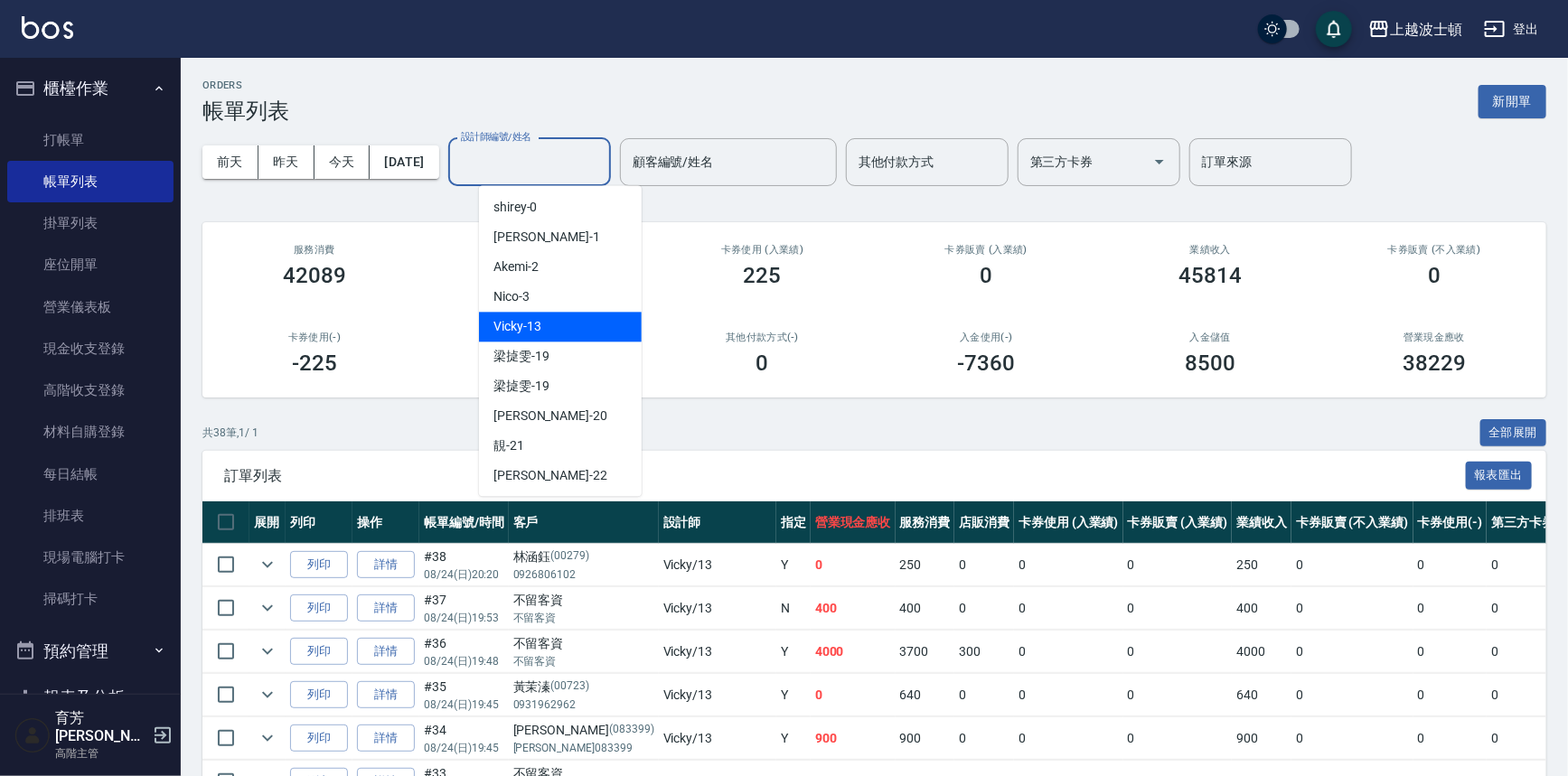
click at [569, 321] on div "Vicky -13" at bounding box center [560, 326] width 162 height 29
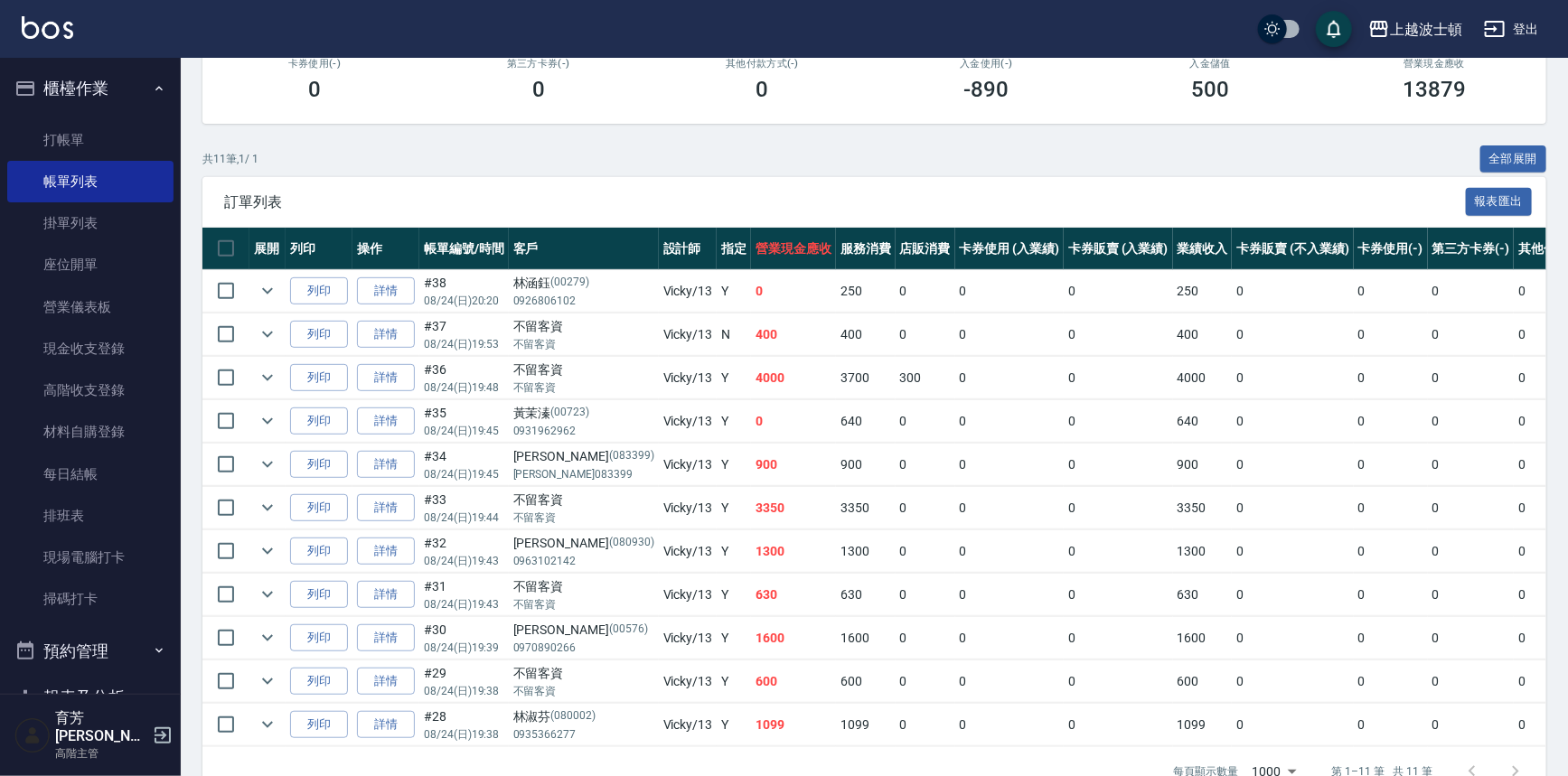
scroll to position [275, 0]
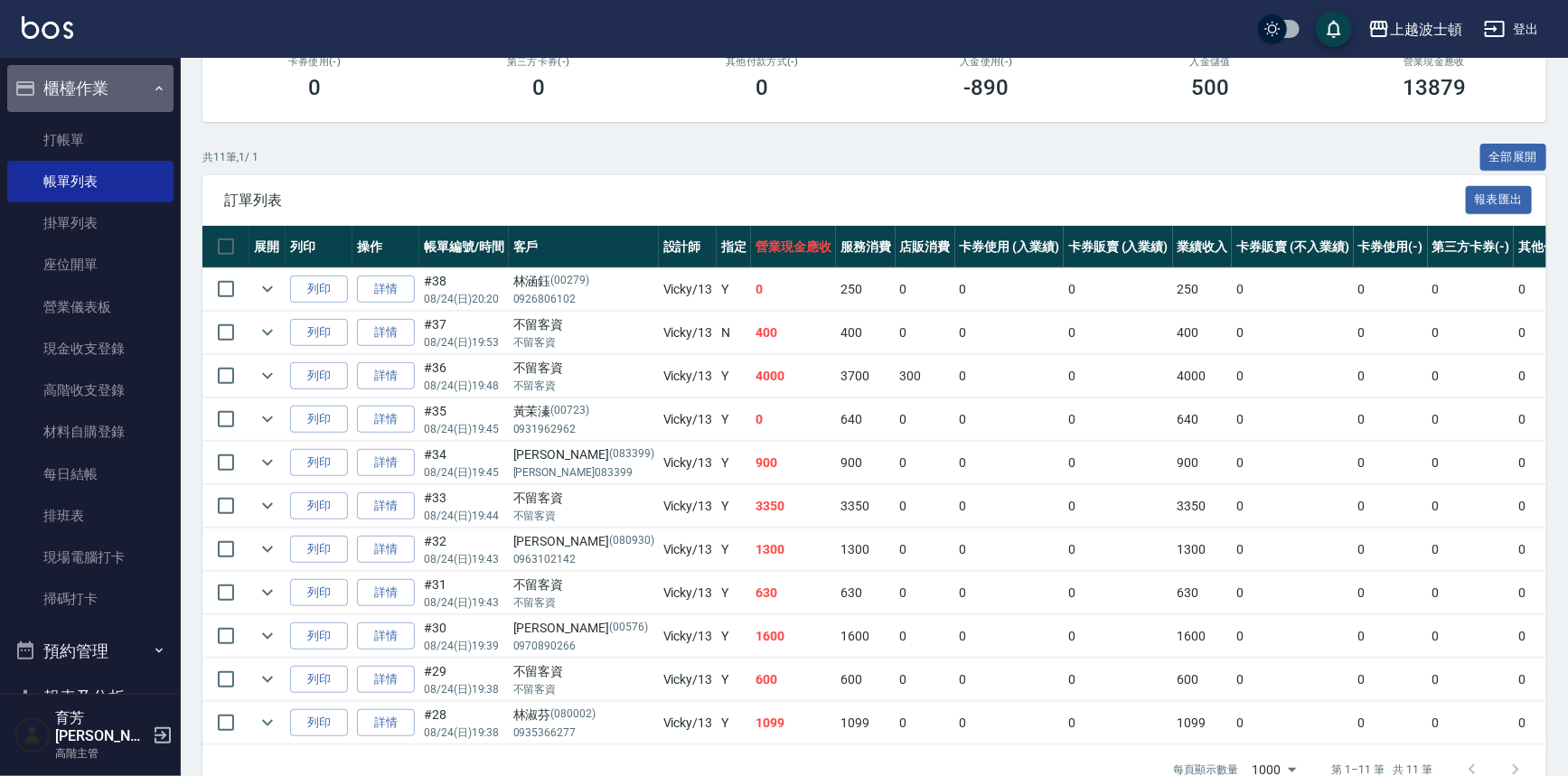
click at [89, 88] on button "櫃檯作業" at bounding box center [90, 89] width 166 height 47
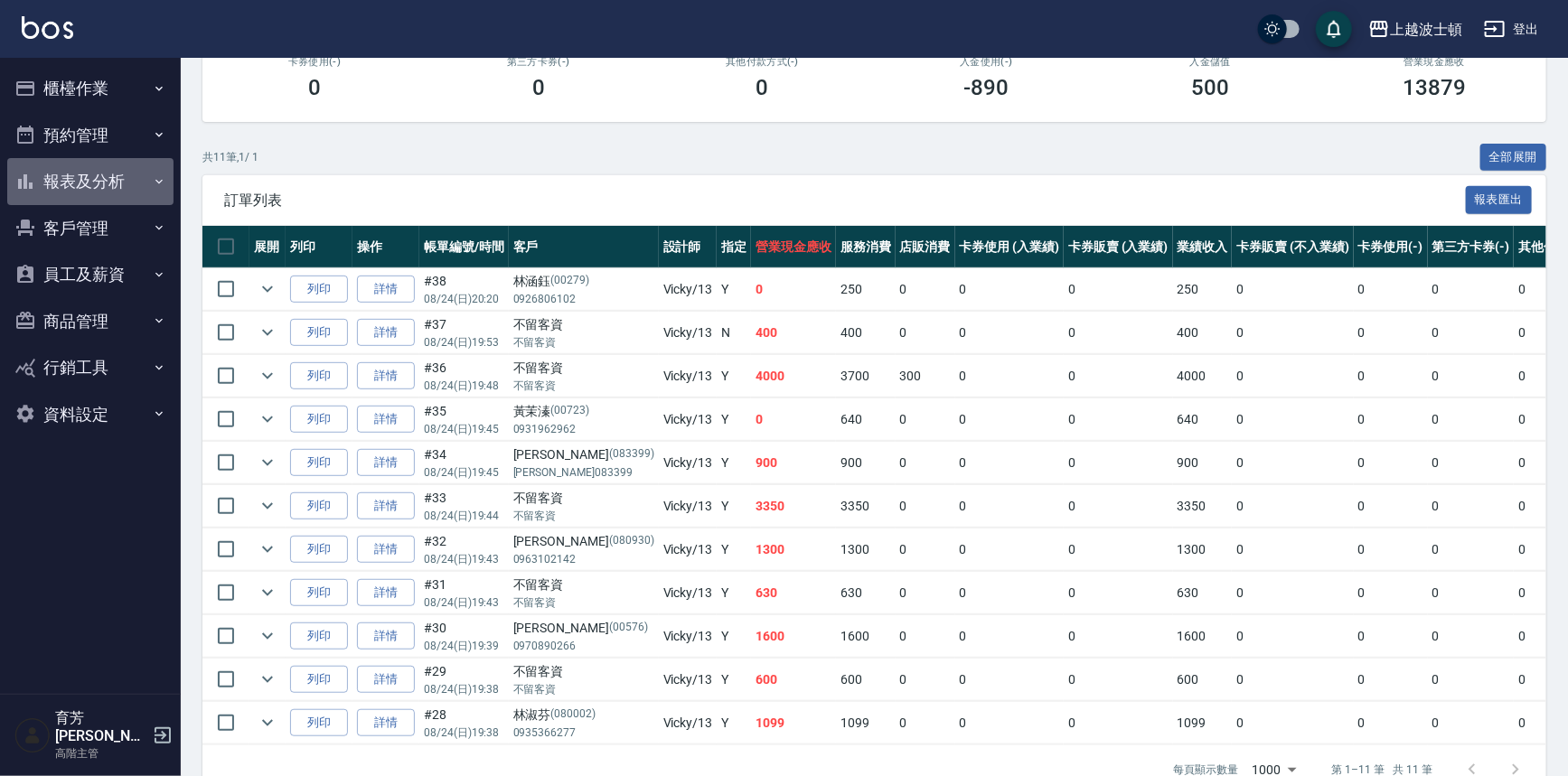
click at [110, 180] on button "報表及分析" at bounding box center [90, 182] width 166 height 47
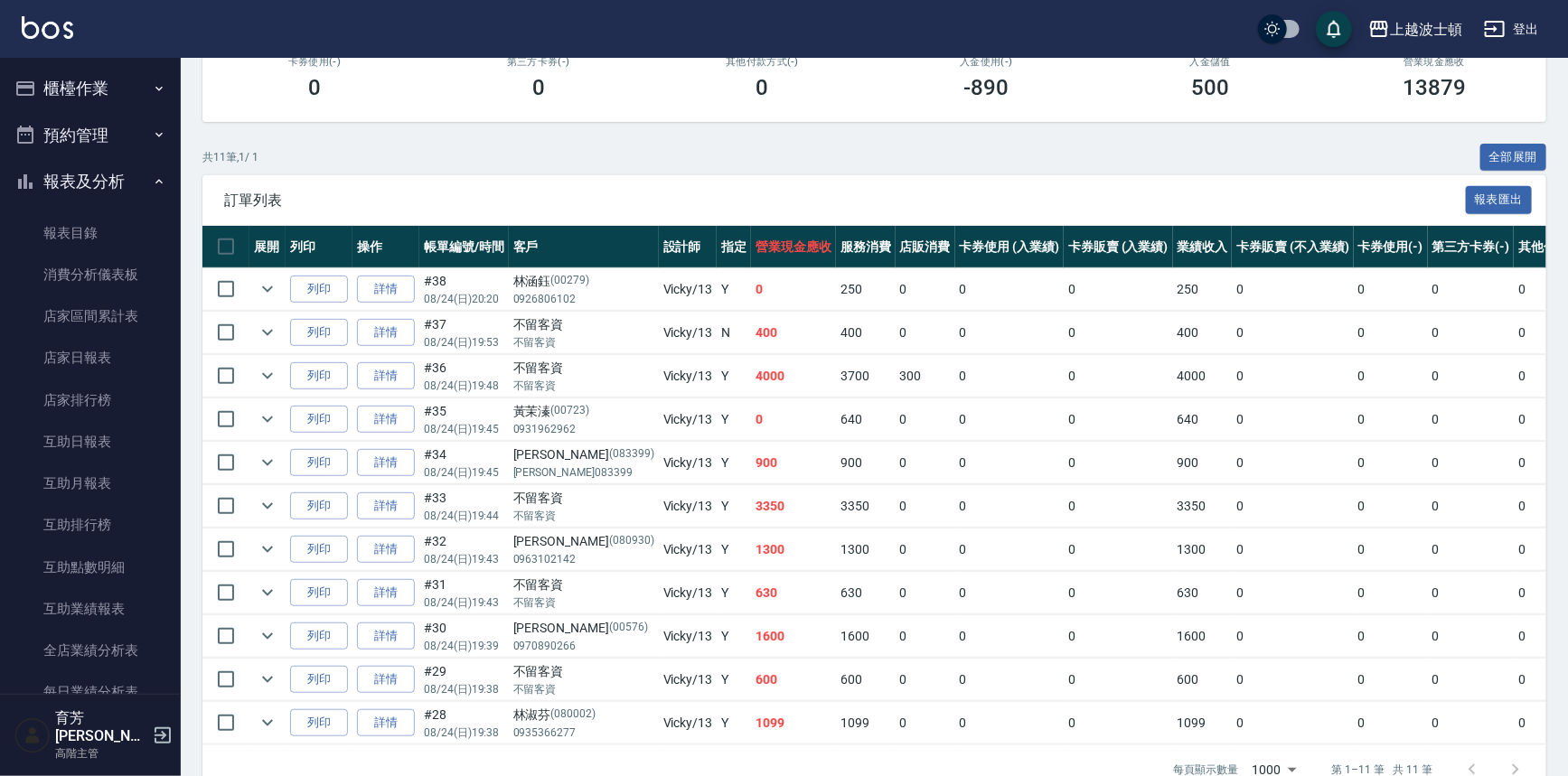
click at [106, 179] on button "報表及分析" at bounding box center [90, 182] width 166 height 47
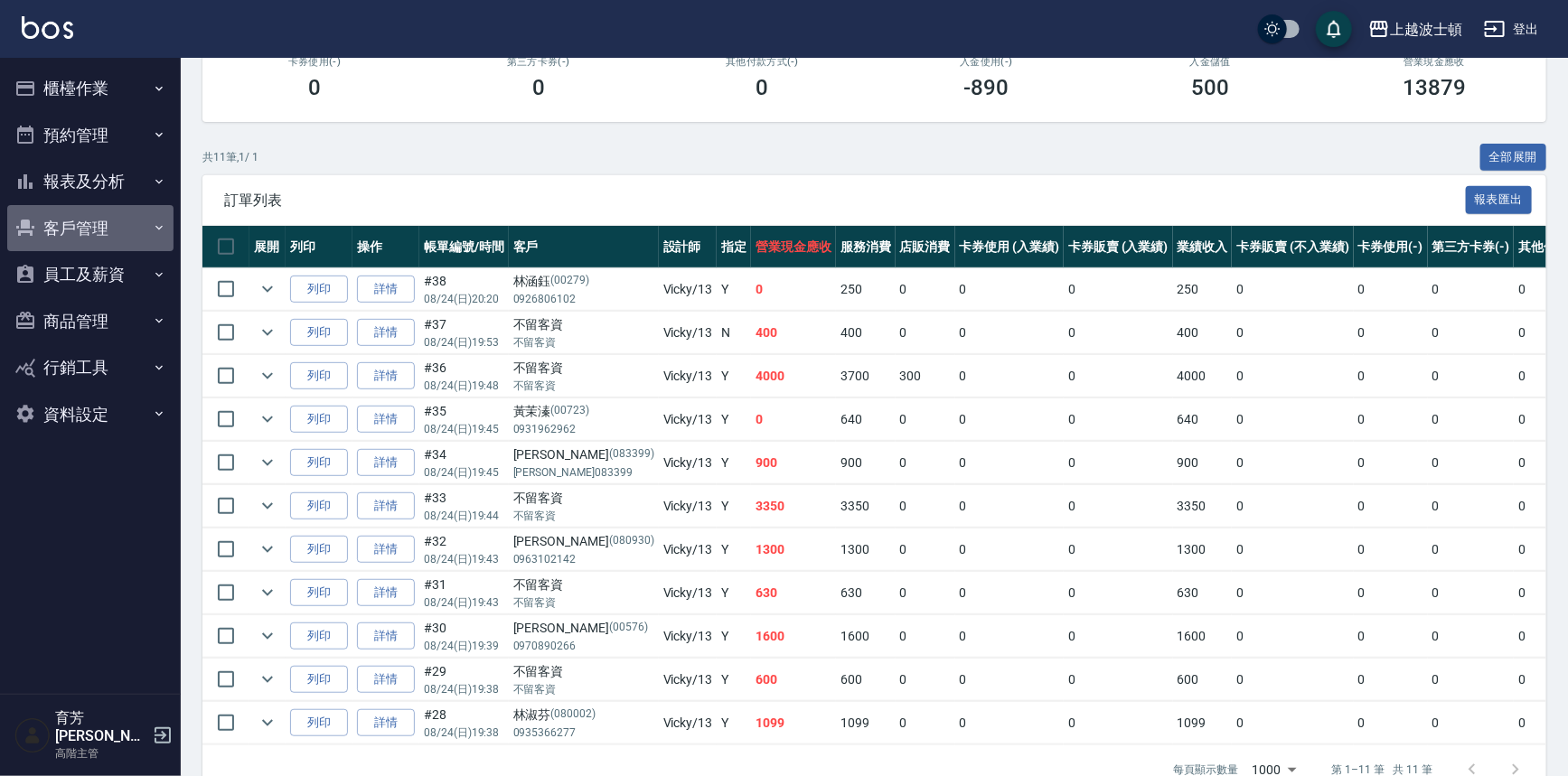
click at [99, 226] on button "客戶管理" at bounding box center [90, 229] width 166 height 47
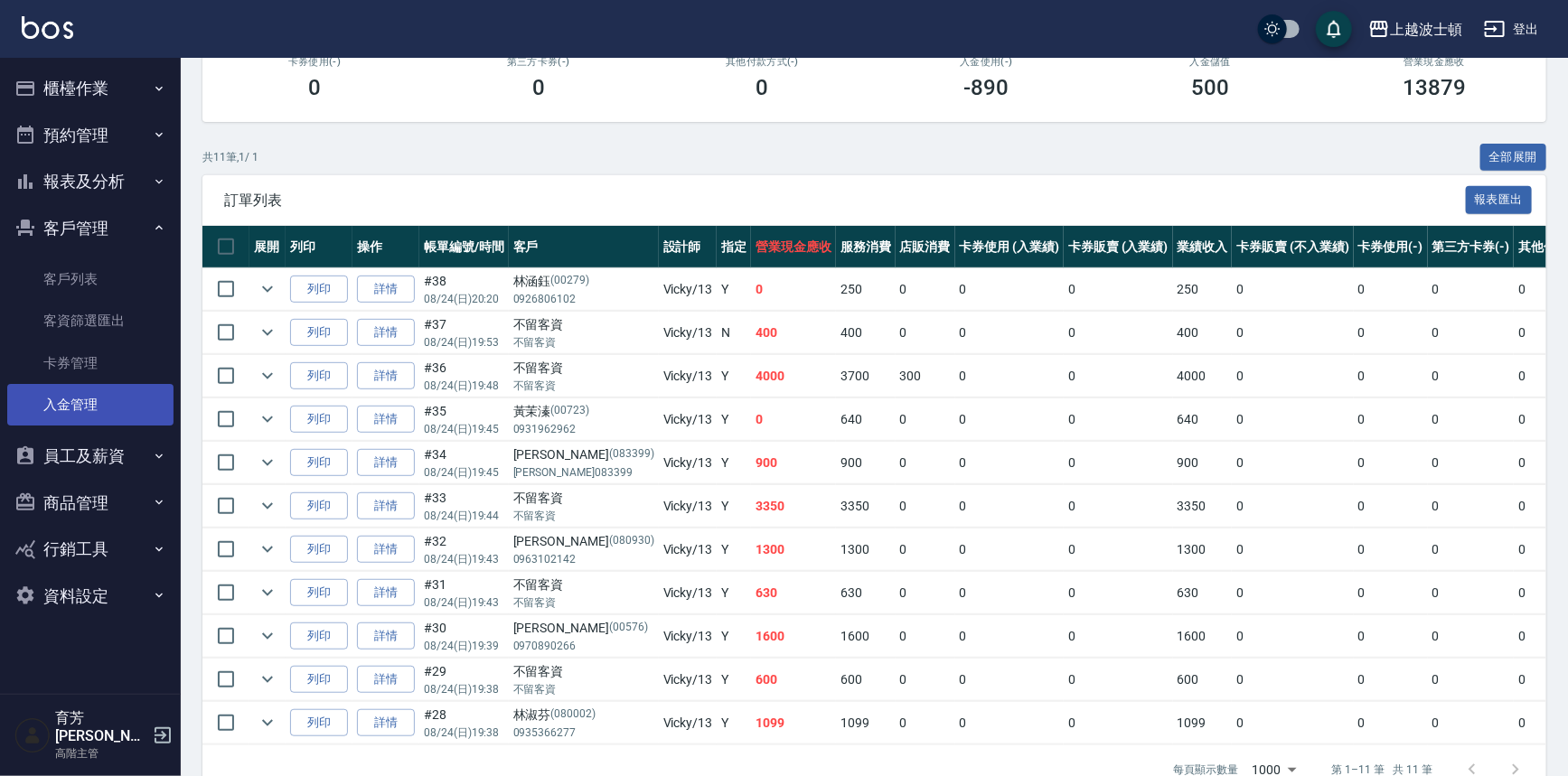
click at [112, 417] on link "入金管理" at bounding box center [90, 405] width 166 height 42
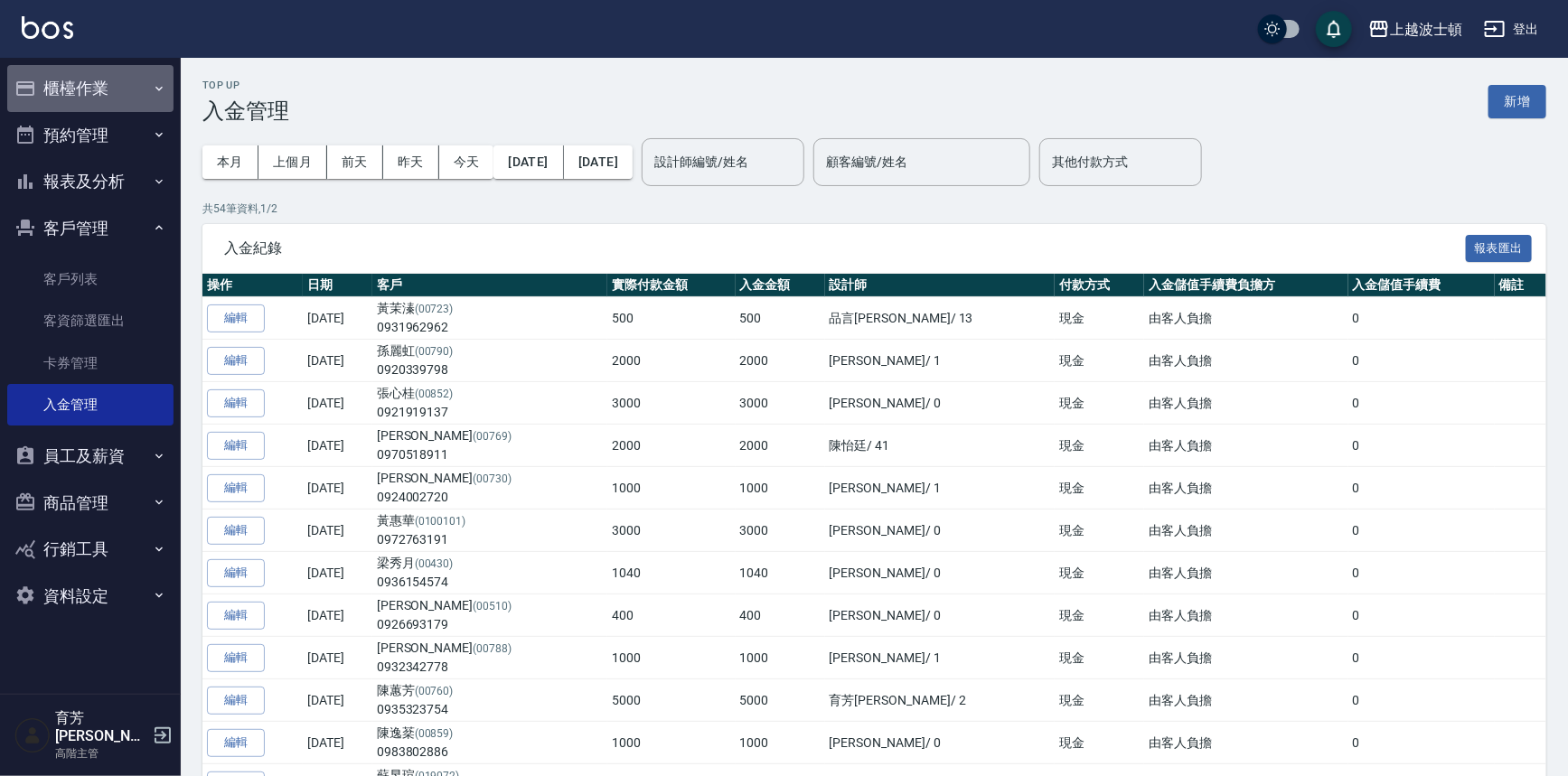
drag, startPoint x: 62, startPoint y: 96, endPoint x: 75, endPoint y: 134, distance: 40.2
click at [65, 99] on button "櫃檯作業" at bounding box center [90, 89] width 166 height 47
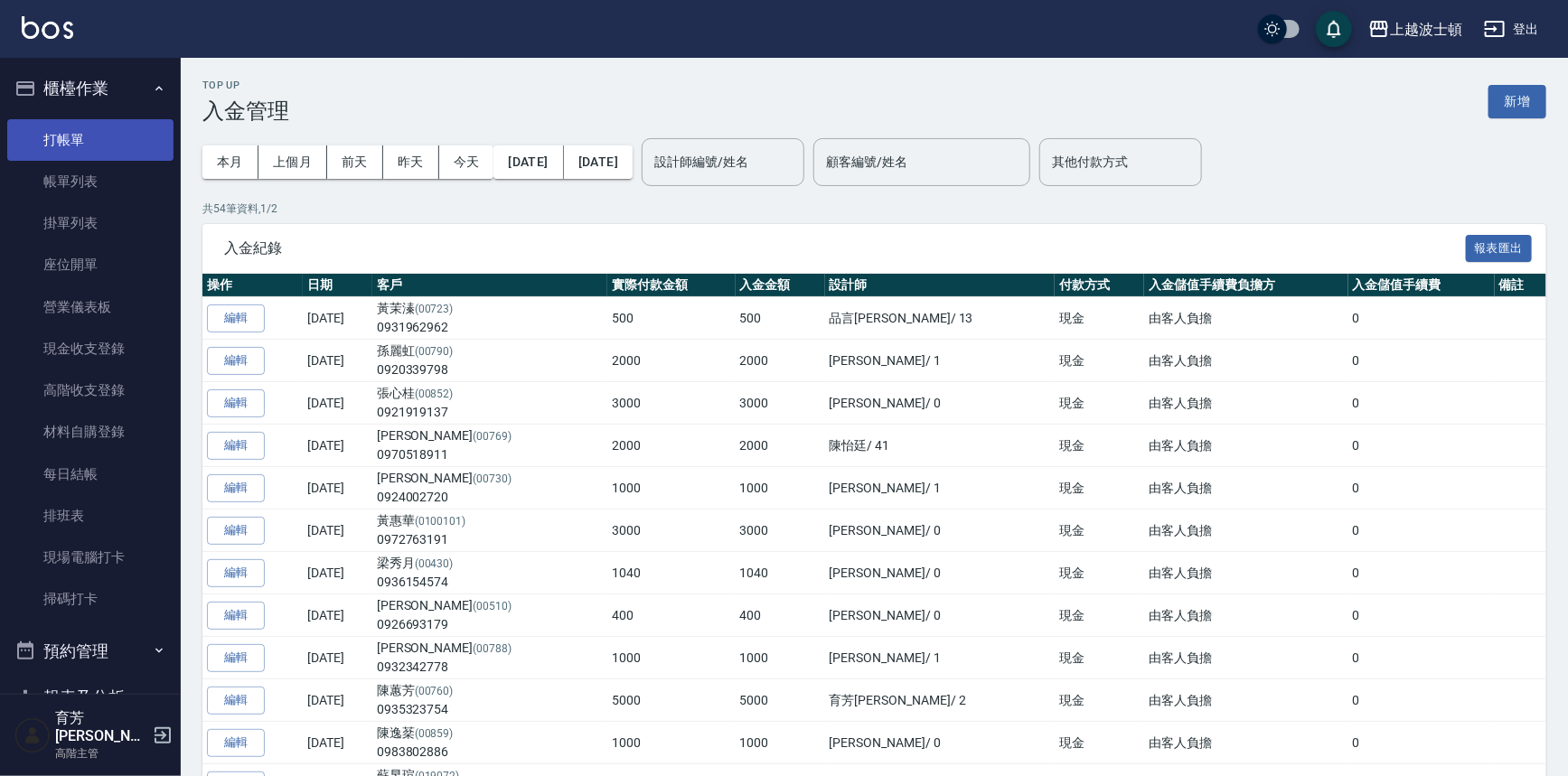
click at [75, 151] on link "打帳單" at bounding box center [90, 140] width 166 height 42
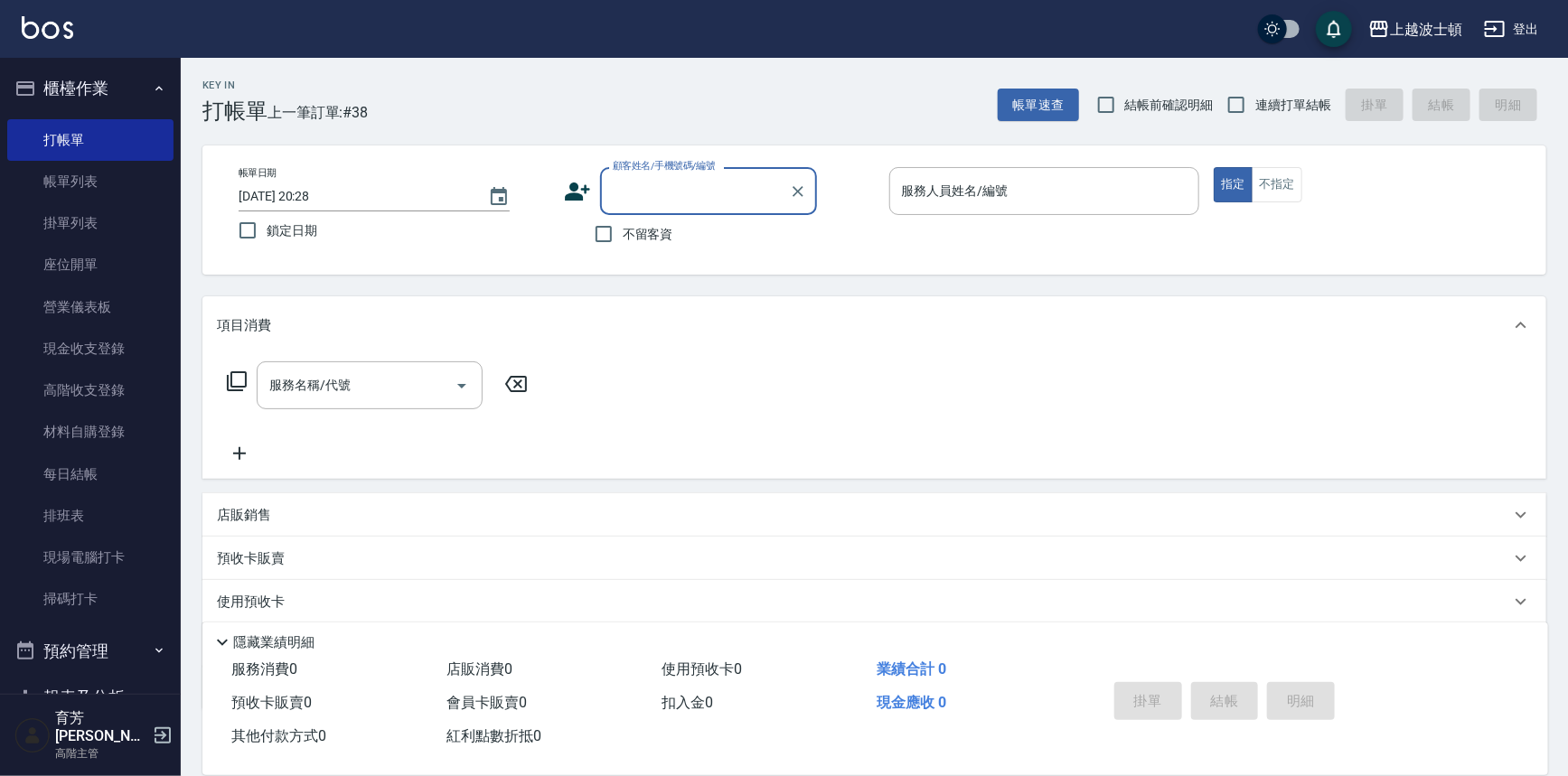
click at [85, 67] on button "櫃檯作業" at bounding box center [90, 89] width 166 height 47
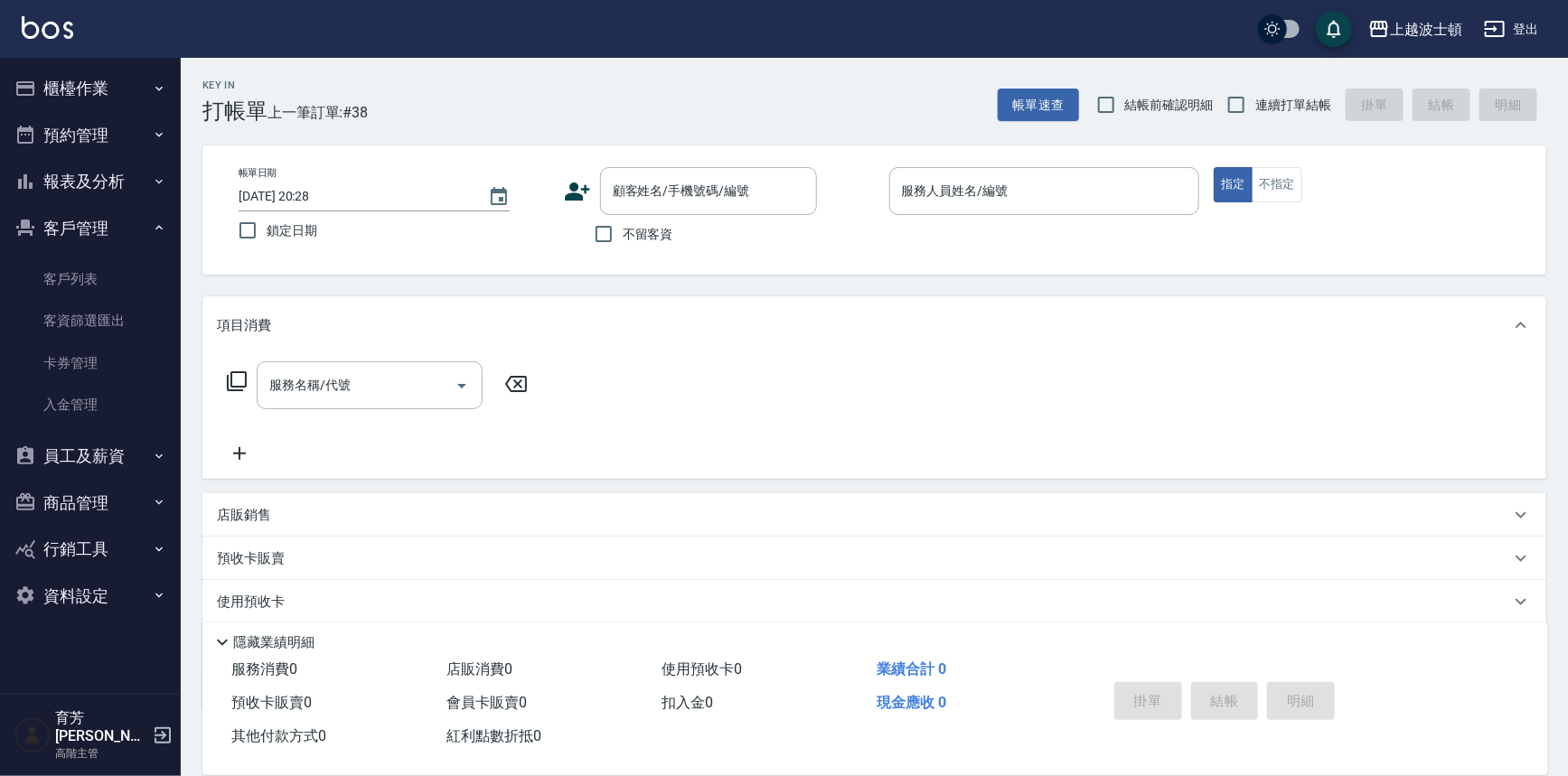
click at [87, 228] on button "客戶管理" at bounding box center [90, 229] width 166 height 47
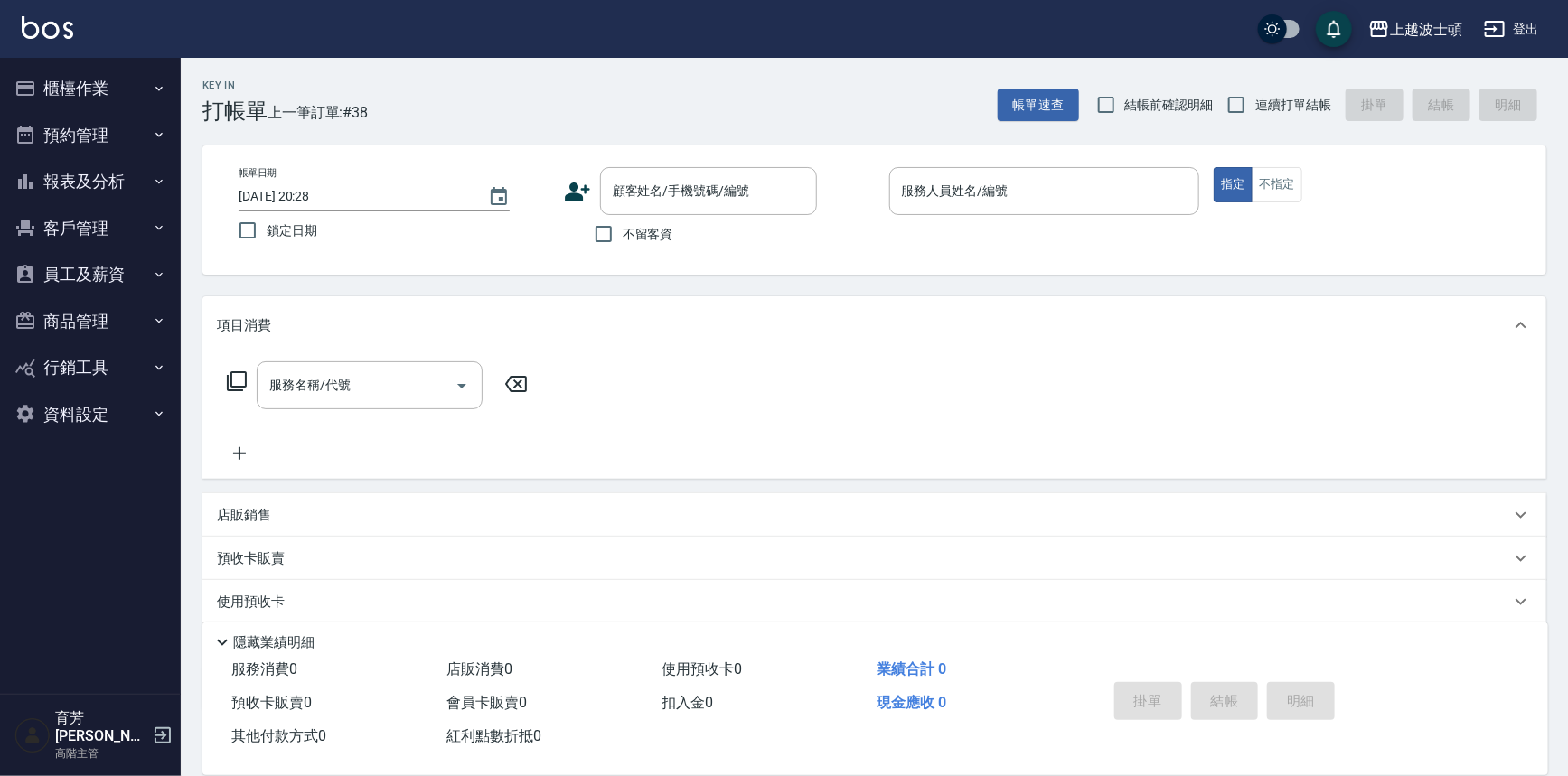
click at [90, 187] on button "報表及分析" at bounding box center [90, 182] width 166 height 47
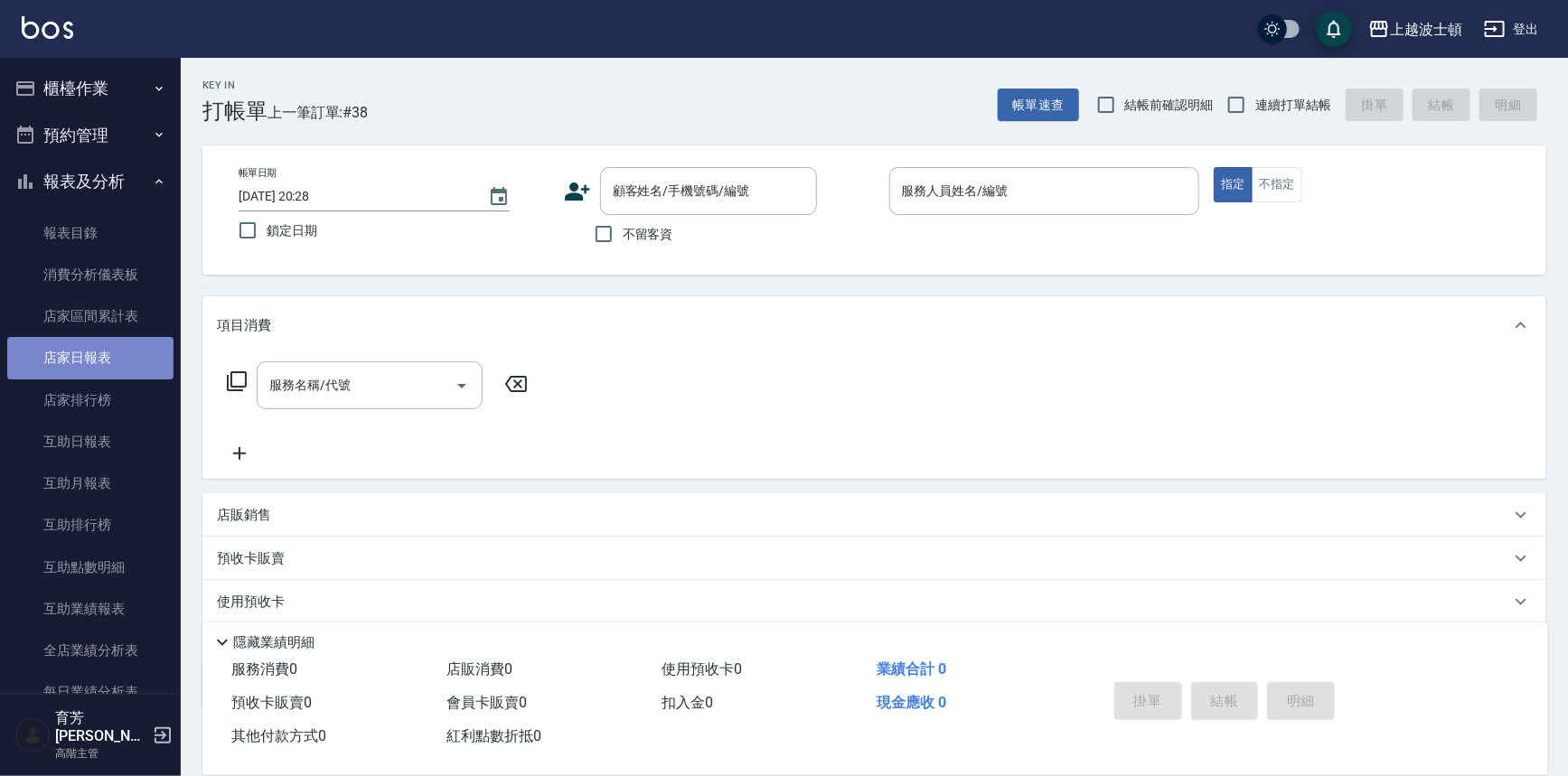
click at [90, 360] on link "店家日報表" at bounding box center [90, 358] width 166 height 42
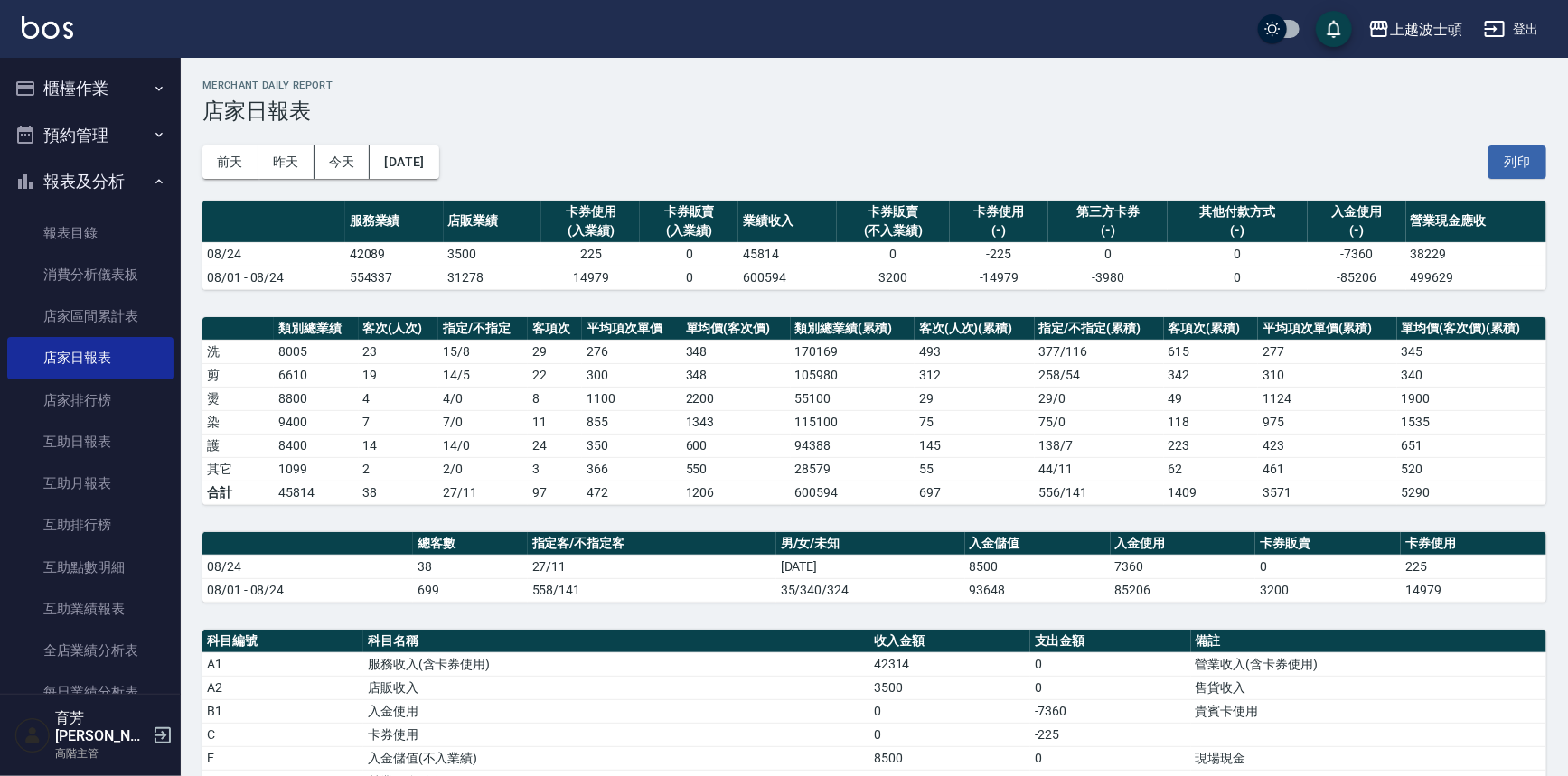
scroll to position [367, 0]
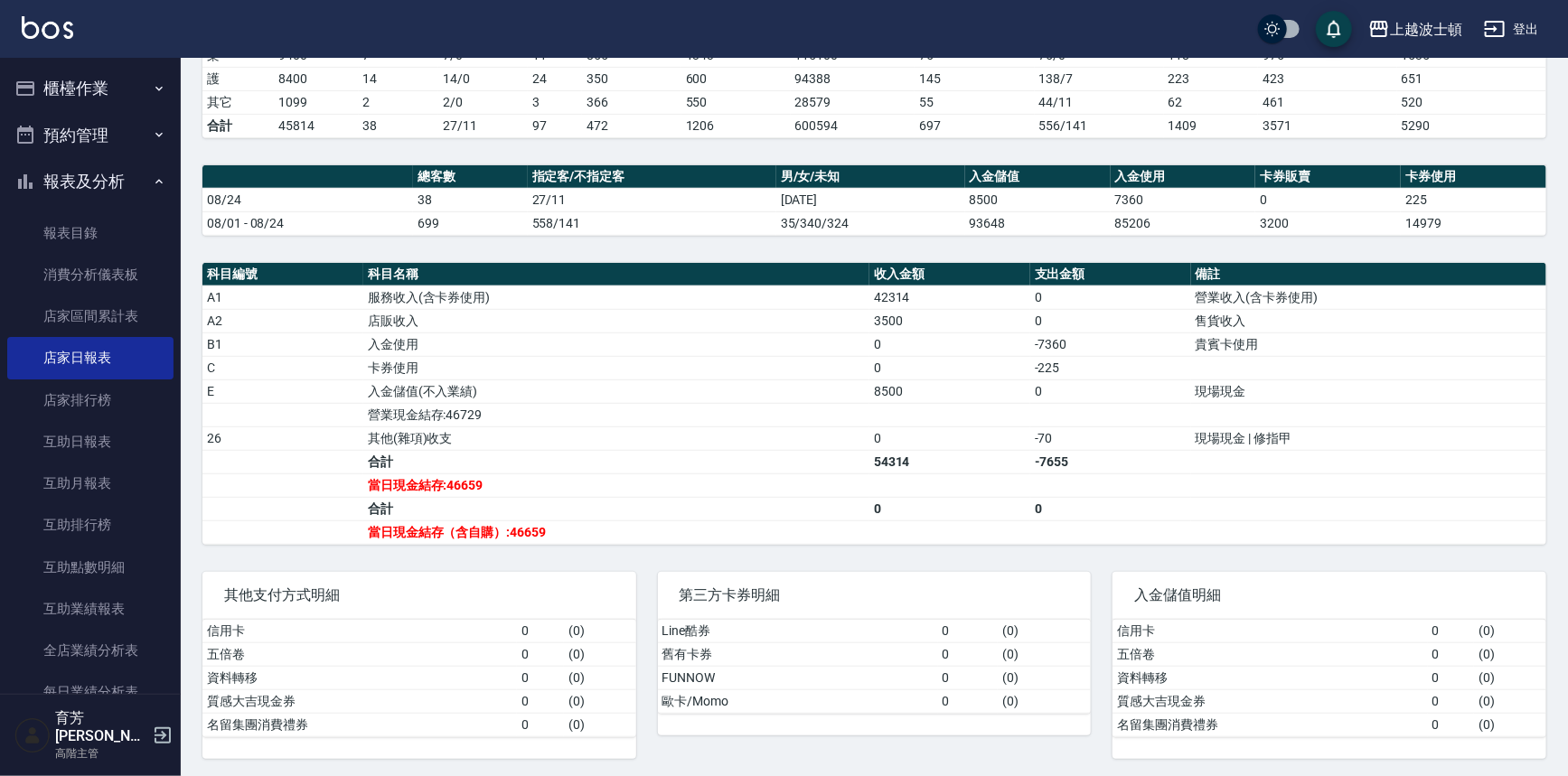
click at [89, 188] on button "報表及分析" at bounding box center [90, 182] width 166 height 47
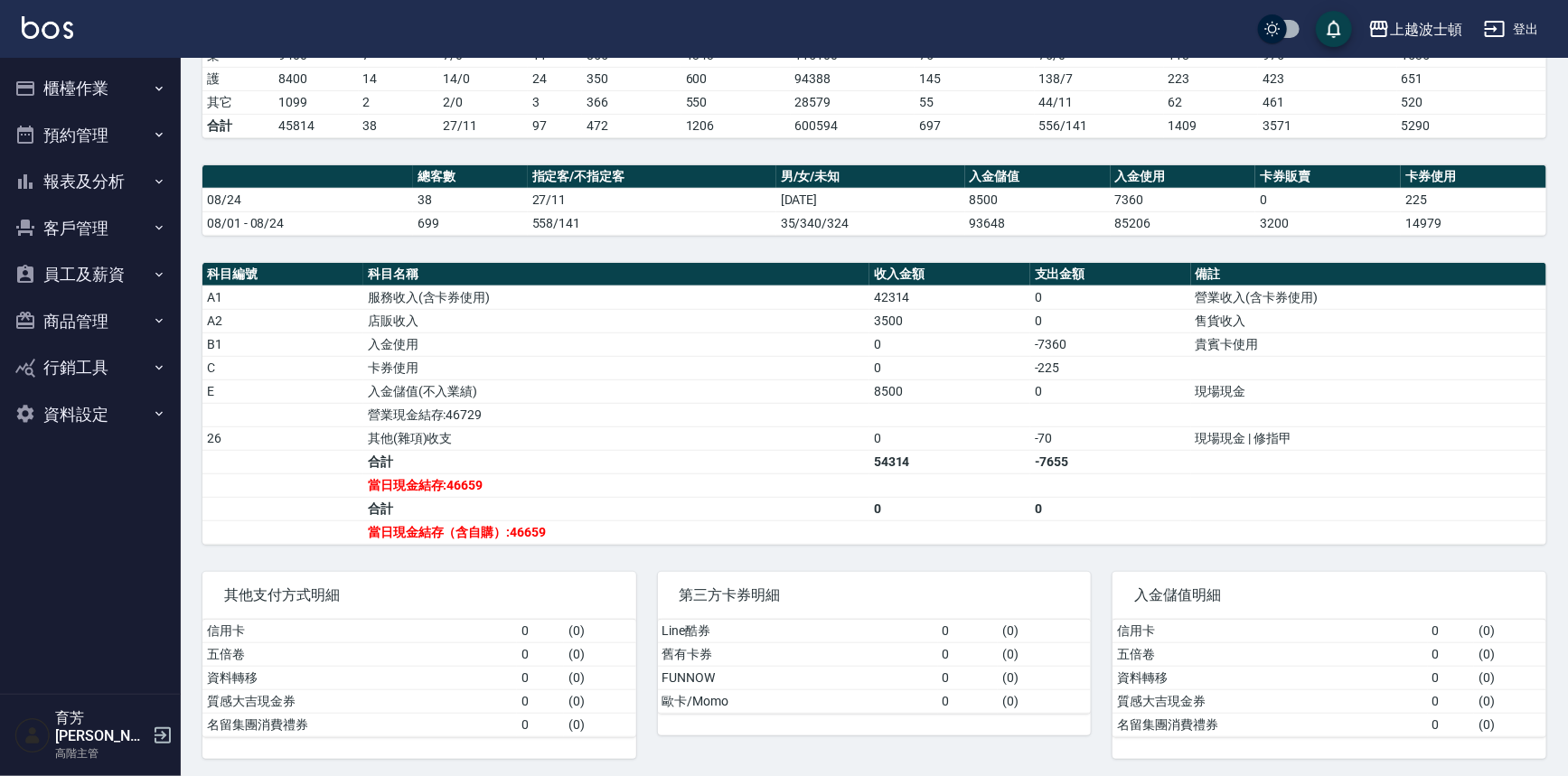
click at [120, 70] on button "櫃檯作業" at bounding box center [90, 89] width 166 height 47
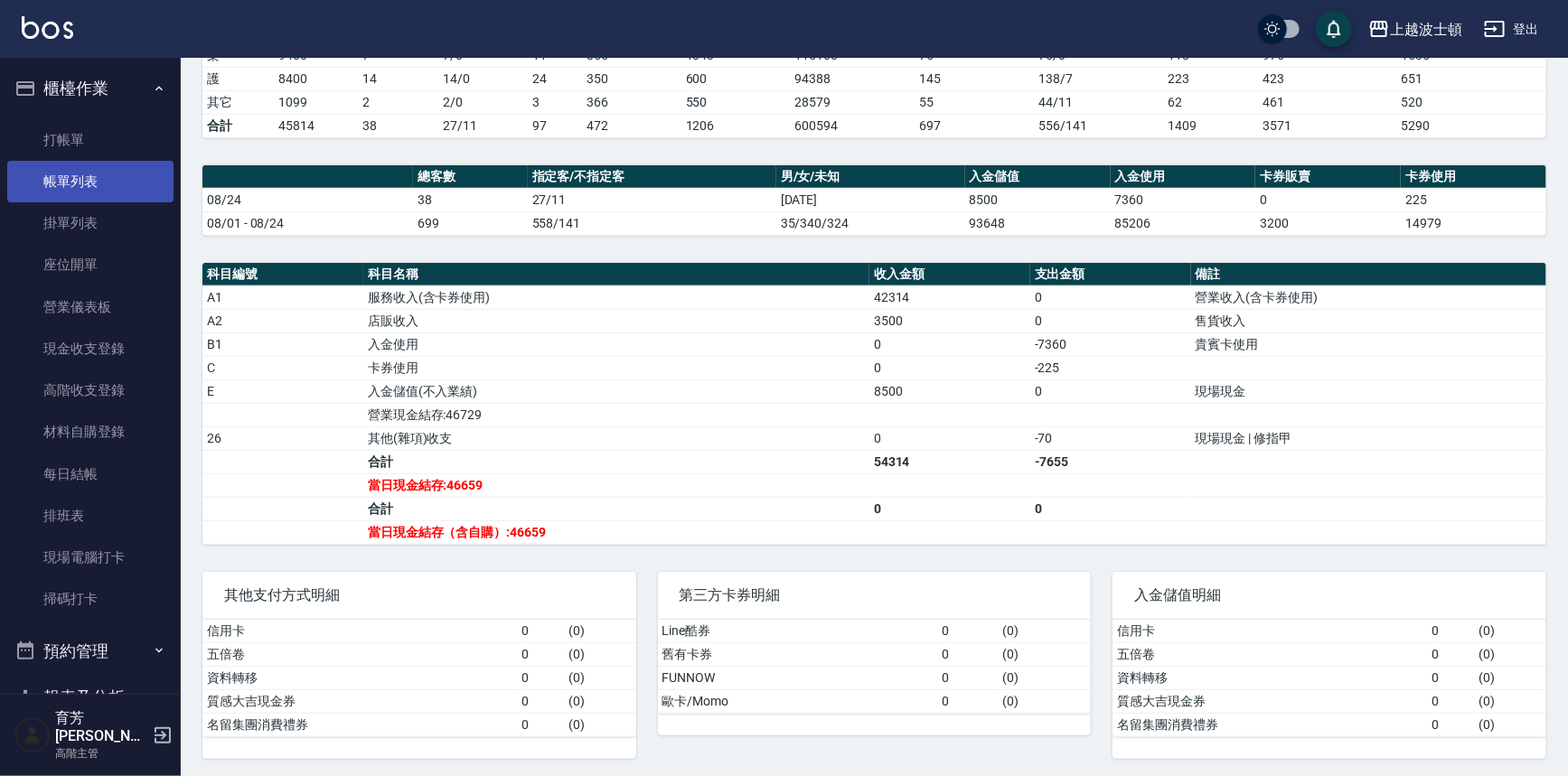
click at [76, 192] on link "帳單列表" at bounding box center [90, 182] width 166 height 42
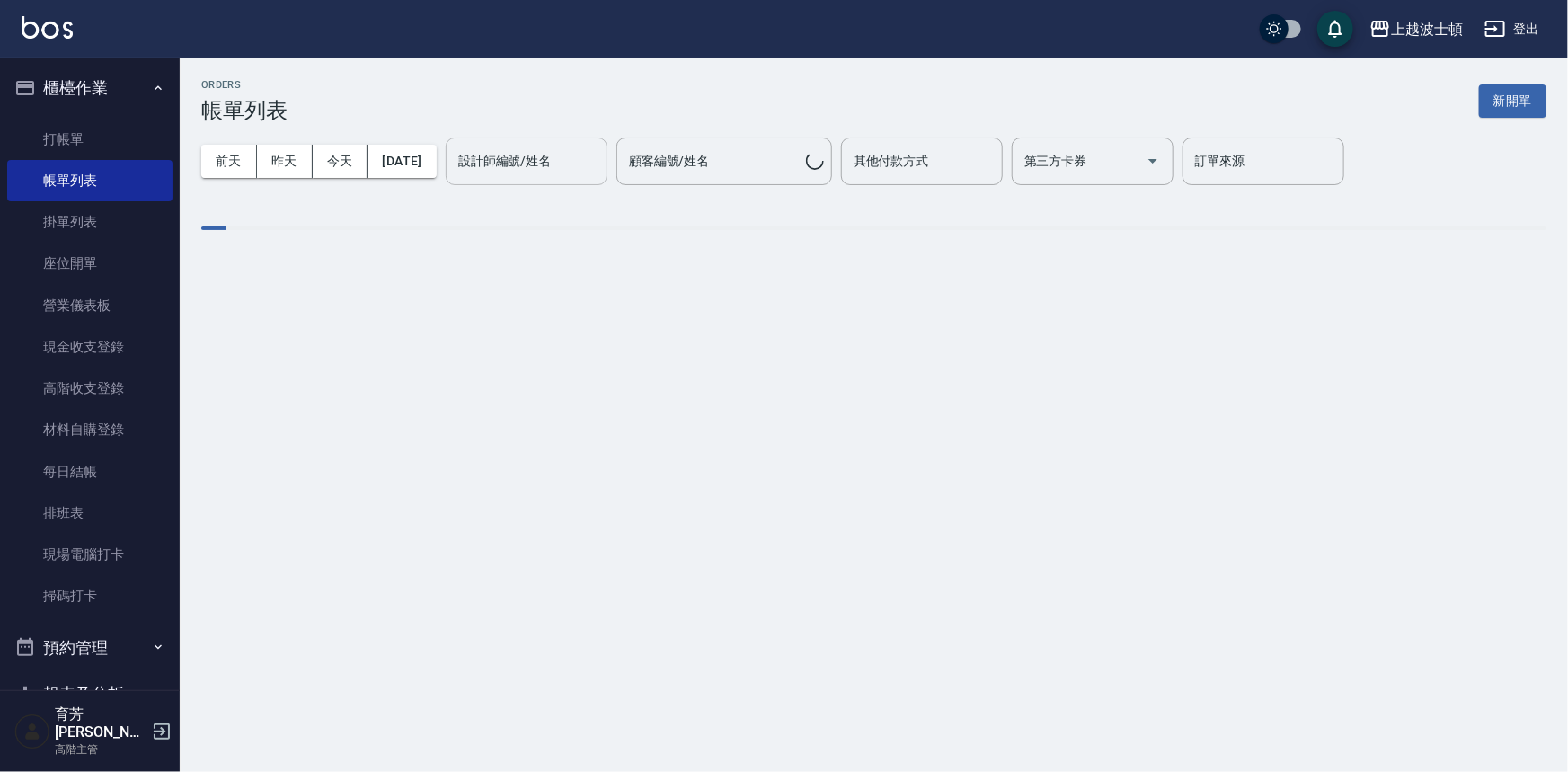
click at [561, 138] on div "設計師編號/姓名" at bounding box center [525, 161] width 161 height 47
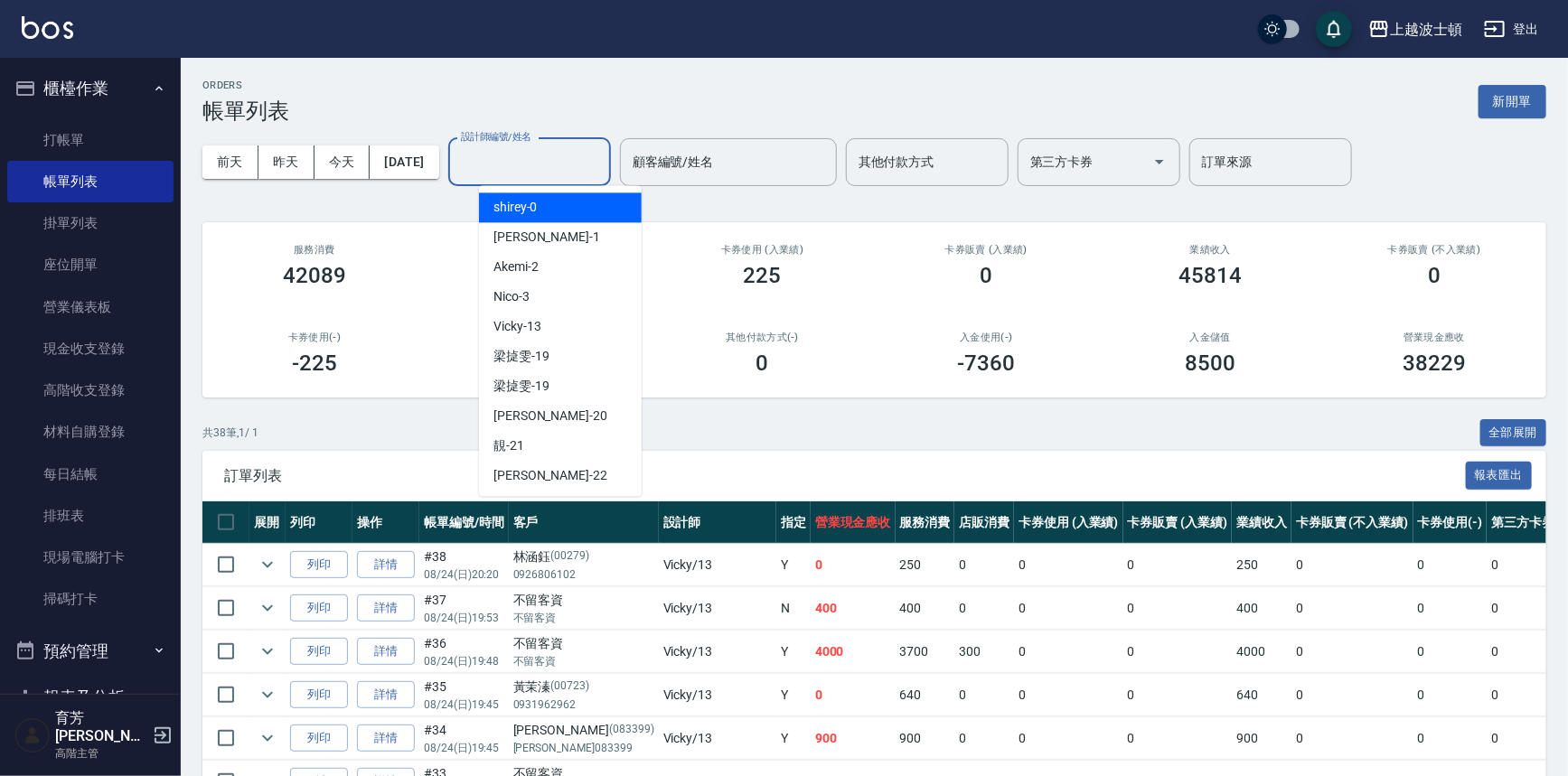
click at [559, 216] on div "shirey -0" at bounding box center [560, 207] width 162 height 29
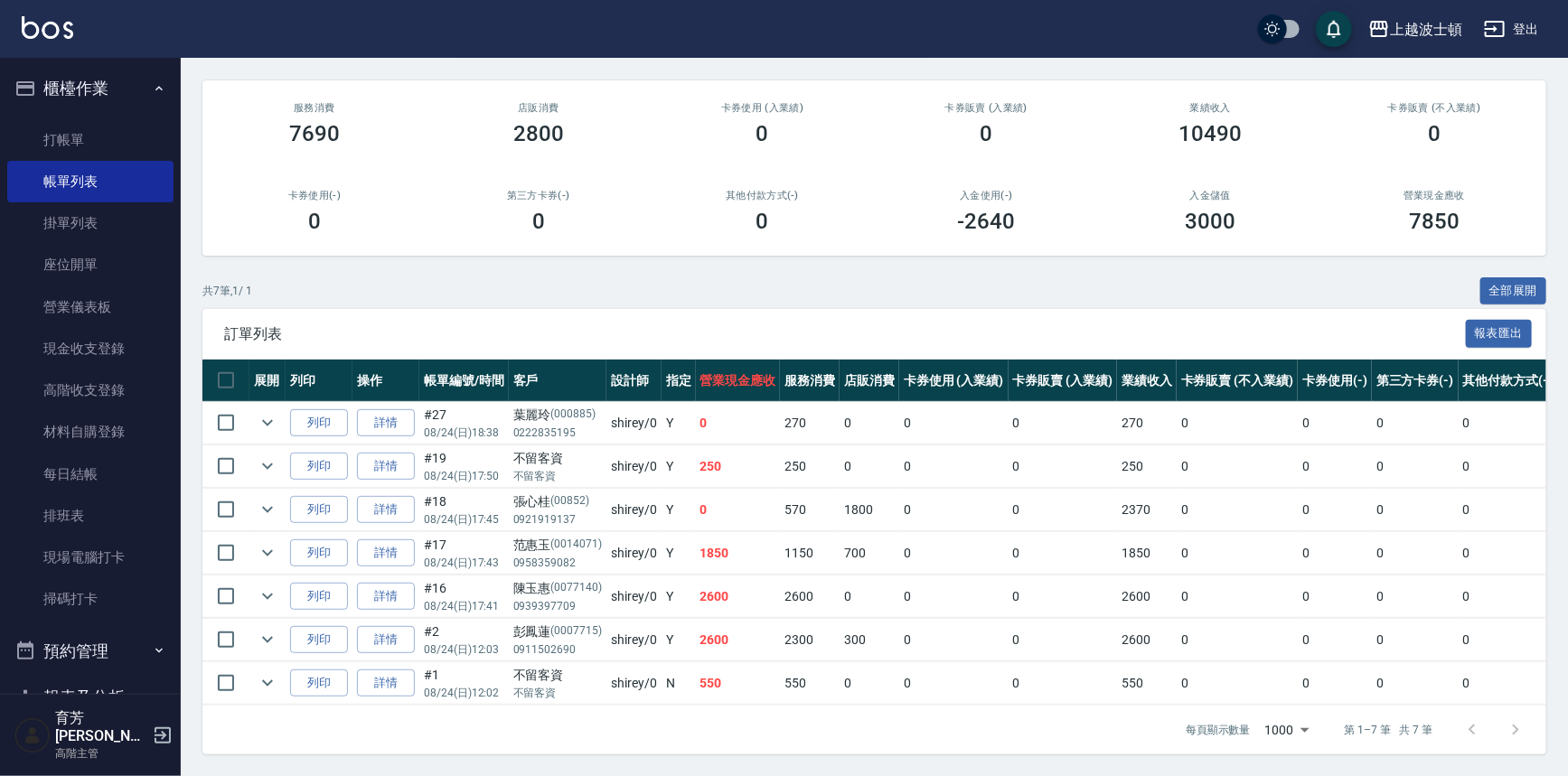
scroll to position [153, 0]
click at [262, 499] on icon "expand row" at bounding box center [267, 509] width 22 height 22
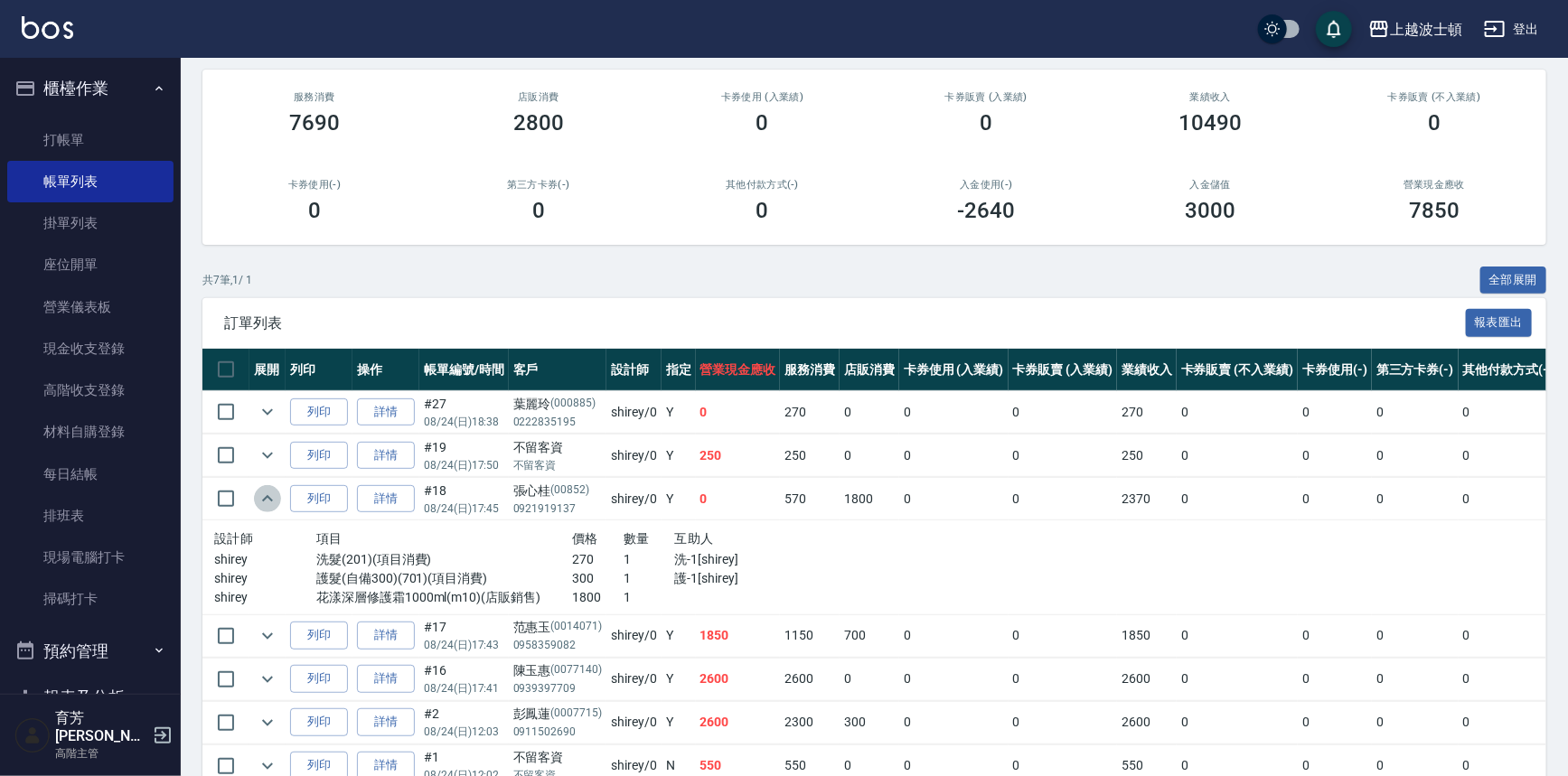
click at [262, 497] on icon "expand row" at bounding box center [267, 498] width 22 height 22
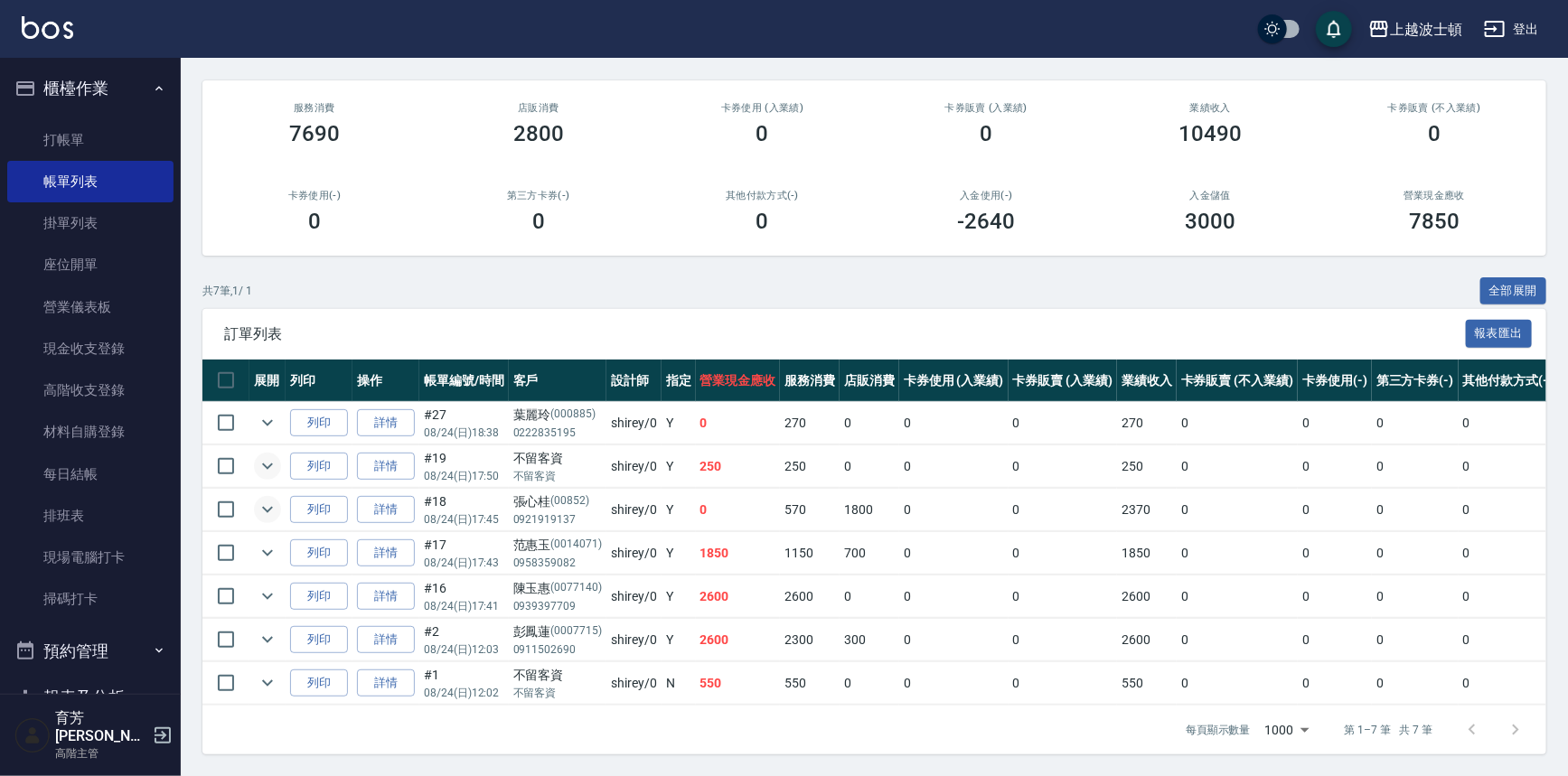
click at [271, 458] on icon "expand row" at bounding box center [267, 466] width 22 height 22
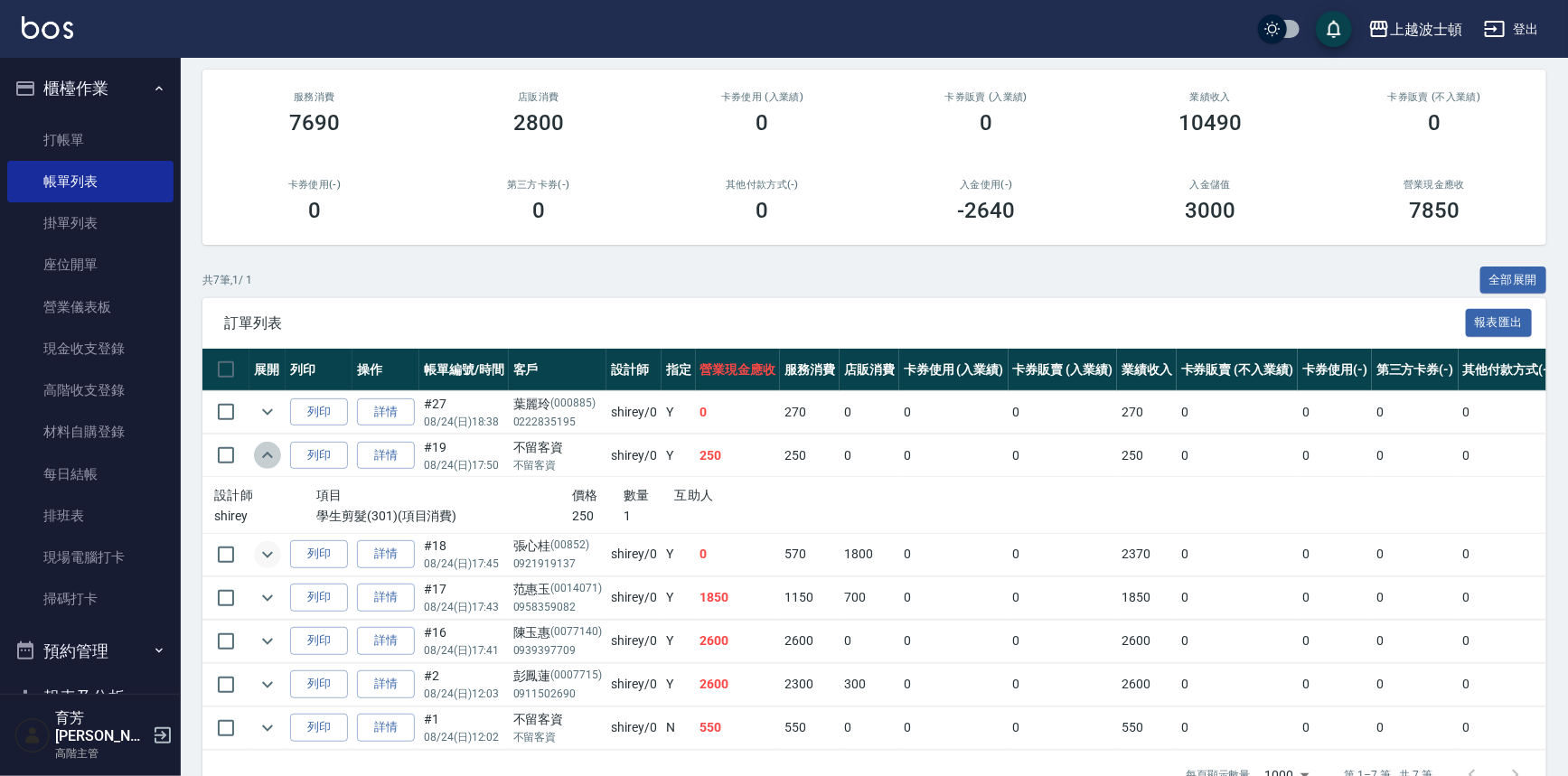
click at [271, 457] on icon "expand row" at bounding box center [267, 455] width 22 height 22
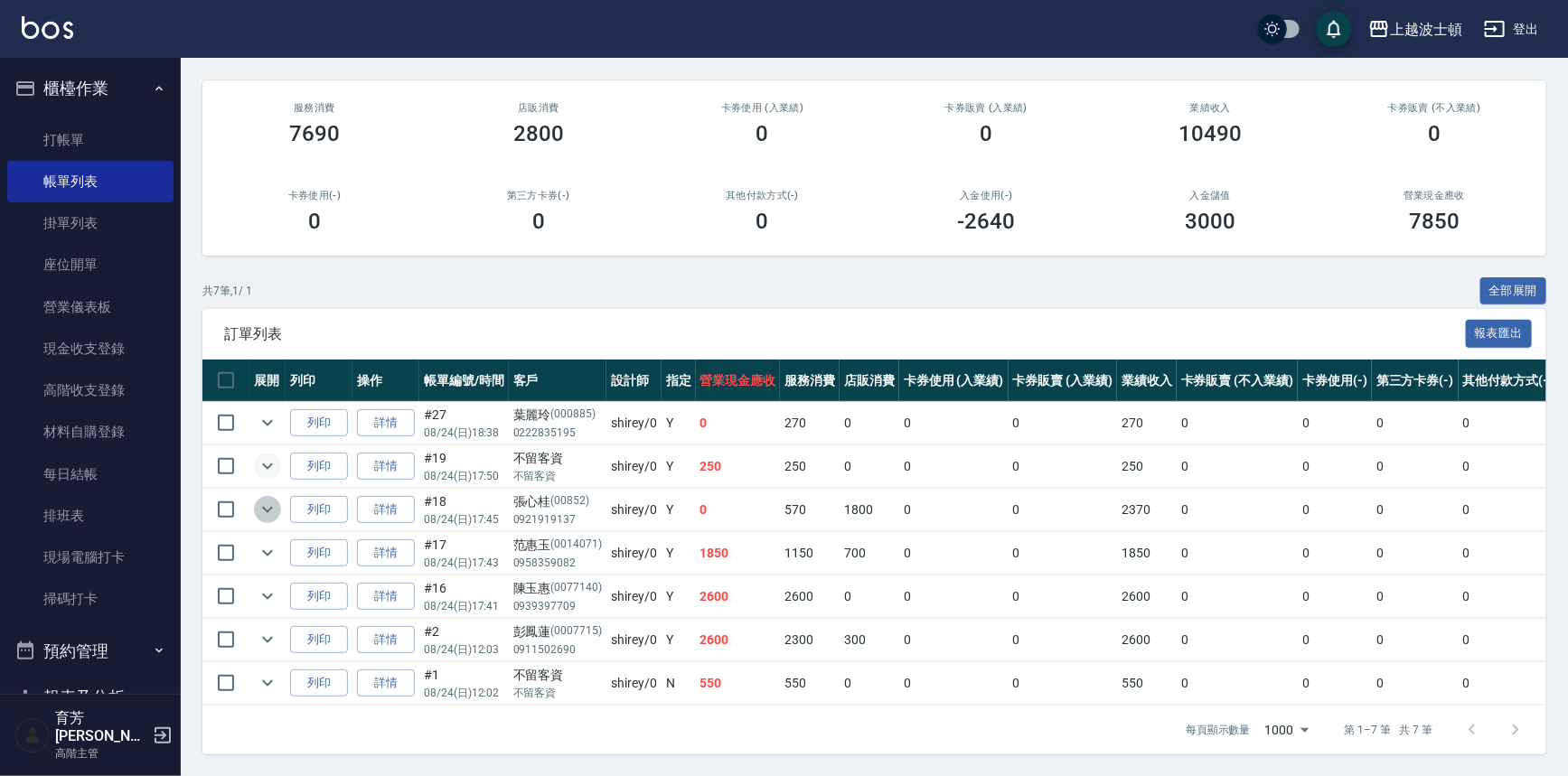
click at [265, 503] on icon "expand row" at bounding box center [267, 509] width 22 height 22
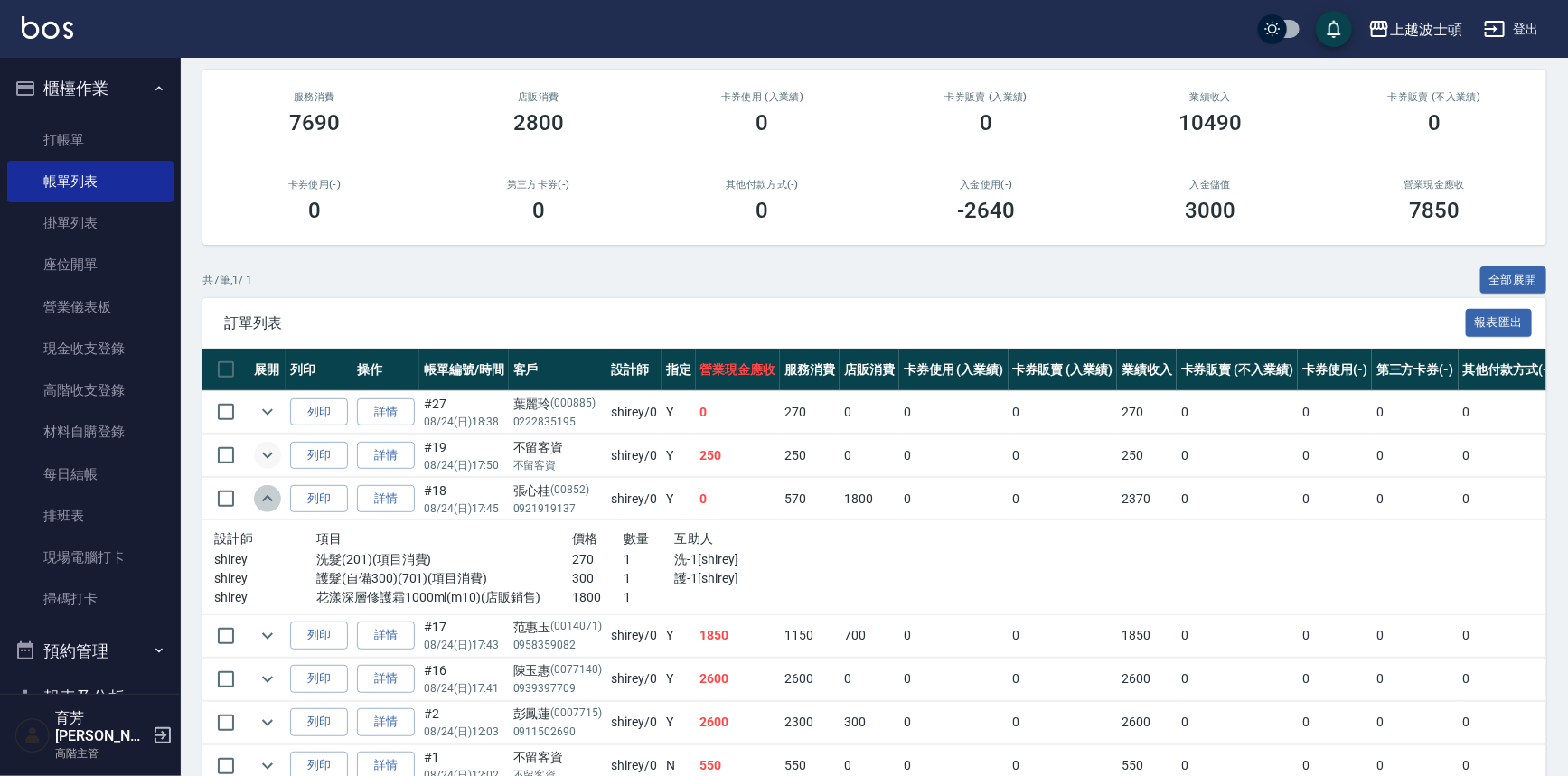
click at [265, 503] on icon "expand row" at bounding box center [267, 498] width 22 height 22
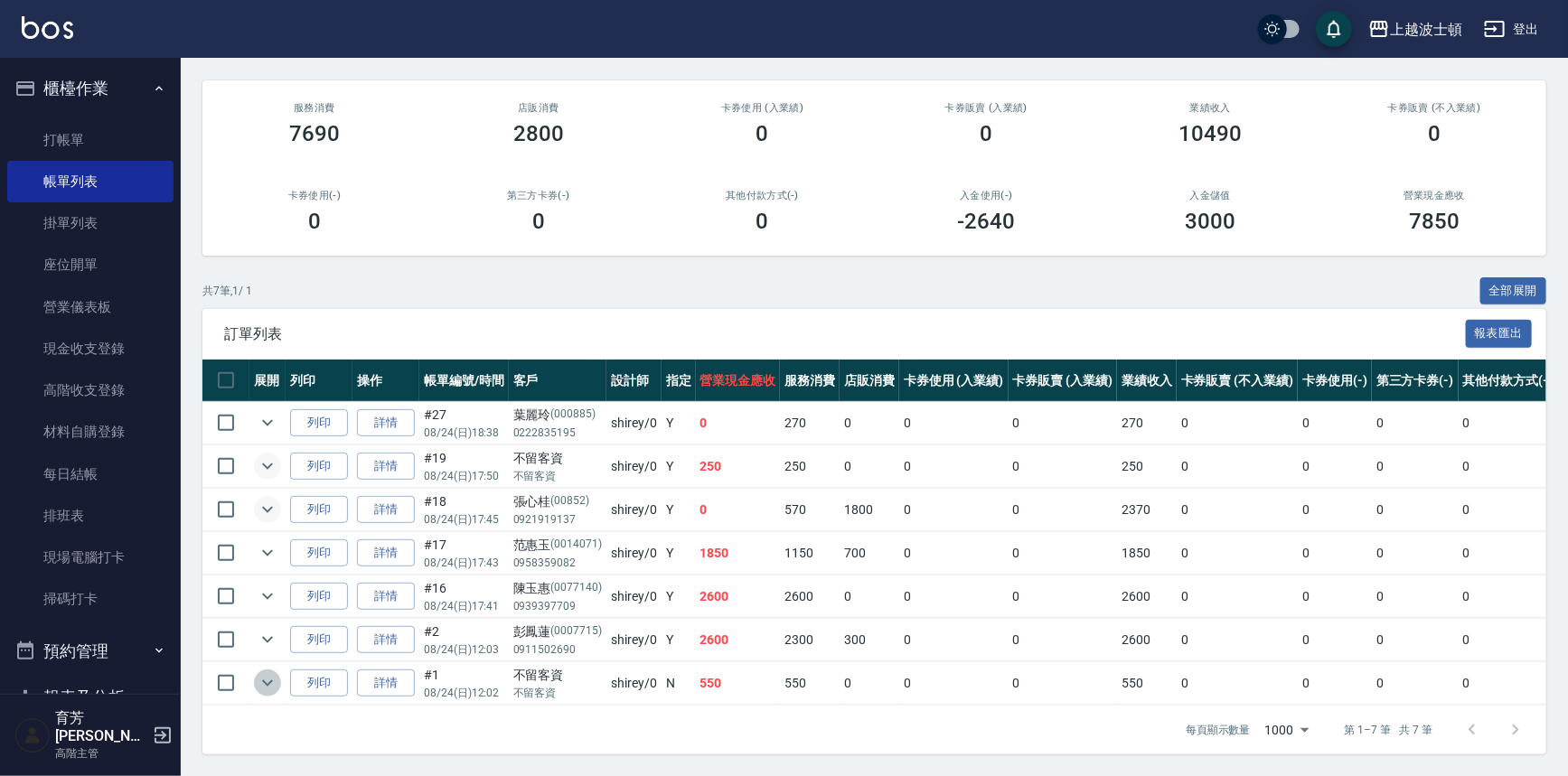
click at [270, 673] on icon "expand row" at bounding box center [267, 683] width 22 height 22
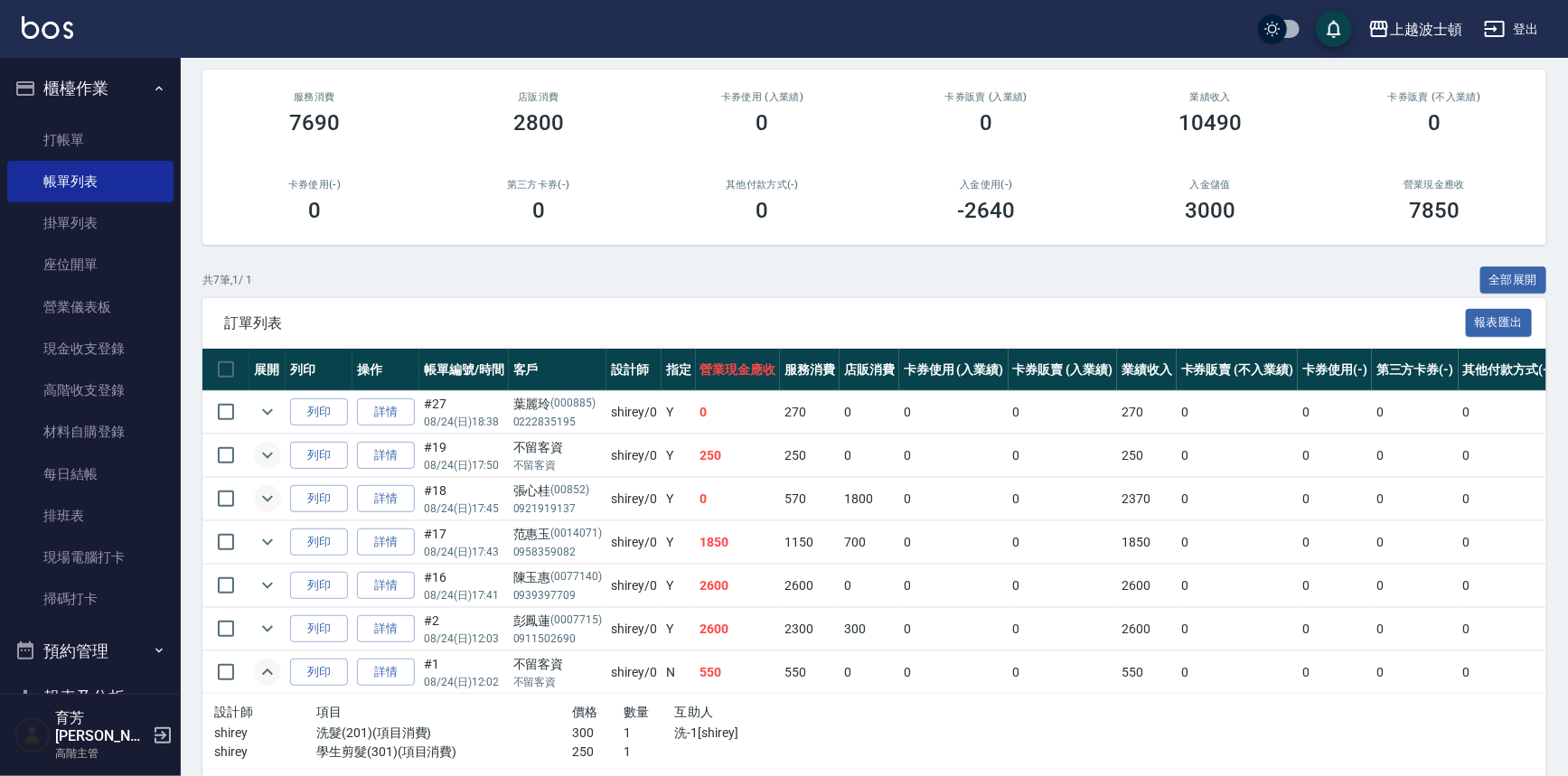
scroll to position [226, 0]
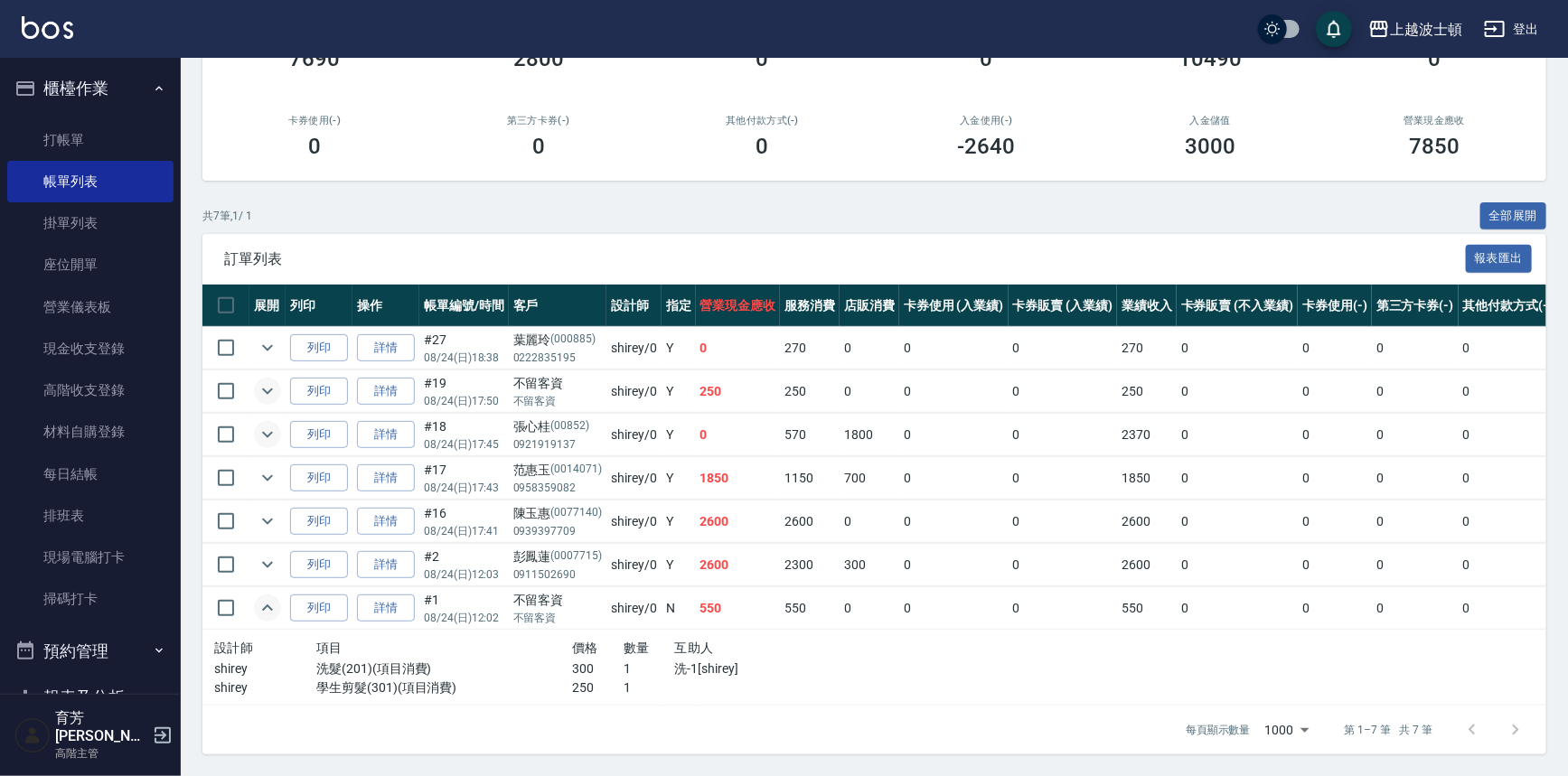
click at [265, 598] on icon "expand row" at bounding box center [267, 608] width 22 height 22
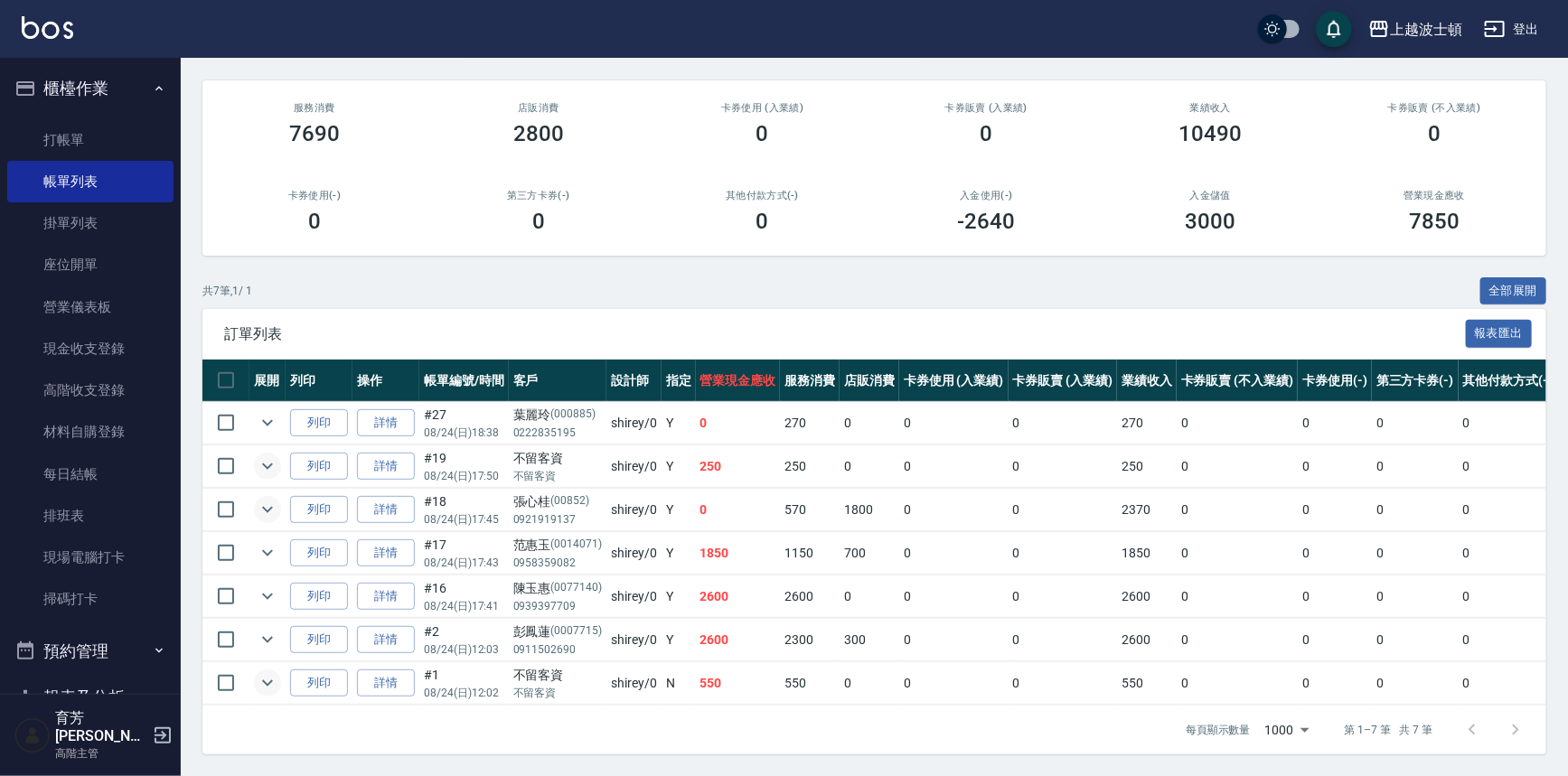
scroll to position [153, 0]
click at [271, 680] on icon "expand row" at bounding box center [267, 683] width 10 height 7
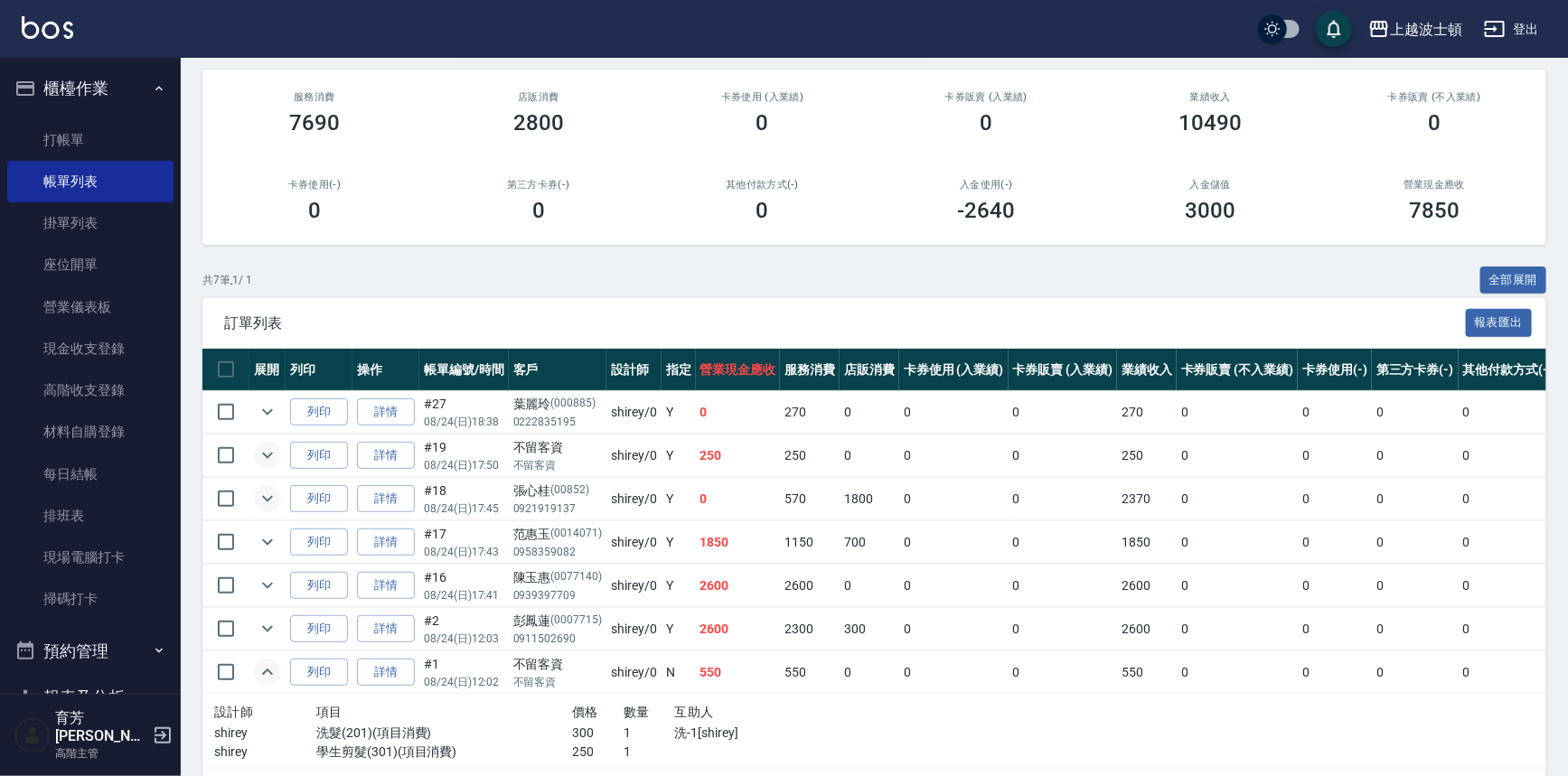
scroll to position [226, 0]
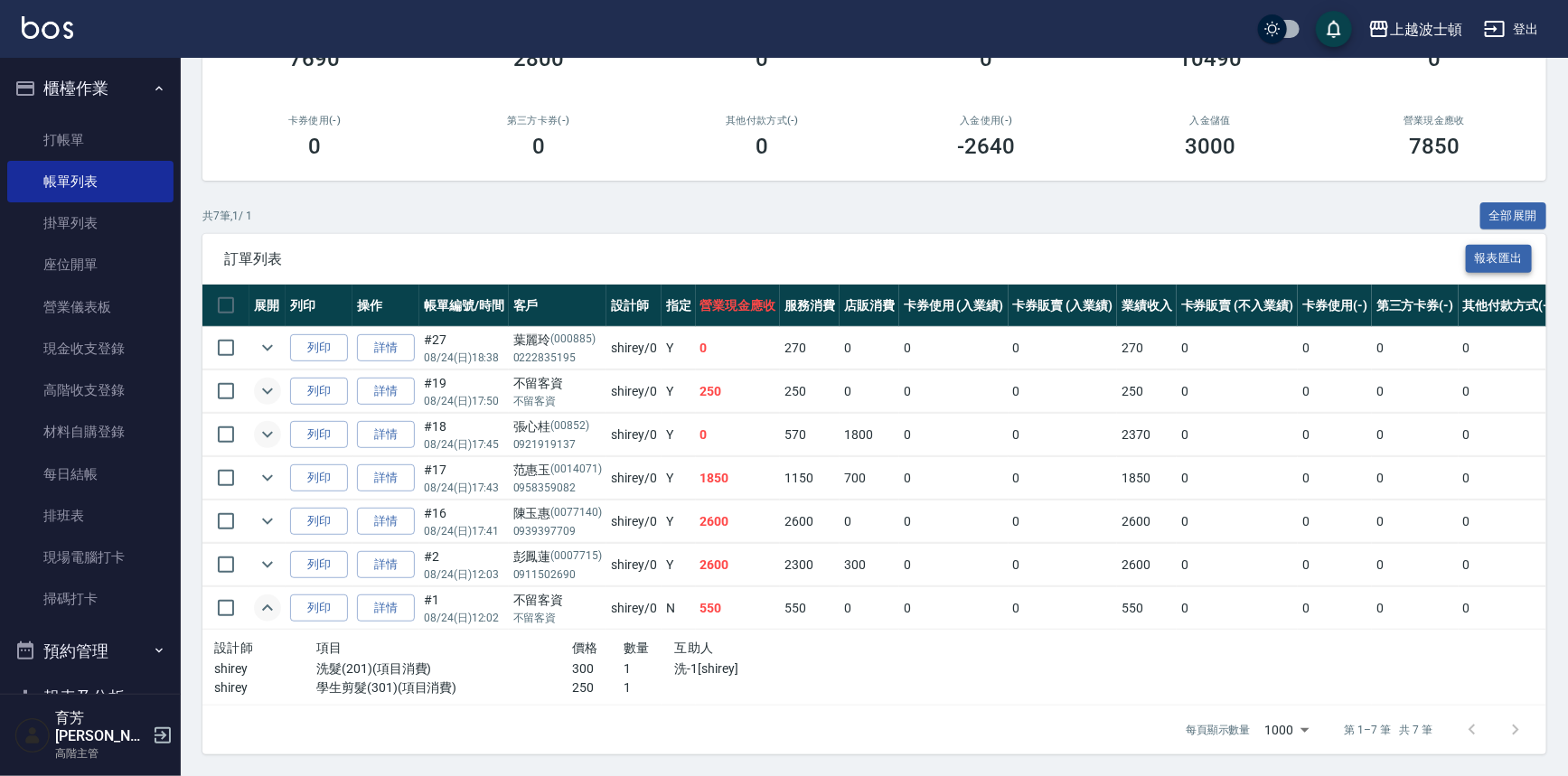
drag, startPoint x: 1527, startPoint y: 269, endPoint x: 1526, endPoint y: 255, distance: 14.0
click at [1526, 255] on div "訂單列表 報表匯出" at bounding box center [874, 259] width 1344 height 49
click at [64, 144] on link "打帳單" at bounding box center [90, 140] width 166 height 42
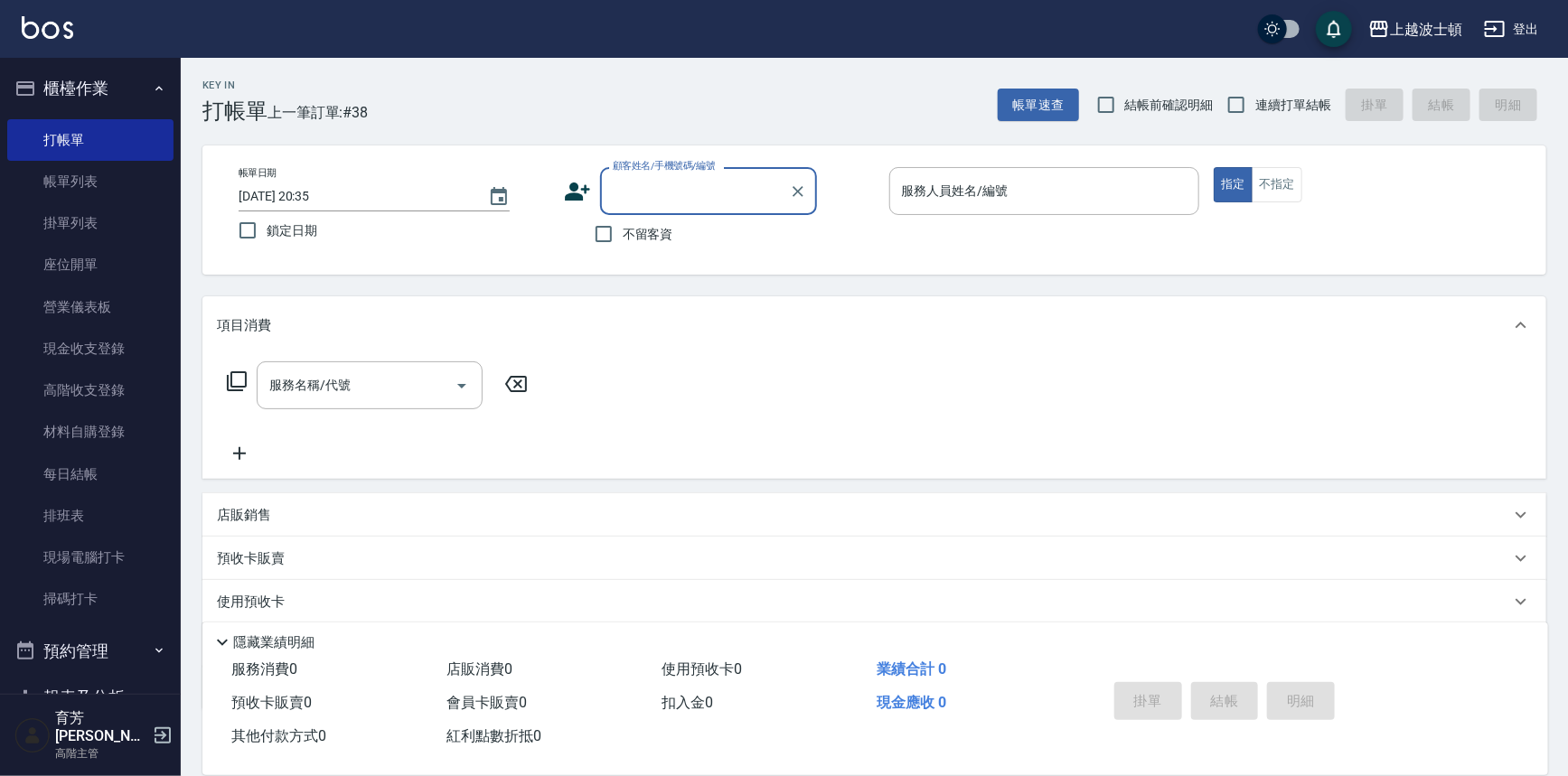
click at [633, 235] on span "不留客資" at bounding box center [647, 234] width 50 height 19
click at [623, 235] on input "不留客資" at bounding box center [604, 234] width 38 height 38
click at [1272, 187] on button "不指定" at bounding box center [1277, 184] width 50 height 35
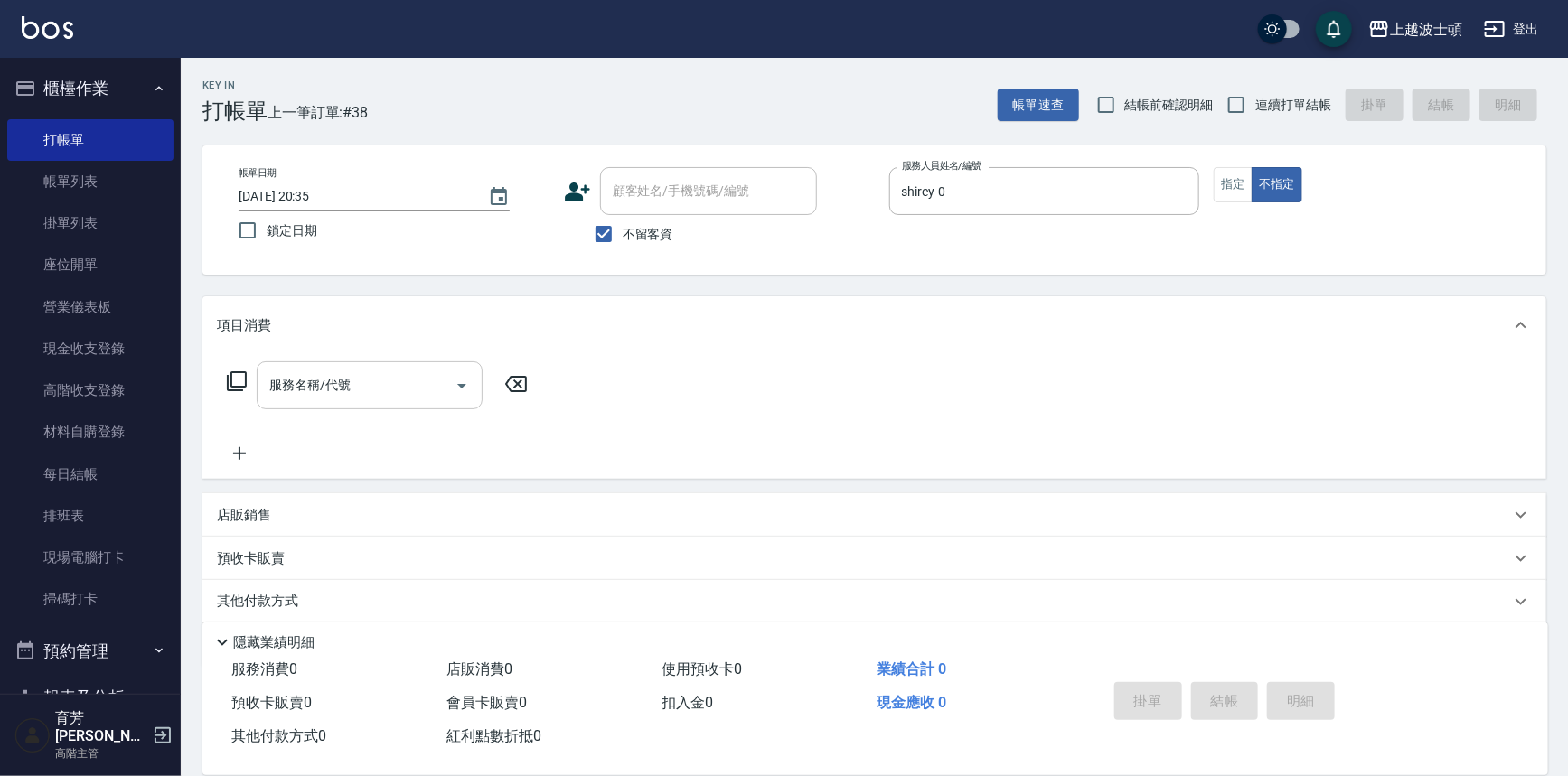
click at [408, 392] on input "服務名稱/代號" at bounding box center [356, 385] width 182 height 31
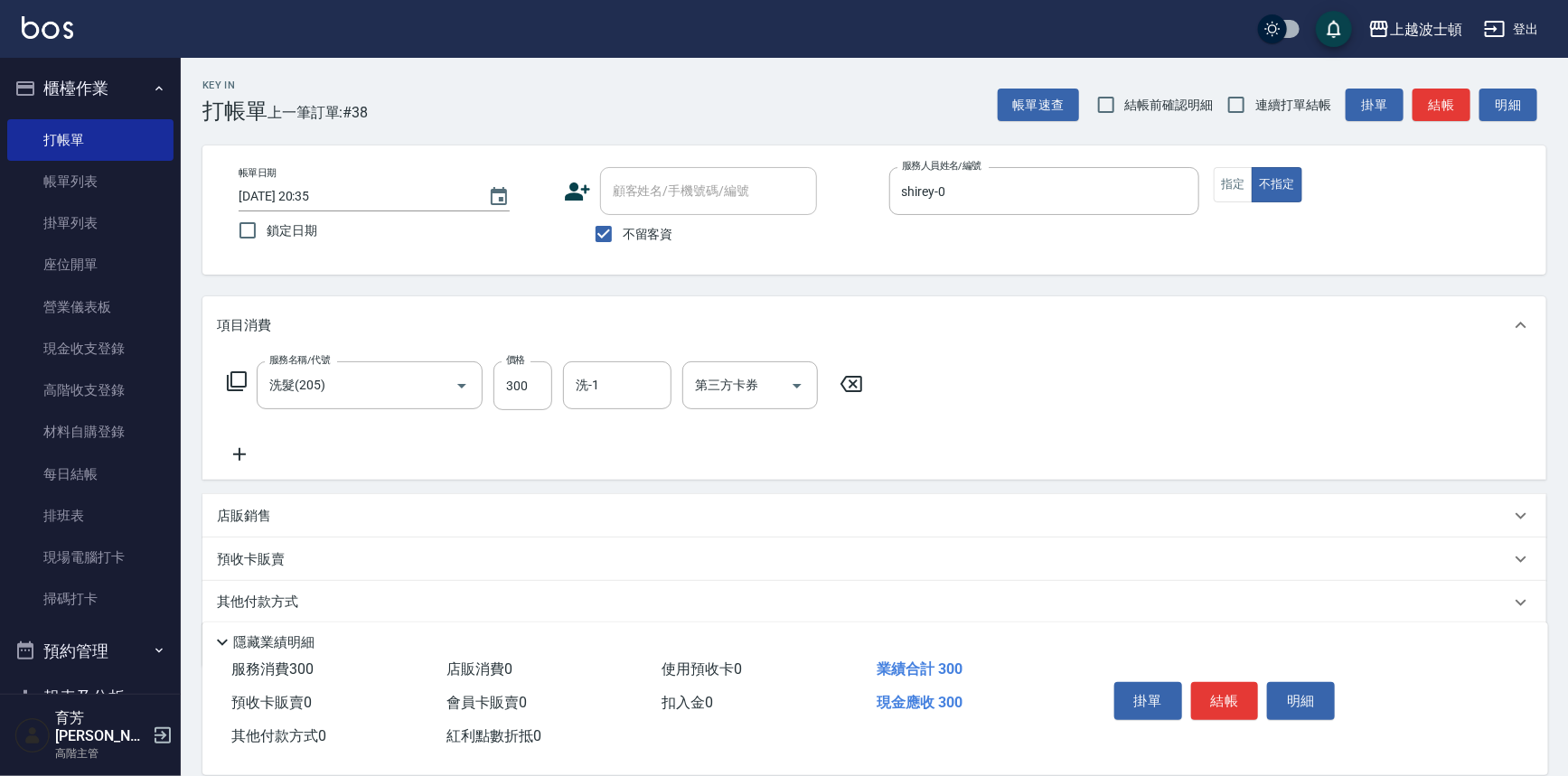
click at [247, 453] on icon at bounding box center [240, 454] width 46 height 22
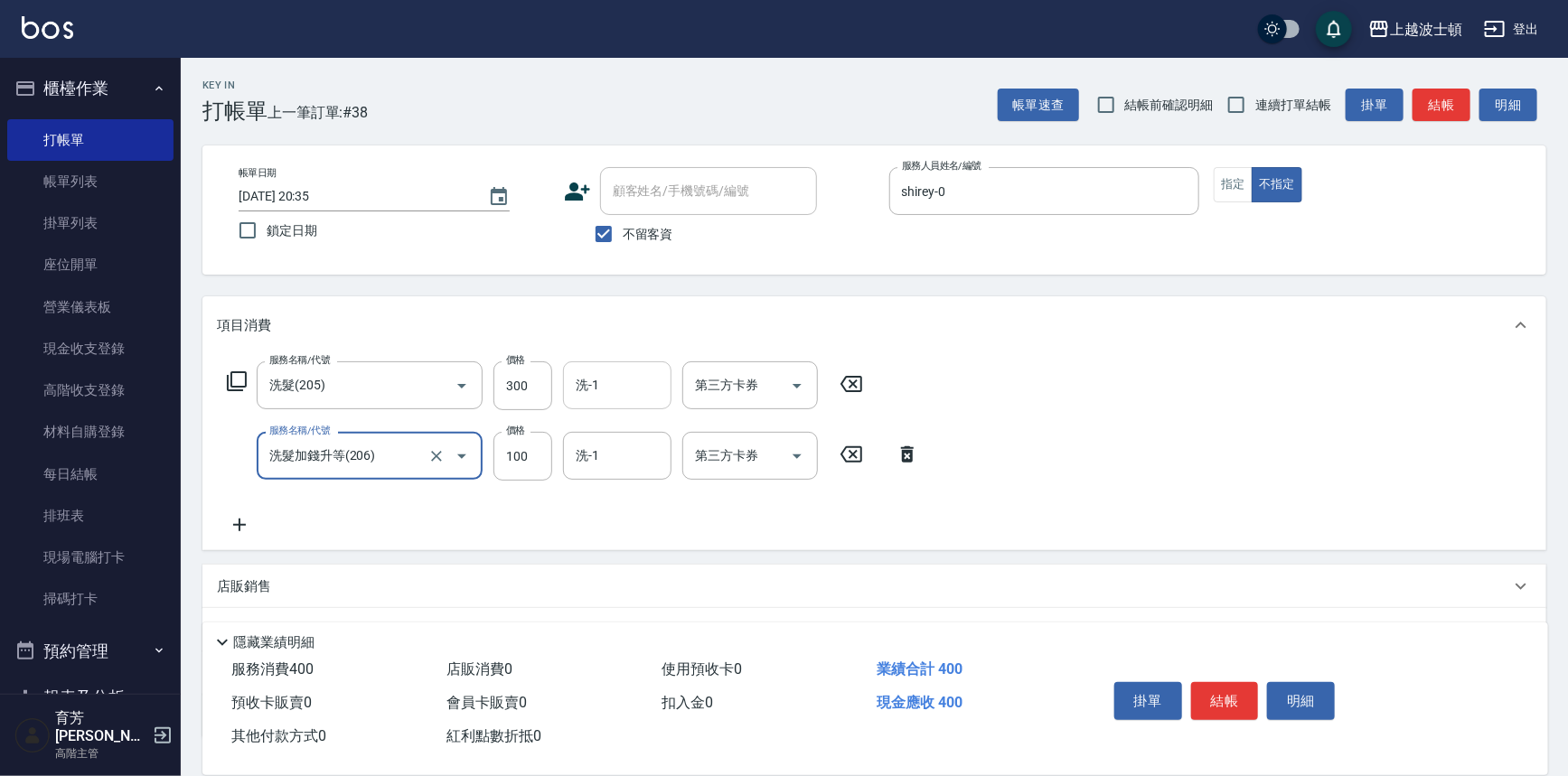
click at [591, 370] on input "洗-1" at bounding box center [617, 385] width 92 height 31
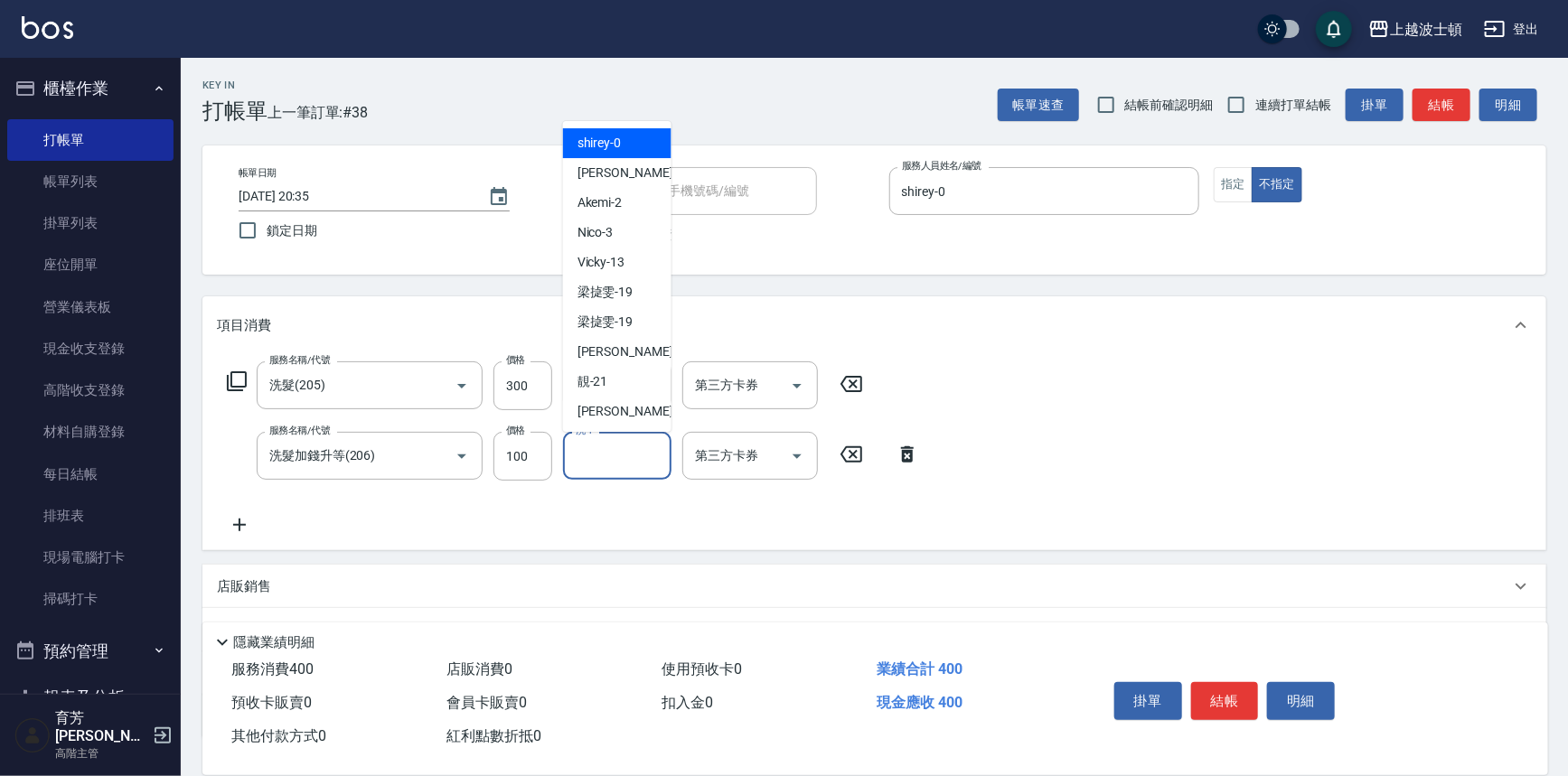
click at [603, 451] on input "洗-1" at bounding box center [617, 455] width 92 height 31
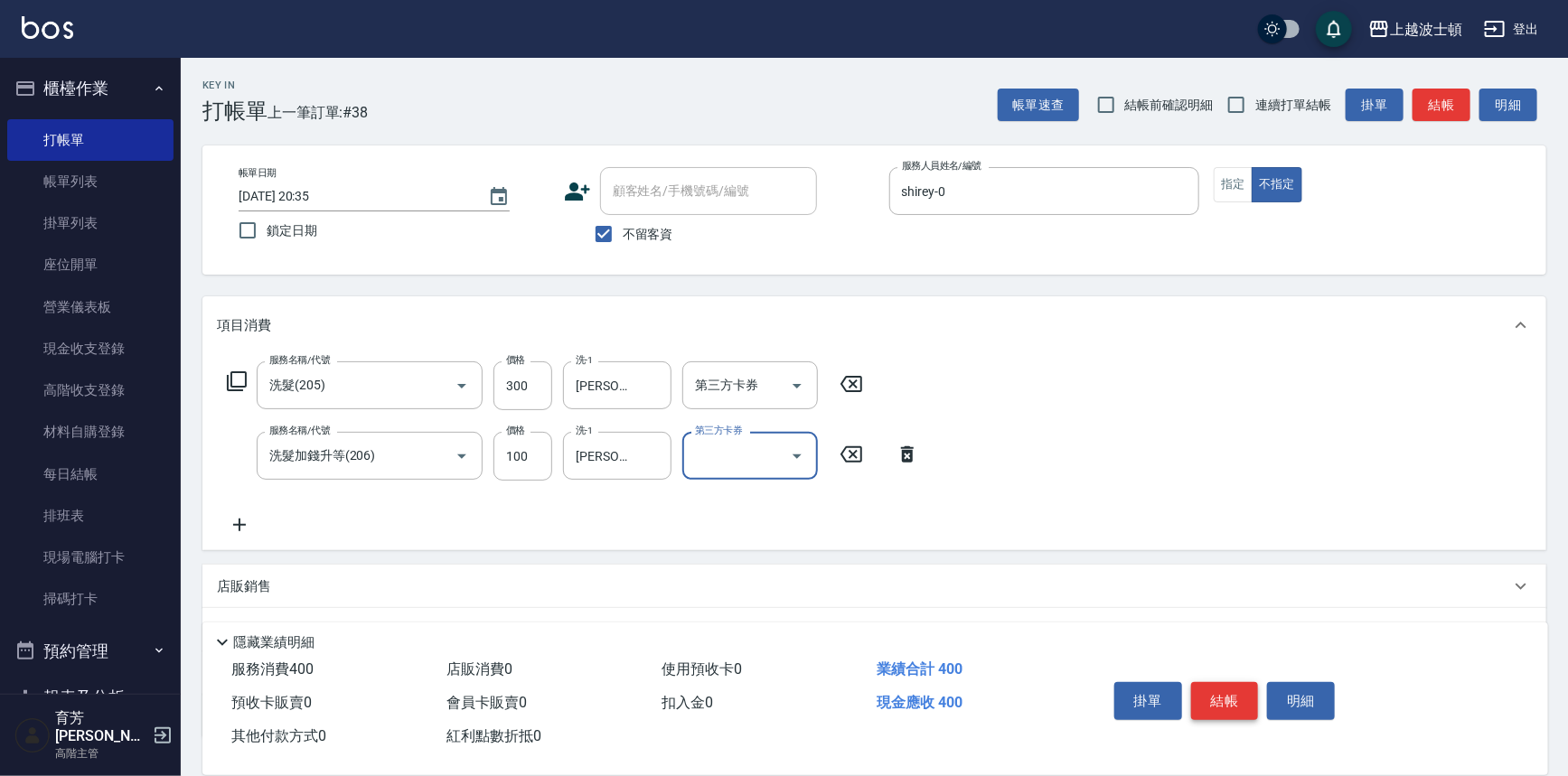
click at [1218, 700] on button "結帳" at bounding box center [1224, 701] width 67 height 38
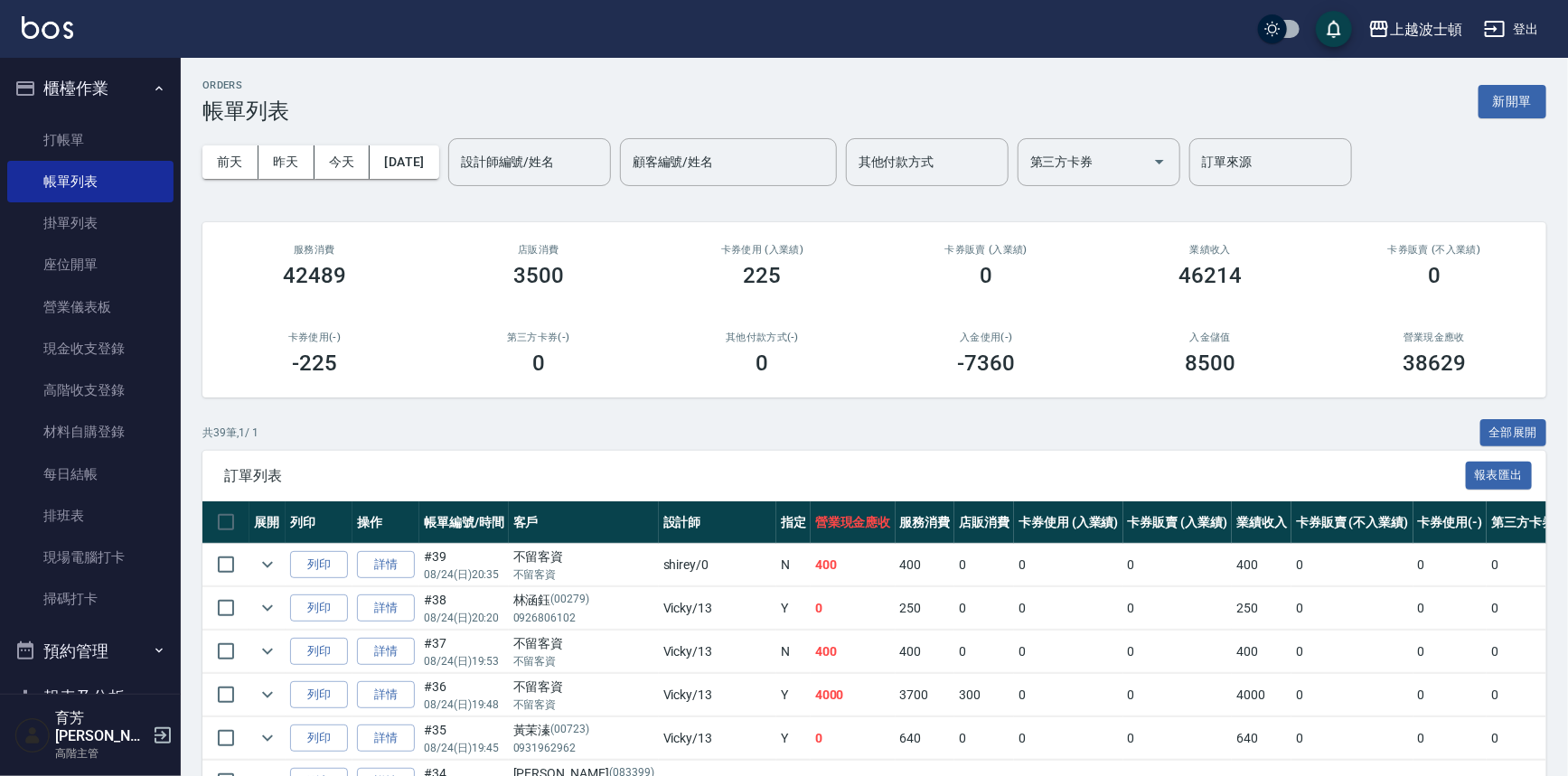
click at [559, 152] on input "設計師編號/姓名" at bounding box center [530, 161] width 146 height 31
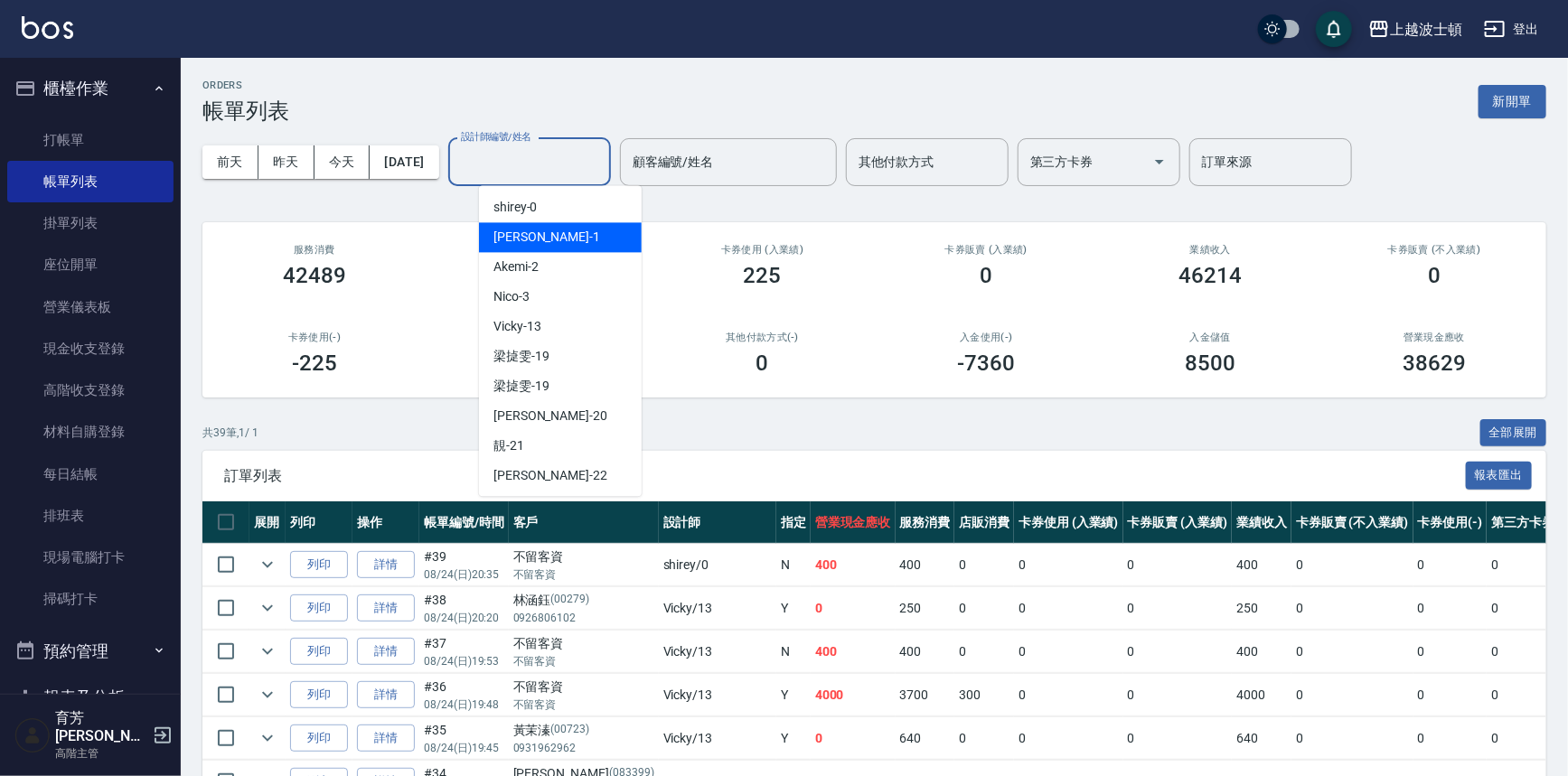
click at [552, 235] on div "[PERSON_NAME] -1" at bounding box center [560, 236] width 162 height 29
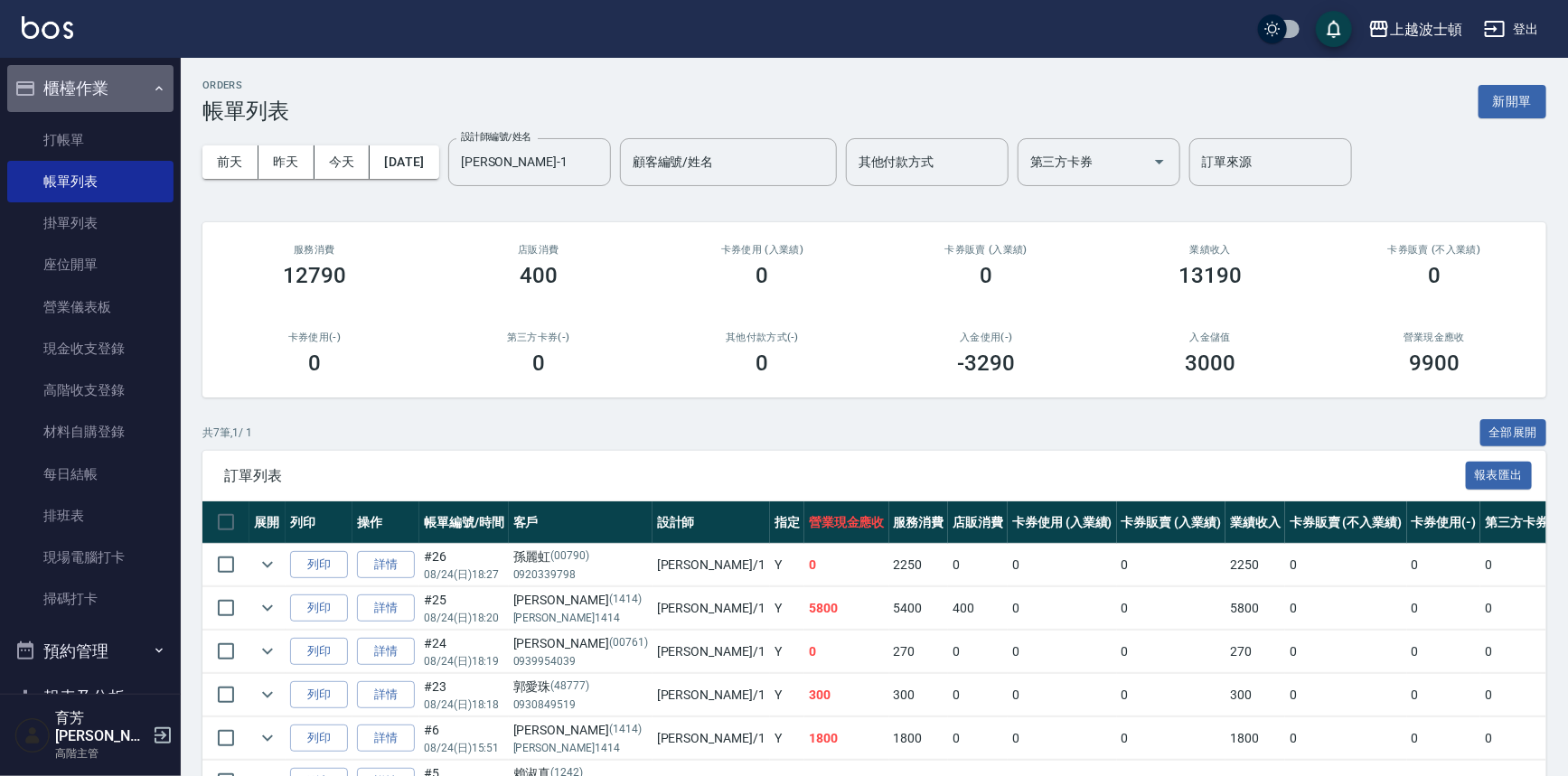
click at [109, 83] on button "櫃檯作業" at bounding box center [90, 89] width 166 height 47
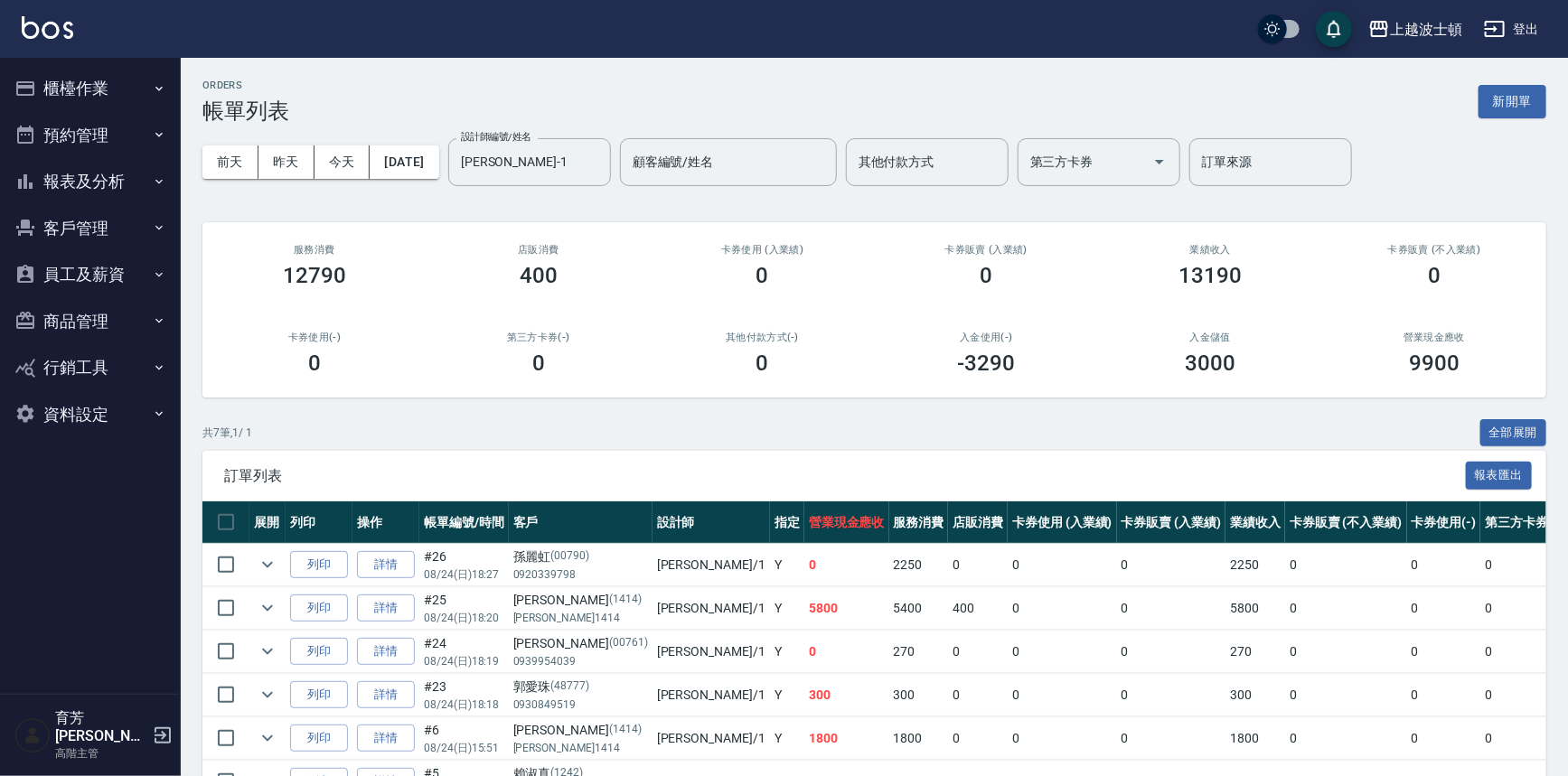
click at [86, 179] on button "報表及分析" at bounding box center [90, 182] width 166 height 47
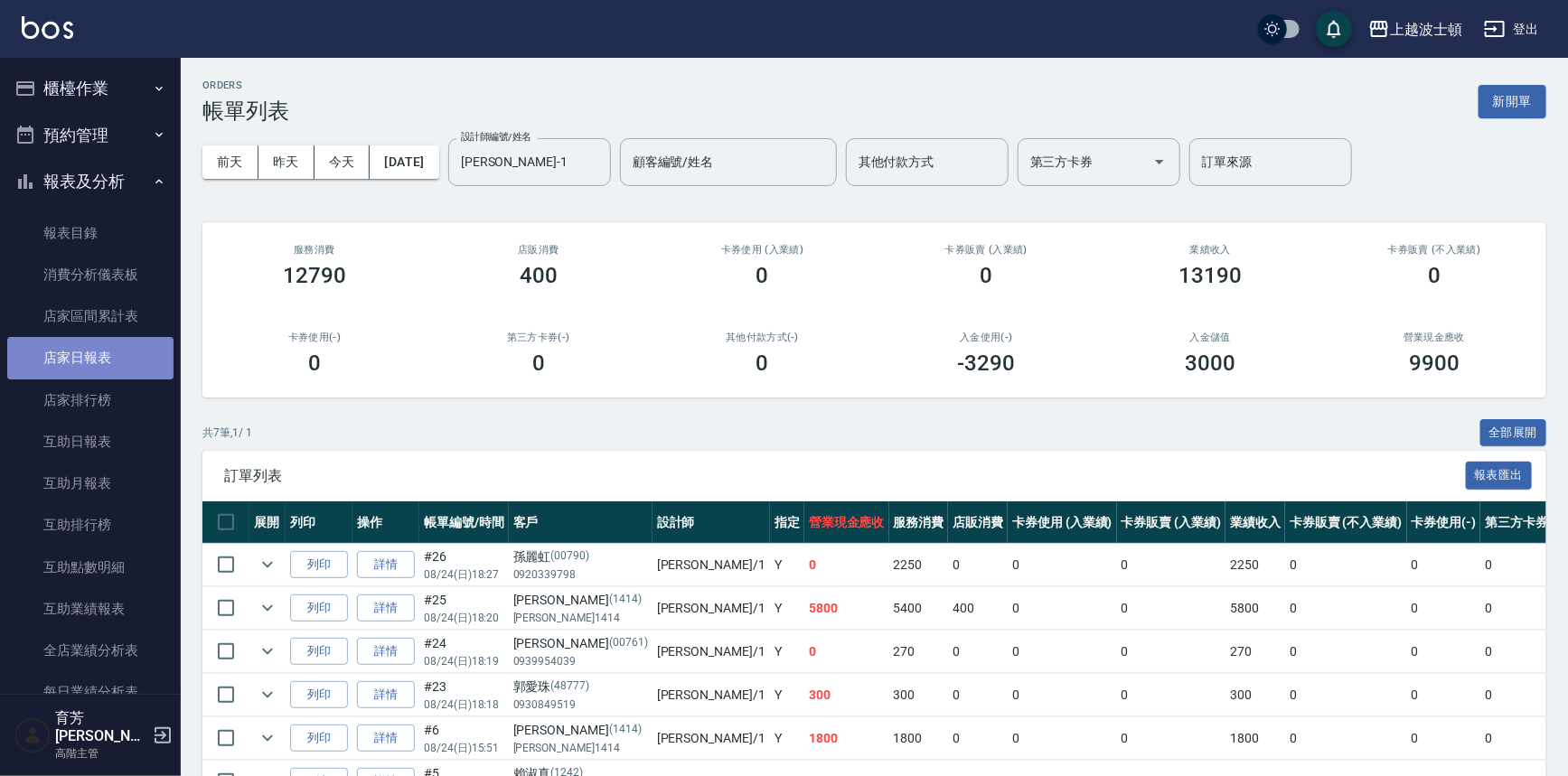
click at [90, 360] on link "店家日報表" at bounding box center [90, 358] width 166 height 42
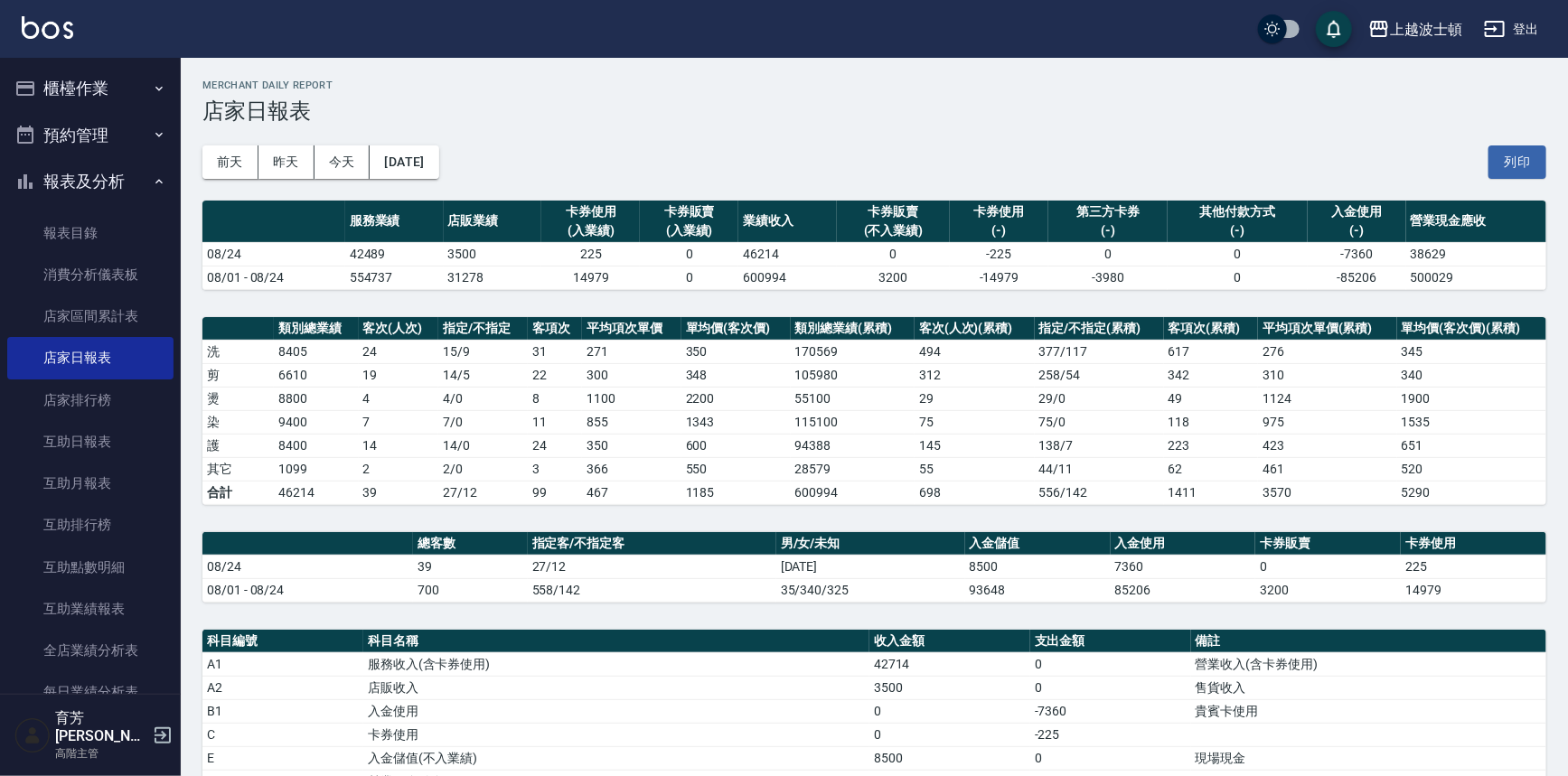
click at [1567, 166] on html "上越波士頓 登出 櫃檯作業 打帳單 帳單列表 掛單列表 座位開單 營業儀表板 現金收支登錄 高階收支登錄 材料自購登錄 每日結帳 排班表 現場電腦打卡 掃碼打…" at bounding box center [784, 574] width 1568 height 1148
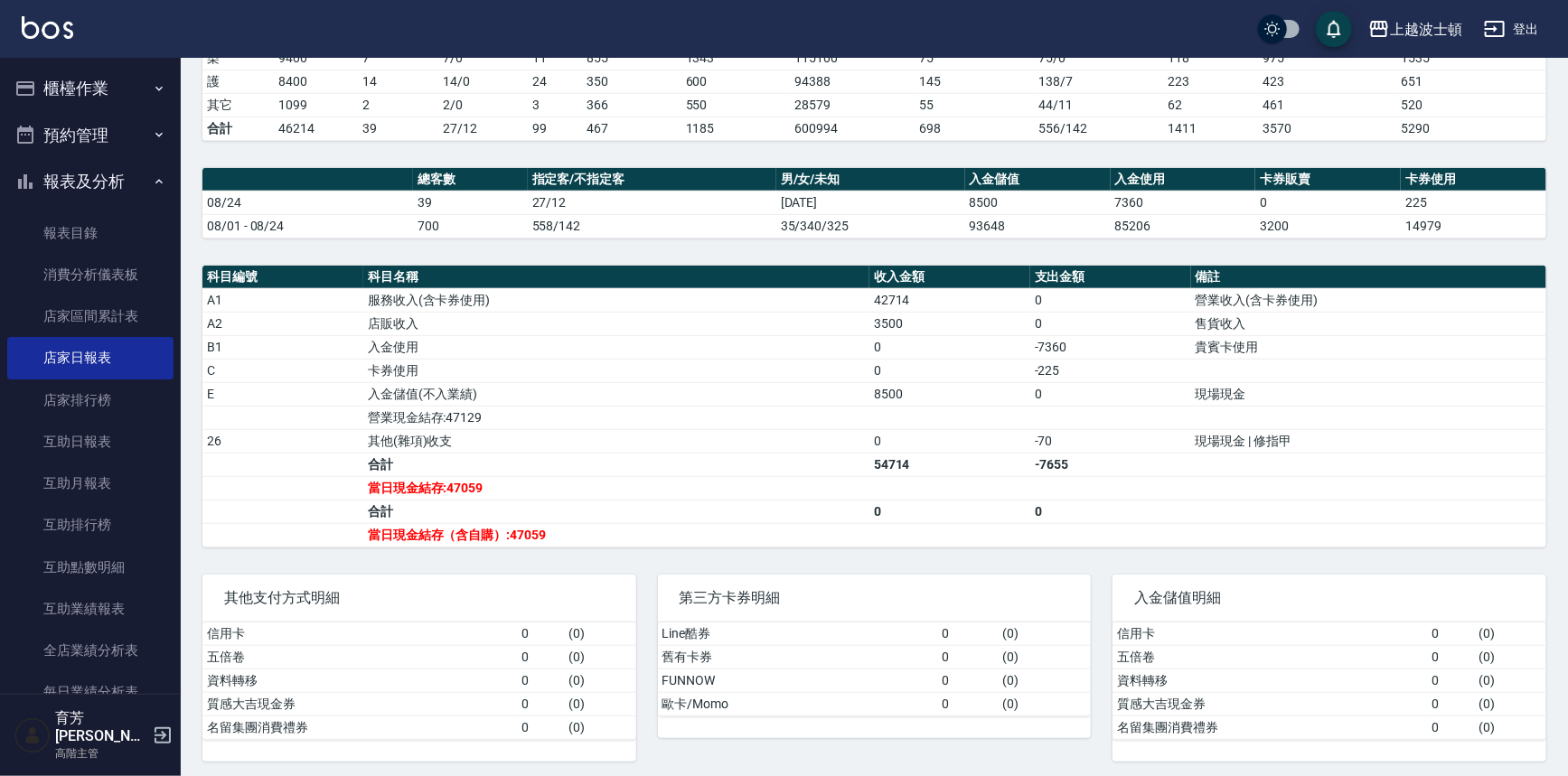
scroll to position [367, 0]
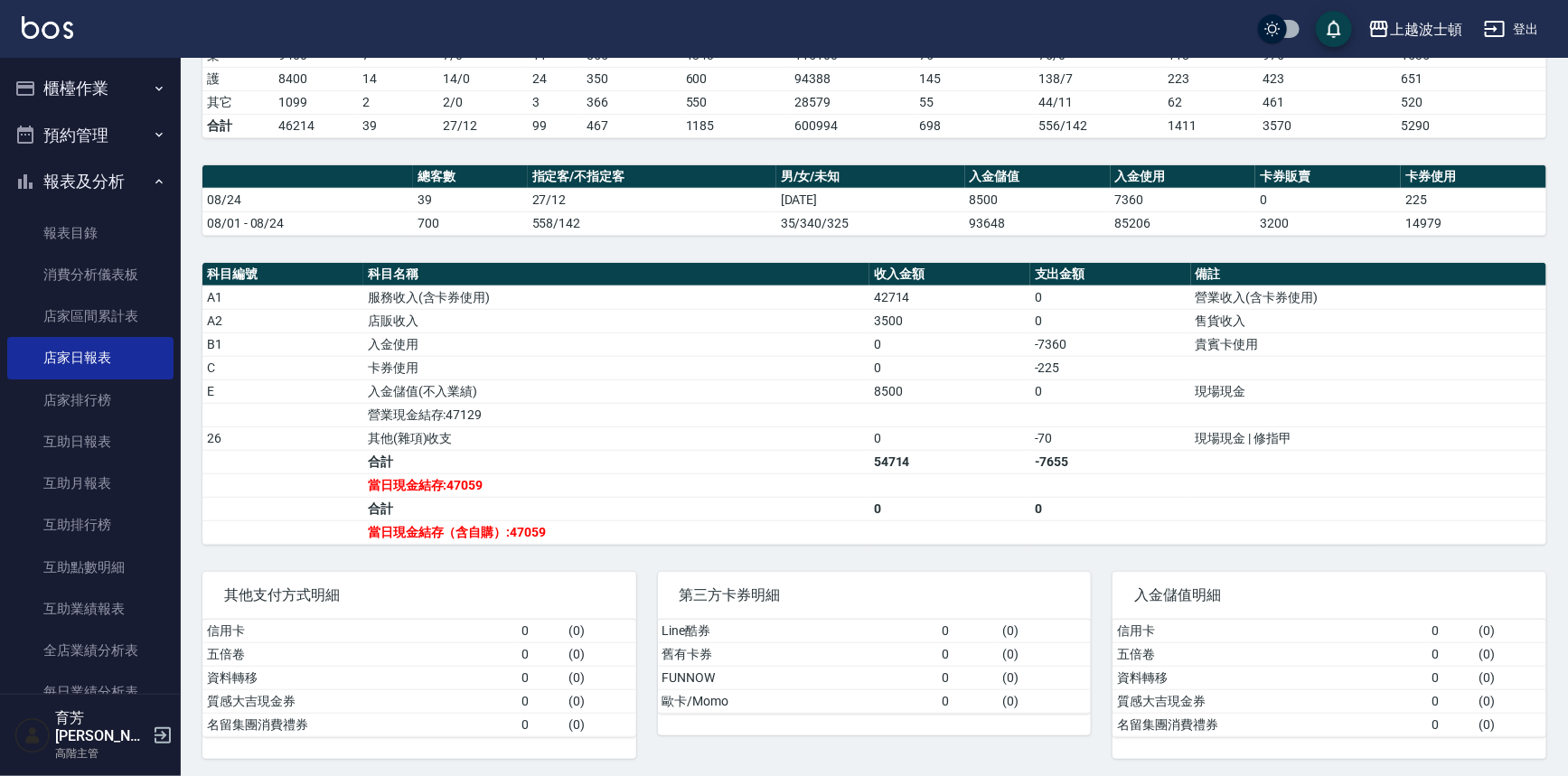
click at [85, 78] on button "櫃檯作業" at bounding box center [90, 89] width 166 height 47
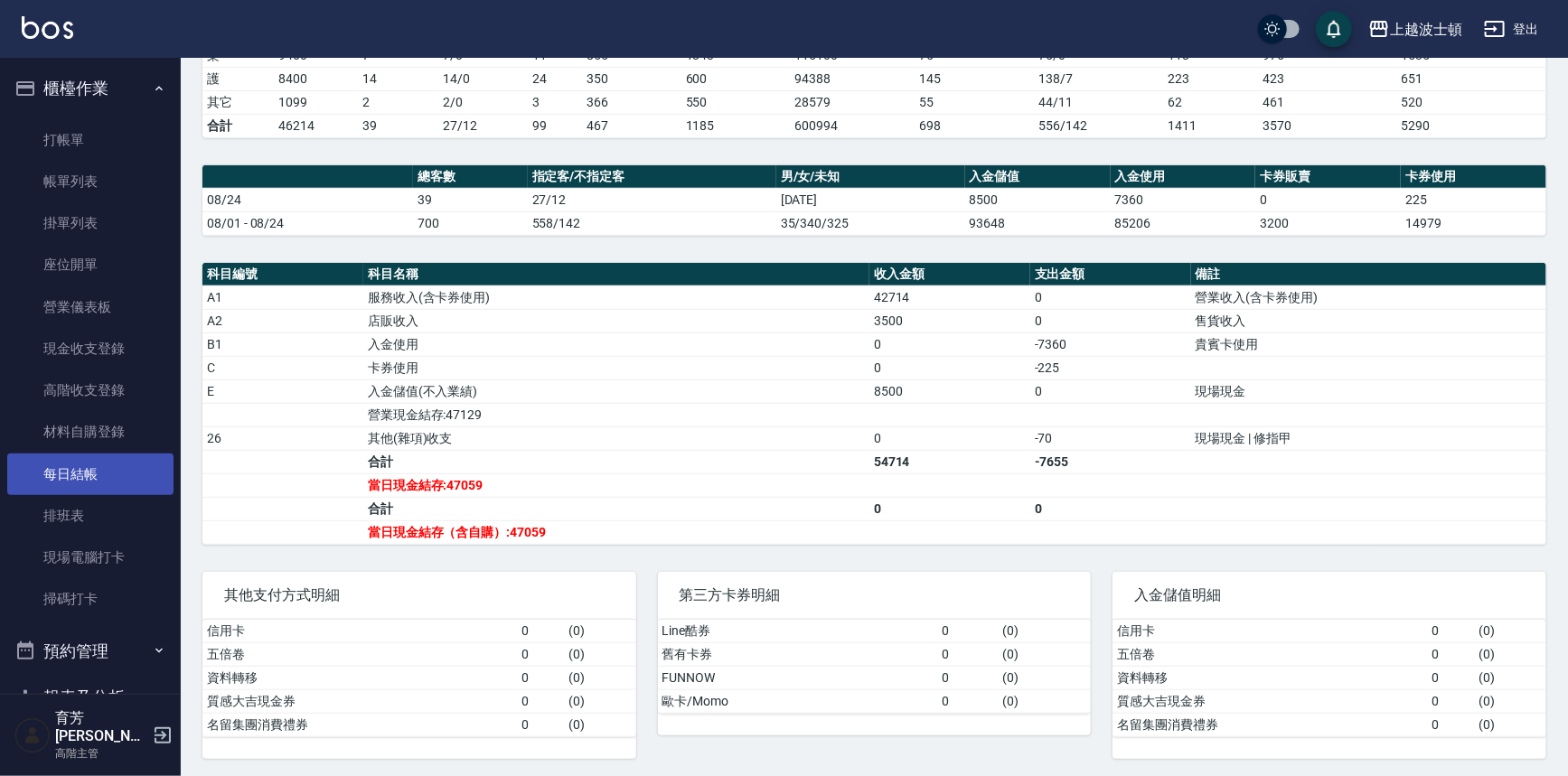
click at [57, 467] on link "每日結帳" at bounding box center [90, 474] width 166 height 42
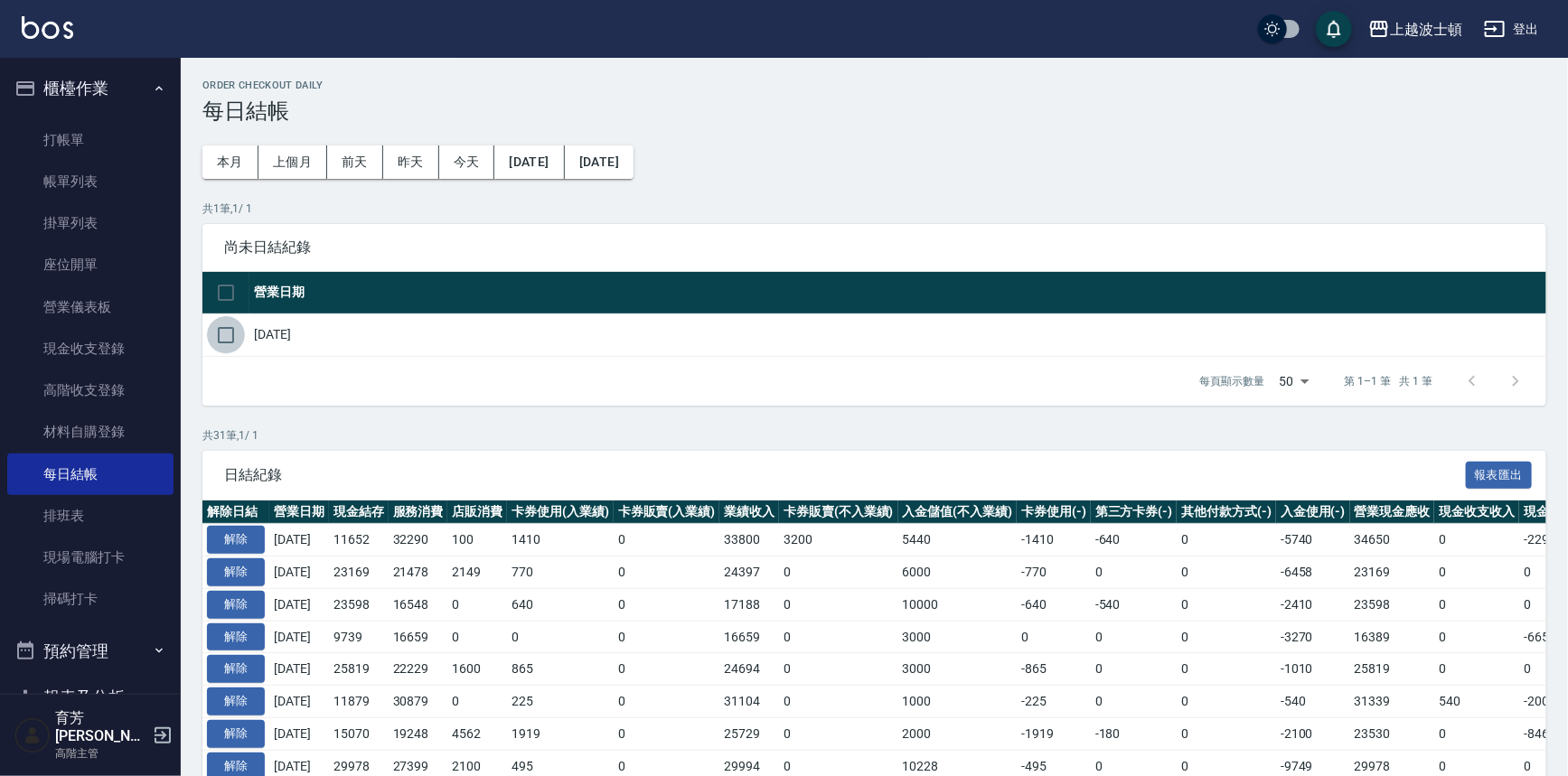
click at [214, 338] on input "checkbox" at bounding box center [226, 335] width 38 height 38
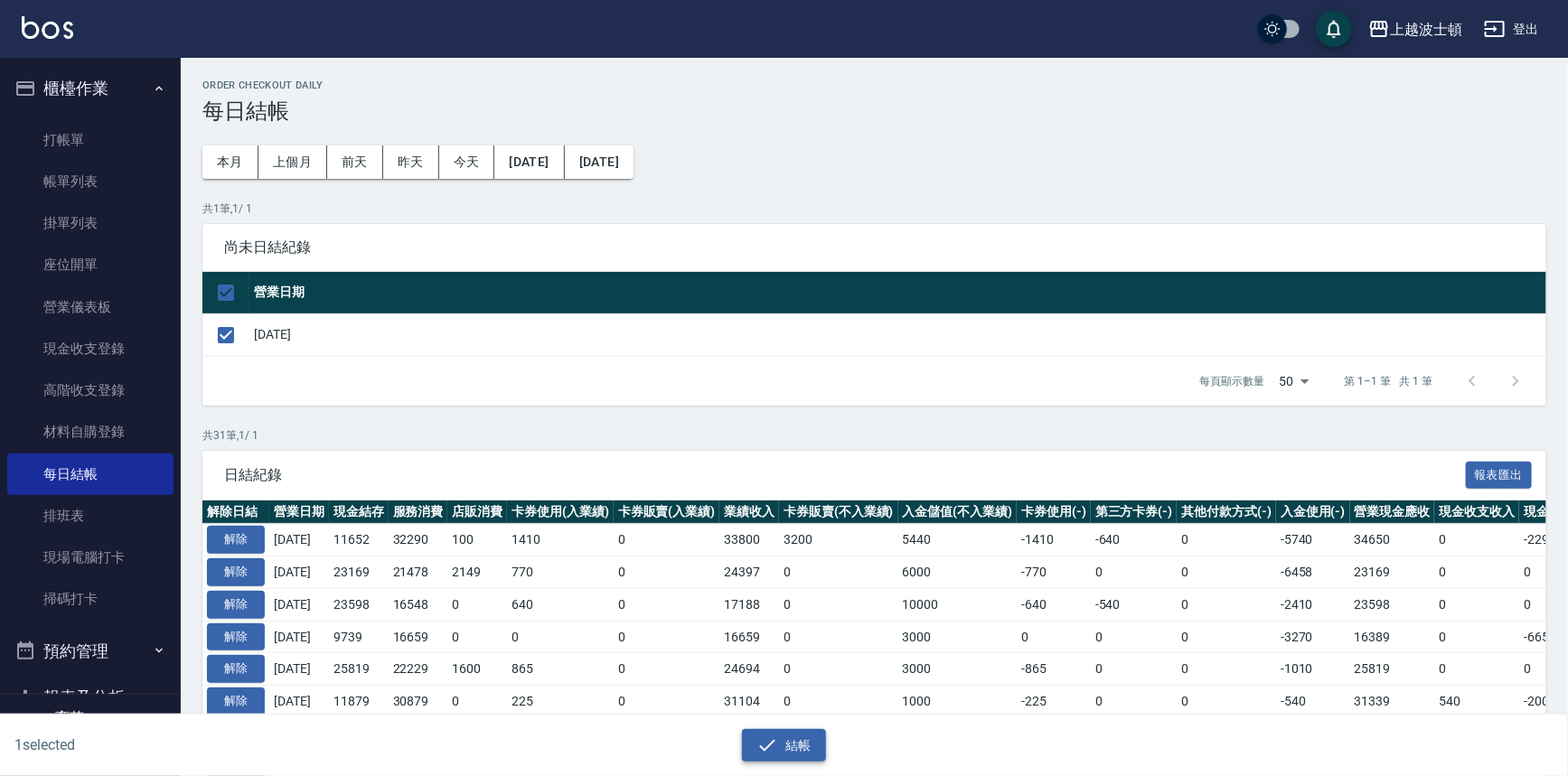
click at [759, 741] on icon "button" at bounding box center [767, 745] width 22 height 22
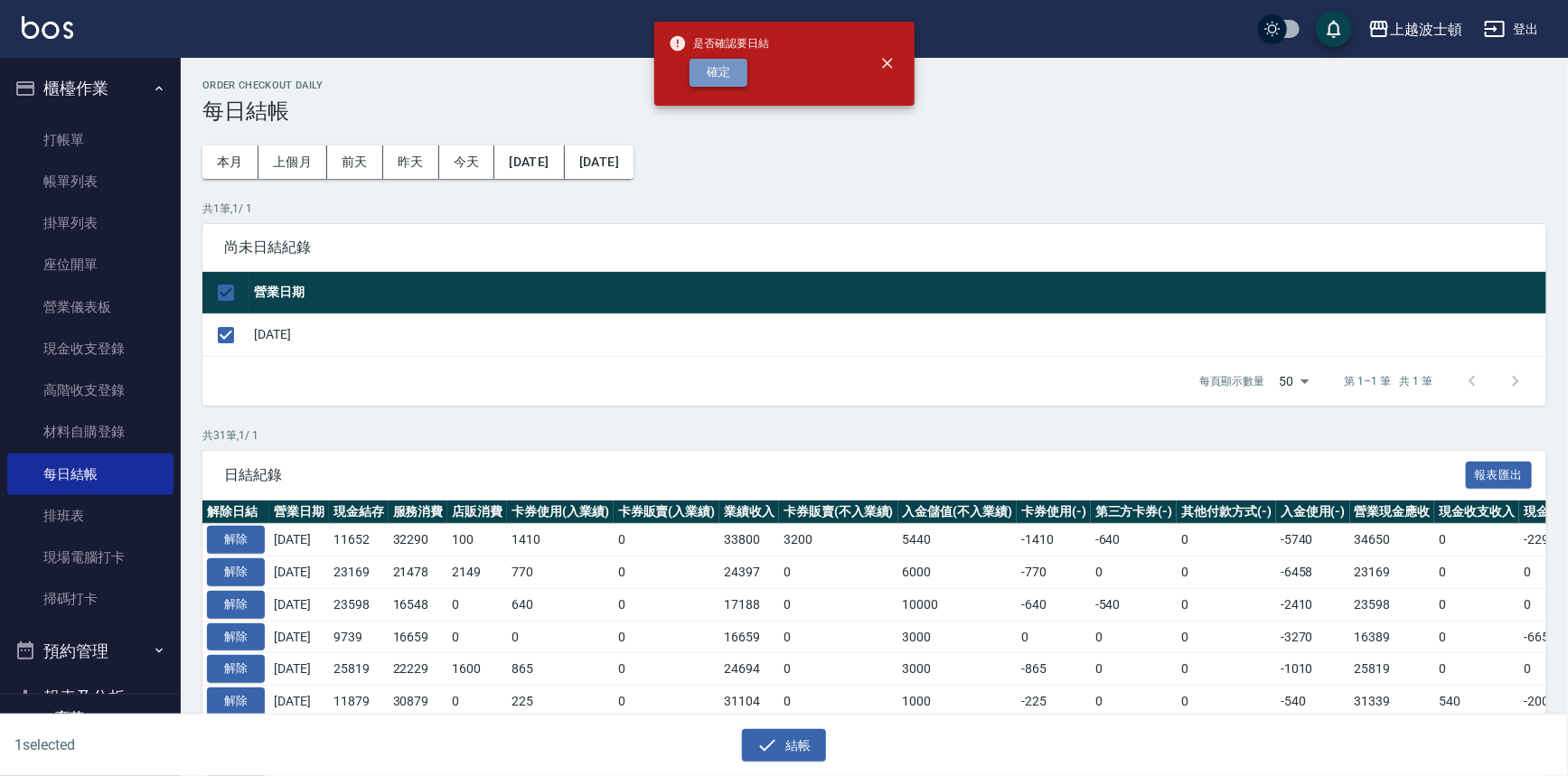
click at [722, 82] on button "確定" at bounding box center [719, 73] width 58 height 28
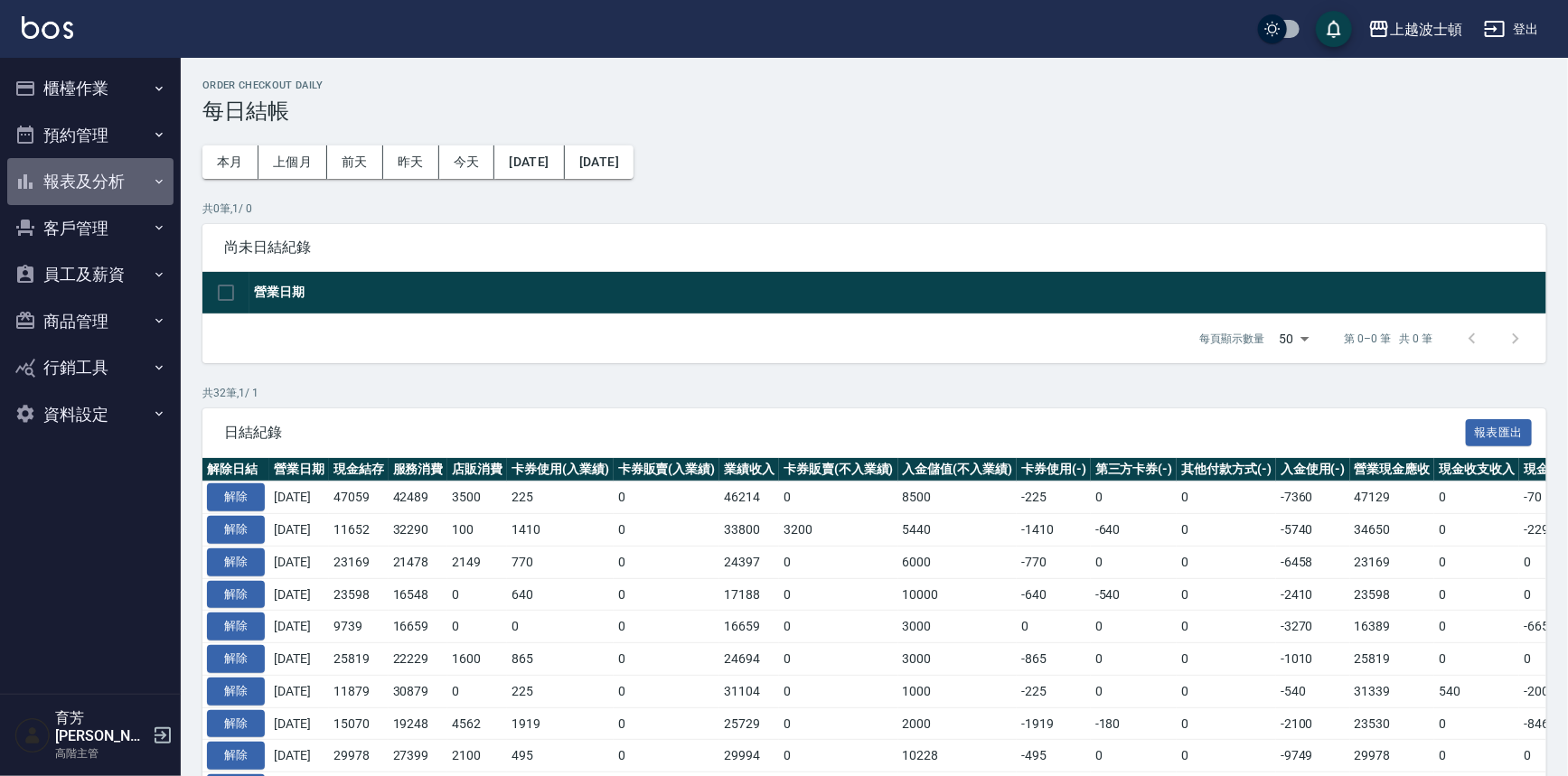
click at [112, 190] on button "報表及分析" at bounding box center [90, 182] width 166 height 47
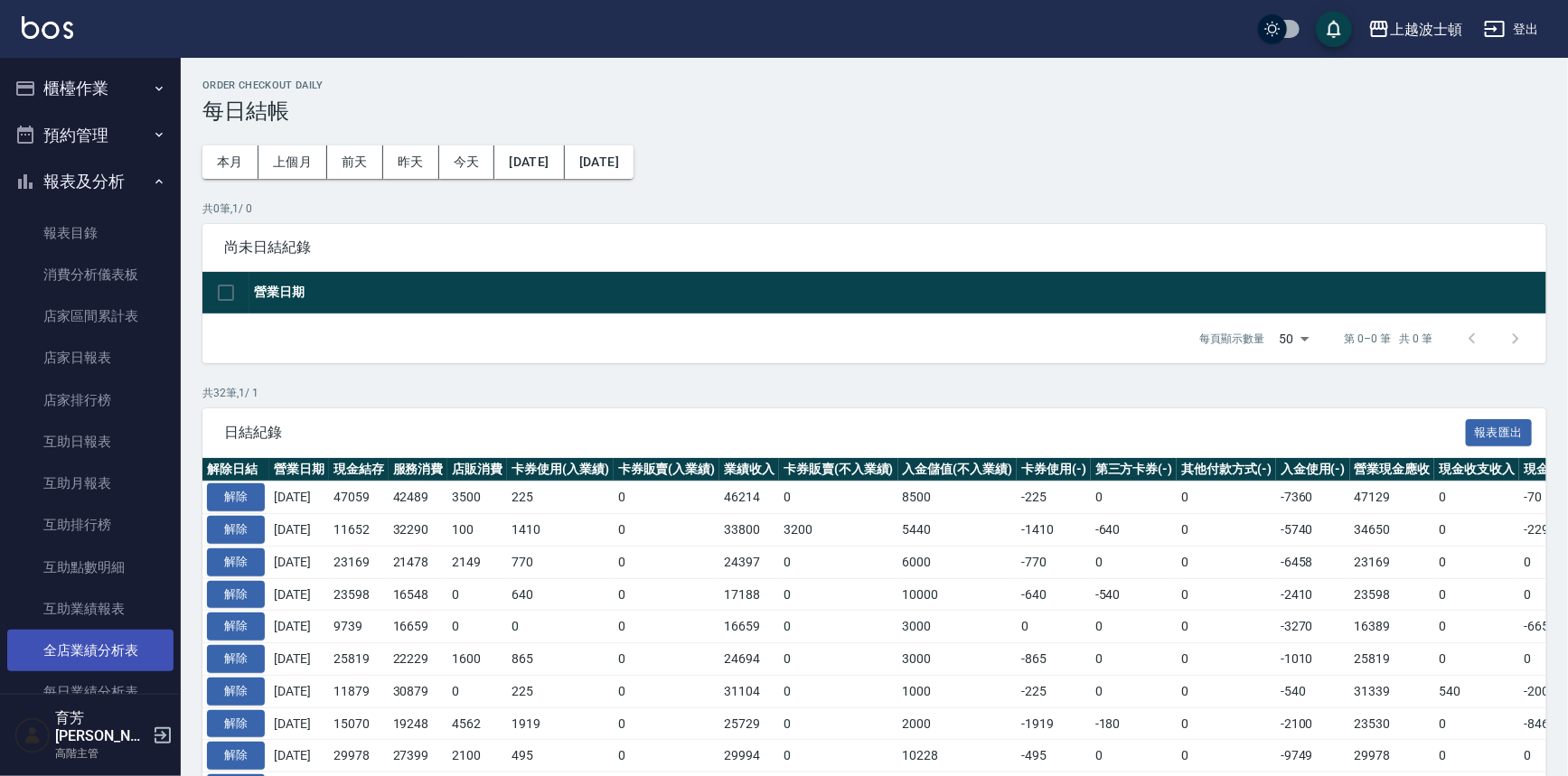
click at [72, 651] on link "全店業績分析表" at bounding box center [90, 651] width 166 height 42
